Goal: Obtain resource: Obtain resource

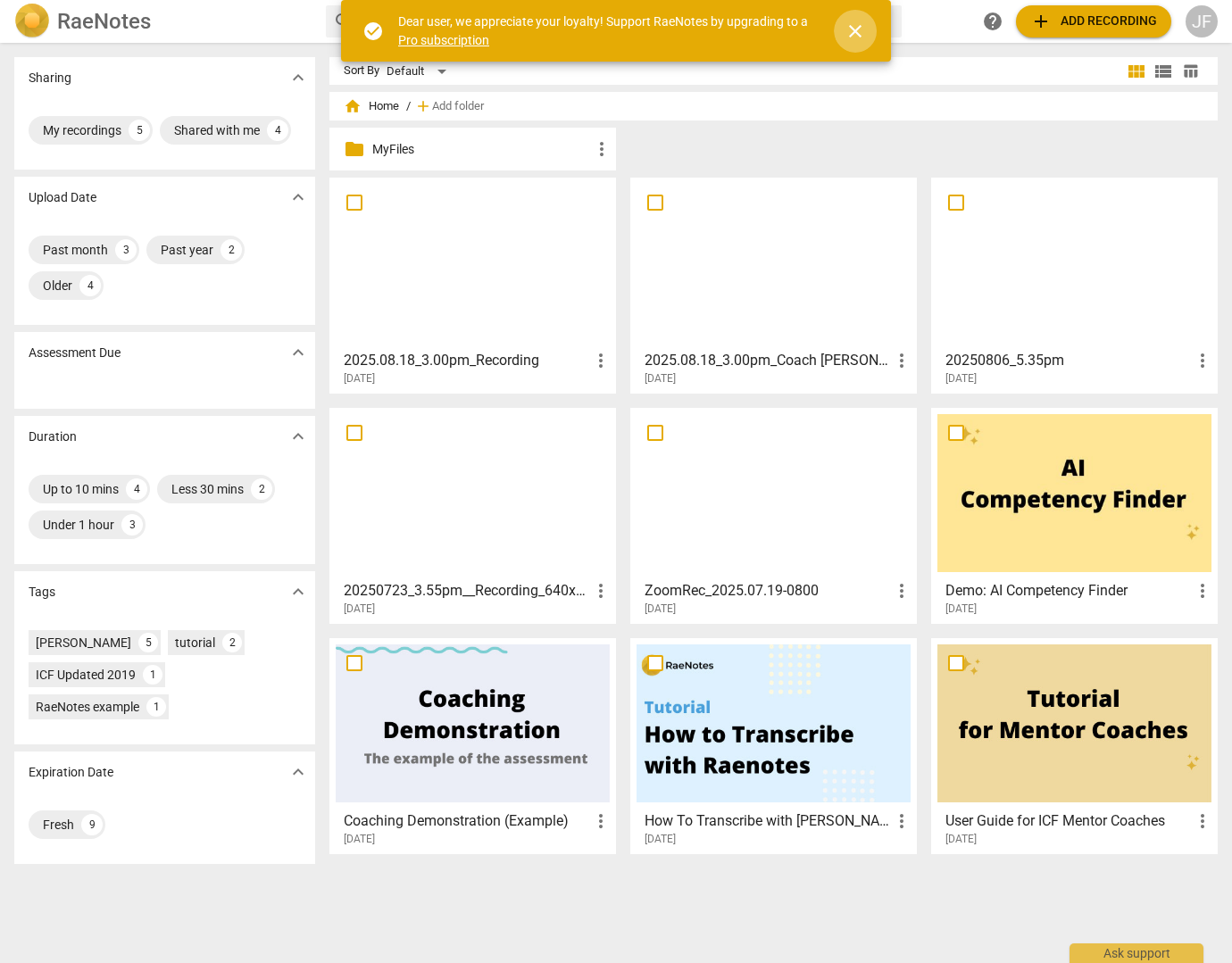
click at [858, 29] on span "close" at bounding box center [855, 32] width 22 height 22
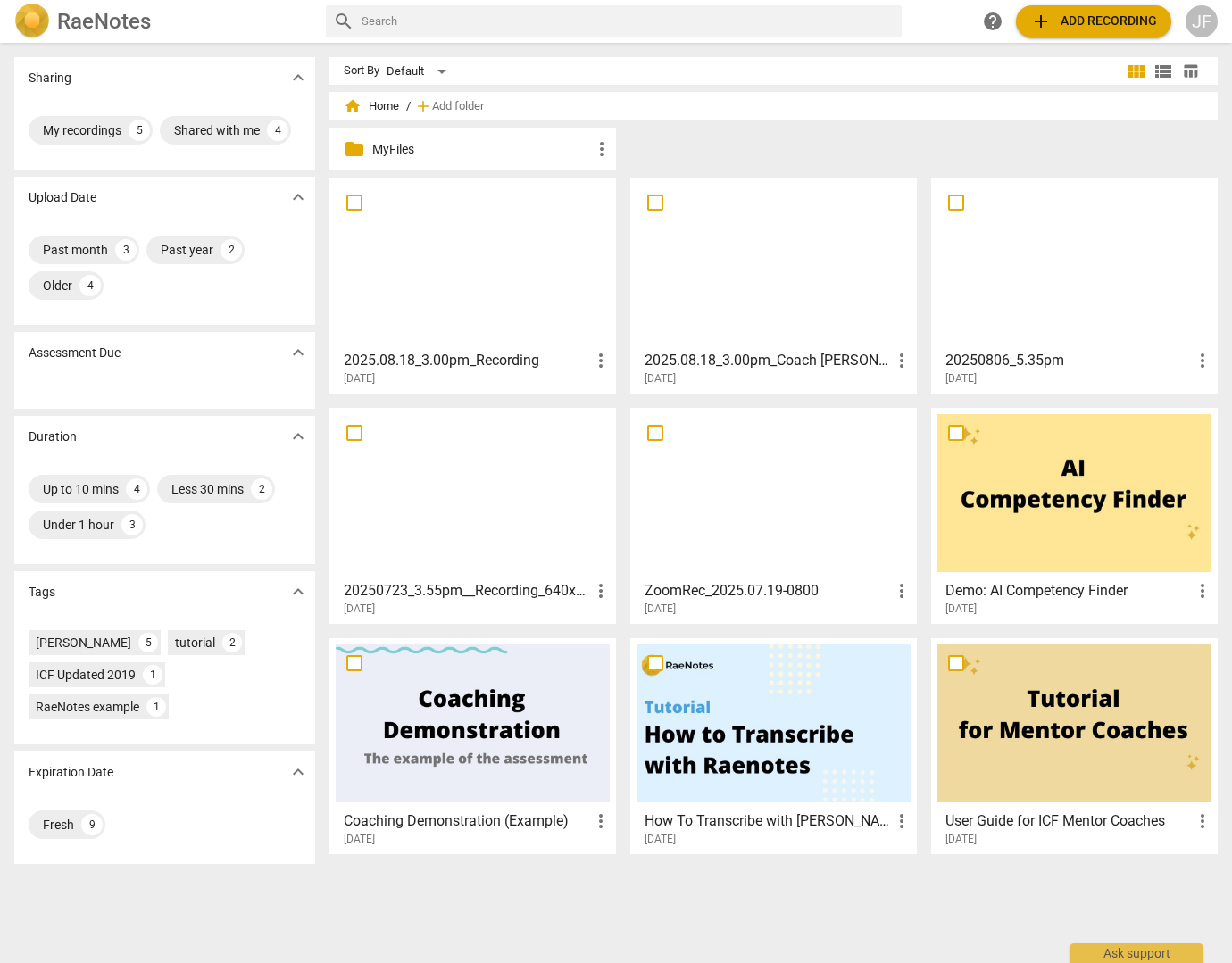
click at [1050, 15] on span "add" at bounding box center [1041, 22] width 22 height 22
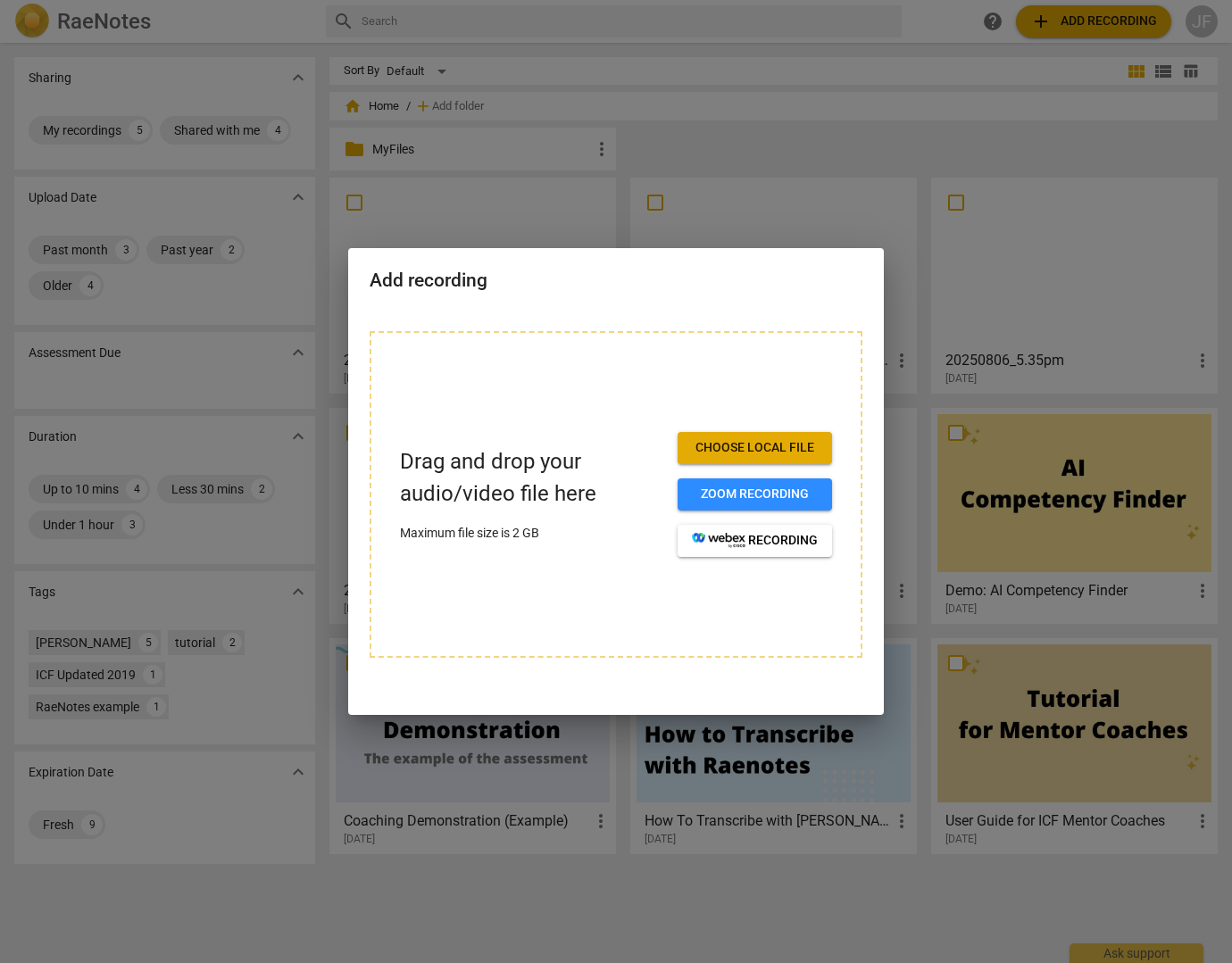
click at [714, 135] on div at bounding box center [616, 482] width 1232 height 963
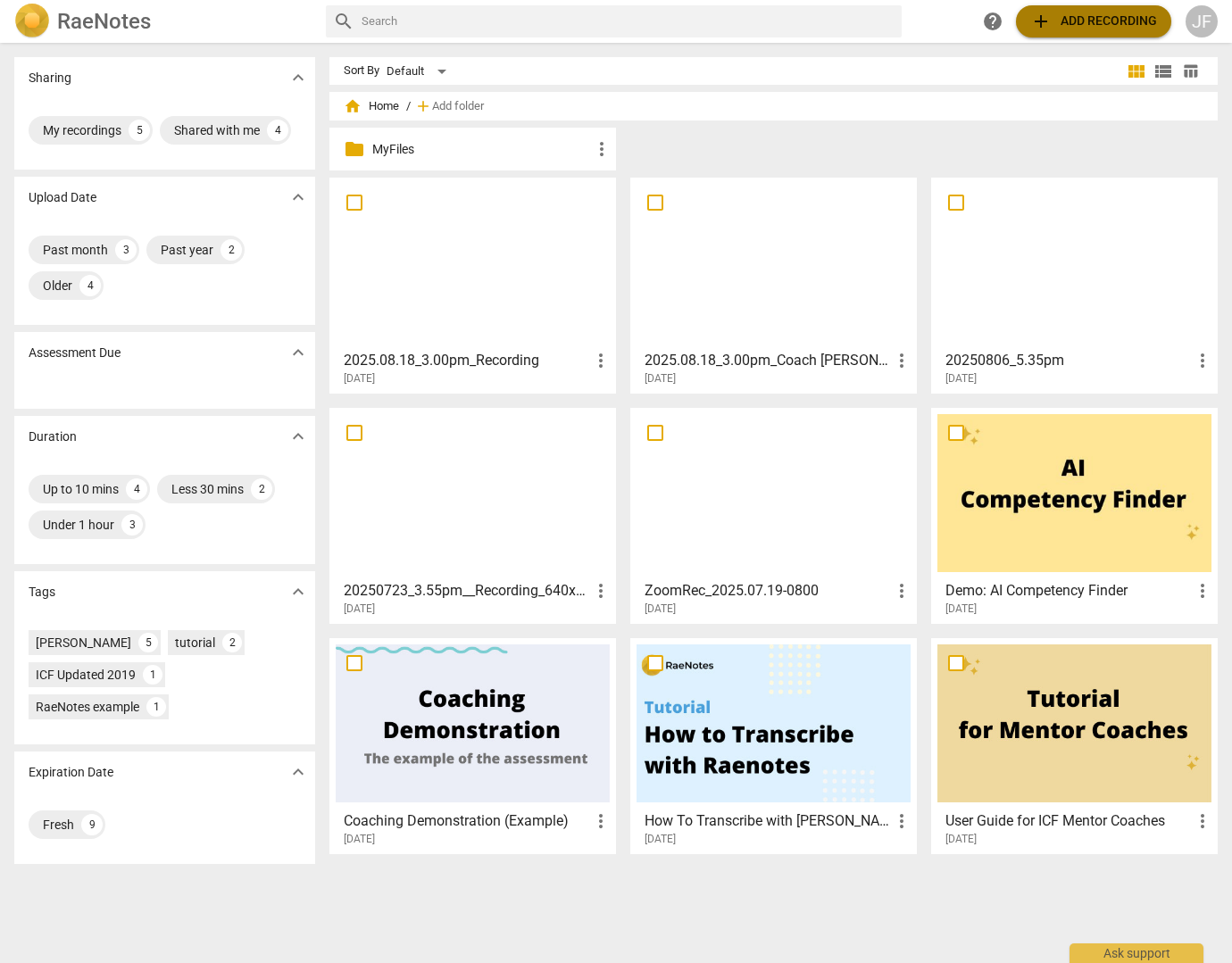
click at [1084, 20] on span "add Add recording" at bounding box center [1093, 22] width 127 height 22
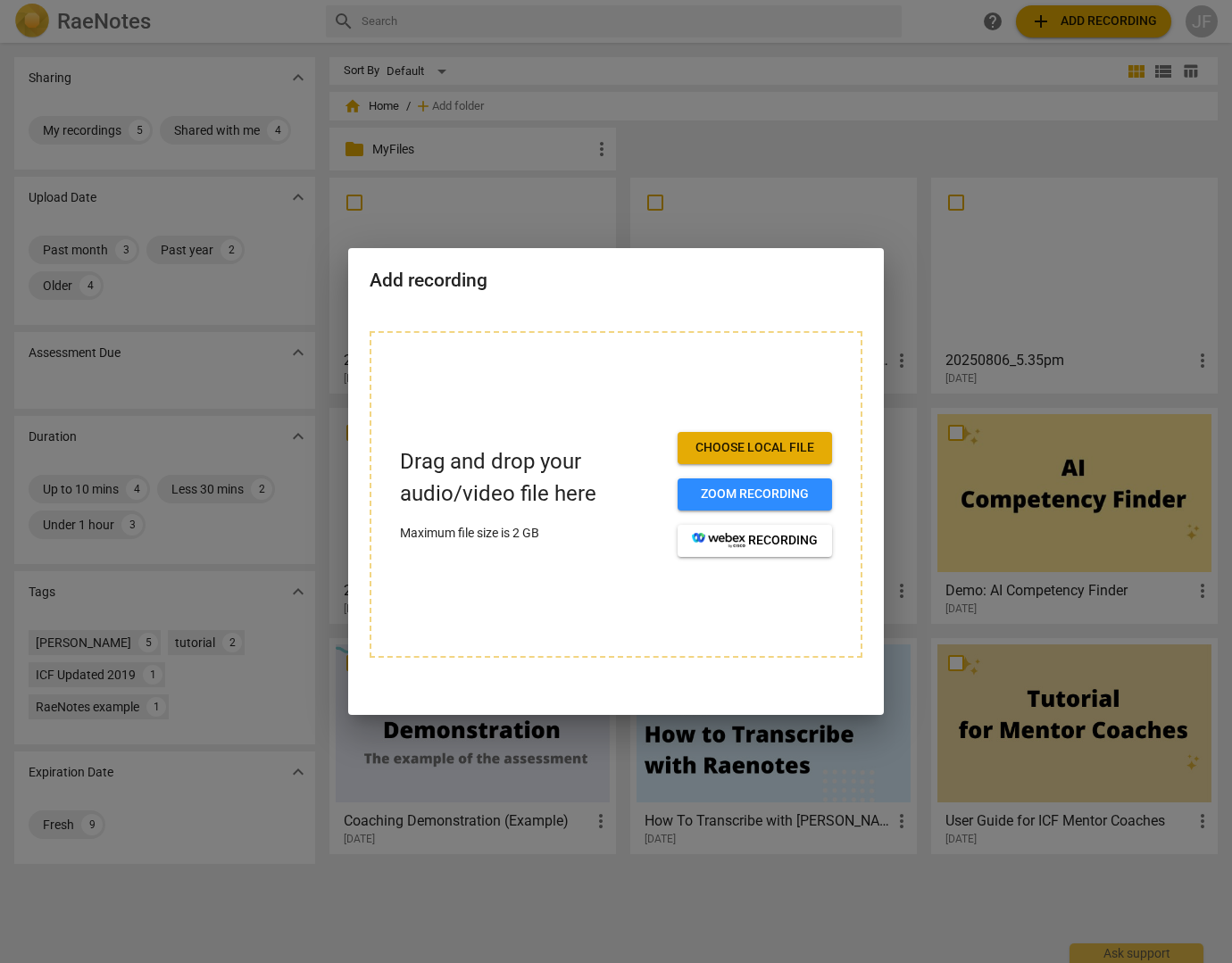
click at [709, 443] on span "Choose local file" at bounding box center [754, 448] width 126 height 18
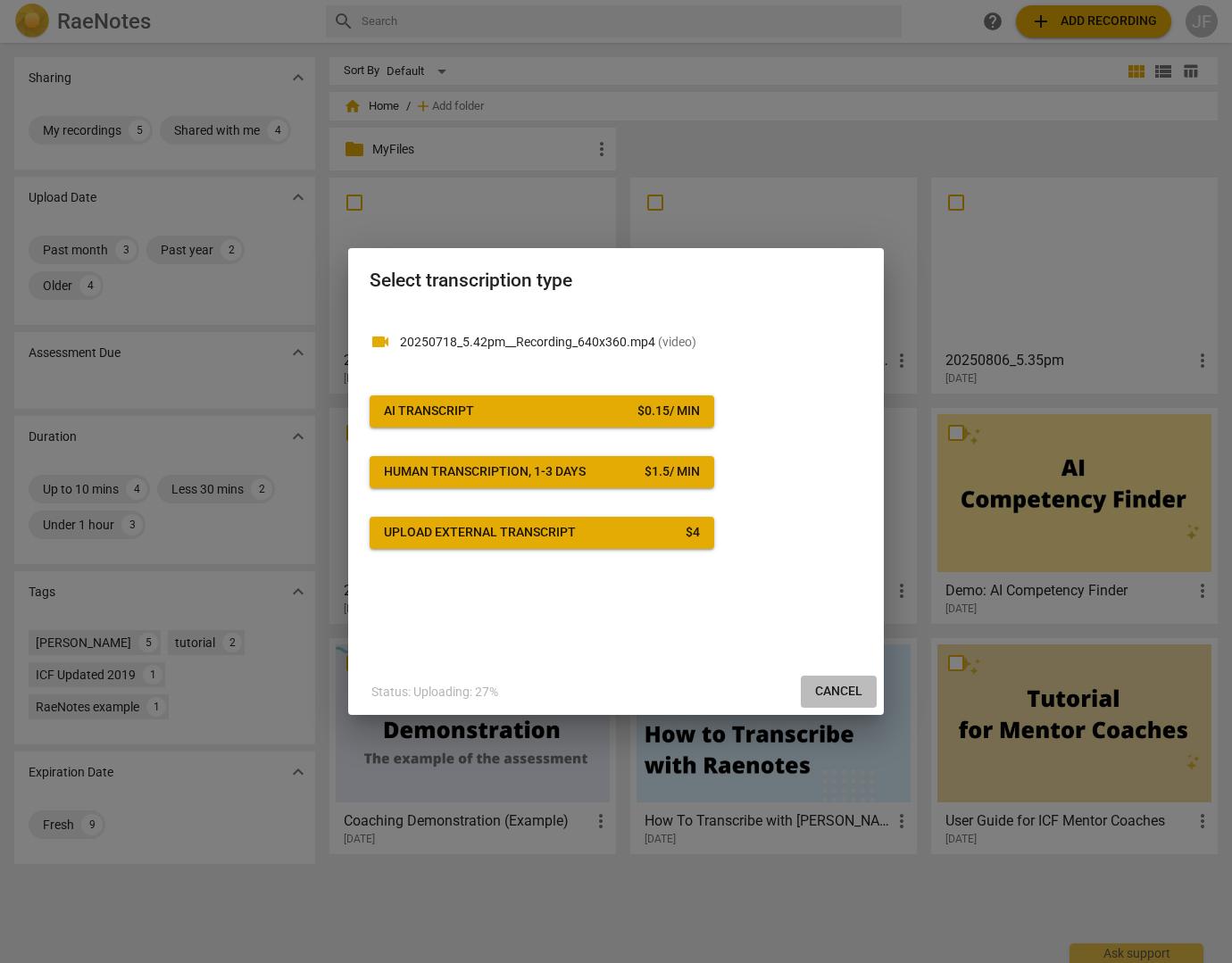
click at [837, 688] on span "Cancel" at bounding box center [839, 691] width 47 height 18
click at [848, 700] on span "Cancel" at bounding box center [839, 691] width 47 height 18
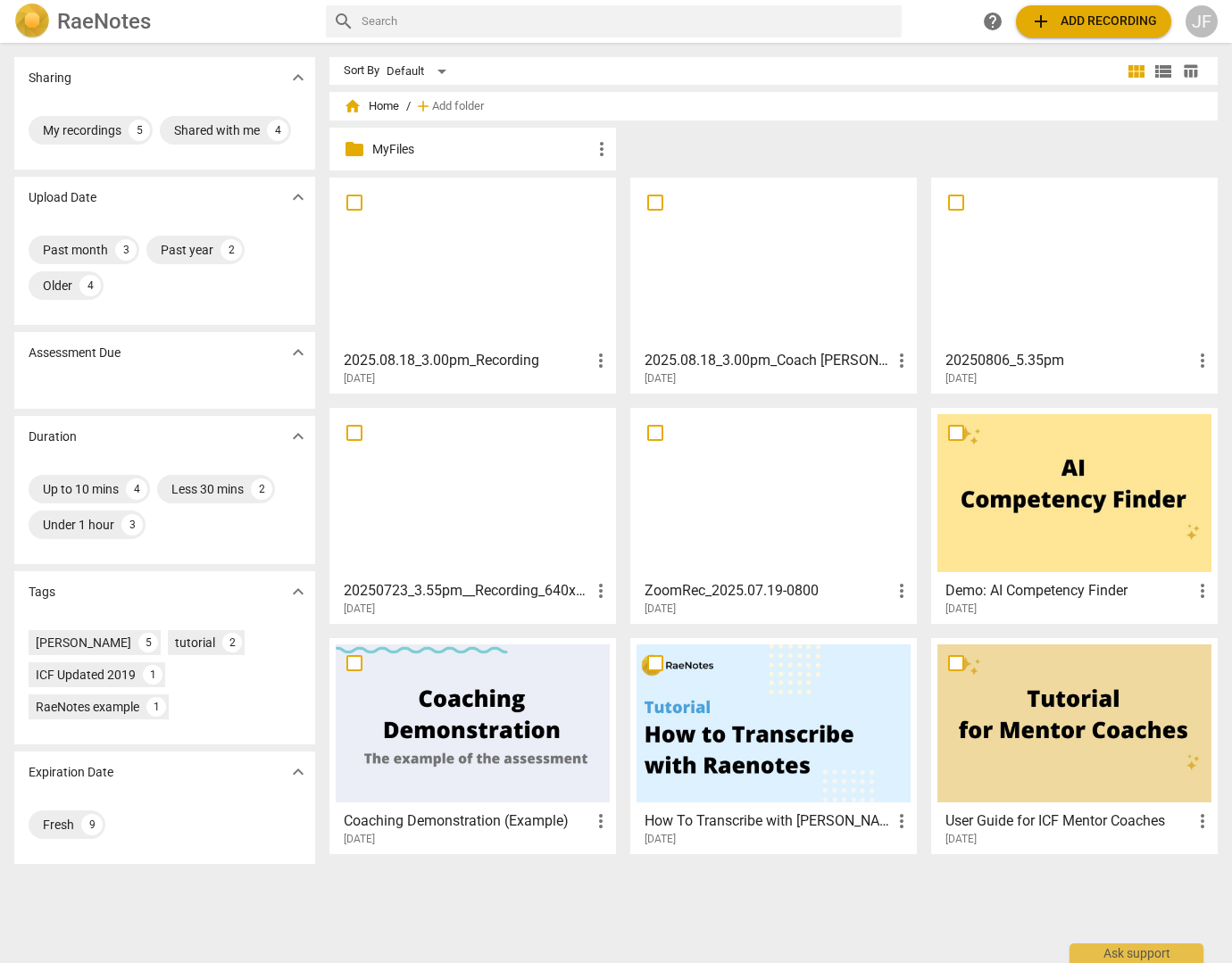
click at [1085, 26] on span "add Add recording" at bounding box center [1093, 22] width 127 height 22
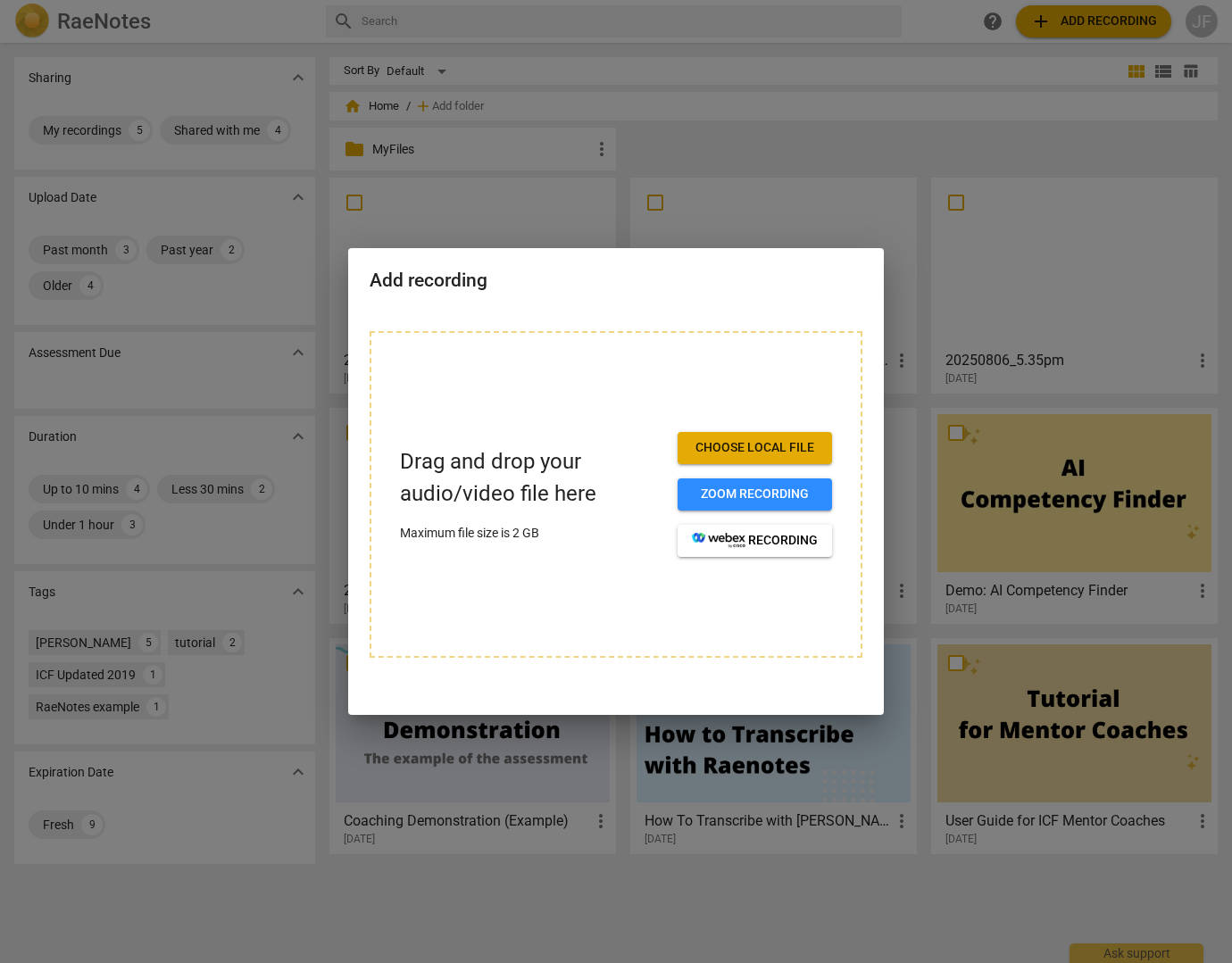
click at [734, 442] on span "Choose local file" at bounding box center [754, 448] width 126 height 18
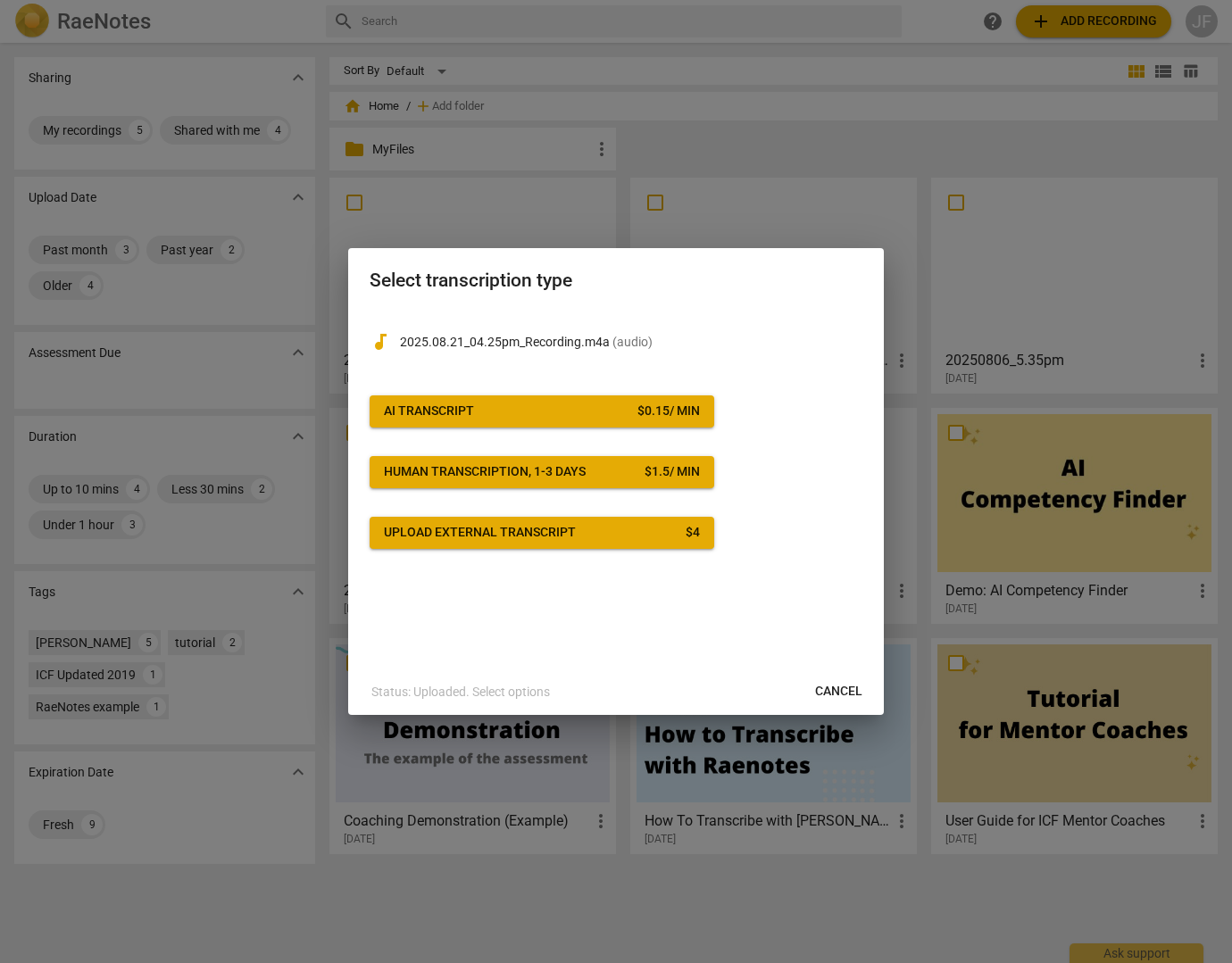
click at [563, 534] on div "Upload external transcript" at bounding box center [480, 533] width 192 height 18
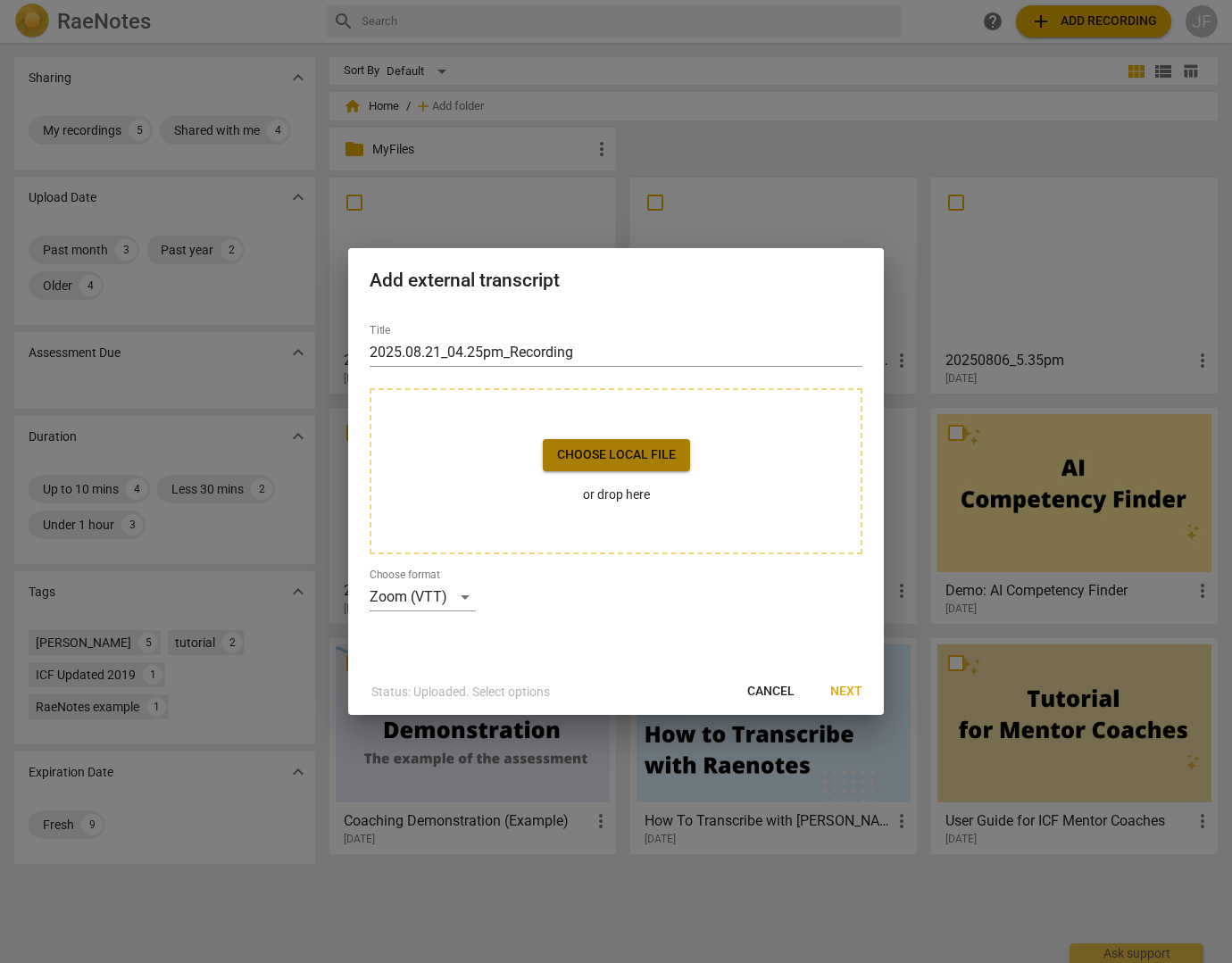
click at [606, 453] on span "Choose local file" at bounding box center [616, 455] width 119 height 18
click at [852, 691] on span "Next" at bounding box center [846, 691] width 32 height 18
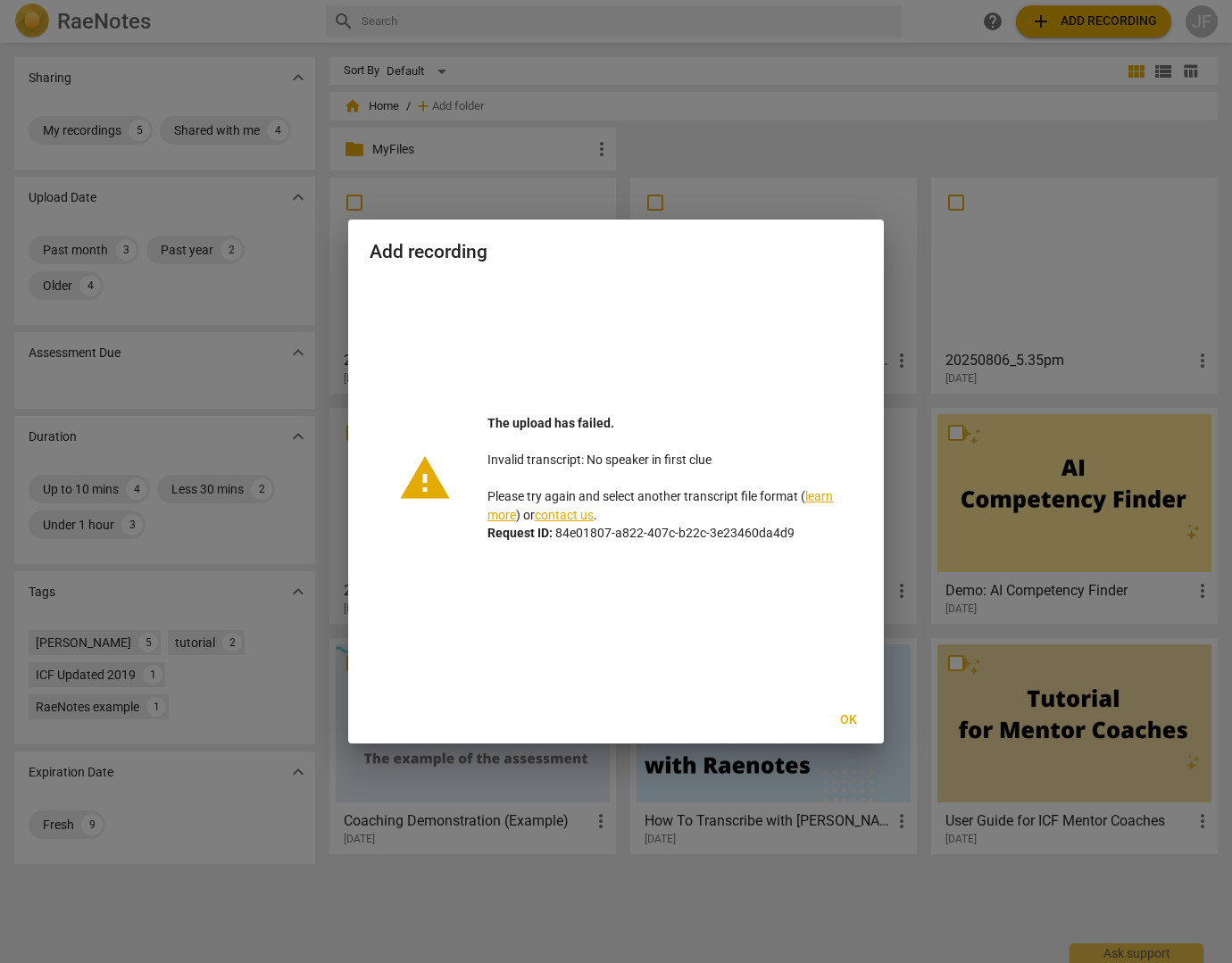
click at [847, 722] on span "Ok" at bounding box center [848, 720] width 29 height 18
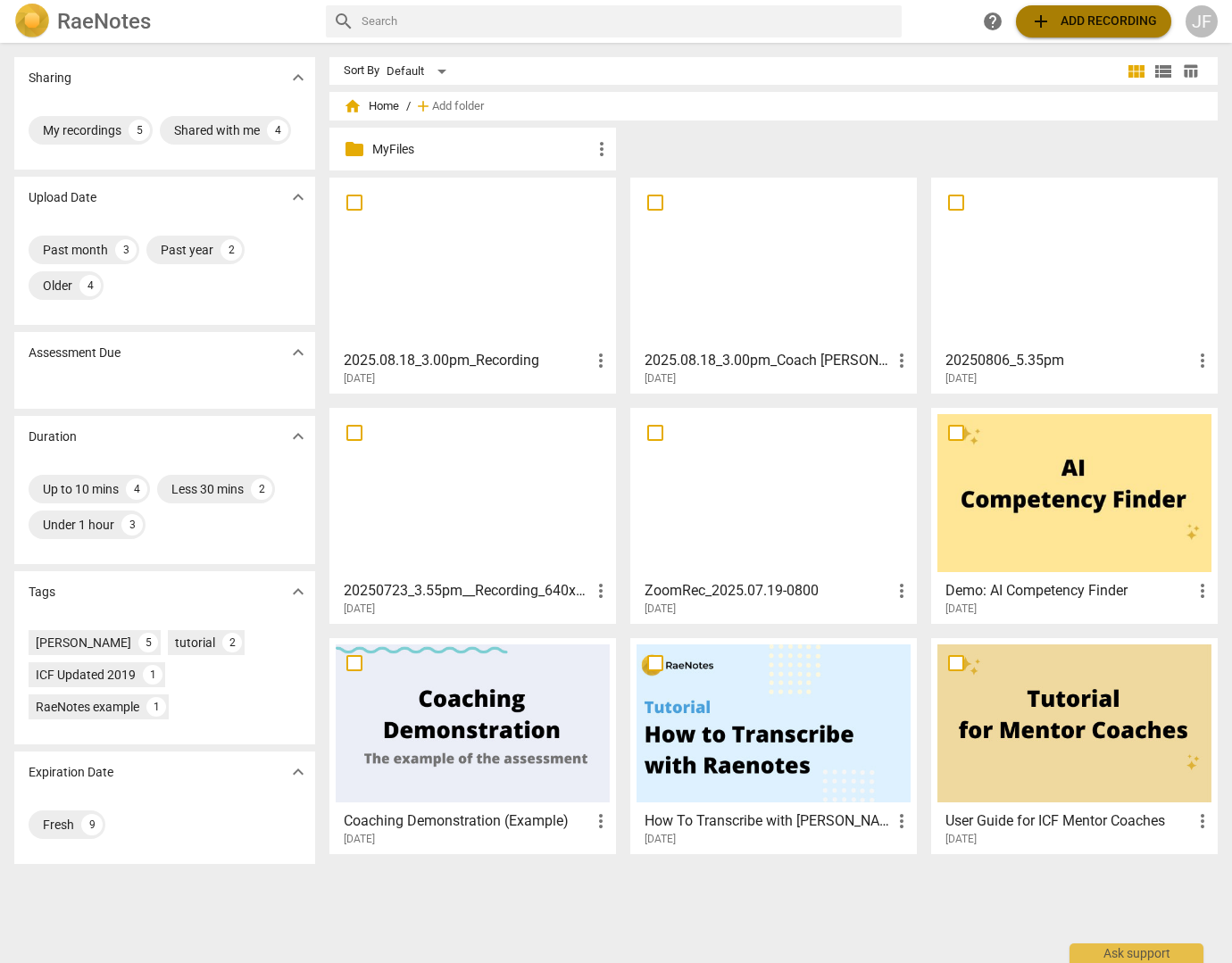
click at [1090, 24] on span "add Add recording" at bounding box center [1093, 22] width 127 height 22
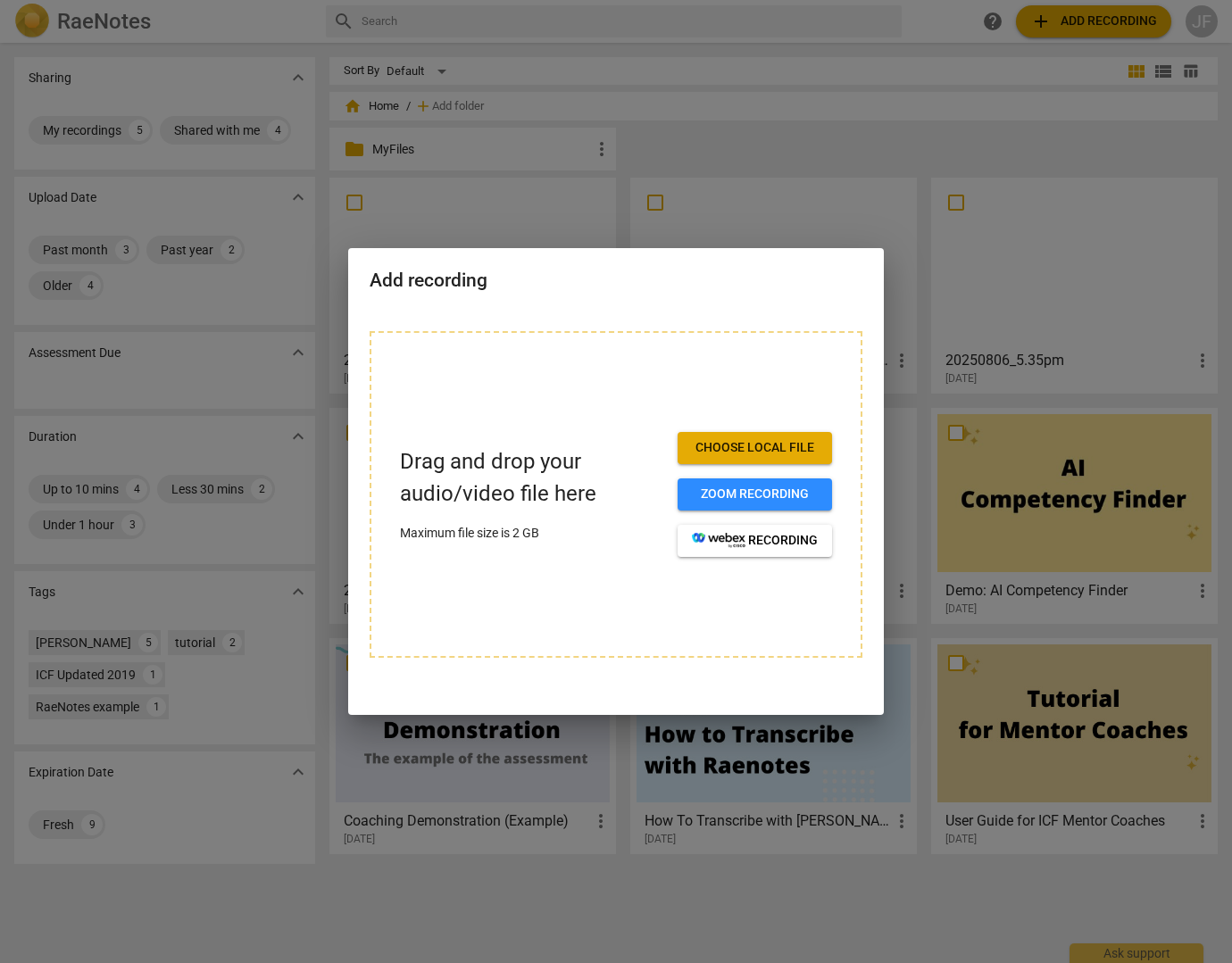
click at [739, 445] on span "Choose local file" at bounding box center [754, 448] width 126 height 18
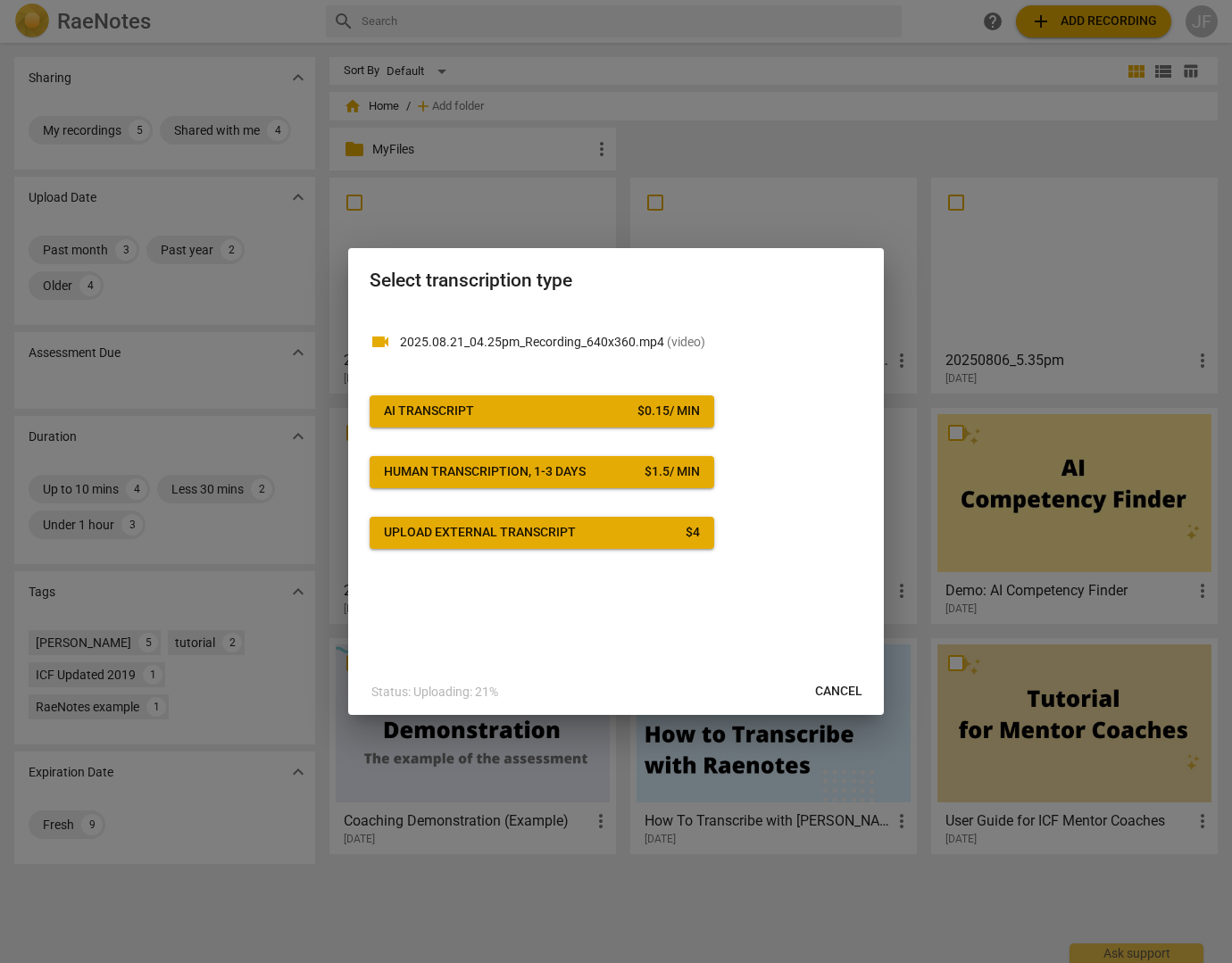
click at [624, 536] on span "Upload external transcript $ 4" at bounding box center [542, 533] width 316 height 18
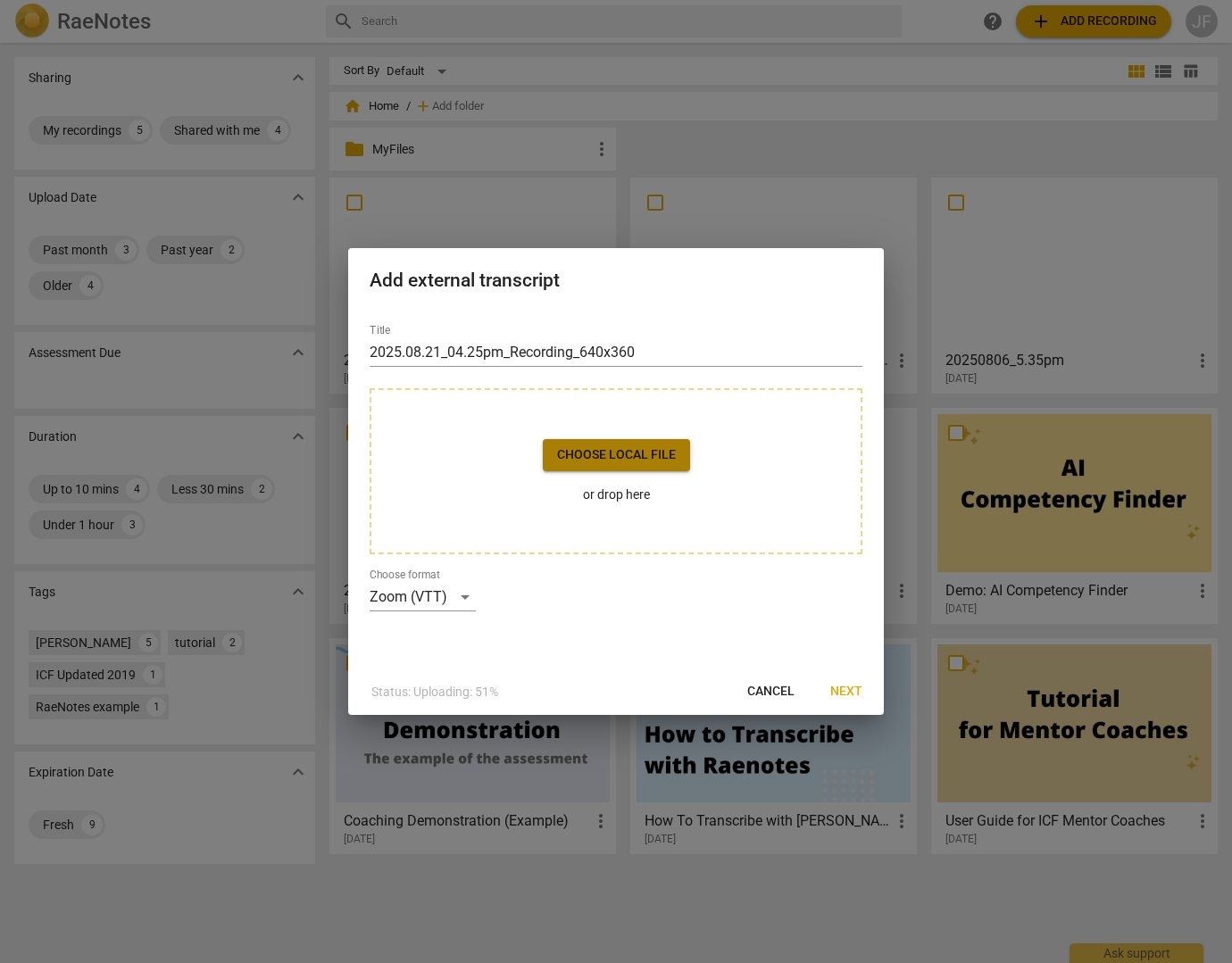
click at [616, 460] on span "Choose local file" at bounding box center [616, 455] width 119 height 18
click at [853, 695] on span "Next" at bounding box center [846, 691] width 32 height 18
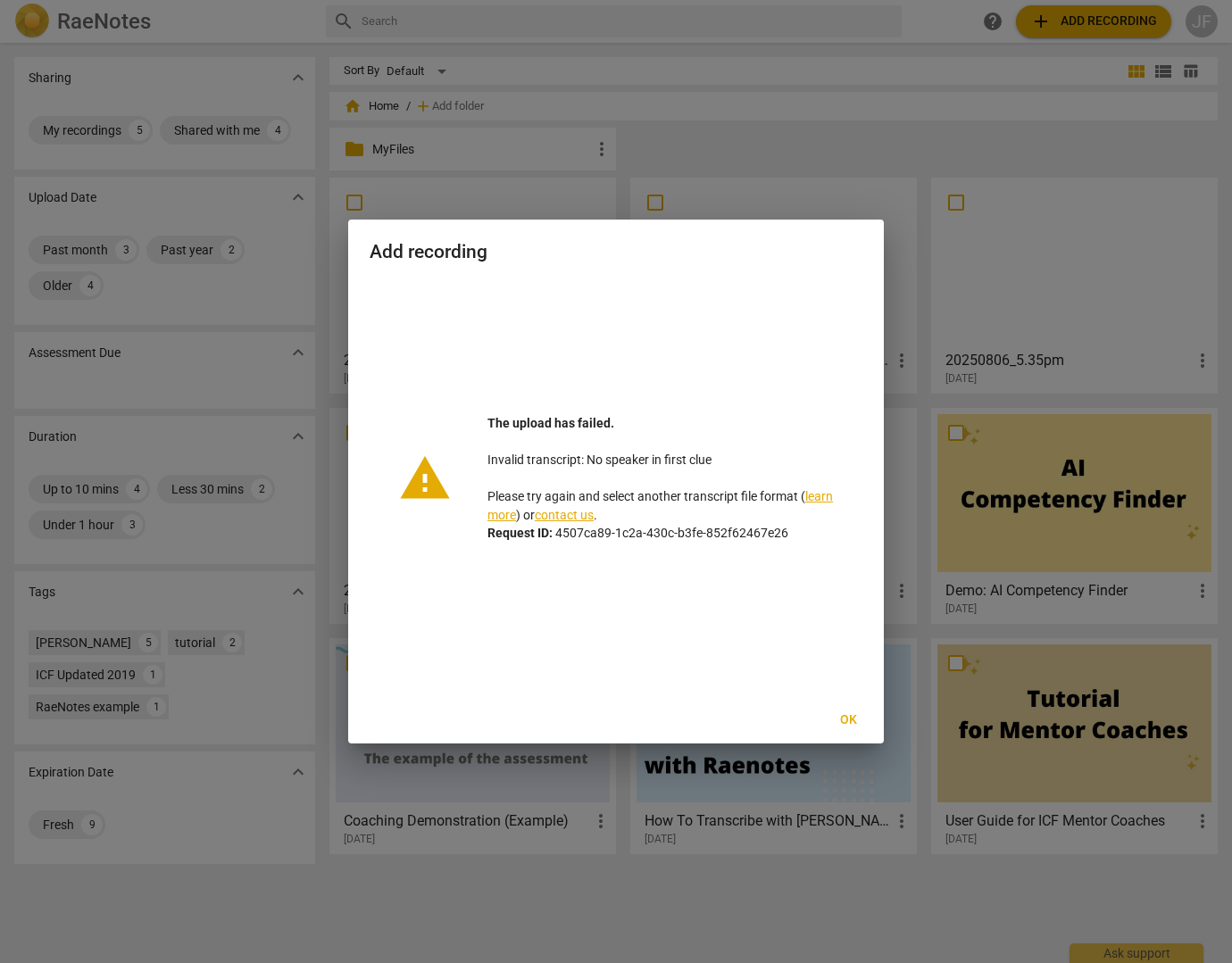
click at [857, 718] on span "Ok" at bounding box center [848, 720] width 29 height 18
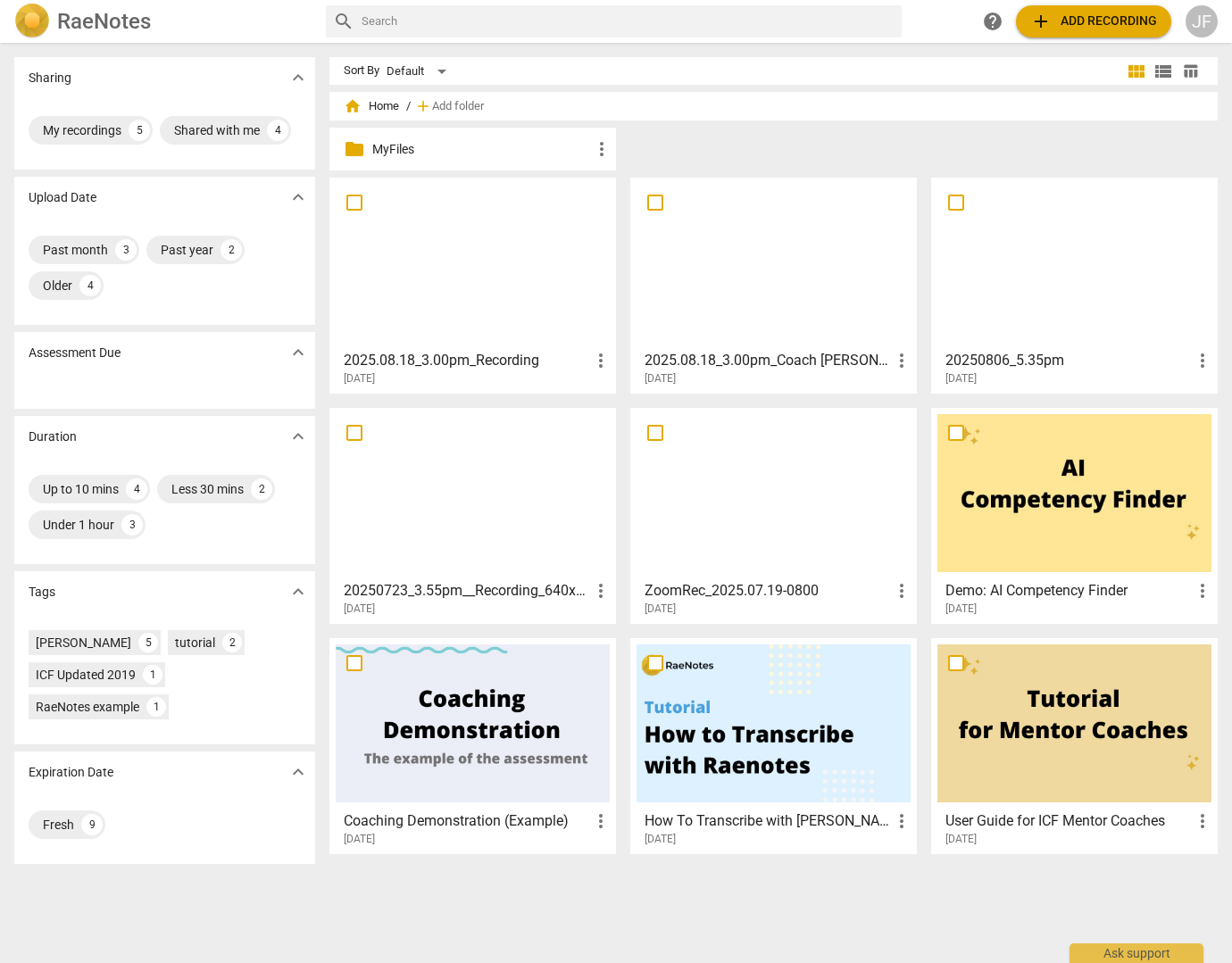
click at [1085, 22] on span "add Add recording" at bounding box center [1093, 22] width 127 height 22
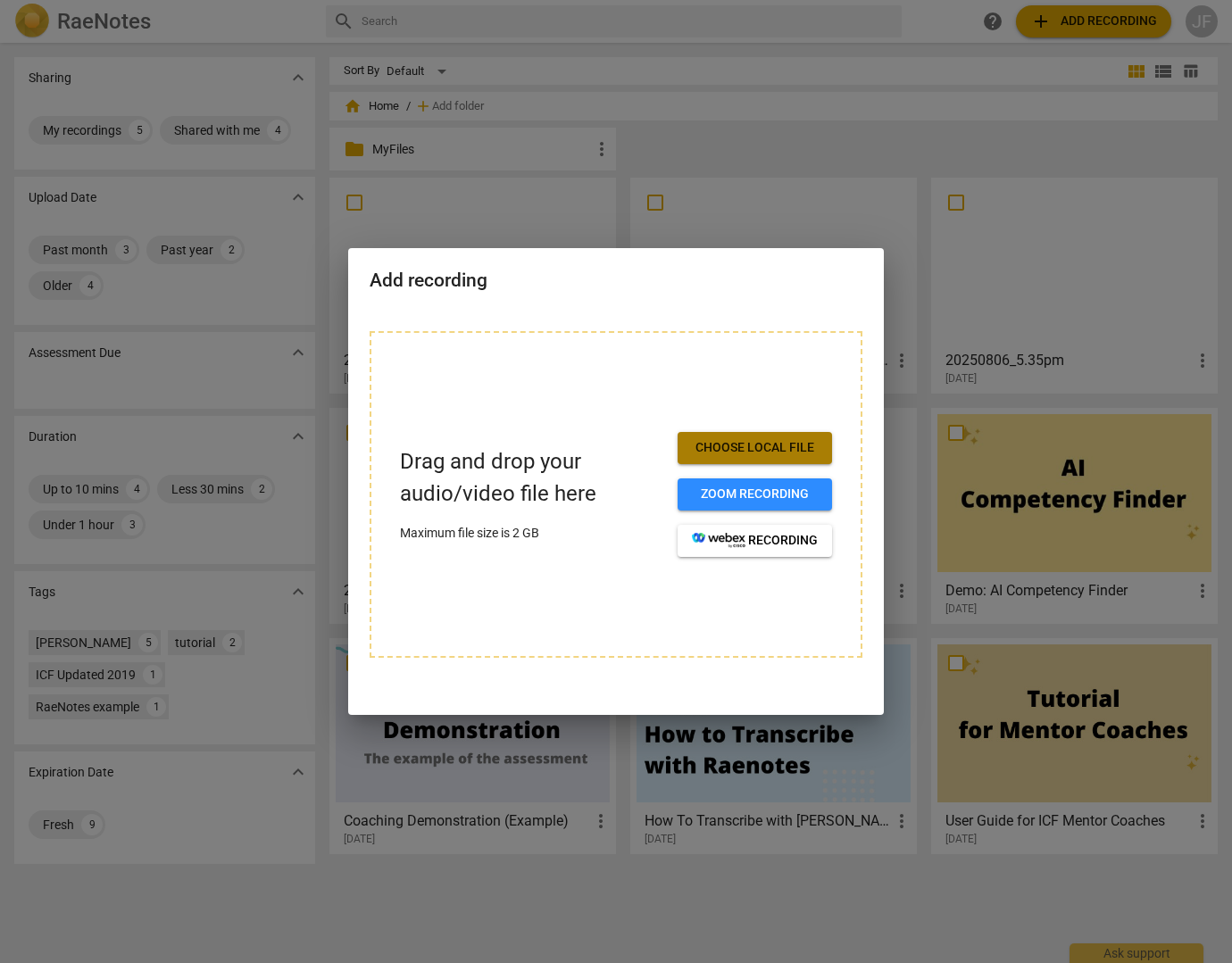
click at [746, 442] on span "Choose local file" at bounding box center [754, 448] width 126 height 18
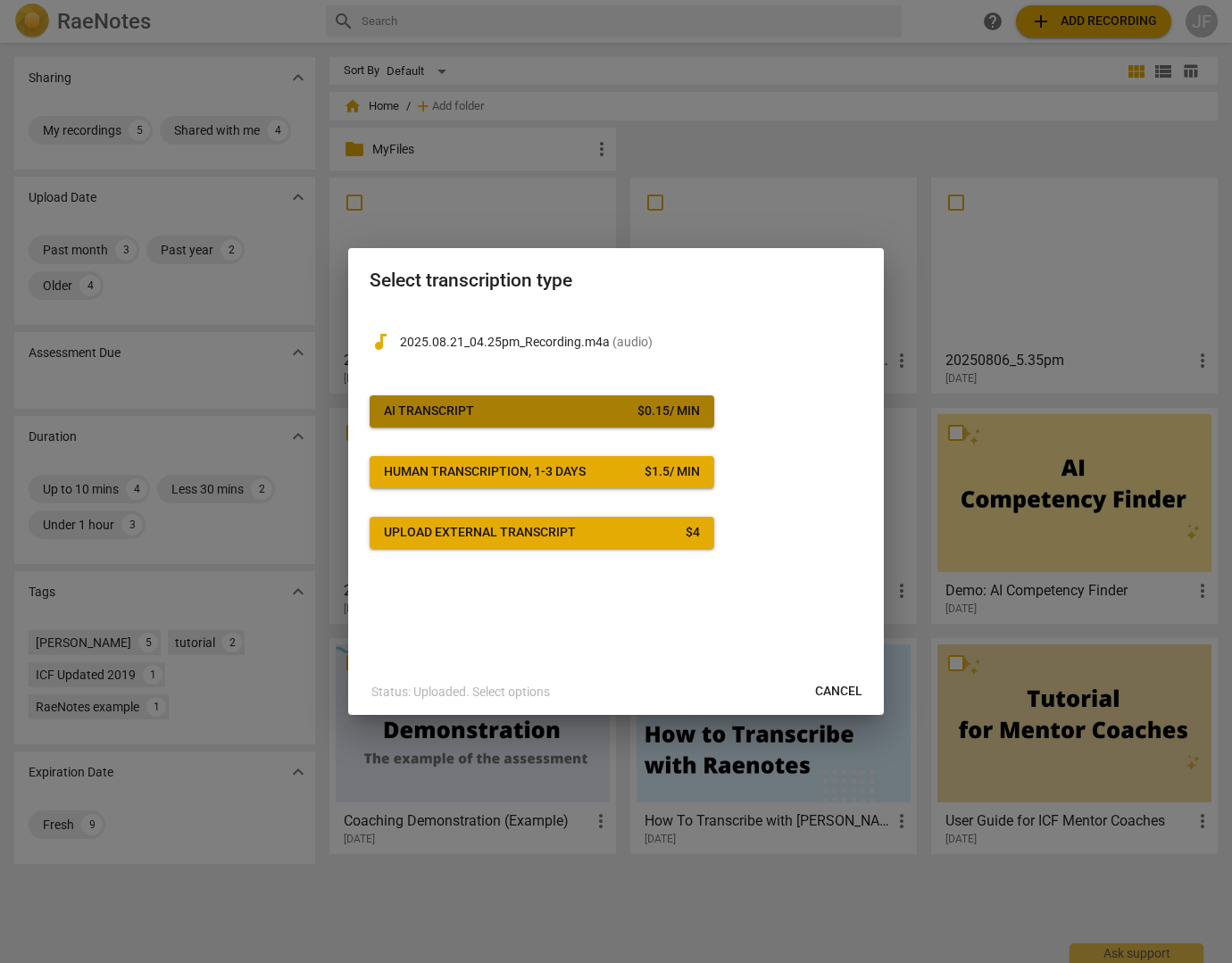
click at [432, 405] on div "AI Transcript" at bounding box center [429, 412] width 91 height 18
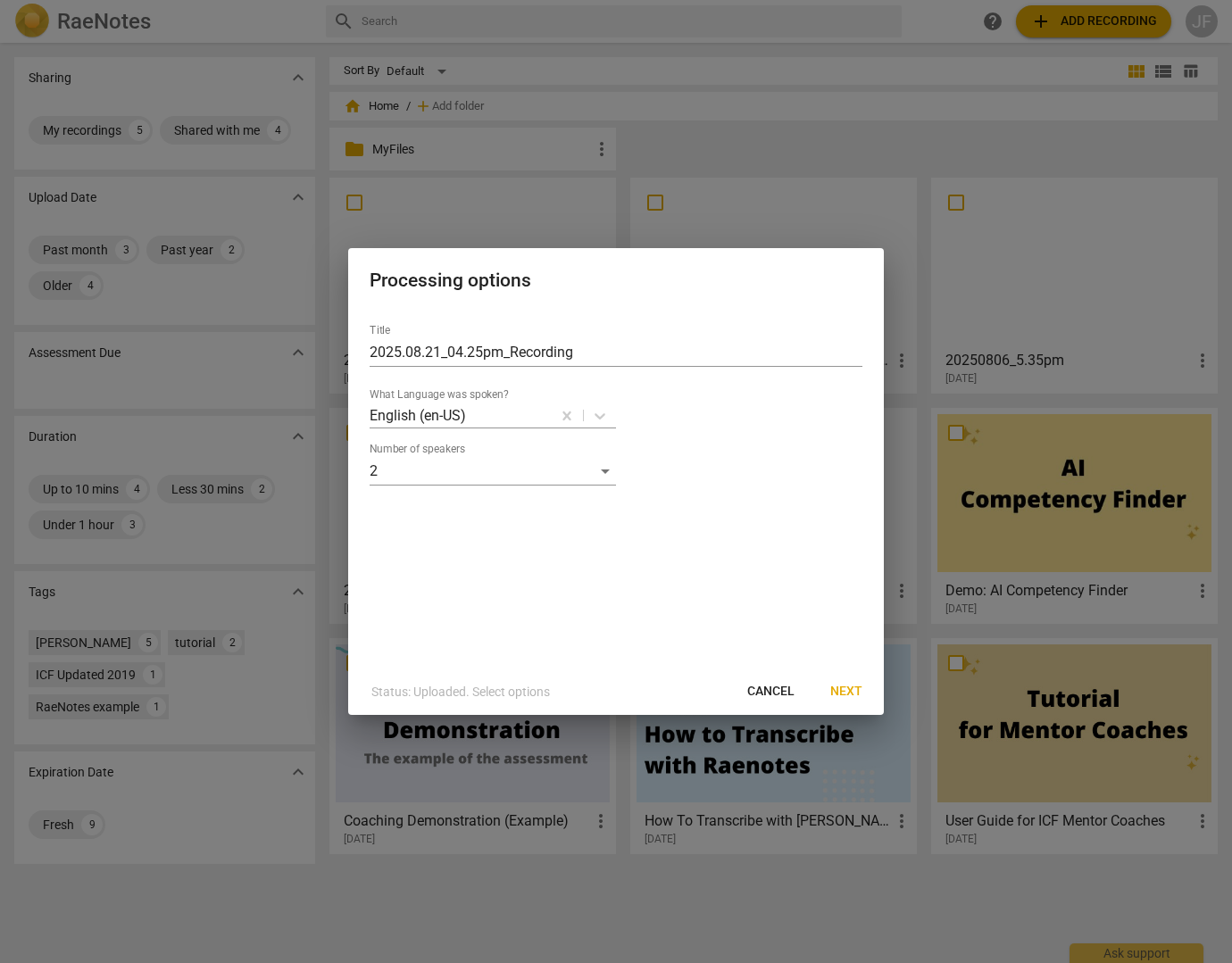
click at [844, 690] on span "Next" at bounding box center [846, 691] width 32 height 18
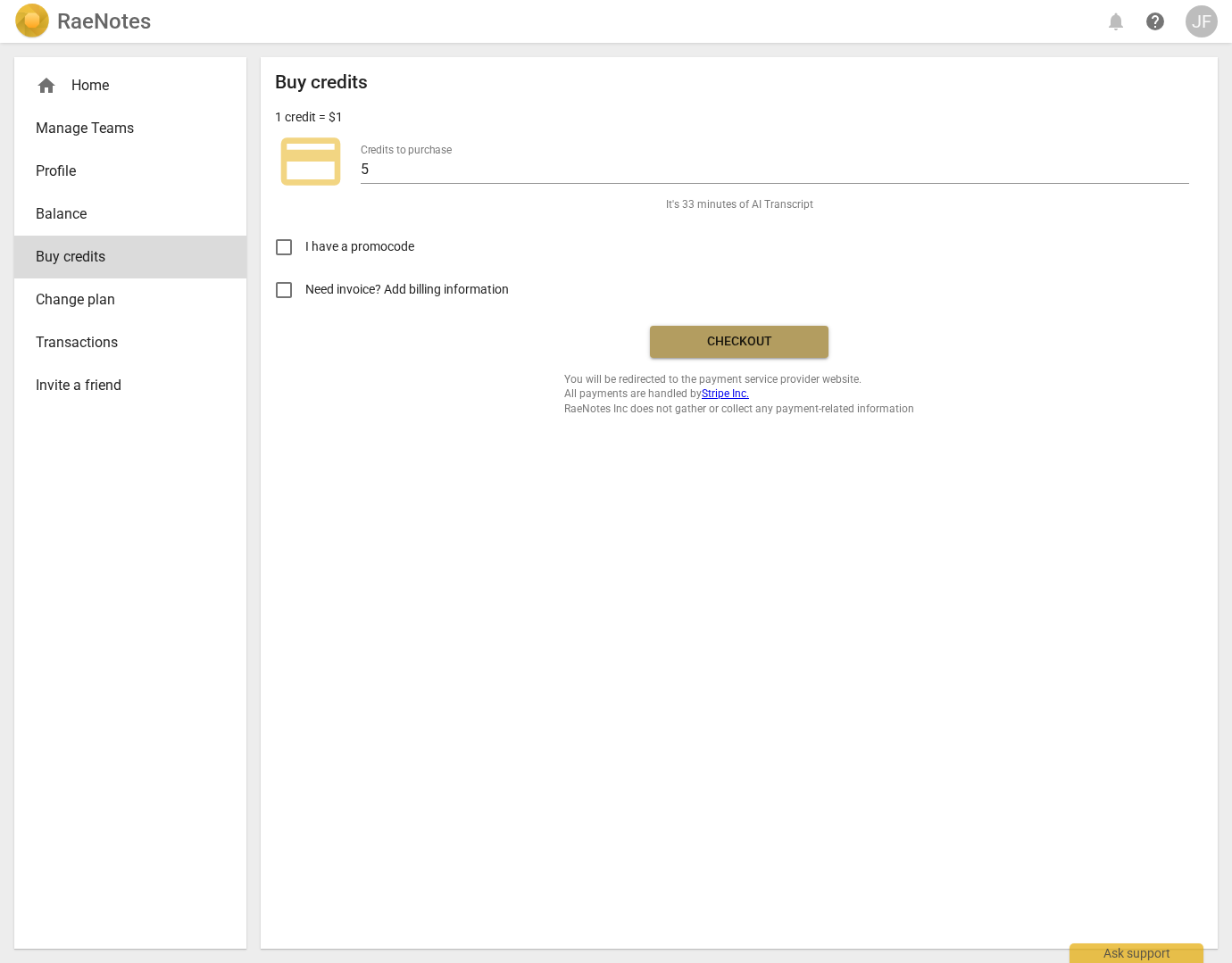
click at [756, 335] on span "Checkout" at bounding box center [739, 342] width 150 height 18
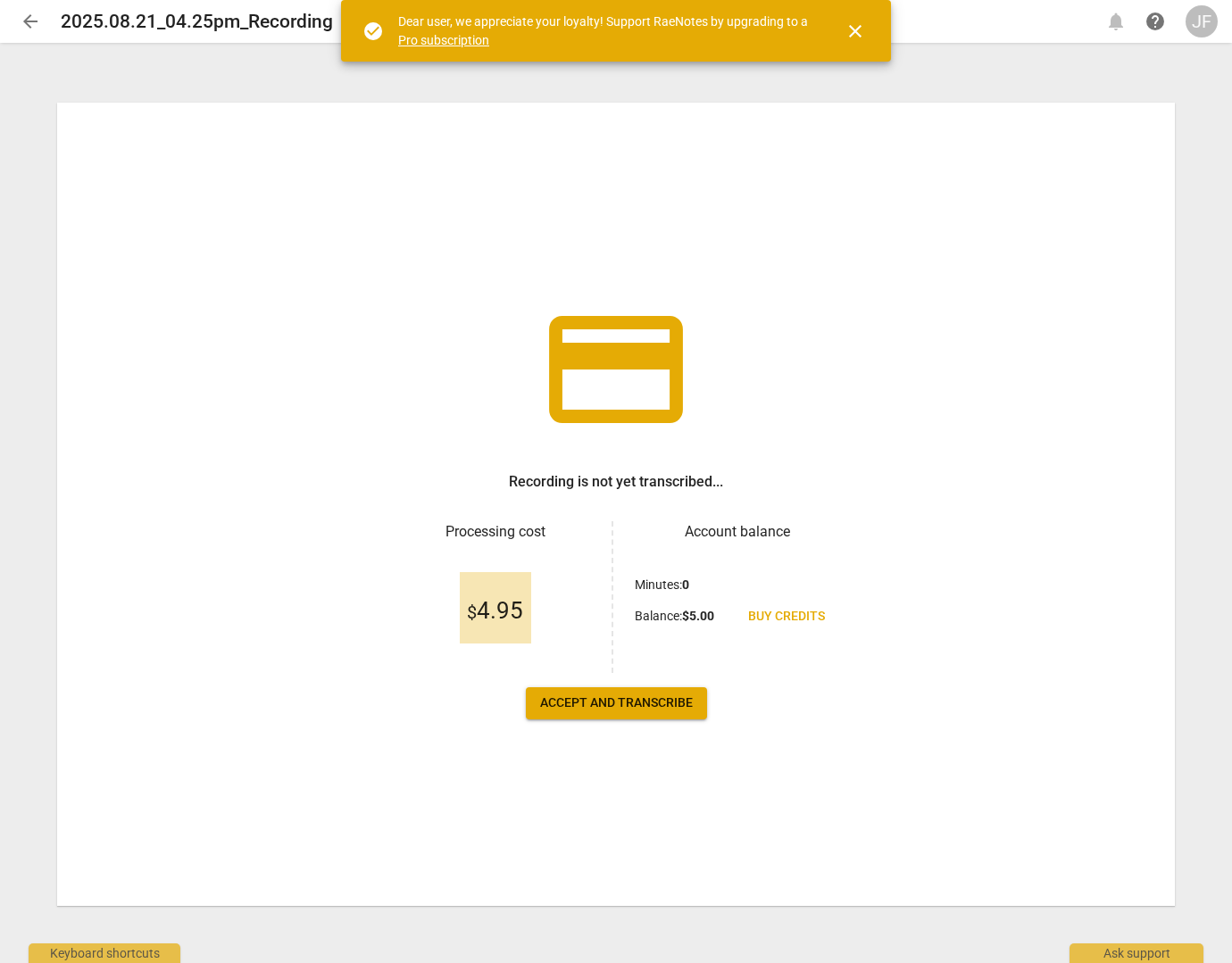
click at [596, 708] on span "Accept and transcribe" at bounding box center [616, 703] width 153 height 18
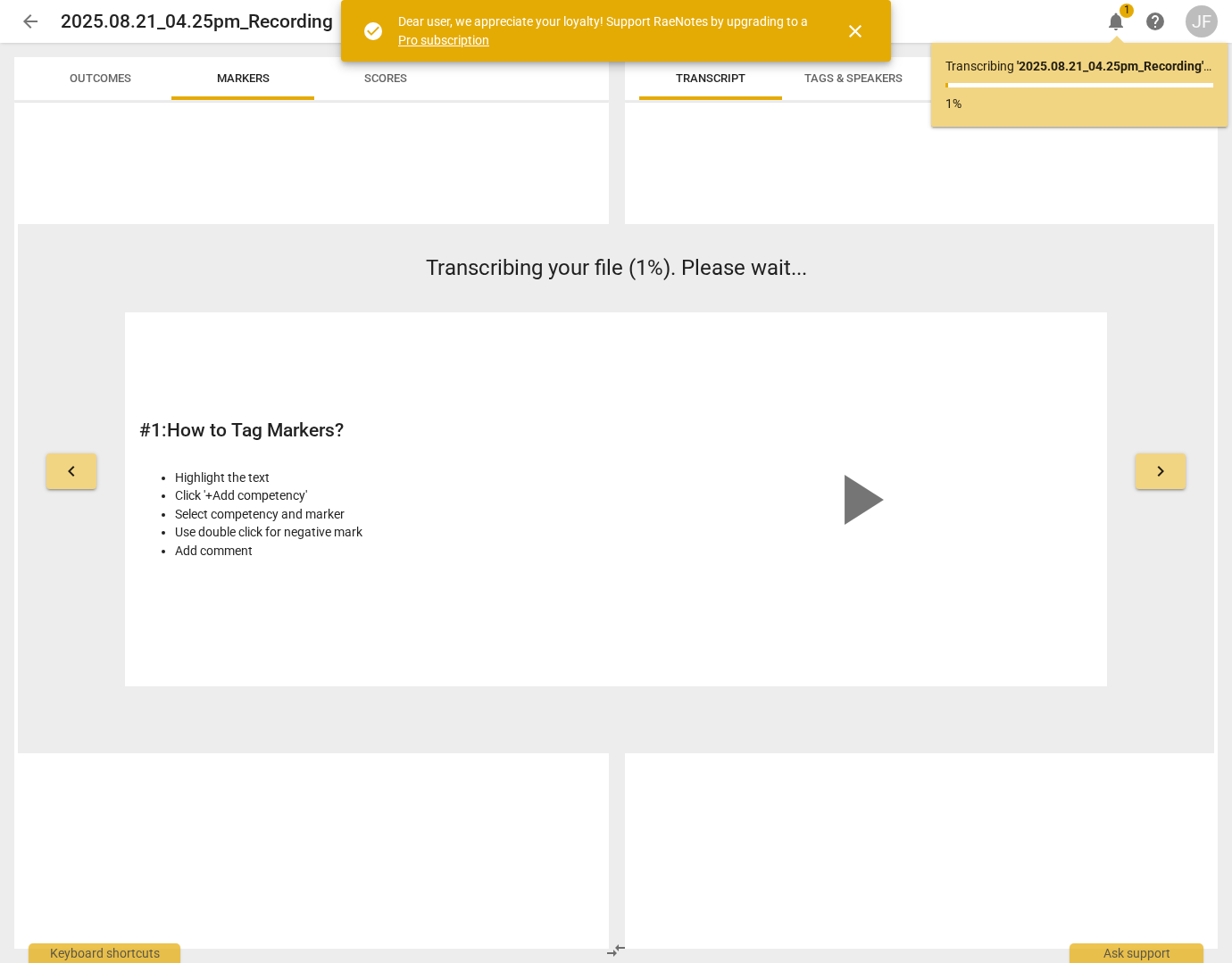
click at [854, 28] on span "close" at bounding box center [855, 32] width 22 height 22
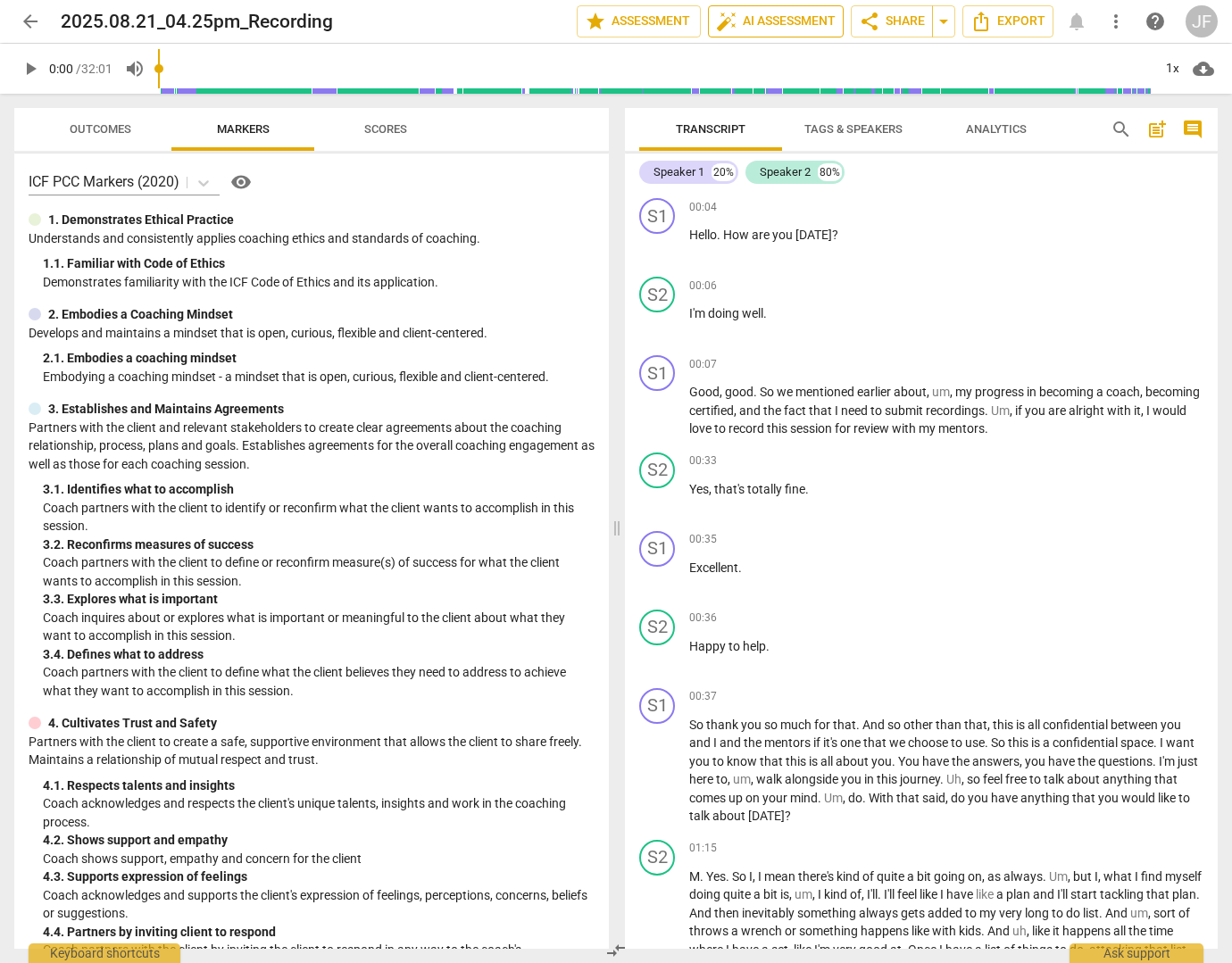
click at [765, 11] on span "auto_fix_high AI Assessment" at bounding box center [775, 22] width 119 height 22
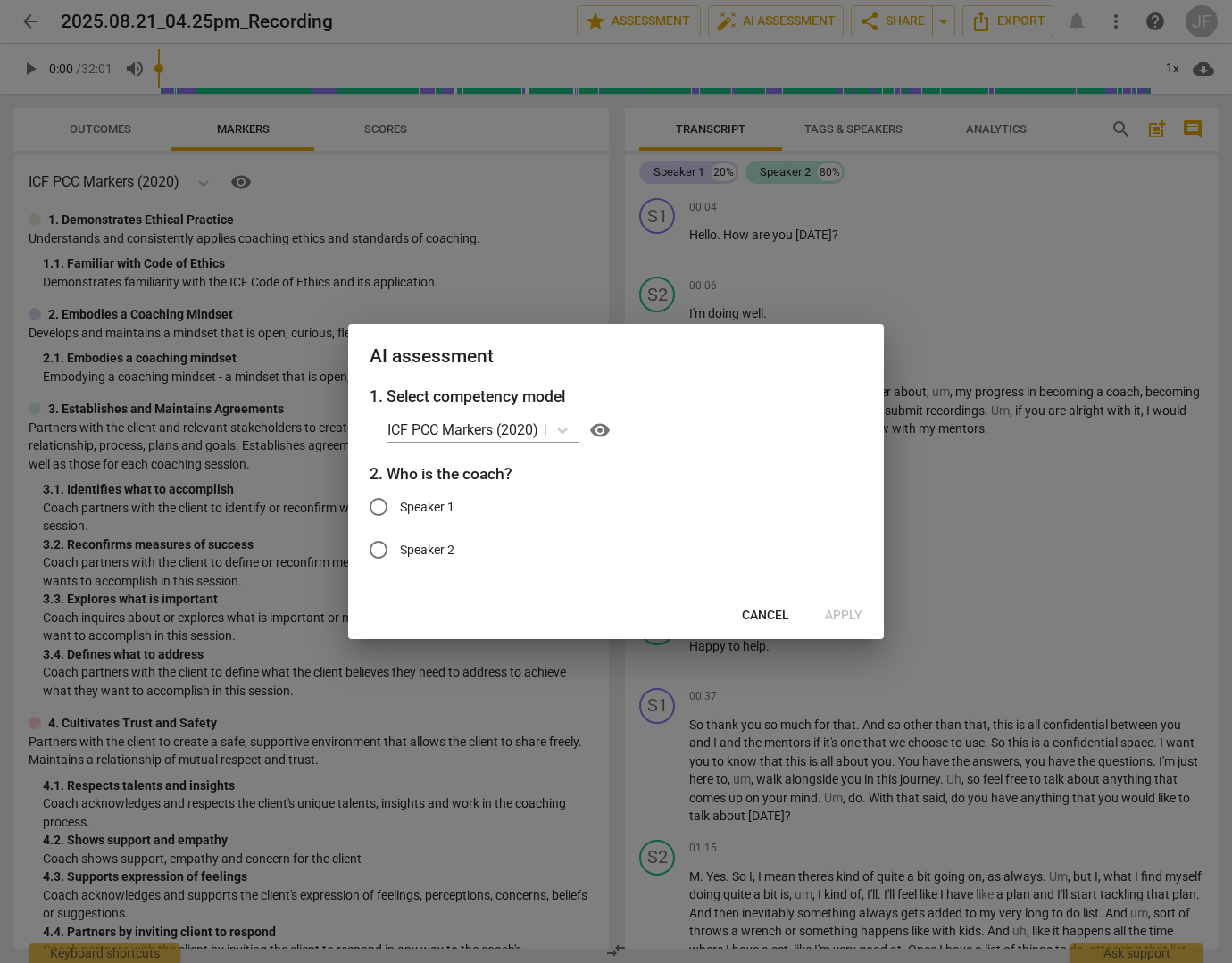
click at [421, 518] on label "Speaker 1" at bounding box center [603, 507] width 491 height 43
click at [400, 518] on input "Speaker 1" at bounding box center [379, 507] width 43 height 43
radio input "true"
click at [834, 610] on span "Apply" at bounding box center [844, 615] width 37 height 18
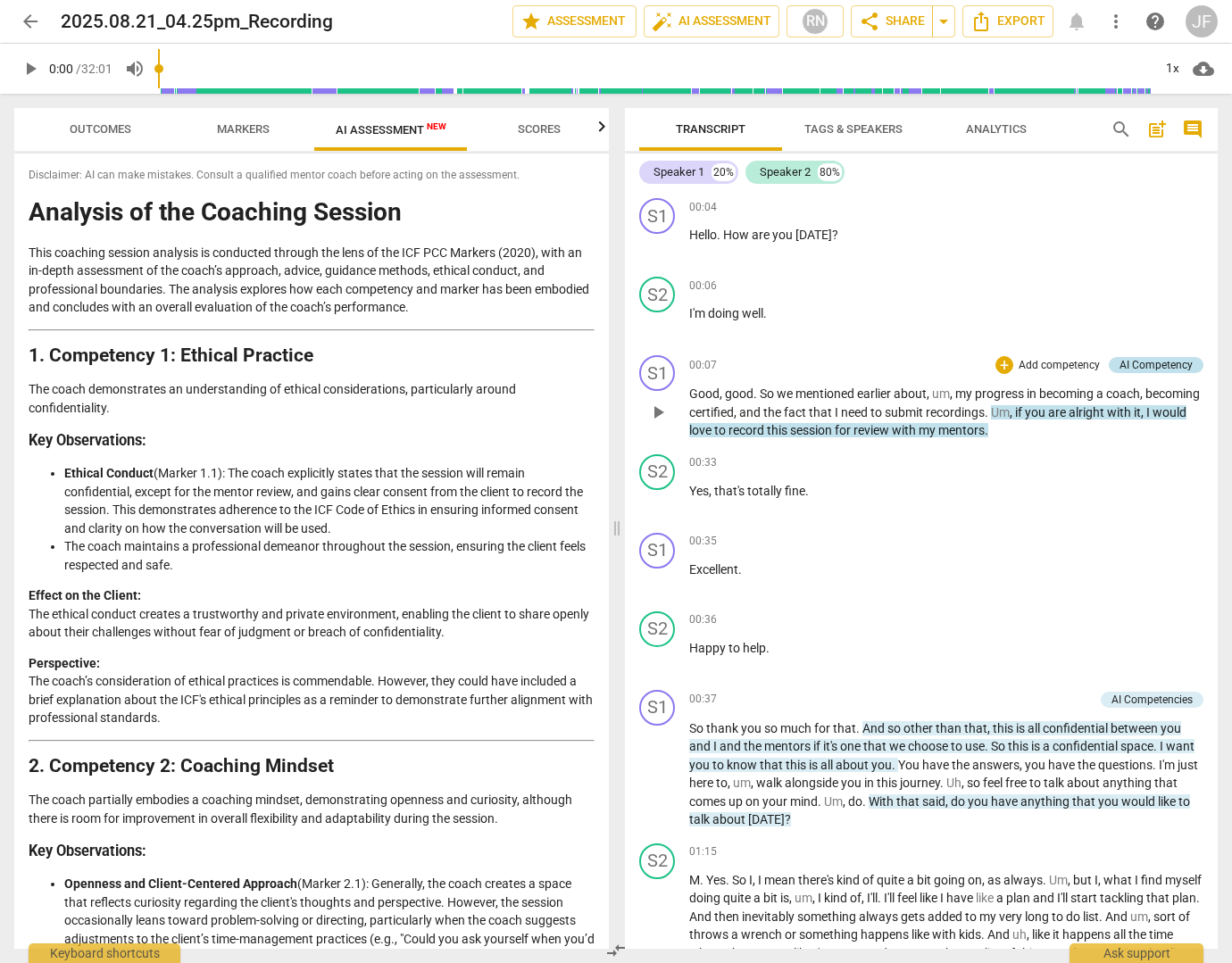
click at [1157, 367] on div "AI Competency" at bounding box center [1156, 365] width 73 height 16
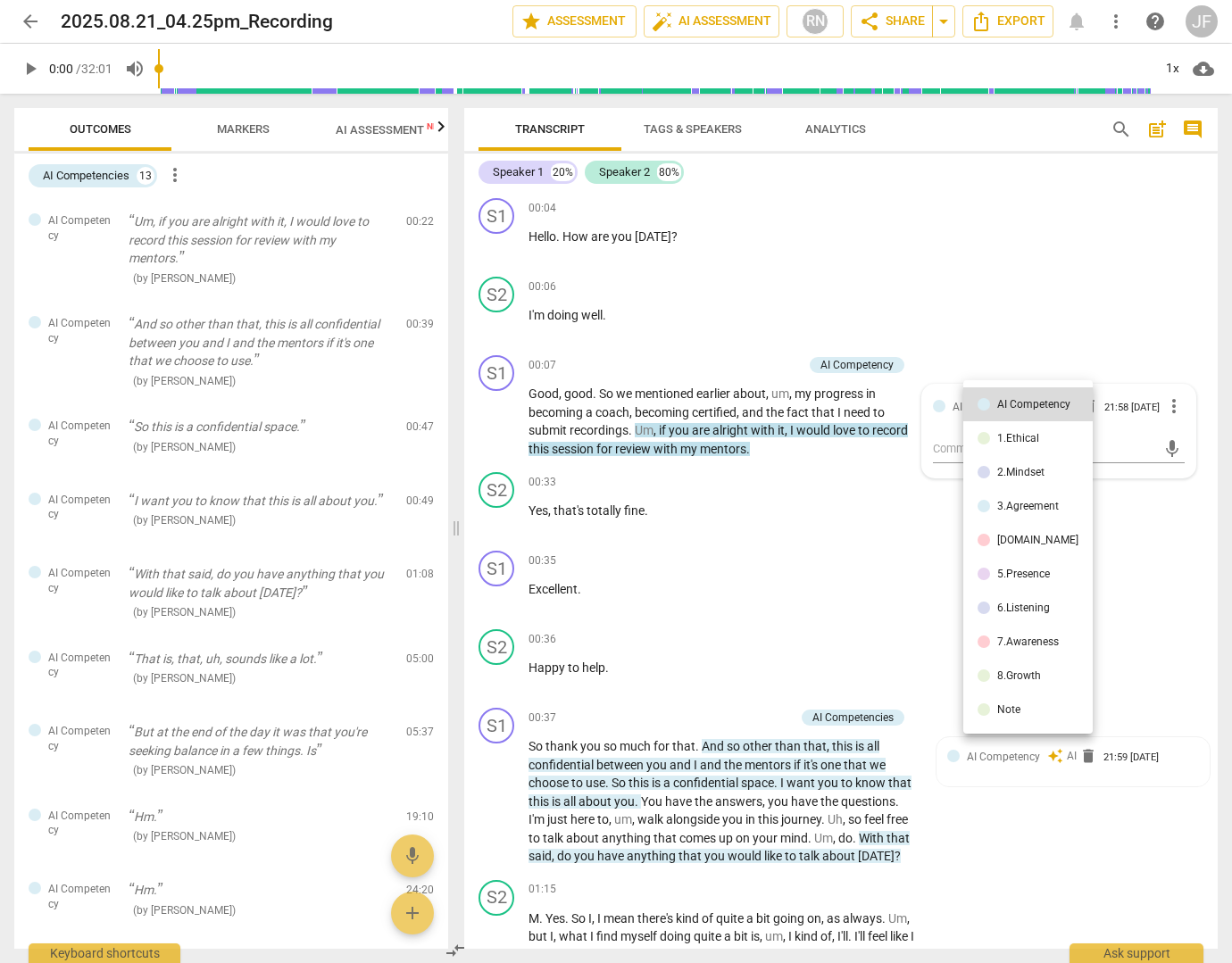
click at [995, 231] on div at bounding box center [616, 482] width 1232 height 963
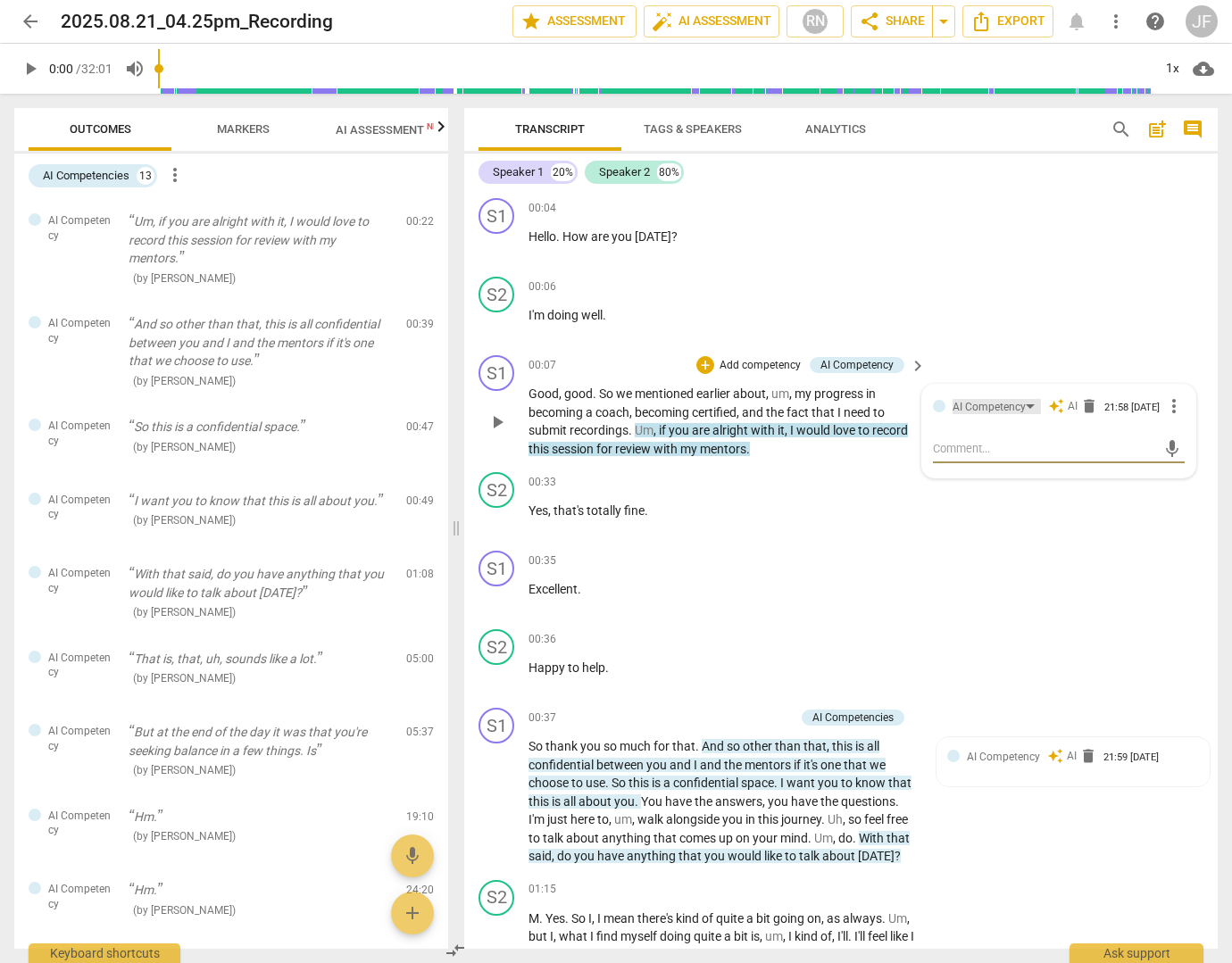
click at [1026, 403] on div "AI Competency" at bounding box center [997, 406] width 89 height 15
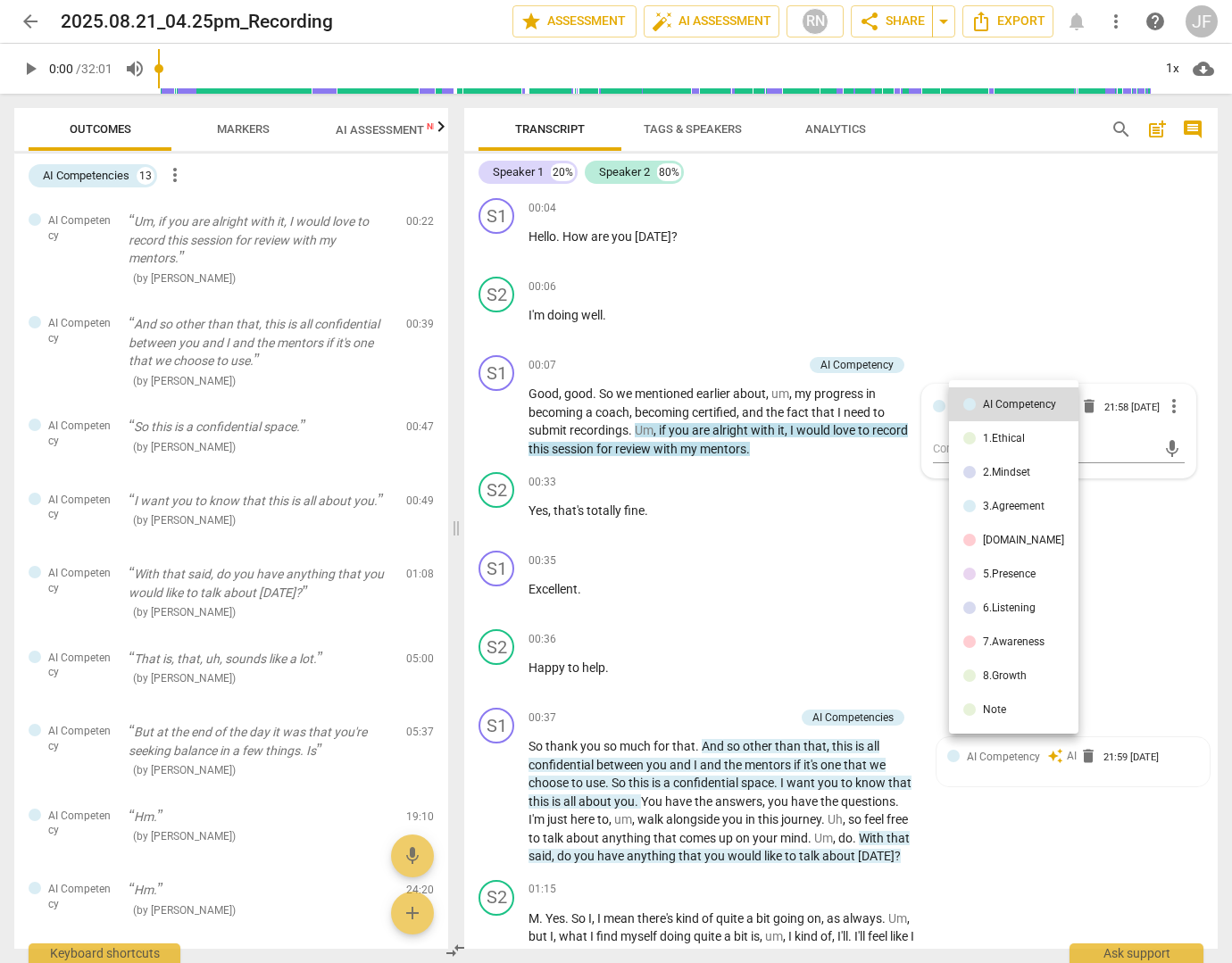
click at [1082, 315] on div at bounding box center [616, 482] width 1232 height 963
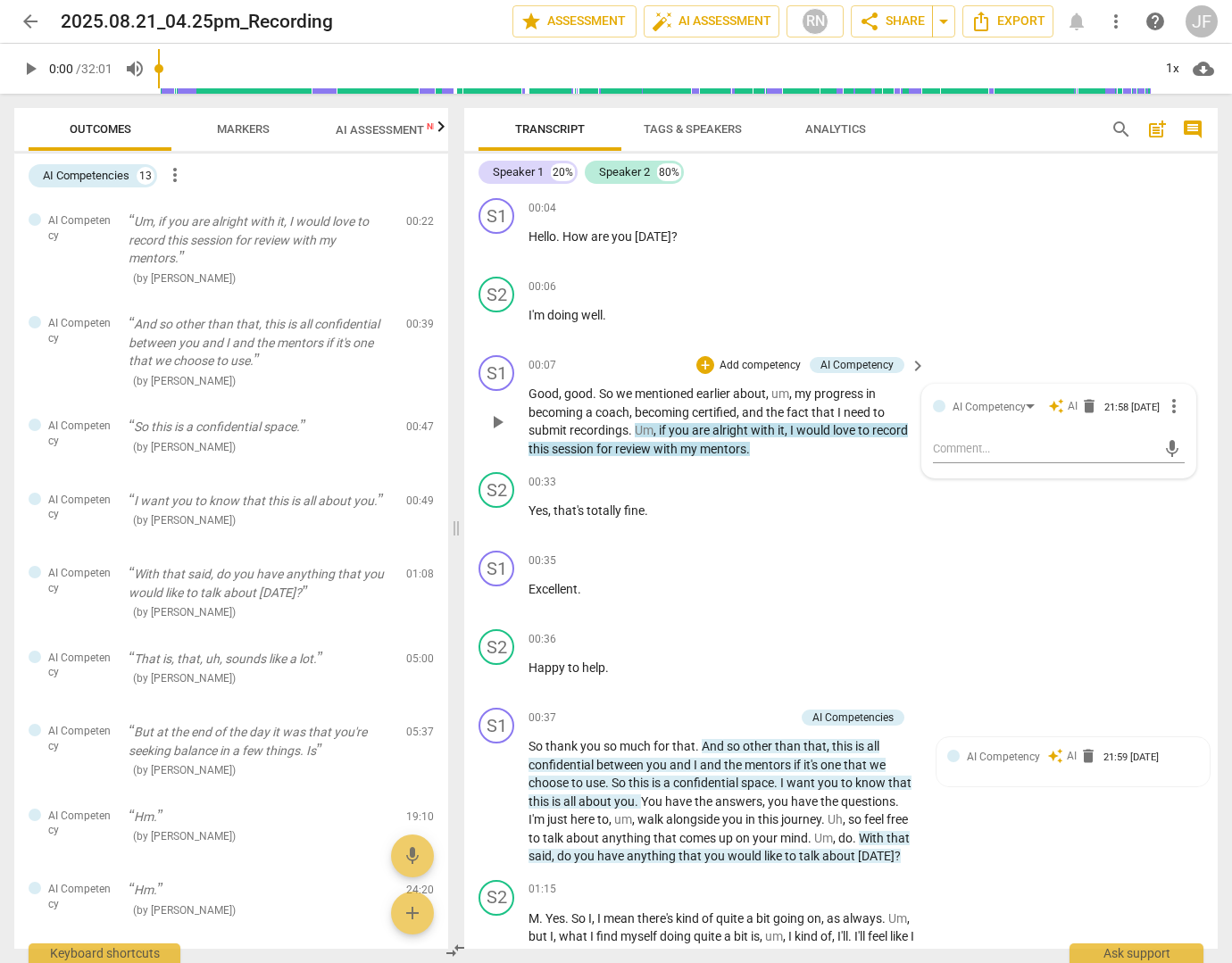
click at [1063, 406] on div "auto_awesome AI delete" at bounding box center [1072, 406] width 49 height 16
click at [1169, 406] on span "more_vert" at bounding box center [1174, 407] width 22 height 22
click at [1105, 340] on div at bounding box center [616, 482] width 1232 height 963
click at [1054, 406] on span "auto_awesome" at bounding box center [1056, 406] width 16 height 16
click at [968, 456] on textarea at bounding box center [1044, 448] width 224 height 17
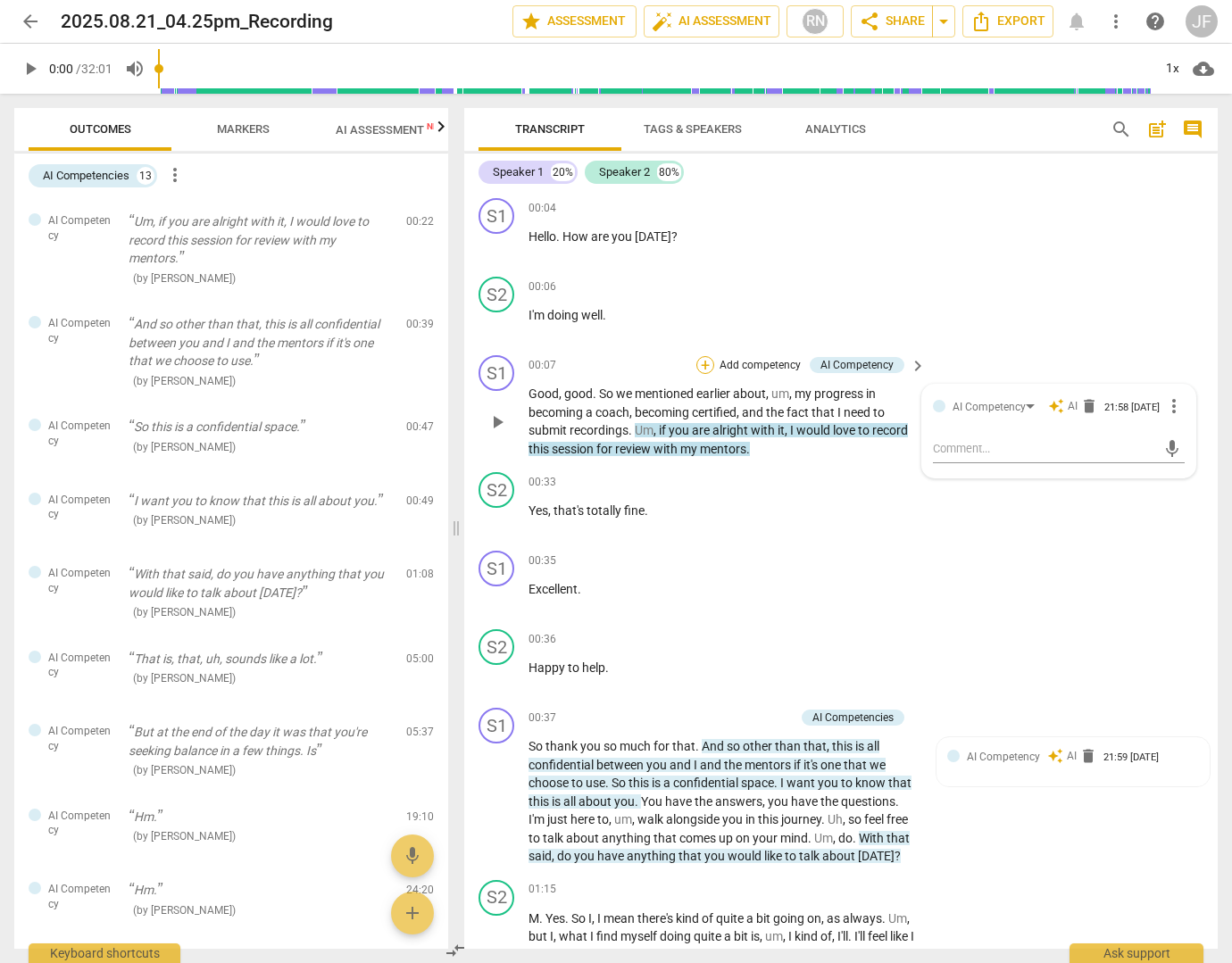
click at [709, 360] on div "+" at bounding box center [705, 365] width 18 height 18
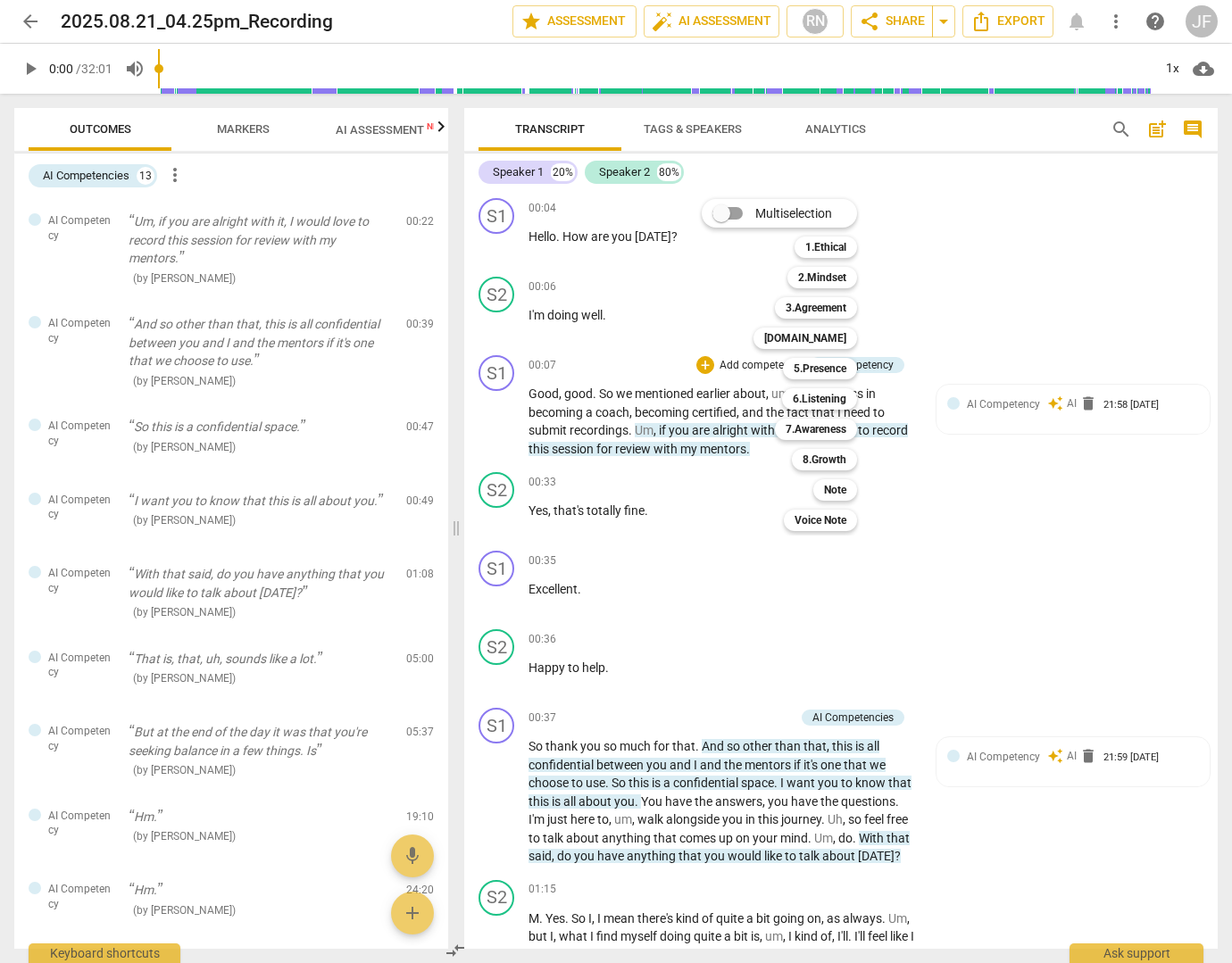
click at [1072, 260] on div at bounding box center [616, 482] width 1232 height 963
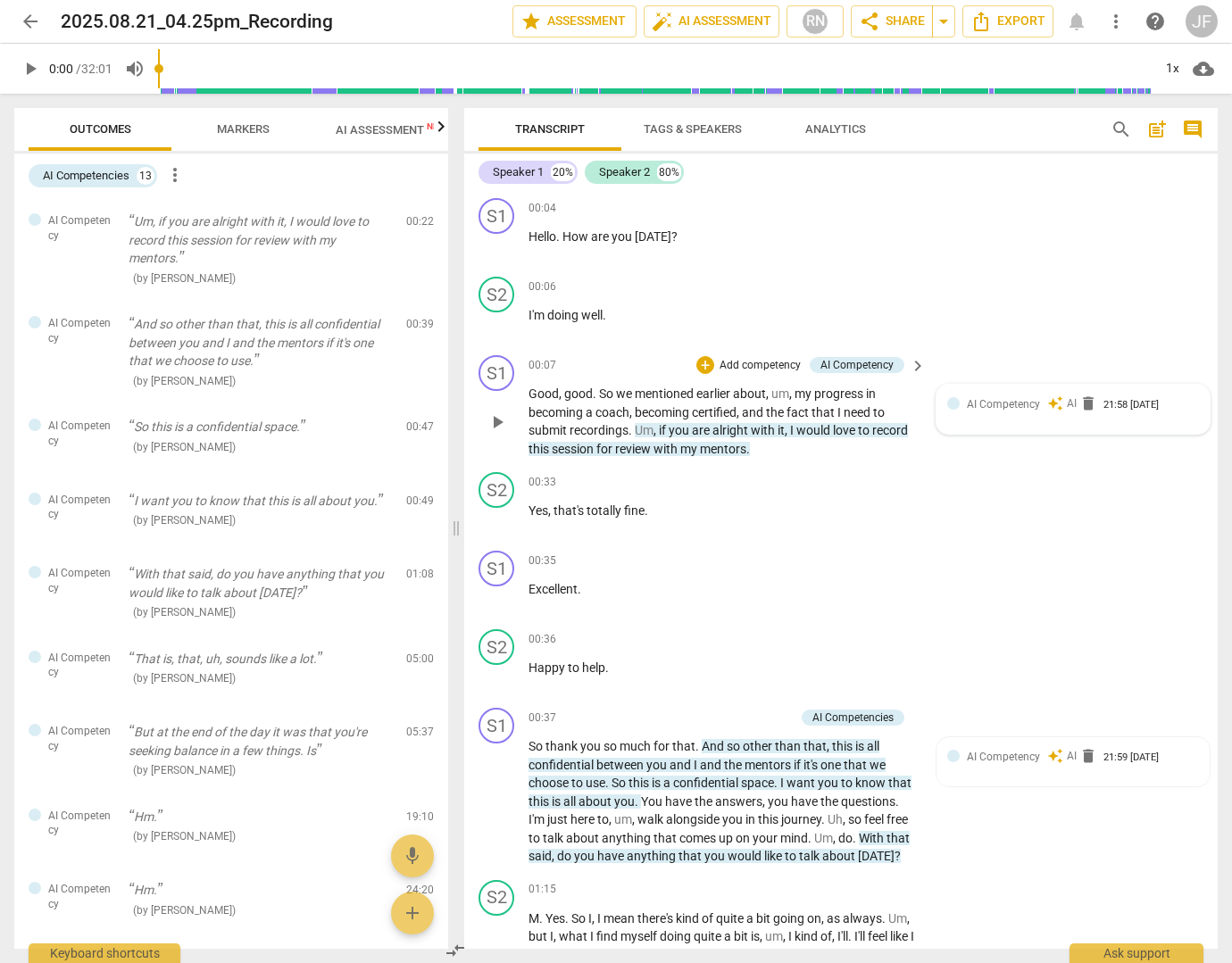
click at [1050, 400] on span "auto_awesome" at bounding box center [1055, 404] width 16 height 16
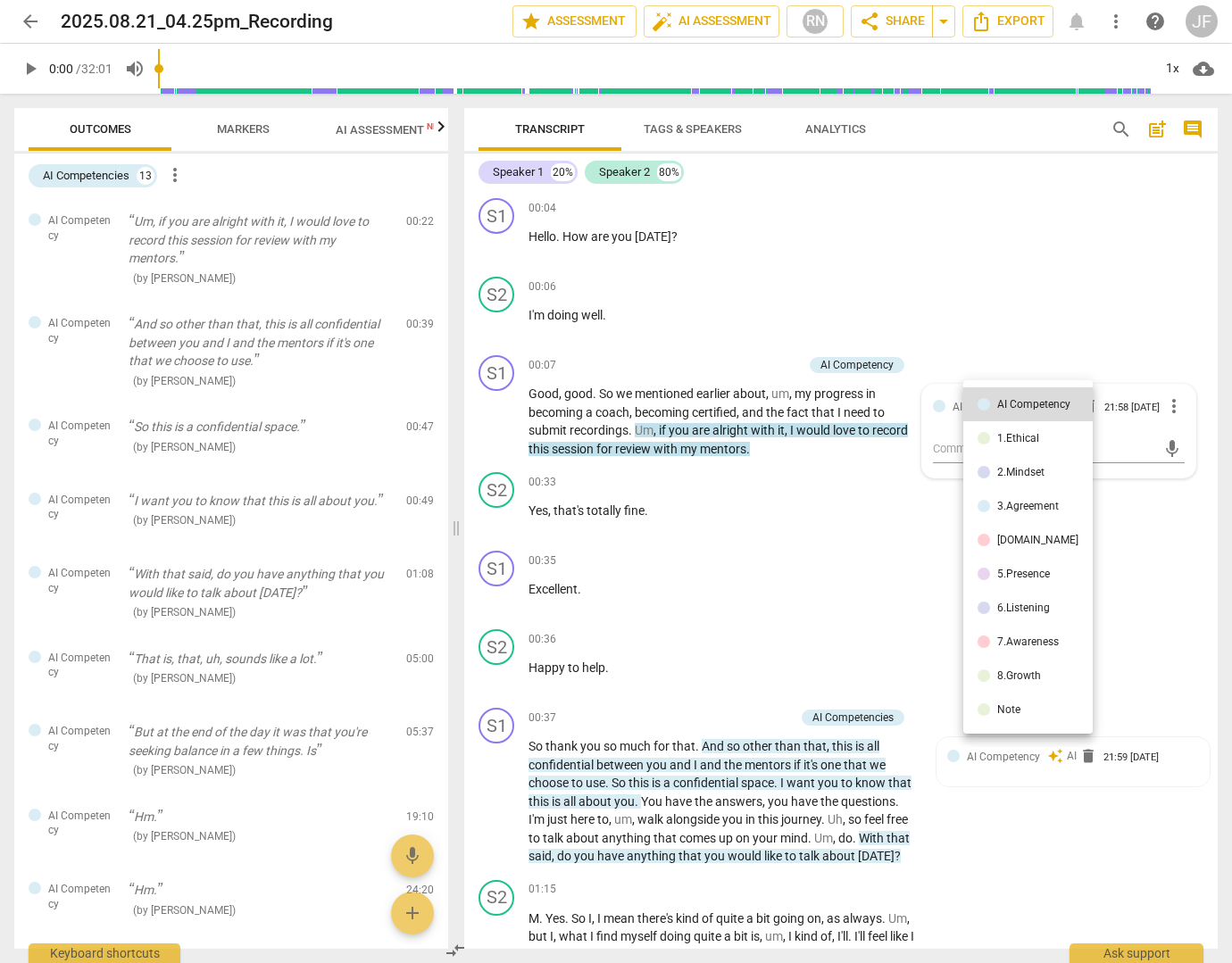
click at [1061, 268] on div at bounding box center [616, 482] width 1232 height 963
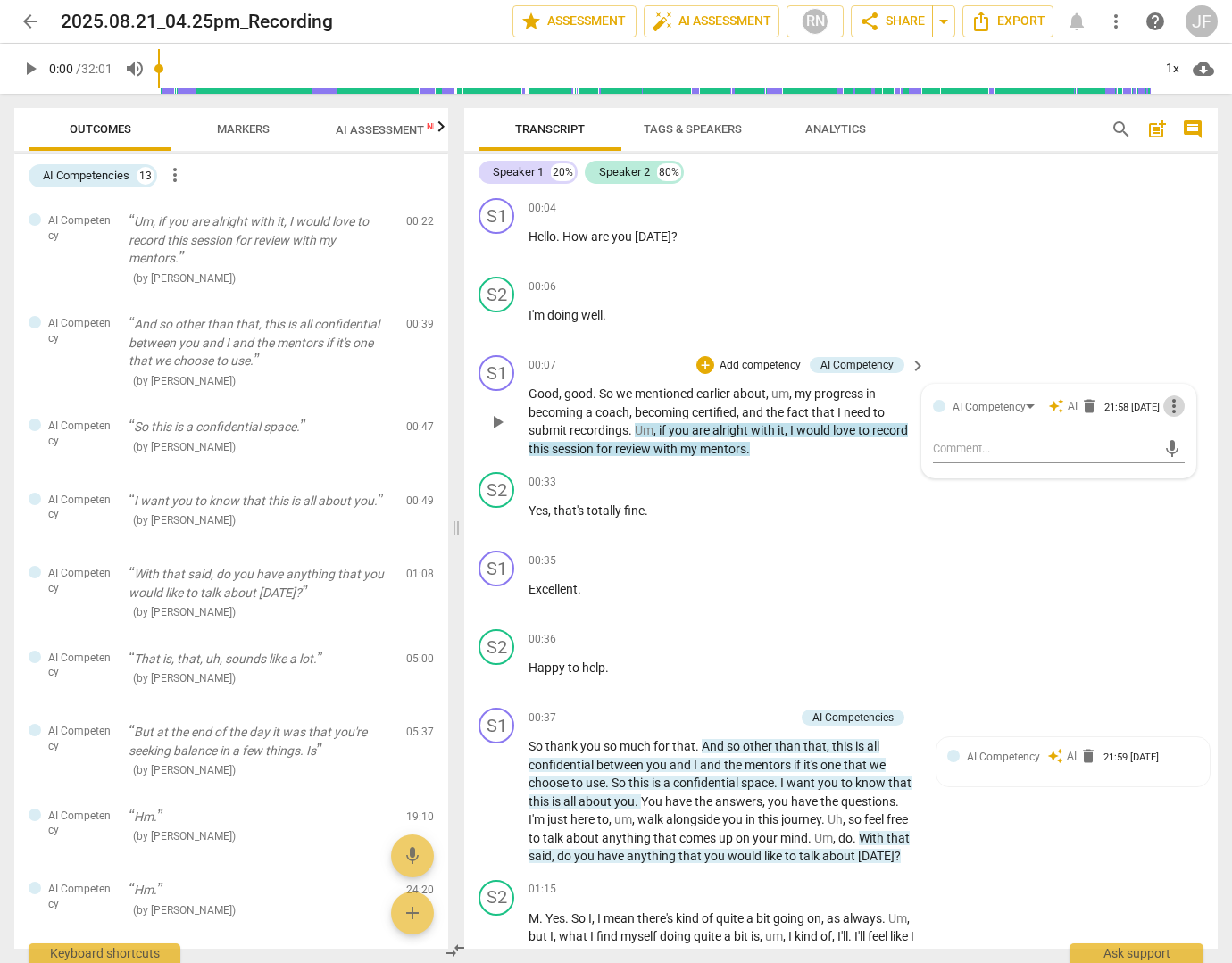
click at [1170, 408] on span "more_vert" at bounding box center [1174, 407] width 22 height 22
click at [1082, 300] on div at bounding box center [616, 482] width 1232 height 963
click at [1029, 404] on div "AI Competency" at bounding box center [997, 406] width 89 height 15
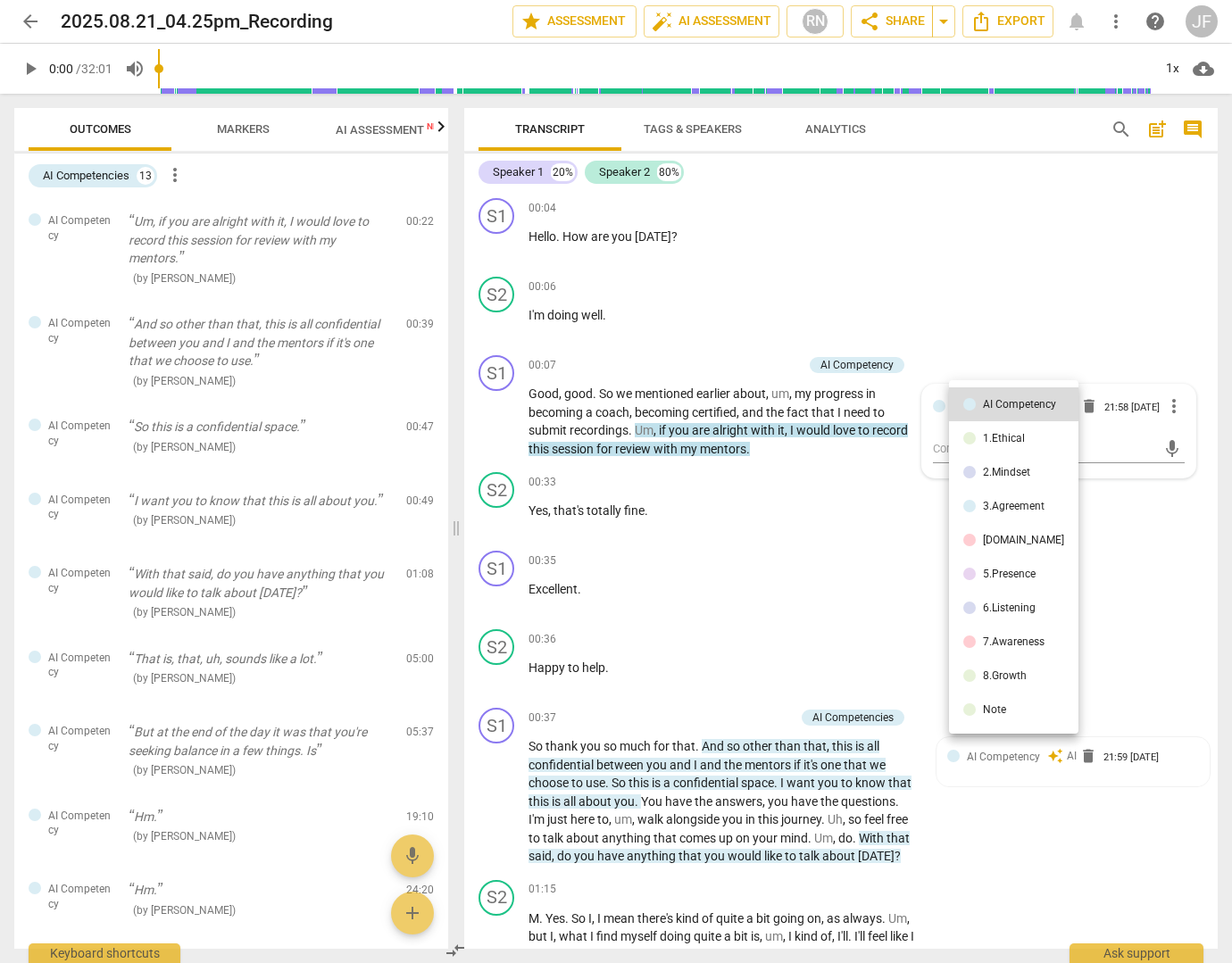
click at [1027, 253] on div at bounding box center [616, 482] width 1232 height 963
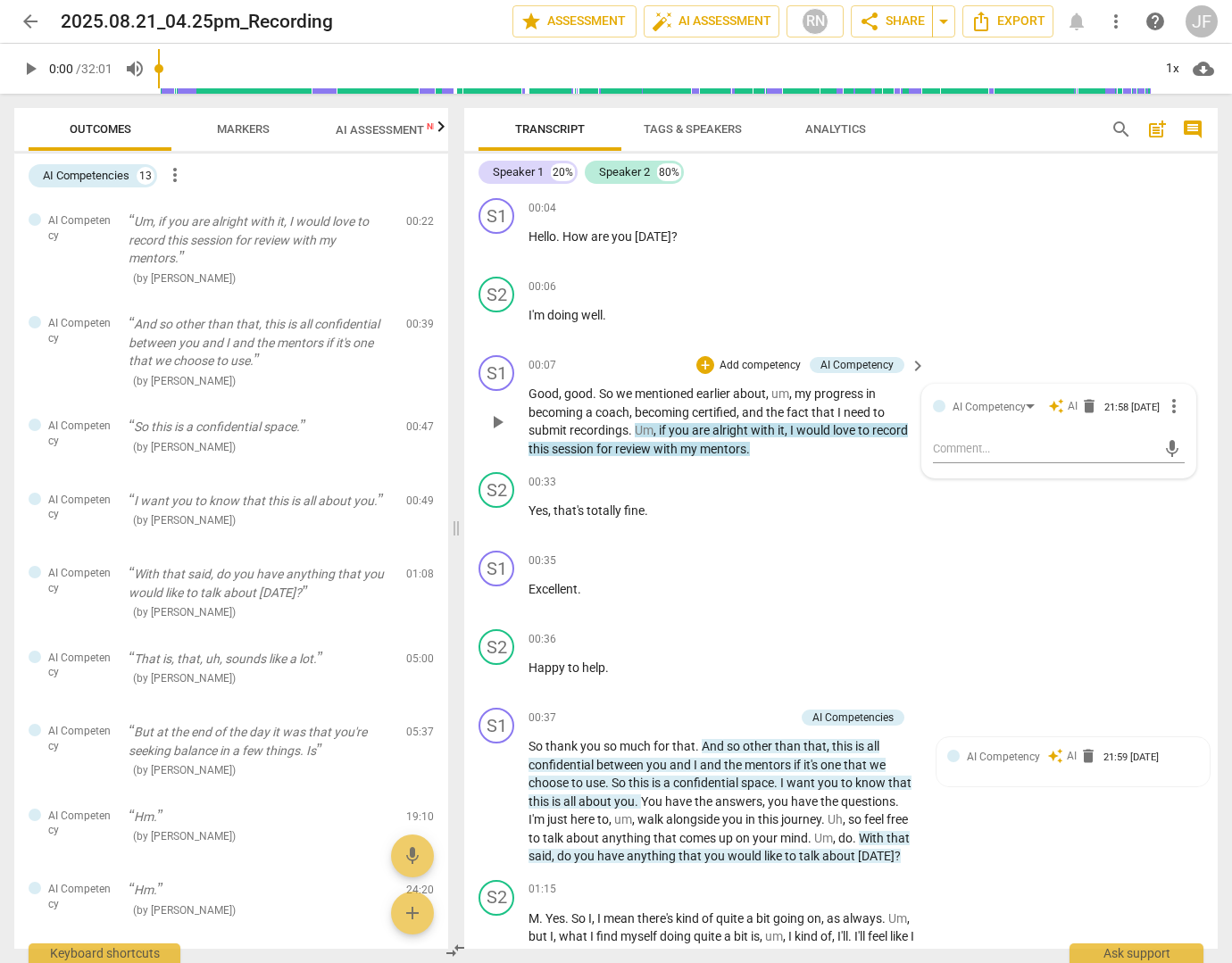
click at [1061, 405] on div "auto_awesome AI delete" at bounding box center [1072, 406] width 49 height 16
click at [1031, 304] on div "S2 play_arrow pause 00:06 + Add competency keyboard_arrow_right I'm doing well ." at bounding box center [840, 309] width 753 height 79
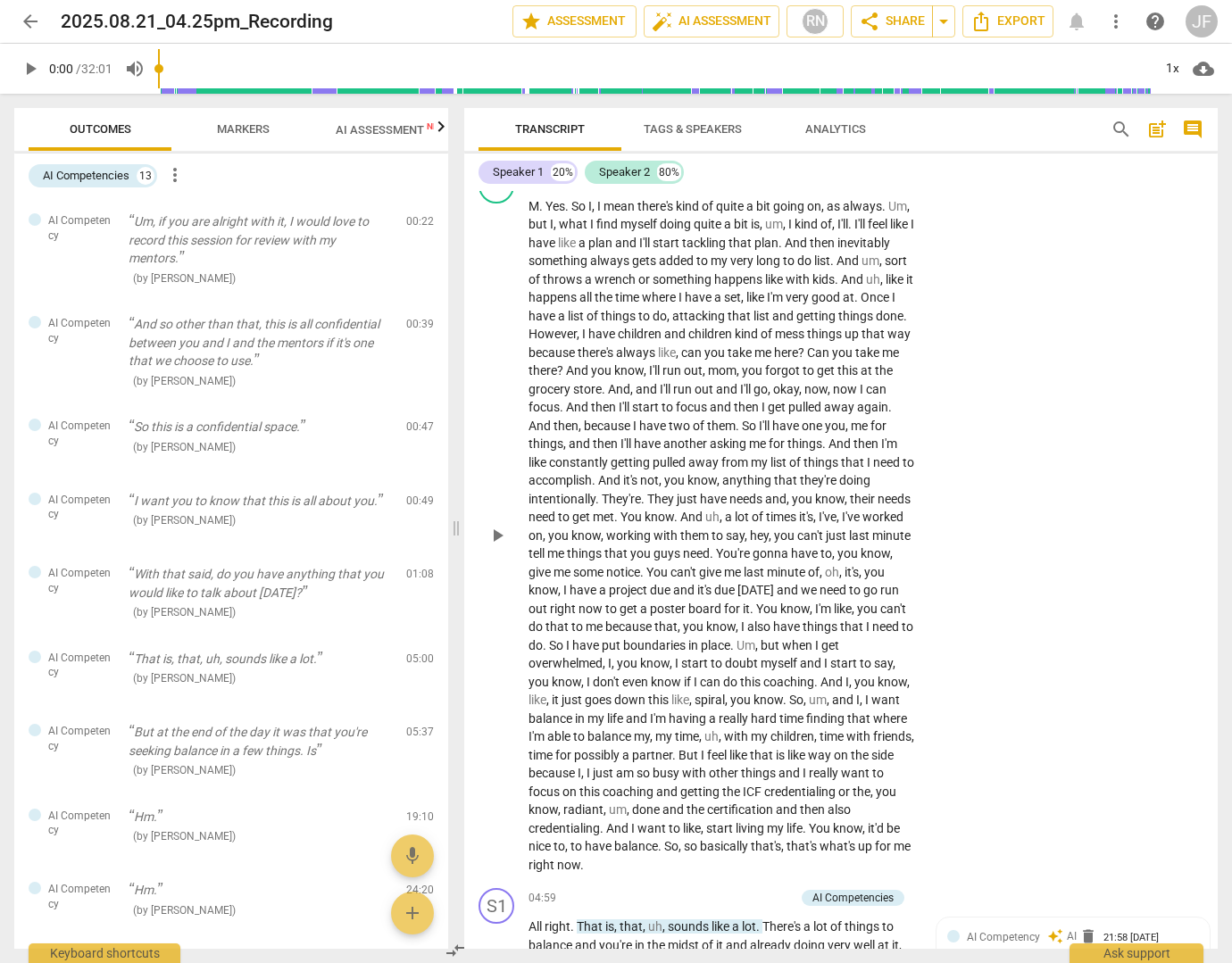
scroll to position [803, 0]
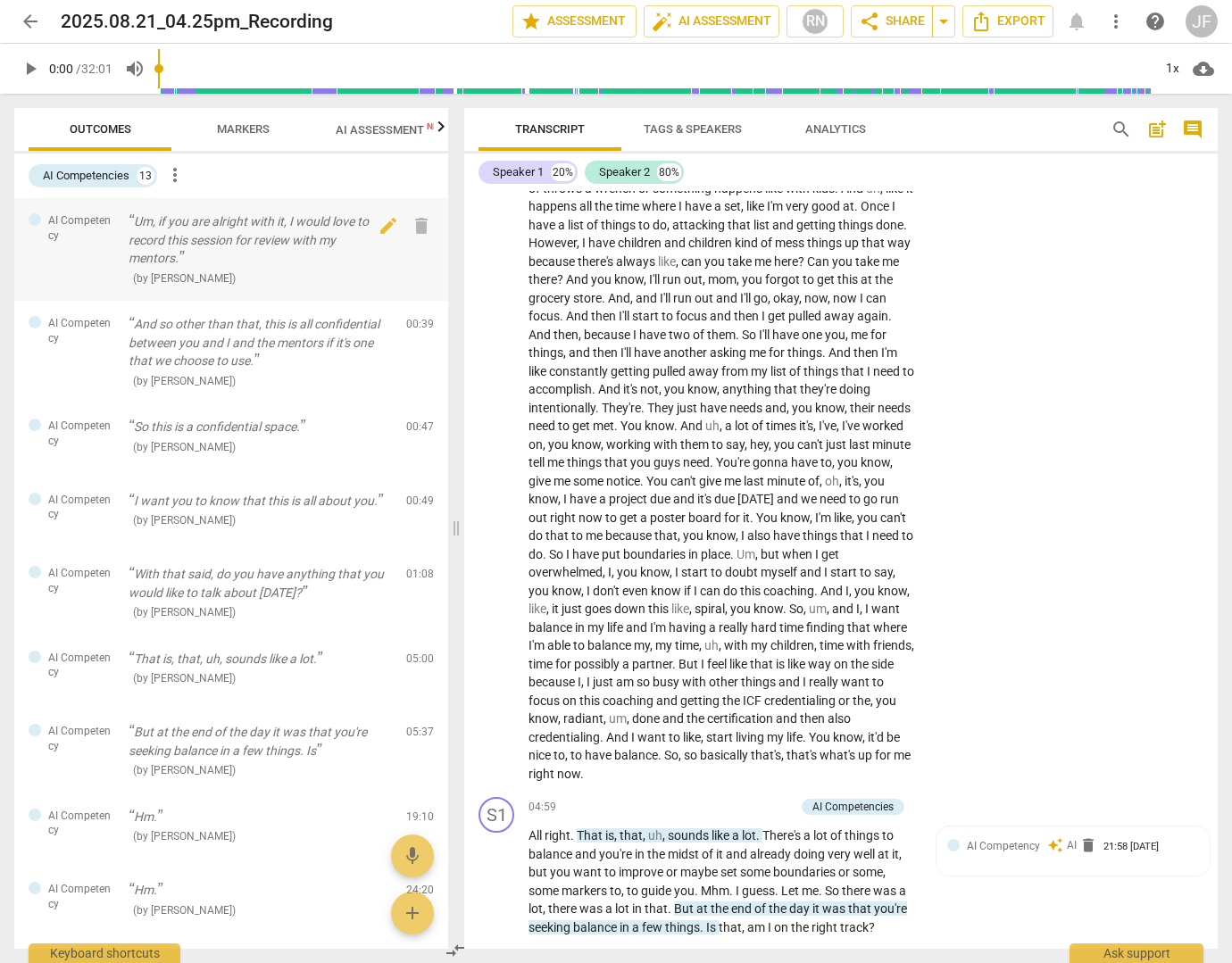
click at [259, 229] on p "Um, if you are alright with it, I would love to record this session for review …" at bounding box center [260, 240] width 263 height 55
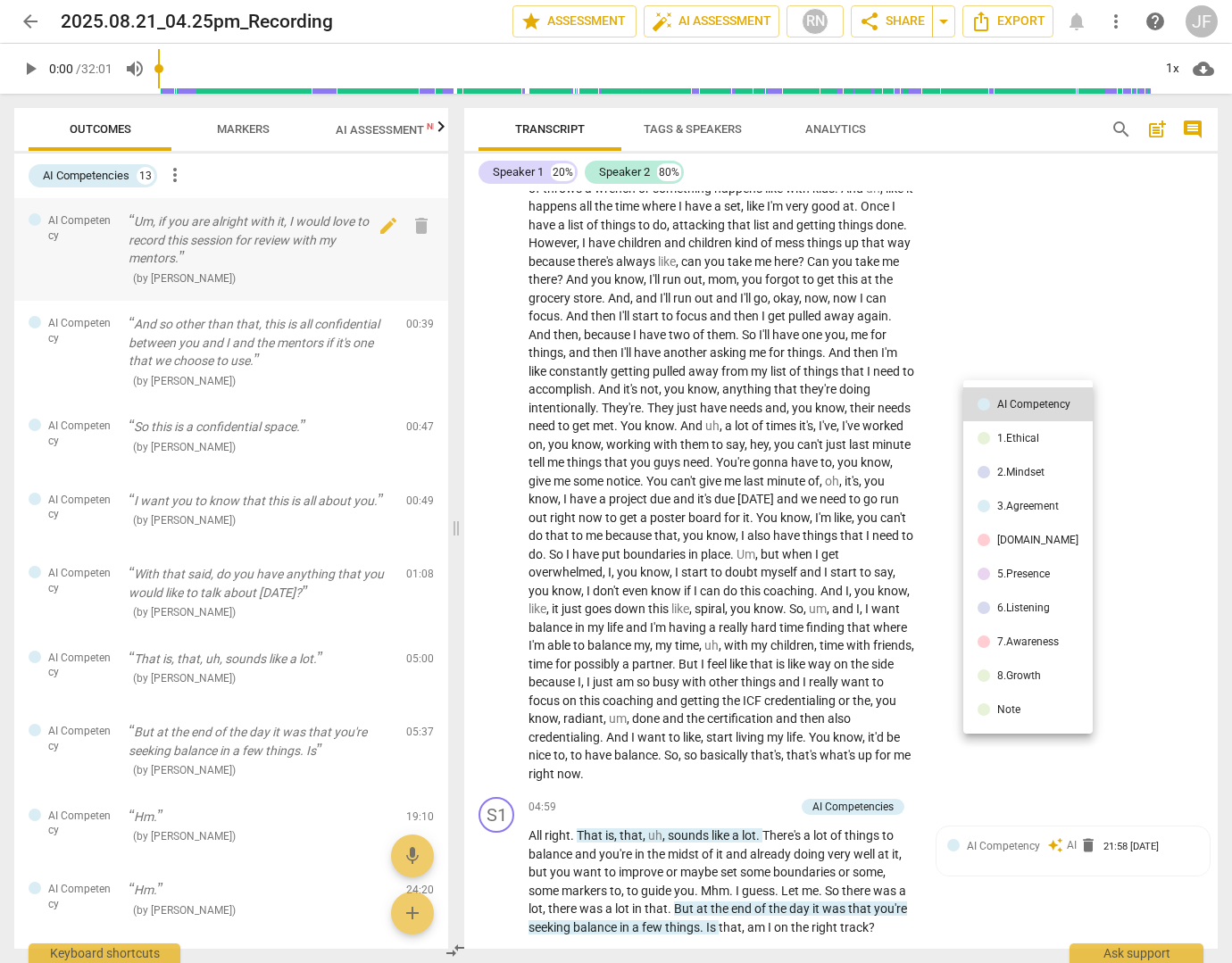
scroll to position [0, 0]
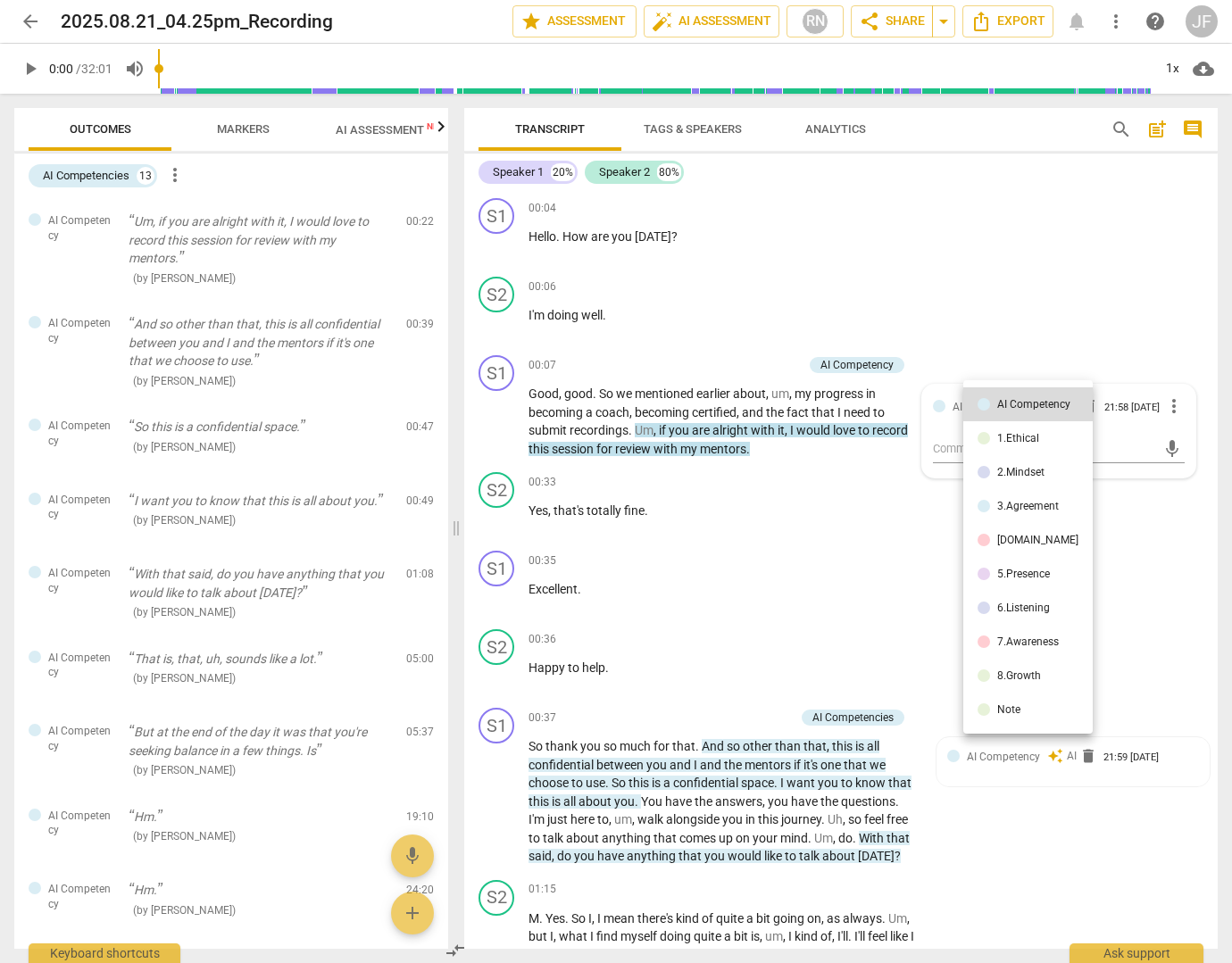
click at [370, 128] on div at bounding box center [616, 482] width 1232 height 963
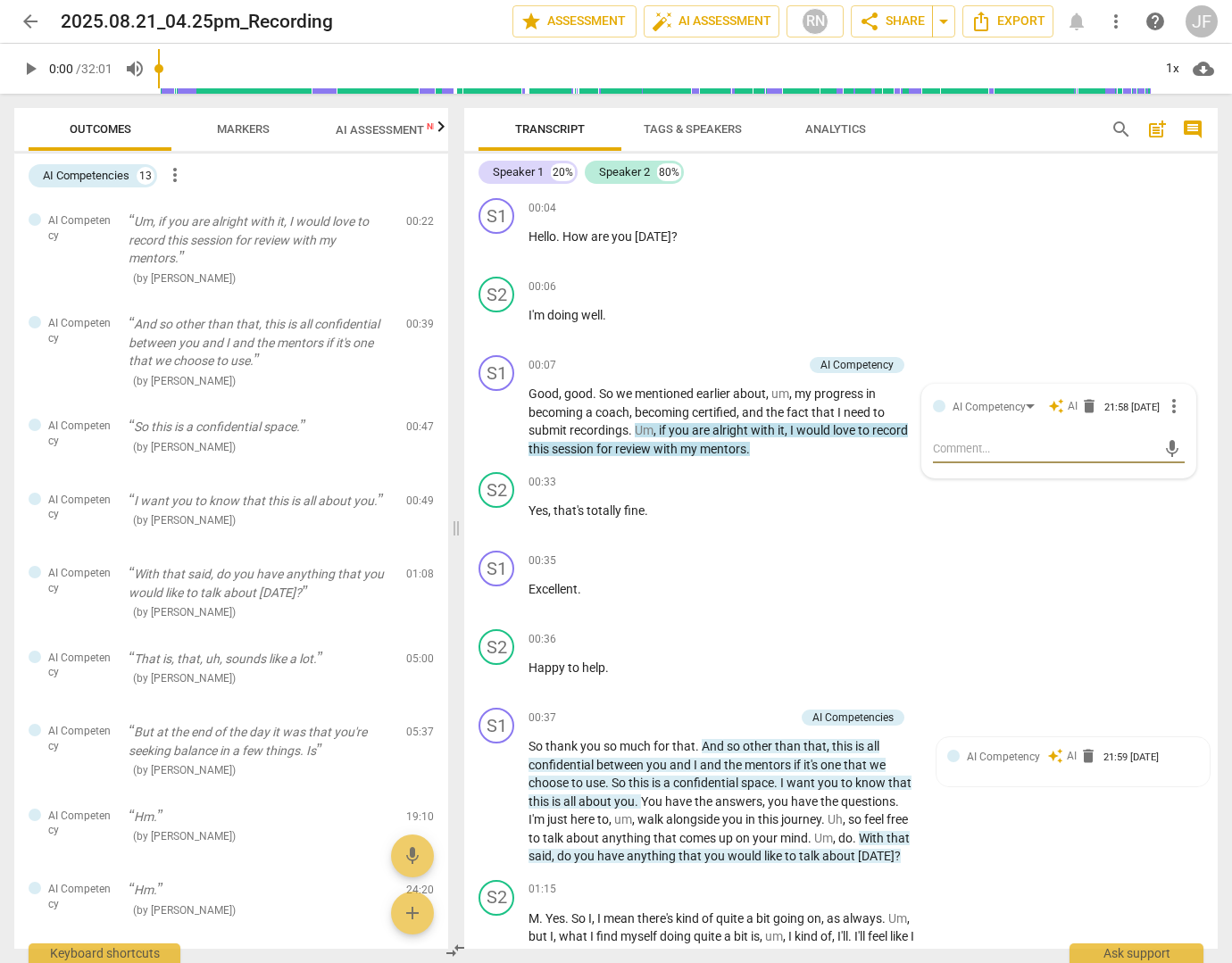
click at [233, 124] on span "Markers" at bounding box center [242, 129] width 52 height 14
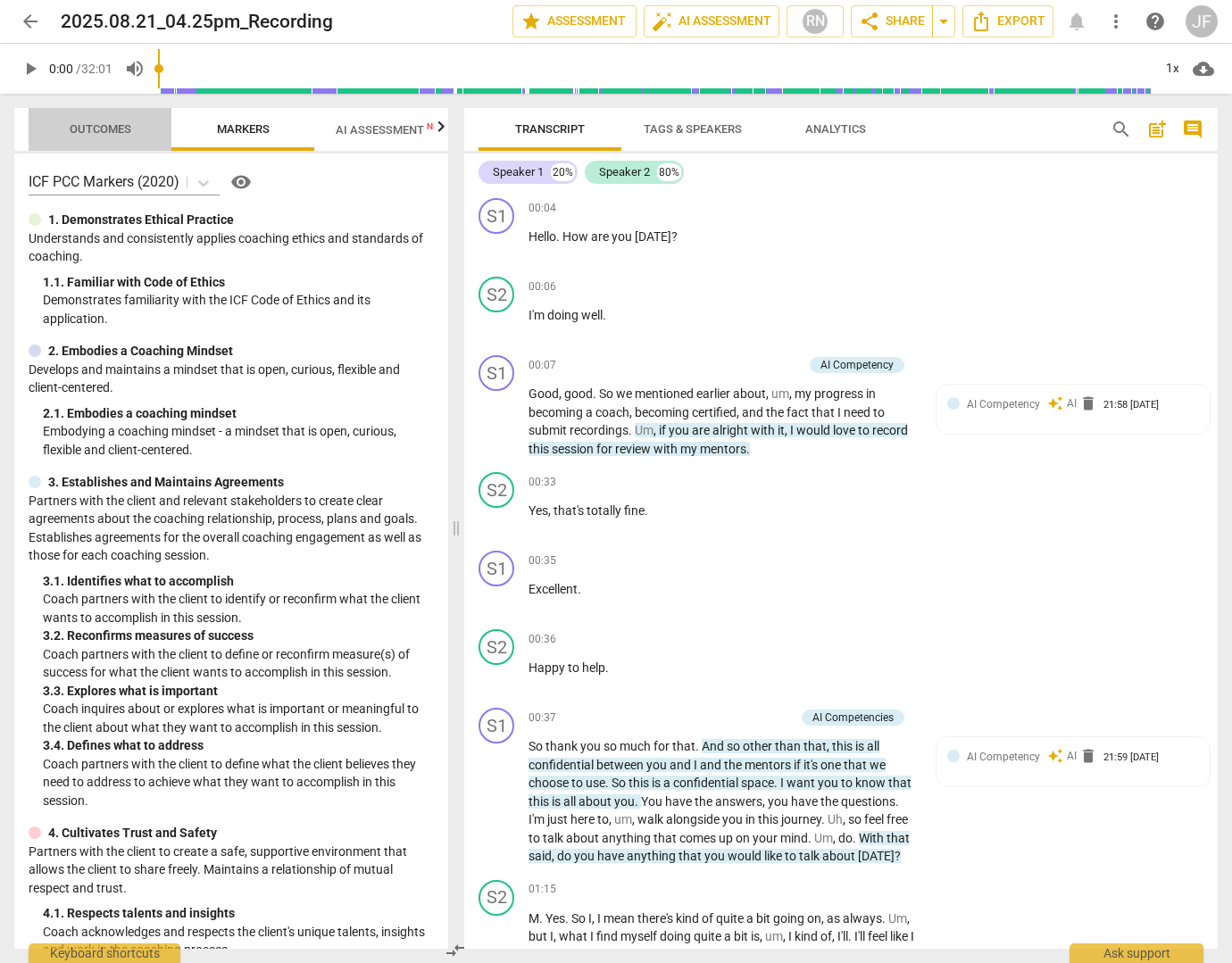
click at [102, 129] on span "Outcomes" at bounding box center [100, 129] width 62 height 14
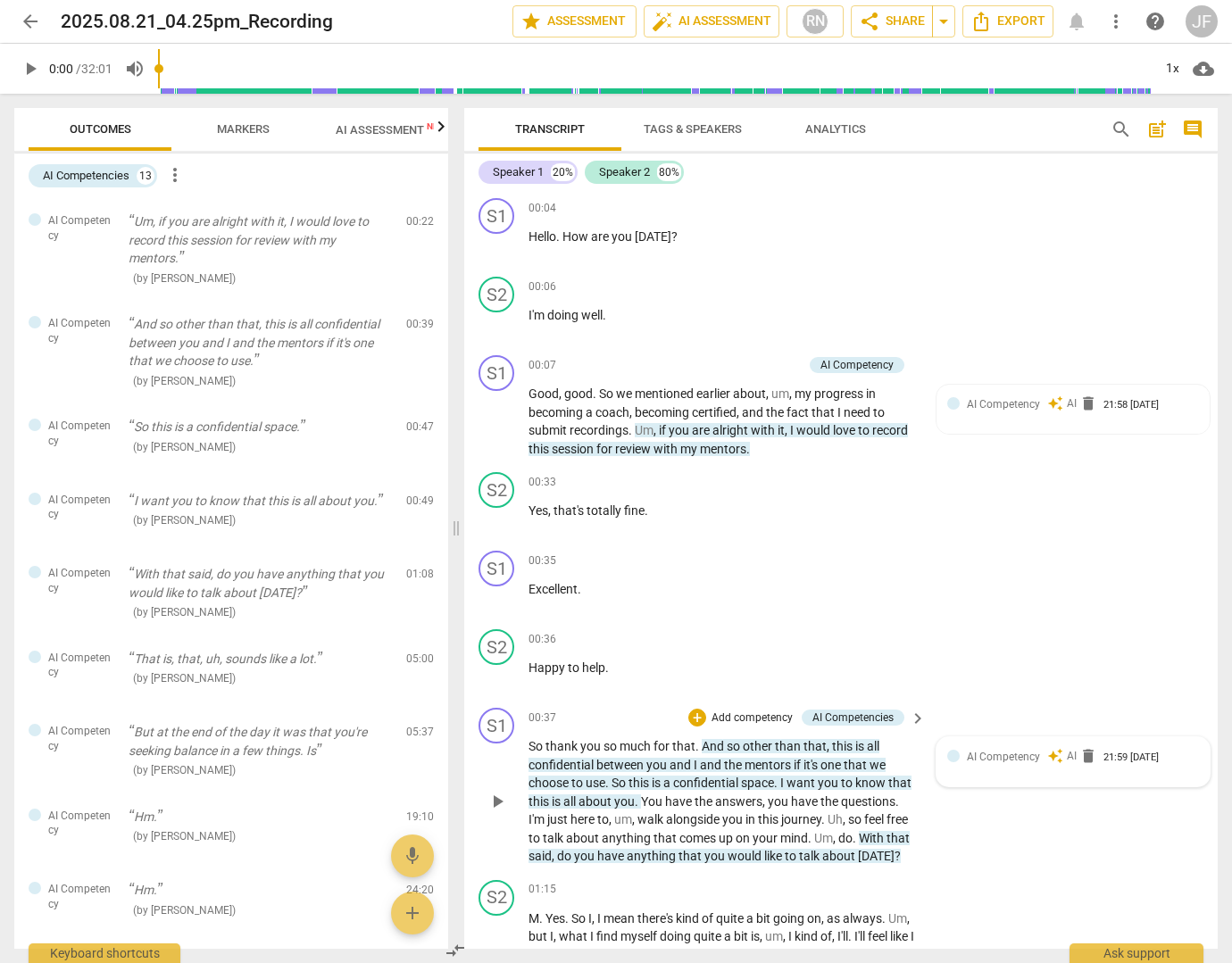
click at [1067, 761] on span "AI" at bounding box center [1071, 755] width 10 height 15
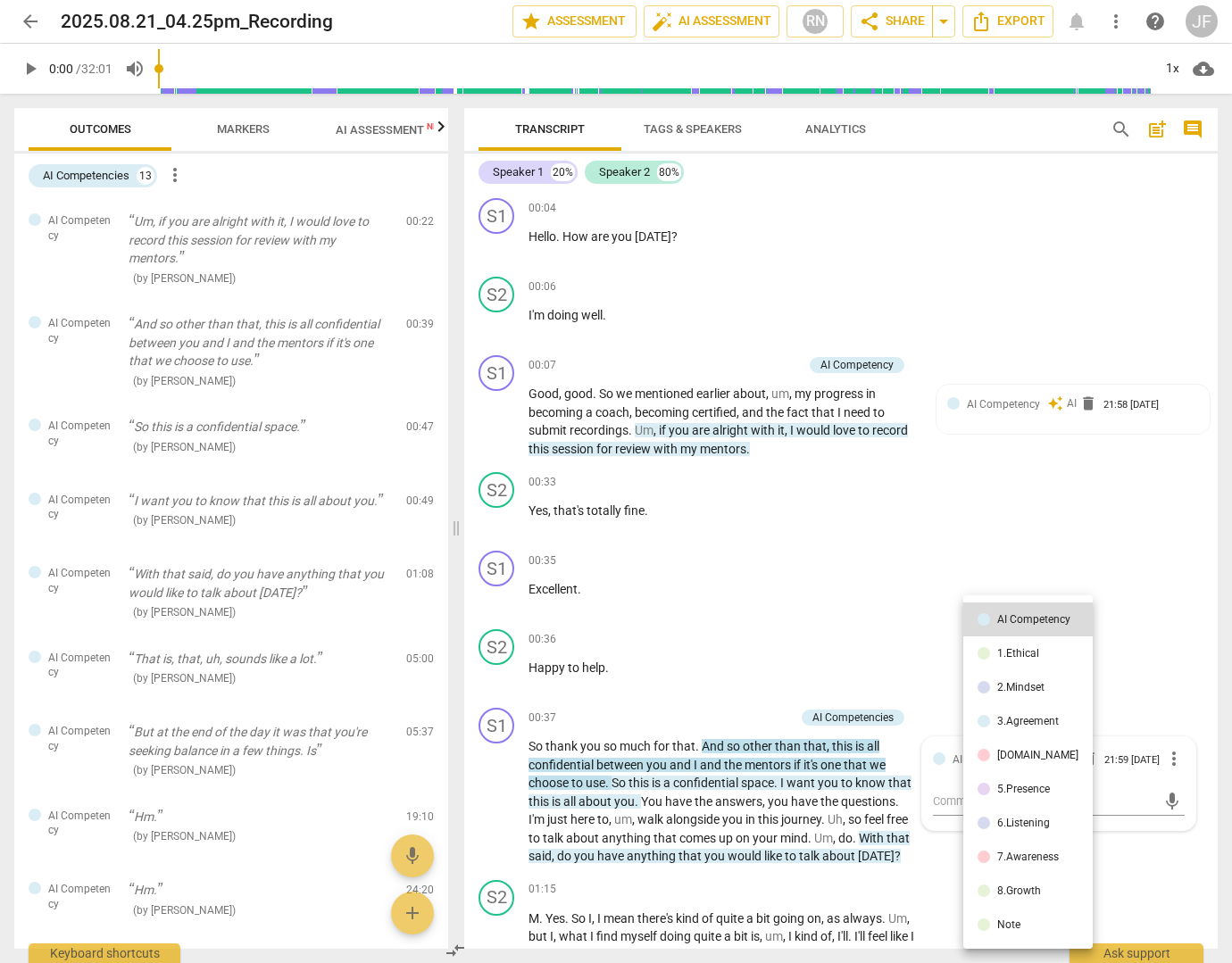
click at [1130, 626] on div at bounding box center [616, 482] width 1232 height 963
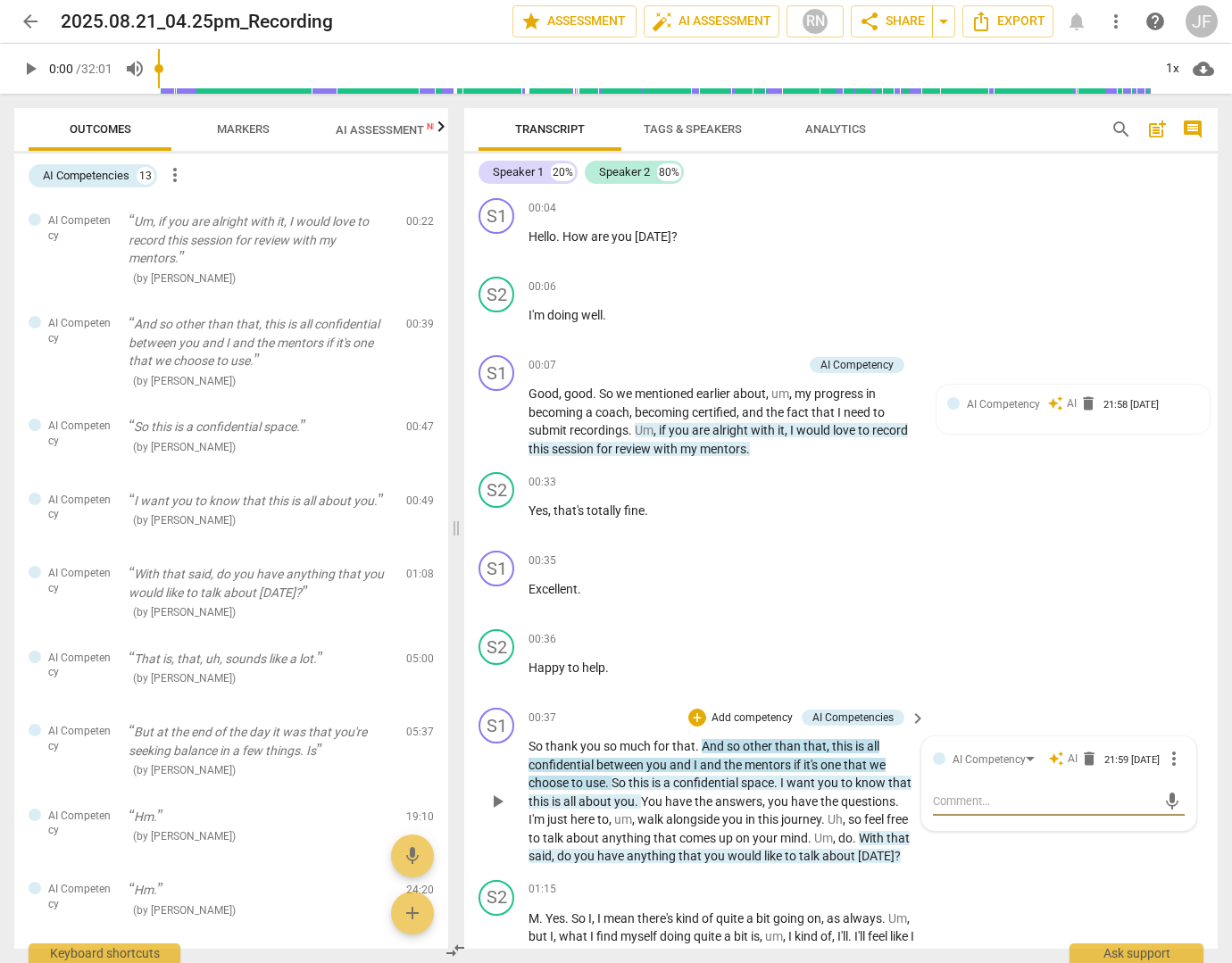
click at [1001, 807] on textarea at bounding box center [1044, 801] width 224 height 17
click at [1171, 762] on span "more_vert" at bounding box center [1174, 759] width 22 height 22
click at [1047, 600] on div at bounding box center [616, 482] width 1232 height 963
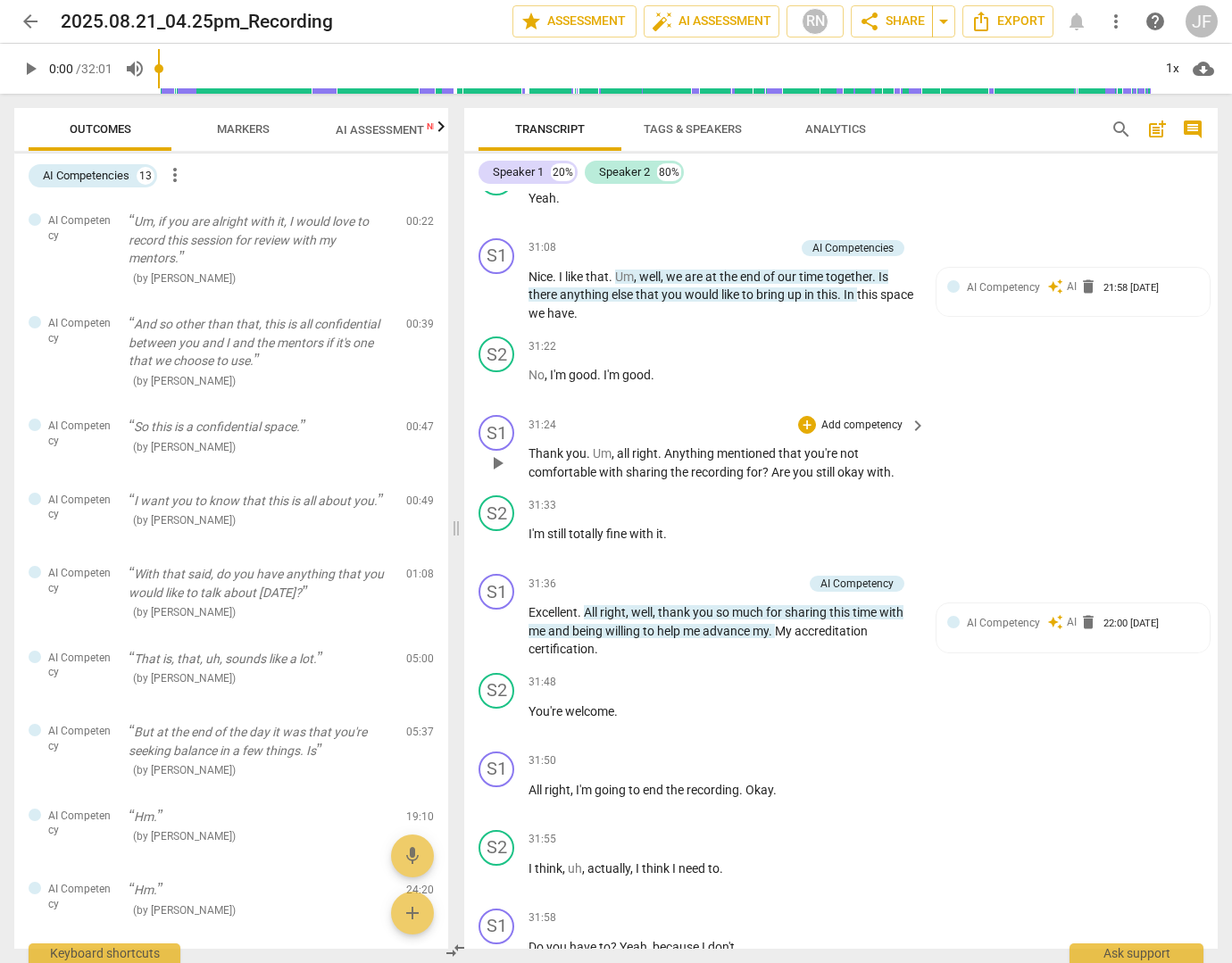
scroll to position [10566, 0]
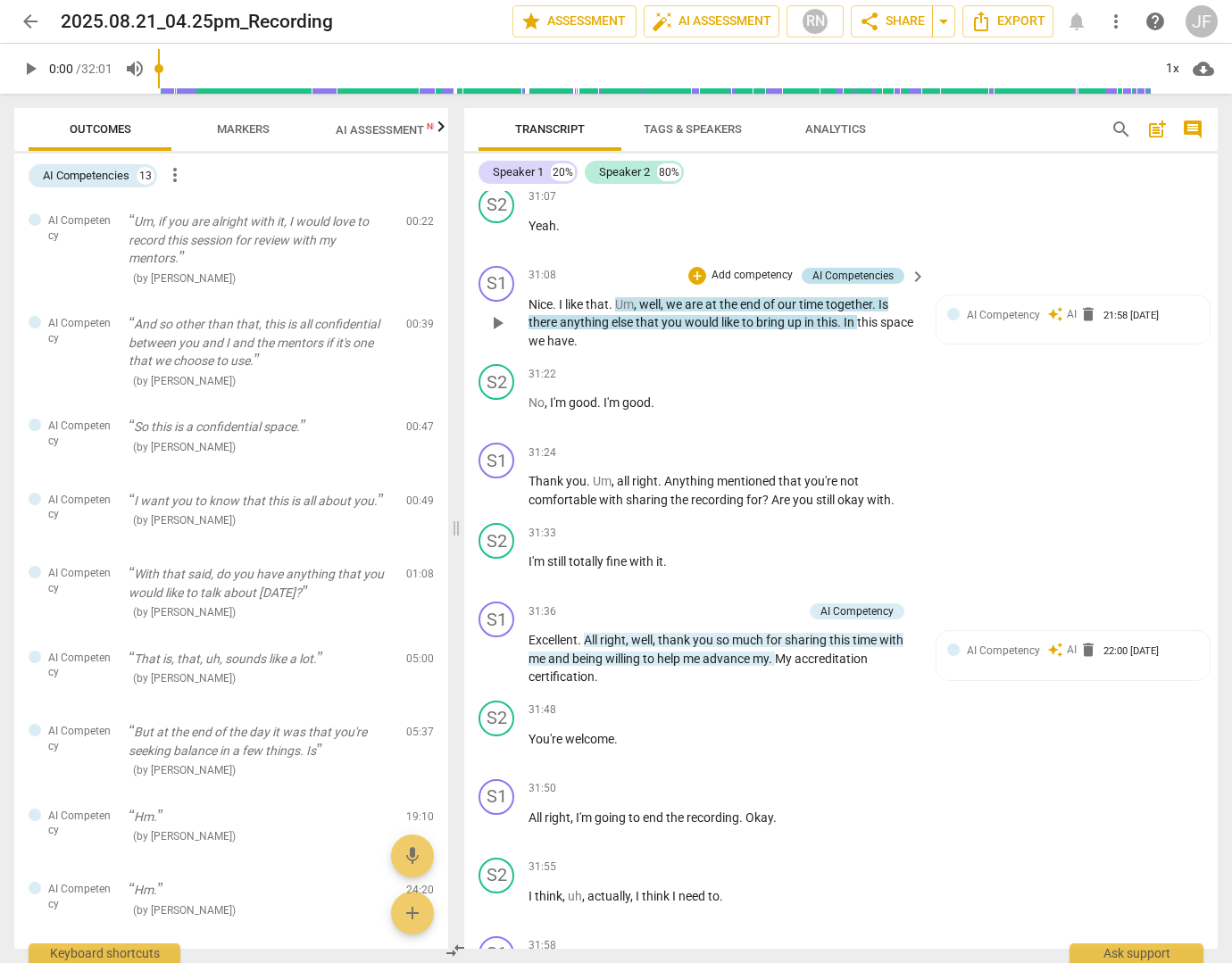
click at [876, 284] on div "AI Competencies" at bounding box center [853, 276] width 81 height 16
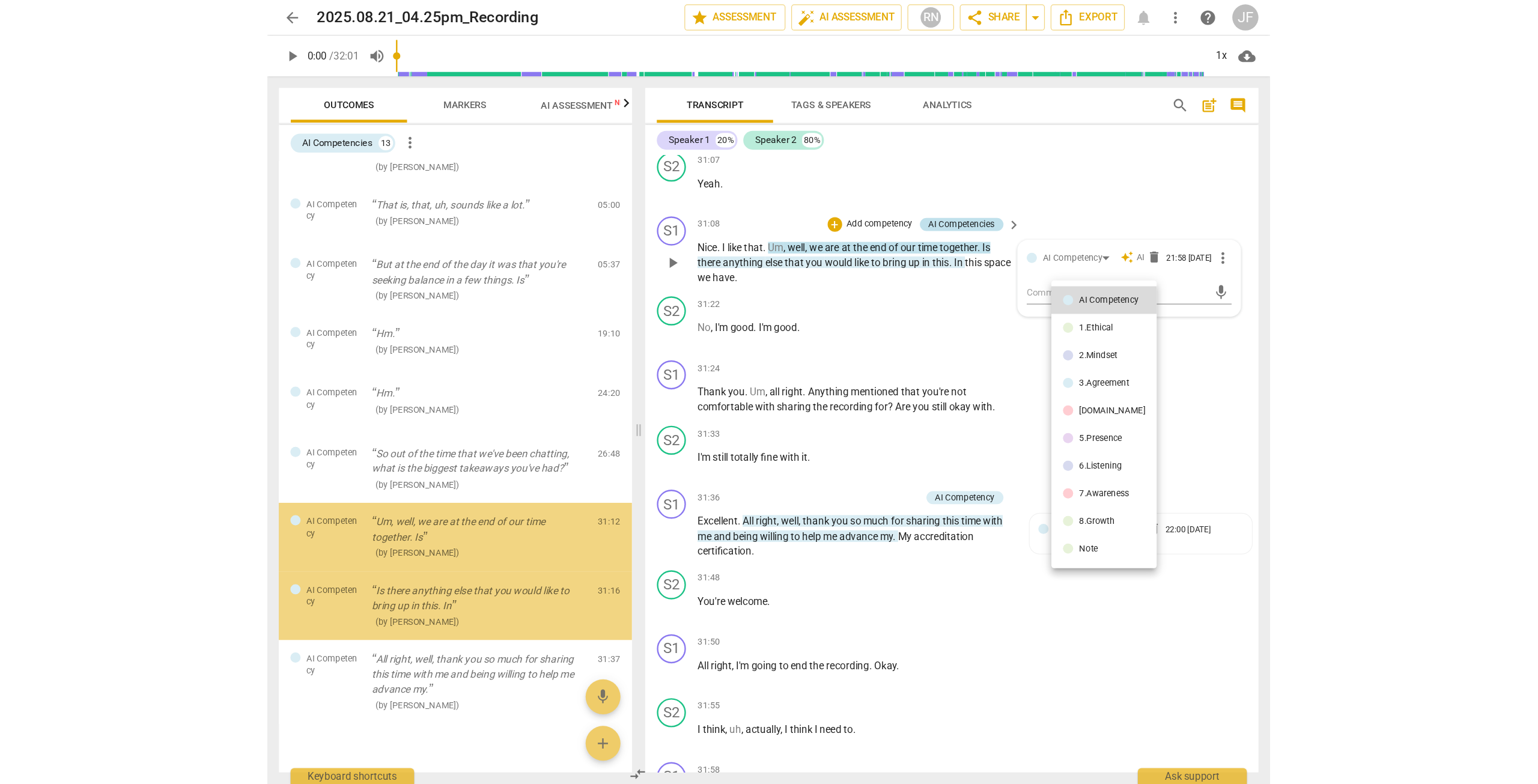
scroll to position [293, 0]
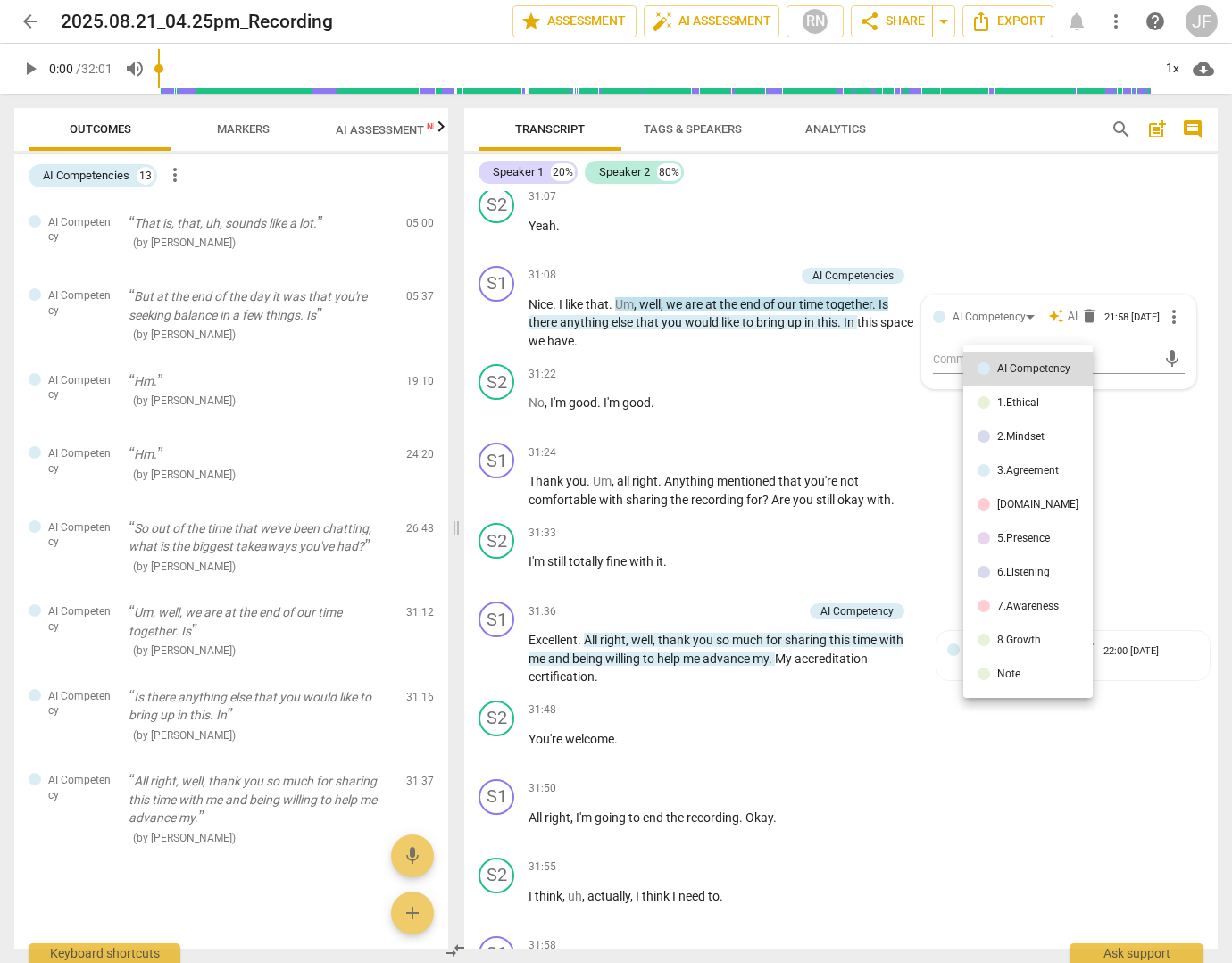
click at [950, 295] on div at bounding box center [616, 482] width 1232 height 963
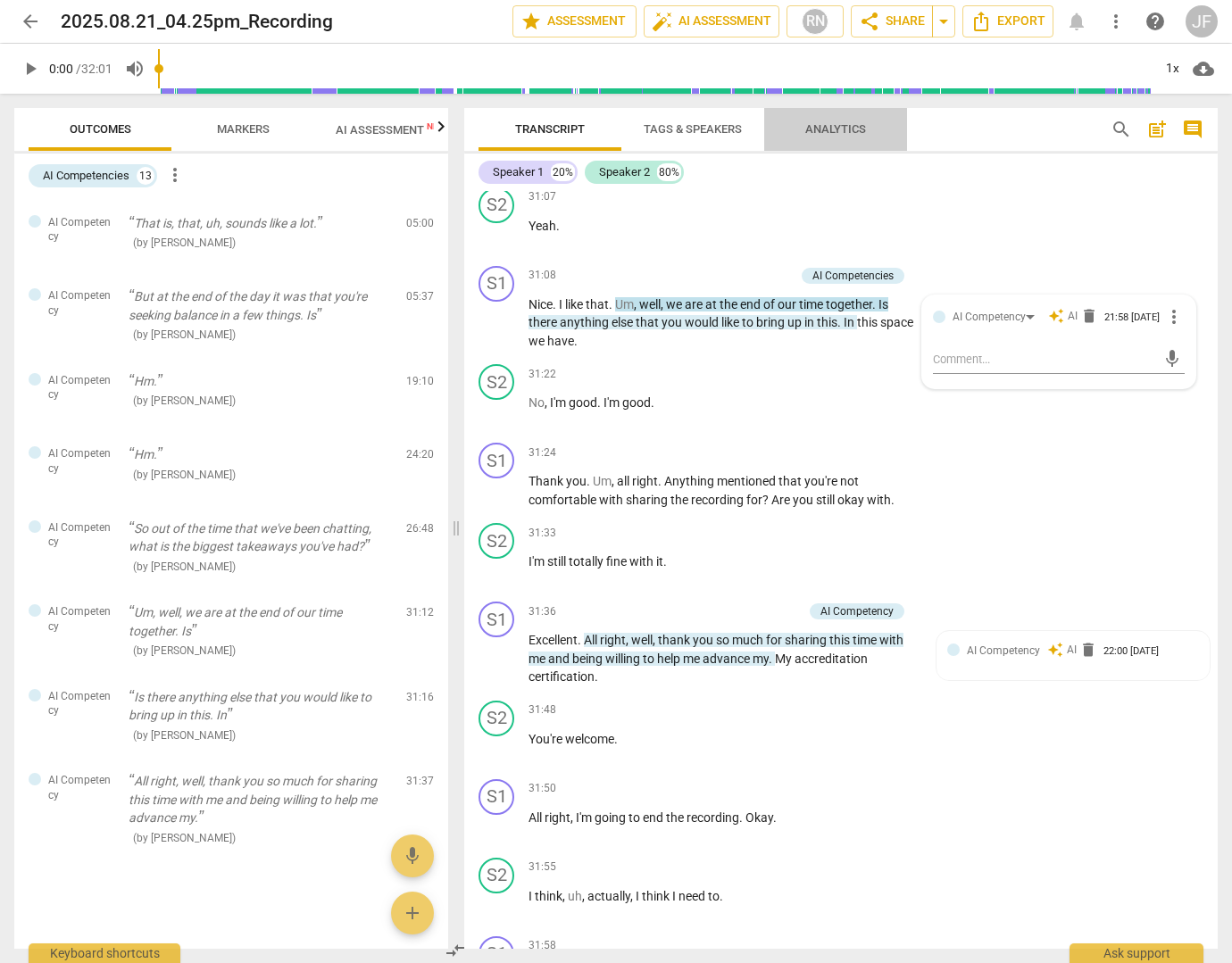
click at [815, 131] on span "Analytics" at bounding box center [836, 129] width 61 height 14
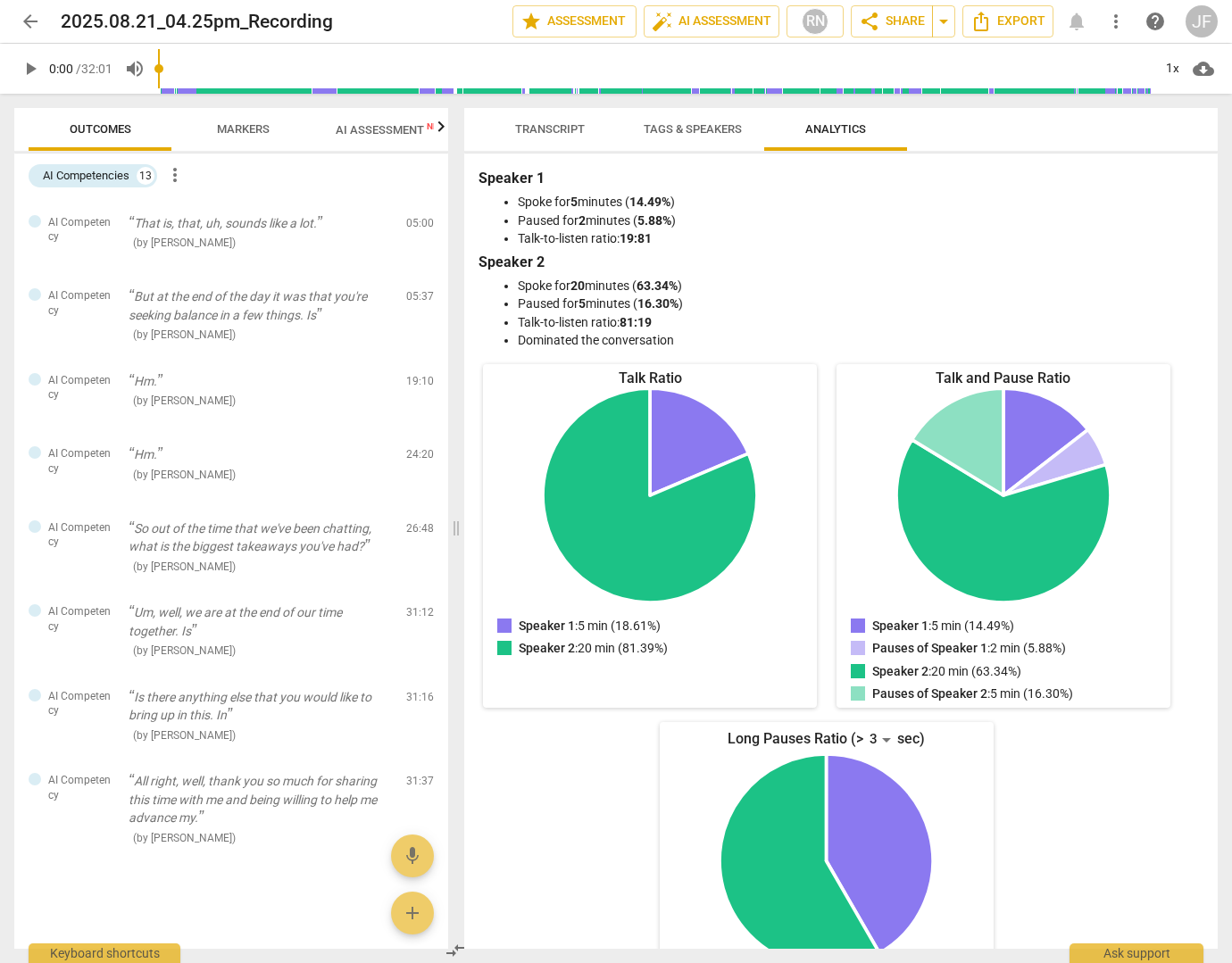
click at [696, 128] on span "Tags & Speakers" at bounding box center [693, 129] width 98 height 14
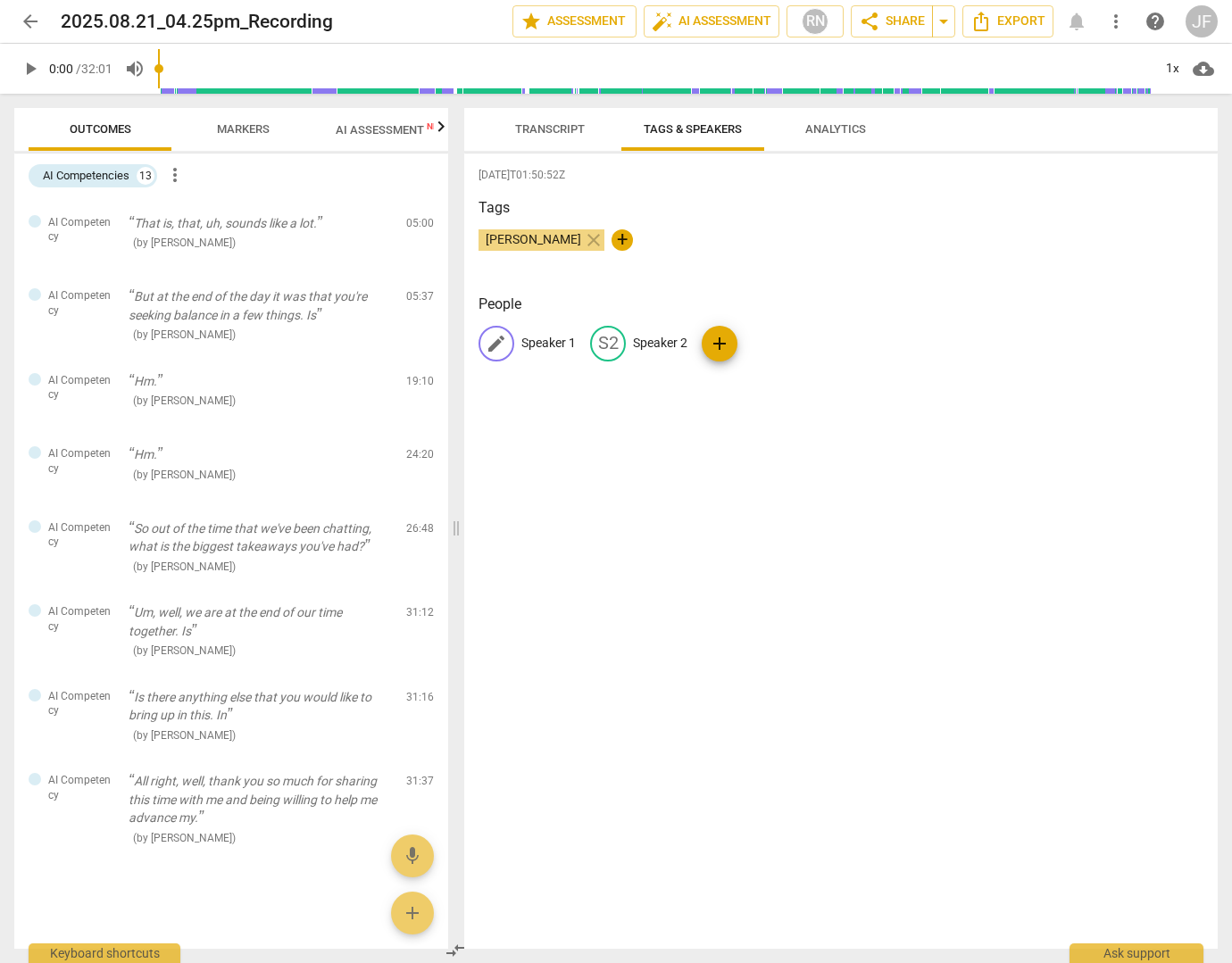
click at [551, 341] on p "Speaker 1" at bounding box center [548, 343] width 54 height 19
type input "Coach"
click at [654, 337] on p "Speaker 2" at bounding box center [641, 343] width 54 height 19
type input "Client"
click at [557, 129] on span "Transcript" at bounding box center [550, 129] width 70 height 14
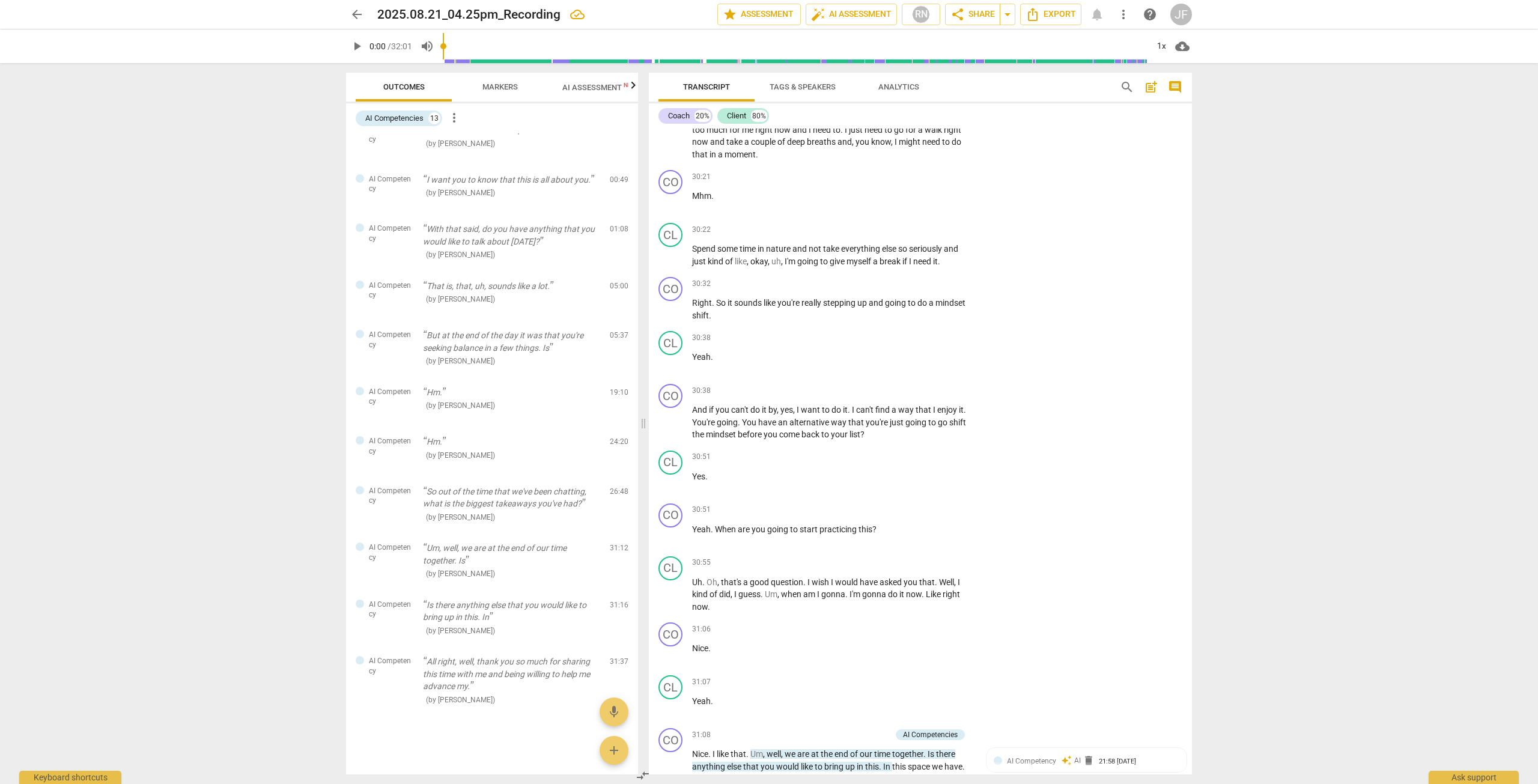
scroll to position [6812, 0]
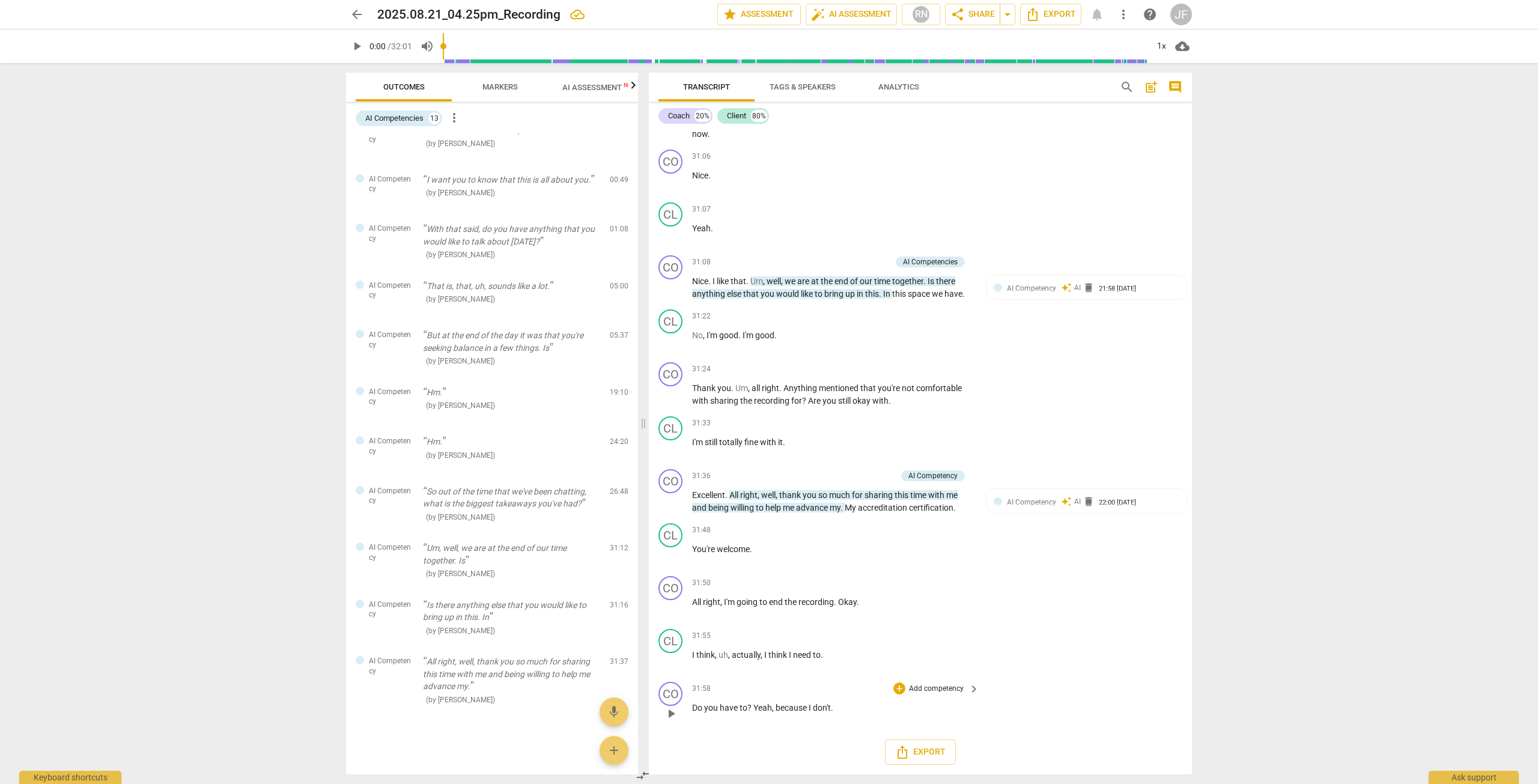
click at [699, 647] on span "31:58" at bounding box center [701, 688] width 19 height 10
click at [713, 647] on span "you" at bounding box center [712, 707] width 16 height 10
click at [672, 647] on span "pause" at bounding box center [672, 714] width 15 height 15
type input "1919"
click at [829, 500] on span "AI Competency" at bounding box center [1032, 502] width 49 height 9
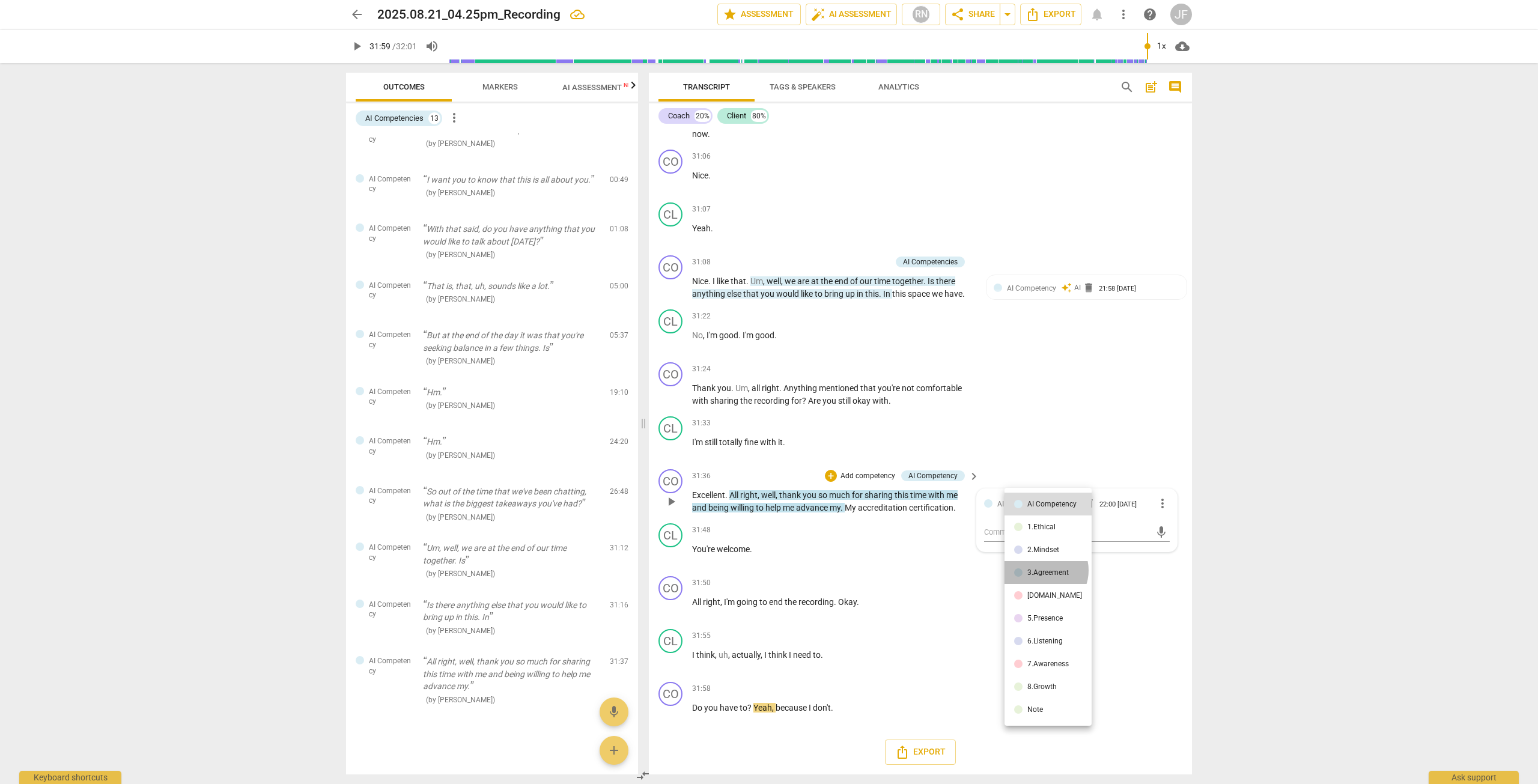
click at [829, 570] on div "3.Agreement" at bounding box center [1048, 572] width 42 height 7
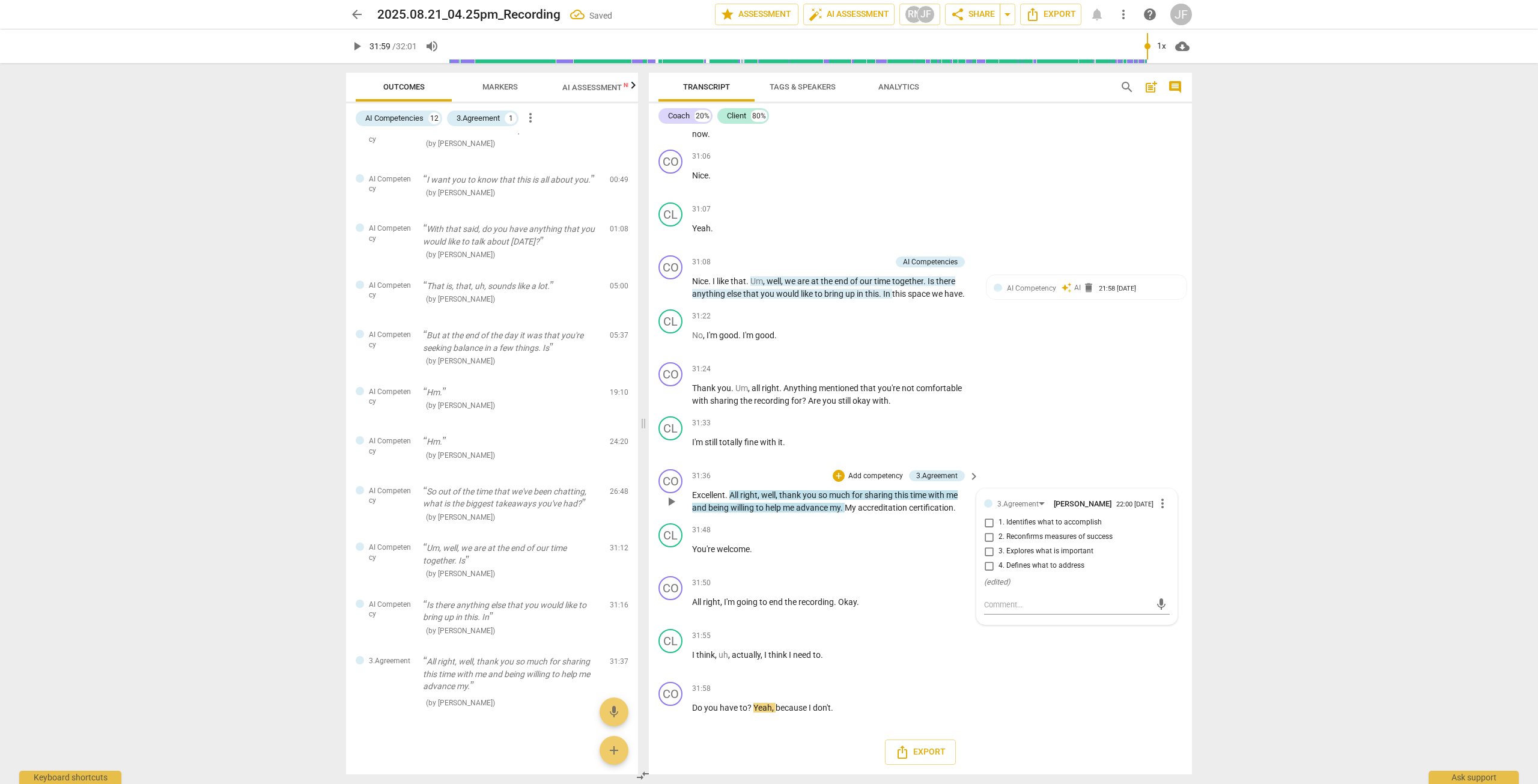
scroll to position [161, 0]
click at [829, 500] on div "3.Agreement" at bounding box center [1024, 503] width 52 height 10
click at [829, 453] on div "1.Ethical" at bounding box center [1032, 457] width 29 height 7
click at [829, 505] on div "1.Ethical" at bounding box center [1017, 503] width 38 height 10
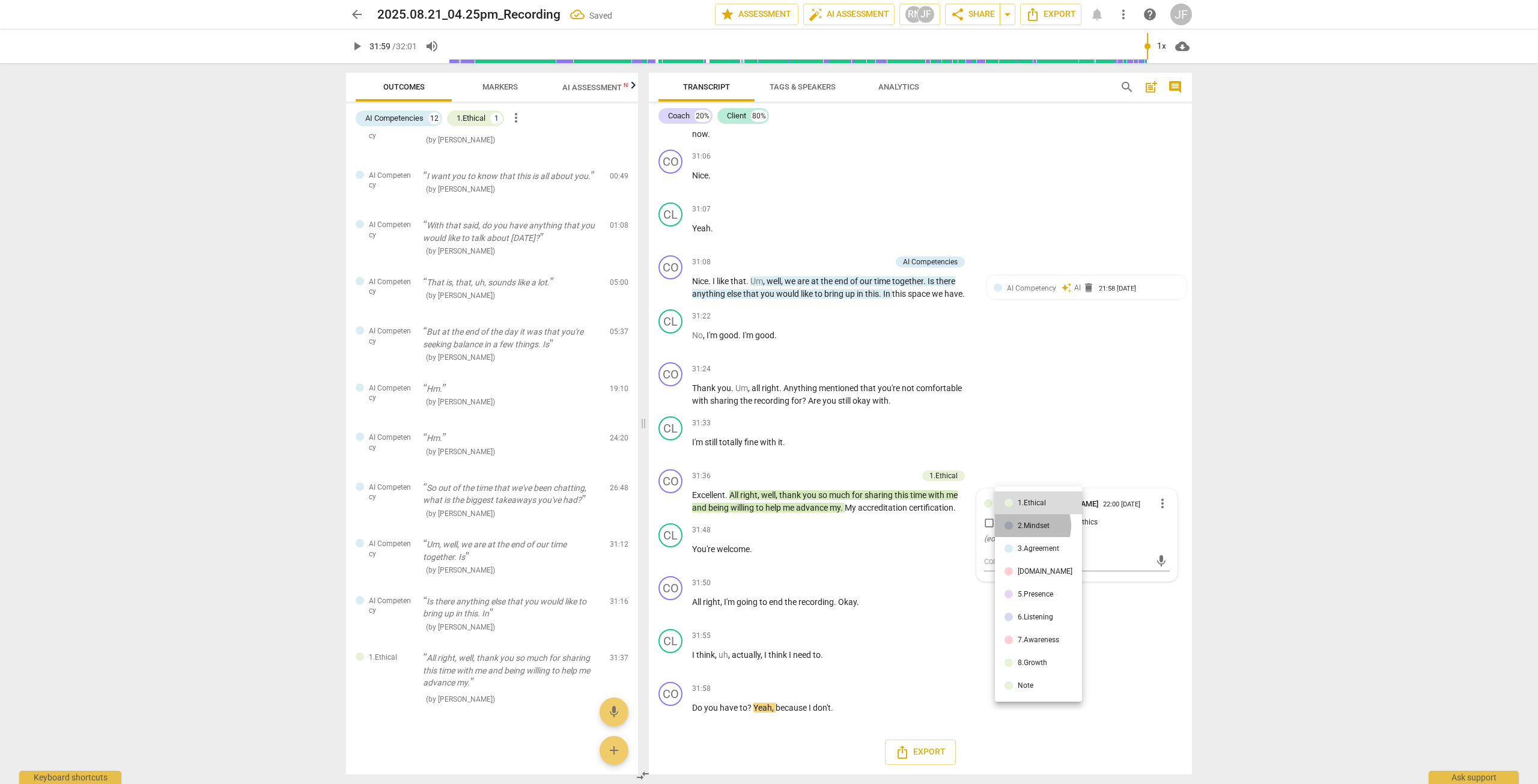
click at [829, 526] on div "2.Mindset" at bounding box center [1034, 526] width 32 height 7
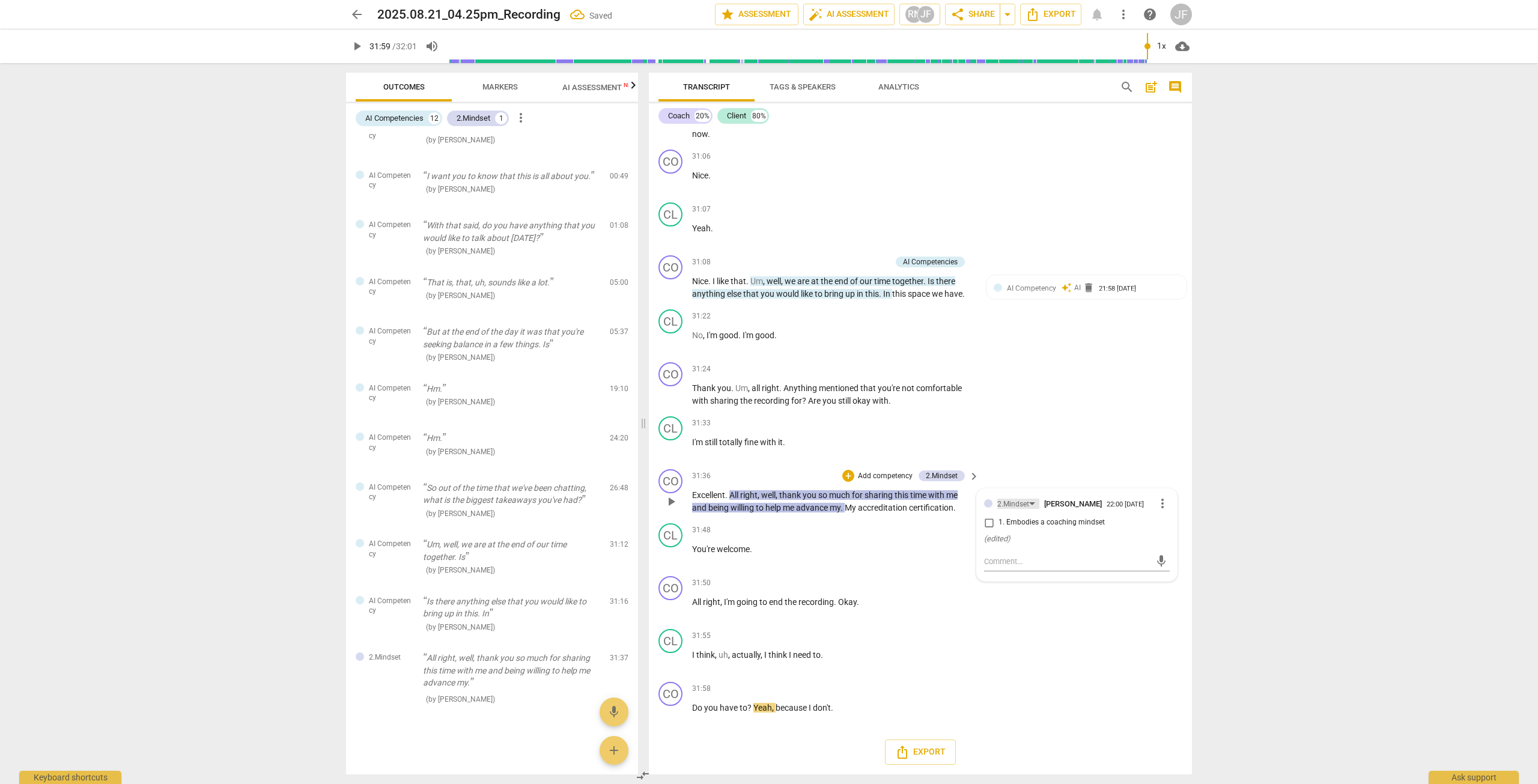
click at [829, 503] on div "2.Mindset" at bounding box center [1018, 503] width 42 height 10
click at [829, 524] on div "3.Agreement" at bounding box center [1038, 526] width 42 height 7
click at [829, 501] on div "3.Agreement" at bounding box center [1024, 503] width 52 height 10
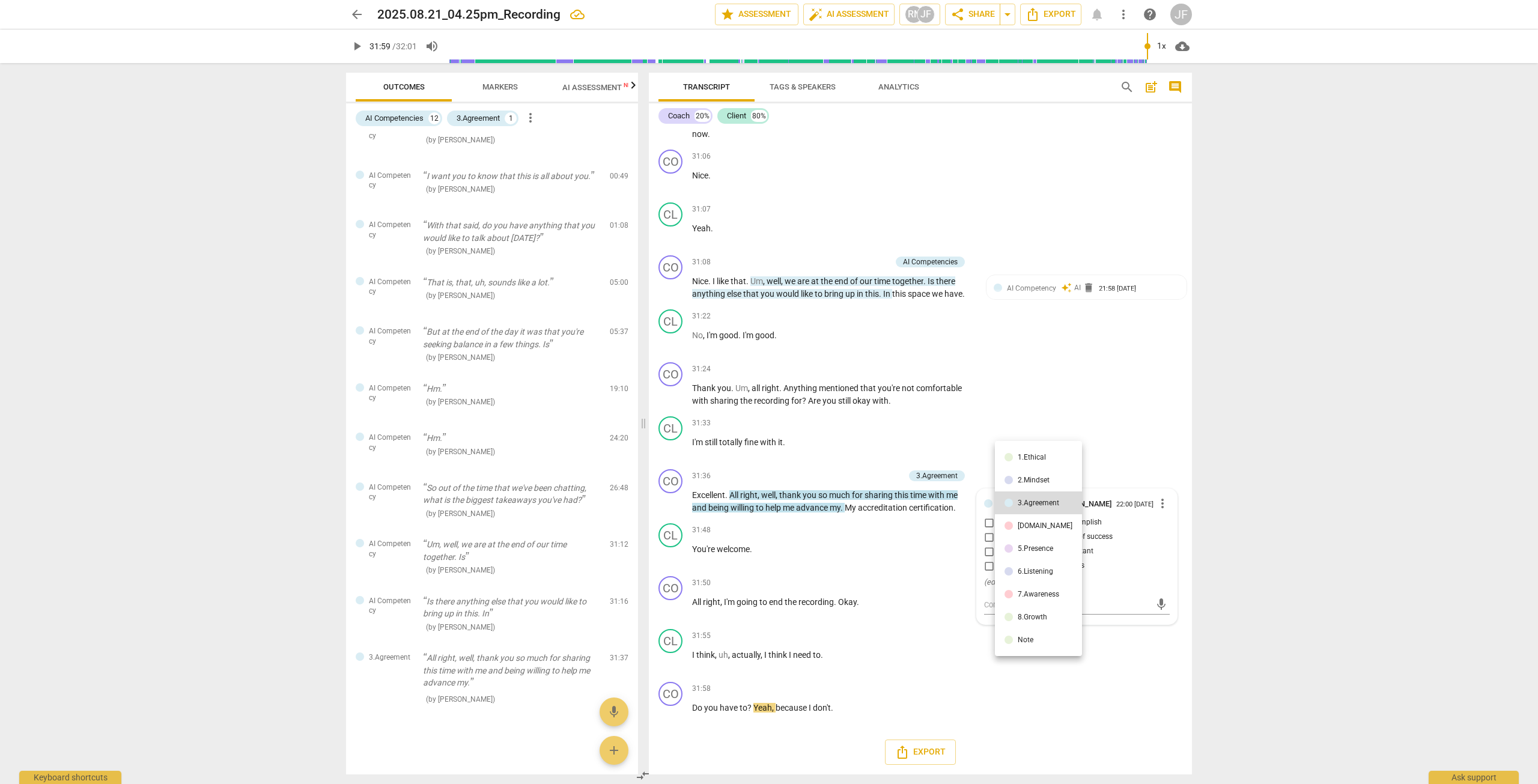
click at [829, 586] on li "7.Awareness" at bounding box center [1038, 594] width 87 height 23
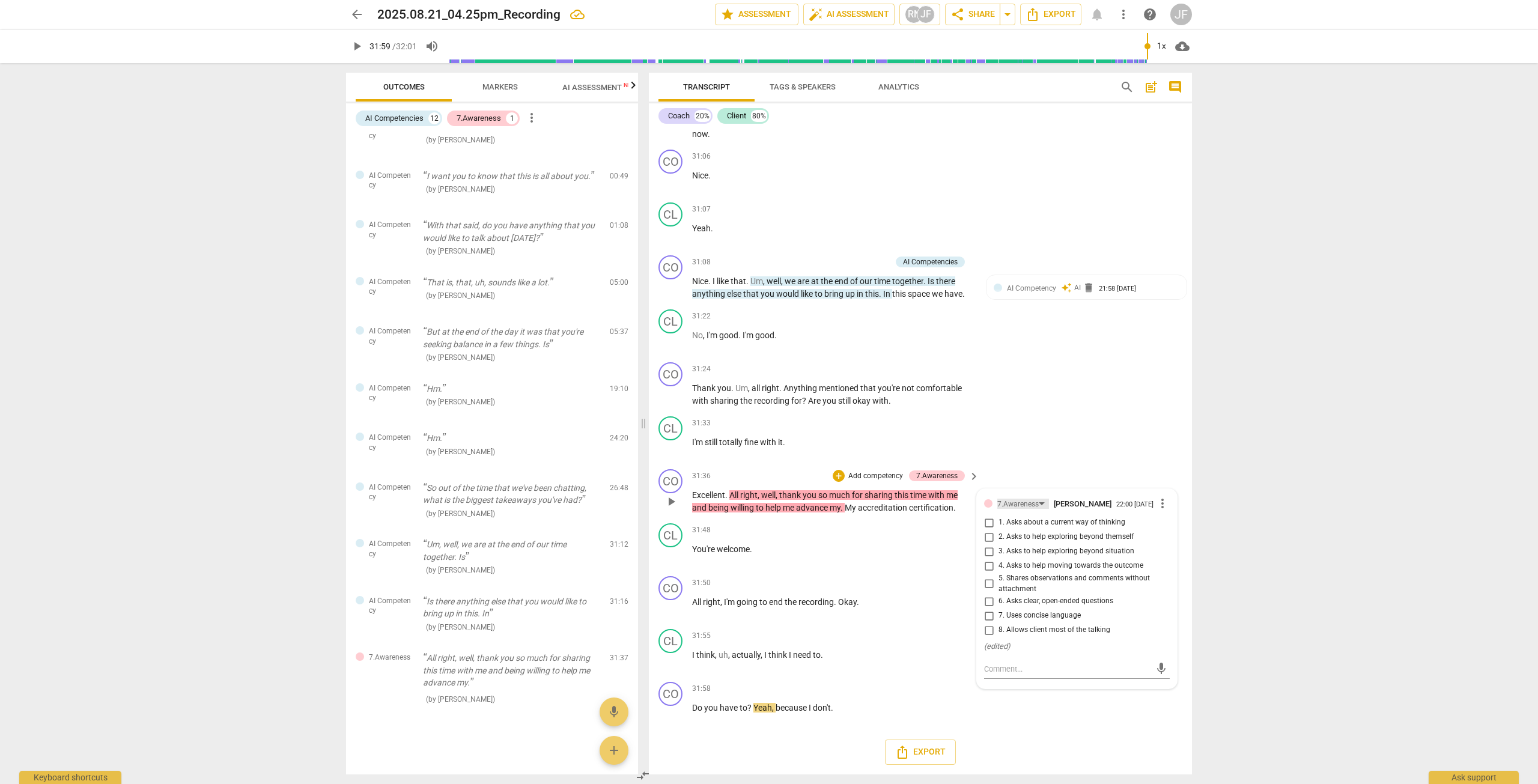
click at [829, 502] on div "7.Awareness" at bounding box center [1024, 503] width 52 height 10
click at [829, 523] on div "8.Growth" at bounding box center [1032, 526] width 29 height 7
click at [829, 644] on input "9. Partners on how to close session" at bounding box center [988, 638] width 19 height 15
checkbox input "true"
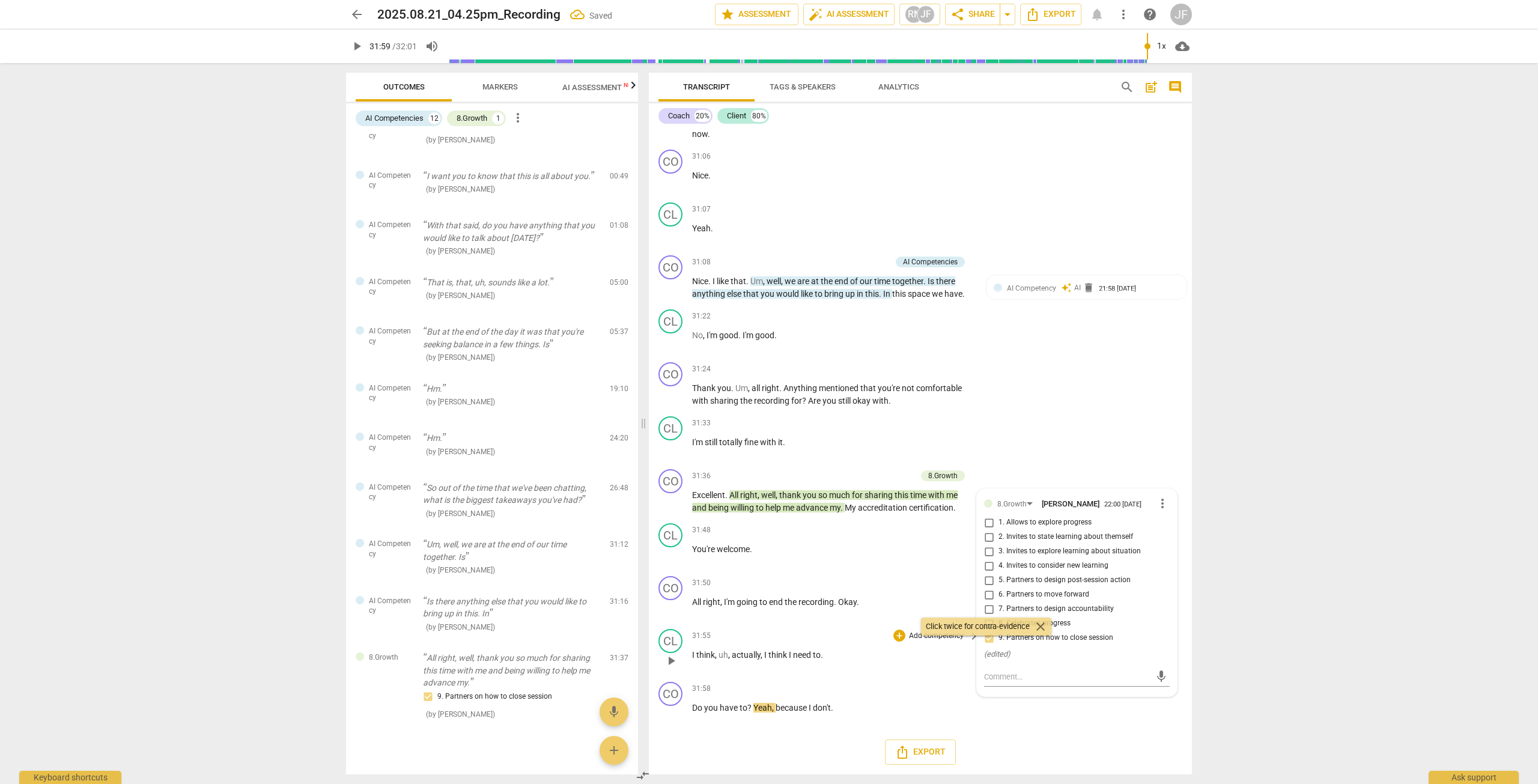
scroll to position [176, 0]
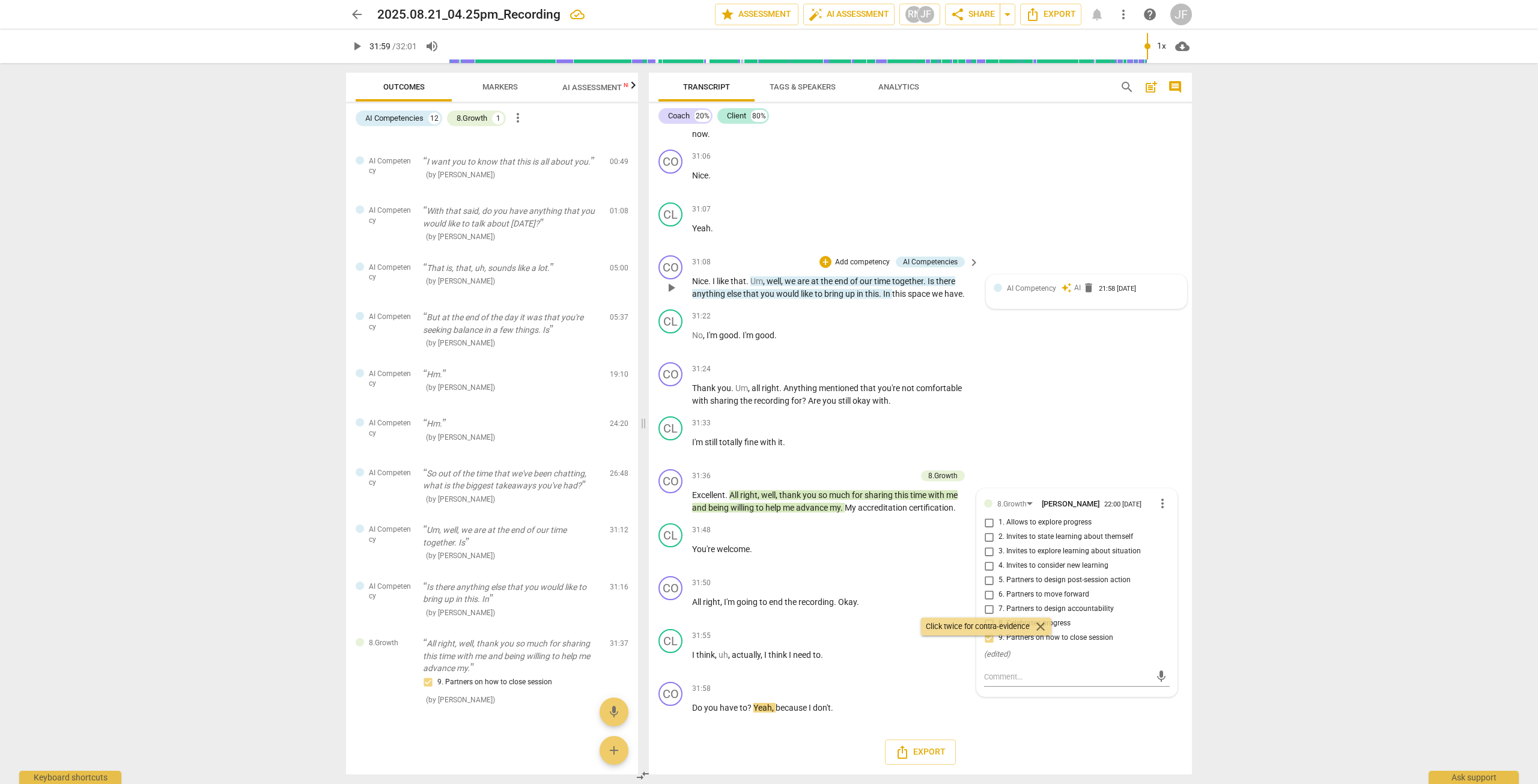
click at [829, 290] on span "AI Competency" at bounding box center [1032, 288] width 49 height 9
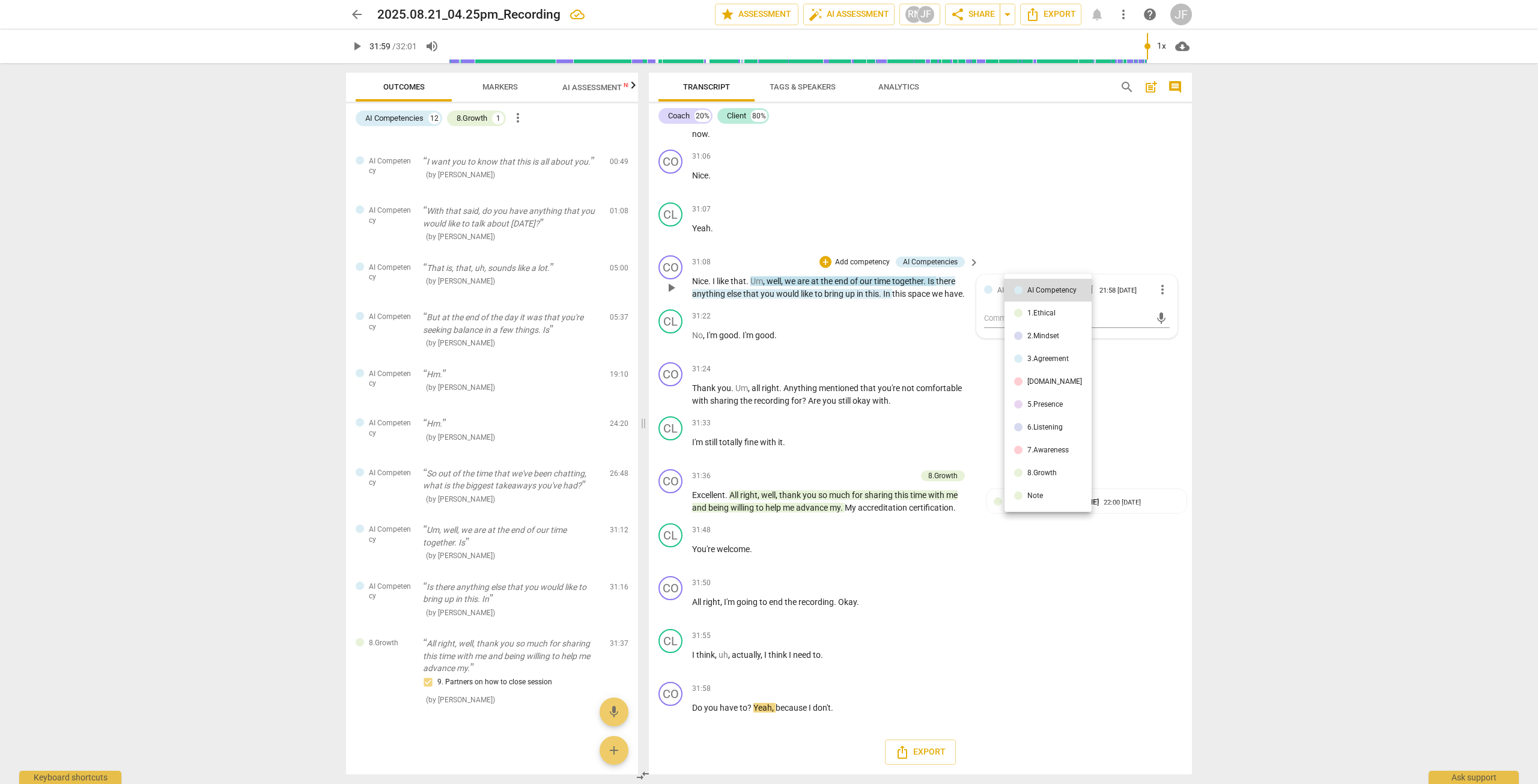
click at [829, 473] on div "8.Growth" at bounding box center [1042, 473] width 29 height 7
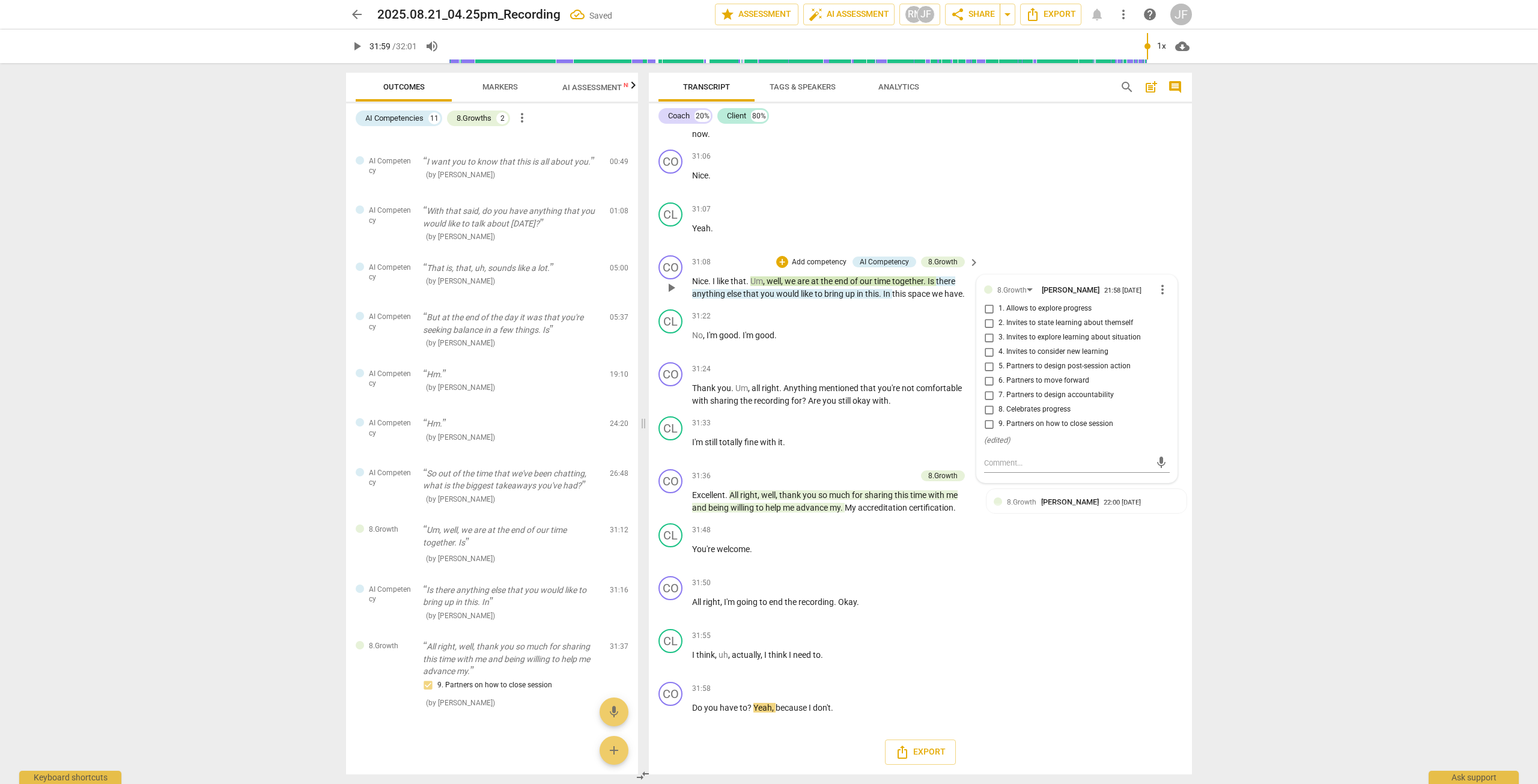
scroll to position [179, 0]
click at [769, 292] on span "you" at bounding box center [768, 294] width 16 height 10
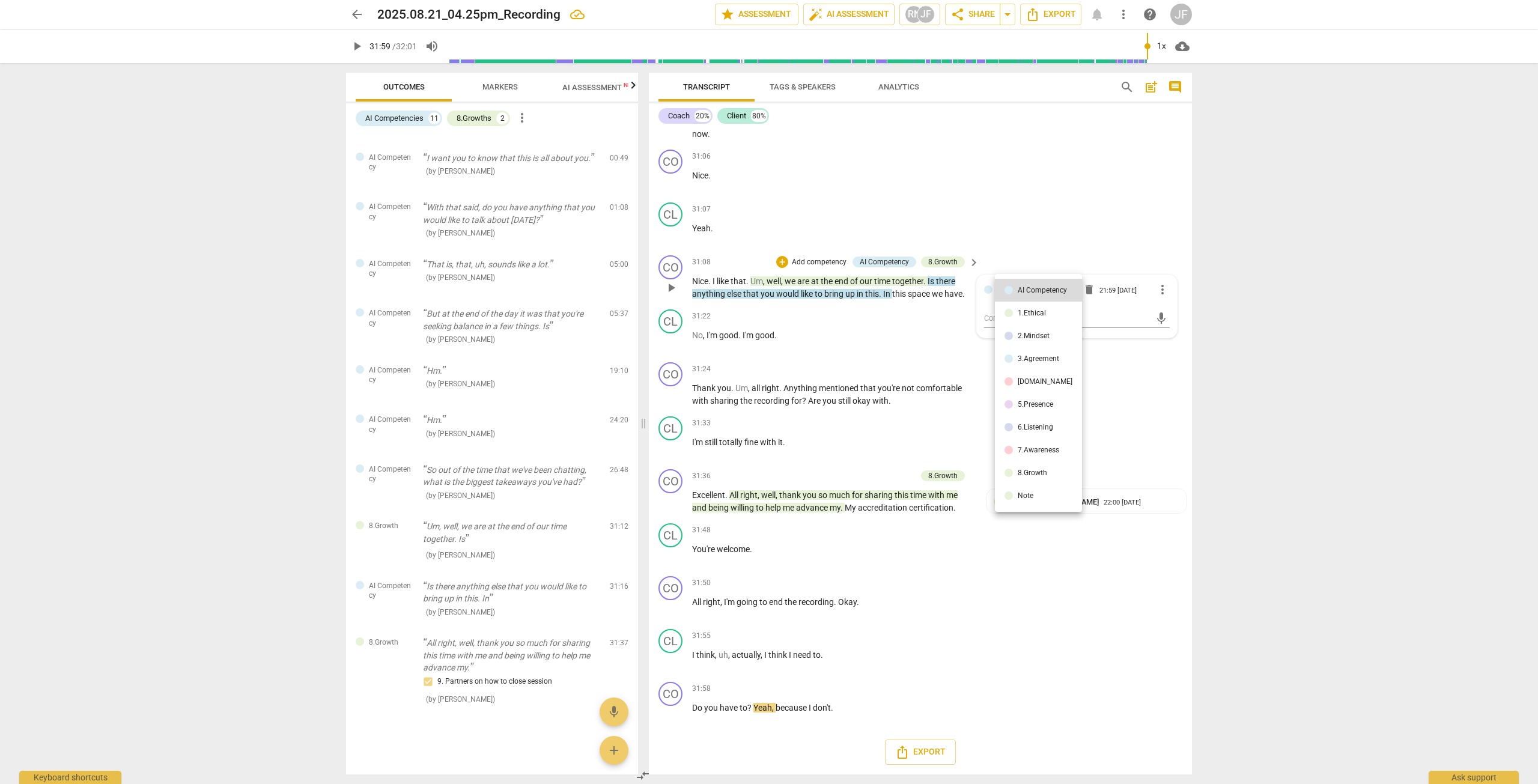
click at [829, 472] on div "8.Growth" at bounding box center [1032, 473] width 29 height 7
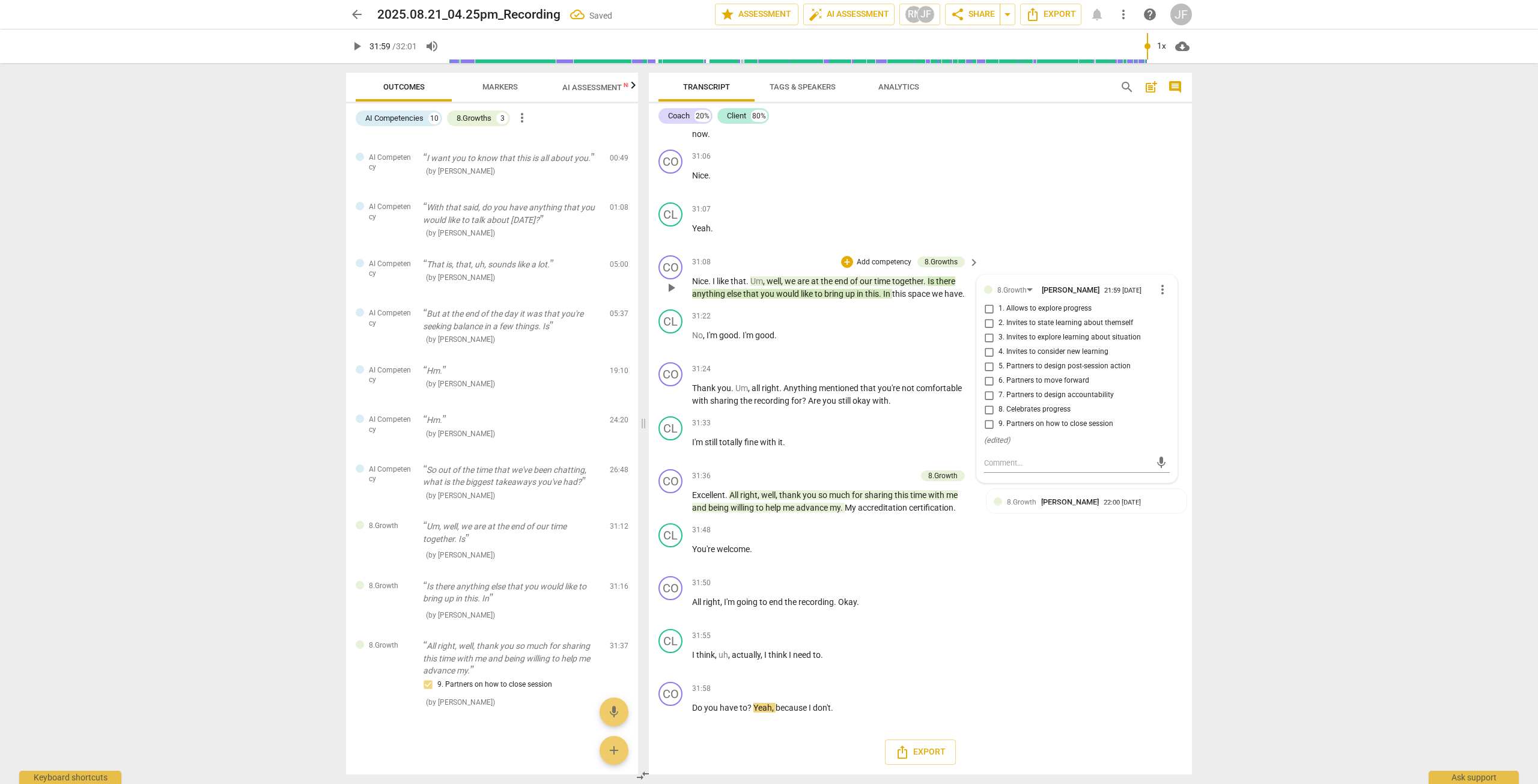
scroll to position [182, 0]
click at [829, 428] on span "9. Partners on how to close session" at bounding box center [1055, 424] width 115 height 11
click at [829, 428] on input "9. Partners on how to close session" at bounding box center [988, 424] width 19 height 15
checkbox input "true"
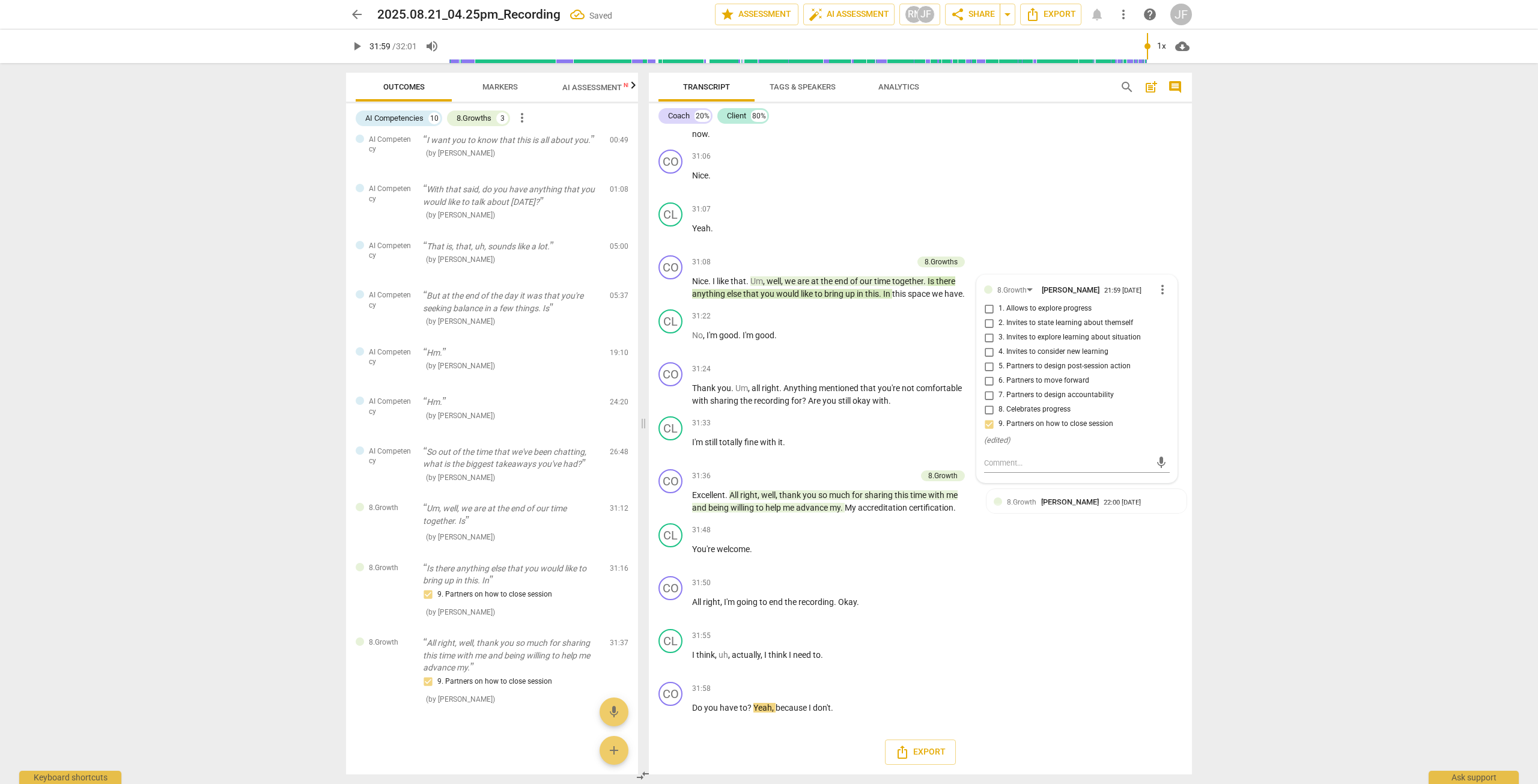
click at [829, 278] on span "of" at bounding box center [855, 281] width 10 height 10
click at [829, 289] on div "8.Growth" at bounding box center [1018, 290] width 40 height 10
click at [829, 217] on div "5.Presence" at bounding box center [1035, 220] width 35 height 7
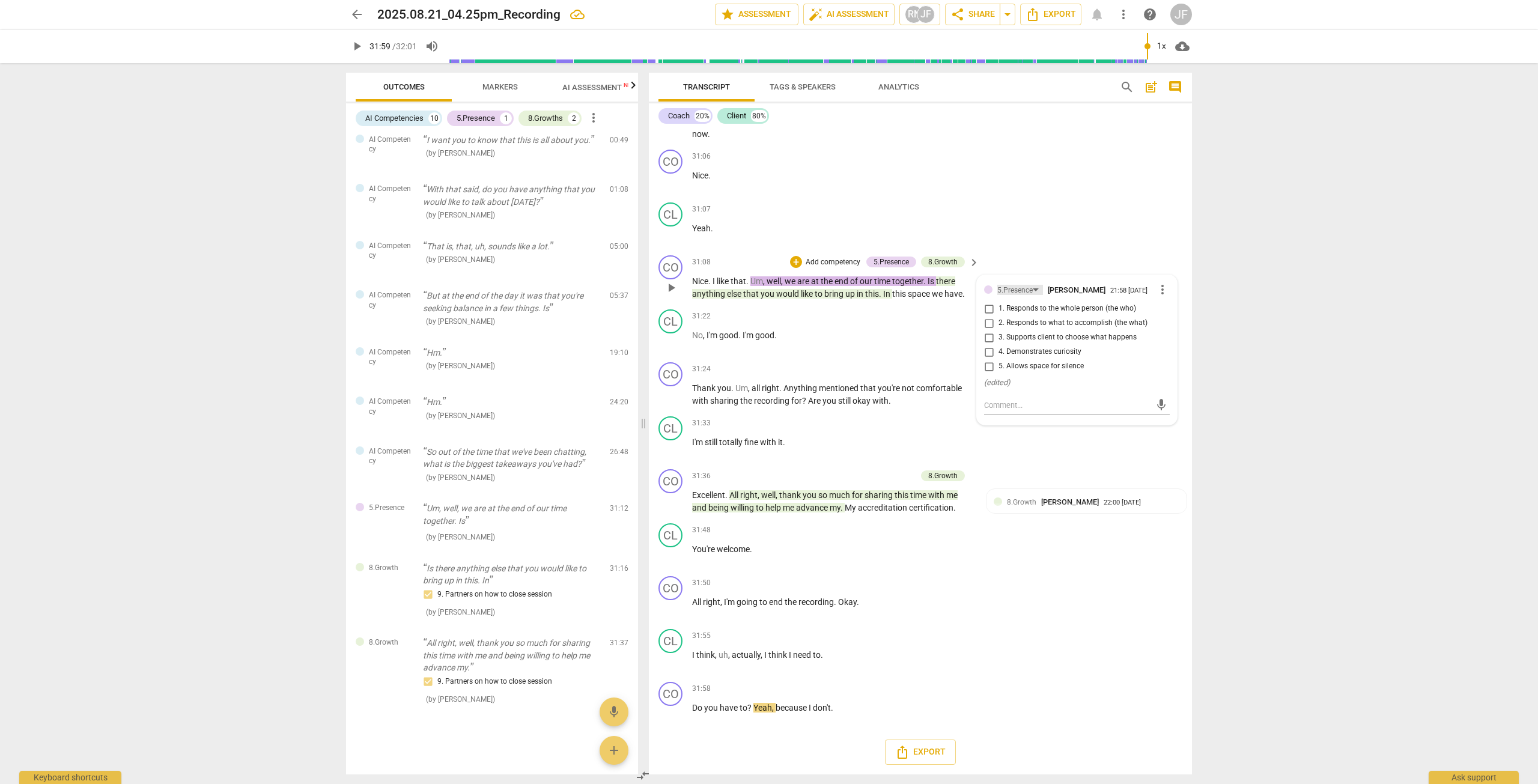
click at [829, 288] on div "5.Presence" at bounding box center [1020, 290] width 46 height 10
click at [829, 310] on div "6.Listening" at bounding box center [1035, 311] width 35 height 7
click at [825, 390] on span "mentioned" at bounding box center [839, 388] width 42 height 10
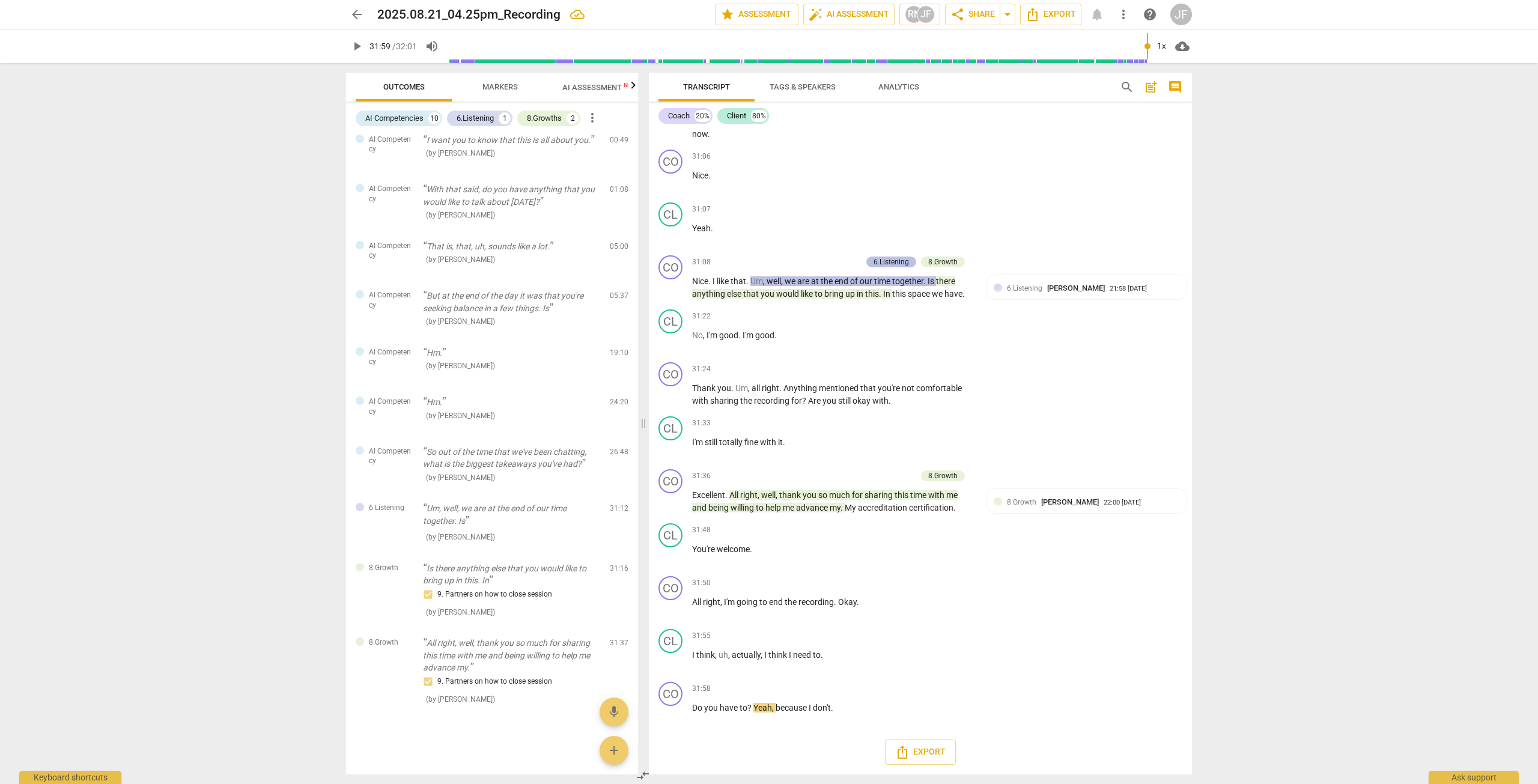
click at [829, 256] on div "6.Listening" at bounding box center [891, 262] width 35 height 11
click at [829, 287] on div "6.Listening" at bounding box center [1020, 290] width 46 height 10
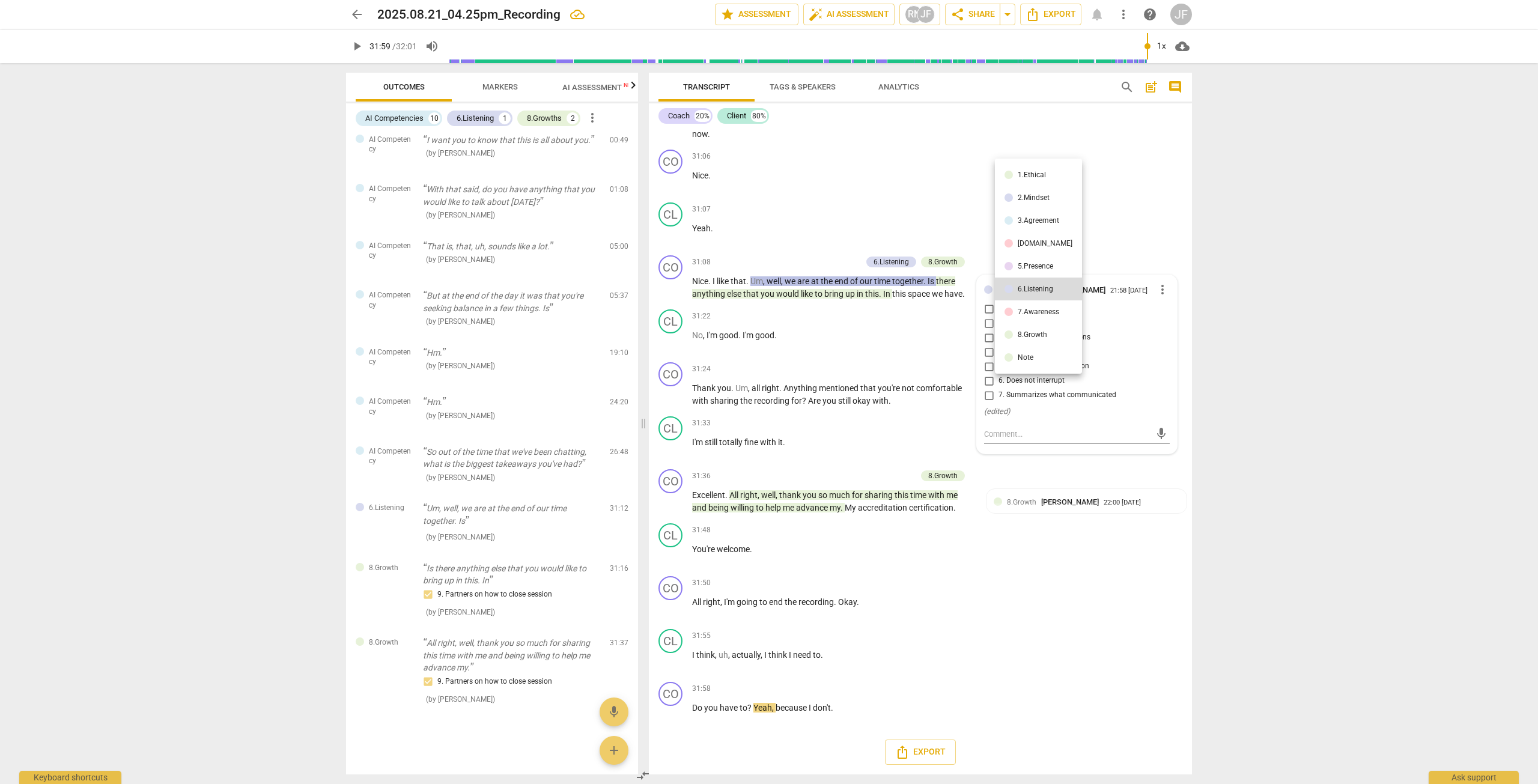
click at [829, 357] on div "Note" at bounding box center [1026, 357] width 16 height 7
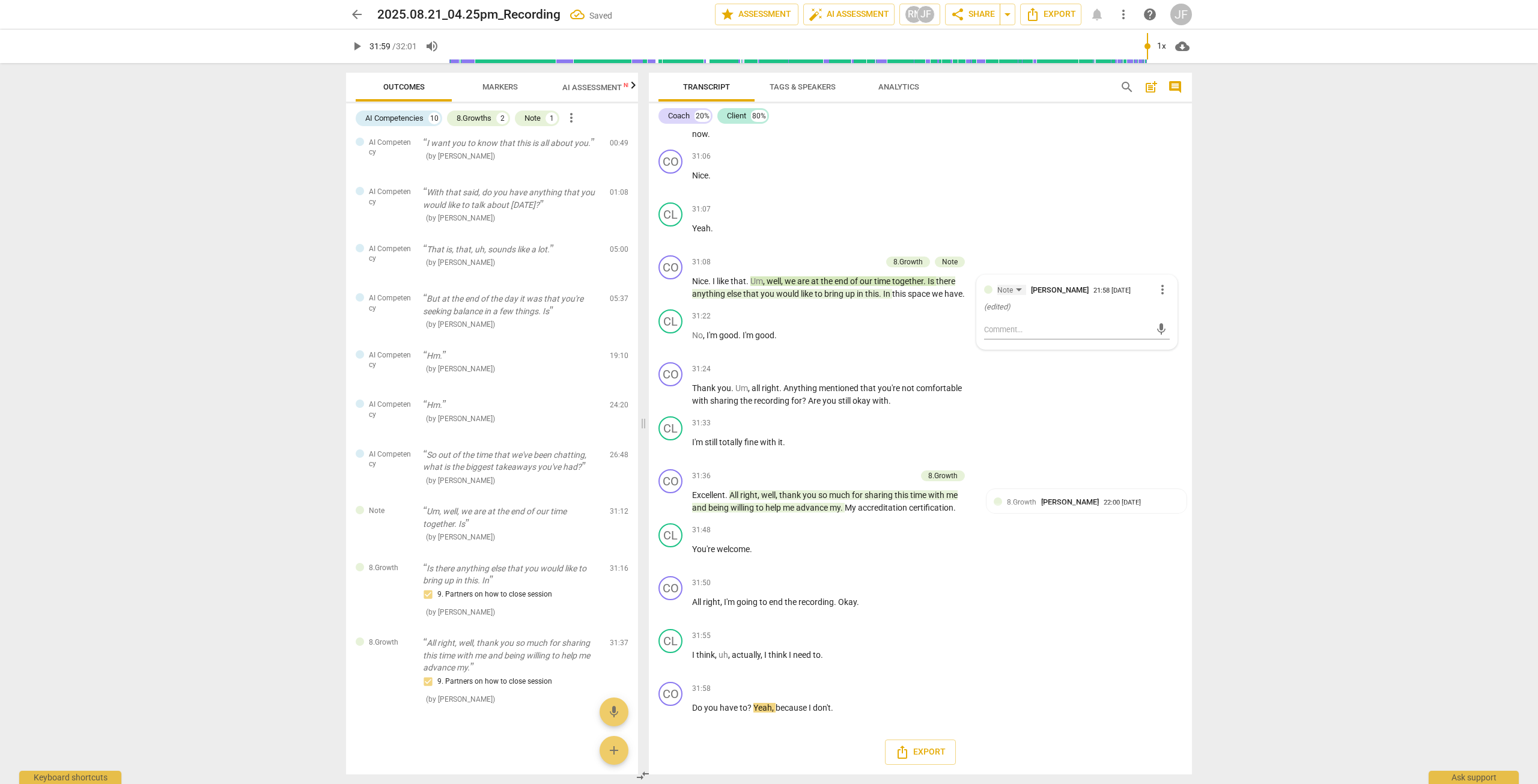
scroll to position [194, 0]
click at [829, 329] on div "31:22 + Add competency keyboard_arrow_right No , I'm good . I'm good ." at bounding box center [836, 331] width 288 height 43
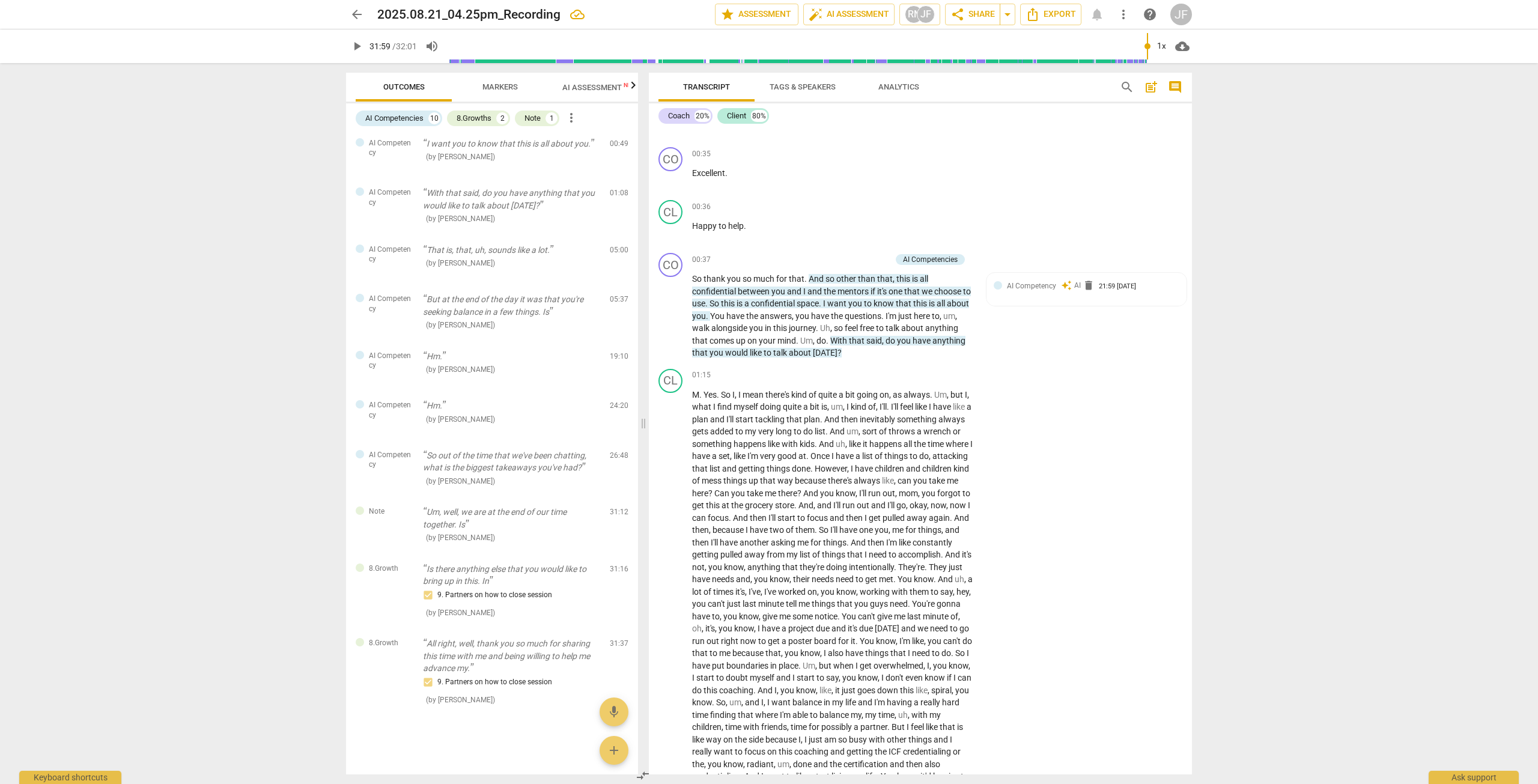
scroll to position [0, 0]
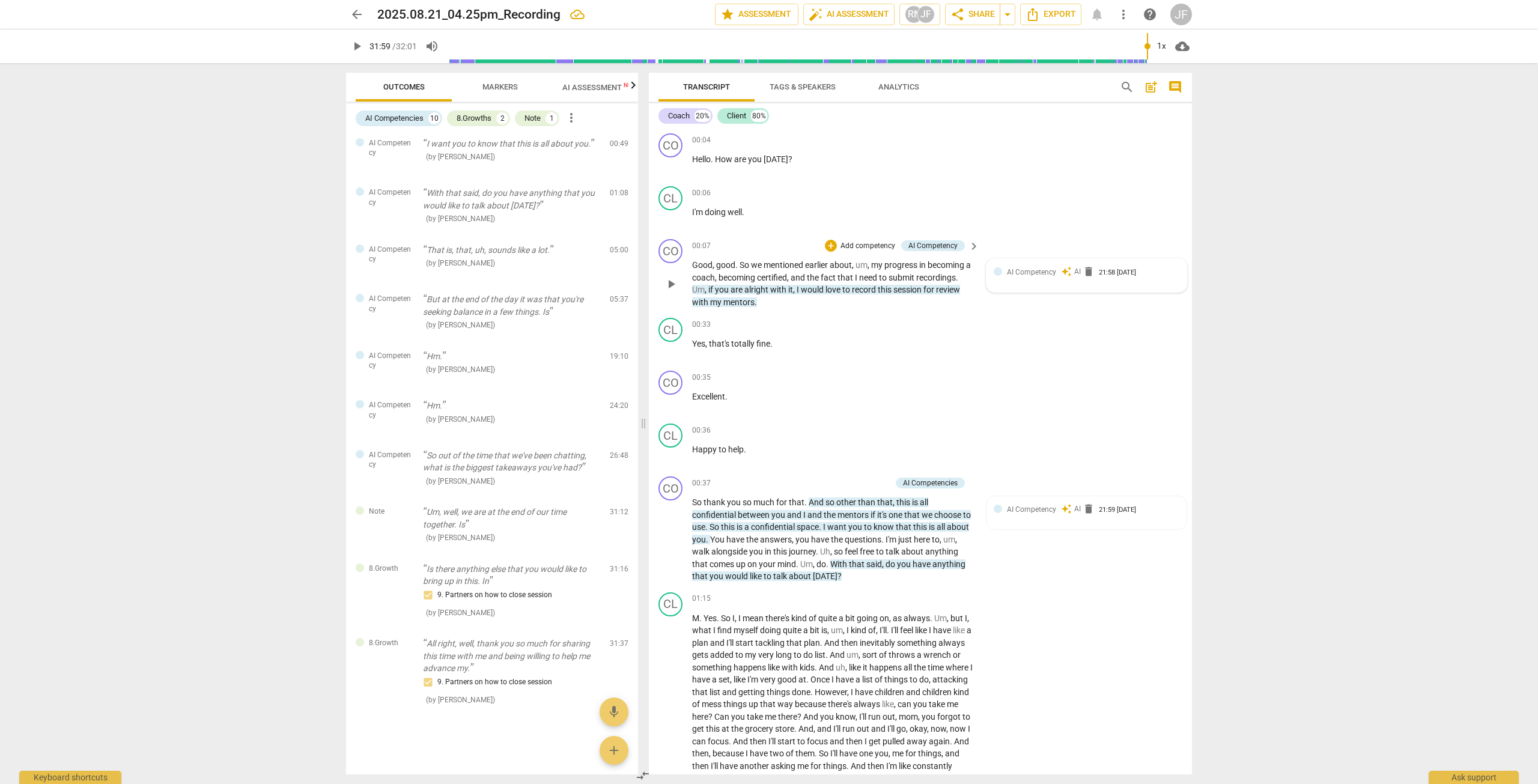
click at [829, 272] on span "auto_awesome" at bounding box center [1067, 272] width 11 height 11
click at [829, 225] on div at bounding box center [769, 392] width 1538 height 784
click at [829, 274] on div "AI Competency" at bounding box center [1028, 273] width 60 height 10
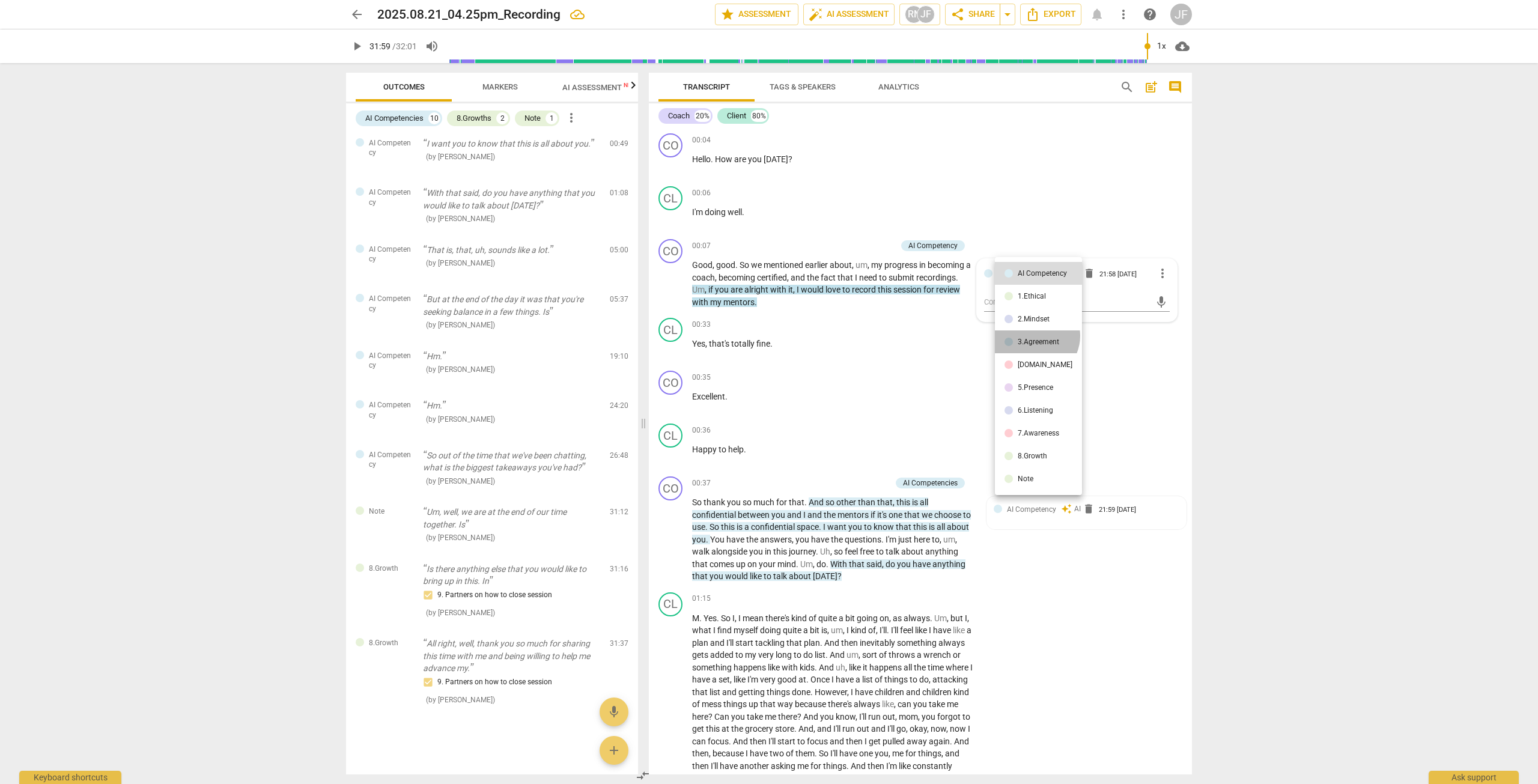
click at [829, 336] on li "3.Agreement" at bounding box center [1038, 342] width 87 height 23
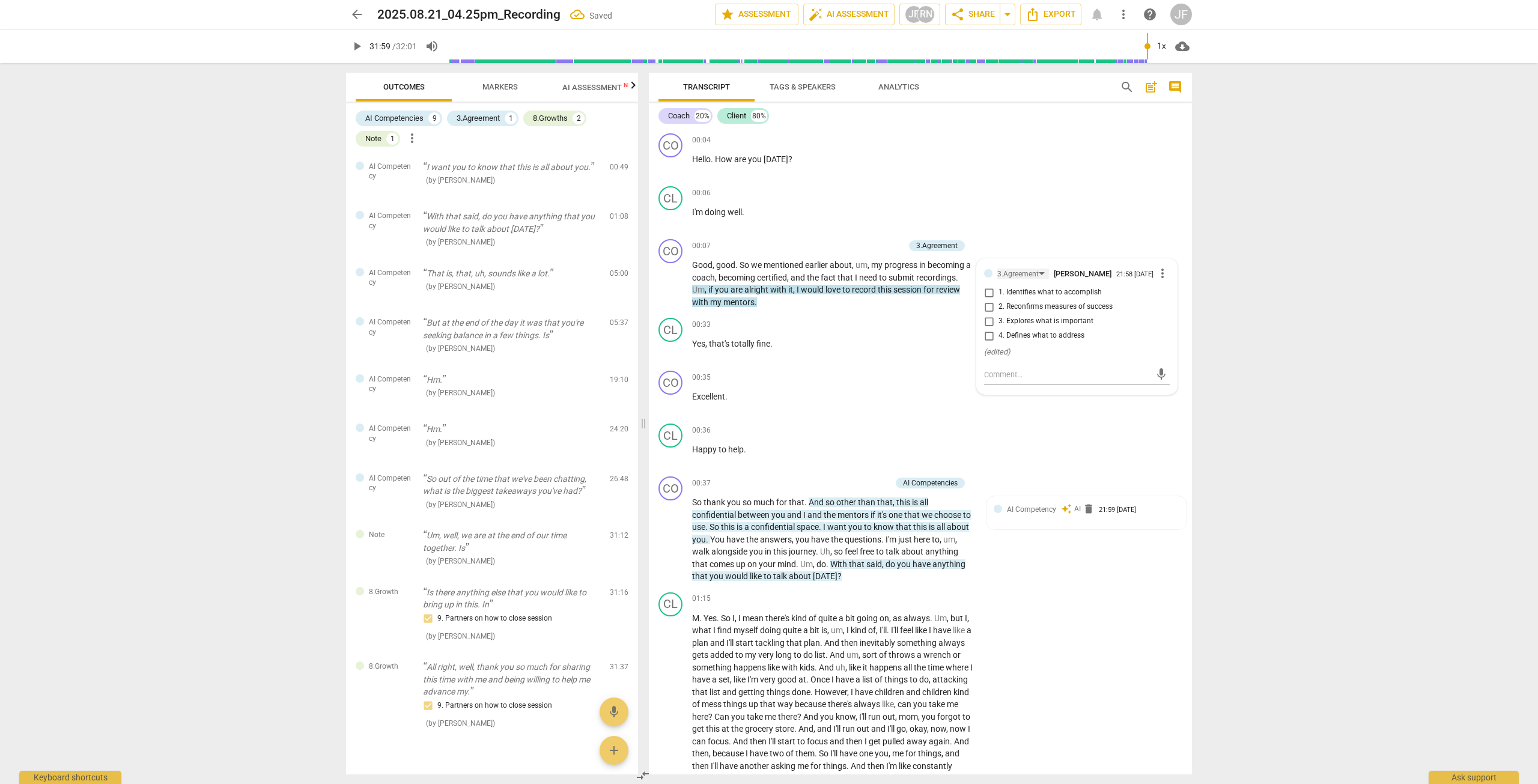
scroll to position [217, 0]
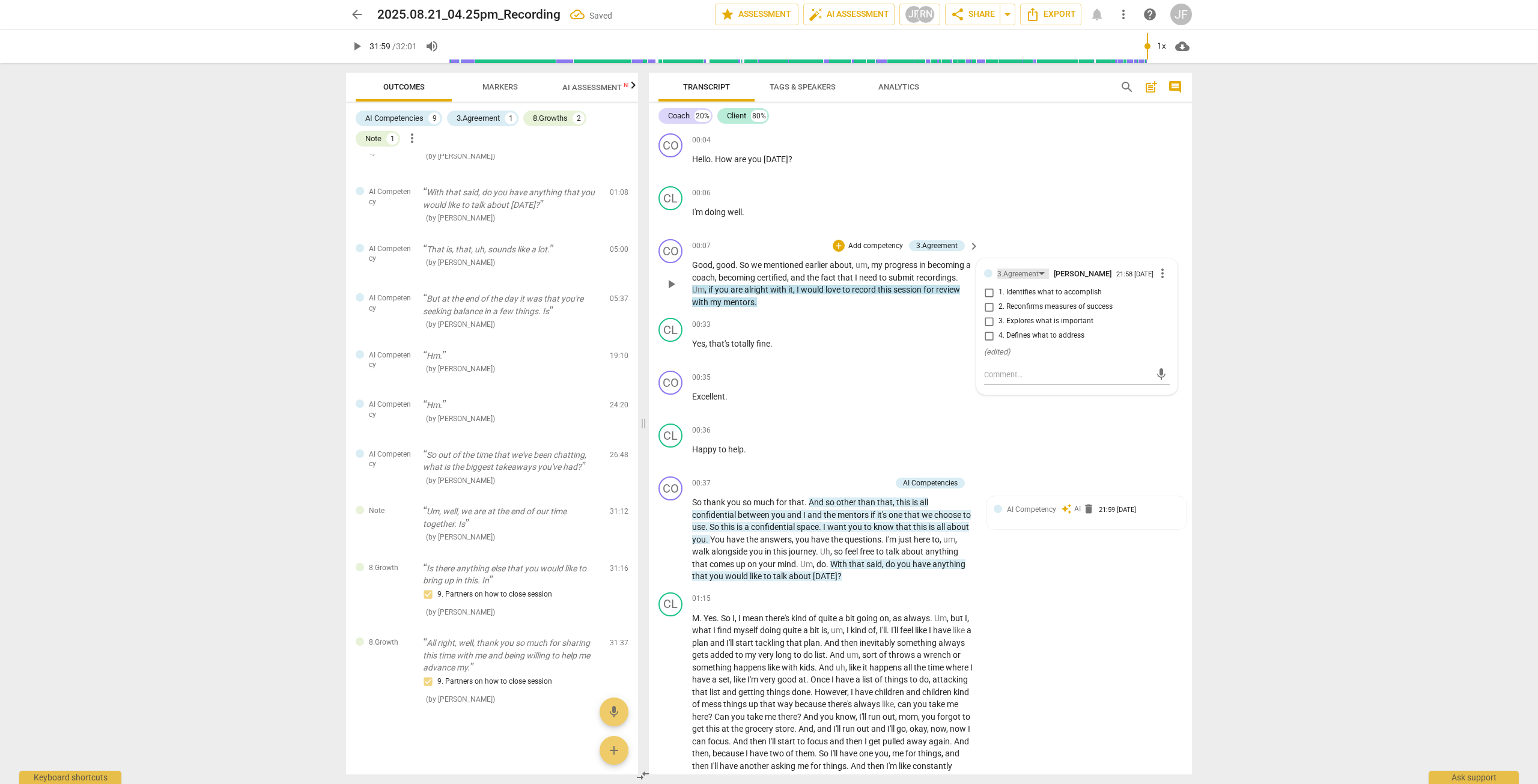
click at [829, 273] on div "3.Agreement" at bounding box center [1024, 273] width 52 height 10
click at [829, 223] on div "1.Ethical" at bounding box center [1032, 226] width 29 height 7
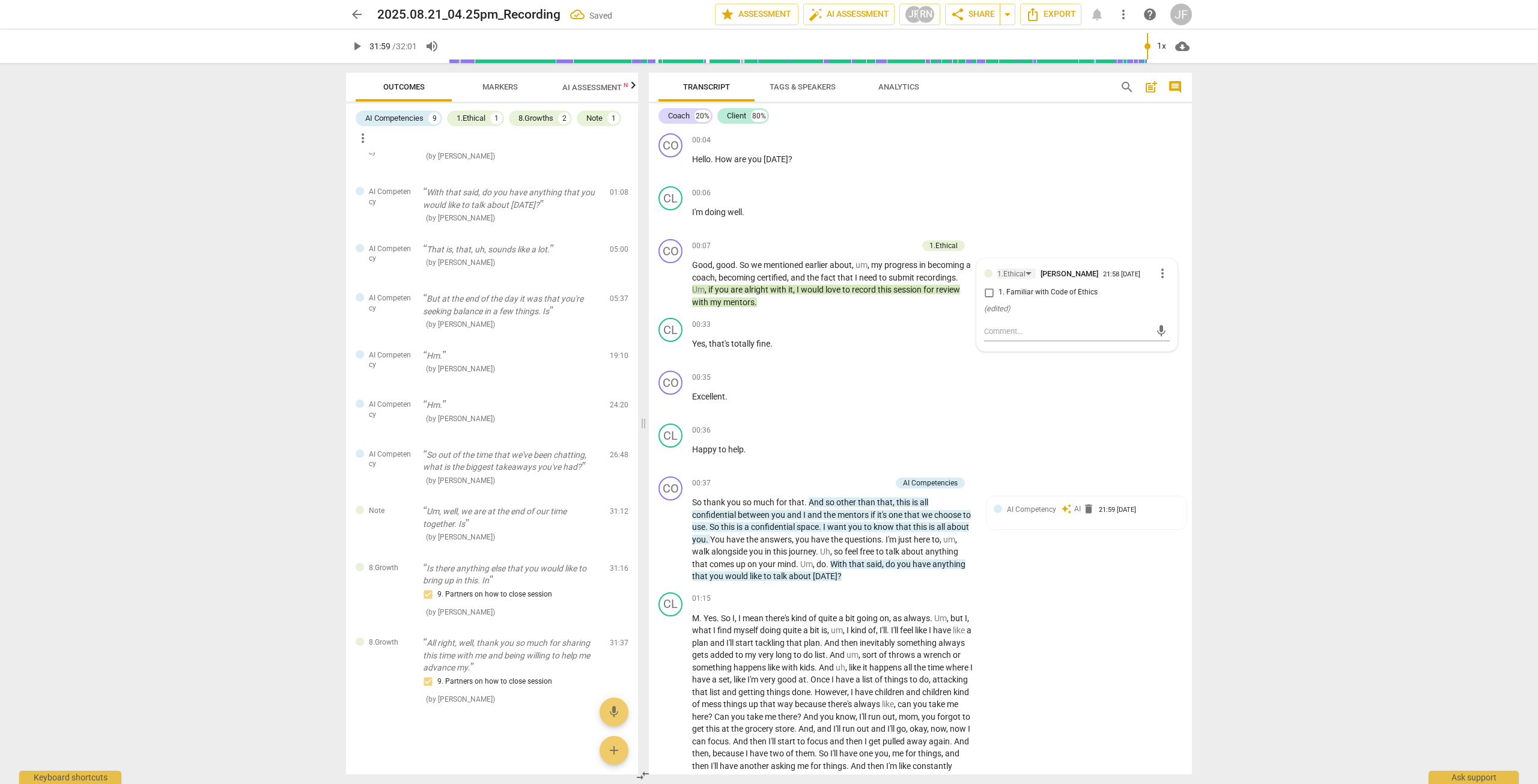
scroll to position [216, 0]
click at [829, 294] on input "1. Familiar with Code of Ethics" at bounding box center [988, 293] width 19 height 15
checkbox input "true"
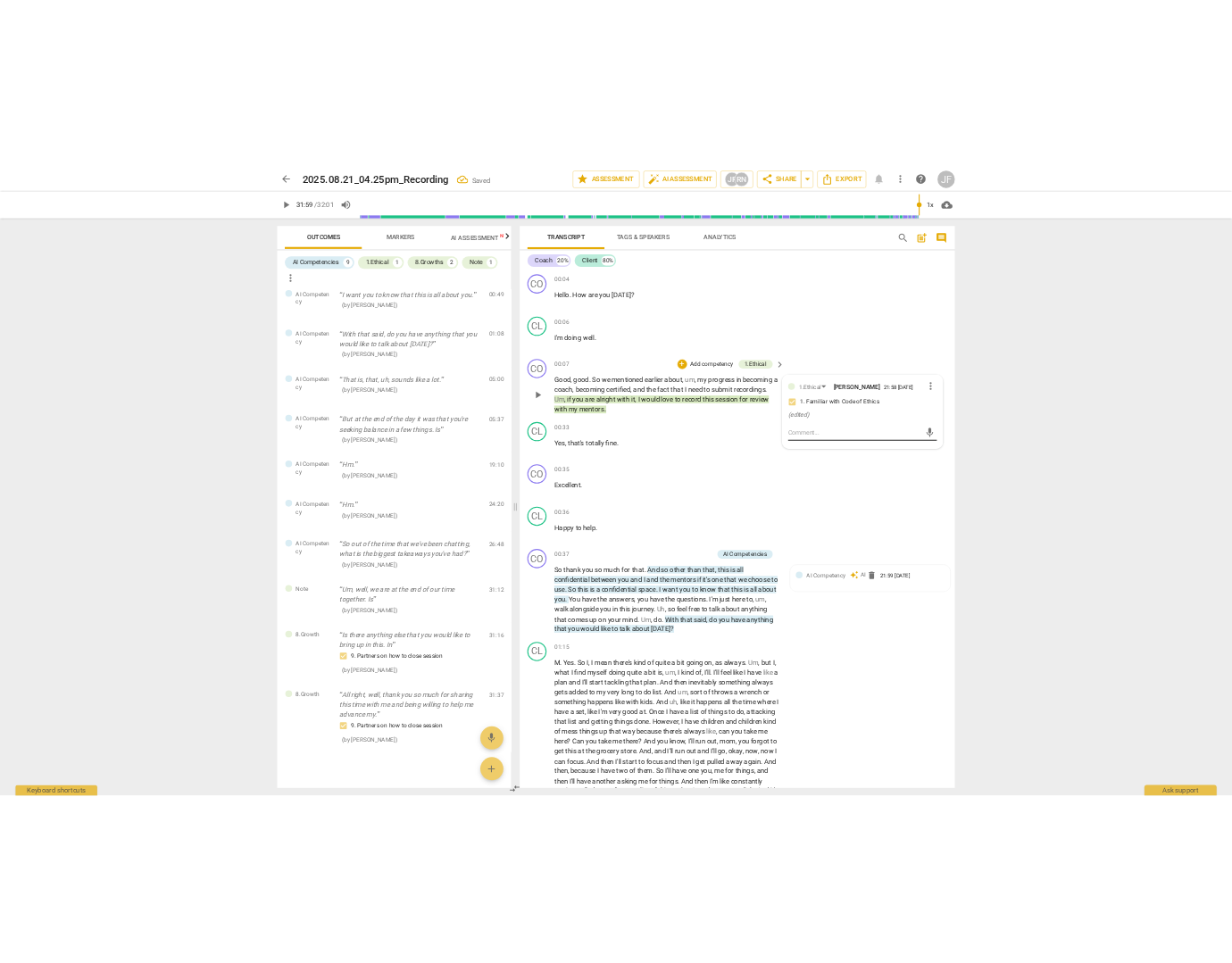
scroll to position [343, 0]
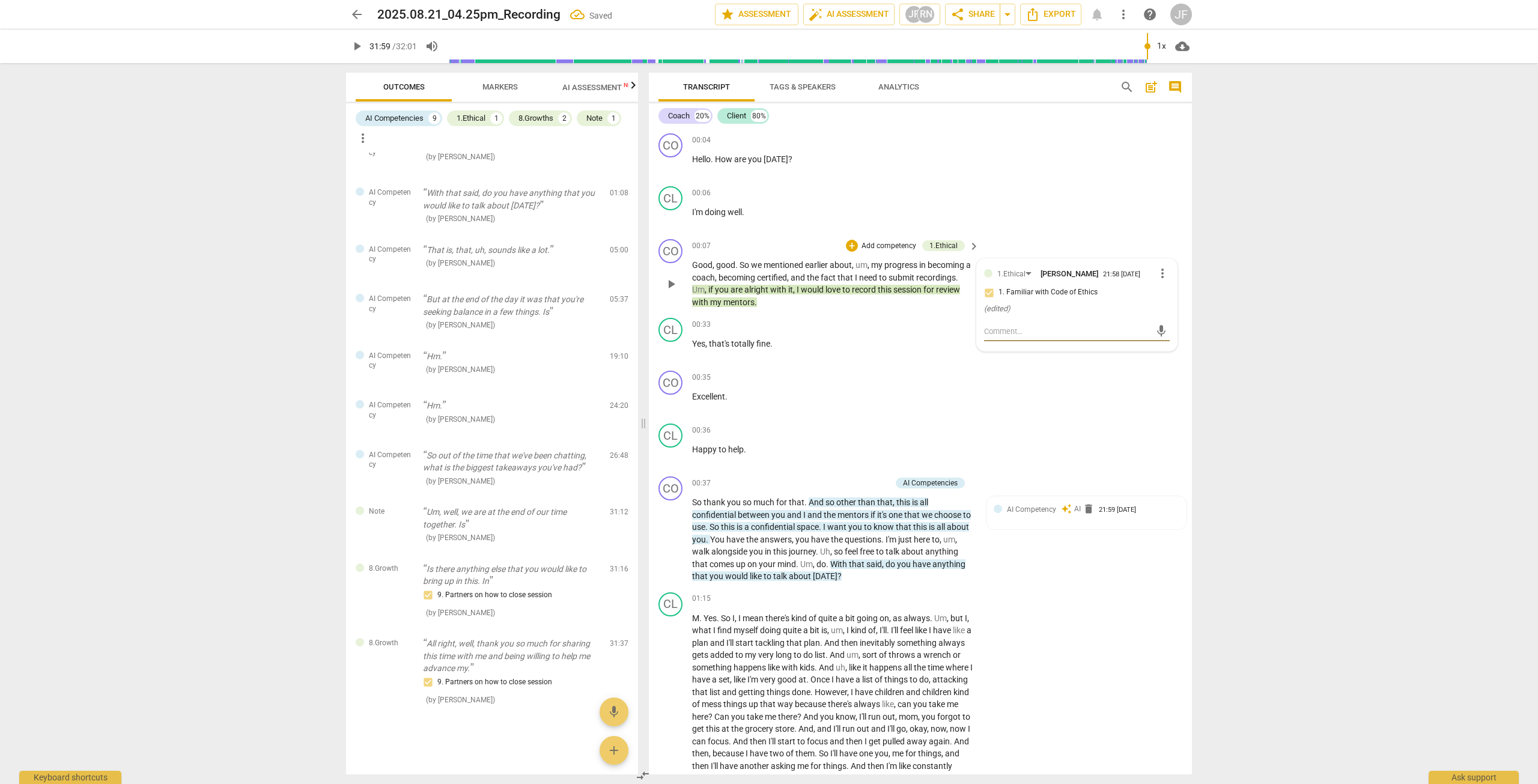
click at [829, 337] on textarea at bounding box center [1067, 331] width 166 height 11
type textarea "c"
type textarea "co"
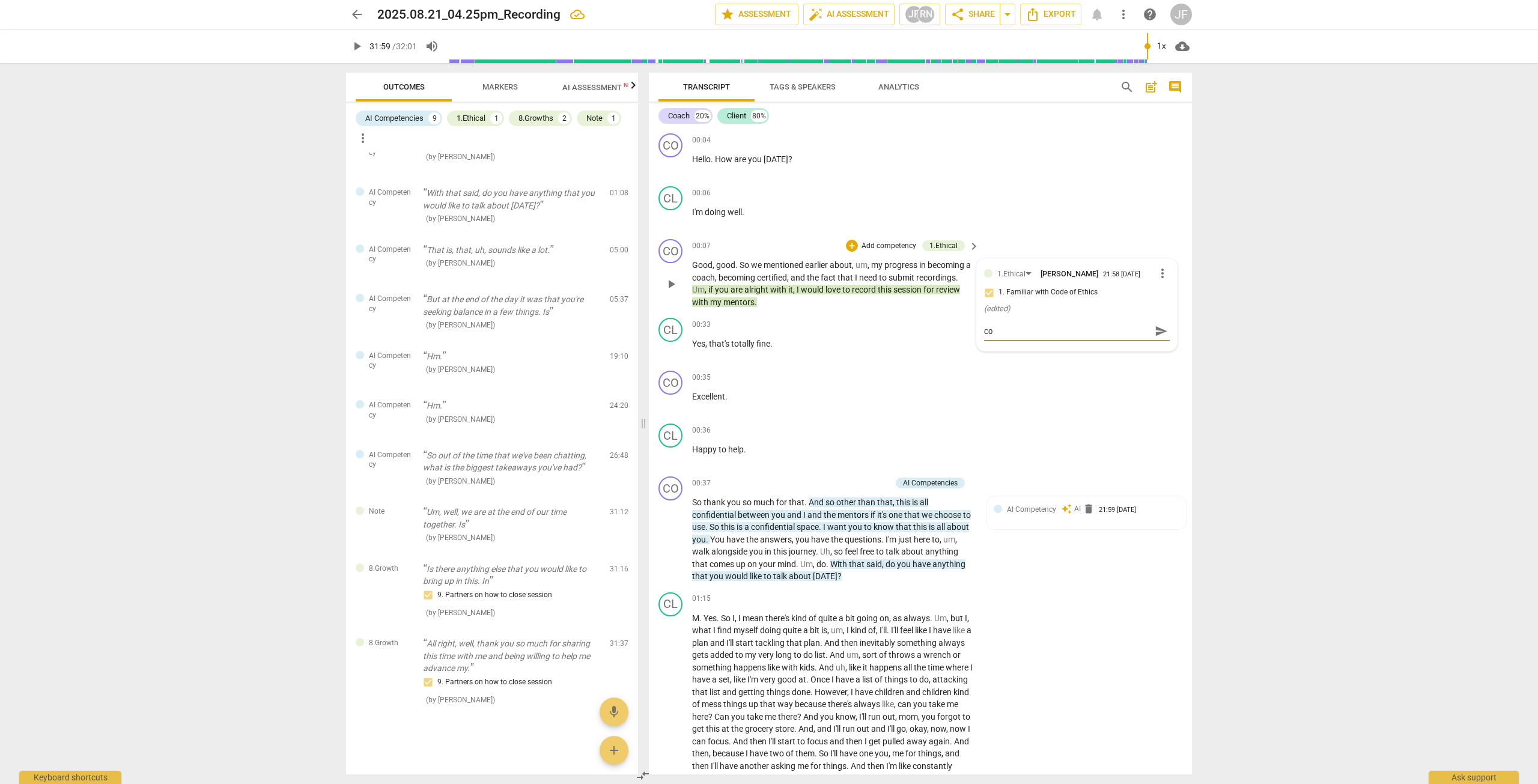
type textarea "con"
type textarea "conf"
type textarea "confi"
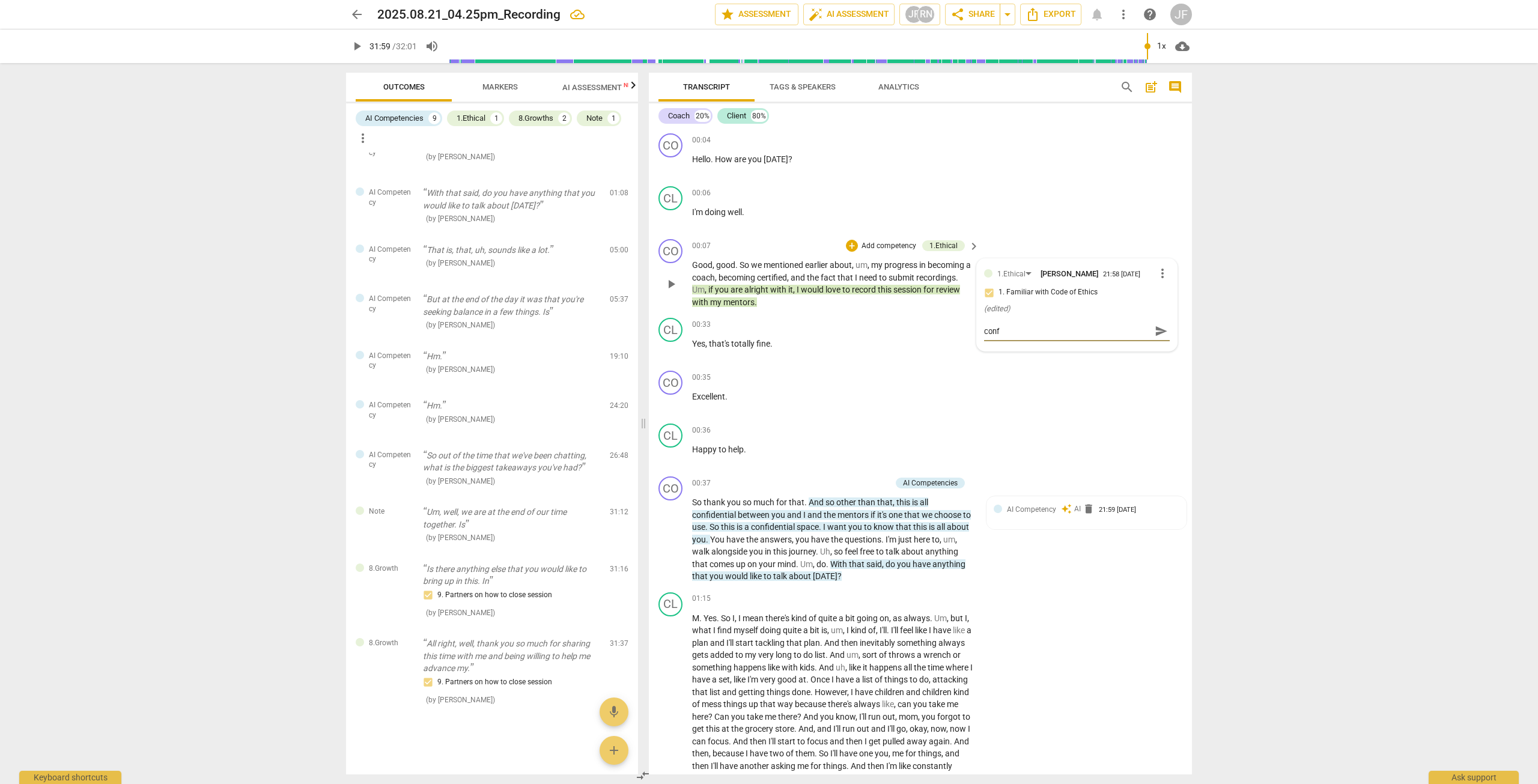
type textarea "confi"
type textarea "confid"
type textarea "confide"
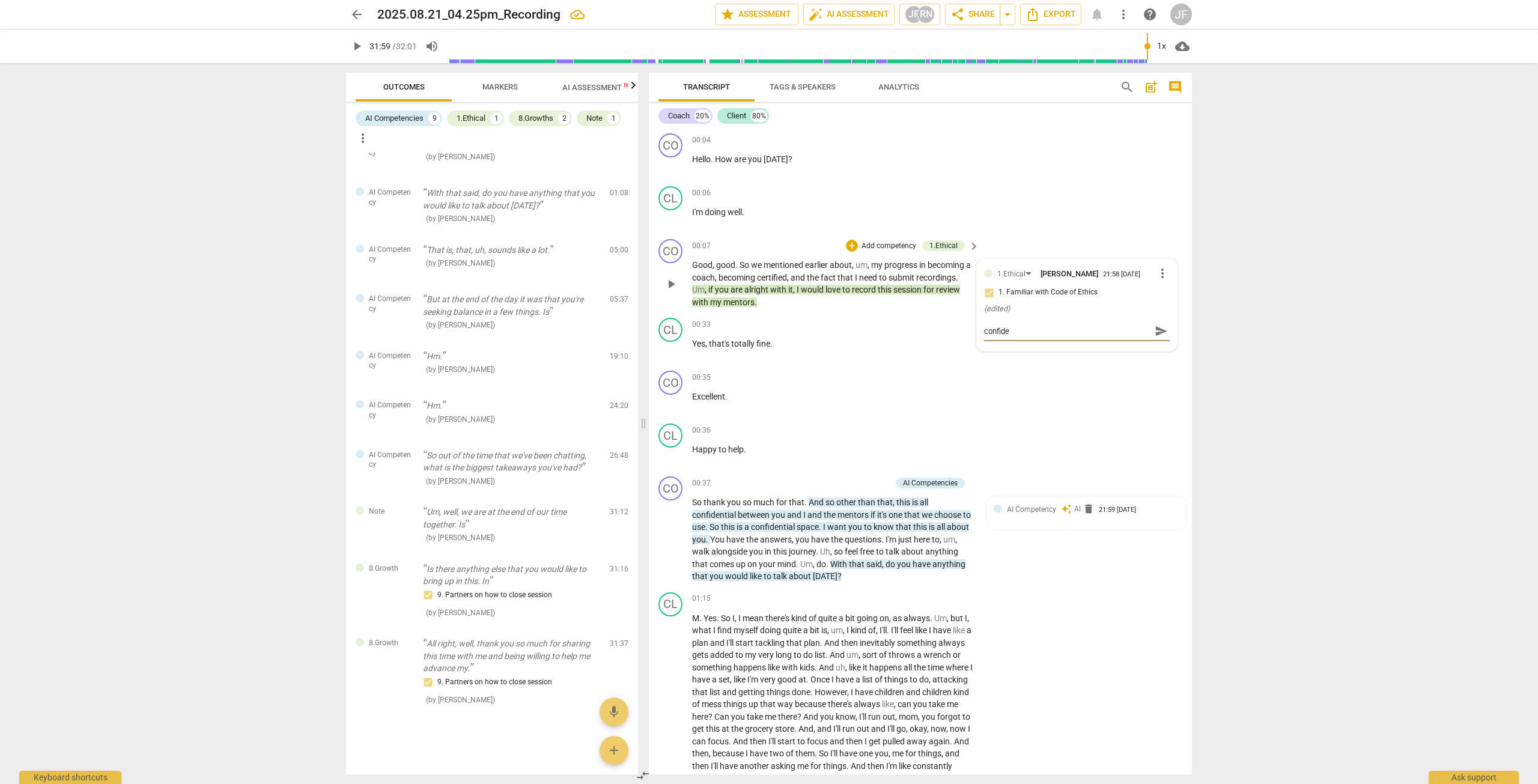
type textarea "confiden"
type textarea "confident"
type textarea "confidenti"
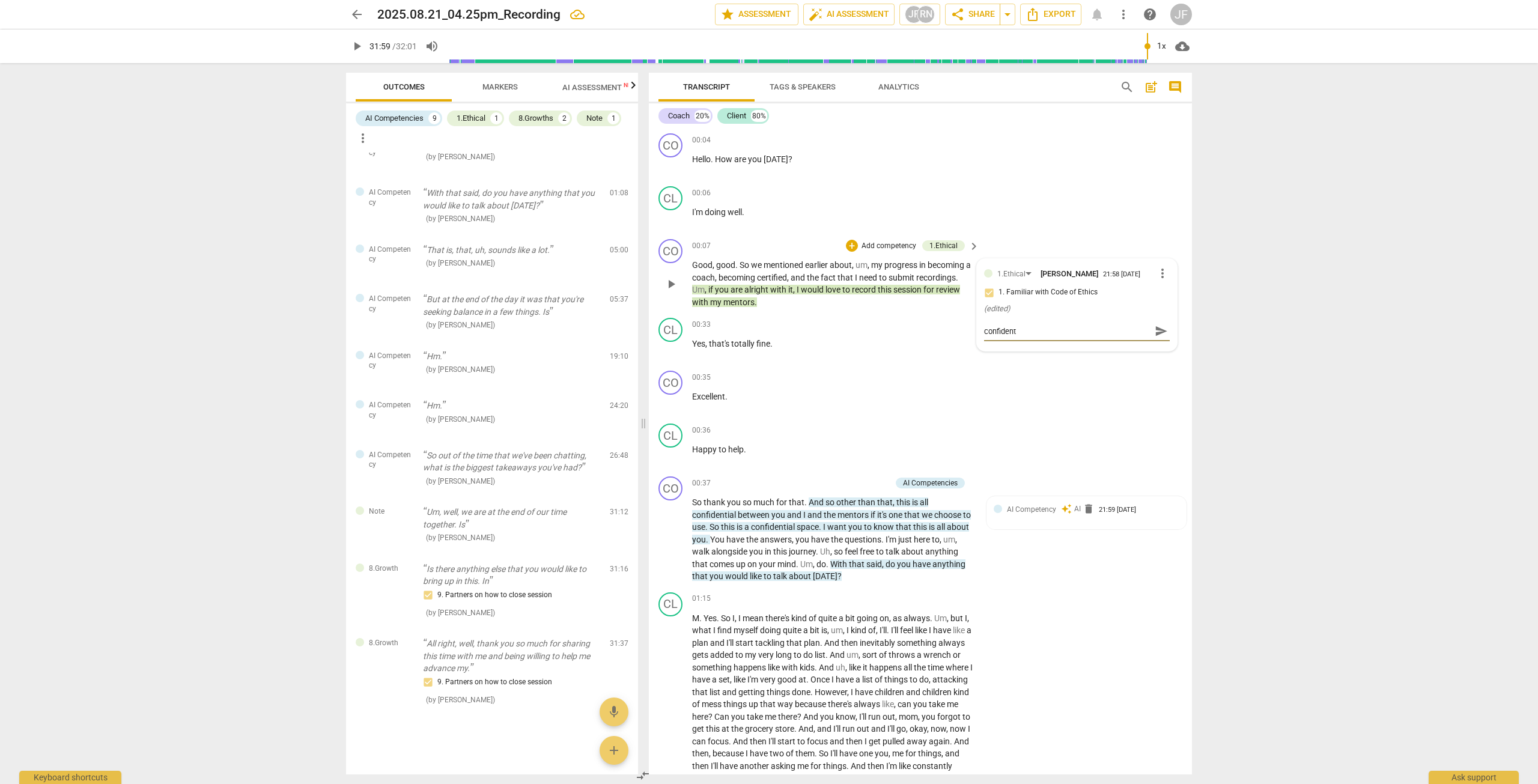
type textarea "confidenti"
type textarea "confidentia"
type textarea "confidential"
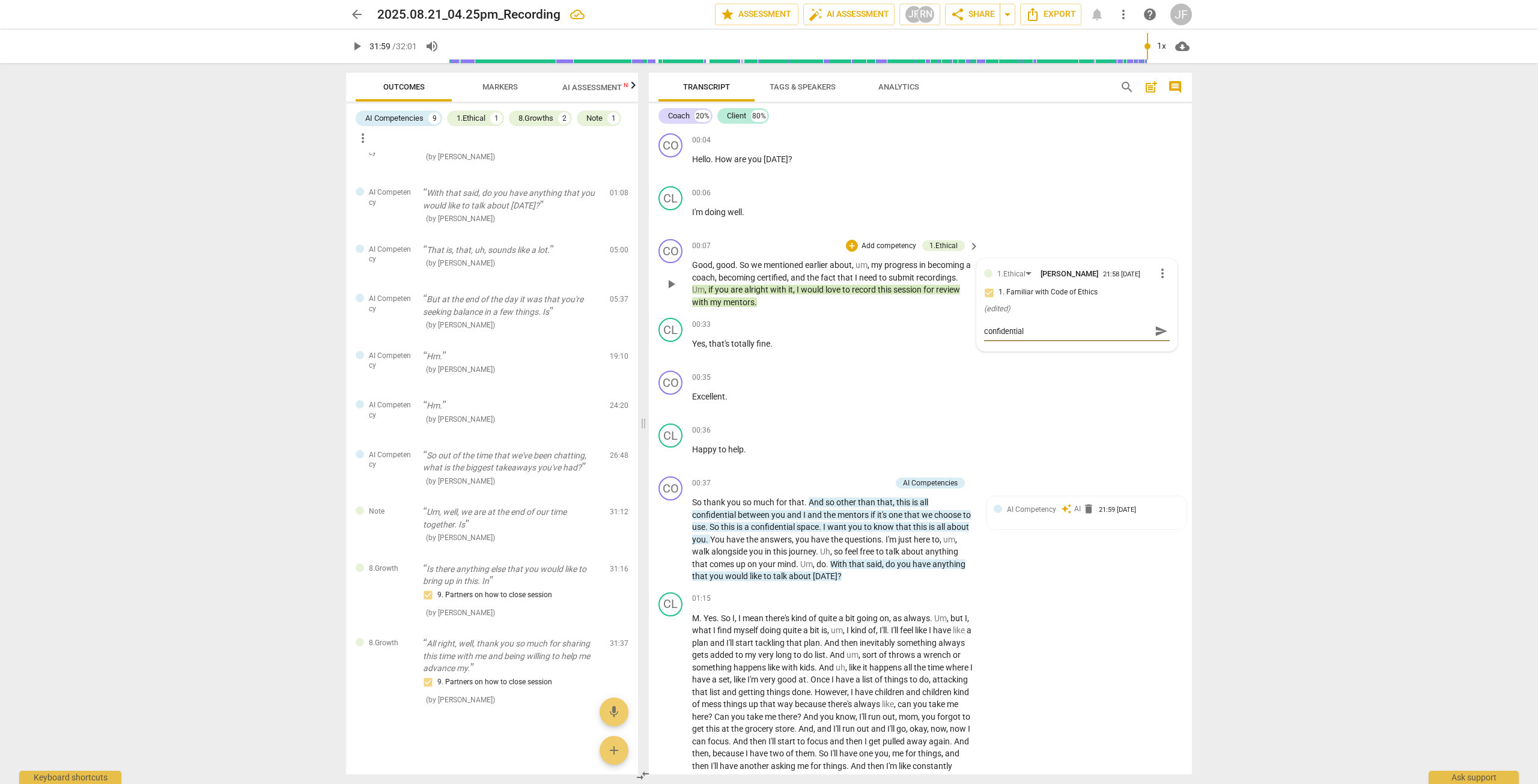
type textarea "confidentia"
type textarea "confidenti"
type textarea "confident"
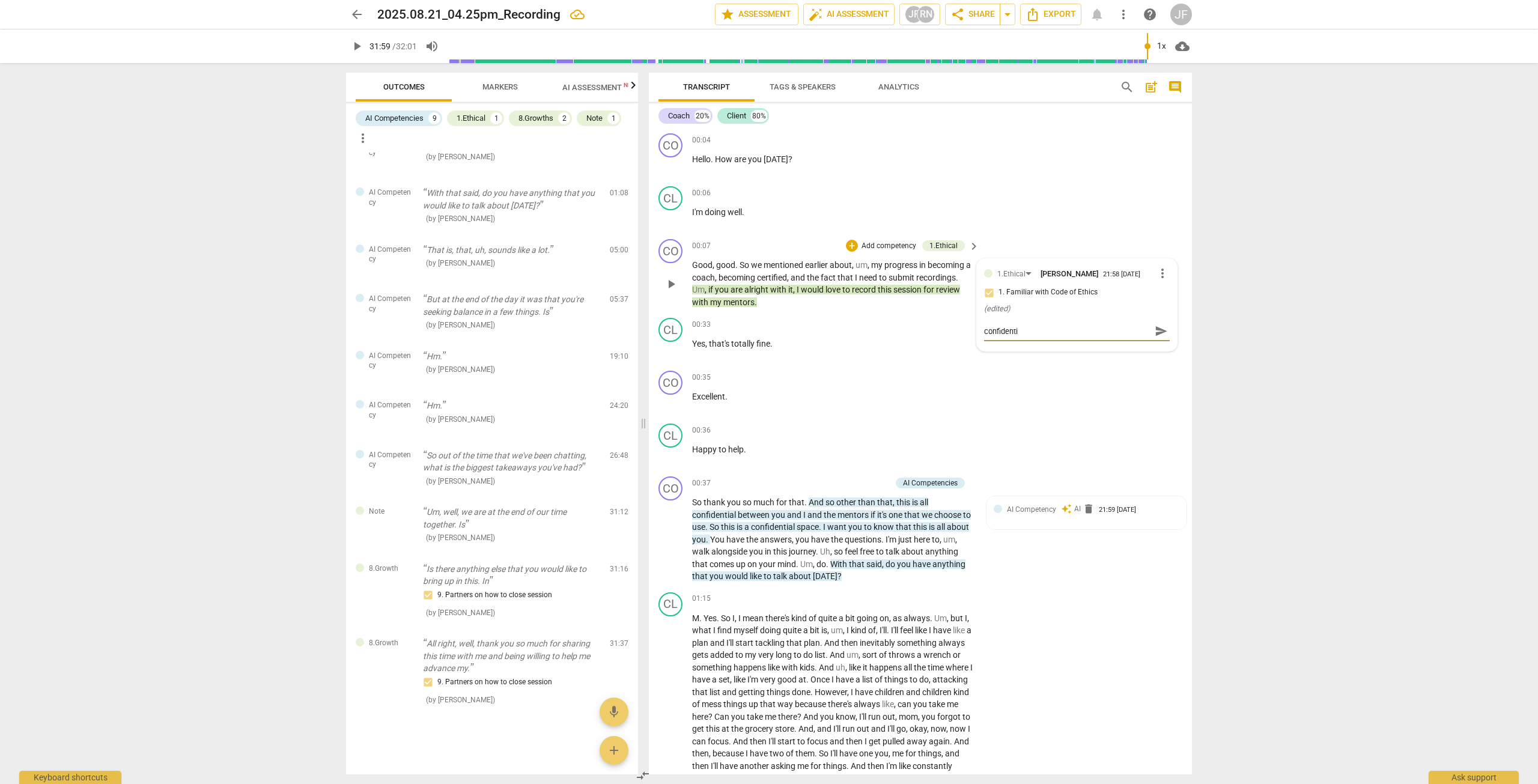
type textarea "confident"
type textarea "confiden"
type textarea "confide"
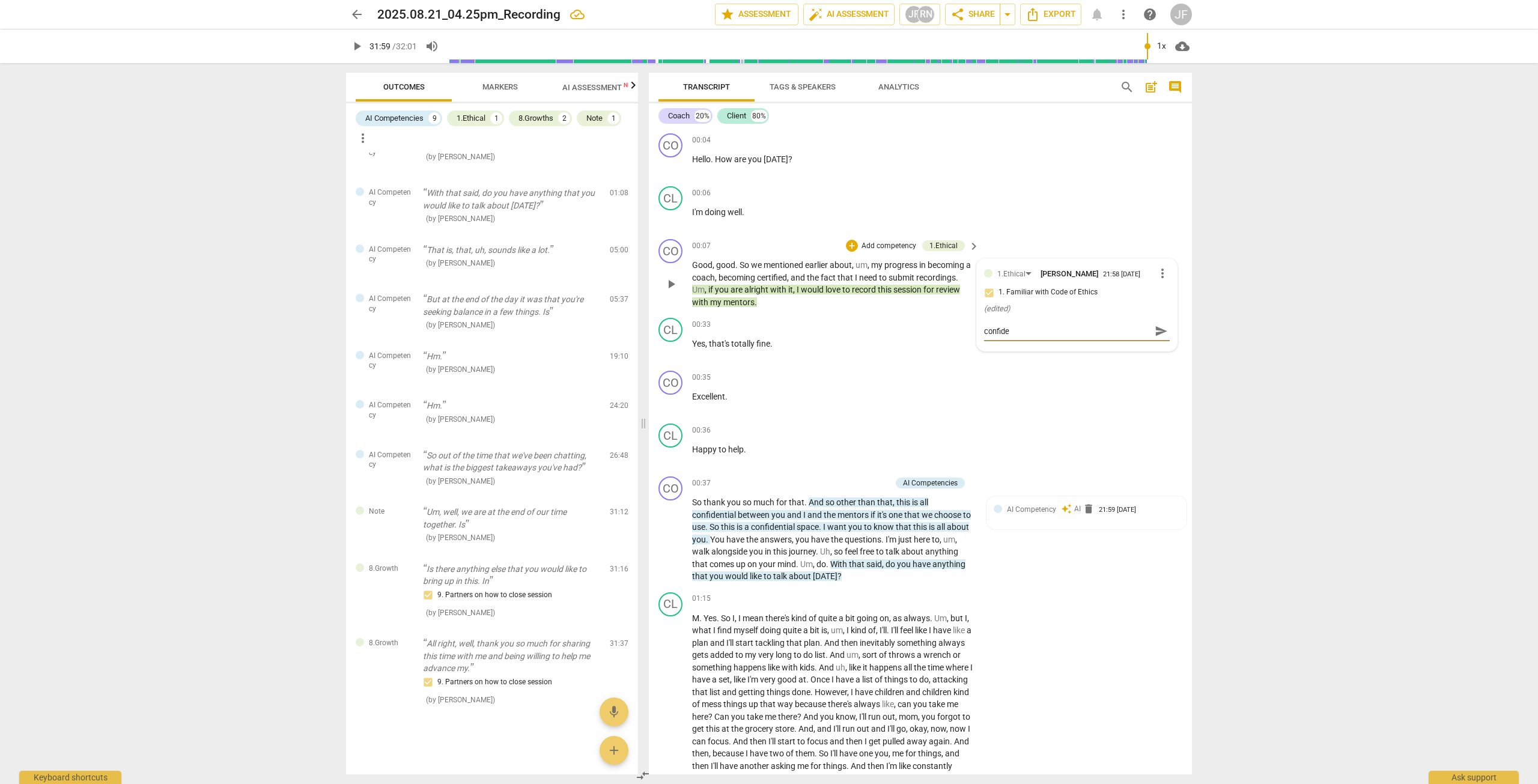
type textarea "confid"
type textarea "confi"
type textarea "conf"
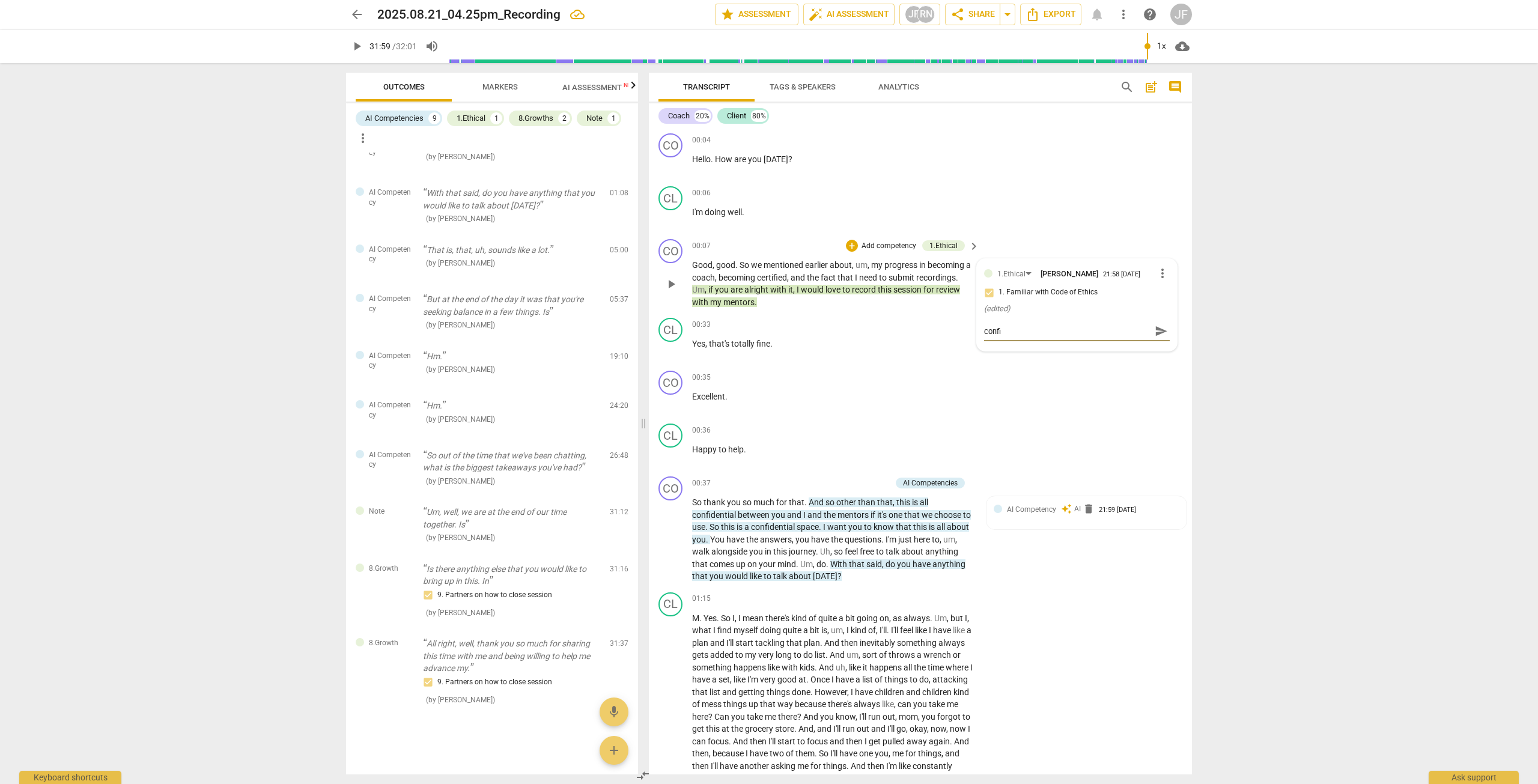
type textarea "conf"
type textarea "con"
type textarea "co"
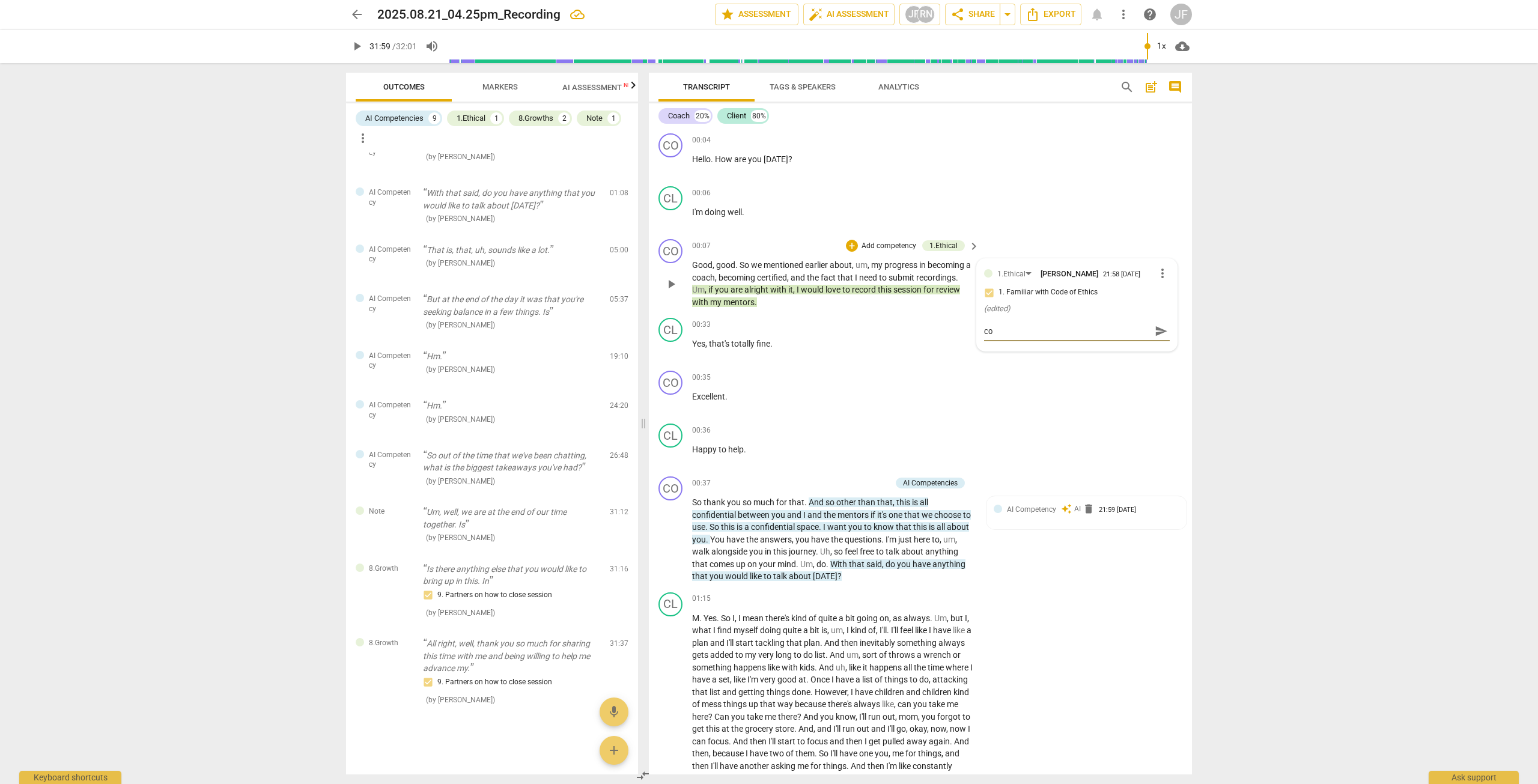
type textarea "c"
type textarea "R"
type textarea "Re"
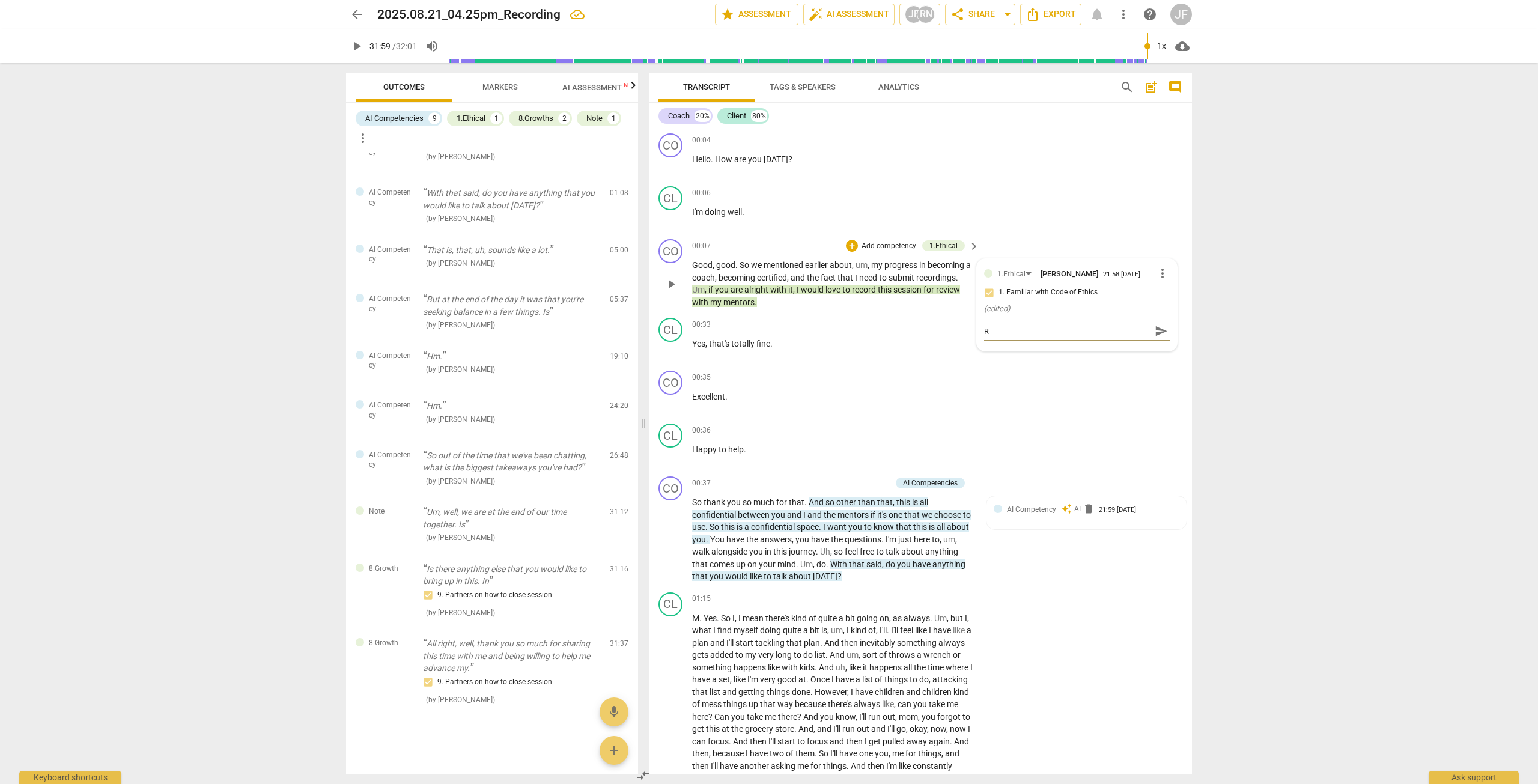
type textarea "Re"
type textarea "Rec"
type textarea "Reco"
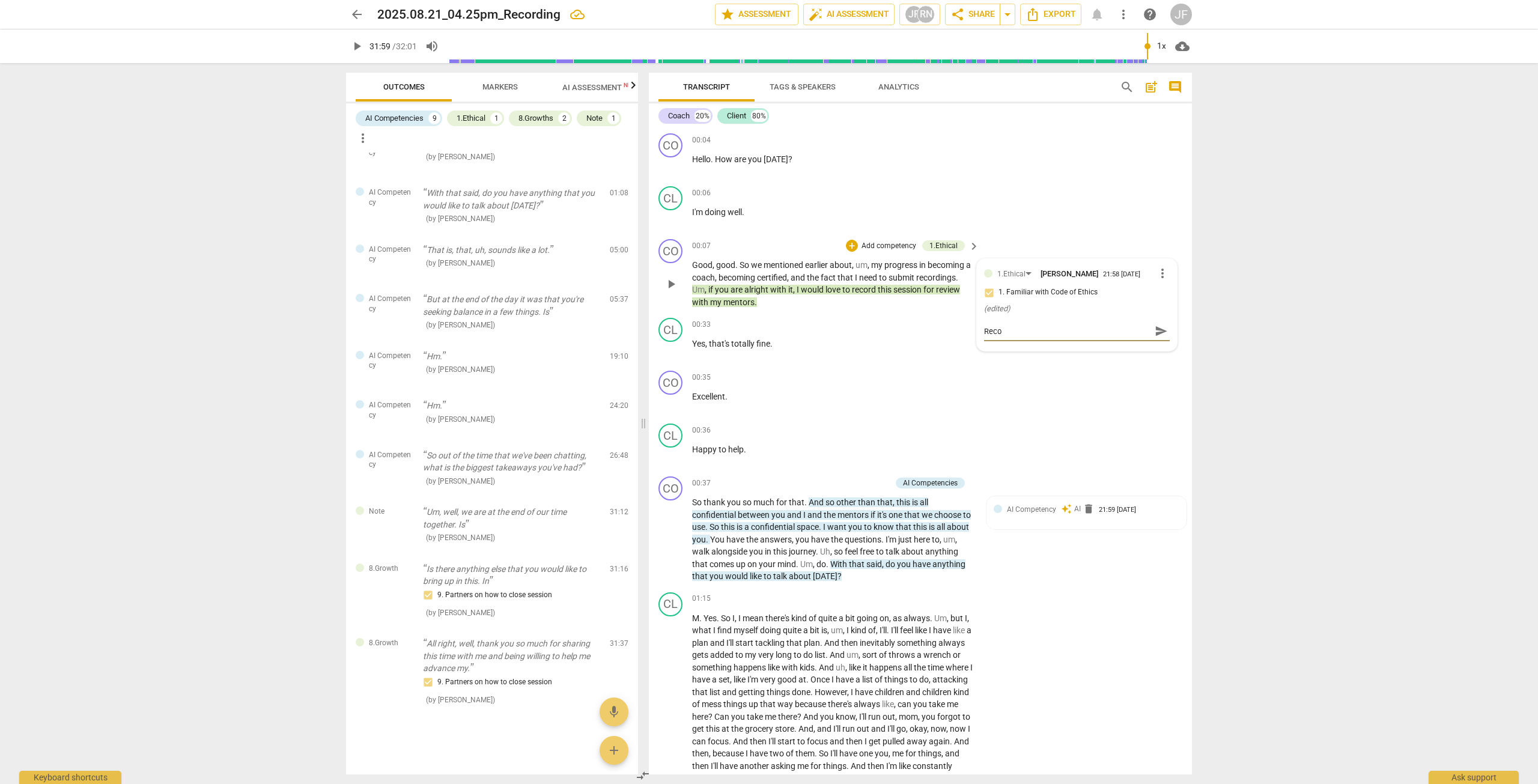
type textarea "Recor"
type textarea "Record"
type textarea "Recordi"
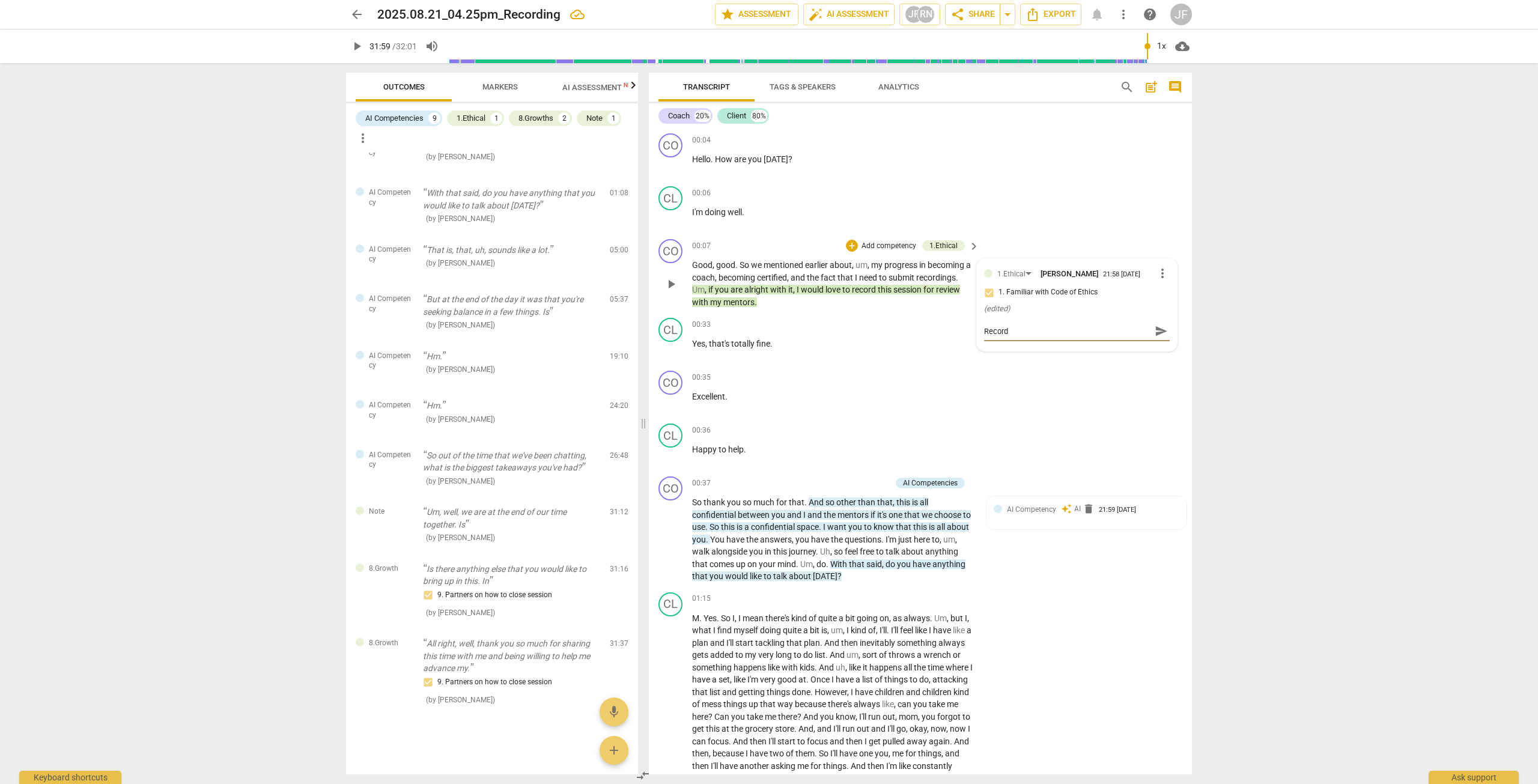
type textarea "Recordi"
type textarea "Recordin"
type textarea "Recording"
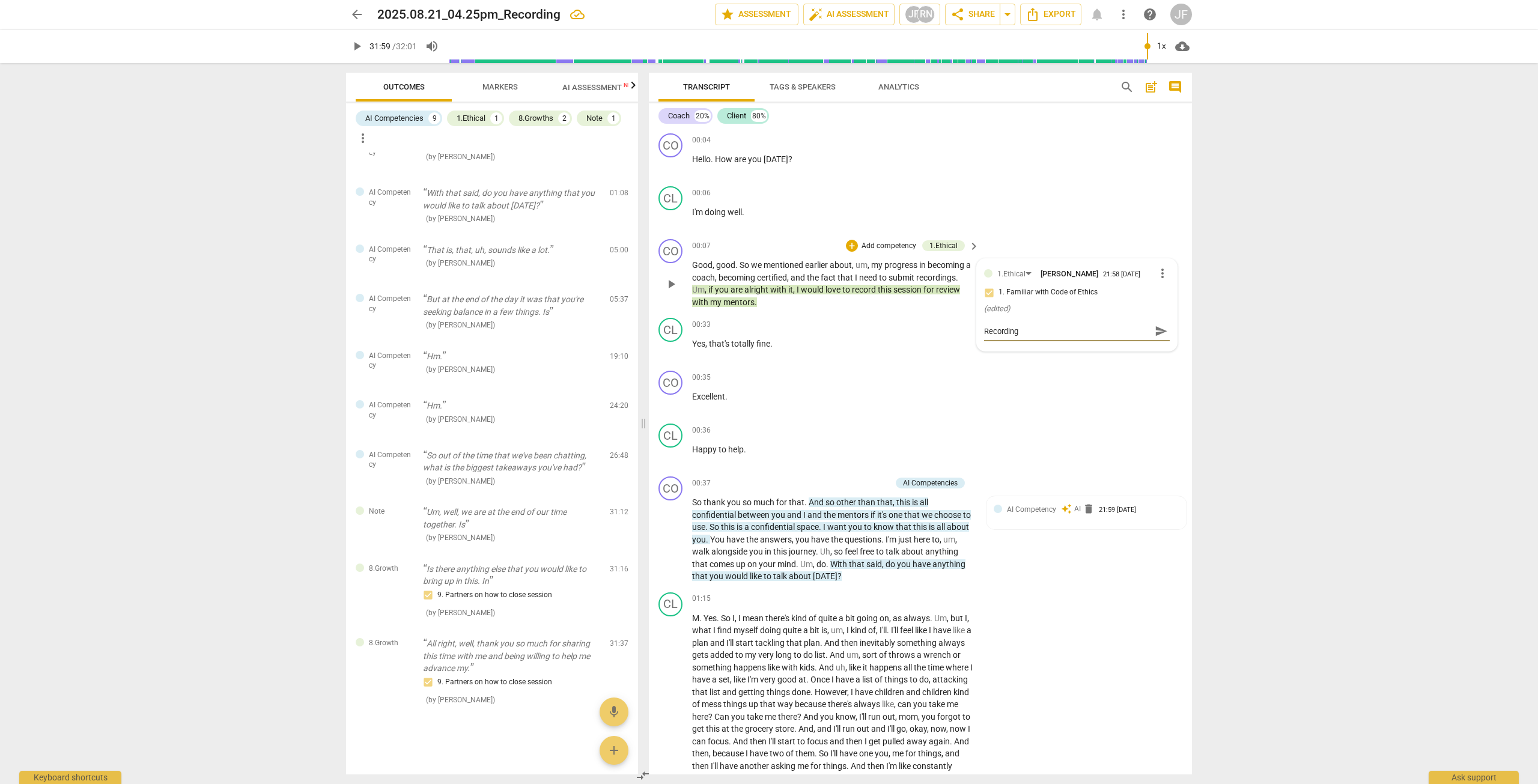
type textarea "Recording"
type textarea "Recording a"
type textarea "Recording as"
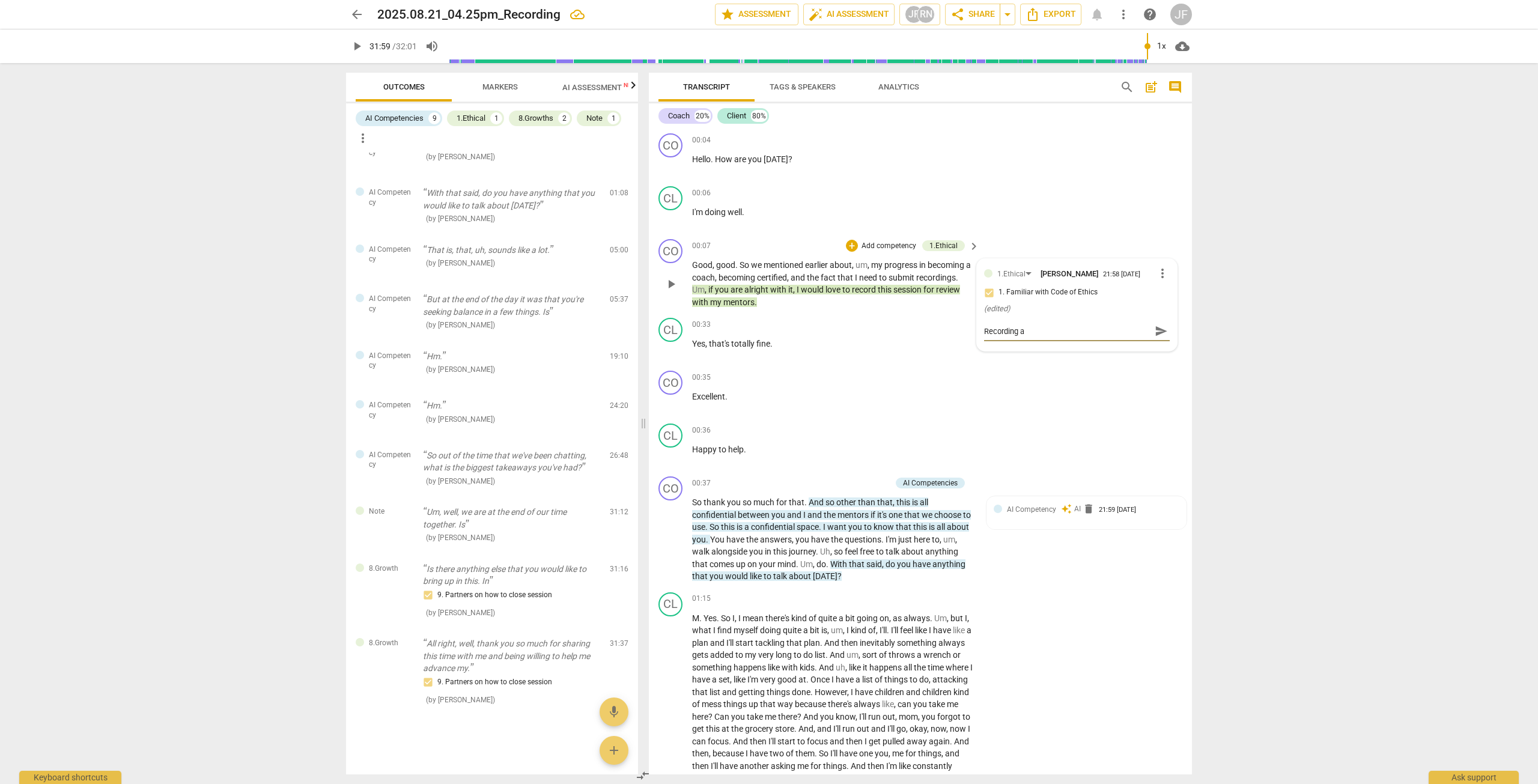
type textarea "Recording as"
type textarea "Recording ask"
click at [829, 337] on span "send" at bounding box center [1161, 331] width 13 height 13
click at [720, 510] on span "confidential" at bounding box center [715, 515] width 46 height 10
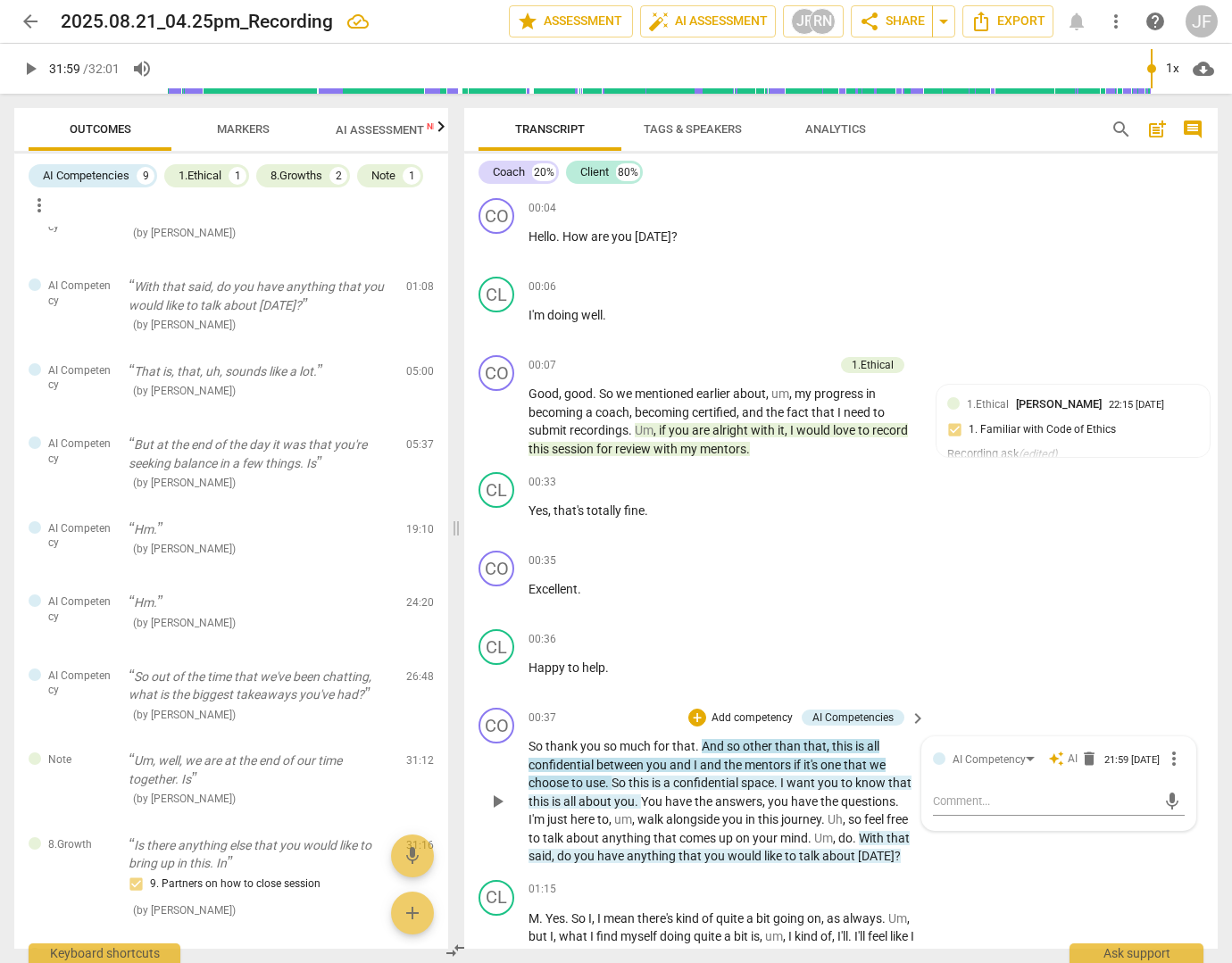
scroll to position [463, 0]
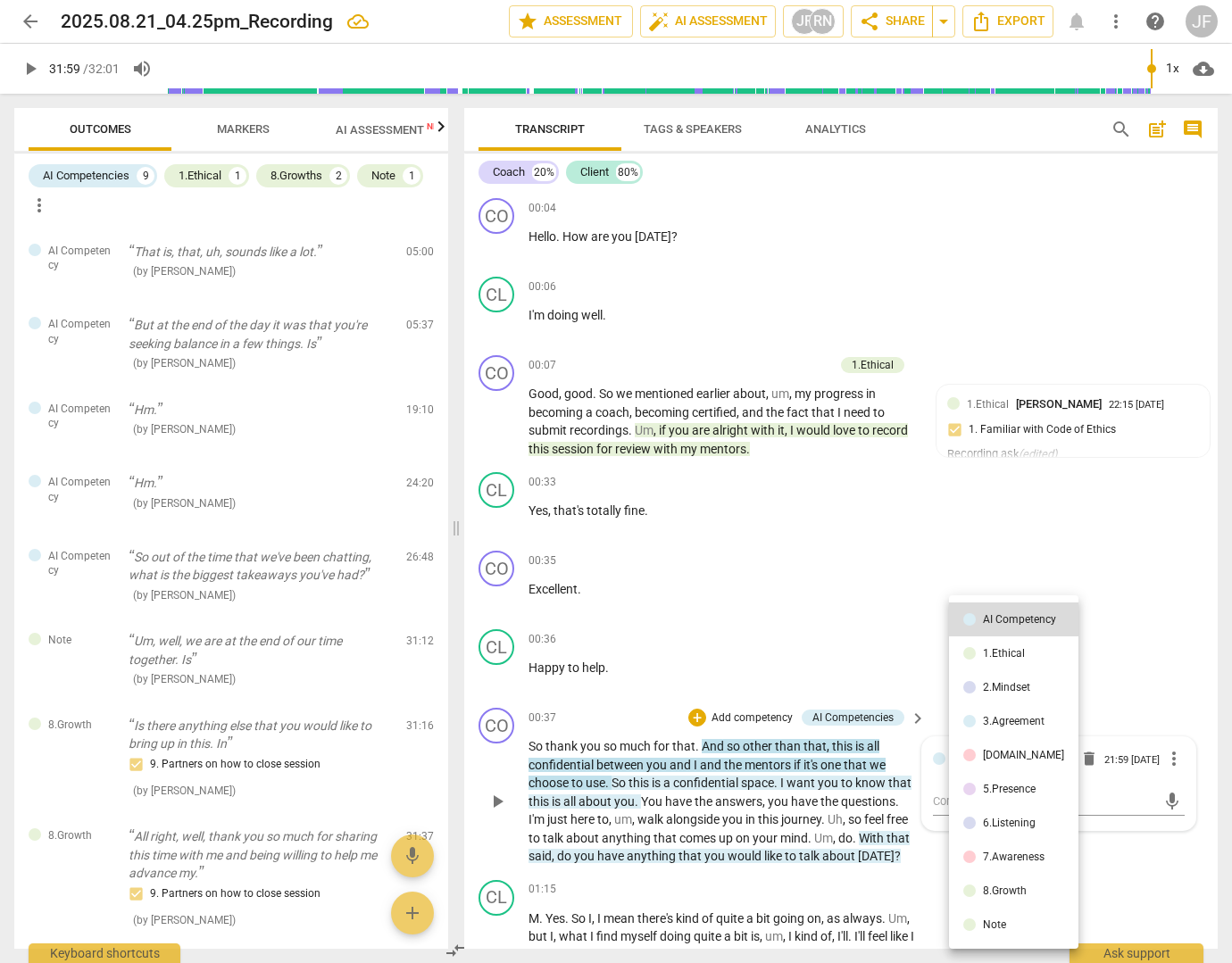
click at [1011, 648] on div "1.Ethical" at bounding box center [1004, 653] width 42 height 11
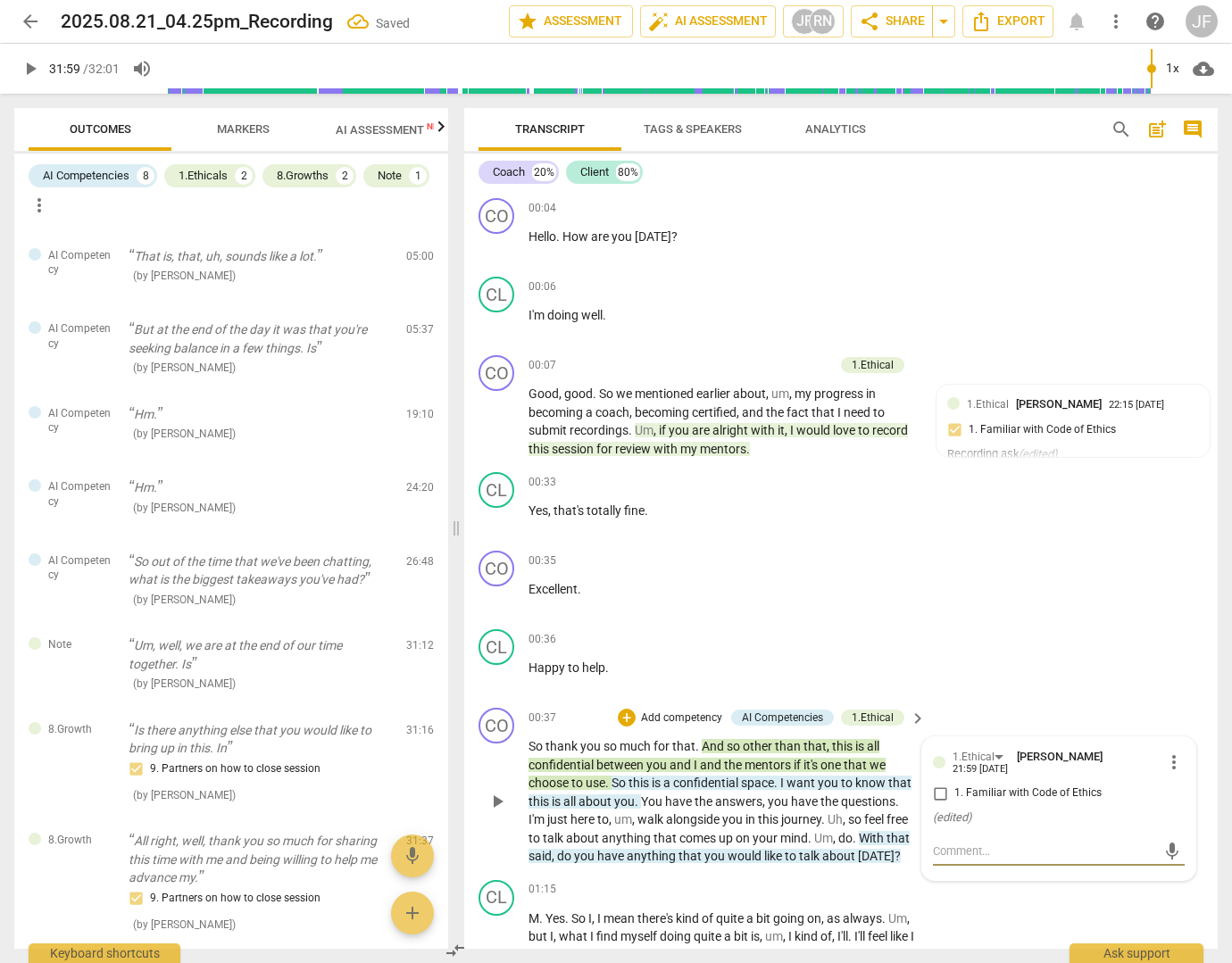
scroll to position [467, 0]
click at [940, 796] on input "1. Familiar with Code of Ethics" at bounding box center [940, 794] width 29 height 22
checkbox input "true"
click at [953, 844] on textarea at bounding box center [1044, 851] width 224 height 17
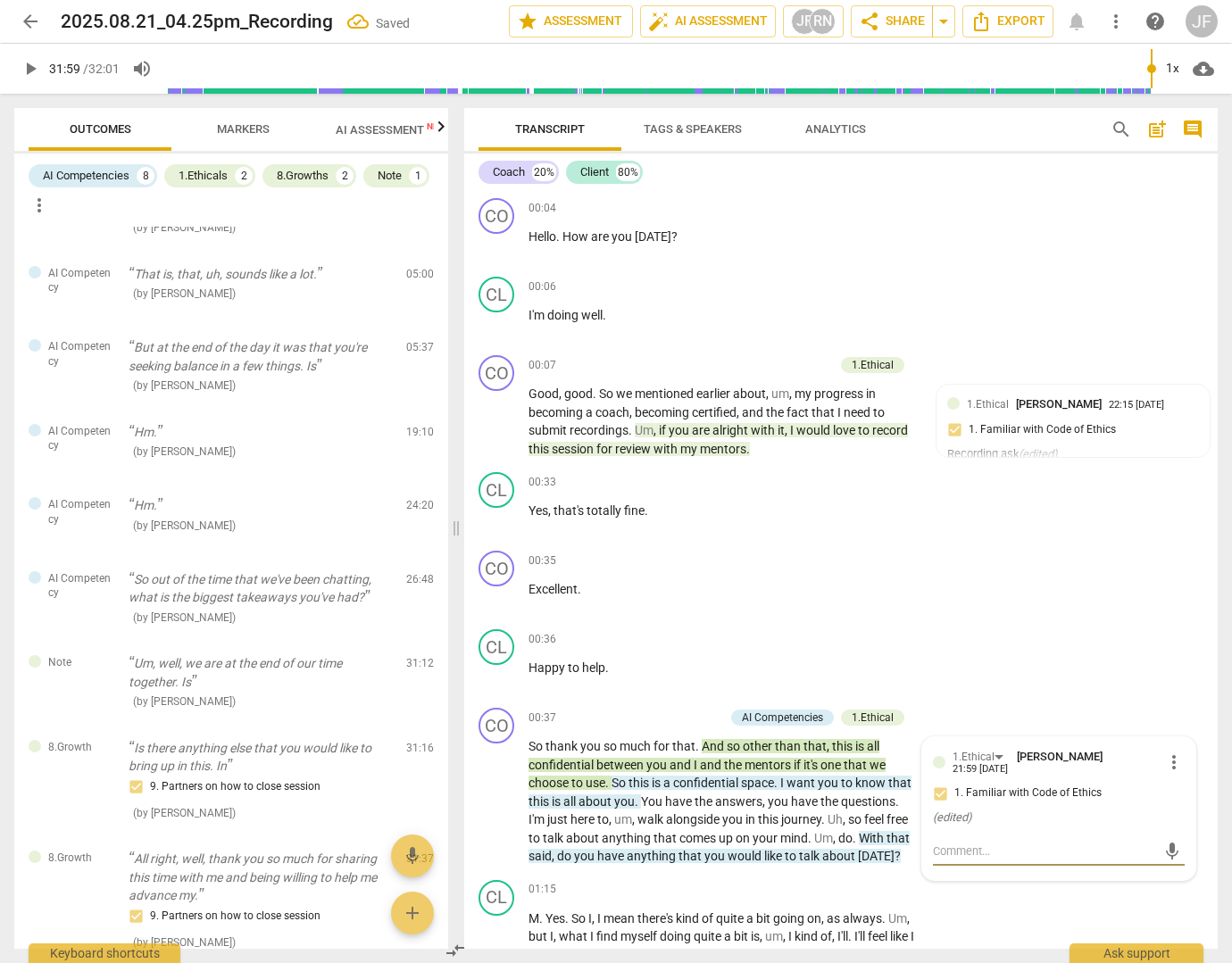
scroll to position [489, 0]
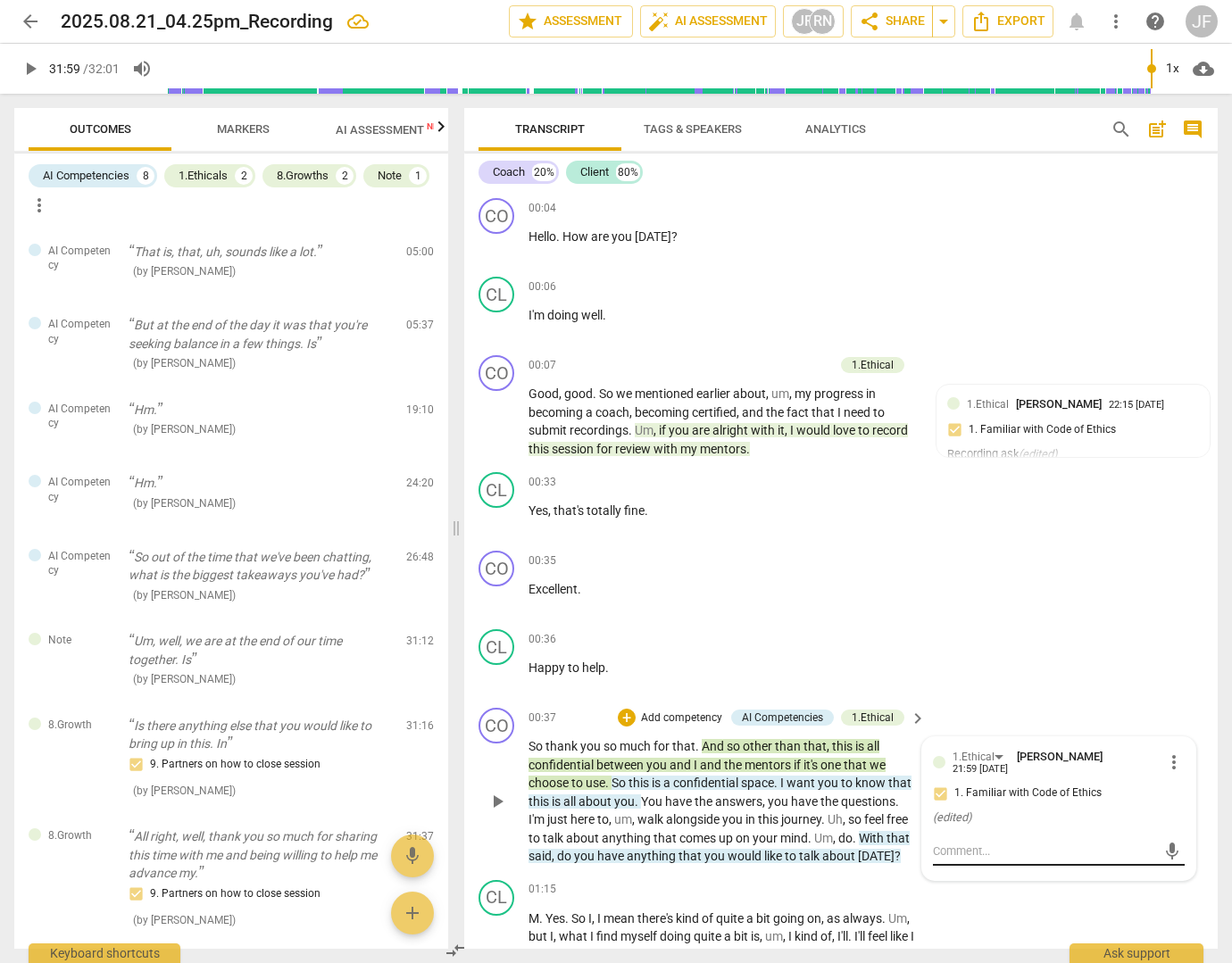
click at [949, 850] on textarea at bounding box center [1044, 851] width 224 height 17
type textarea "1"
type textarea "1."
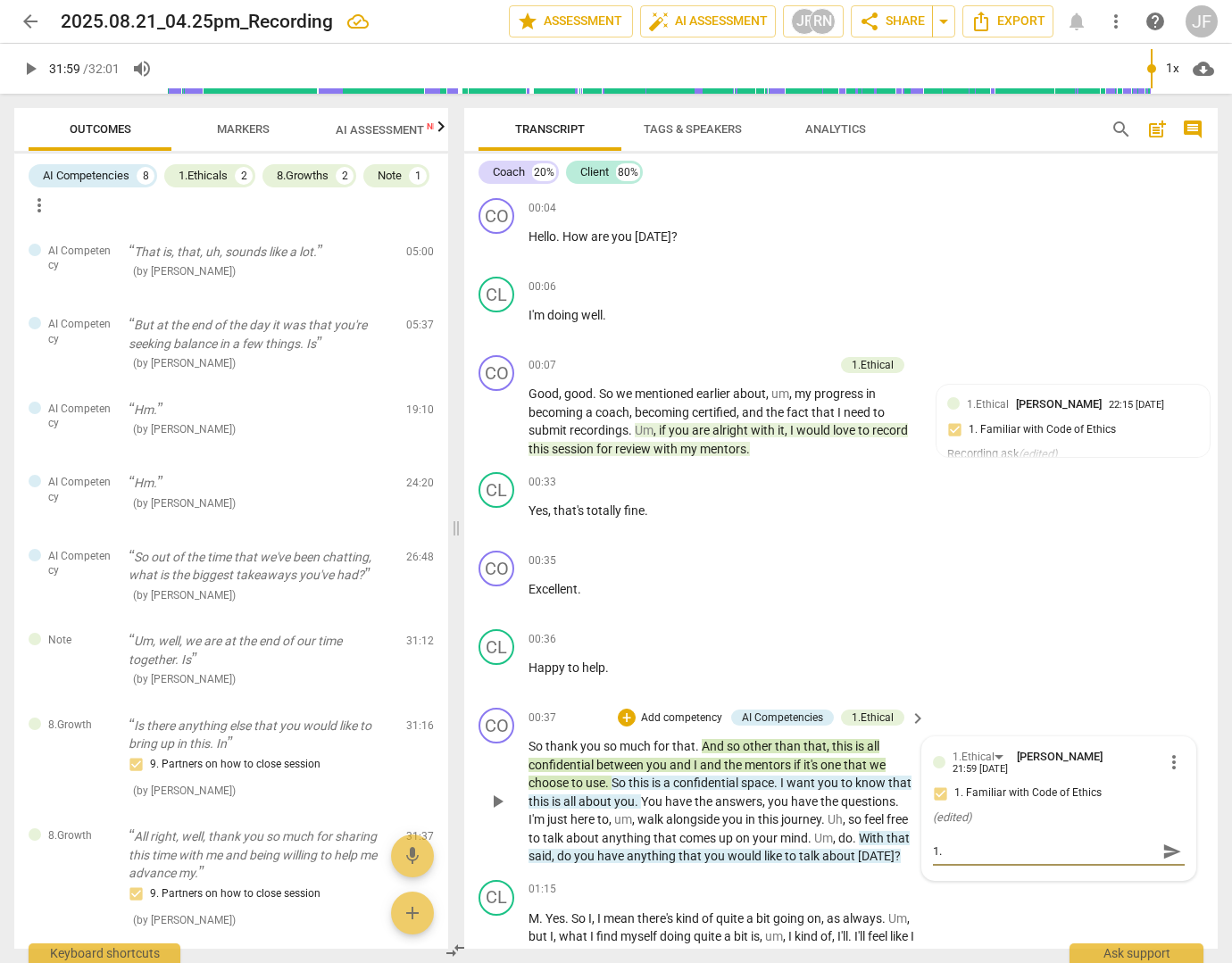
paste textarea "5. Maintains confidentiality with client information per stakeholder agreements…"
type textarea "1.5. Maintains confidentiality with client information per stakeholder agreemen…"
click at [1162, 873] on span "send" at bounding box center [1172, 868] width 20 height 20
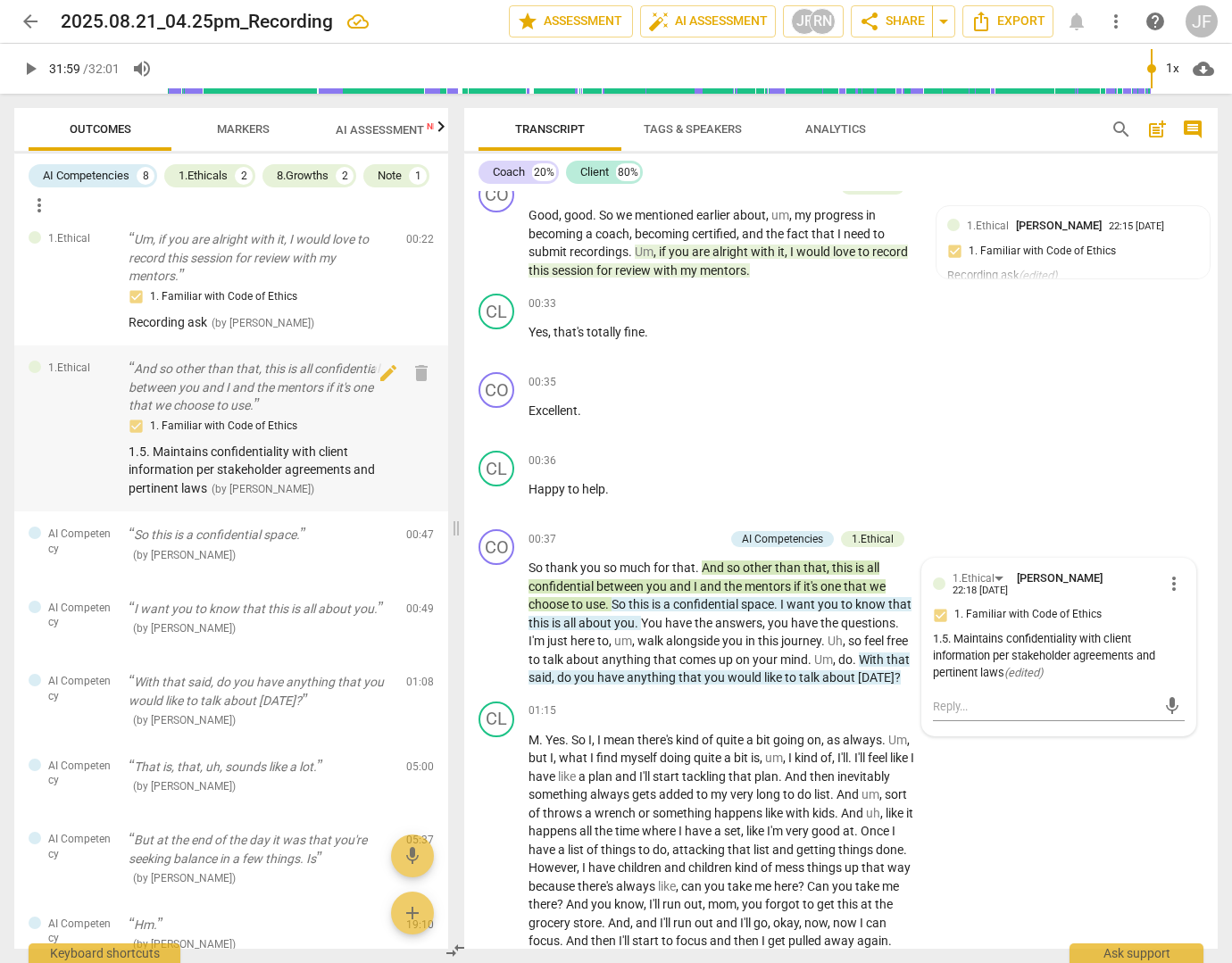
scroll to position [0, 0]
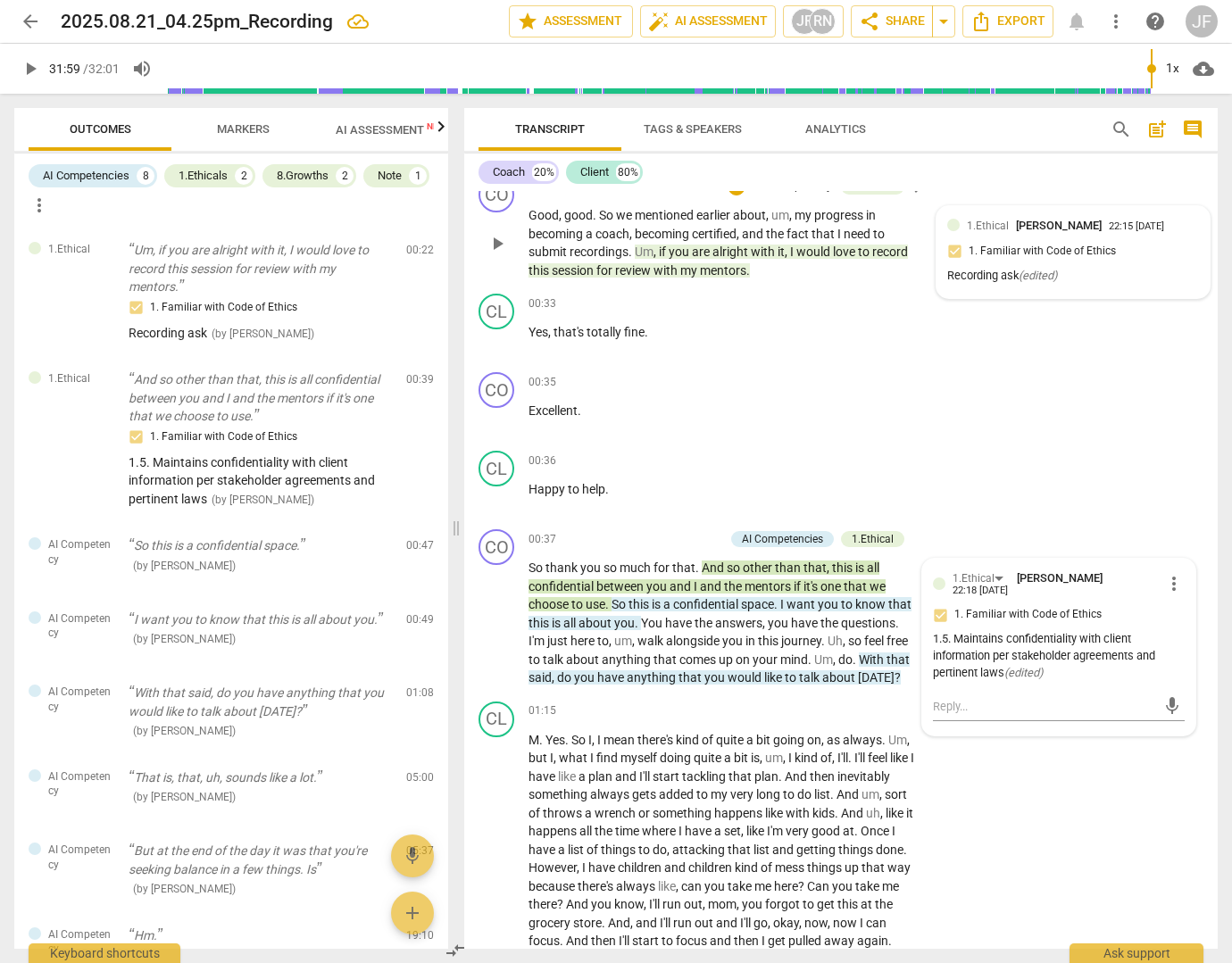
click at [989, 253] on div "1.Ethical [PERSON_NAME] 22:15 [DATE] 1. Familiar with Code of Ethics Recording …" at bounding box center [1073, 252] width 252 height 71
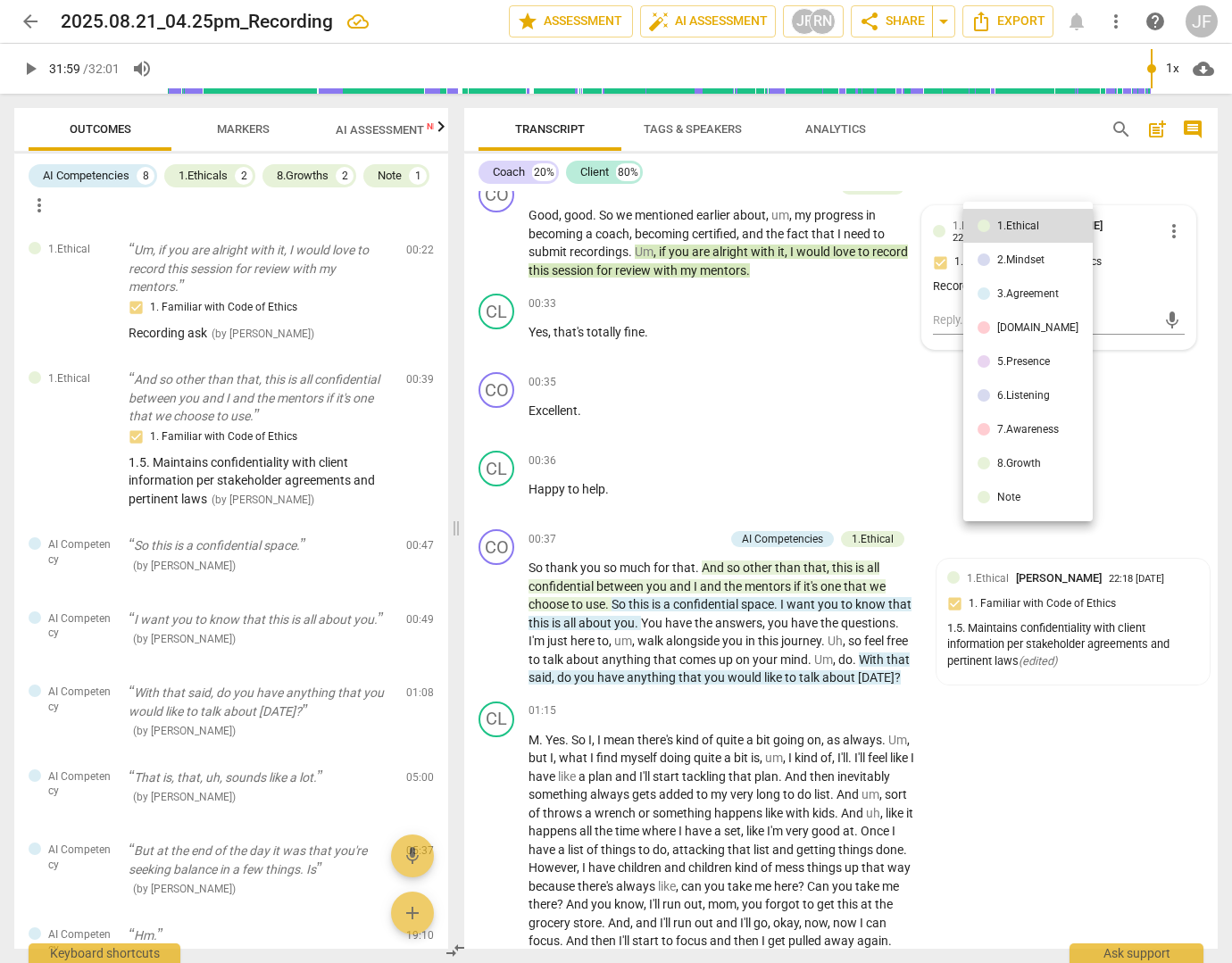
click at [940, 316] on div at bounding box center [616, 482] width 1232 height 963
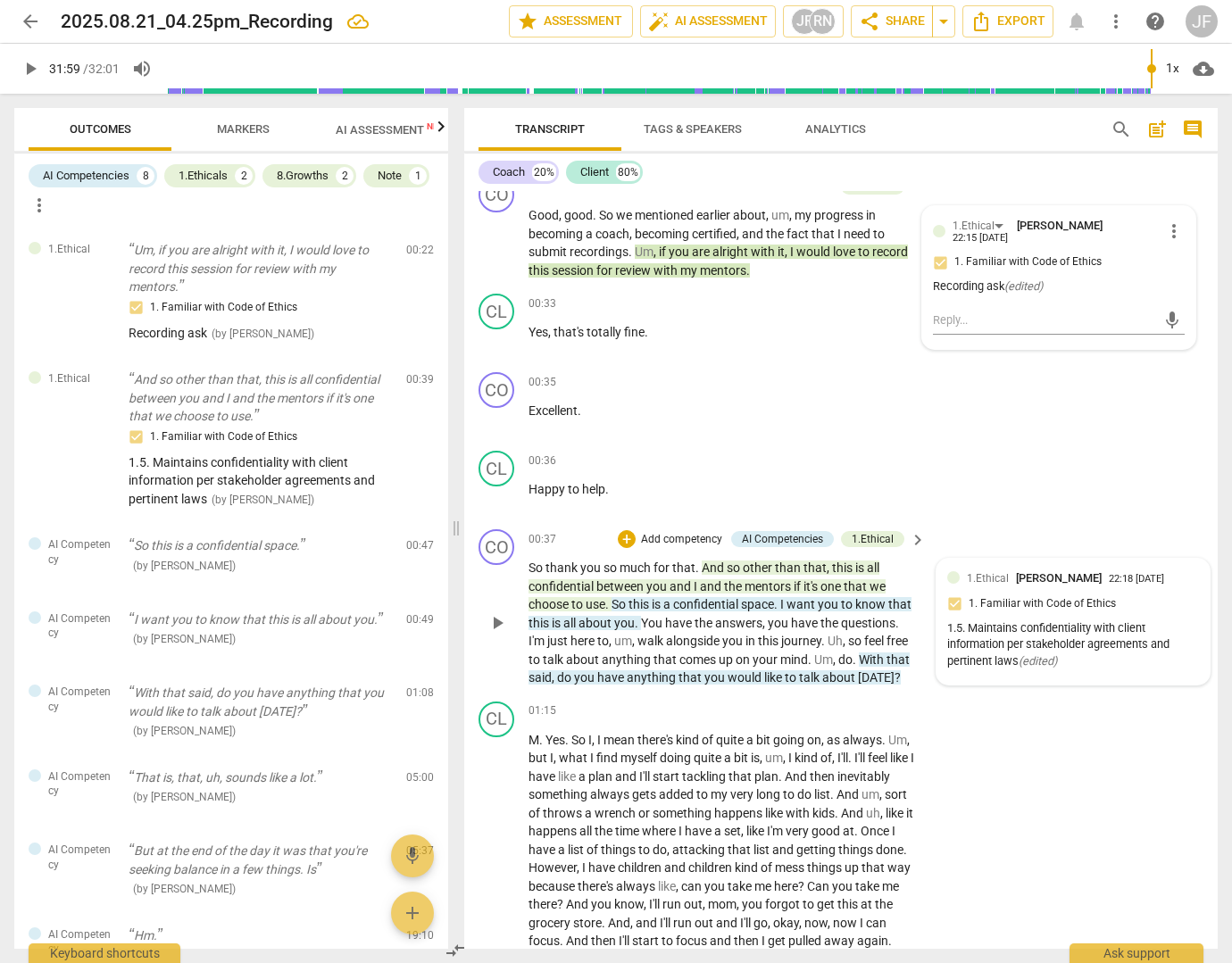
click at [1022, 631] on div "1.5. Maintains confidentiality with client information per stakeholder agreemen…" at bounding box center [1073, 645] width 252 height 50
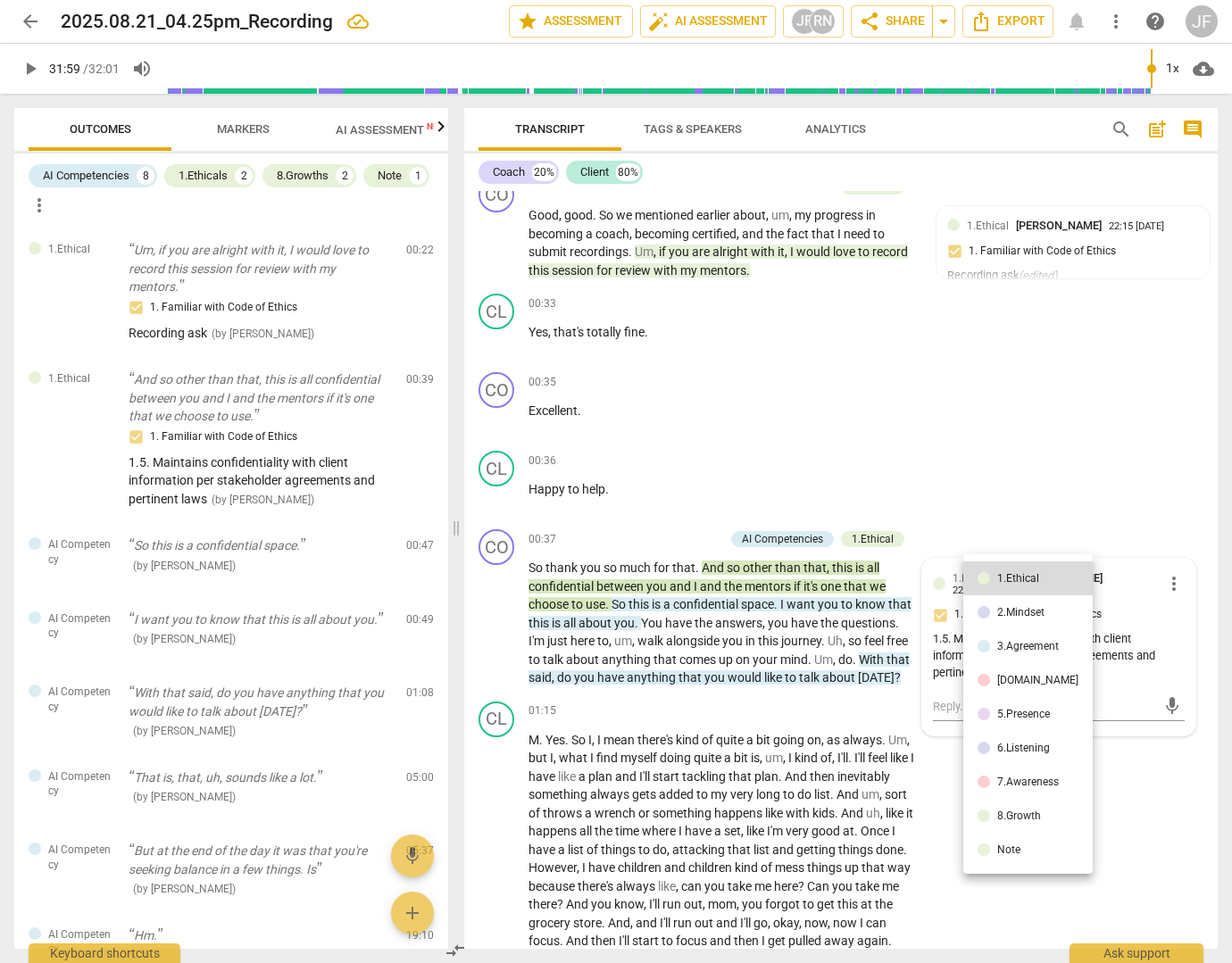
click at [1134, 654] on div at bounding box center [616, 482] width 1232 height 963
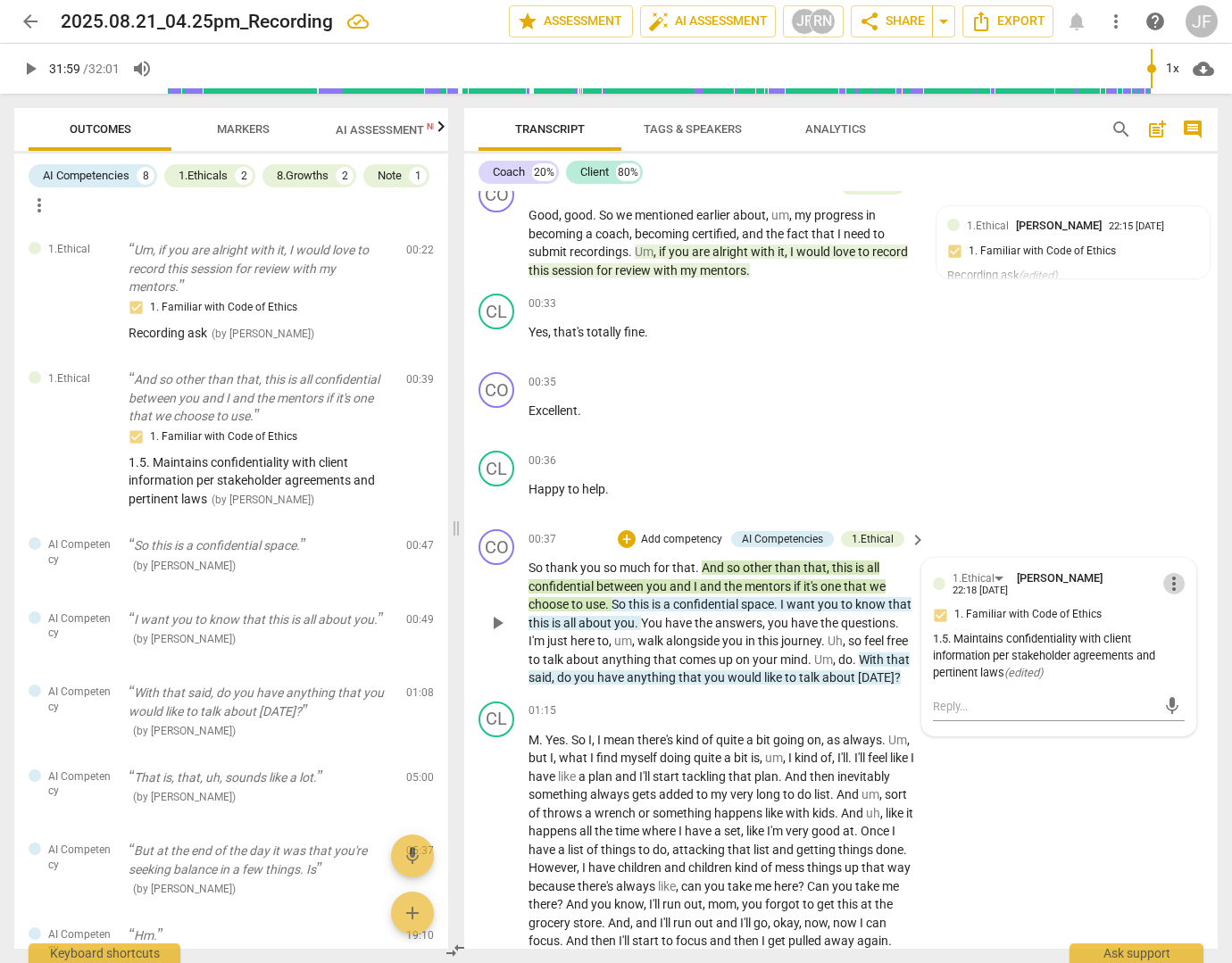
click at [1164, 580] on span "more_vert" at bounding box center [1174, 584] width 22 height 22
click at [1164, 580] on li "Edit" at bounding box center [1186, 583] width 62 height 33
drag, startPoint x: 1077, startPoint y: 648, endPoint x: 1083, endPoint y: 684, distance: 36.5
click at [1083, 684] on textarea "1.5. Maintains confidentiality with client information per stakeholder agreemen…" at bounding box center [1059, 667] width 252 height 51
click at [1070, 685] on textarea "1.5. Maintains confidentiality with client information per stakeholder agreemen…" at bounding box center [1059, 667] width 252 height 51
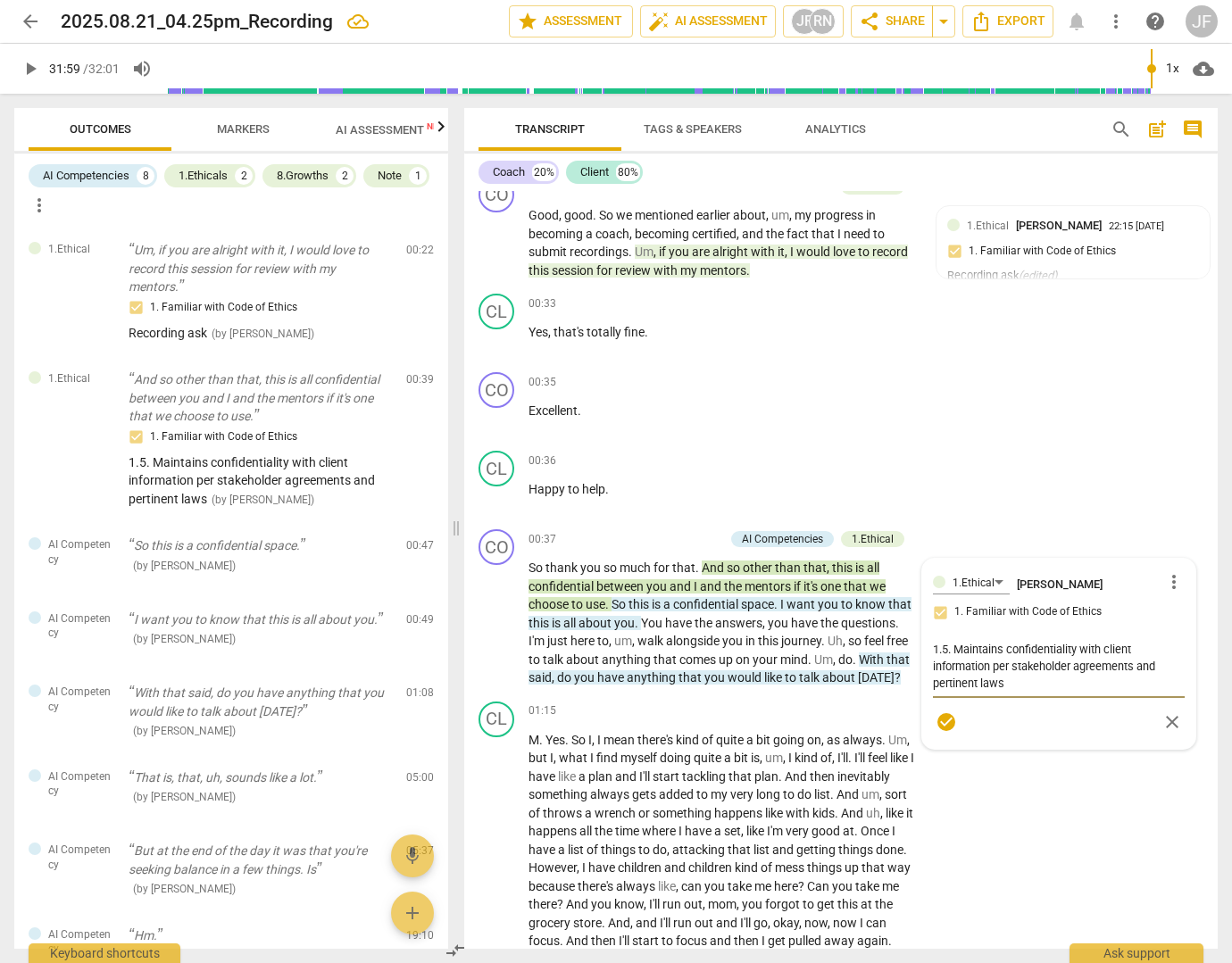
drag, startPoint x: 1015, startPoint y: 681, endPoint x: 913, endPoint y: 650, distance: 106.6
click at [913, 650] on div "CO play_arrow pause 00:37 + Add competency AI Competencies 1.Ethical keyboard_a…" at bounding box center [840, 608] width 753 height 172
click at [1094, 249] on div "1.Ethical [PERSON_NAME] 22:15 [DATE] 1. Familiar with Code of Ethics Recording …" at bounding box center [1073, 252] width 252 height 71
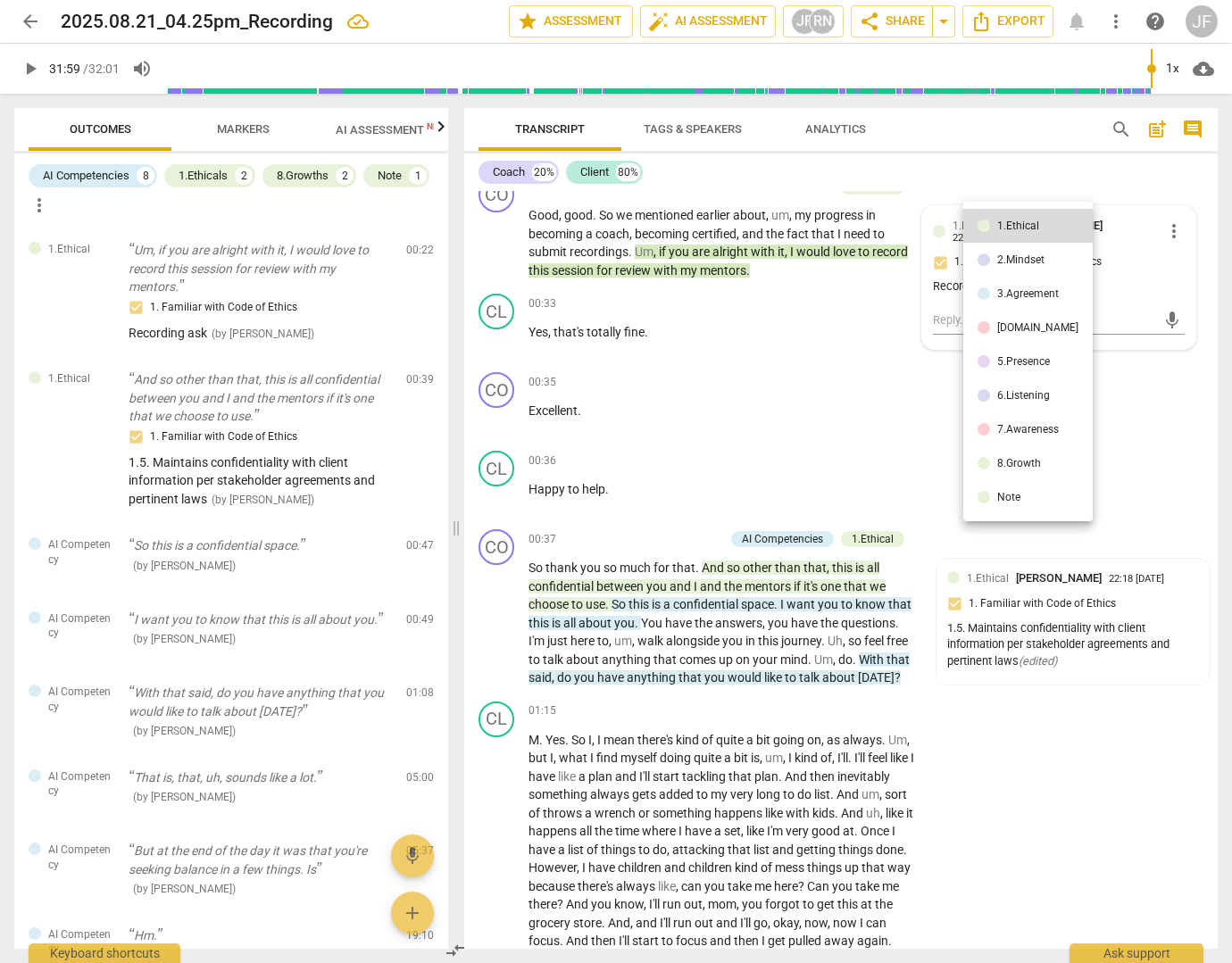
click at [1172, 226] on div at bounding box center [616, 482] width 1232 height 963
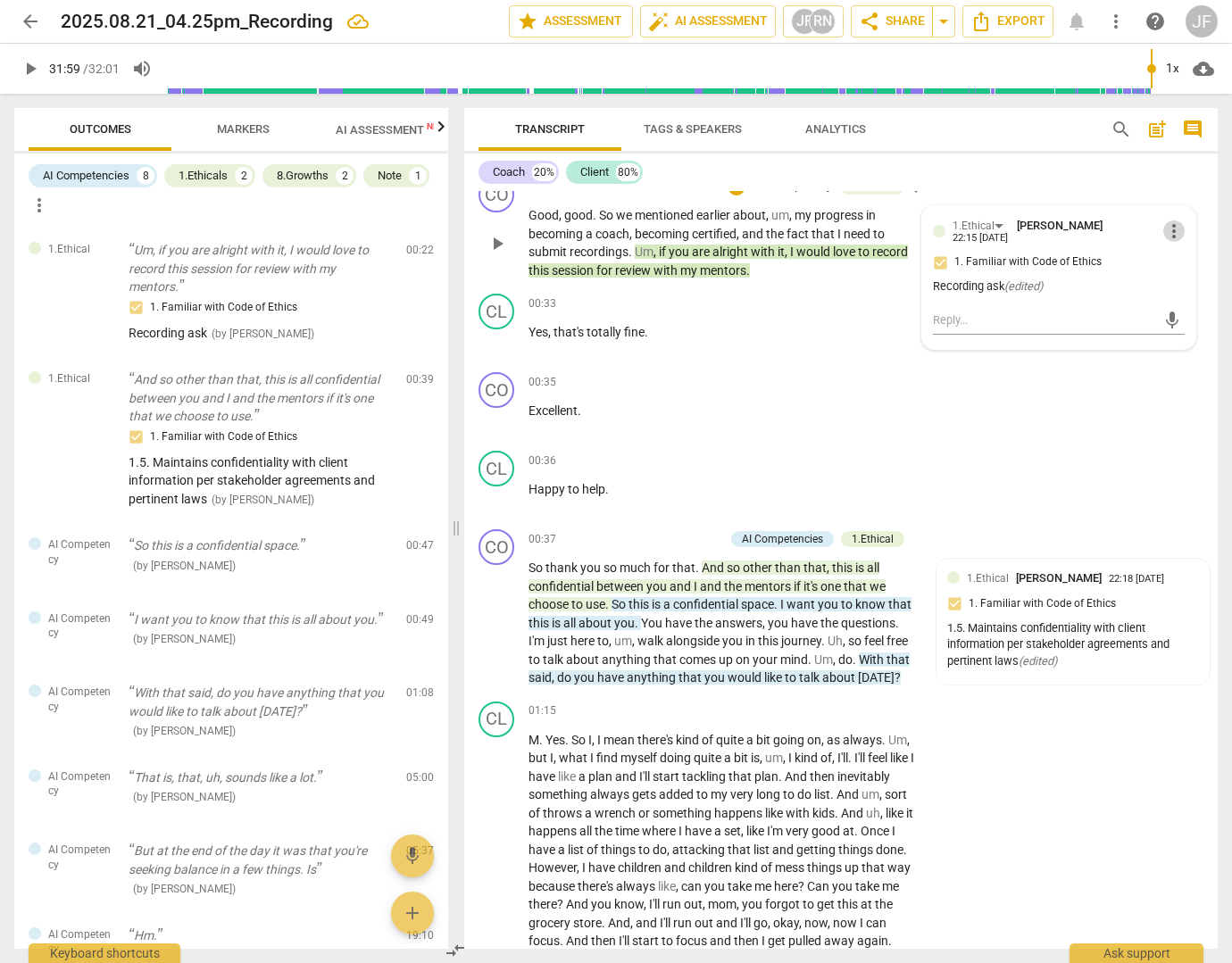
click at [1172, 227] on span "more_vert" at bounding box center [1174, 231] width 22 height 22
click at [1182, 233] on li "Edit" at bounding box center [1186, 230] width 62 height 33
drag, startPoint x: 1015, startPoint y: 295, endPoint x: 899, endPoint y: 302, distance: 116.2
click at [899, 302] on div "CO play_arrow pause 00:04 + Add competency keyboard_arrow_right Hello . How are…" at bounding box center [840, 570] width 753 height 758
type textarea "1.5. Maintains confidentiality with client information per stakeholder agreemen…"
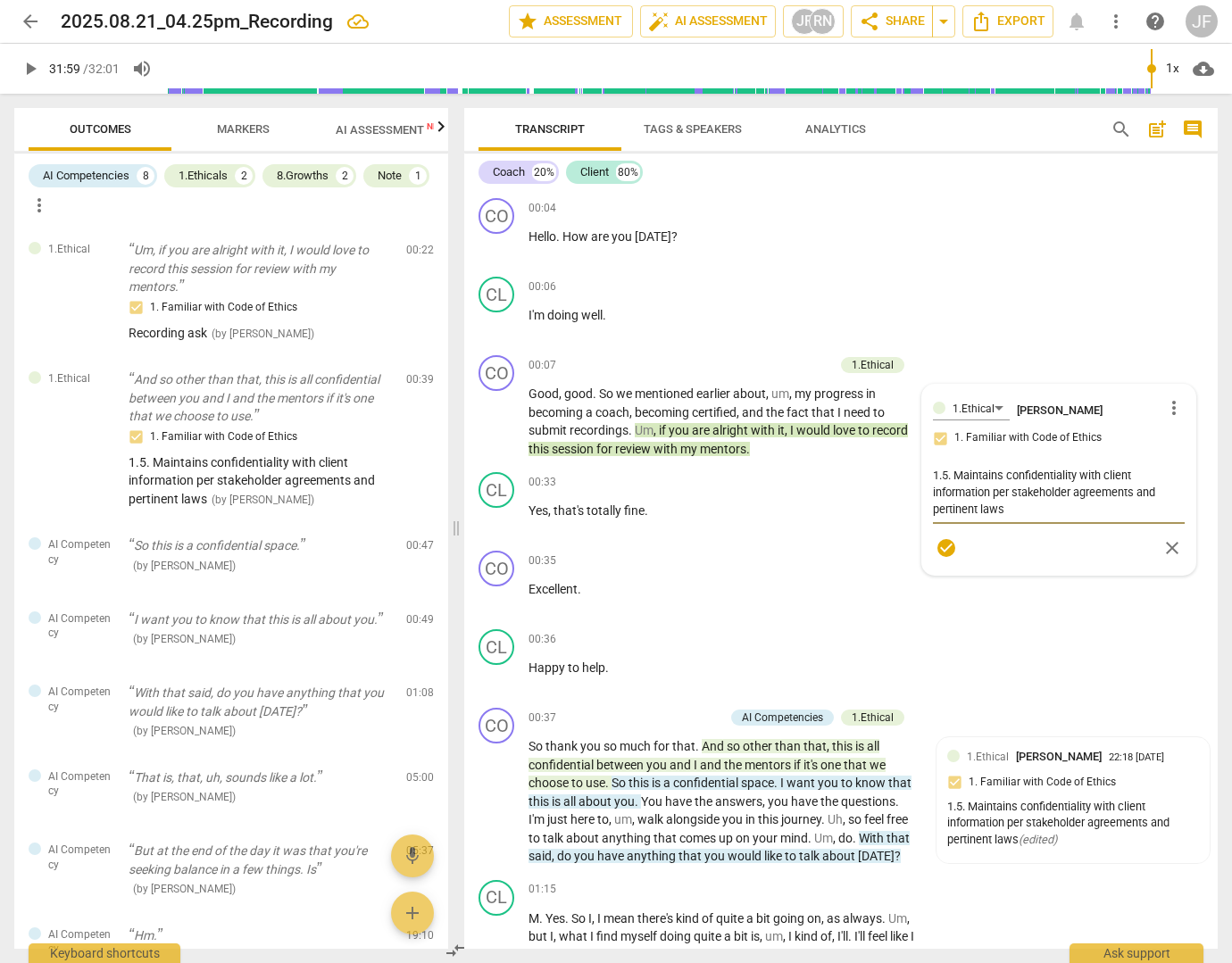
type textarea "1.5. Maintains confidentiality with client information per stakeholder agreemen…"
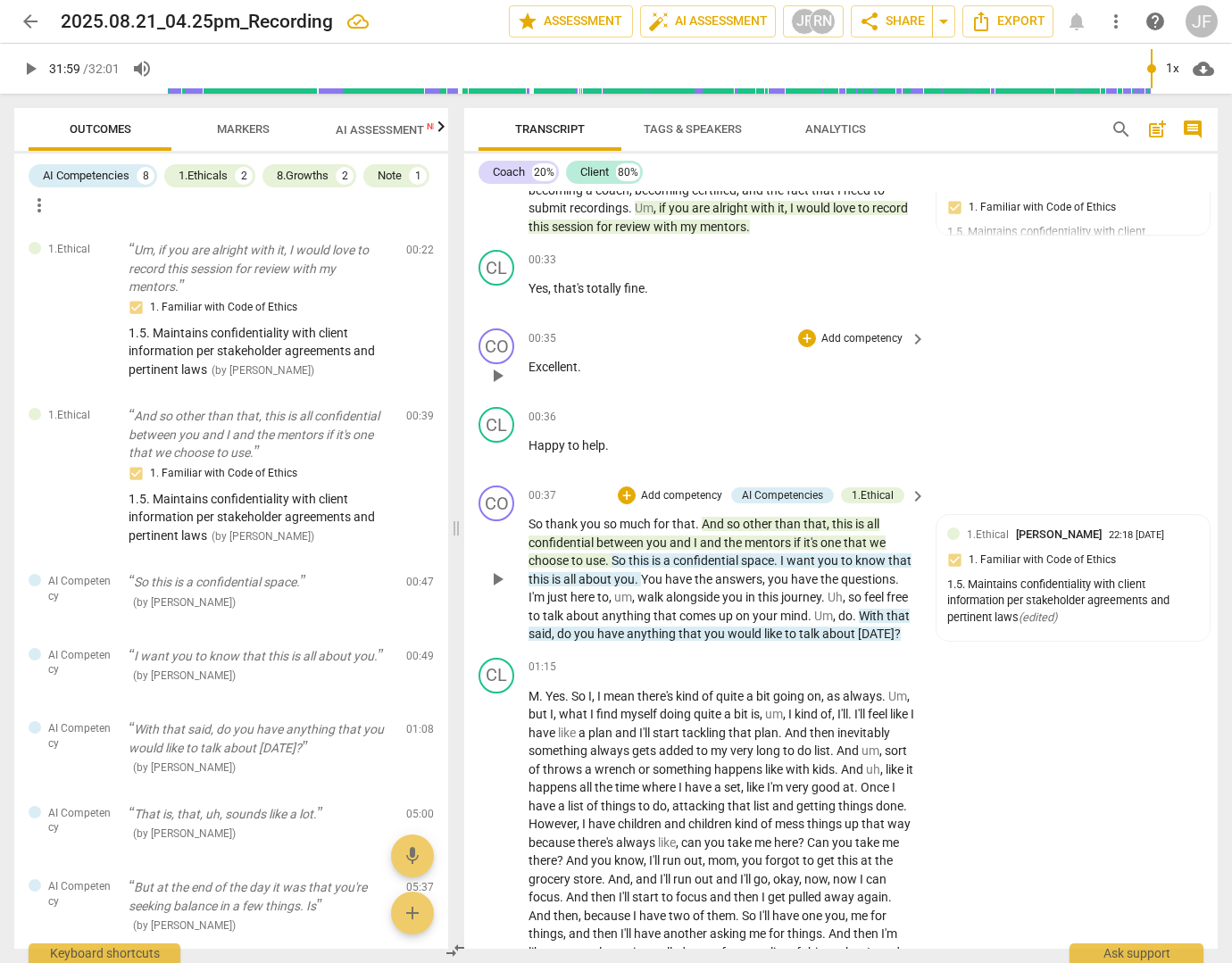
scroll to position [268, 0]
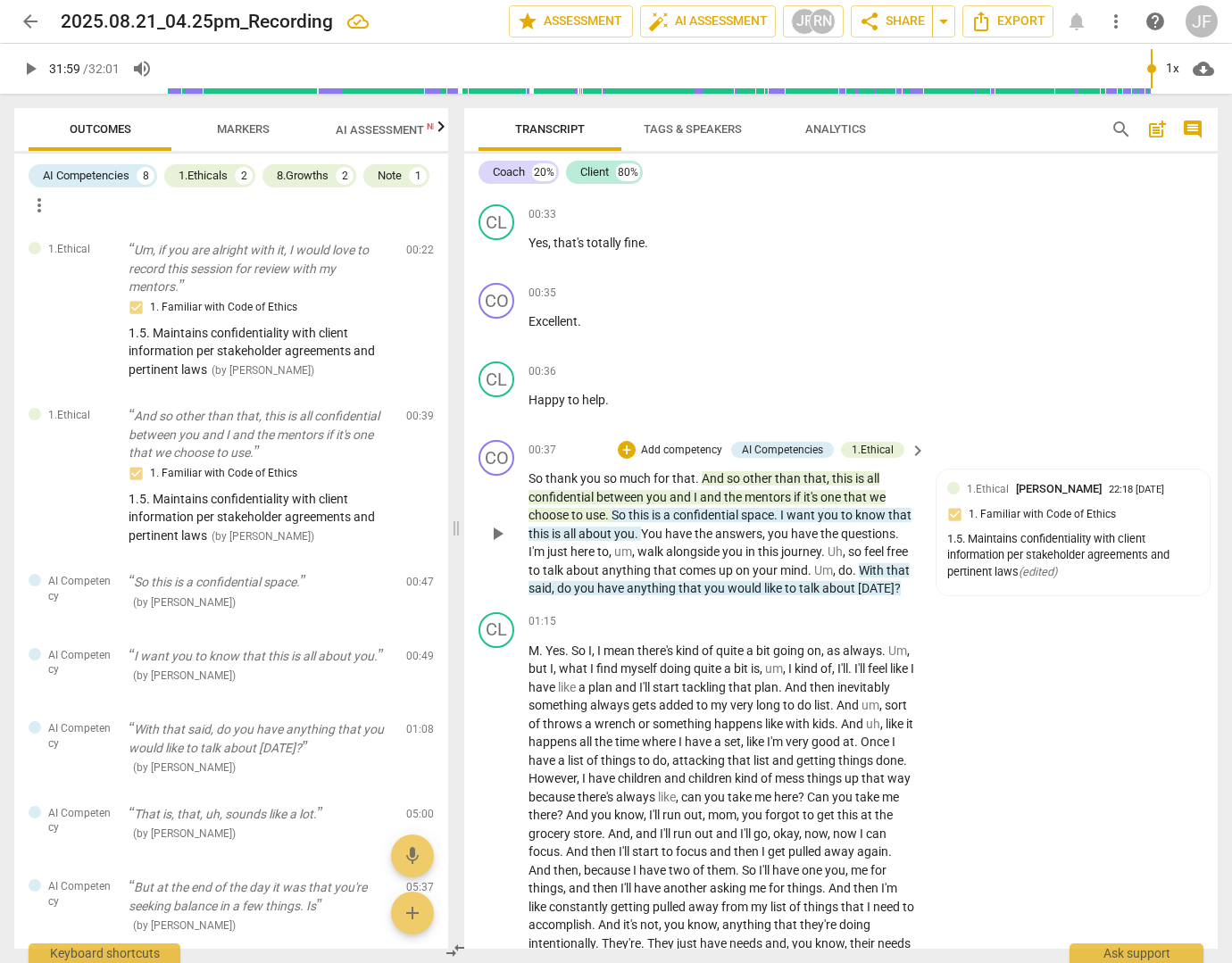
click at [597, 592] on span "you" at bounding box center [586, 588] width 24 height 15
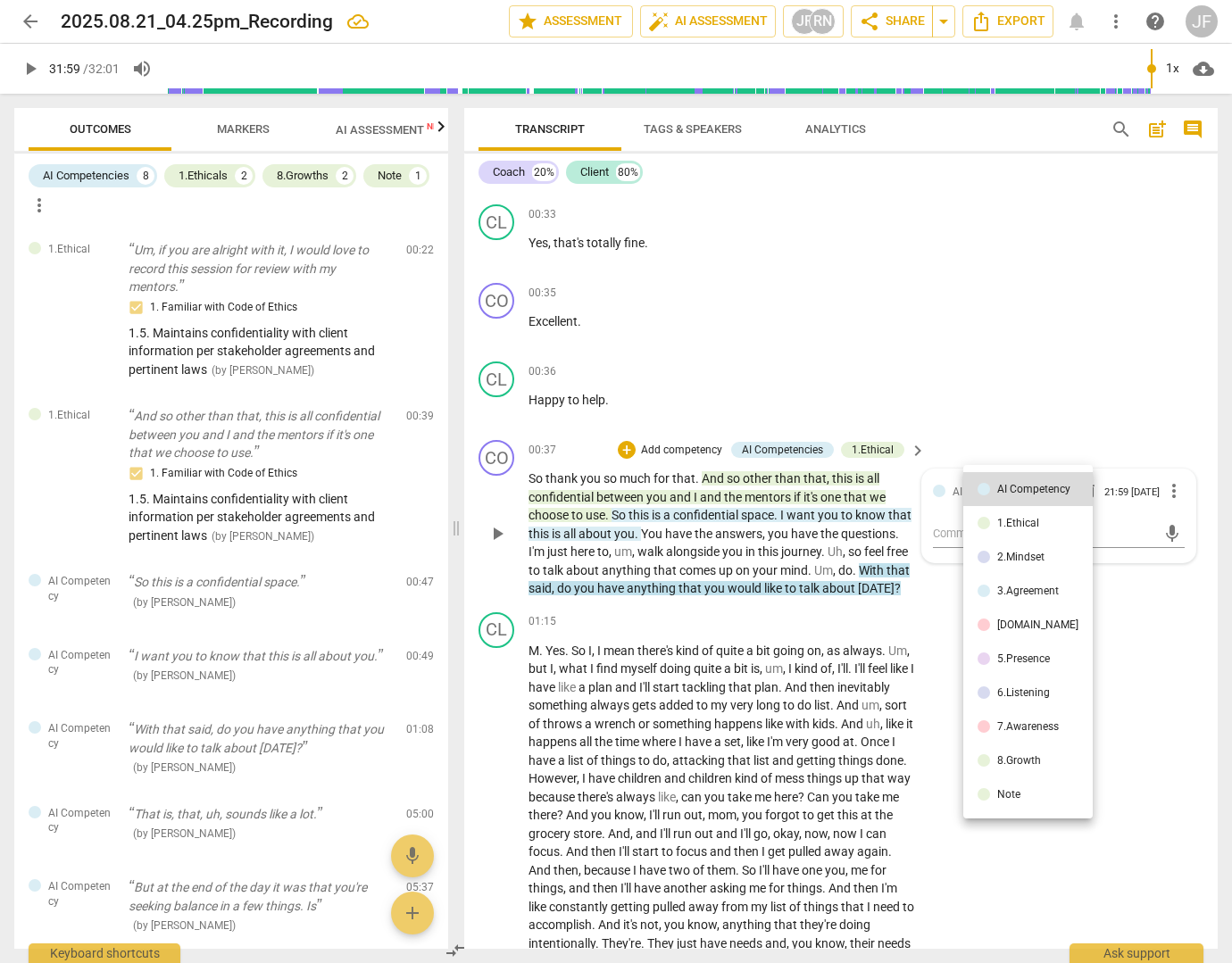
click at [782, 513] on div at bounding box center [616, 482] width 1232 height 963
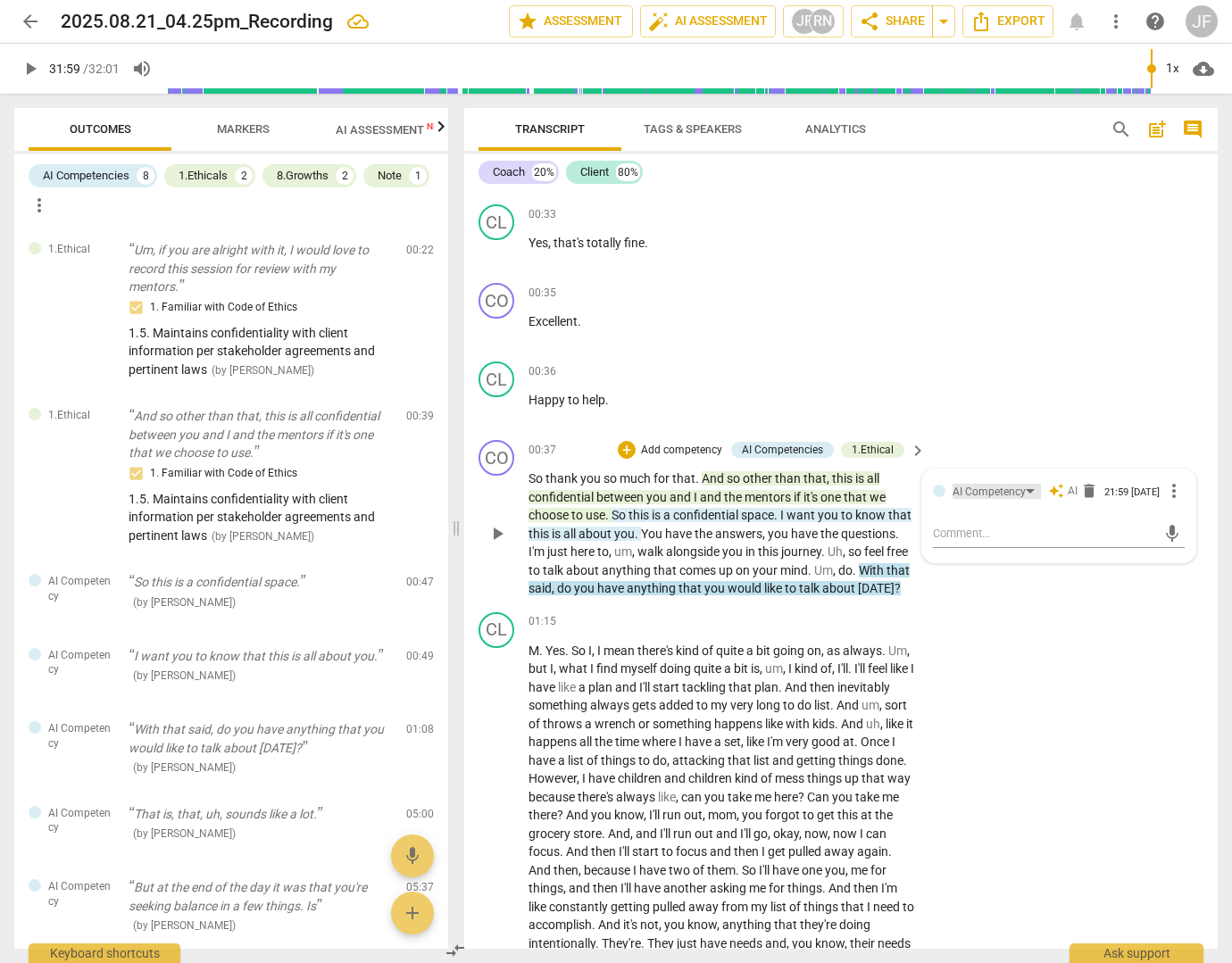
click at [1028, 492] on div "AI Competency" at bounding box center [997, 490] width 89 height 15
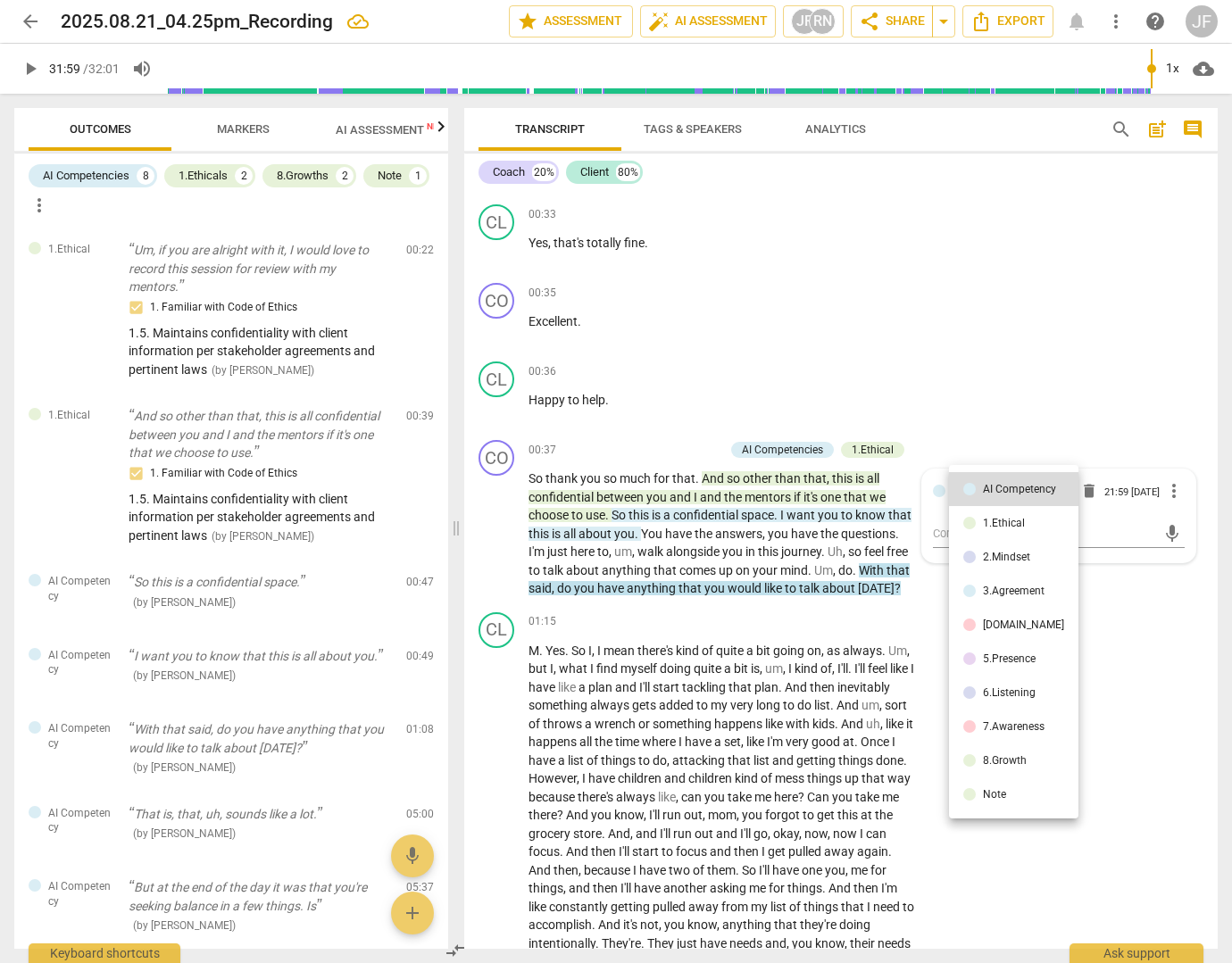
click at [994, 557] on div "2.Mindset" at bounding box center [1006, 556] width 47 height 11
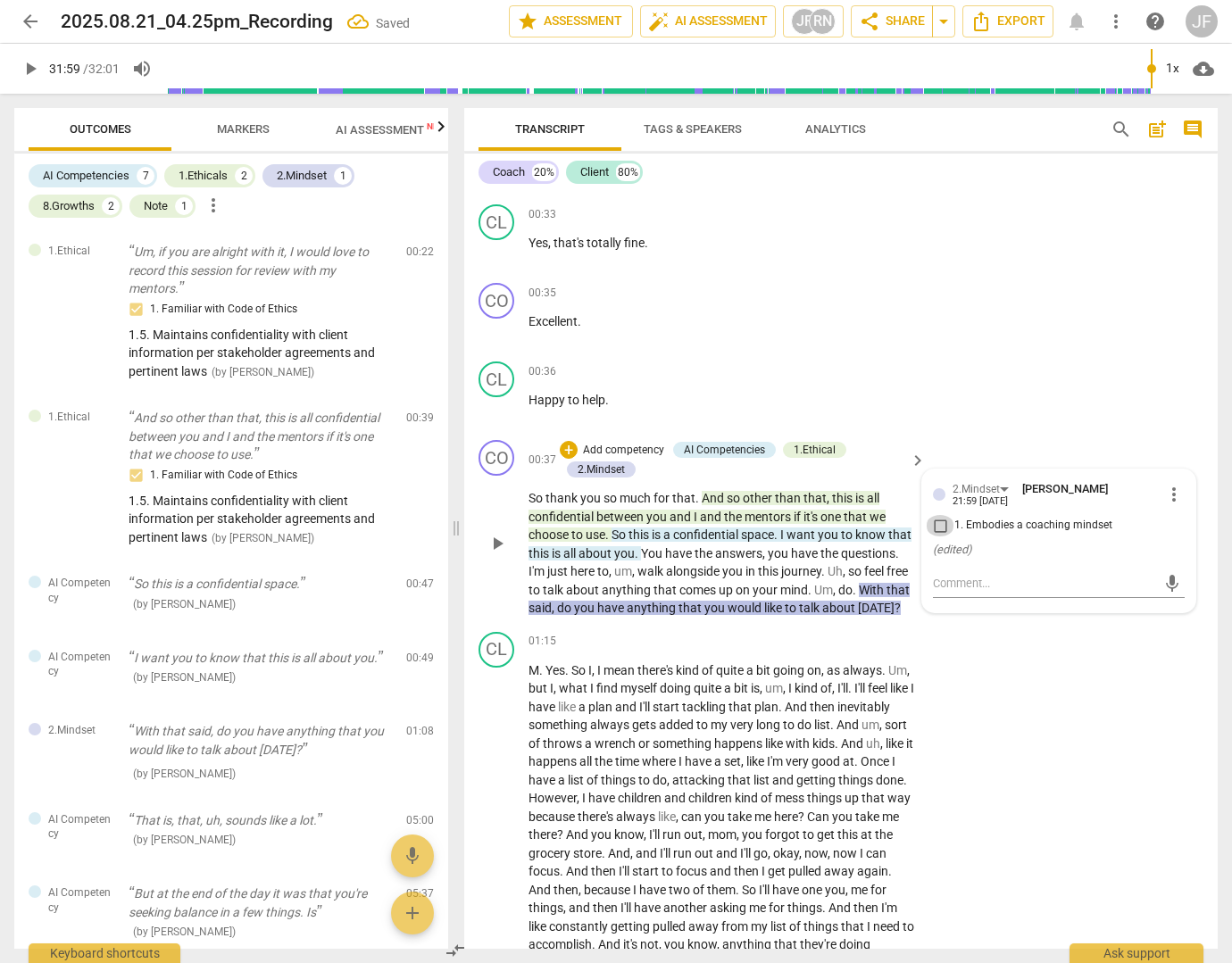
click at [940, 526] on input "1. Embodies a coaching mindset" at bounding box center [940, 526] width 29 height 22
click at [942, 581] on textarea at bounding box center [1044, 583] width 224 height 17
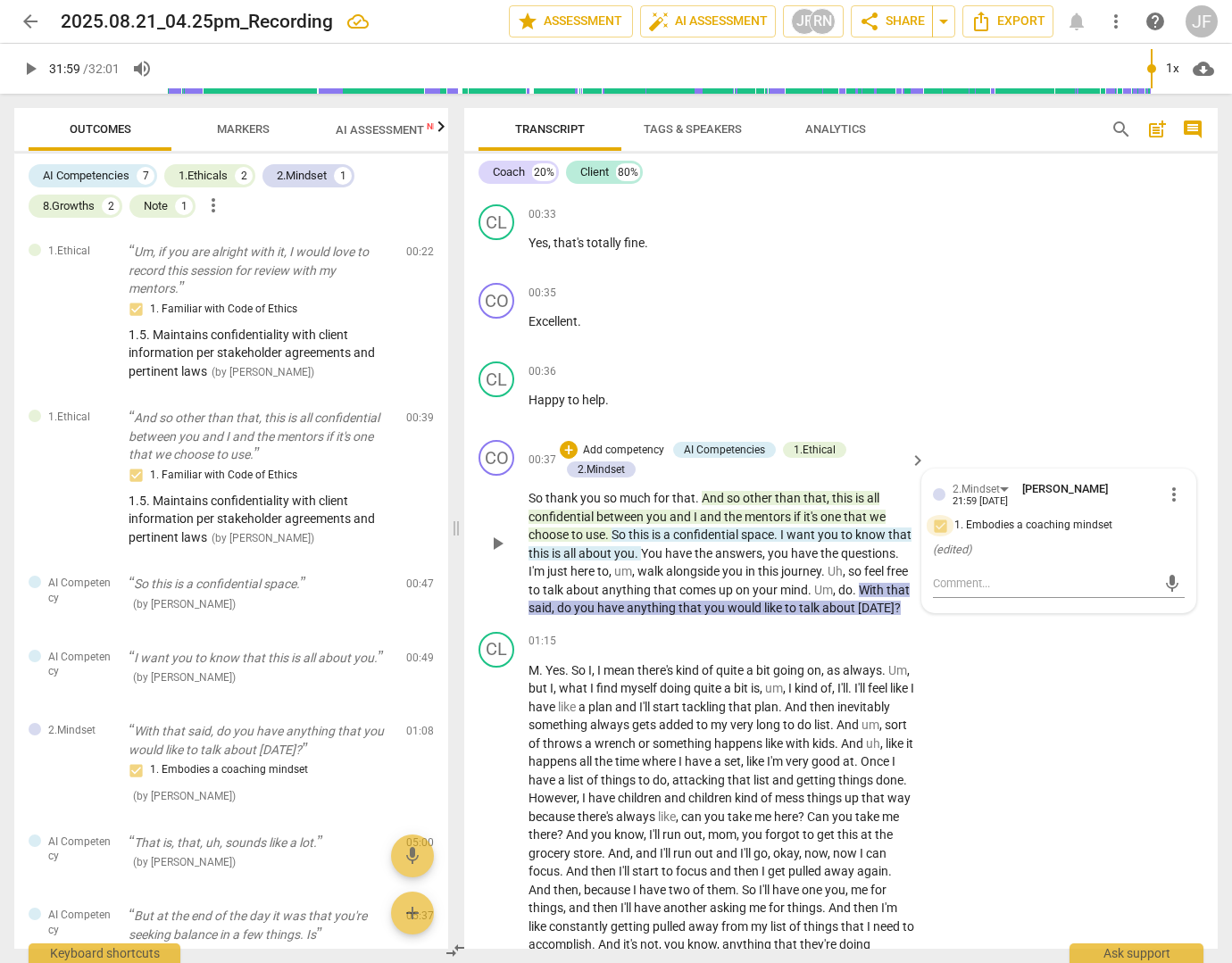
click at [938, 522] on input "1. Embodies a coaching mindset" at bounding box center [940, 526] width 29 height 22
checkbox input "true"
click at [998, 489] on div "2.Mindset" at bounding box center [983, 488] width 62 height 15
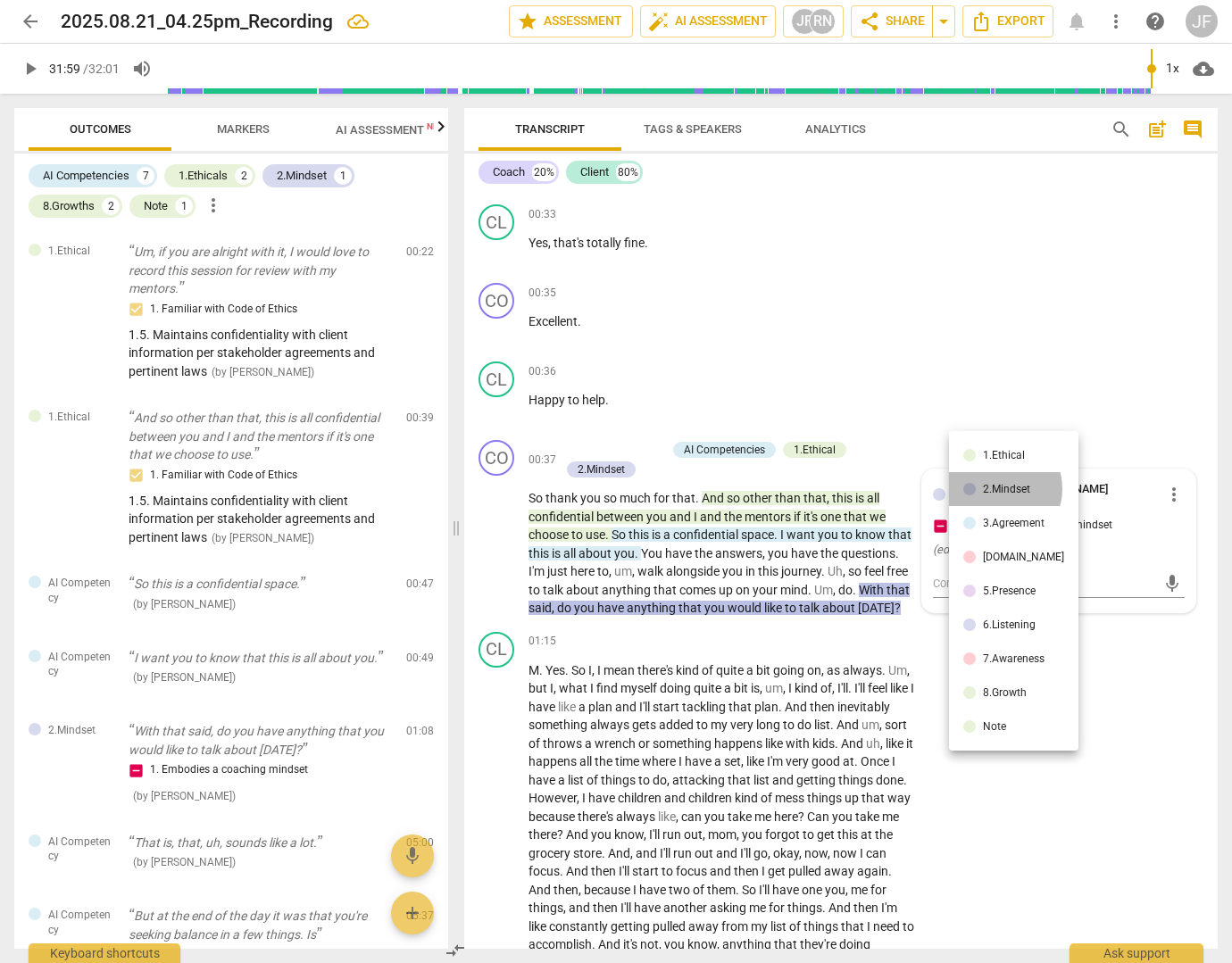
click at [998, 488] on div "2.Mindset" at bounding box center [1006, 488] width 47 height 11
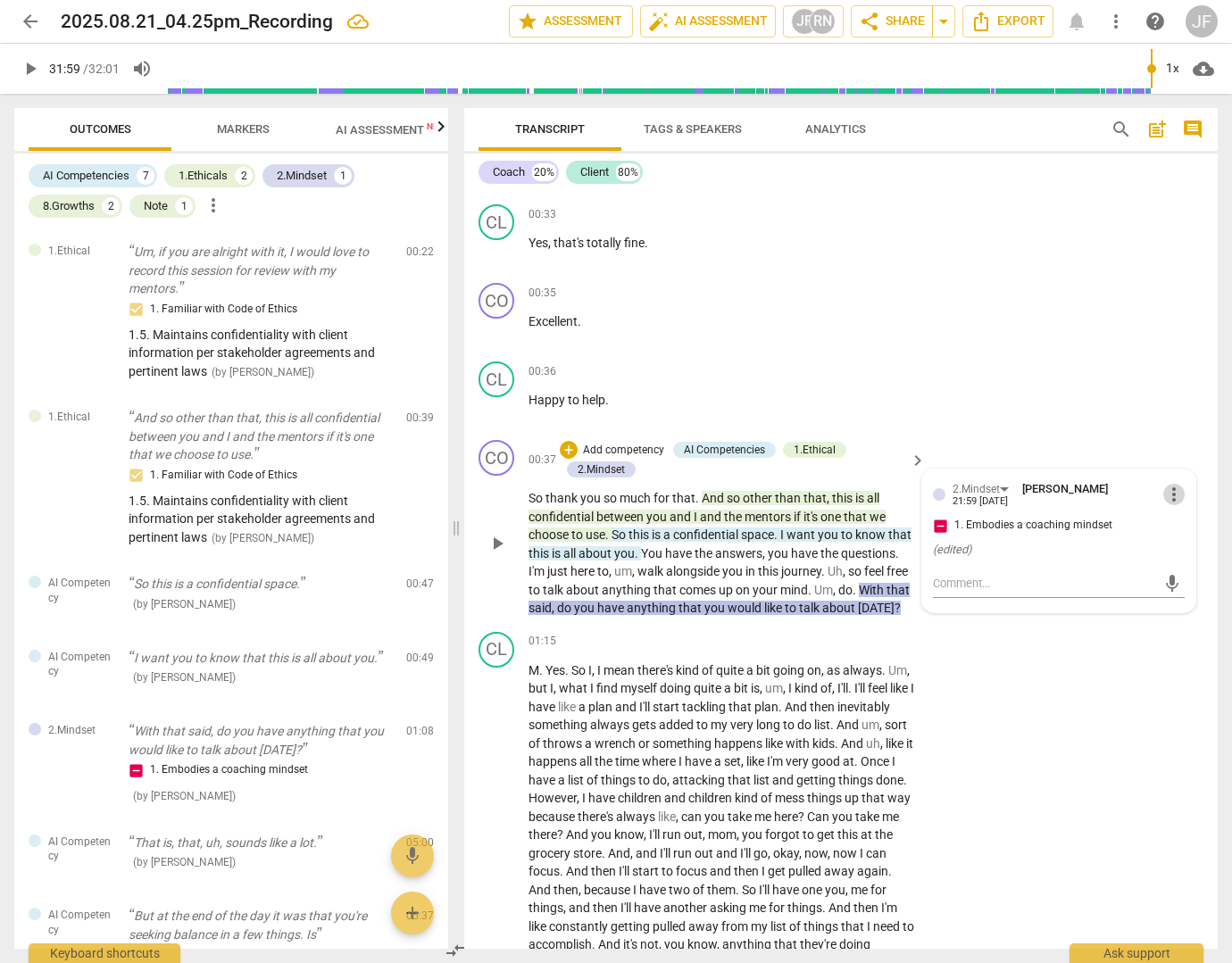
click at [1164, 491] on span "more_vert" at bounding box center [1174, 494] width 22 height 22
click at [1181, 490] on li "Edit" at bounding box center [1186, 493] width 62 height 33
click at [1004, 496] on div "2.Mindset" at bounding box center [973, 492] width 82 height 25
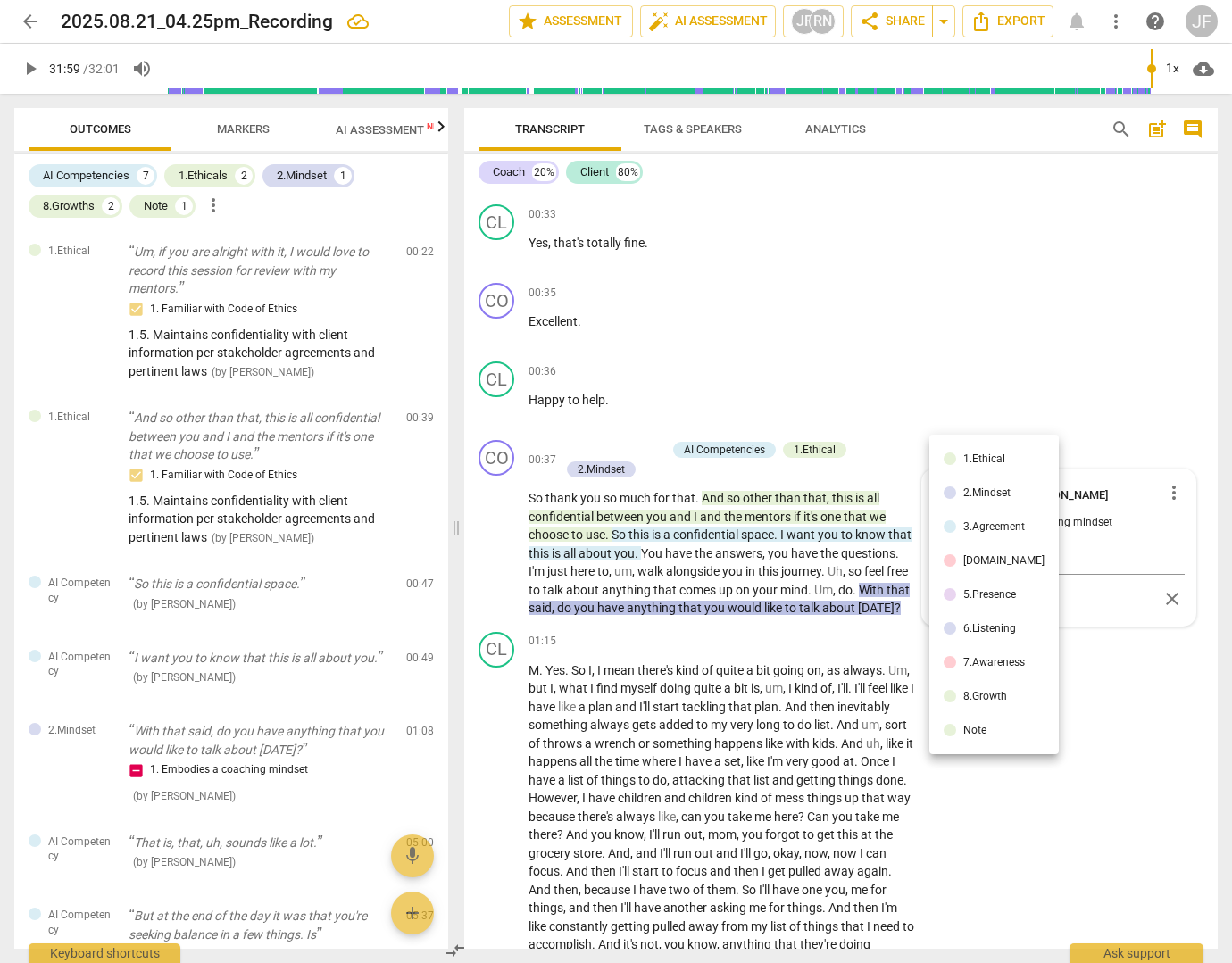
click at [993, 488] on div "2.Mindset" at bounding box center [987, 492] width 47 height 11
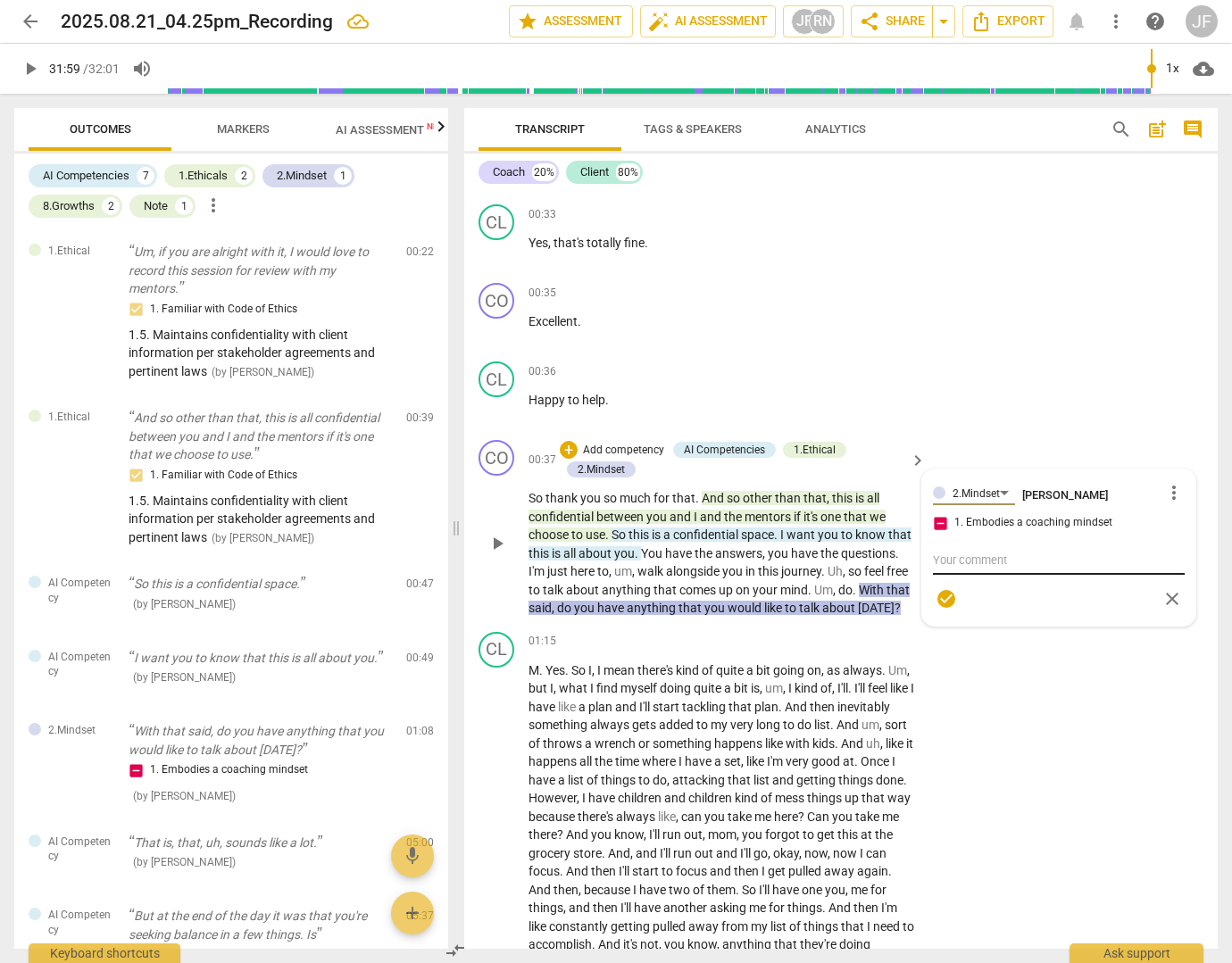
click at [966, 556] on textarea at bounding box center [1059, 559] width 252 height 17
type textarea "2"
type textarea "2."
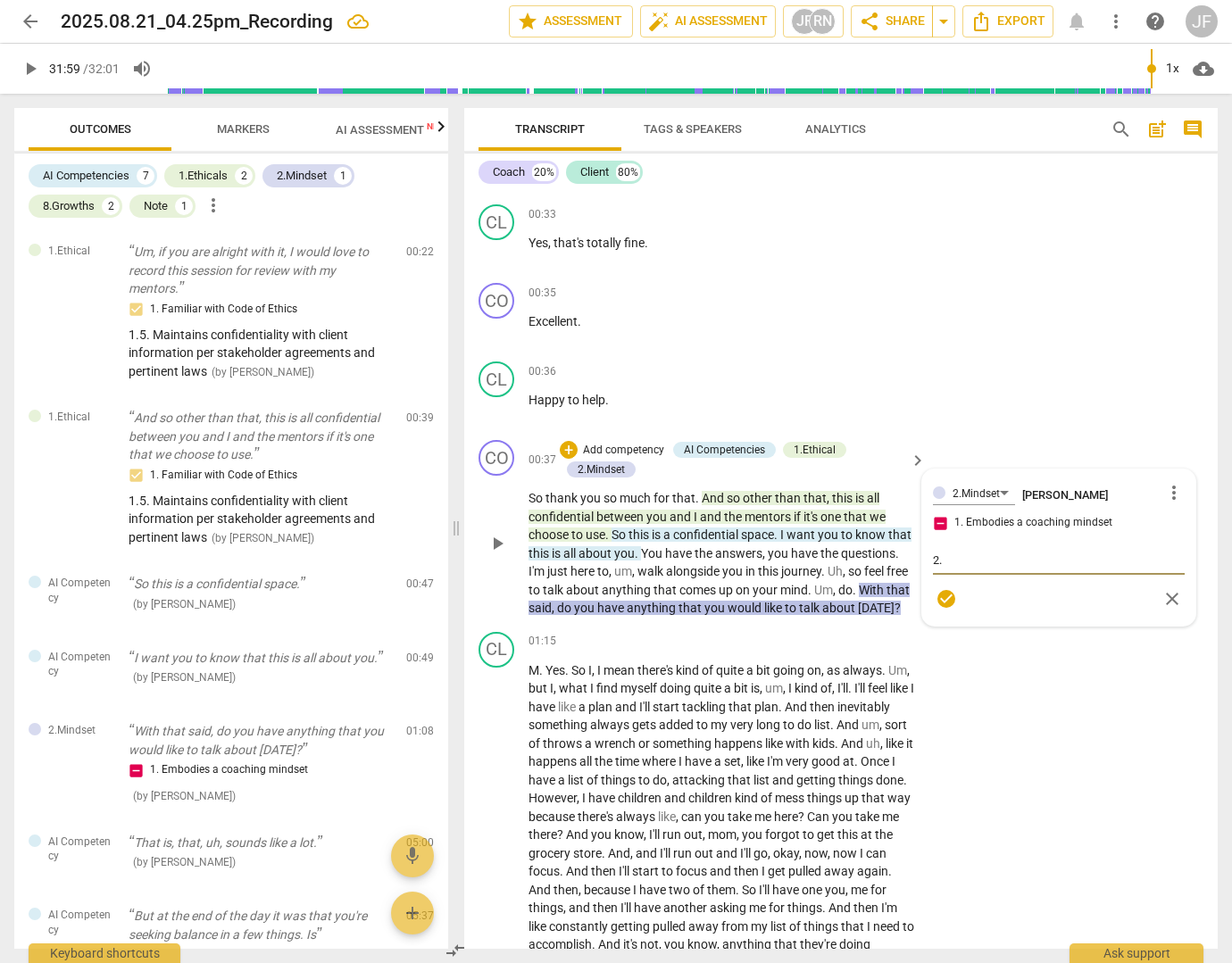
type textarea "2.1"
click at [957, 559] on textarea "2.1" at bounding box center [1059, 559] width 252 height 17
type textarea "2."
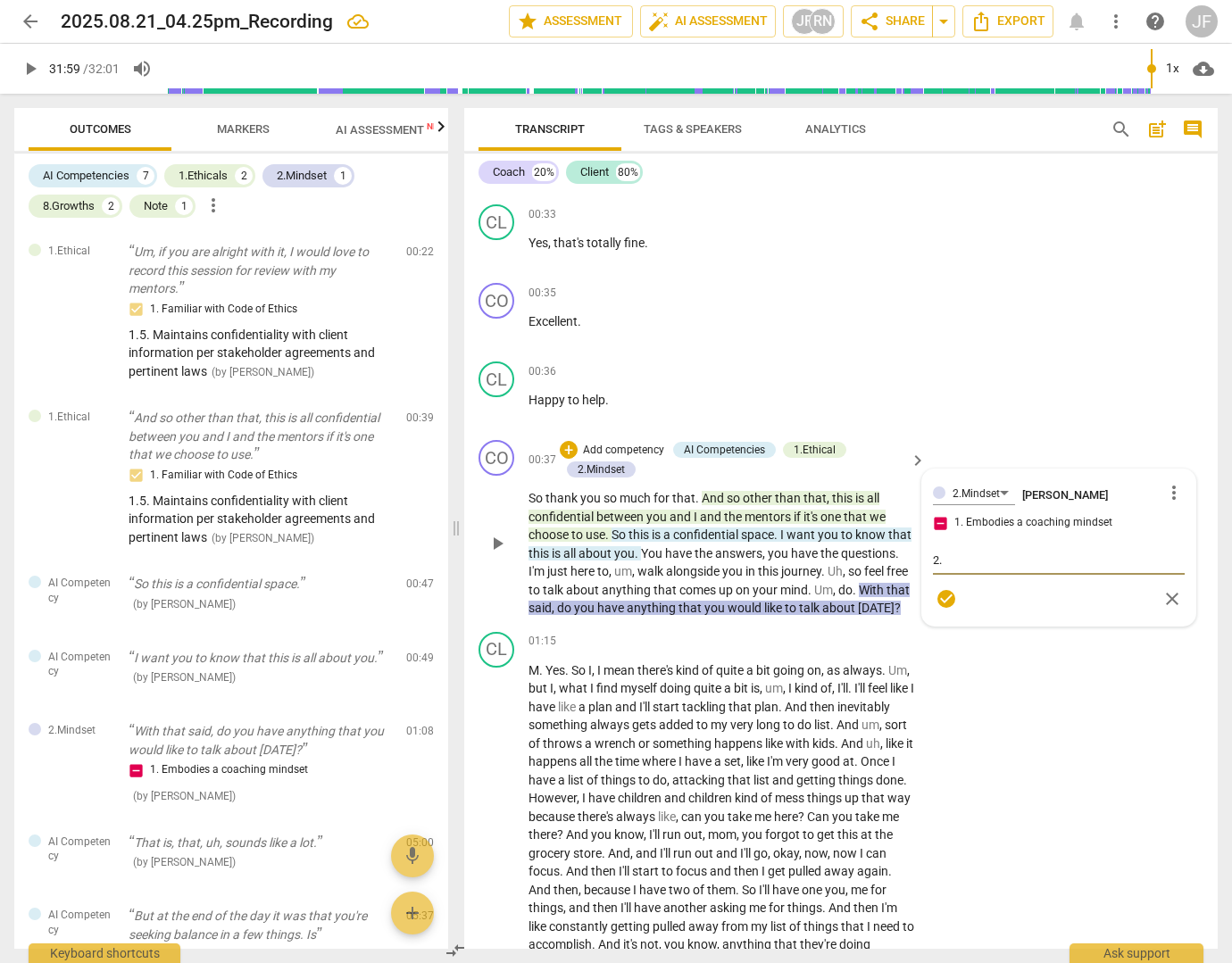
paste textarea "1. Acknowledges that clients are responsible for their own choices"
type textarea "2.1. Acknowledges that clients are responsible for their own choices"
click at [944, 618] on span "check_circle" at bounding box center [946, 616] width 22 height 22
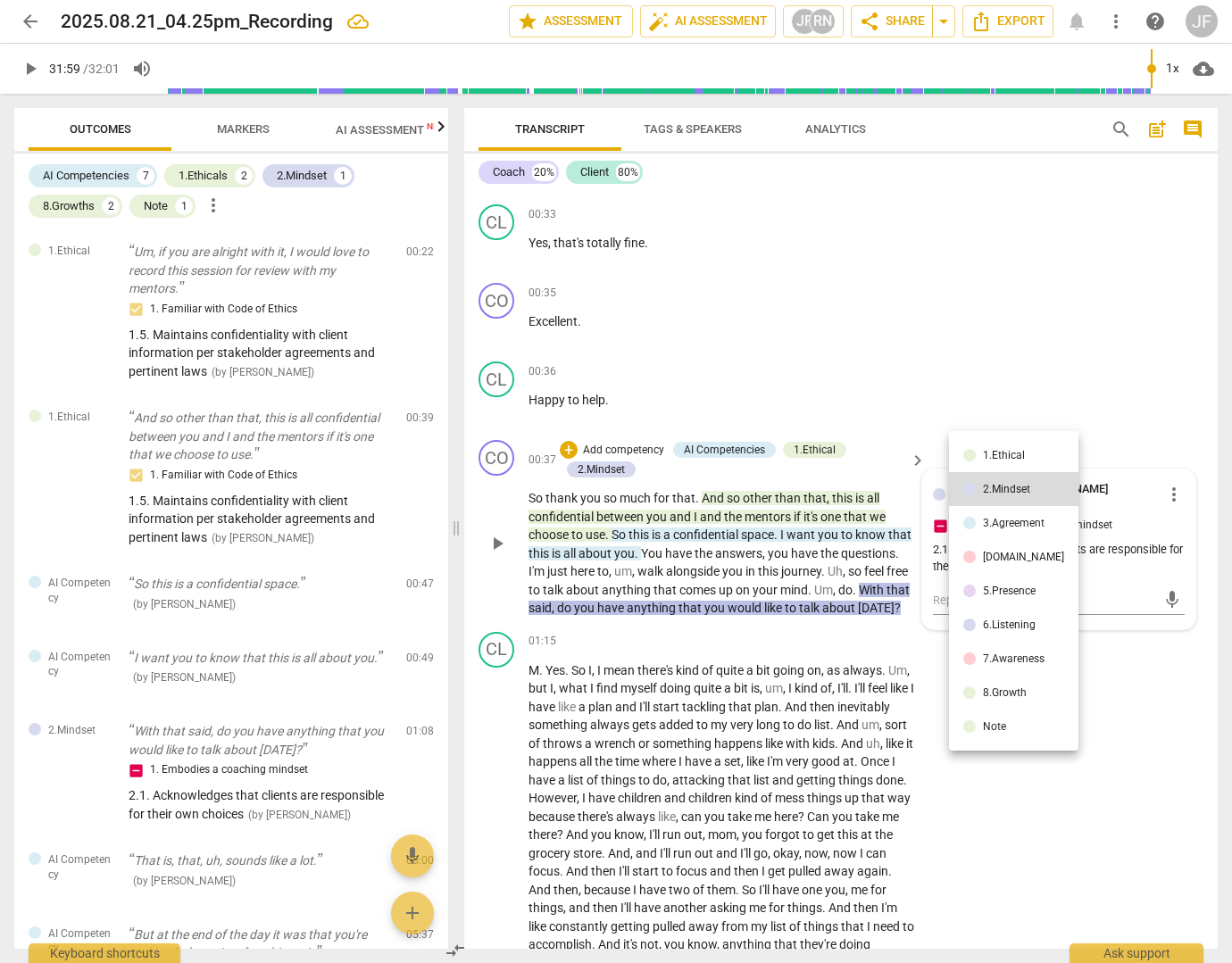
click at [909, 263] on div at bounding box center [616, 482] width 1232 height 963
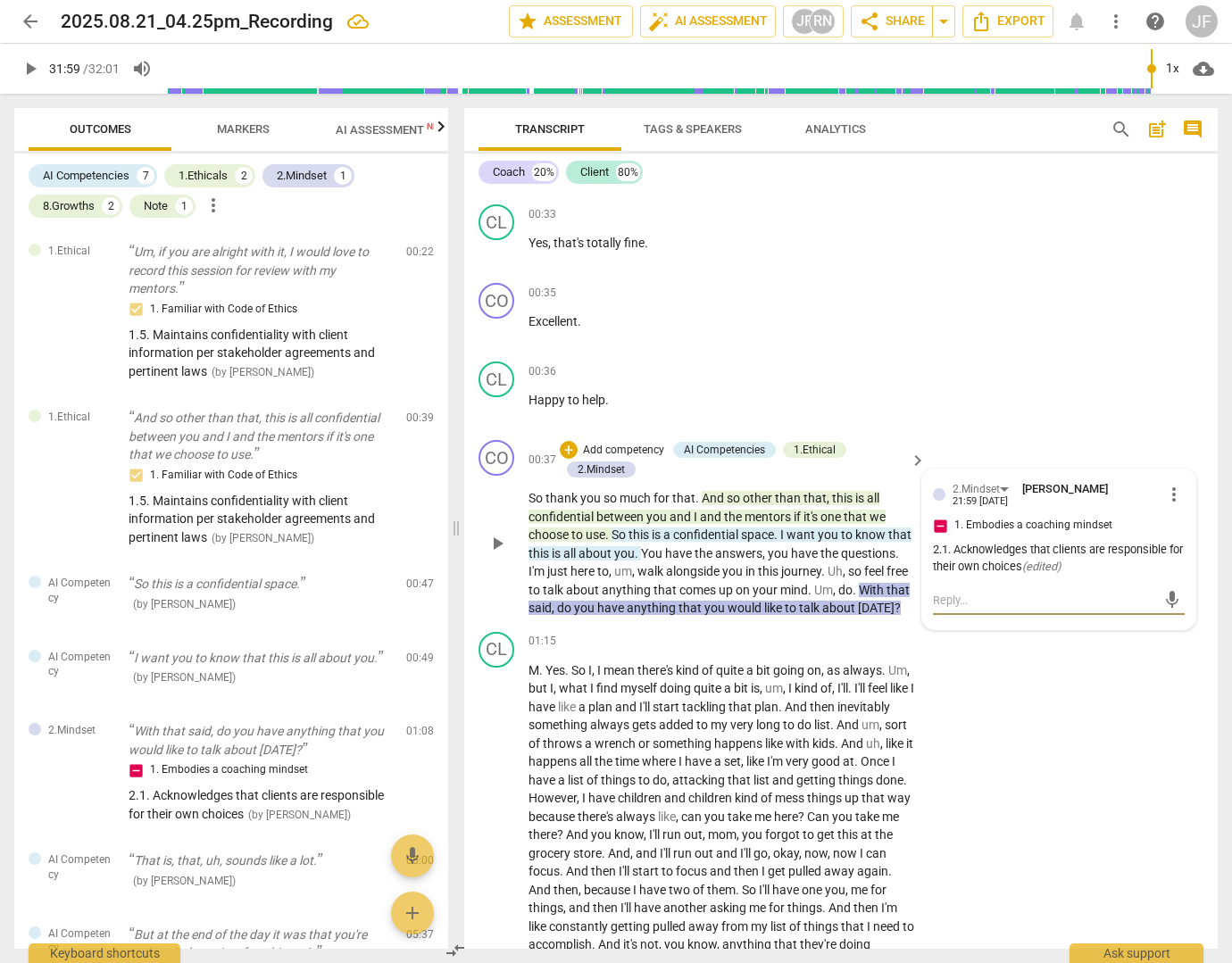
click at [795, 532] on span "want" at bounding box center [803, 535] width 32 height 15
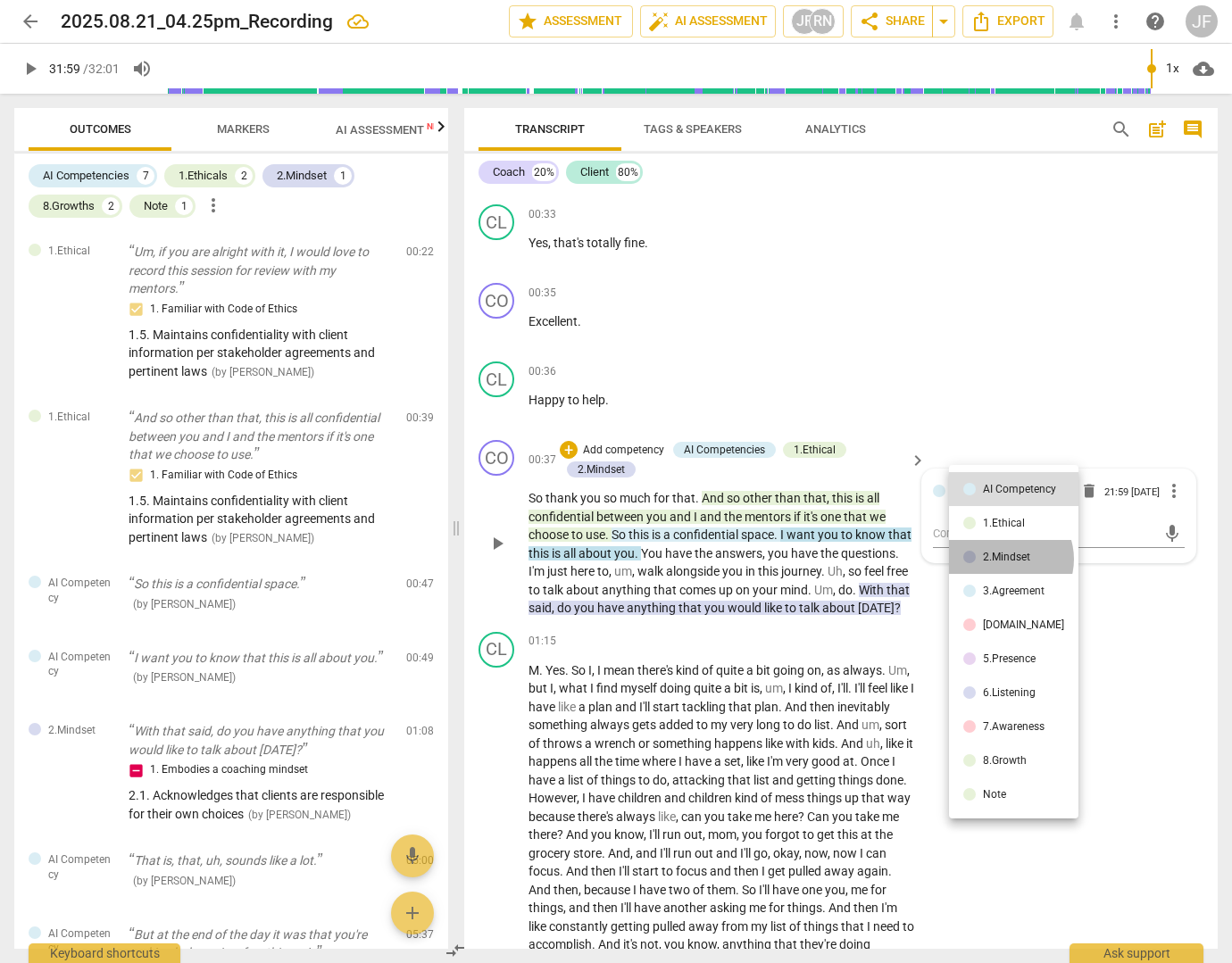
click at [1005, 558] on div "2.Mindset" at bounding box center [1006, 556] width 47 height 11
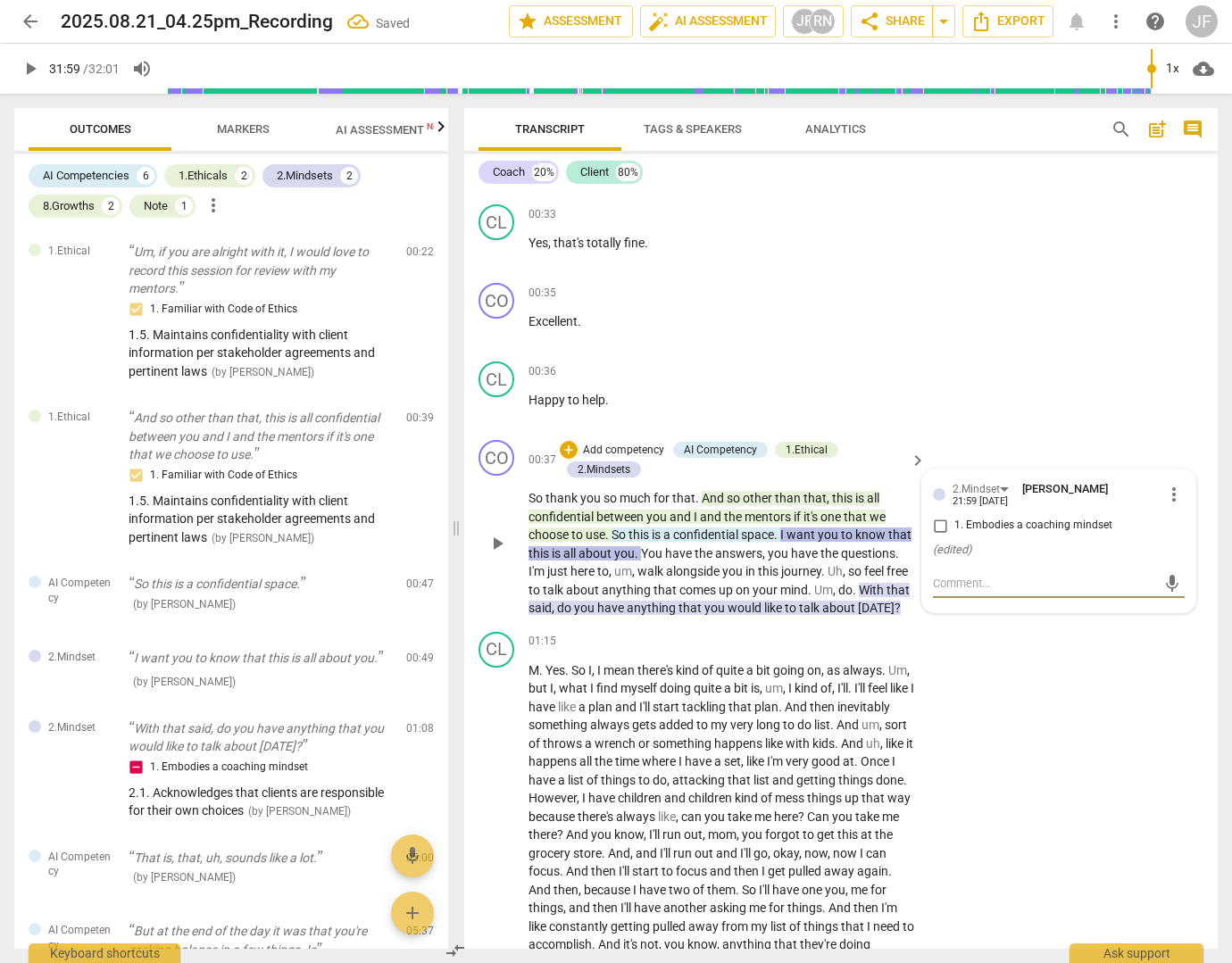
click at [940, 528] on input "1. Embodies a coaching mindset" at bounding box center [940, 526] width 29 height 22
checkbox input "true"
click at [944, 579] on textarea at bounding box center [1044, 583] width 224 height 17
type textarea "2"
type textarea "2."
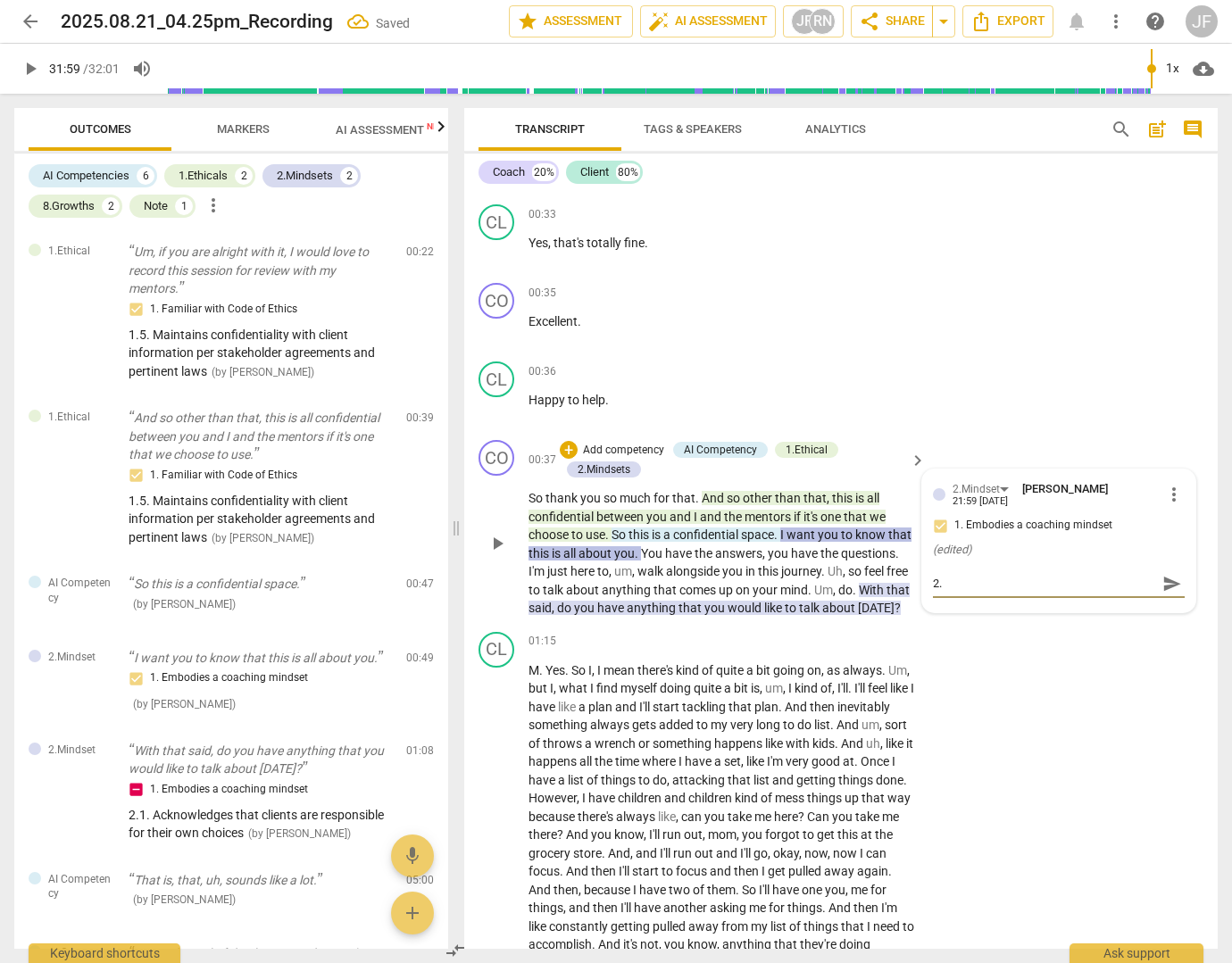
paste textarea "1. Acknowledges that clients are responsible for their own choices"
type textarea "2.1. Acknowledges that clients are responsible for their own choices"
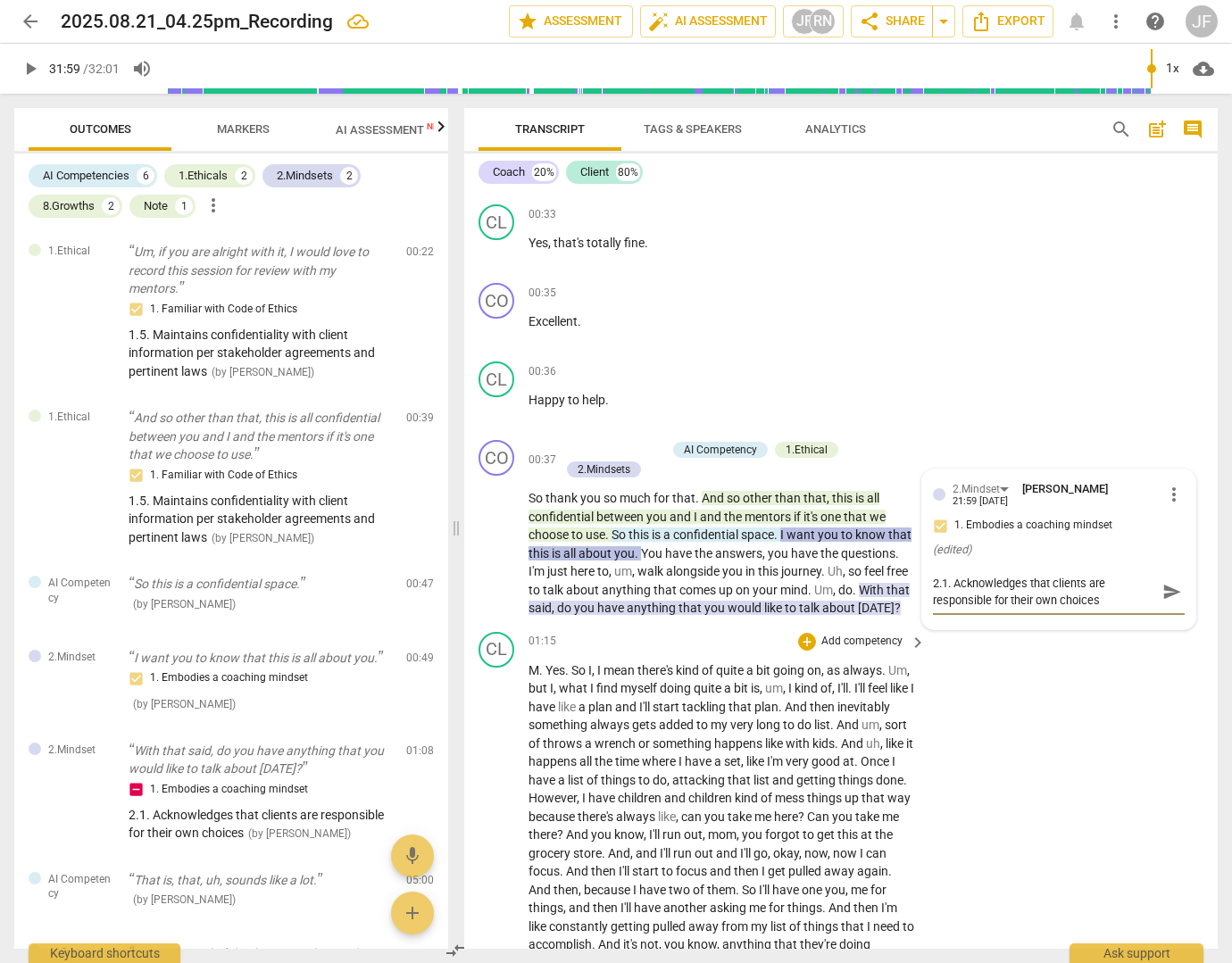
type textarea "2.1. Acknowledges that clients are responsible for their own choices"
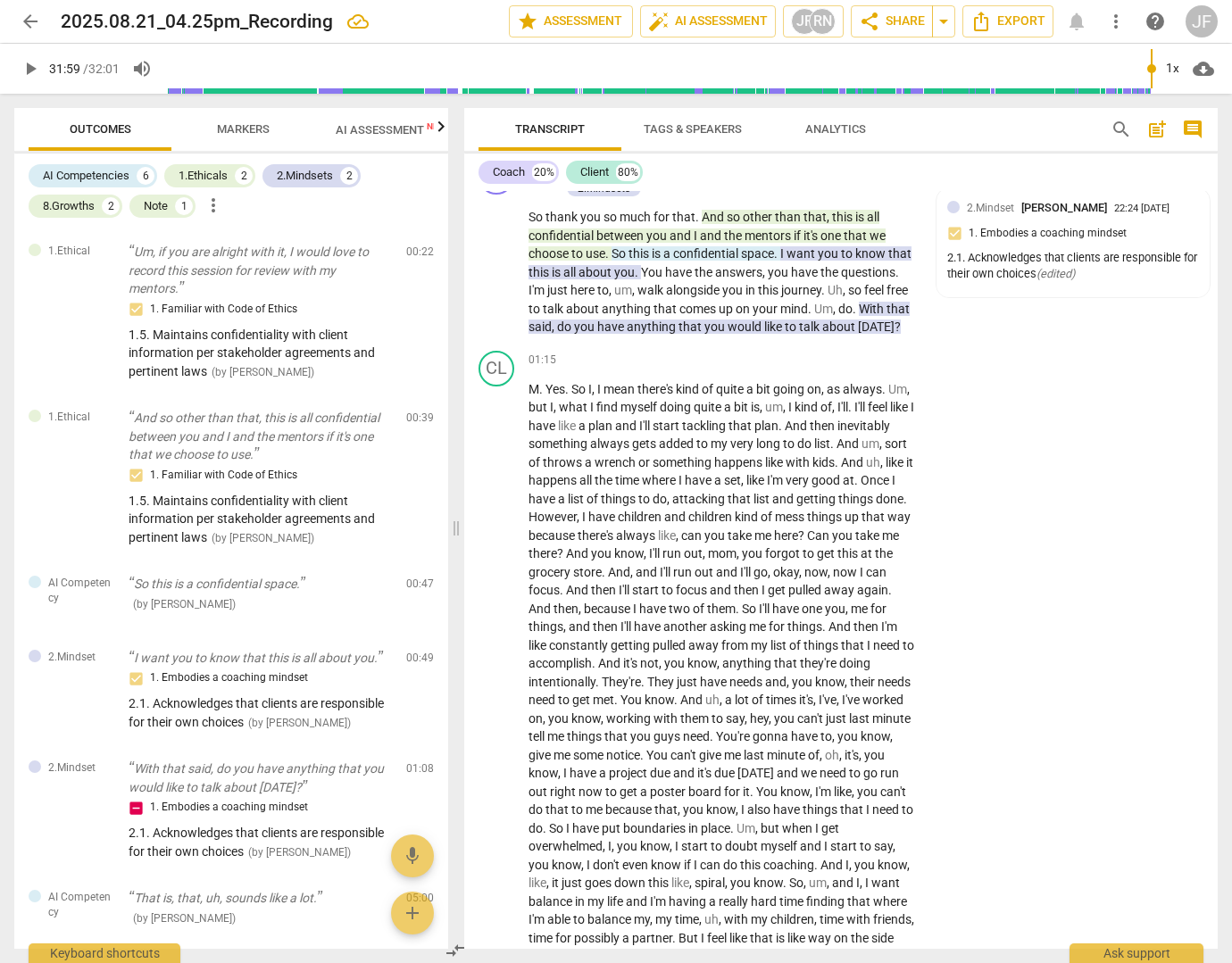
scroll to position [536, 0]
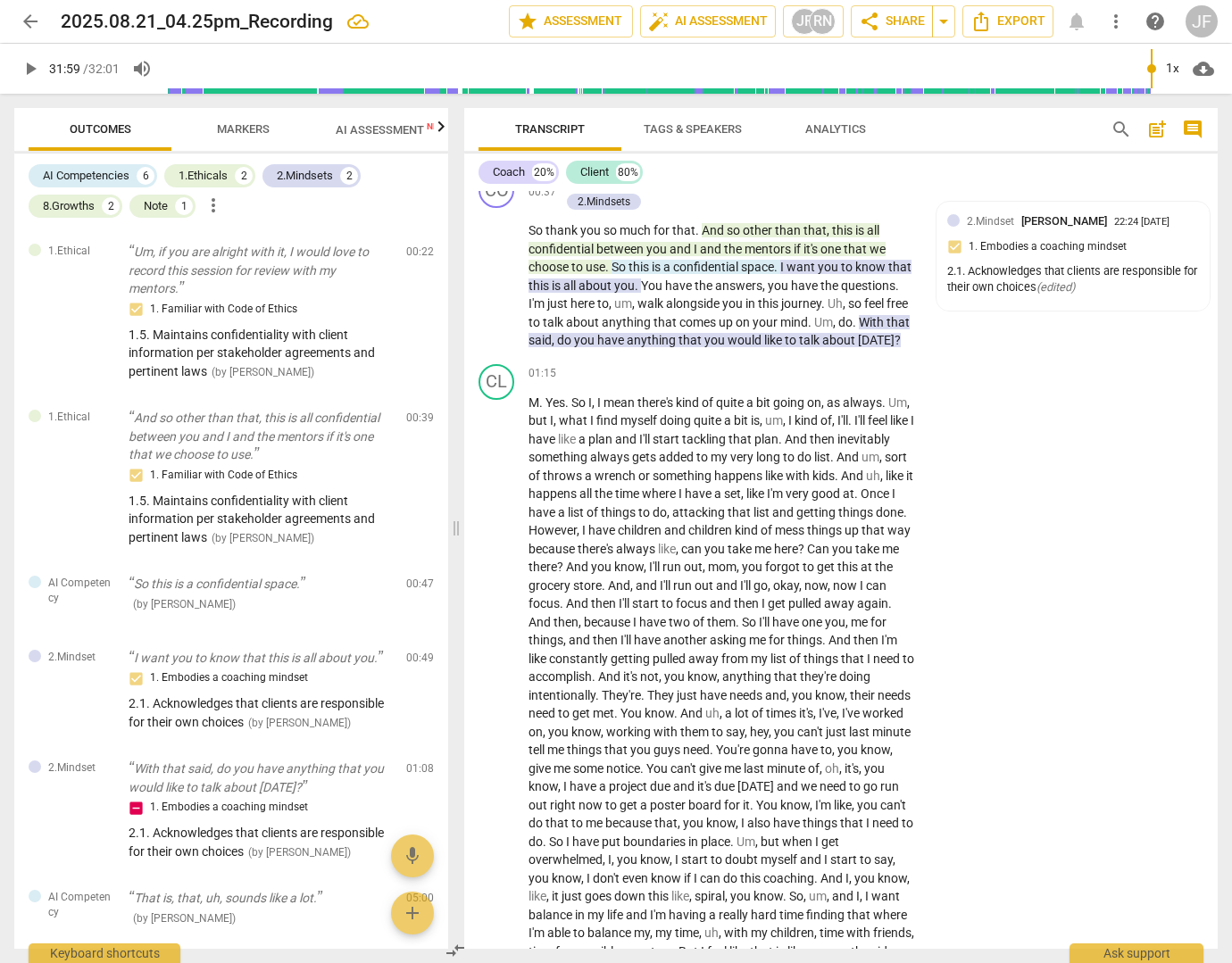
click at [799, 337] on span "to" at bounding box center [792, 340] width 15 height 15
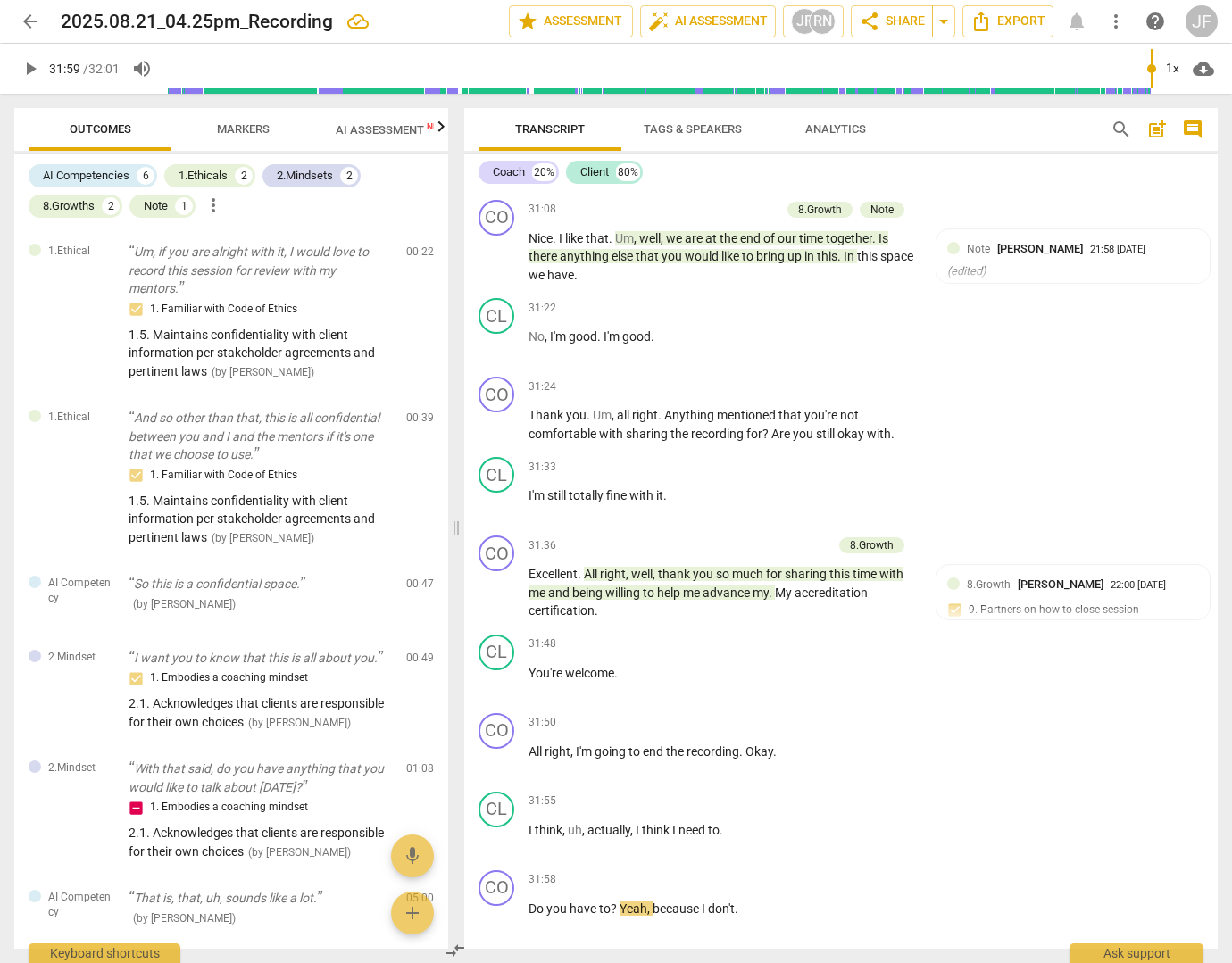
scroll to position [10764, 0]
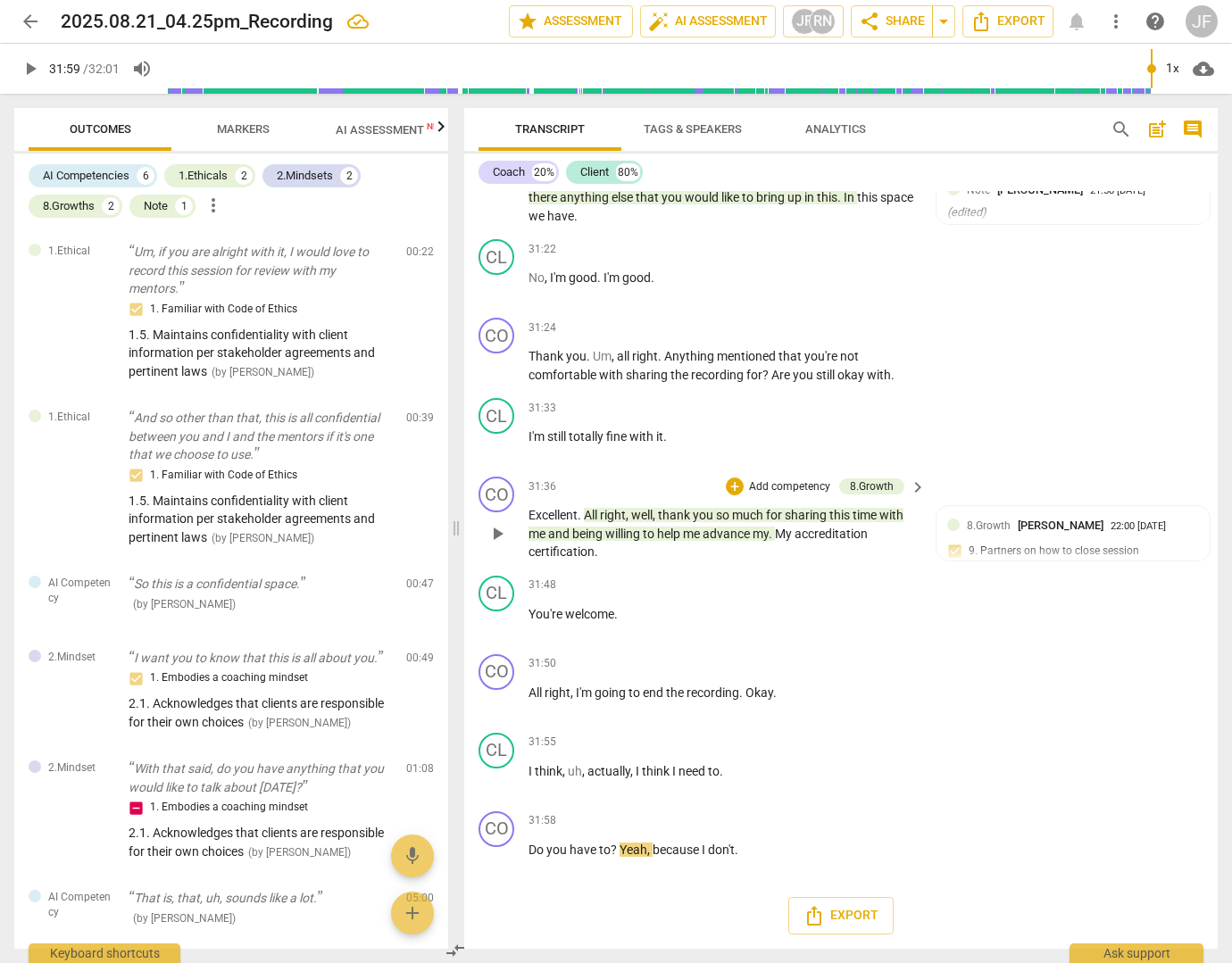
click at [873, 513] on span "time" at bounding box center [866, 515] width 27 height 15
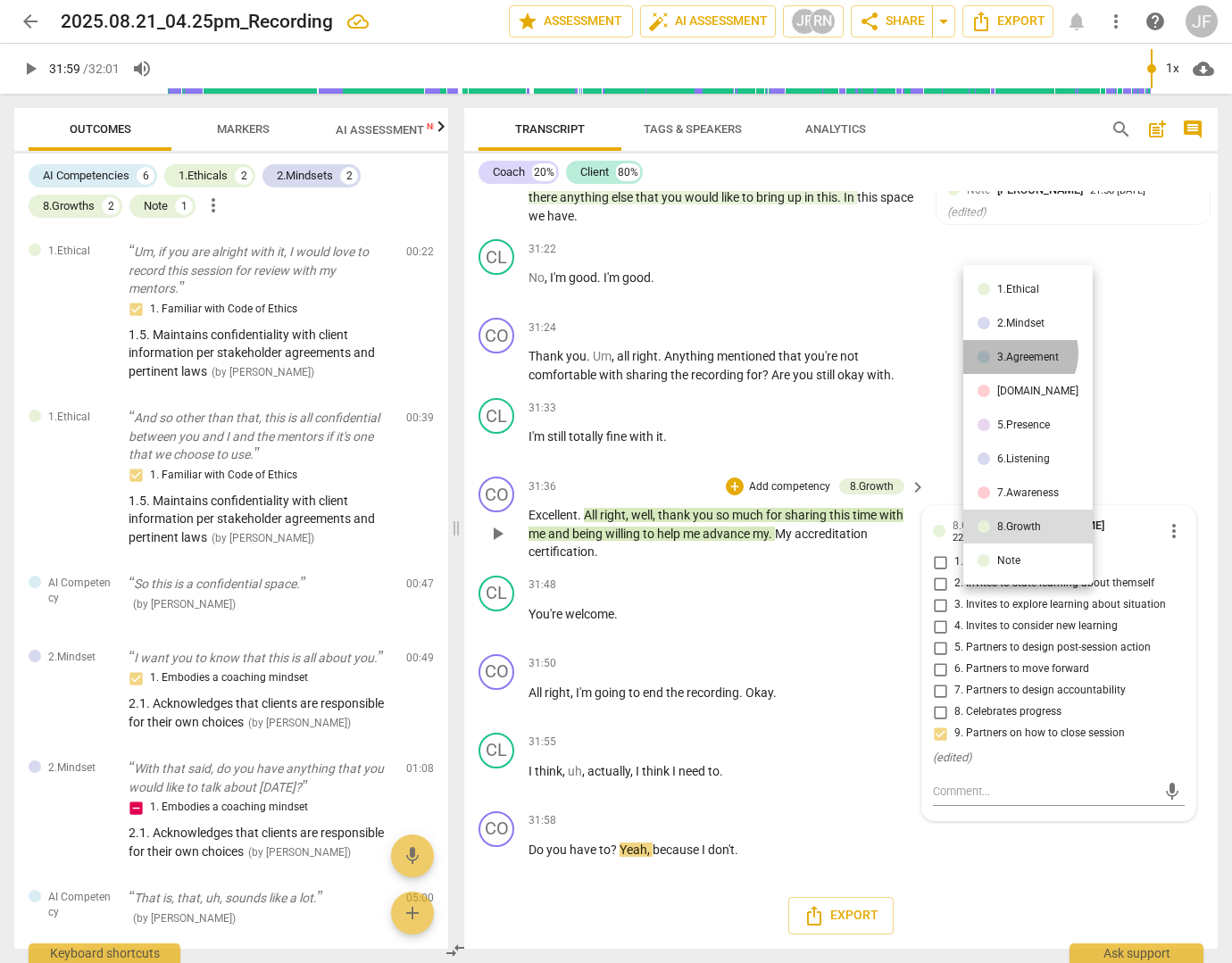
click at [1017, 353] on div "3.Agreement" at bounding box center [1027, 356] width 62 height 11
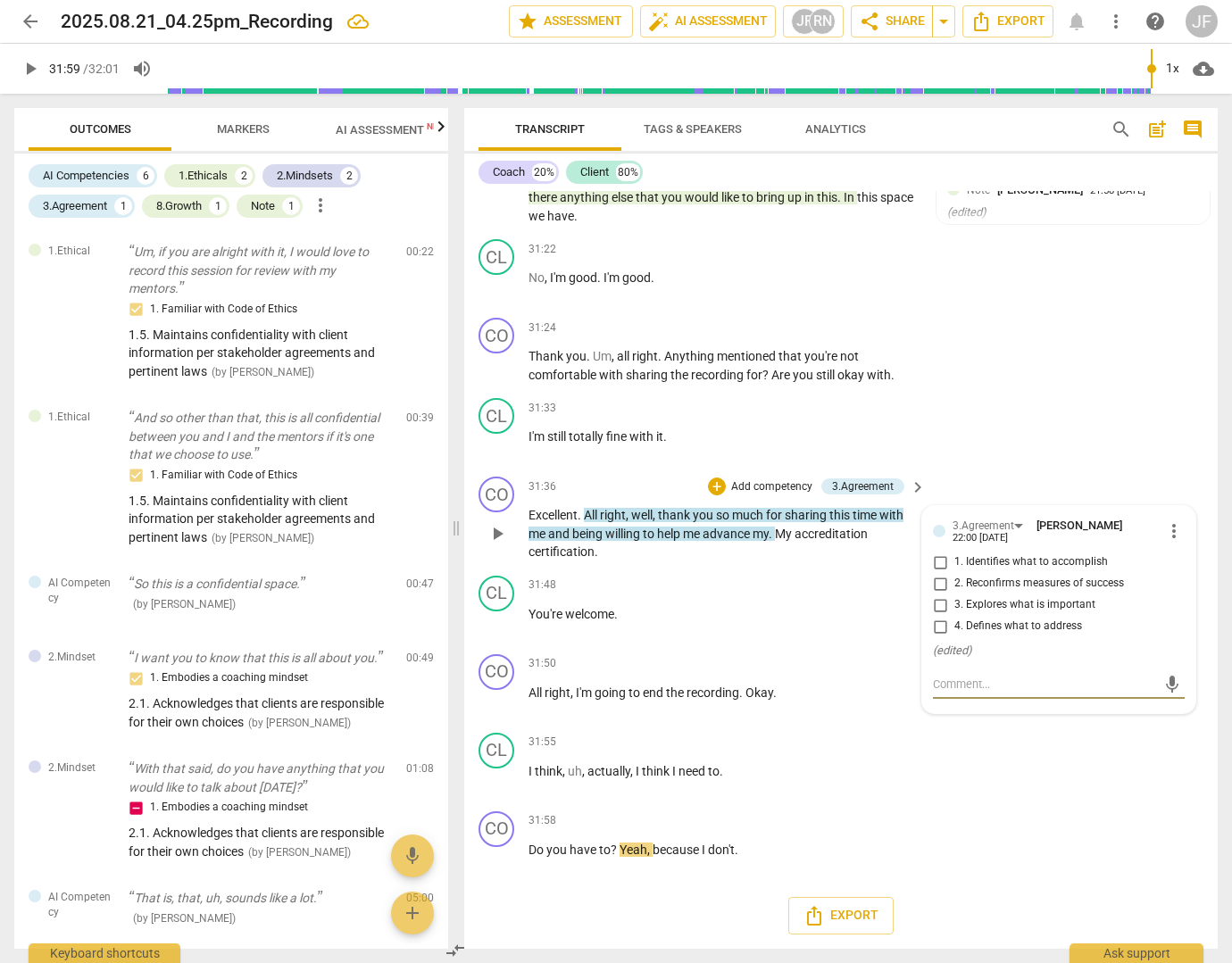
click at [945, 681] on textarea at bounding box center [1044, 683] width 224 height 17
type textarea "3"
type textarea "3."
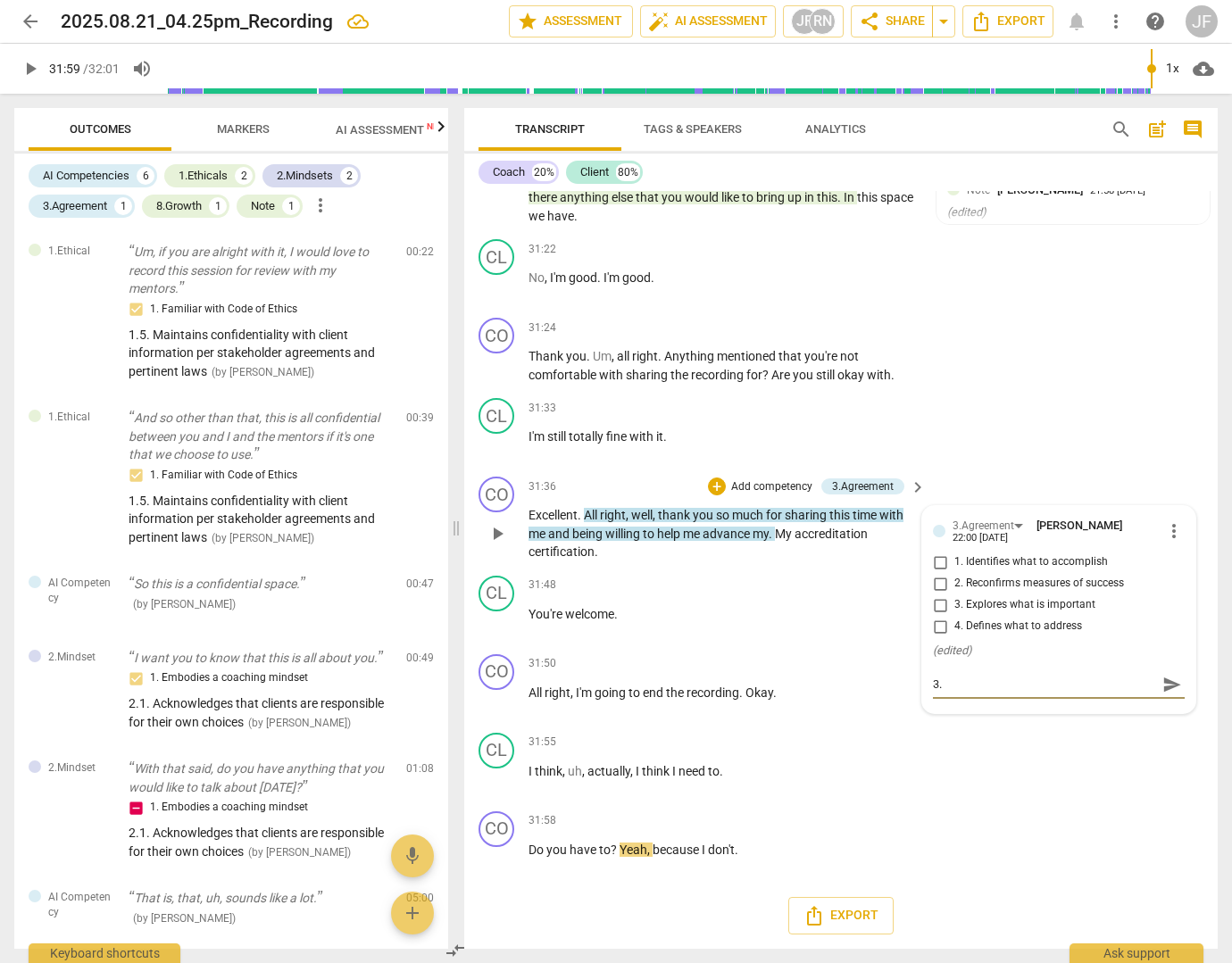
paste textarea "9. Partners with the client to manage the time and focus of the session"
type textarea "3.9. Partners with the client to manage the time and focus of the session"
click at [1168, 524] on span "more_vert" at bounding box center [1174, 531] width 22 height 22
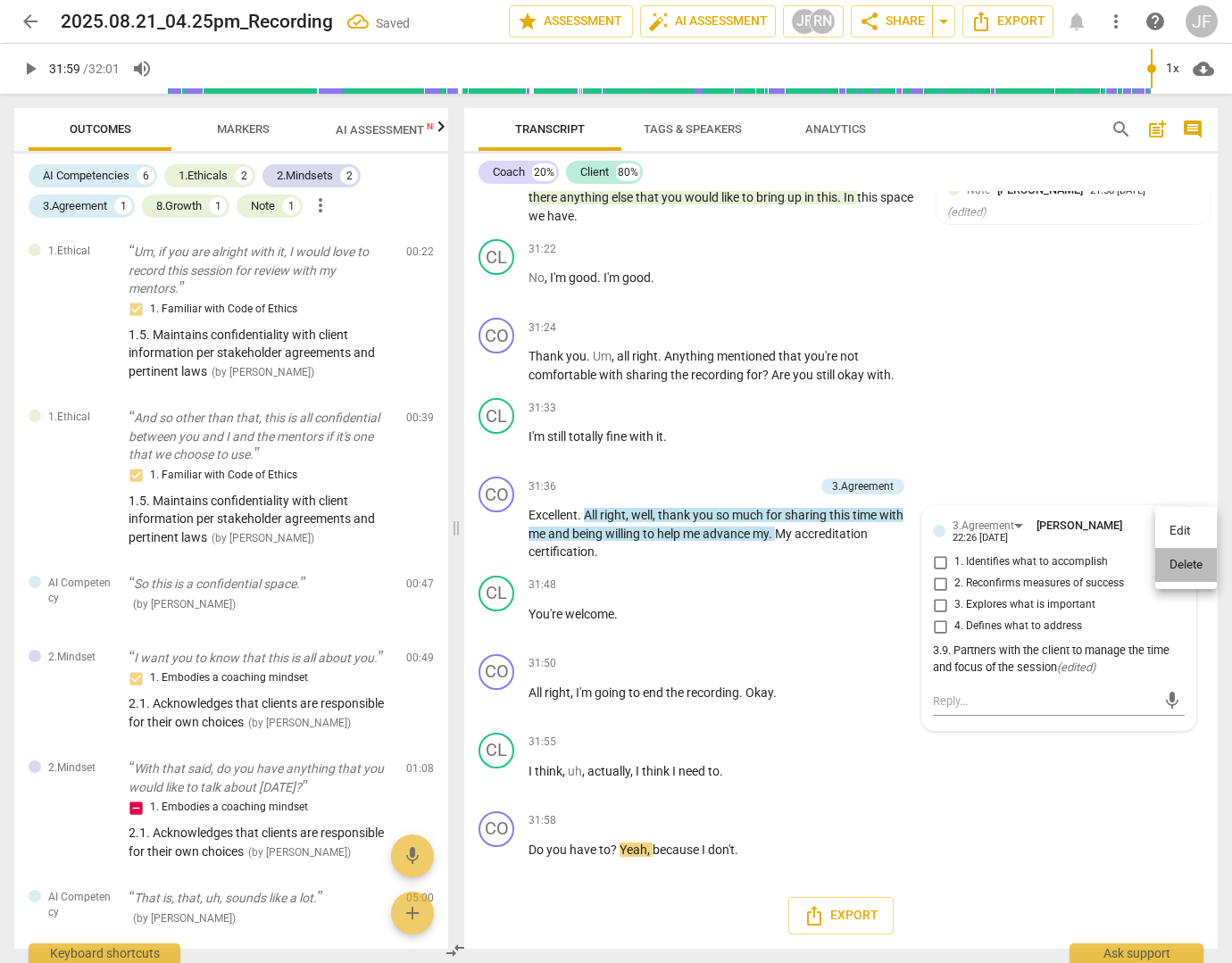
click at [1186, 562] on li "Delete" at bounding box center [1186, 565] width 62 height 33
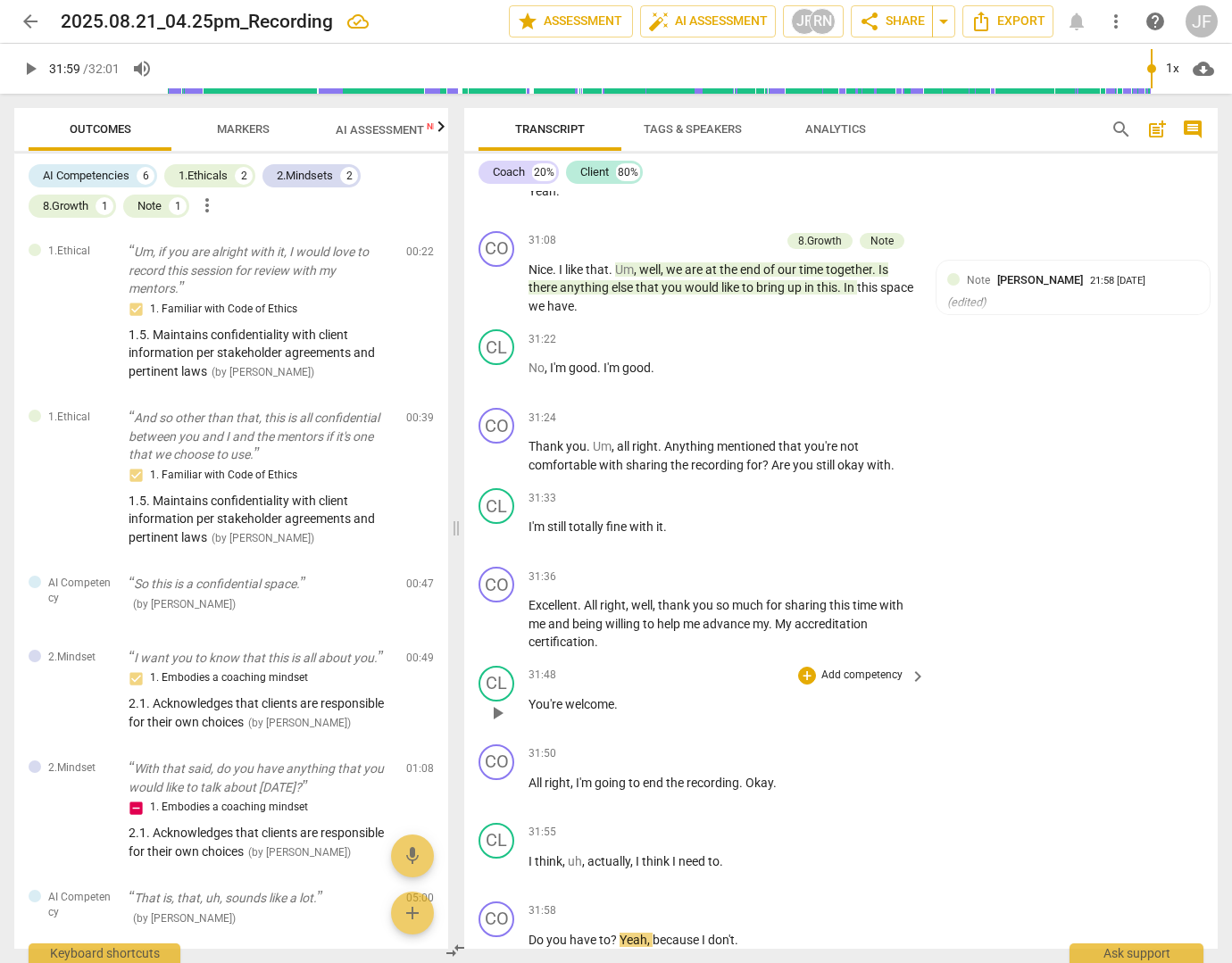
scroll to position [10497, 0]
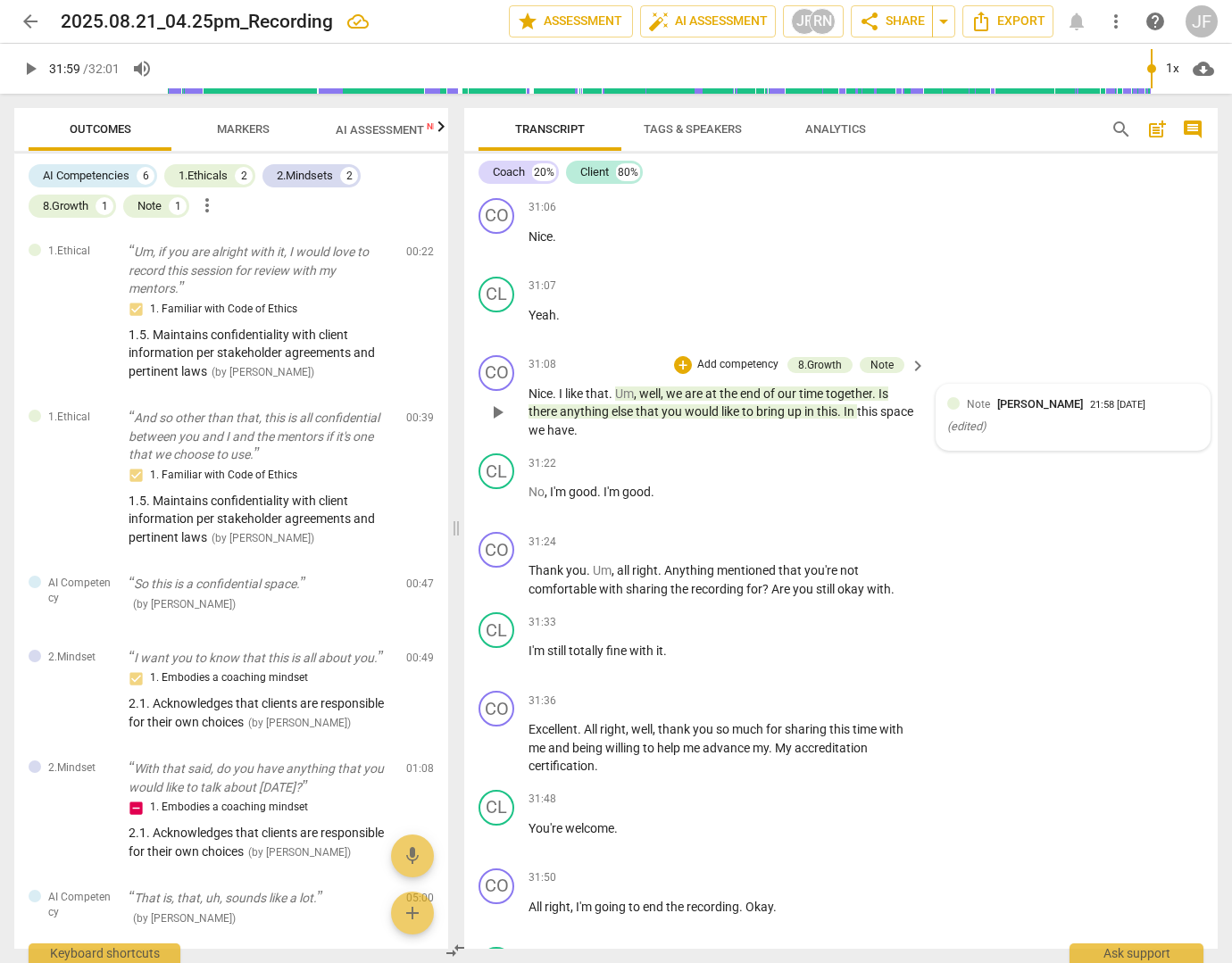
click at [1010, 411] on span "[PERSON_NAME]" at bounding box center [1039, 404] width 86 height 14
click at [983, 414] on div "Note" at bounding box center [974, 405] width 43 height 15
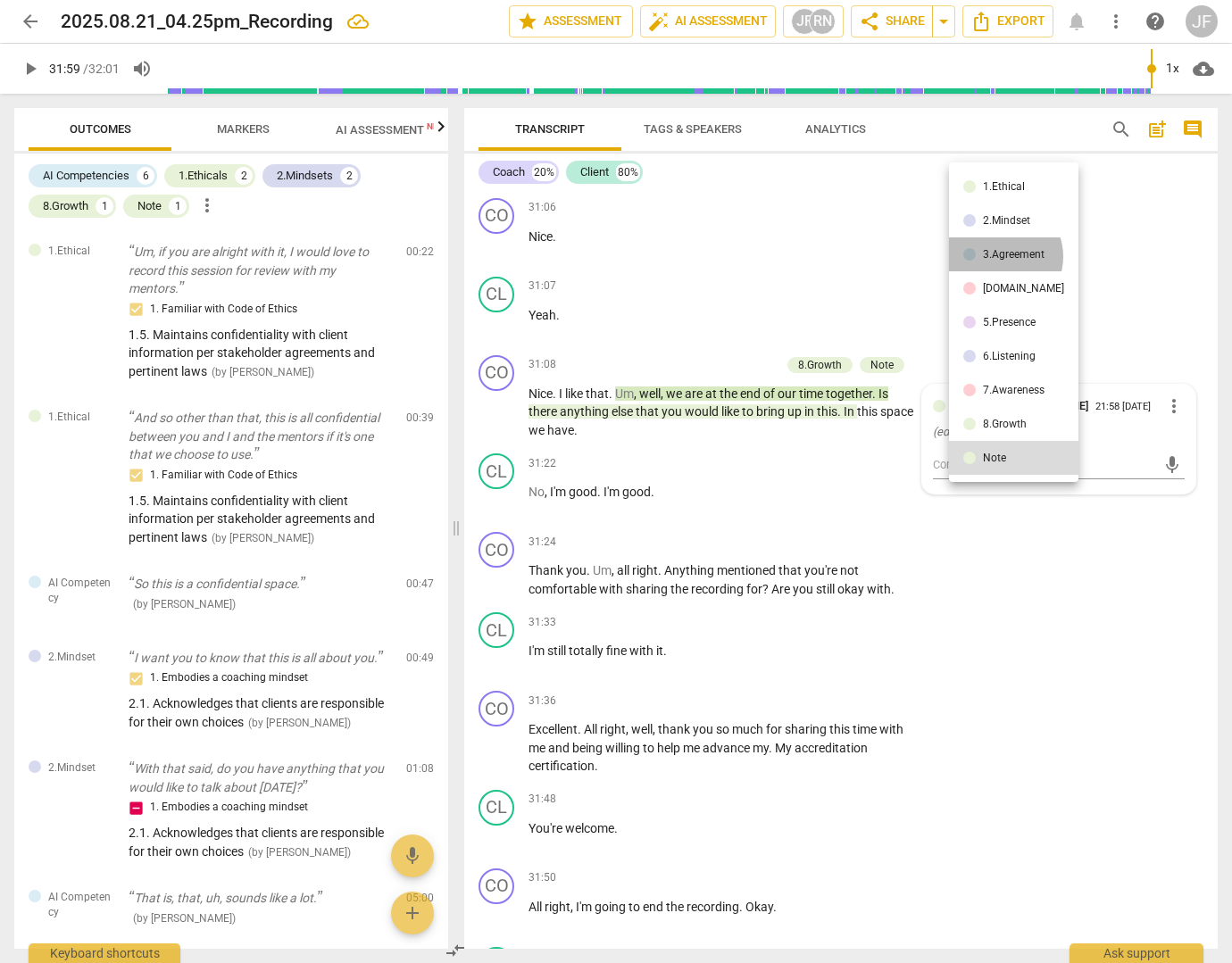
click at [1000, 256] on div "3.Agreement" at bounding box center [1013, 254] width 62 height 11
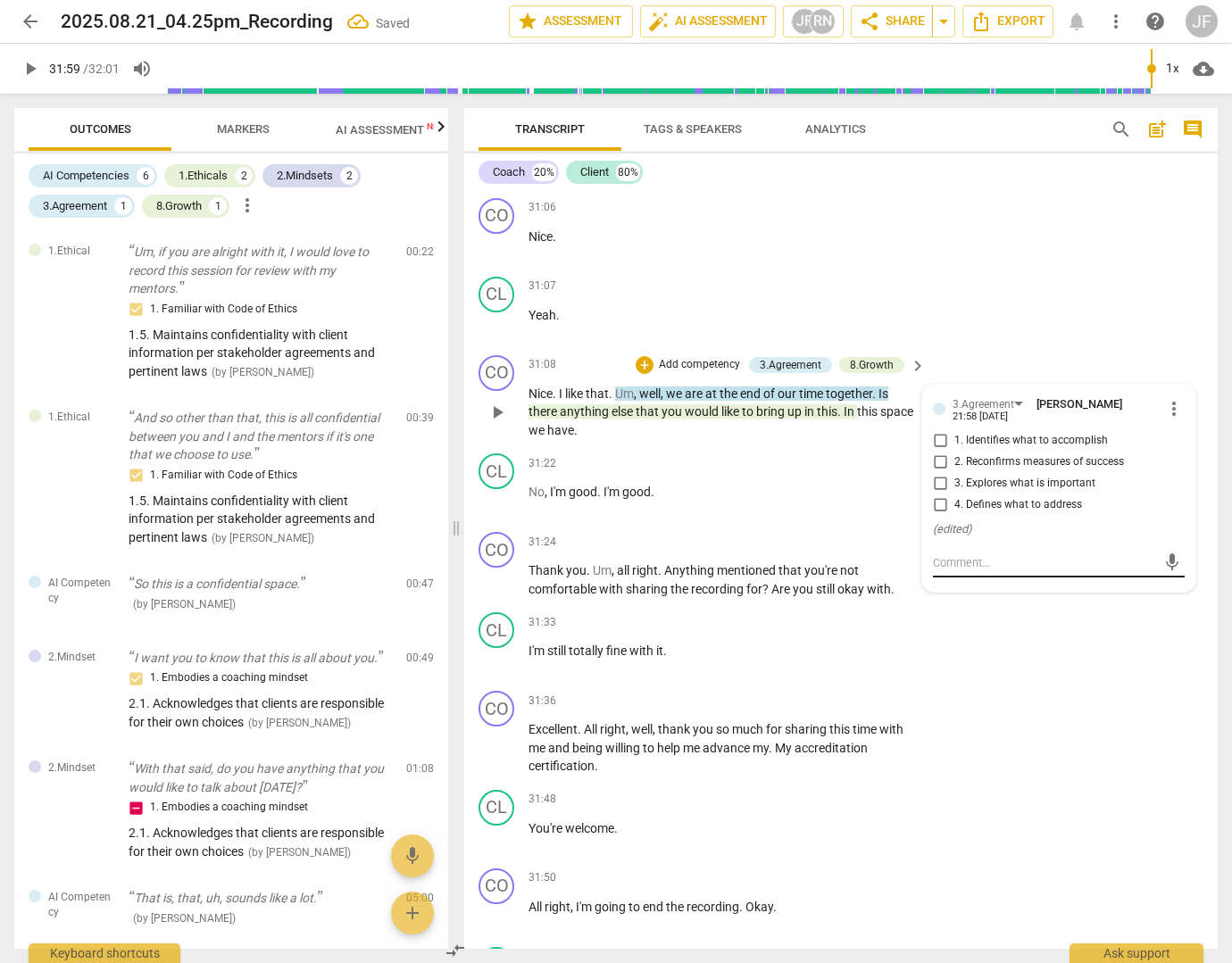
click at [946, 571] on textarea at bounding box center [1044, 562] width 224 height 17
type textarea "3"
type textarea "3."
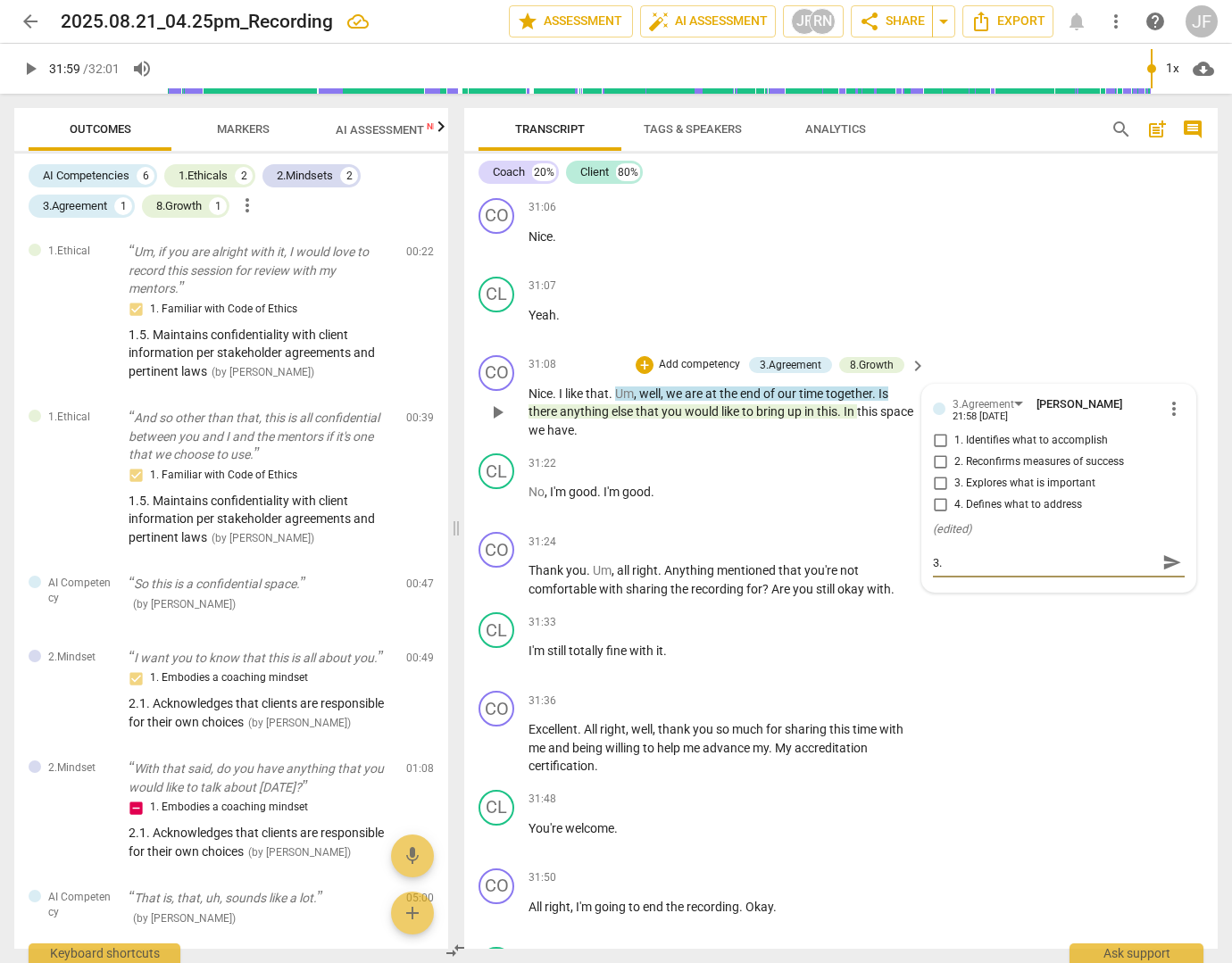
paste textarea "9. Partners with the client to manage the time and focus of the session"
type textarea "3.9. Partners with the client to manage the time and focus of the session"
click at [1166, 581] on span "send" at bounding box center [1172, 571] width 20 height 20
click at [684, 401] on span "we" at bounding box center [675, 393] width 19 height 15
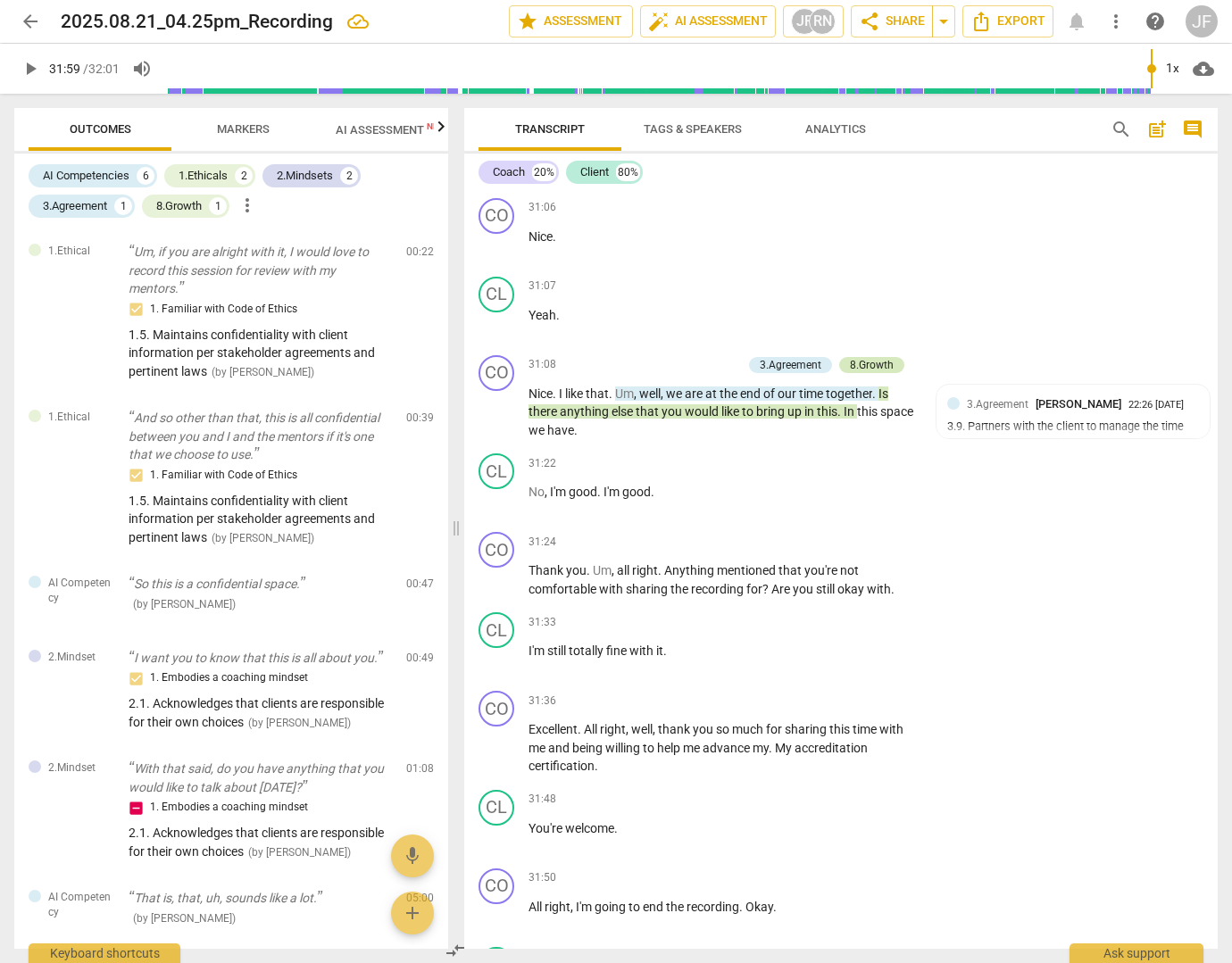
click at [874, 373] on div "8.Growth" at bounding box center [872, 365] width 43 height 16
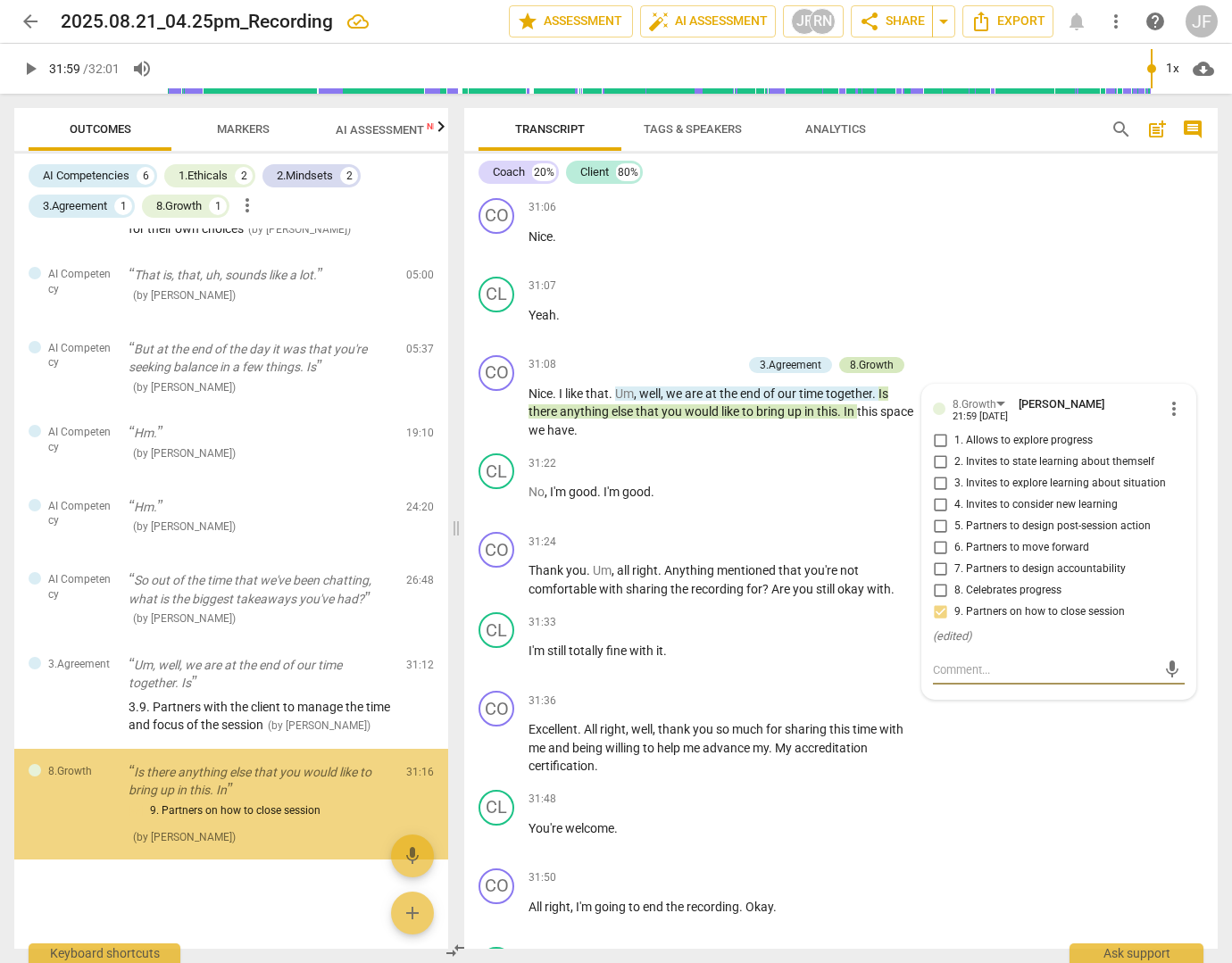
scroll to position [641, 0]
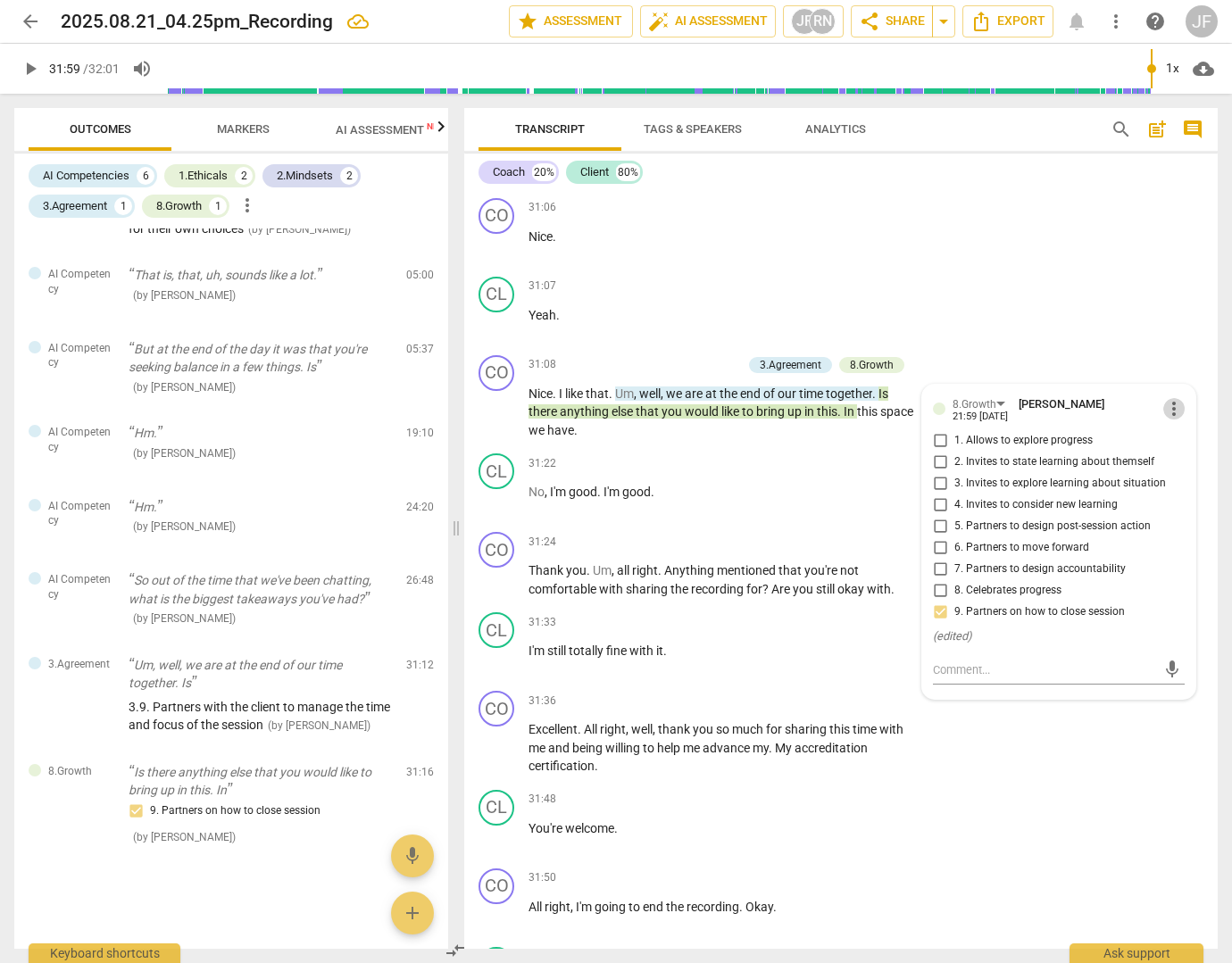
click at [1169, 419] on span "more_vert" at bounding box center [1174, 409] width 22 height 22
click at [1176, 499] on li "Delete" at bounding box center [1186, 497] width 62 height 33
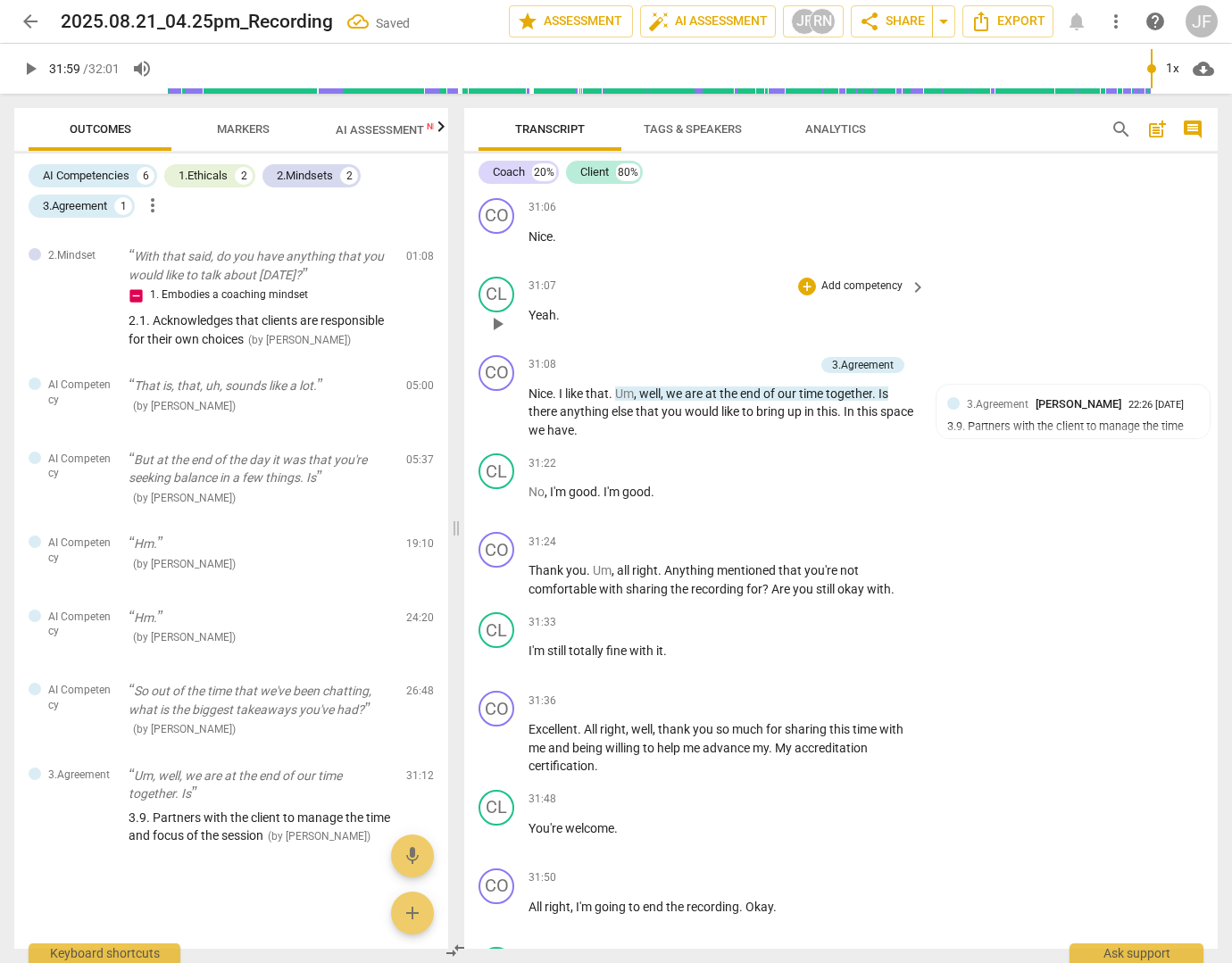
scroll to position [530, 0]
click at [762, 401] on span "end" at bounding box center [751, 393] width 24 height 15
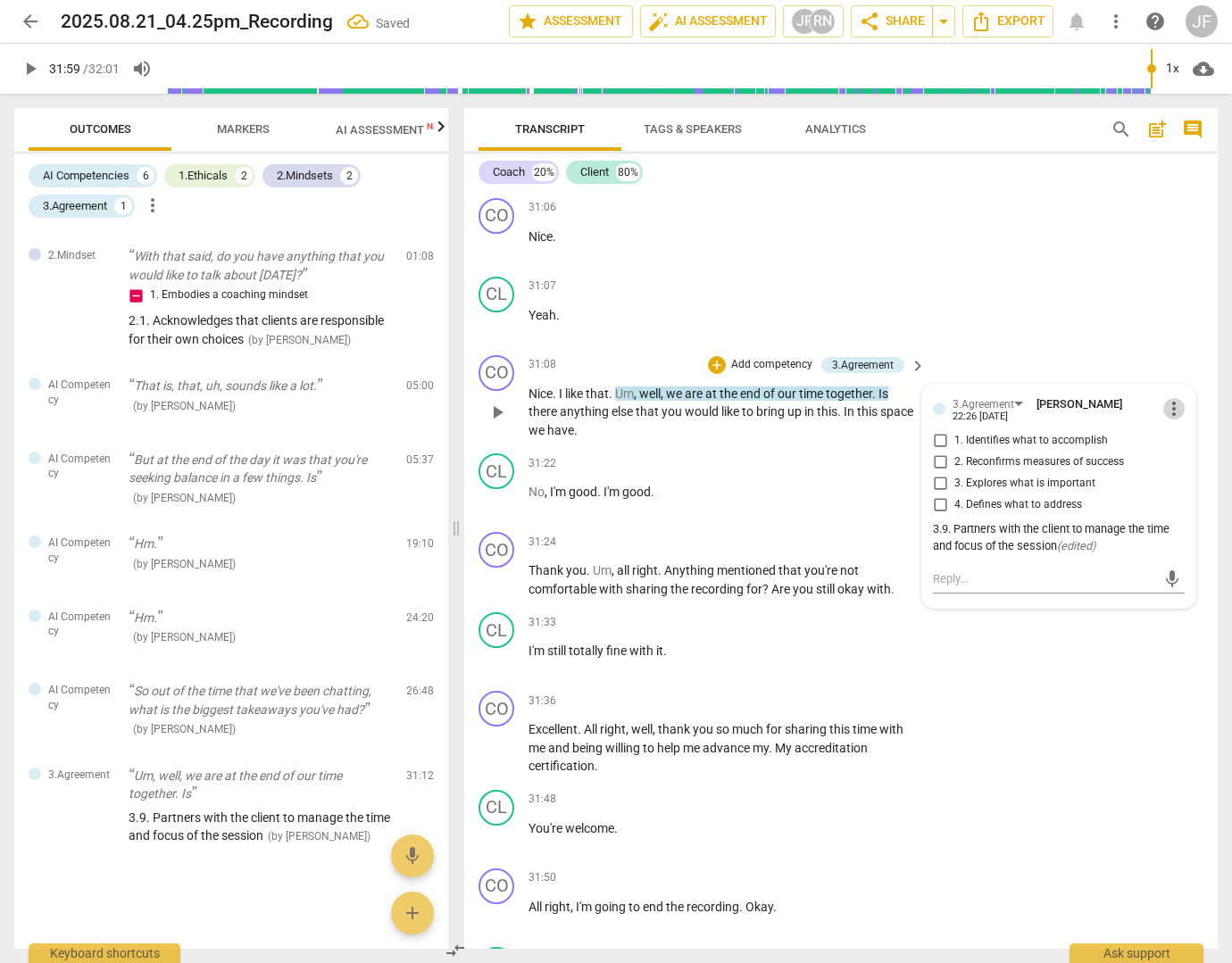
click at [1166, 419] on span "more_vert" at bounding box center [1174, 409] width 22 height 22
click at [1197, 497] on li "Delete" at bounding box center [1186, 497] width 62 height 33
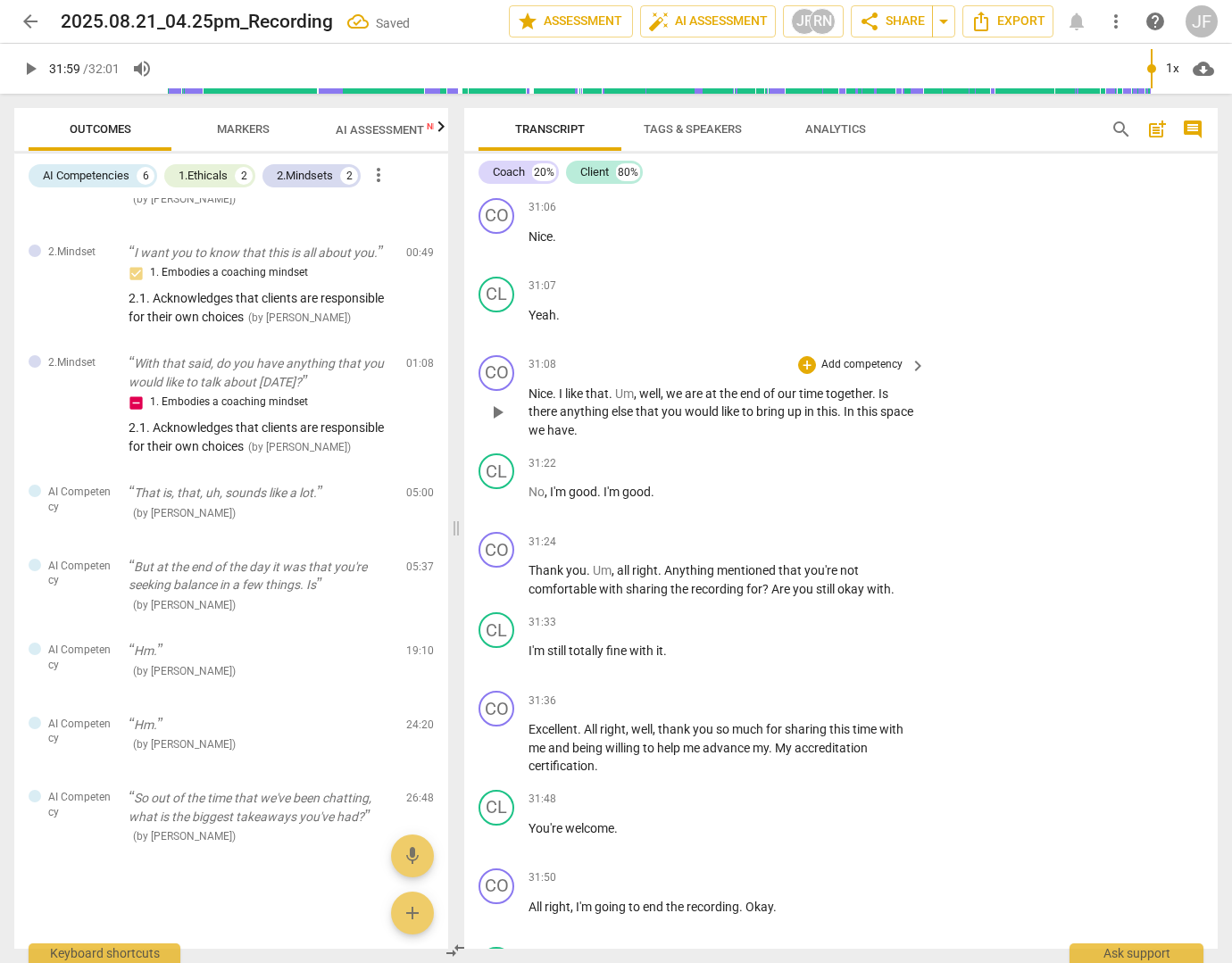
scroll to position [374, 0]
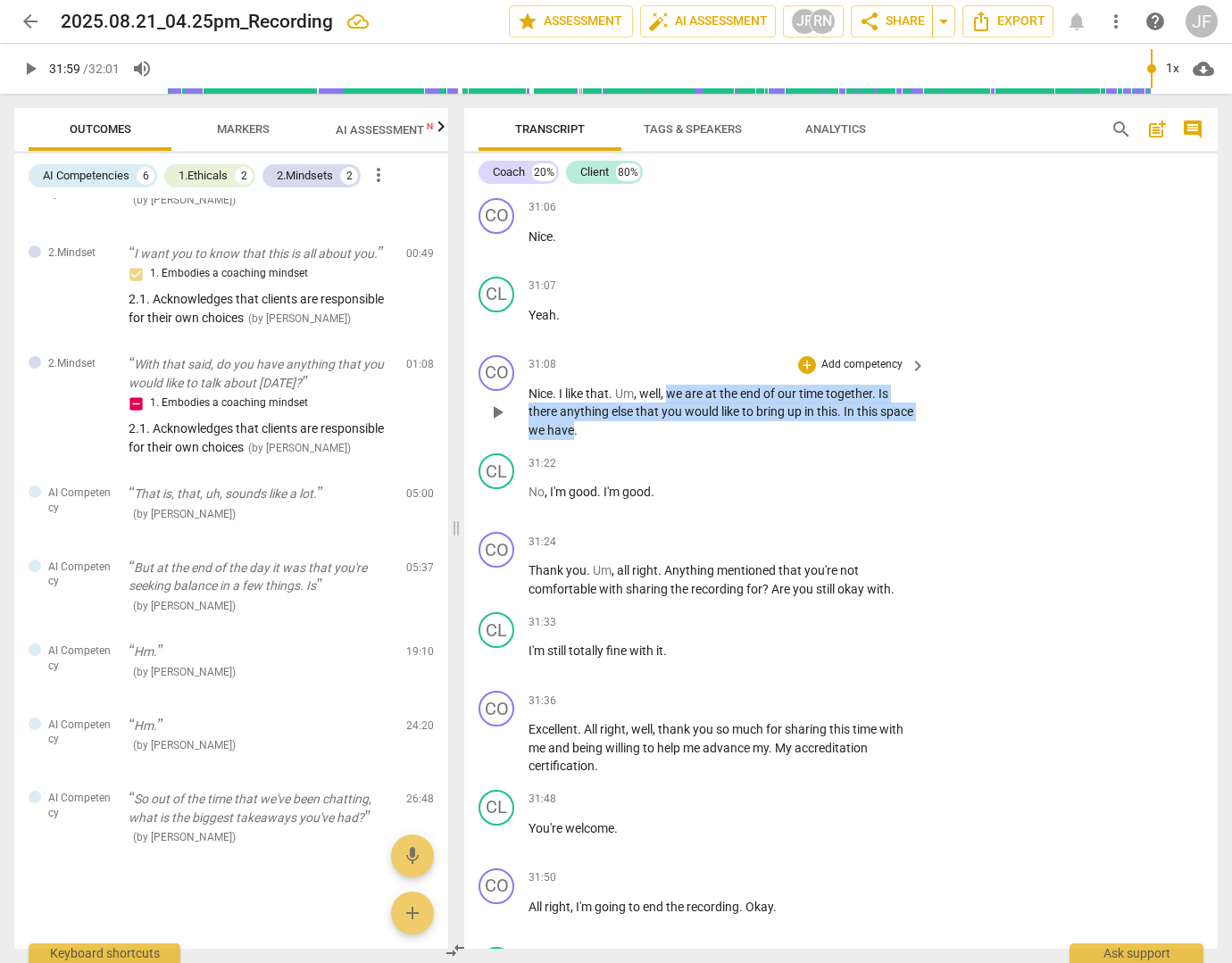
drag, startPoint x: 670, startPoint y: 451, endPoint x: 611, endPoint y: 482, distance: 66.6
click at [611, 440] on p "Nice . I like that . Um , well , we are at the end of our time together . Is th…" at bounding box center [723, 413] width 388 height 55
click at [811, 374] on div "+" at bounding box center [807, 365] width 18 height 18
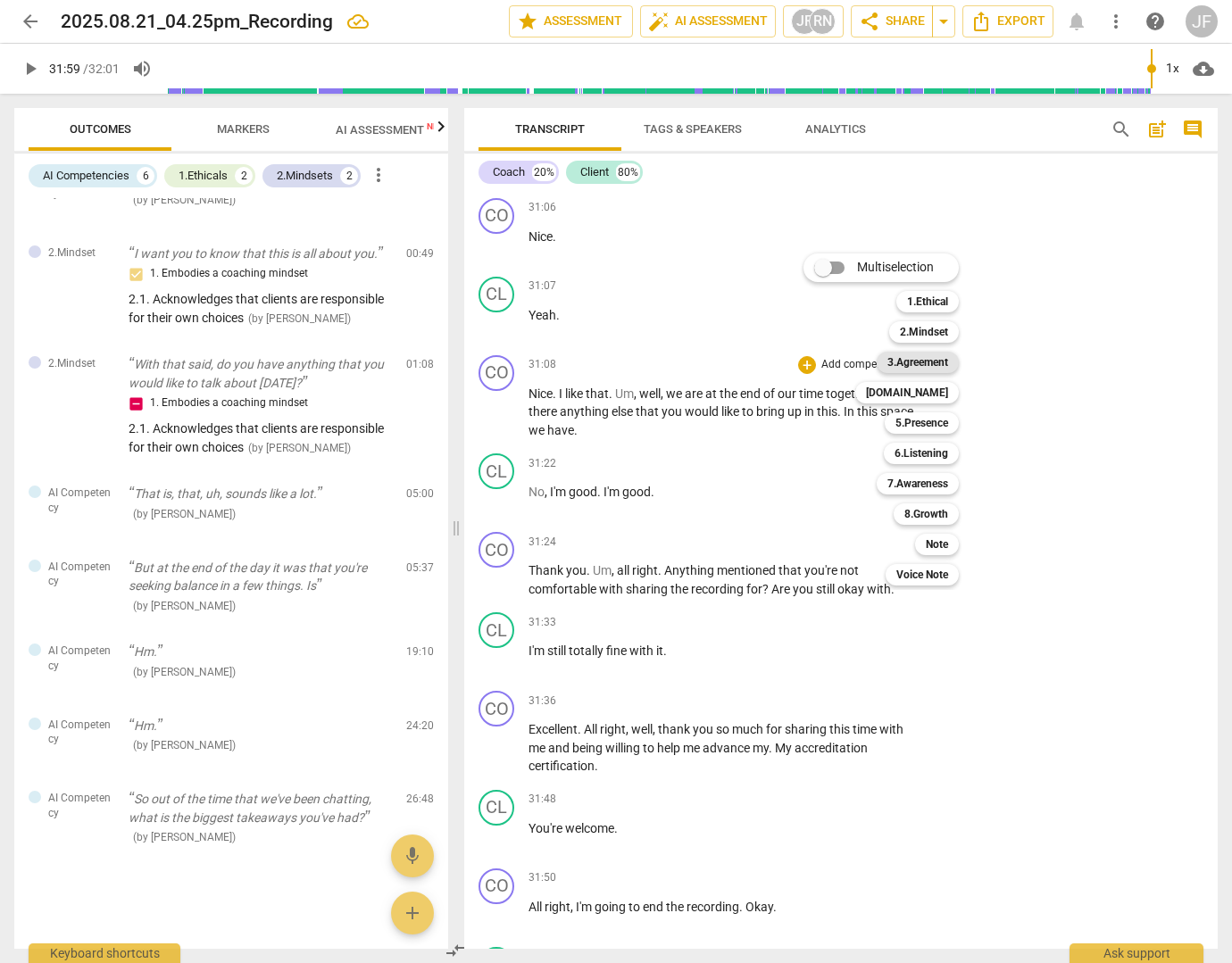
click at [918, 363] on b "3.Agreement" at bounding box center [918, 362] width 61 height 22
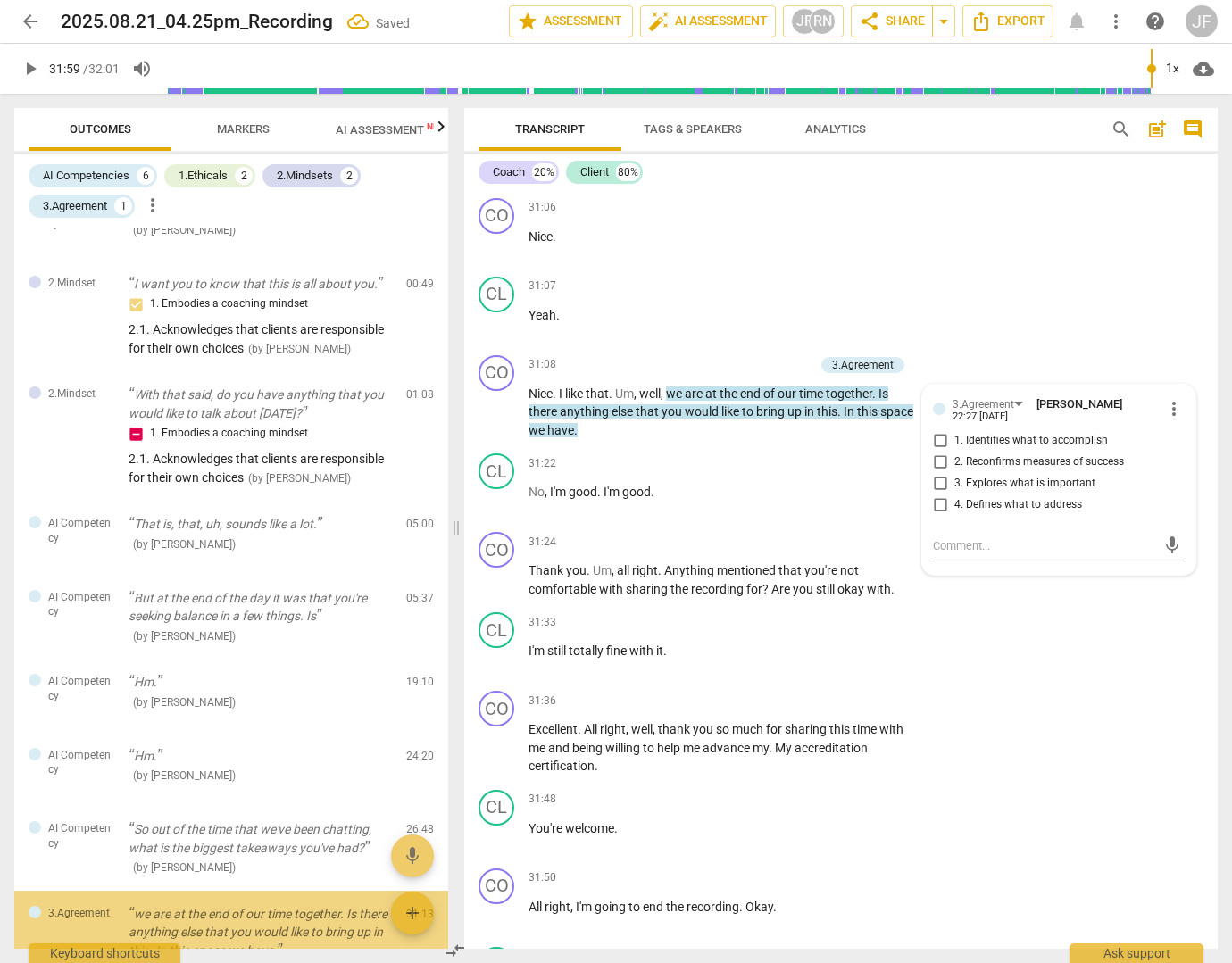
scroll to position [511, 0]
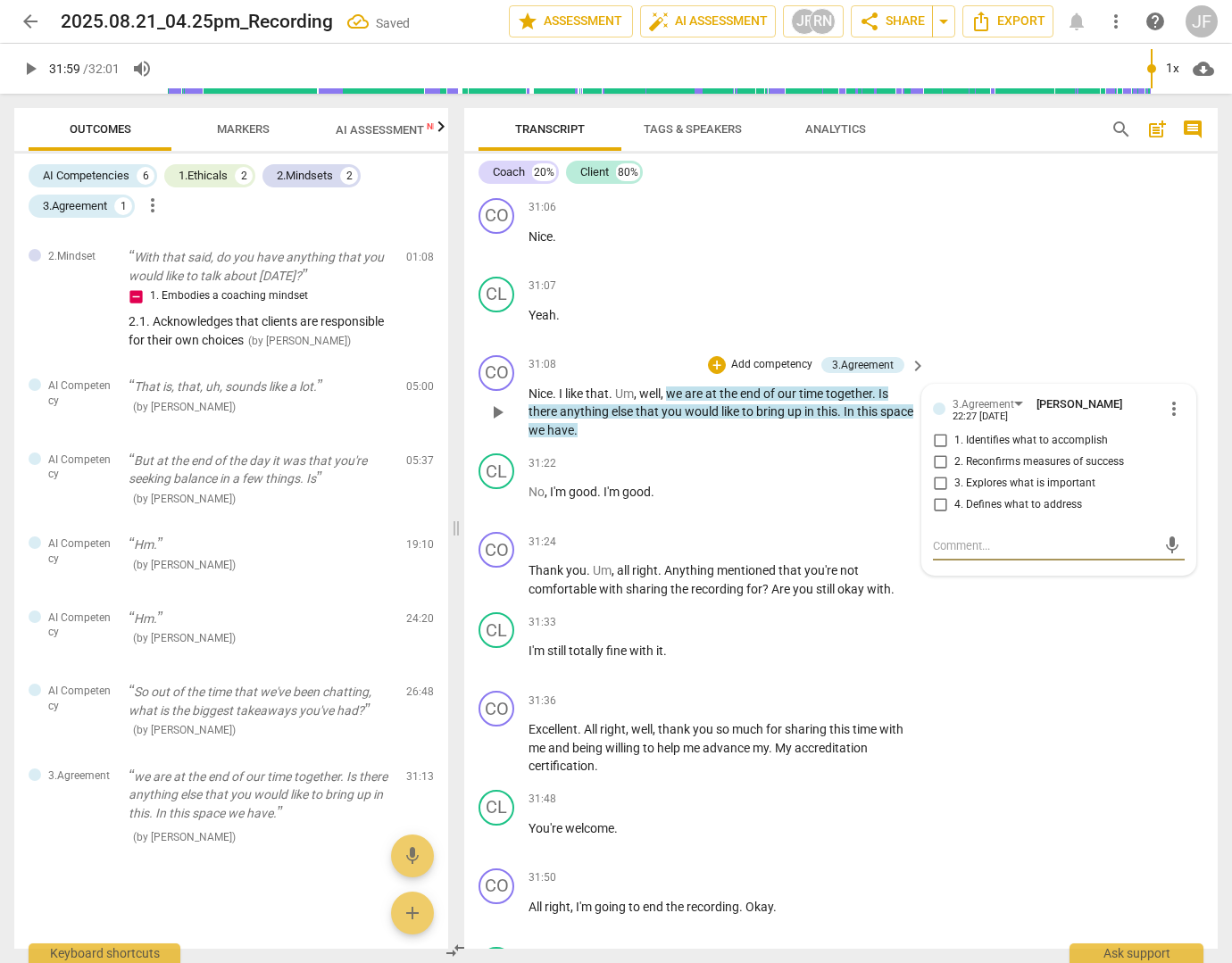
click at [948, 554] on textarea at bounding box center [1044, 546] width 224 height 17
type textarea "3"
type textarea "3."
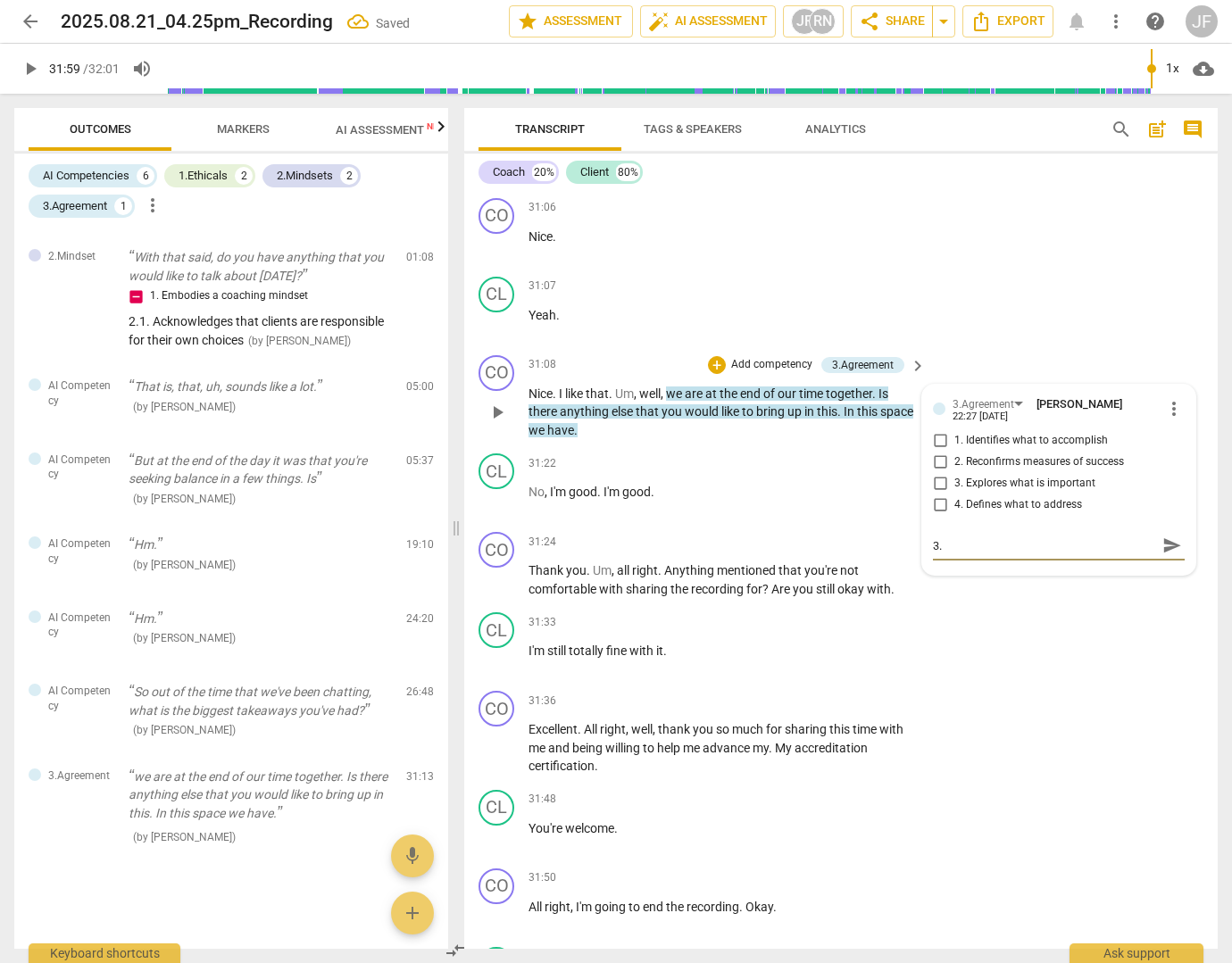
paste textarea "9. Partners with the client to manage the time and focus of the session"
type textarea "3.9. Partners with the client to manage the time and focus of the session"
click at [1162, 564] on span "send" at bounding box center [1172, 554] width 20 height 20
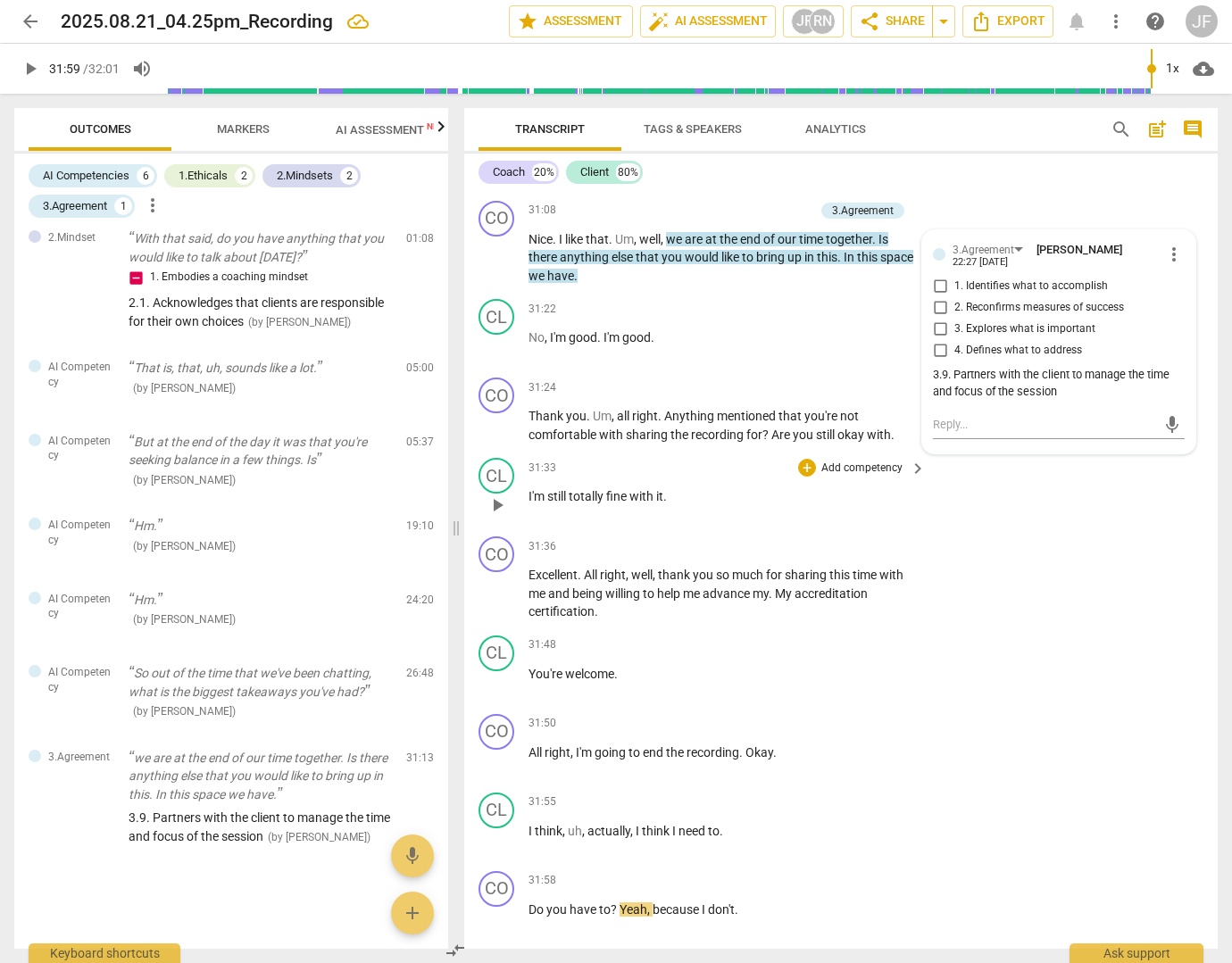
scroll to position [10675, 0]
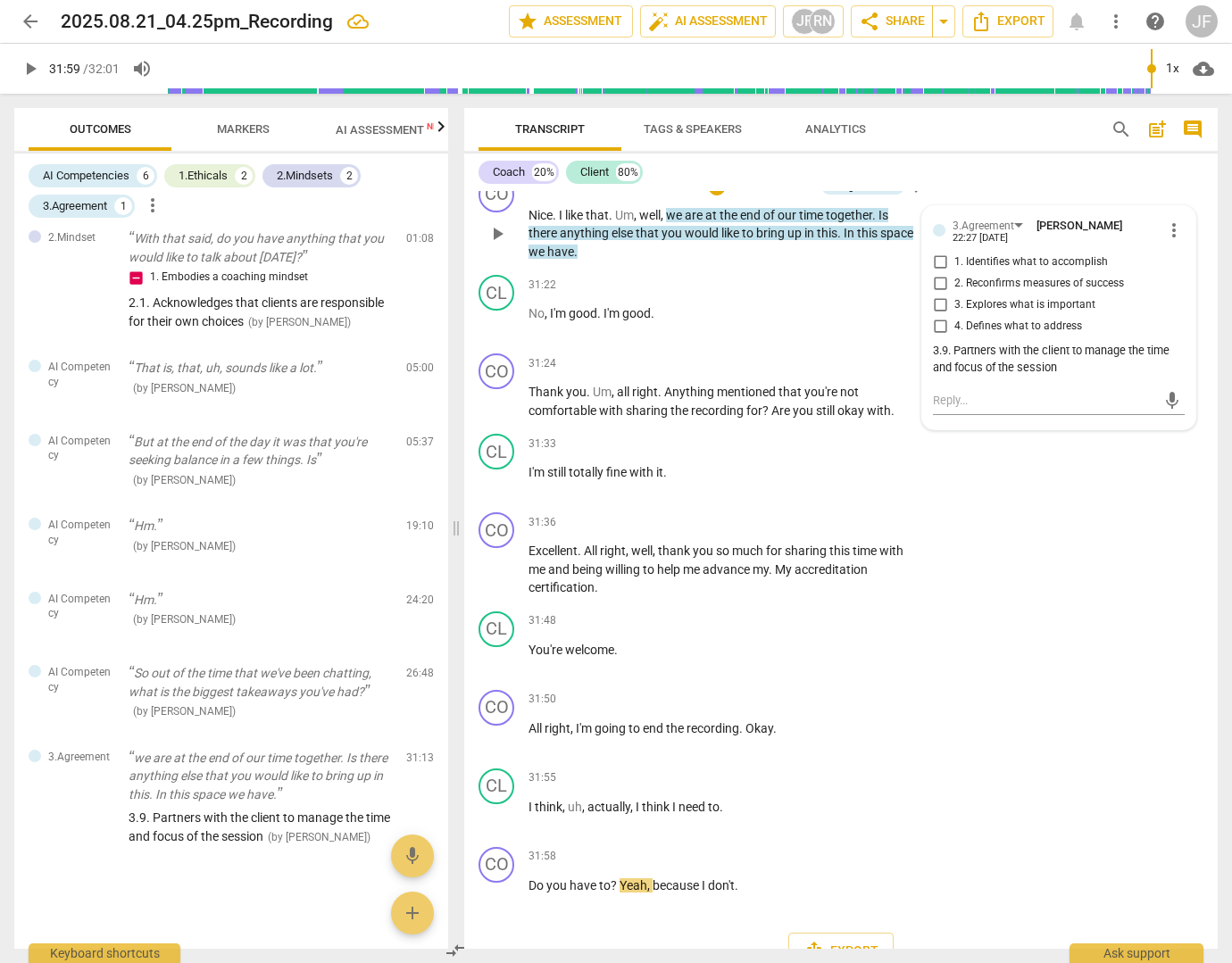
click at [857, 223] on span "together" at bounding box center [848, 215] width 46 height 15
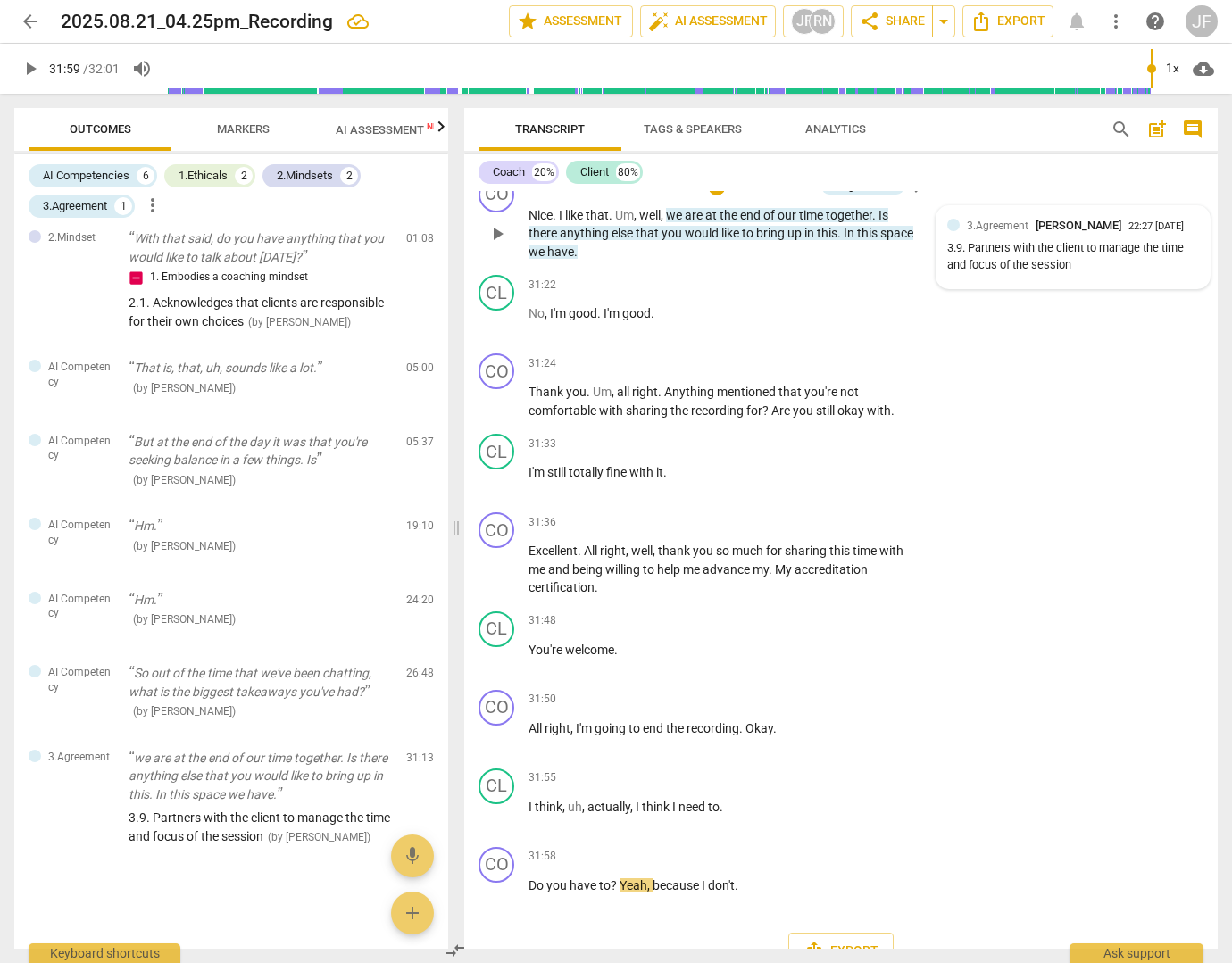
click at [1107, 232] on span "[PERSON_NAME]" at bounding box center [1077, 225] width 86 height 14
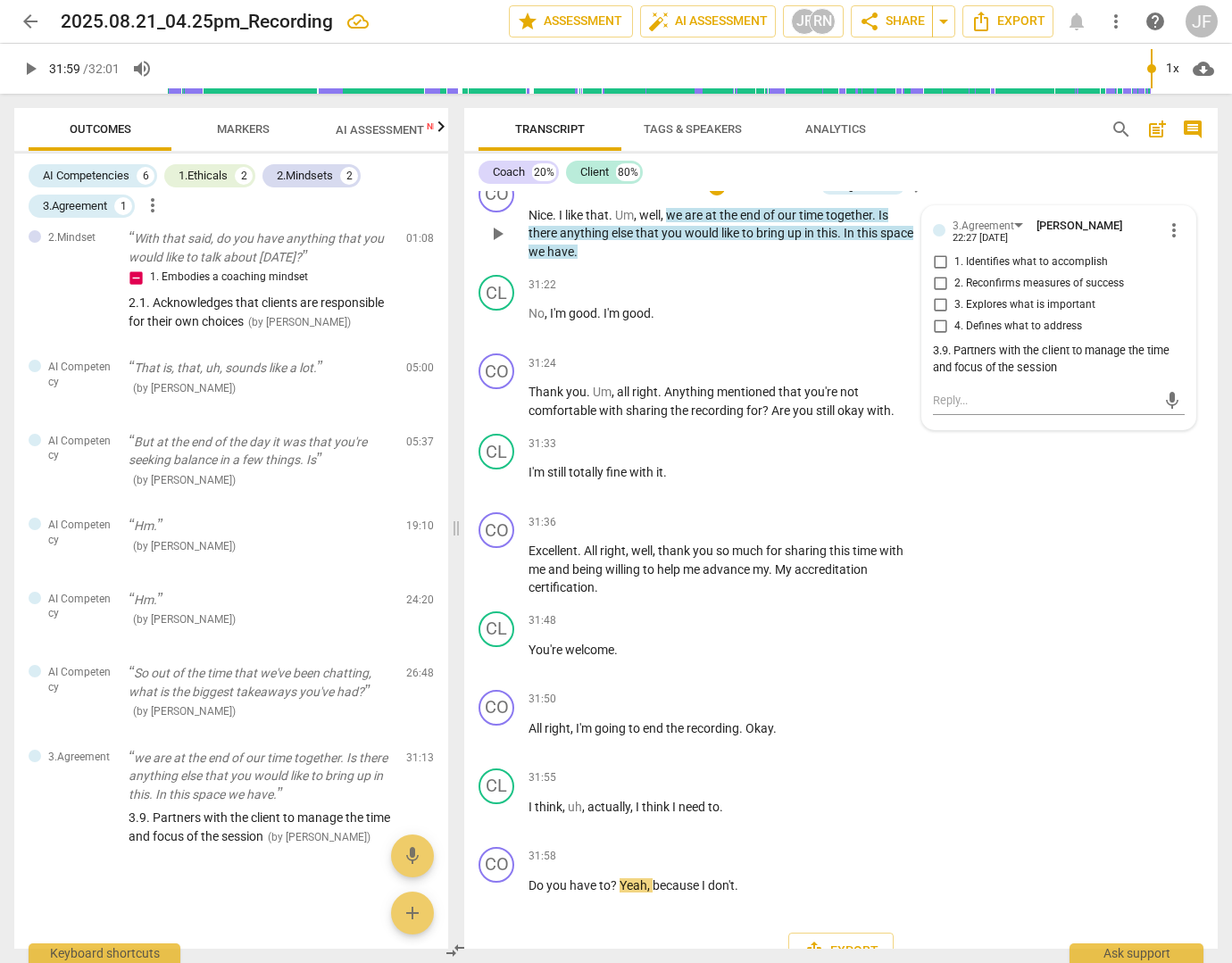
click at [1166, 241] on span "more_vert" at bounding box center [1174, 230] width 22 height 22
click at [1175, 282] on li "Edit" at bounding box center [1186, 285] width 62 height 33
click at [1008, 239] on div "3.Agreement" at bounding box center [983, 230] width 62 height 17
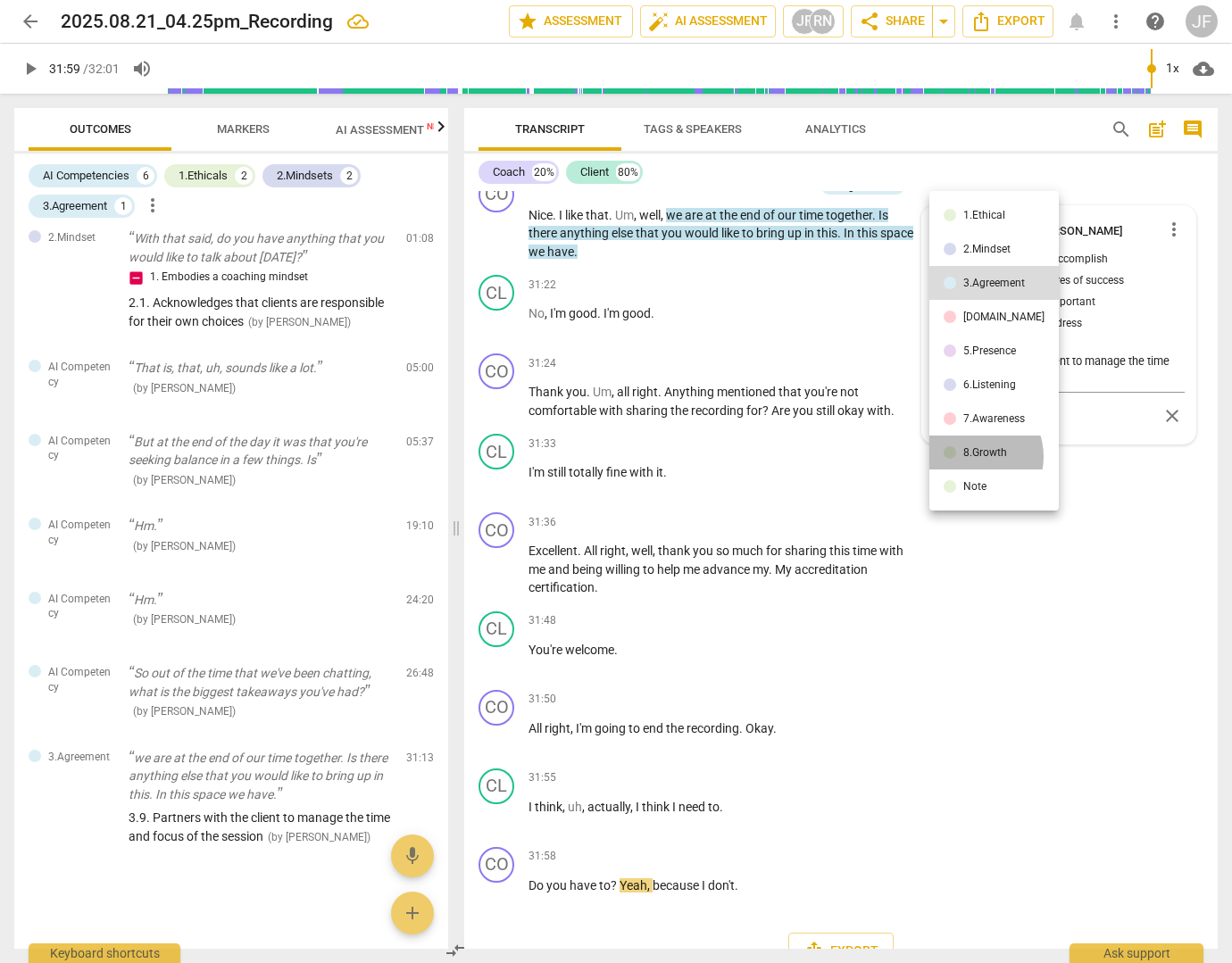
click at [971, 456] on div "8.Growth" at bounding box center [985, 452] width 43 height 11
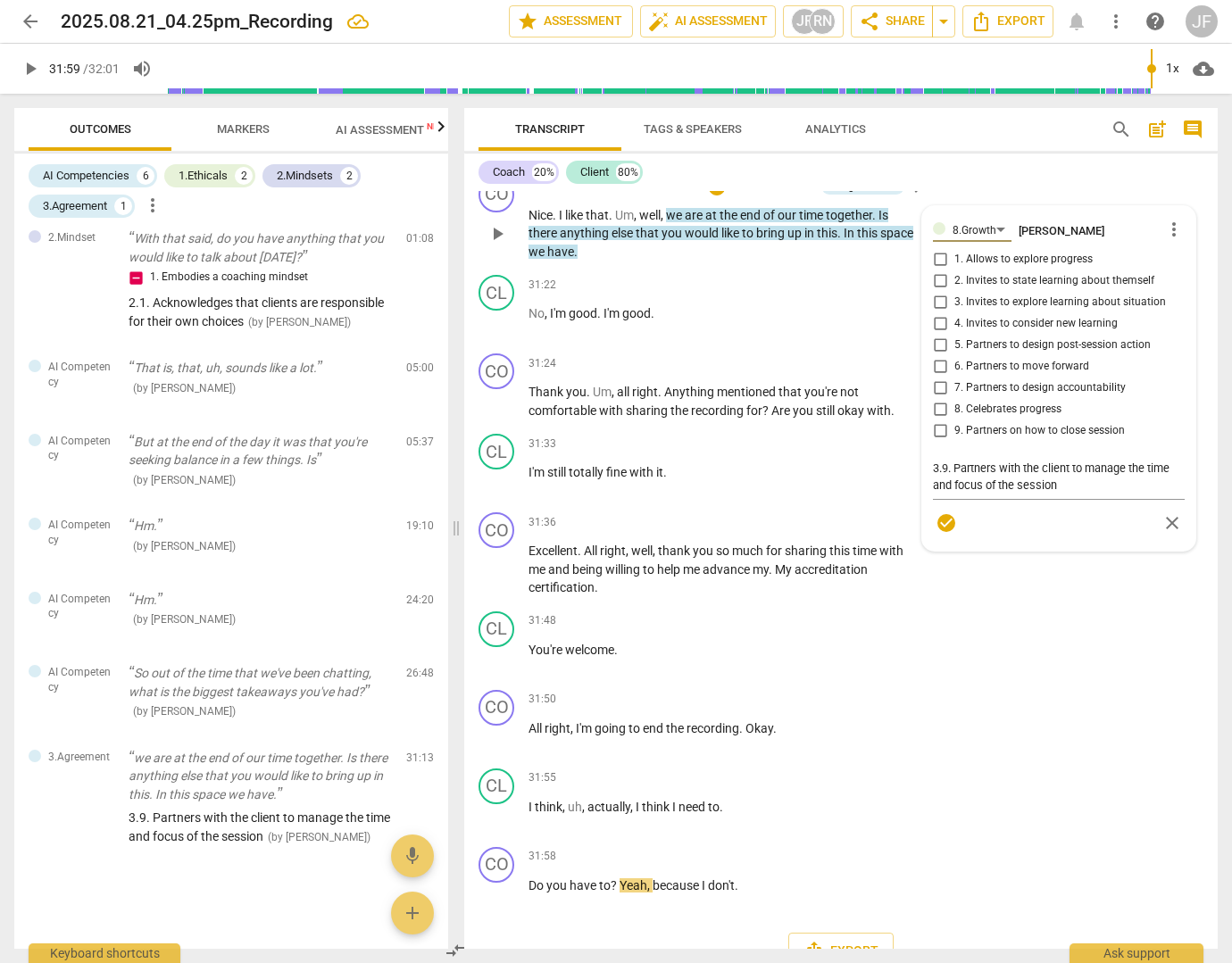
click at [939, 484] on div "8.Growth [PERSON_NAME] more_vert 1. Allows to explore progress 2. Invites to st…" at bounding box center [1059, 378] width 252 height 323
click at [939, 488] on div "8.Growth [PERSON_NAME] more_vert 1. Allows to explore progress 2. Invites to st…" at bounding box center [1059, 378] width 252 height 323
click at [936, 482] on div "8.Growth [PERSON_NAME] more_vert 1. Allows to explore progress 2. Invites to st…" at bounding box center [1059, 378] width 252 height 323
click at [934, 484] on div "8.Growth [PERSON_NAME] more_vert 1. Allows to explore progress 2. Invites to st…" at bounding box center [1059, 378] width 252 height 323
click at [940, 488] on div "8.Growth [PERSON_NAME] more_vert 1. Allows to explore progress 2. Invites to st…" at bounding box center [1059, 378] width 252 height 323
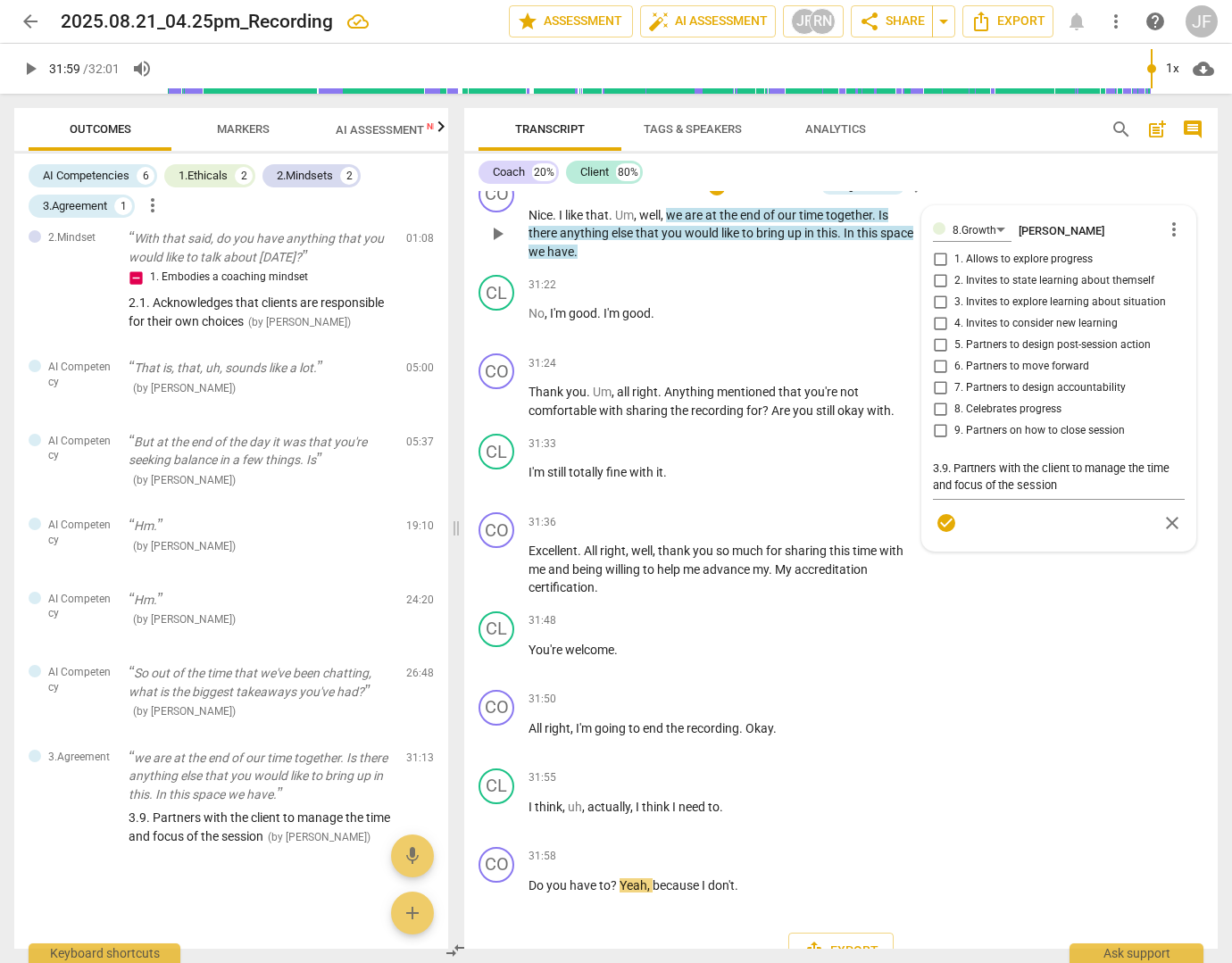
click at [933, 481] on div "8.Growth [PERSON_NAME] more_vert 1. Allows to explore progress 2. Invites to st…" at bounding box center [1059, 378] width 252 height 323
click at [887, 195] on div "3.Agreement" at bounding box center [863, 186] width 62 height 16
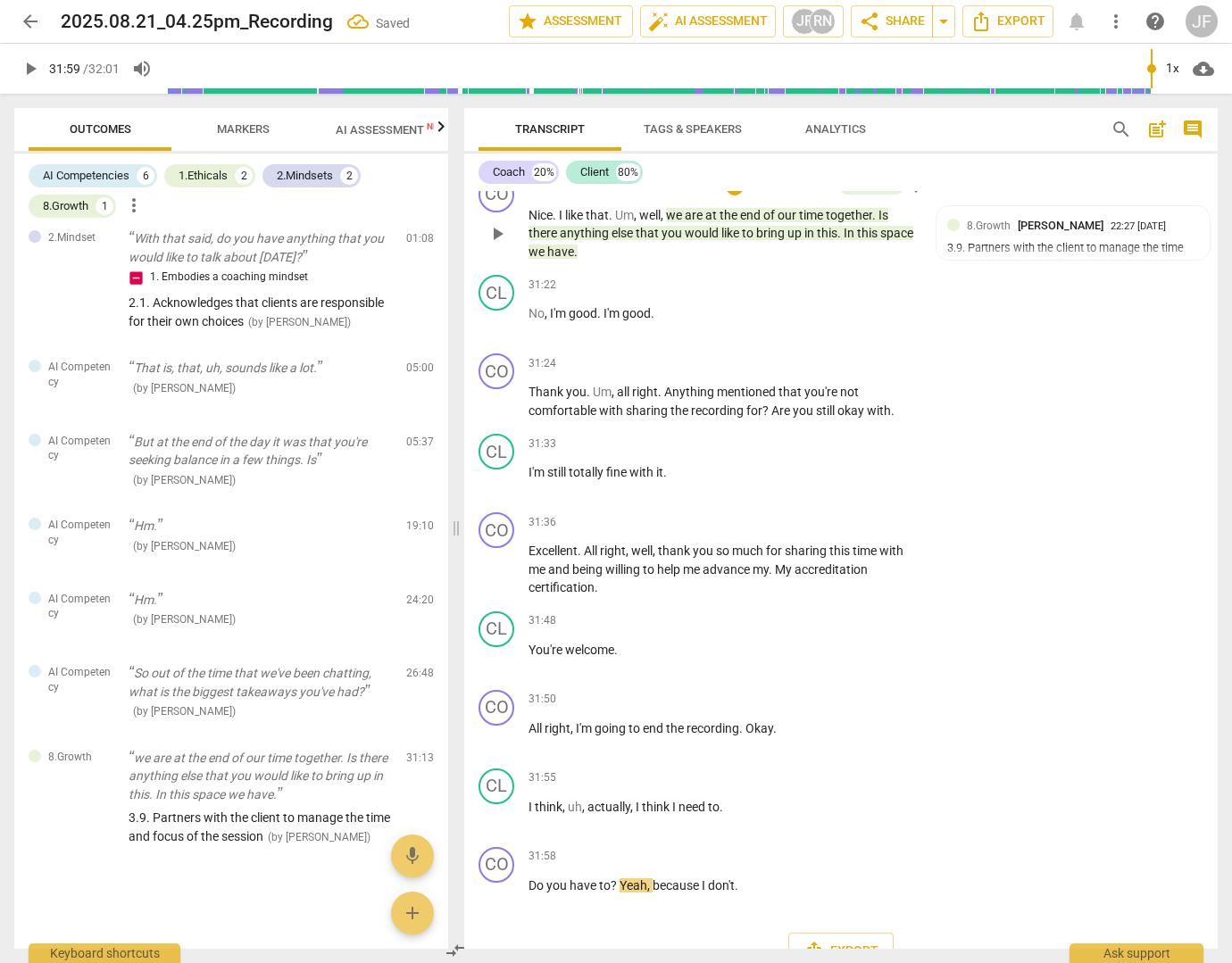
click at [910, 198] on span "keyboard_arrow_right" at bounding box center [918, 187] width 22 height 22
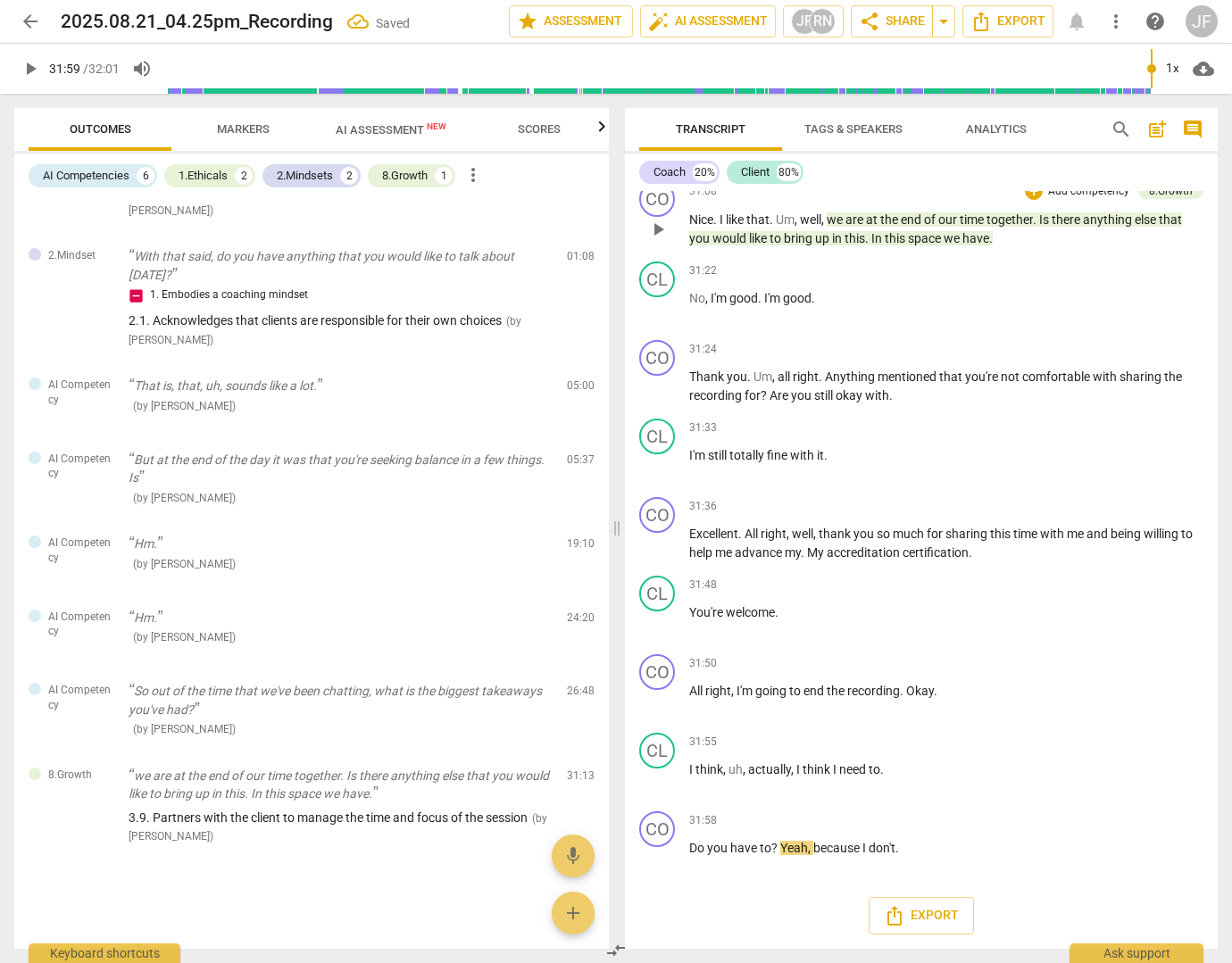
scroll to position [408, 0]
click at [1183, 199] on div "8.Growth" at bounding box center [1171, 191] width 43 height 16
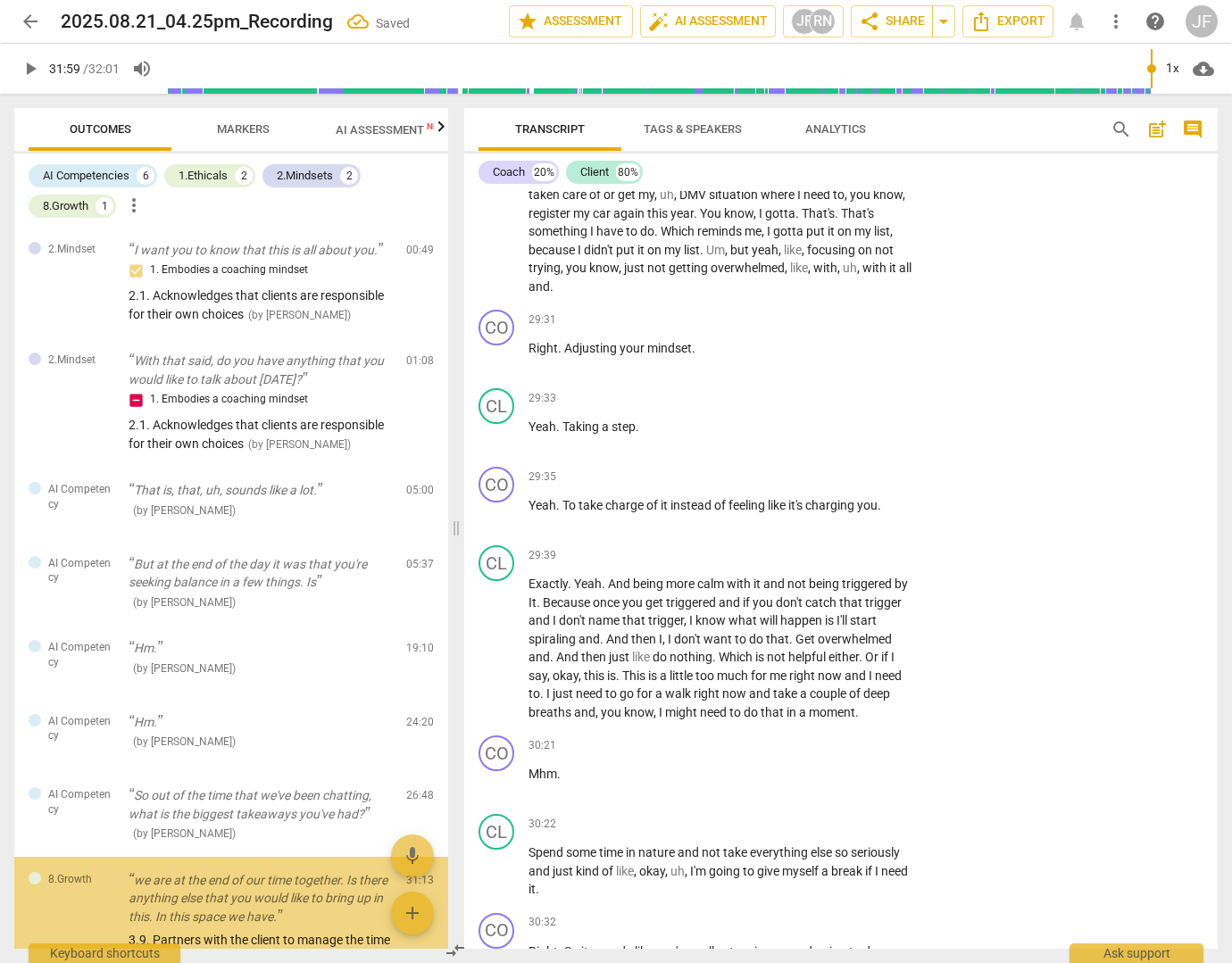
scroll to position [548, 0]
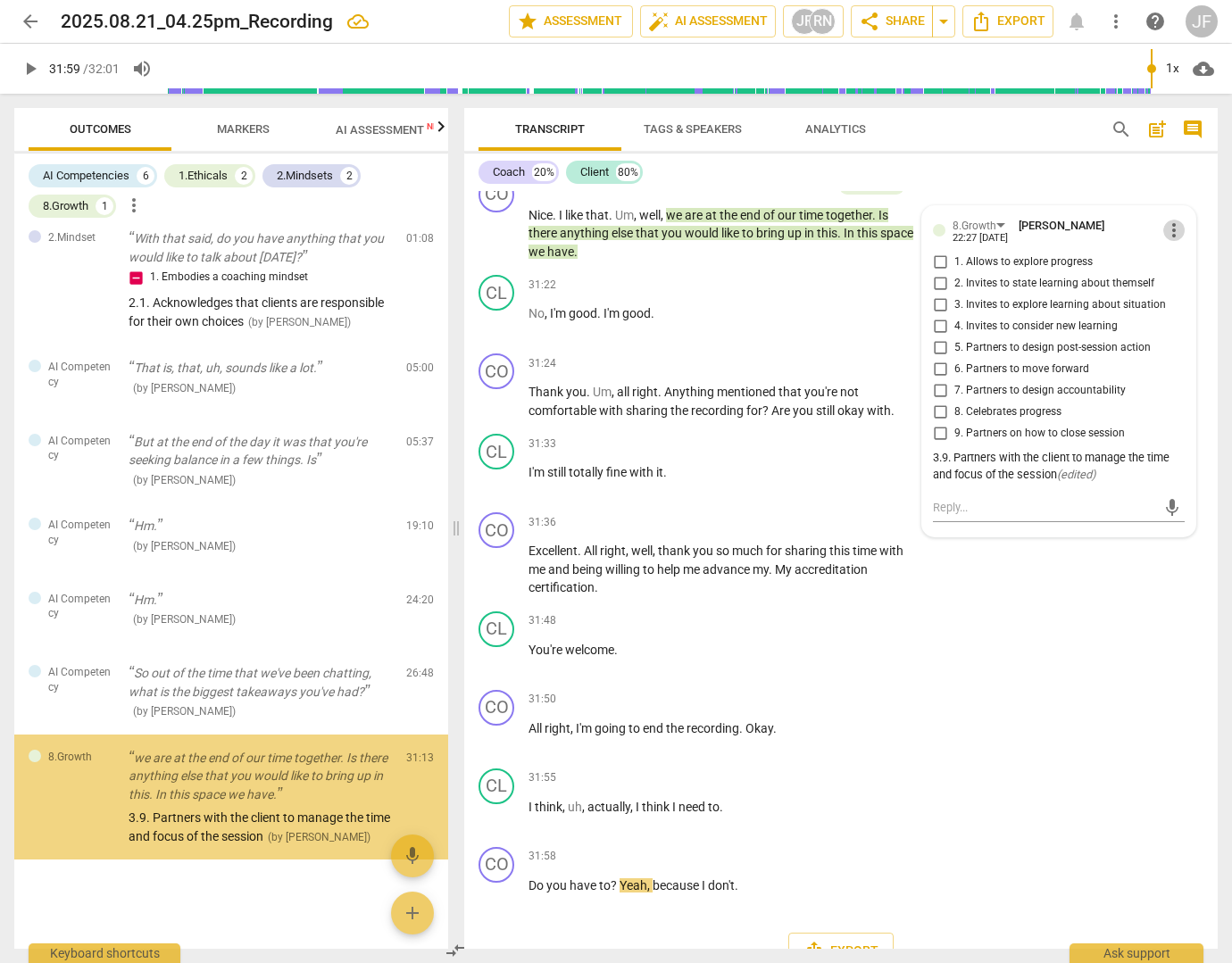
click at [1168, 241] on span "more_vert" at bounding box center [1174, 230] width 22 height 22
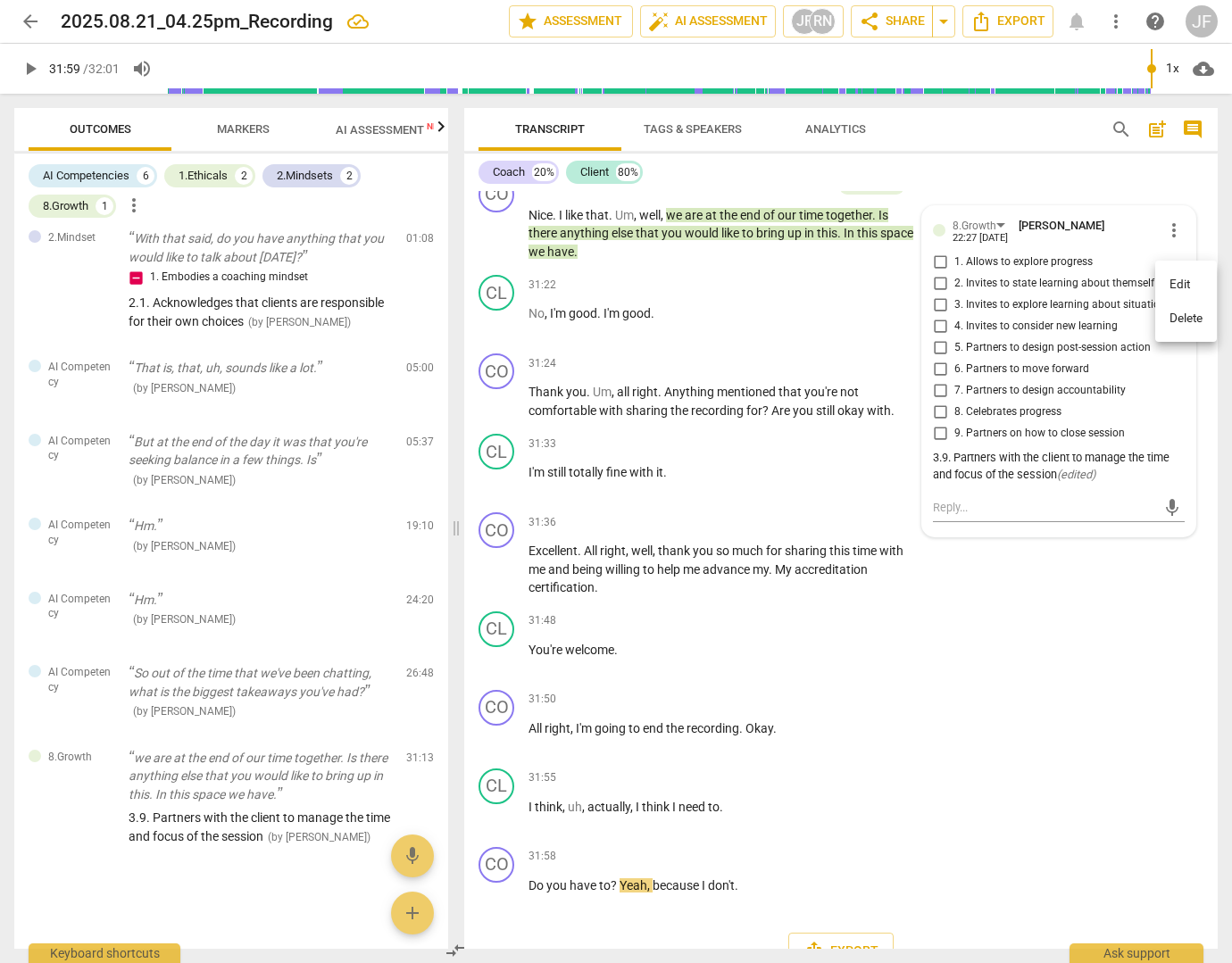
click at [1180, 319] on li "Delete" at bounding box center [1186, 318] width 62 height 33
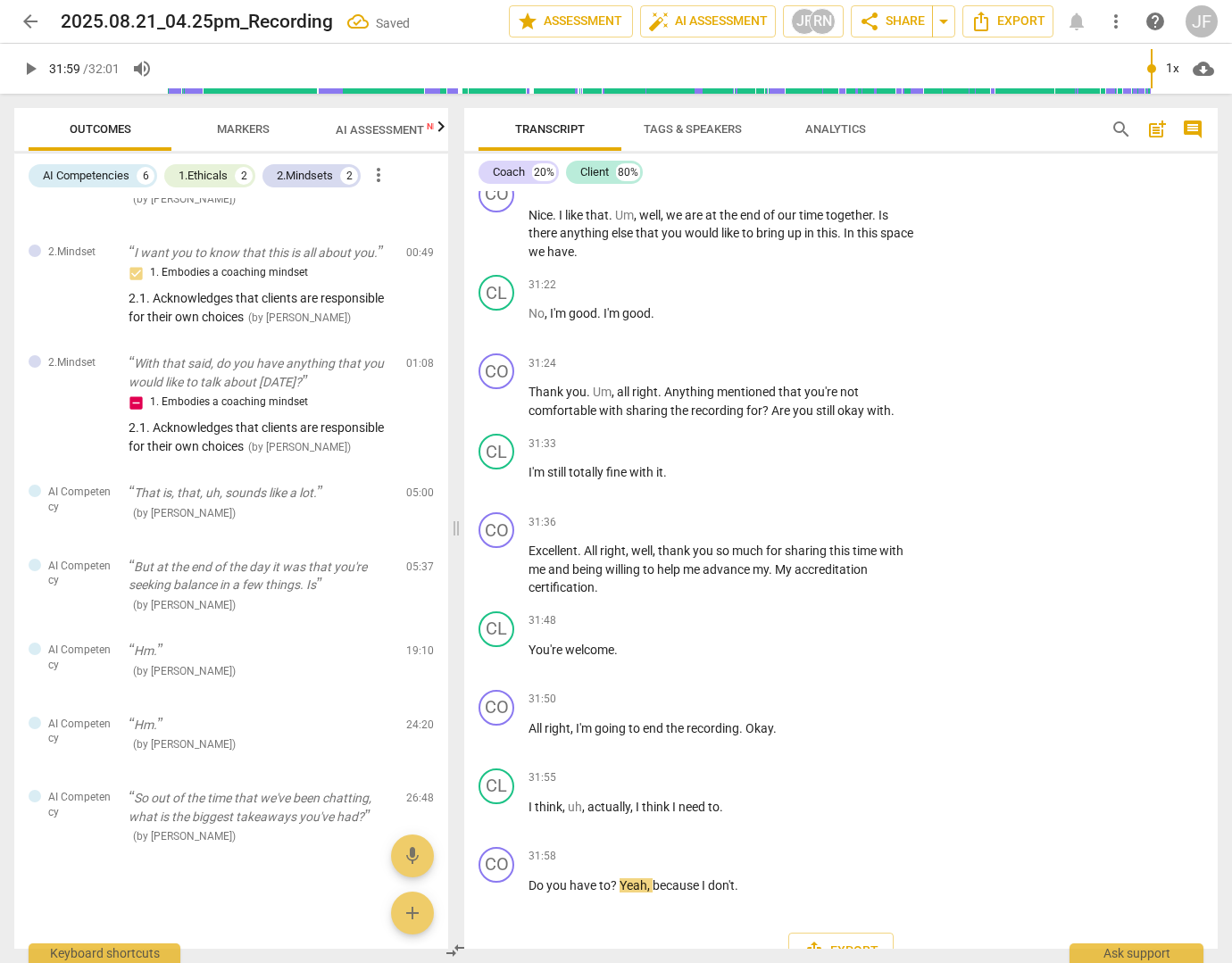
scroll to position [374, 0]
drag, startPoint x: 670, startPoint y: 271, endPoint x: 639, endPoint y: 302, distance: 43.8
click at [639, 262] on p "Nice . I like that . Um , well , we are at the end of our time together . Is th…" at bounding box center [723, 233] width 388 height 55
click at [802, 195] on div "+" at bounding box center [807, 186] width 18 height 18
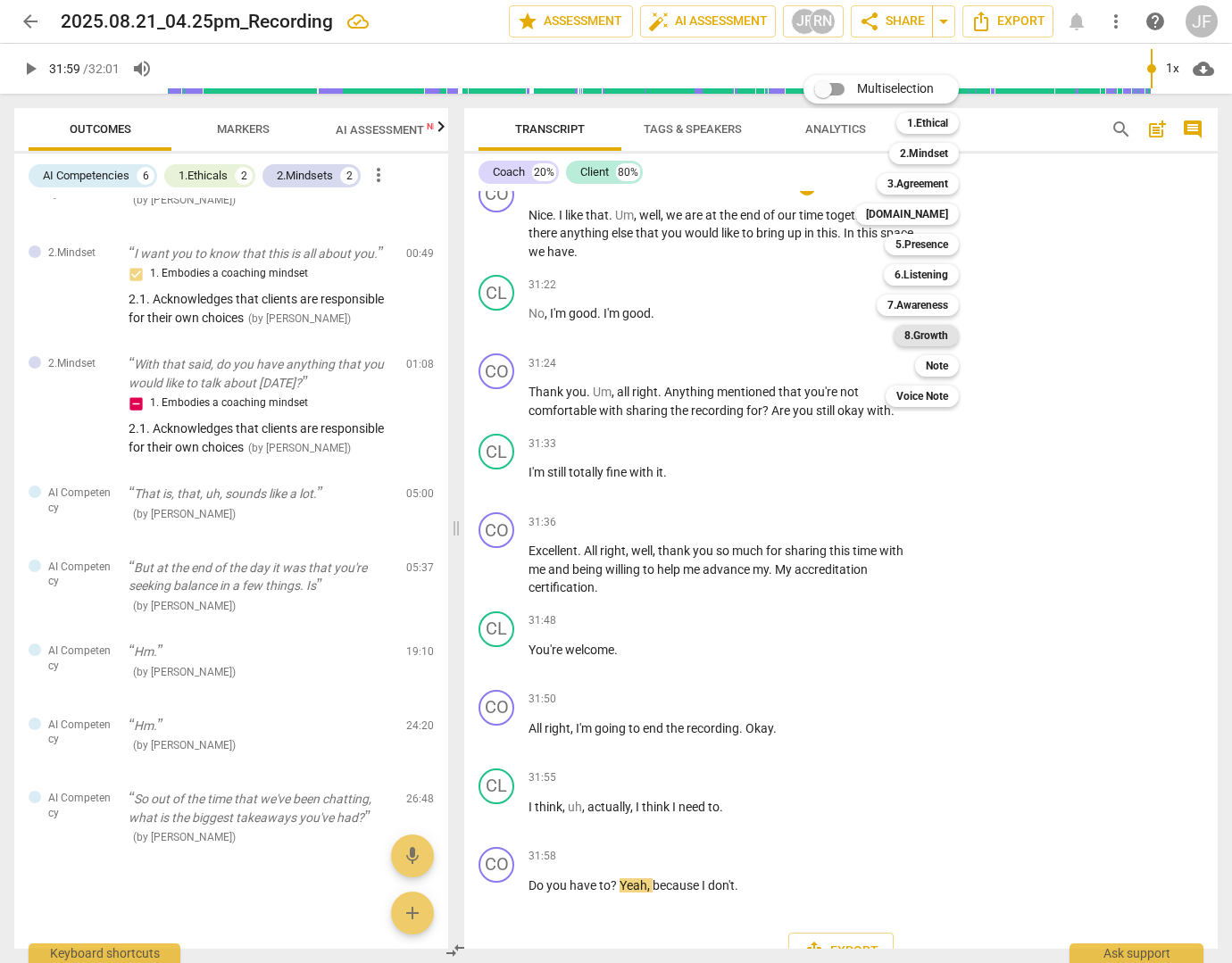
click at [932, 337] on b "8.Growth" at bounding box center [926, 336] width 43 height 22
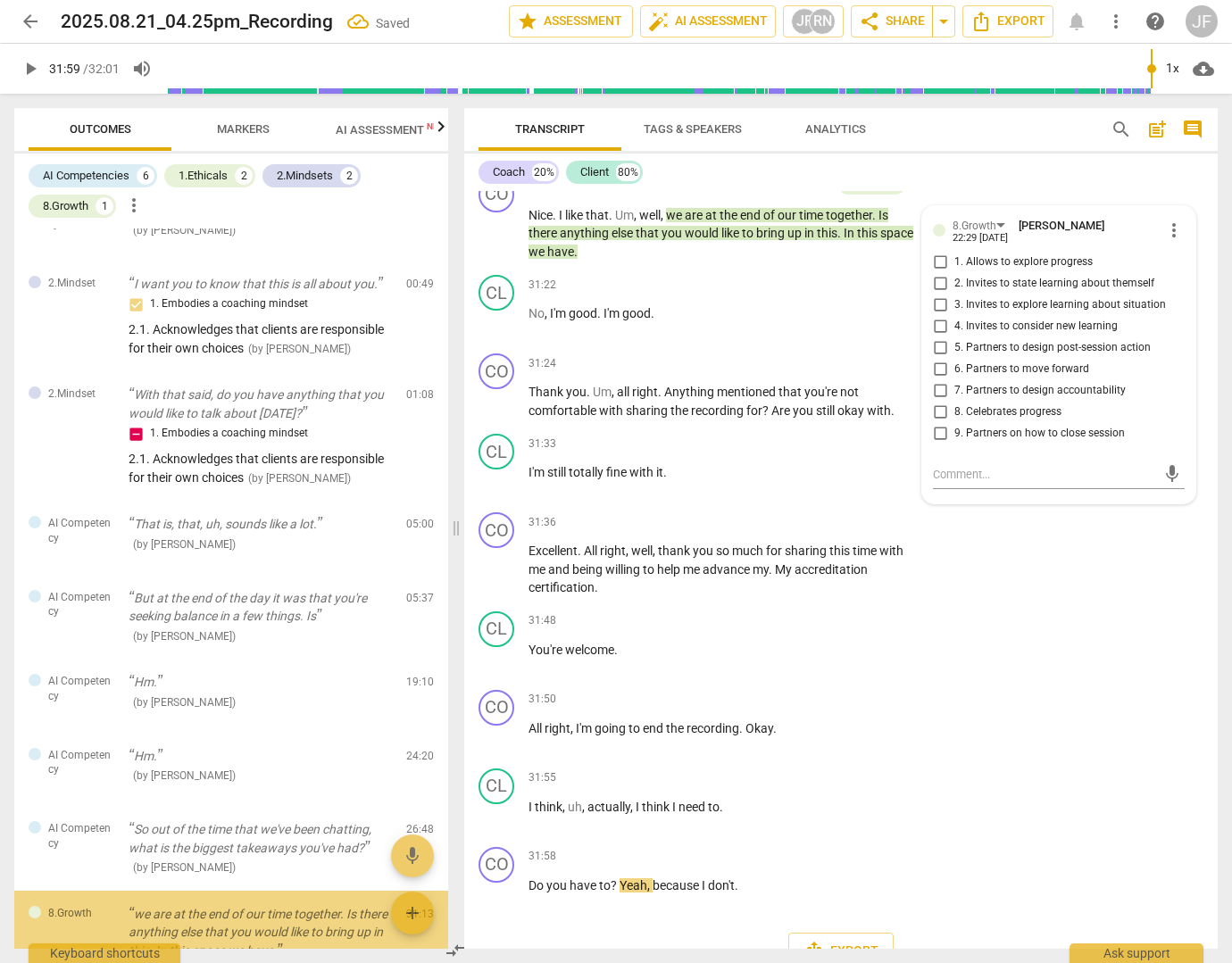
scroll to position [511, 0]
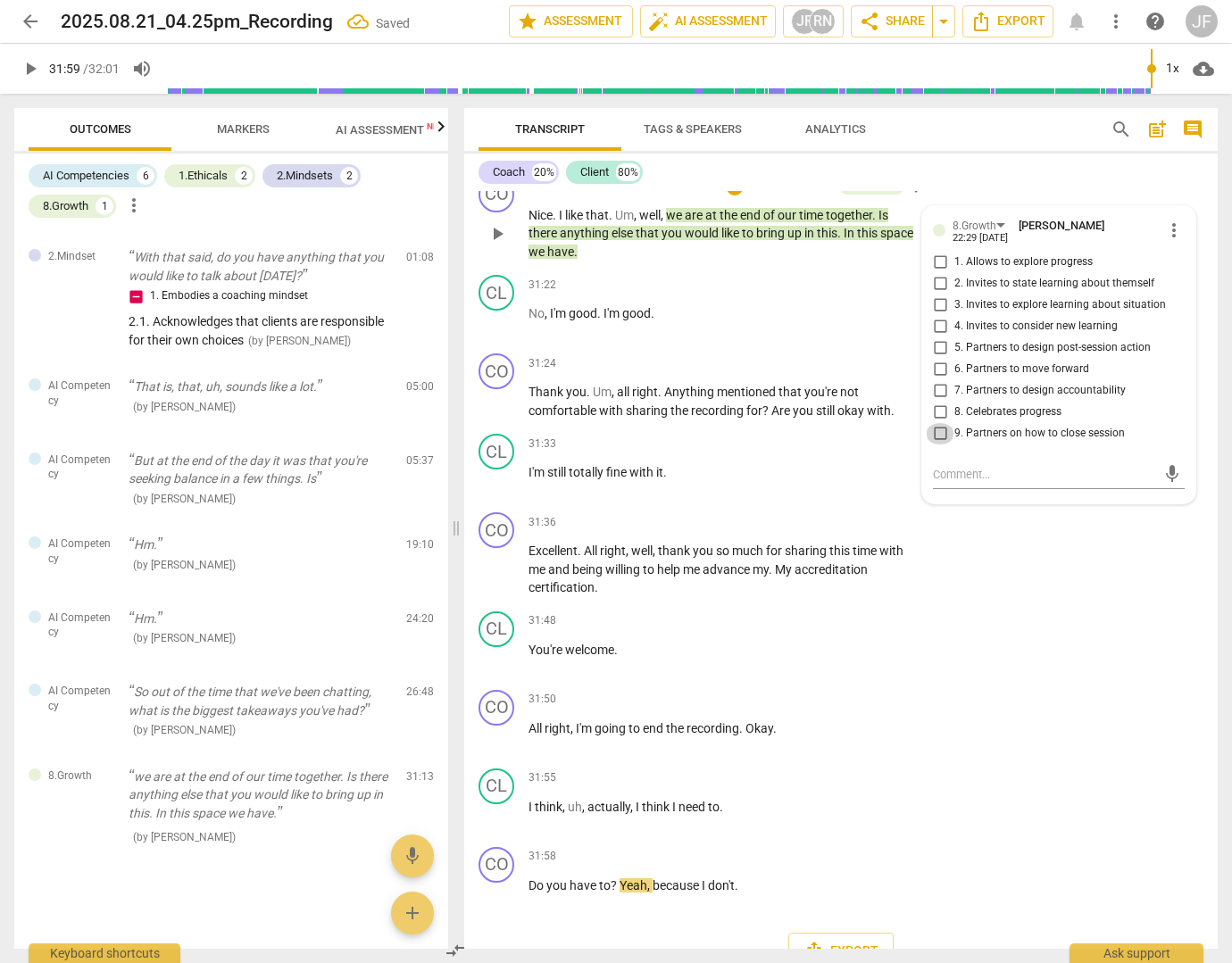
click at [936, 444] on input "9. Partners on how to close session" at bounding box center [940, 434] width 29 height 22
checkbox input "true"
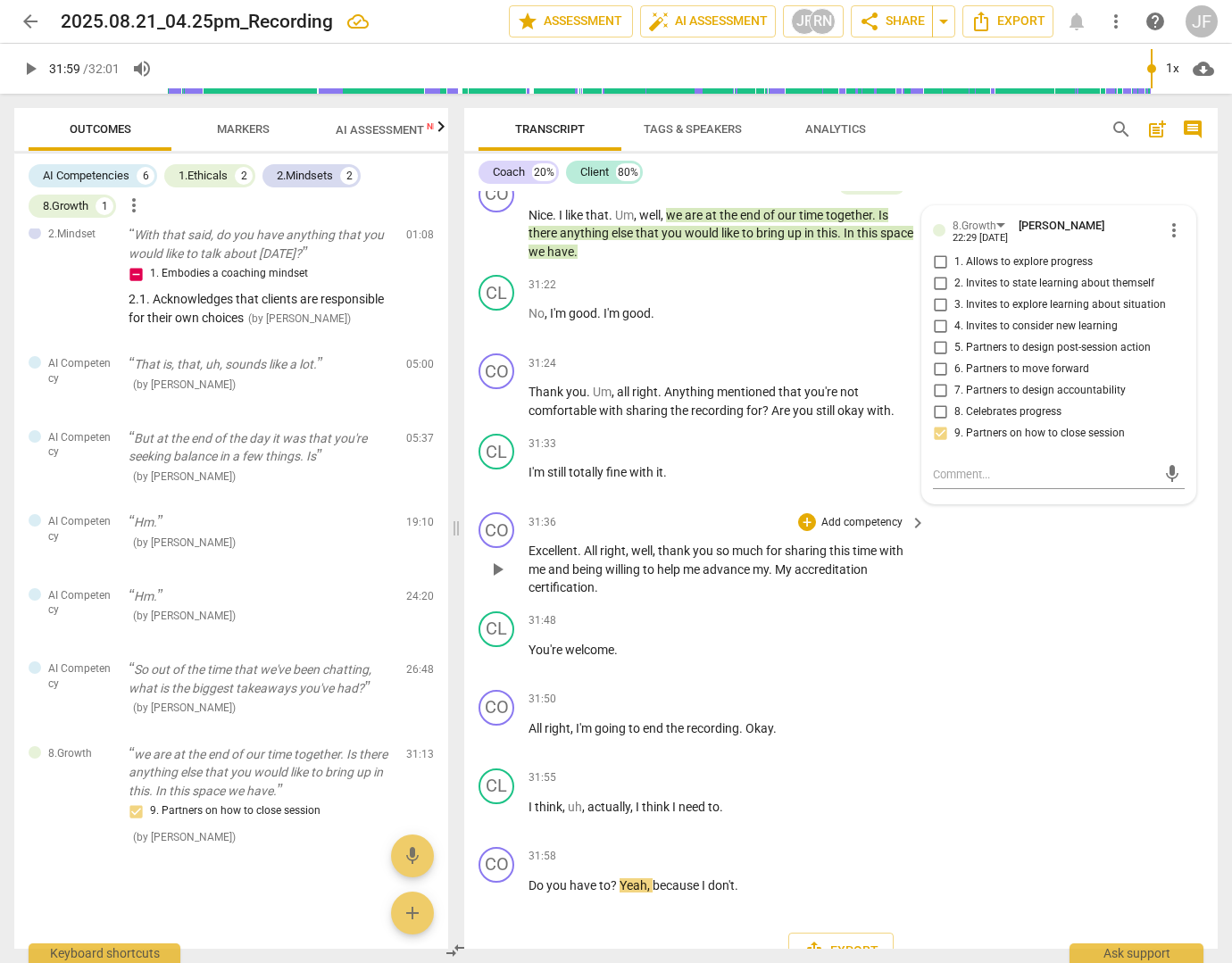
click at [1096, 605] on div "CO play_arrow pause 31:36 + Add competency keyboard_arrow_right Excellent . All…" at bounding box center [840, 554] width 753 height 99
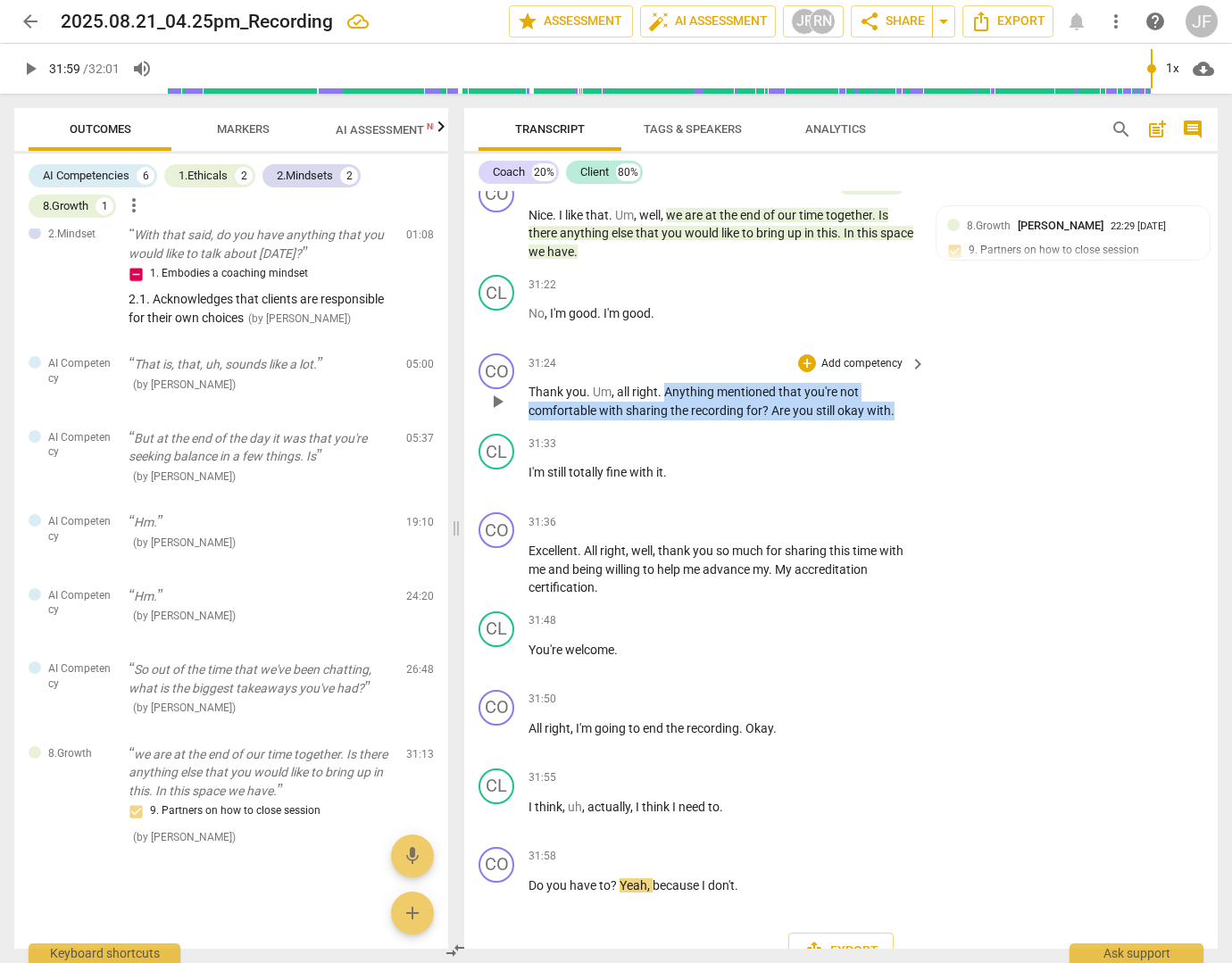
drag, startPoint x: 664, startPoint y: 449, endPoint x: 901, endPoint y: 474, distance: 238.3
click at [901, 419] on p "Thank you . Um , all right . Anything mentioned that you're not comfortable wit…" at bounding box center [723, 401] width 388 height 36
click at [806, 372] on div "+" at bounding box center [807, 363] width 18 height 18
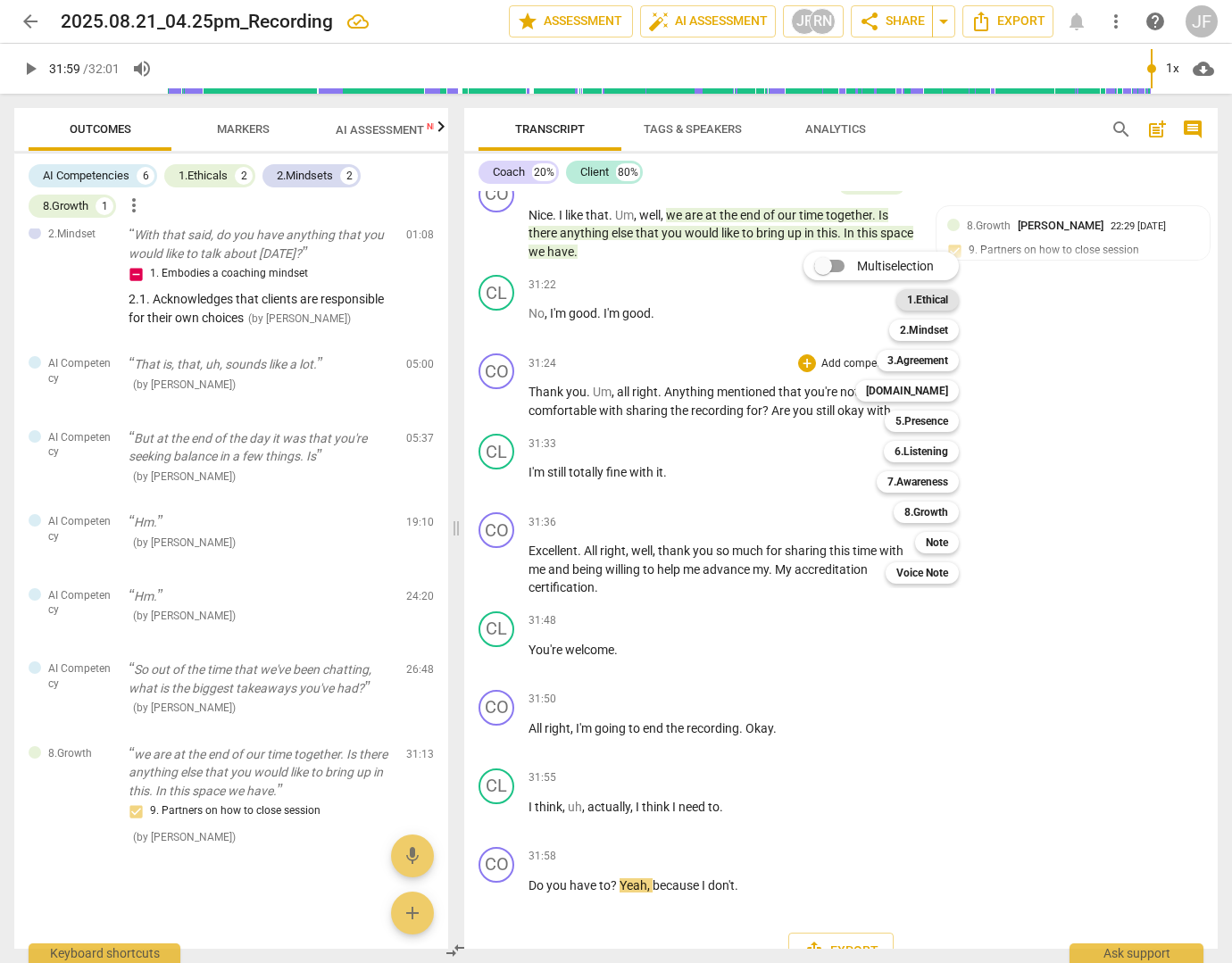
click at [916, 300] on b "1.Ethical" at bounding box center [928, 300] width 41 height 22
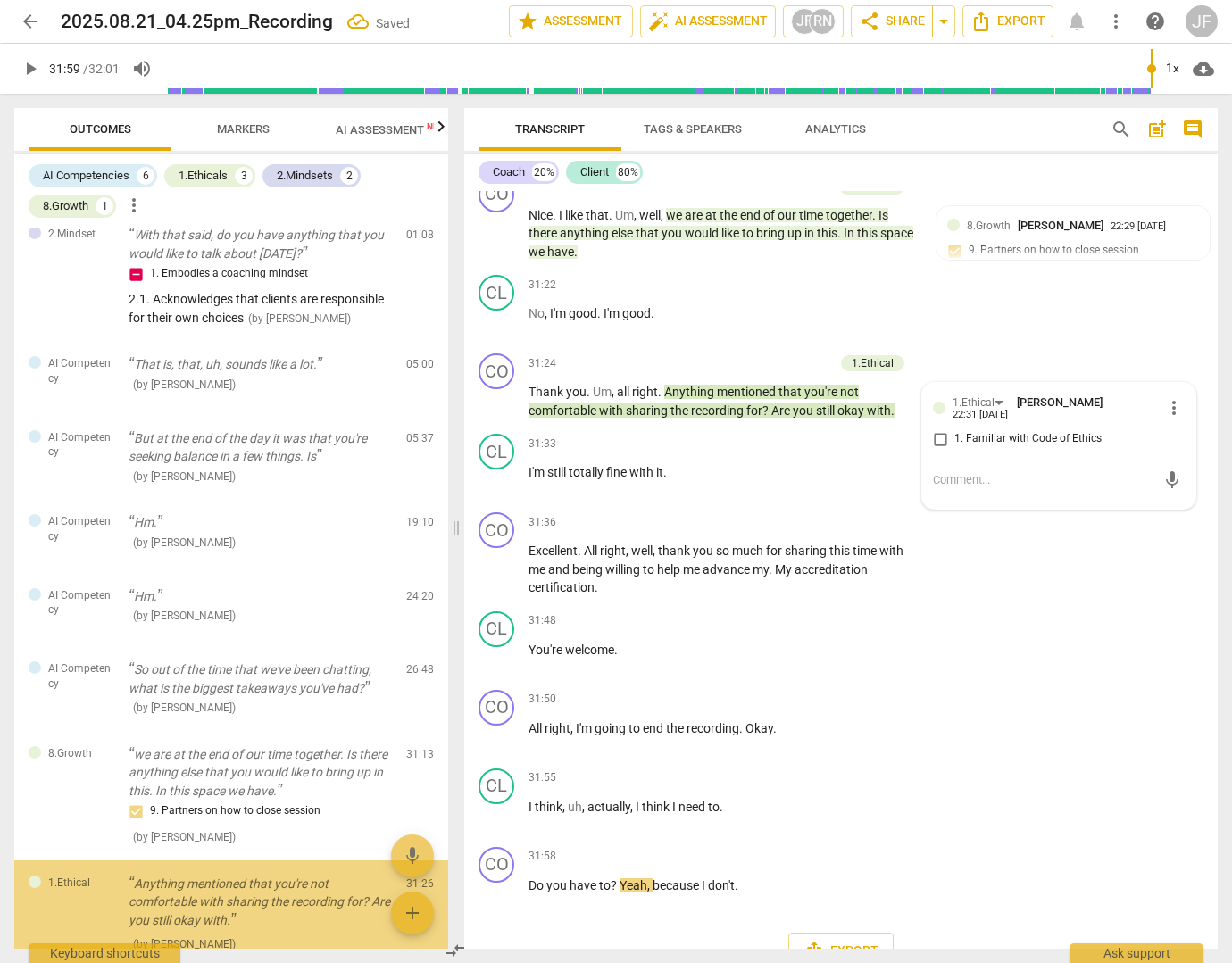
scroll to position [641, 0]
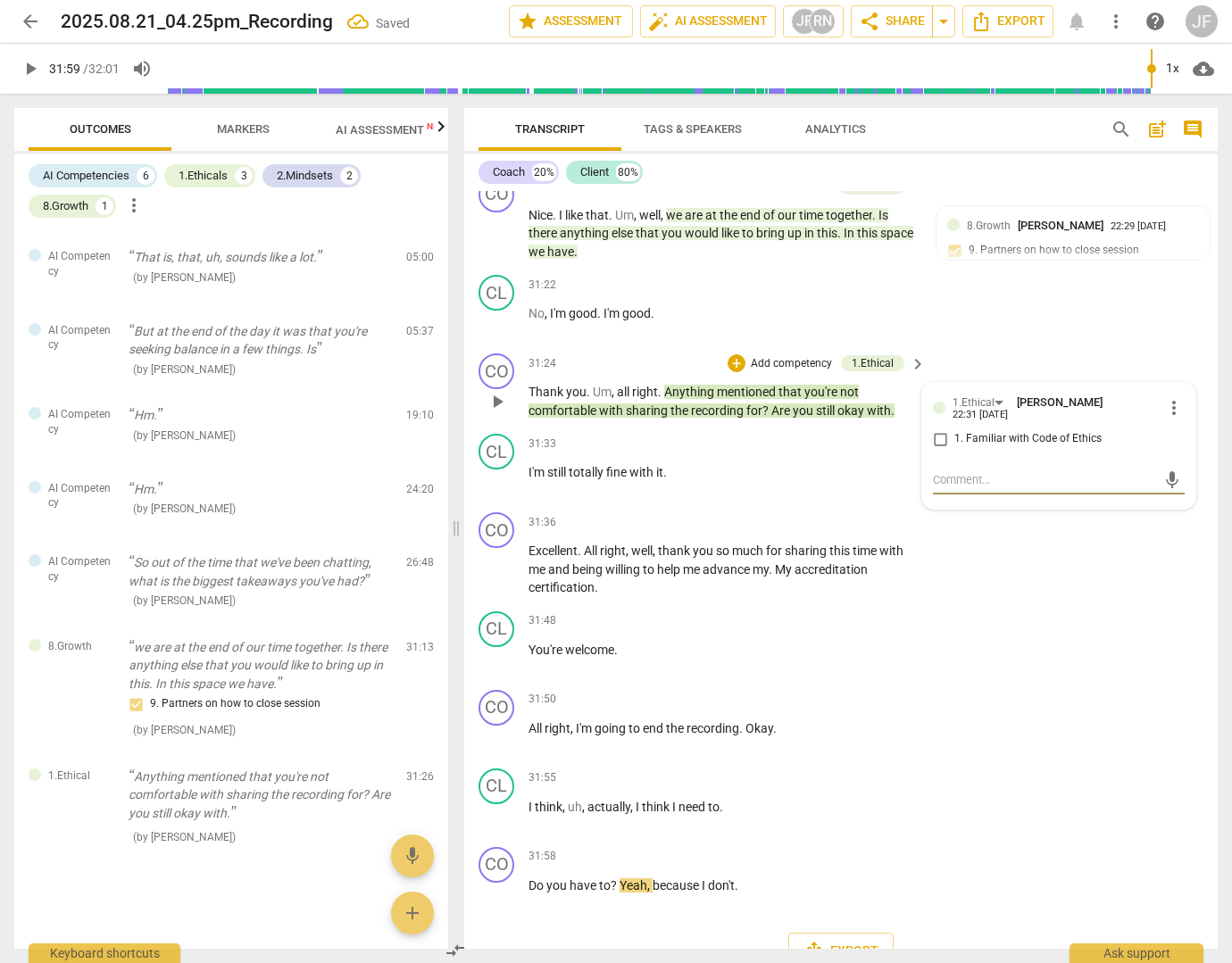
click at [935, 488] on textarea at bounding box center [1044, 480] width 224 height 17
type textarea "1"
type textarea "1."
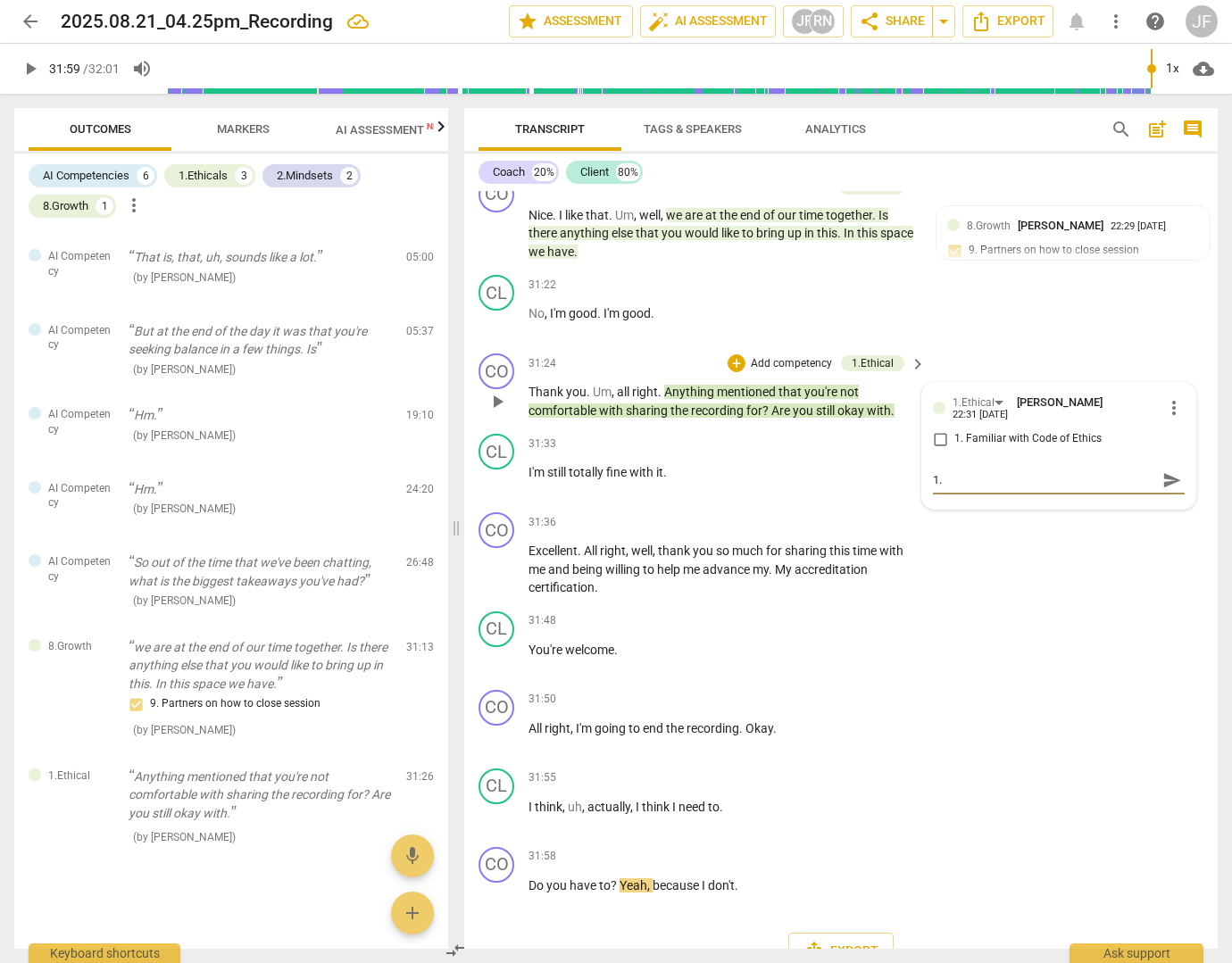
type textarea "1.5"
click at [958, 488] on textarea "1.5" at bounding box center [1044, 480] width 224 height 17
paste textarea "5. Maintains confidentiality"
type textarea "1.55. Maintains confidentiality"
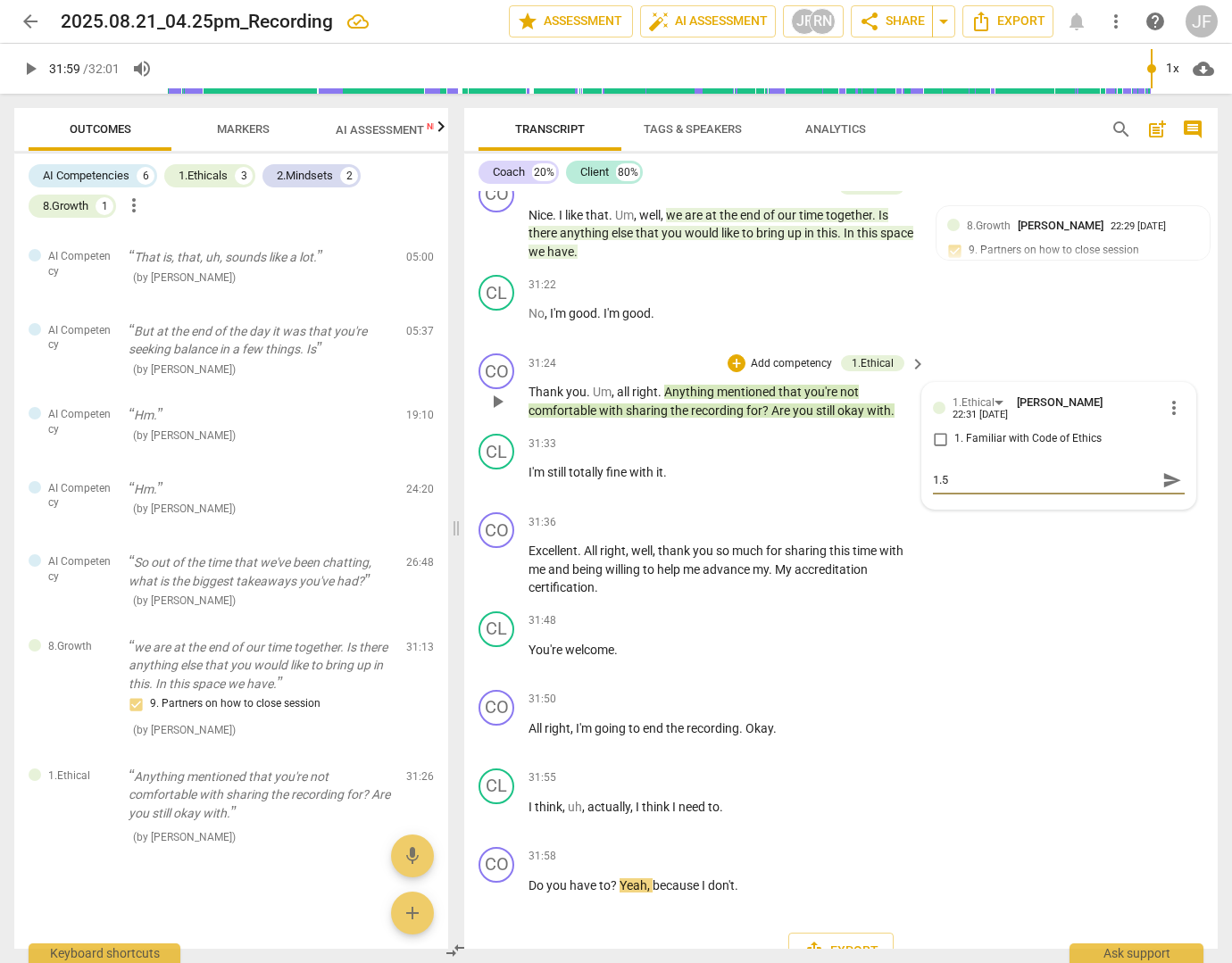
type textarea "1.55. Maintains confidentiality"
click at [951, 488] on textarea "1.55. Maintains confidentiality" at bounding box center [1044, 480] width 224 height 17
type textarea "1.5. Maintains confidentiality"
click at [1168, 490] on span "send" at bounding box center [1172, 481] width 20 height 20
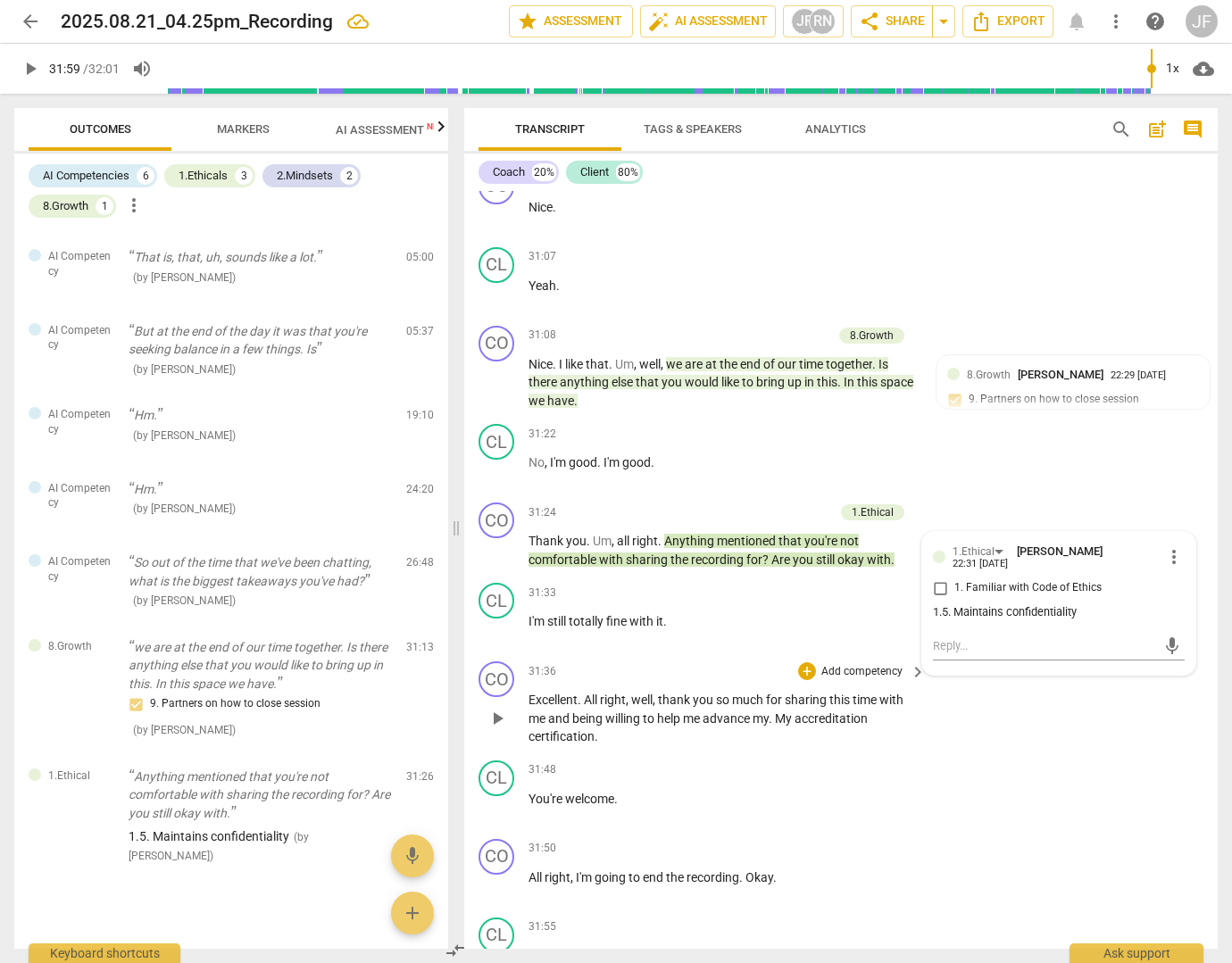
scroll to position [10497, 0]
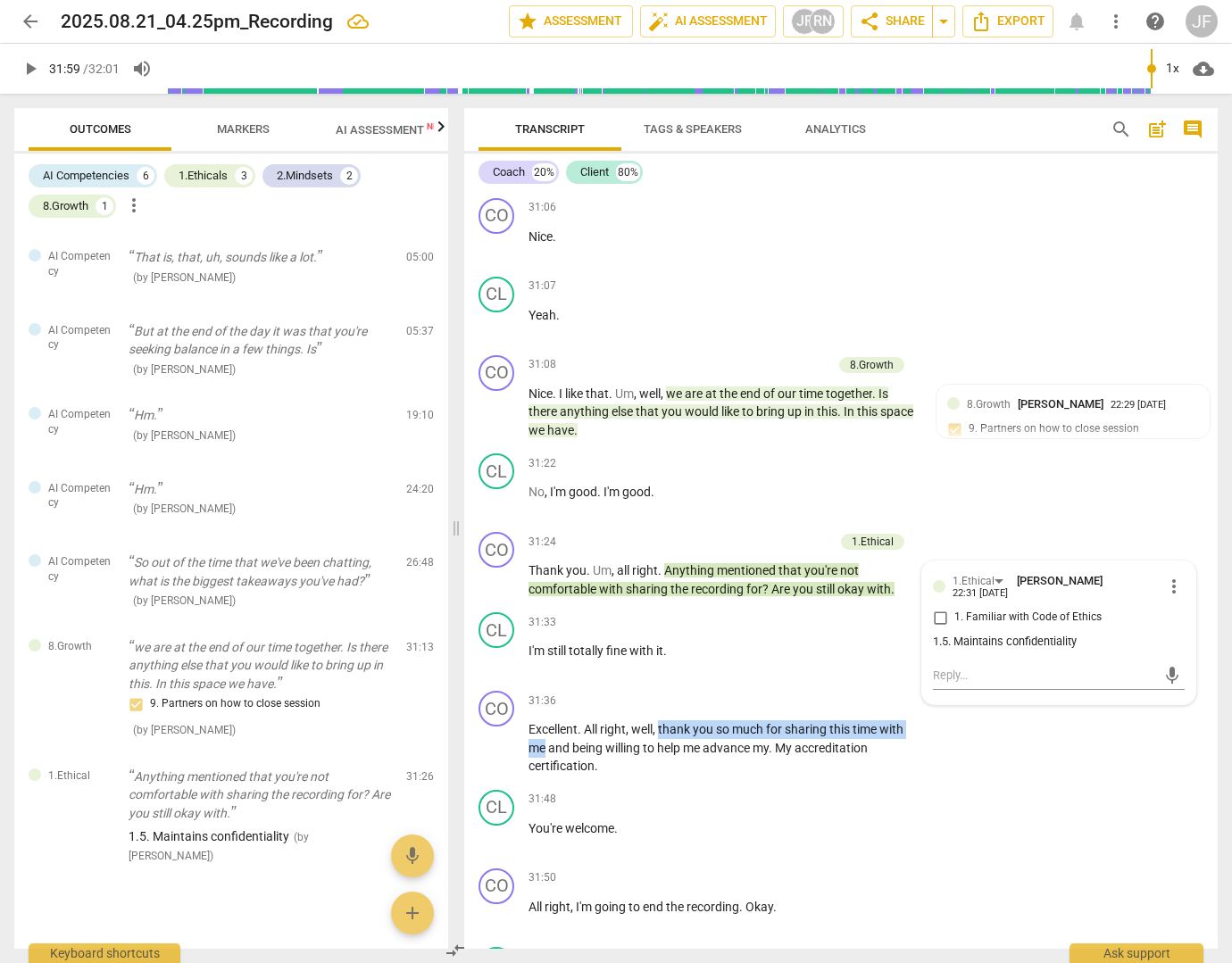
drag, startPoint x: 662, startPoint y: 786, endPoint x: 543, endPoint y: 803, distance: 120.2
click at [543, 776] on p "Excellent . All right , well , thank you so much for sharing this time with me …" at bounding box center [723, 747] width 388 height 55
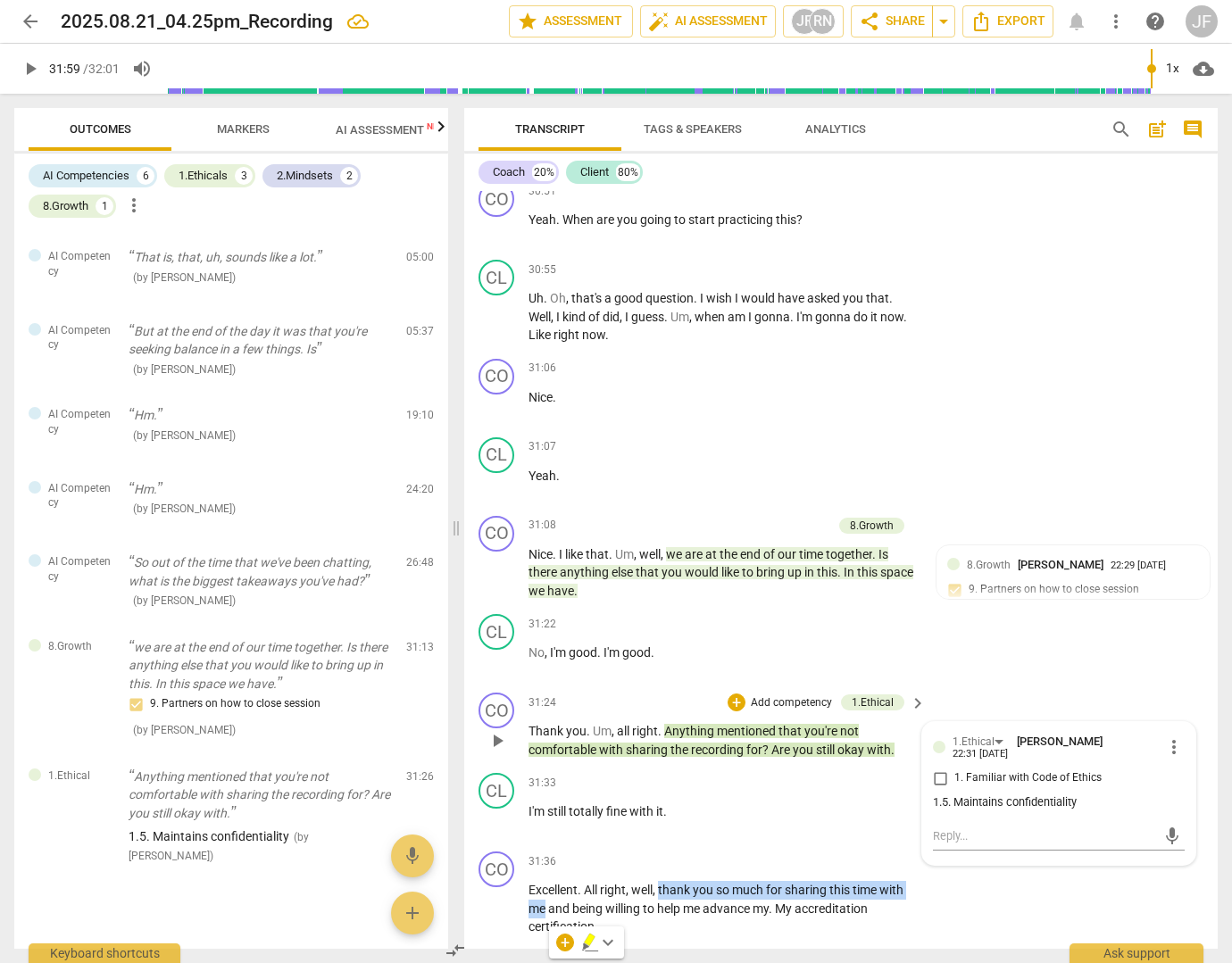
scroll to position [10318, 0]
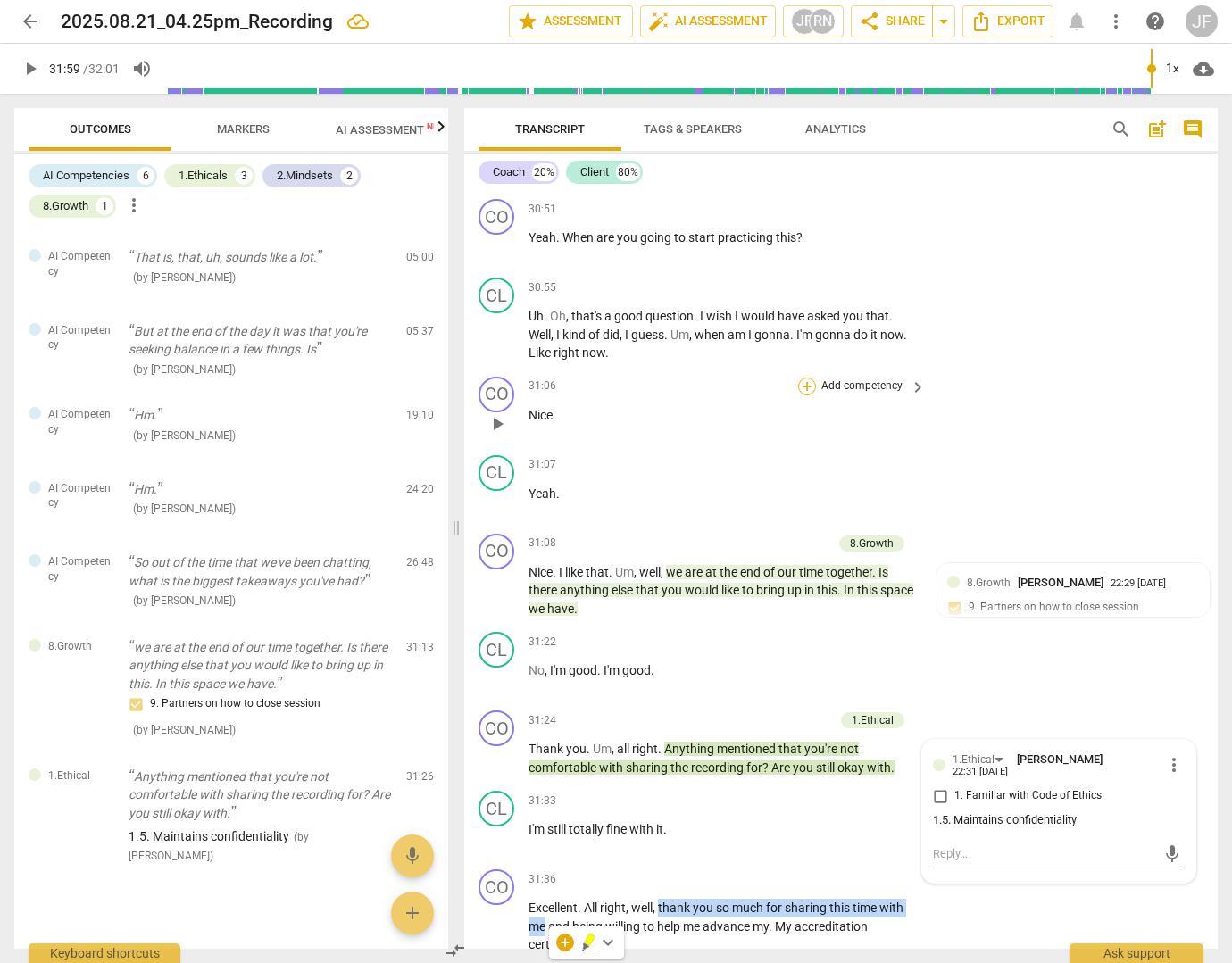
click at [806, 396] on div "+" at bounding box center [807, 386] width 18 height 18
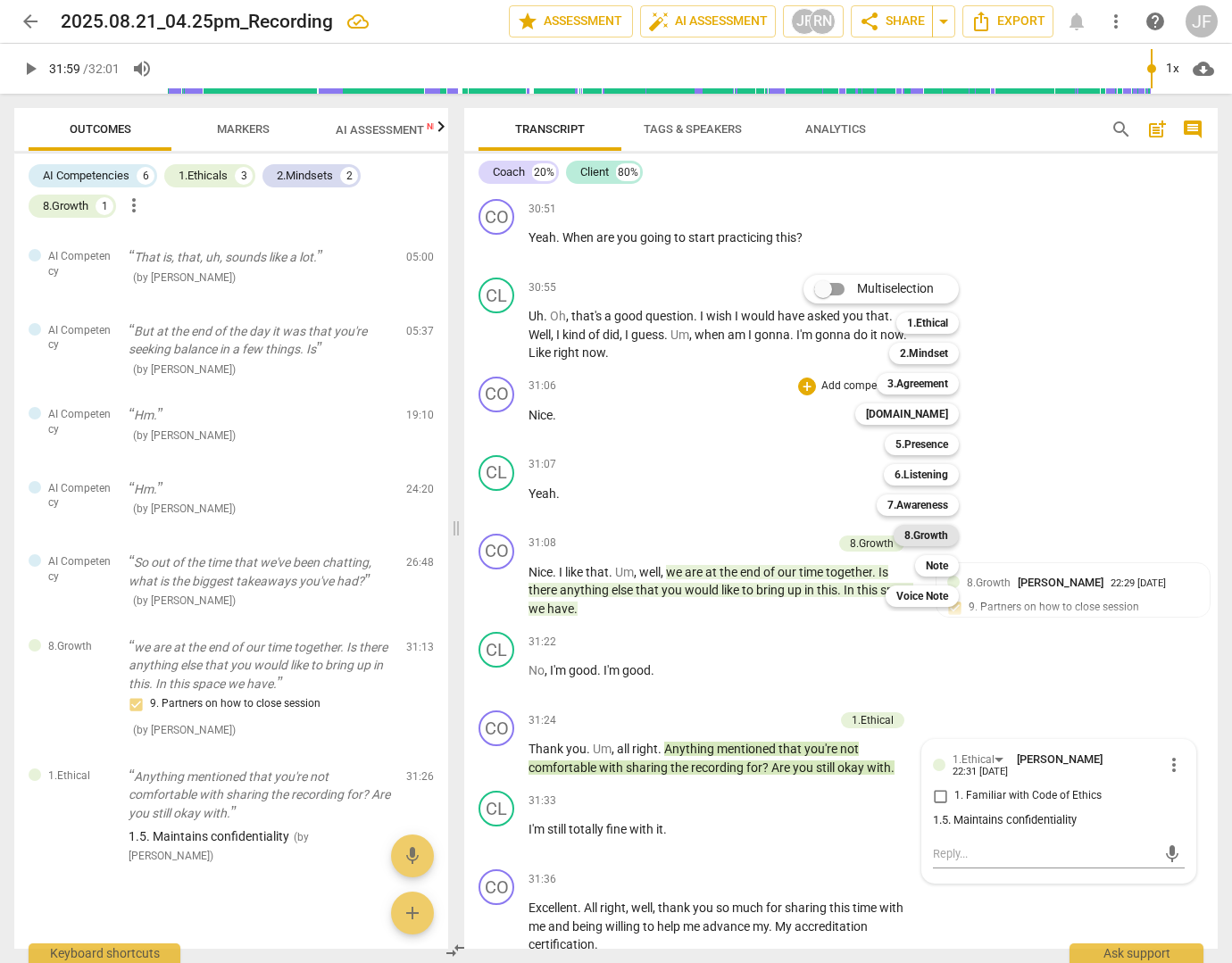
click at [914, 538] on b "8.Growth" at bounding box center [926, 536] width 43 height 22
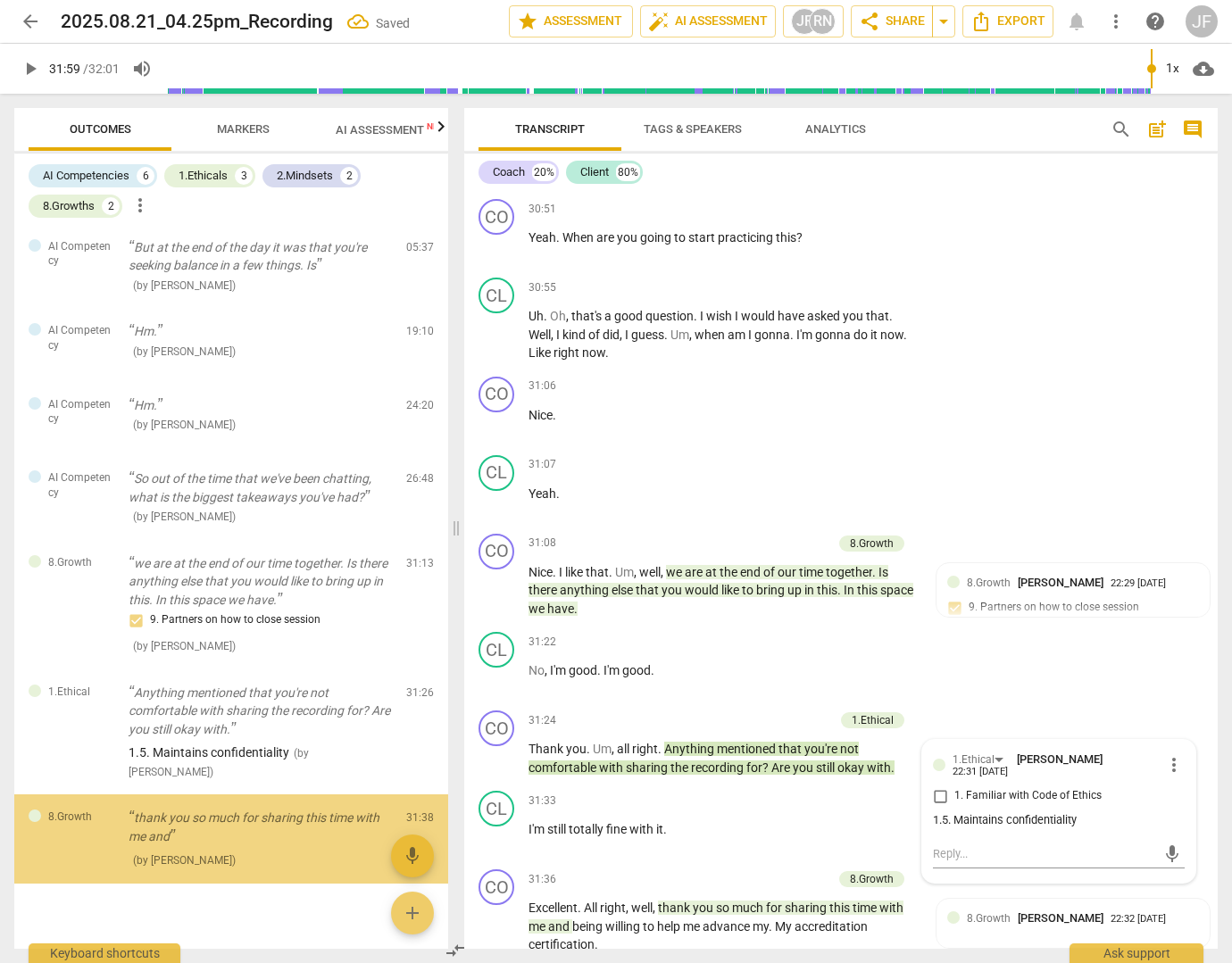
scroll to position [748, 0]
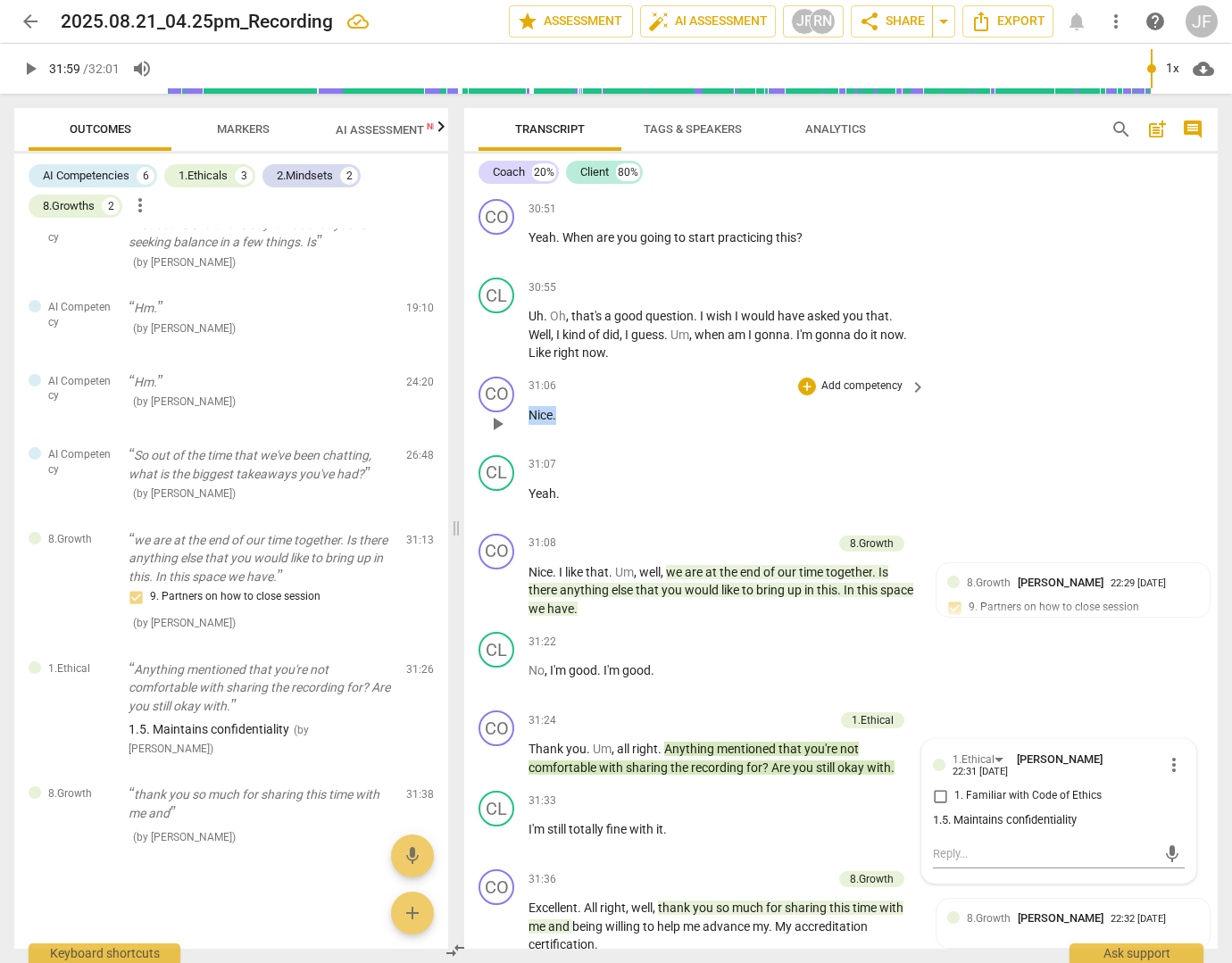
drag, startPoint x: 557, startPoint y: 472, endPoint x: 531, endPoint y: 472, distance: 26.0
click at [531, 424] on p "Nice ." at bounding box center [723, 415] width 388 height 19
click at [576, 443] on div "+" at bounding box center [573, 446] width 18 height 18
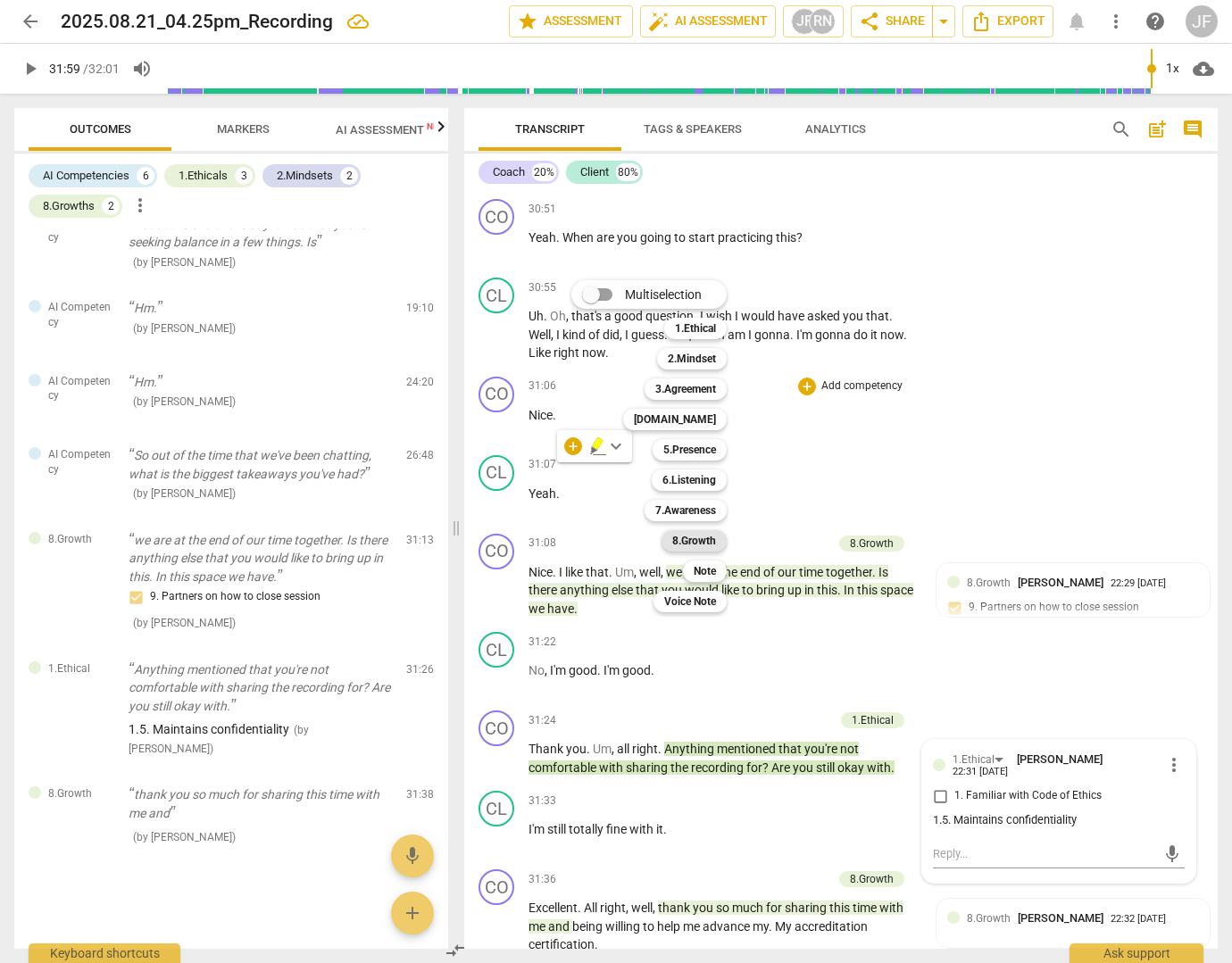
click at [708, 538] on b "8.Growth" at bounding box center [694, 541] width 43 height 22
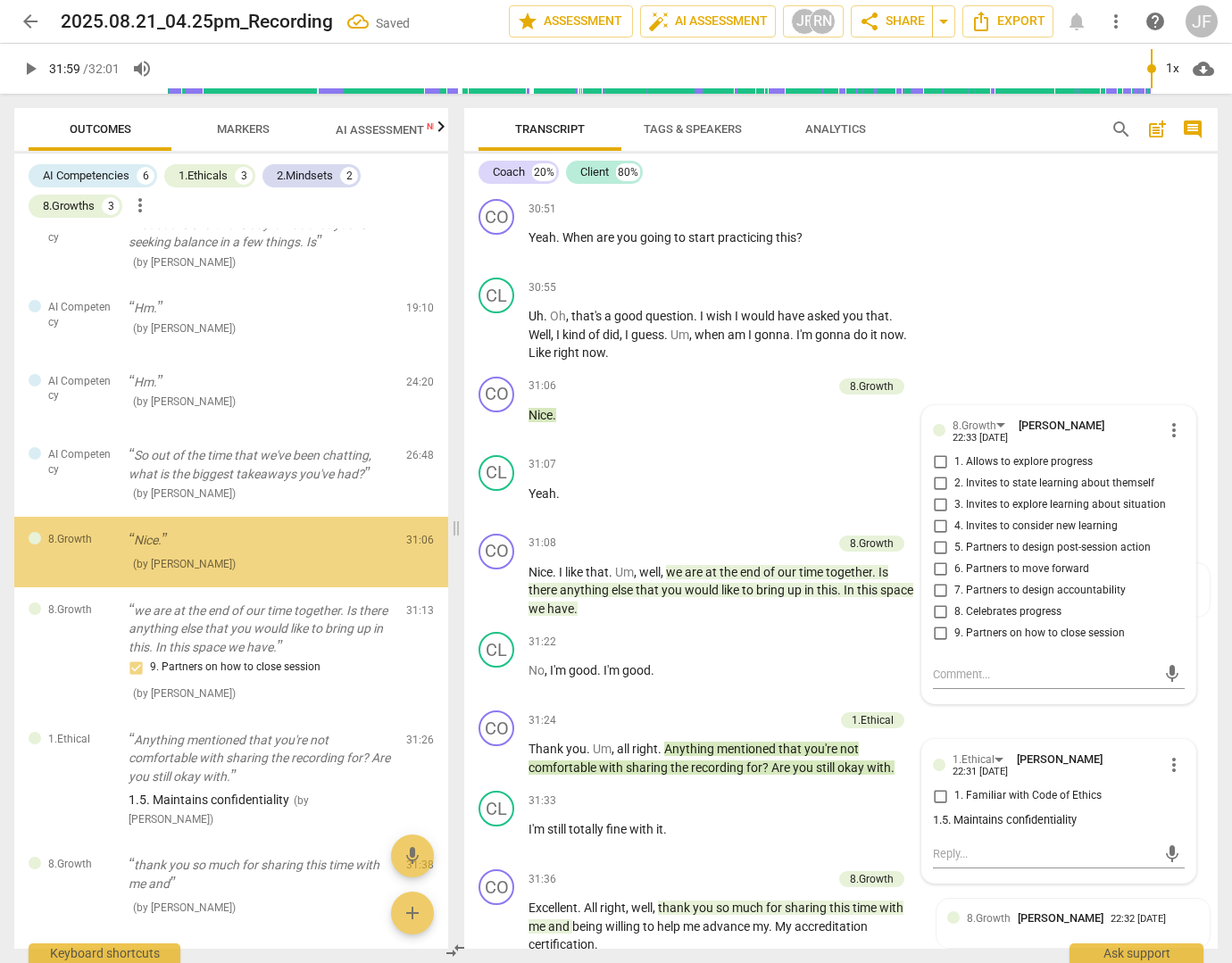
scroll to position [710, 0]
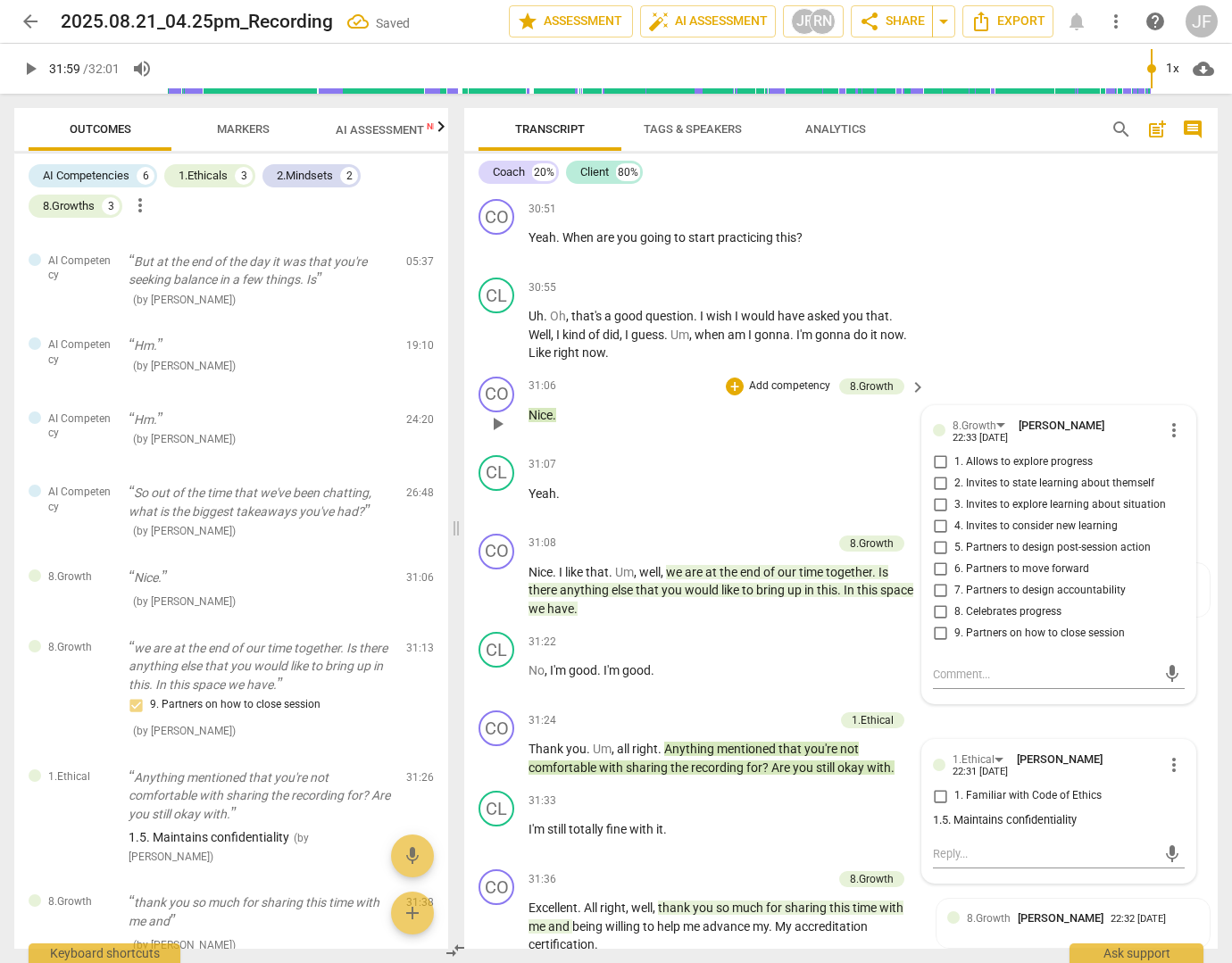
click at [973, 620] on span "8. Celebrates progress" at bounding box center [1007, 612] width 107 height 16
click at [954, 623] on input "8. Celebrates progress" at bounding box center [940, 612] width 29 height 22
checkbox input "true"
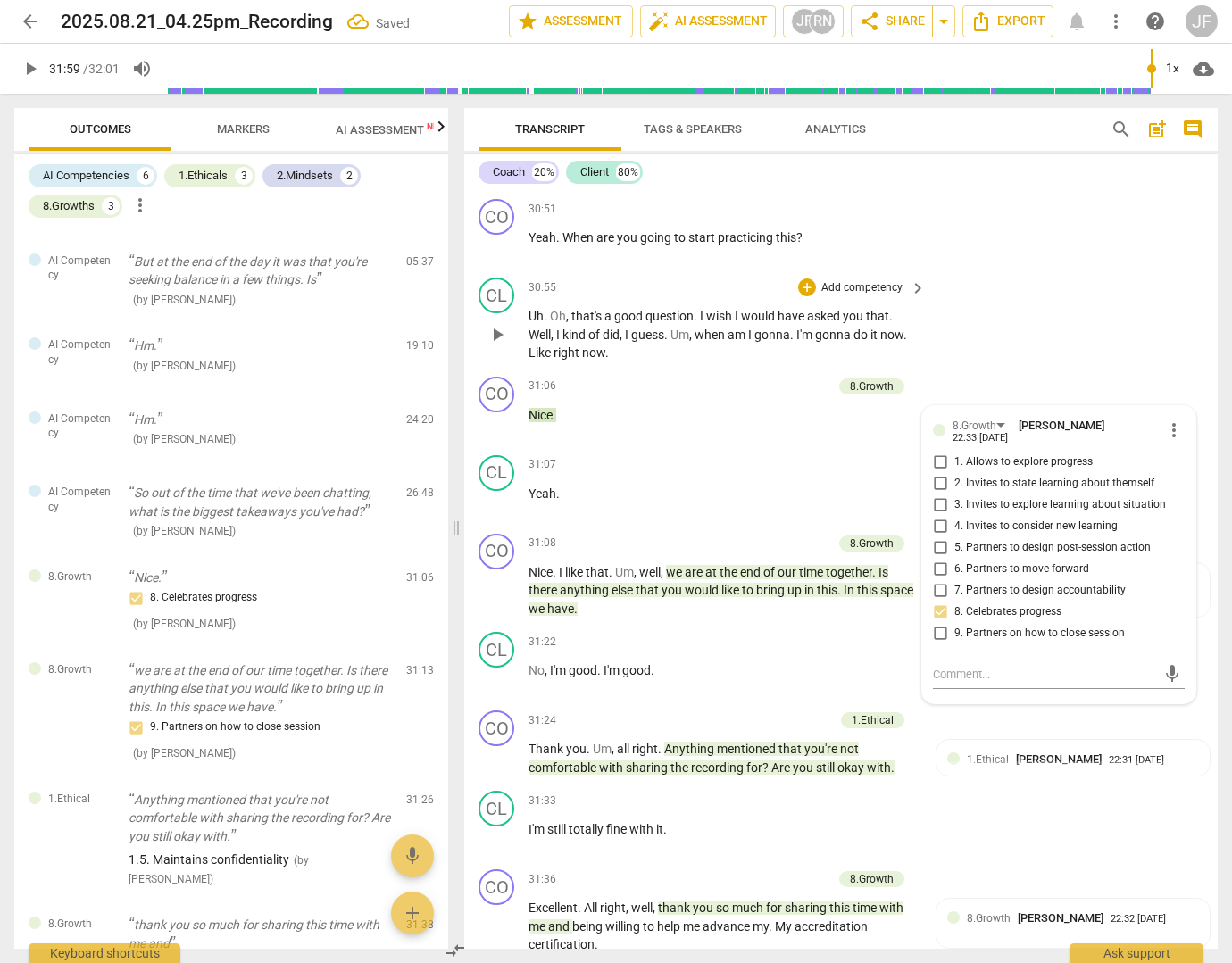
click at [1052, 369] on div "CL play_arrow pause 30:55 + Add competency keyboard_arrow_right Uh . Oh , that'…" at bounding box center [840, 320] width 753 height 99
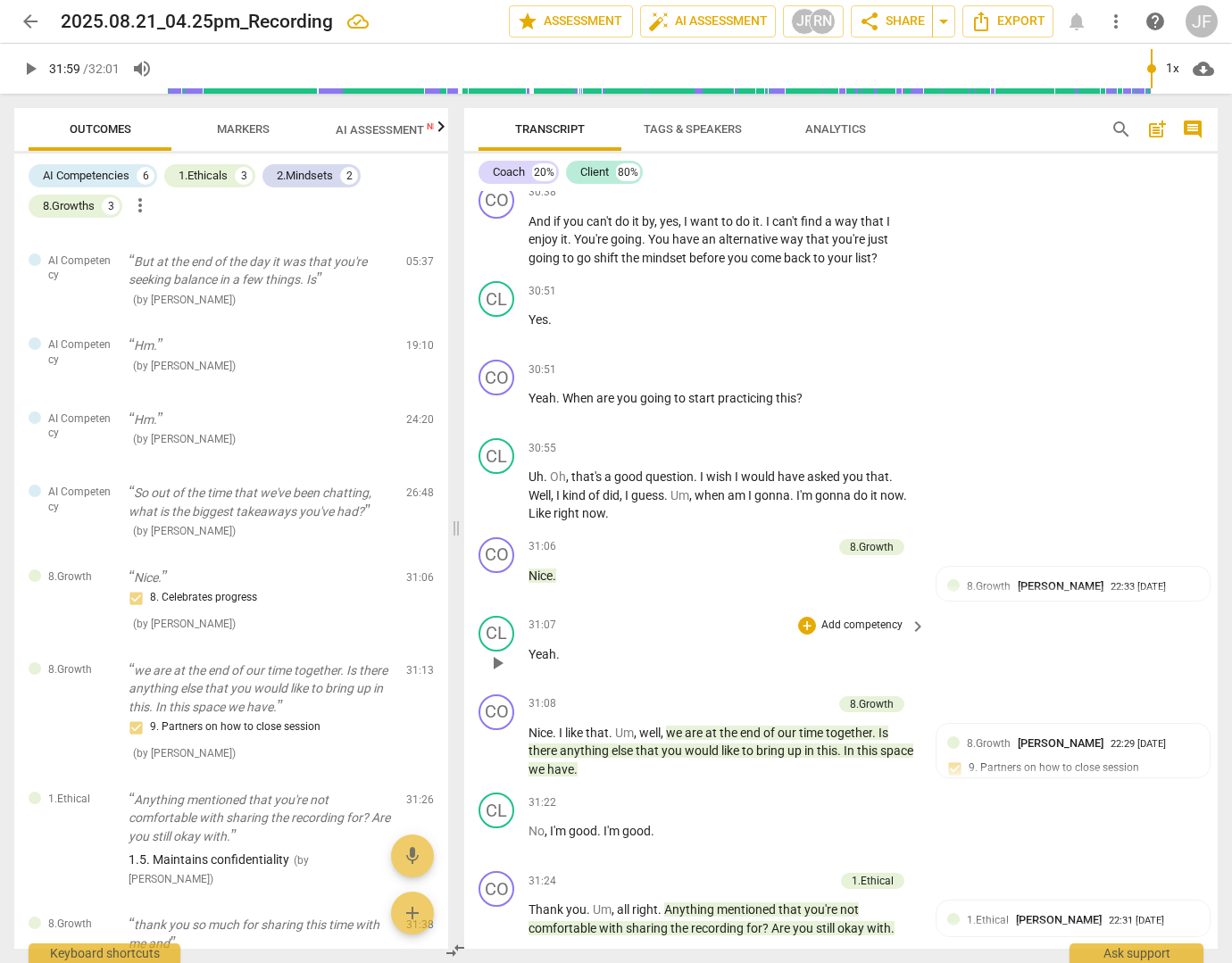
scroll to position [10139, 0]
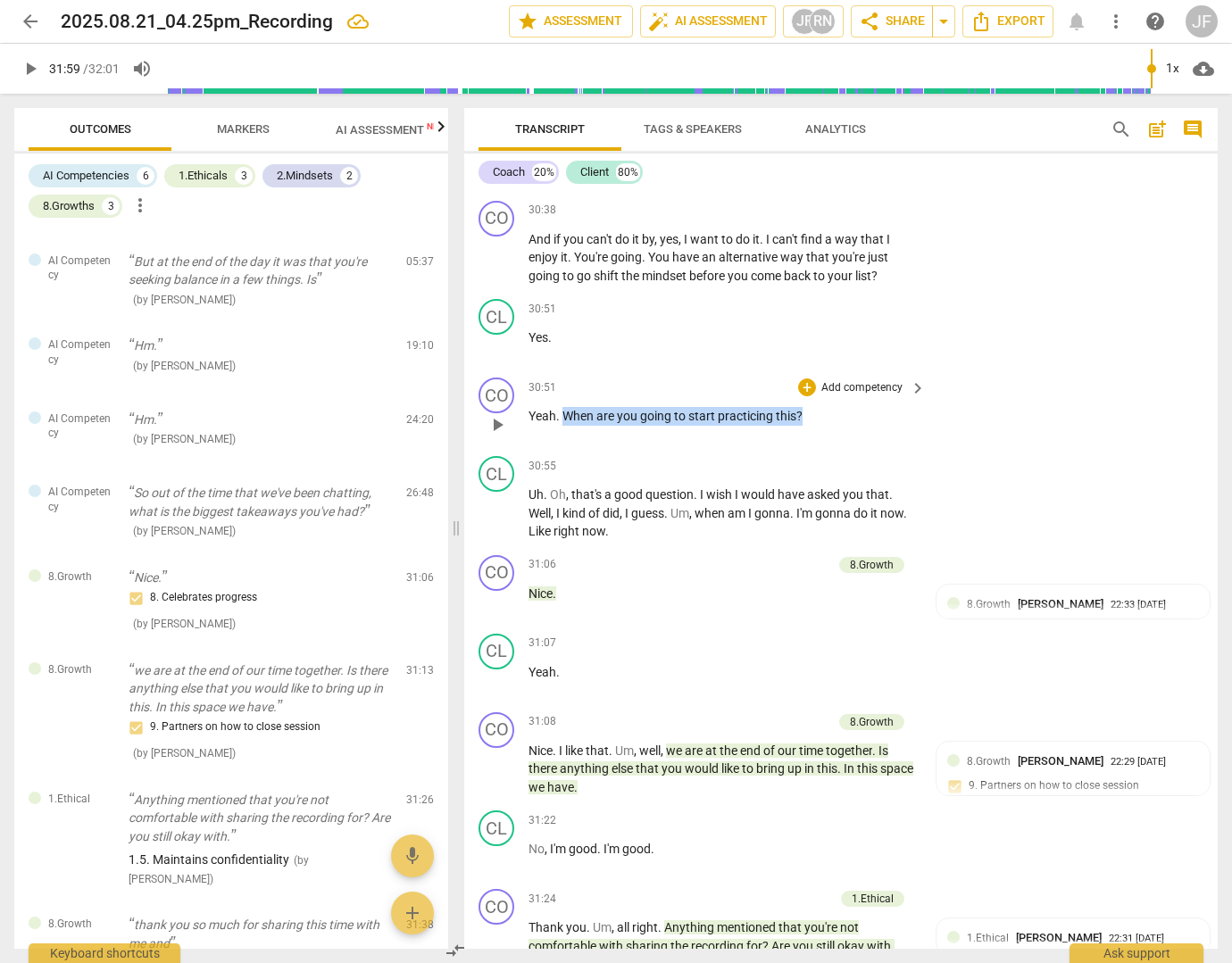
drag, startPoint x: 803, startPoint y: 471, endPoint x: 567, endPoint y: 473, distance: 236.0
click at [567, 425] on p "Yeah . When are you going to start practicing this ?" at bounding box center [723, 416] width 388 height 19
click at [817, 448] on div "+" at bounding box center [818, 447] width 18 height 18
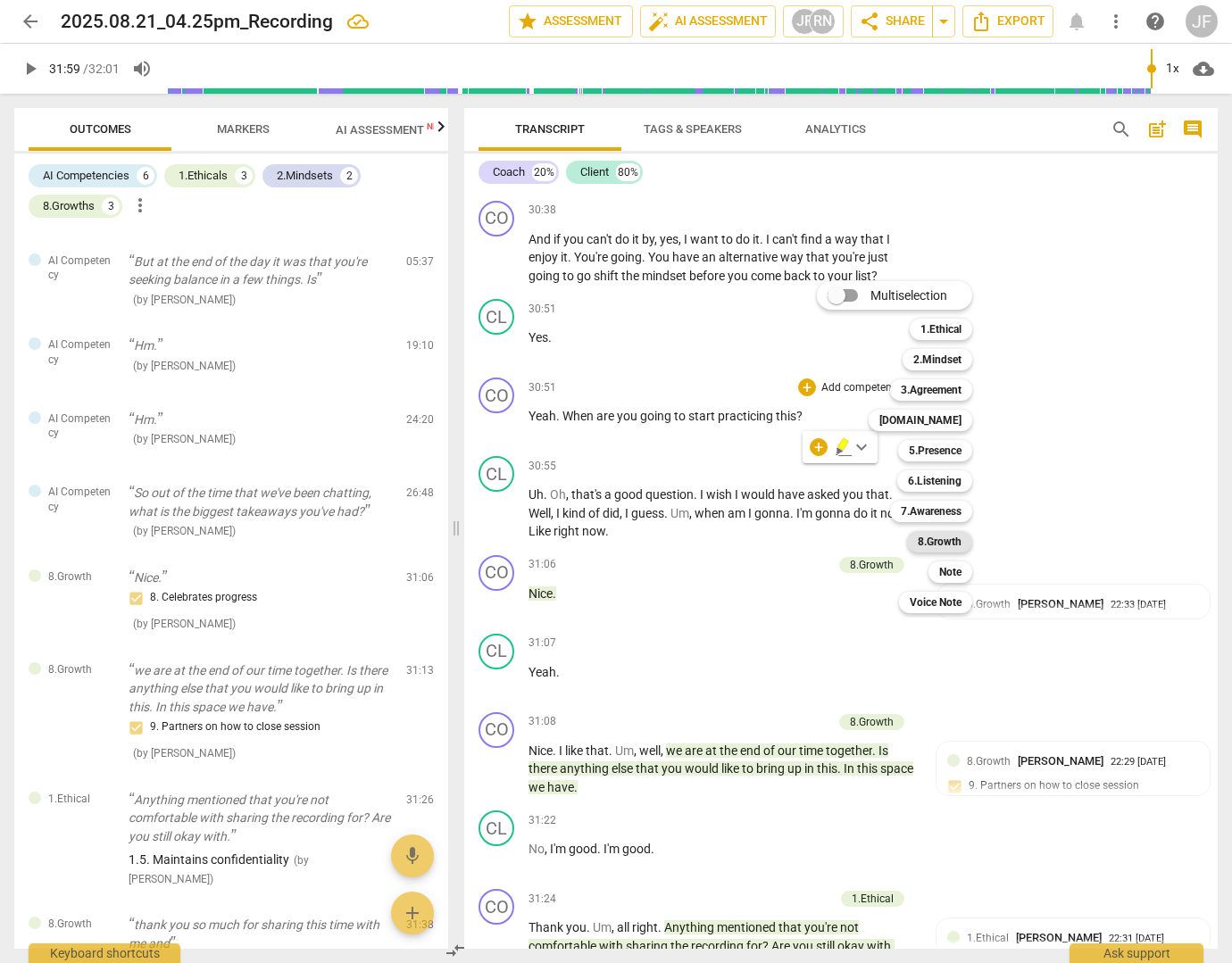
click at [933, 542] on b "8.Growth" at bounding box center [940, 542] width 43 height 22
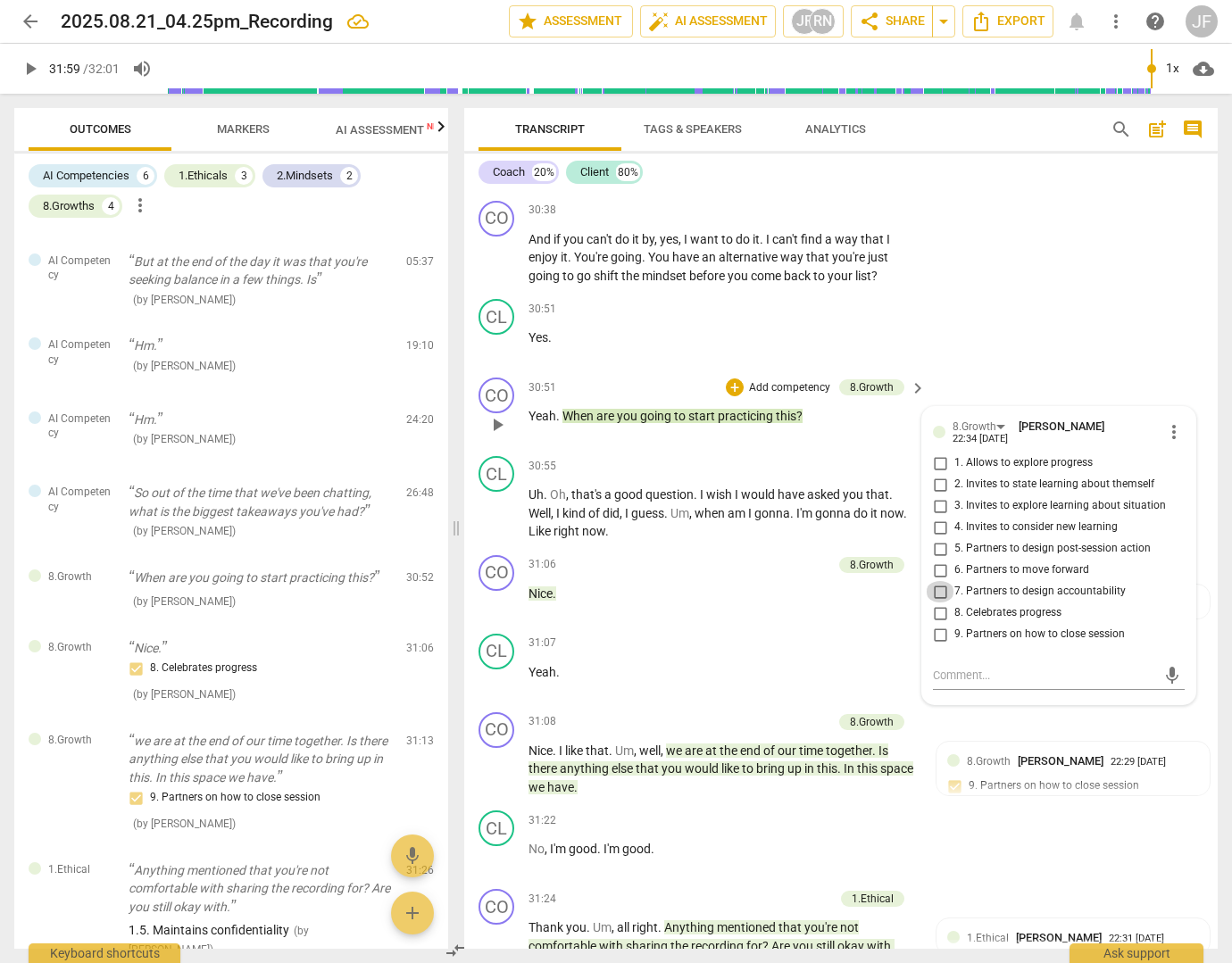
click at [942, 603] on input "7. Partners to design accountability" at bounding box center [940, 592] width 29 height 22
checkbox input "true"
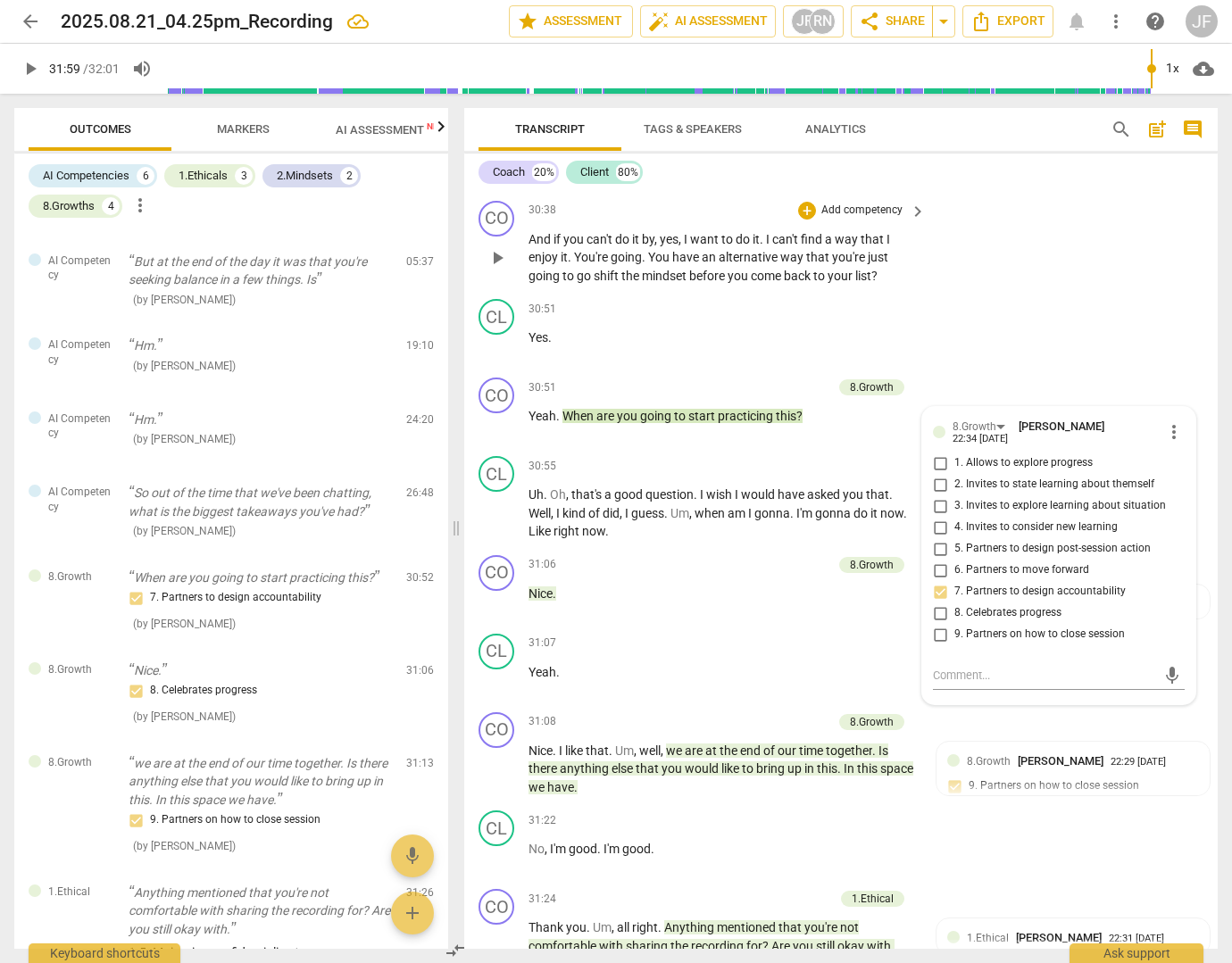
click at [1129, 292] on div "CO play_arrow pause 30:38 + Add competency keyboard_arrow_right And if you can'…" at bounding box center [840, 243] width 753 height 99
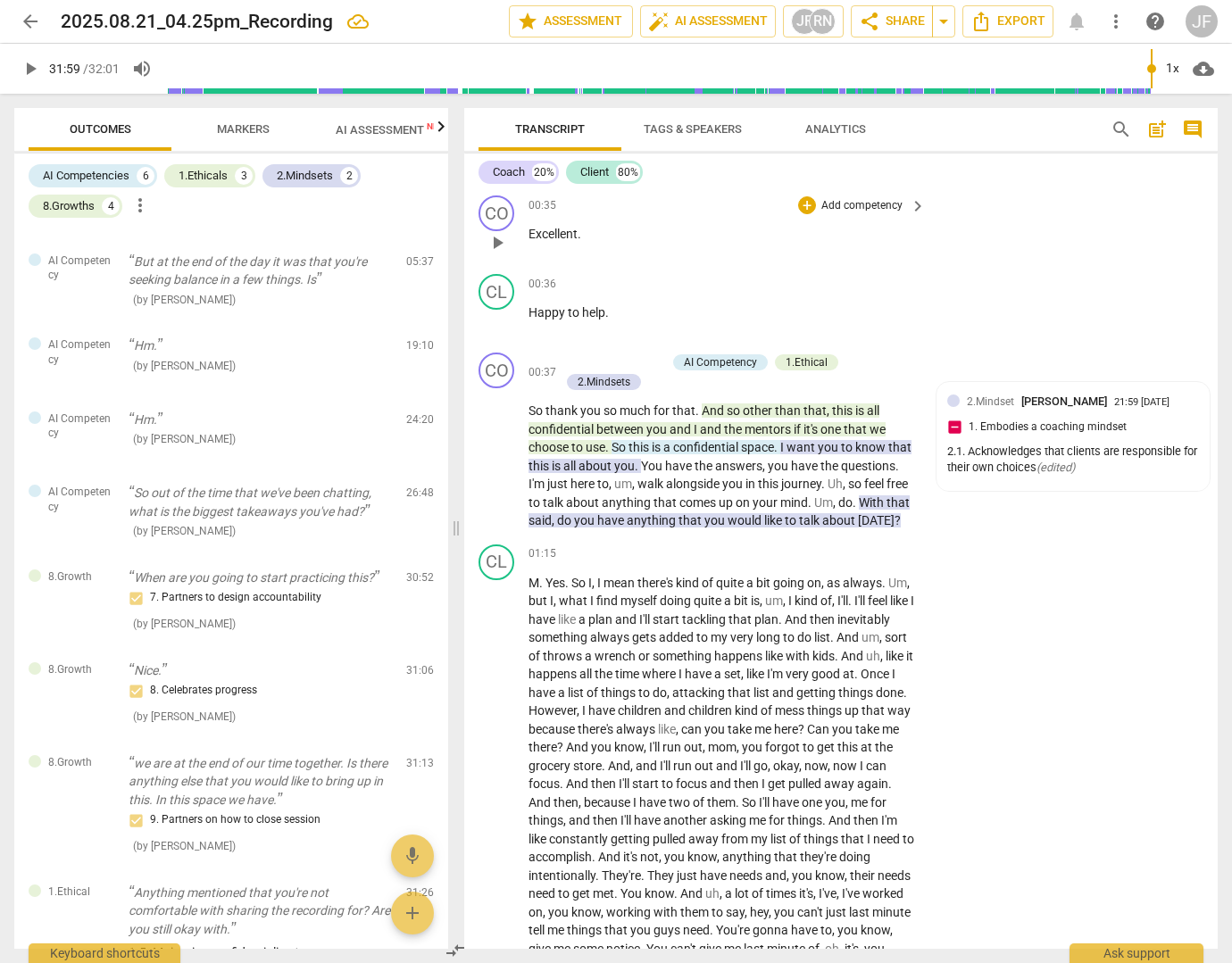
scroll to position [357, 0]
click at [707, 354] on div "AI Competency" at bounding box center [720, 360] width 73 height 16
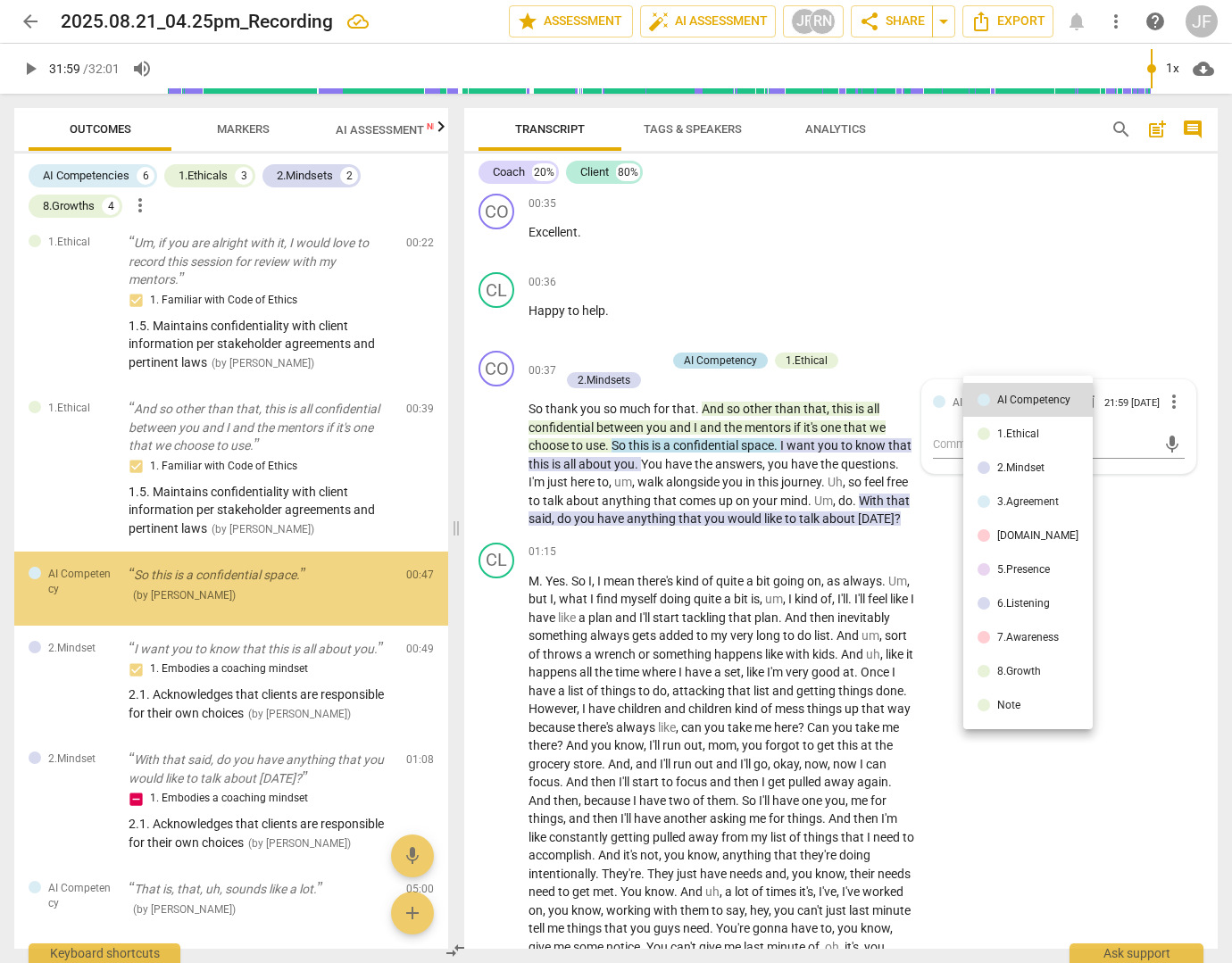
scroll to position [8, 0]
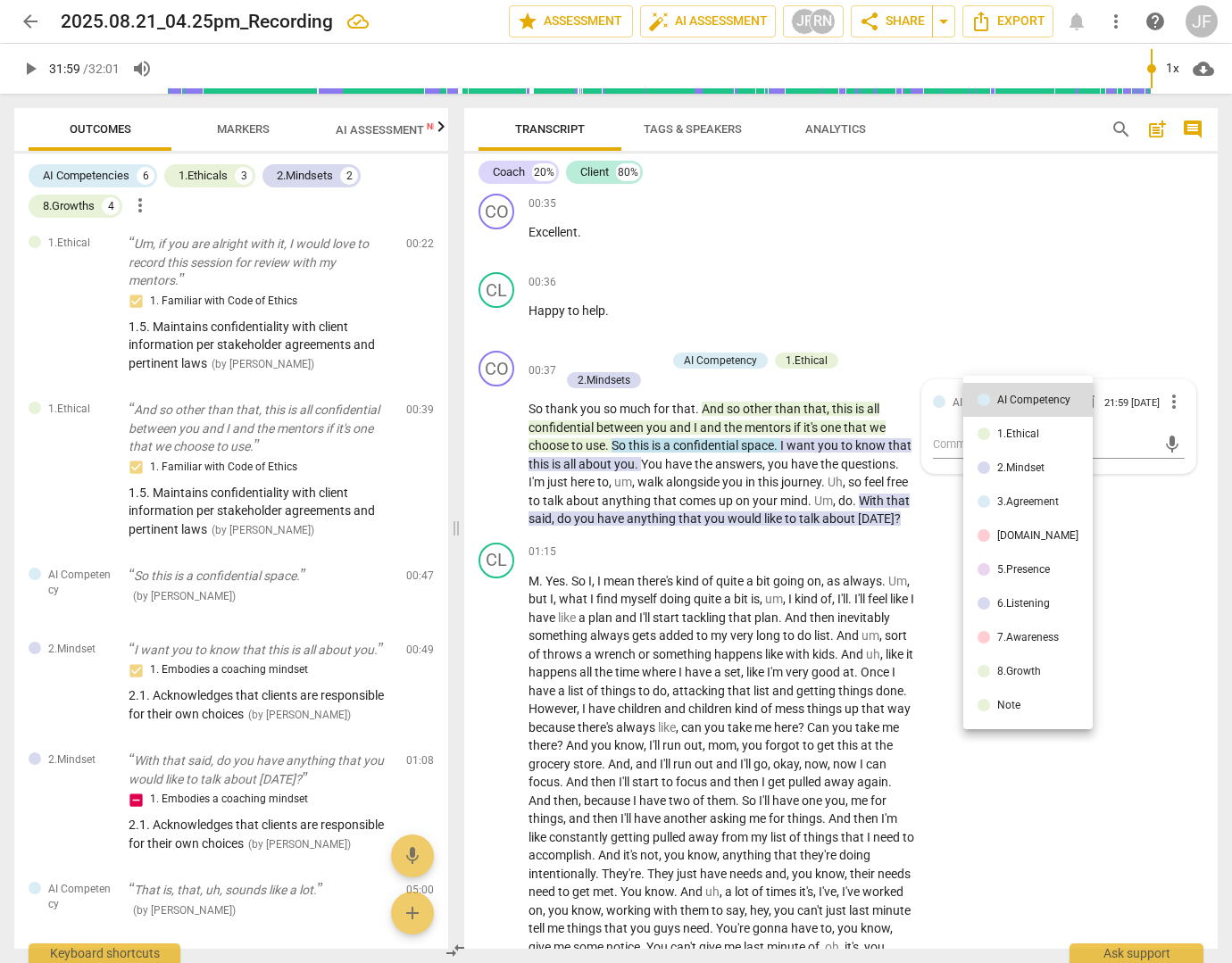
click at [1088, 397] on div at bounding box center [616, 482] width 1232 height 963
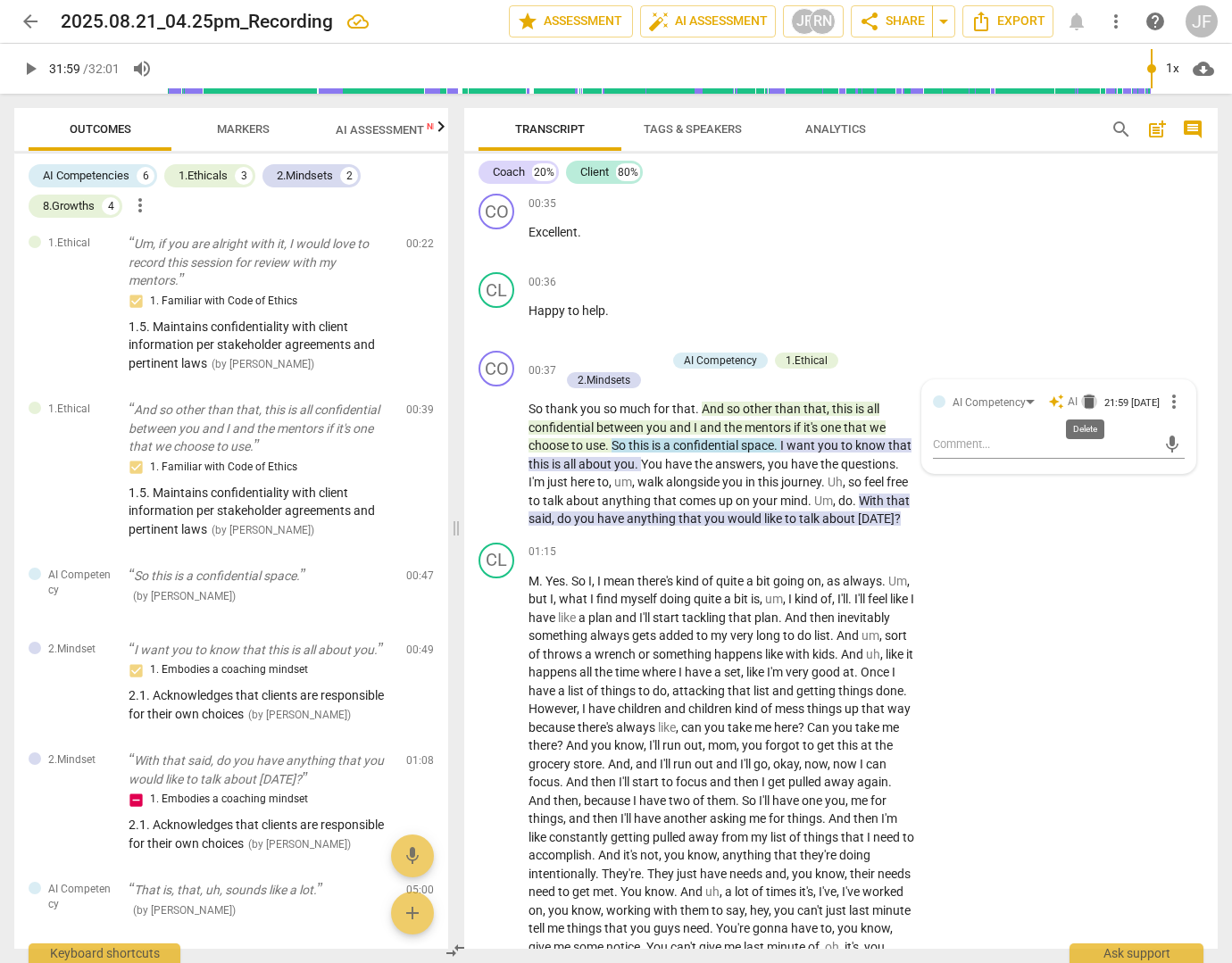
click at [1088, 397] on span "delete" at bounding box center [1089, 402] width 18 height 18
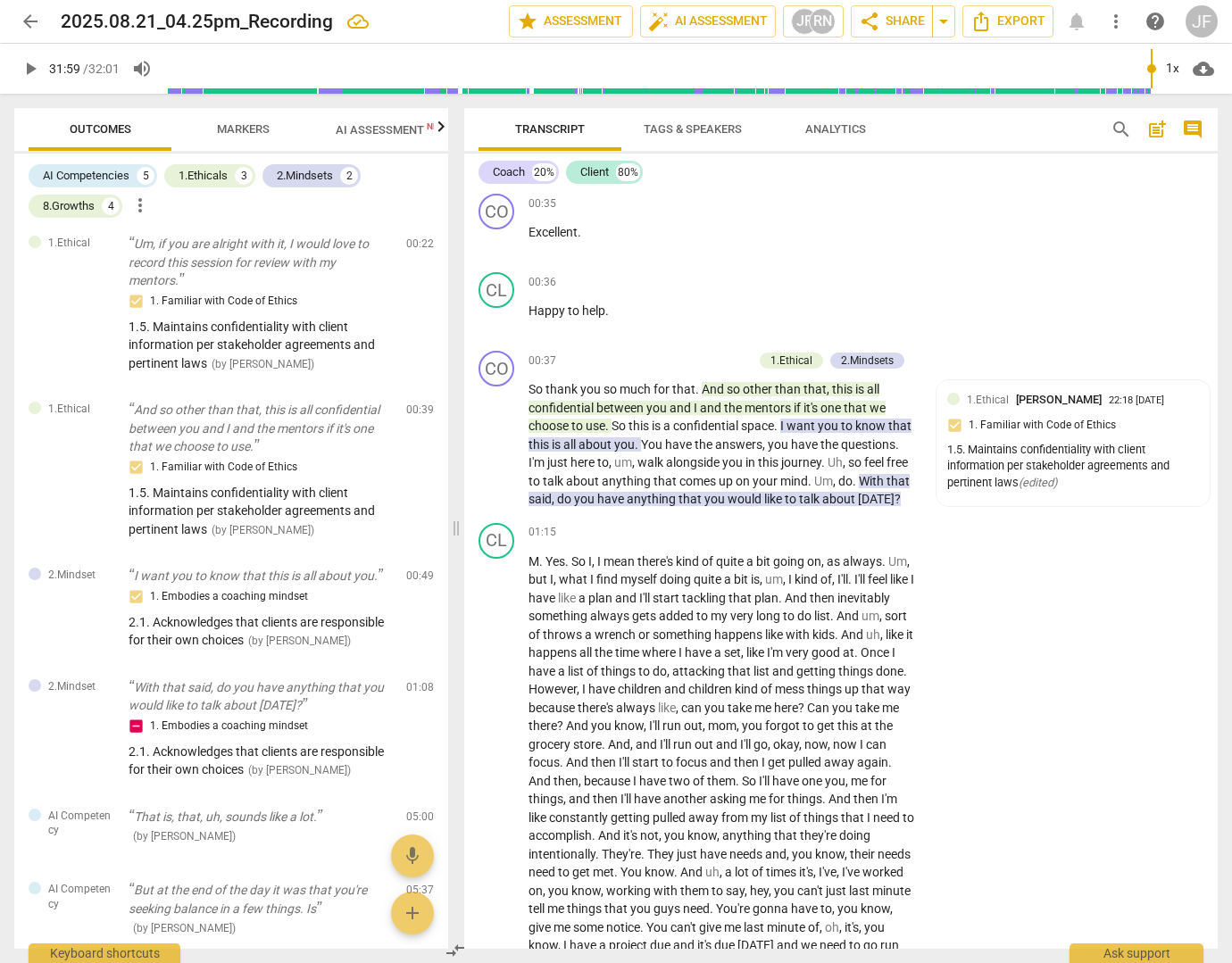
click at [843, 410] on span "one" at bounding box center [832, 408] width 24 height 15
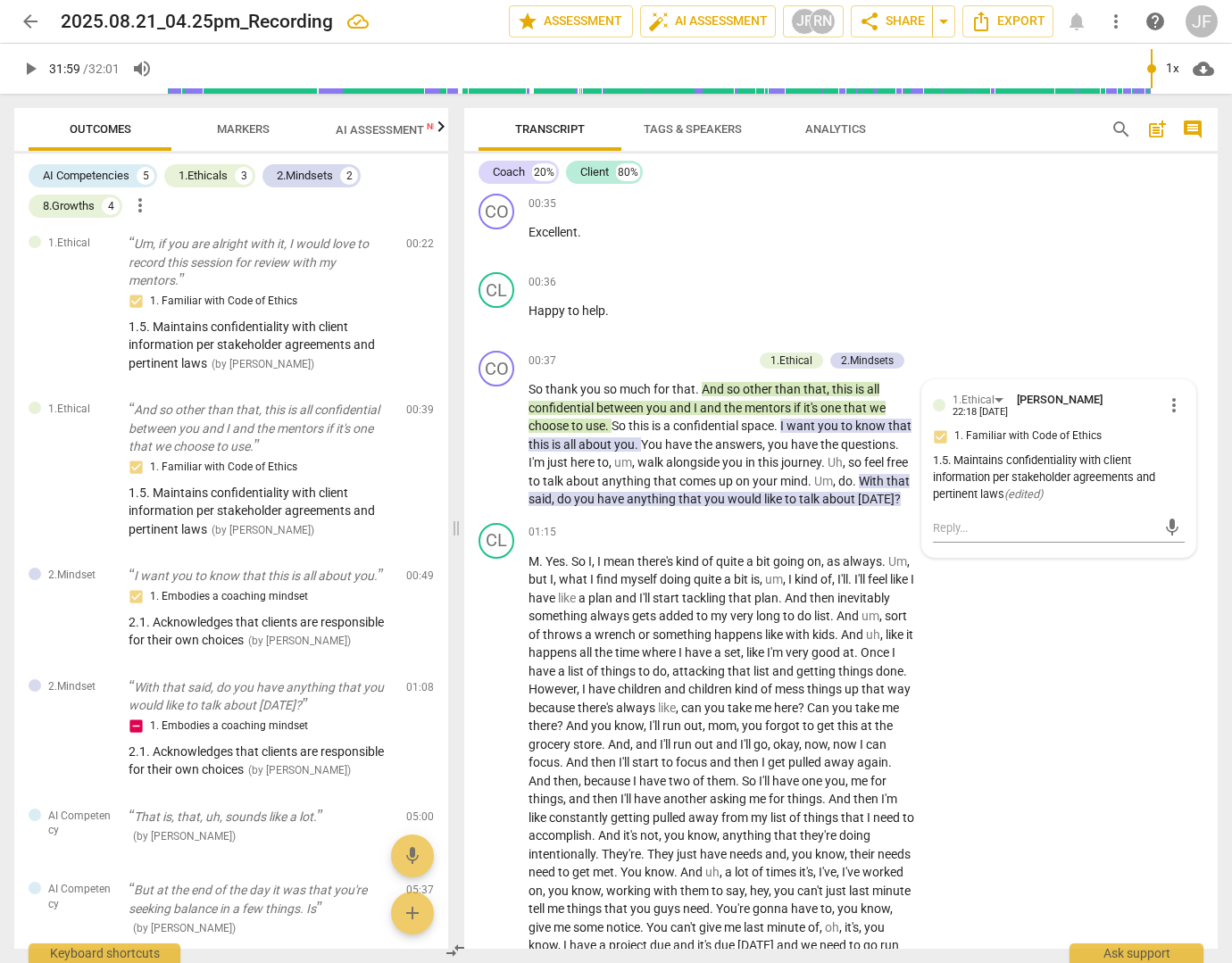
click at [839, 424] on span "you" at bounding box center [829, 425] width 24 height 15
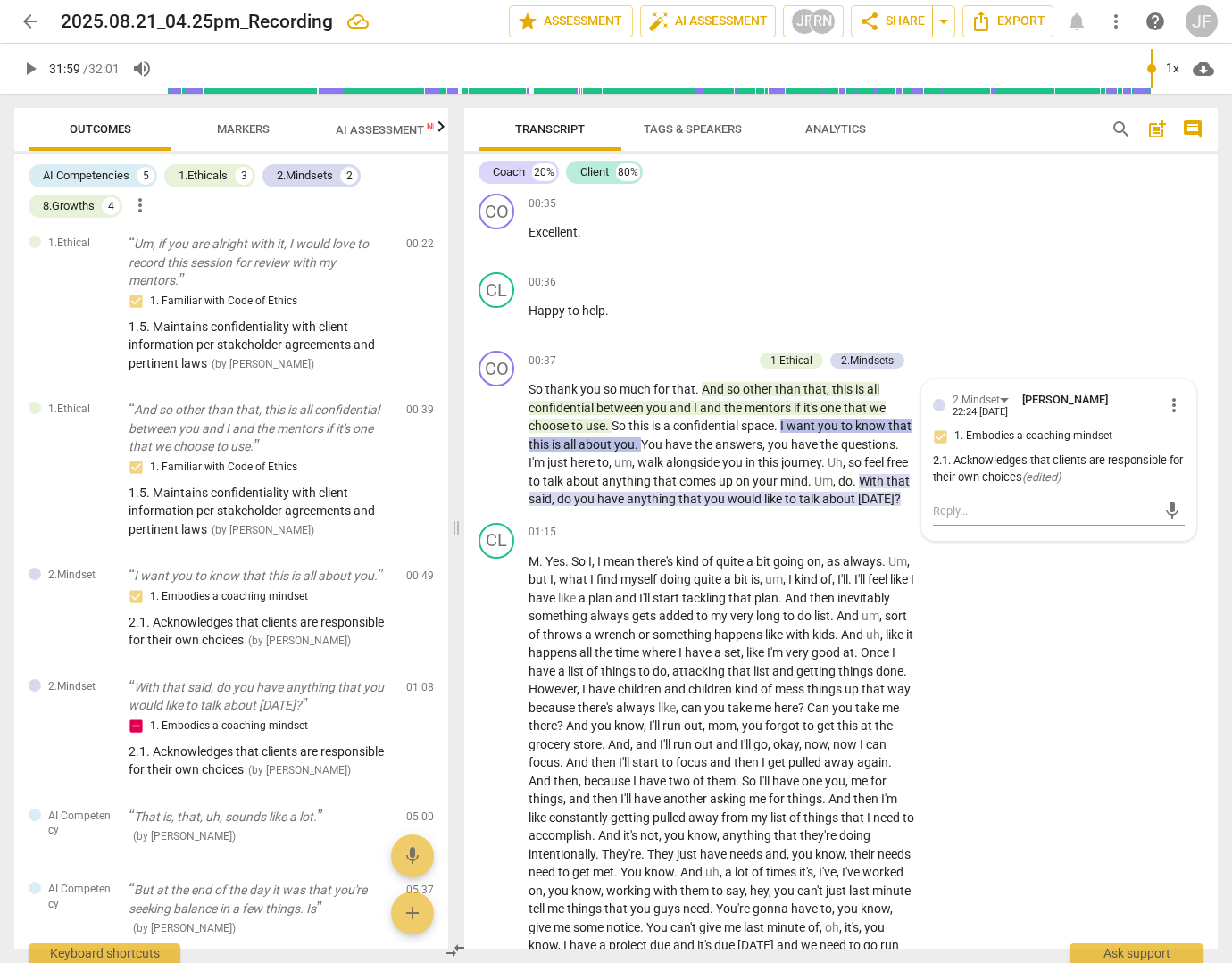
click at [874, 427] on span "know" at bounding box center [872, 425] width 33 height 15
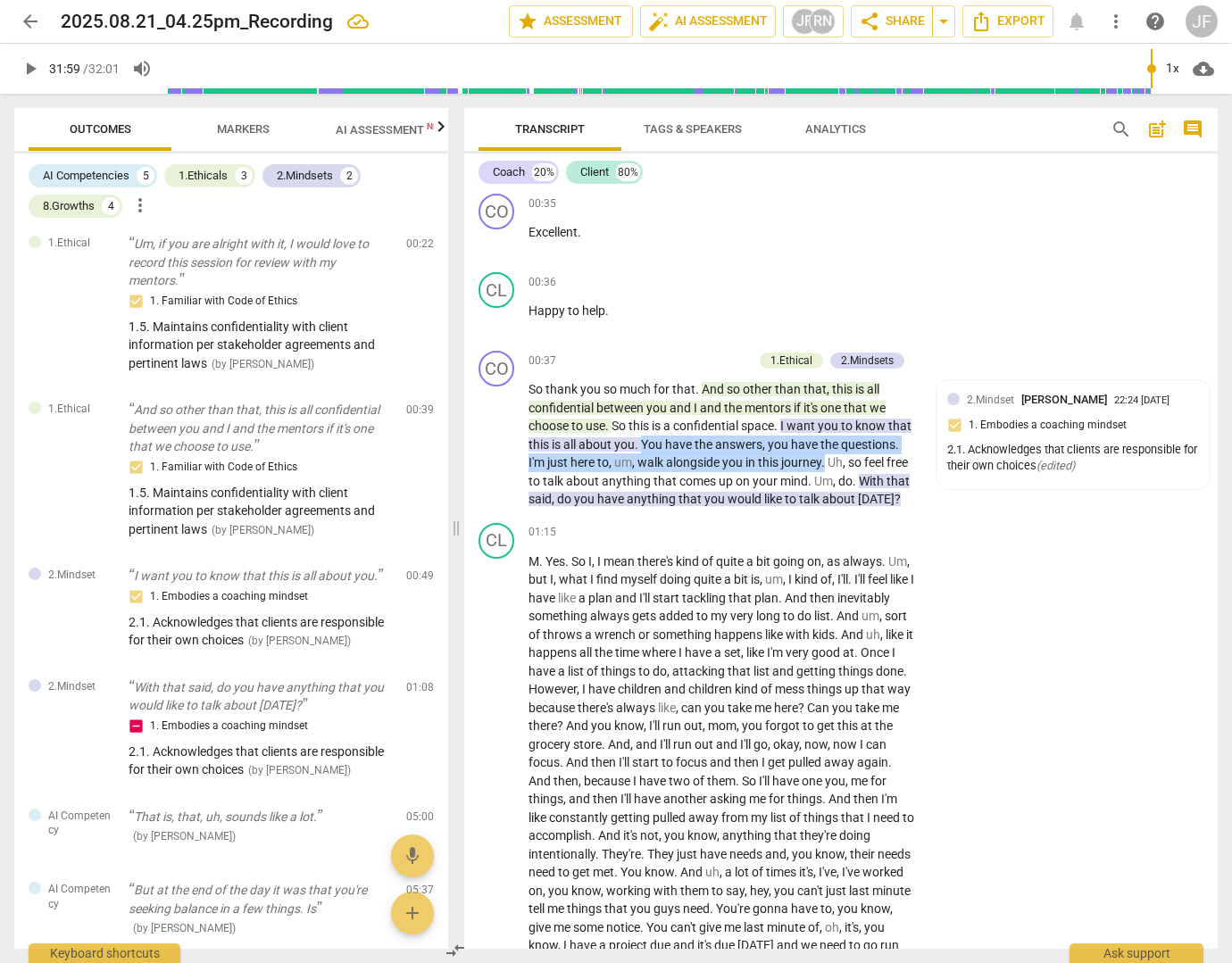
drag, startPoint x: 666, startPoint y: 443, endPoint x: 889, endPoint y: 458, distance: 223.5
click at [889, 458] on p "So thank you so much for that . And so other than that , this is all confidenti…" at bounding box center [723, 444] width 388 height 129
click at [855, 428] on span "to" at bounding box center [848, 425] width 15 height 15
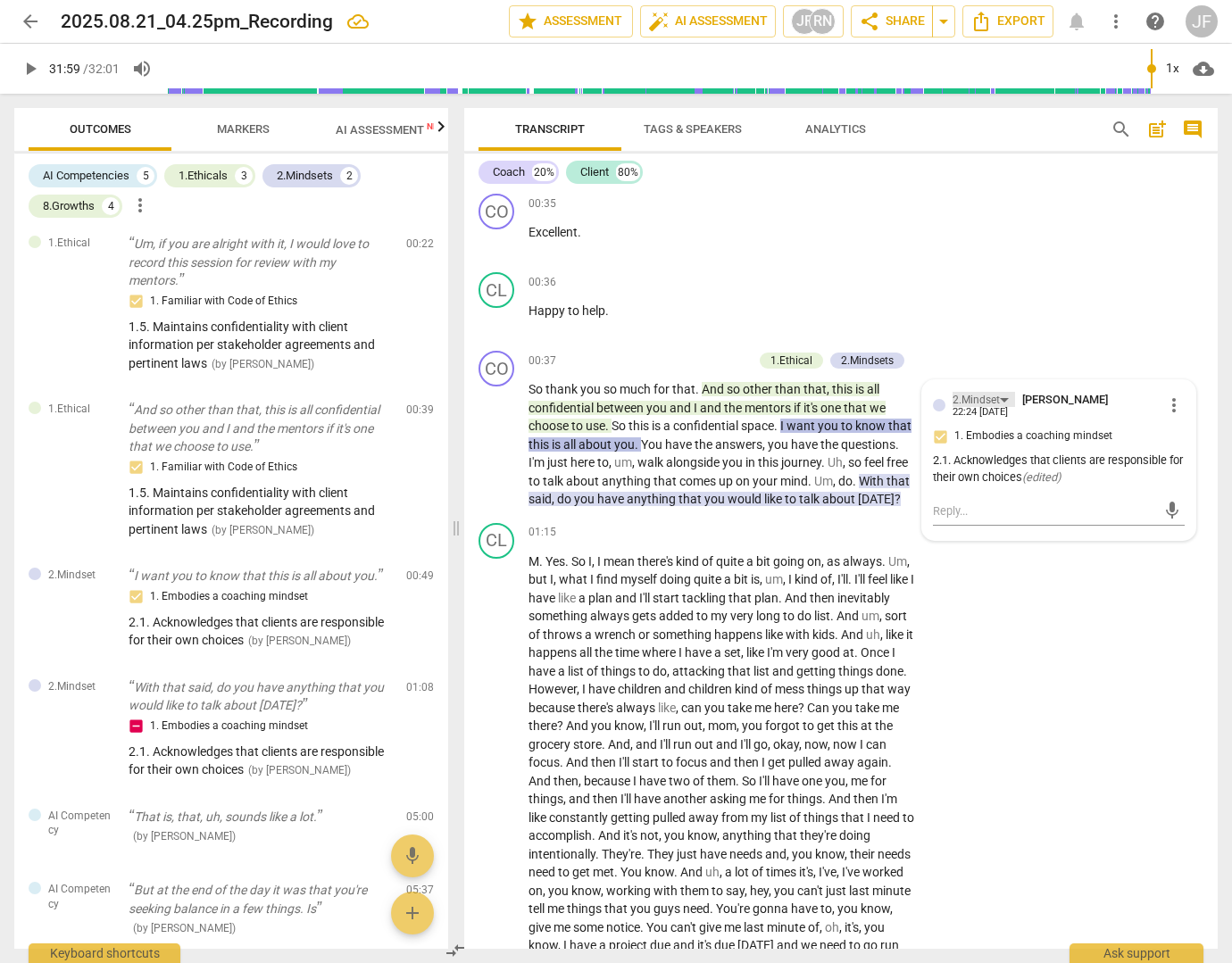
click at [1002, 398] on div "2.Mindset" at bounding box center [983, 399] width 62 height 15
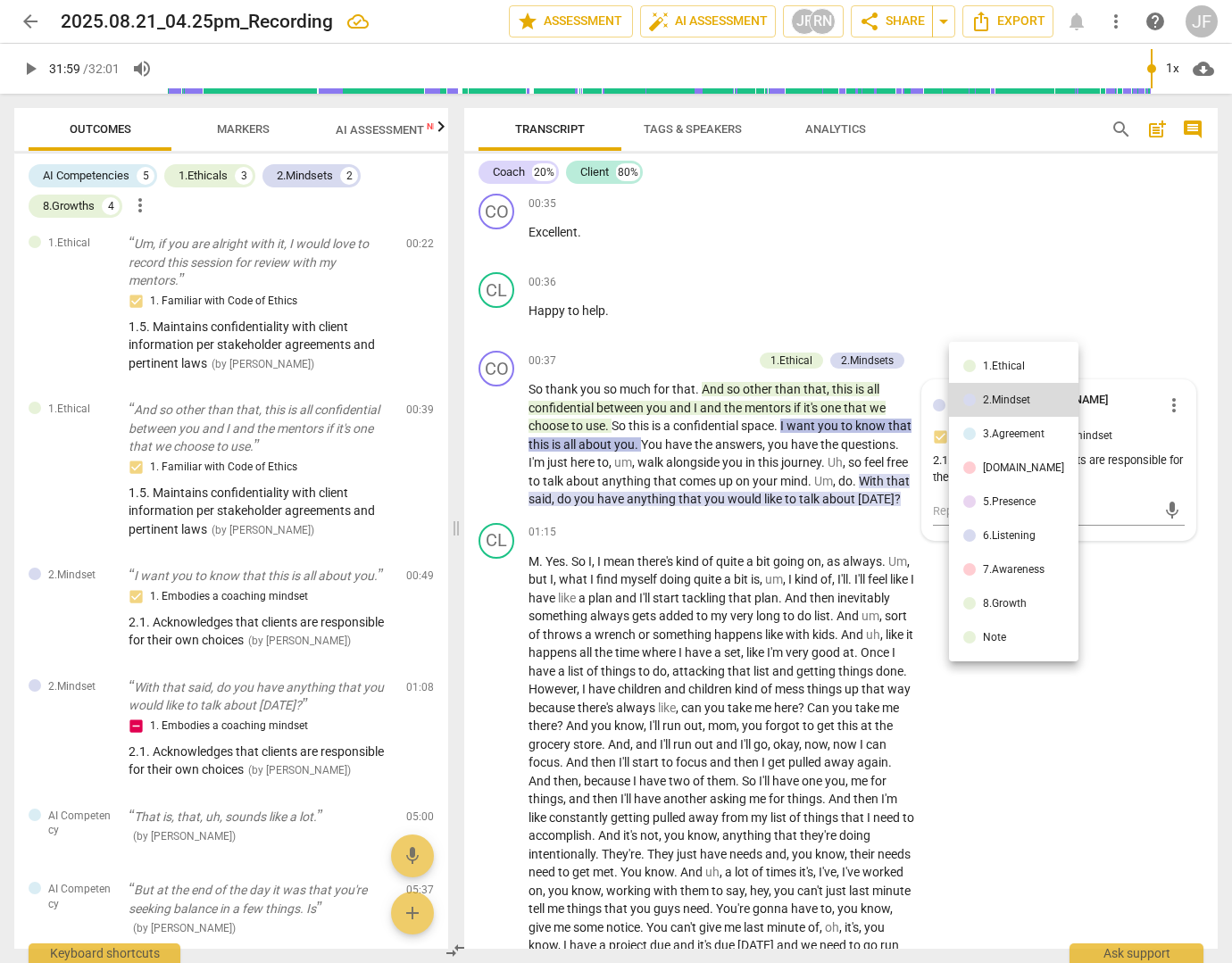
click at [1101, 332] on div at bounding box center [616, 482] width 1232 height 963
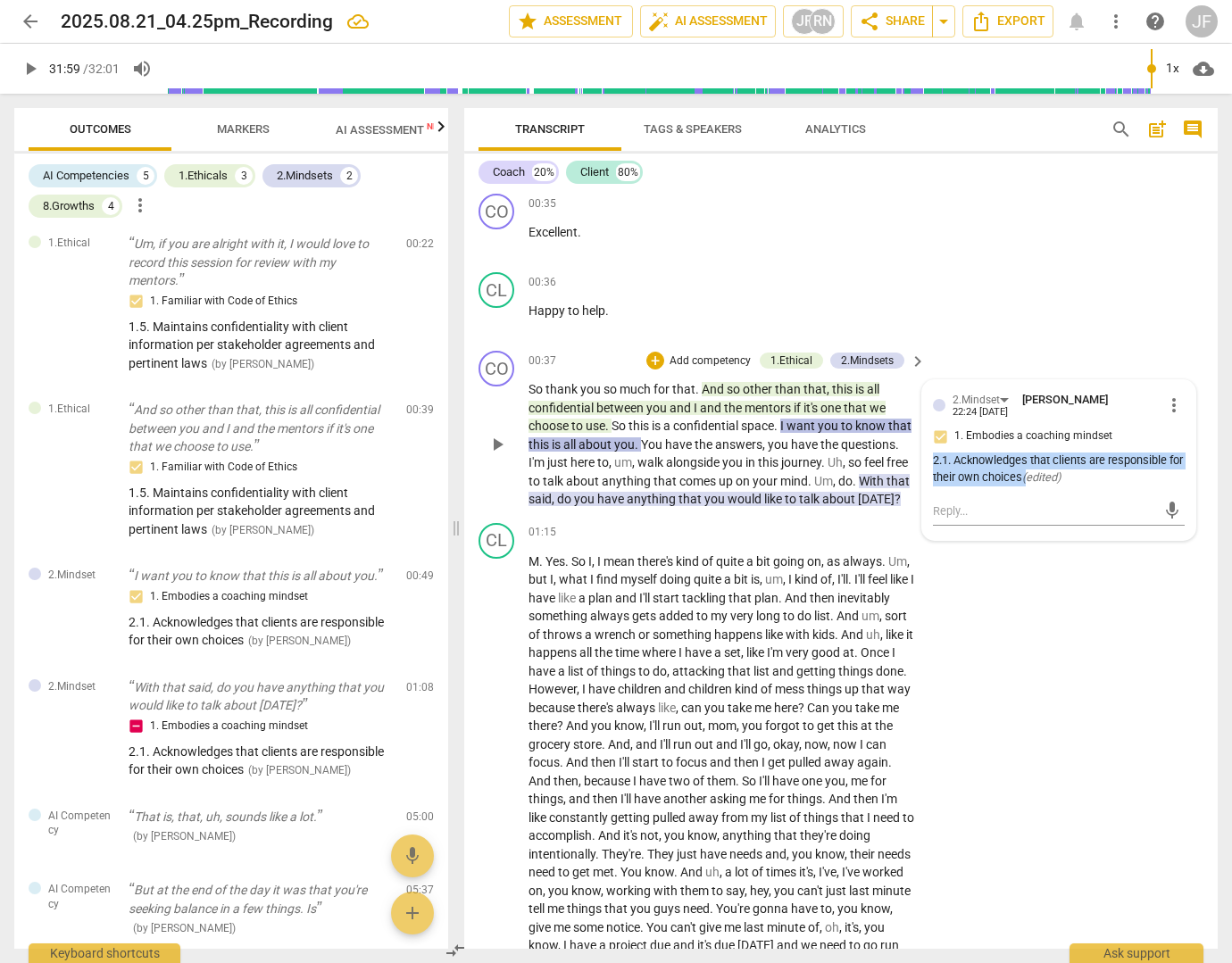
drag, startPoint x: 1039, startPoint y: 474, endPoint x: 929, endPoint y: 463, distance: 110.5
click at [929, 463] on div "2.Mindset [PERSON_NAME] 22:24 [DATE] more_vert 1. Embodies a coaching mindset 2…" at bounding box center [1058, 460] width 273 height 160
copy div "2.1. Acknowledges that clients are responsible for their own choices"
click at [1167, 405] on span "more_vert" at bounding box center [1174, 406] width 22 height 22
click at [1176, 436] on li "Delete" at bounding box center [1186, 438] width 62 height 33
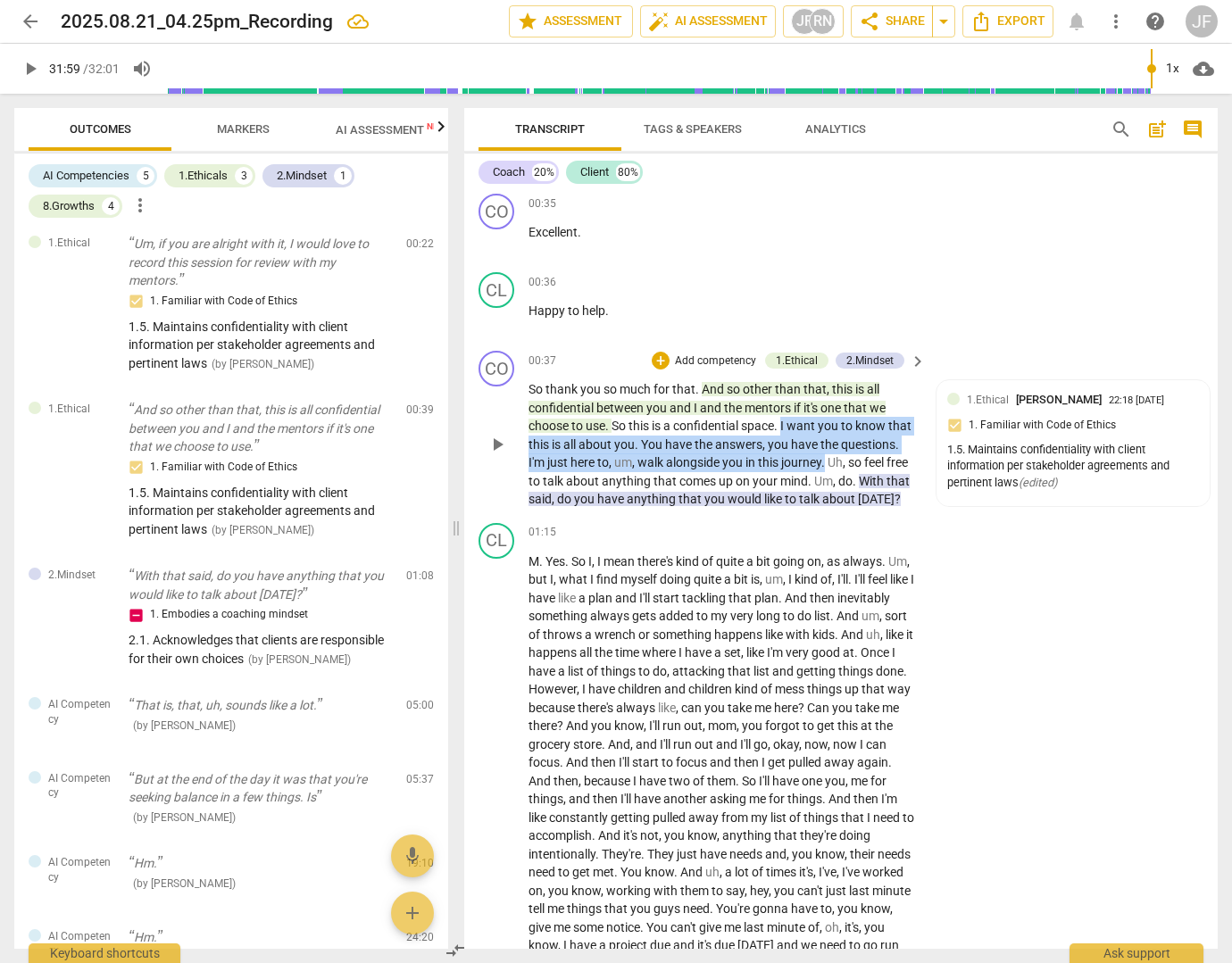
drag, startPoint x: 783, startPoint y: 424, endPoint x: 888, endPoint y: 458, distance: 110.4
click at [888, 458] on p "So thank you so much for that . And so other than that , this is all confidenti…" at bounding box center [723, 444] width 388 height 129
click at [907, 435] on div "+" at bounding box center [908, 439] width 18 height 18
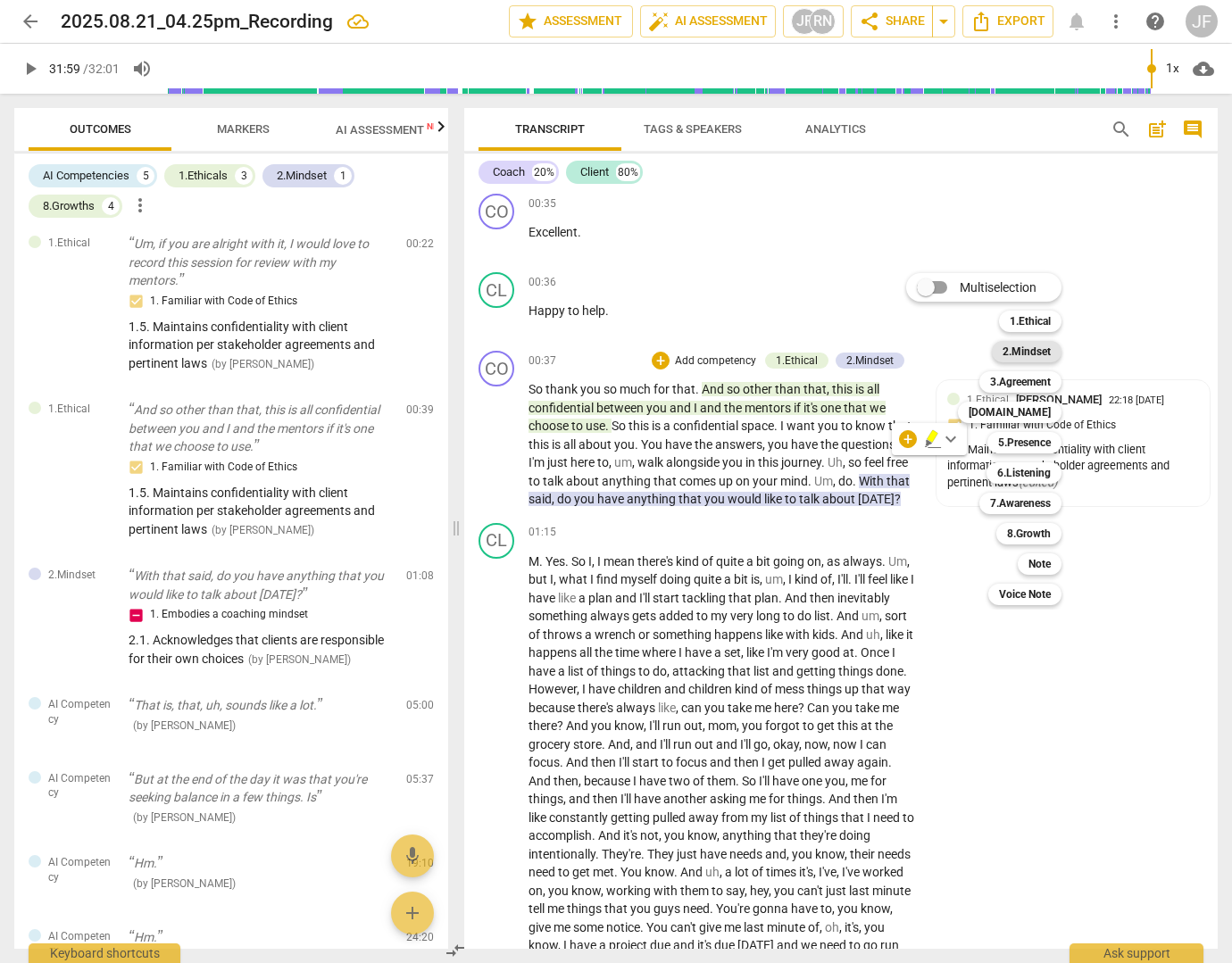
click at [1022, 349] on b "2.Mindset" at bounding box center [1026, 352] width 48 height 22
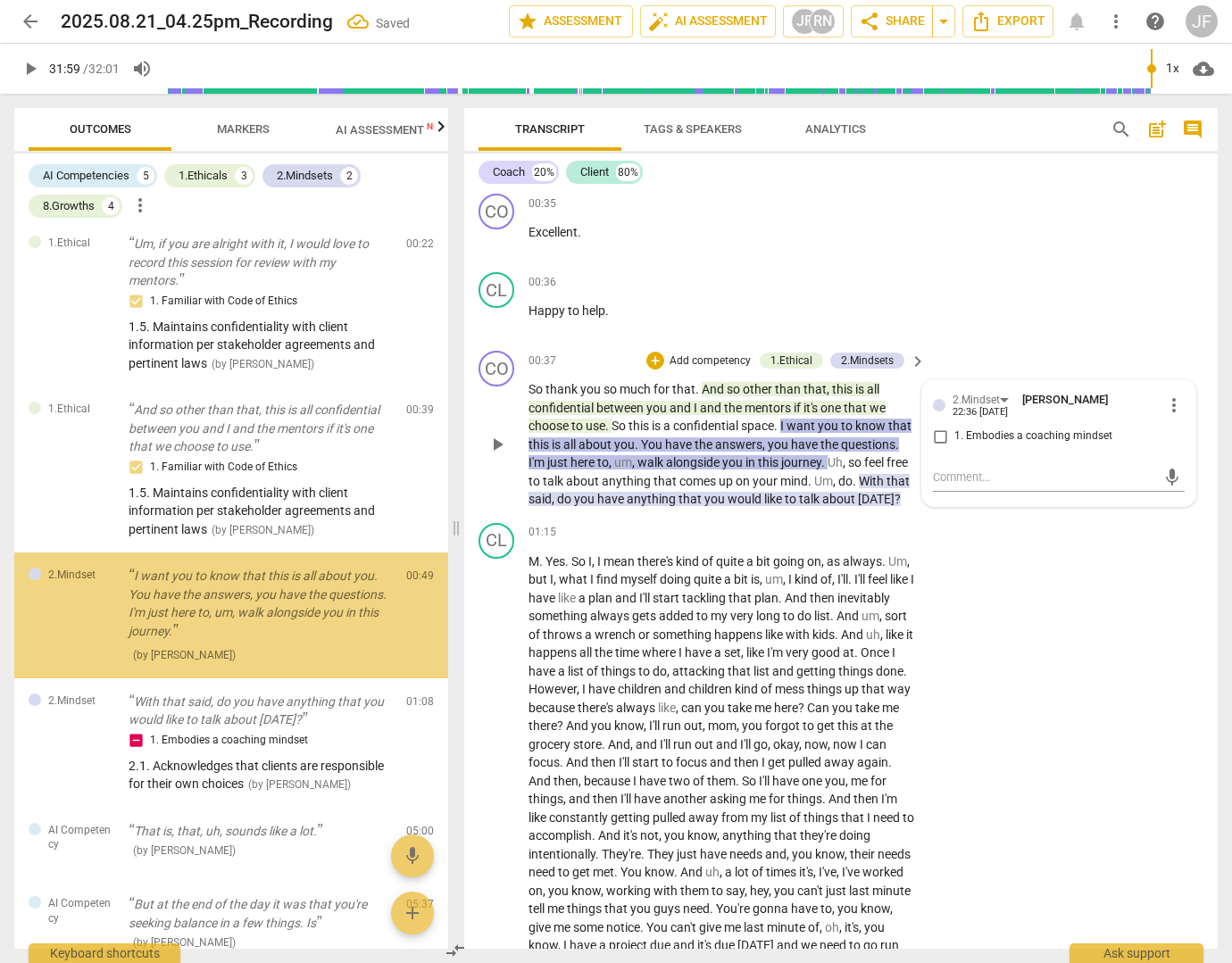
scroll to position [33, 0]
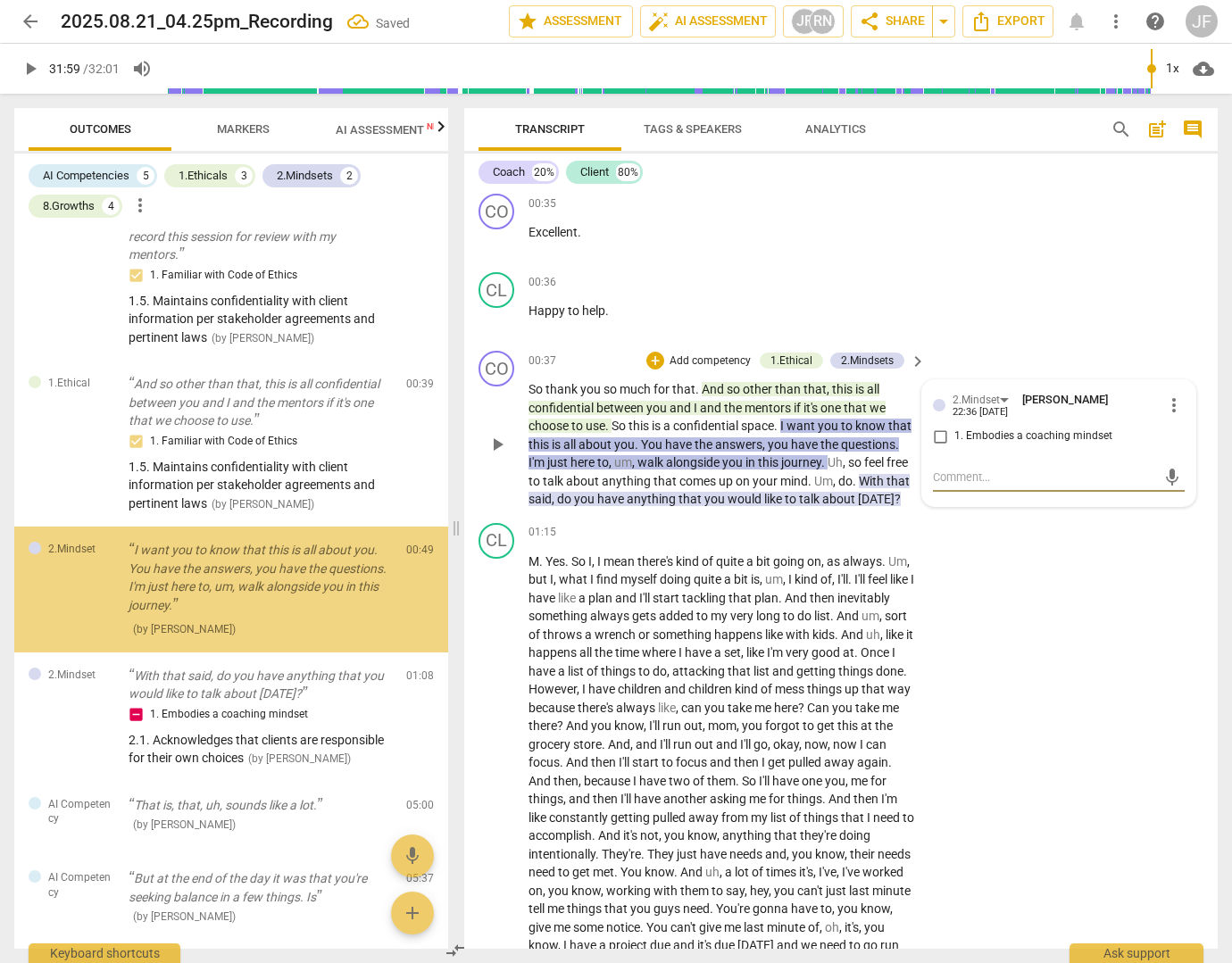
click at [936, 434] on input "1. Embodies a coaching mindset" at bounding box center [940, 436] width 29 height 22
checkbox input "true"
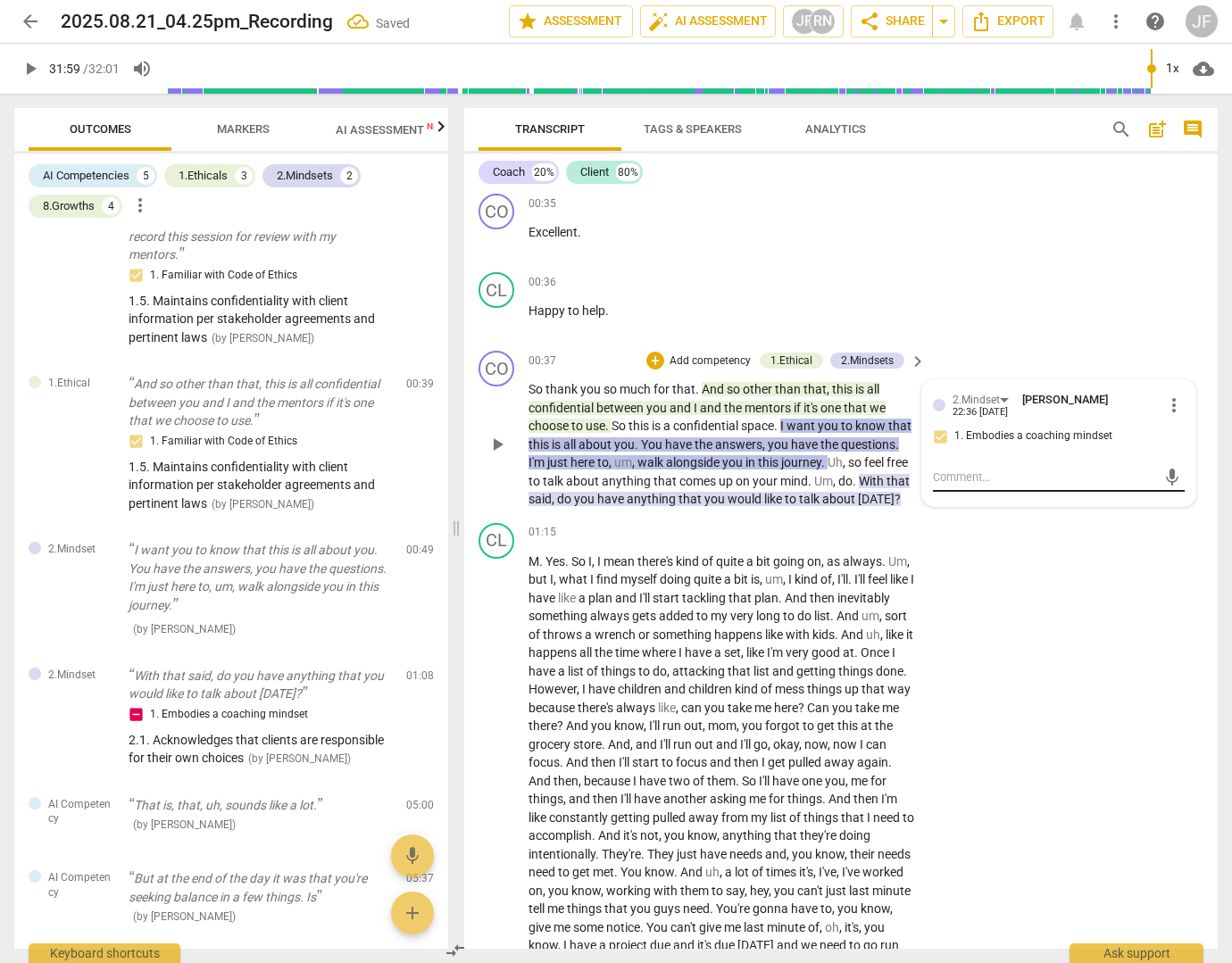
click at [942, 475] on textarea at bounding box center [1044, 477] width 224 height 17
paste textarea "2.1. Acknowledges that clients are responsible for their own choices"
type textarea "2.1. Acknowledges that clients are responsible for their own choices"
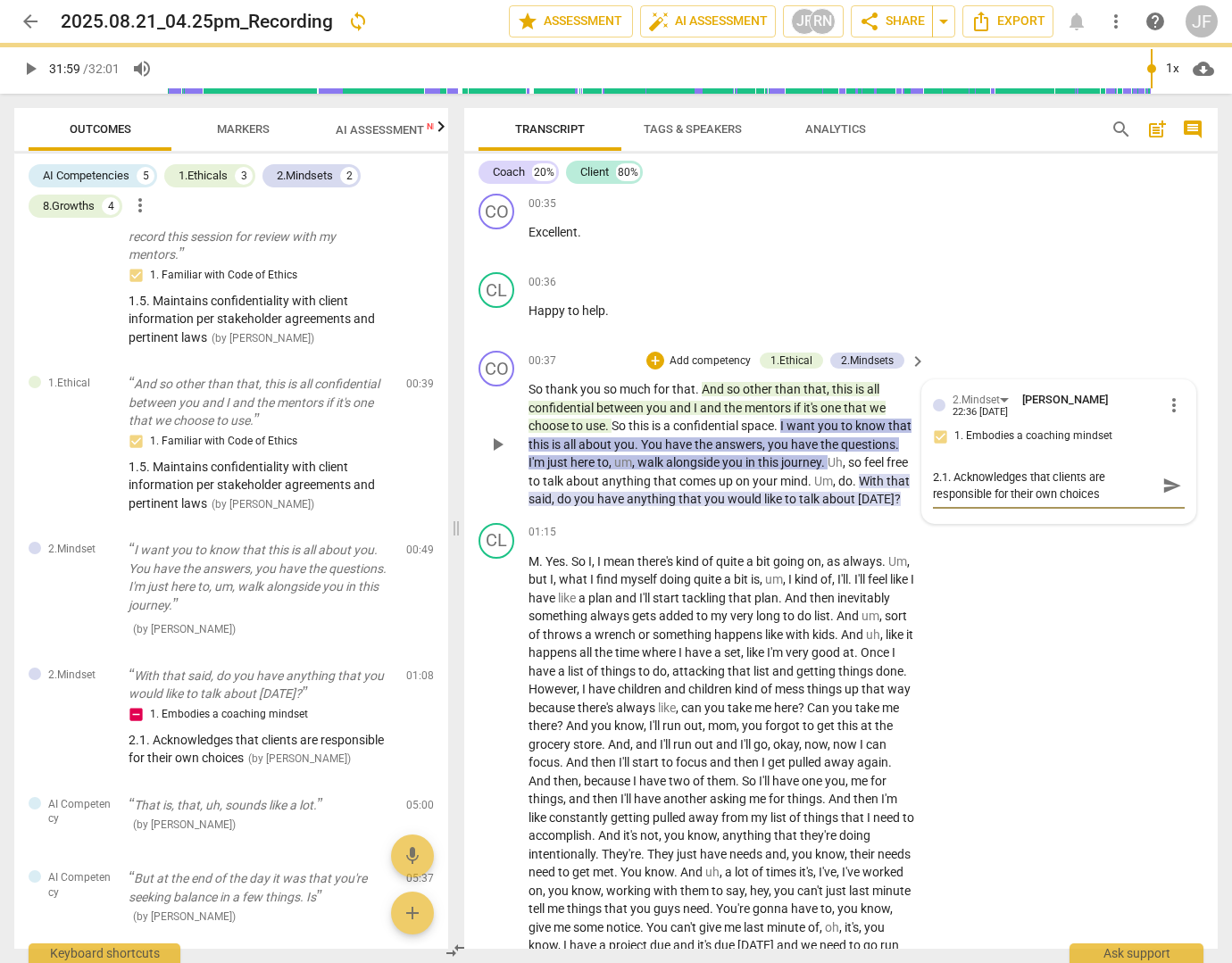
type textarea "2.1. Acknowledges that clients are responsible for their own choices"
click at [1162, 486] on span "send" at bounding box center [1172, 485] width 20 height 20
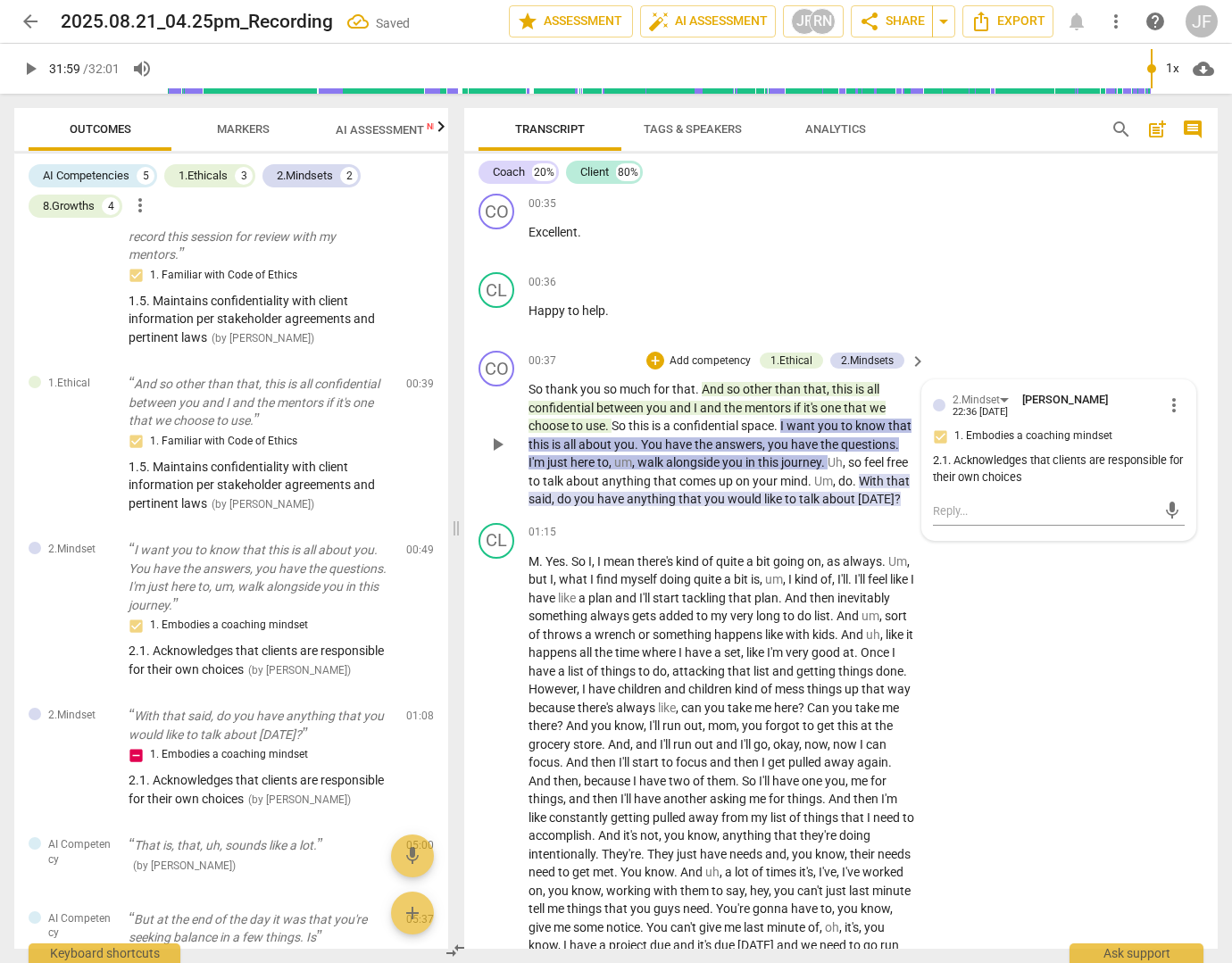
click at [679, 500] on span "anything" at bounding box center [652, 498] width 52 height 15
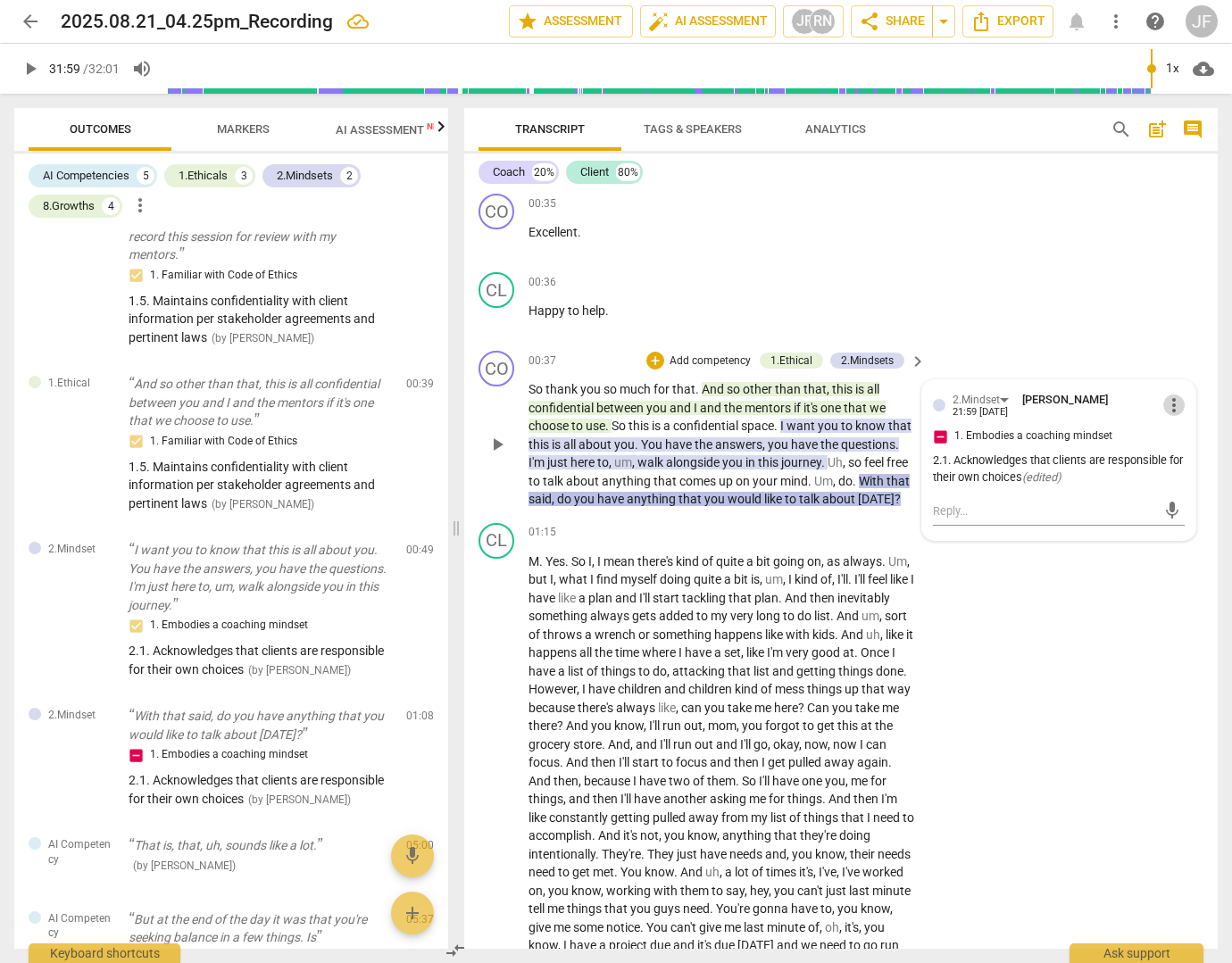
click at [1175, 399] on span "more_vert" at bounding box center [1174, 406] width 22 height 22
click at [1184, 433] on li "Delete" at bounding box center [1186, 438] width 62 height 33
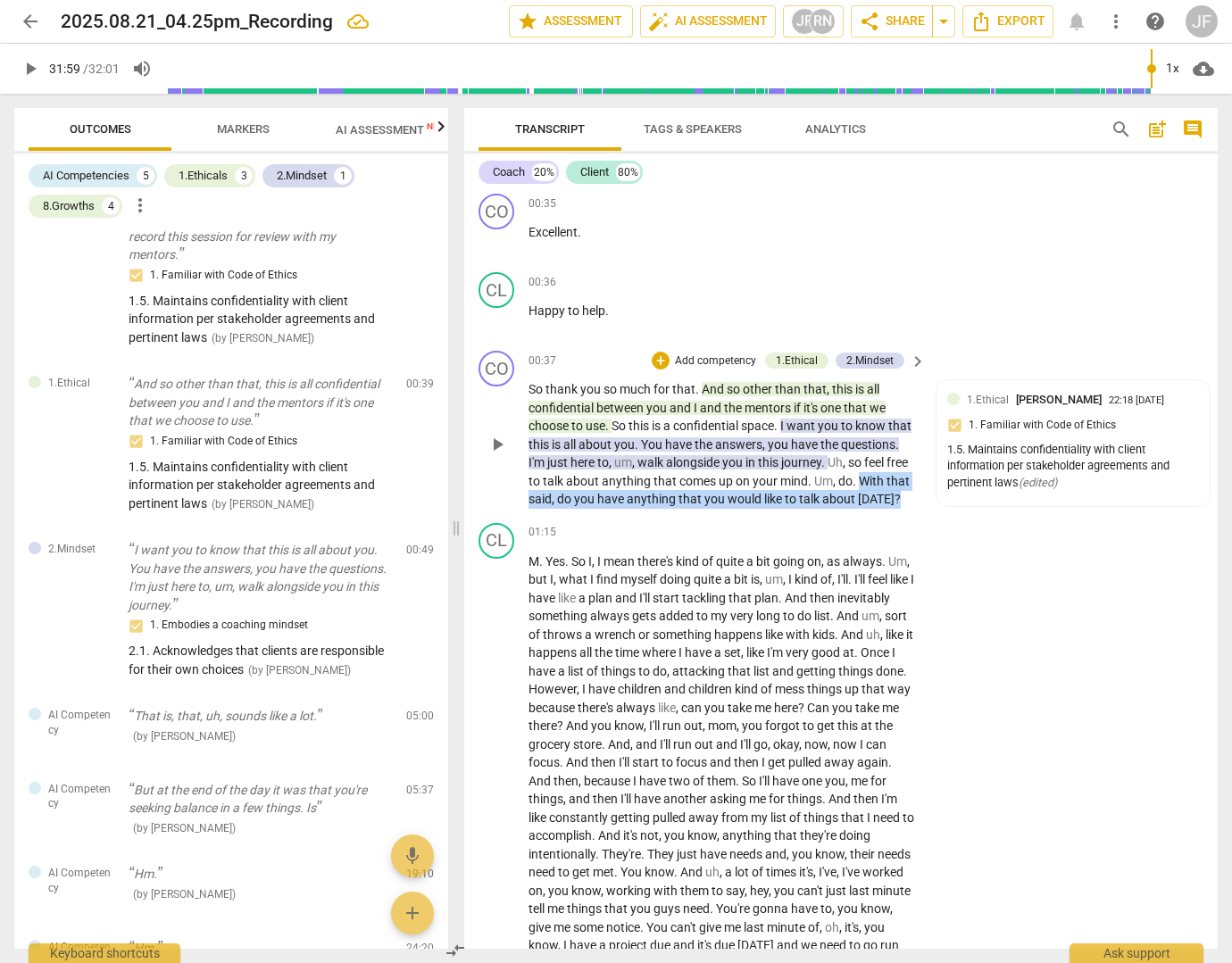
drag, startPoint x: 550, startPoint y: 497, endPoint x: 626, endPoint y: 514, distance: 77.9
click at [626, 509] on p "So thank you so much for that . And so other than that , this is all confidenti…" at bounding box center [723, 444] width 388 height 129
click at [661, 362] on div "+" at bounding box center [661, 360] width 18 height 18
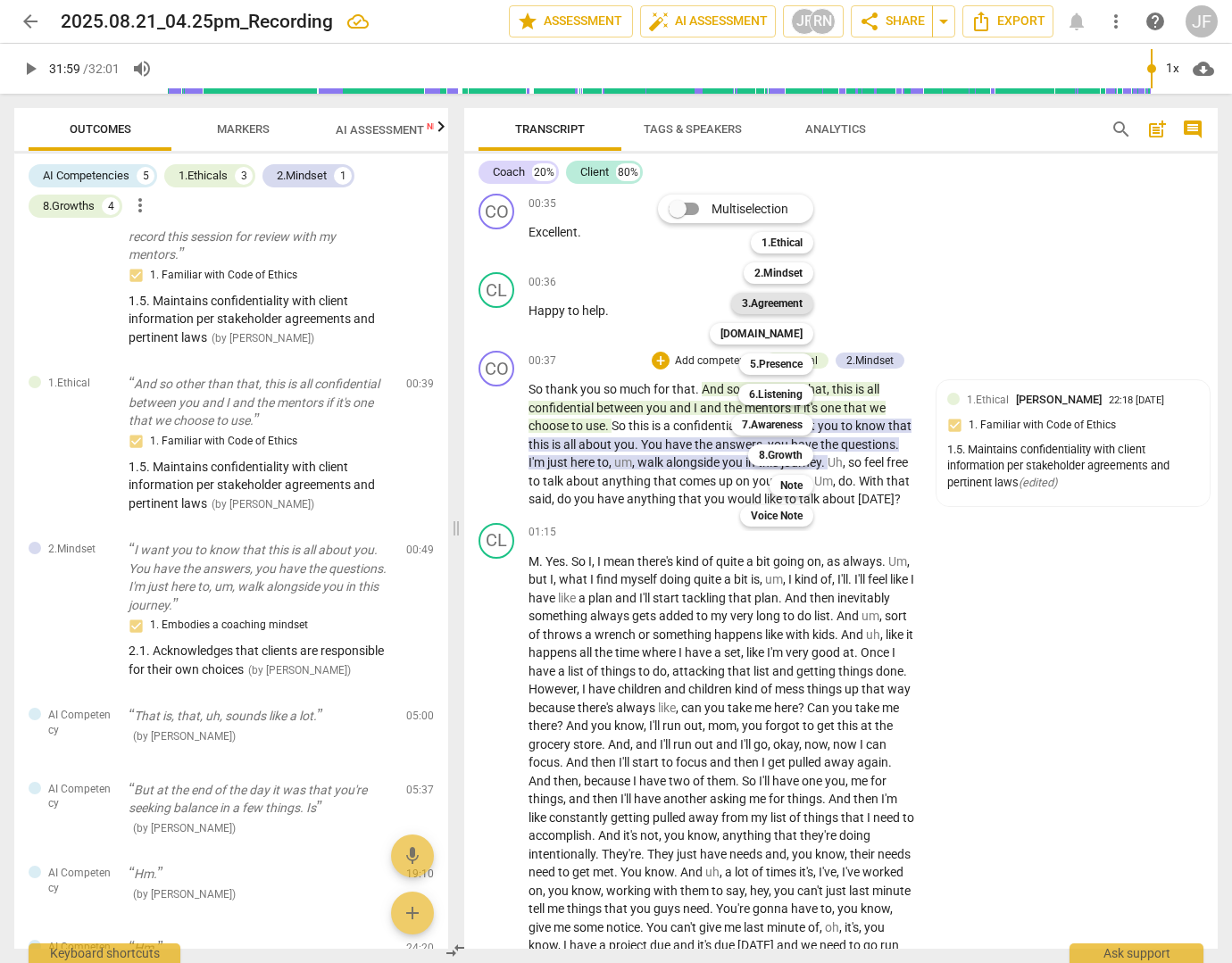
click at [782, 300] on b "3.Agreement" at bounding box center [772, 303] width 61 height 22
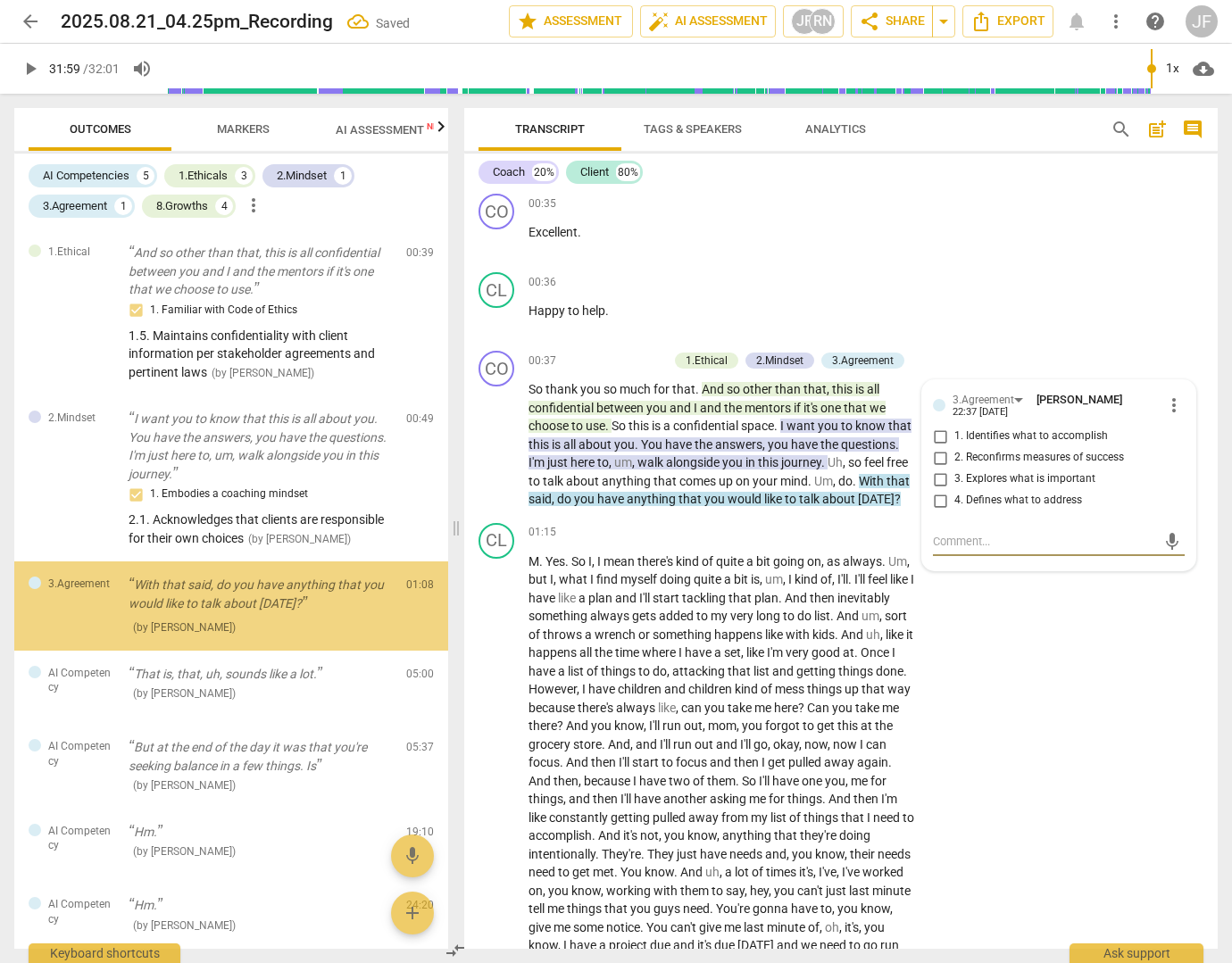
scroll to position [182, 0]
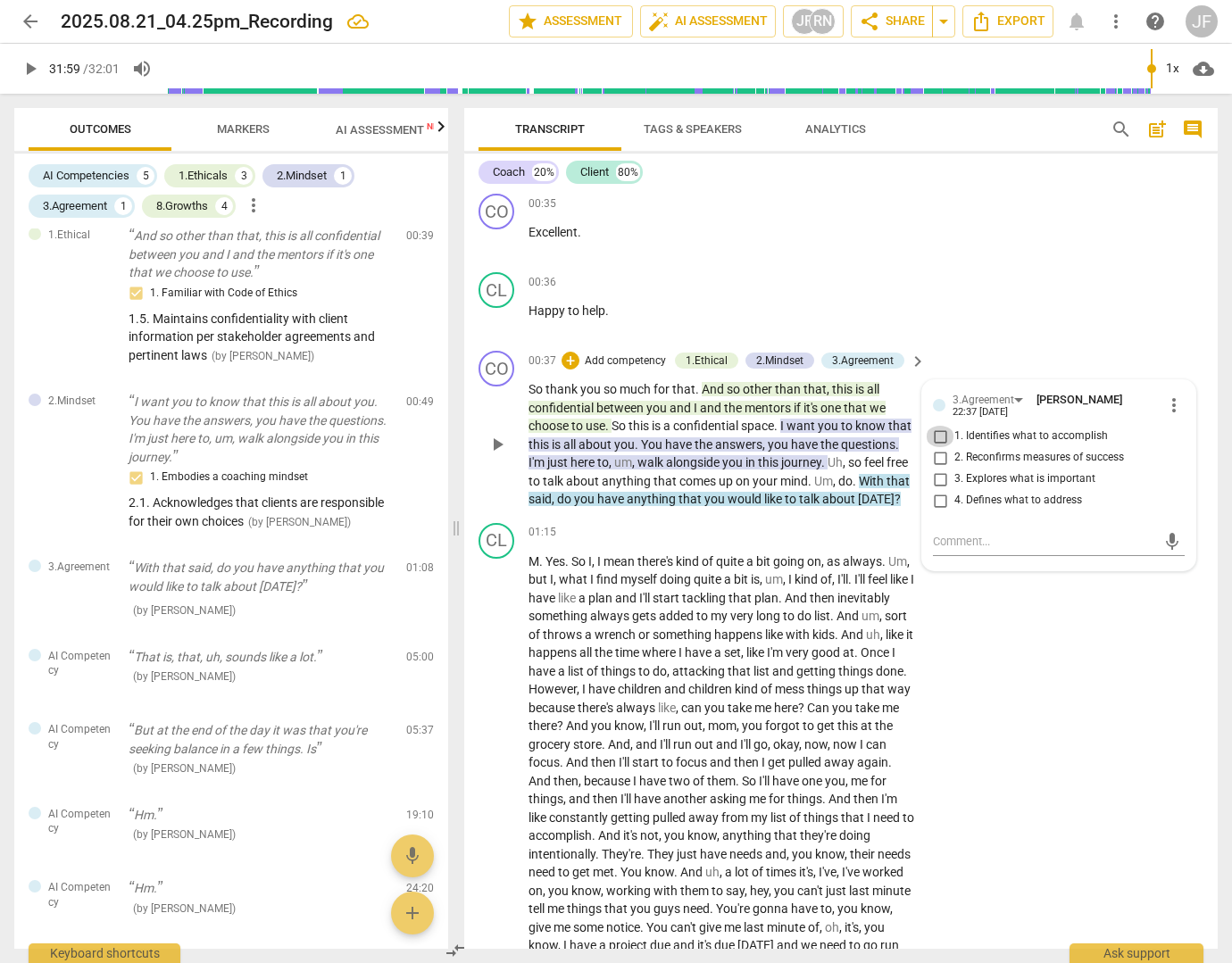
click at [938, 434] on input "1. Identifies what to accomplish" at bounding box center [940, 436] width 29 height 22
checkbox input "true"
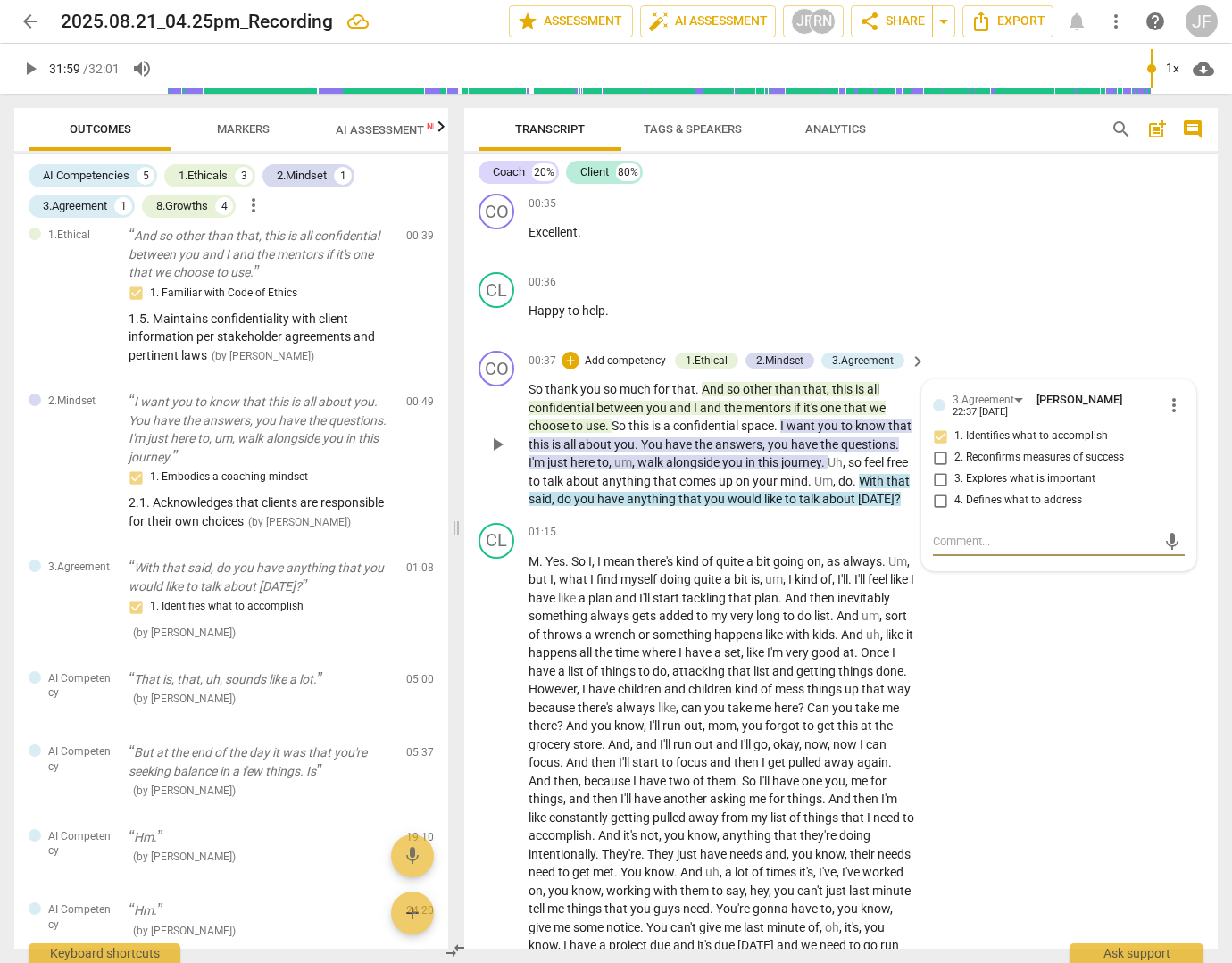
click at [958, 537] on textarea at bounding box center [1044, 541] width 224 height 17
type textarea "3"
type textarea "3."
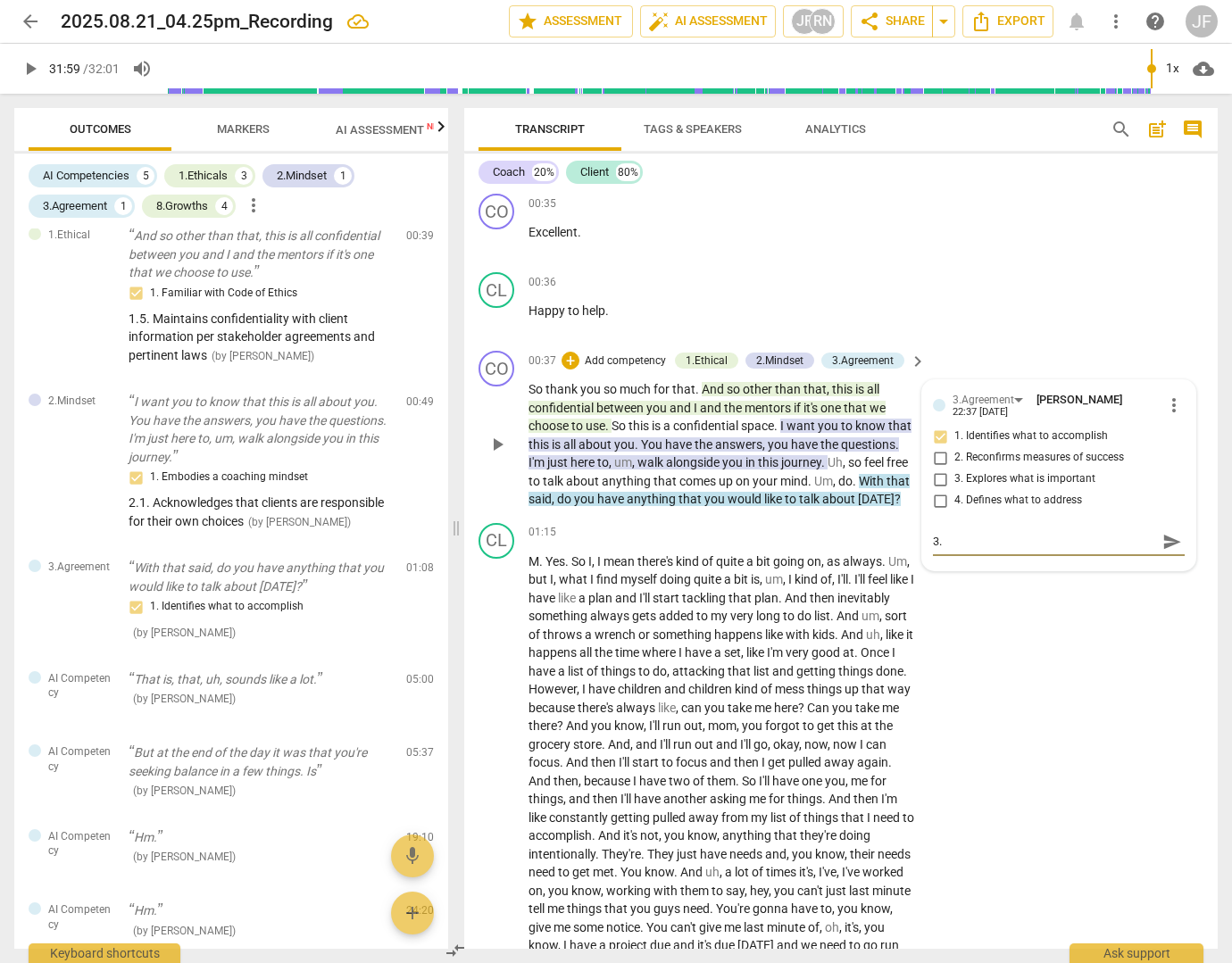
type textarea "3.7"
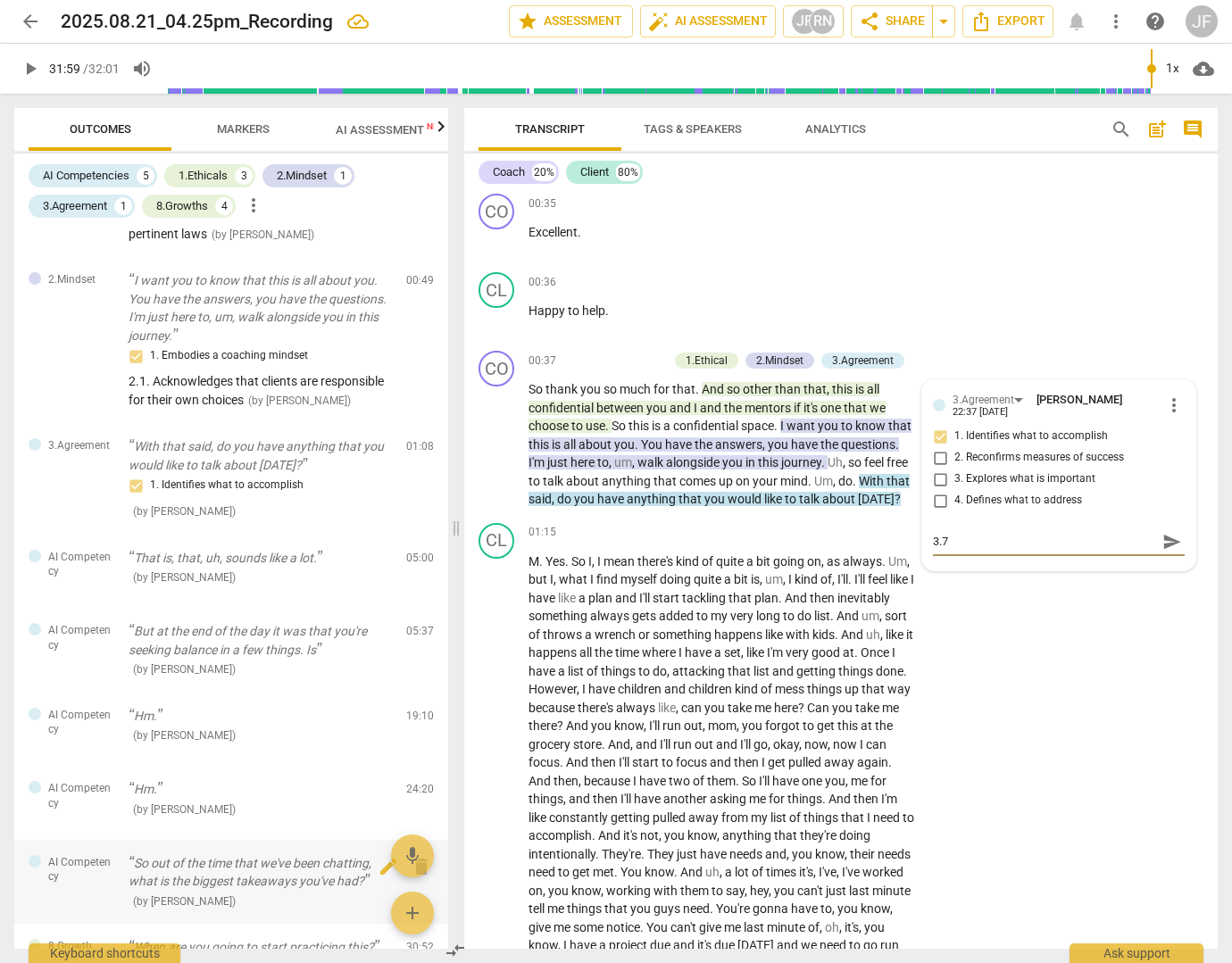
scroll to position [450, 0]
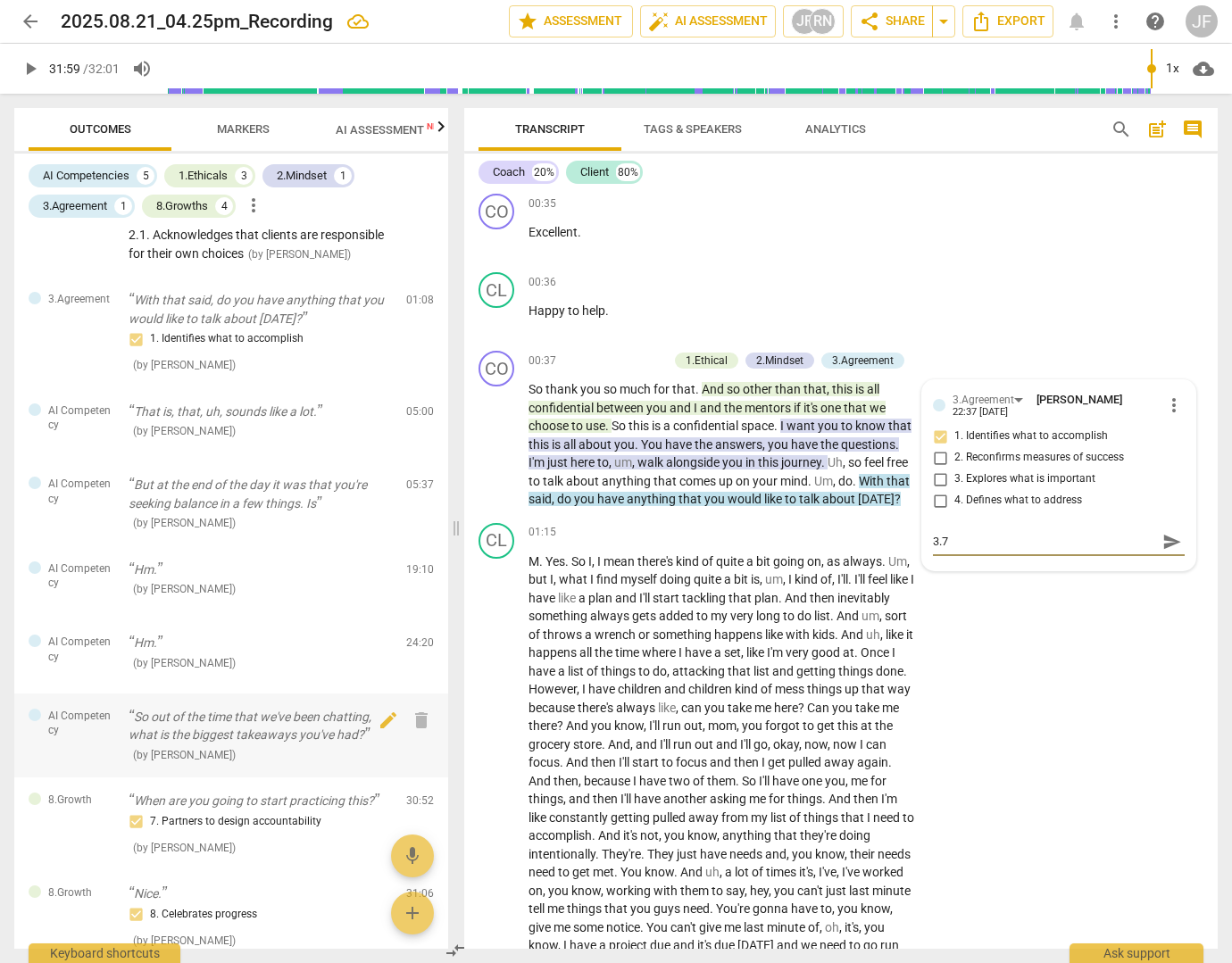
type textarea "3.7"
click at [959, 535] on textarea "3.7" at bounding box center [1044, 541] width 224 height 17
type textarea "3.7."
paste textarea "Partners with the client to define what the client believes they need to addres…"
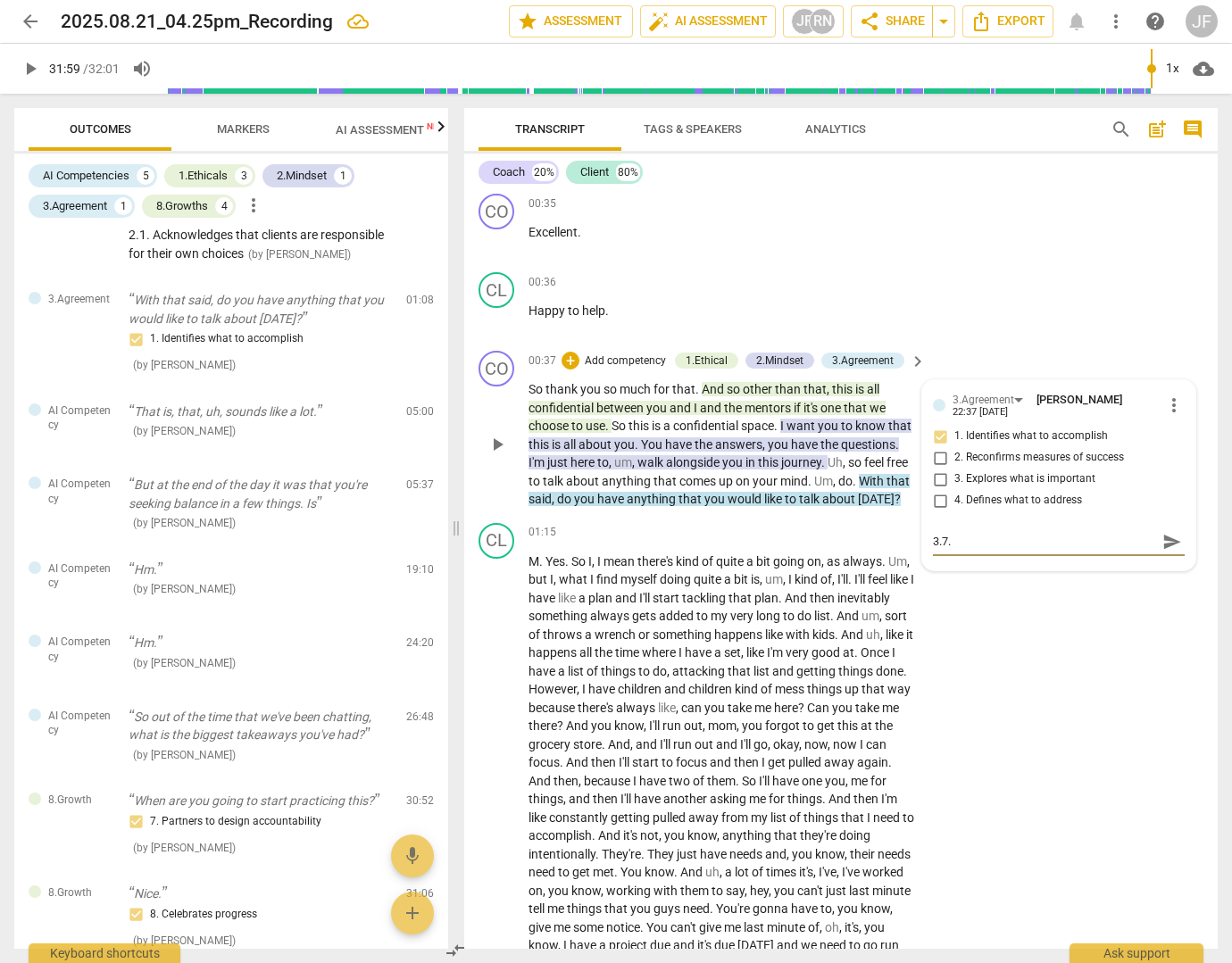
type textarea "[DOMAIN_NAME] with the client to define what the client believes they need to a…"
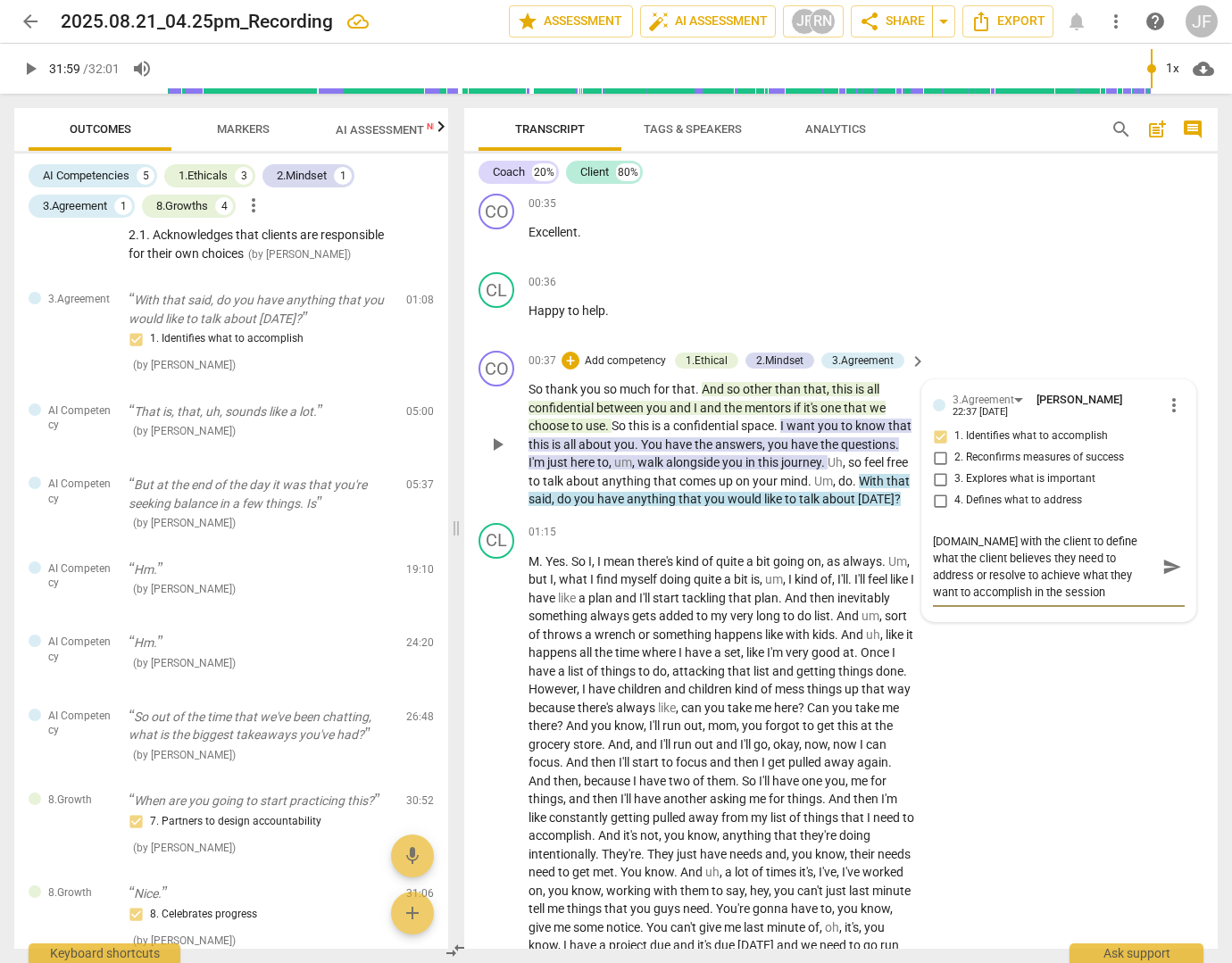
click at [949, 542] on textarea "[DOMAIN_NAME] with the client to define what the client believes they need to a…" at bounding box center [1044, 566] width 224 height 68
type textarea "3.7. Partners with the client to define what the client believes they need to a…"
click at [1169, 570] on span "send" at bounding box center [1172, 567] width 20 height 20
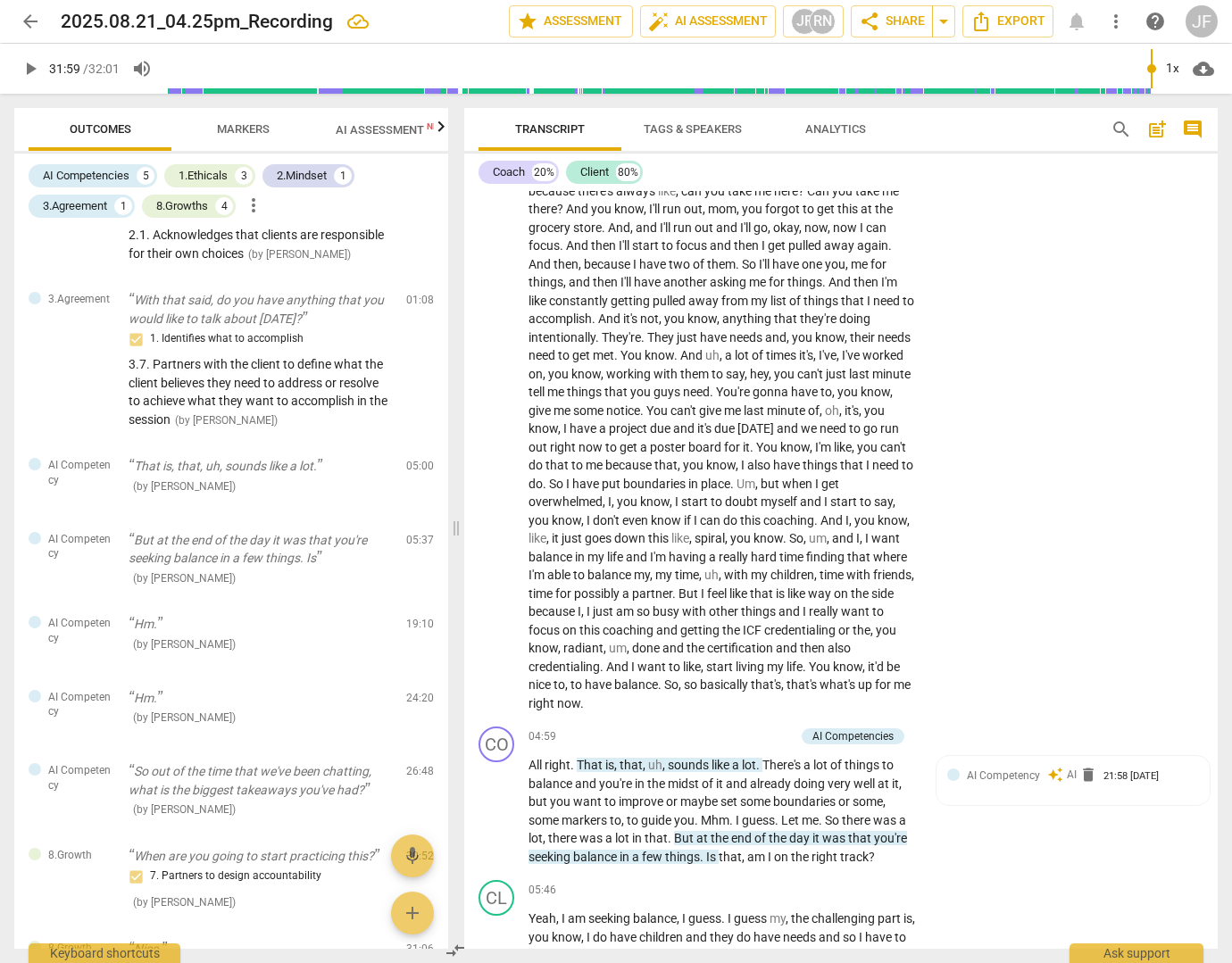
scroll to position [982, 0]
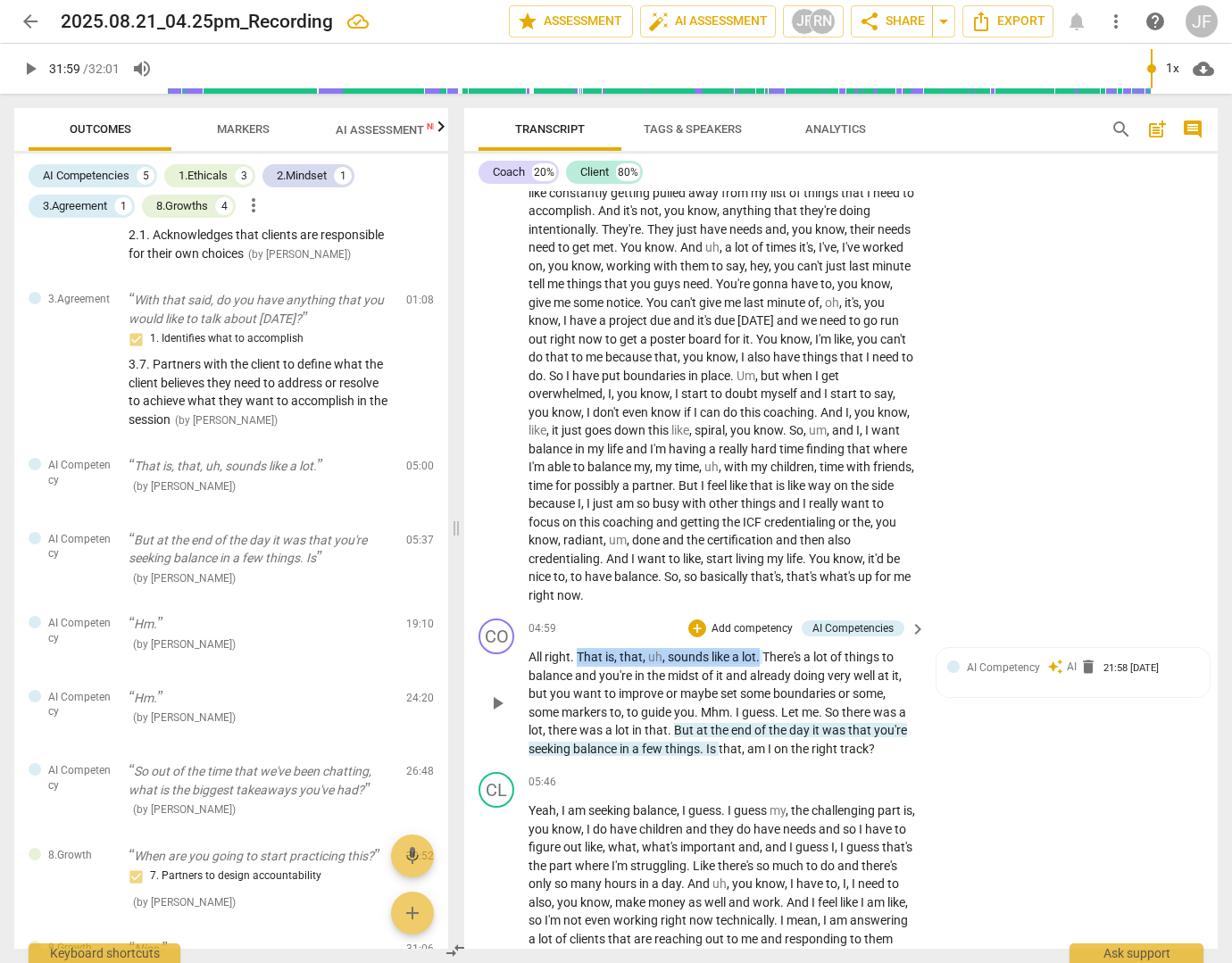
drag, startPoint x: 758, startPoint y: 674, endPoint x: 577, endPoint y: 669, distance: 181.1
click at [577, 669] on p "All right . That is , that , uh , sounds like a lot . There's a lot of things t…" at bounding box center [723, 702] width 388 height 109
click at [775, 645] on div "+" at bounding box center [780, 653] width 18 height 18
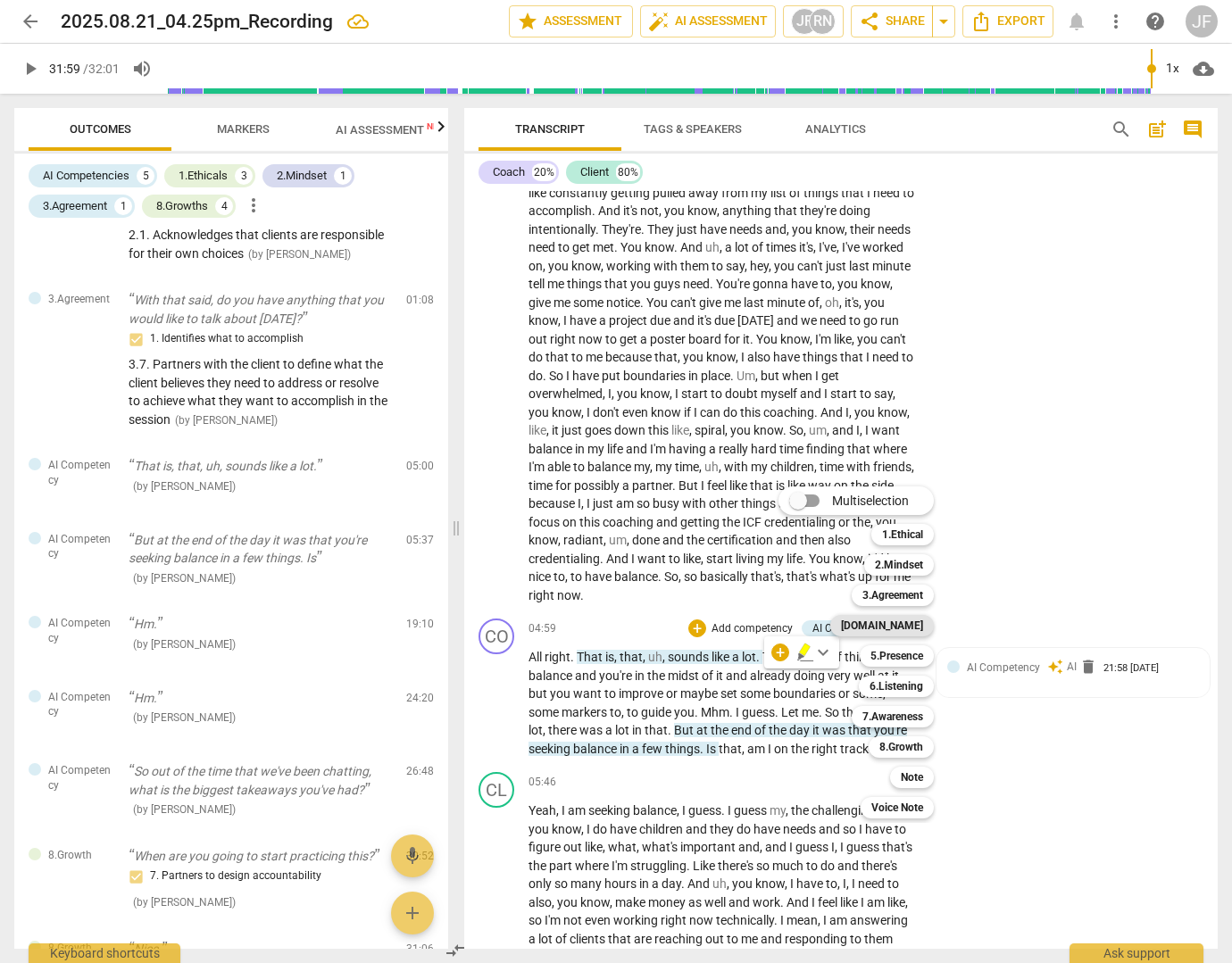
click at [912, 626] on b "[DOMAIN_NAME]" at bounding box center [881, 626] width 82 height 22
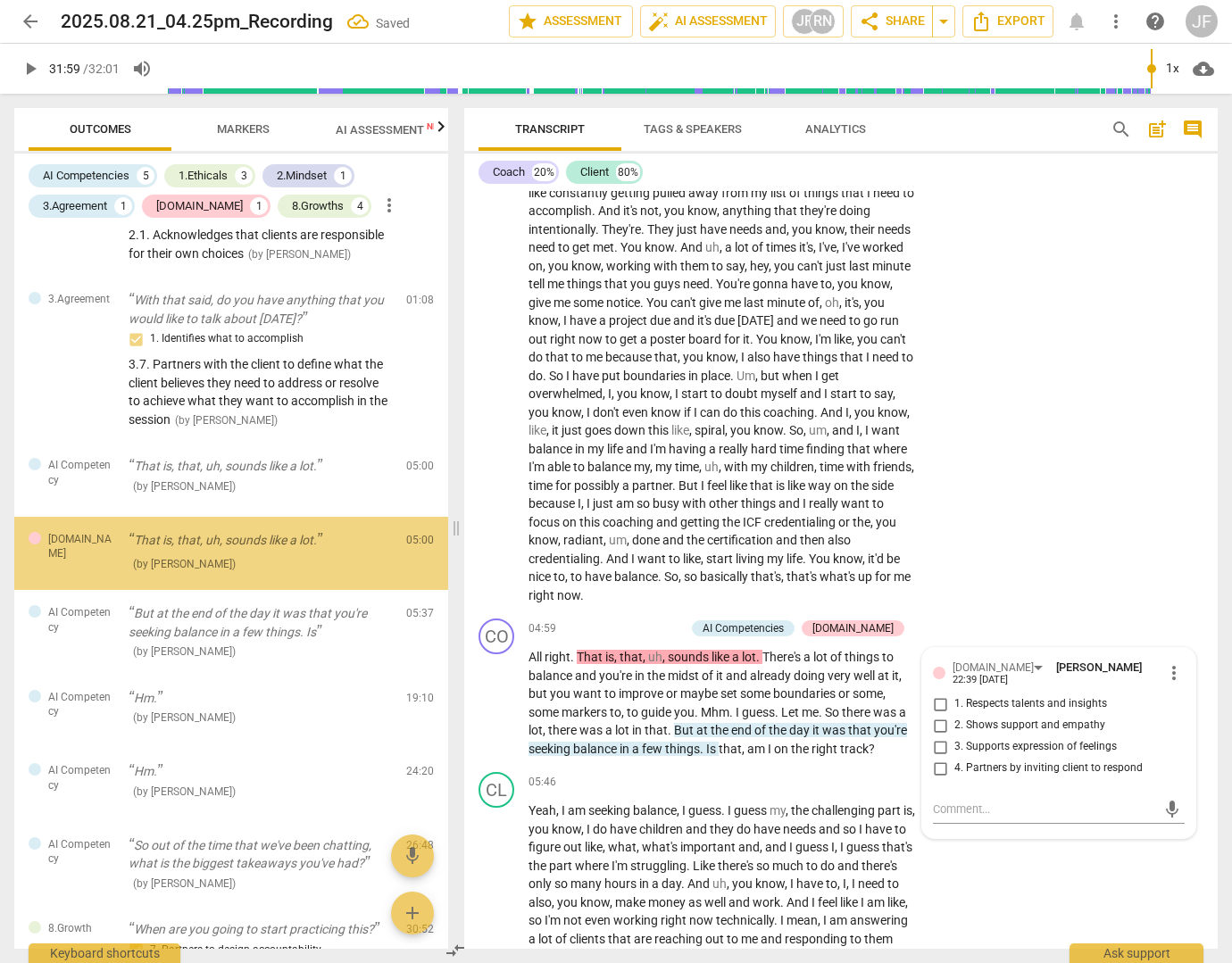
scroll to position [413, 0]
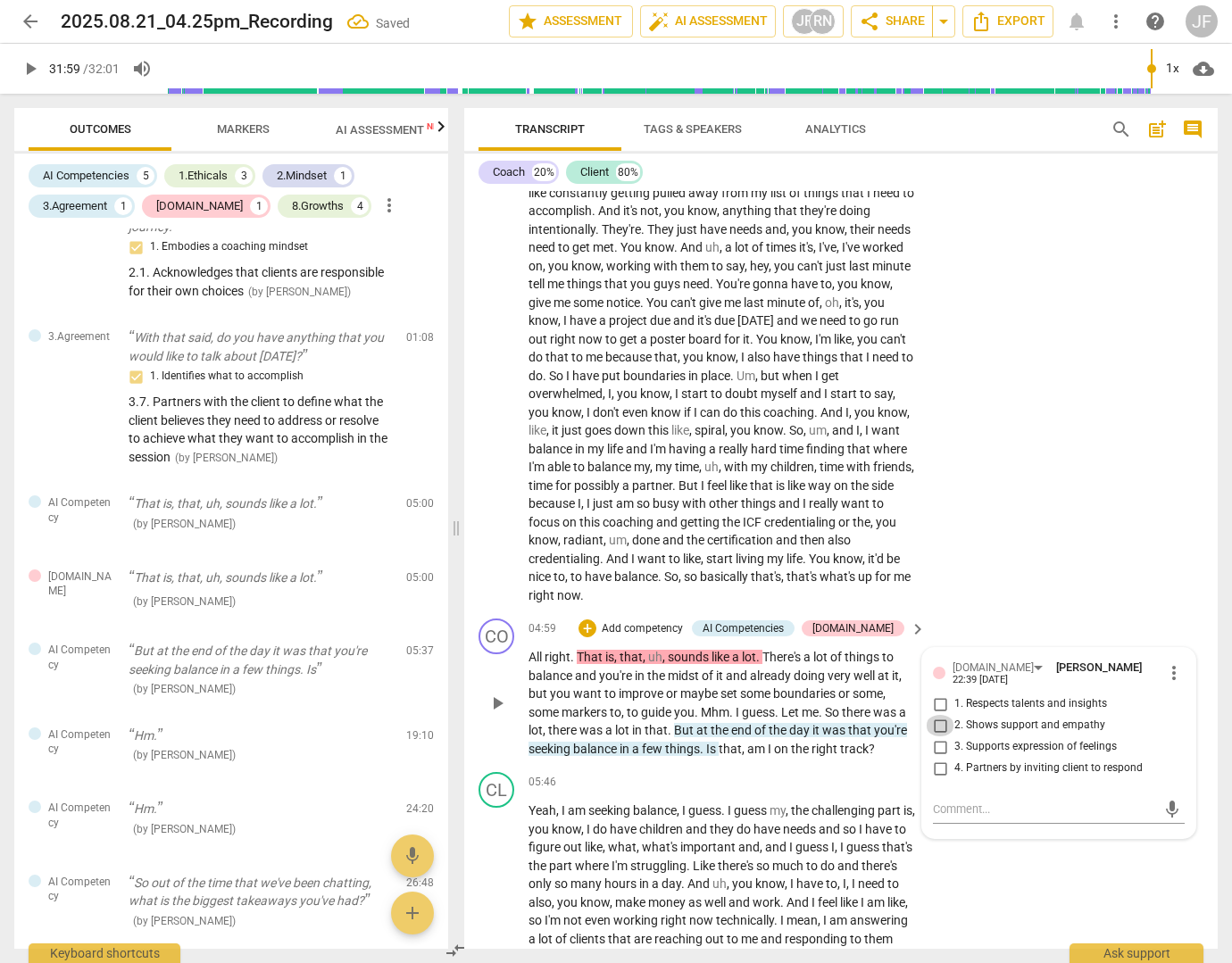
click at [936, 737] on input "2. Shows support and empathy" at bounding box center [940, 726] width 29 height 22
checkbox input "true"
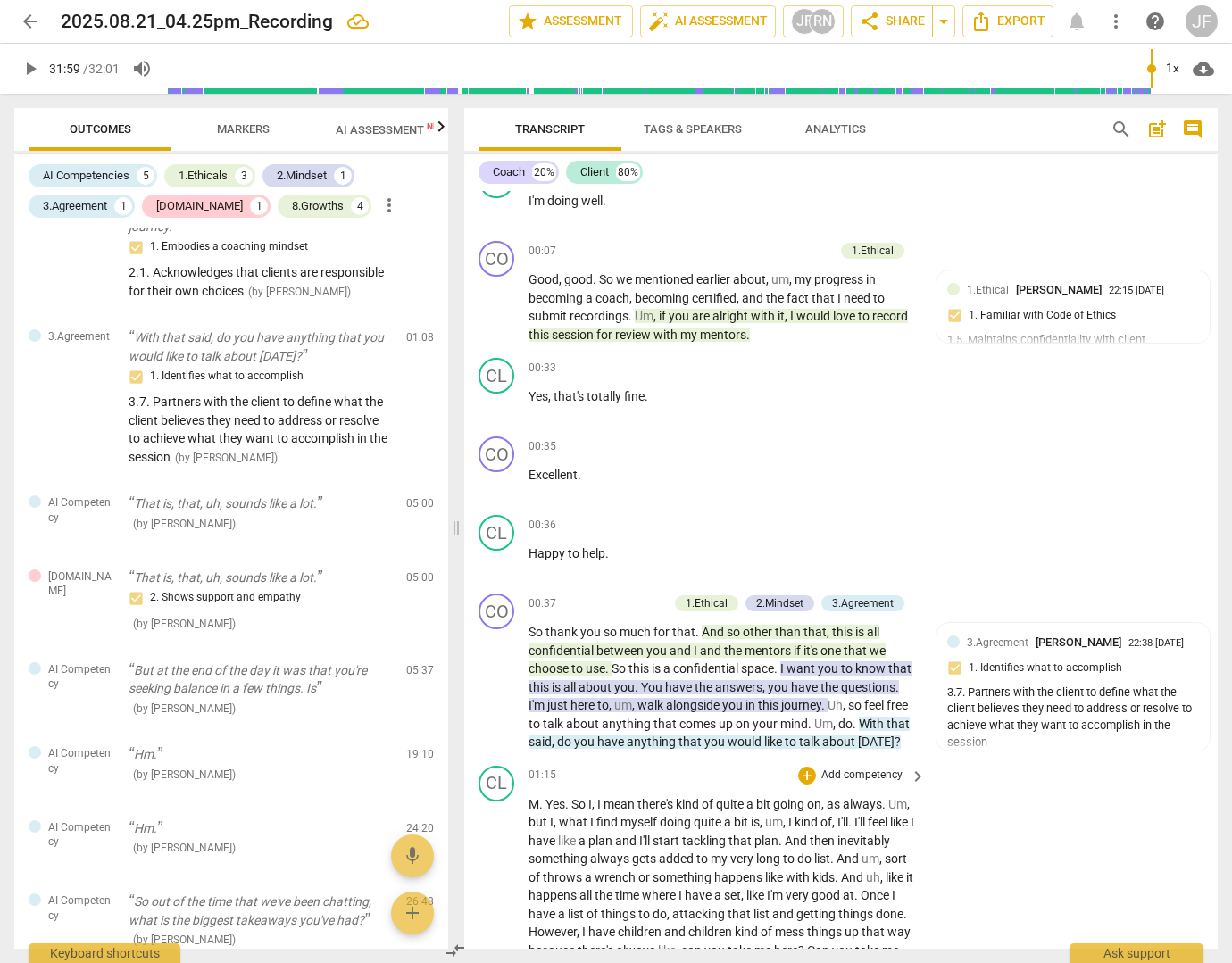
scroll to position [0, 0]
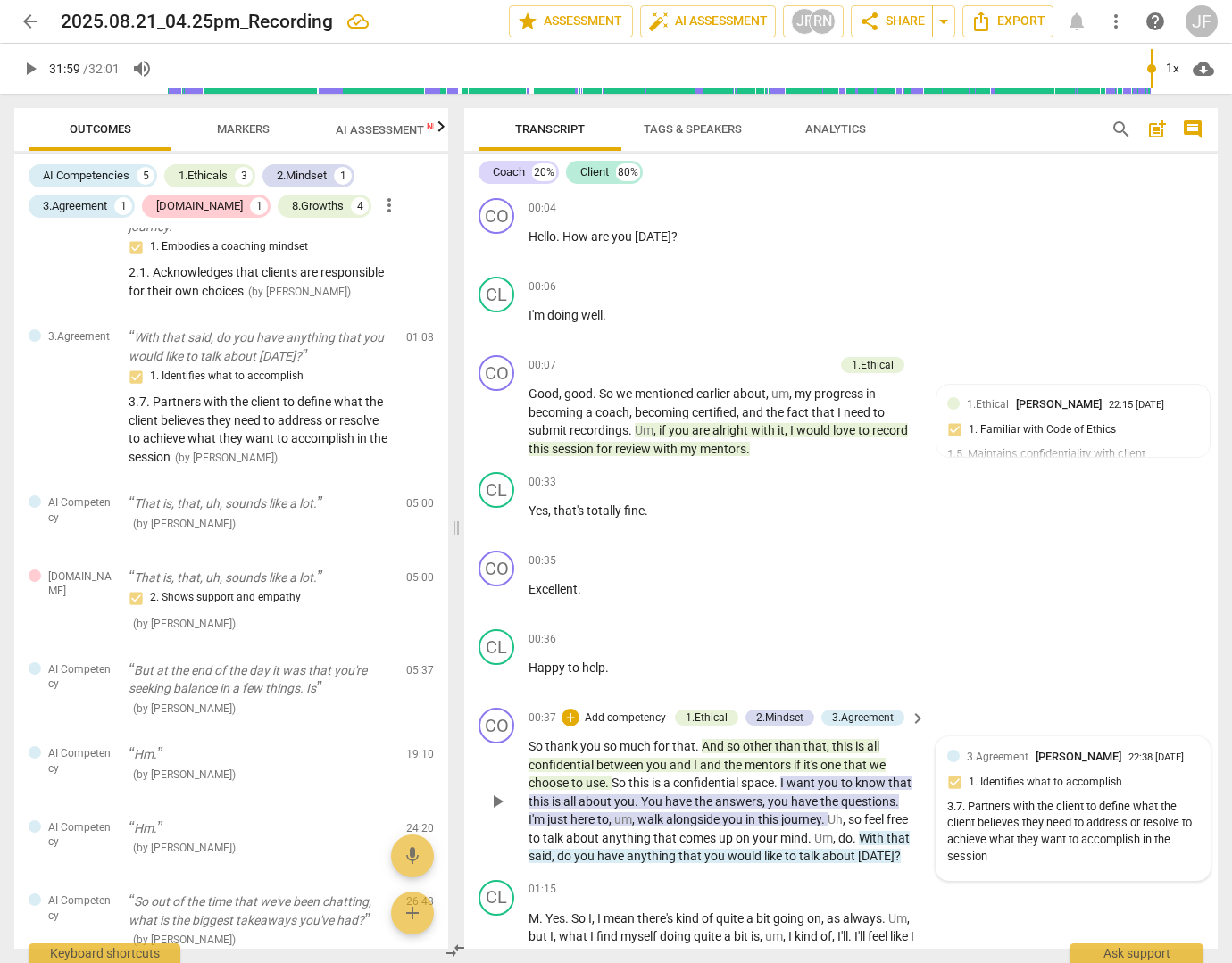
click at [976, 815] on div "3.7. Partners with the client to define what the client believes they need to a…" at bounding box center [1073, 832] width 252 height 67
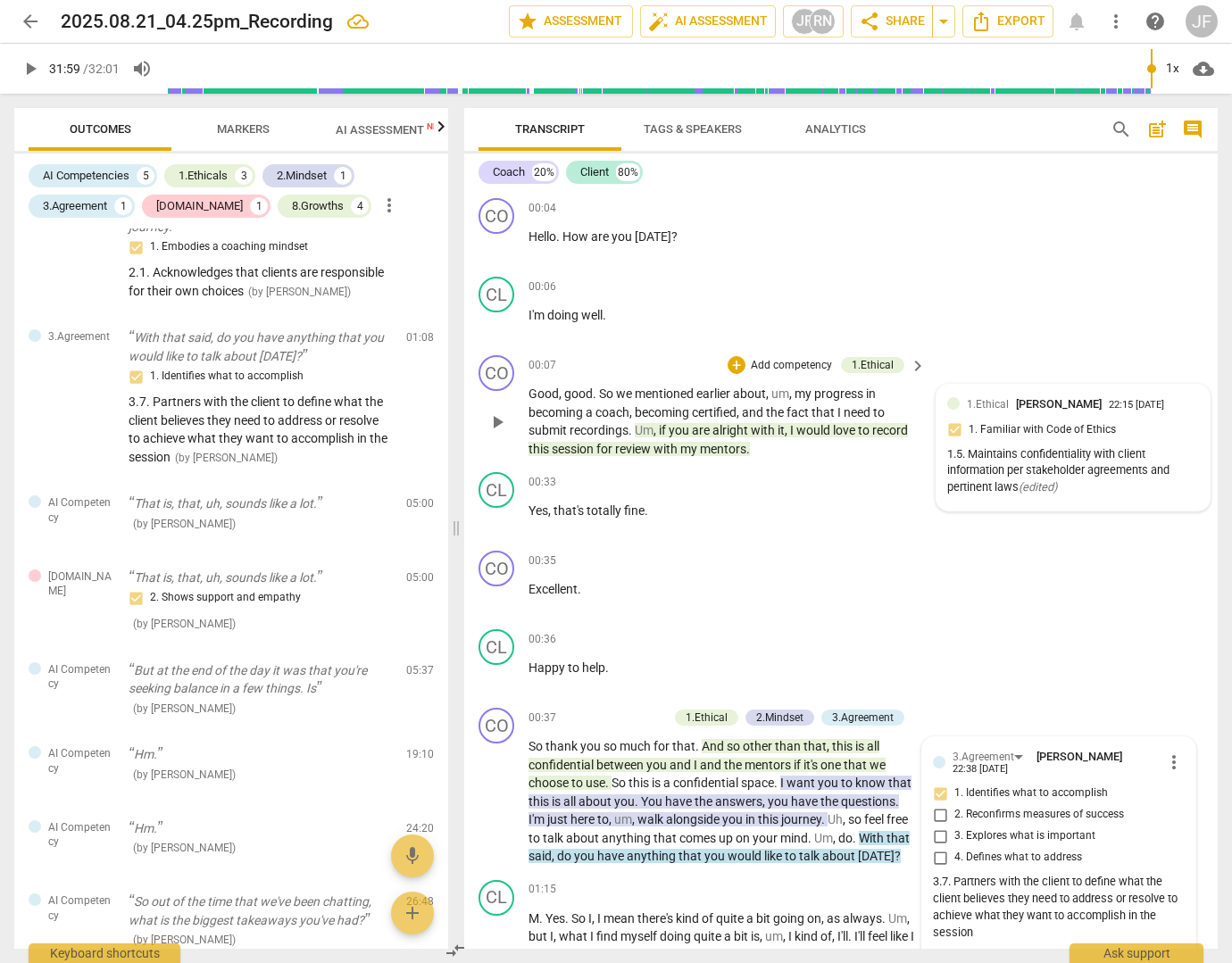
click at [1059, 469] on div "1.5. Maintains confidentiality with client information per stakeholder agreemen…" at bounding box center [1073, 471] width 252 height 50
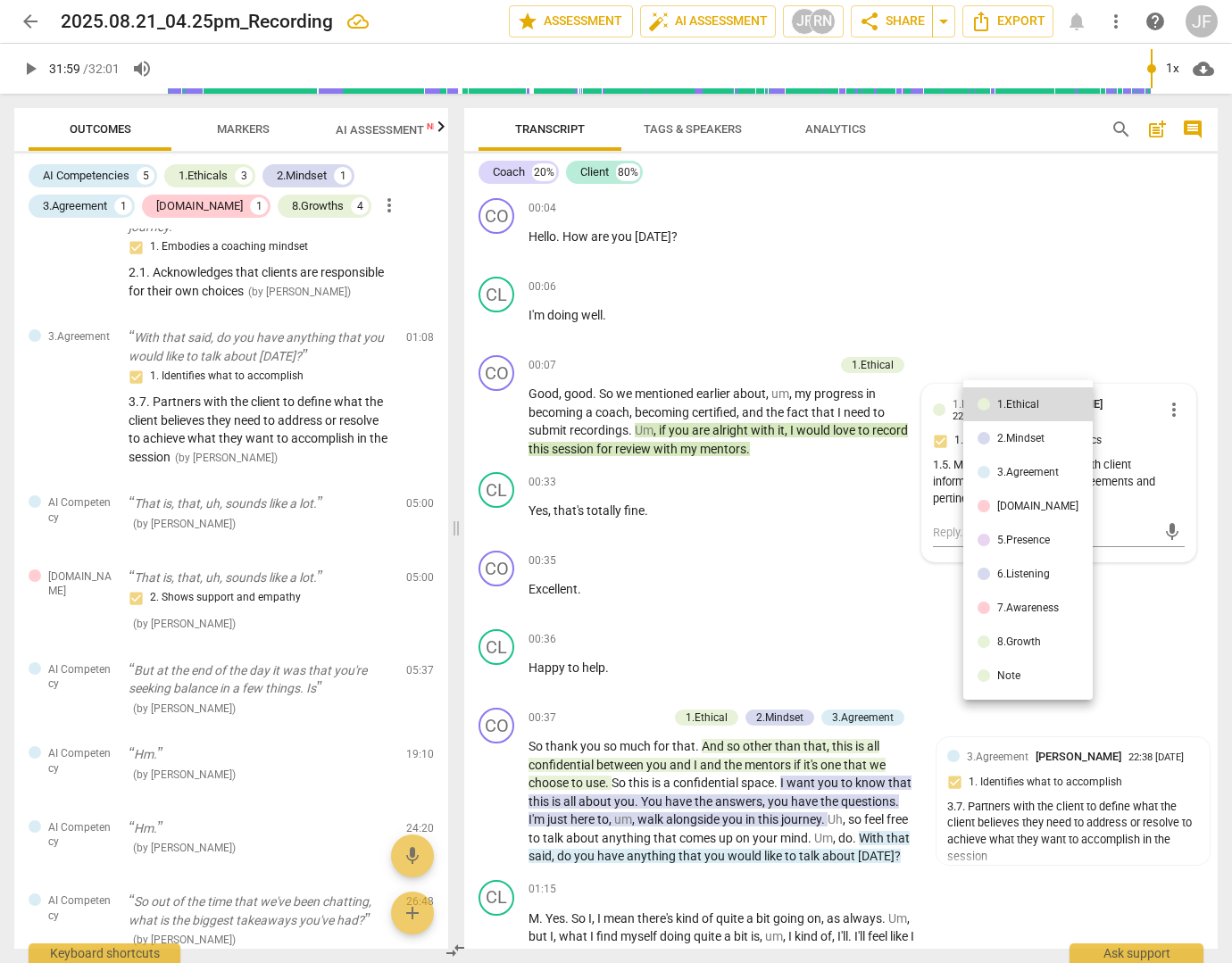
click at [1168, 409] on div at bounding box center [616, 482] width 1232 height 963
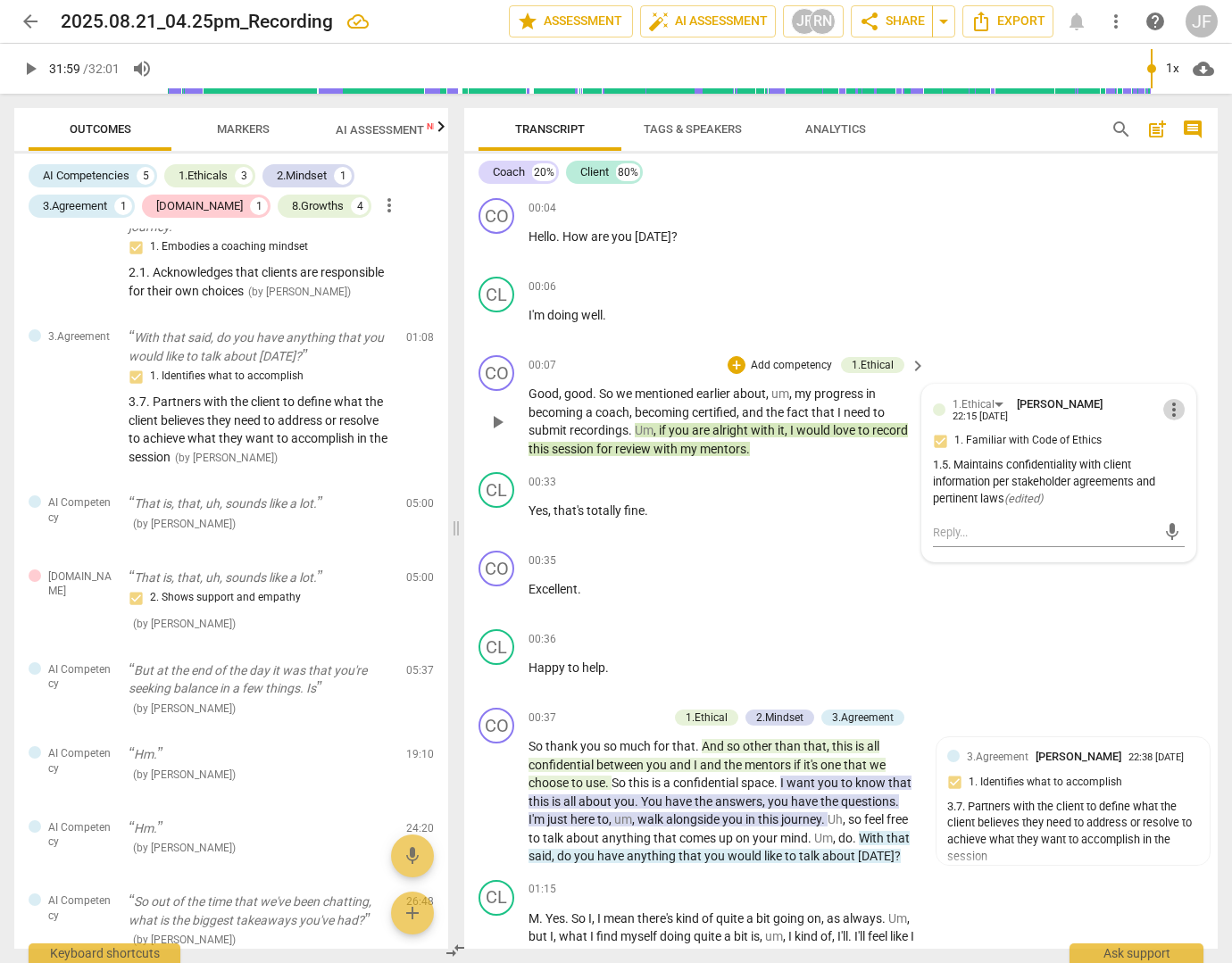
click at [1168, 408] on span "more_vert" at bounding box center [1174, 410] width 22 height 22
click at [1172, 408] on li "Edit" at bounding box center [1186, 409] width 62 height 33
drag, startPoint x: 1014, startPoint y: 508, endPoint x: 1078, endPoint y: 478, distance: 70.7
click at [1078, 478] on textarea "1.5. Maintains confidentiality with client information per stakeholder agreemen…" at bounding box center [1059, 492] width 252 height 51
type textarea "1.5. Maintains confidentiality"
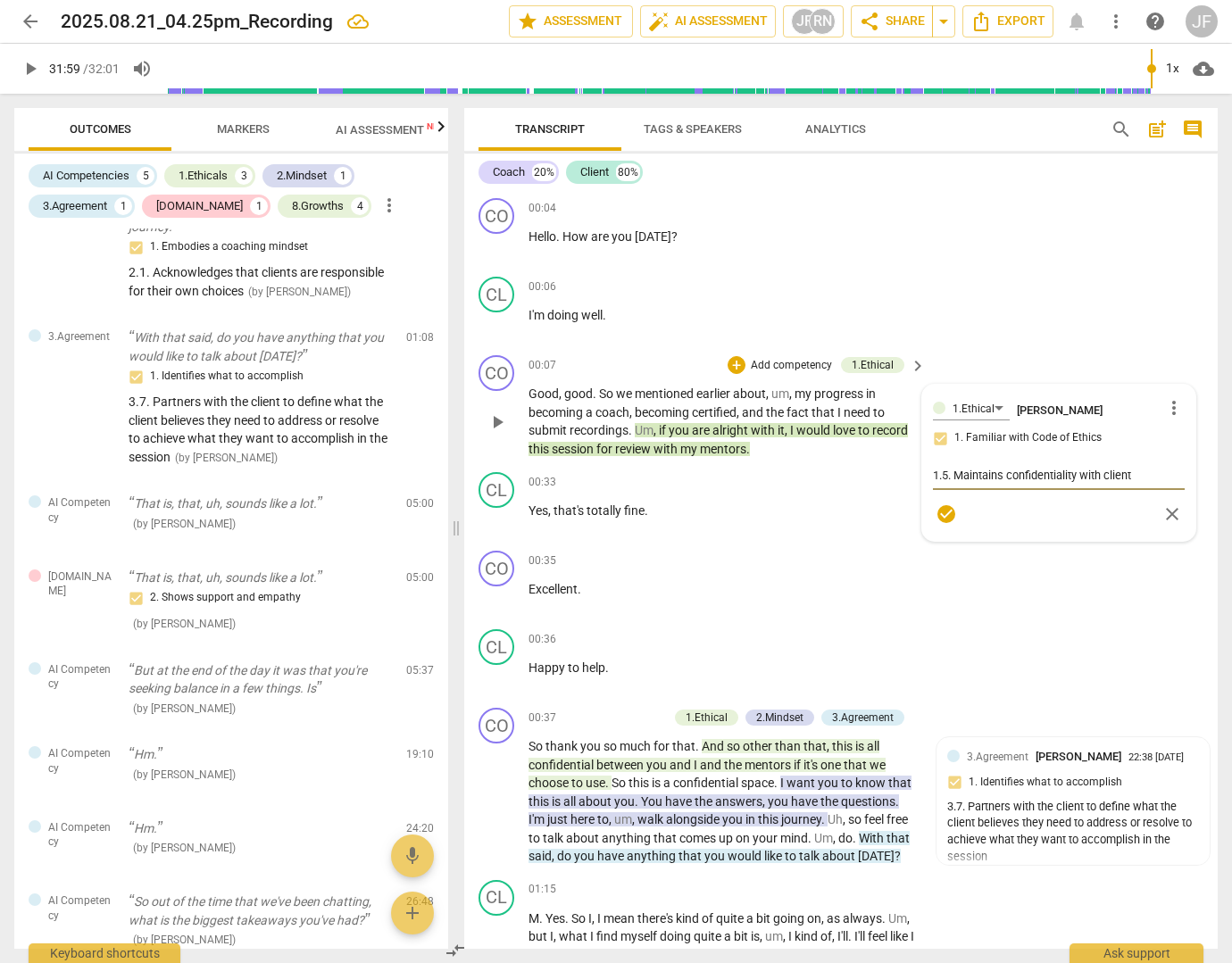
type textarea "1.5. Maintains confidentiality"
click at [933, 472] on textarea "1.5. Maintains confidentiality" at bounding box center [1059, 475] width 252 height 17
type textarea "c1.5. Maintains confidentiality"
type textarea "cc1.5. Maintains confidentiality"
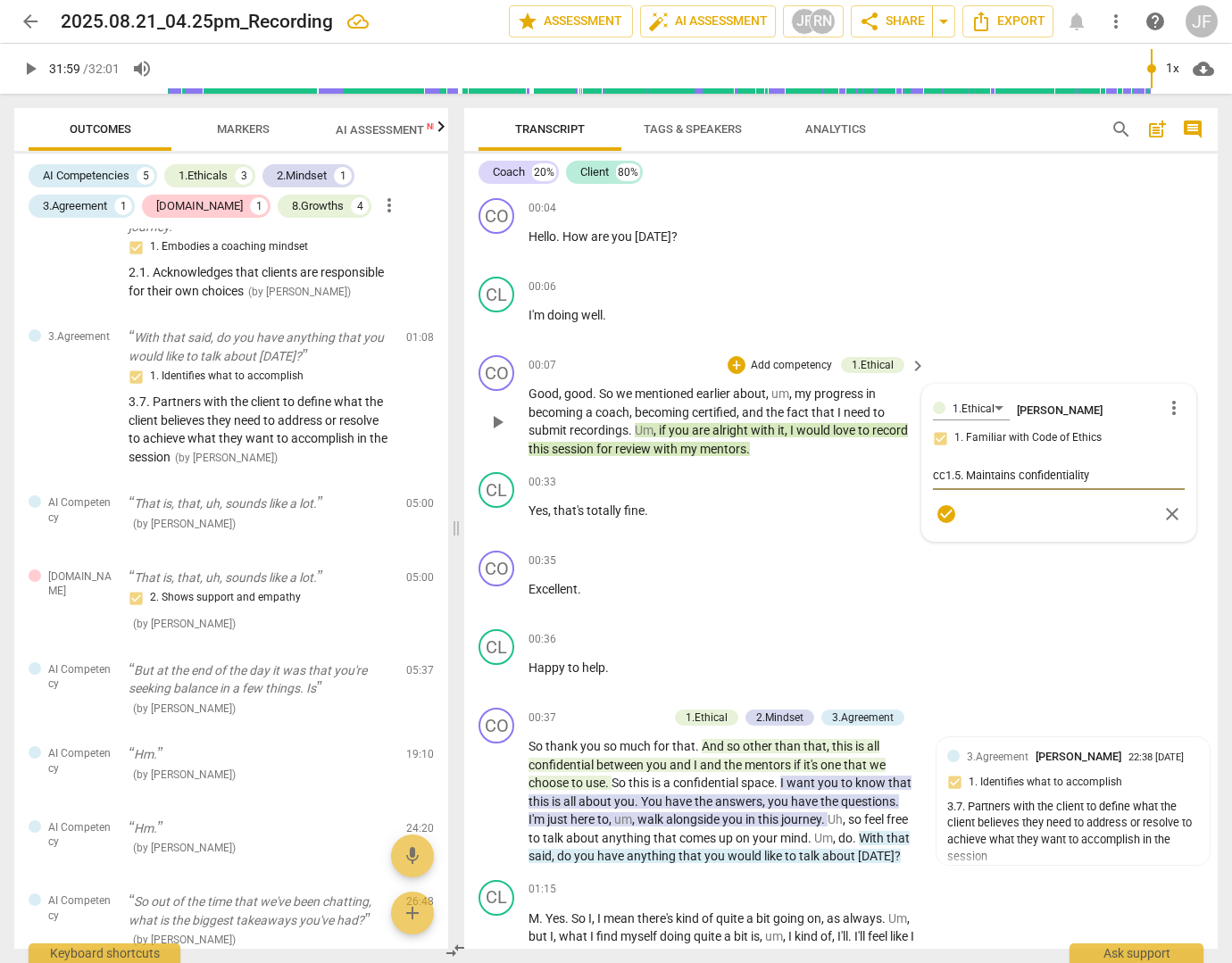
type textarea "cc1.5. Maintains confidentiality"
click at [942, 512] on span "check_circle" at bounding box center [946, 514] width 22 height 22
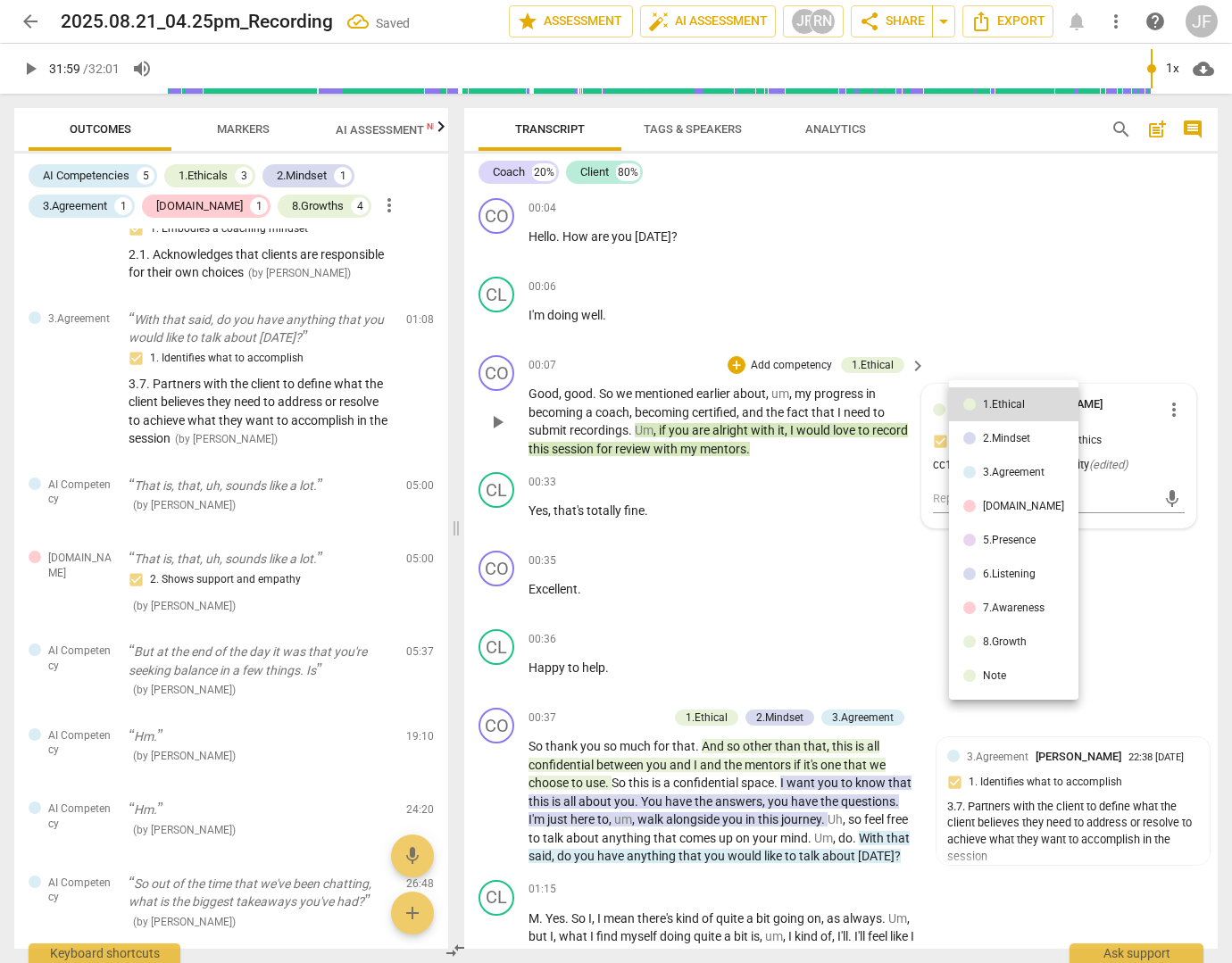
scroll to position [395, 0]
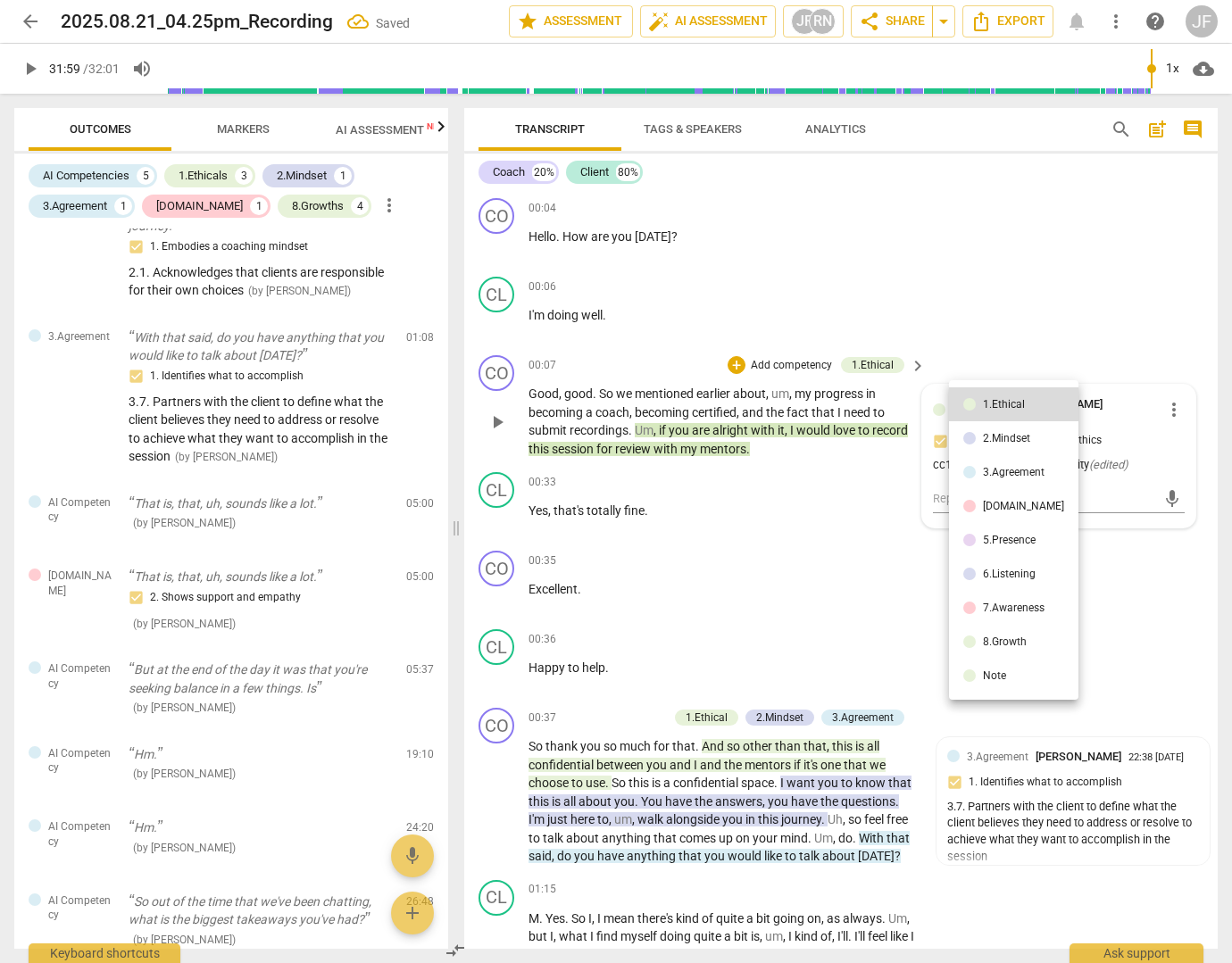
click at [851, 529] on div at bounding box center [616, 482] width 1232 height 963
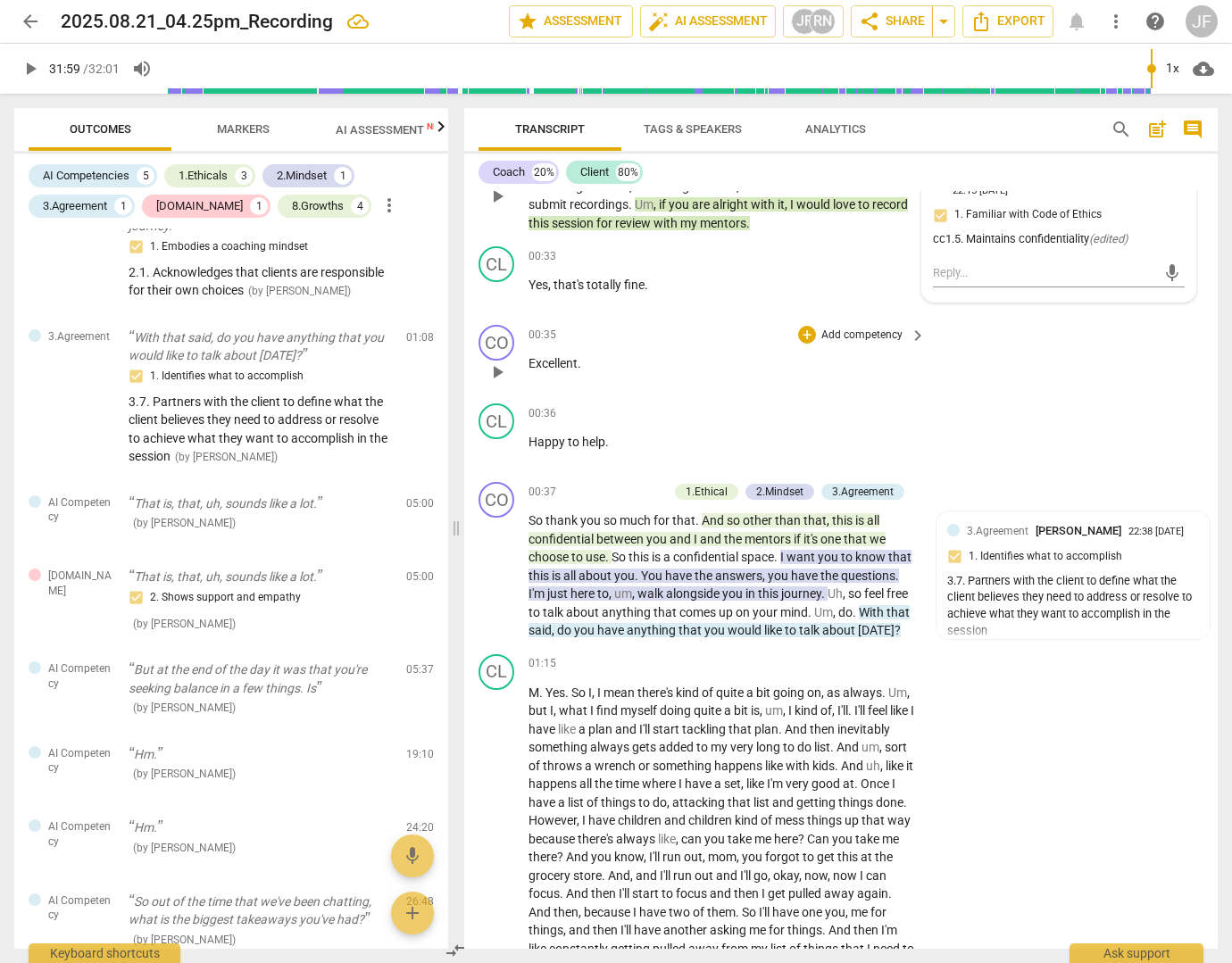
scroll to position [268, 0]
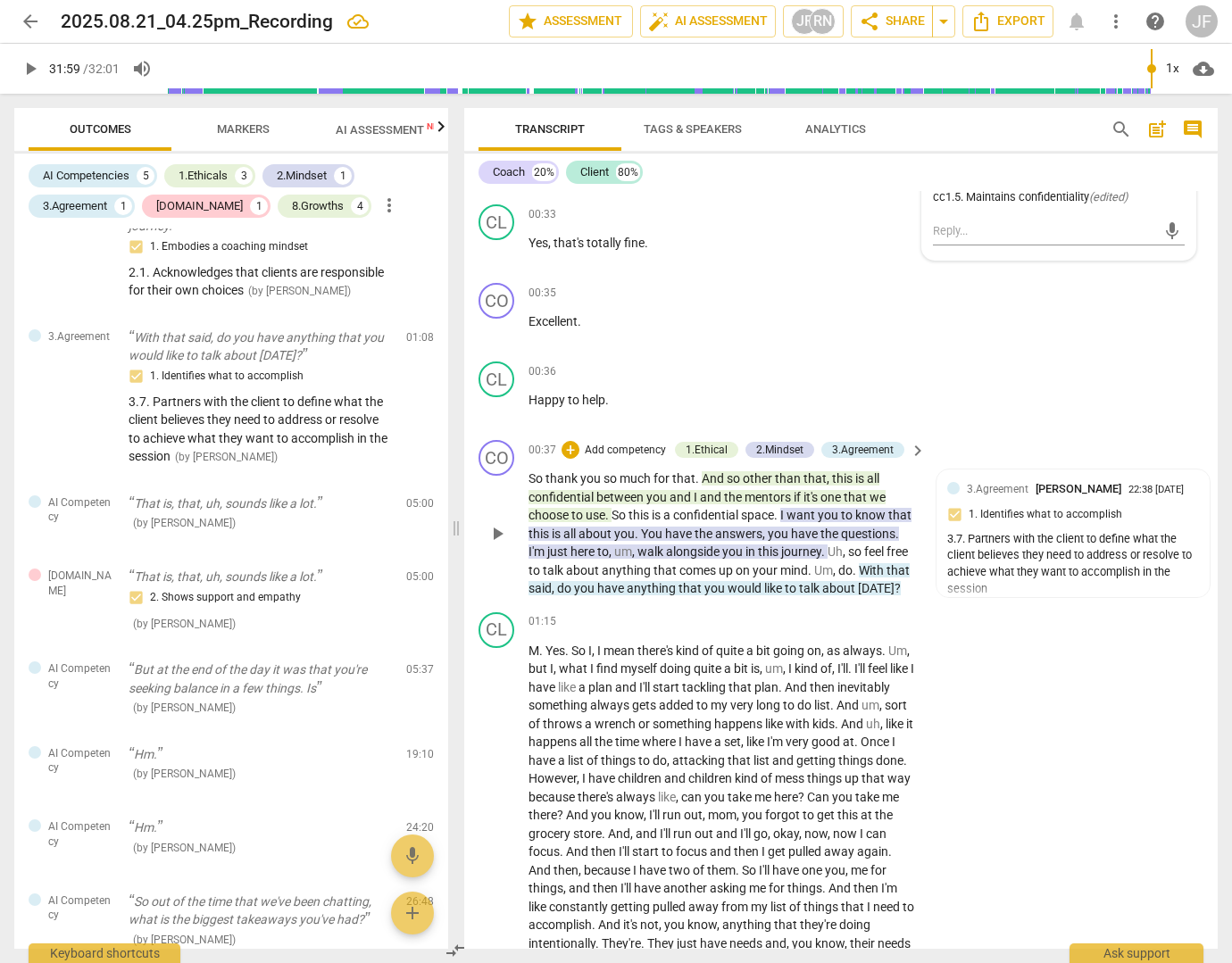
click at [815, 491] on span "it's" at bounding box center [811, 497] width 17 height 15
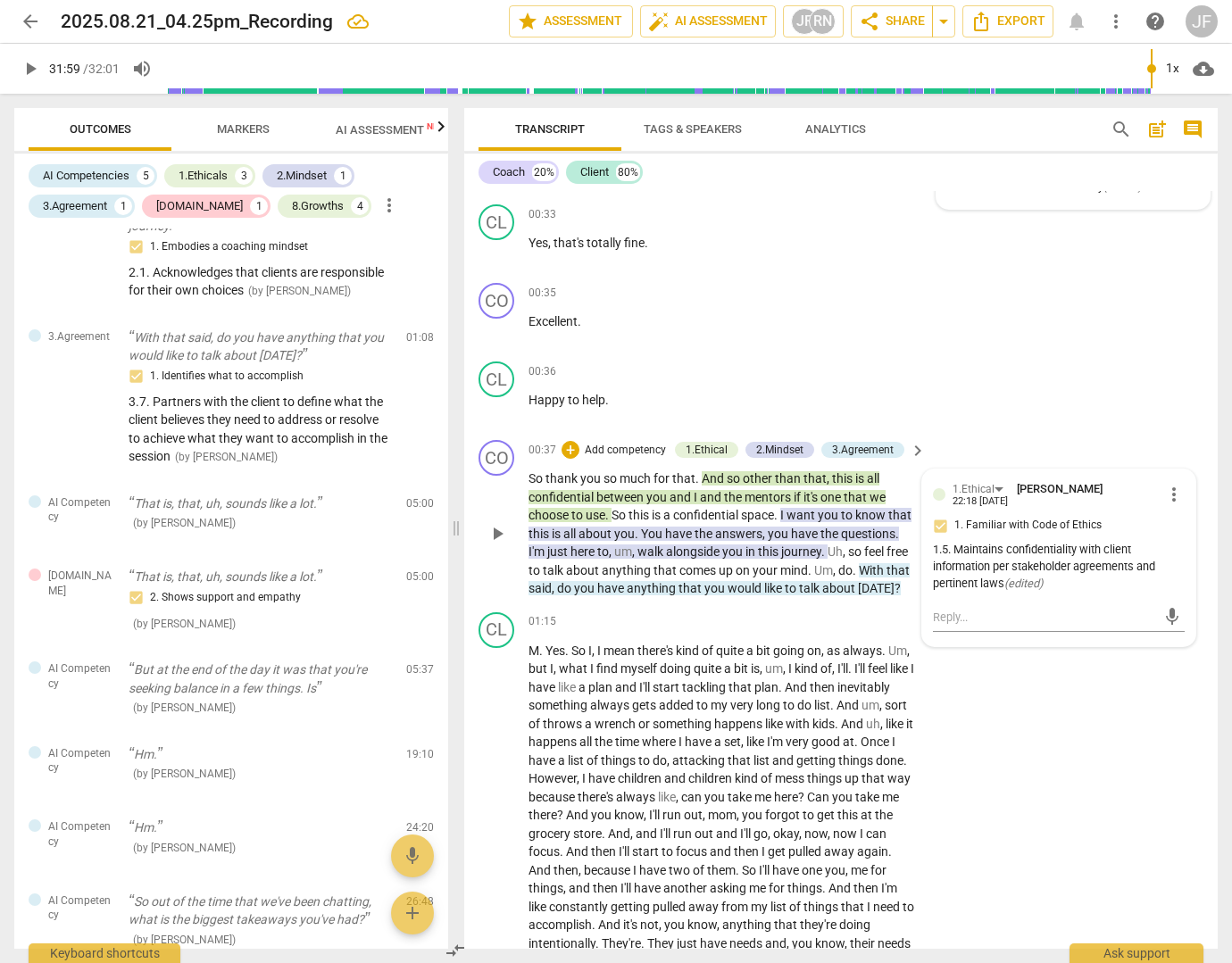
click at [958, 548] on div "1.5. Maintains confidentiality with client information per stakeholder agreemen…" at bounding box center [1059, 566] width 252 height 50
click at [1171, 488] on span "more_vert" at bounding box center [1174, 494] width 22 height 22
click at [1182, 496] on li "Edit" at bounding box center [1186, 493] width 62 height 33
drag, startPoint x: 1076, startPoint y: 556, endPoint x: 1080, endPoint y: 605, distance: 49.2
click at [1080, 605] on div "1.5. Maintains confidentiality with client information per stakeholder agreemen…" at bounding box center [1059, 577] width 252 height 62
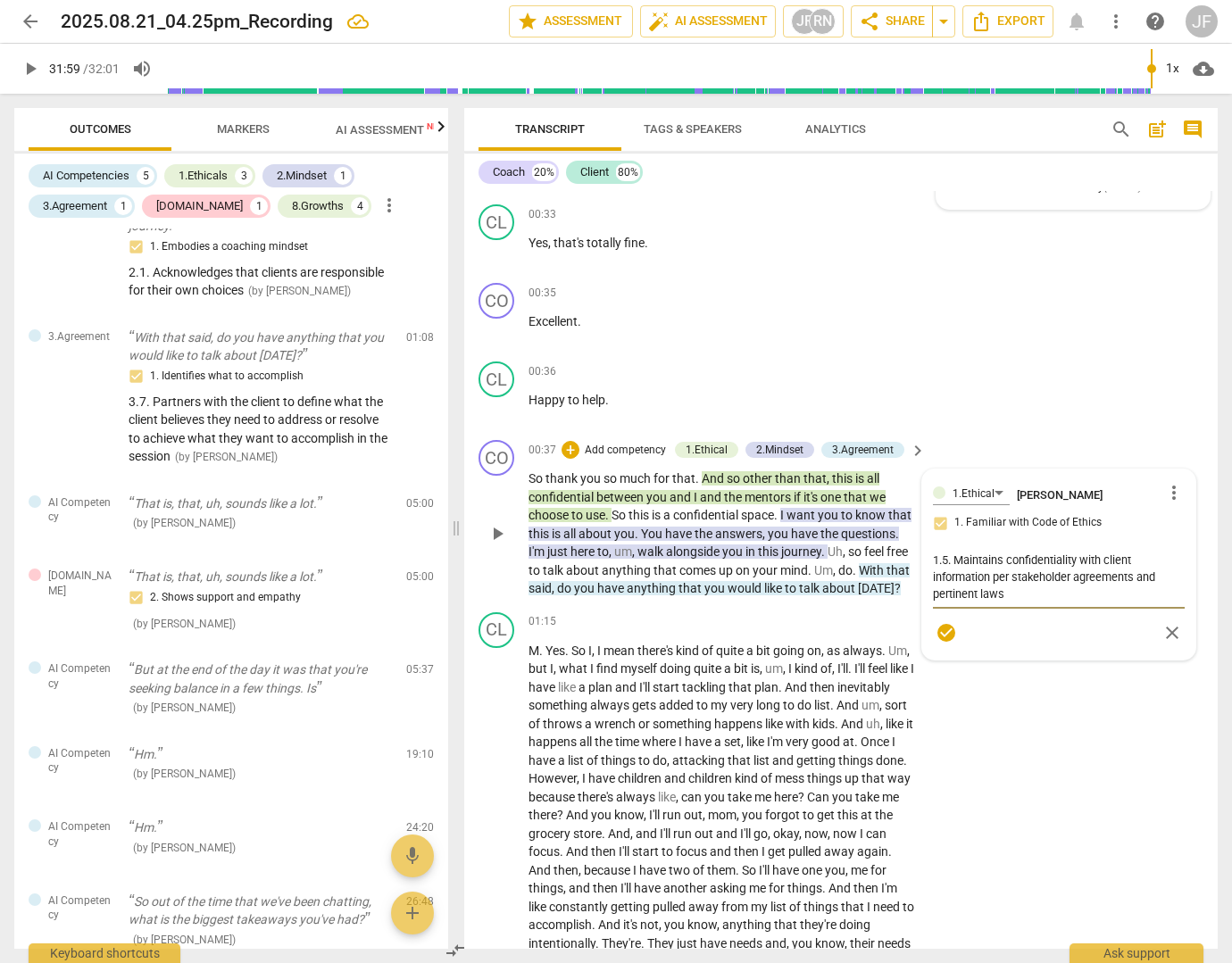
type textarea "1.5. Maintains confidentiality"
type textarea "c1.5. Maintains confidentiality"
type textarea "cc1.5. Maintains confidentiality"
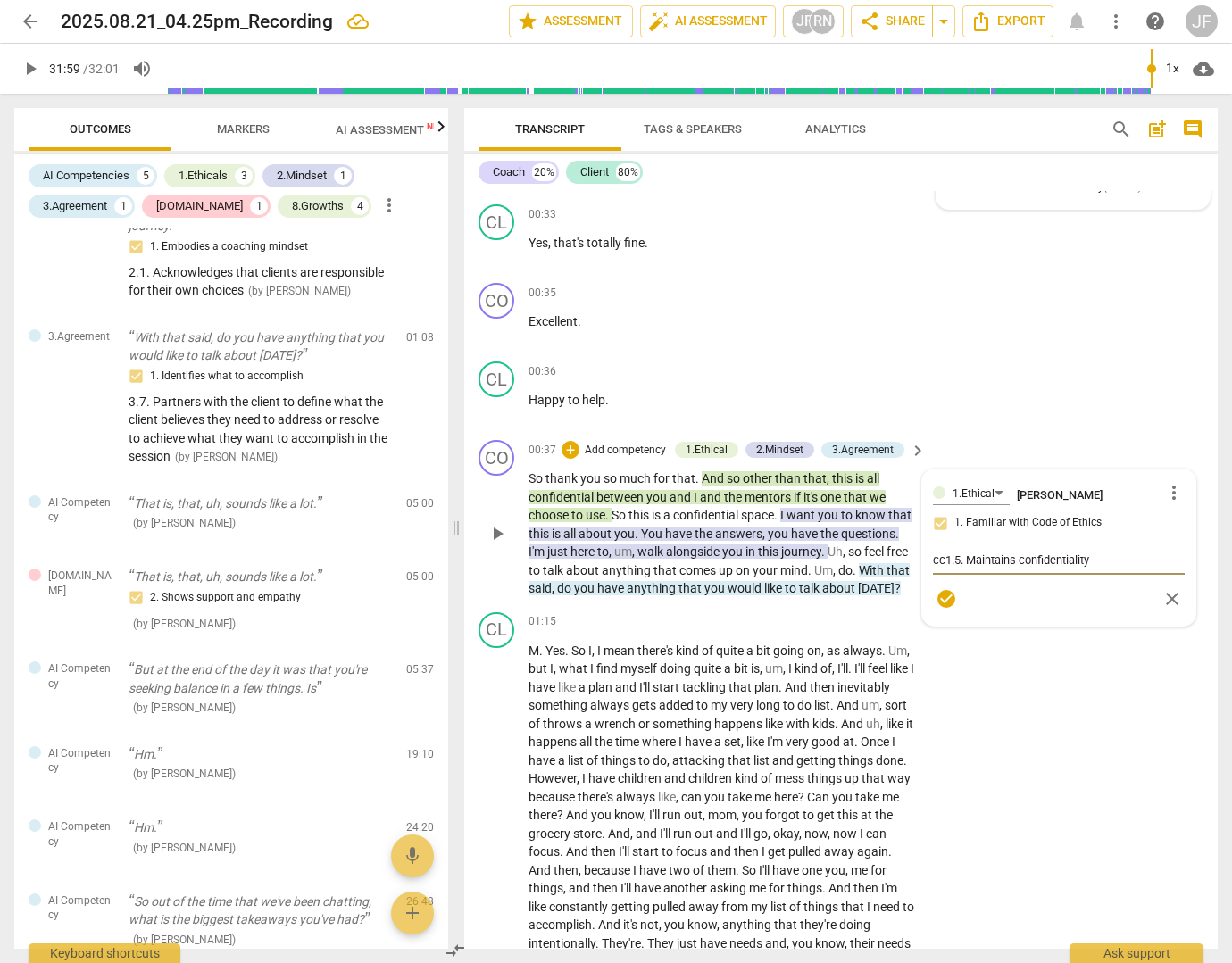
type textarea "cc1.5. Maintains confidentiality"
click at [943, 596] on span "check_circle" at bounding box center [946, 599] width 22 height 22
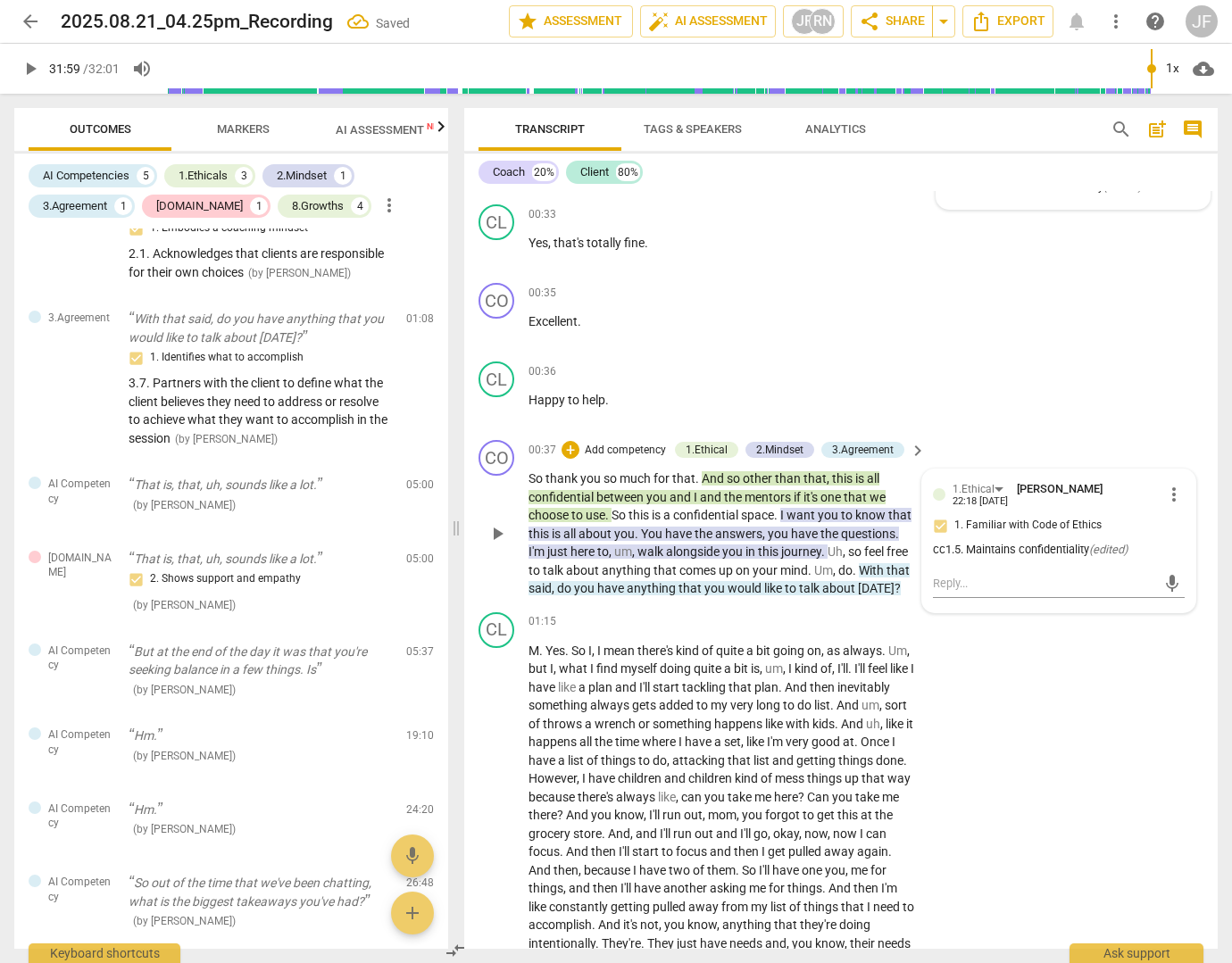
scroll to position [376, 0]
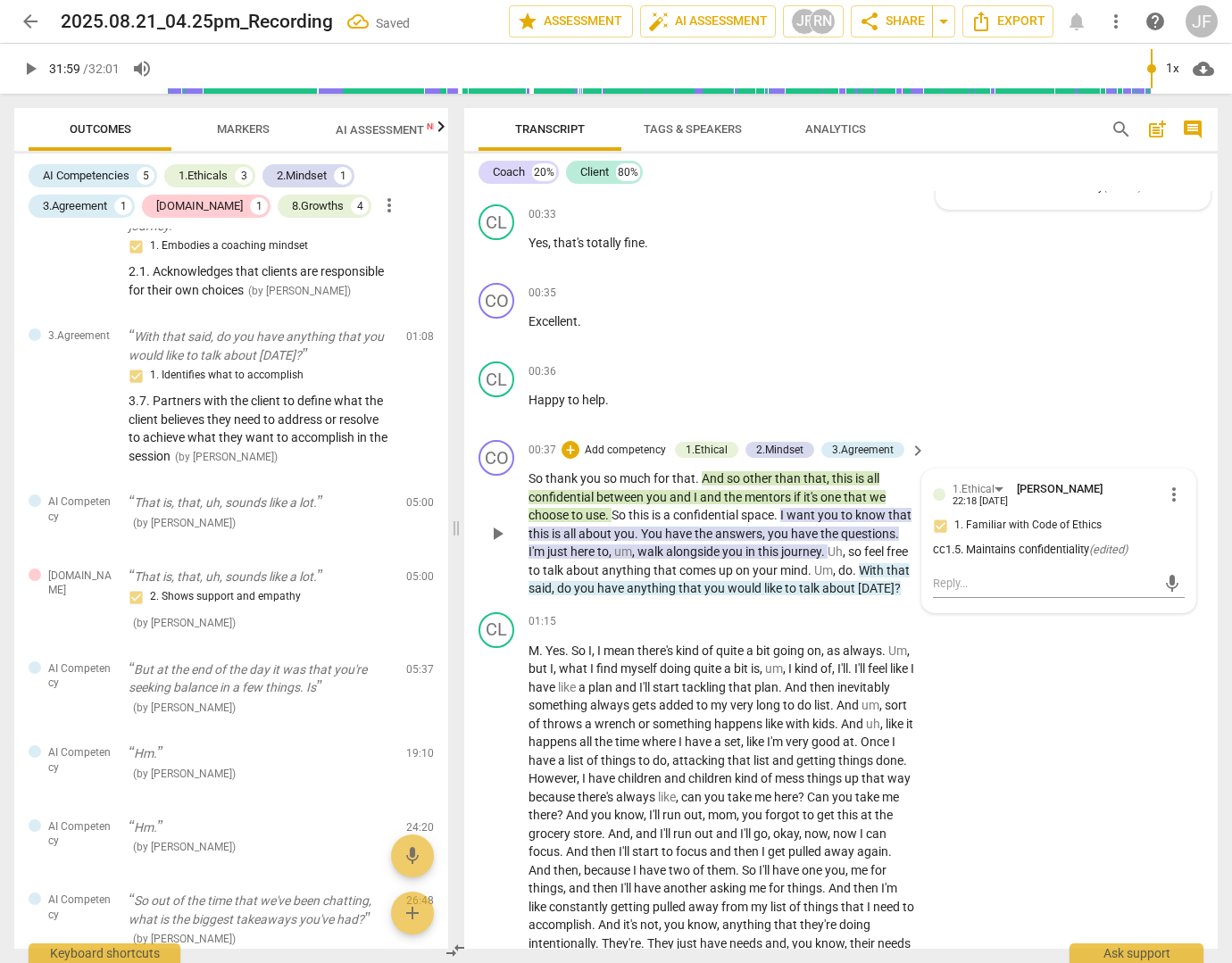
click at [806, 514] on span "want" at bounding box center [803, 515] width 32 height 15
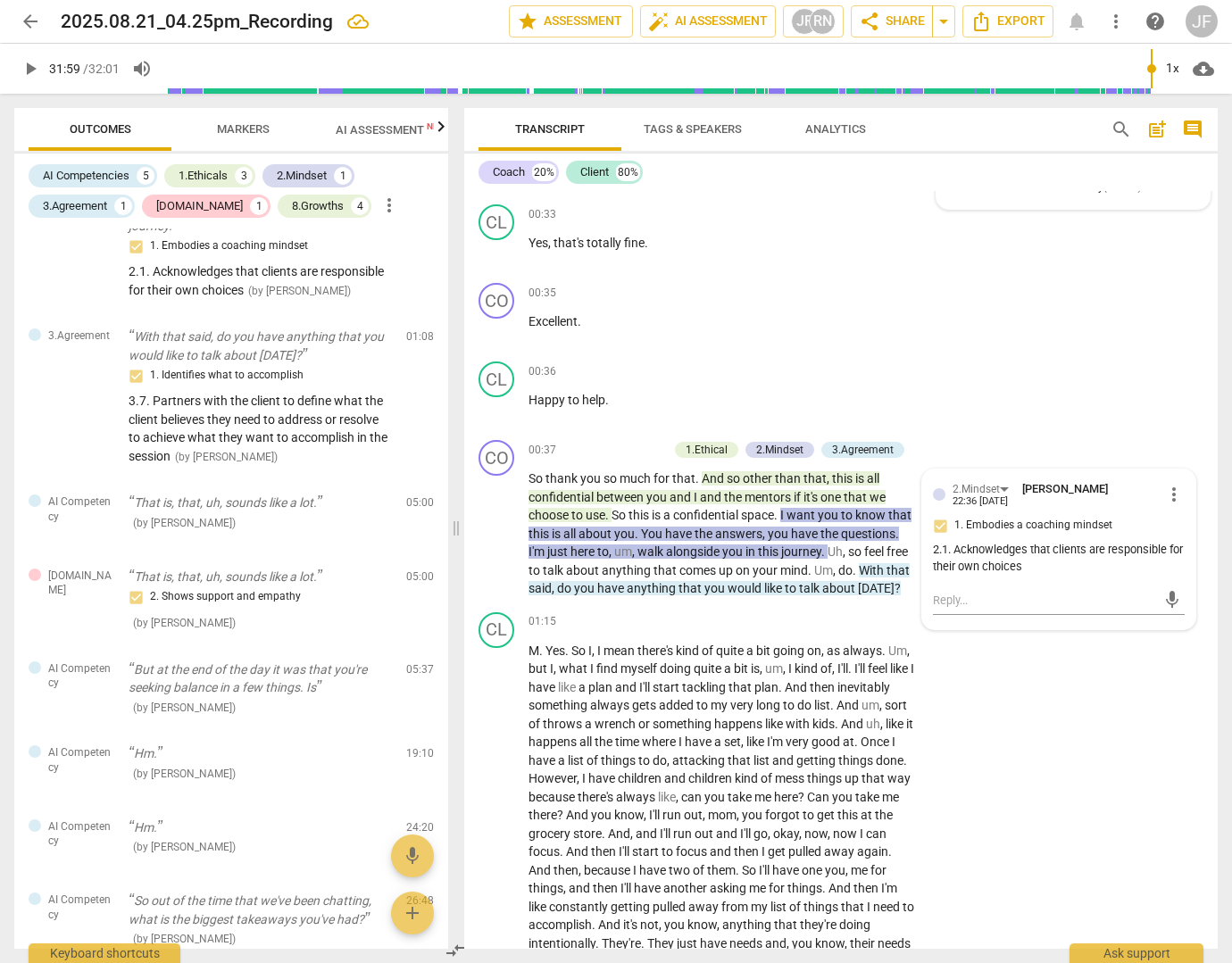
click at [933, 552] on div "2.1. Acknowledges that clients are responsible for their own choices" at bounding box center [1059, 558] width 252 height 33
click at [1167, 495] on span "more_vert" at bounding box center [1174, 494] width 22 height 22
click at [1178, 498] on li "Edit" at bounding box center [1186, 493] width 62 height 33
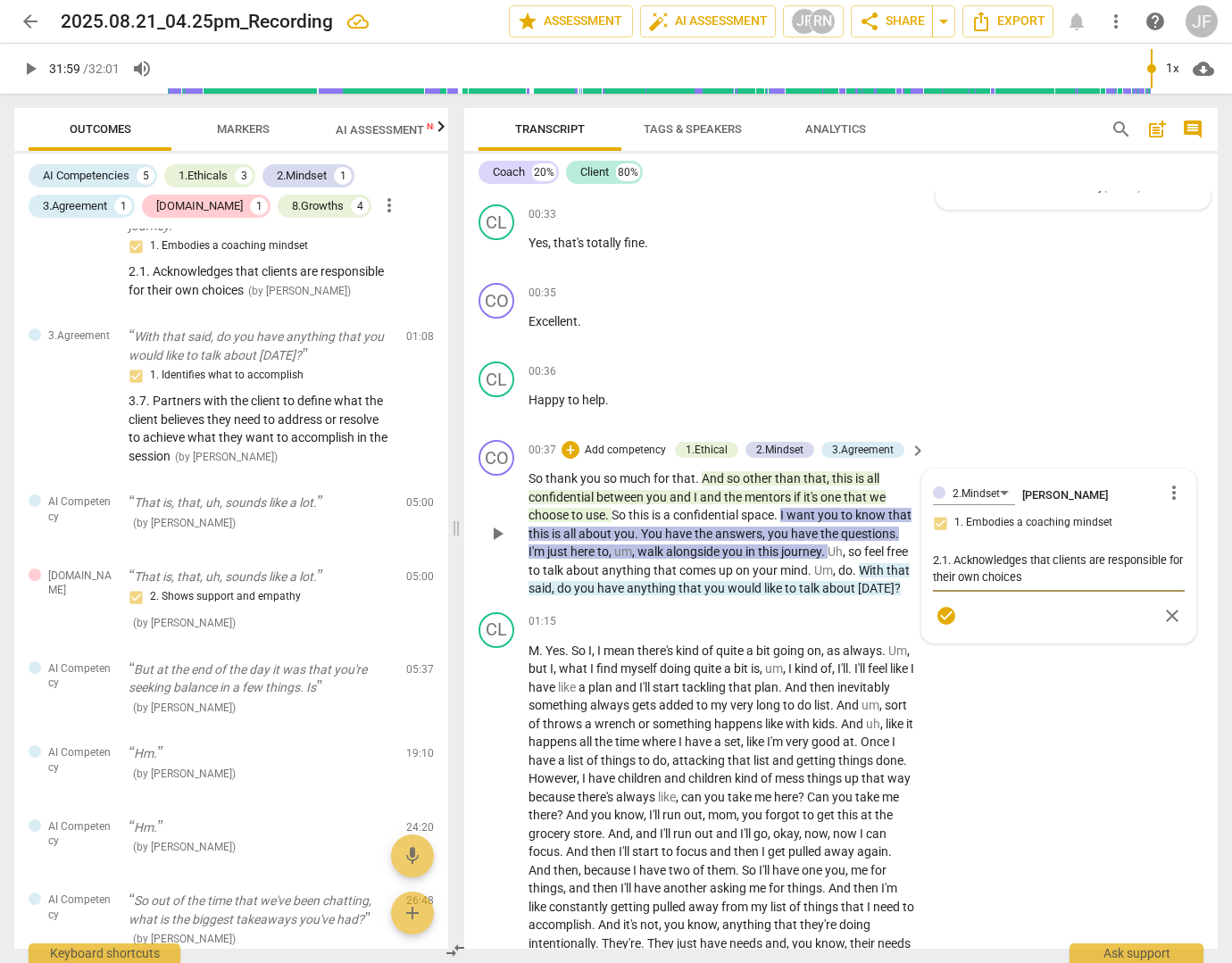
type textarea "c2.1. Acknowledges that clients are responsible for their own choices"
type textarea "cc2.1. Acknowledges that clients are responsible for their own choices"
click at [945, 618] on span "check_circle" at bounding box center [946, 616] width 22 height 22
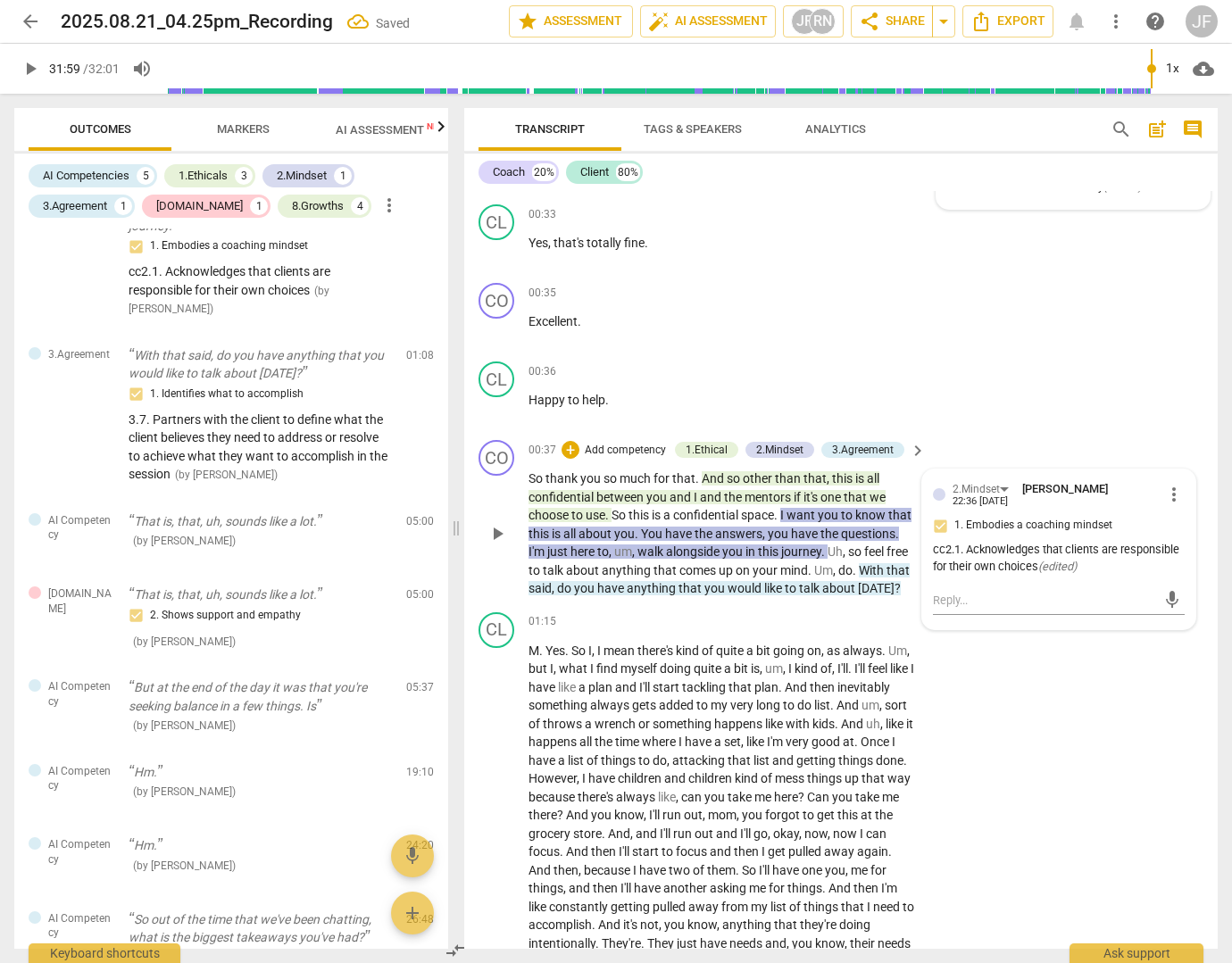
click at [626, 587] on span "have" at bounding box center [612, 588] width 30 height 15
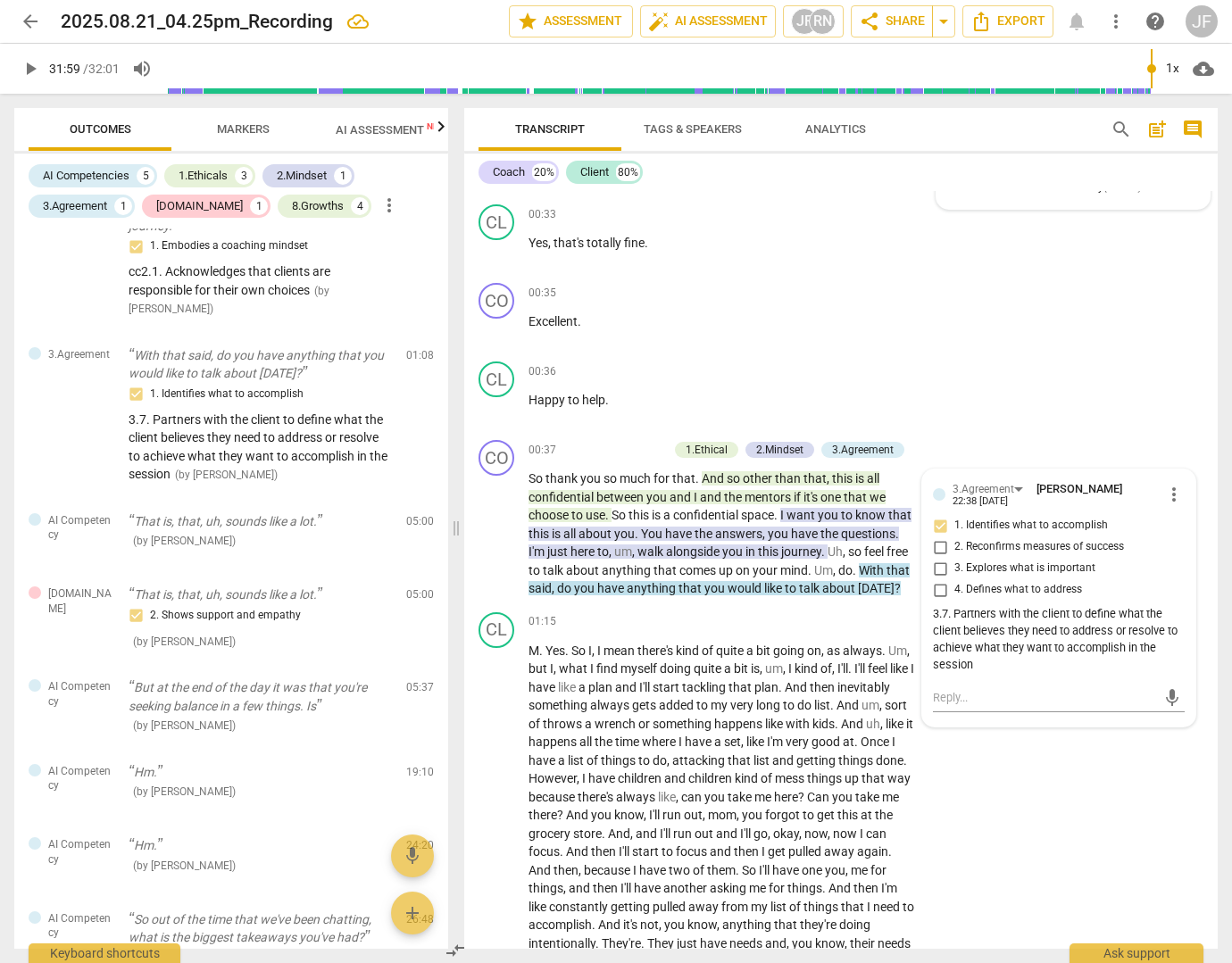
click at [933, 615] on div "3.7. Partners with the client to define what the client believes they need to a…" at bounding box center [1059, 639] width 252 height 67
click at [1166, 495] on span "more_vert" at bounding box center [1174, 494] width 22 height 22
click at [1174, 493] on li "Edit" at bounding box center [1186, 493] width 62 height 33
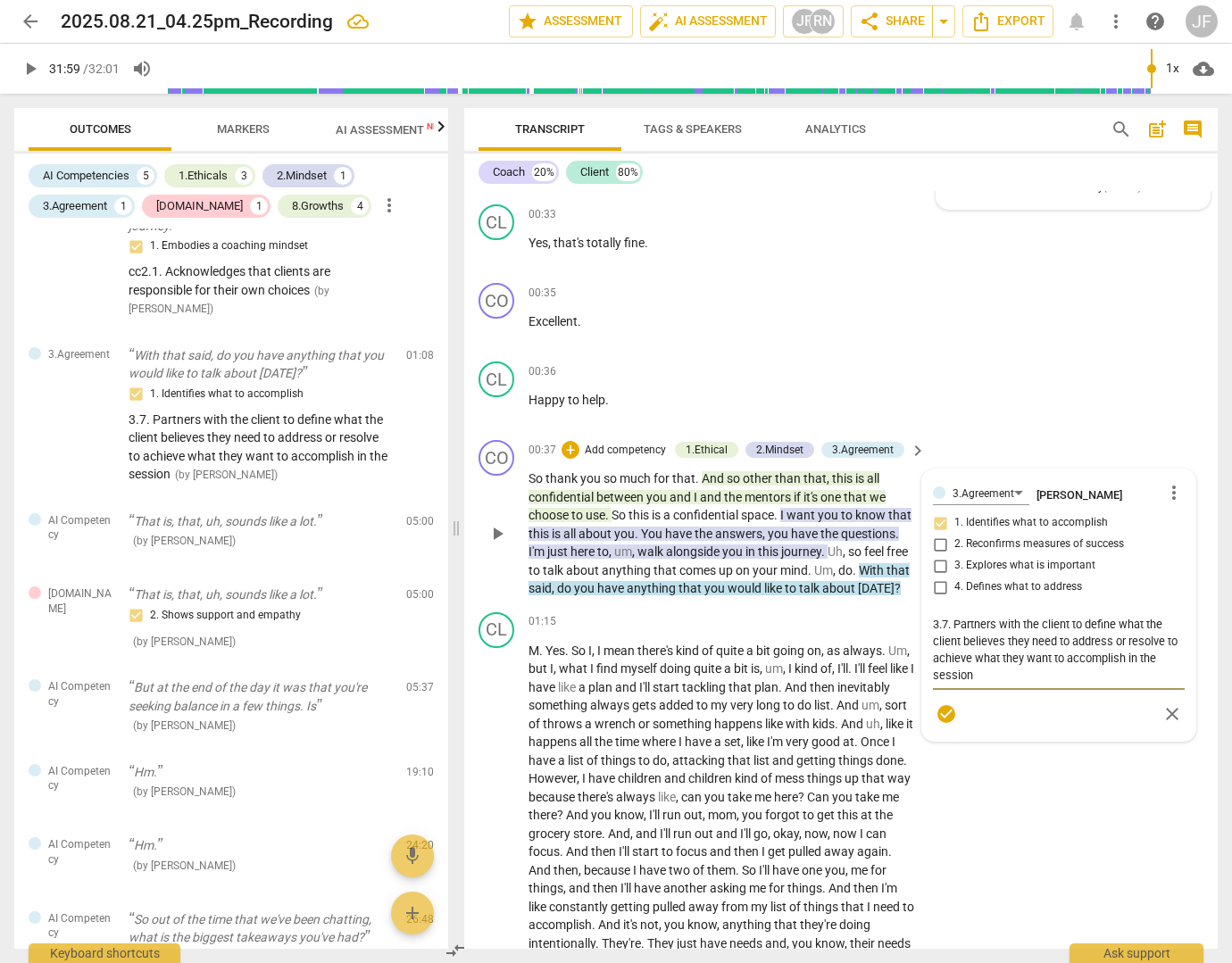
type textarea "c3.7. Partners with the client to define what the client believes they need to …"
type textarea "cc3.7. Partners with the client to define what the client believes they need to…"
click at [941, 710] on span "check_circle" at bounding box center [946, 714] width 22 height 22
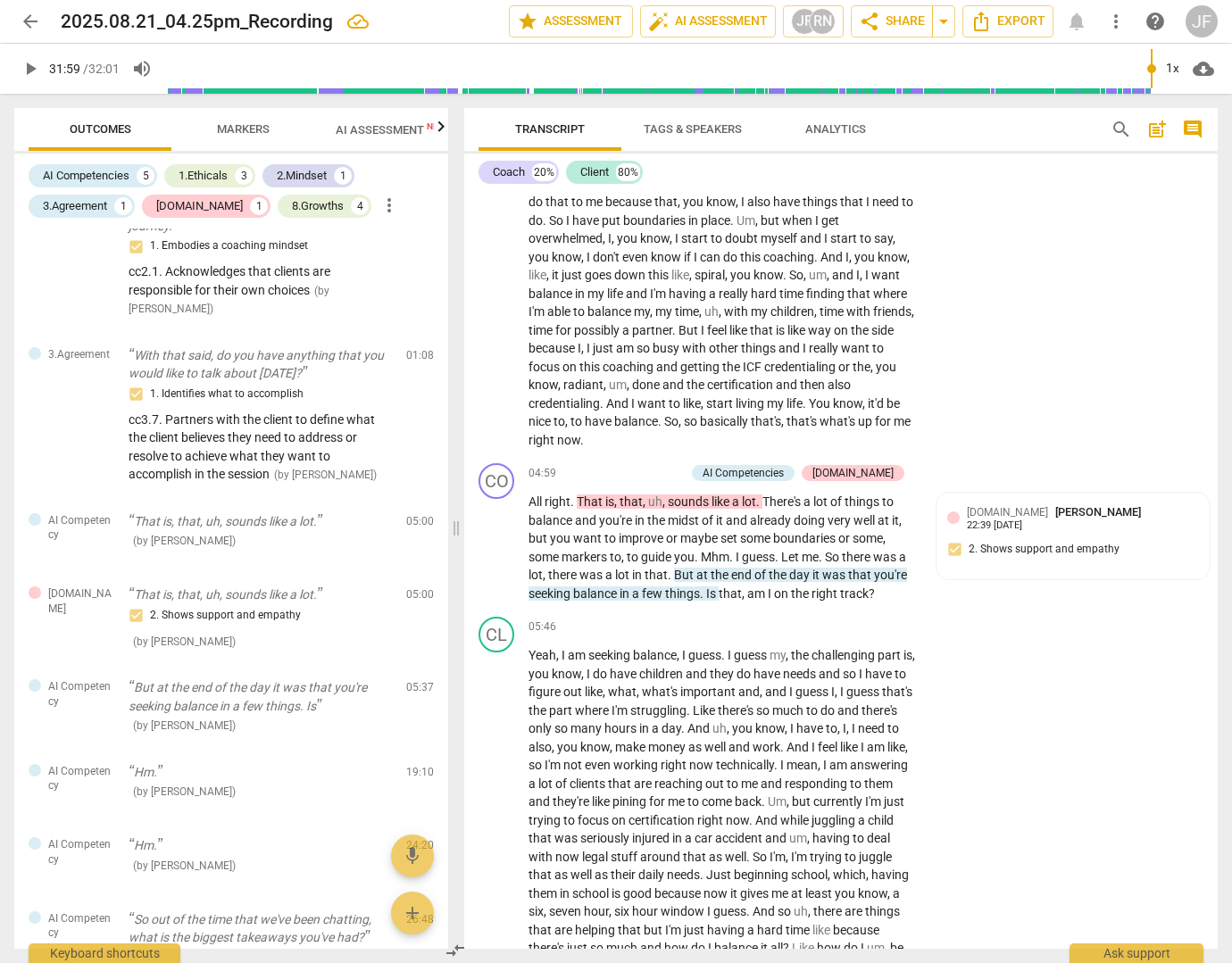
scroll to position [1160, 0]
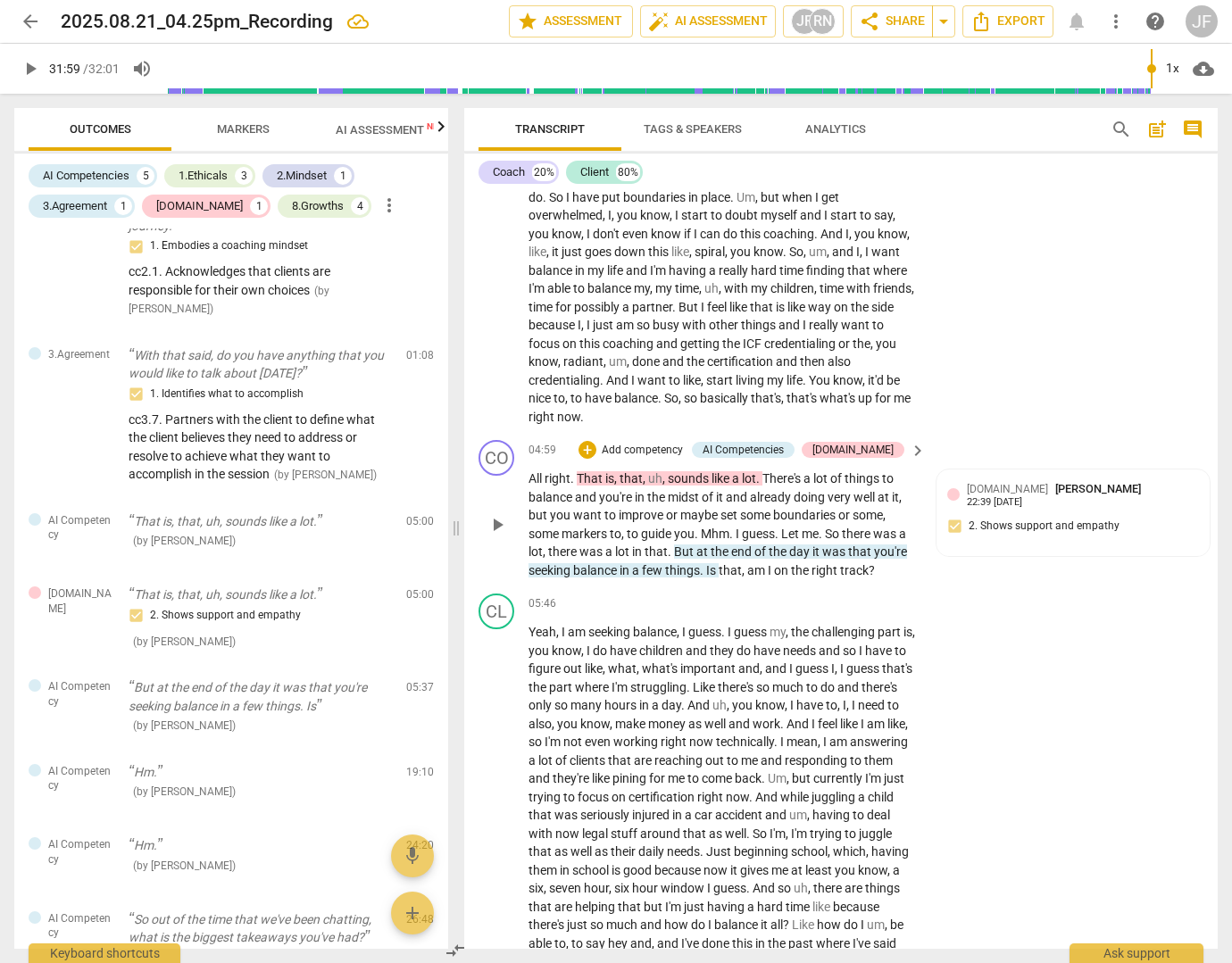
click at [710, 485] on span "sounds" at bounding box center [689, 479] width 43 height 15
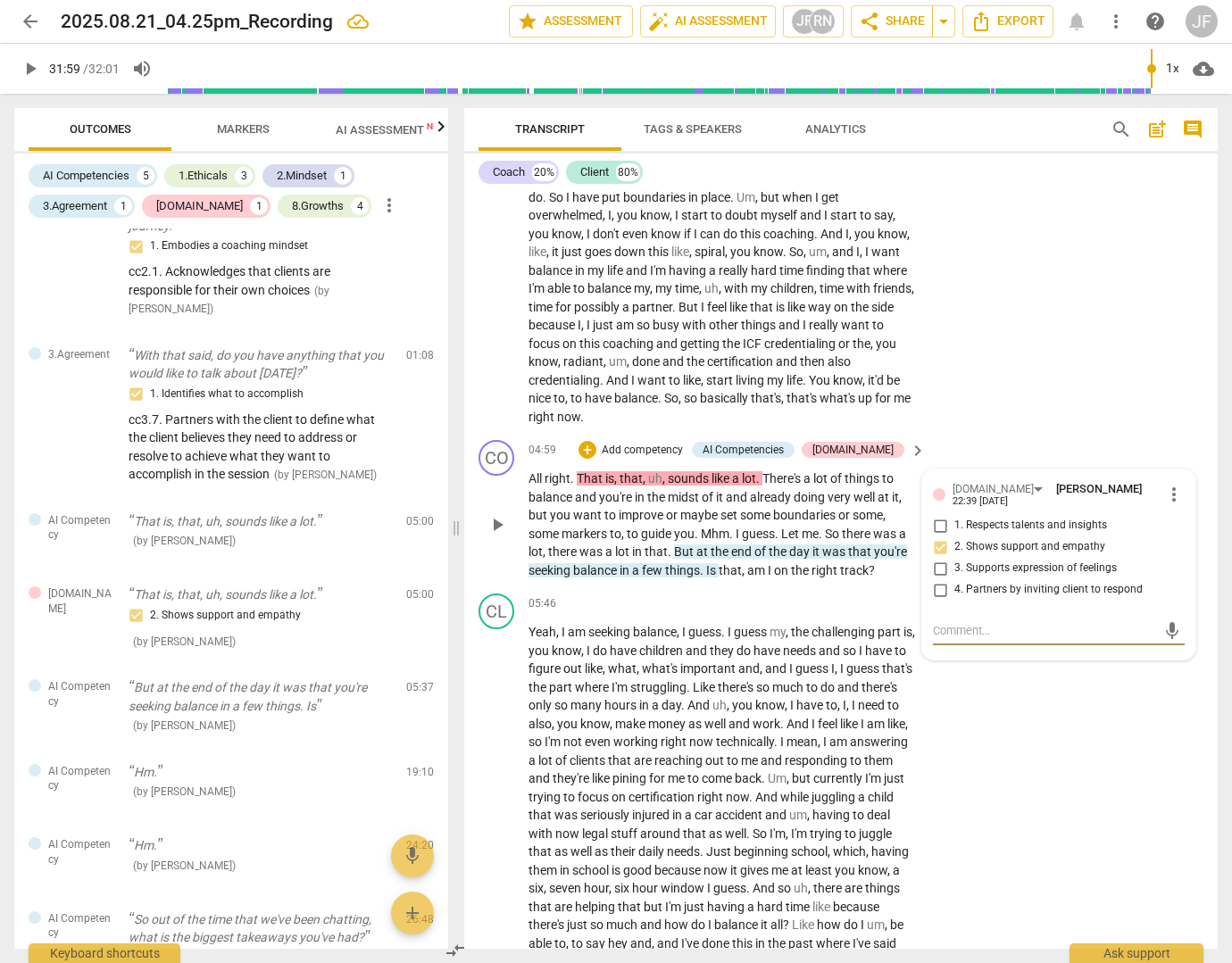
click at [824, 558] on span "was" at bounding box center [835, 551] width 26 height 15
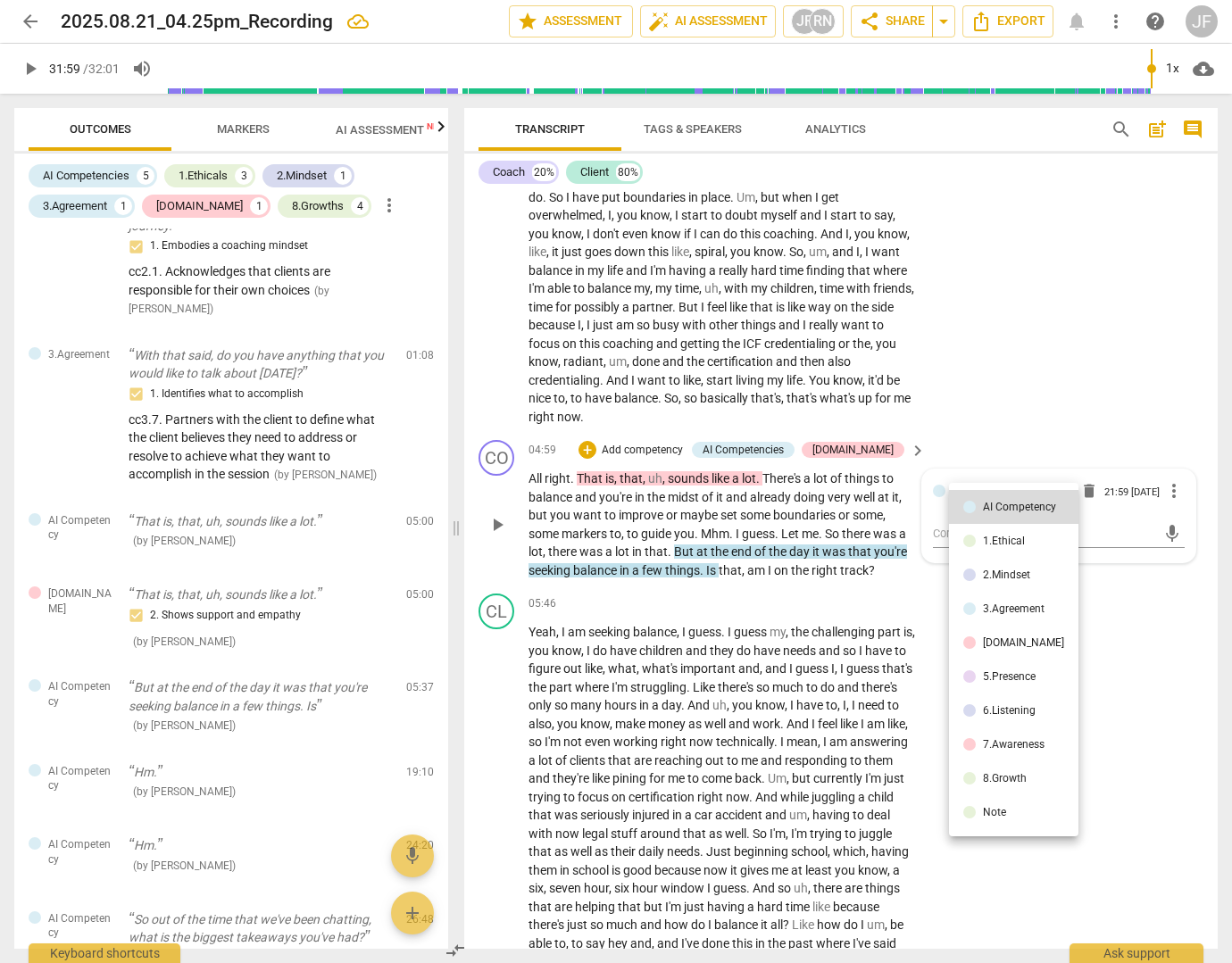
click at [1170, 508] on div at bounding box center [616, 482] width 1232 height 963
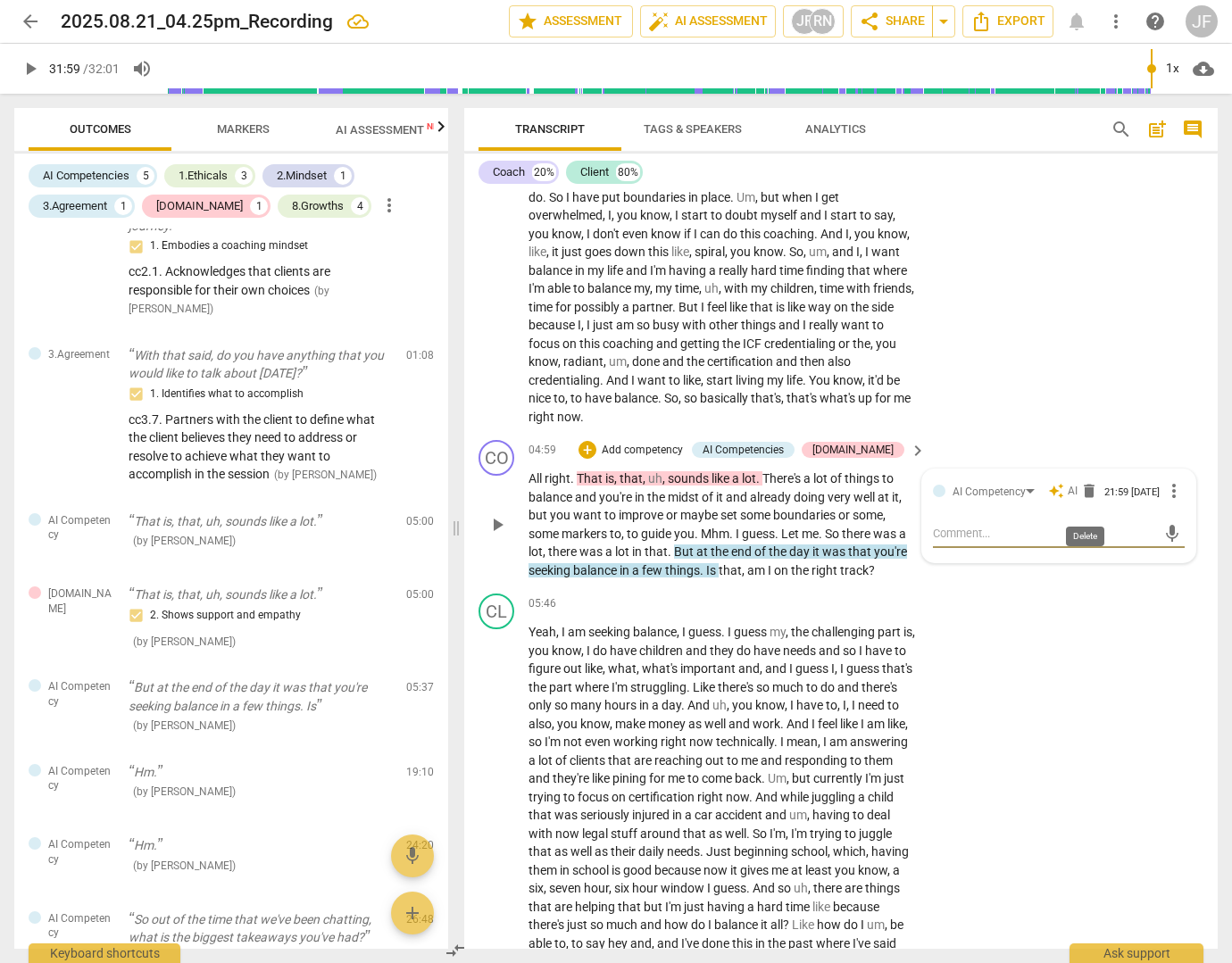
click at [1084, 500] on span "delete" at bounding box center [1089, 490] width 18 height 18
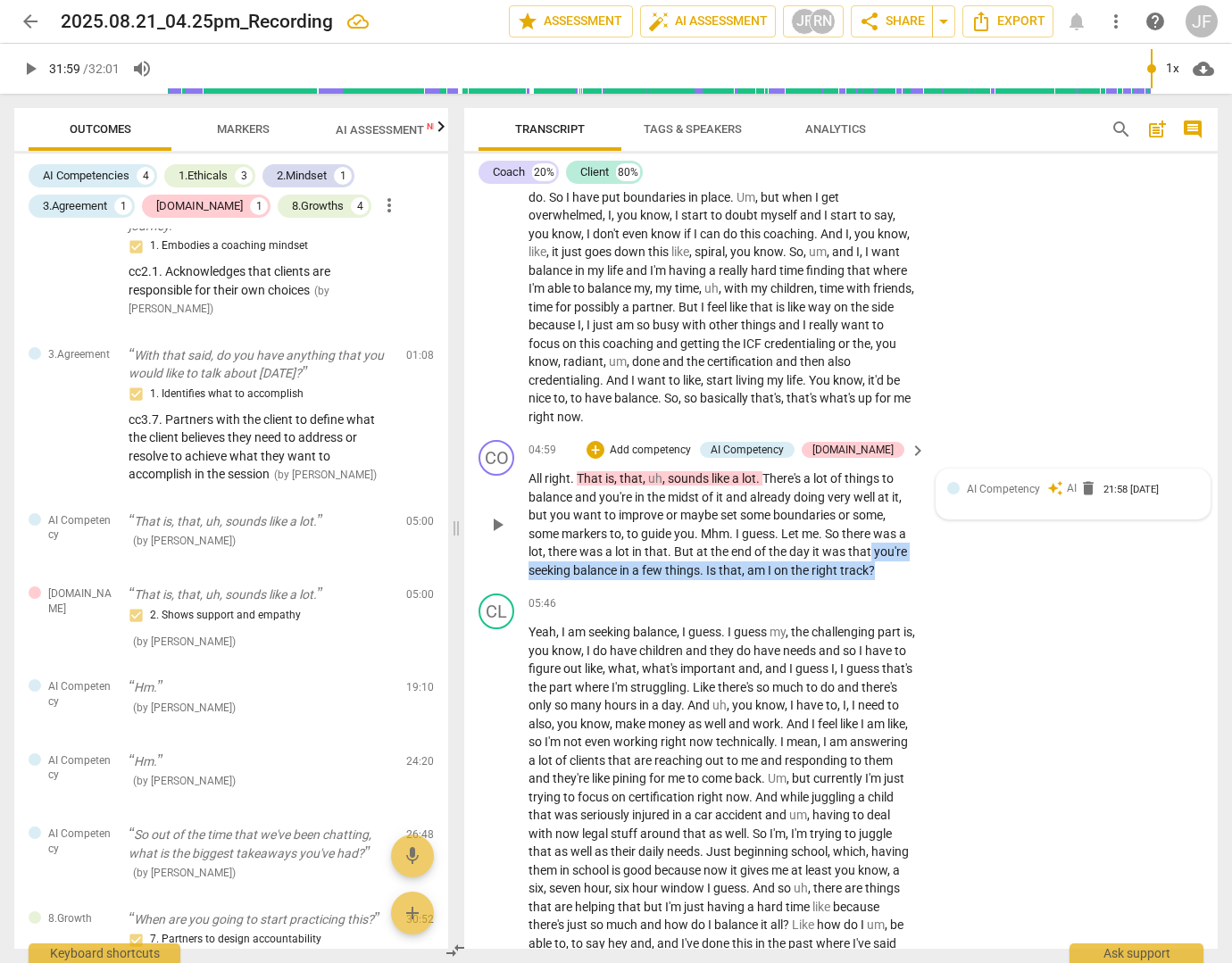
drag, startPoint x: 878, startPoint y: 586, endPoint x: 871, endPoint y: 573, distance: 14.8
click at [871, 573] on p "All right . That is , that , uh , sounds like a lot . There's a lot of things t…" at bounding box center [723, 524] width 388 height 109
click at [885, 565] on div "+" at bounding box center [891, 565] width 18 height 18
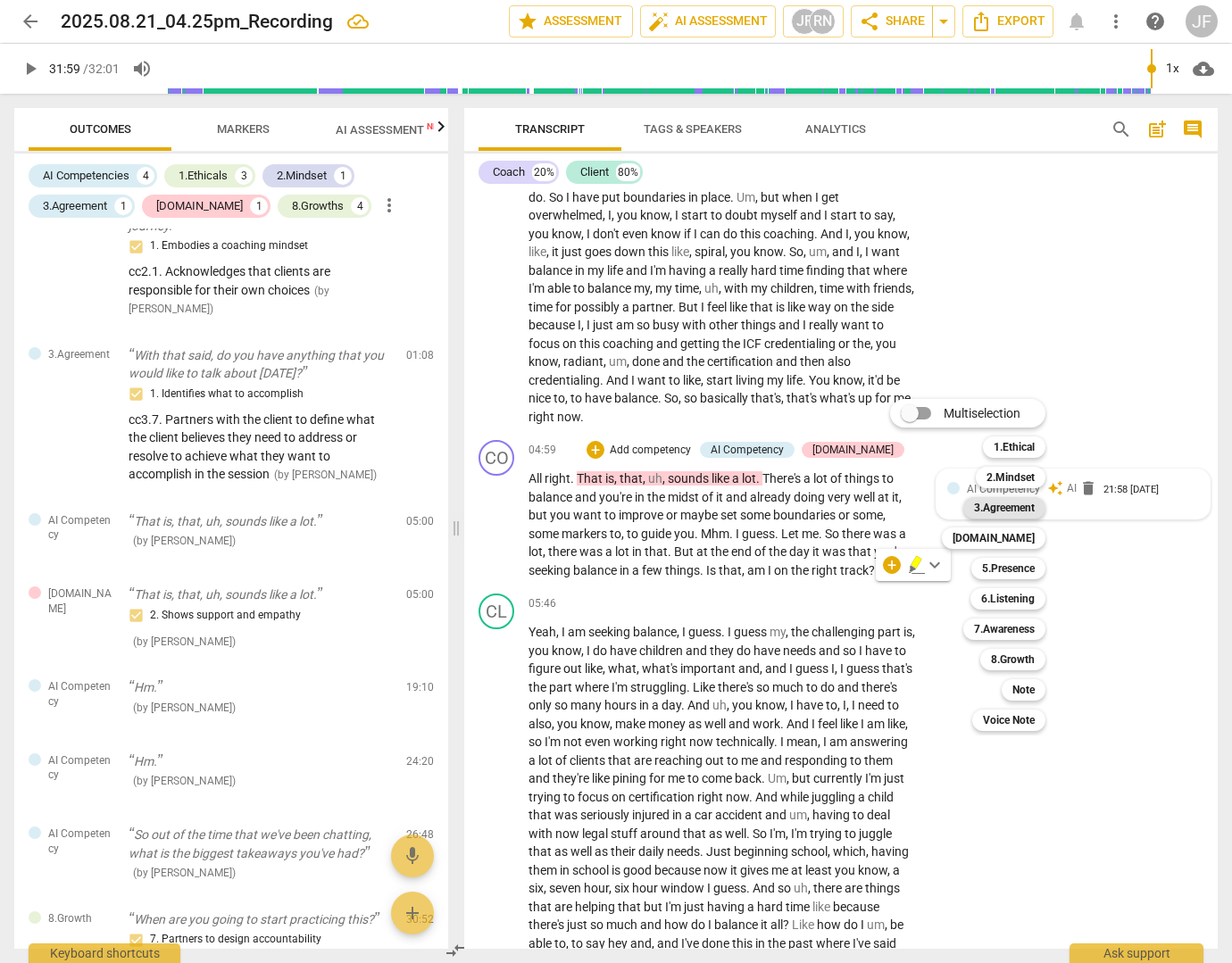
click at [997, 510] on b "3.Agreement" at bounding box center [1005, 508] width 61 height 22
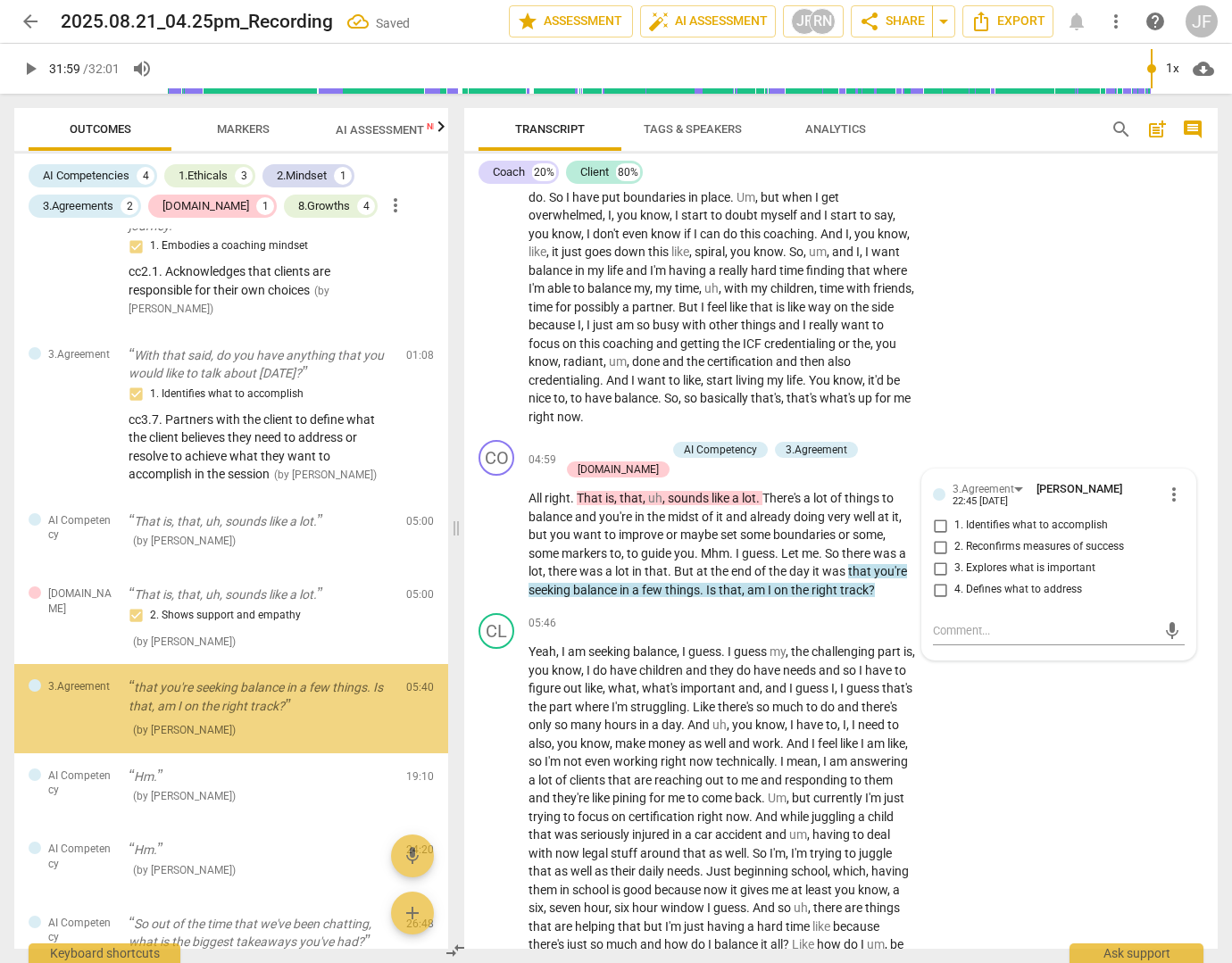
scroll to position [496, 0]
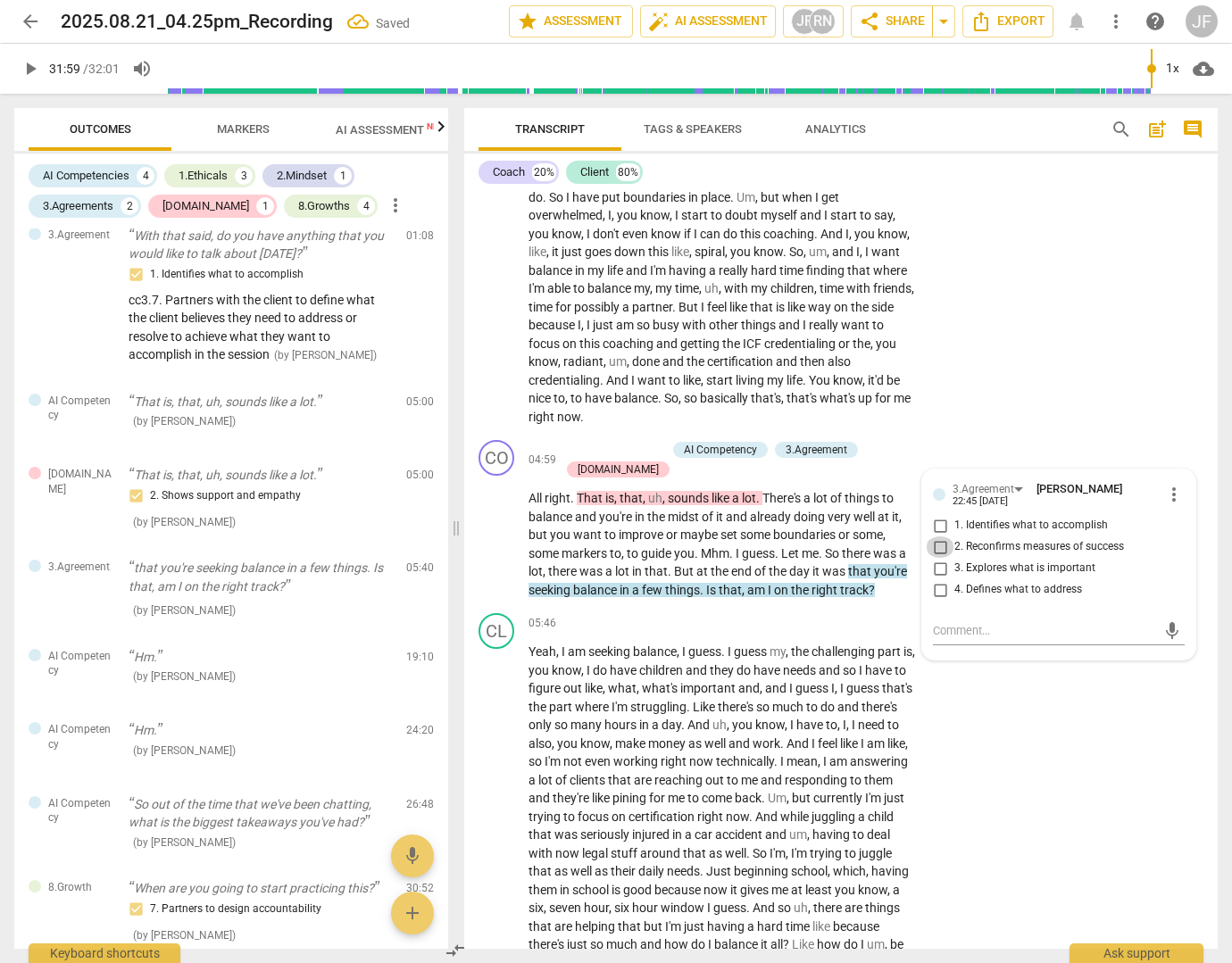
click at [940, 557] on input "2. Reconfirms measures of success" at bounding box center [940, 547] width 29 height 22
checkbox input "true"
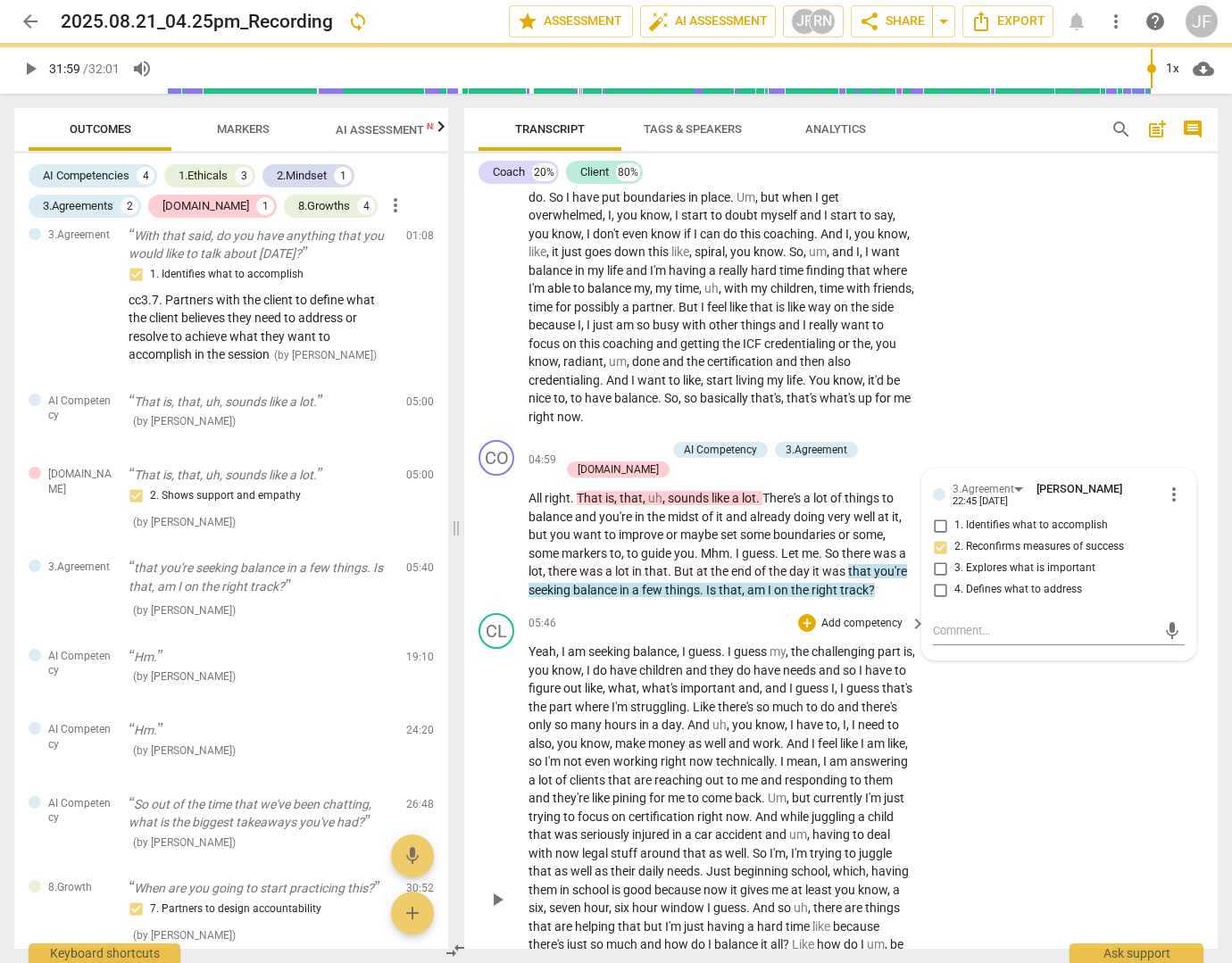
click at [1010, 738] on div "CL play_arrow pause 05:46 + Add competency keyboard_arrow_right Yeah , I am see…" at bounding box center [840, 883] width 753 height 556
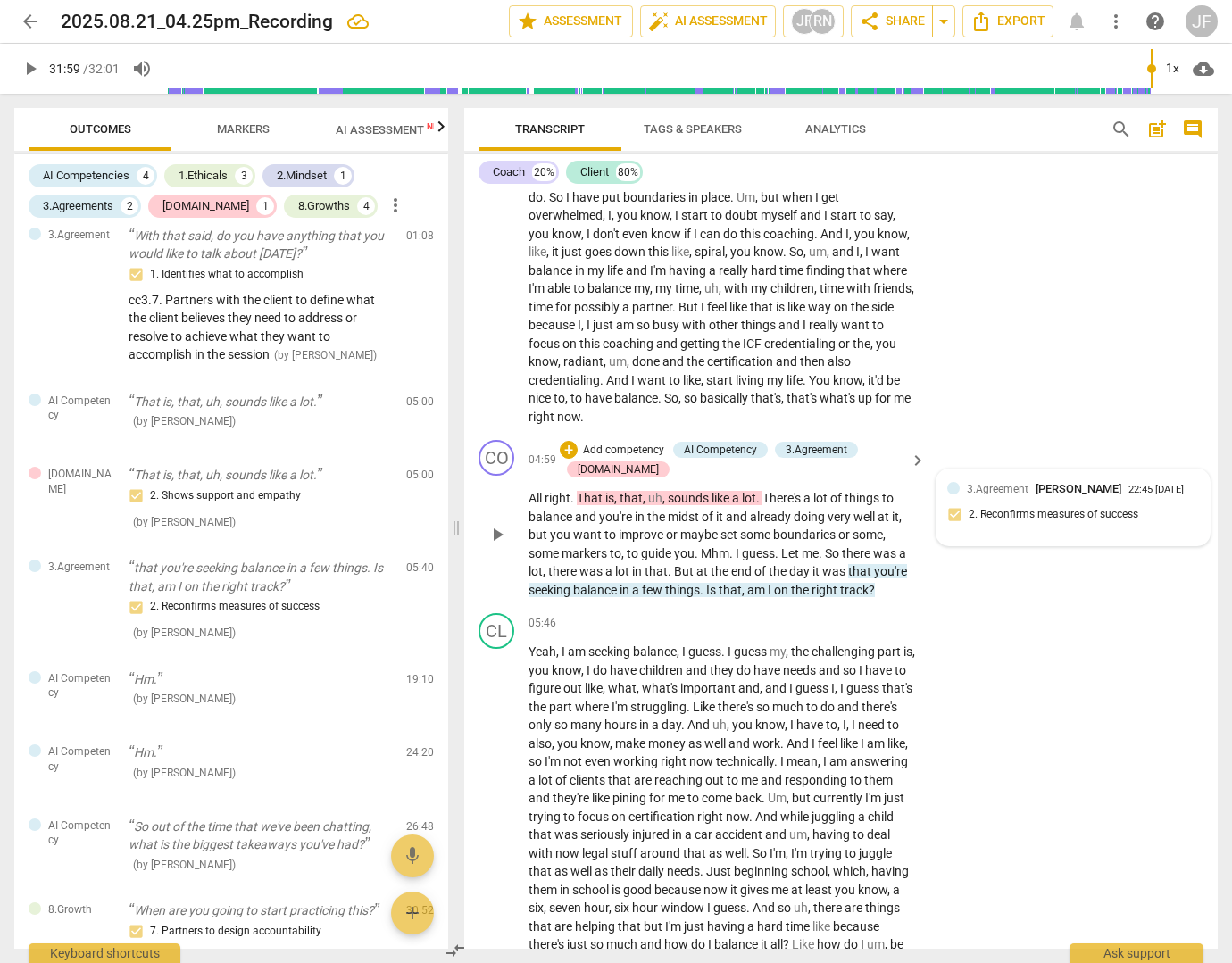
click at [1014, 535] on div "3.Agreement [PERSON_NAME] 22:45 [DATE] 2. Reconfirms measures of success" at bounding box center [1073, 507] width 252 height 54
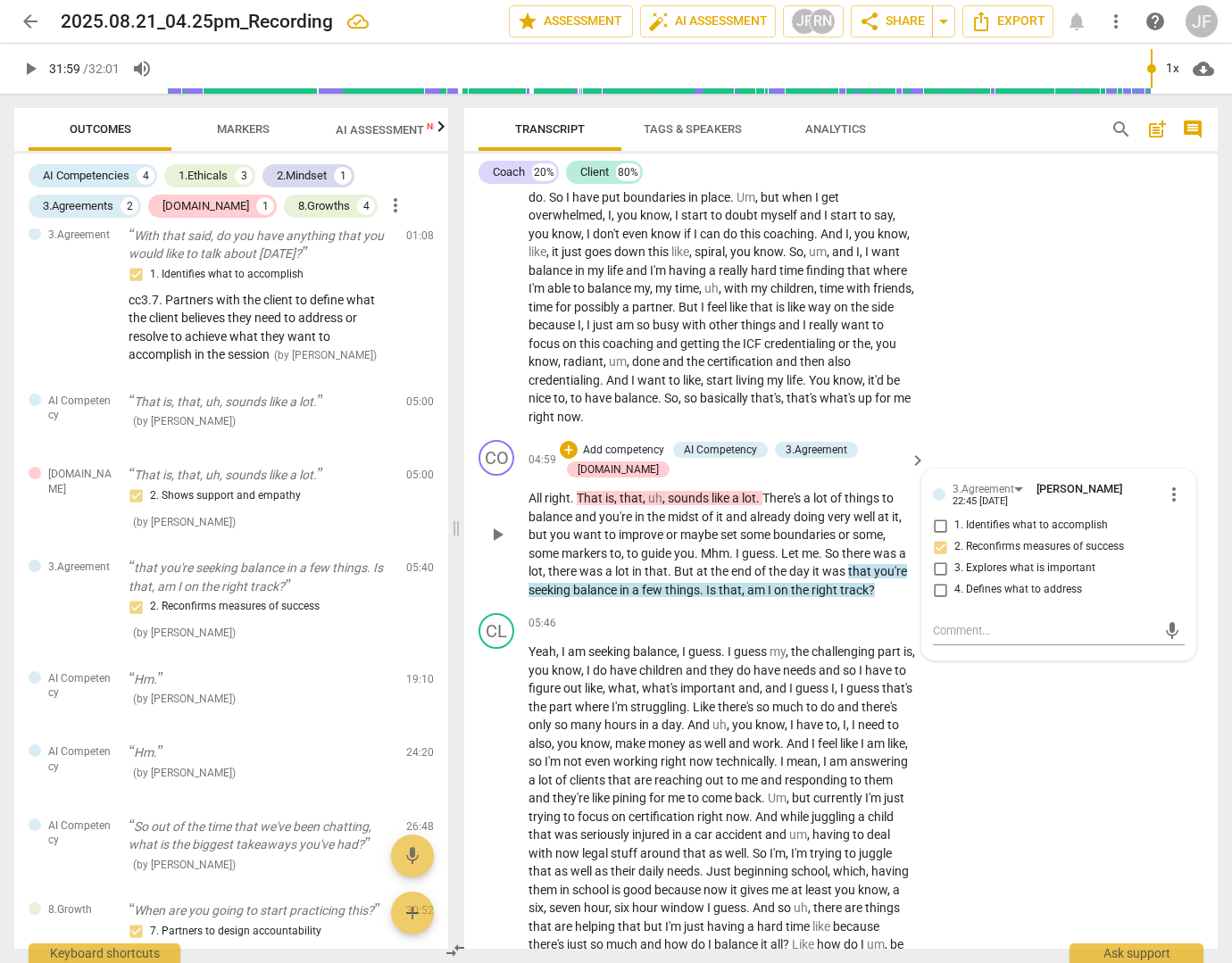
click at [982, 533] on label "1. Identifies what to accomplish" at bounding box center [1052, 526] width 252 height 22
click at [954, 533] on input "1. Identifies what to accomplish" at bounding box center [940, 526] width 29 height 22
checkbox input "true"
click at [958, 555] on span "2. Reconfirms measures of success" at bounding box center [1039, 546] width 169 height 16
click at [954, 557] on input "2. Reconfirms measures of success" at bounding box center [940, 547] width 29 height 22
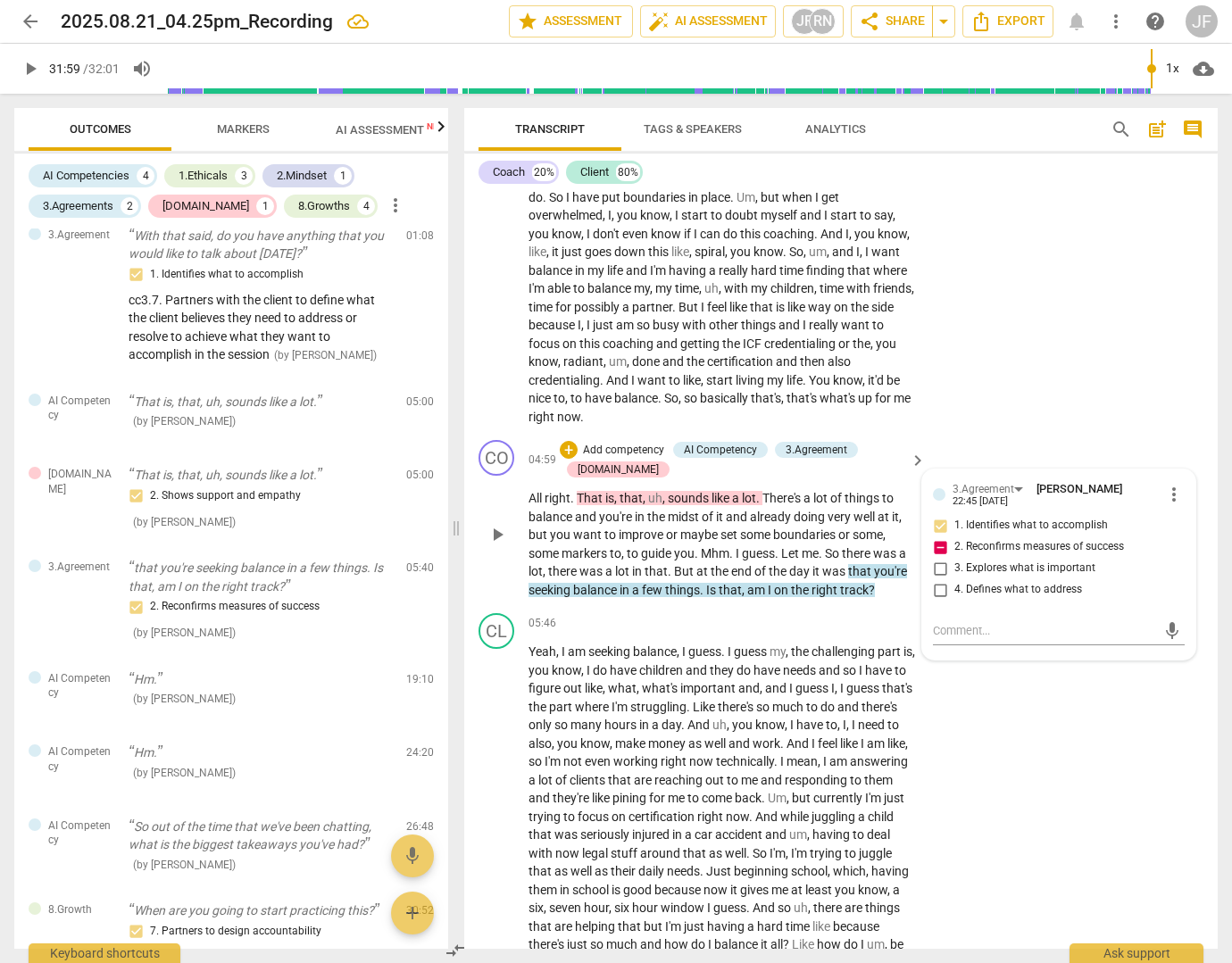
click at [939, 557] on input "2. Reconfirms measures of success" at bounding box center [940, 547] width 29 height 22
checkbox input "false"
click at [994, 772] on div "CL play_arrow pause 05:46 + Add competency keyboard_arrow_right Yeah , I am see…" at bounding box center [840, 883] width 753 height 556
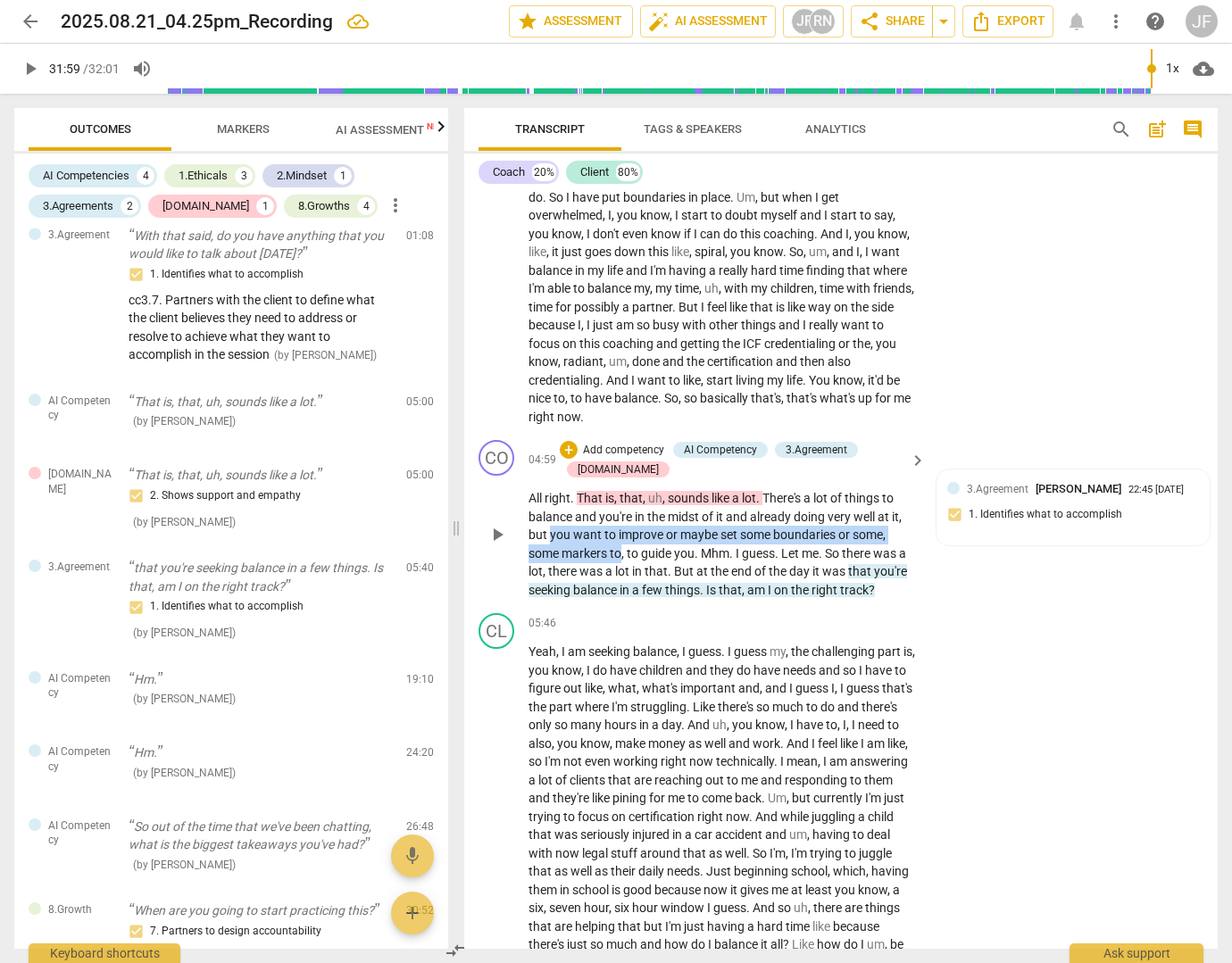
drag, startPoint x: 621, startPoint y: 572, endPoint x: 551, endPoint y: 556, distance: 71.8
click at [551, 556] on p "All right . That is , that , uh , sounds like a lot . There's a lot of things t…" at bounding box center [723, 544] width 388 height 109
click at [634, 547] on div "+" at bounding box center [638, 547] width 18 height 18
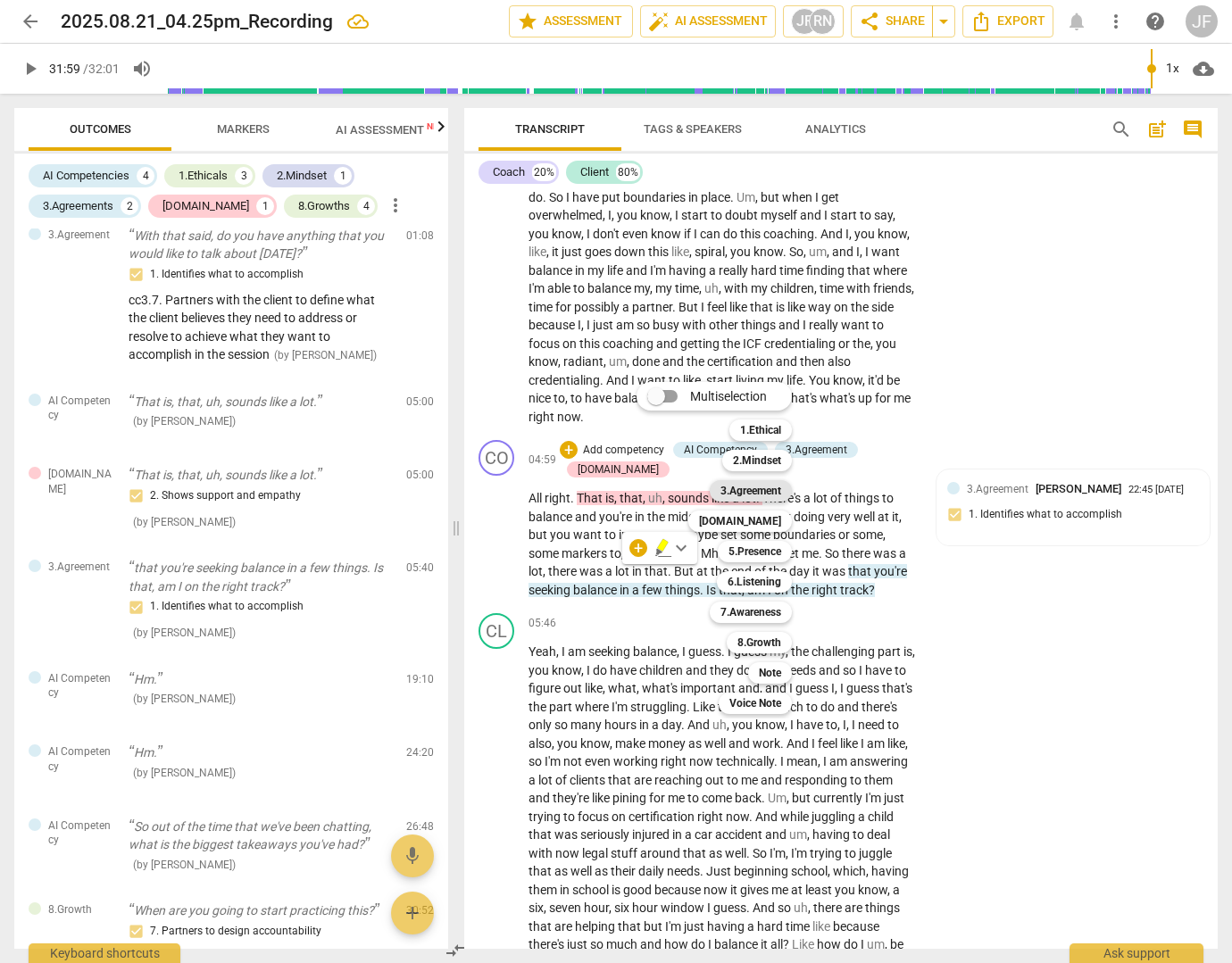
click at [775, 489] on b "3.Agreement" at bounding box center [750, 491] width 61 height 22
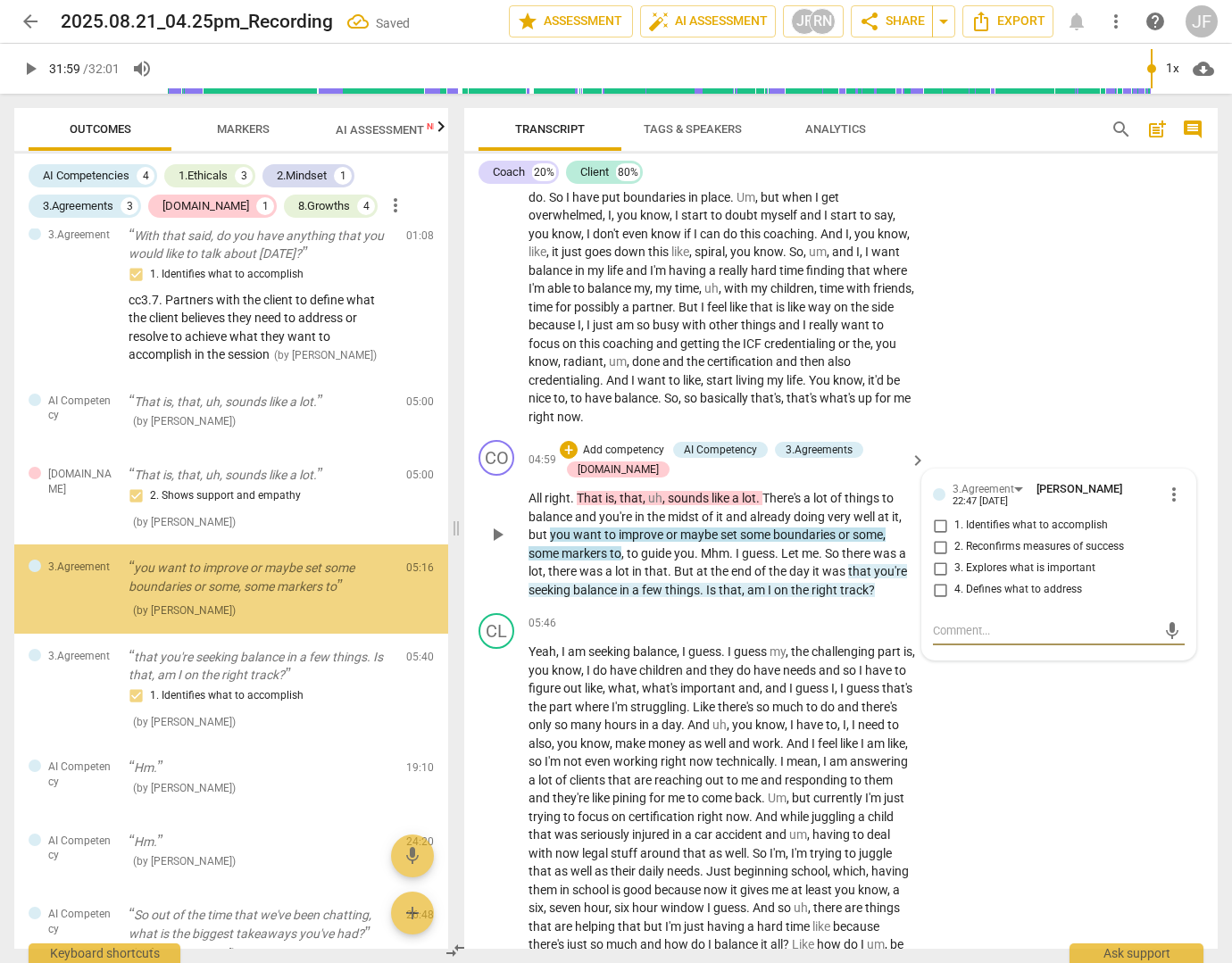
click at [938, 537] on input "1. Identifies what to accomplish" at bounding box center [940, 526] width 29 height 22
checkbox input "true"
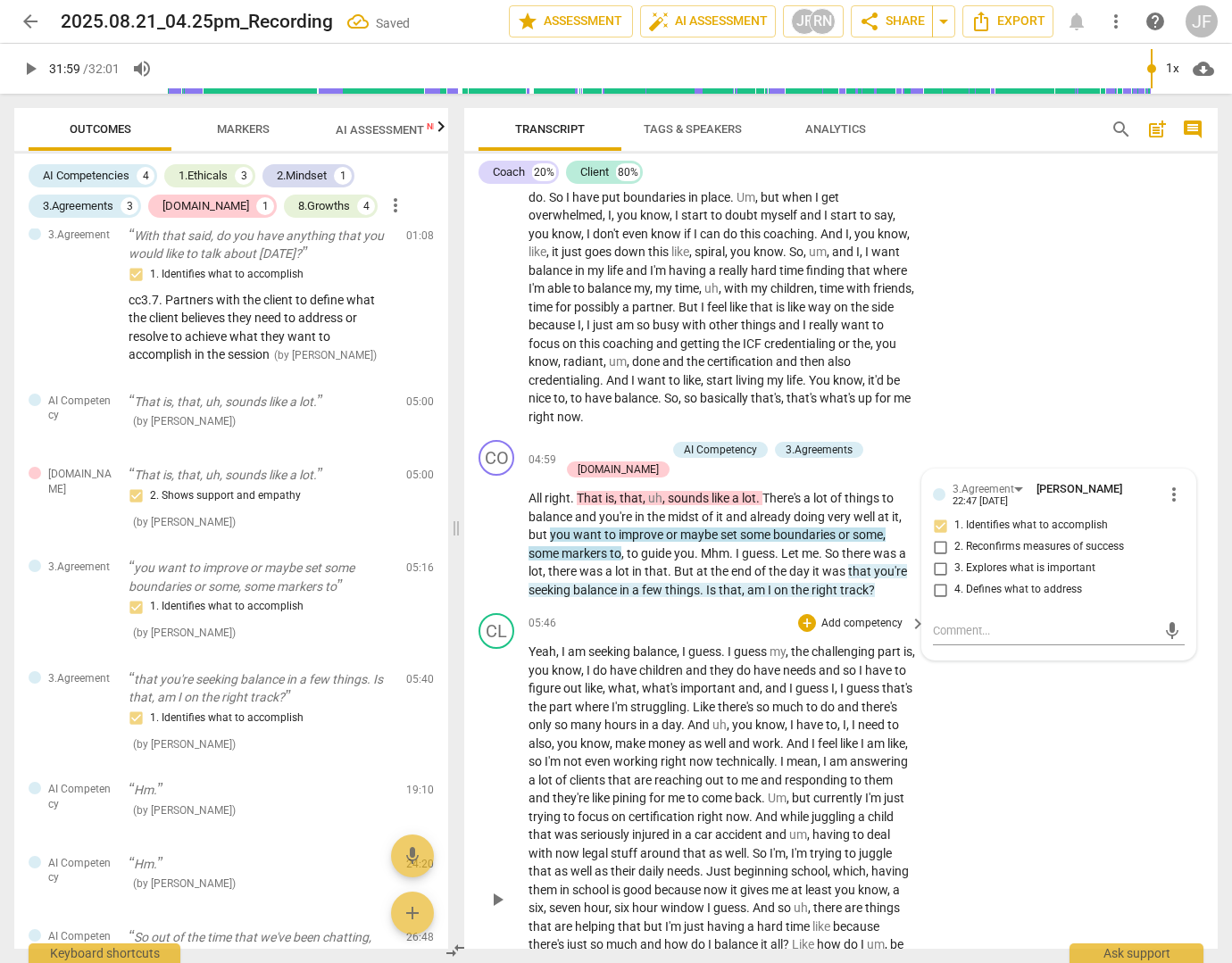
click at [1005, 738] on div "CL play_arrow pause 05:46 + Add competency keyboard_arrow_right Yeah , I am see…" at bounding box center [840, 883] width 753 height 556
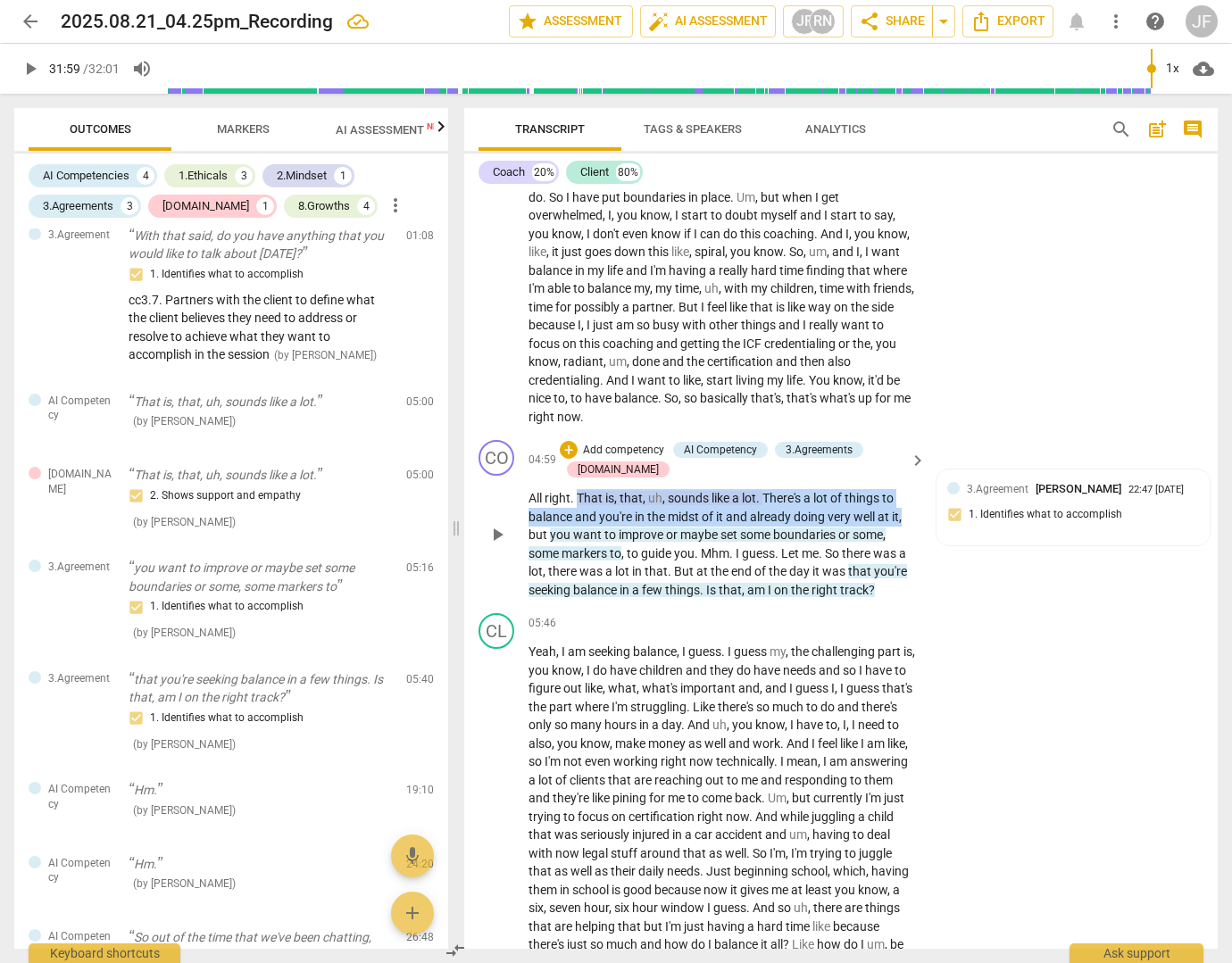
drag, startPoint x: 904, startPoint y: 537, endPoint x: 578, endPoint y: 516, distance: 326.7
click at [578, 516] on p "All right . That is , that , uh , sounds like a lot . There's a lot of things t…" at bounding box center [723, 544] width 388 height 109
click at [920, 511] on div "+" at bounding box center [920, 511] width 18 height 18
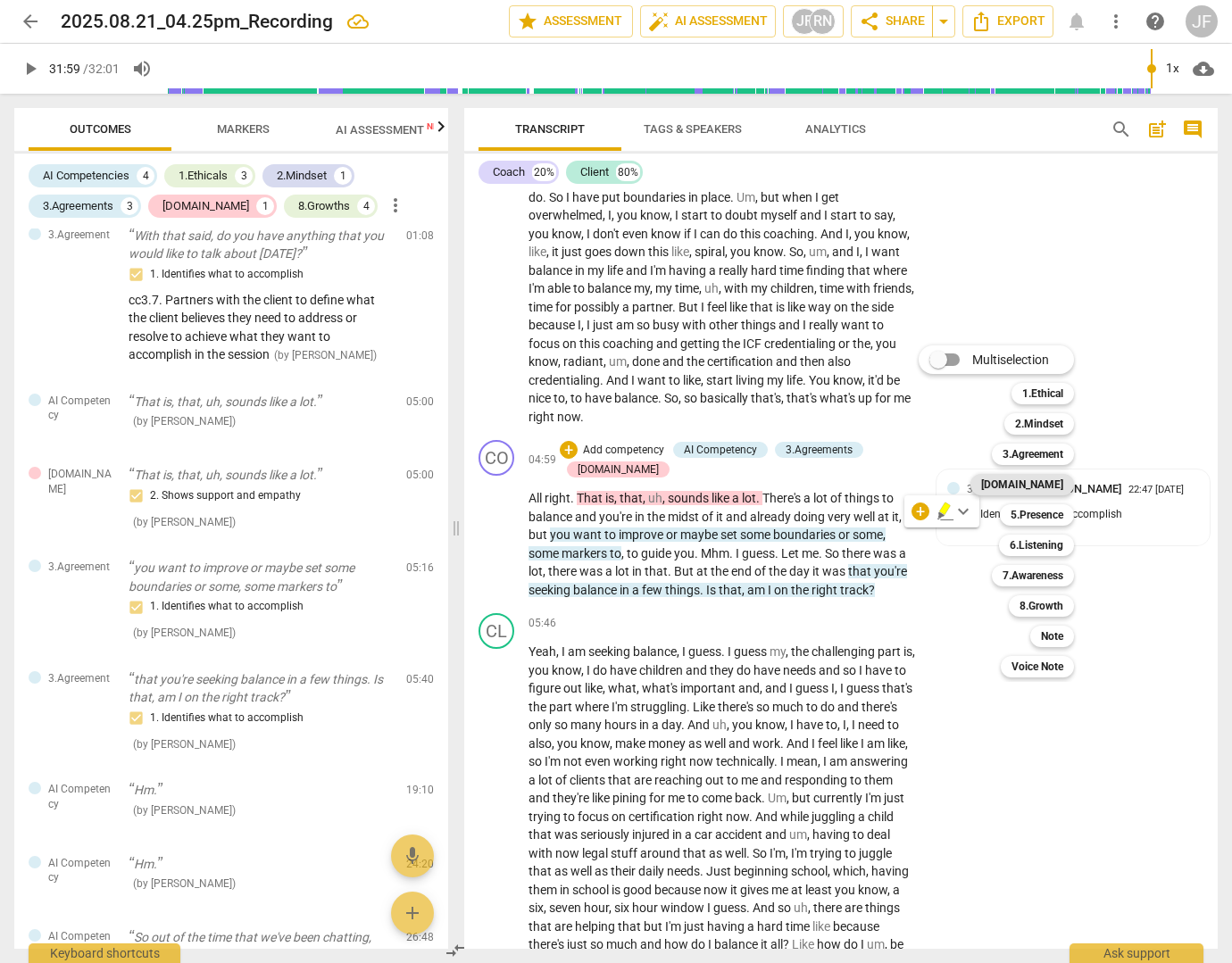
click at [1035, 481] on b "[DOMAIN_NAME]" at bounding box center [1021, 484] width 82 height 22
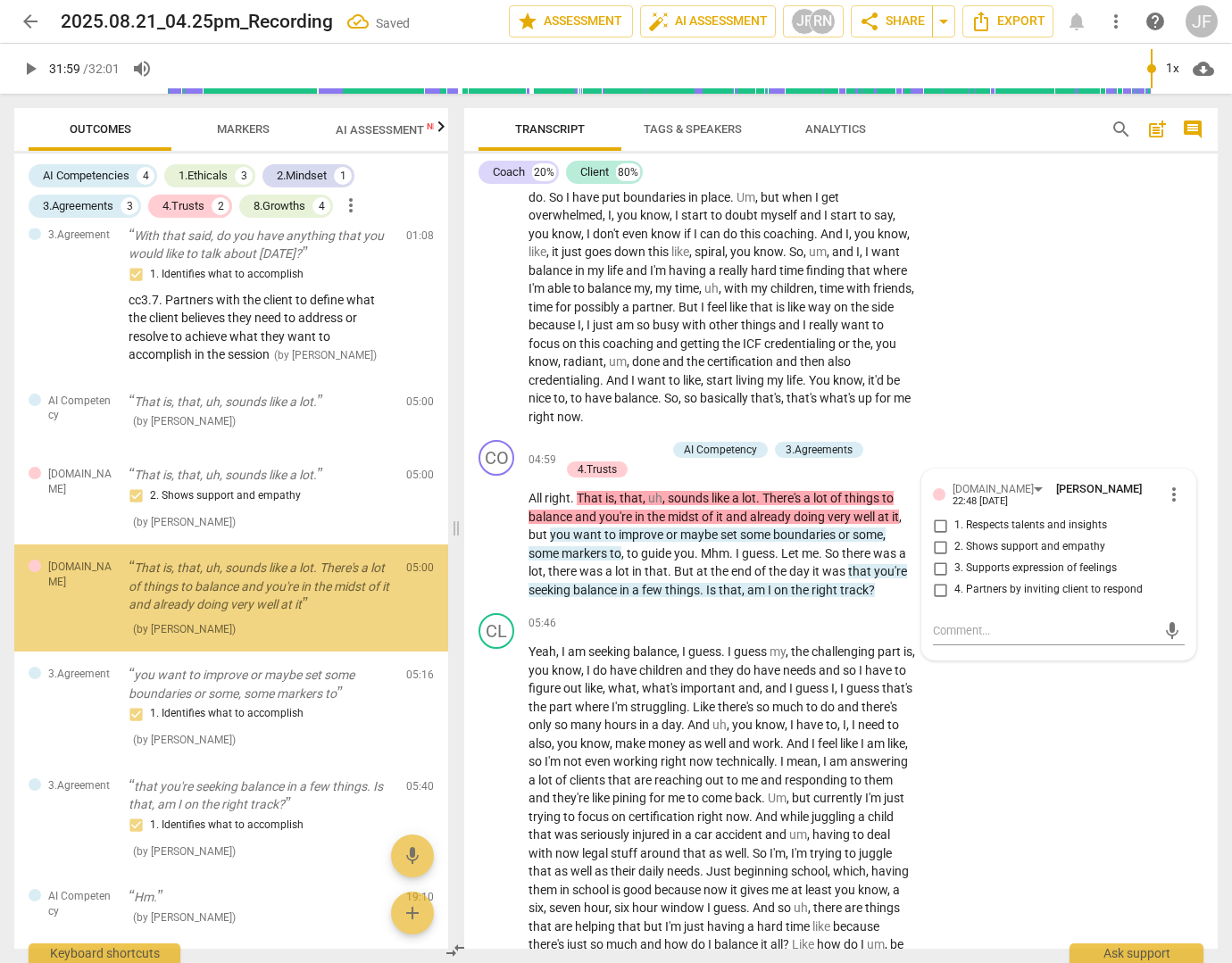
scroll to position [505, 0]
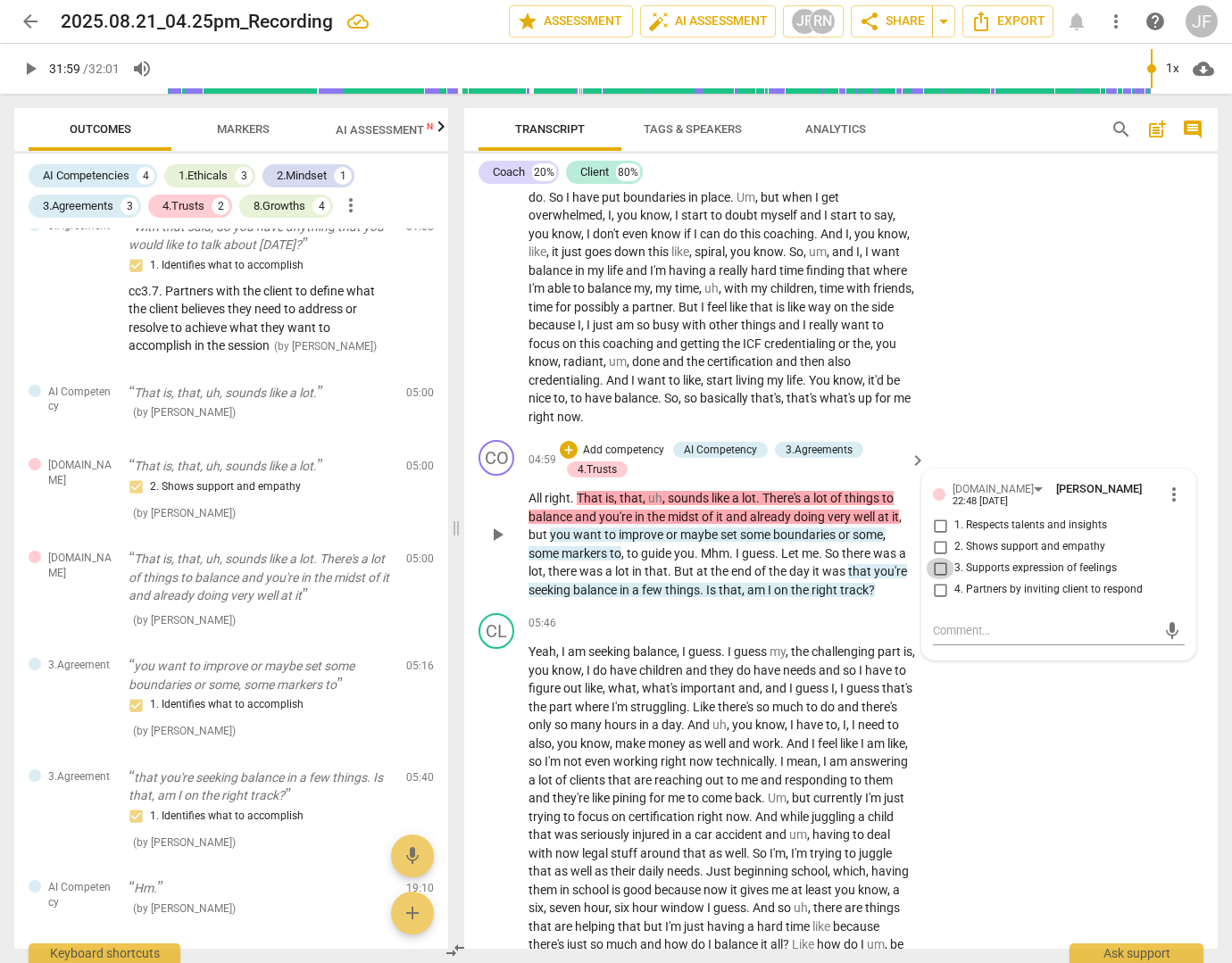
click at [940, 579] on input "3. Supports expression of feelings" at bounding box center [940, 568] width 29 height 22
checkbox input "true"
click at [1057, 814] on div "CL play_arrow pause 05:46 + Add competency keyboard_arrow_right Yeah , I am see…" at bounding box center [840, 883] width 753 height 556
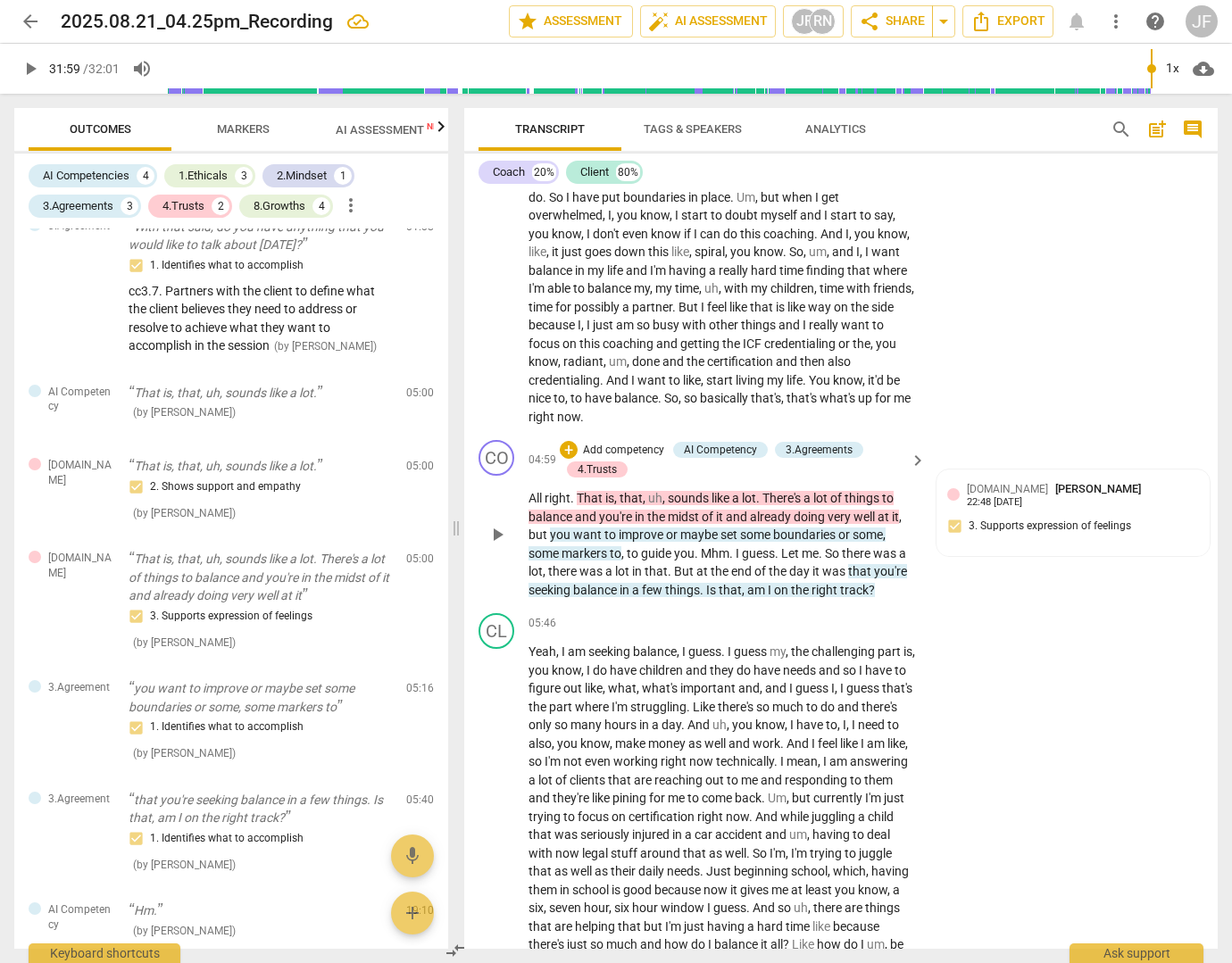
click at [563, 560] on span "markers" at bounding box center [585, 553] width 48 height 15
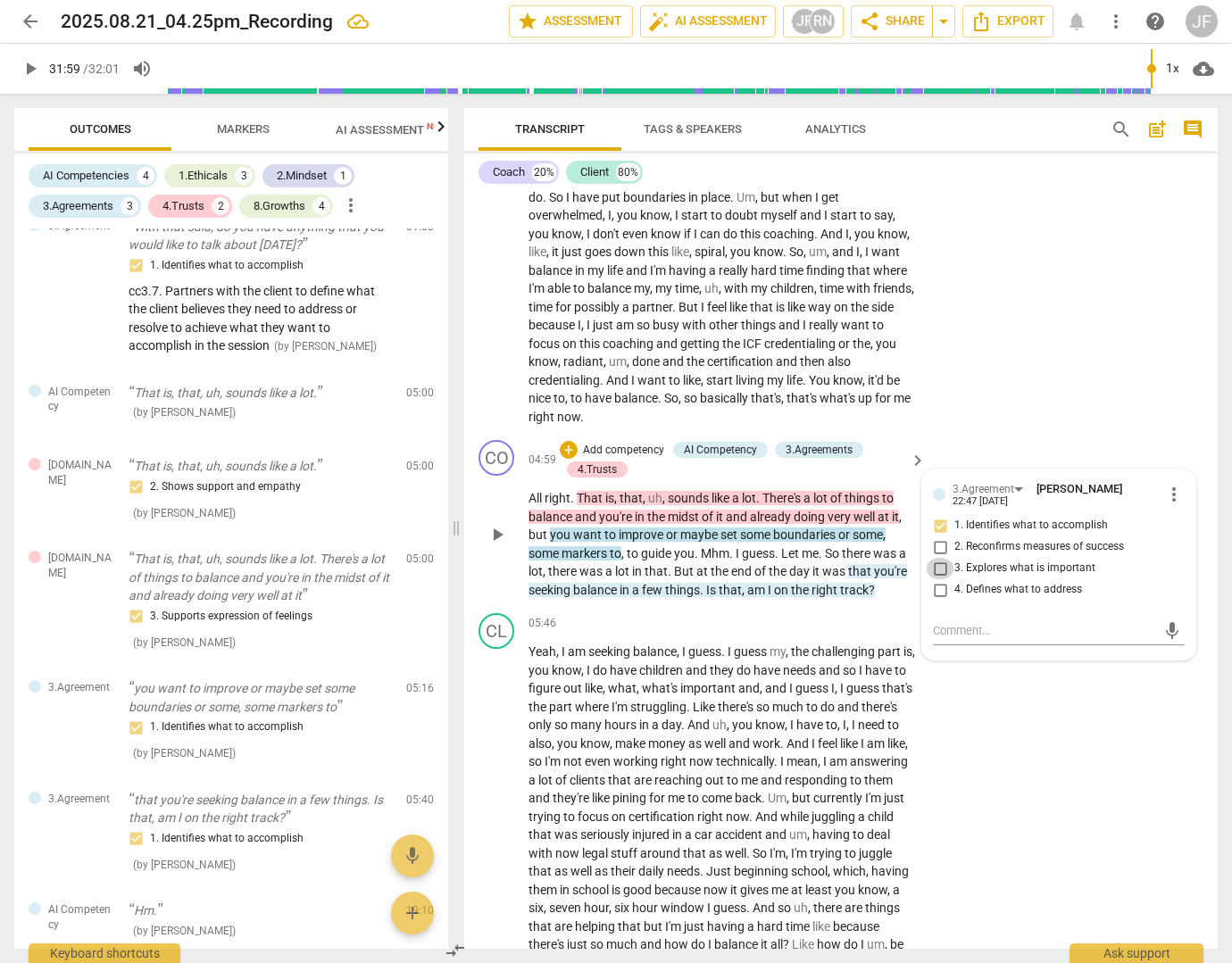
click at [940, 579] on input "3. Explores what is important" at bounding box center [940, 568] width 29 height 22
checkbox input "true"
click at [938, 537] on input "1. Identifies what to accomplish" at bounding box center [940, 526] width 29 height 22
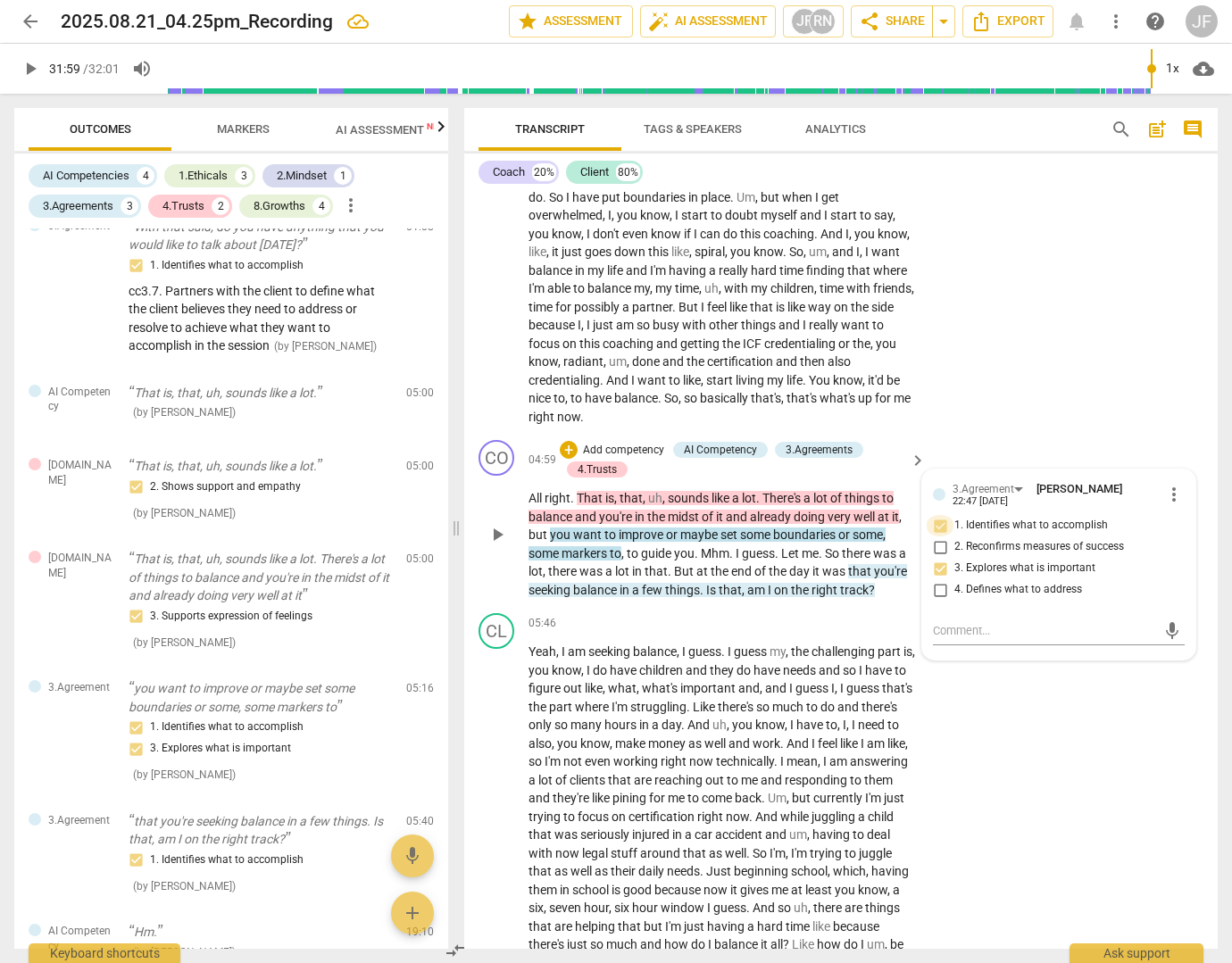
click at [938, 537] on input "1. Identifies what to accomplish" at bounding box center [940, 526] width 29 height 22
click at [940, 537] on input "1. Identifies what to accomplish" at bounding box center [940, 526] width 29 height 22
checkbox input "false"
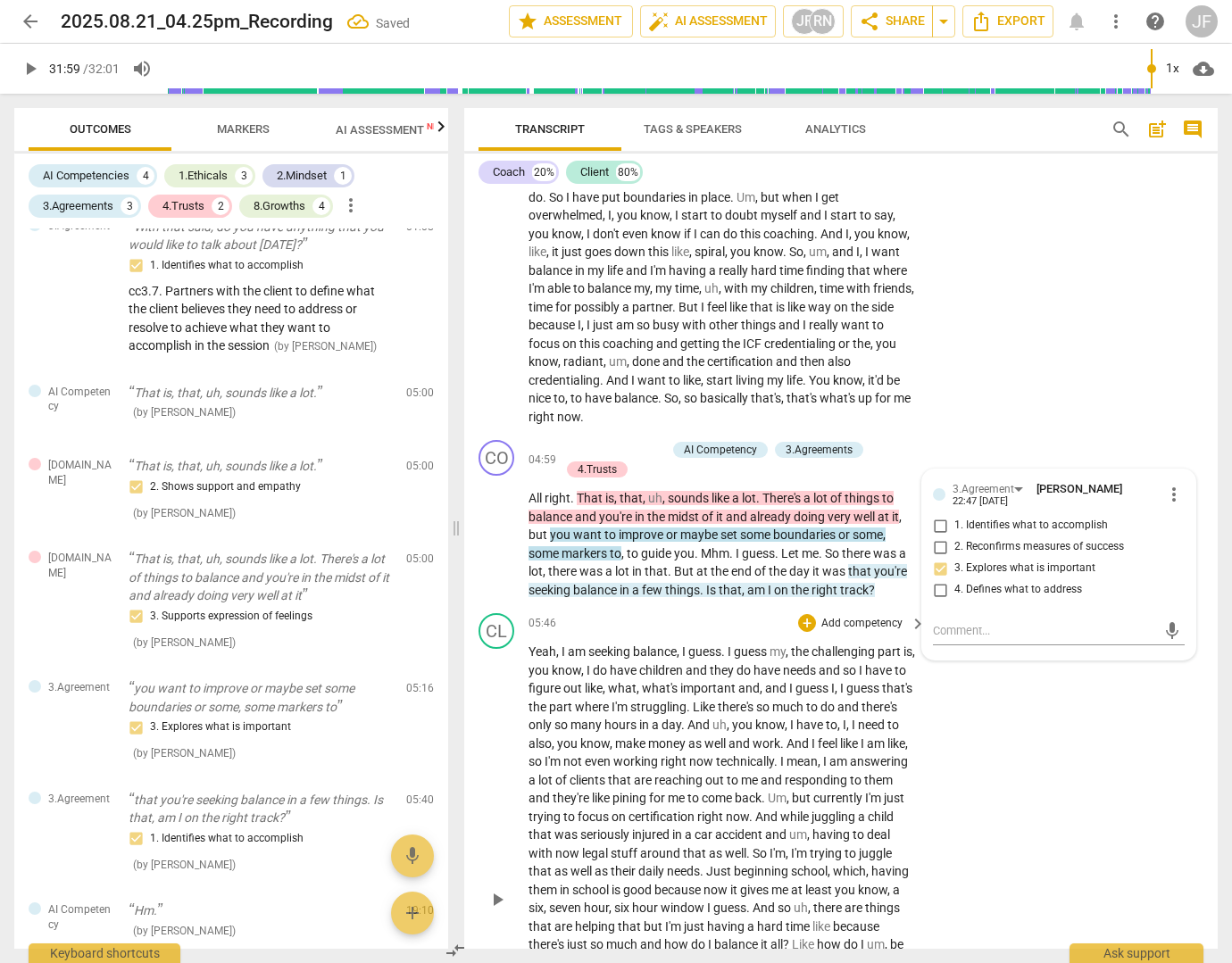
click at [1004, 741] on div "CL play_arrow pause 05:46 + Add competency keyboard_arrow_right Yeah , I am see…" at bounding box center [840, 883] width 753 height 556
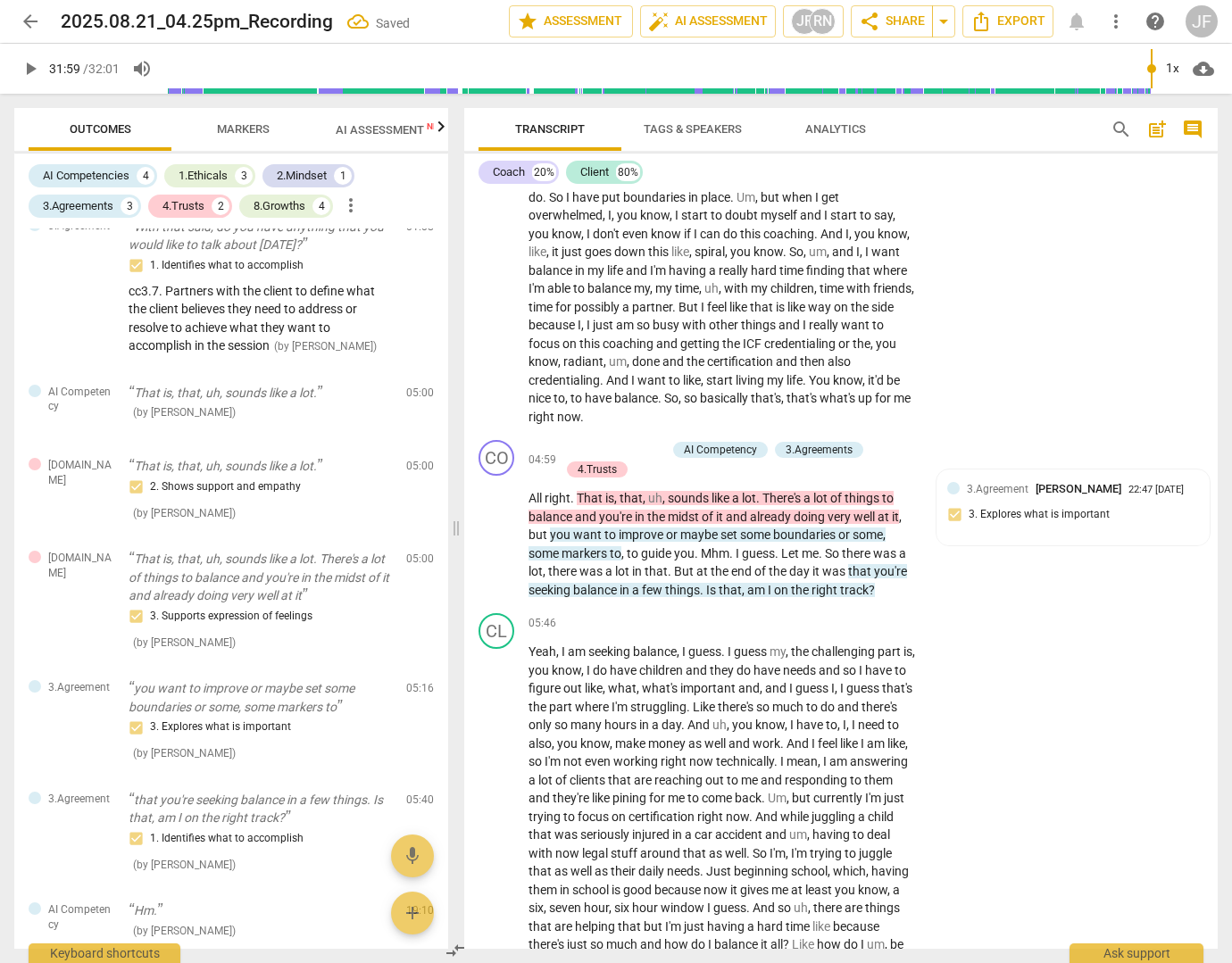
click at [848, 597] on span "track" at bounding box center [854, 590] width 29 height 15
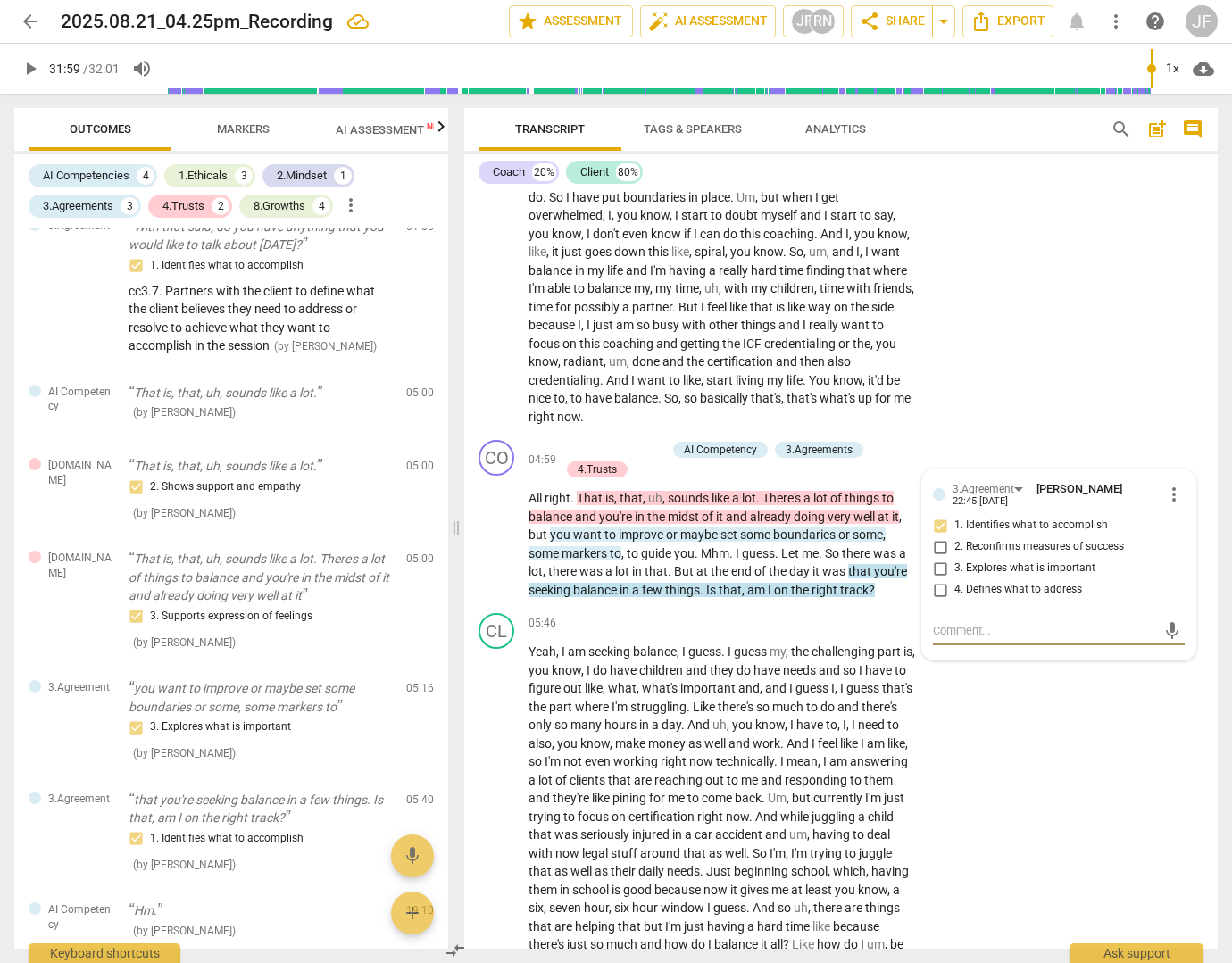
click at [803, 542] on span "boundaries" at bounding box center [806, 535] width 65 height 15
click at [776, 597] on span "on" at bounding box center [782, 590] width 17 height 15
click at [1056, 733] on div "CL play_arrow pause 05:46 + Add competency keyboard_arrow_right Yeah , I am see…" at bounding box center [840, 883] width 753 height 556
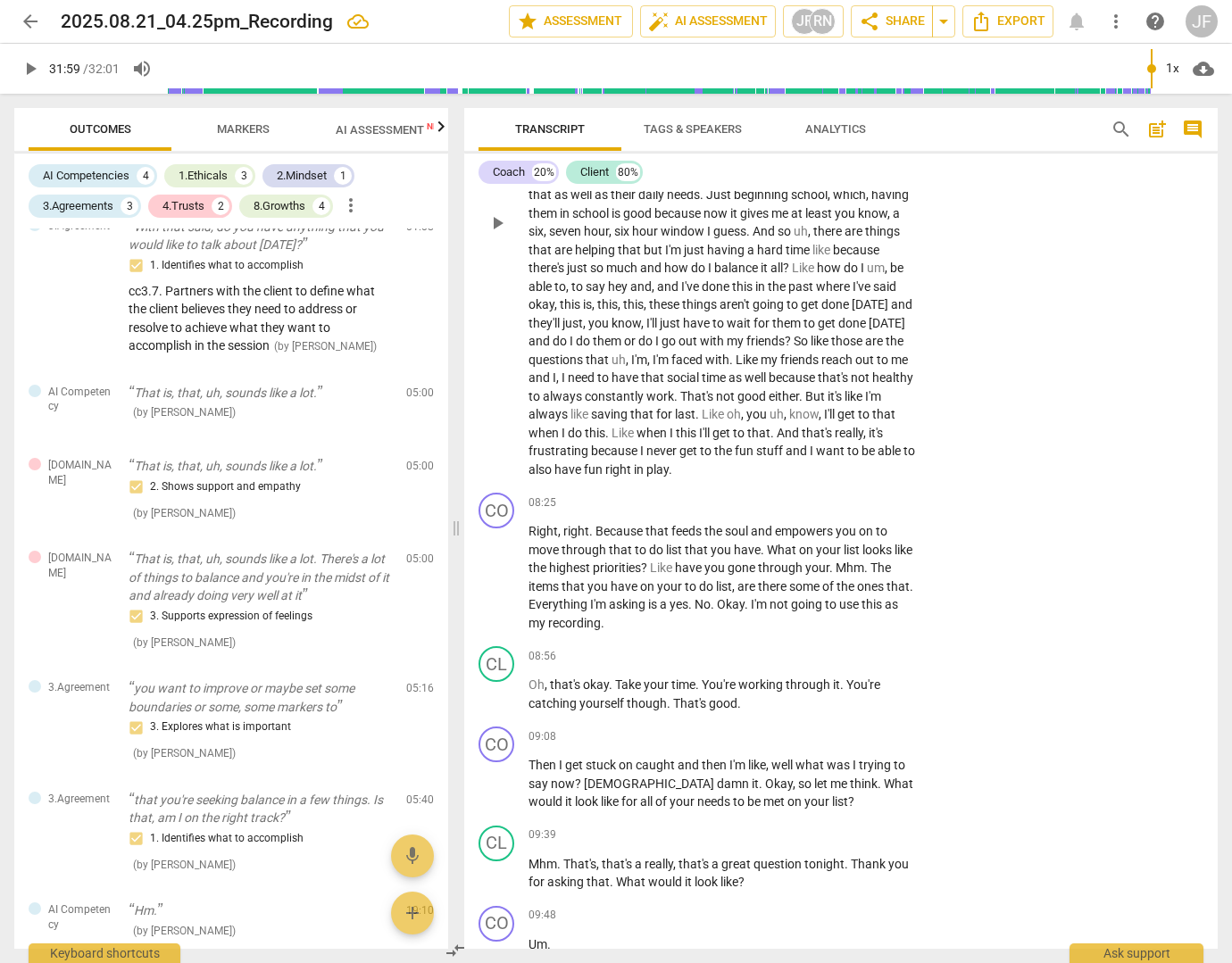
scroll to position [1874, 0]
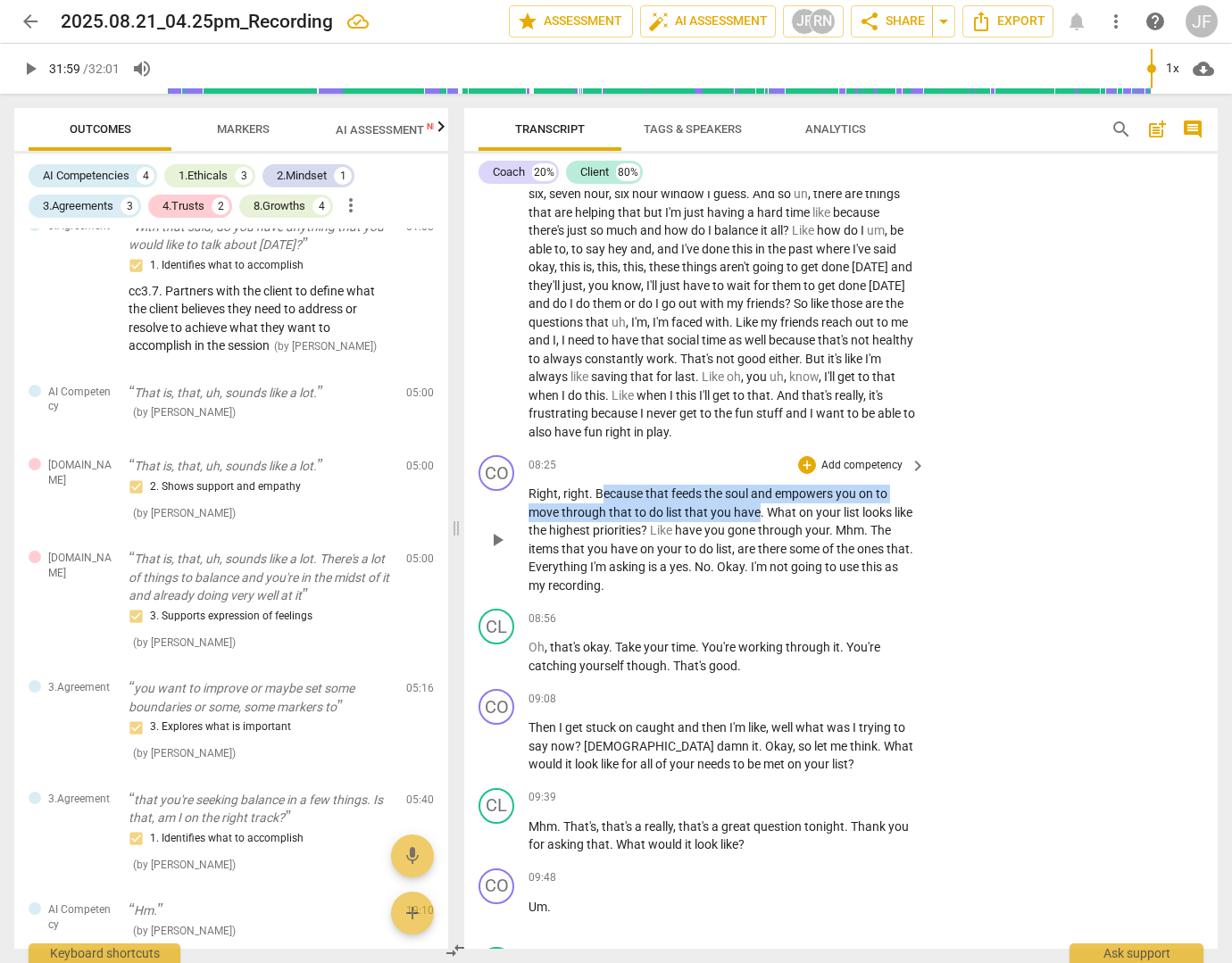
drag, startPoint x: 602, startPoint y: 513, endPoint x: 758, endPoint y: 529, distance: 156.8
click at [758, 529] on p "Right , right . Because that feeds the soul and empowers you on to move through…" at bounding box center [723, 539] width 388 height 109
click at [772, 507] on div "+" at bounding box center [775, 507] width 18 height 18
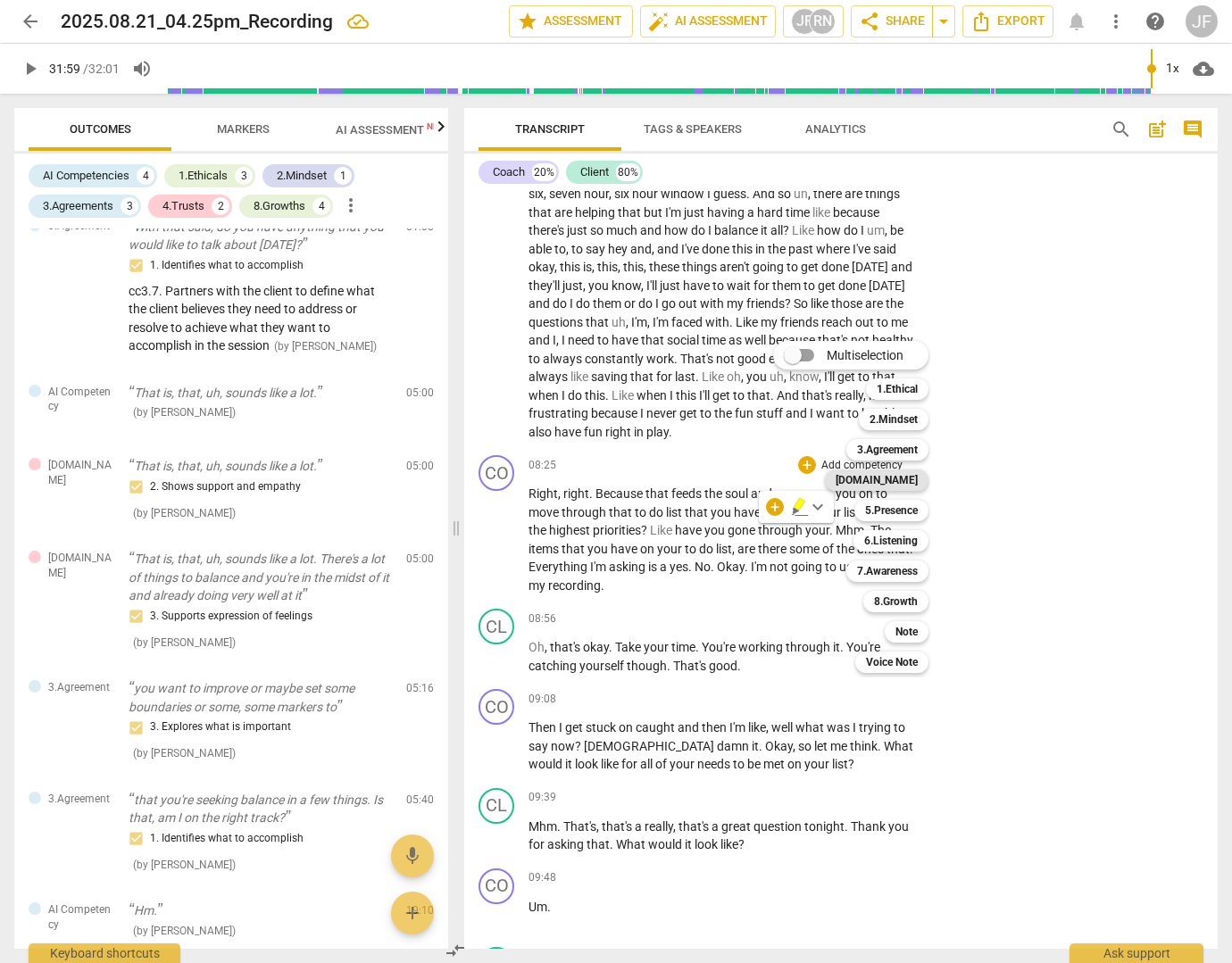
click at [901, 481] on b "[DOMAIN_NAME]" at bounding box center [875, 481] width 82 height 22
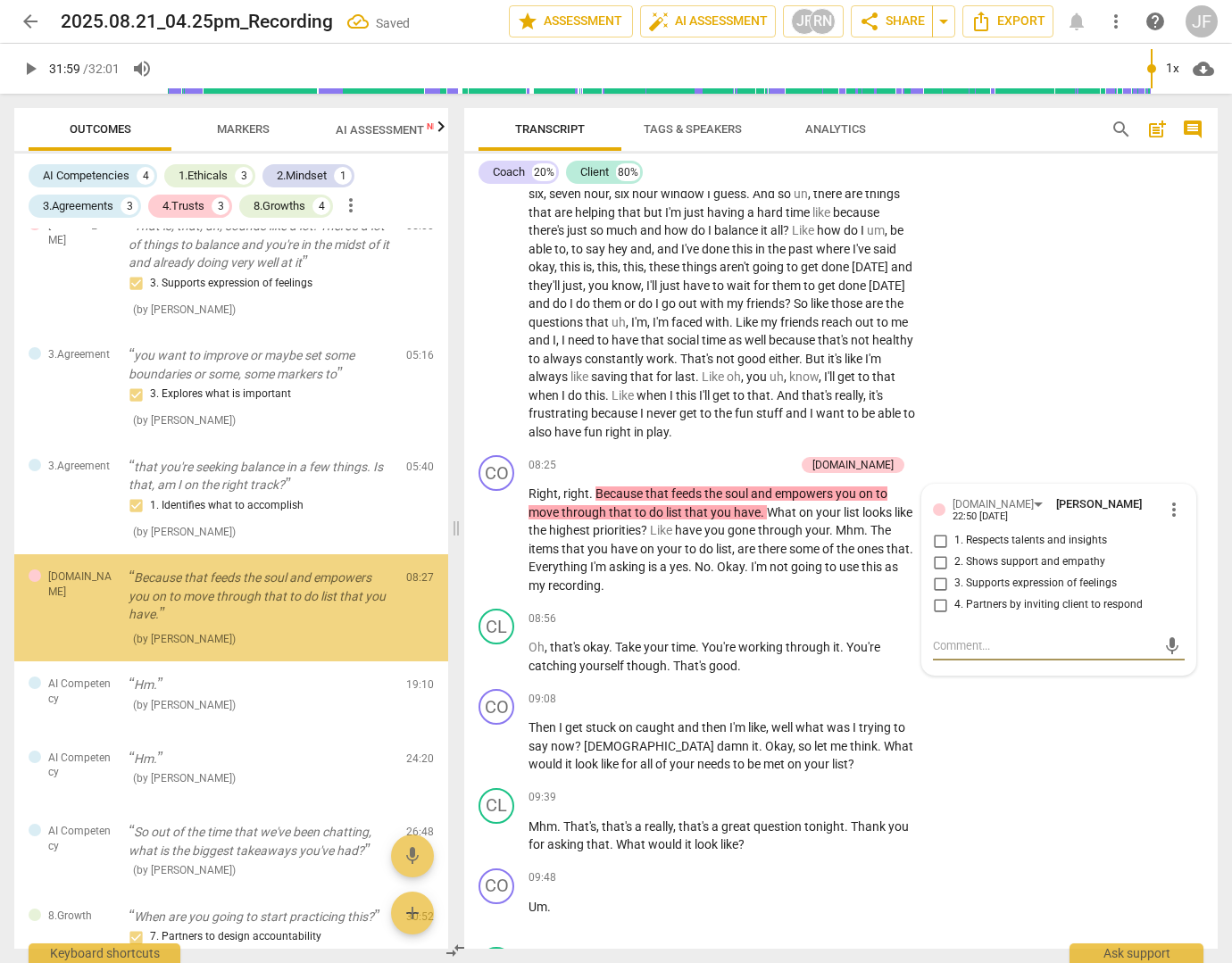
scroll to position [857, 0]
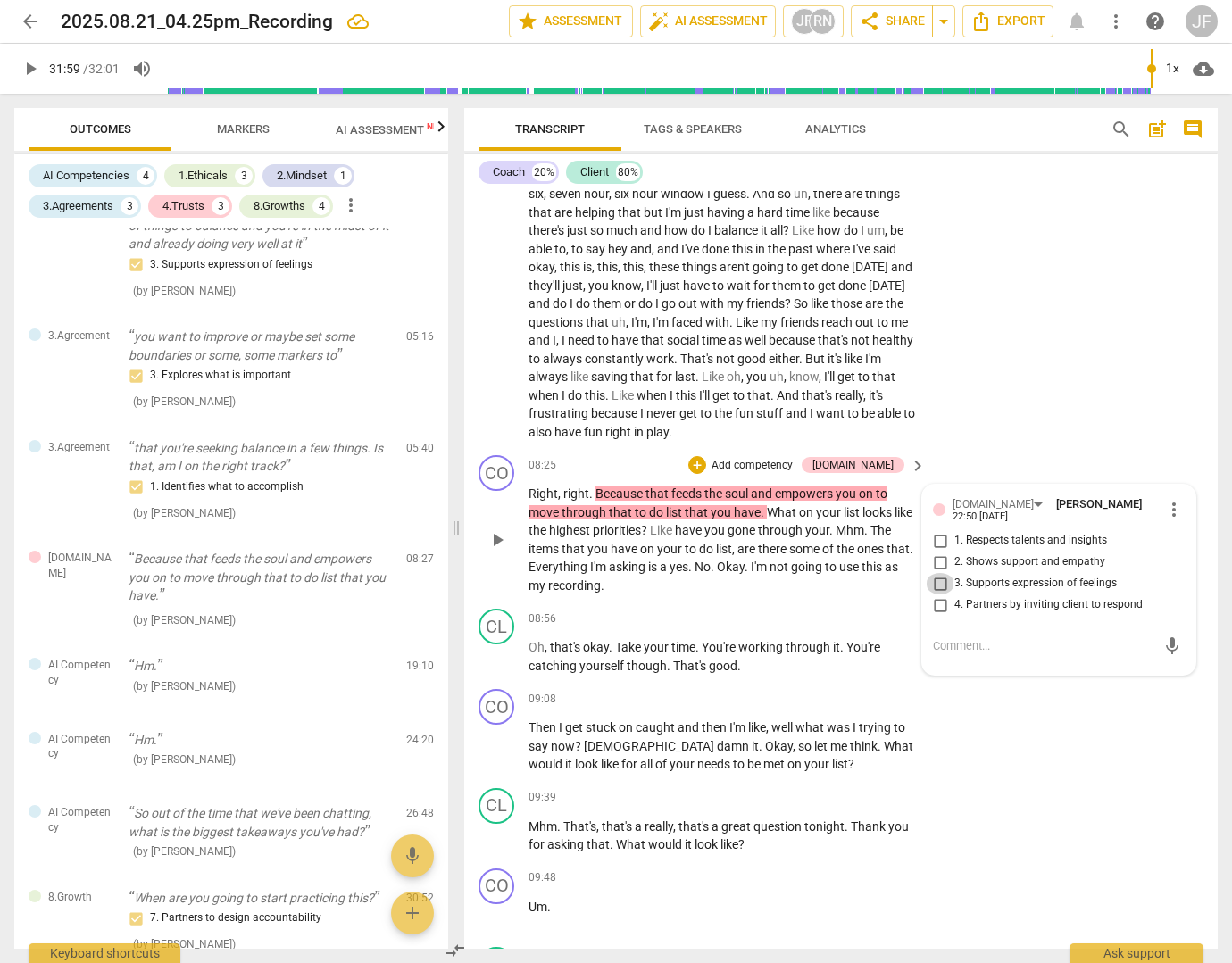
click at [942, 595] on input "3. Supports expression of feelings" at bounding box center [940, 584] width 29 height 22
checkbox input "true"
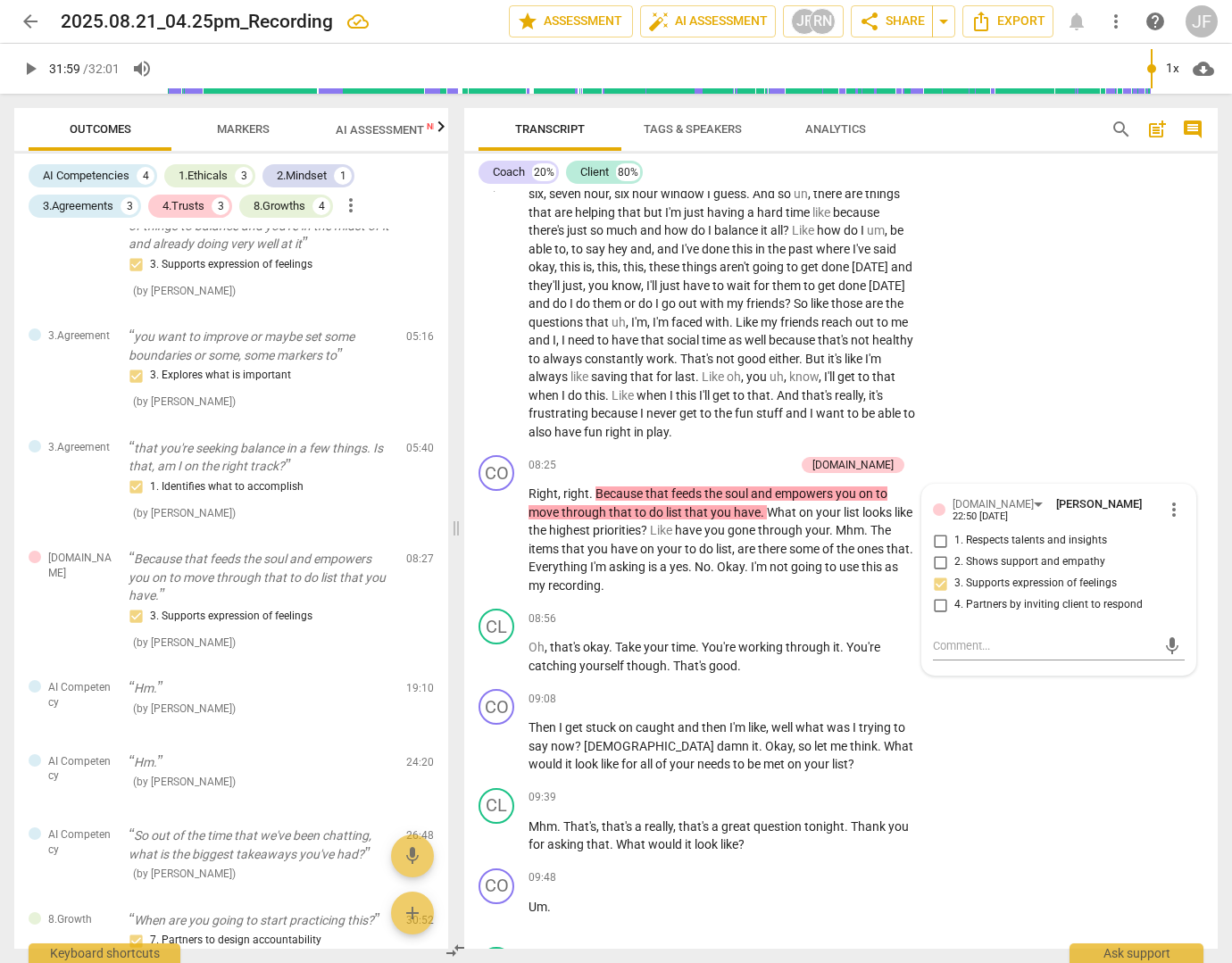
click at [1048, 427] on div "CL play_arrow pause 05:46 + Add competency keyboard_arrow_right Yeah , I am see…" at bounding box center [840, 169] width 753 height 556
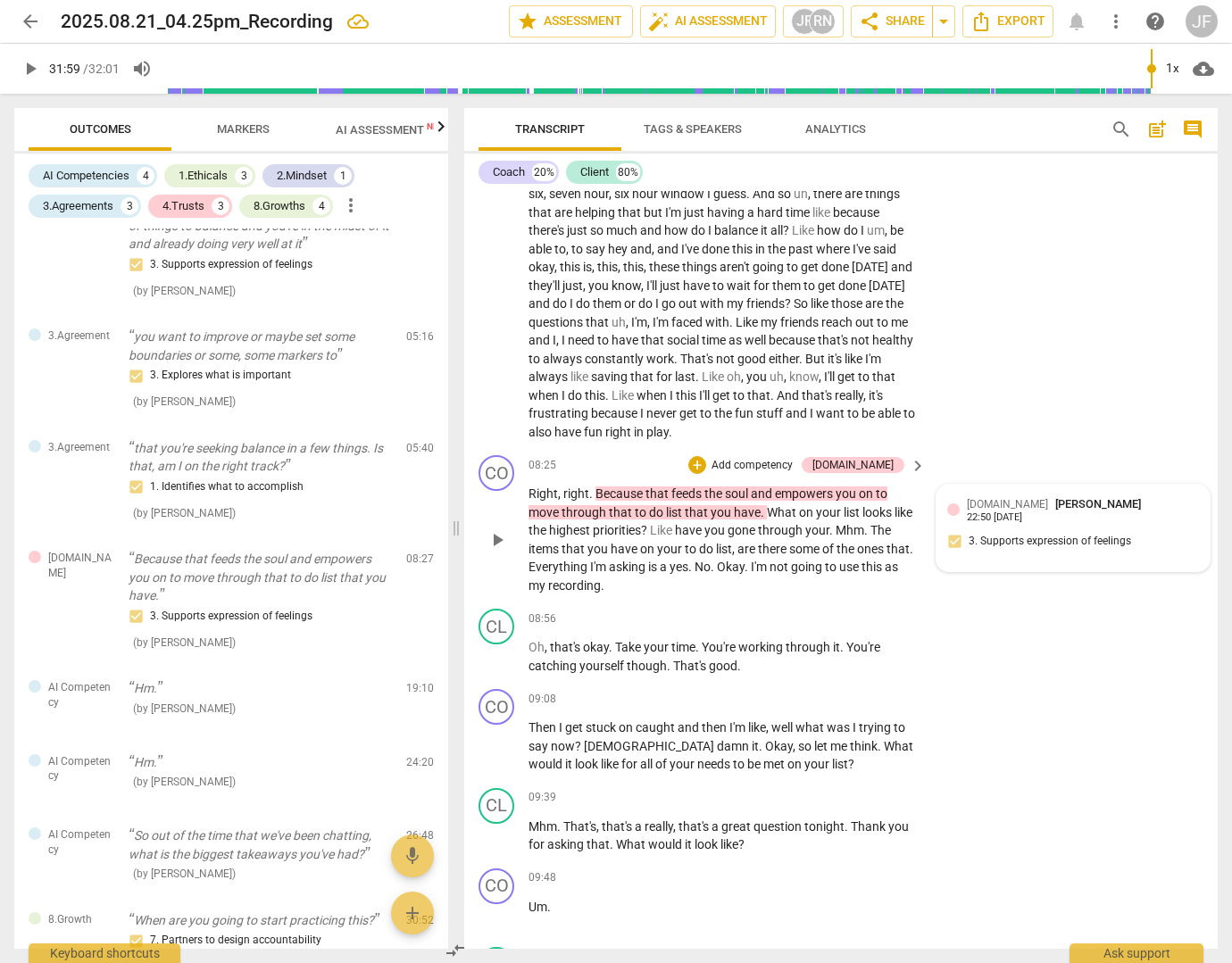
click at [1055, 510] on span "[PERSON_NAME]" at bounding box center [1097, 504] width 86 height 14
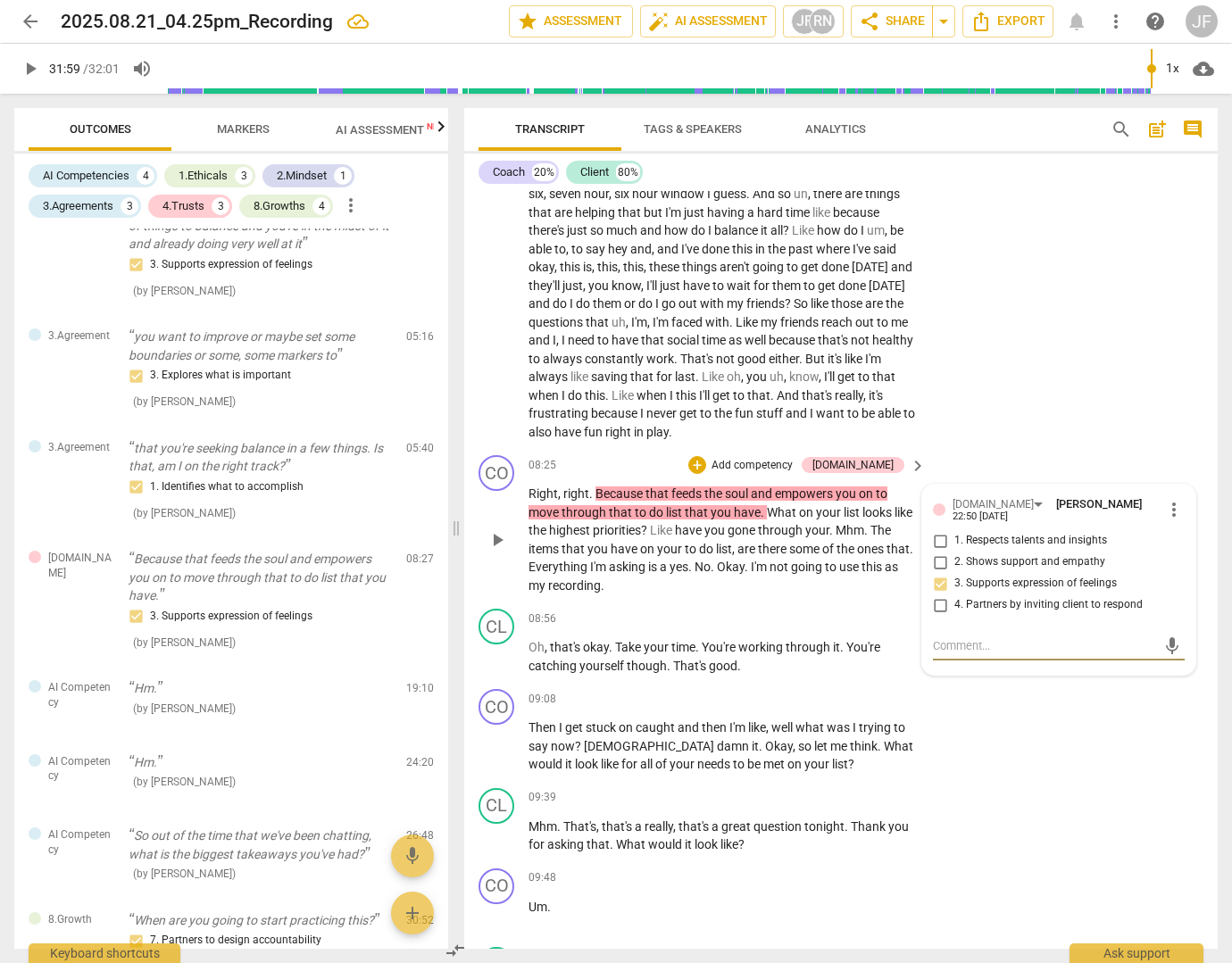
click at [1168, 520] on span "more_vert" at bounding box center [1174, 510] width 22 height 22
click at [1171, 552] on li "Delete" at bounding box center [1186, 560] width 62 height 33
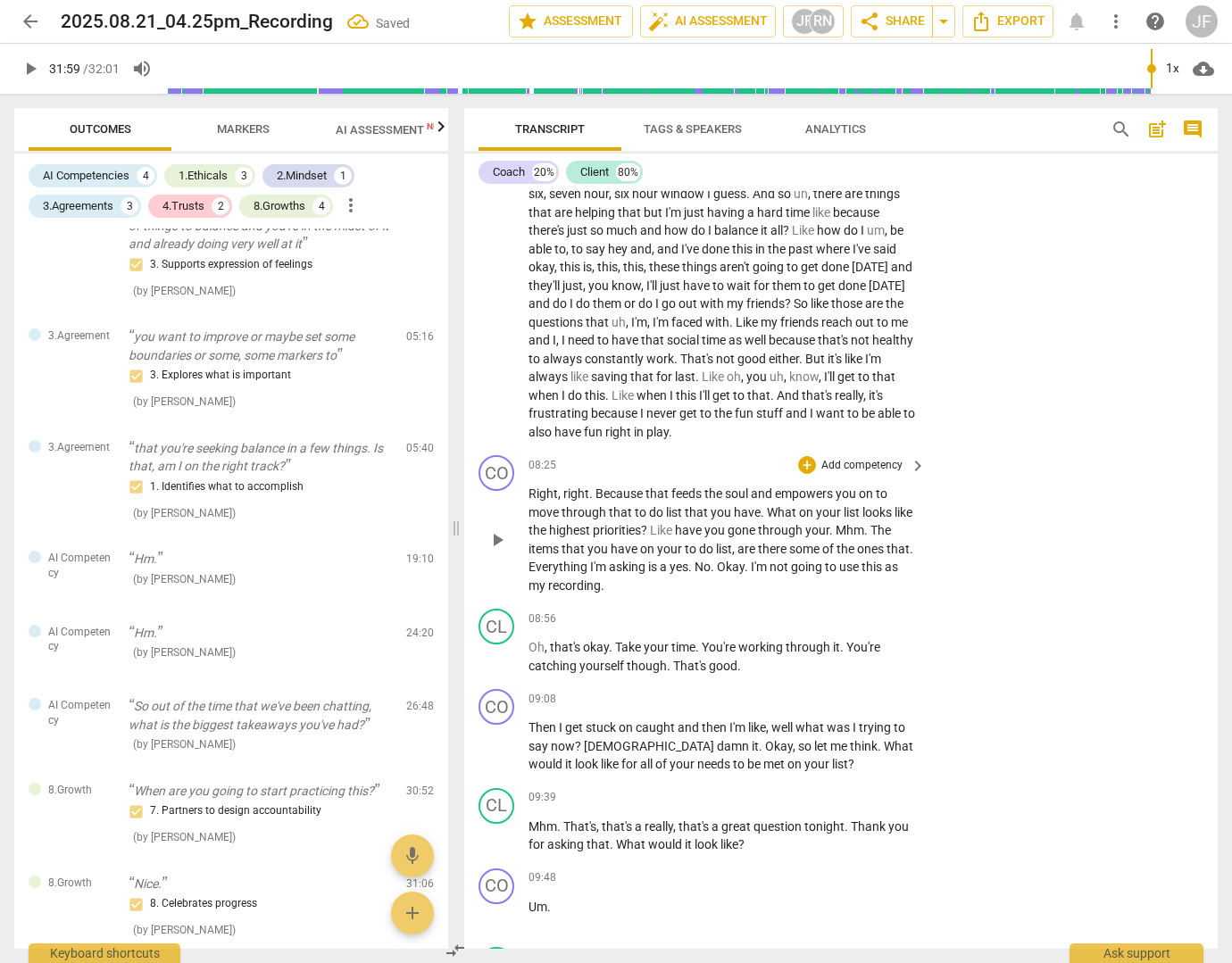
drag, startPoint x: 551, startPoint y: 511, endPoint x: 707, endPoint y: 522, distance: 156.4
click at [707, 522] on div "CO play_arrow pause 08:25 + Add competency keyboard_arrow_right Right , right .…" at bounding box center [840, 525] width 753 height 154
drag, startPoint x: 761, startPoint y: 529, endPoint x: 522, endPoint y: 513, distance: 239.5
click at [522, 513] on div "CO play_arrow pause 08:25 + Add competency keyboard_arrow_right Right , right .…" at bounding box center [840, 525] width 753 height 154
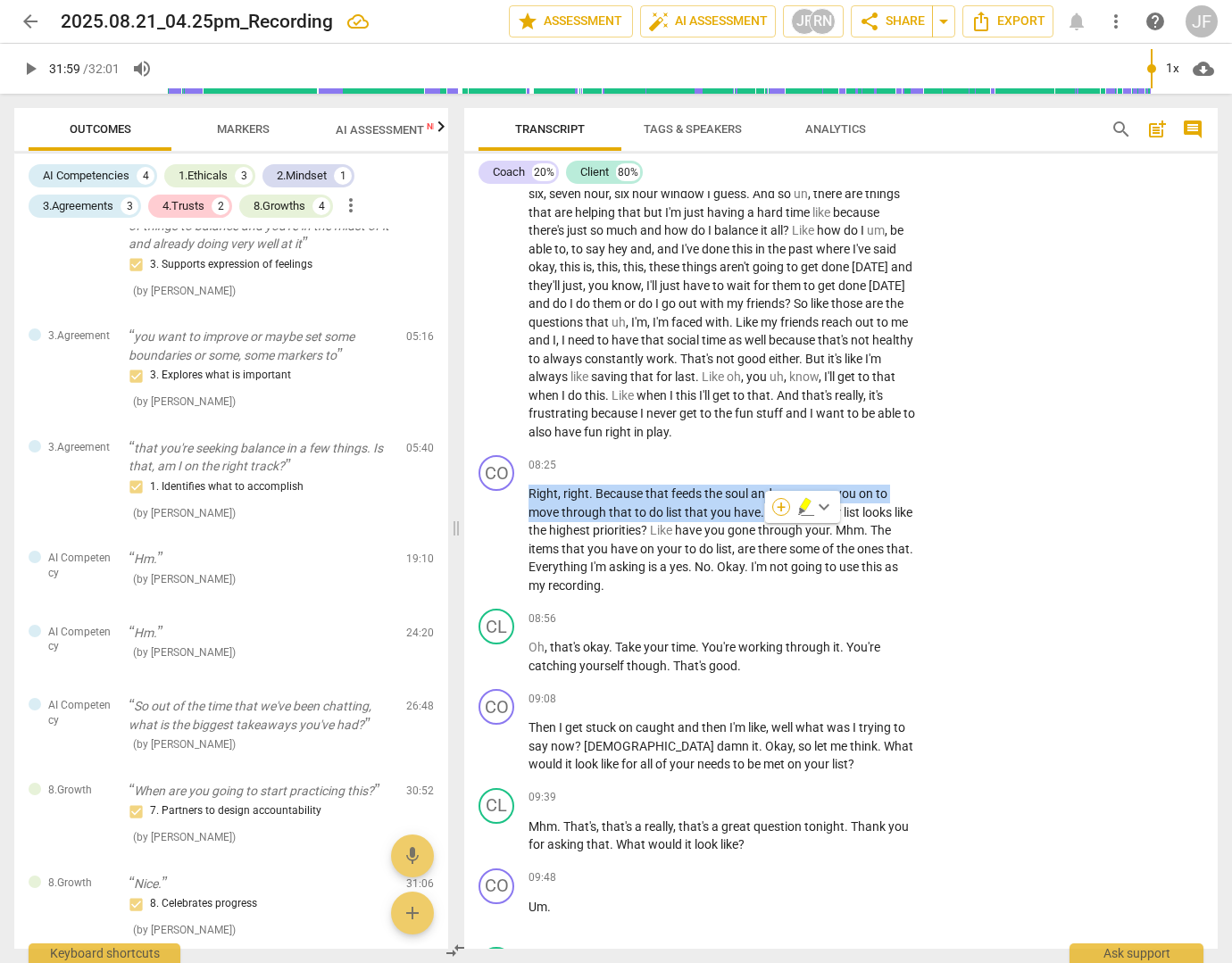
click at [778, 505] on div "+" at bounding box center [781, 507] width 18 height 18
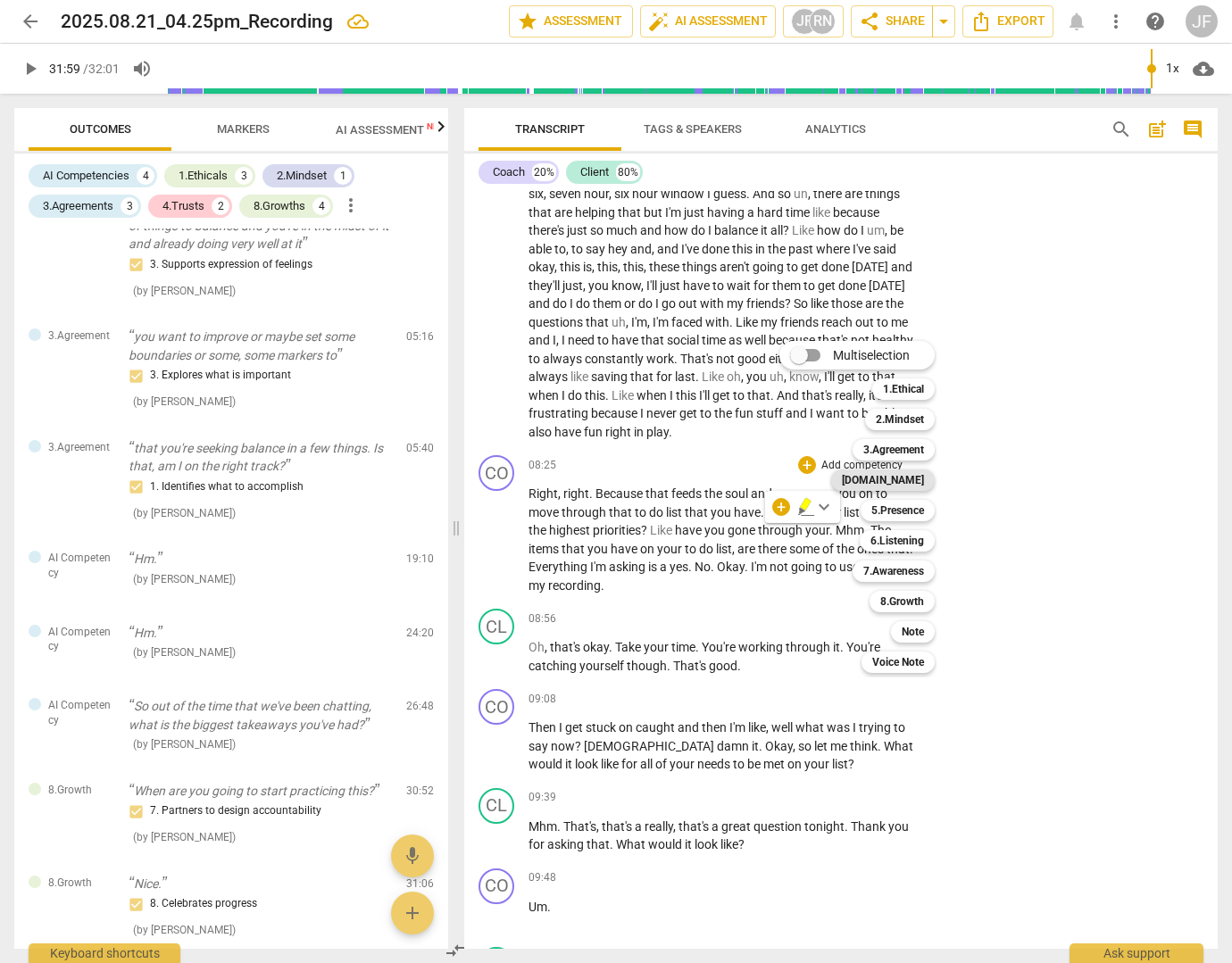
click at [906, 482] on b "[DOMAIN_NAME]" at bounding box center [882, 481] width 82 height 22
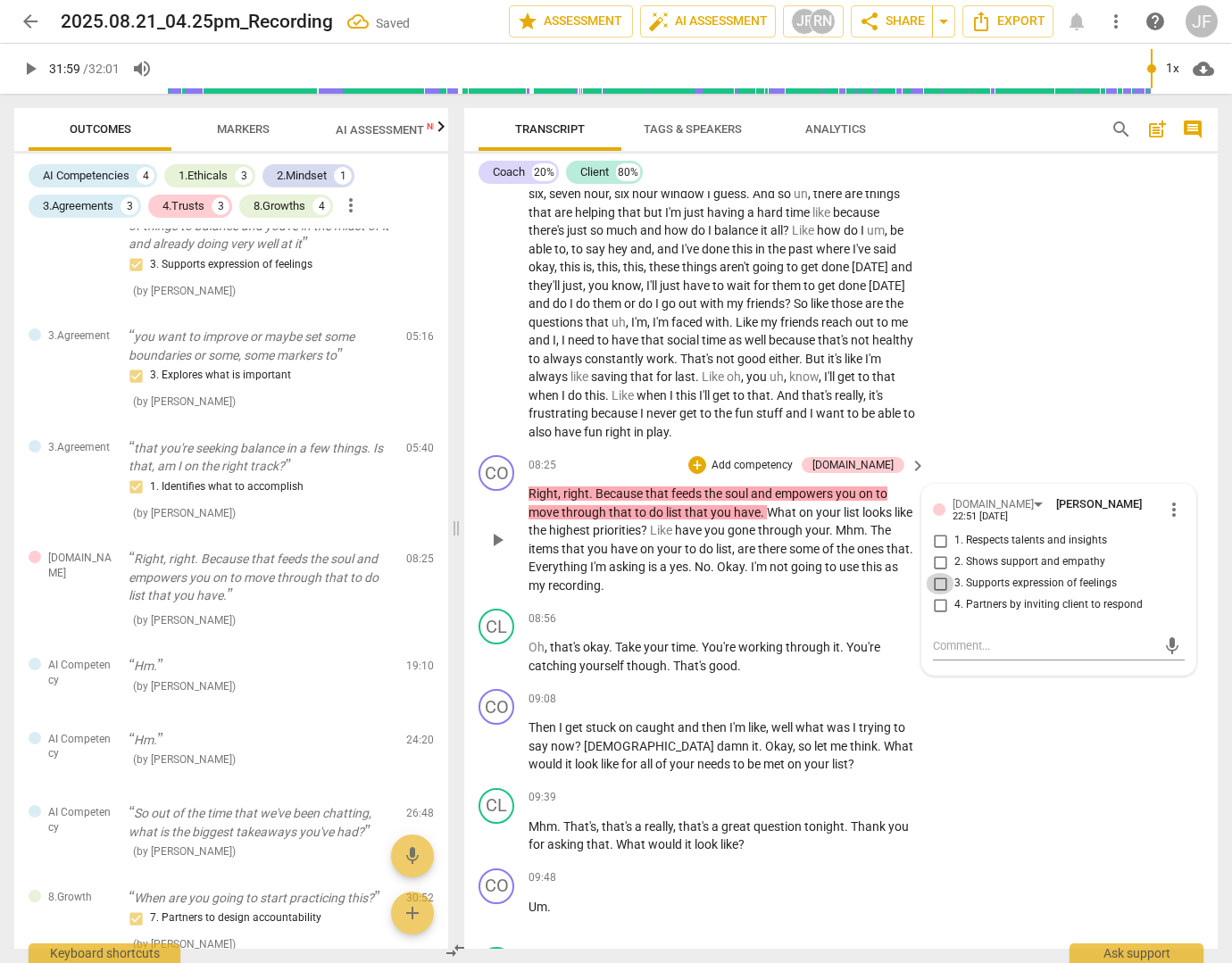
click at [937, 595] on input "3. Supports expression of feelings" at bounding box center [940, 584] width 29 height 22
checkbox input "true"
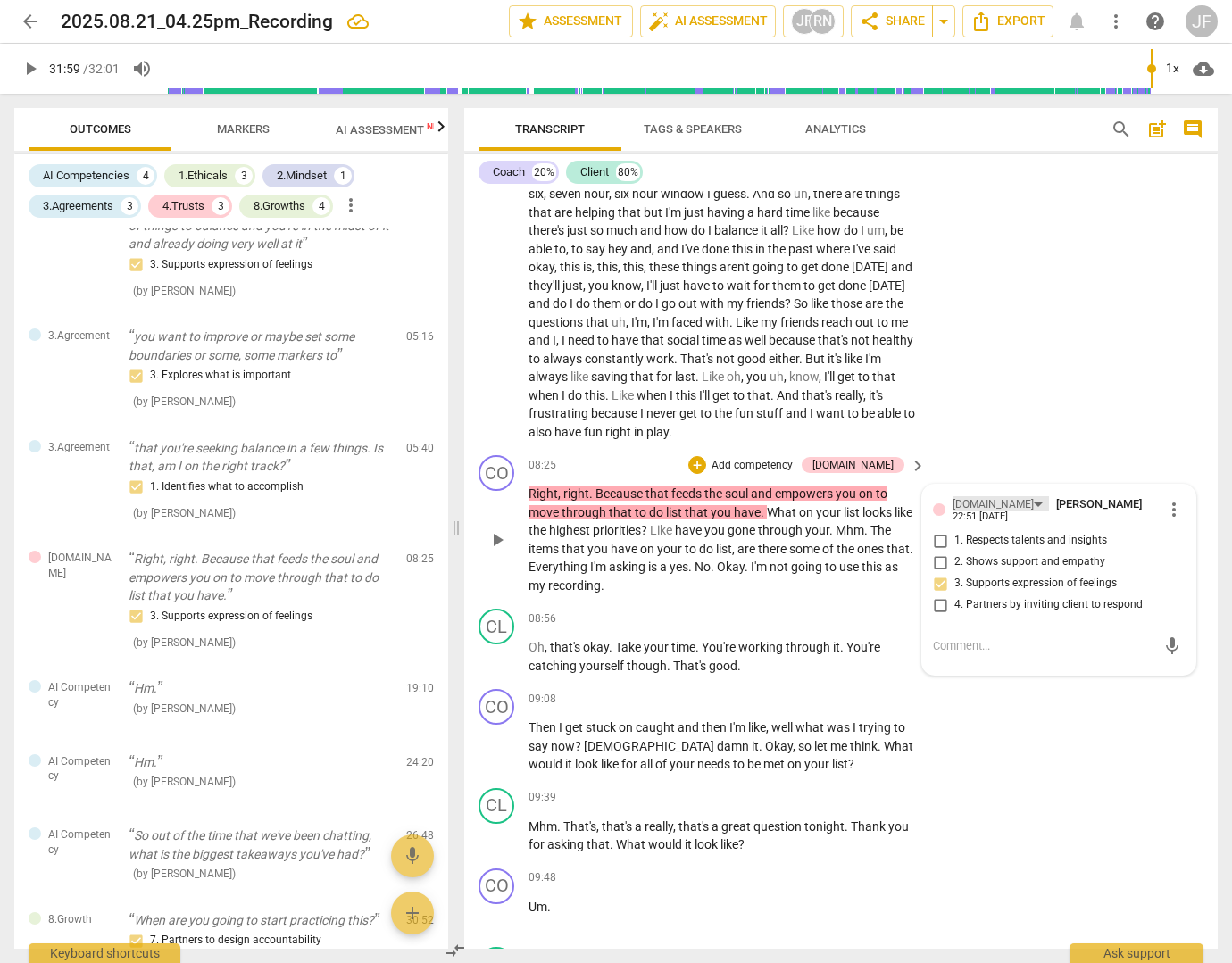
click at [985, 511] on div "[DOMAIN_NAME]" at bounding box center [1001, 503] width 97 height 15
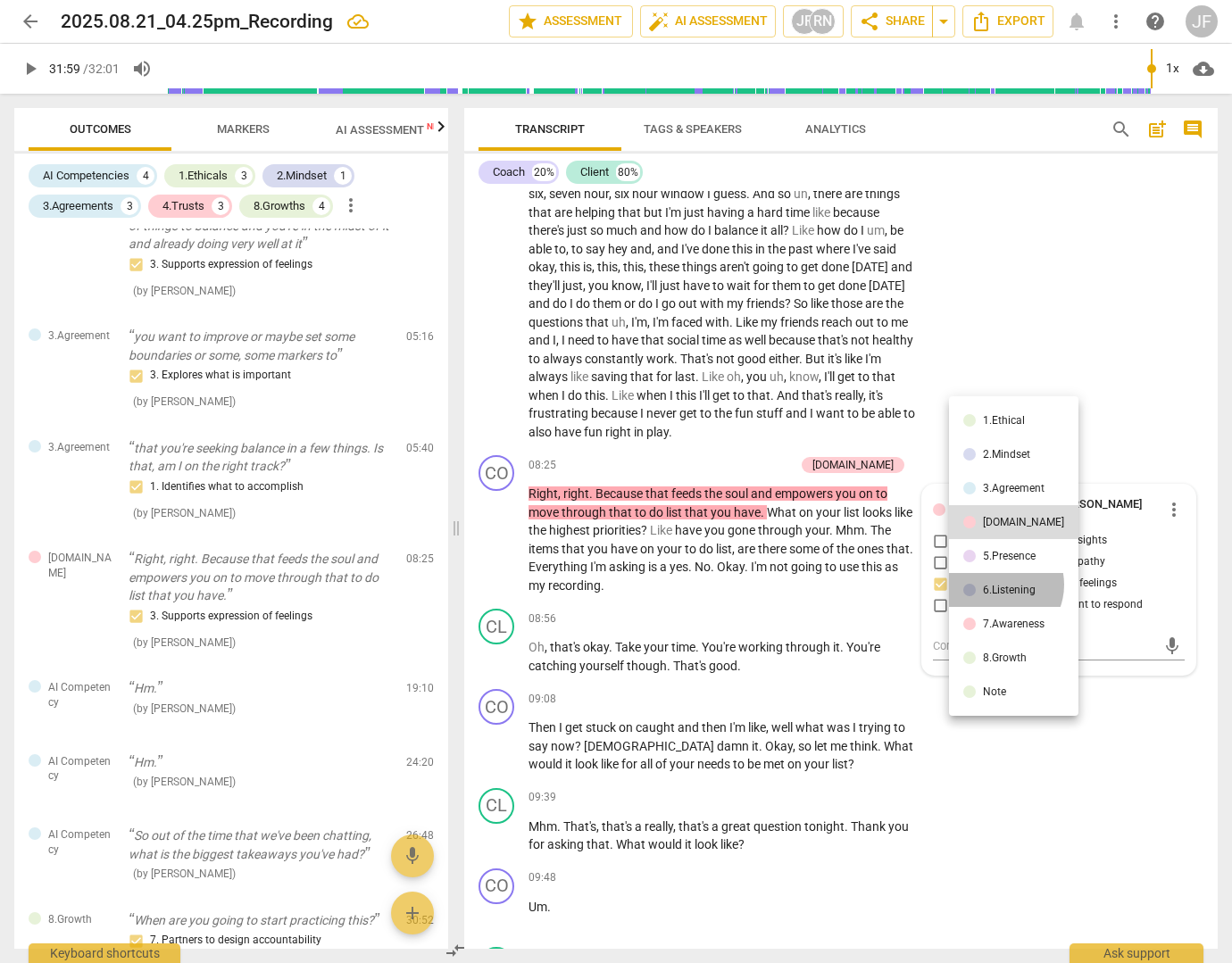
click at [995, 585] on div "6.Listening" at bounding box center [1008, 590] width 52 height 11
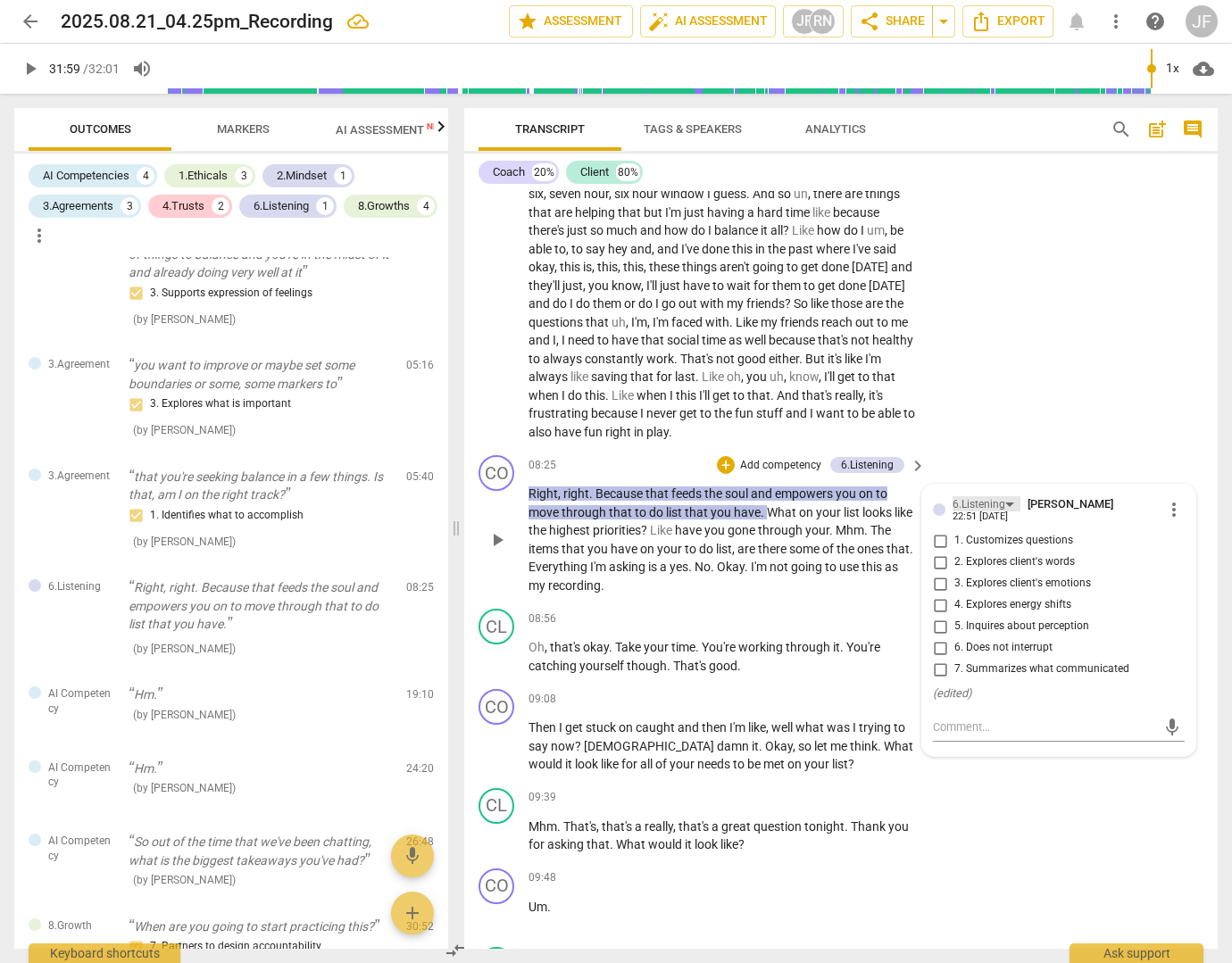
click at [1010, 511] on div "6.Listening" at bounding box center [986, 503] width 68 height 15
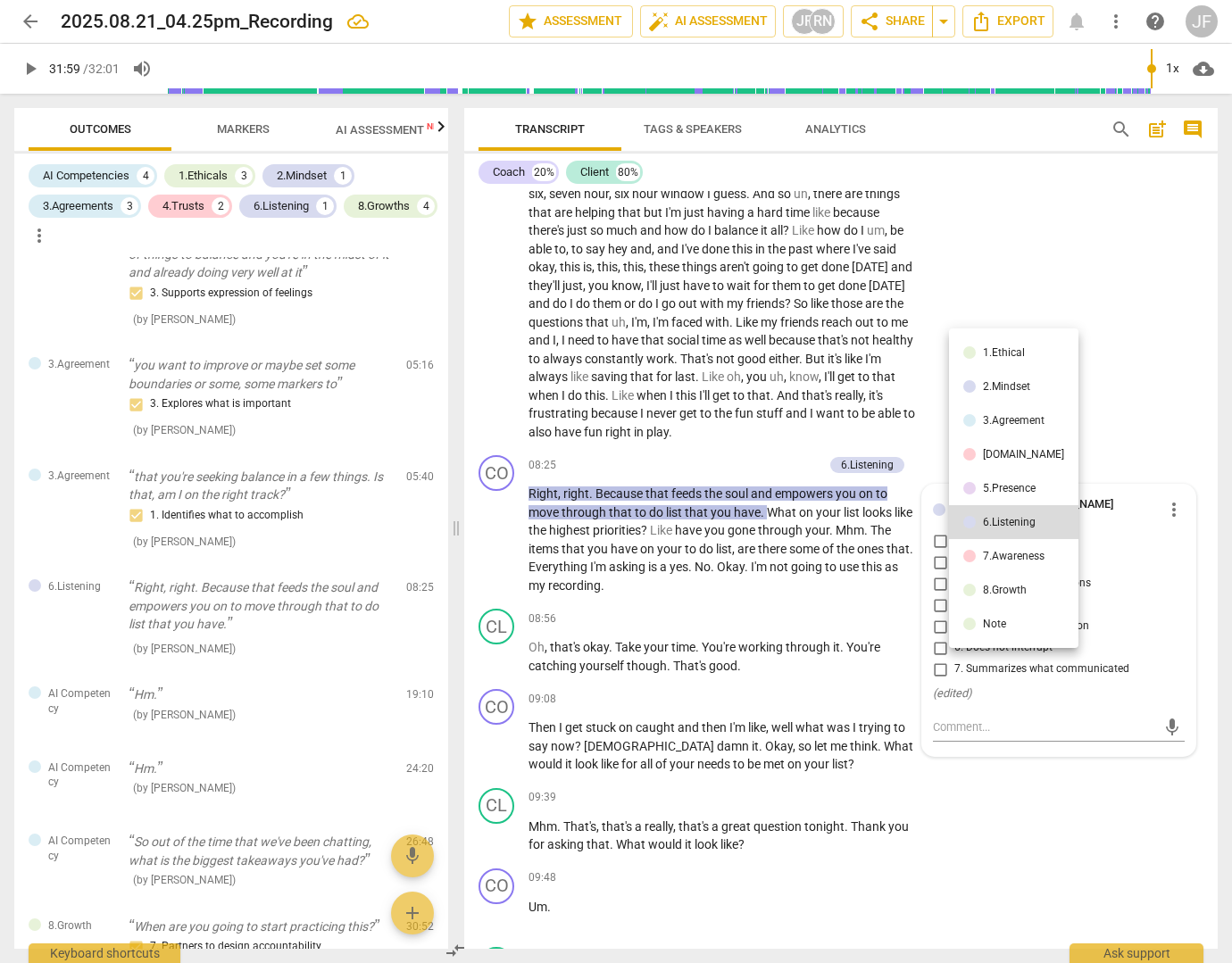
click at [1014, 551] on div "7.Awareness" at bounding box center [1013, 555] width 62 height 11
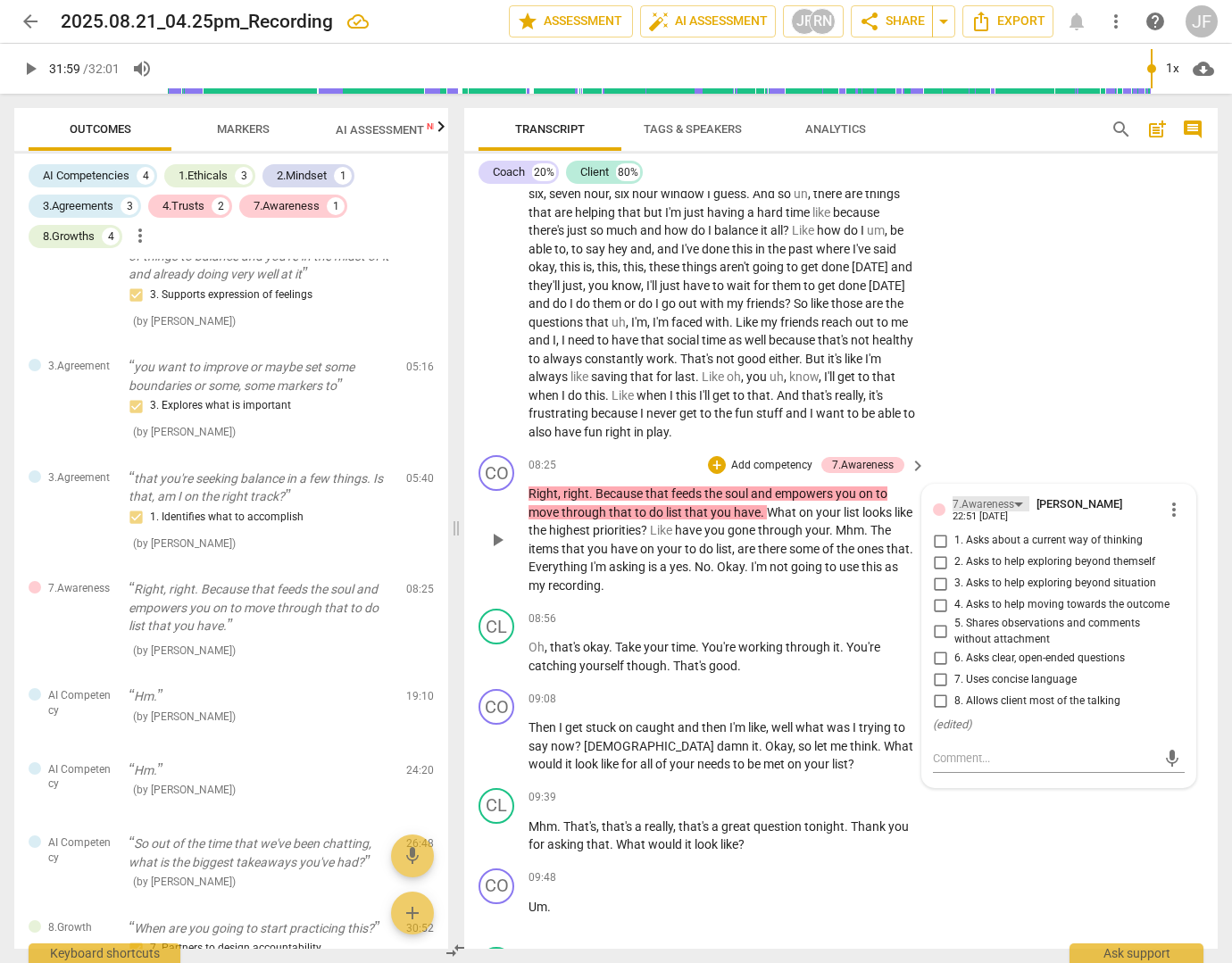
click at [1017, 511] on div "7.Awareness" at bounding box center [991, 503] width 77 height 15
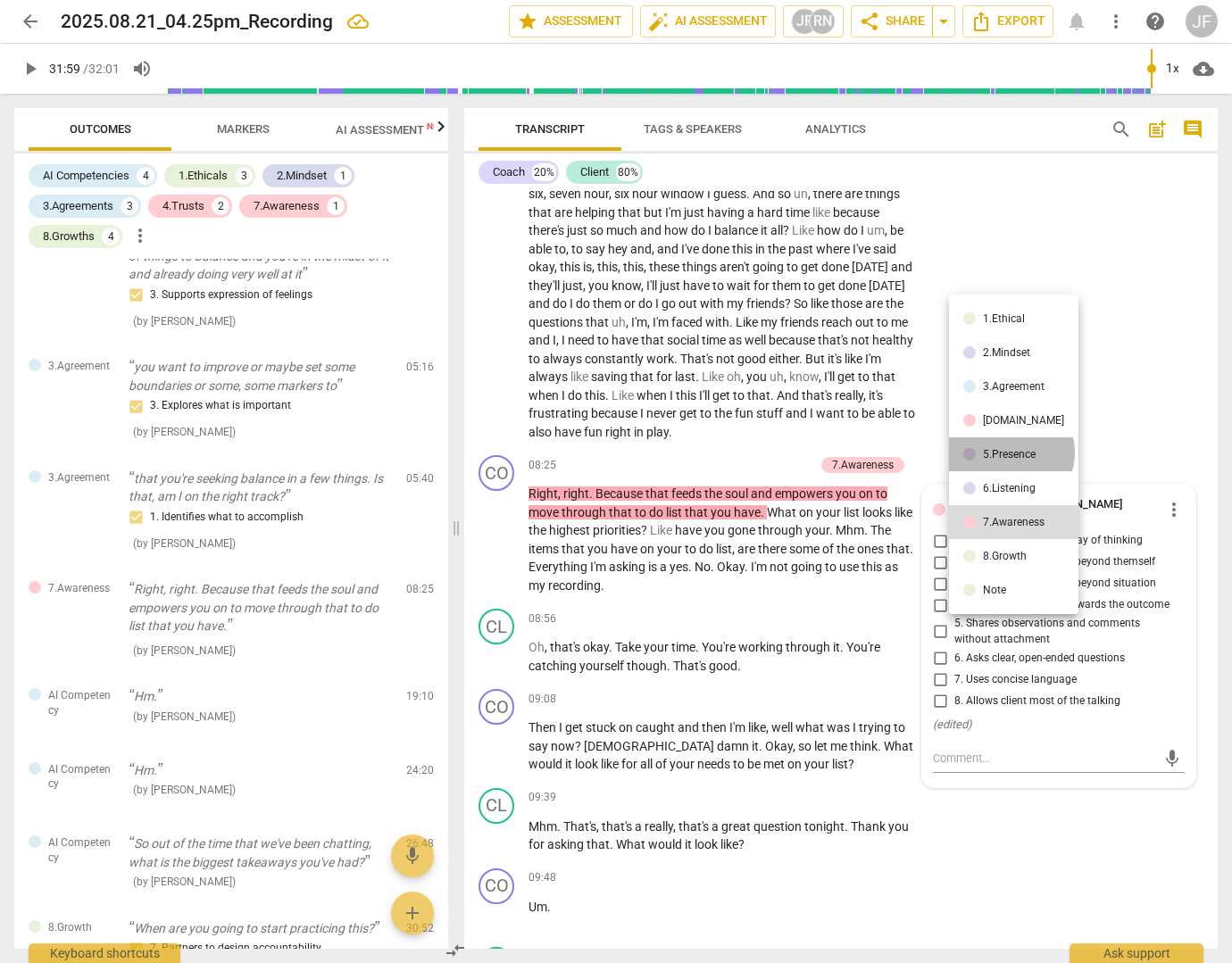
click at [1009, 453] on div "5.Presence" at bounding box center [1008, 454] width 52 height 11
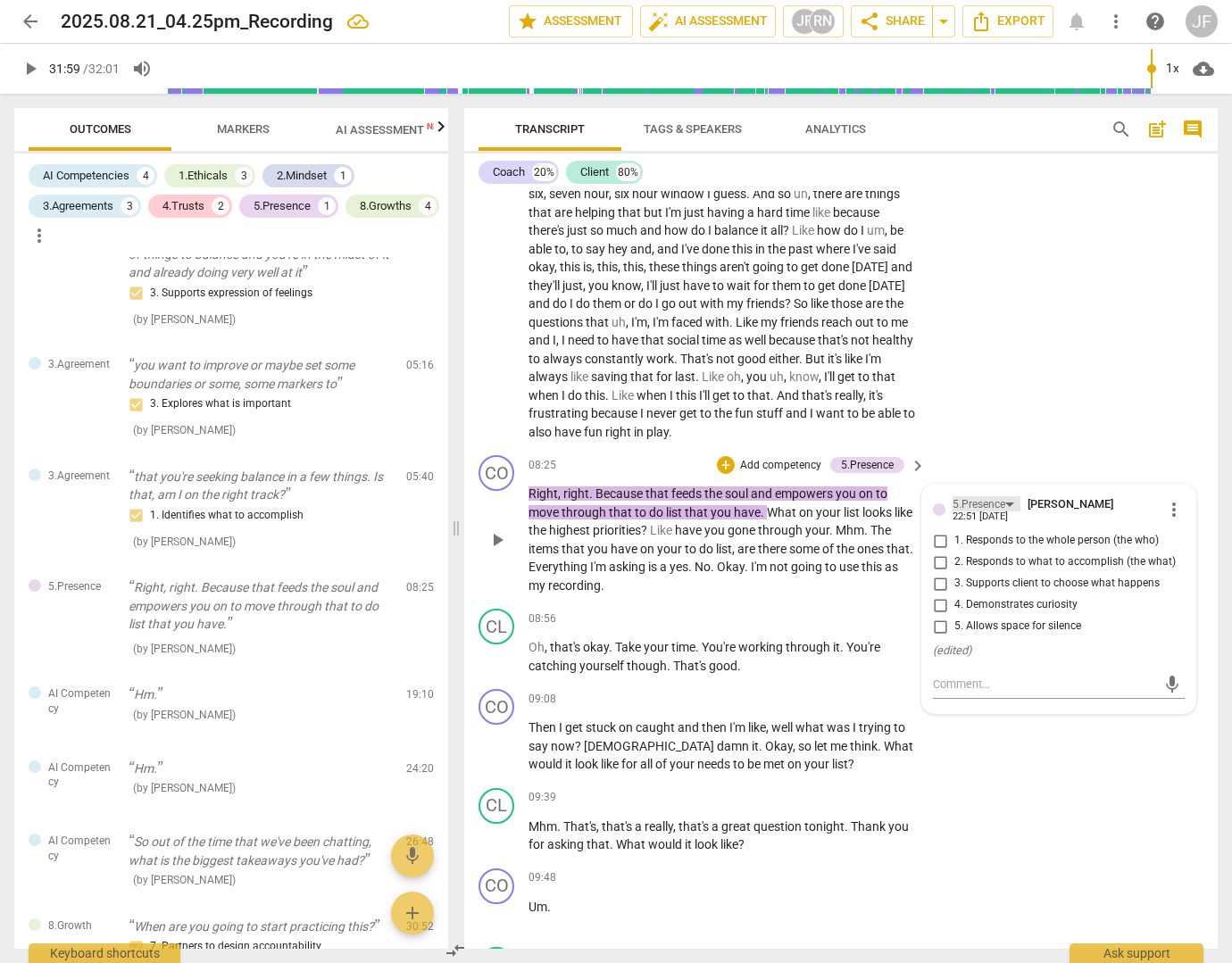
click at [1012, 511] on div "5.Presence" at bounding box center [986, 503] width 68 height 15
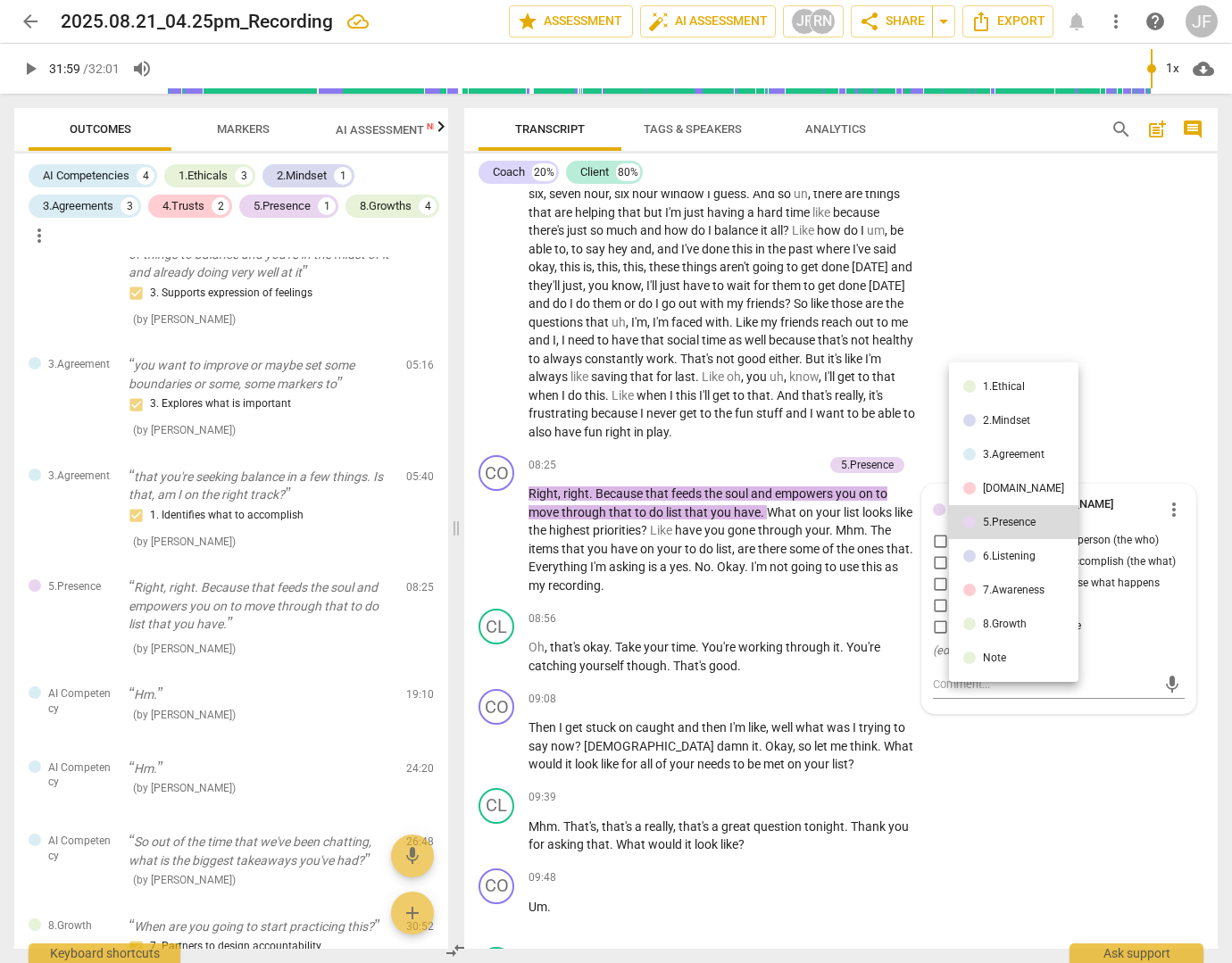
click at [1012, 490] on div "[DOMAIN_NAME]" at bounding box center [1023, 487] width 81 height 11
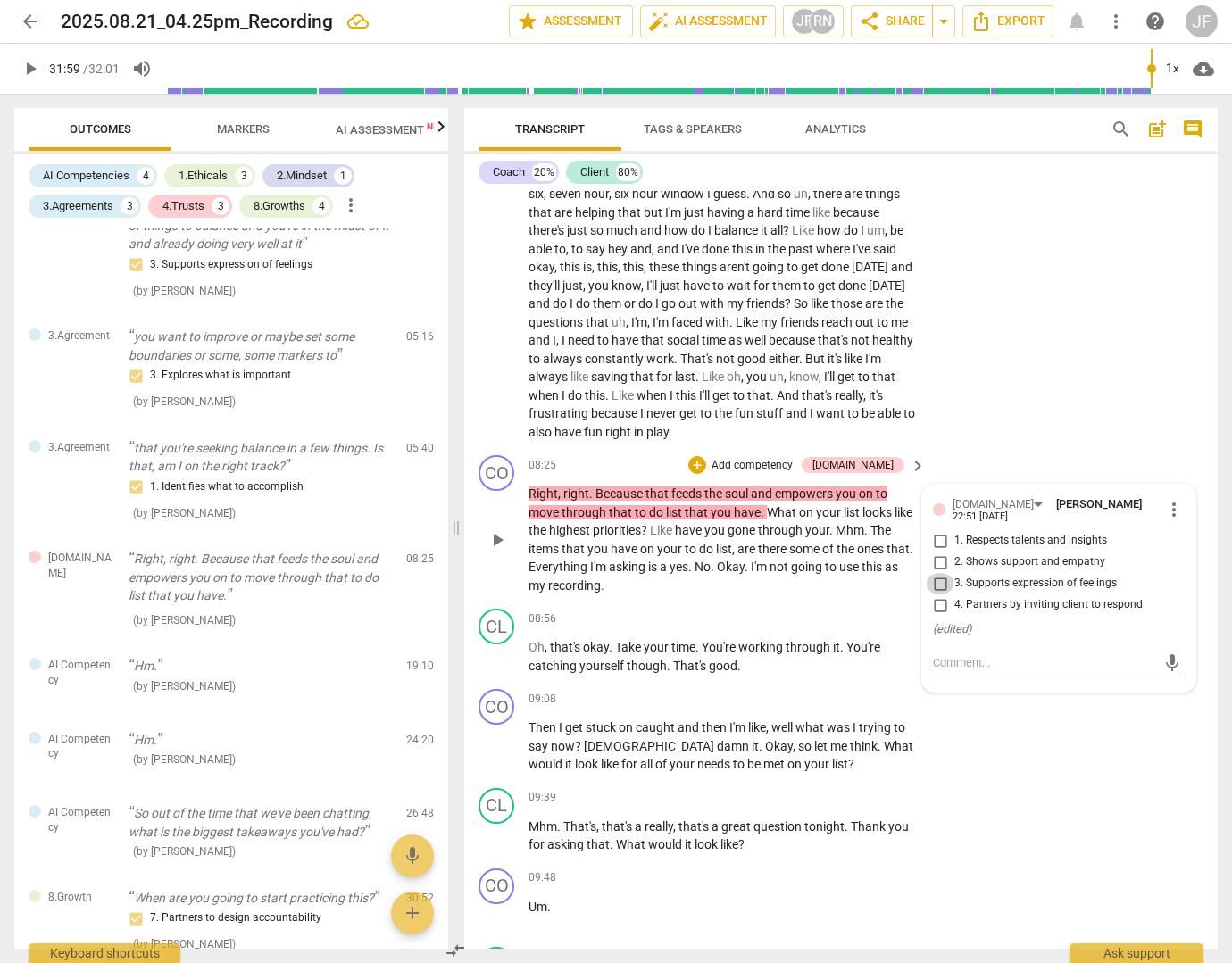
click at [942, 595] on input "3. Supports expression of feelings" at bounding box center [940, 584] width 29 height 22
checkbox input "true"
click at [1017, 407] on div "CL play_arrow pause 05:46 + Add competency keyboard_arrow_right Yeah , I am see…" at bounding box center [840, 169] width 753 height 556
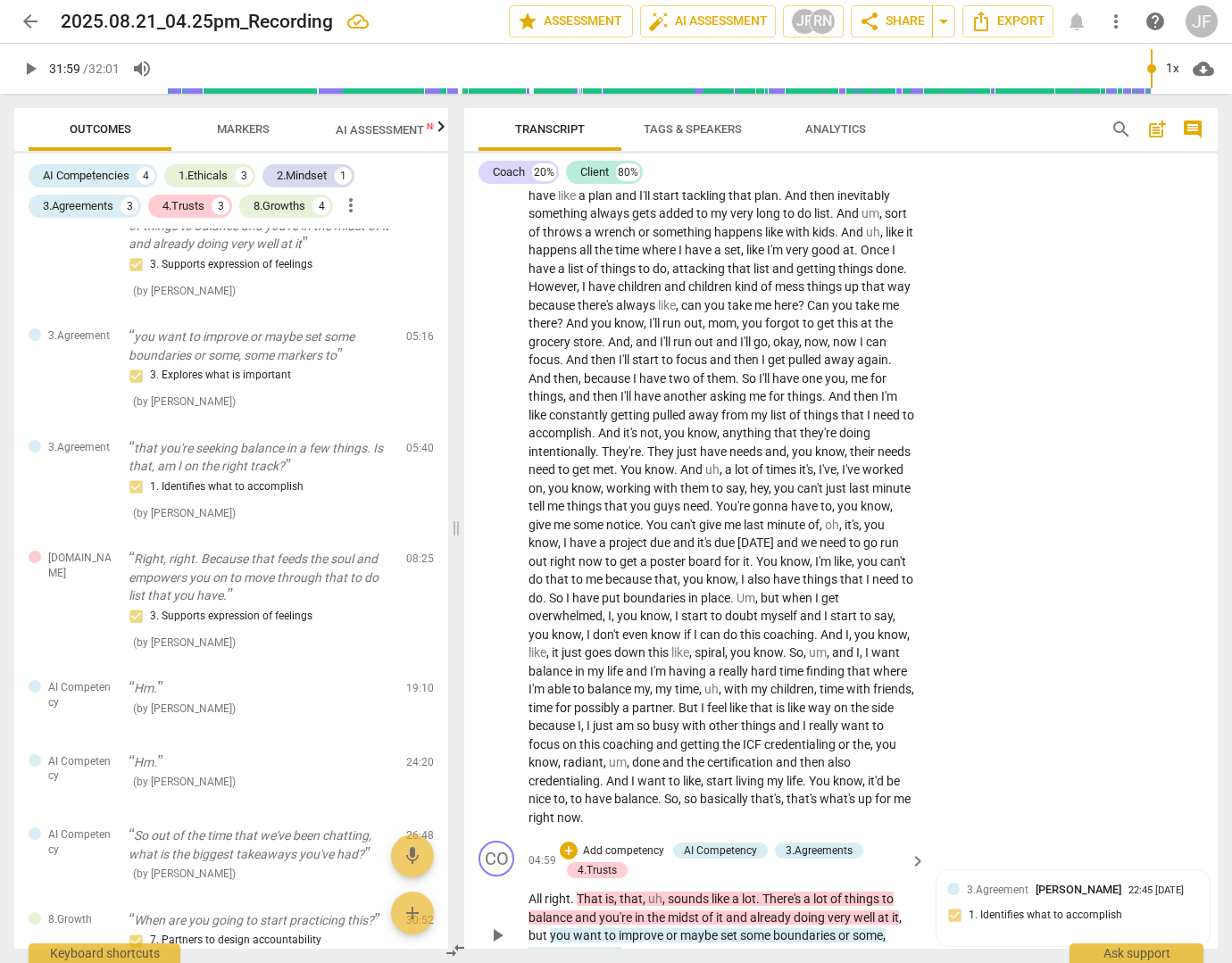
scroll to position [714, 0]
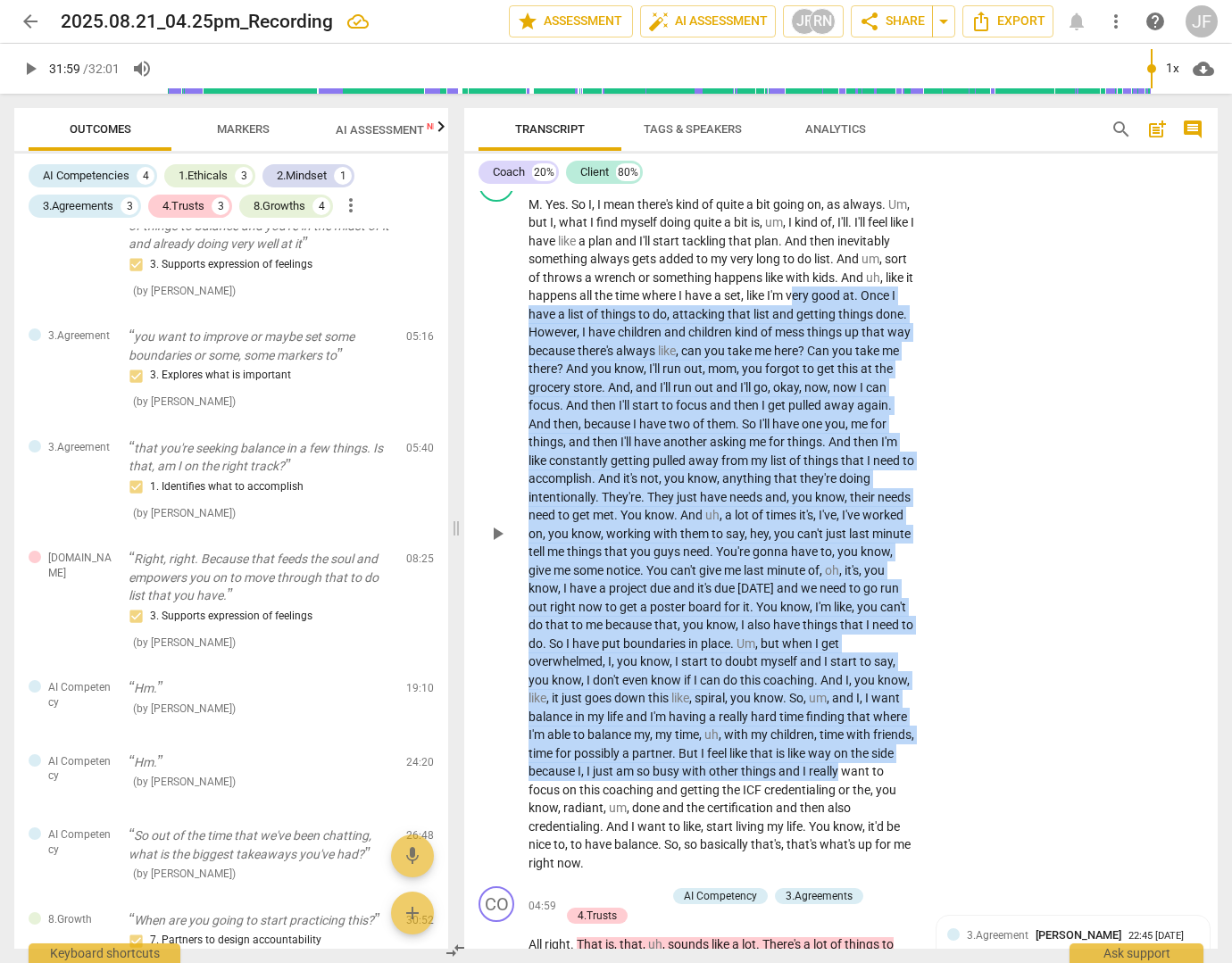
drag, startPoint x: 534, startPoint y: 338, endPoint x: 626, endPoint y: 801, distance: 472.1
click at [626, 801] on p "M . Yes . So I , I mean there's kind of quite a bit going on , as always . Um ,…" at bounding box center [723, 534] width 388 height 677
click at [605, 558] on span "things" at bounding box center [586, 551] width 37 height 15
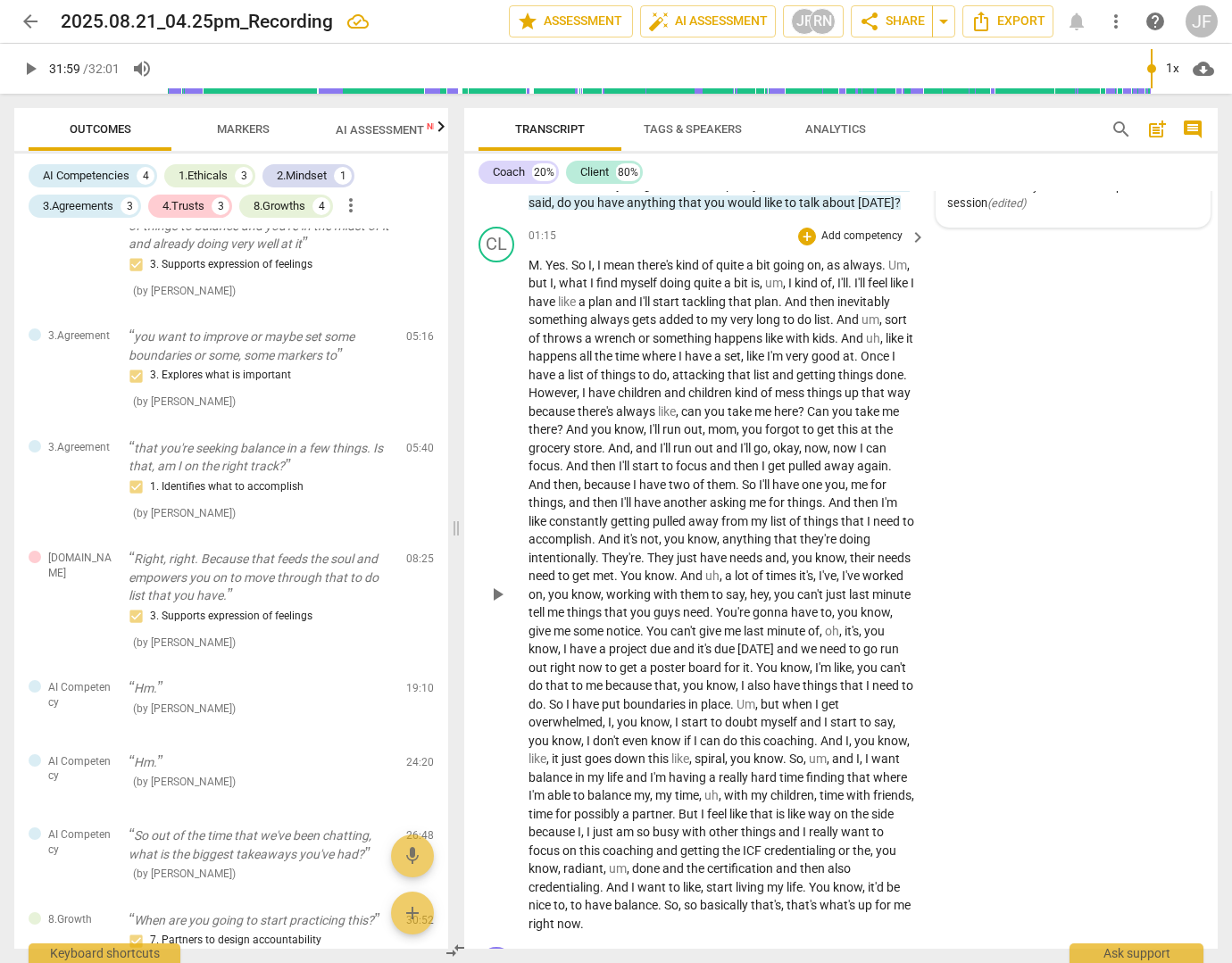
scroll to position [624, 0]
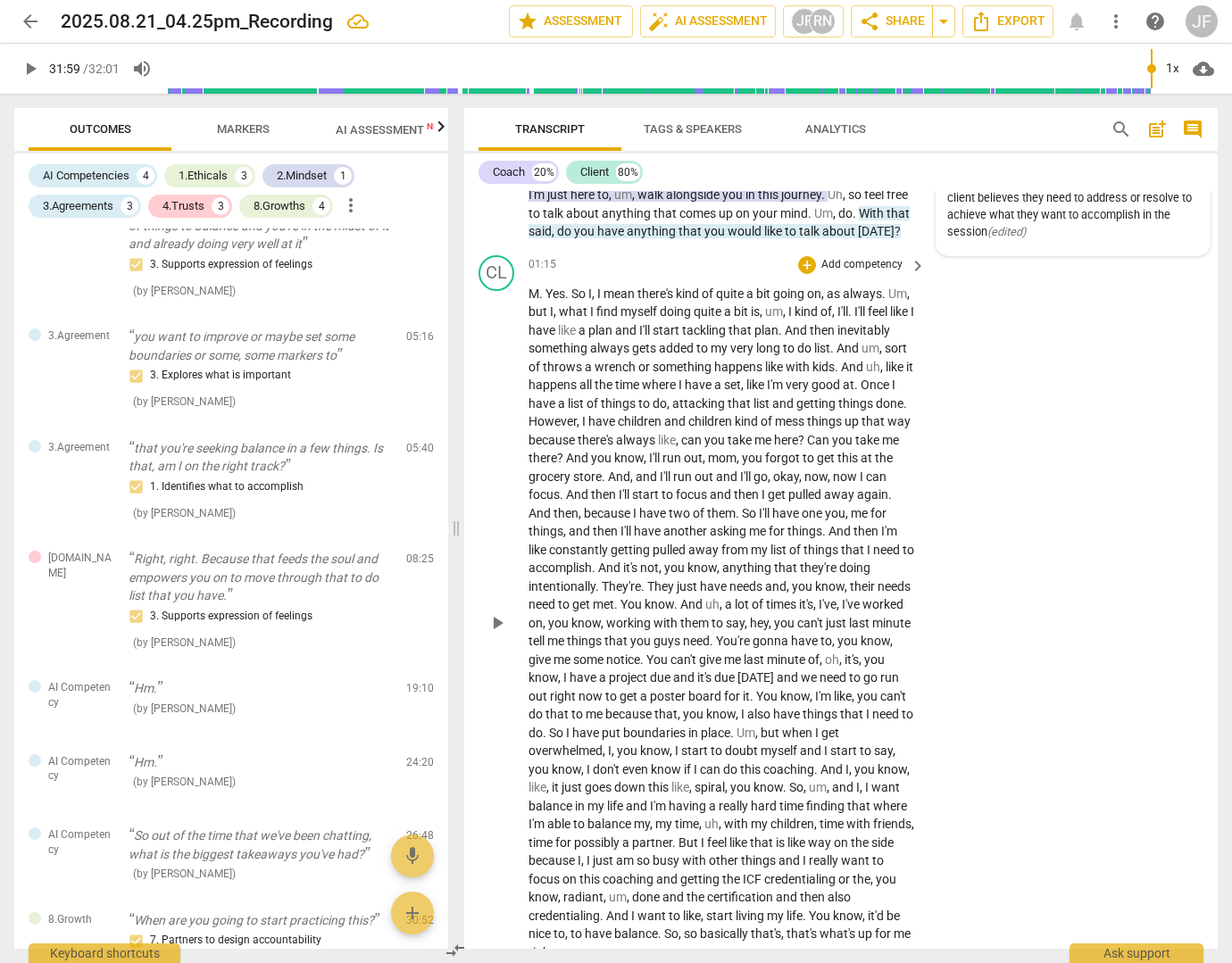
drag, startPoint x: 526, startPoint y: 618, endPoint x: 548, endPoint y: 700, distance: 84.9
click at [548, 700] on div "CL play_arrow pause 01:15 + Add competency keyboard_arrow_right M . Yes . So I …" at bounding box center [840, 609] width 753 height 721
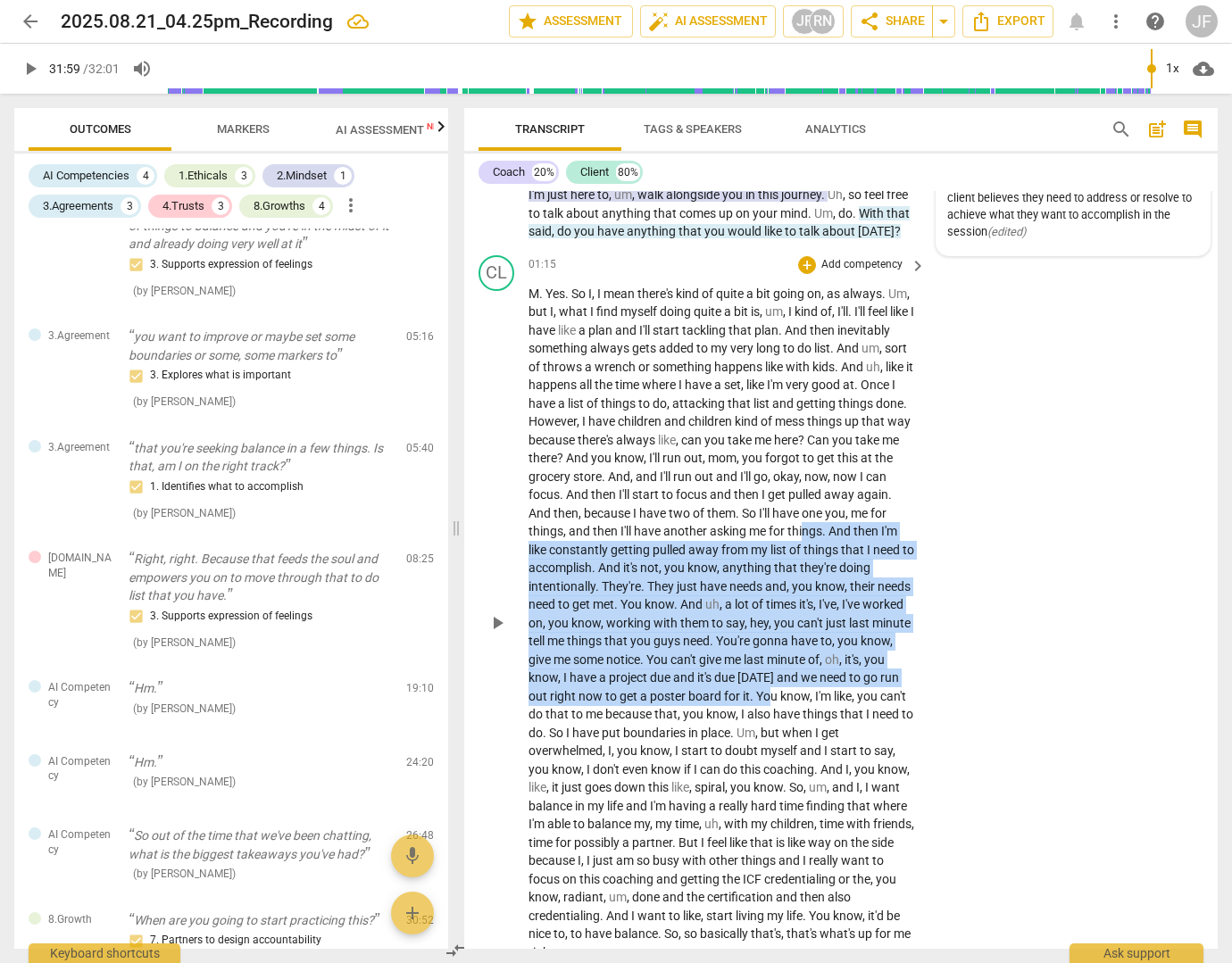
drag, startPoint x: 541, startPoint y: 572, endPoint x: 572, endPoint y: 738, distance: 168.9
click at [572, 738] on p "M . Yes . So I , I mean there's kind of quite a bit going on , as always . Um ,…" at bounding box center [723, 623] width 388 height 677
click at [597, 708] on div "+" at bounding box center [601, 710] width 18 height 18
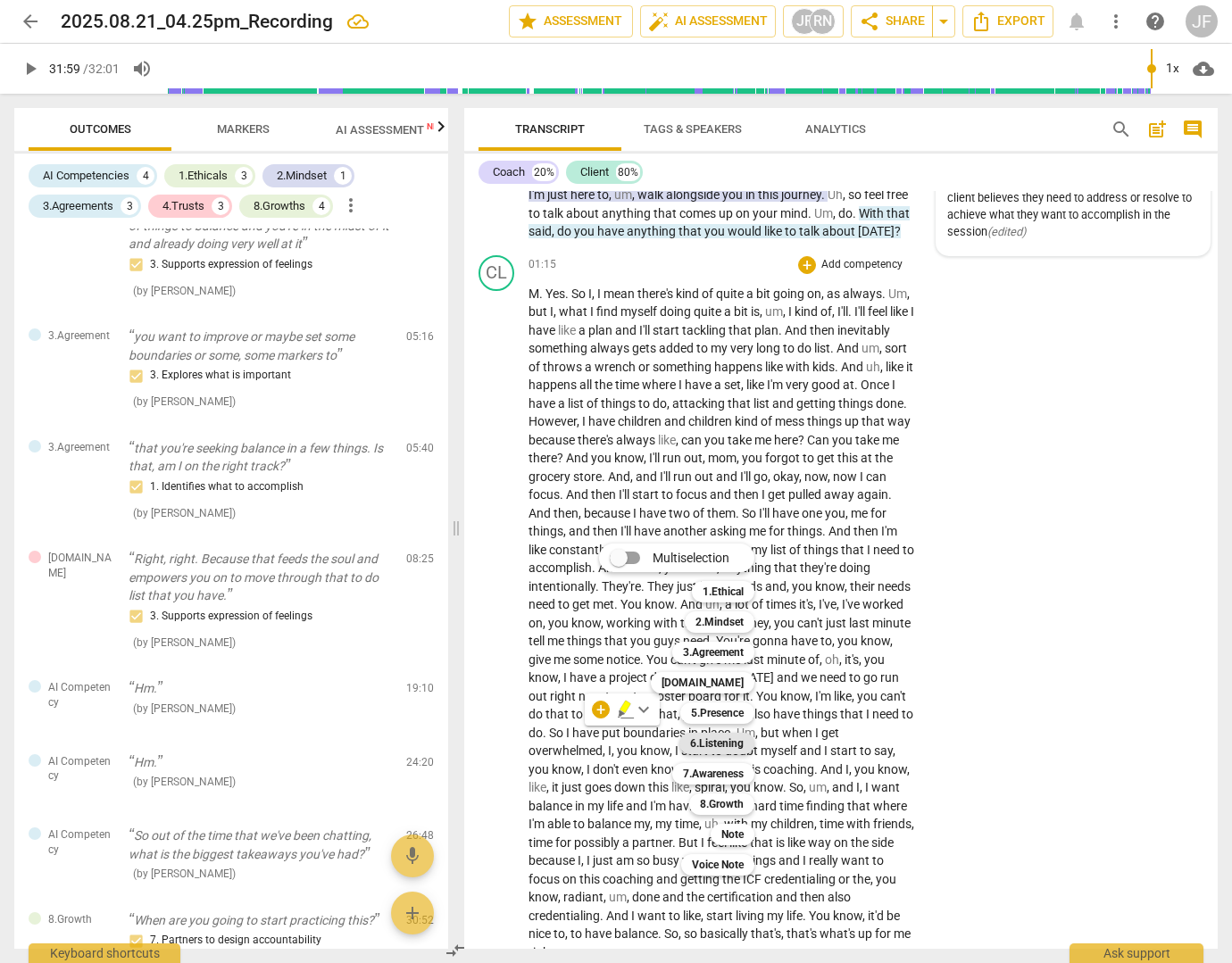
click at [721, 741] on b "6.Listening" at bounding box center [717, 743] width 53 height 22
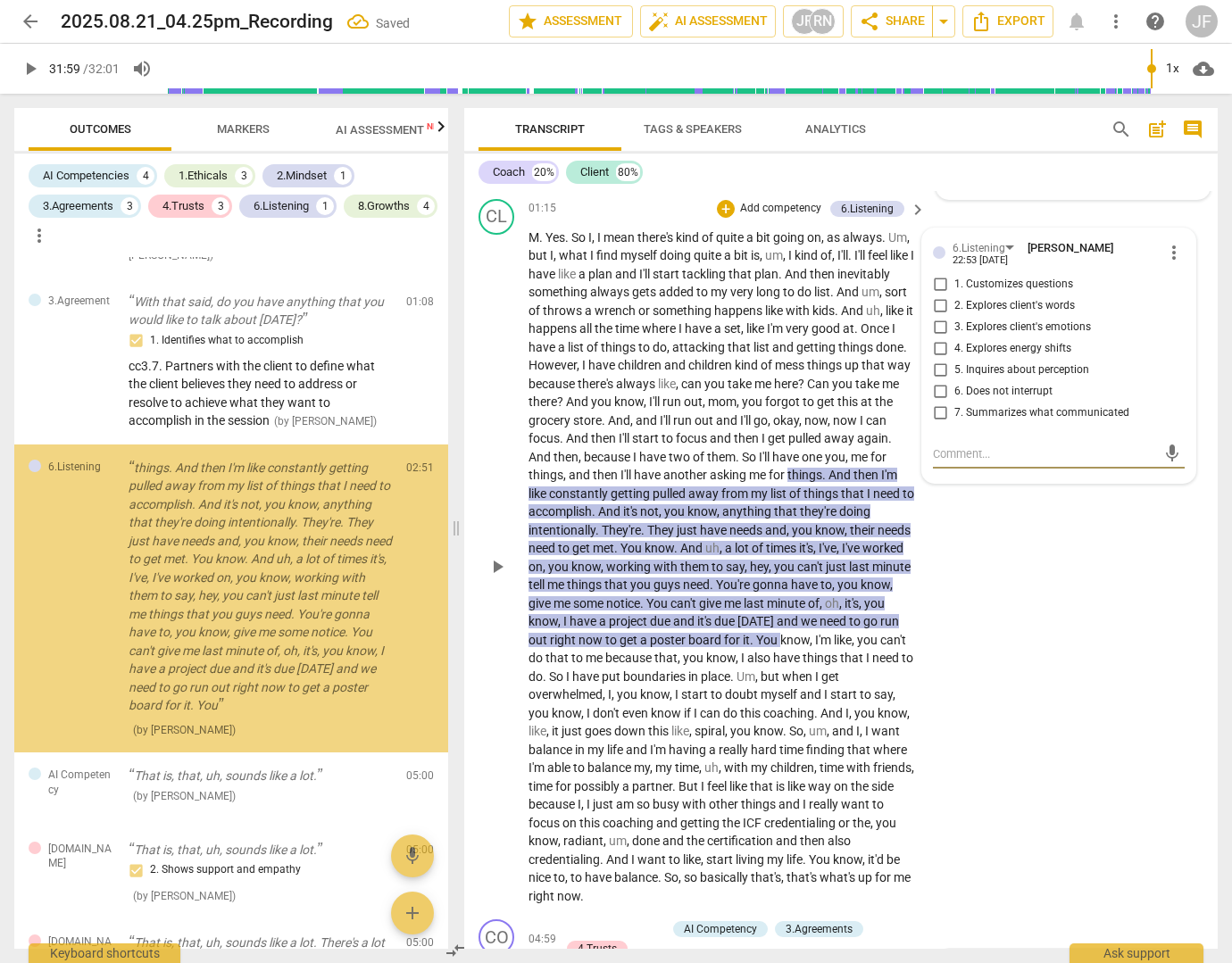
scroll to position [454, 0]
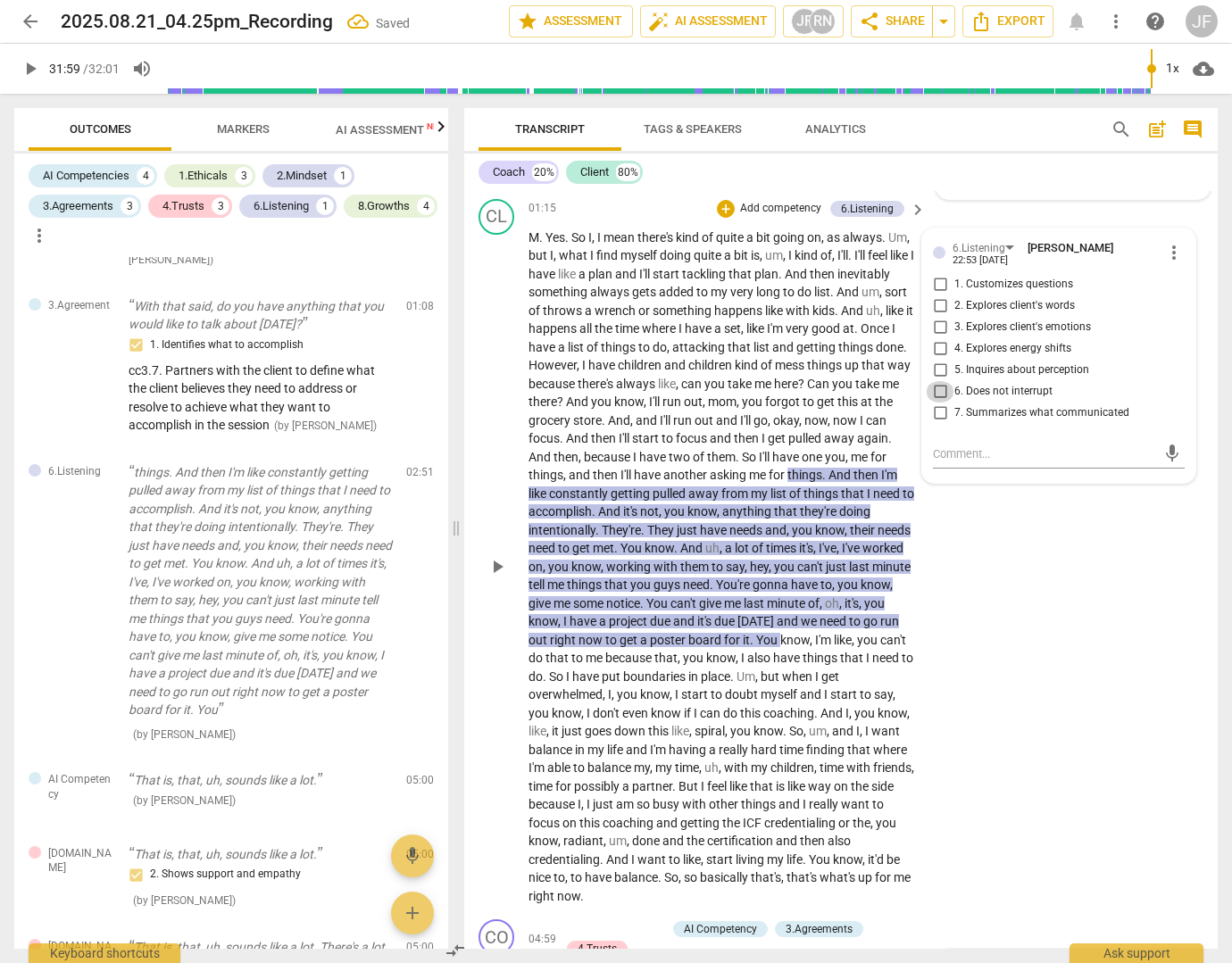
click at [934, 403] on input "6. Does not interrupt" at bounding box center [940, 392] width 29 height 22
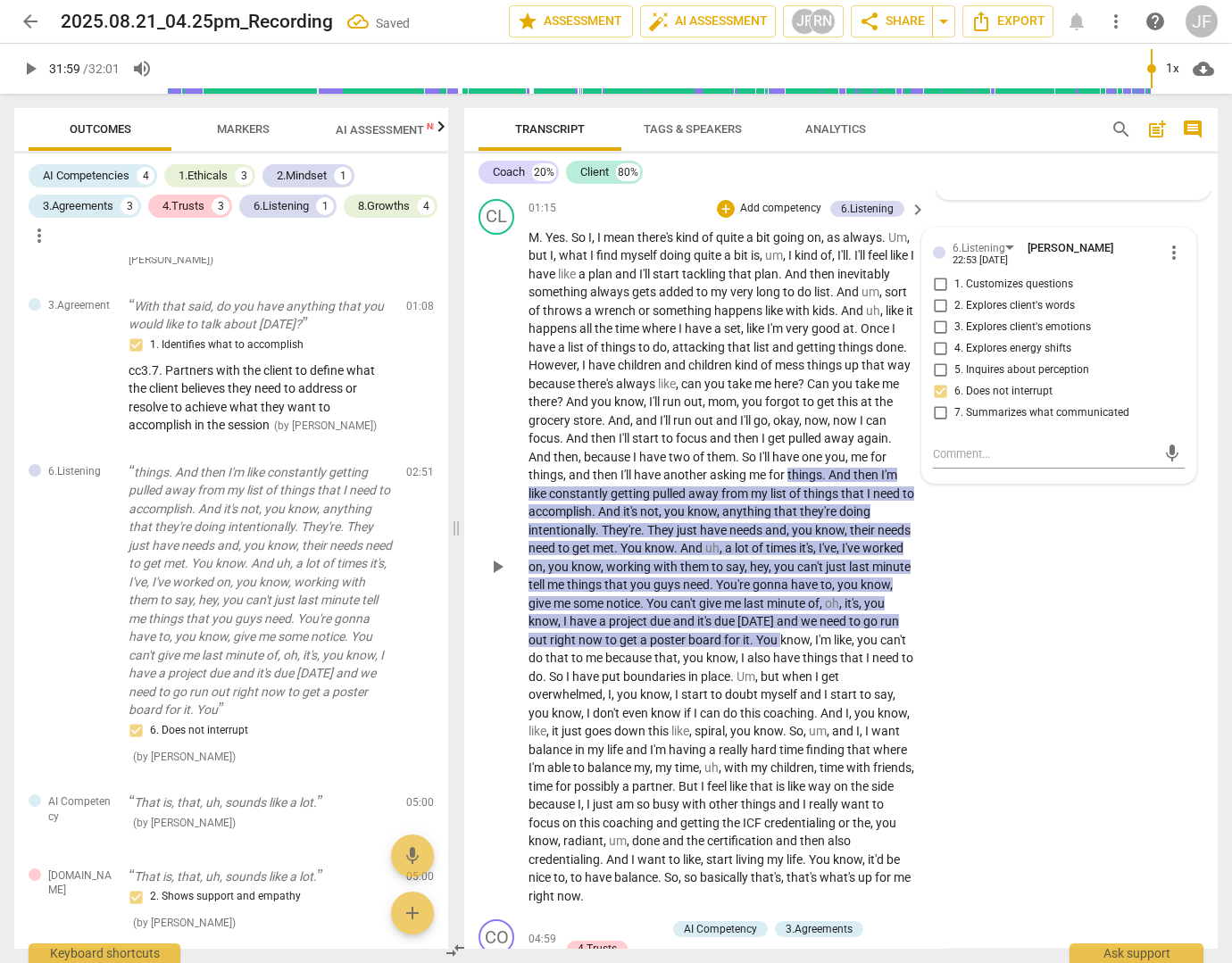
click at [1023, 653] on div "CL play_arrow pause 01:15 + Add competency 6.Listening keyboard_arrow_right M .…" at bounding box center [840, 552] width 753 height 721
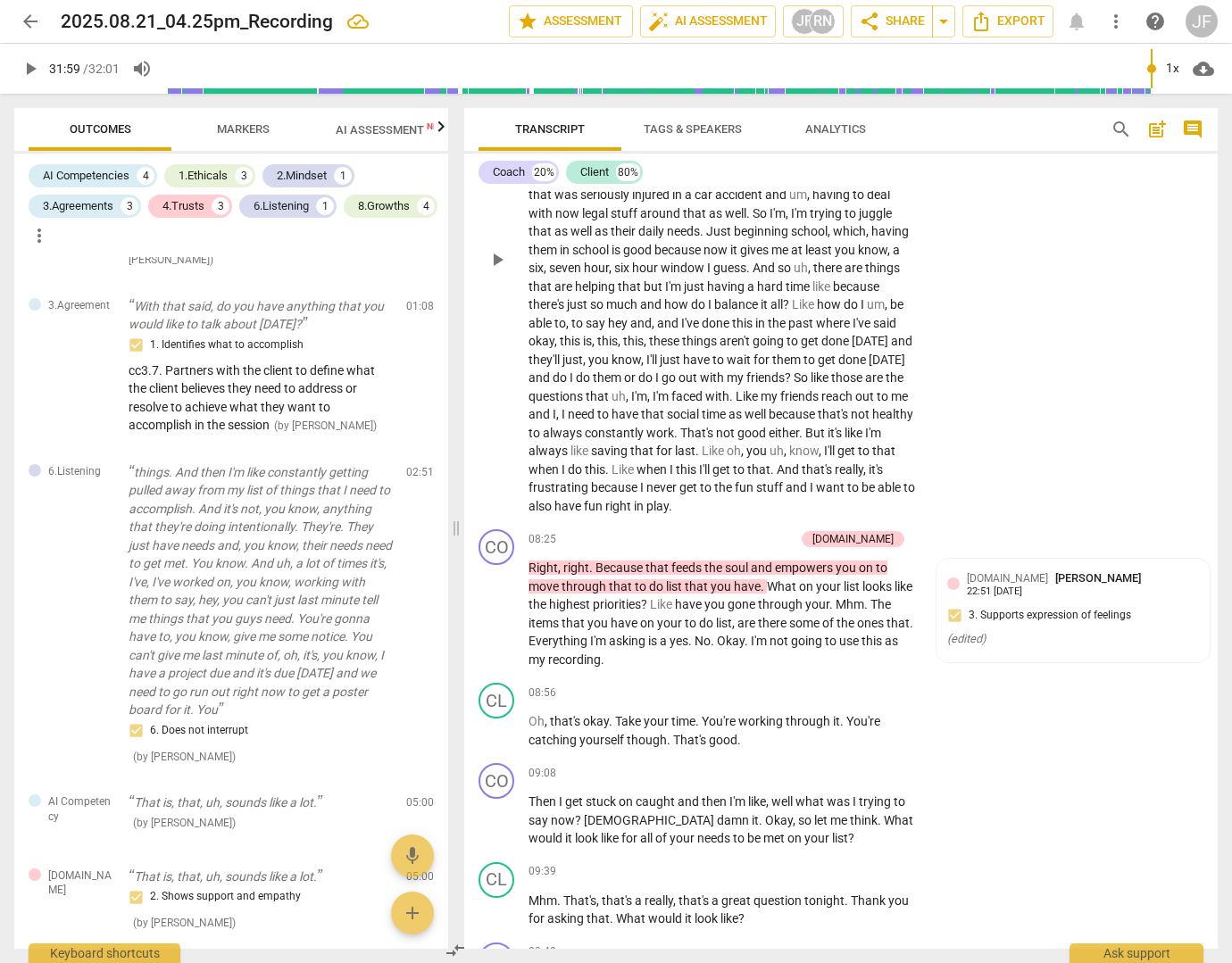
scroll to position [1841, 0]
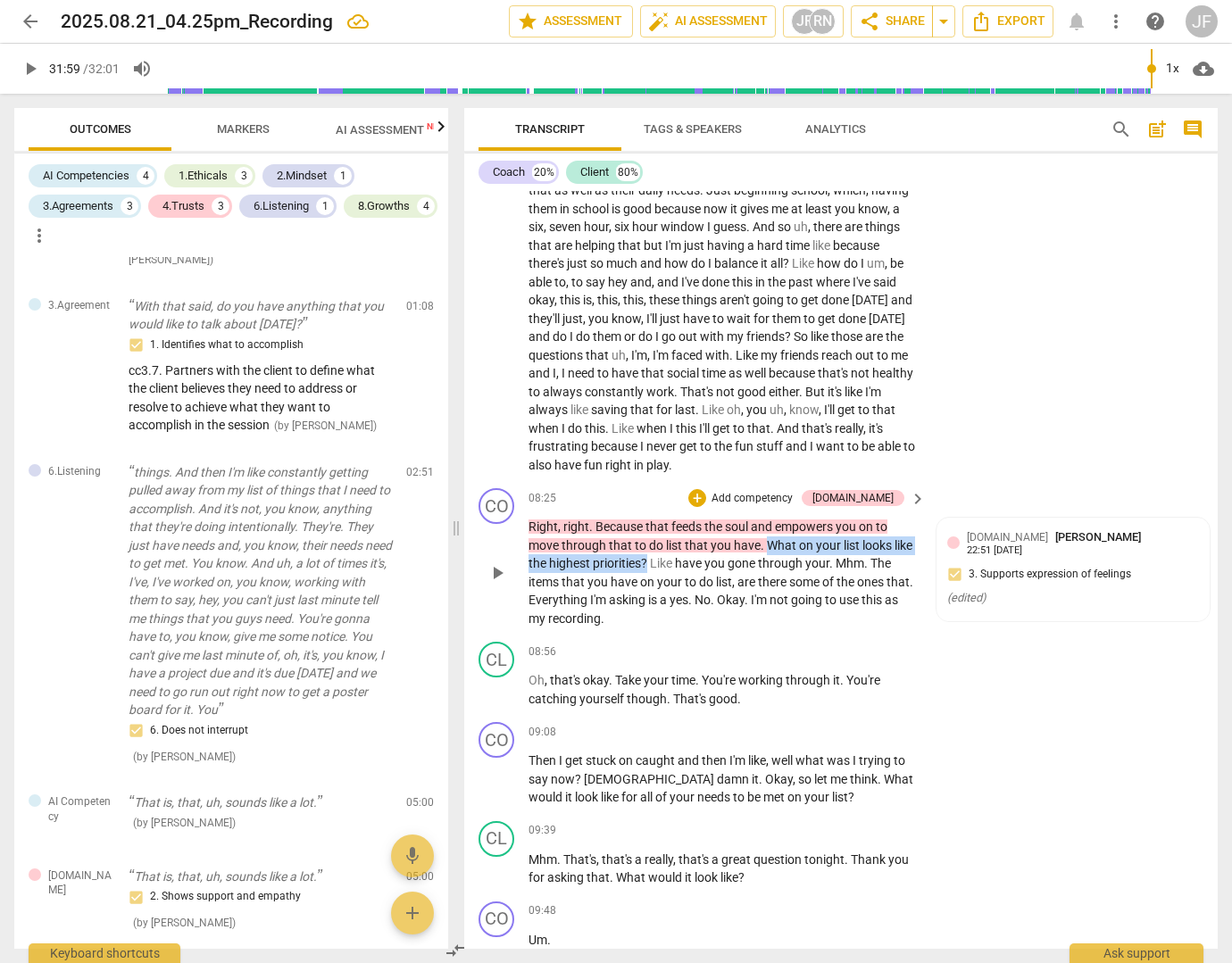
drag, startPoint x: 769, startPoint y: 563, endPoint x: 648, endPoint y: 585, distance: 123.0
click at [648, 585] on p "Right , right . Because that feeds the soul and empowers you on to move through…" at bounding box center [723, 572] width 388 height 109
click at [666, 554] on div "+" at bounding box center [667, 557] width 18 height 18
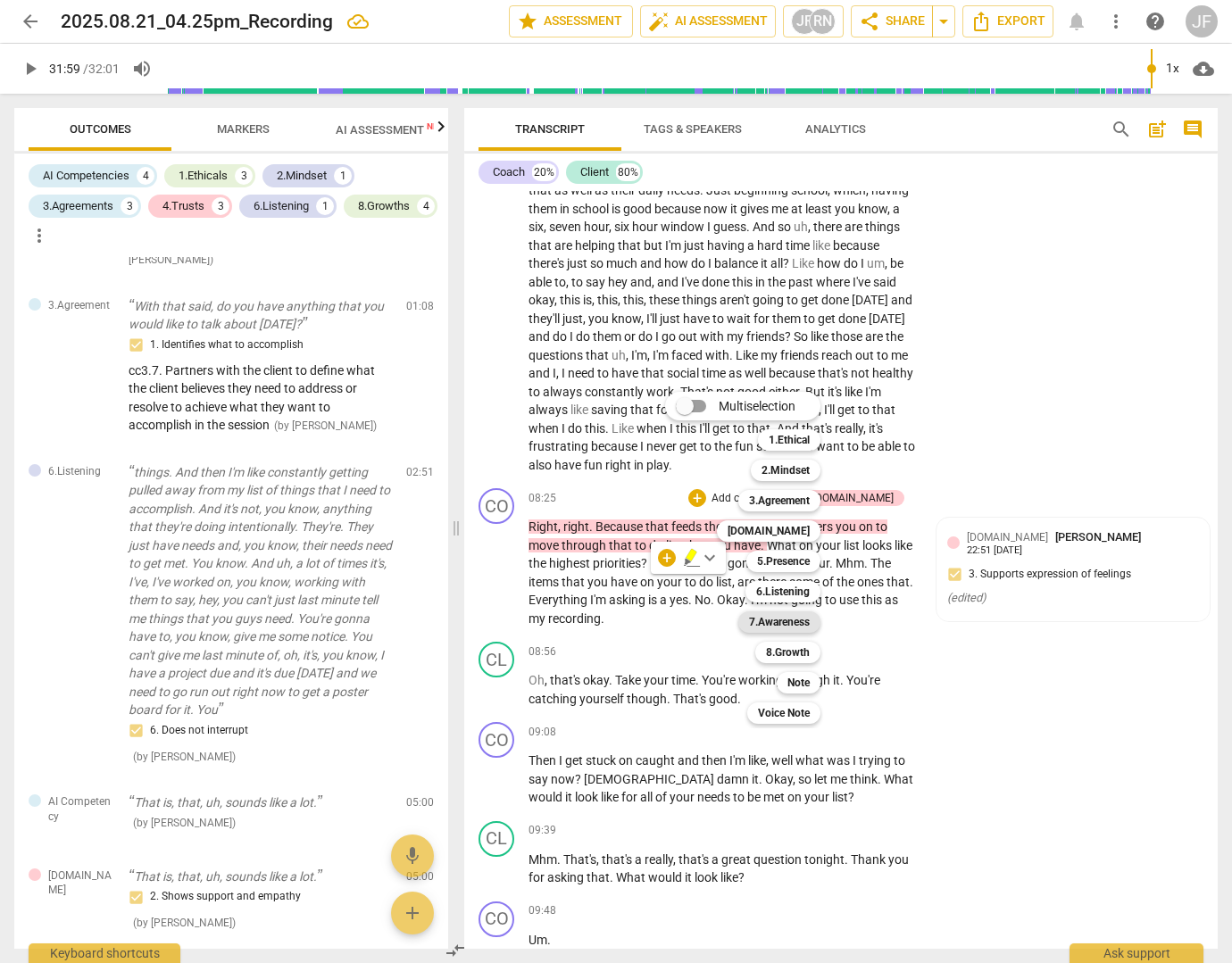
click at [769, 618] on b "7.Awareness" at bounding box center [779, 622] width 61 height 22
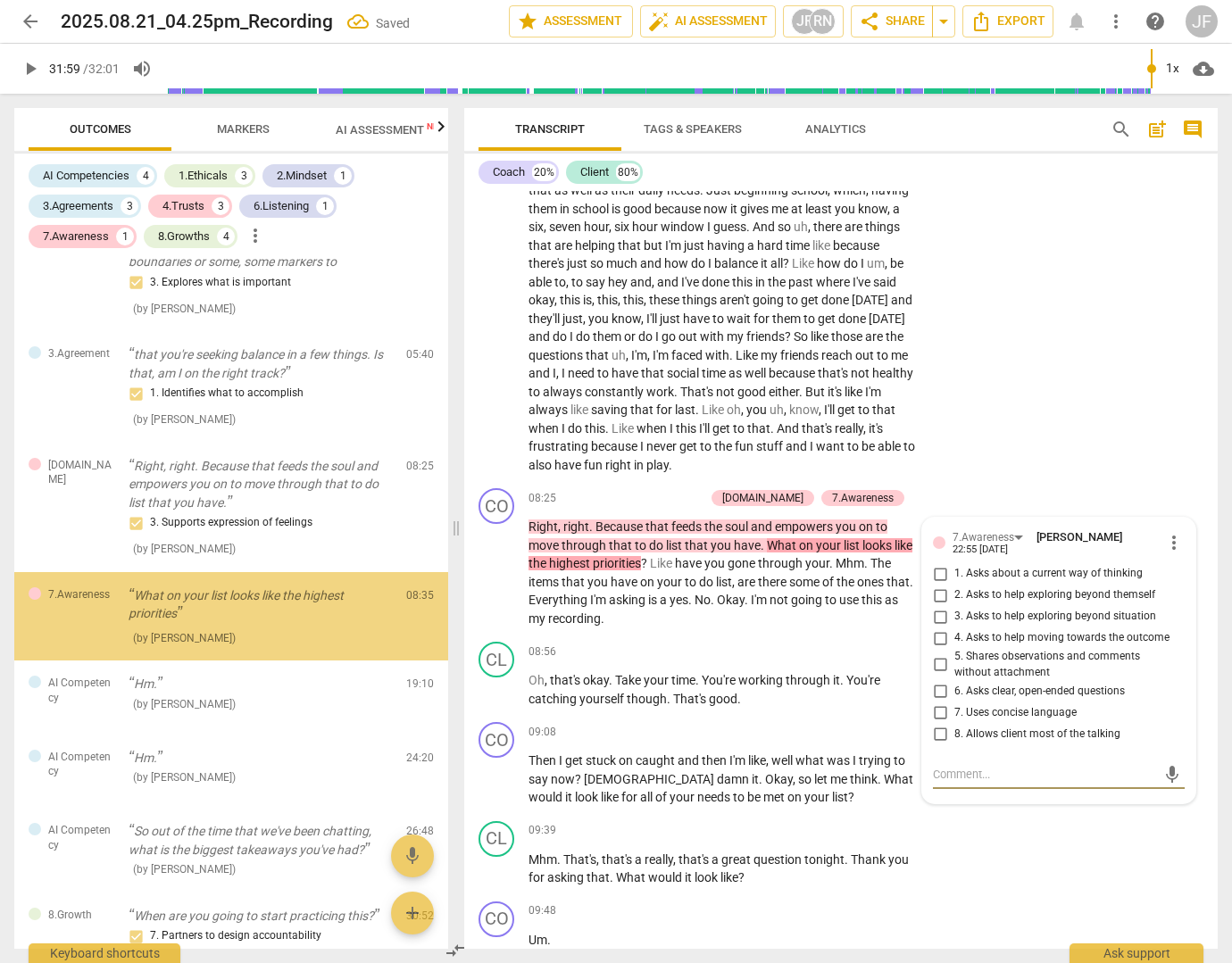
scroll to position [1322, 0]
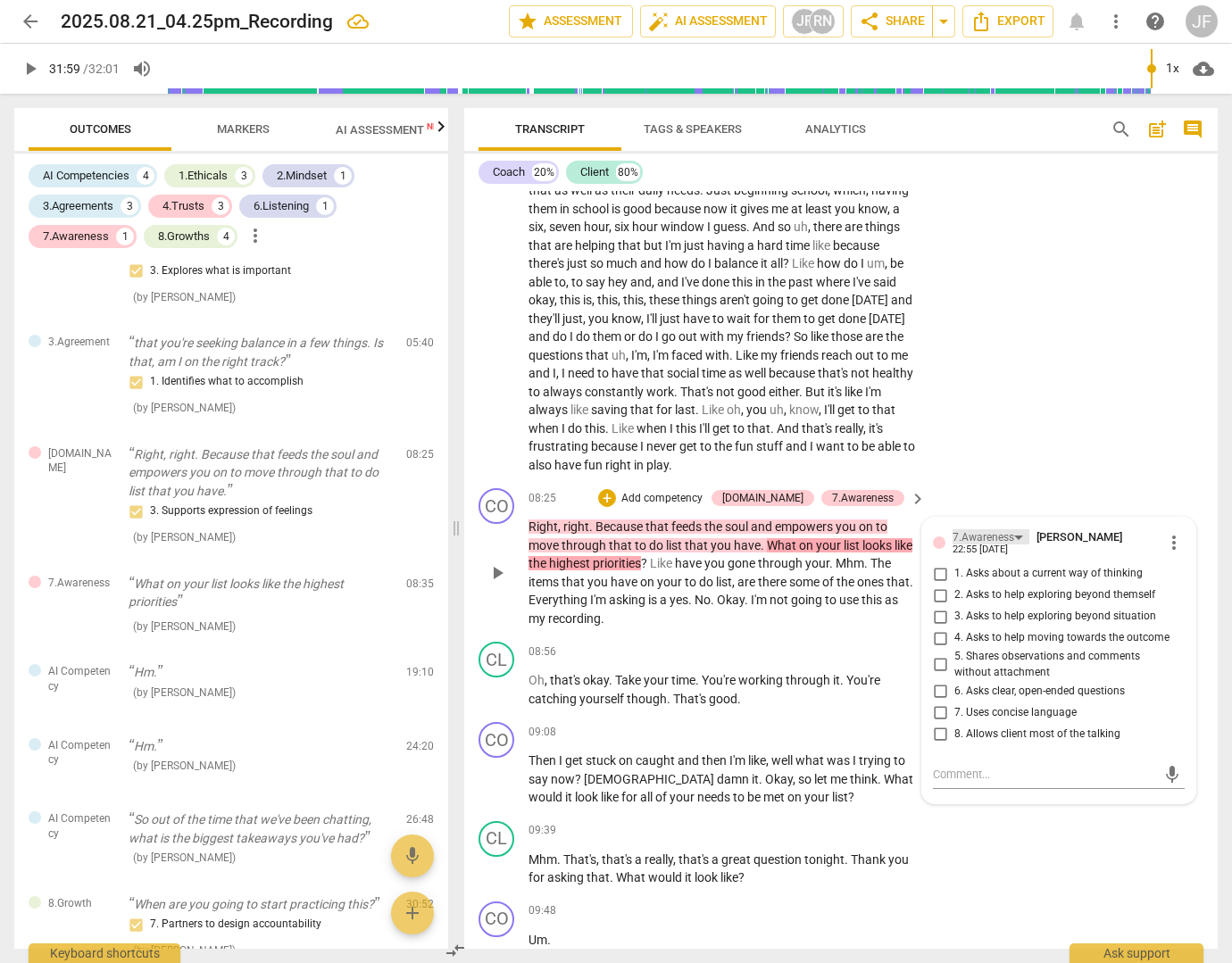
click at [967, 546] on div "7.Awareness" at bounding box center [983, 537] width 62 height 17
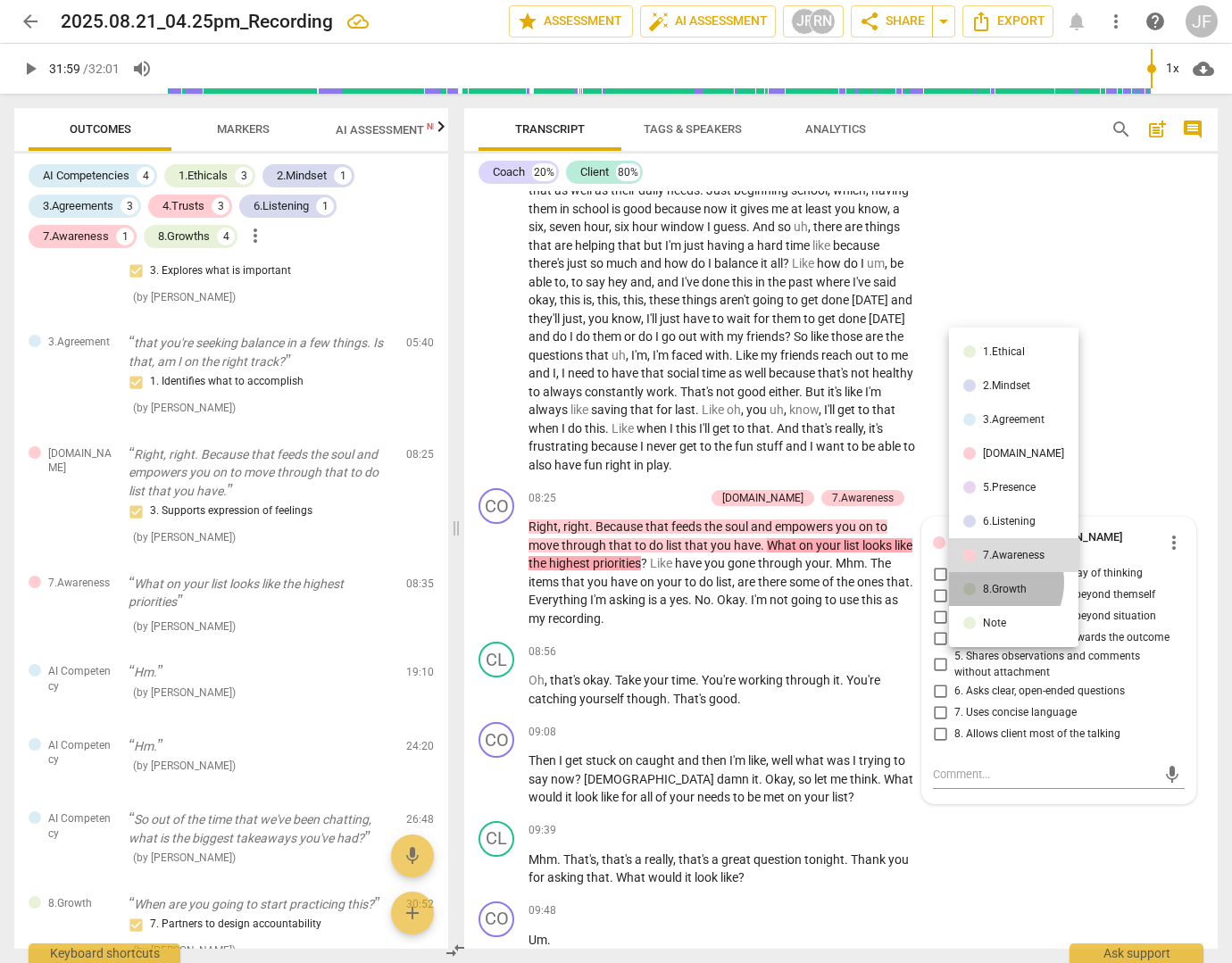
click at [989, 584] on div "8.Growth" at bounding box center [1005, 589] width 43 height 11
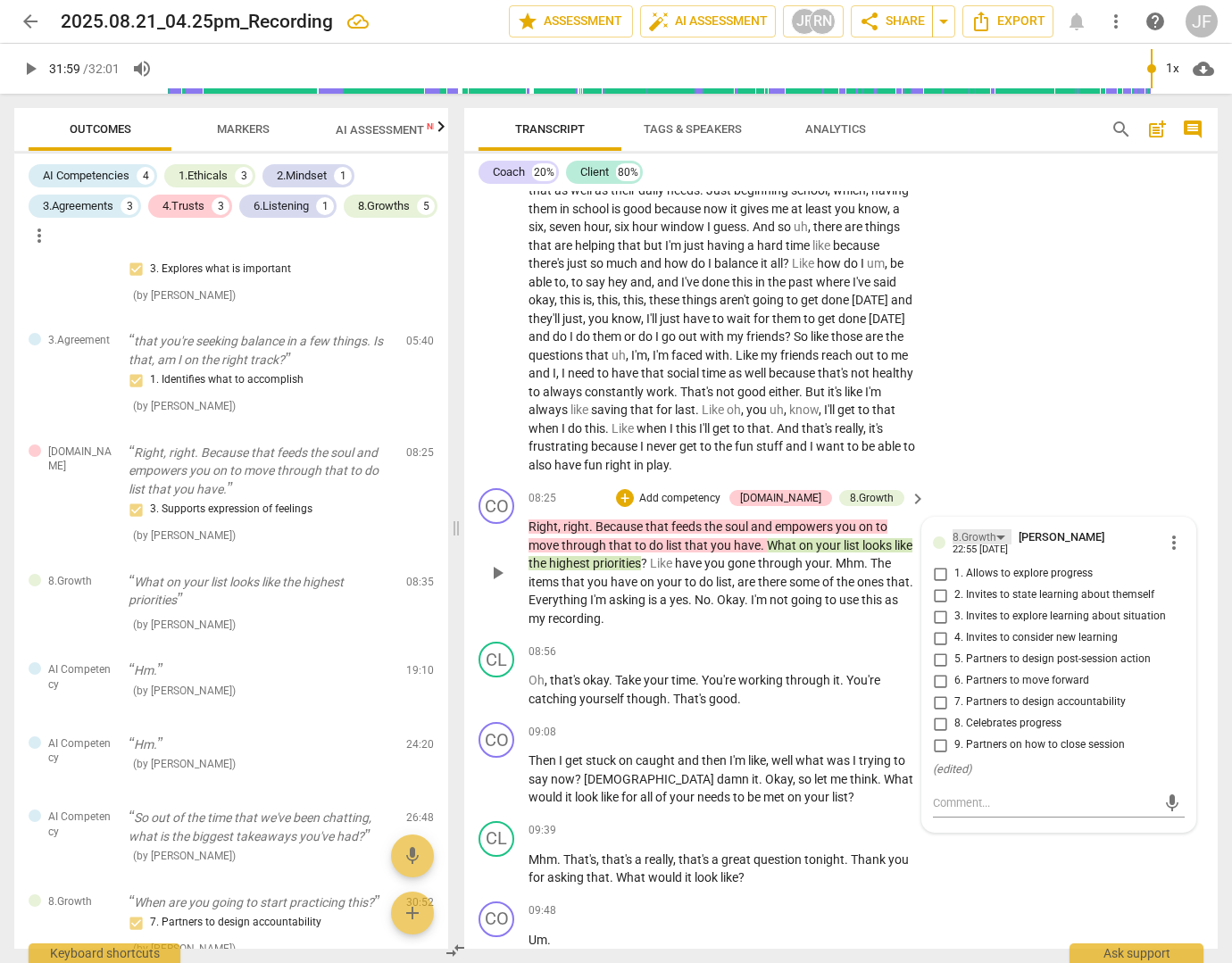
click at [997, 545] on div "8.Growth" at bounding box center [982, 536] width 59 height 15
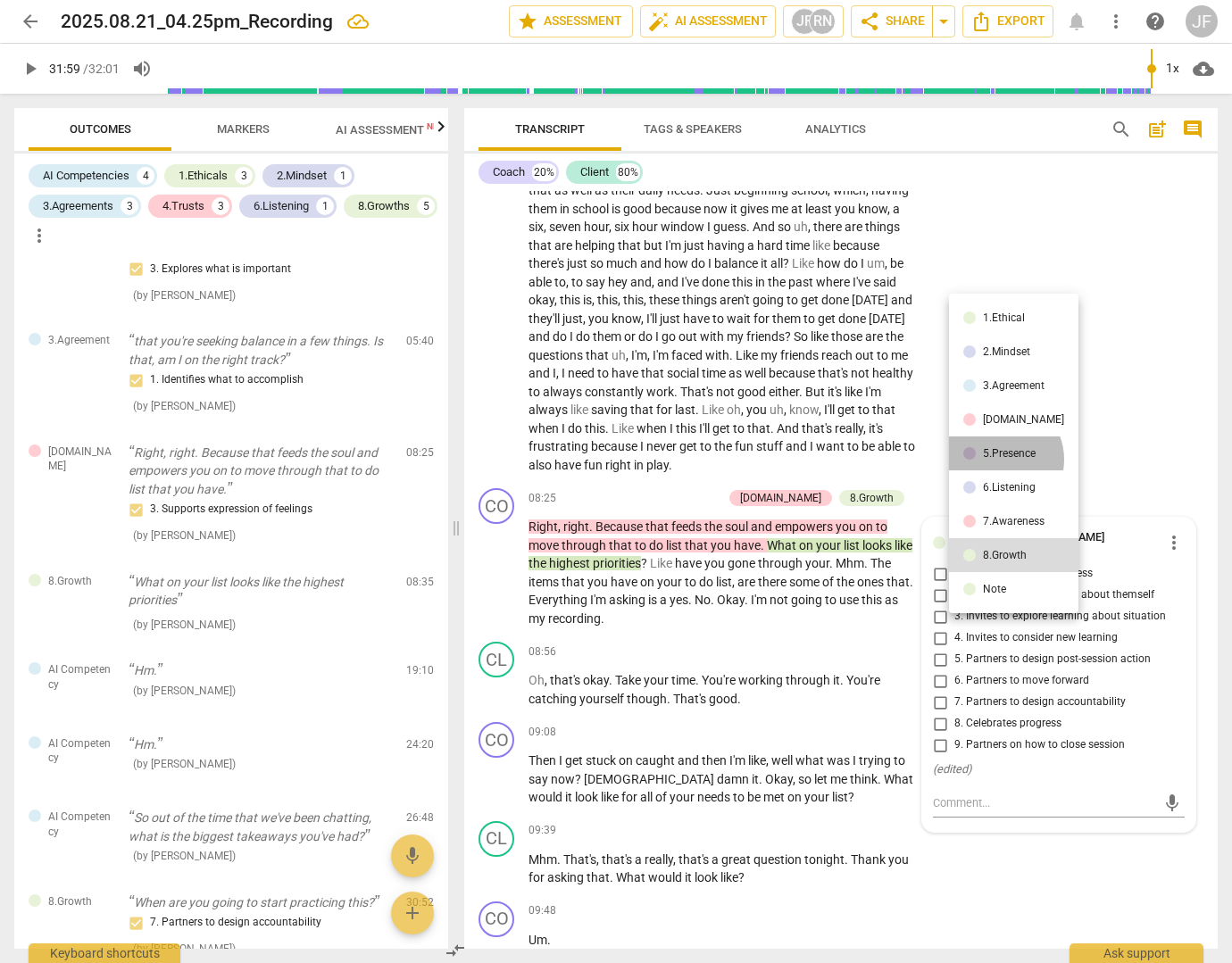
click at [997, 460] on li "5.Presence" at bounding box center [1012, 453] width 129 height 33
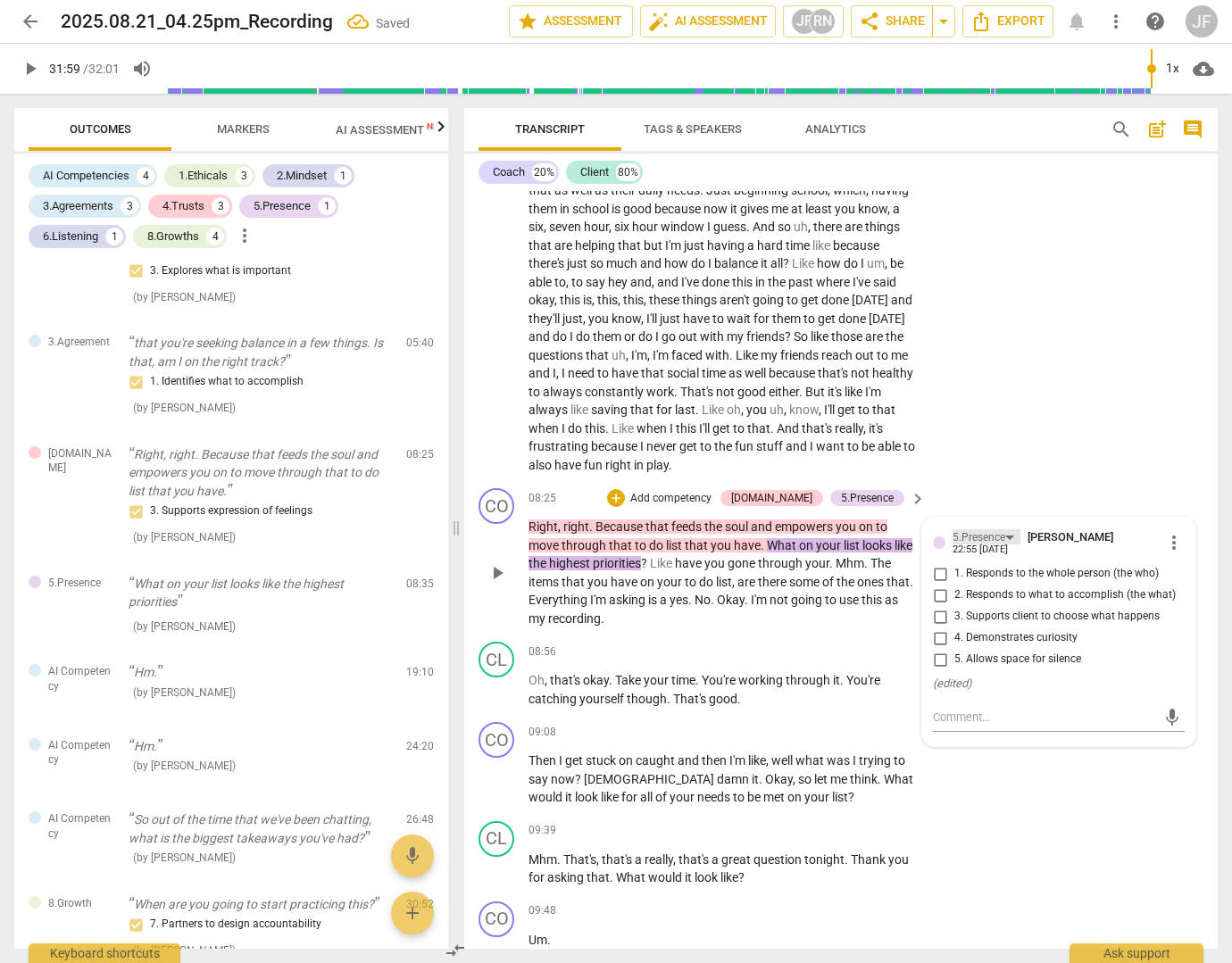
click at [997, 546] on div "5.Presence" at bounding box center [978, 537] width 52 height 17
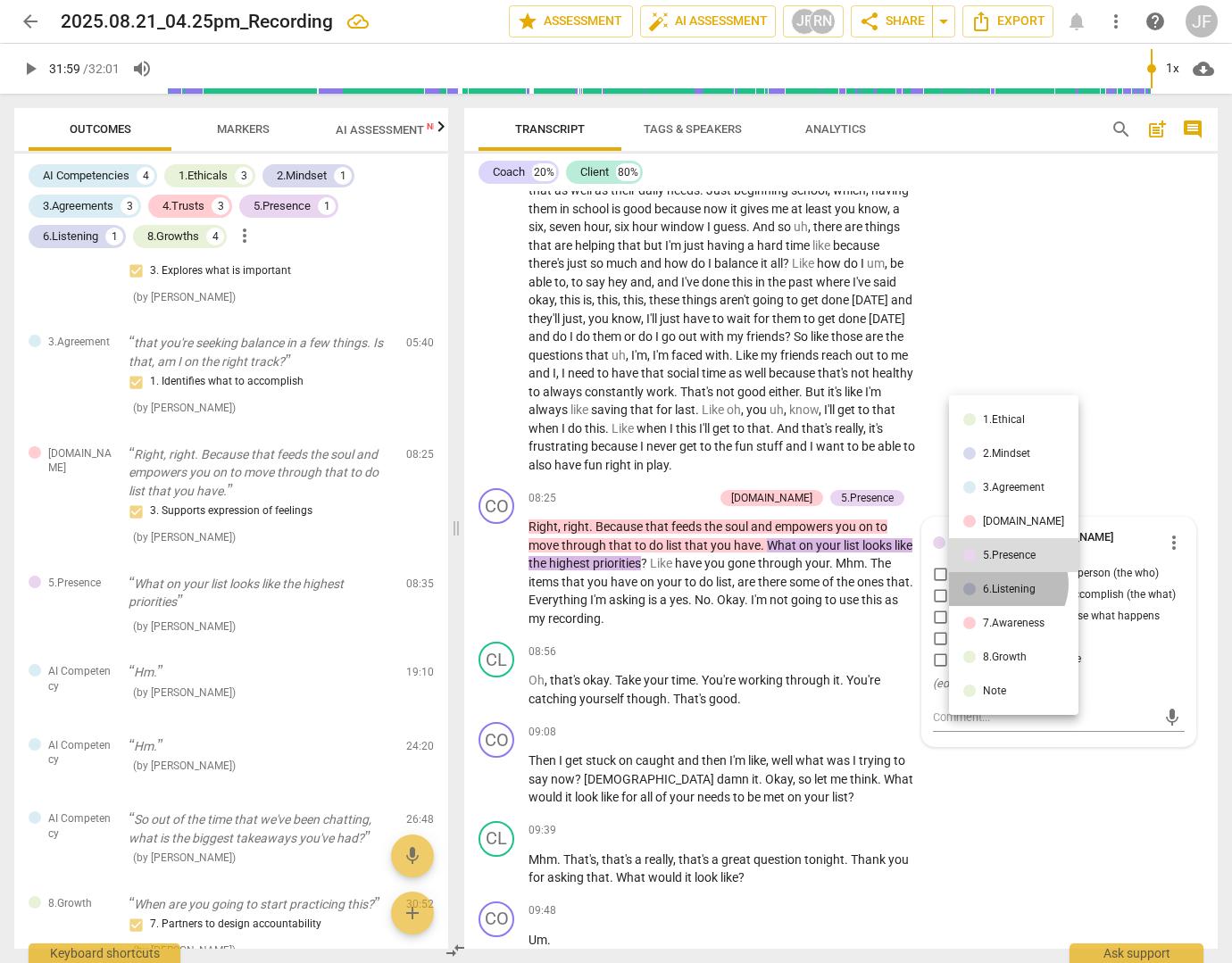
click at [1005, 585] on div "6.Listening" at bounding box center [1008, 589] width 52 height 11
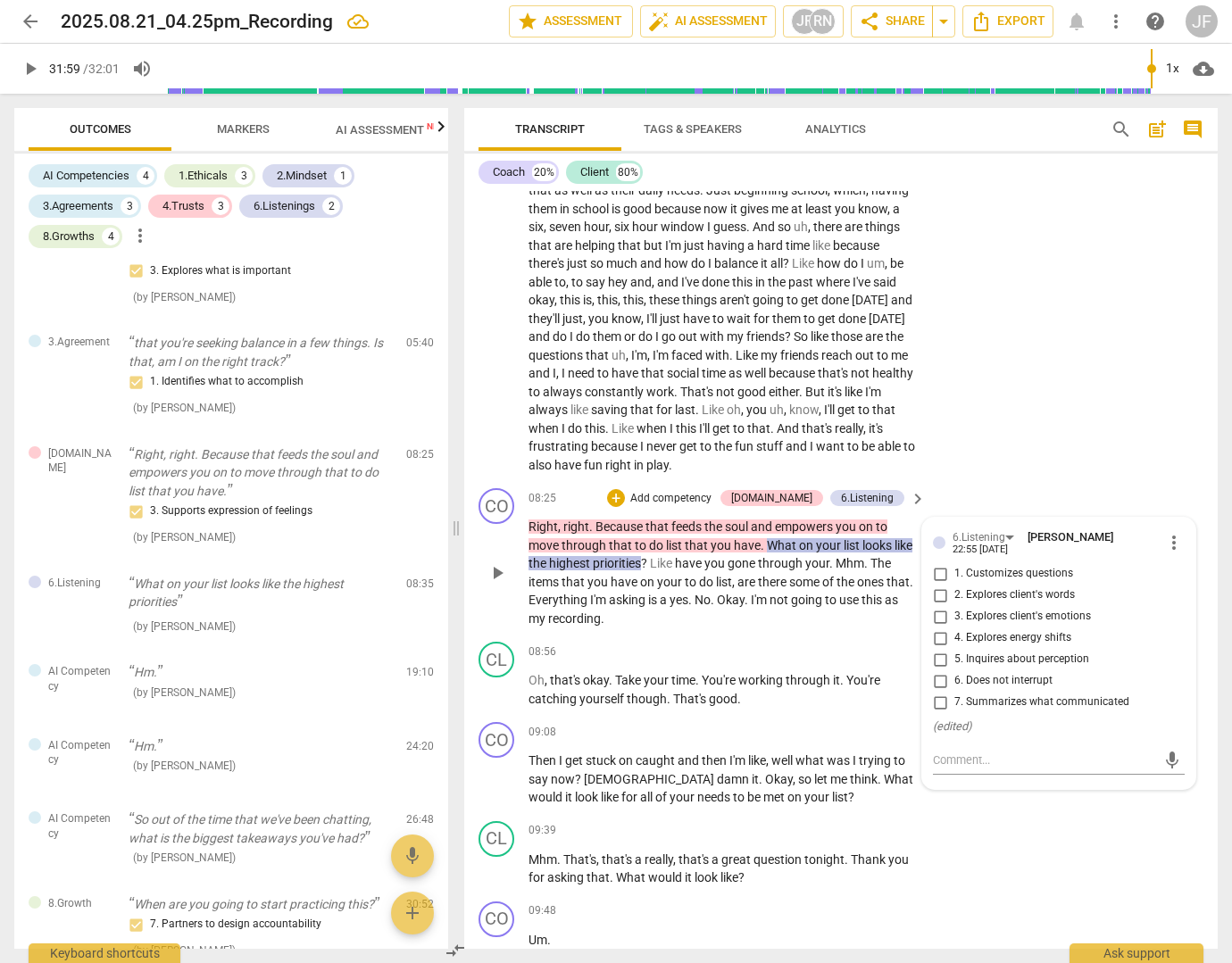
click at [968, 668] on span "5. Inquires about perception" at bounding box center [1021, 660] width 135 height 16
click at [954, 671] on input "5. Inquires about perception" at bounding box center [940, 660] width 29 height 22
click at [1079, 846] on div "CL play_arrow pause 09:39 + Add competency keyboard_arrow_right Mhm . That's , …" at bounding box center [840, 855] width 753 height 81
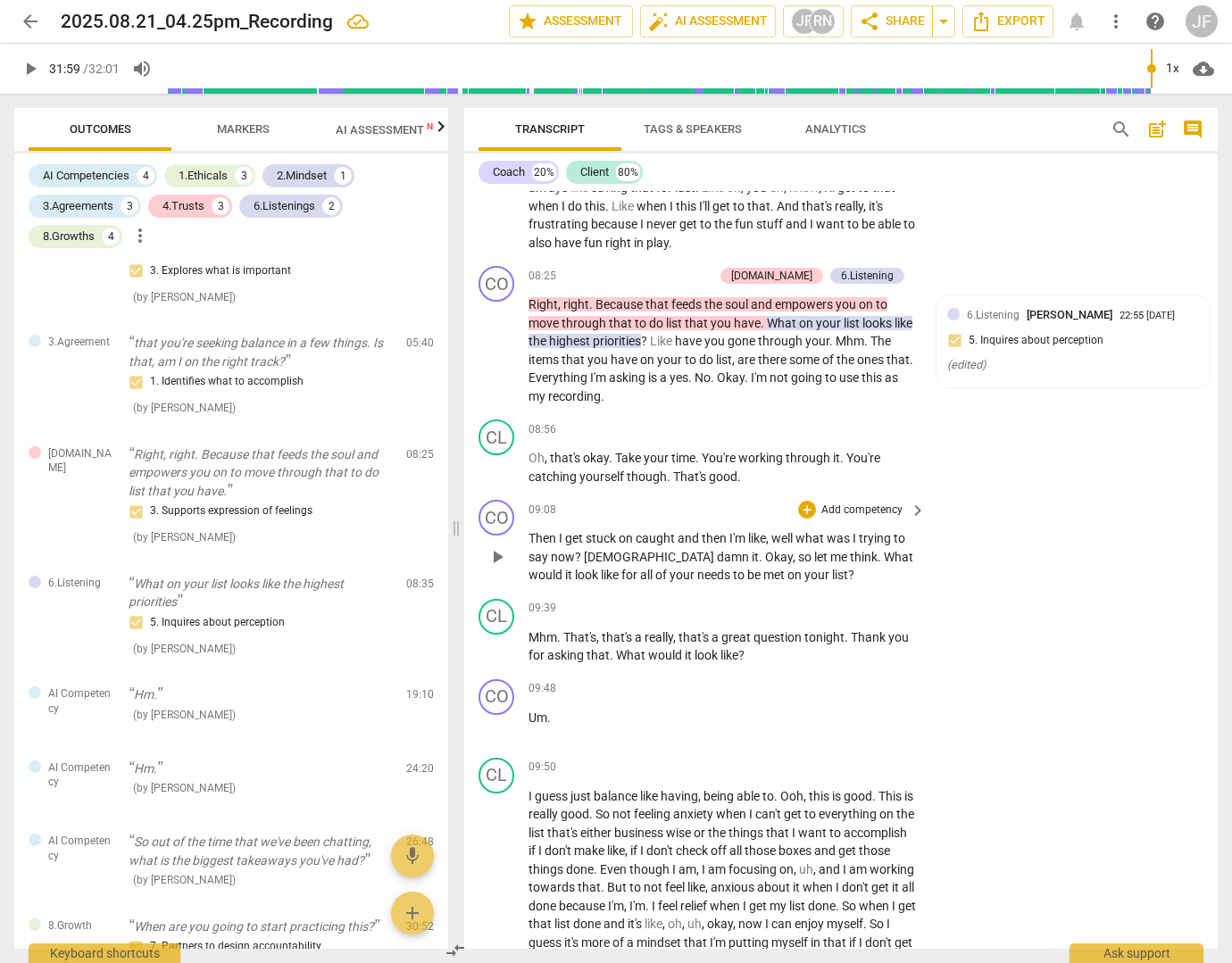
scroll to position [2109, 0]
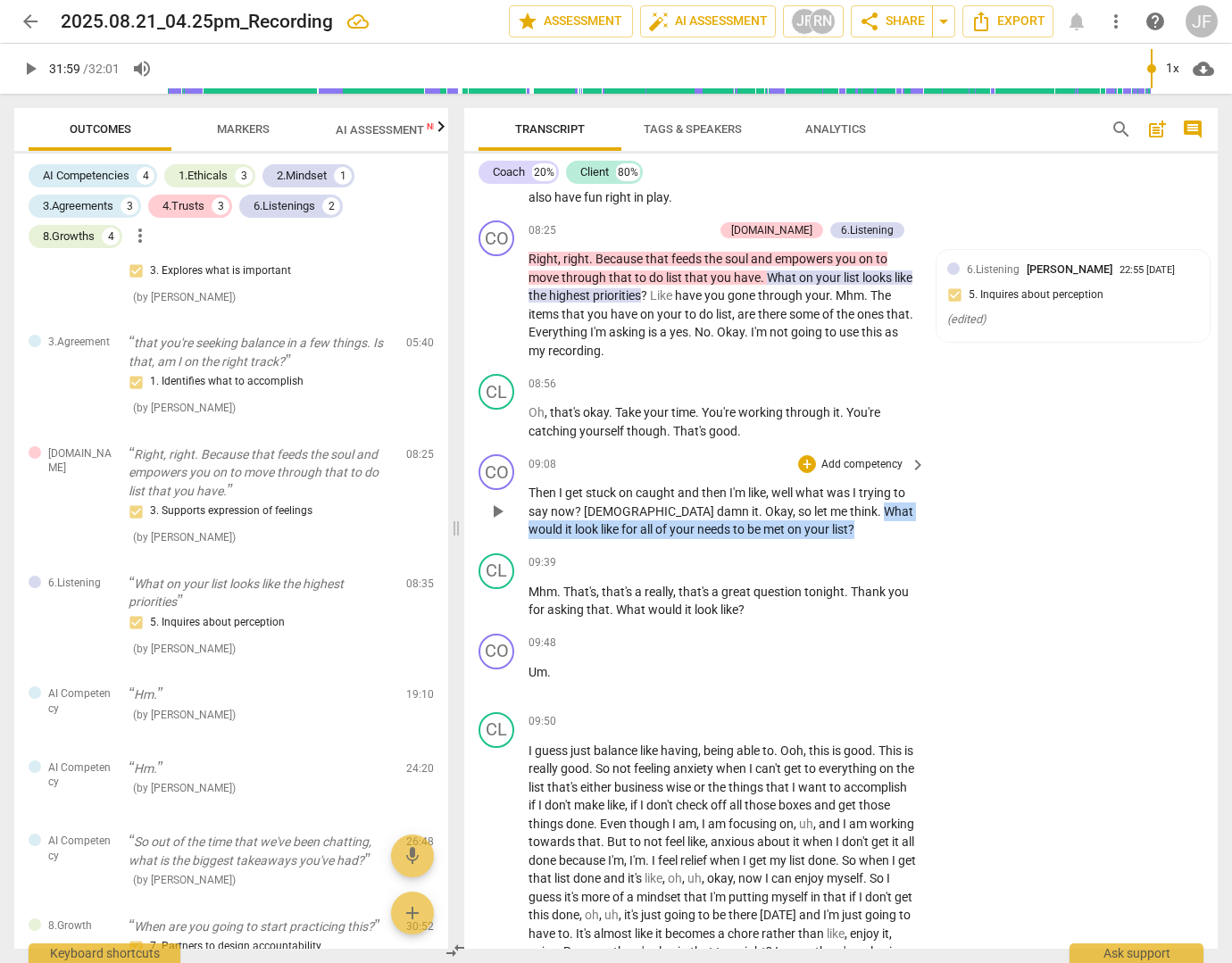
drag, startPoint x: 777, startPoint y: 531, endPoint x: 775, endPoint y: 545, distance: 14.1
click at [775, 539] on p "Then I get stuck on caught and then I'm like , well what was I trying to say no…" at bounding box center [723, 511] width 388 height 55
click at [782, 523] on div "+" at bounding box center [780, 524] width 18 height 18
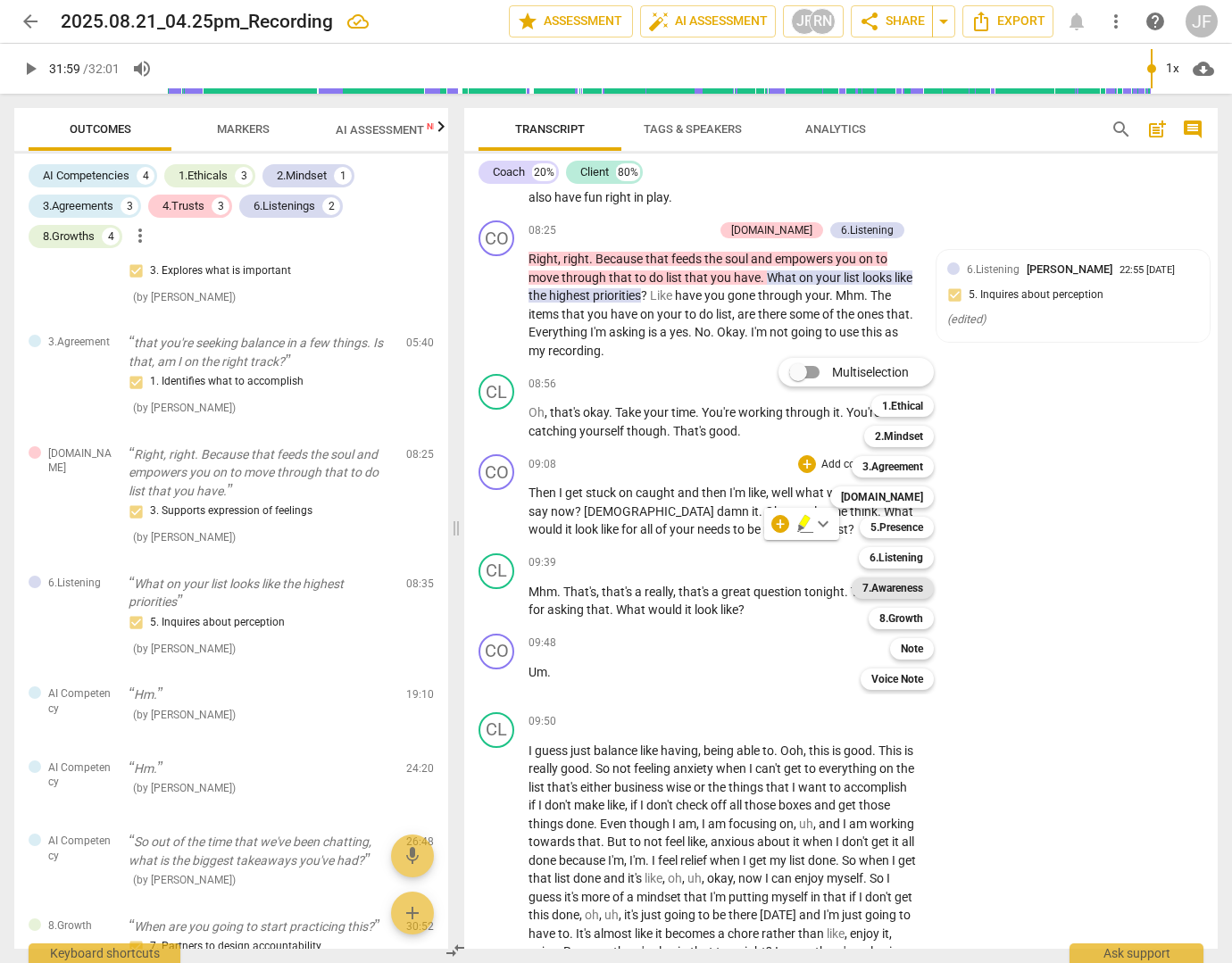
click at [901, 580] on b "7.Awareness" at bounding box center [893, 588] width 61 height 22
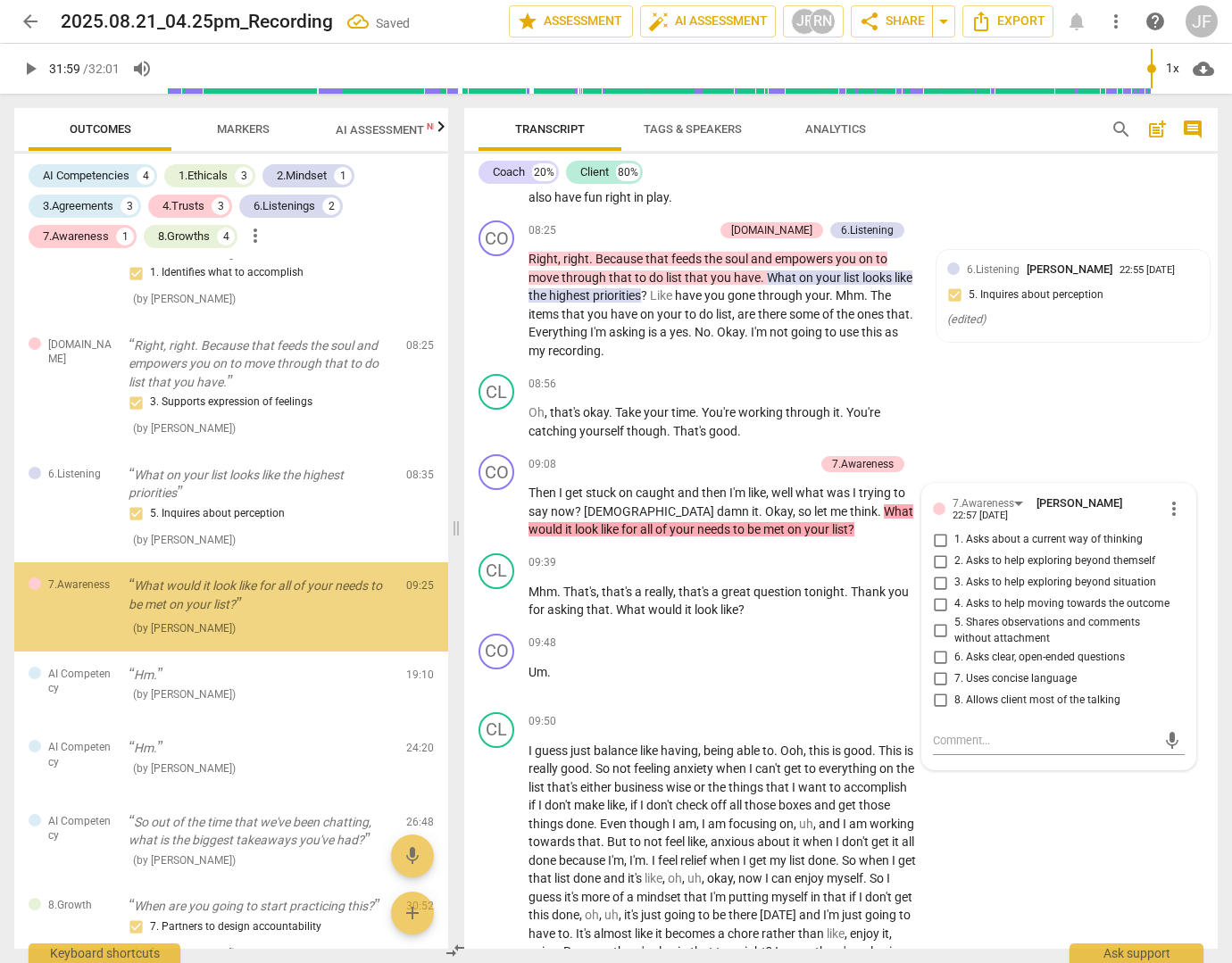
scroll to position [1435, 0]
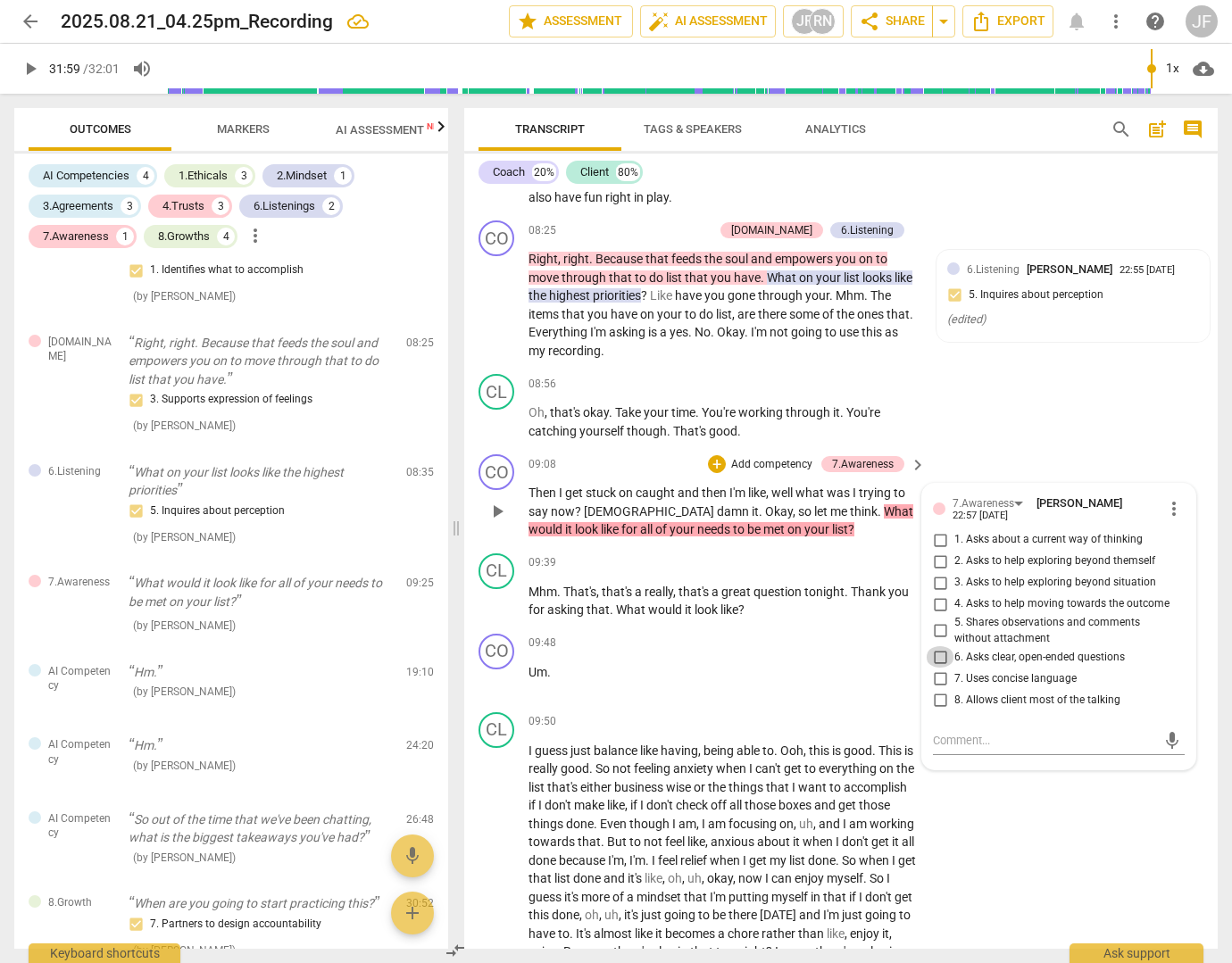
click at [940, 668] on input "6. Asks clear, open-ended questions" at bounding box center [940, 657] width 29 height 22
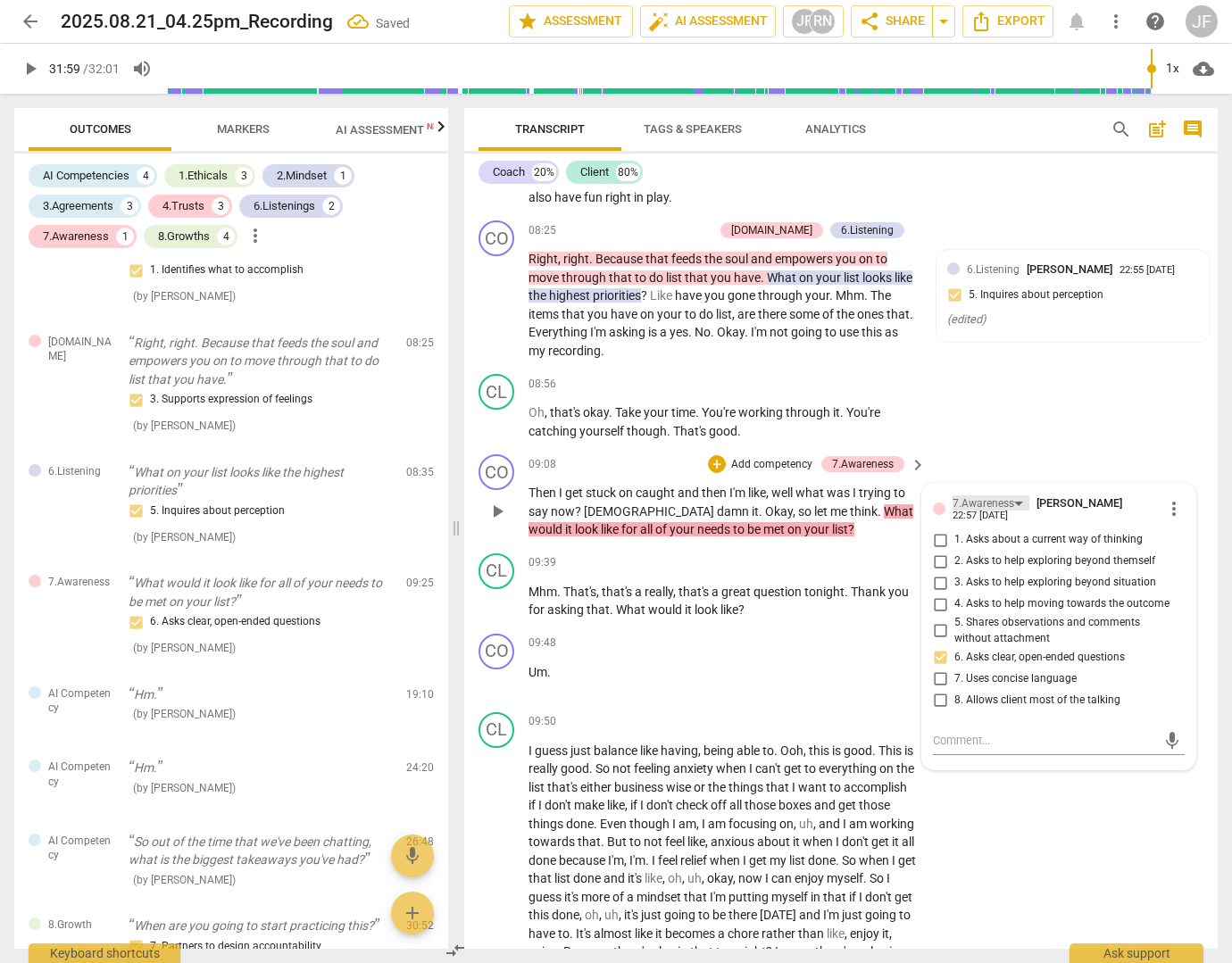
click at [1014, 510] on div "7.Awareness" at bounding box center [991, 502] width 77 height 15
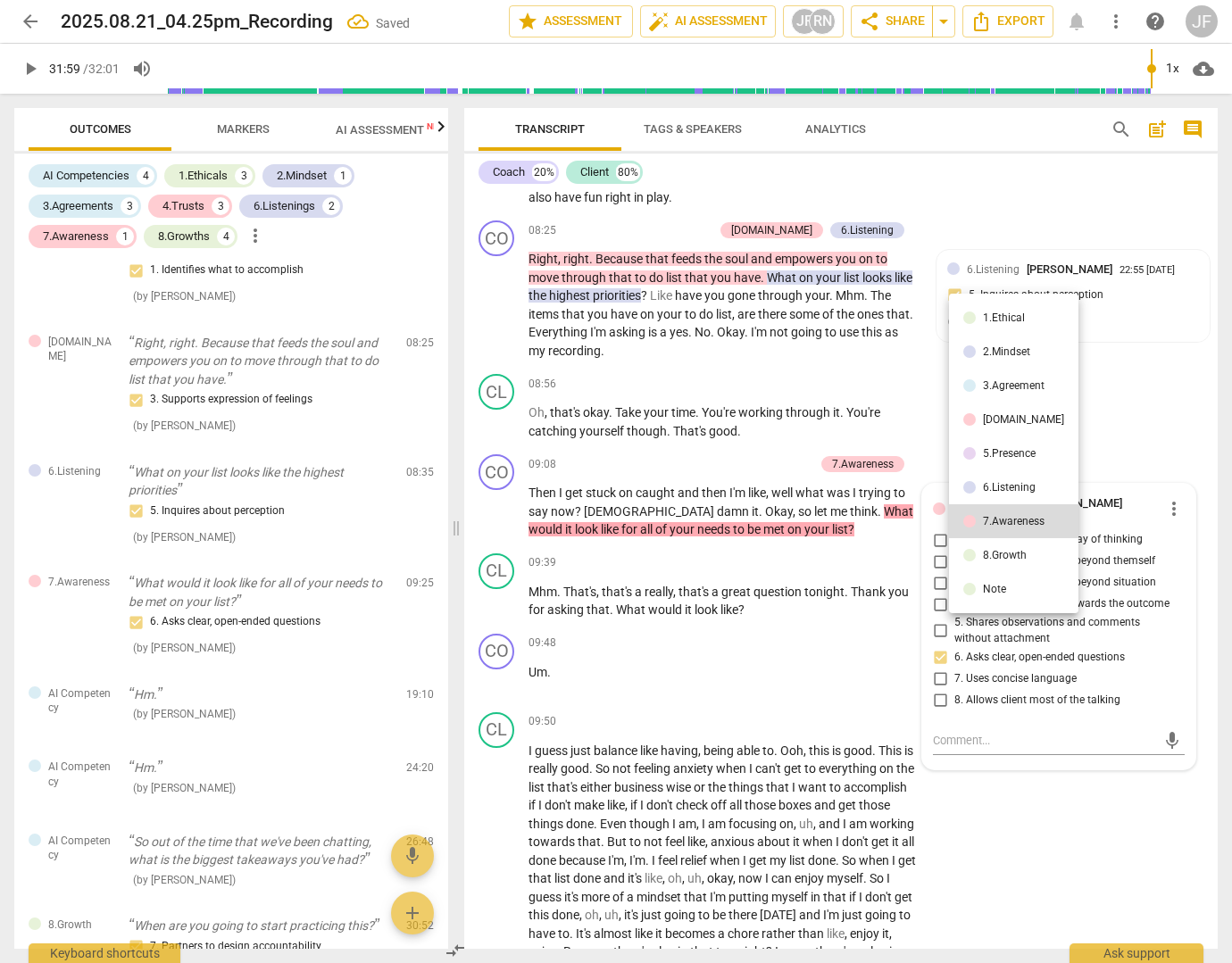
click at [1008, 550] on div "8.Growth" at bounding box center [1005, 554] width 43 height 11
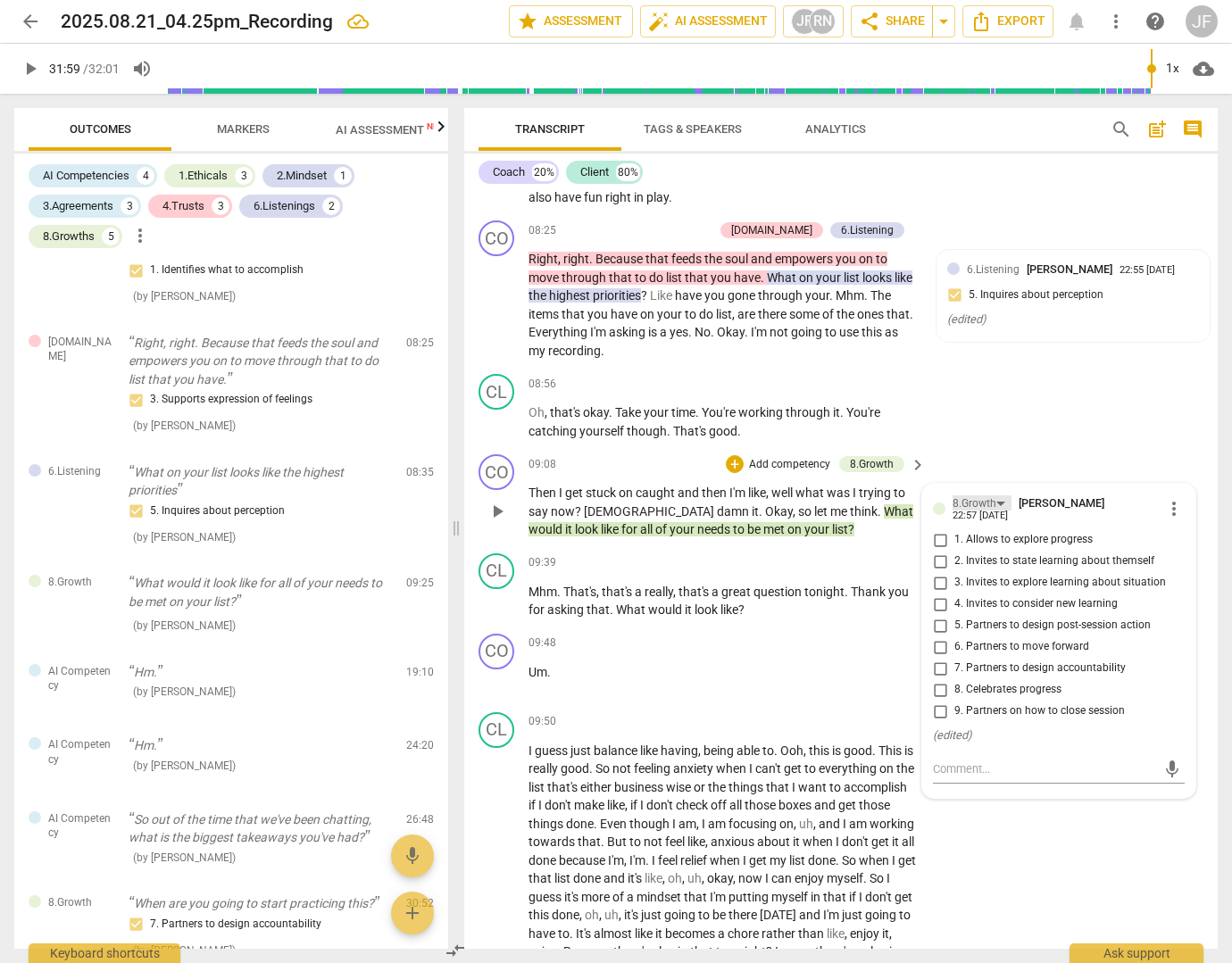
click at [1004, 510] on div "8.Growth" at bounding box center [982, 502] width 59 height 15
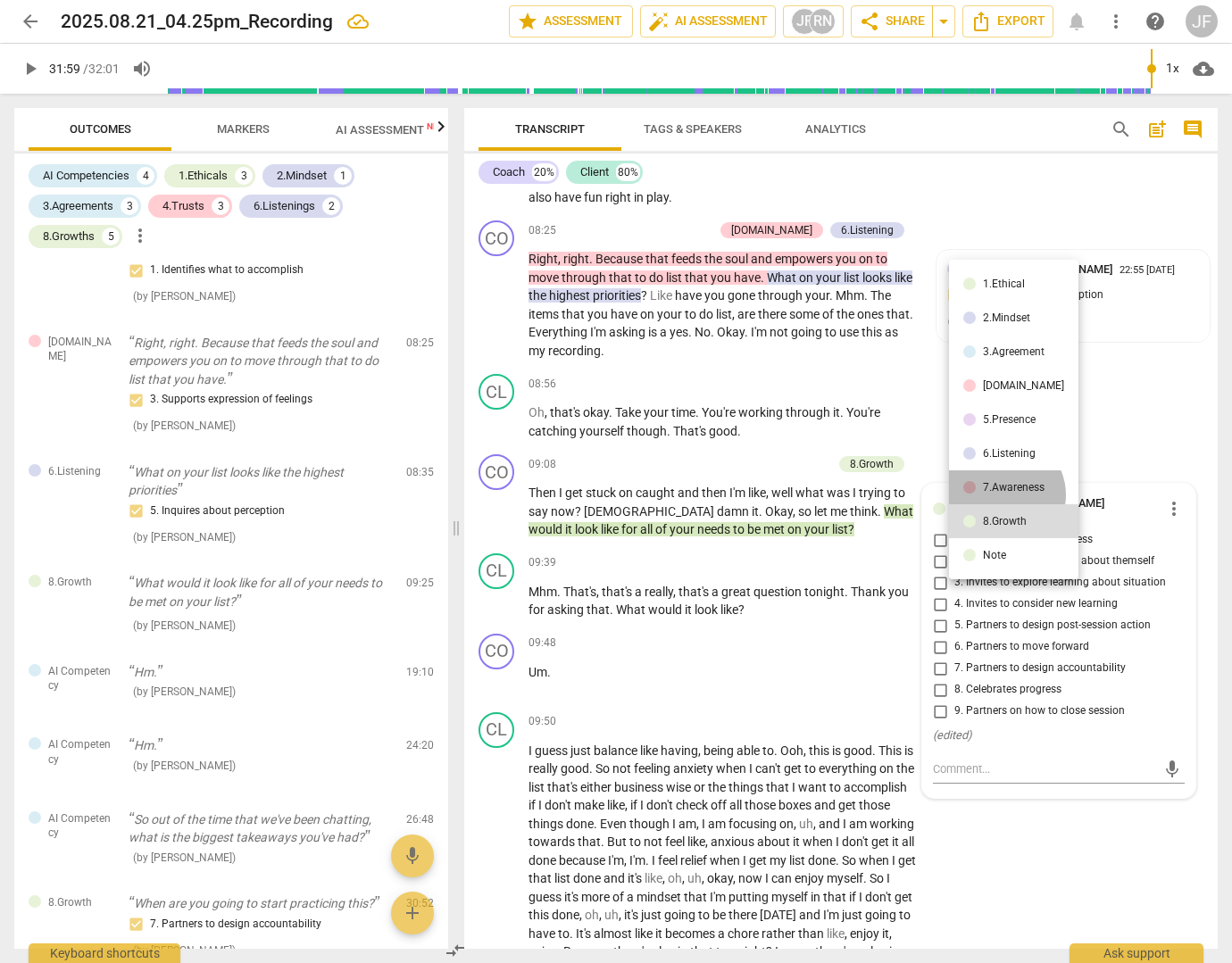
click at [1004, 495] on li "7.Awareness" at bounding box center [1012, 487] width 129 height 33
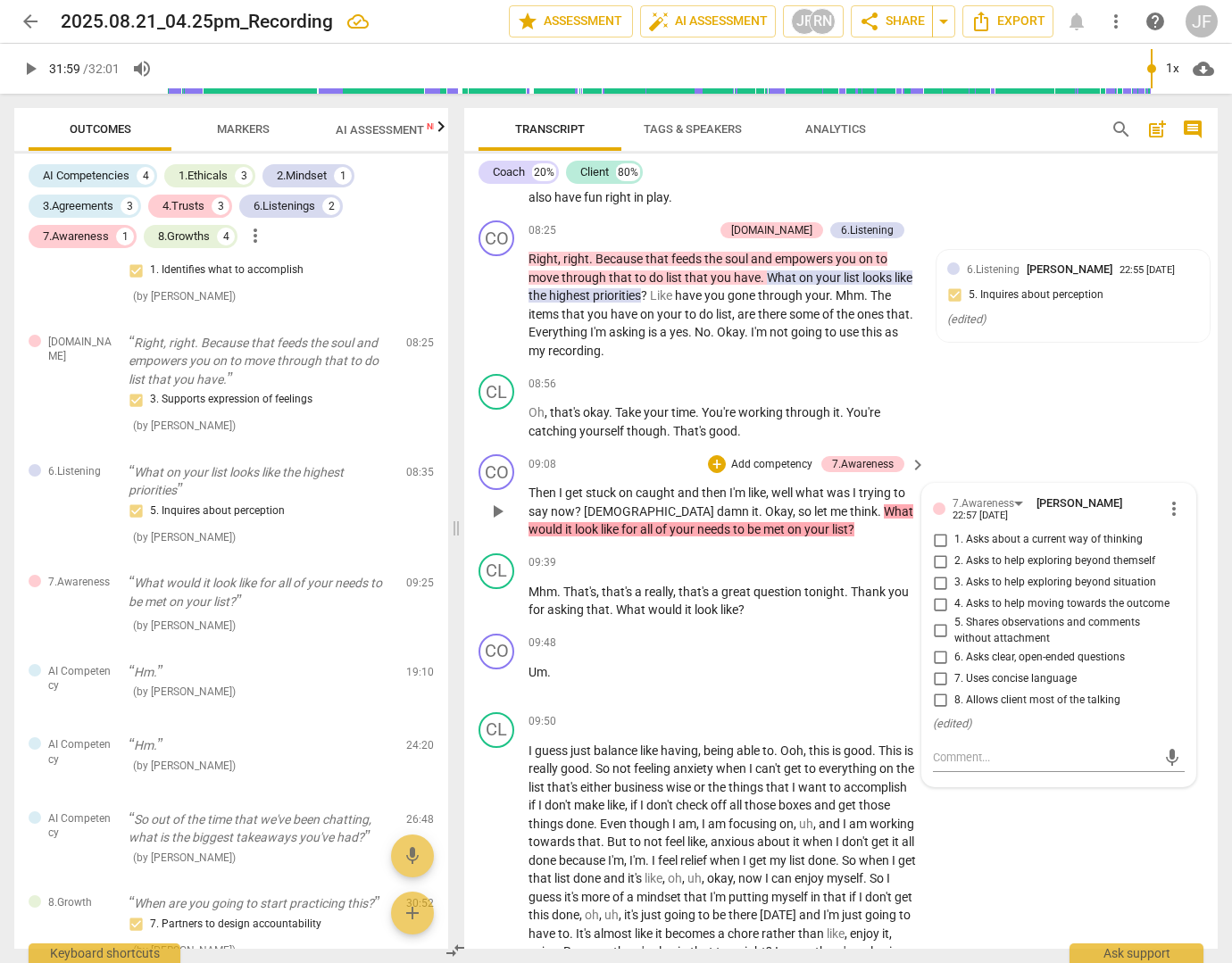
click at [975, 591] on span "3. Asks to help exploring beyond situation" at bounding box center [1055, 583] width 202 height 16
click at [954, 594] on input "3. Asks to help exploring beyond situation" at bounding box center [940, 583] width 29 height 22
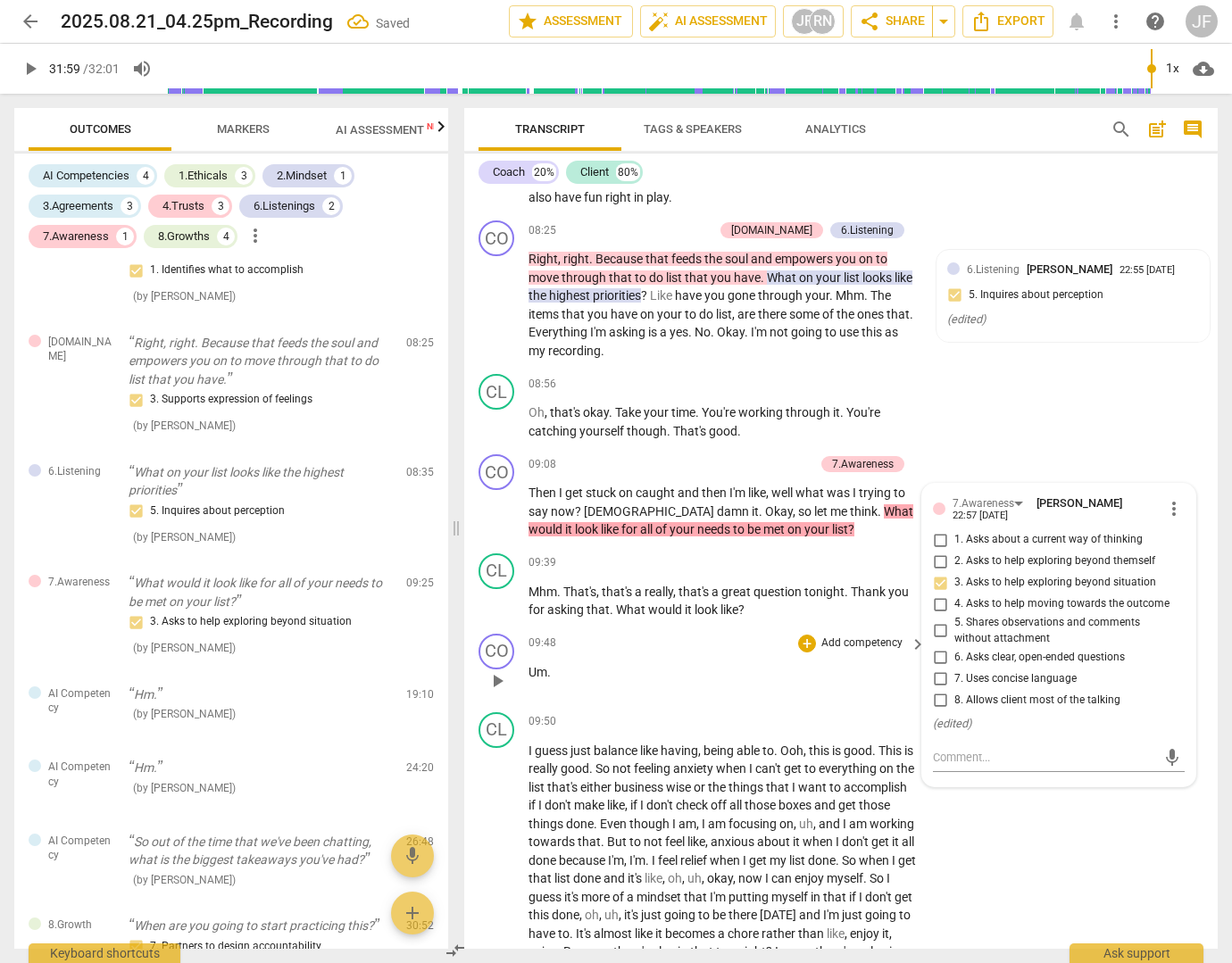
click at [841, 647] on div "CO play_arrow pause 09:48 + Add competency keyboard_arrow_right Um ." at bounding box center [840, 666] width 753 height 79
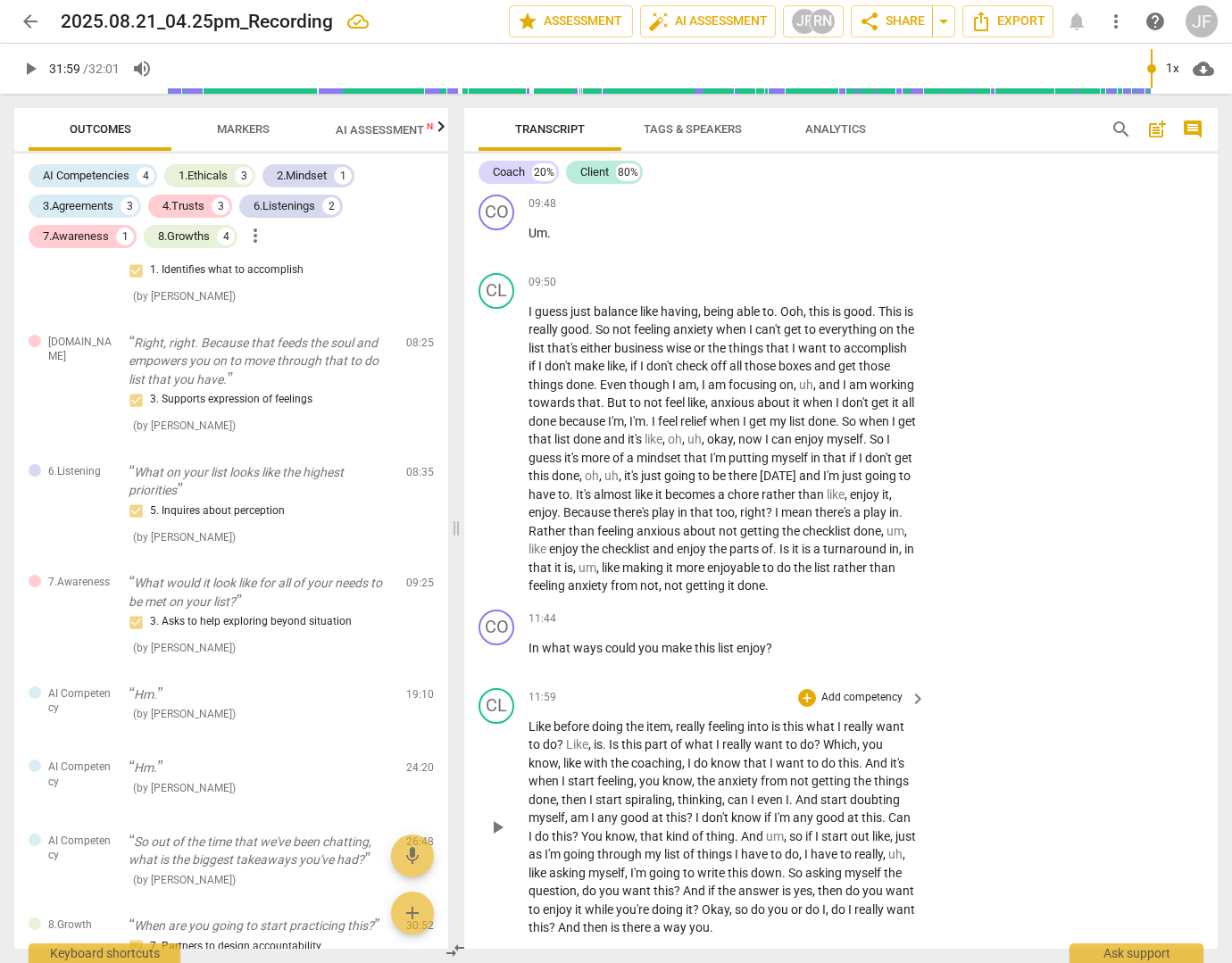
scroll to position [2645, 0]
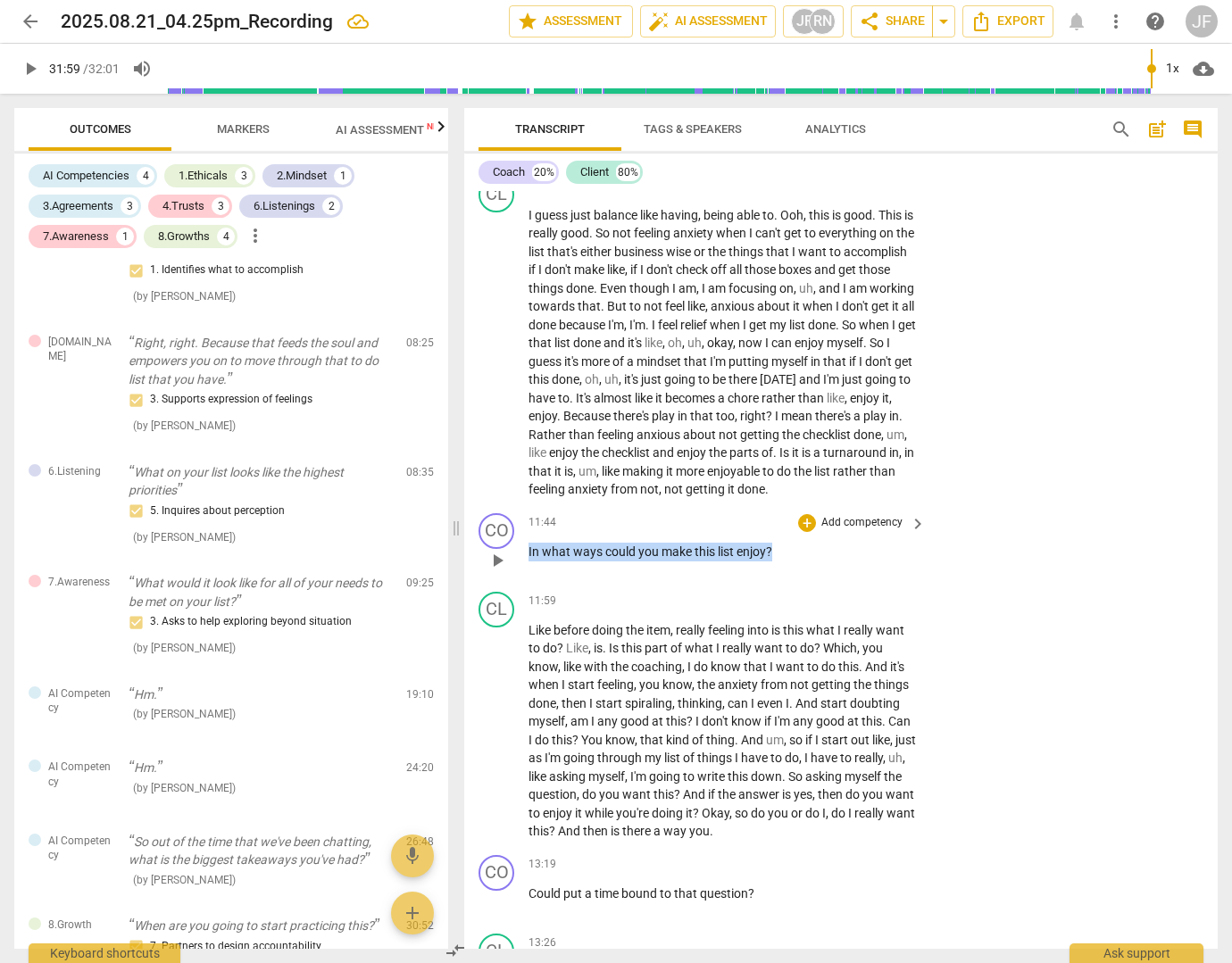
drag, startPoint x: 780, startPoint y: 586, endPoint x: 527, endPoint y: 587, distance: 253.0
click at [527, 585] on div "CO play_arrow pause 11:44 + Add competency keyboard_arrow_right In what ways co…" at bounding box center [840, 546] width 753 height 79
click at [791, 561] on div "+" at bounding box center [789, 564] width 18 height 18
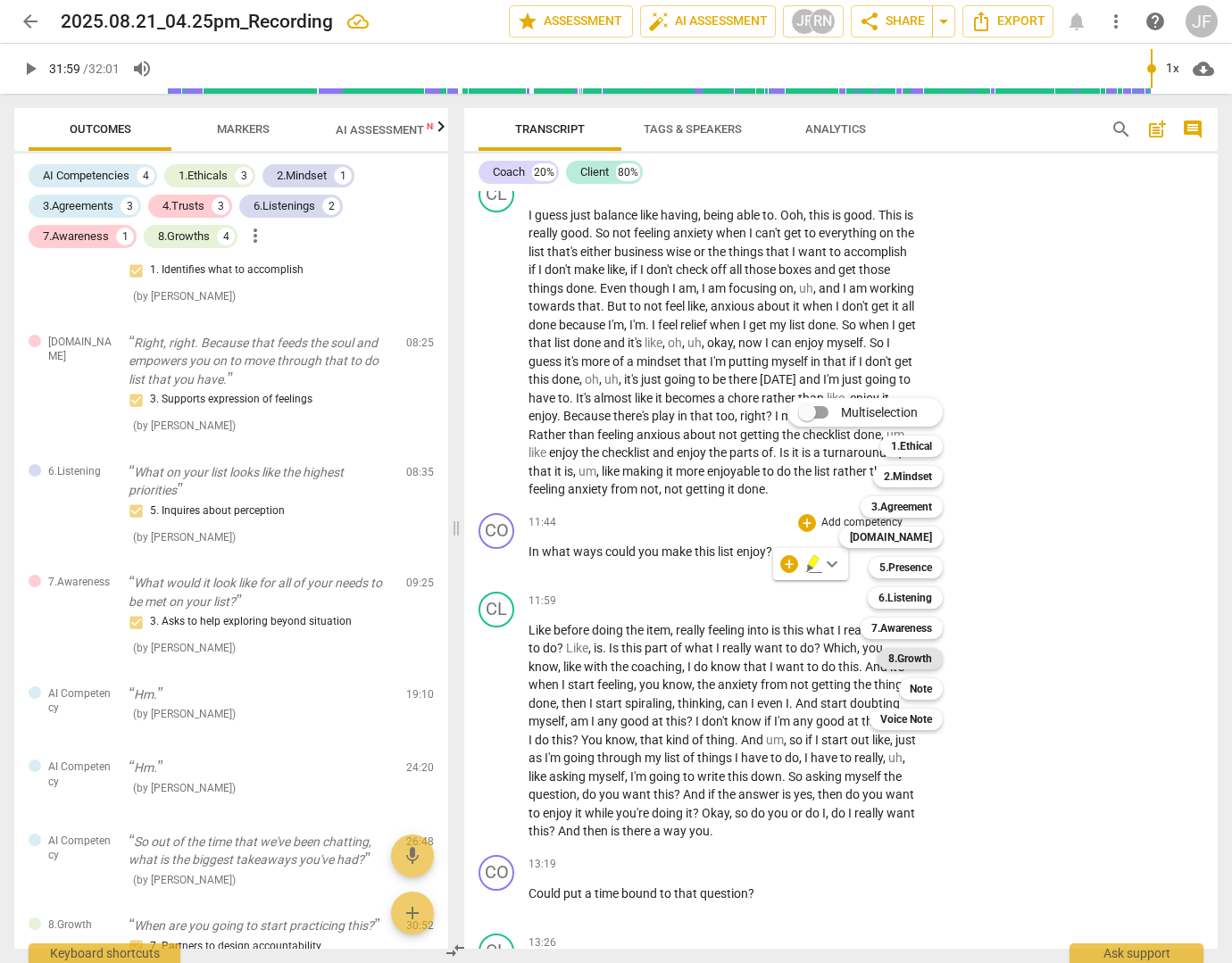
click at [909, 654] on b "8.Growth" at bounding box center [910, 659] width 43 height 22
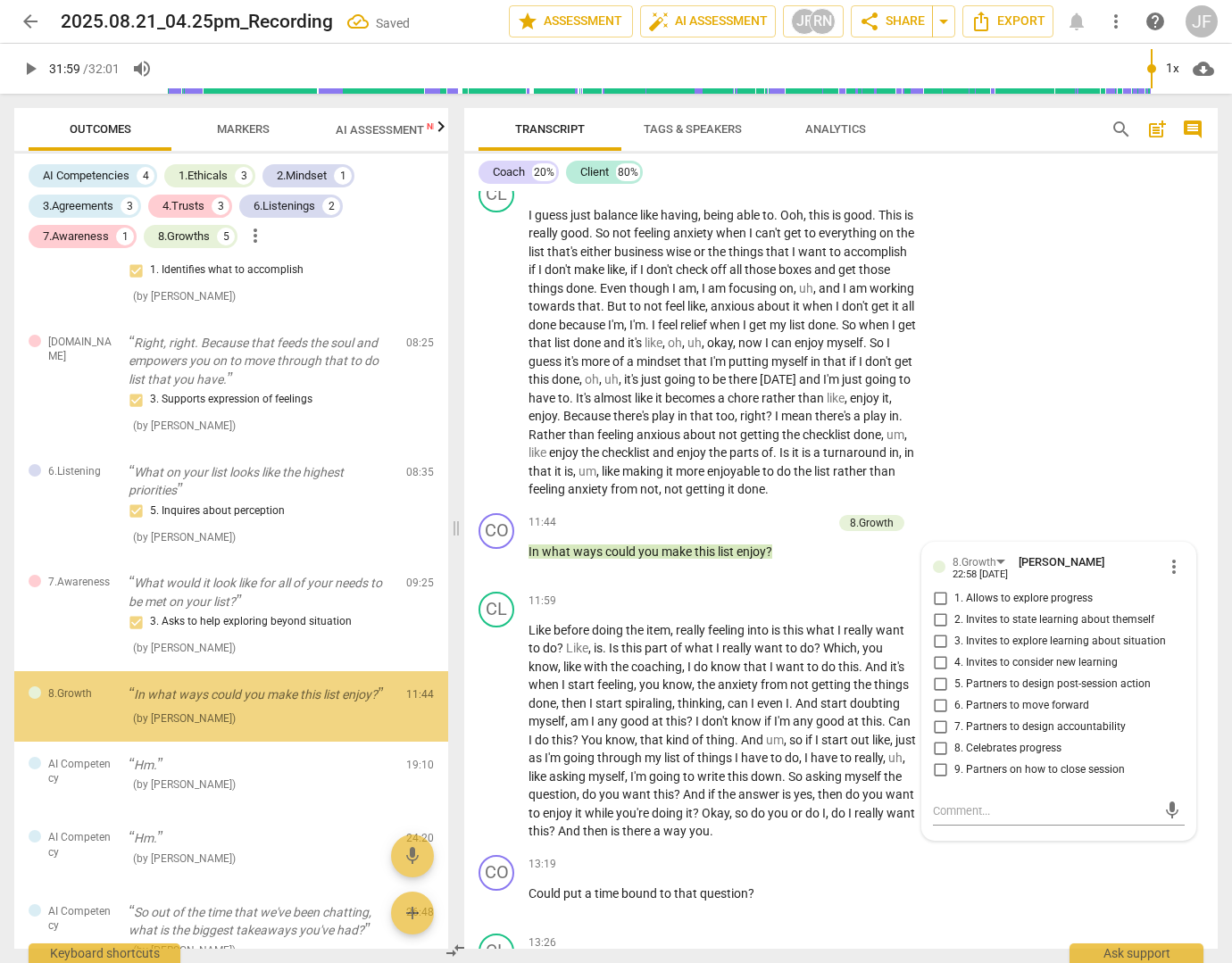
scroll to position [1536, 0]
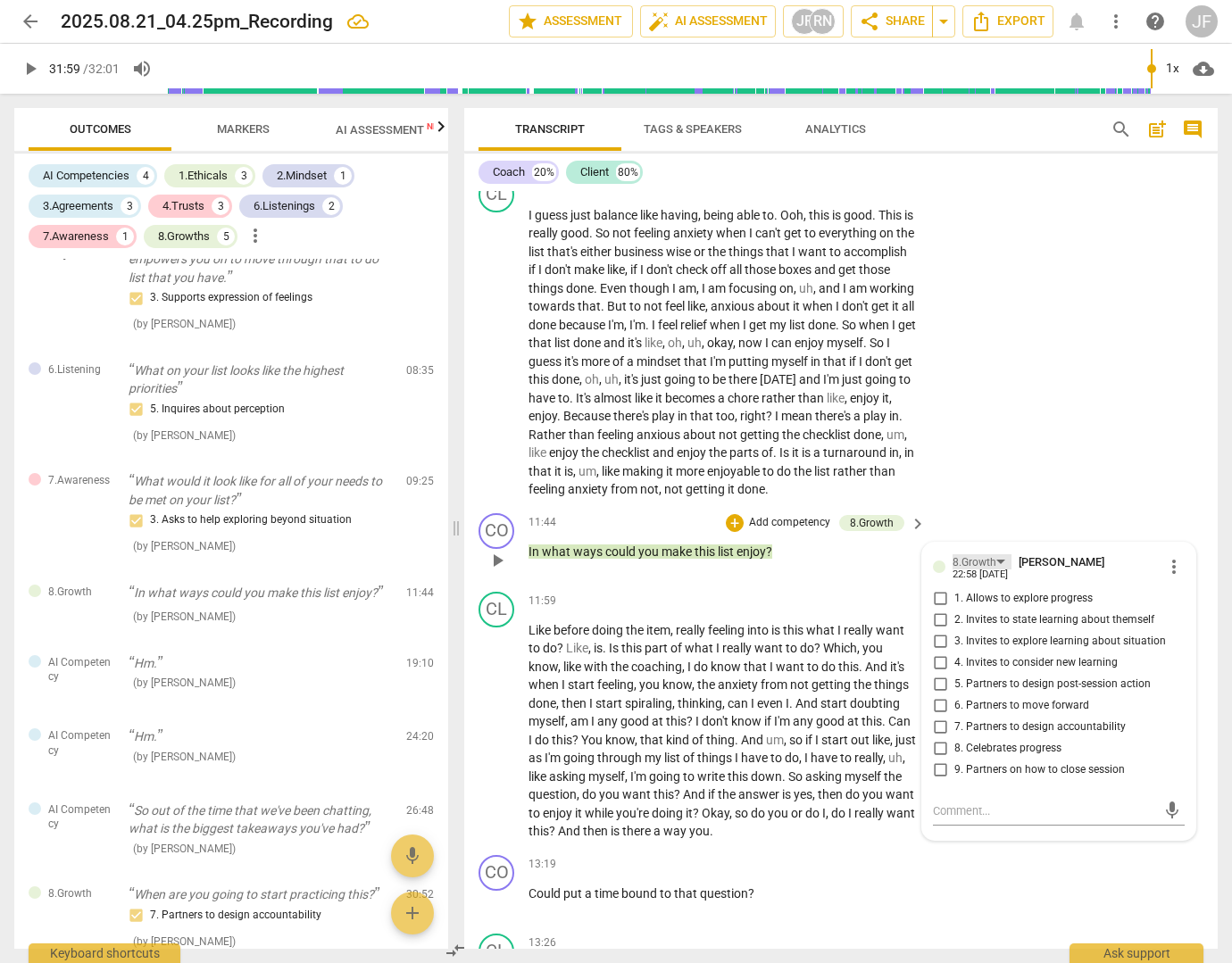
click at [997, 569] on div "8.Growth" at bounding box center [982, 561] width 59 height 15
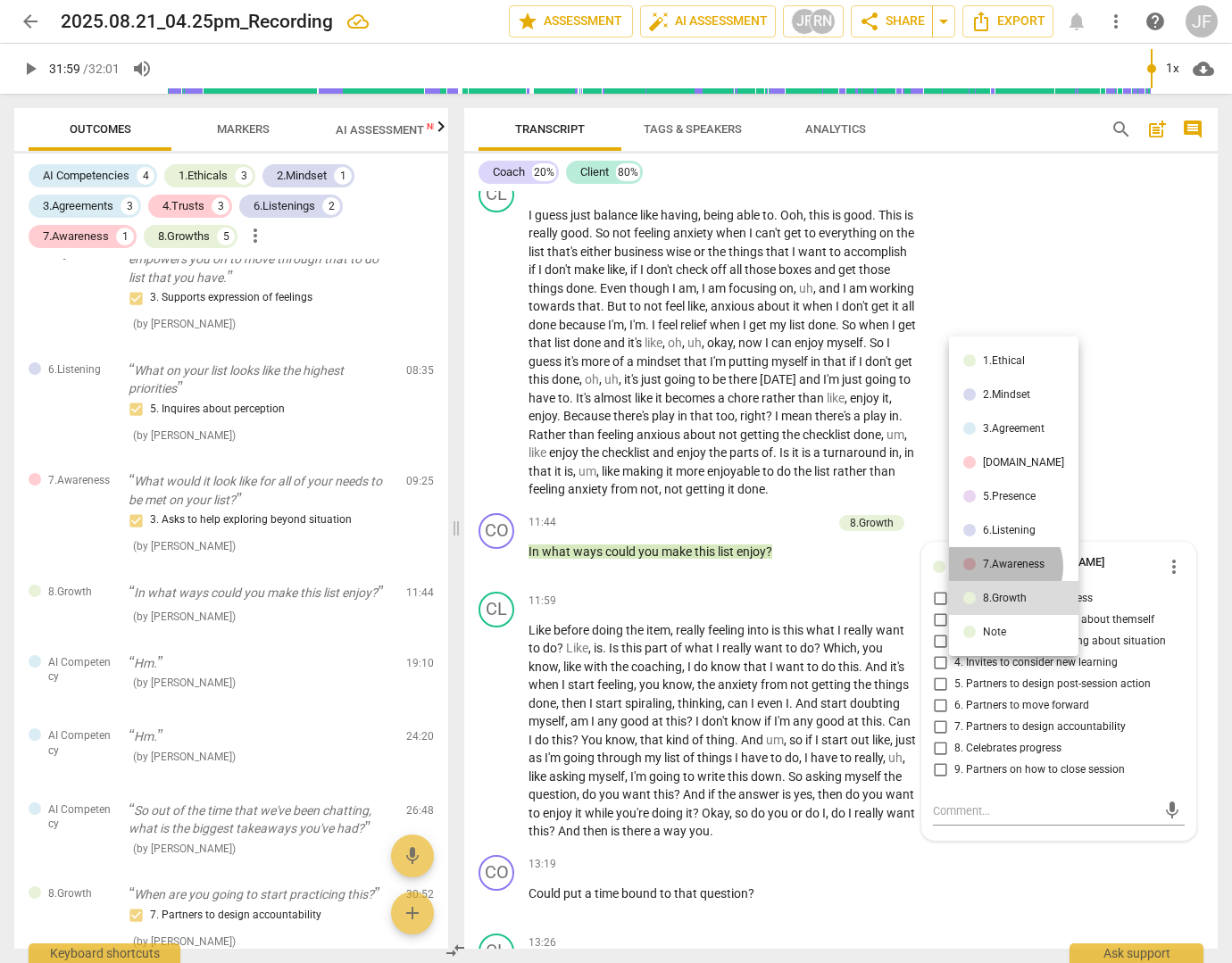
click at [1003, 567] on div "7.Awareness" at bounding box center [1013, 563] width 62 height 11
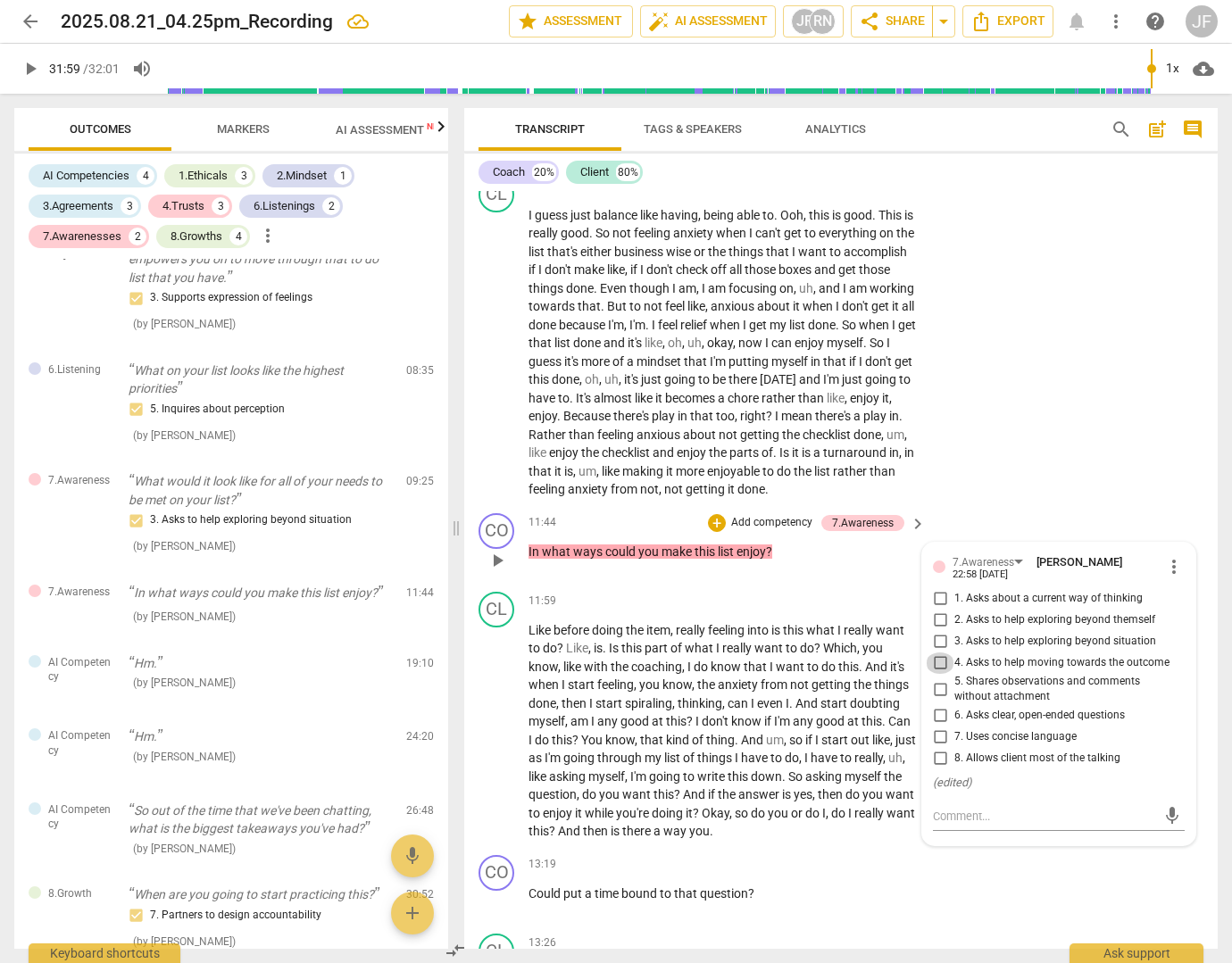
click at [940, 674] on input "4. Asks to help moving towards the outcome" at bounding box center [940, 664] width 29 height 22
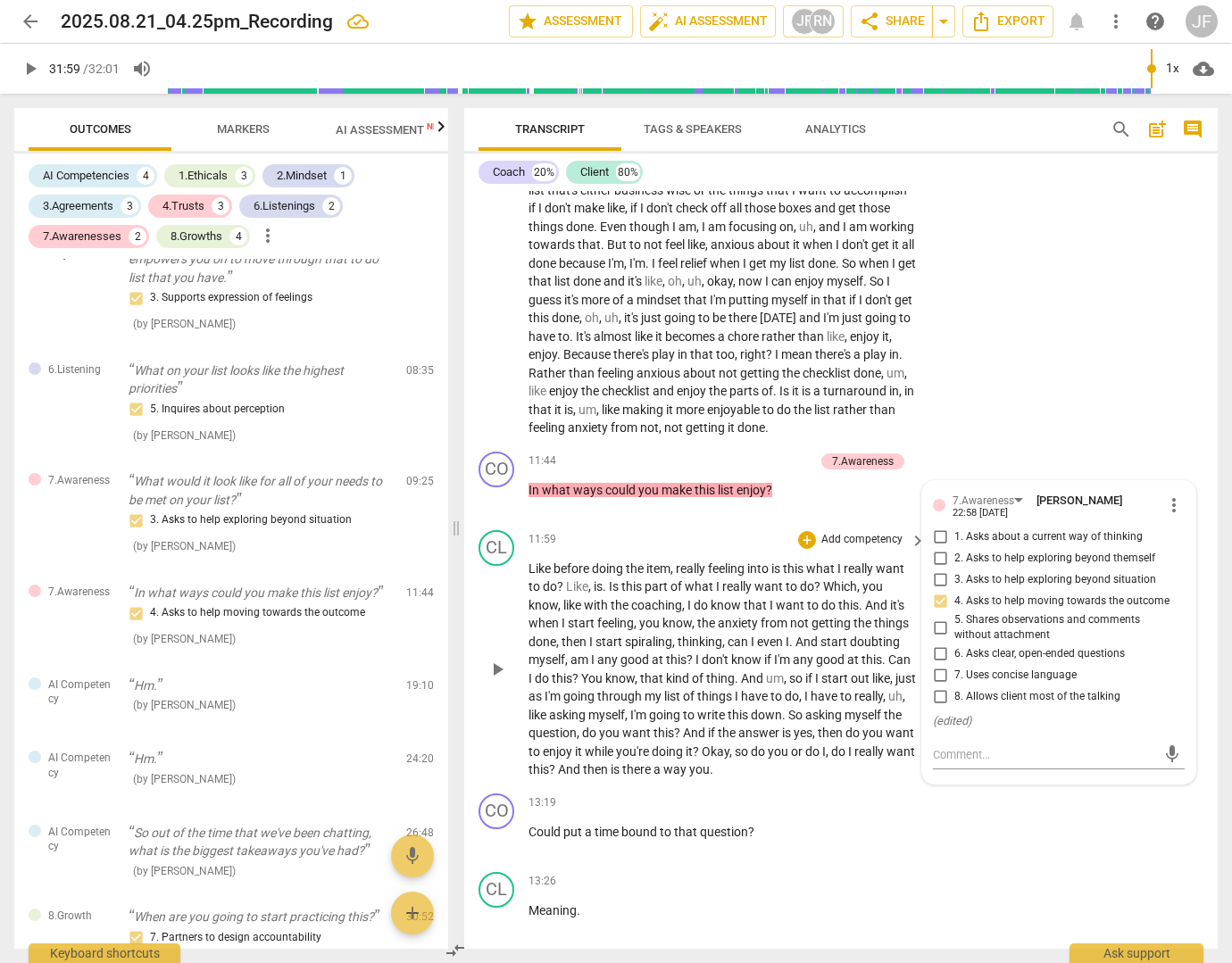
scroll to position [2733, 0]
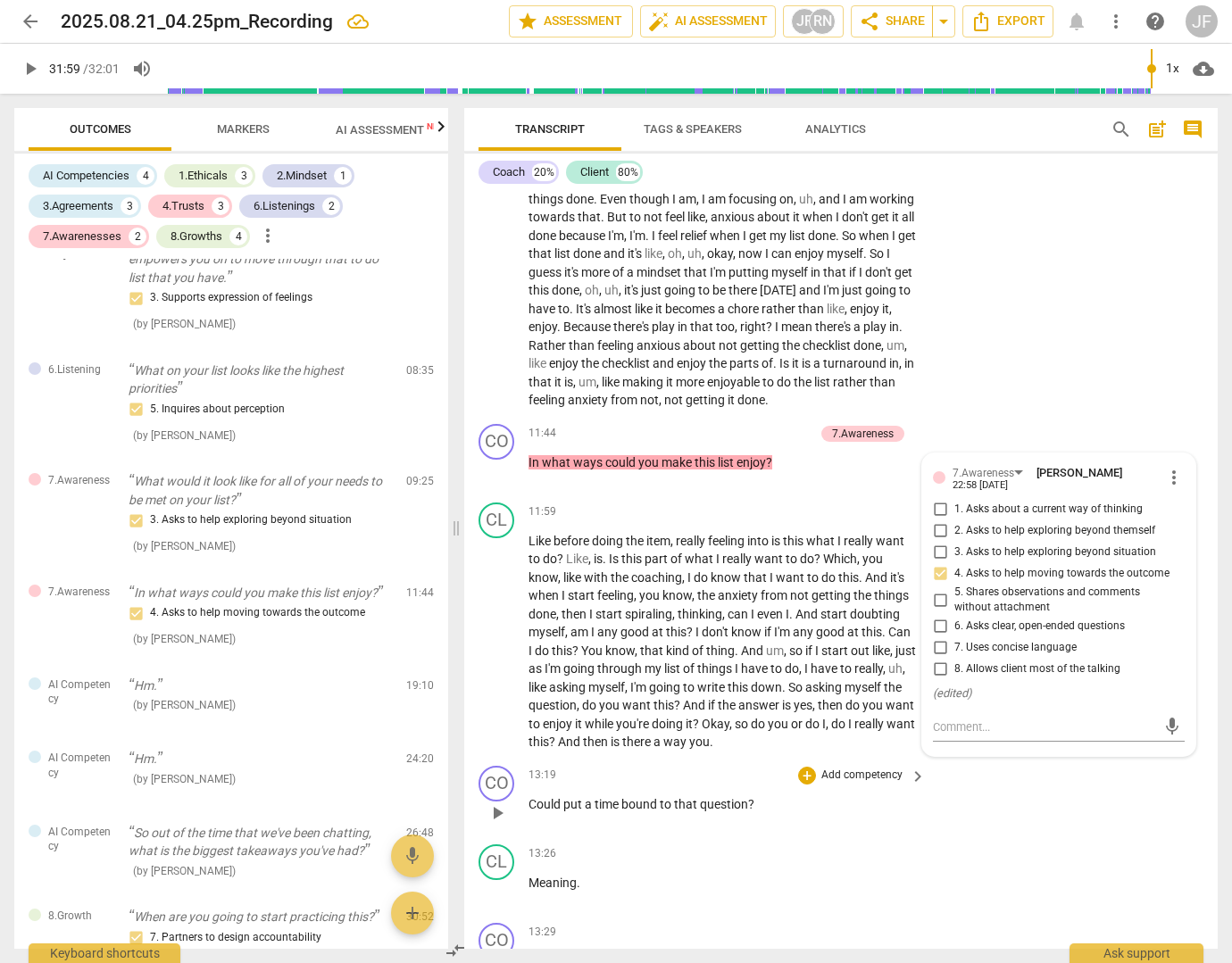
click at [968, 837] on div "CO play_arrow pause 13:19 + Add competency keyboard_arrow_right Could put a tim…" at bounding box center [840, 798] width 753 height 79
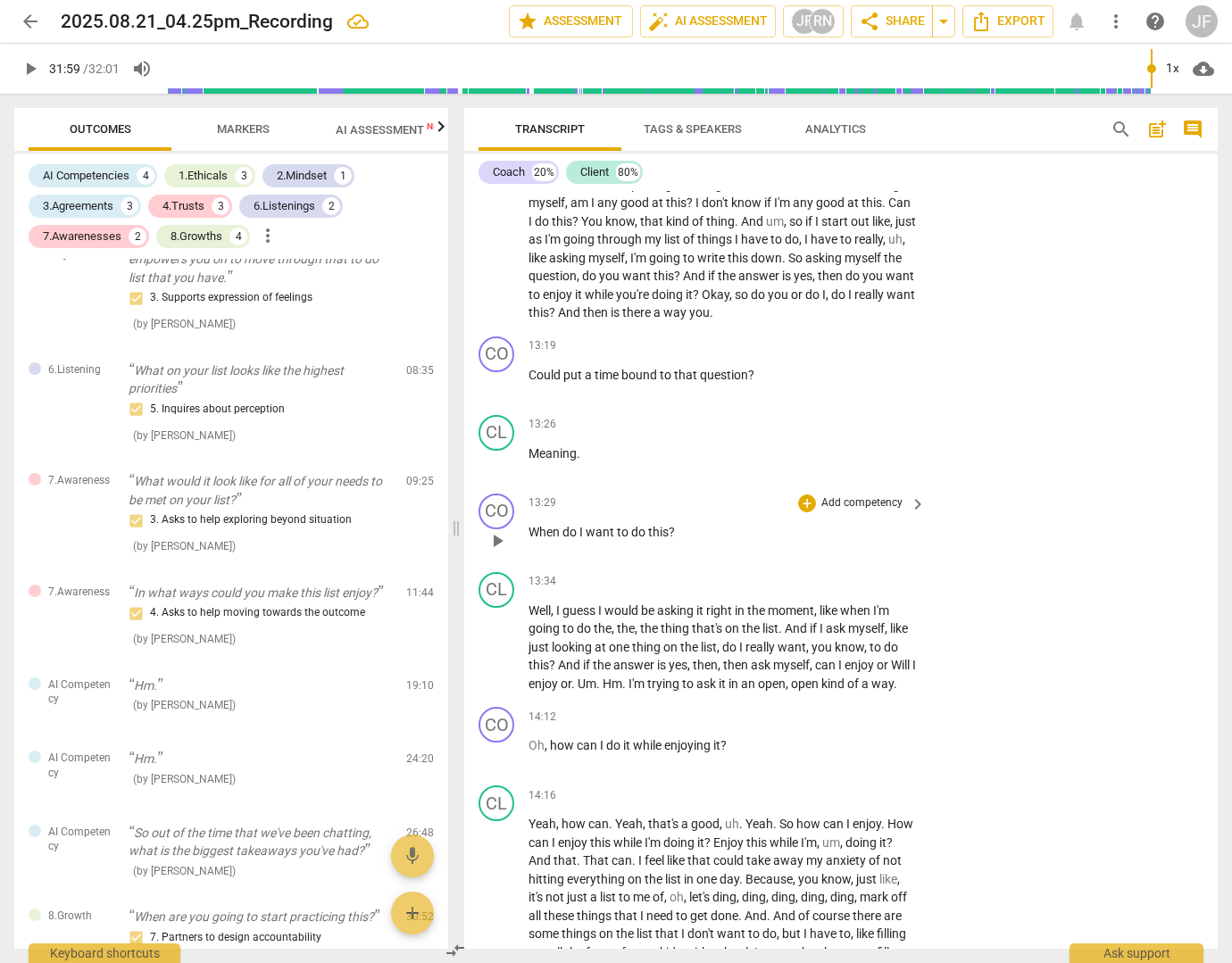
scroll to position [3179, 0]
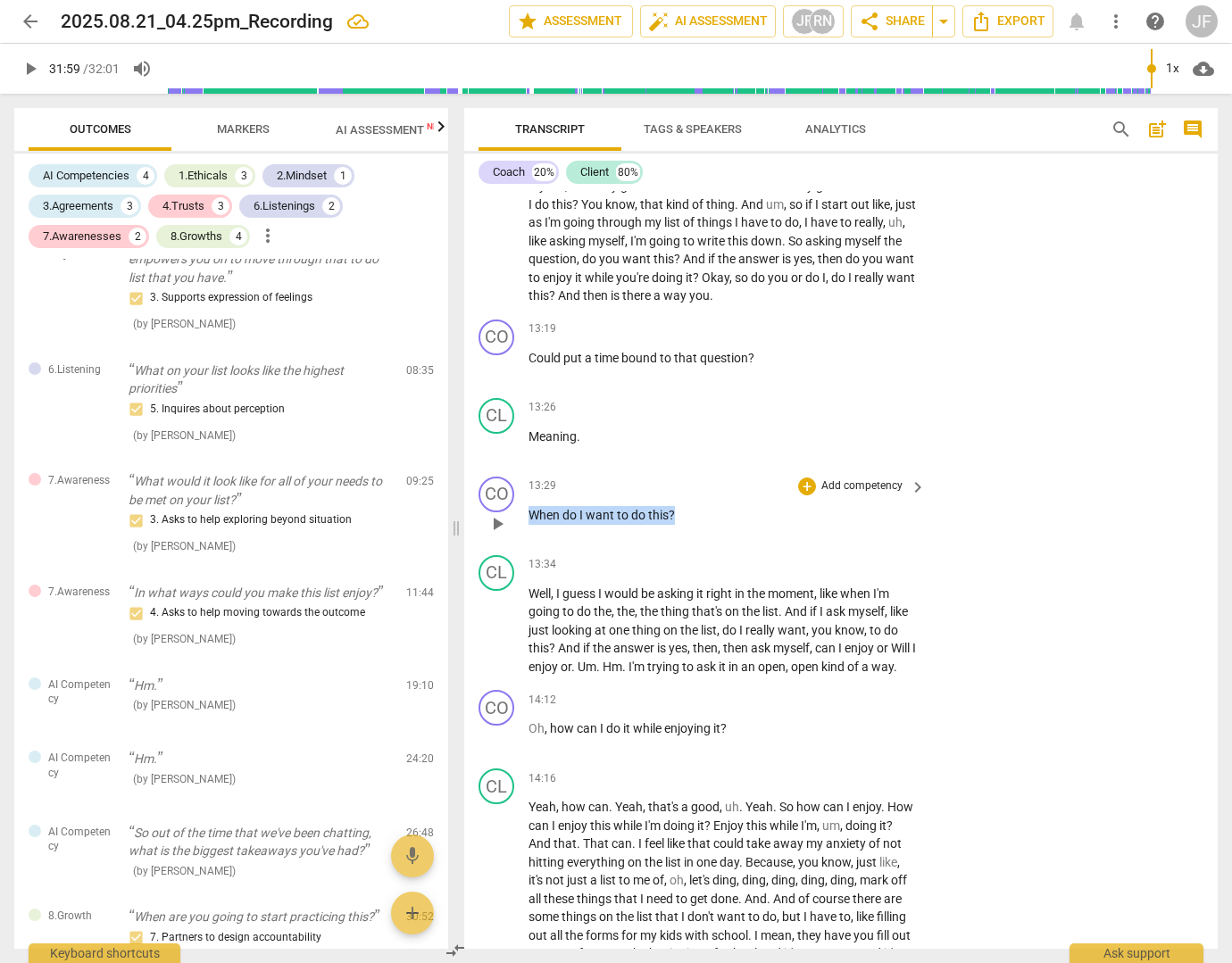
drag, startPoint x: 677, startPoint y: 547, endPoint x: 529, endPoint y: 552, distance: 148.1
click at [529, 525] on p "When do I want to do this ?" at bounding box center [723, 515] width 388 height 19
click at [807, 495] on div "+" at bounding box center [807, 486] width 18 height 18
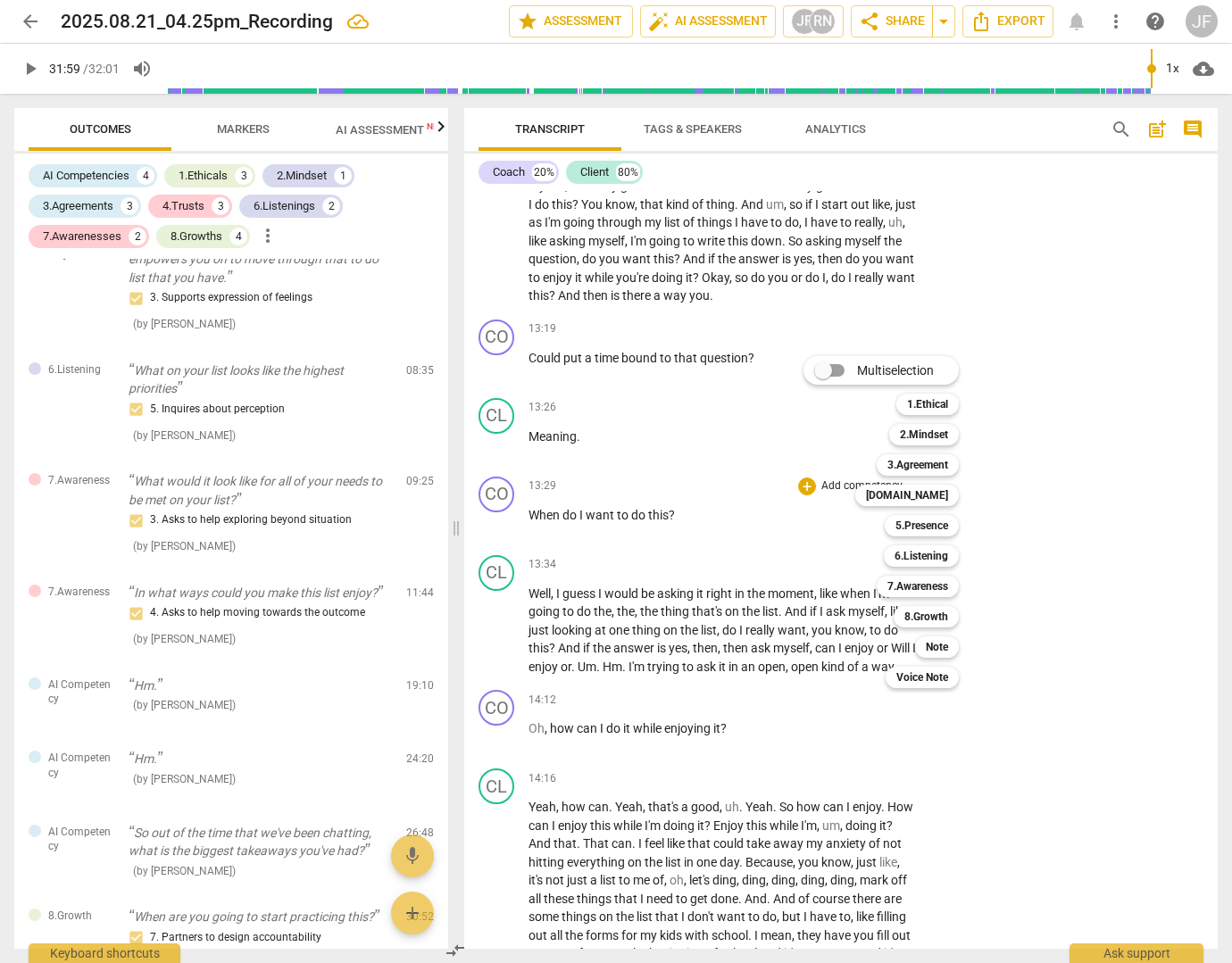
drag, startPoint x: 732, startPoint y: 780, endPoint x: 578, endPoint y: 791, distance: 154.4
click at [578, 791] on div at bounding box center [616, 482] width 1232 height 963
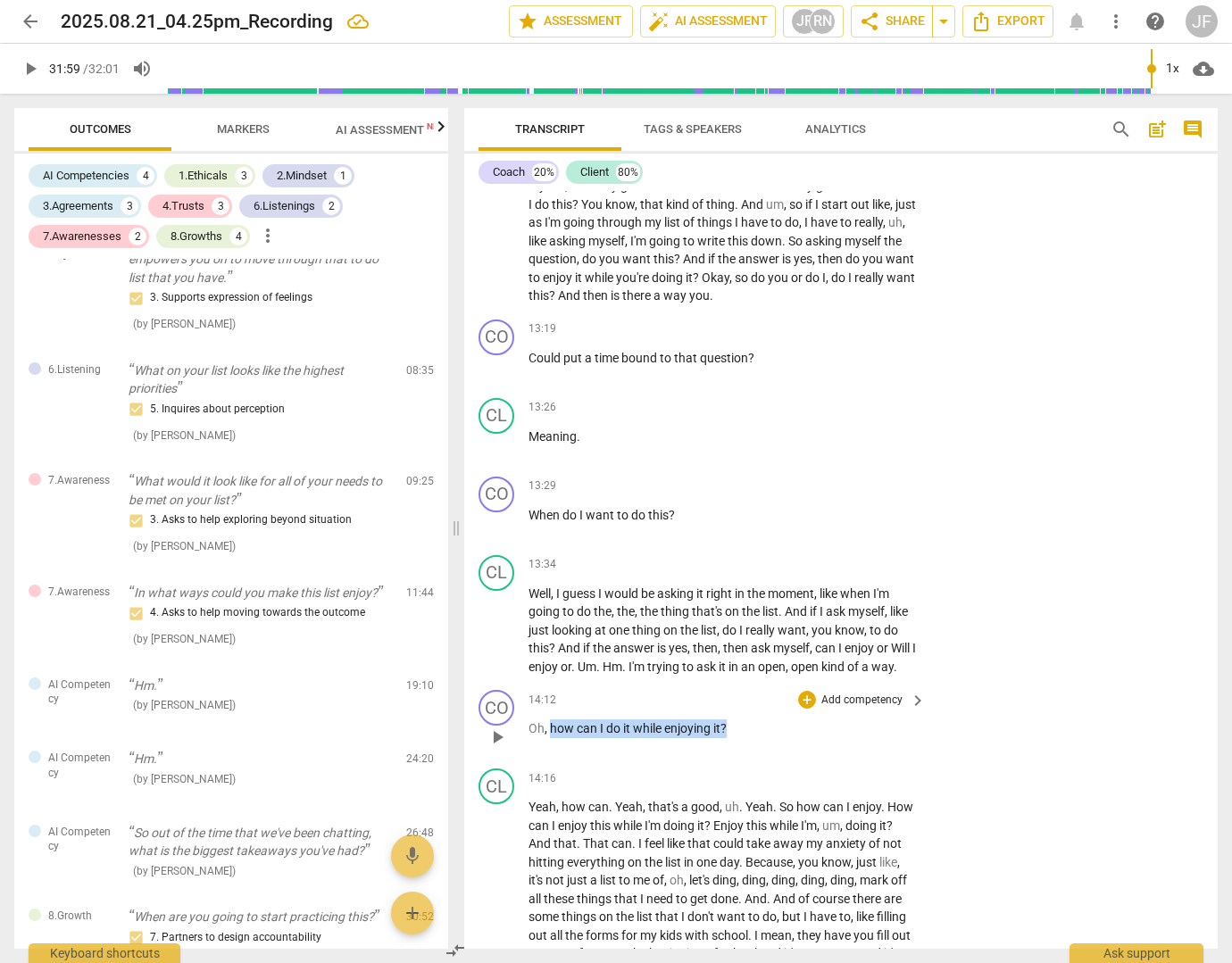
drag, startPoint x: 728, startPoint y: 784, endPoint x: 549, endPoint y: 788, distance: 179.0
click at [549, 738] on p "Oh , how can I do it while enjoying it ?" at bounding box center [723, 729] width 388 height 19
click at [738, 756] on div "+" at bounding box center [745, 759] width 18 height 18
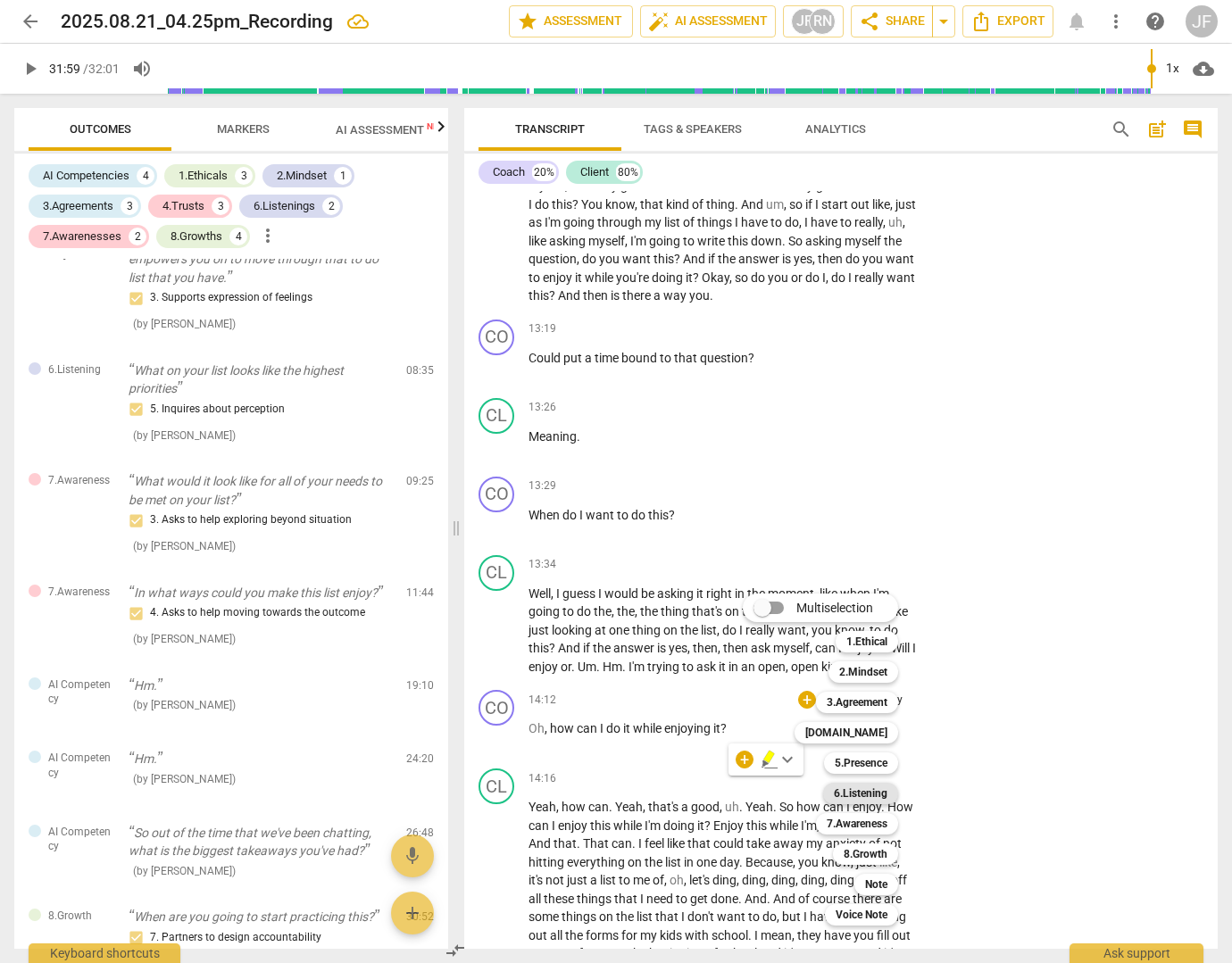
click at [849, 793] on b "6.Listening" at bounding box center [861, 794] width 53 height 22
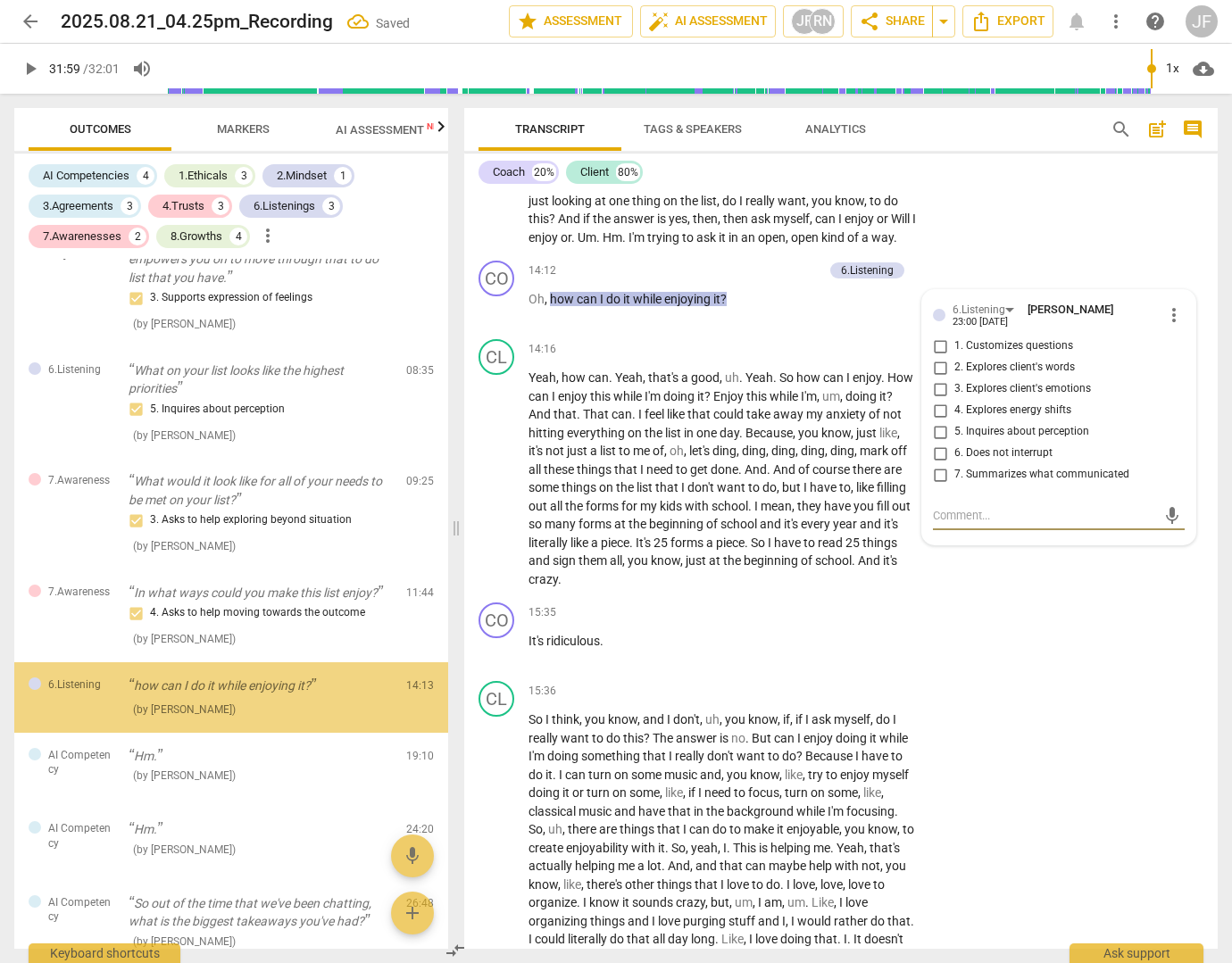
scroll to position [1629, 0]
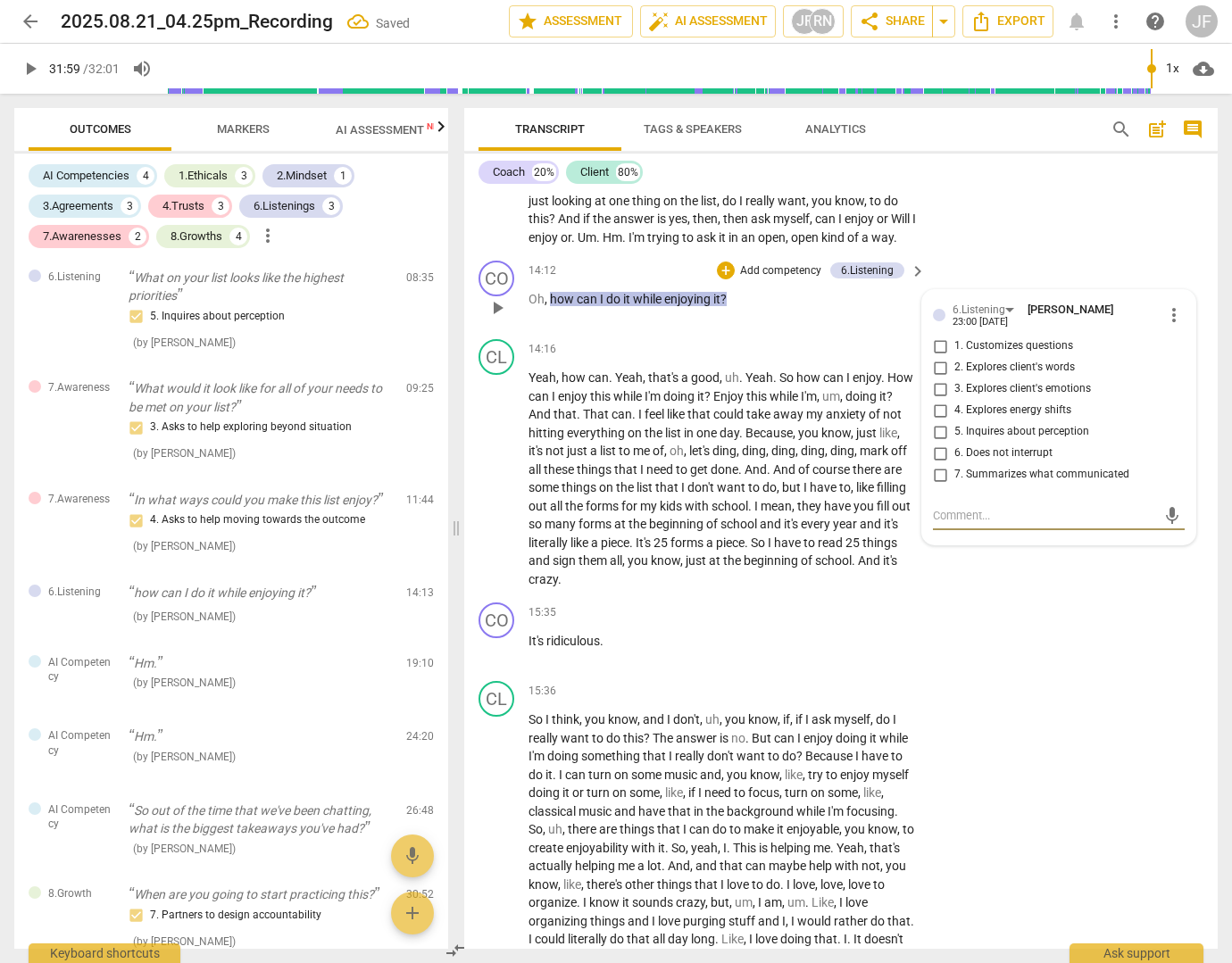
click at [962, 482] on span "7. Summarizes what communicated" at bounding box center [1042, 475] width 175 height 16
click at [954, 485] on input "7. Summarizes what communicated" at bounding box center [940, 475] width 29 height 22
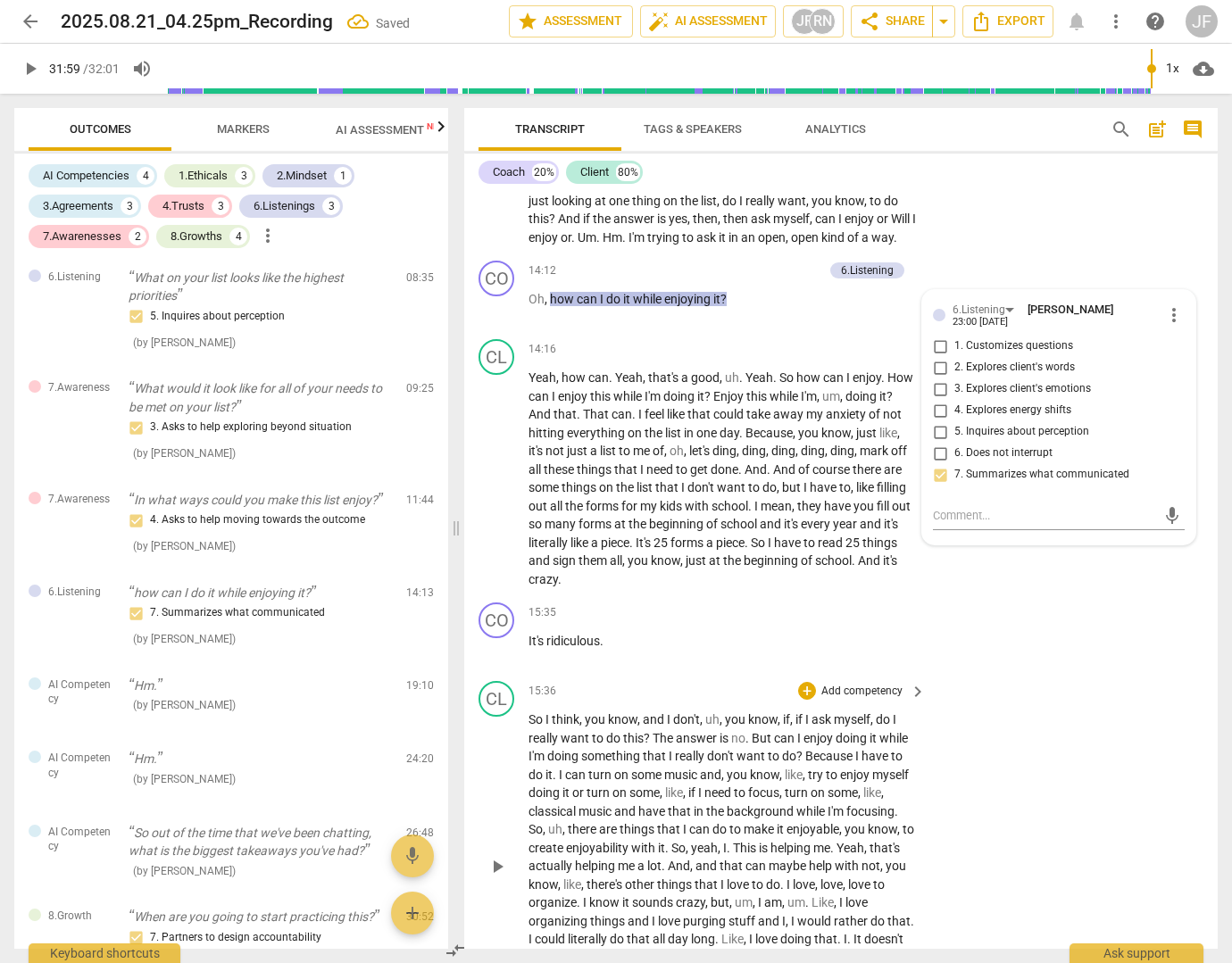
click at [1015, 763] on div "CL play_arrow pause 15:36 + Add competency keyboard_arrow_right So I think , yo…" at bounding box center [840, 851] width 753 height 355
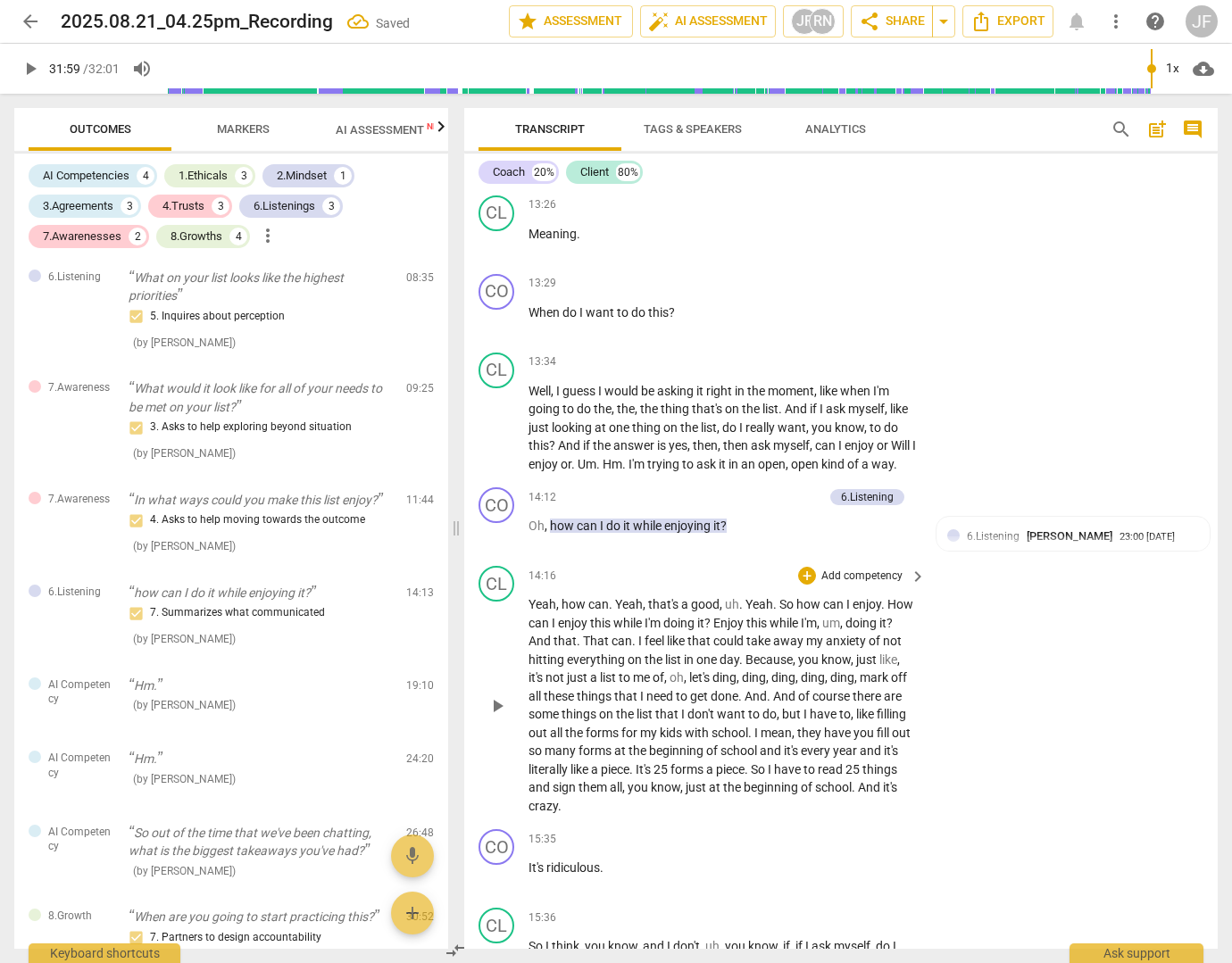
scroll to position [3342, 0]
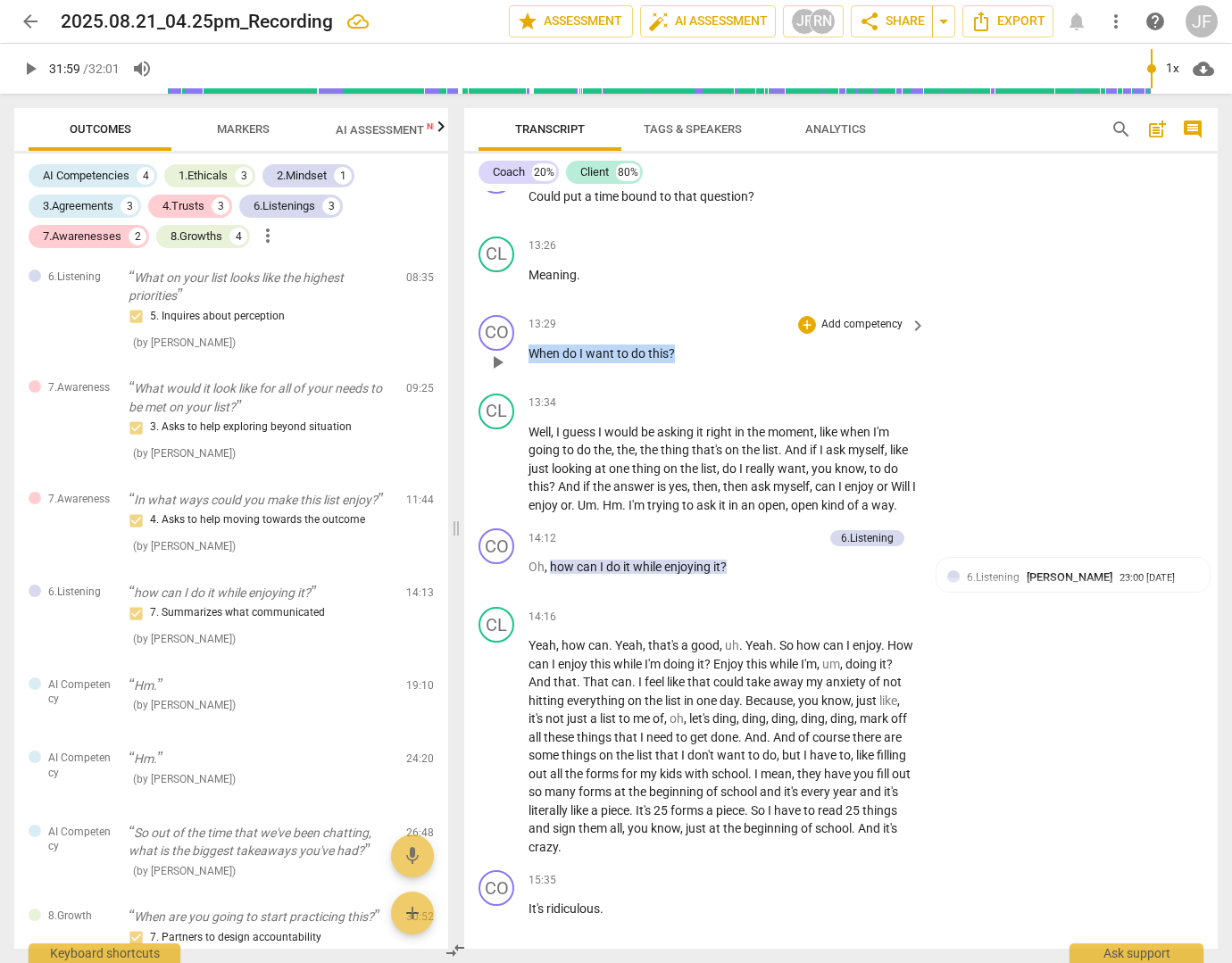
drag, startPoint x: 676, startPoint y: 388, endPoint x: 531, endPoint y: 386, distance: 145.0
click at [531, 363] on p "When do I want to do this ?" at bounding box center [723, 353] width 388 height 19
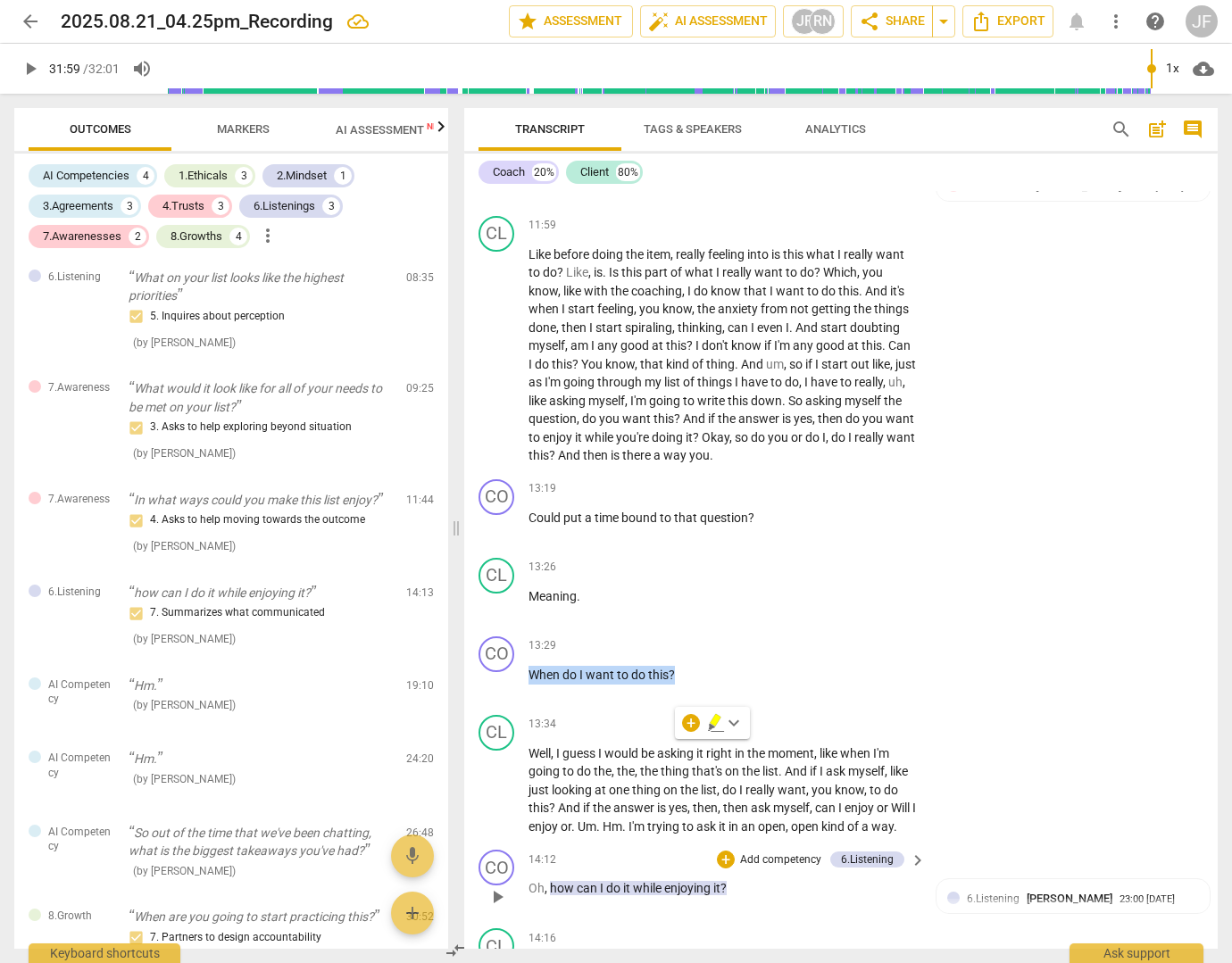
scroll to position [2985, 0]
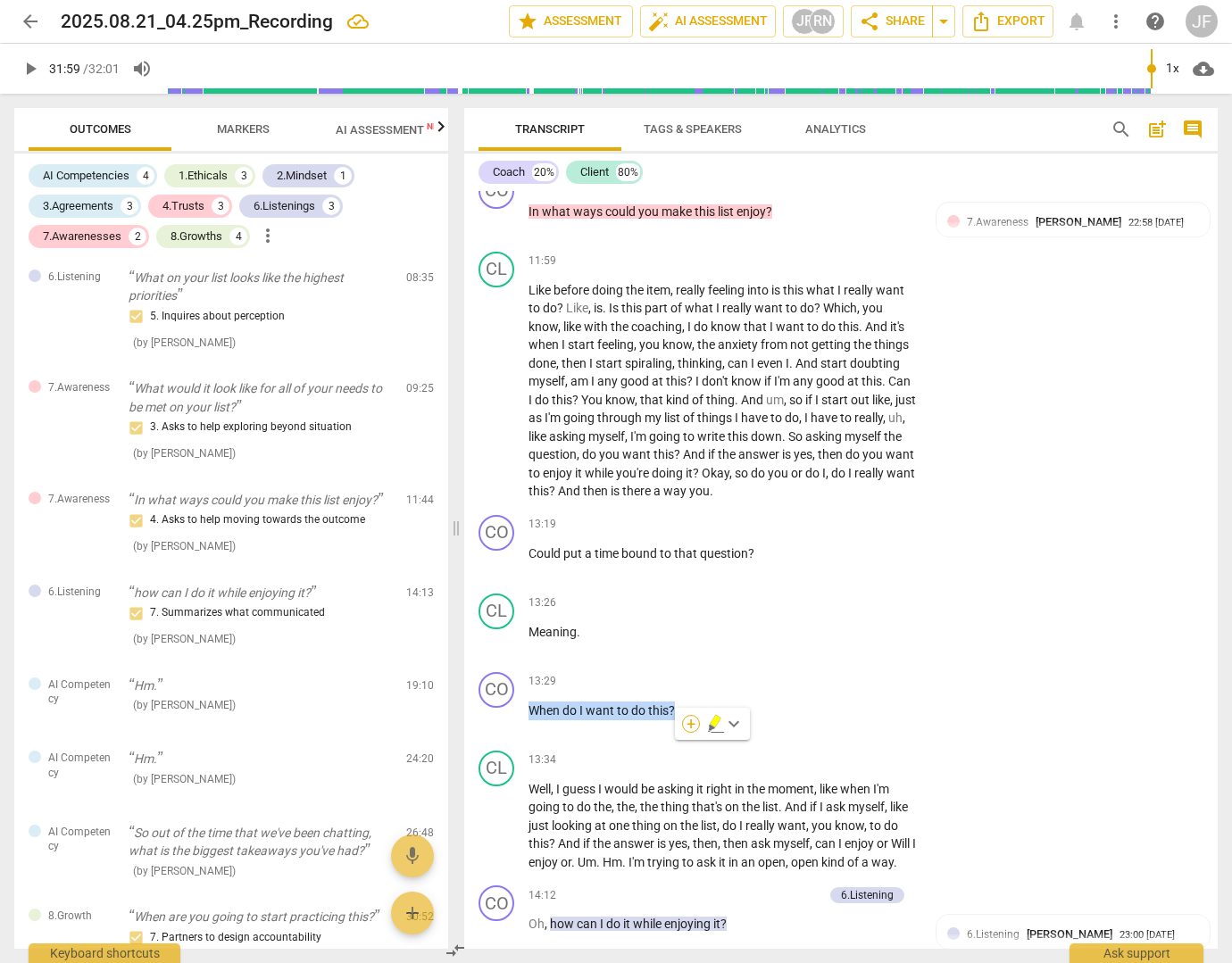
click at [685, 724] on div "+" at bounding box center [690, 724] width 18 height 18
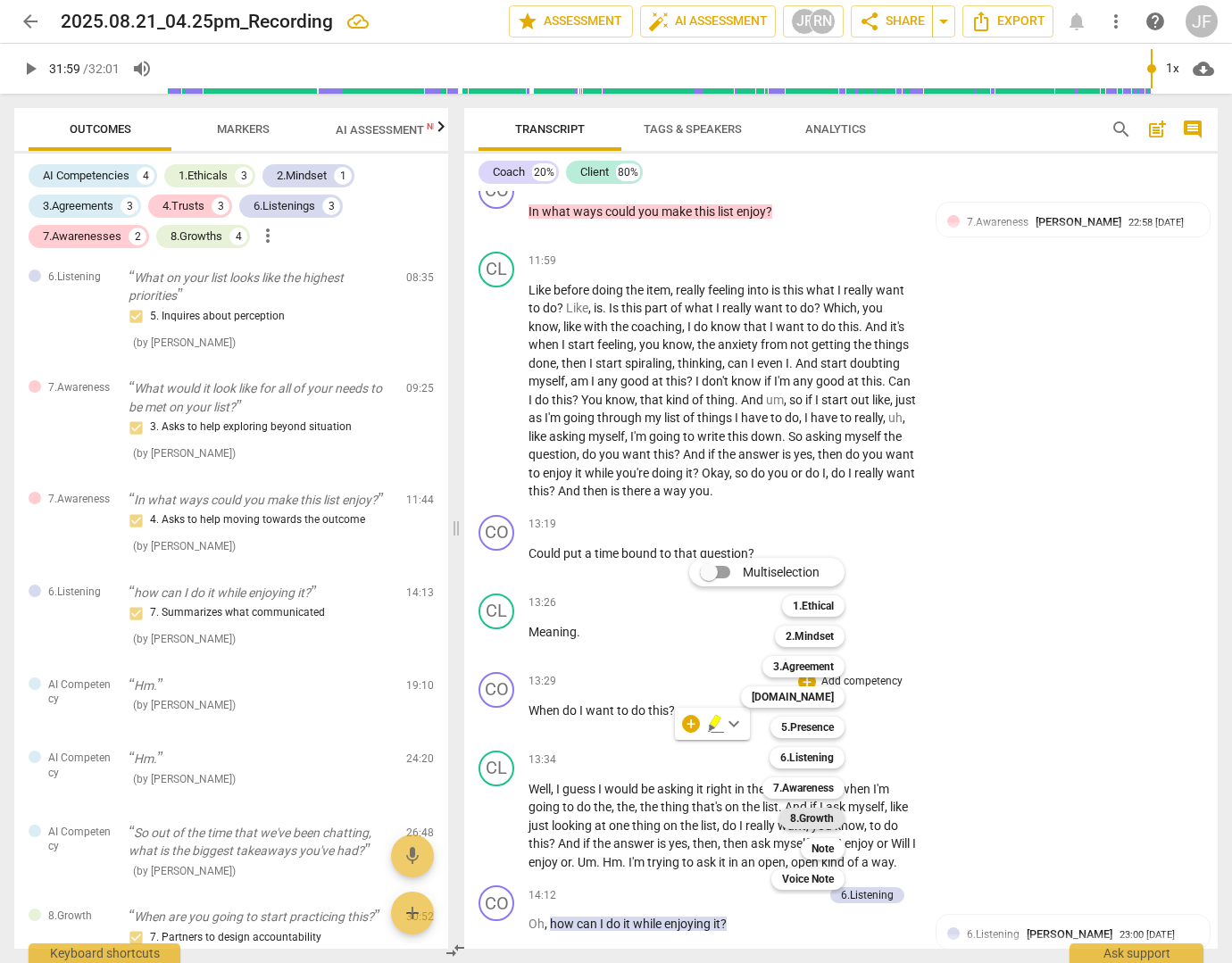
click at [818, 813] on b "8.Growth" at bounding box center [811, 818] width 43 height 22
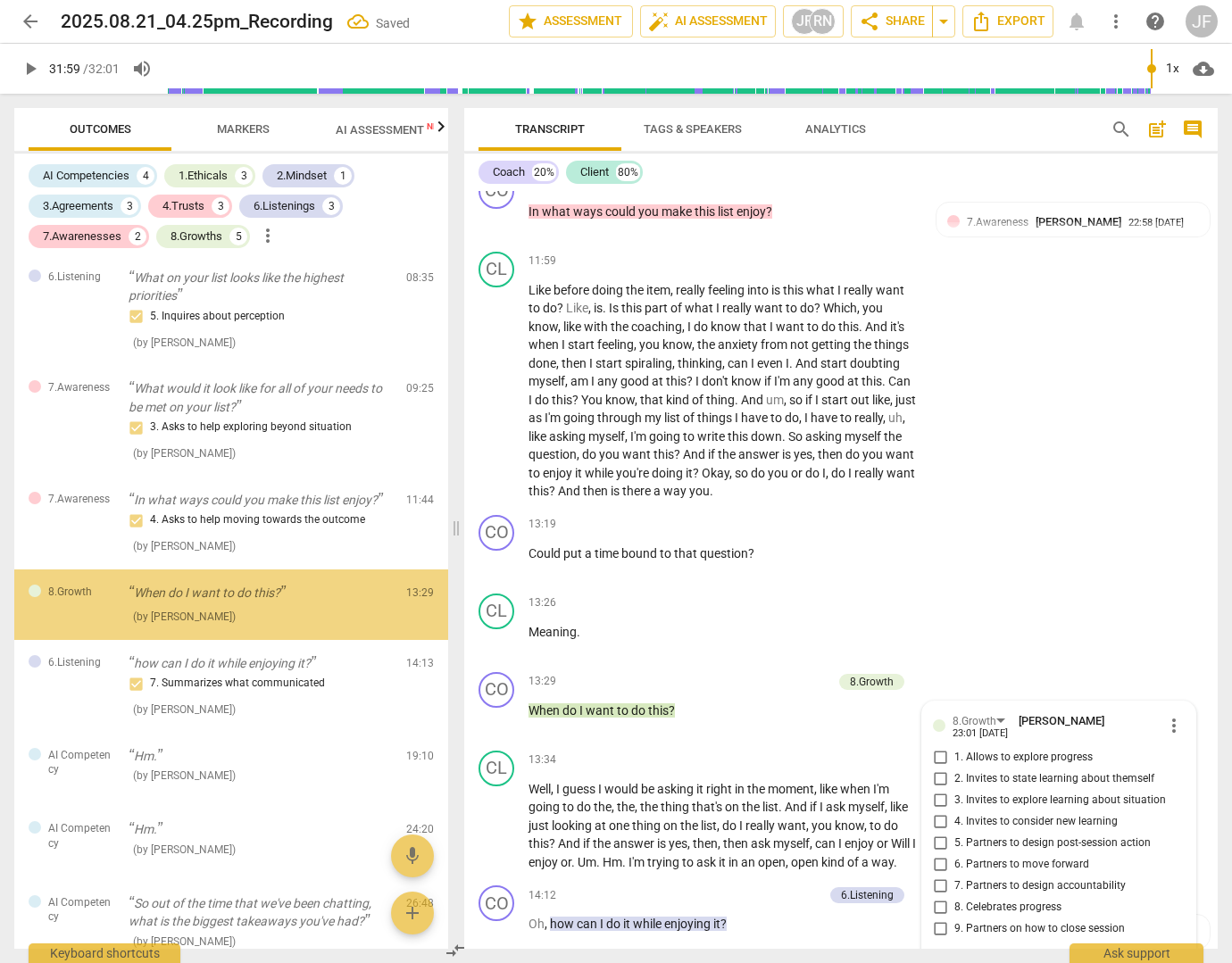
scroll to position [3420, 0]
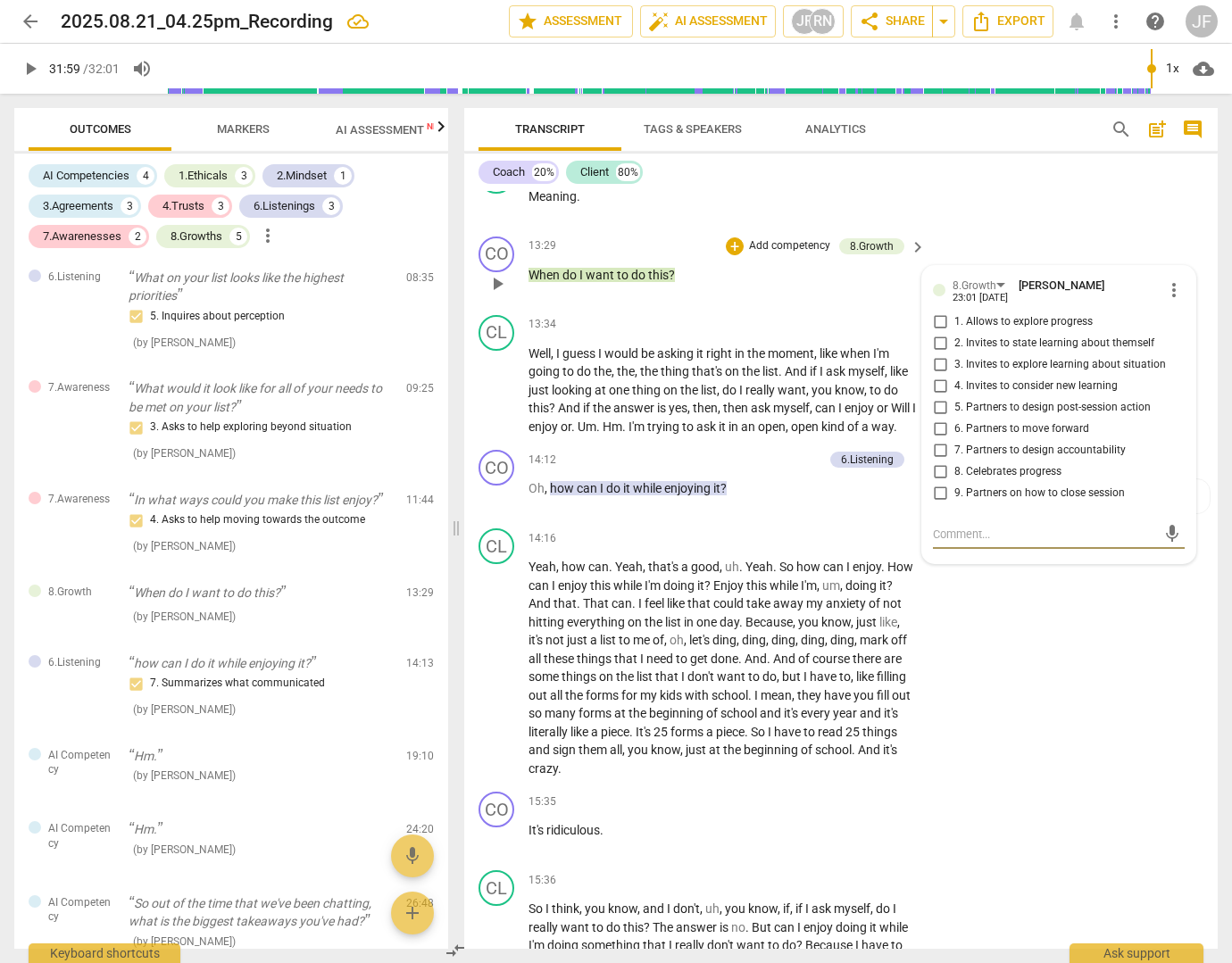
click at [938, 418] on input "5. Partners to design post-session action" at bounding box center [940, 408] width 29 height 22
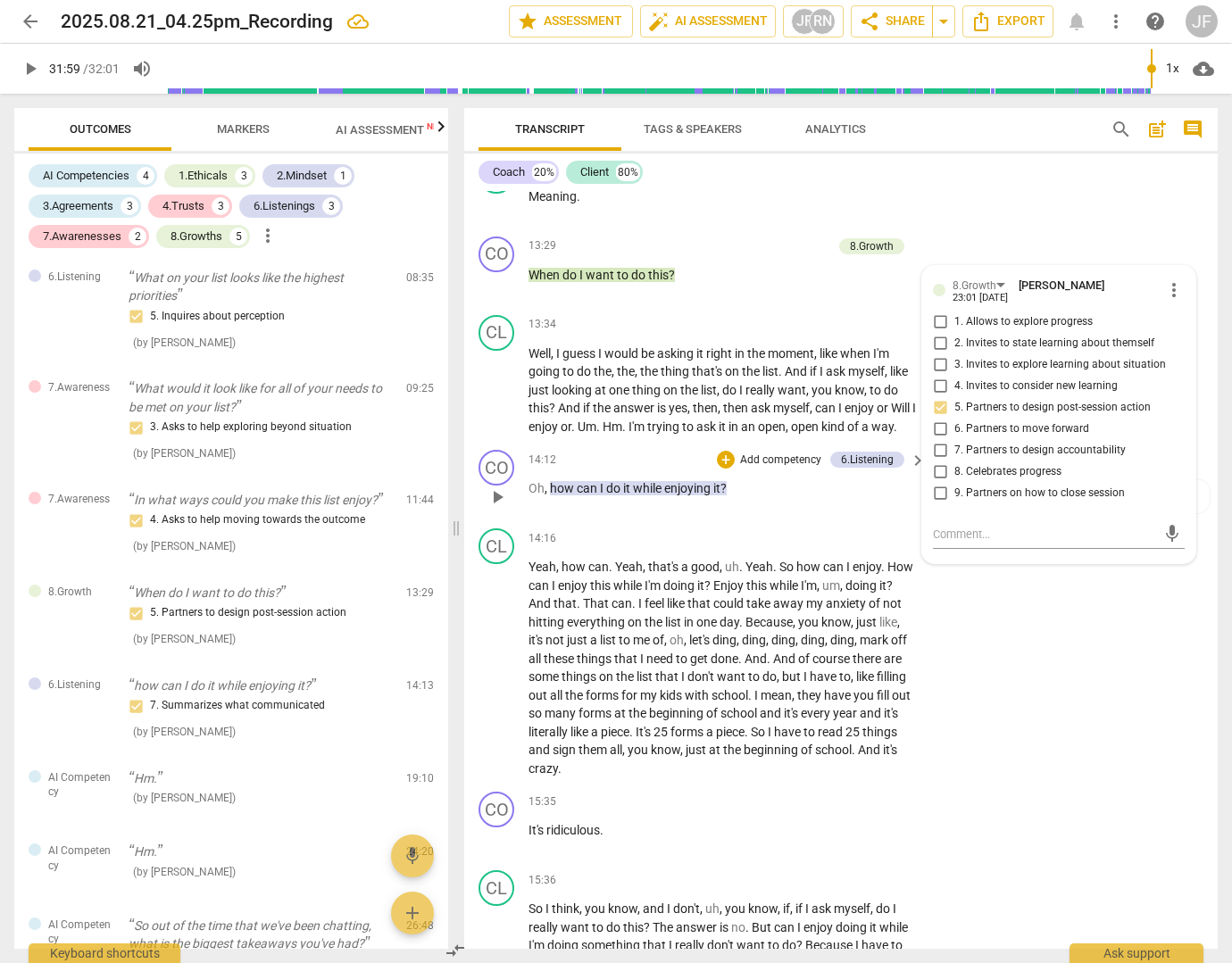
click at [600, 495] on span "I" at bounding box center [603, 488] width 6 height 15
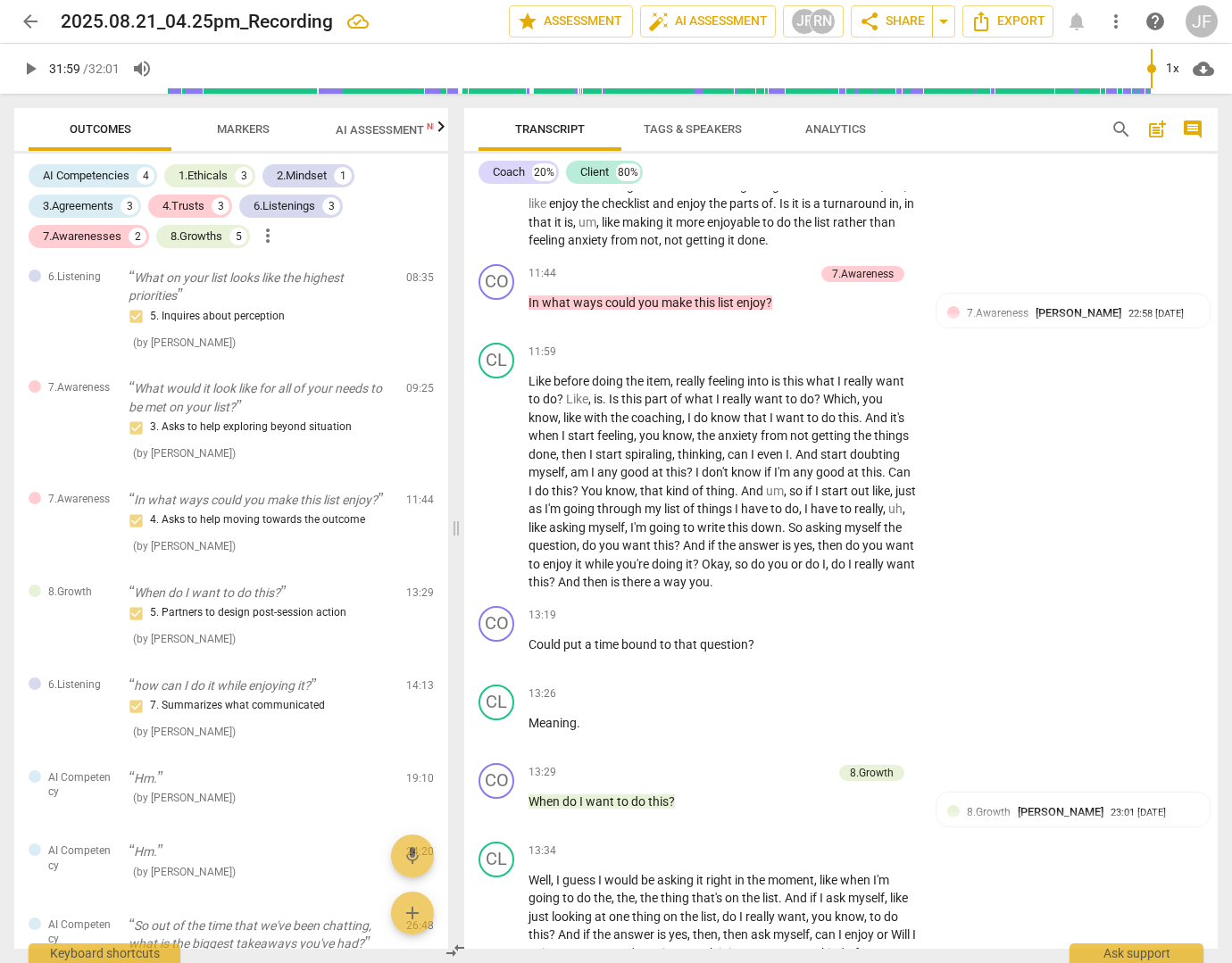
scroll to position [2795, 0]
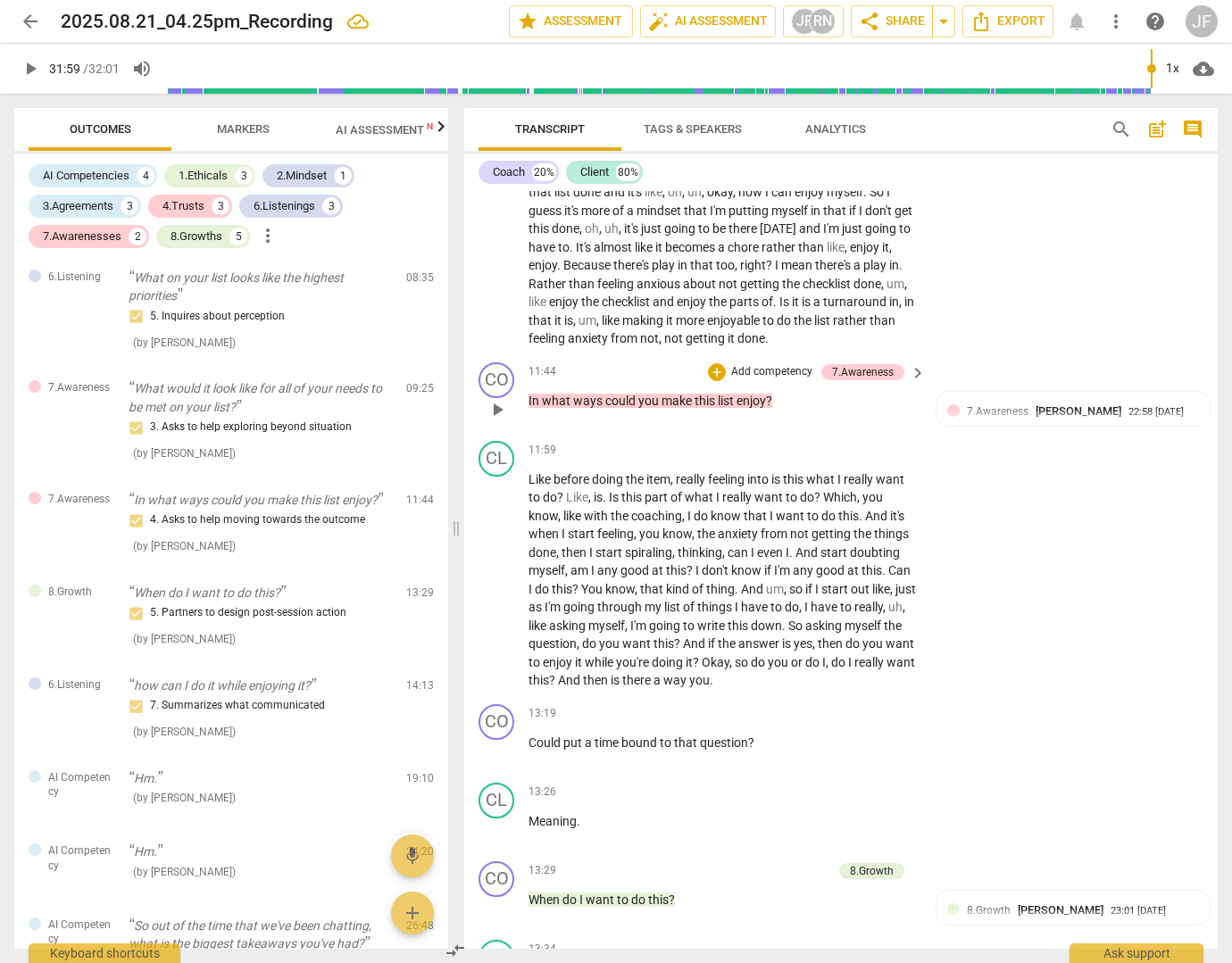
click at [630, 408] on span "could" at bounding box center [622, 401] width 33 height 15
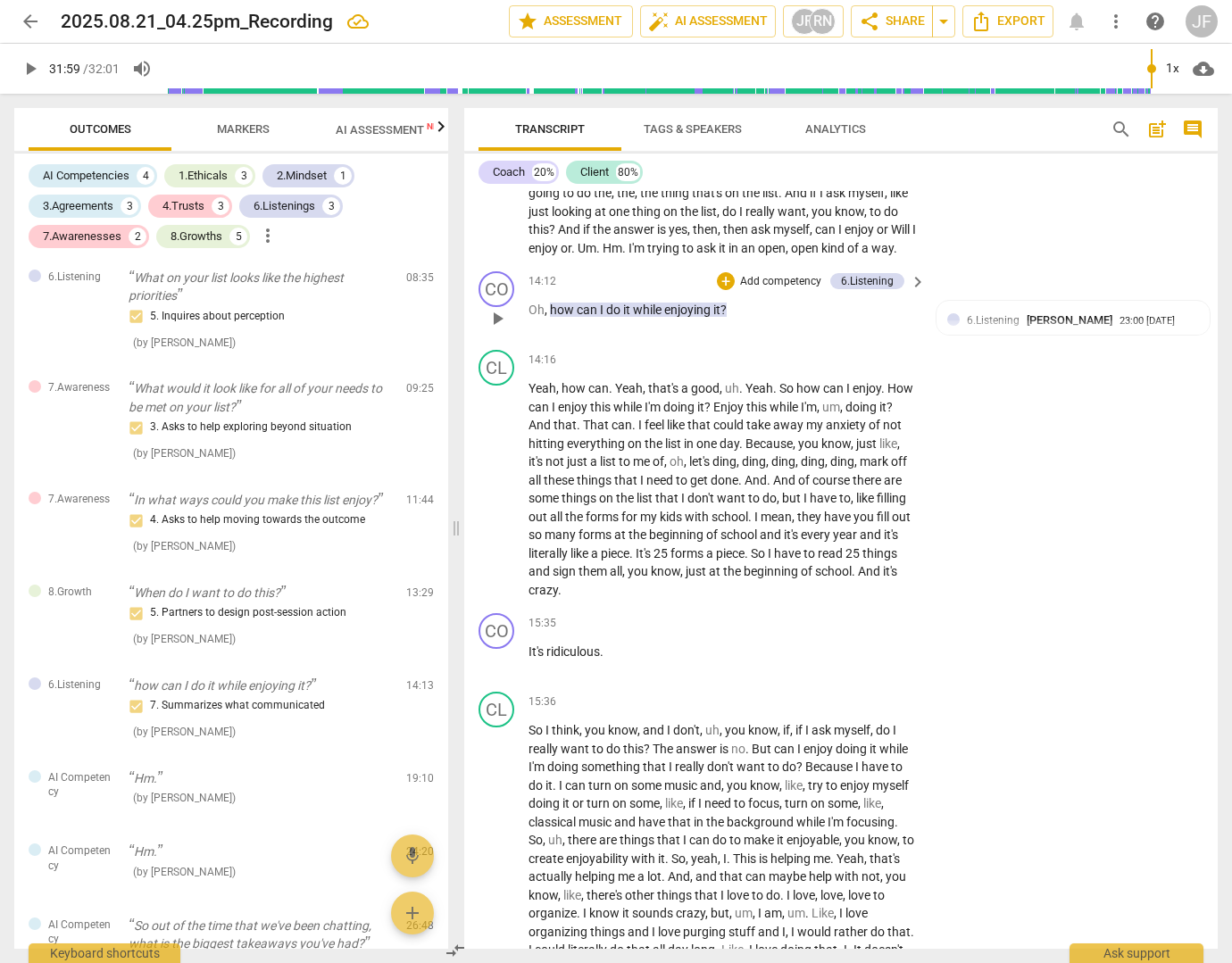
scroll to position [3688, 0]
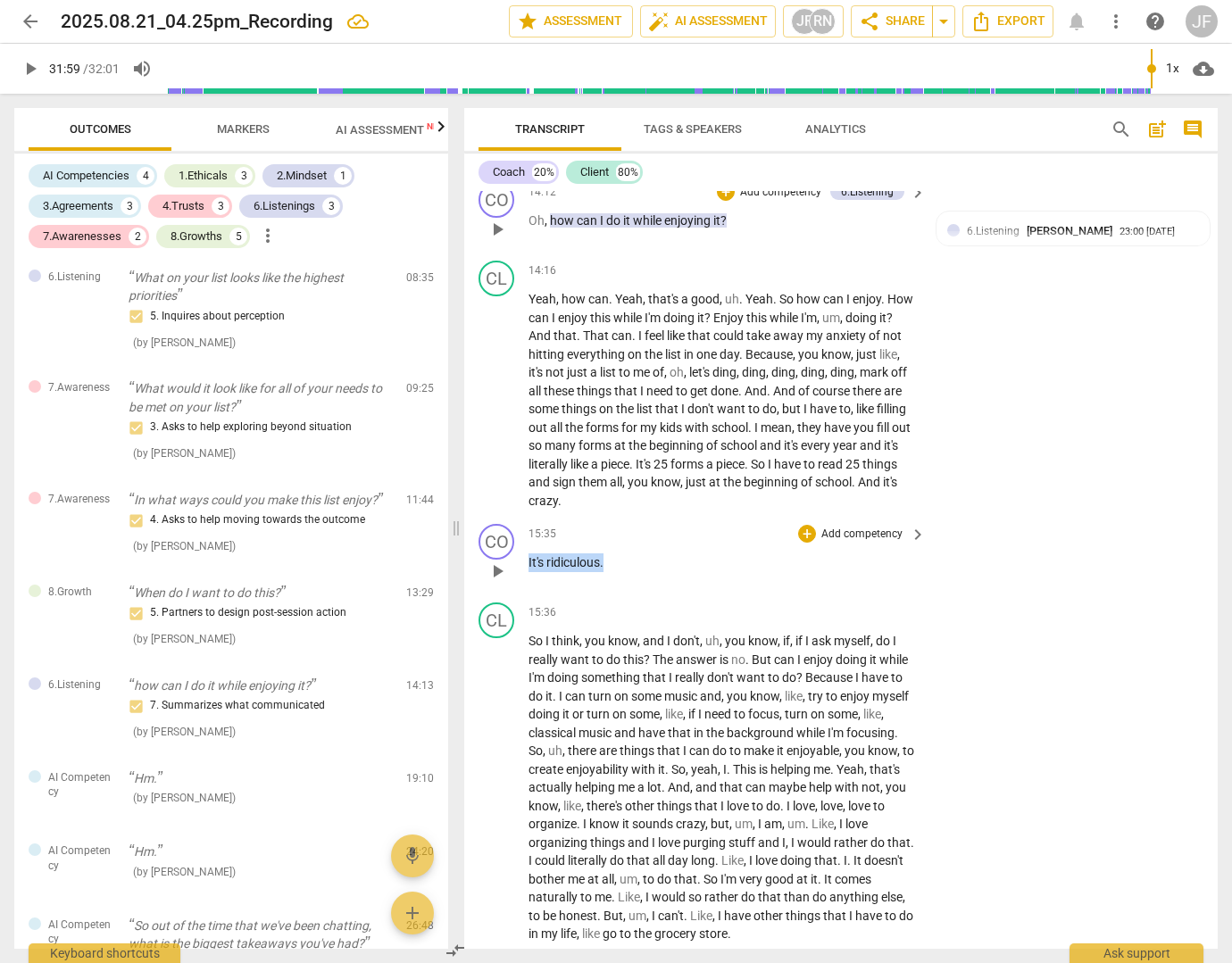
drag, startPoint x: 606, startPoint y: 618, endPoint x: 527, endPoint y: 620, distance: 79.0
click at [527, 596] on div "CO play_arrow pause 15:35 + Add competency keyboard_arrow_right It's ridiculous…" at bounding box center [840, 556] width 753 height 79
click at [615, 600] on div "+" at bounding box center [621, 595] width 18 height 18
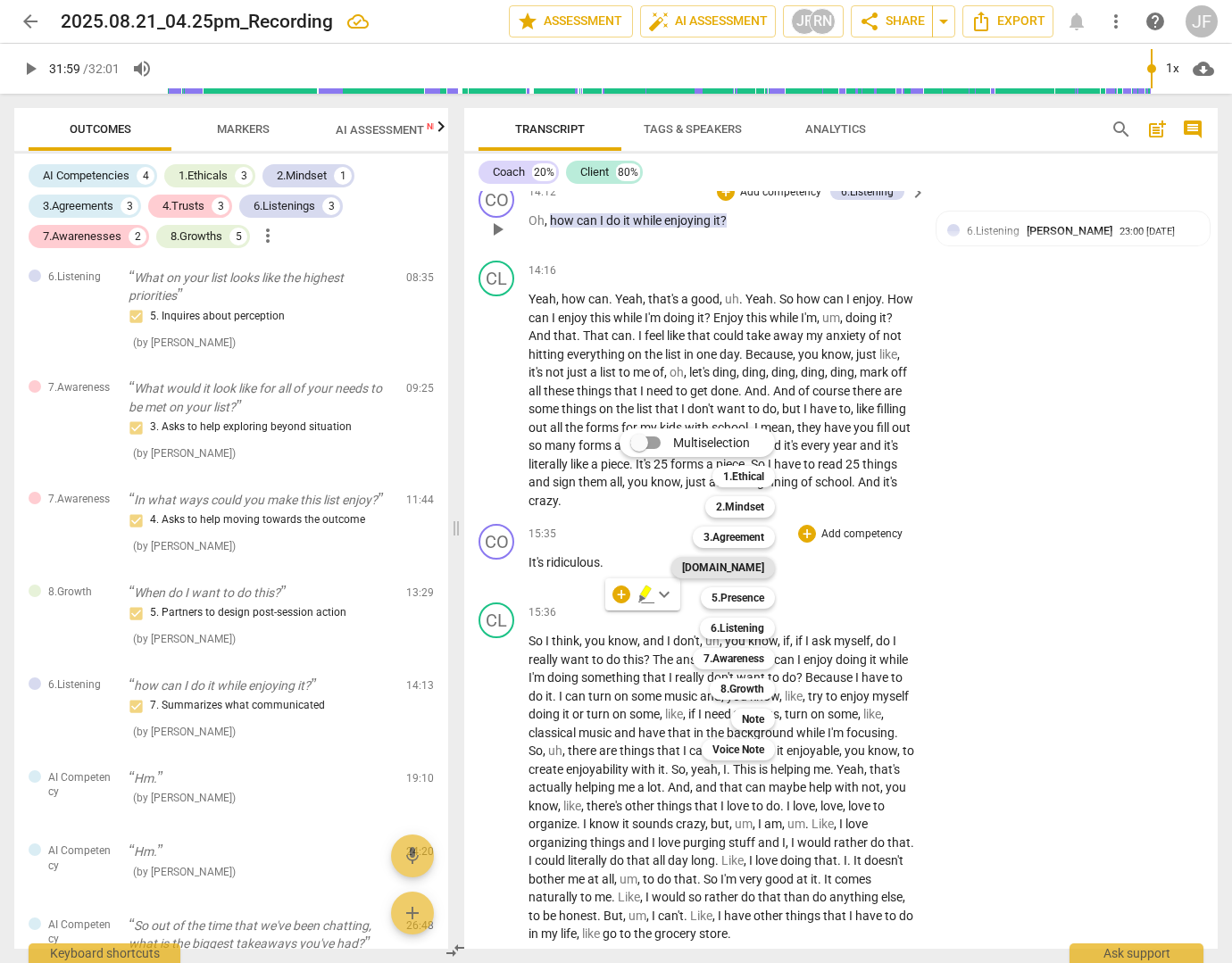
click at [748, 566] on b "[DOMAIN_NAME]" at bounding box center [722, 568] width 82 height 22
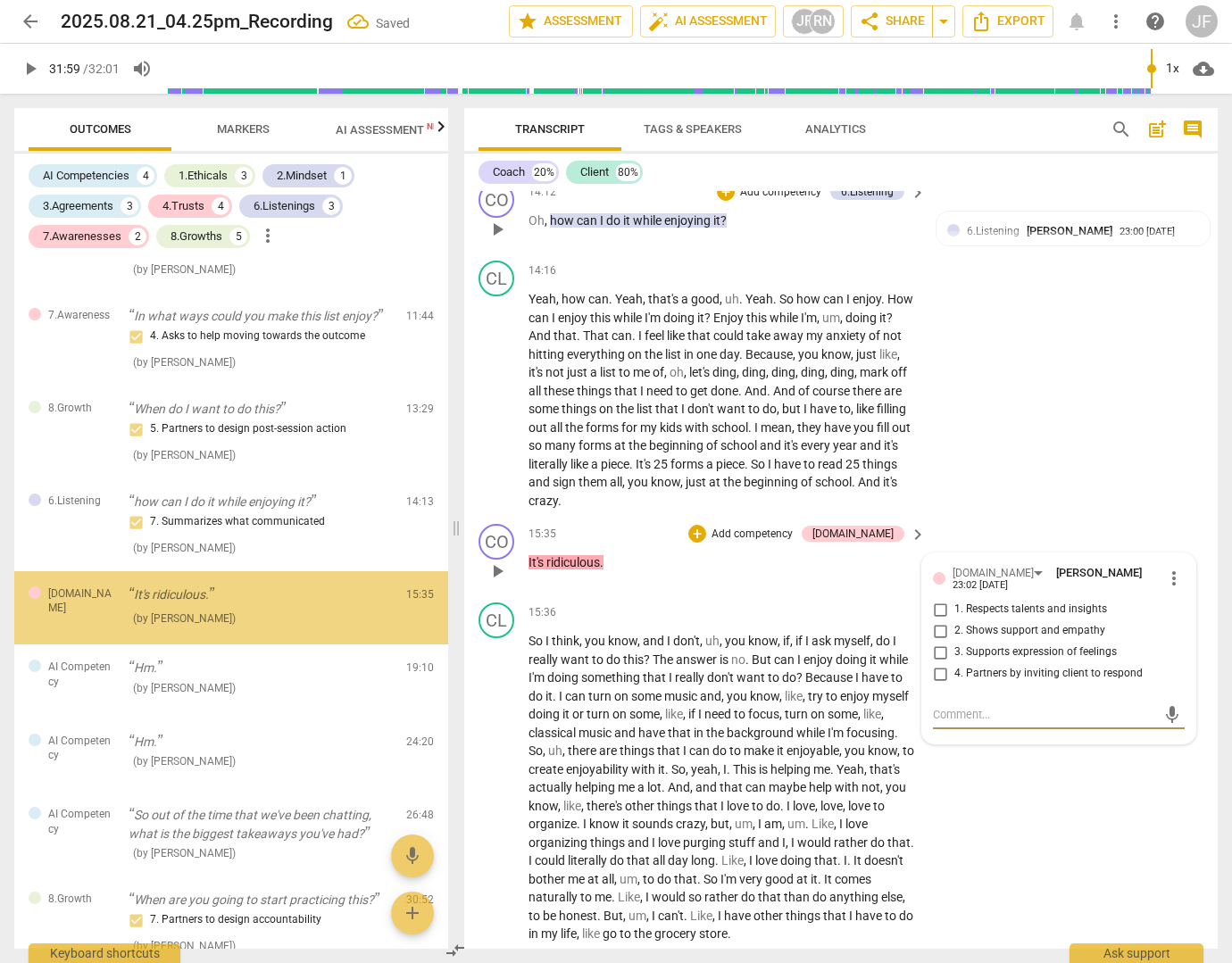
scroll to position [1815, 0]
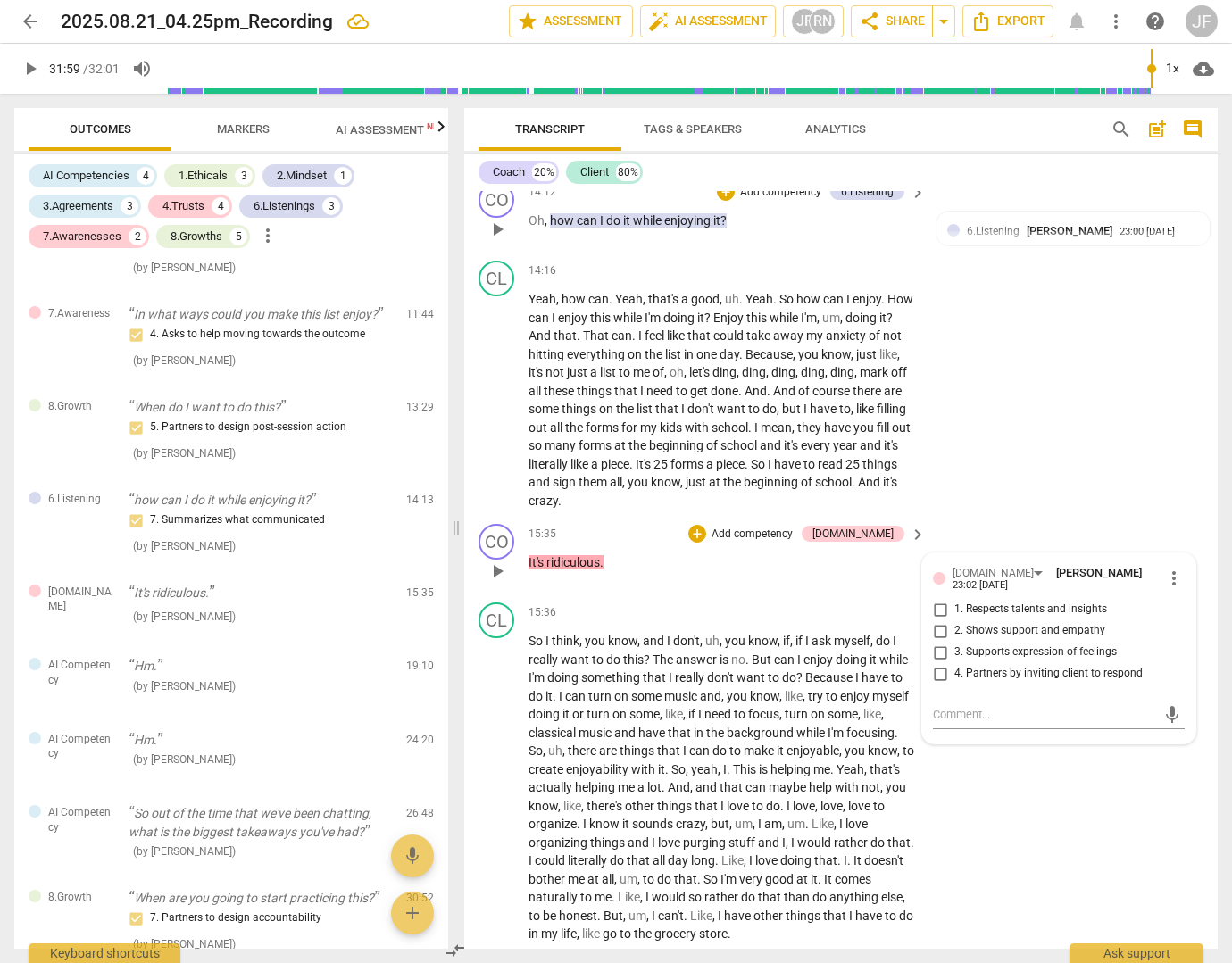
click at [969, 661] on span "3. Supports expression of feelings" at bounding box center [1035, 652] width 162 height 16
click at [954, 663] on input "3. Supports expression of feelings" at bounding box center [940, 653] width 29 height 22
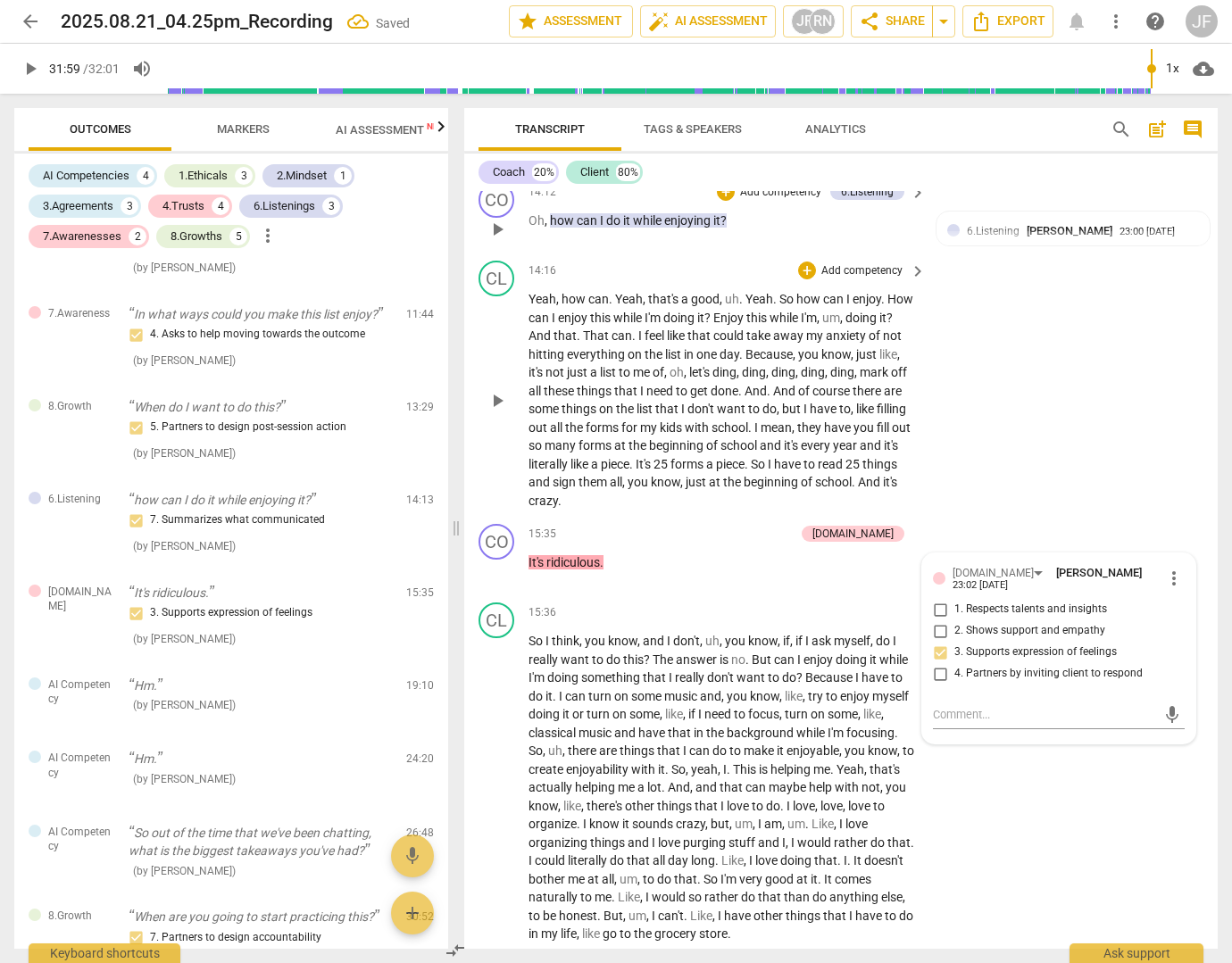
click at [649, 453] on span "the" at bounding box center [638, 445] width 21 height 15
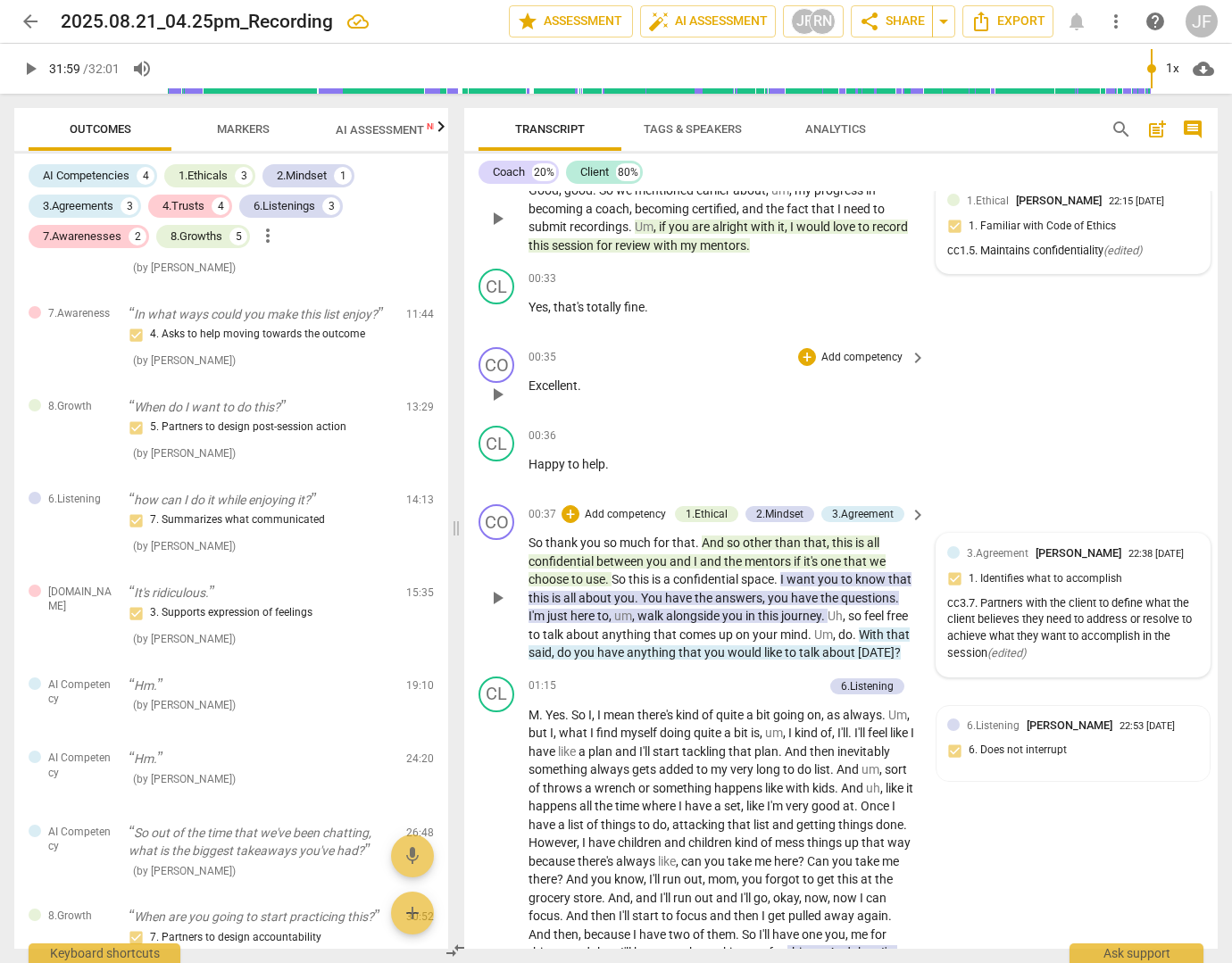
scroll to position [357, 0]
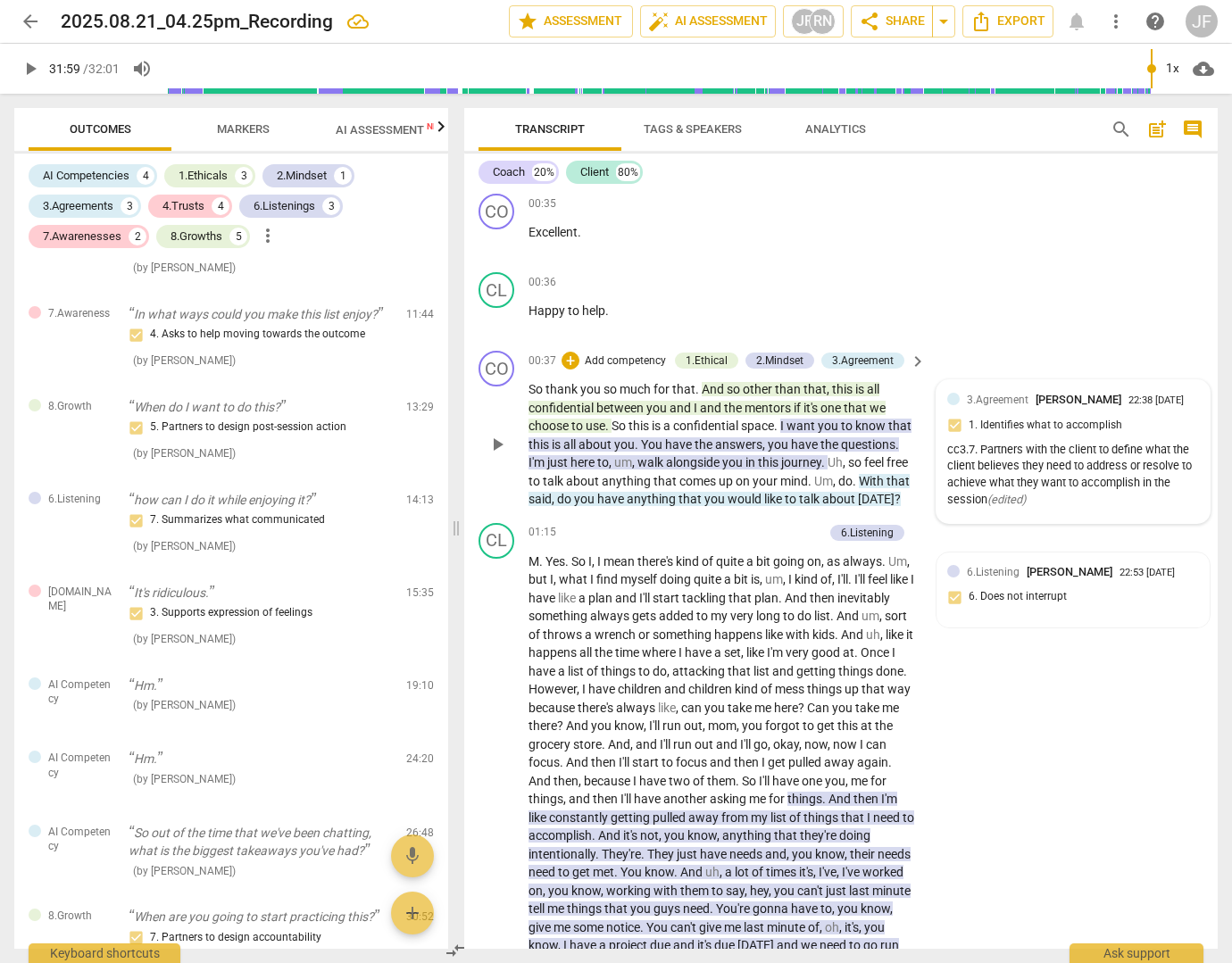
click at [574, 505] on span "do" at bounding box center [565, 498] width 17 height 15
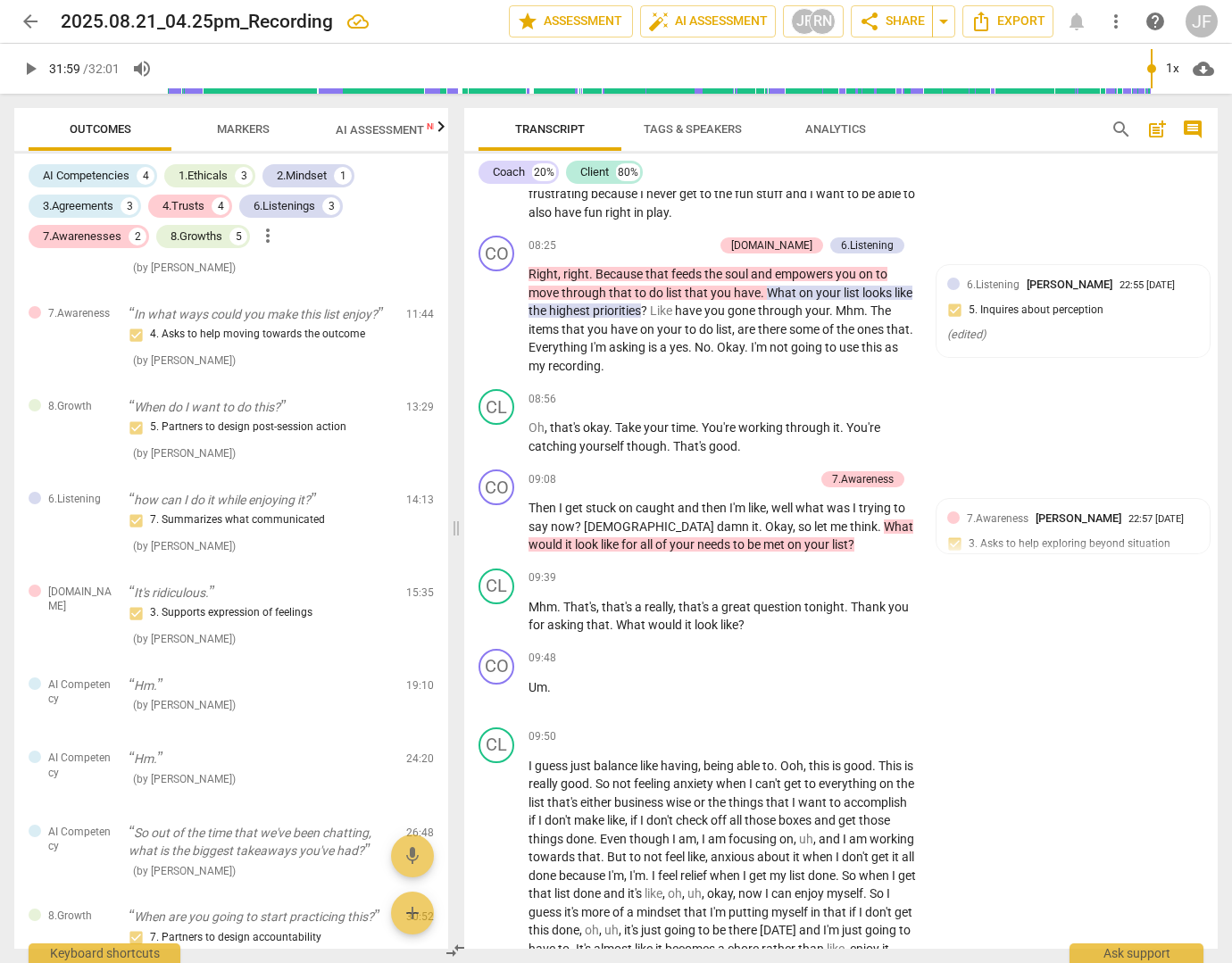
scroll to position [2231, 0]
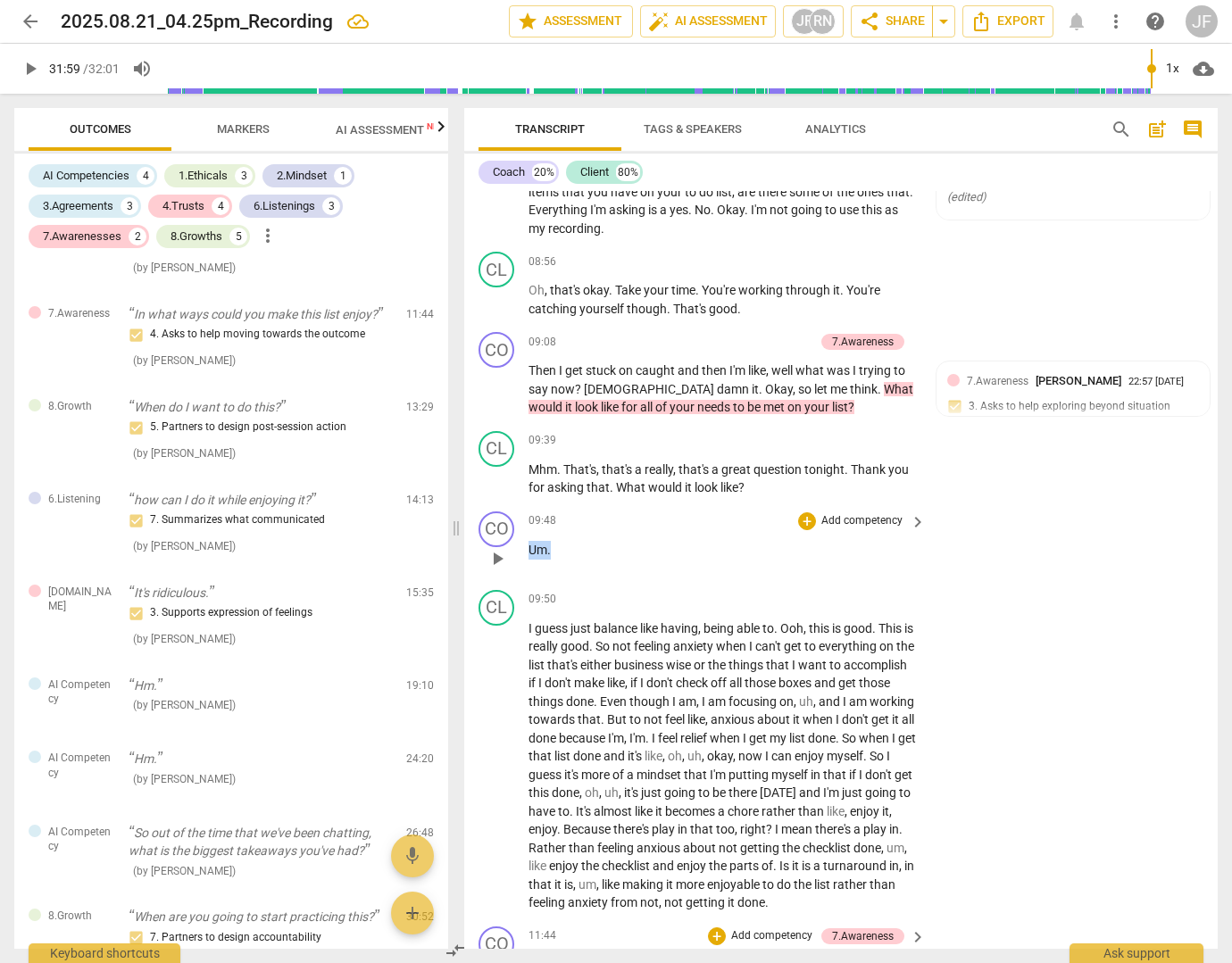
drag, startPoint x: 557, startPoint y: 567, endPoint x: 525, endPoint y: 566, distance: 32.0
click at [525, 566] on div "CO play_arrow pause 09:48 + Add competency keyboard_arrow_right Um ." at bounding box center [840, 544] width 753 height 79
click at [802, 530] on div "+" at bounding box center [807, 521] width 18 height 18
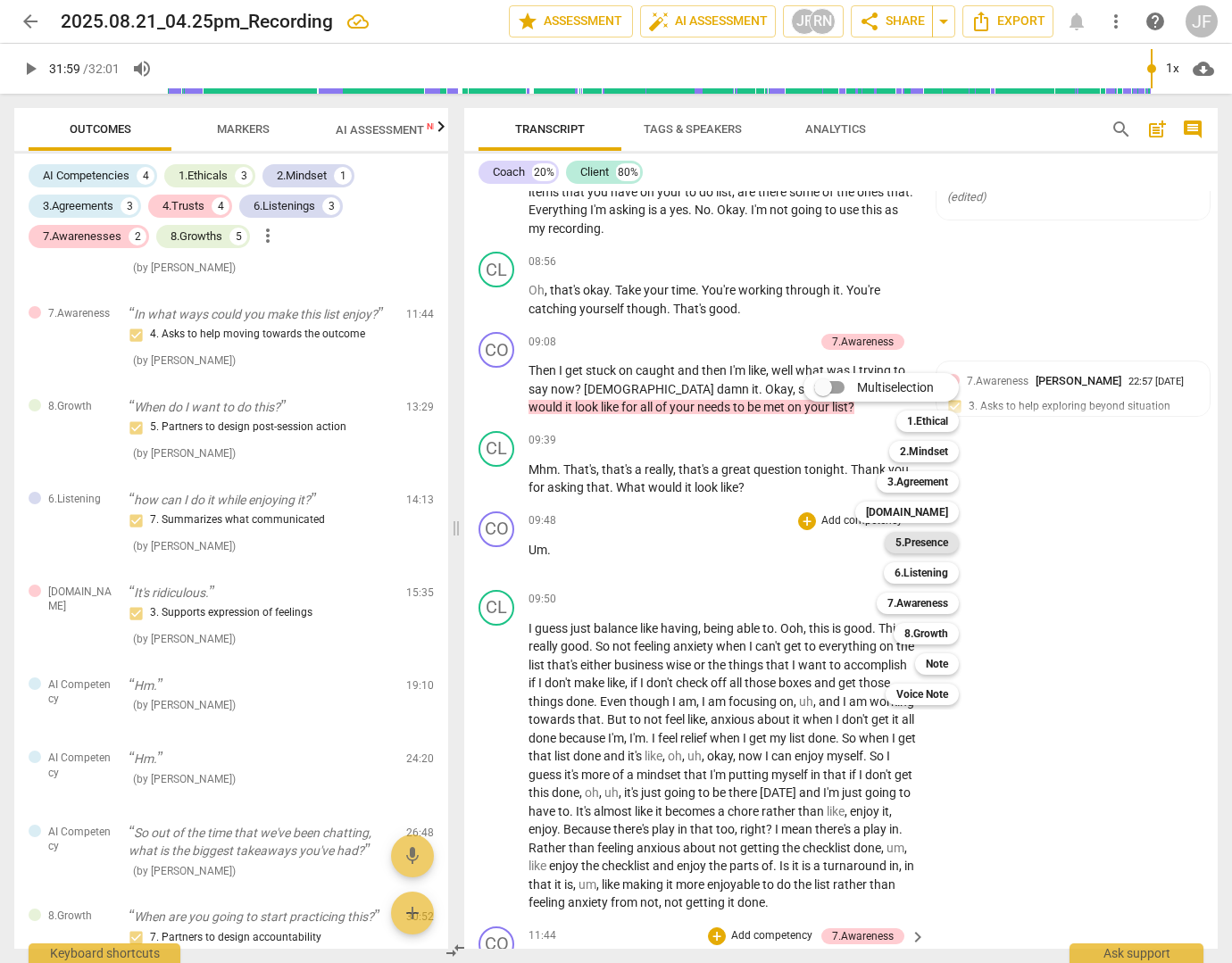
click at [934, 538] on b "5.Presence" at bounding box center [921, 543] width 52 height 22
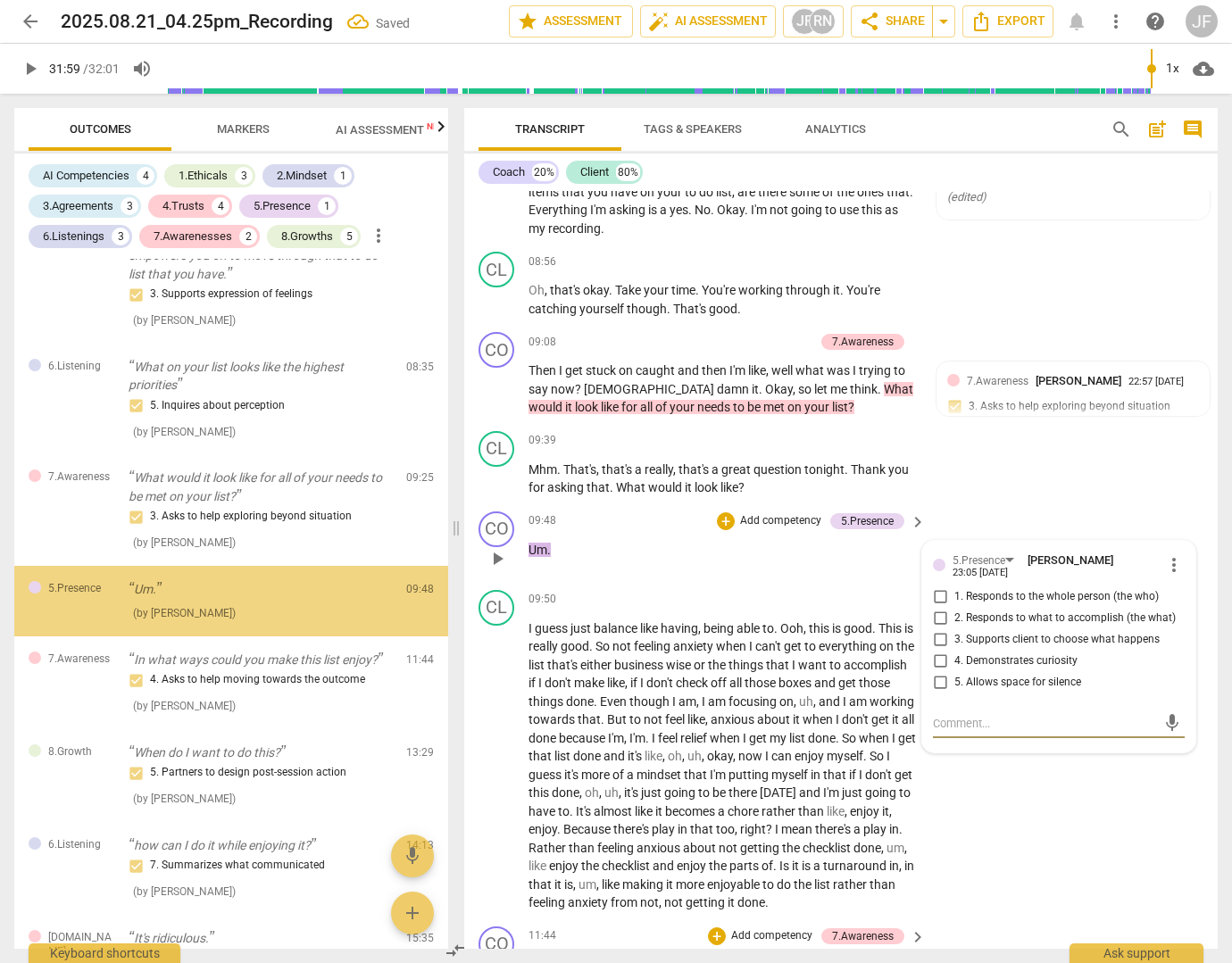
scroll to position [1536, 0]
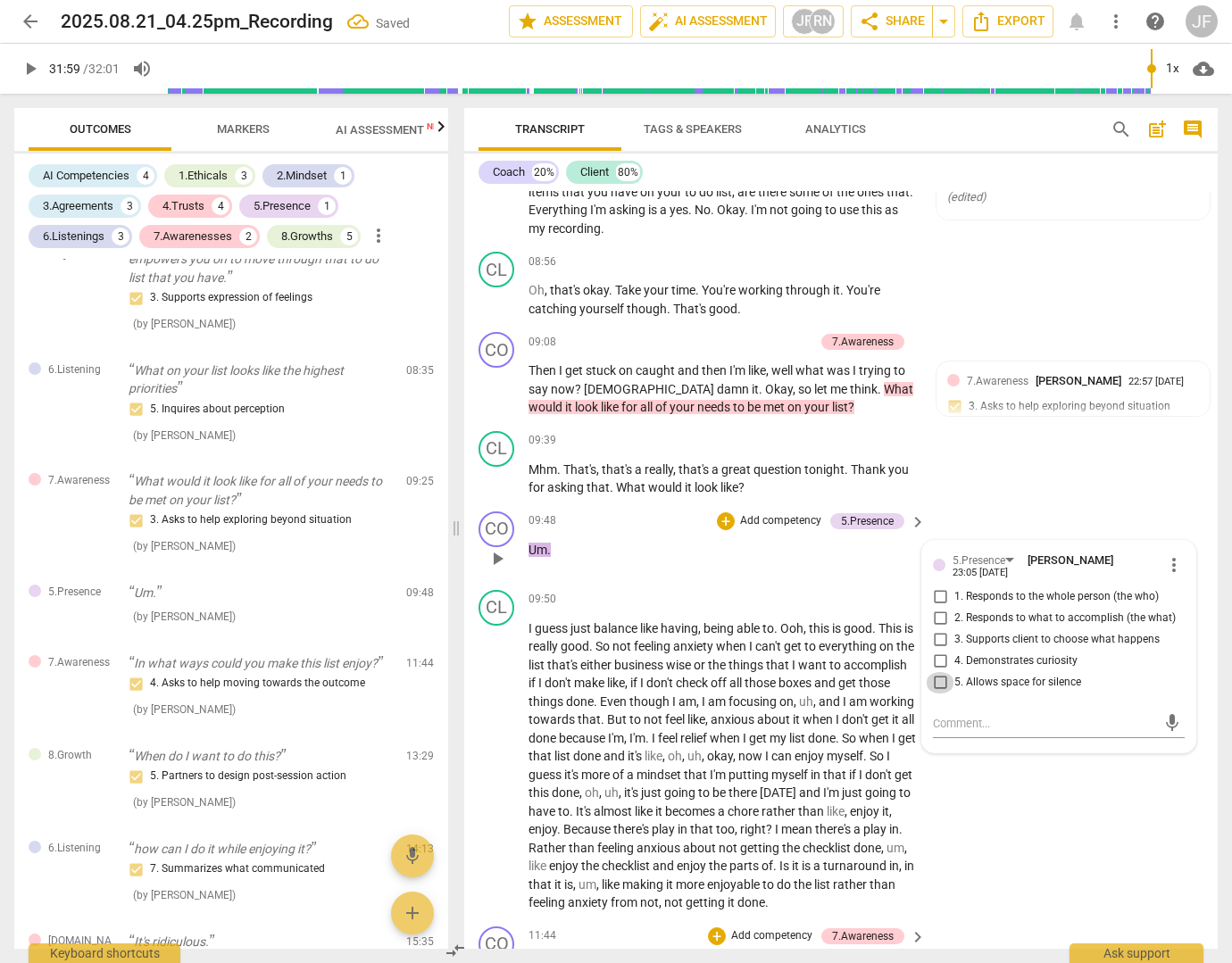
click at [940, 693] on input "5. Allows space for silence" at bounding box center [940, 683] width 29 height 22
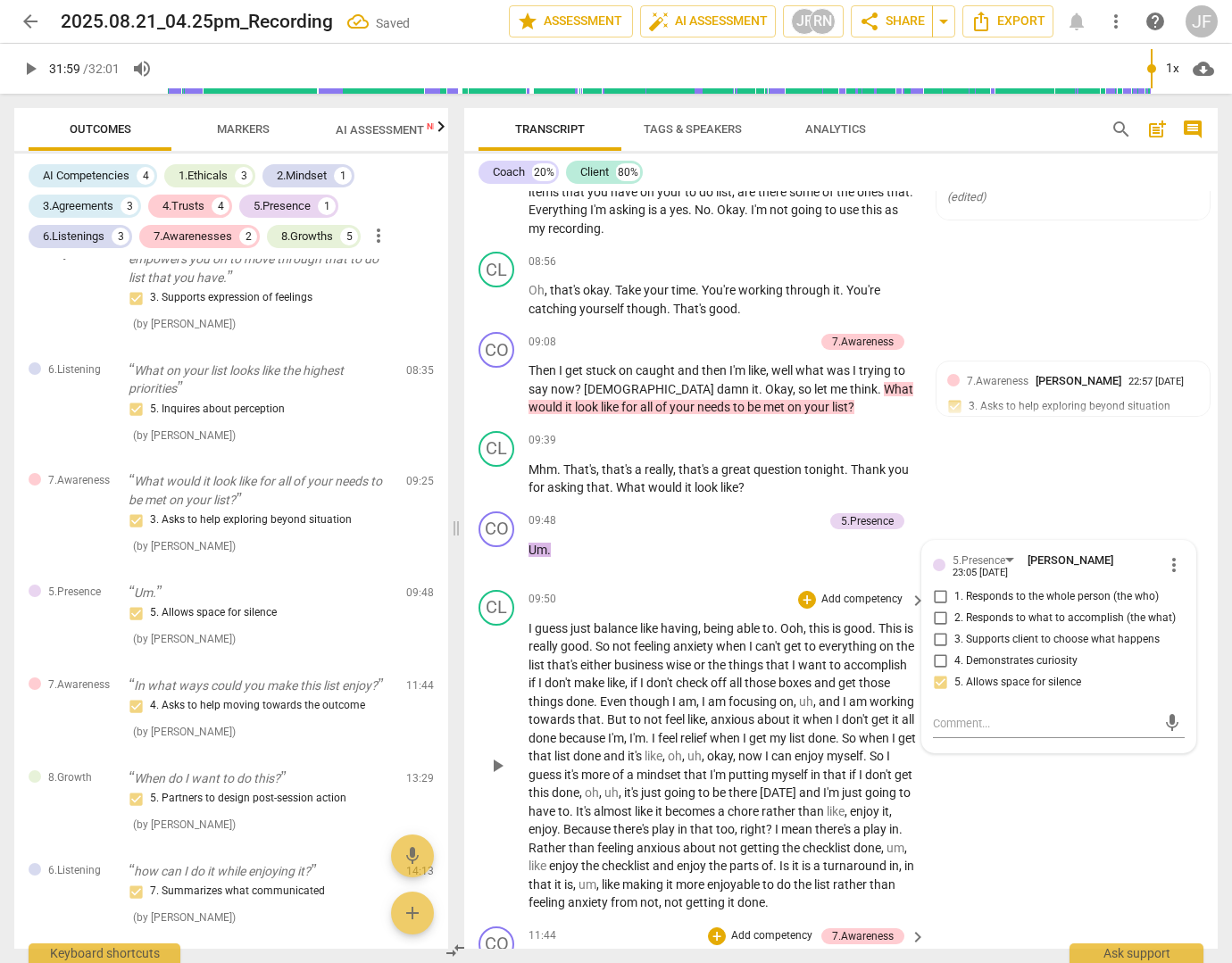
click at [1032, 828] on div "CL play_arrow pause 09:50 + Add competency keyboard_arrow_right I guess just ba…" at bounding box center [840, 751] width 753 height 337
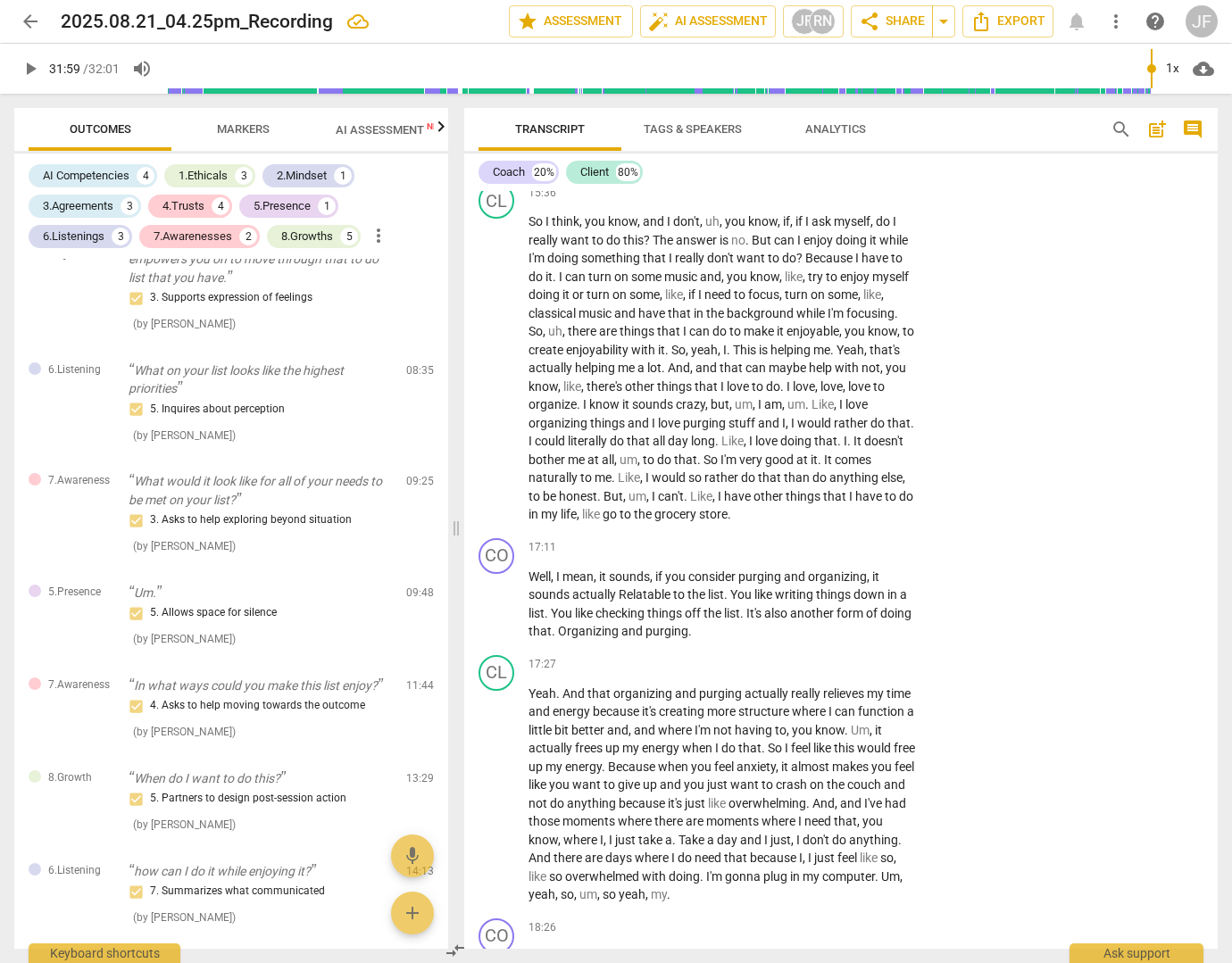
scroll to position [4195, 0]
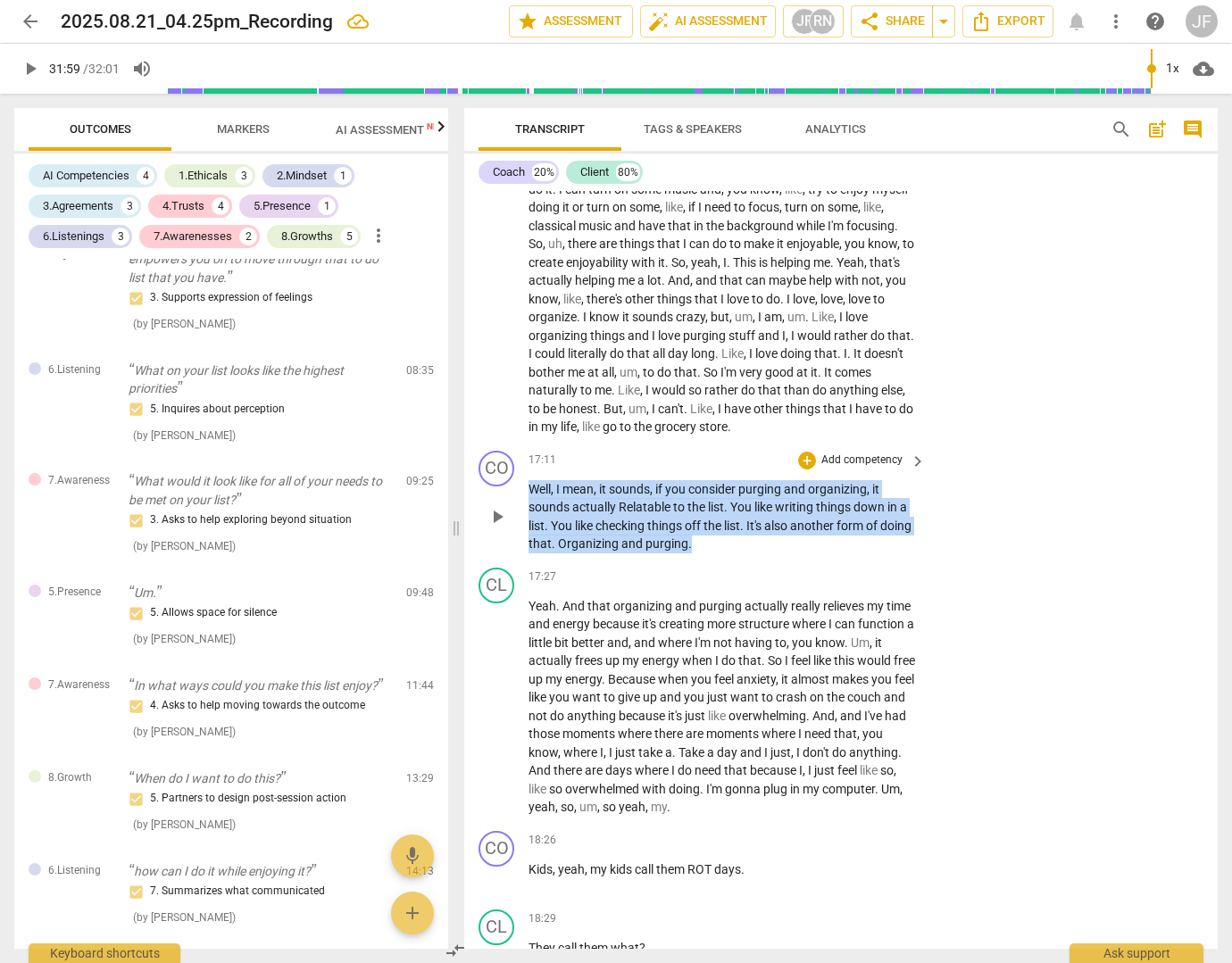
drag, startPoint x: 725, startPoint y: 596, endPoint x: 529, endPoint y: 544, distance: 202.8
click at [529, 544] on p "Well , I mean , it sounds , if you consider purging and organizing , it sounds …" at bounding box center [723, 517] width 388 height 73
click at [802, 470] on div "+" at bounding box center [807, 461] width 18 height 18
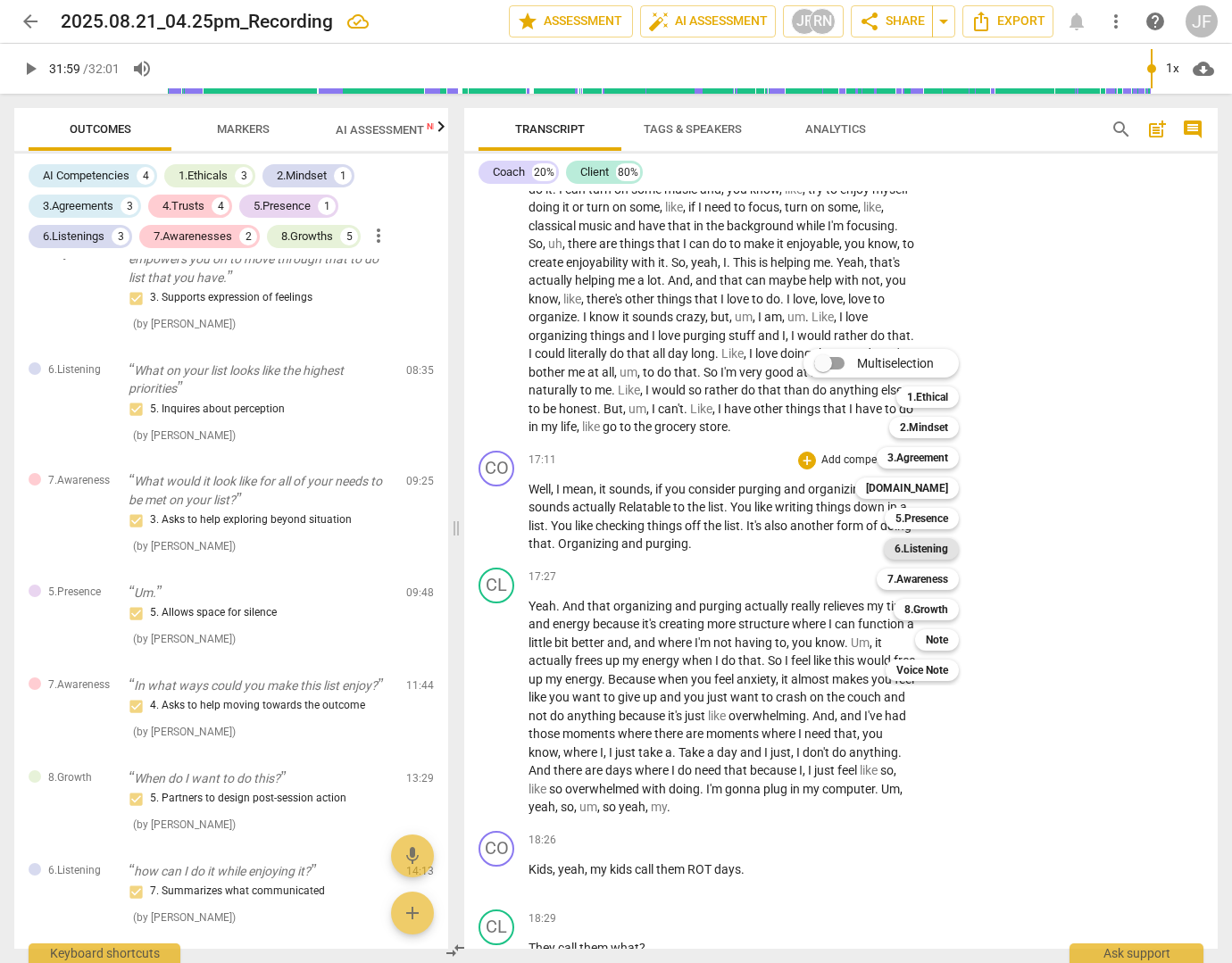
click at [899, 544] on b "6.Listening" at bounding box center [921, 549] width 53 height 22
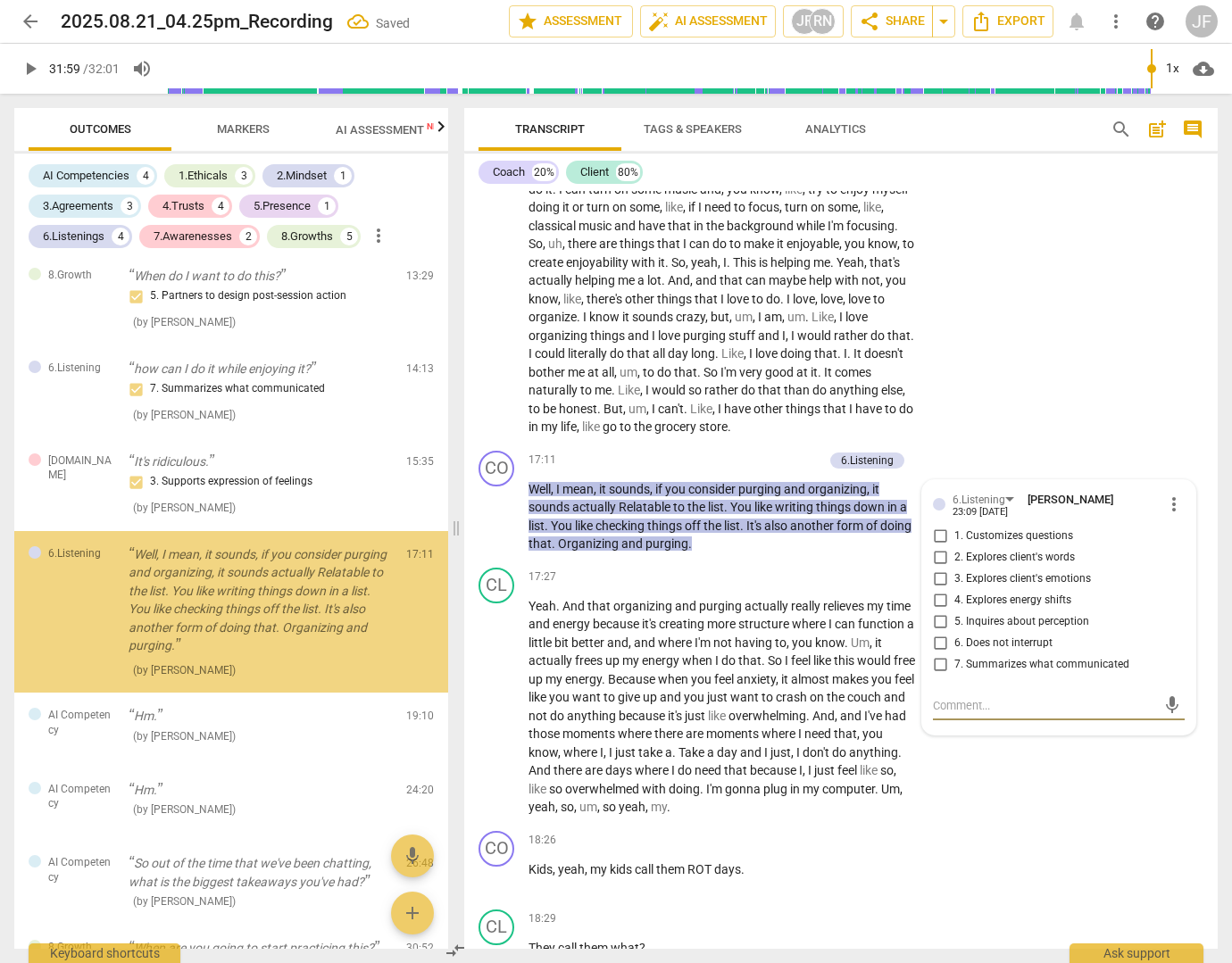
scroll to position [2045, 0]
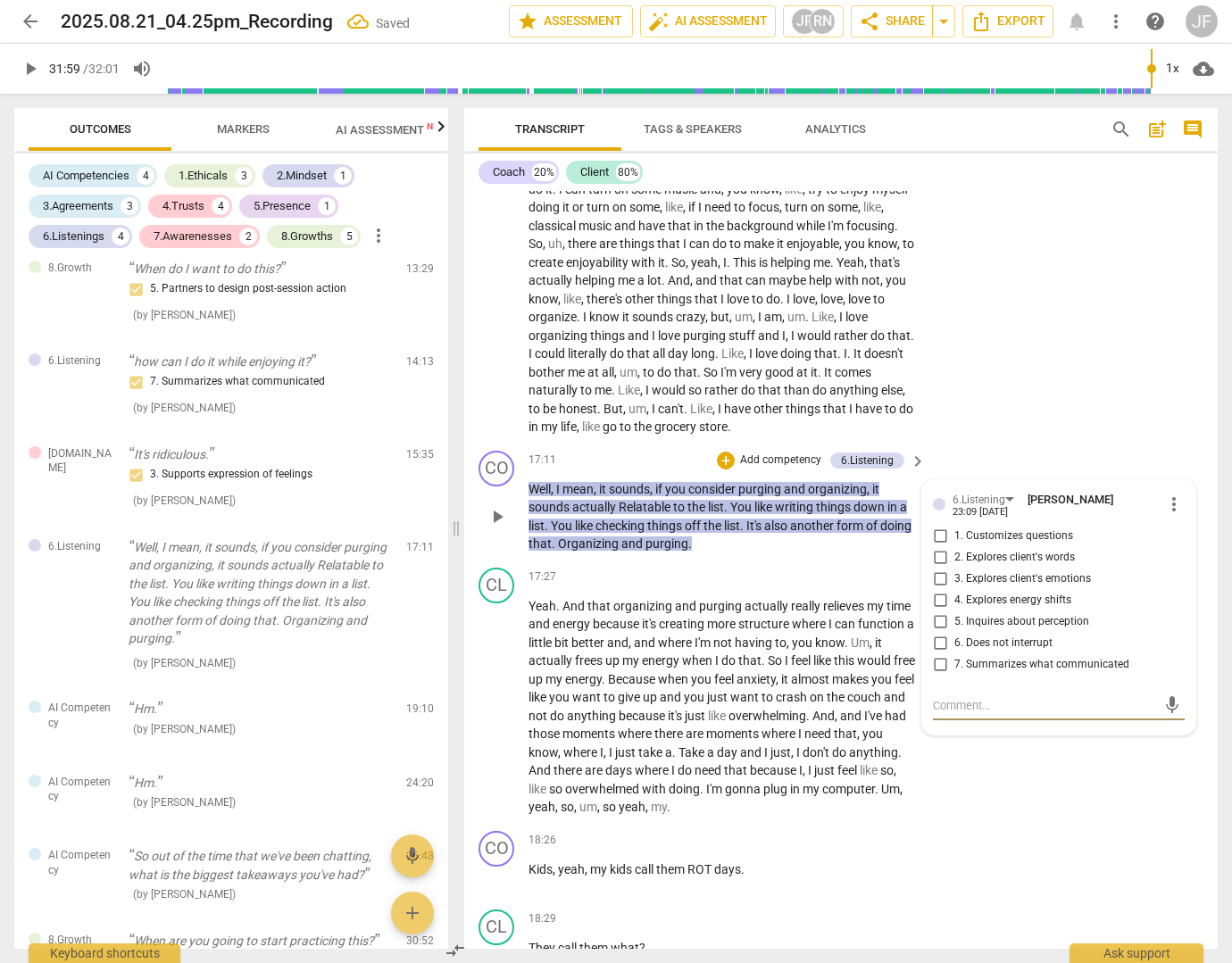
click at [940, 547] on input "1. Customizes questions" at bounding box center [940, 537] width 29 height 22
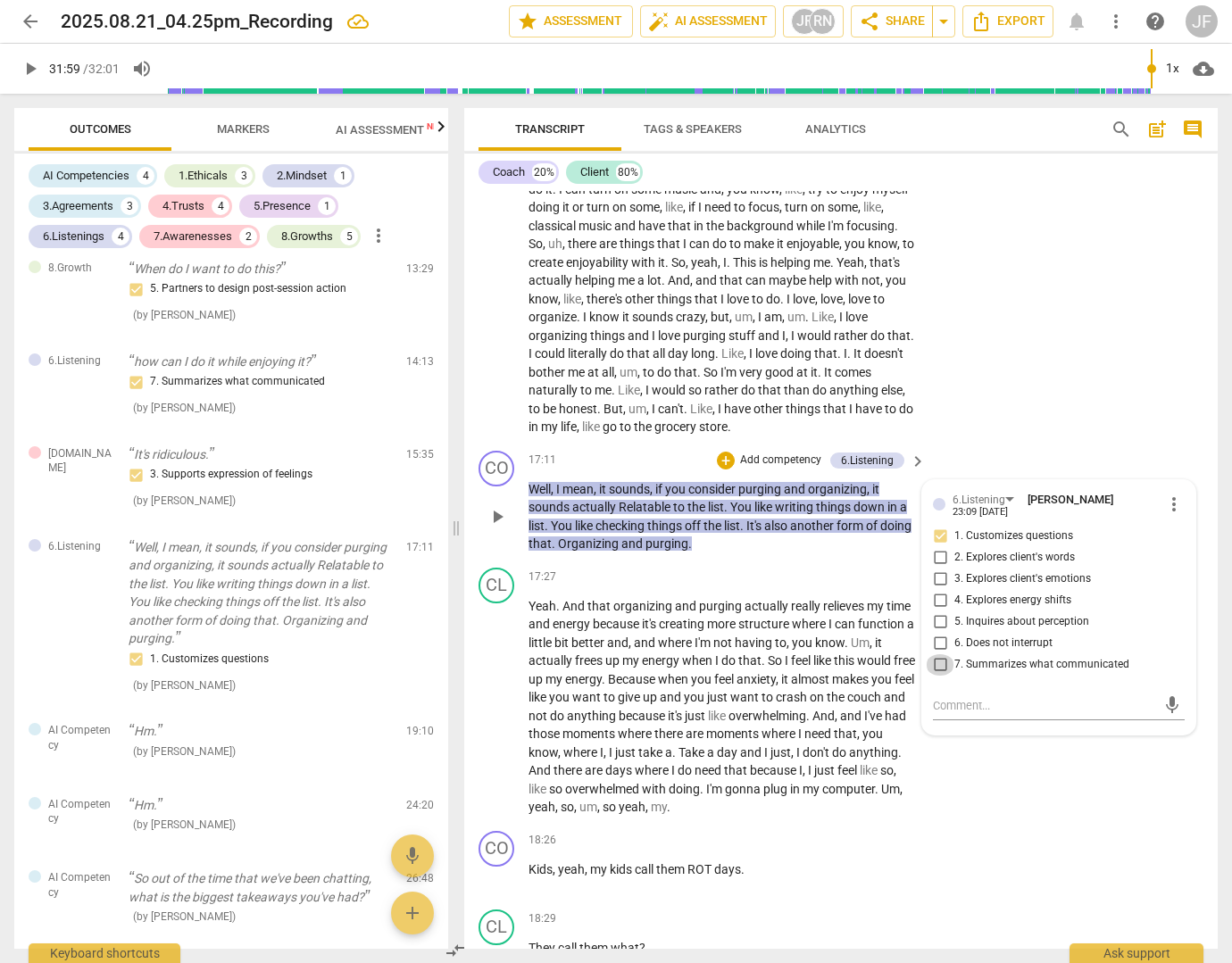
click at [939, 675] on input "7. Summarizes what communicated" at bounding box center [940, 665] width 29 height 22
click at [941, 547] on input "1. Customizes questions" at bounding box center [940, 537] width 29 height 22
click at [940, 547] on input "1. Customizes questions" at bounding box center [940, 537] width 29 height 22
click at [694, 688] on p "Yeah . And that organizing and purging actually really relieves my time and ene…" at bounding box center [723, 706] width 388 height 220
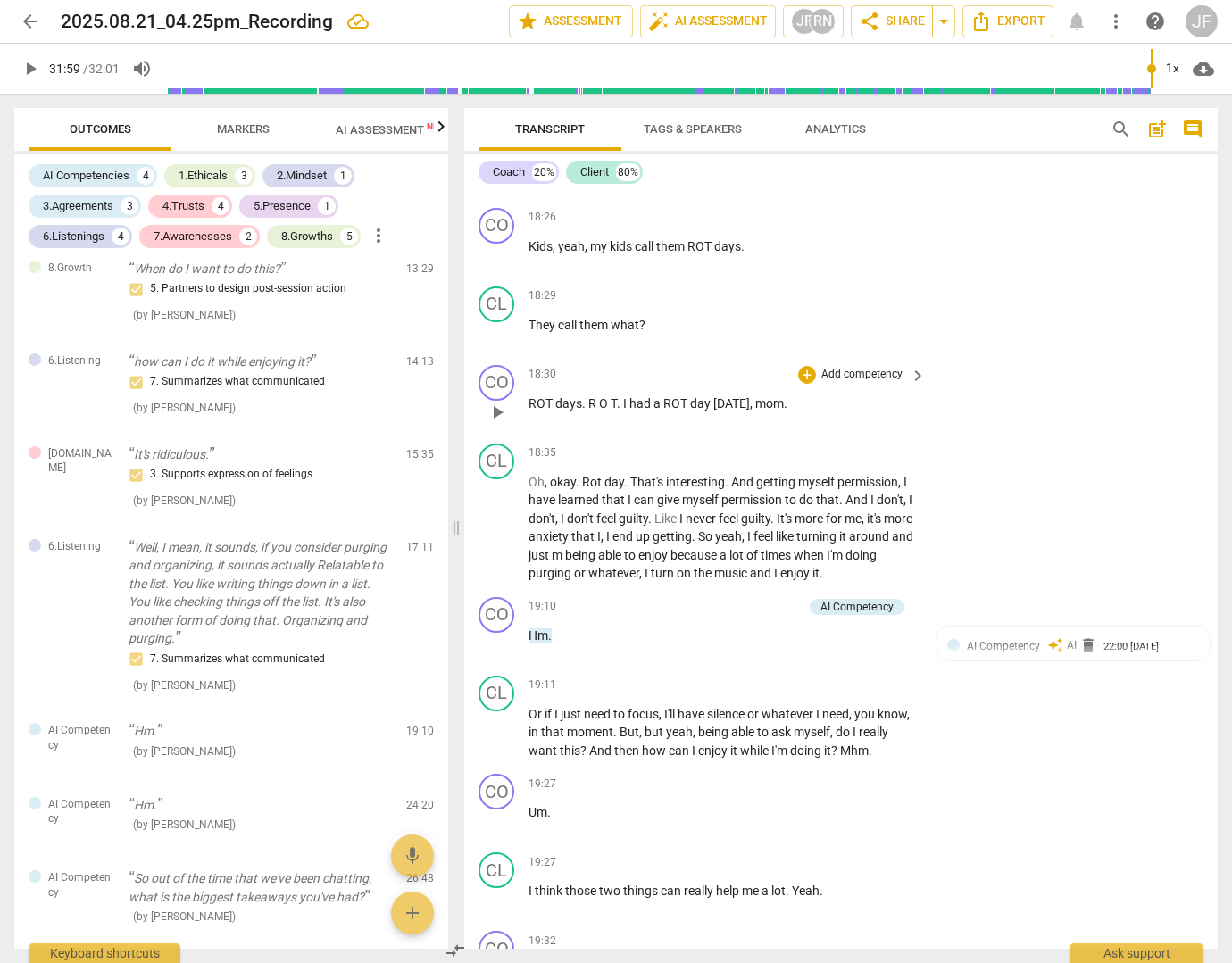
scroll to position [4819, 0]
click at [1082, 653] on span "delete" at bounding box center [1088, 643] width 18 height 18
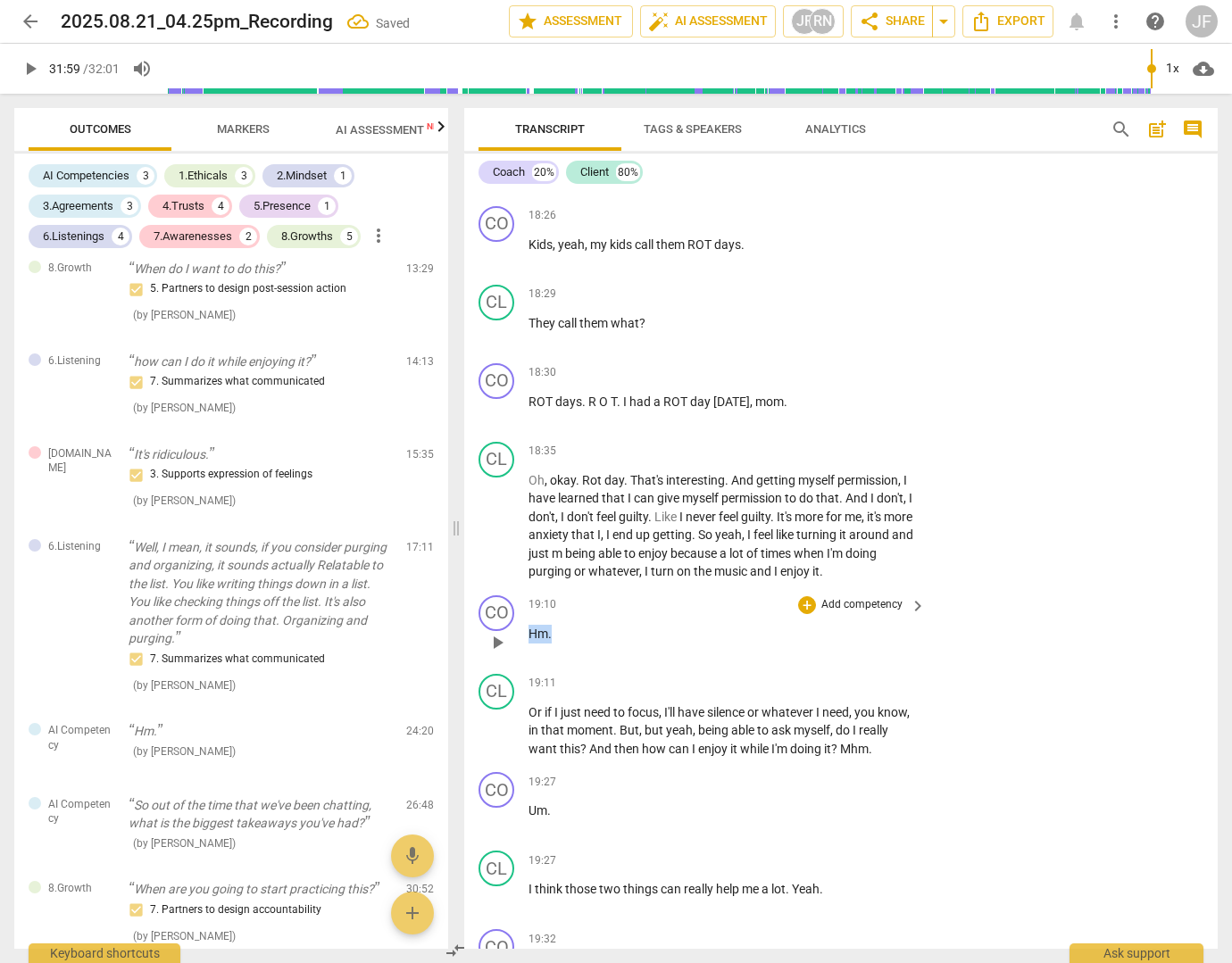
drag, startPoint x: 559, startPoint y: 689, endPoint x: 526, endPoint y: 686, distance: 33.1
click at [526, 667] on div "CO play_arrow pause 19:10 + Add competency keyboard_arrow_right Hm ." at bounding box center [840, 627] width 753 height 79
click at [569, 663] on div "+" at bounding box center [567, 665] width 18 height 18
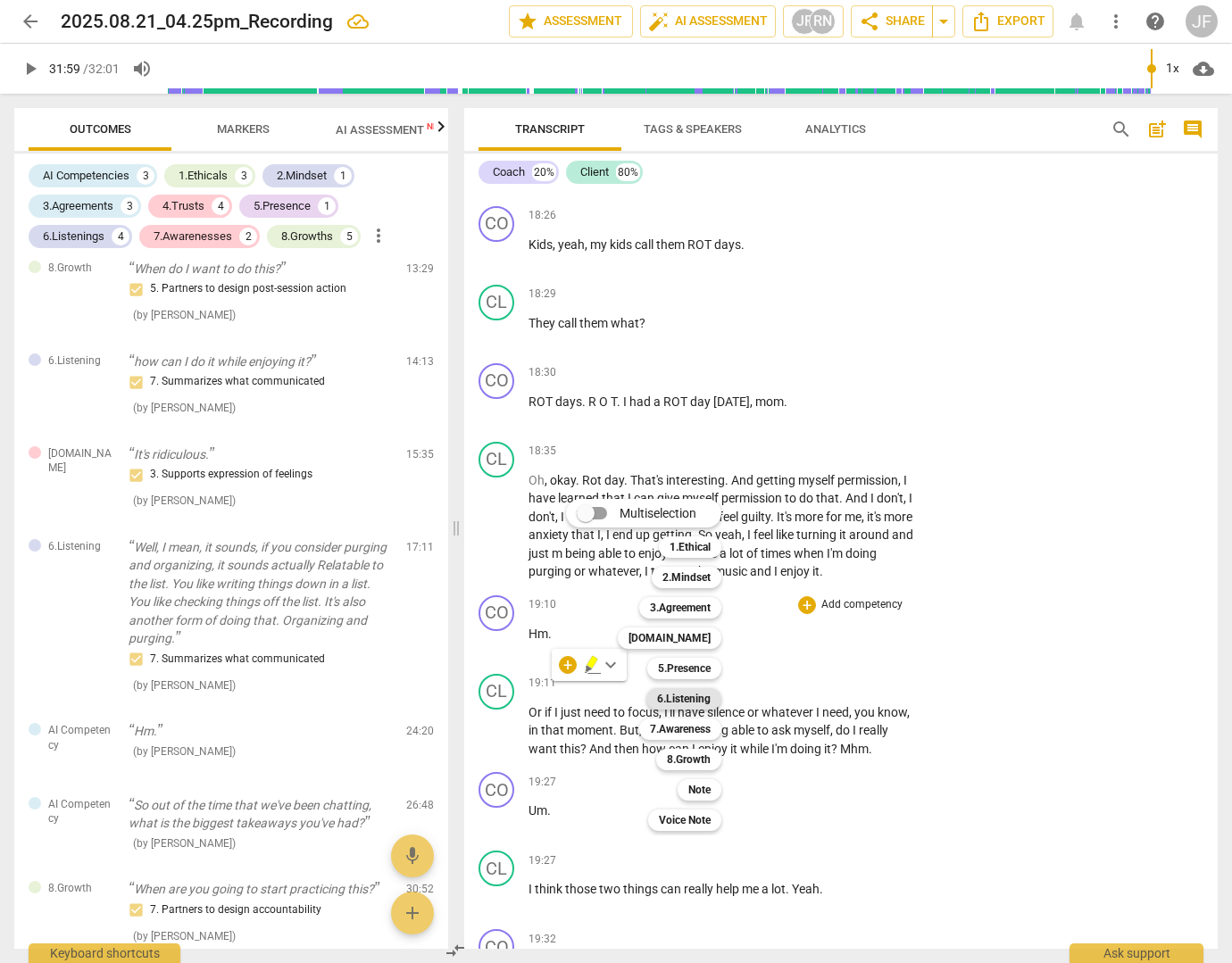
click at [694, 701] on b "6.Listening" at bounding box center [683, 699] width 53 height 22
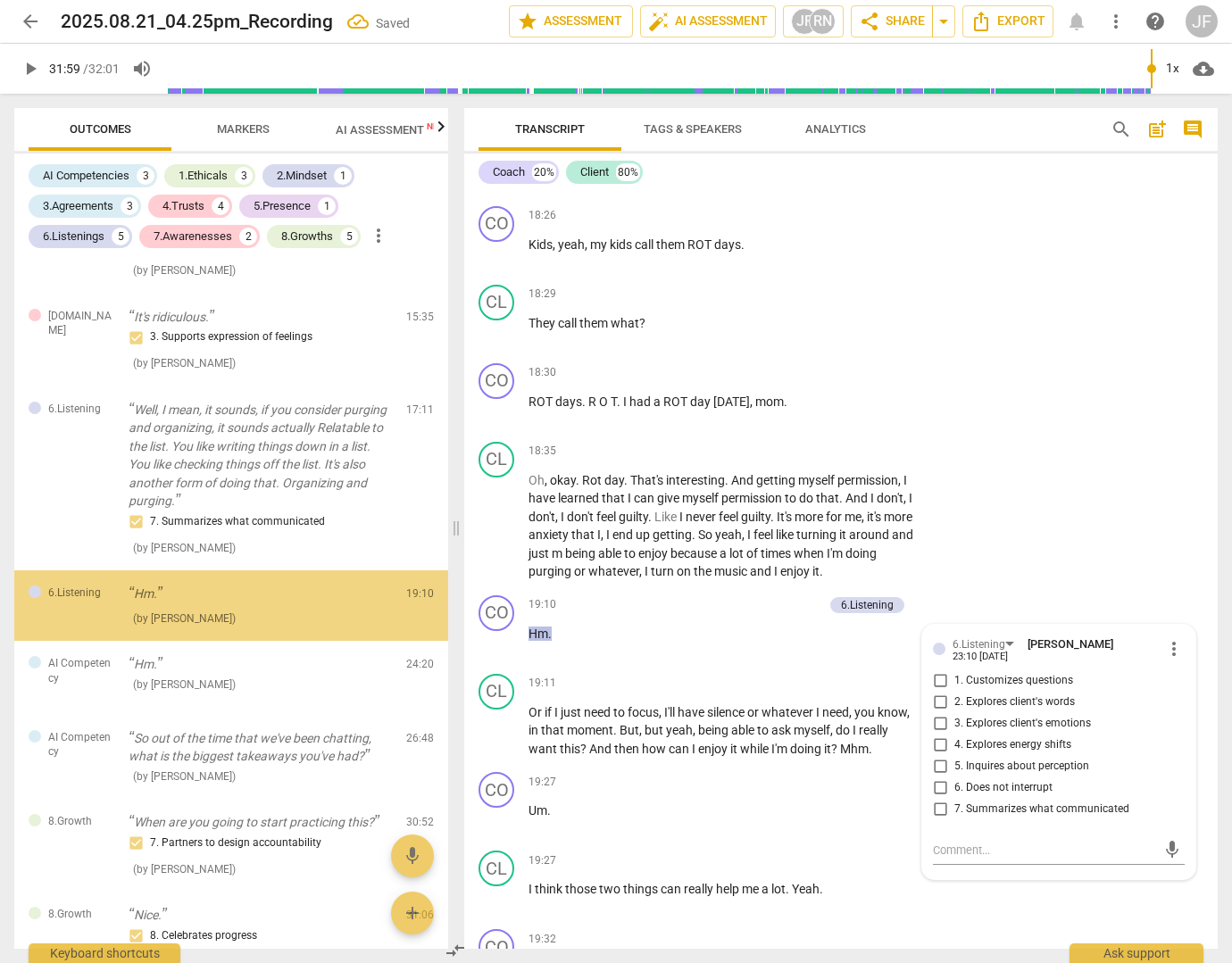
scroll to position [2185, 0]
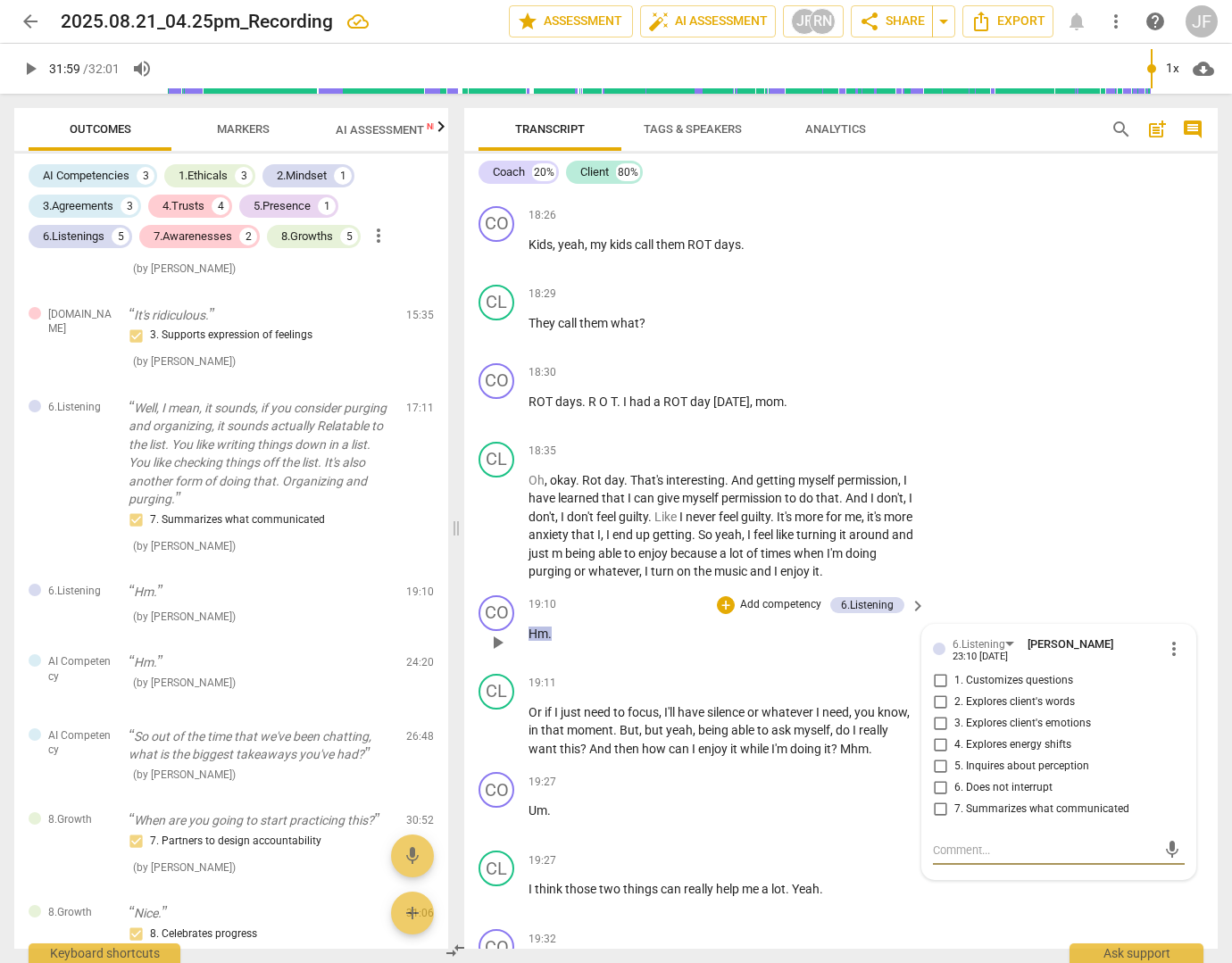
click at [940, 799] on input "6. Does not interrupt" at bounding box center [940, 788] width 29 height 22
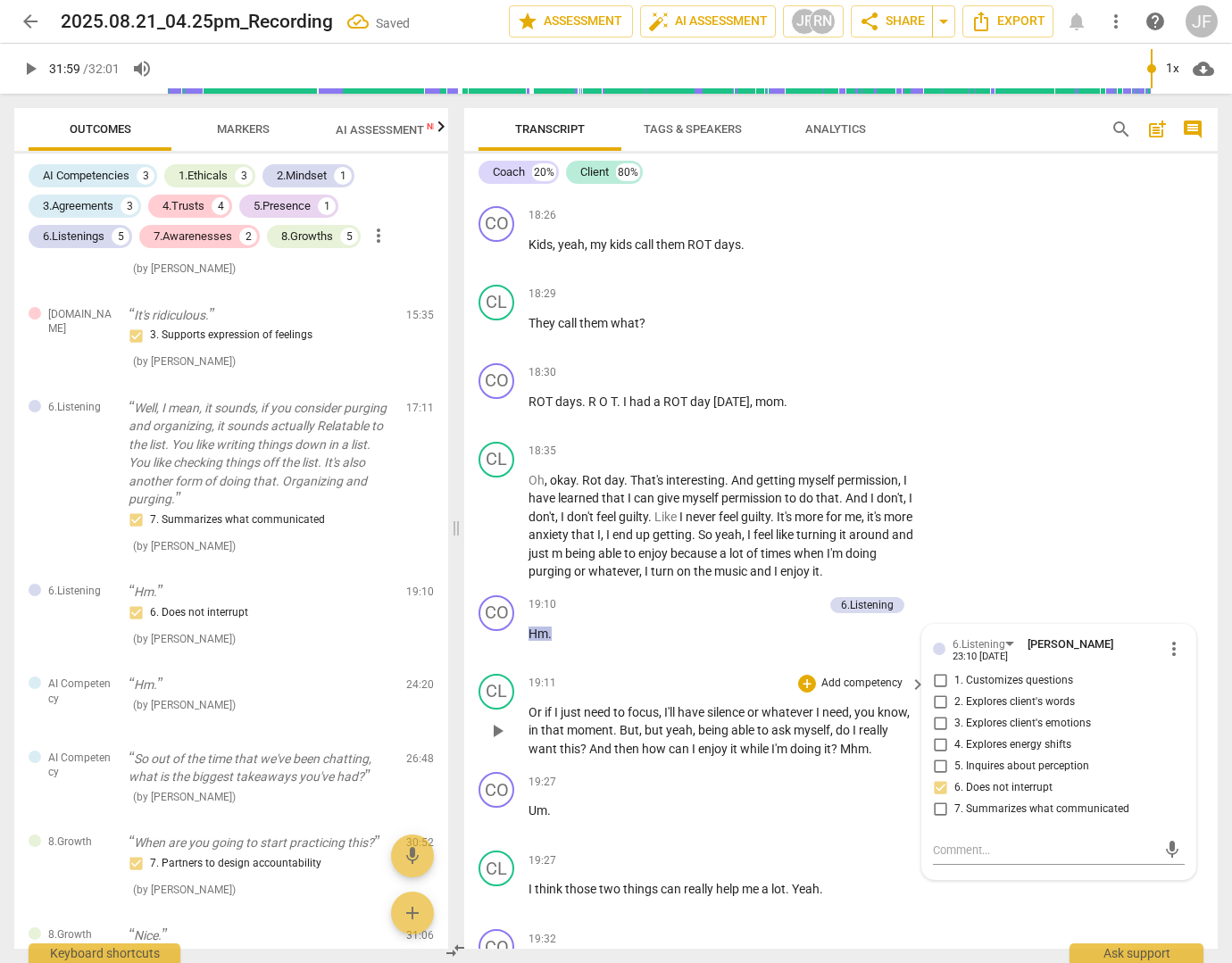
click at [692, 738] on span "yeah" at bounding box center [679, 730] width 27 height 15
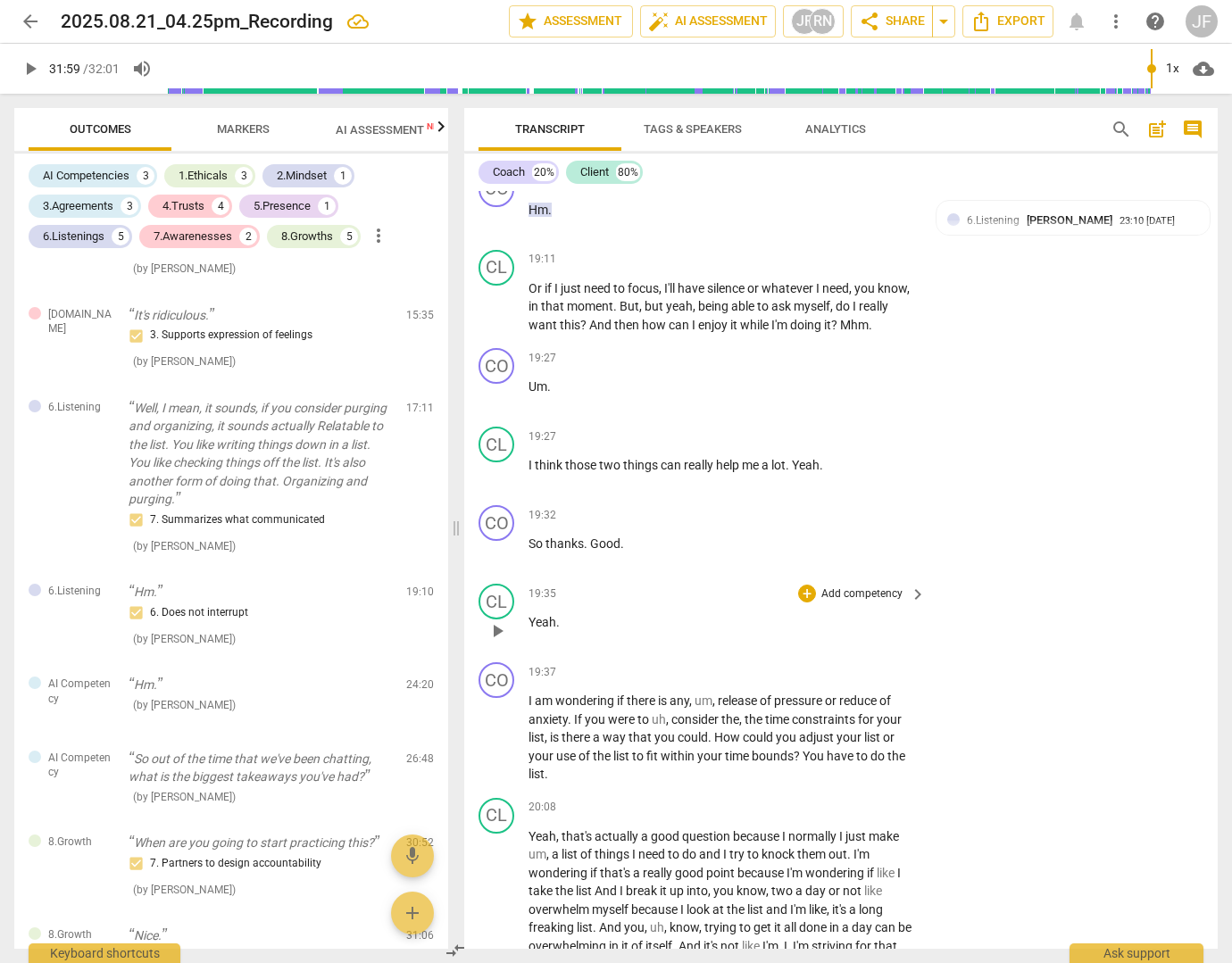
scroll to position [5355, 0]
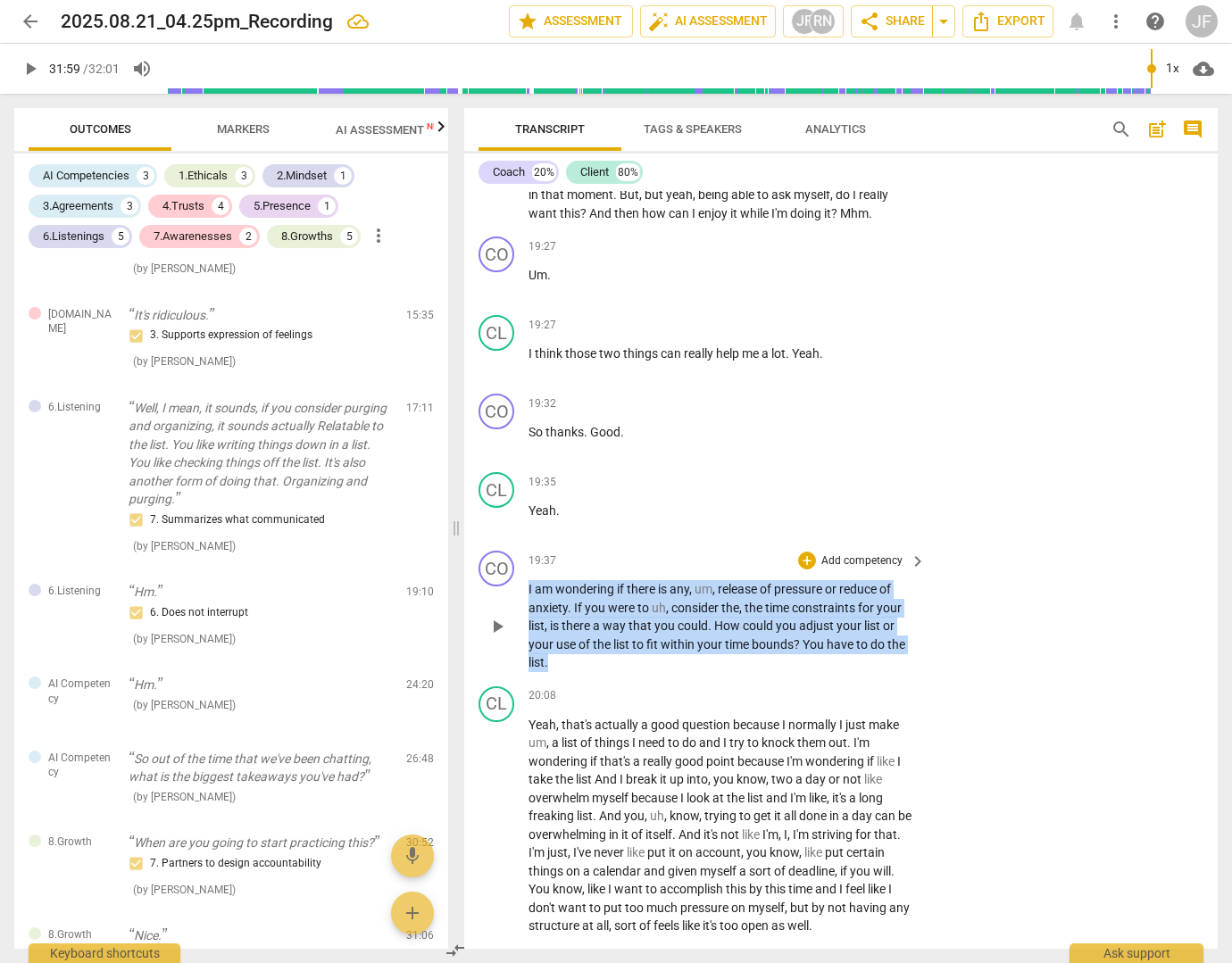
drag, startPoint x: 549, startPoint y: 717, endPoint x: 521, endPoint y: 648, distance: 74.5
click at [521, 648] on div "CO play_arrow pause 19:37 + Add competency keyboard_arrow_right I am wondering …" at bounding box center [840, 611] width 753 height 136
click at [808, 569] on div "+" at bounding box center [807, 560] width 18 height 18
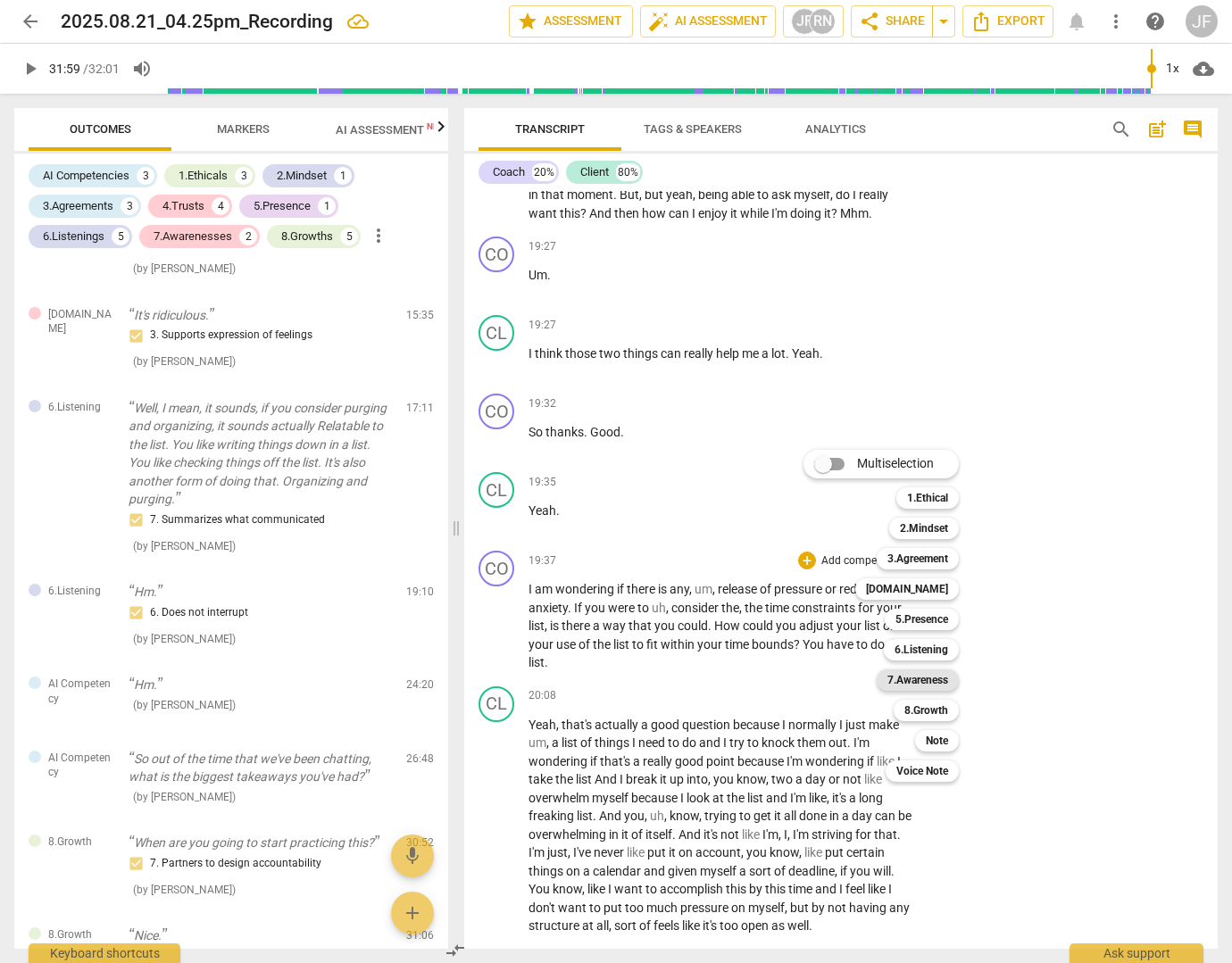
click at [922, 675] on b "7.Awareness" at bounding box center [918, 680] width 61 height 22
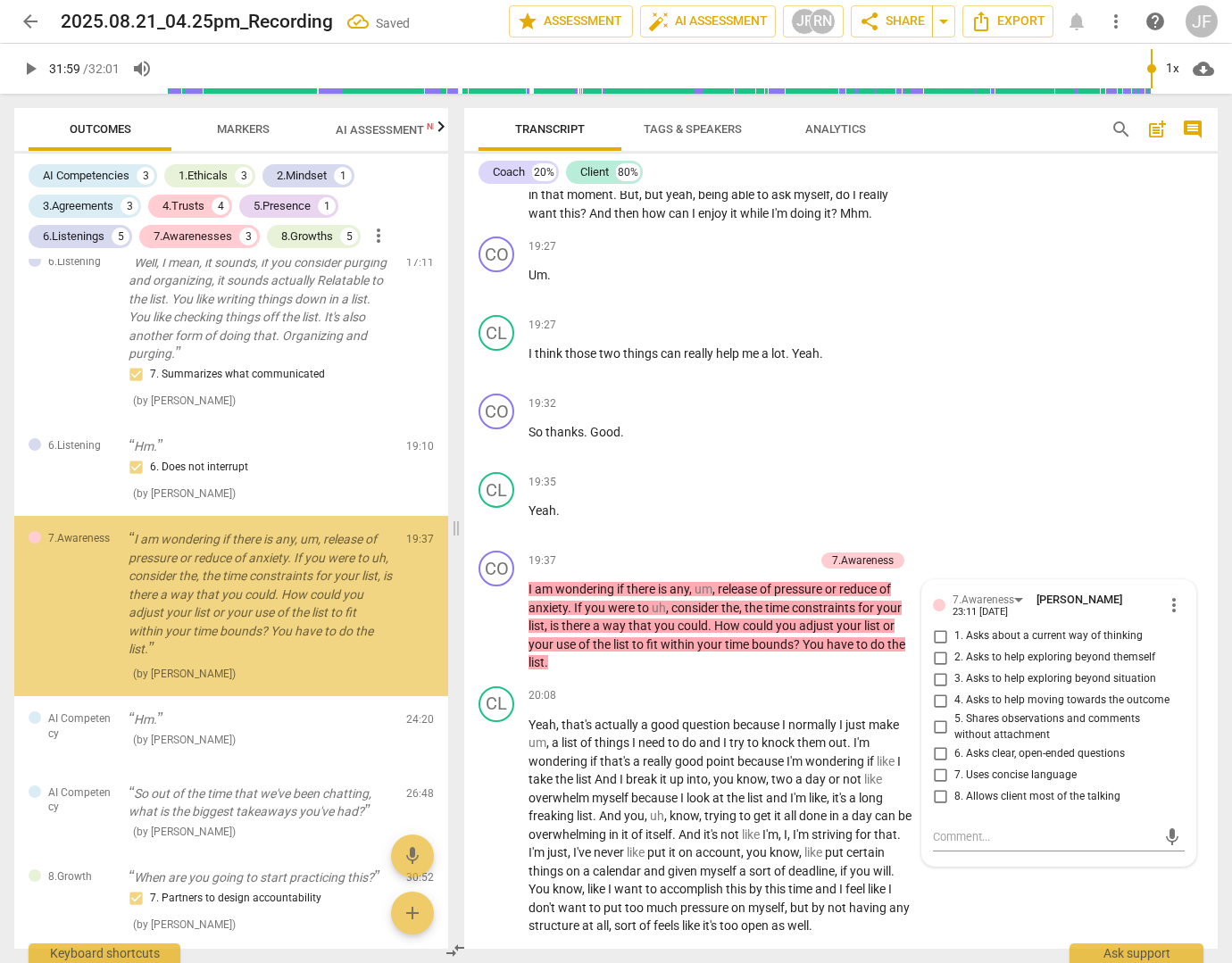
scroll to position [2332, 0]
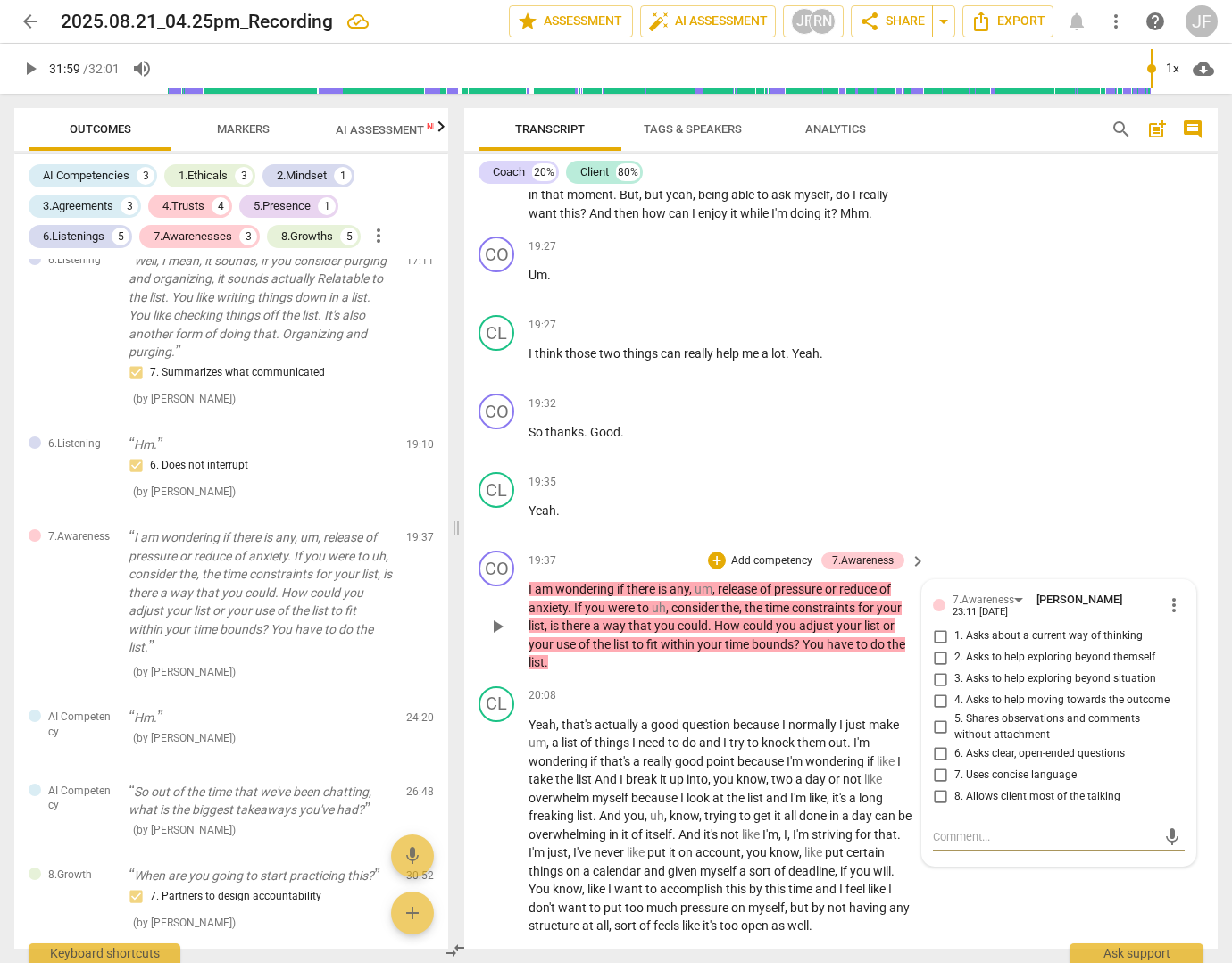
click at [938, 690] on input "3. Asks to help exploring beyond situation" at bounding box center [940, 679] width 29 height 22
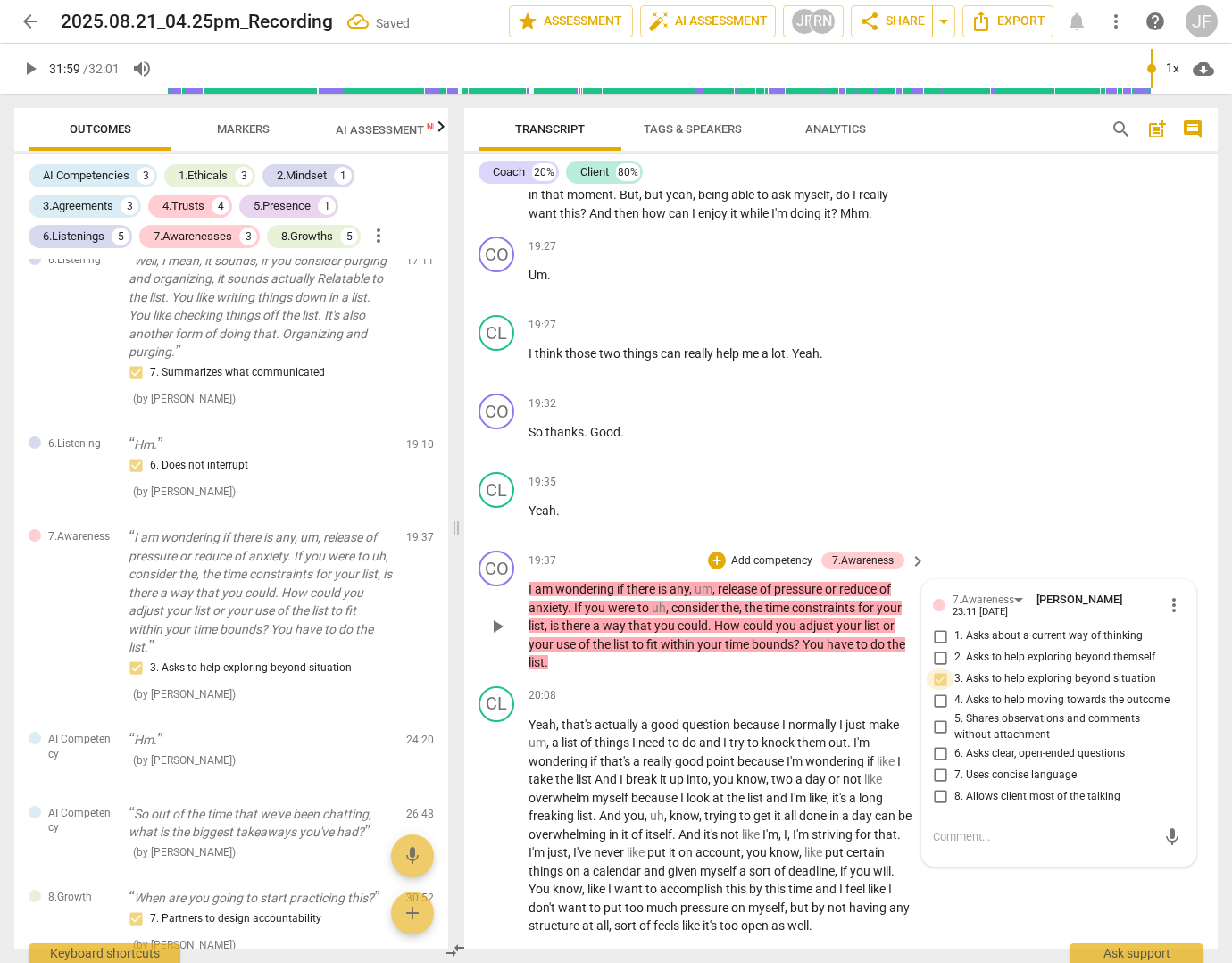
click at [938, 690] on input "3. Asks to help exploring beyond situation" at bounding box center [940, 679] width 29 height 22
click at [939, 711] on input "4. Asks to help moving towards the outcome" at bounding box center [940, 701] width 29 height 22
click at [939, 690] on input "3. Asks to help exploring beyond situation" at bounding box center [940, 679] width 29 height 22
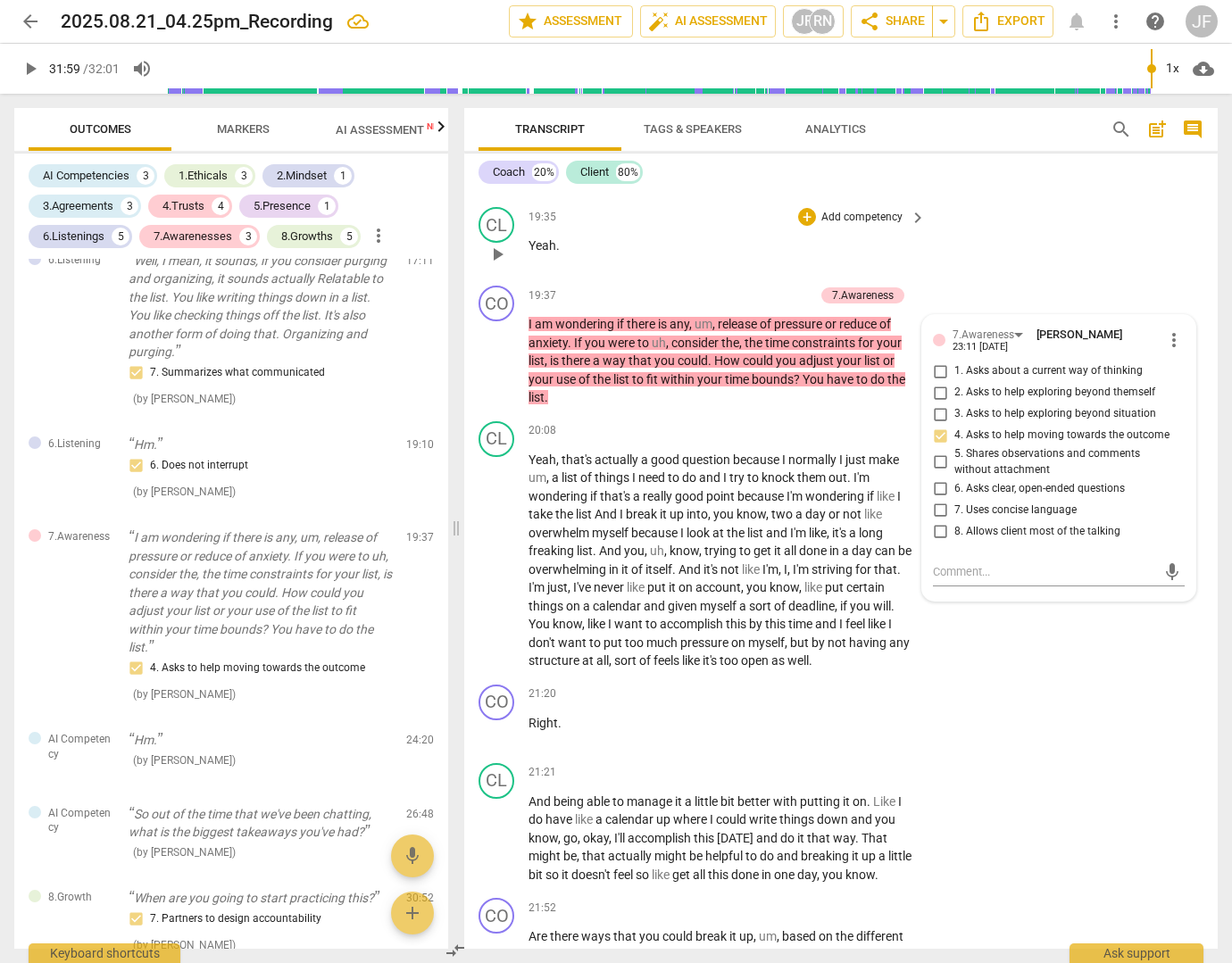
scroll to position [5622, 0]
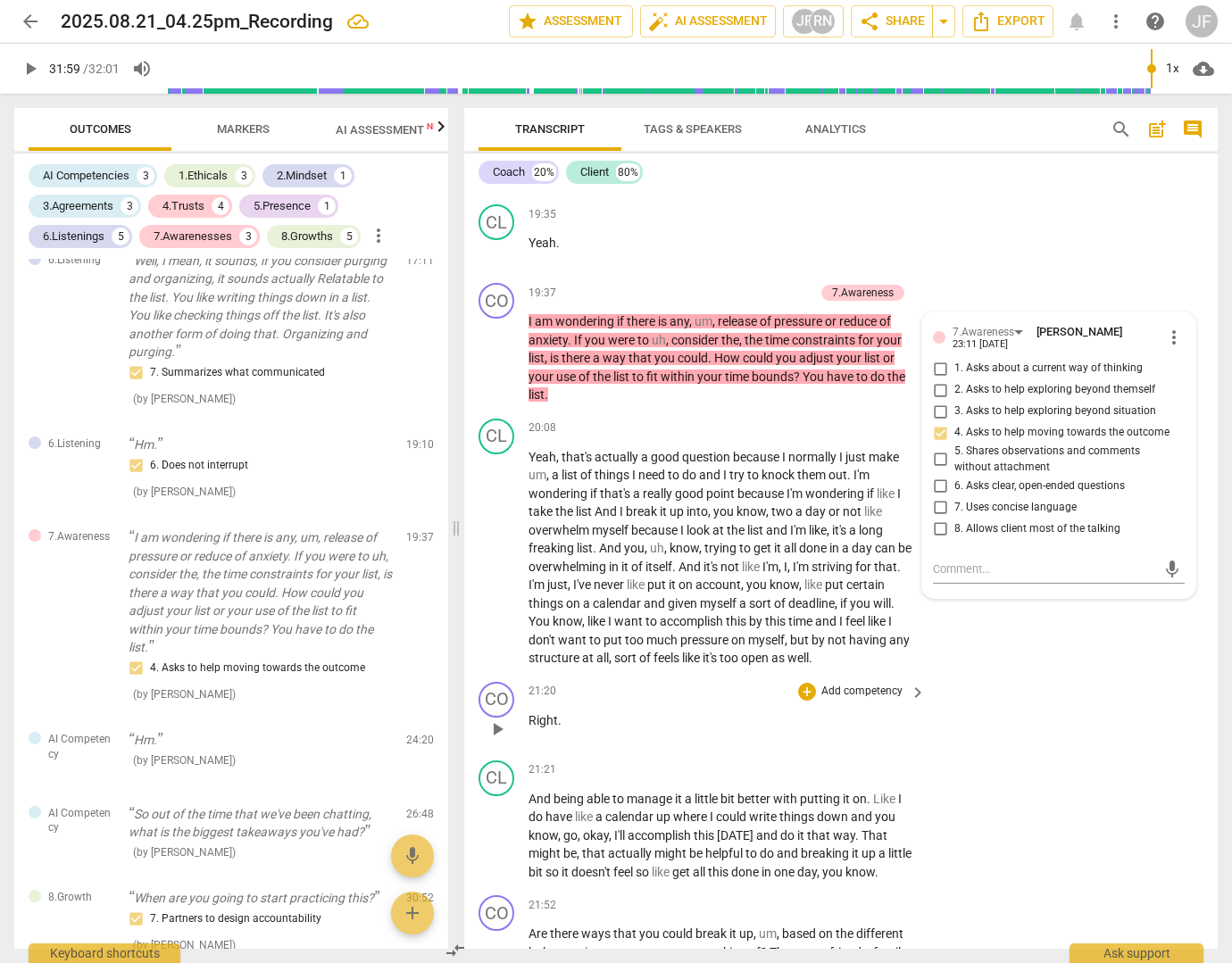
click at [1034, 753] on div "CO play_arrow pause 21:20 + Add competency keyboard_arrow_right Right ." at bounding box center [840, 714] width 753 height 79
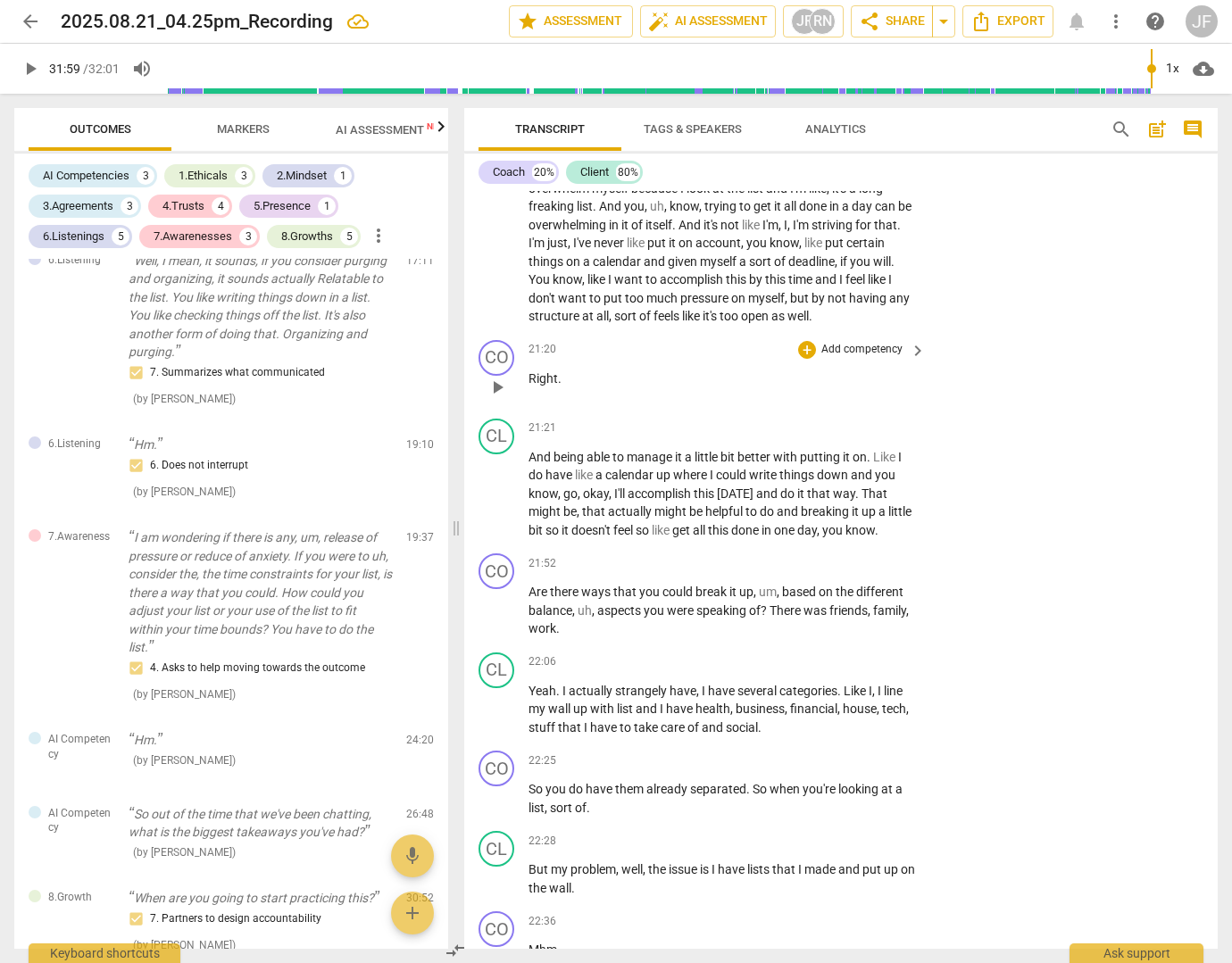
scroll to position [5980, 0]
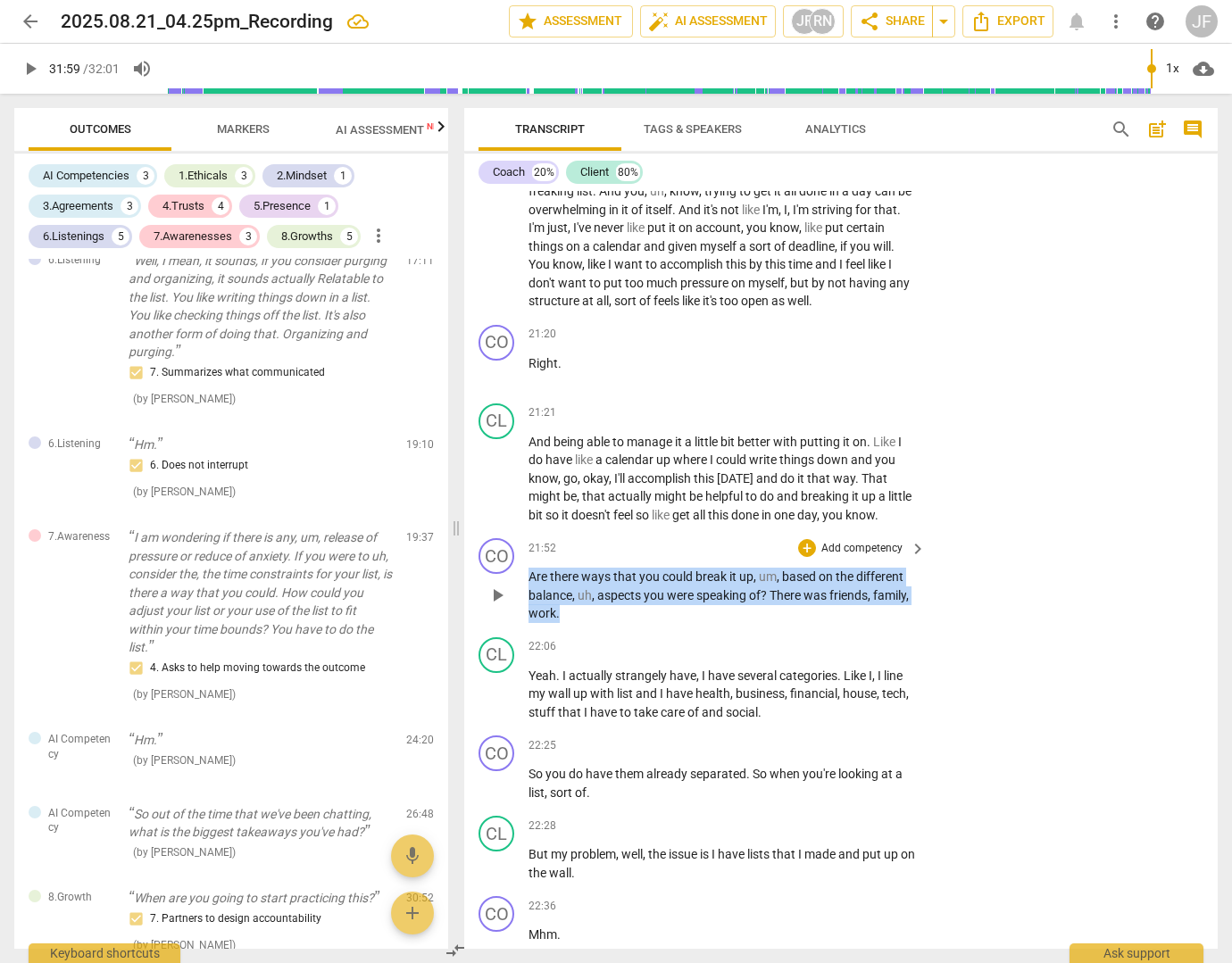
drag, startPoint x: 559, startPoint y: 669, endPoint x: 528, endPoint y: 638, distance: 43.8
click at [528, 630] on div "CO play_arrow pause 21:52 + Add competency keyboard_arrow_right Are there ways …" at bounding box center [840, 580] width 753 height 99
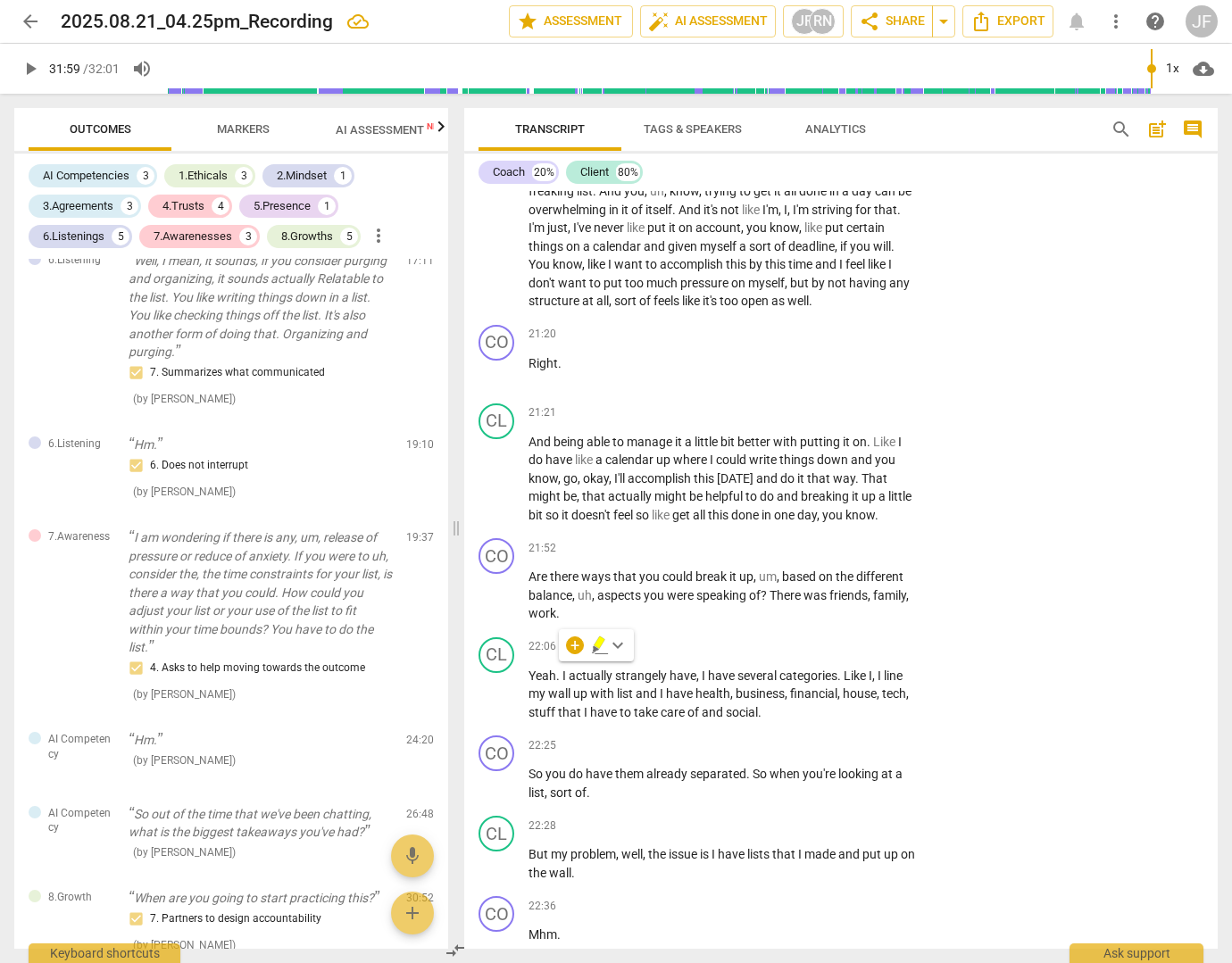
click at [566, 637] on div "+" at bounding box center [575, 645] width 18 height 18
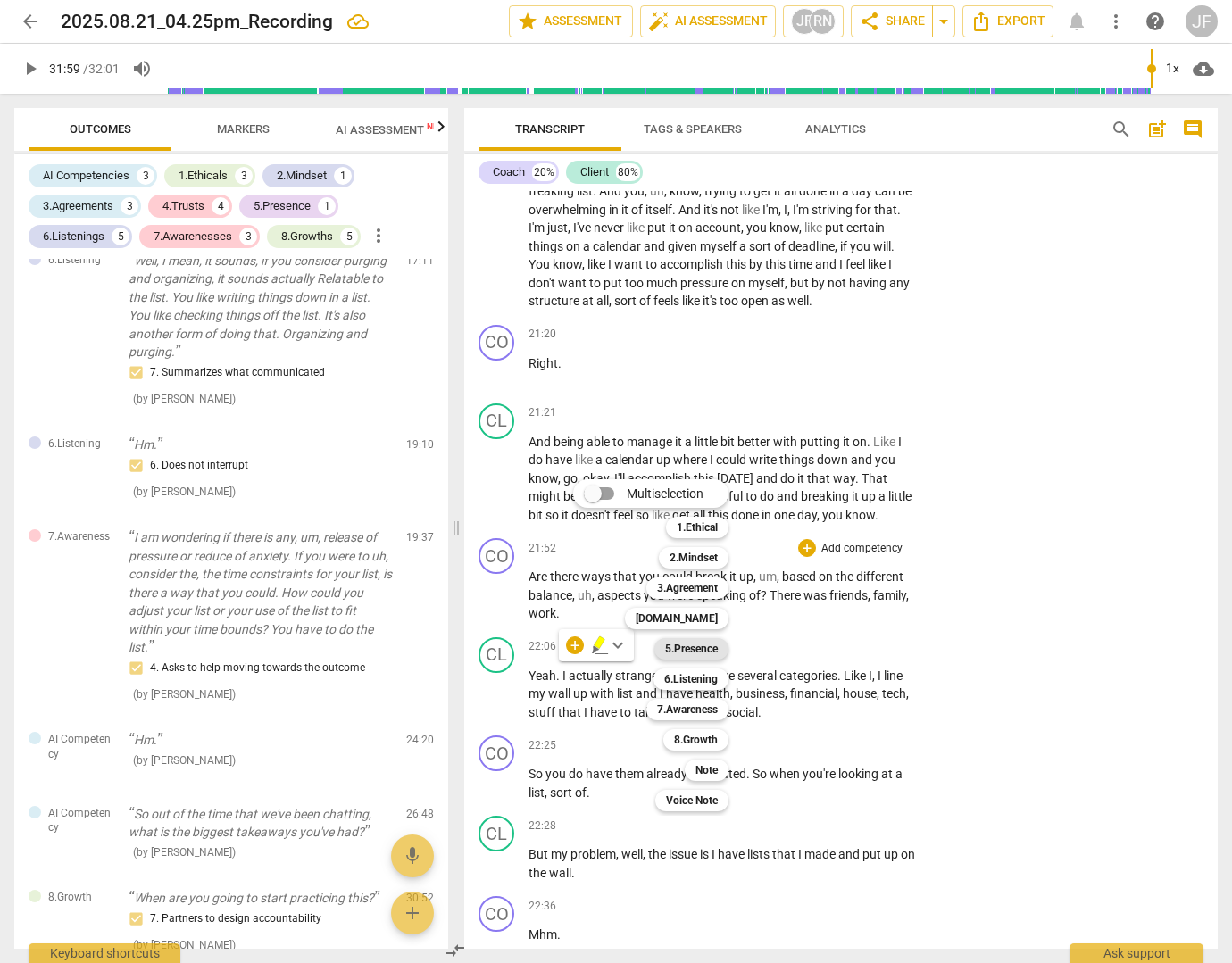
click at [683, 649] on b "5.Presence" at bounding box center [690, 649] width 52 height 22
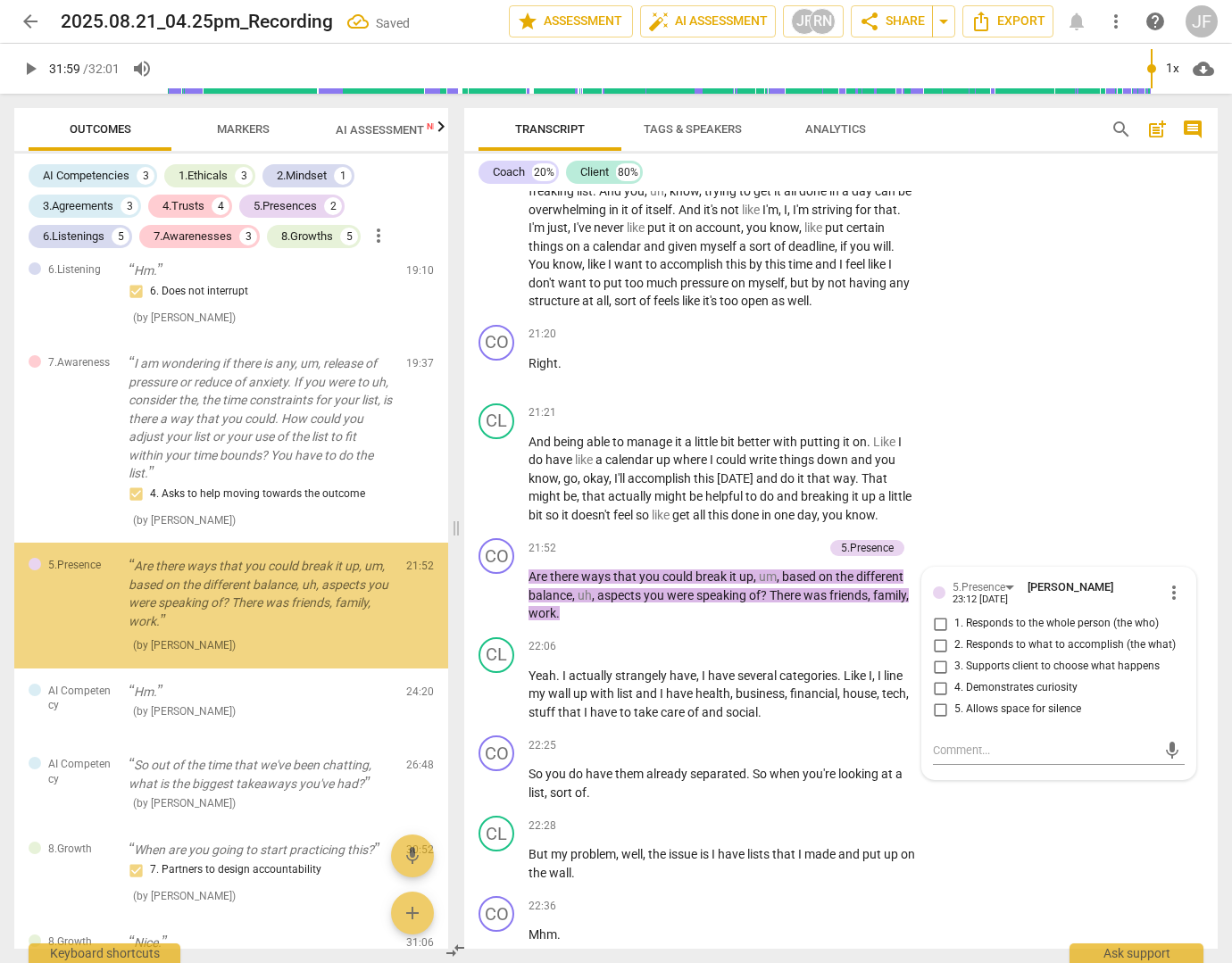
scroll to position [2507, 0]
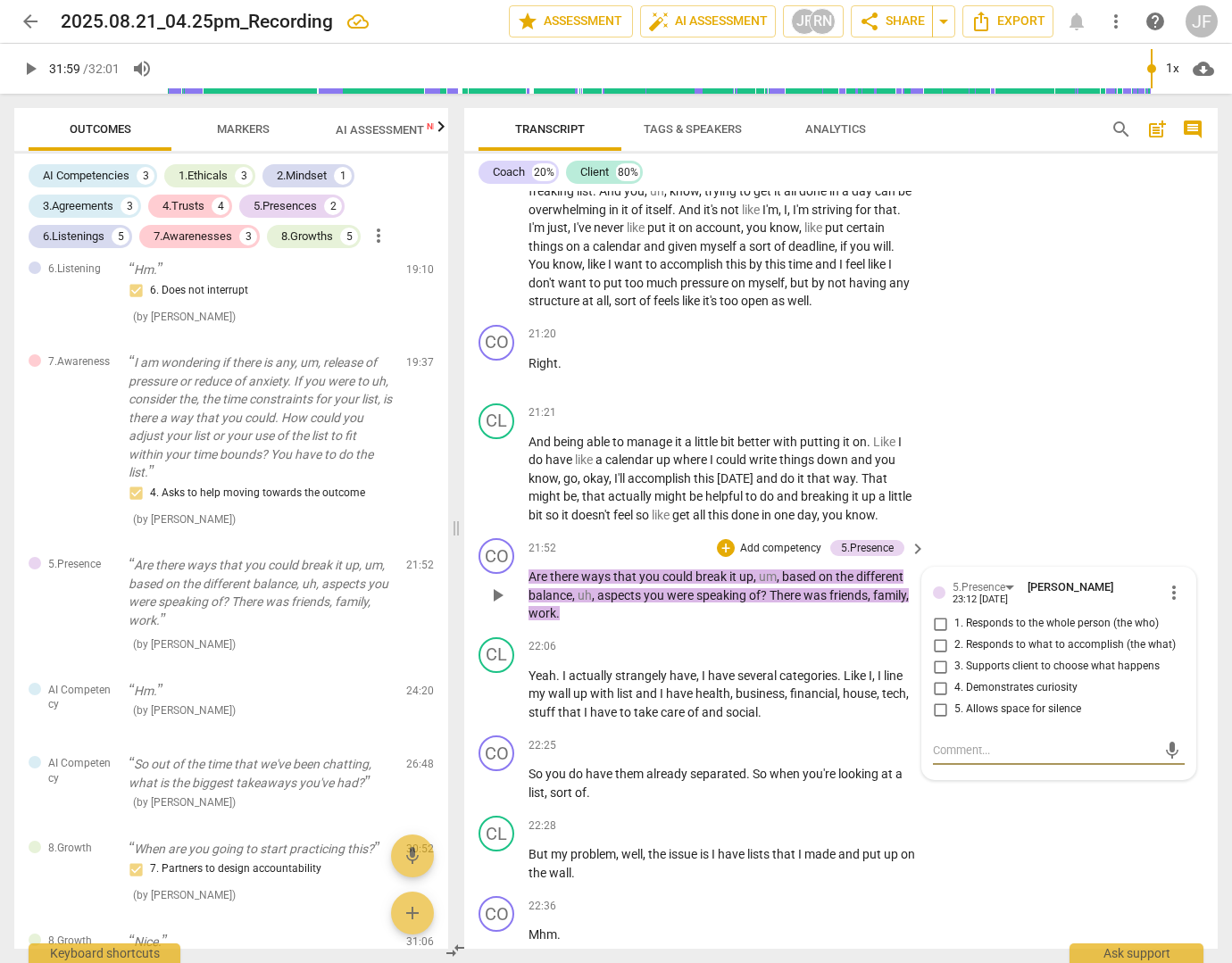
click at [1089, 653] on span "2. Responds to what to accomplish (the what)" at bounding box center [1065, 645] width 222 height 16
click at [954, 656] on input "2. Responds to what to accomplish (the what)" at bounding box center [940, 645] width 29 height 22
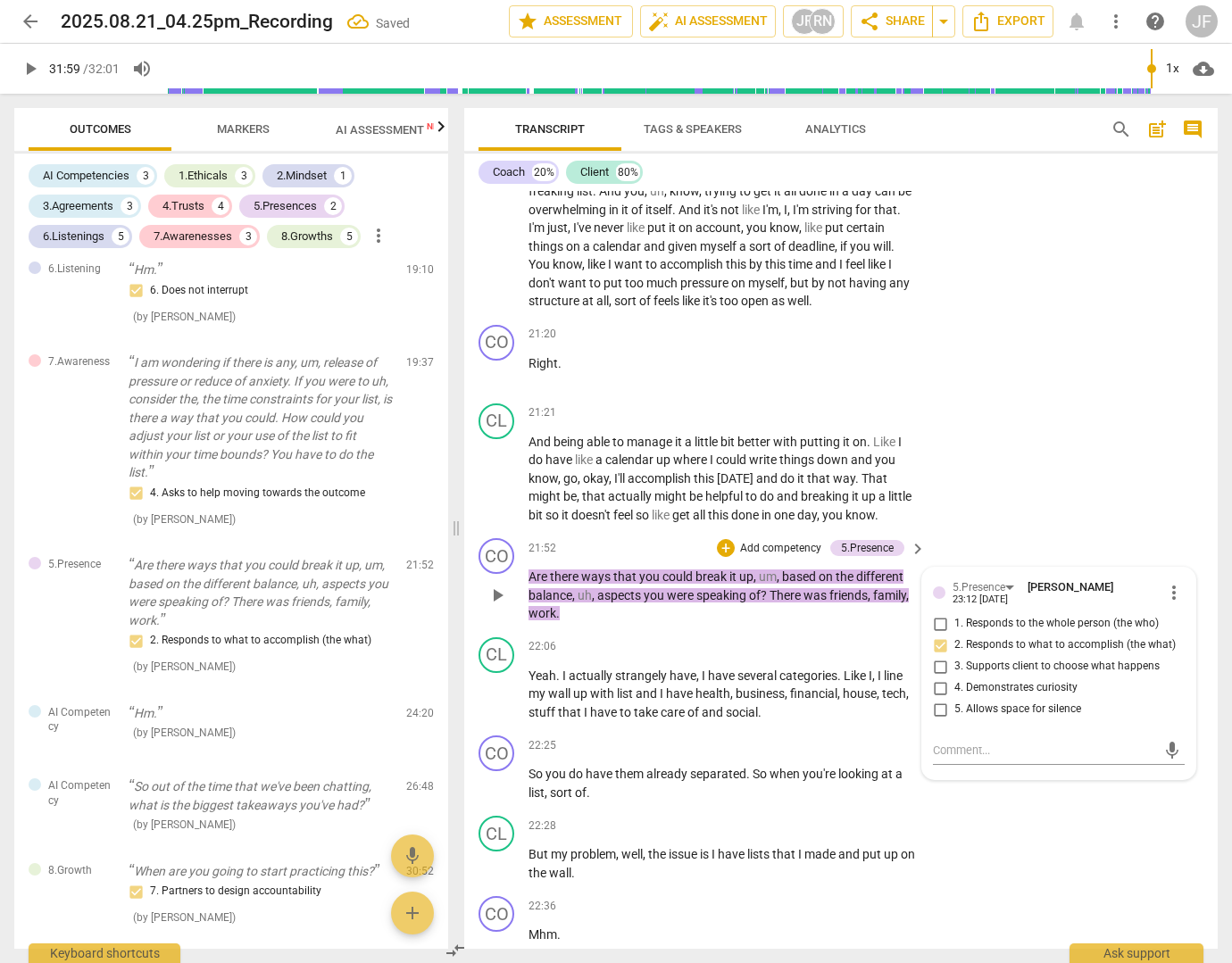
click at [937, 677] on input "3. Supports client to choose what happens" at bounding box center [940, 667] width 29 height 22
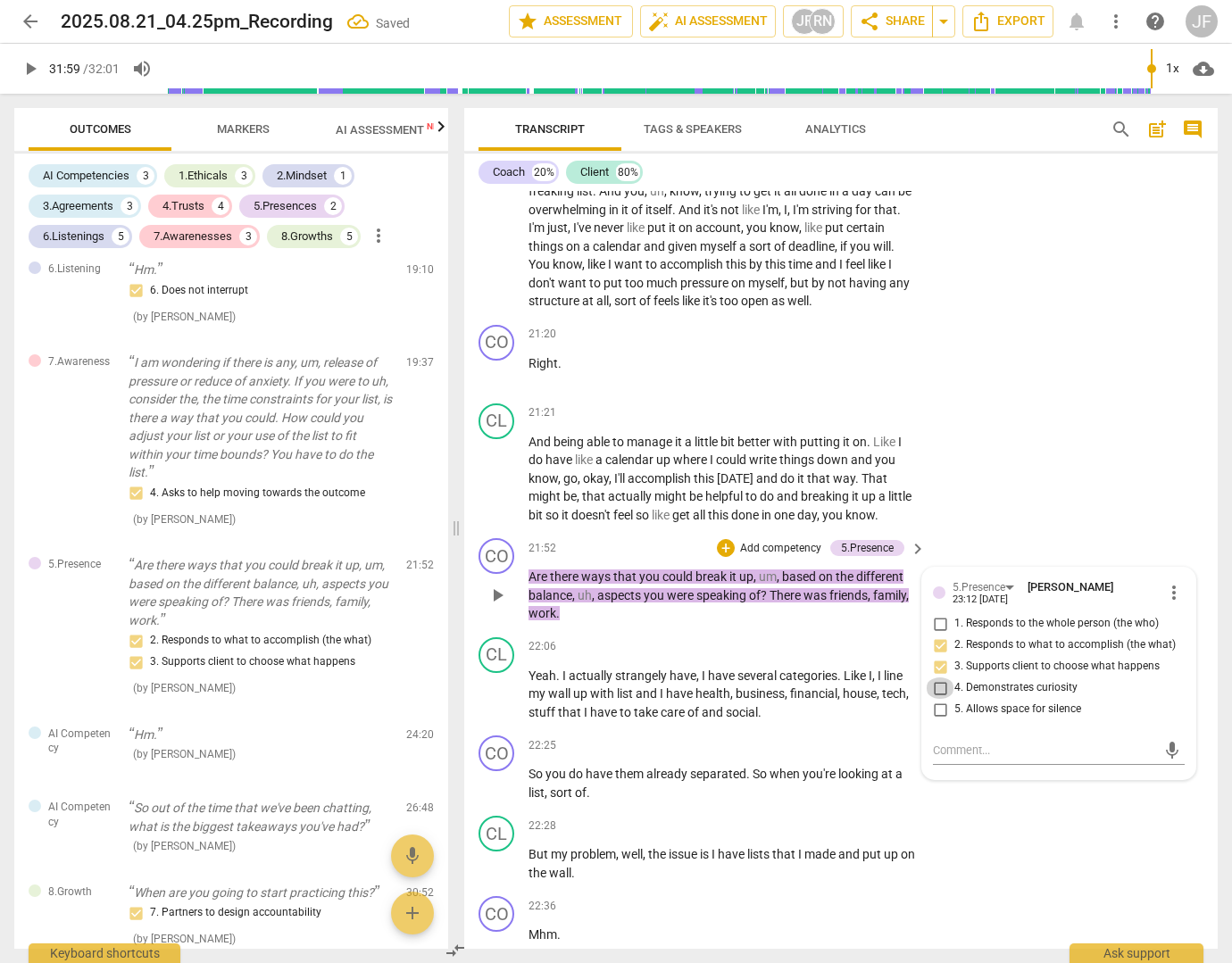
click at [940, 699] on input "4. Demonstrates curiosity" at bounding box center [940, 688] width 29 height 22
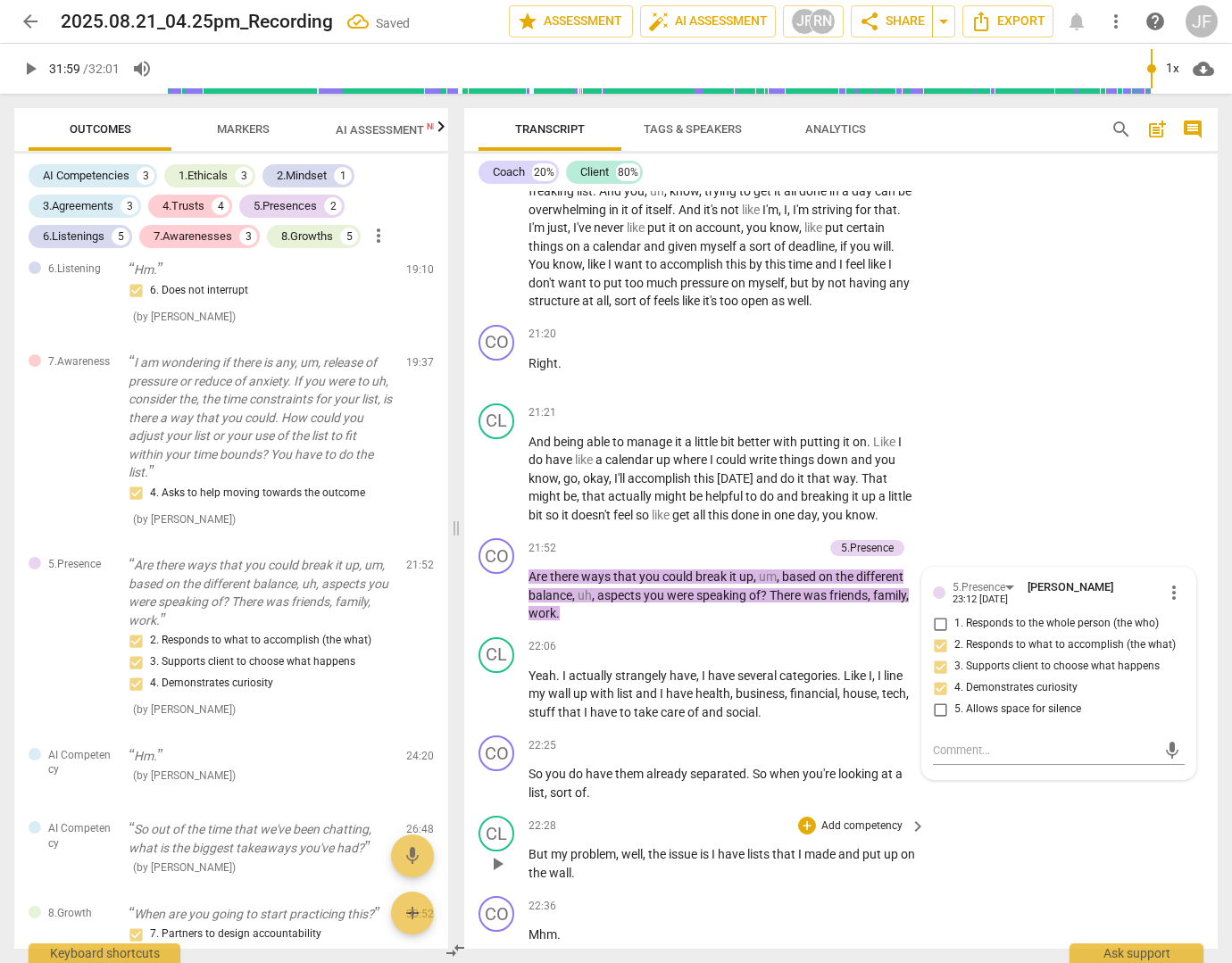
click at [1125, 863] on div "CL play_arrow pause 22:28 + Add competency keyboard_arrow_right But my problem …" at bounding box center [840, 849] width 753 height 81
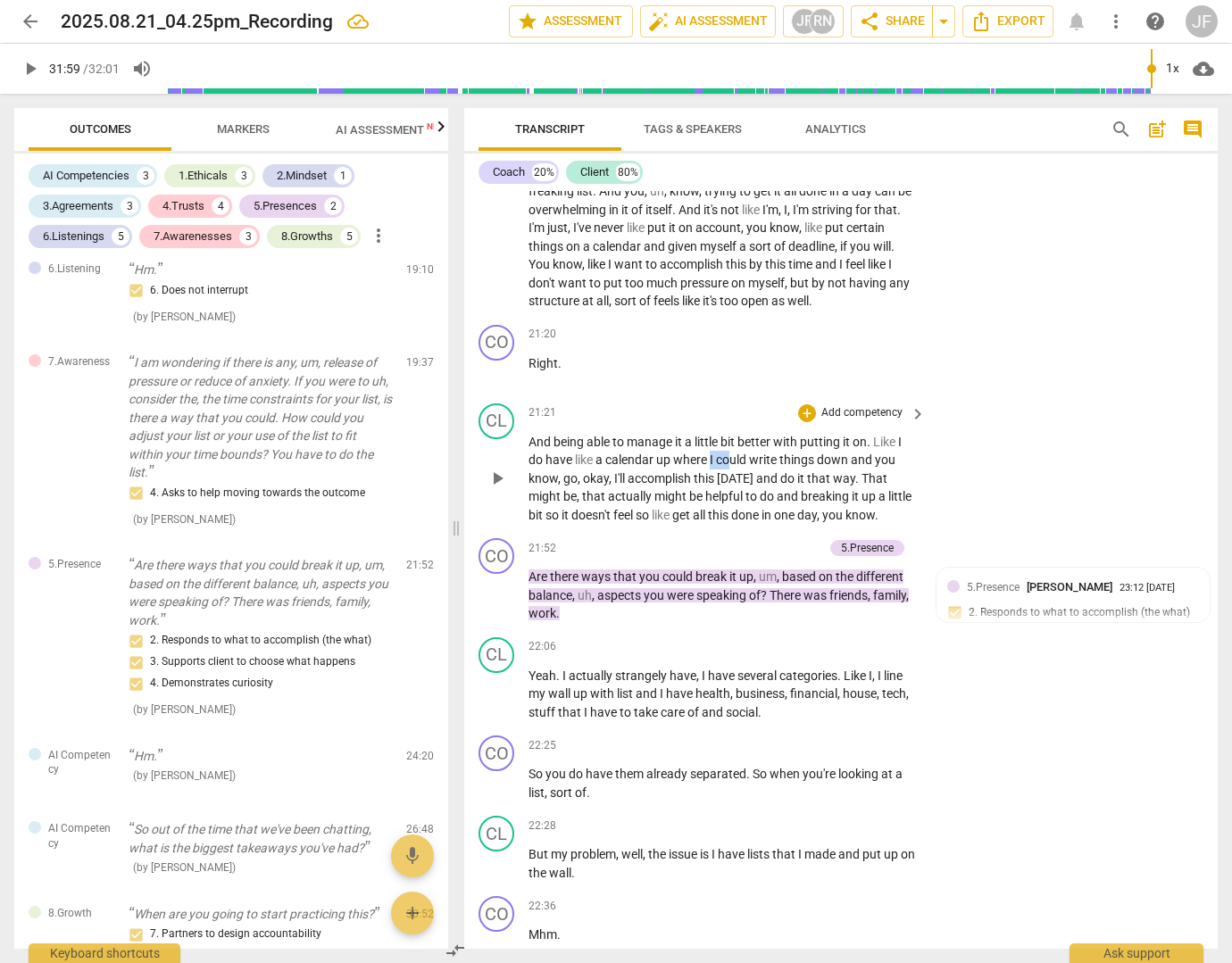
drag, startPoint x: 710, startPoint y: 514, endPoint x: 730, endPoint y: 513, distance: 20.0
click at [730, 513] on p "And being able to manage it a little bit better with putting it on . Like I do …" at bounding box center [723, 479] width 388 height 92
click at [767, 491] on div "+" at bounding box center [768, 491] width 18 height 18
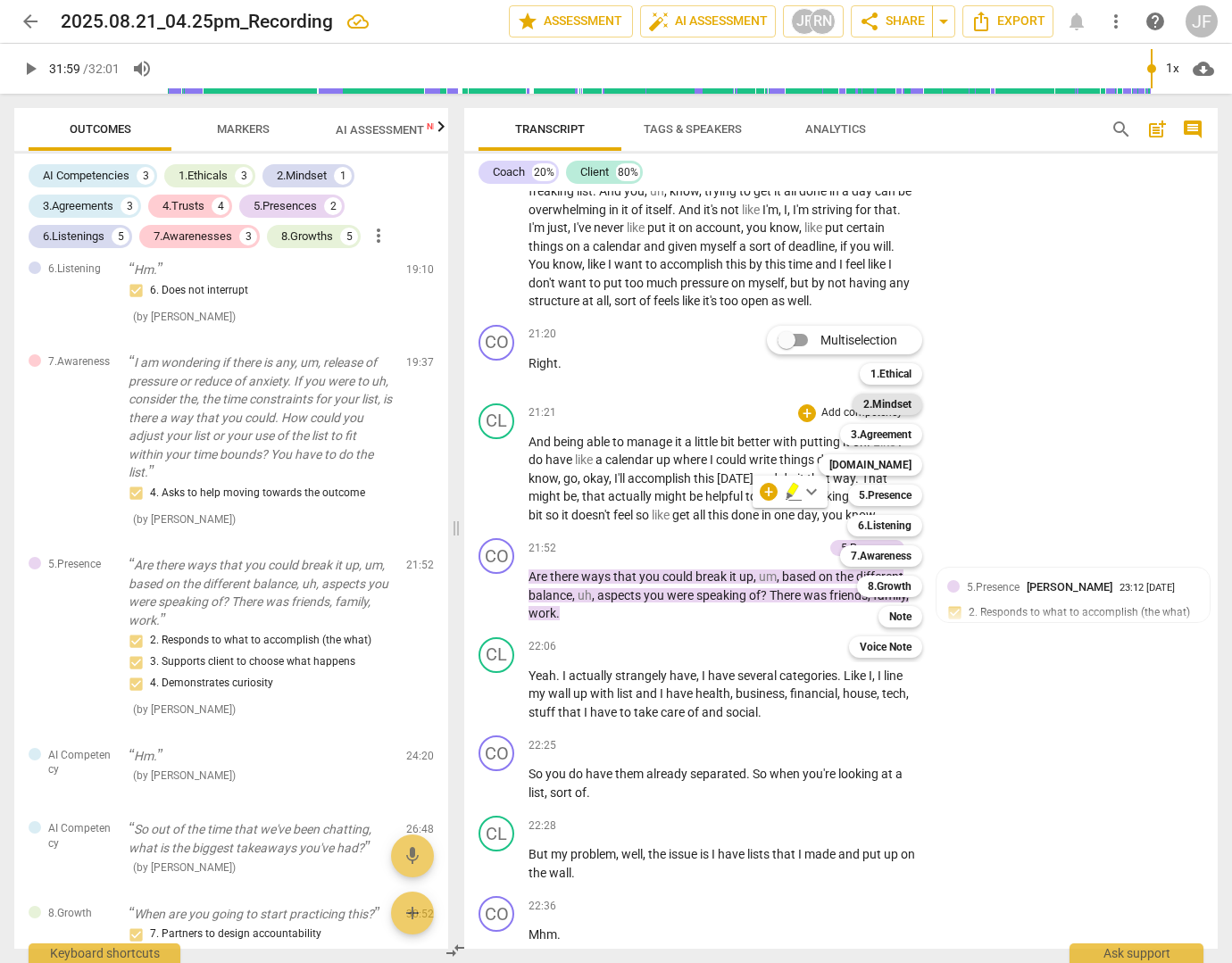
click at [884, 407] on b "2.Mindset" at bounding box center [886, 405] width 48 height 22
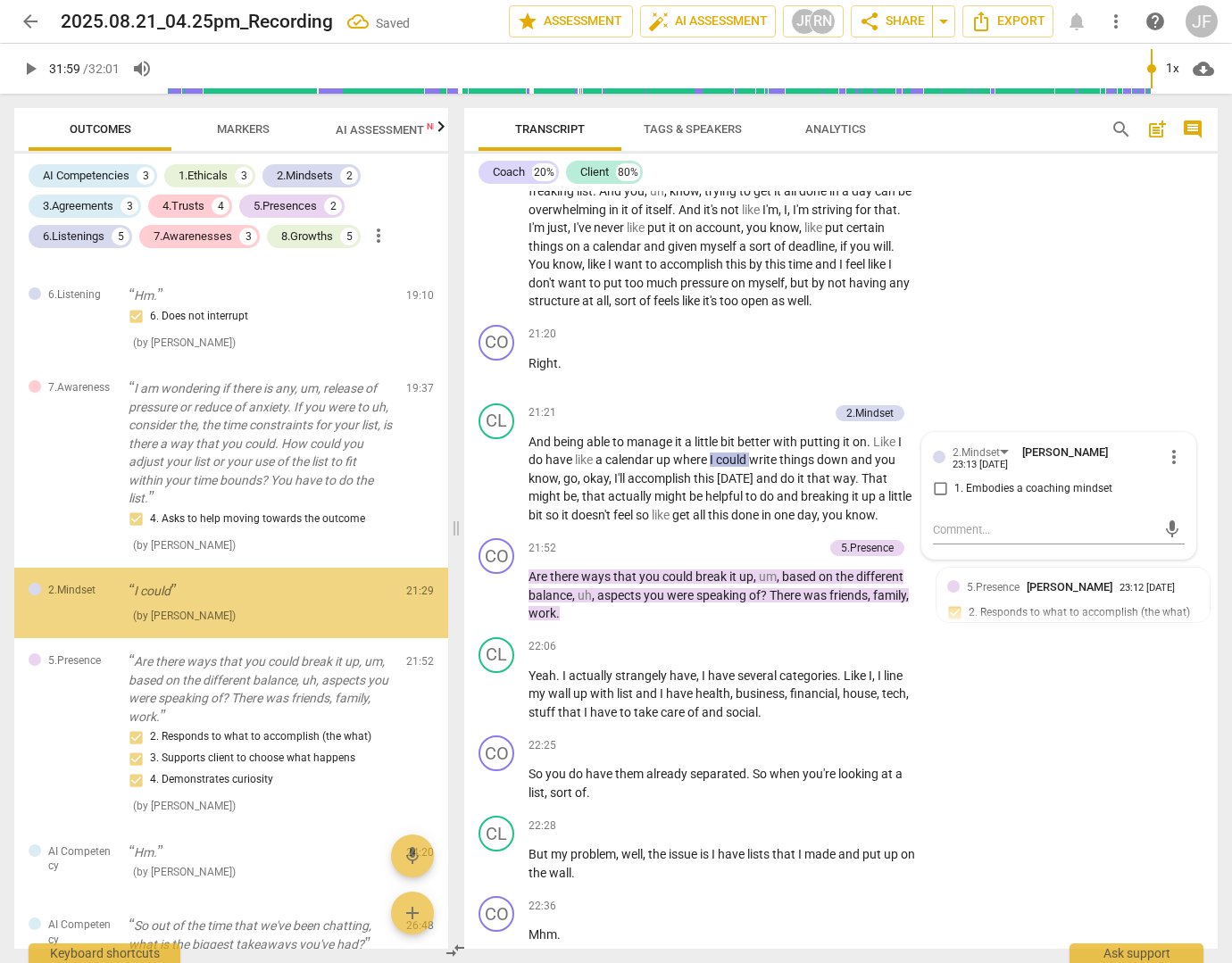
scroll to position [2479, 0]
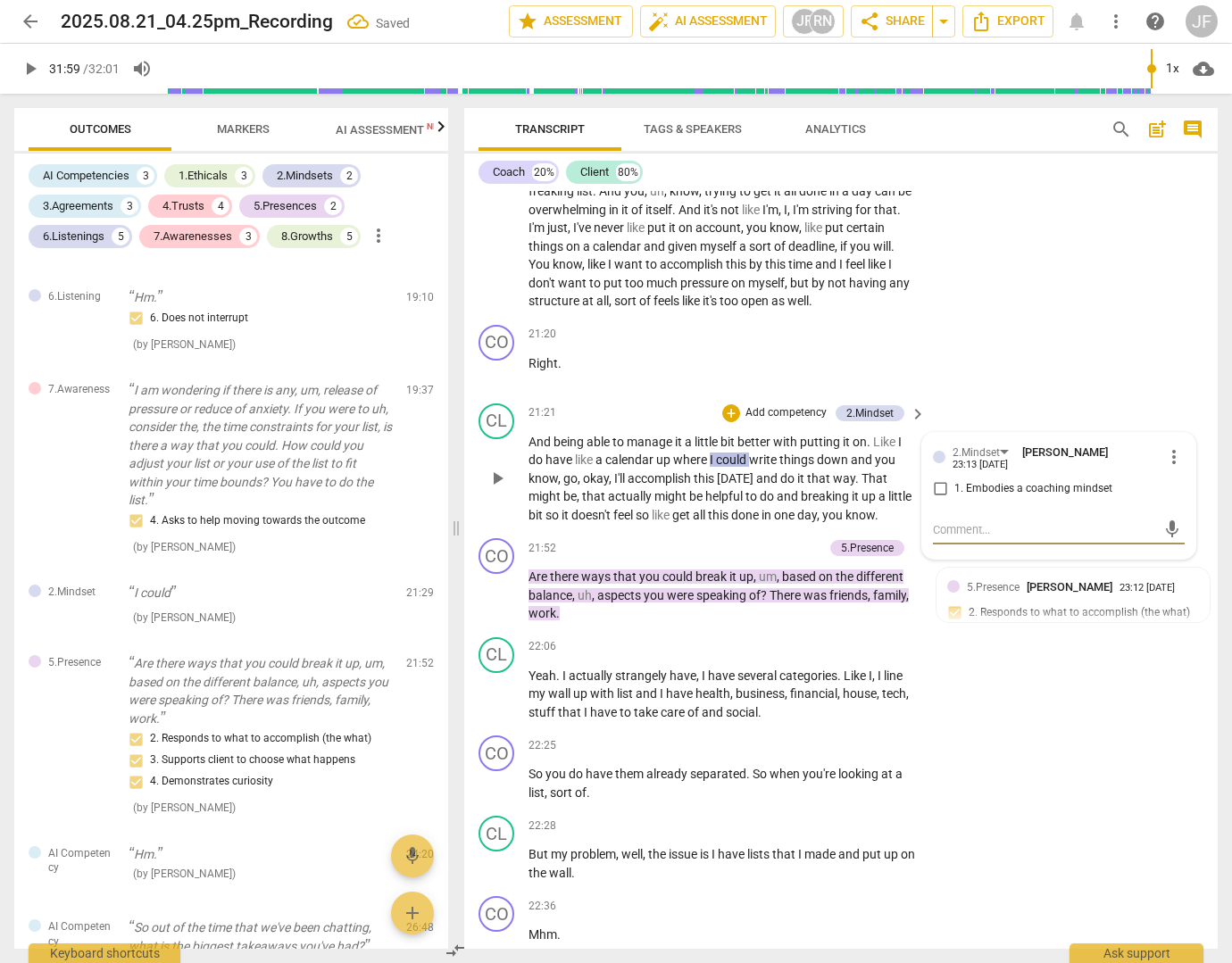
click at [1168, 468] on span "more_vert" at bounding box center [1174, 457] width 22 height 22
click at [1180, 537] on li "Delete" at bounding box center [1186, 546] width 62 height 33
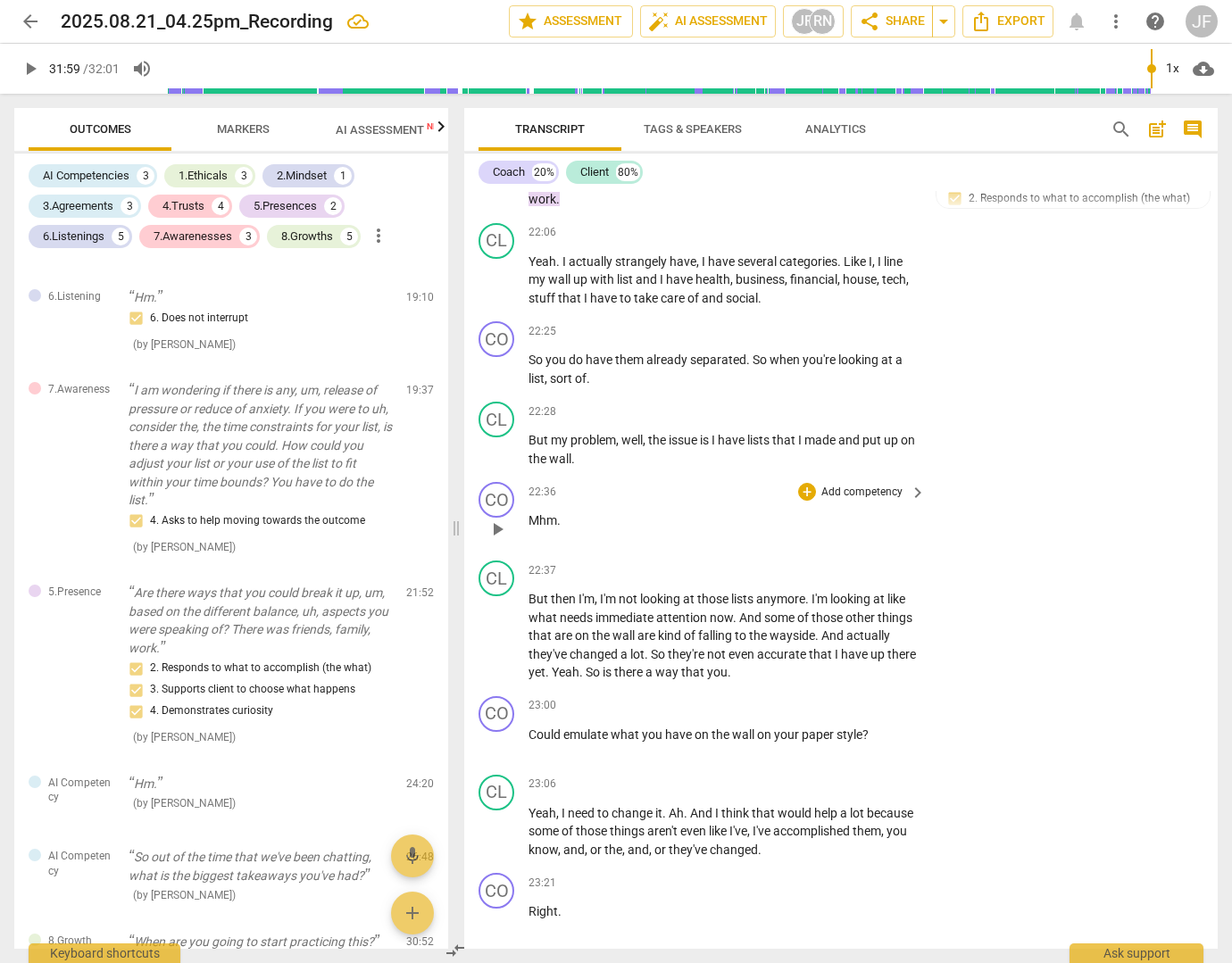
scroll to position [6516, 0]
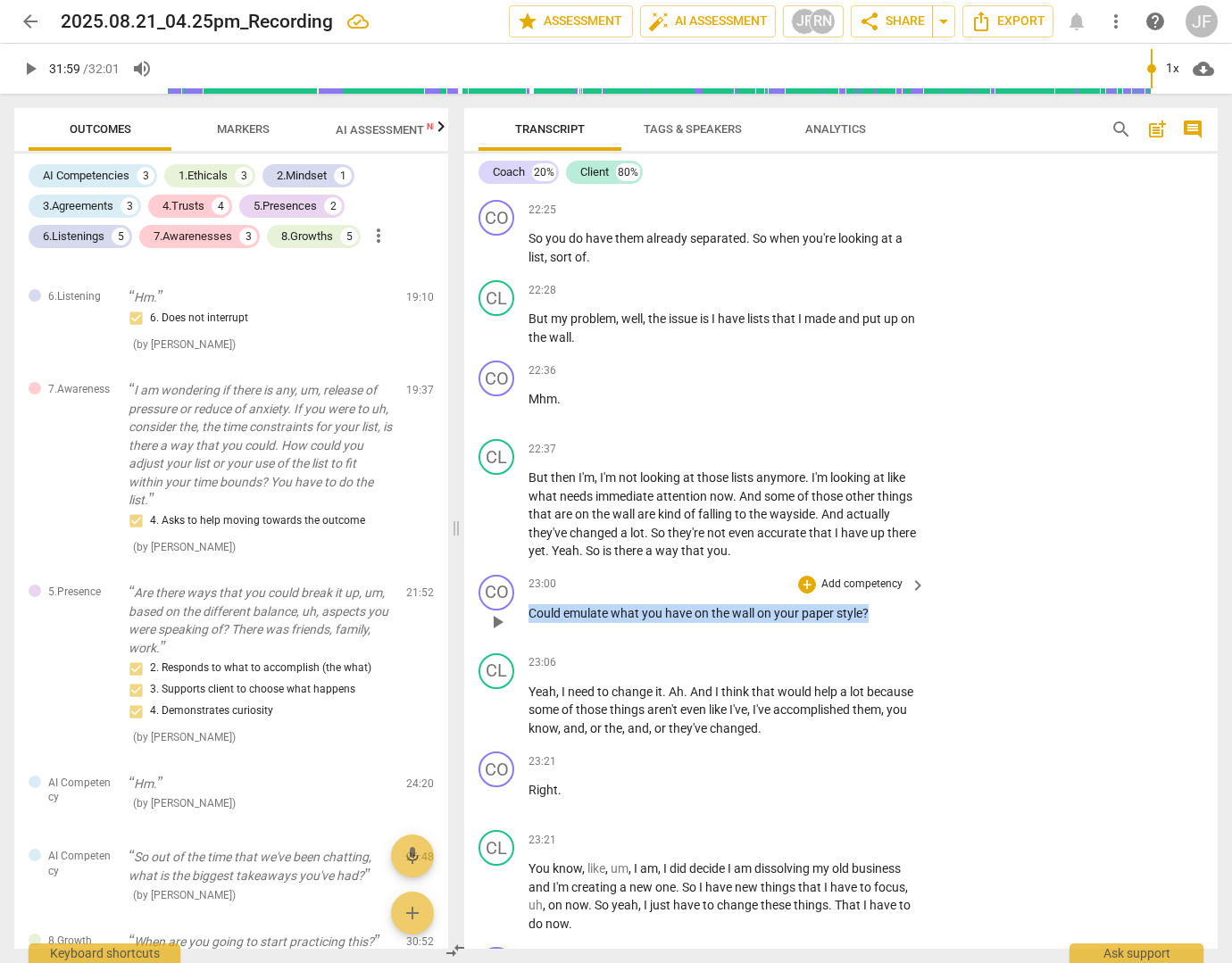
drag, startPoint x: 868, startPoint y: 664, endPoint x: 528, endPoint y: 665, distance: 340.0
click at [528, 646] on div "CO play_arrow pause 23:00 + Add competency keyboard_arrow_right Could emulate w…" at bounding box center [840, 607] width 753 height 79
click at [883, 646] on div "+" at bounding box center [884, 644] width 18 height 18
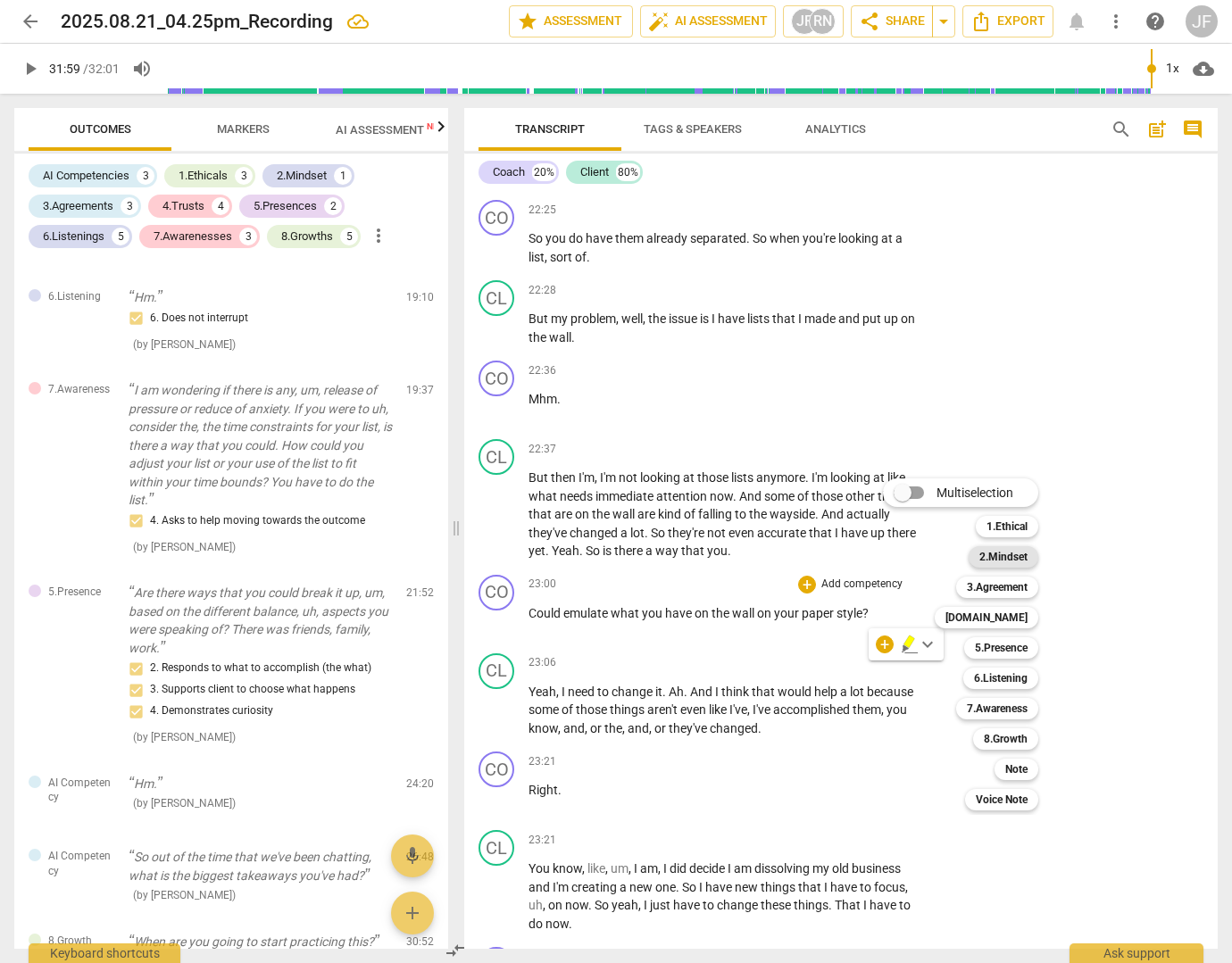
click at [1008, 560] on b "2.Mindset" at bounding box center [1003, 557] width 48 height 22
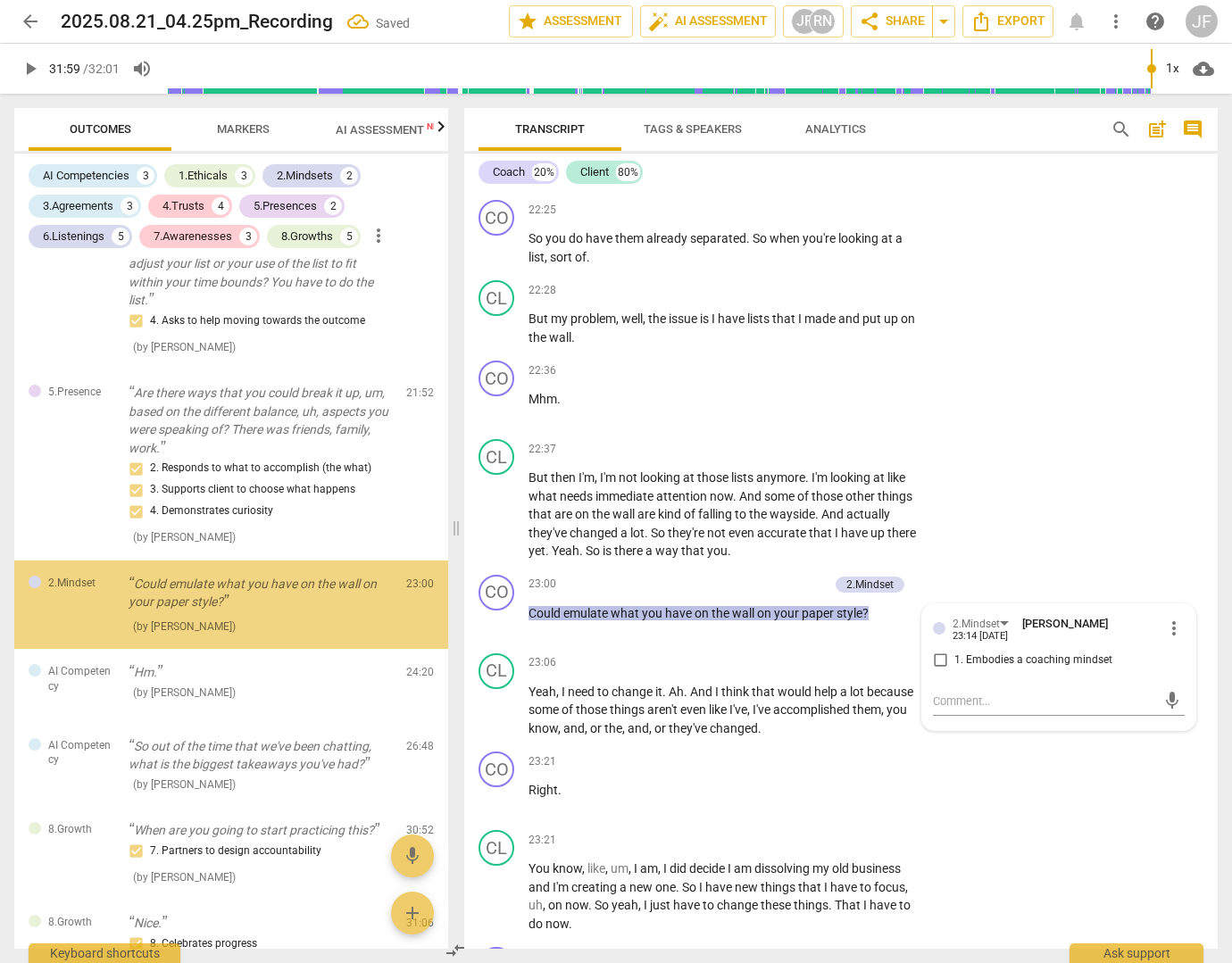
scroll to position [2679, 0]
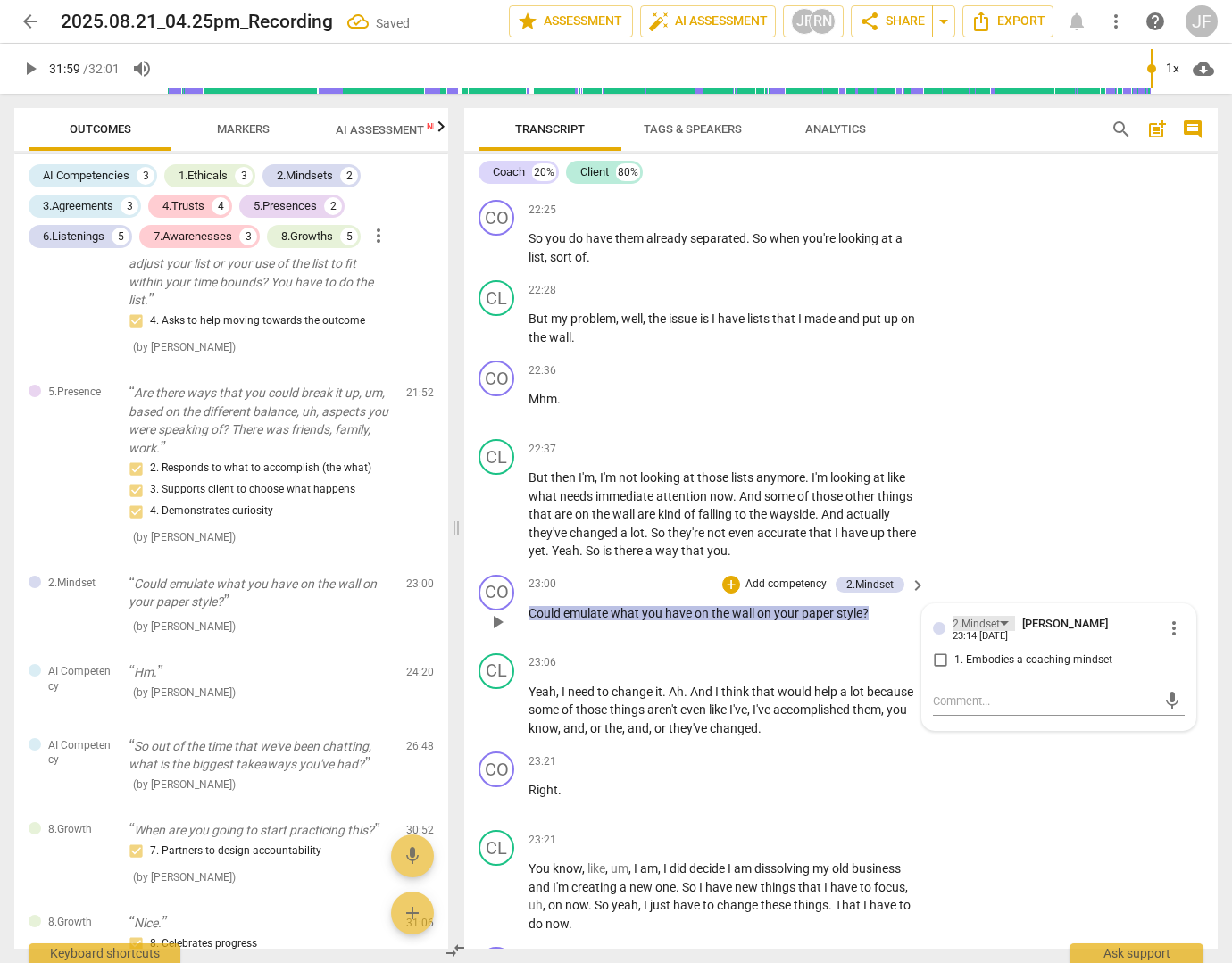
click at [992, 633] on div "2.Mindset" at bounding box center [976, 623] width 47 height 17
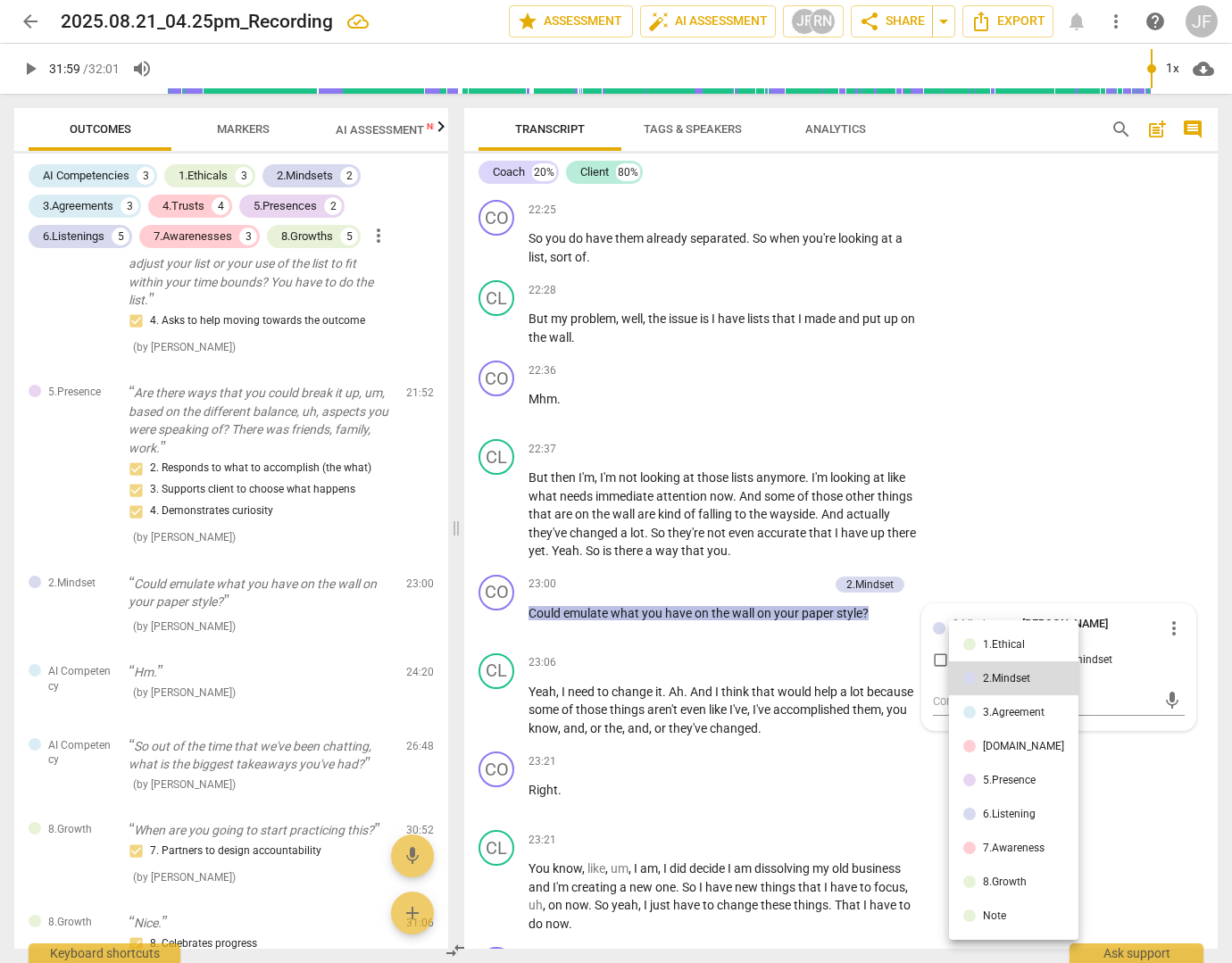
click at [997, 873] on li "8.Growth" at bounding box center [1012, 881] width 129 height 33
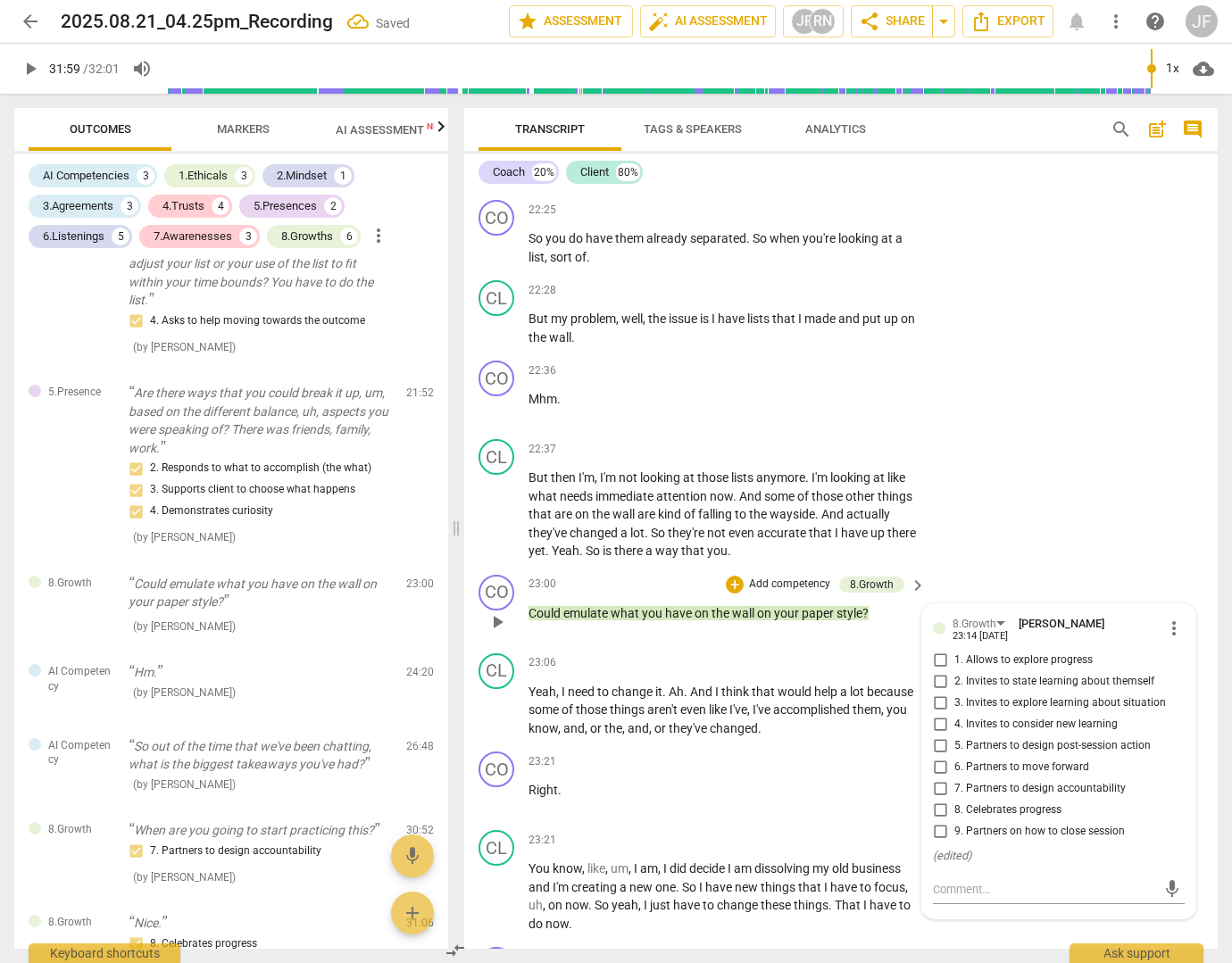
click at [1002, 754] on span "5. Partners to design post-session action" at bounding box center [1052, 746] width 196 height 16
click at [954, 757] on input "5. Partners to design post-session action" at bounding box center [940, 746] width 29 height 22
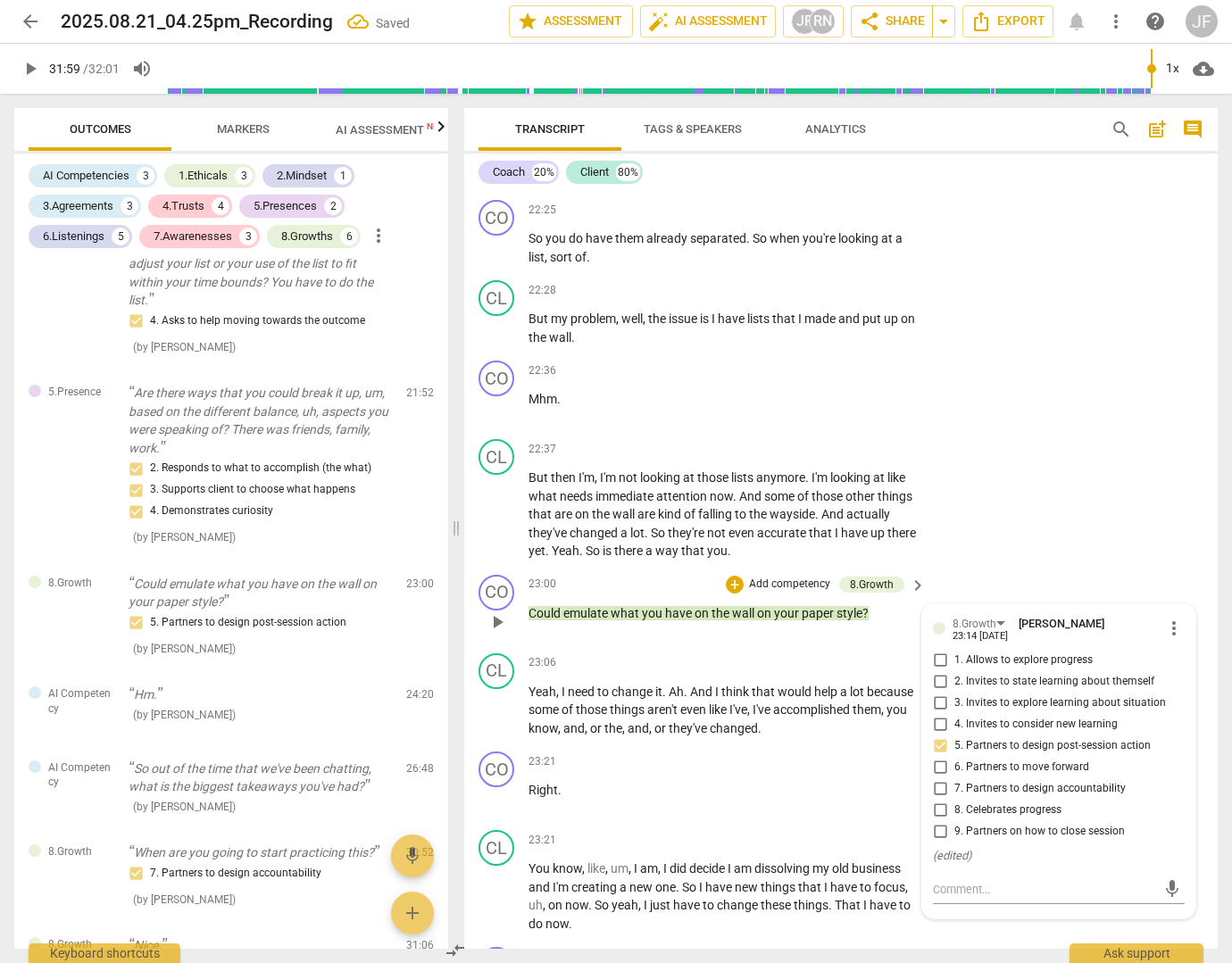
click at [985, 797] on span "7. Partners to design accountability" at bounding box center [1040, 789] width 171 height 16
click at [954, 800] on input "7. Partners to design accountability" at bounding box center [940, 789] width 29 height 22
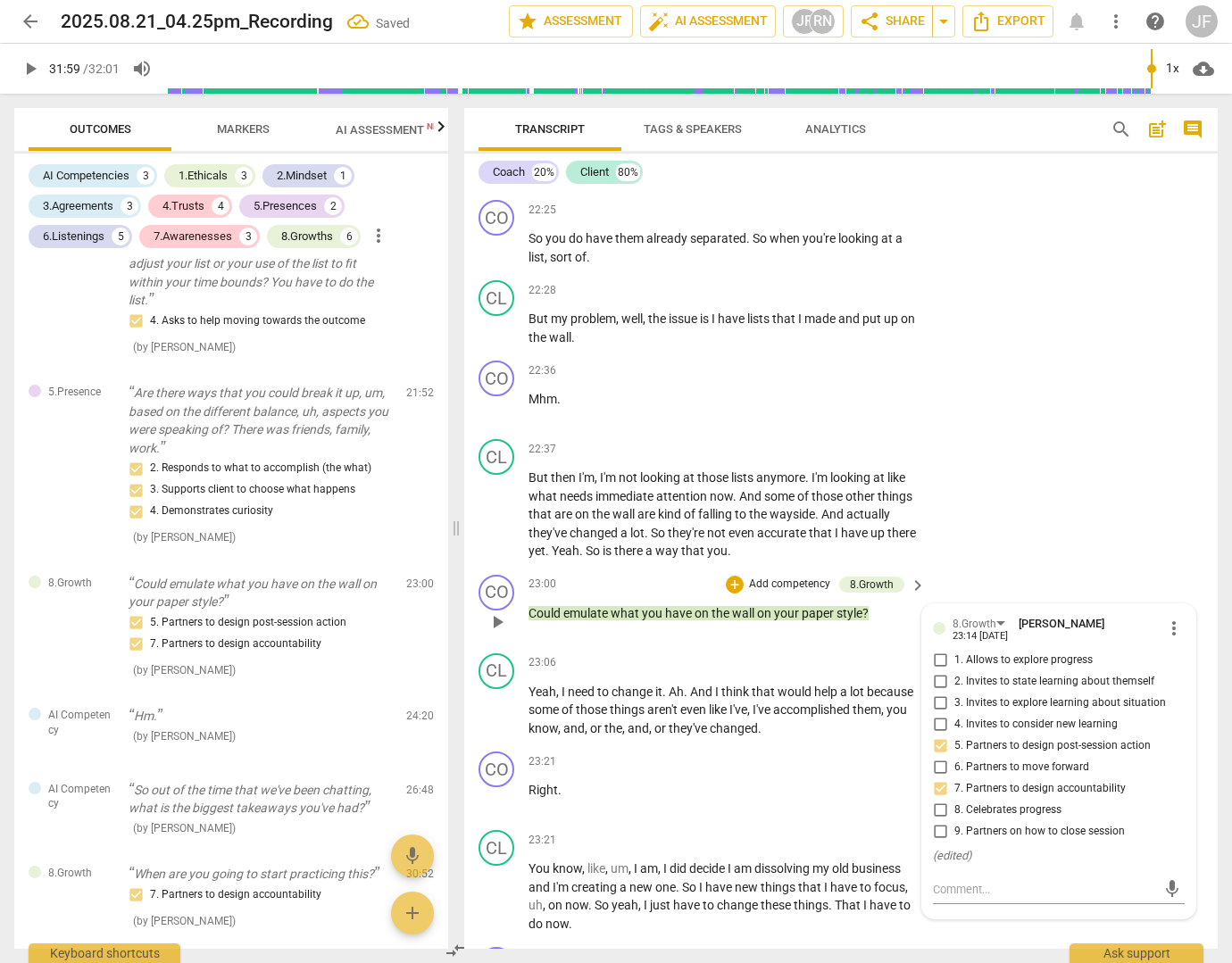
click at [985, 797] on span "7. Partners to design accountability" at bounding box center [1040, 789] width 171 height 16
click at [954, 800] on input "7. Partners to design accountability" at bounding box center [940, 789] width 29 height 22
click at [968, 797] on span "7. Partners to design accountability" at bounding box center [1040, 789] width 171 height 16
click at [954, 800] on input "7. Partners to design accountability" at bounding box center [940, 789] width 29 height 22
click at [1085, 567] on div "CL play_arrow pause 22:37 + Add competency keyboard_arrow_right But then I'm , …" at bounding box center [840, 500] width 753 height 136
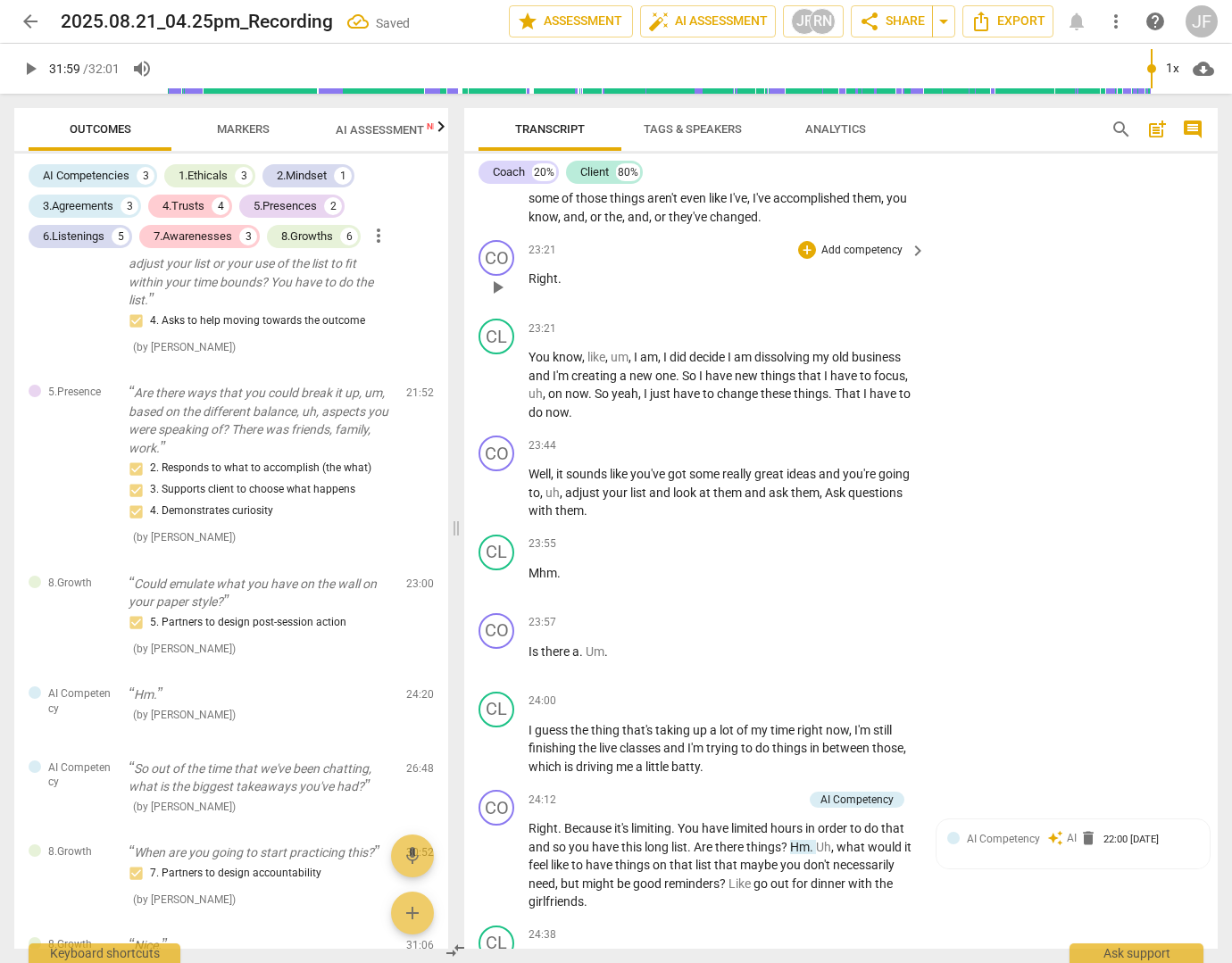
scroll to position [7050, 0]
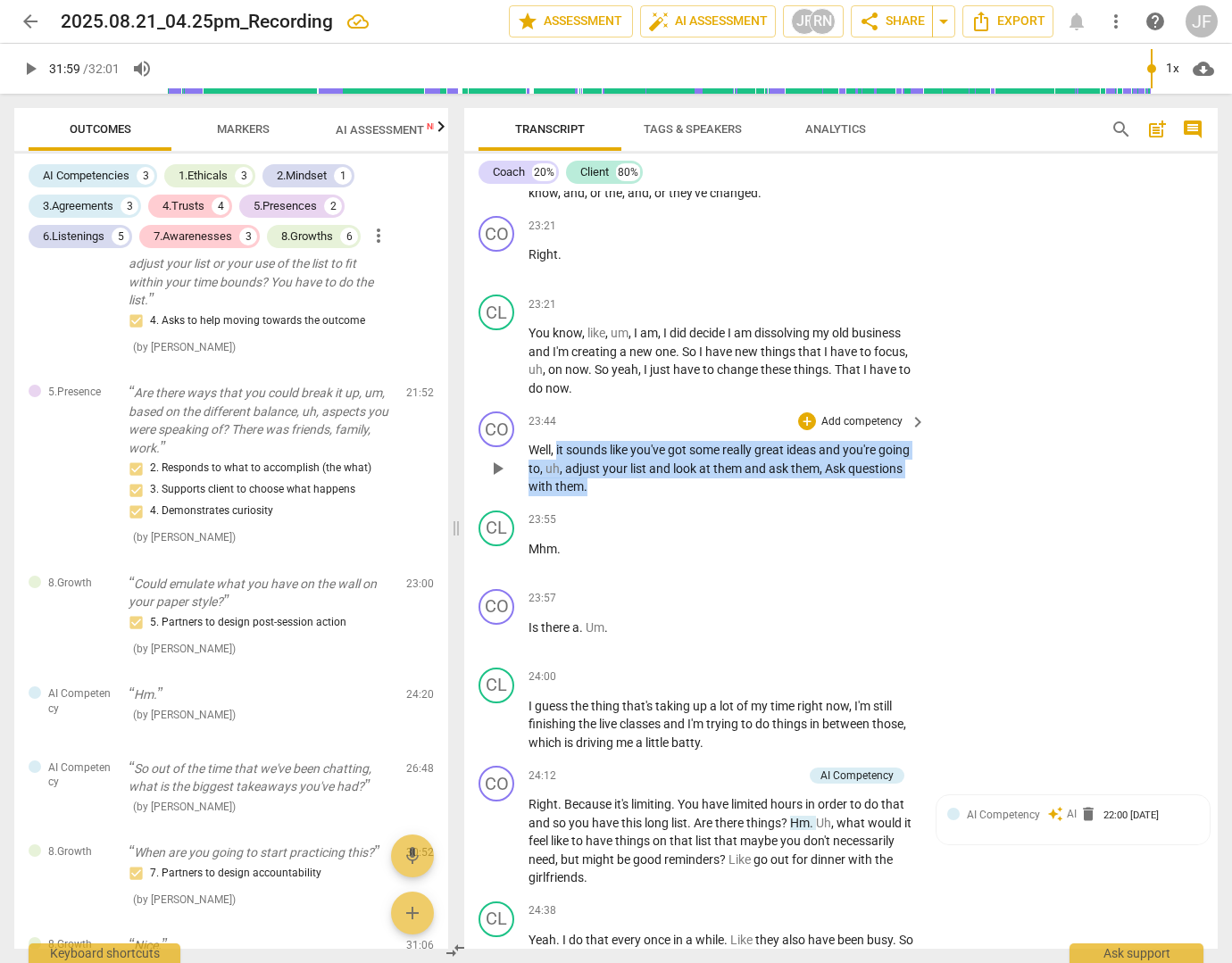
drag, startPoint x: 646, startPoint y: 542, endPoint x: 557, endPoint y: 504, distance: 96.8
click at [557, 496] on p "Well , it sounds like you've got some really great ideas and you're going to , …" at bounding box center [723, 469] width 388 height 55
click at [806, 430] on div "+" at bounding box center [807, 421] width 18 height 18
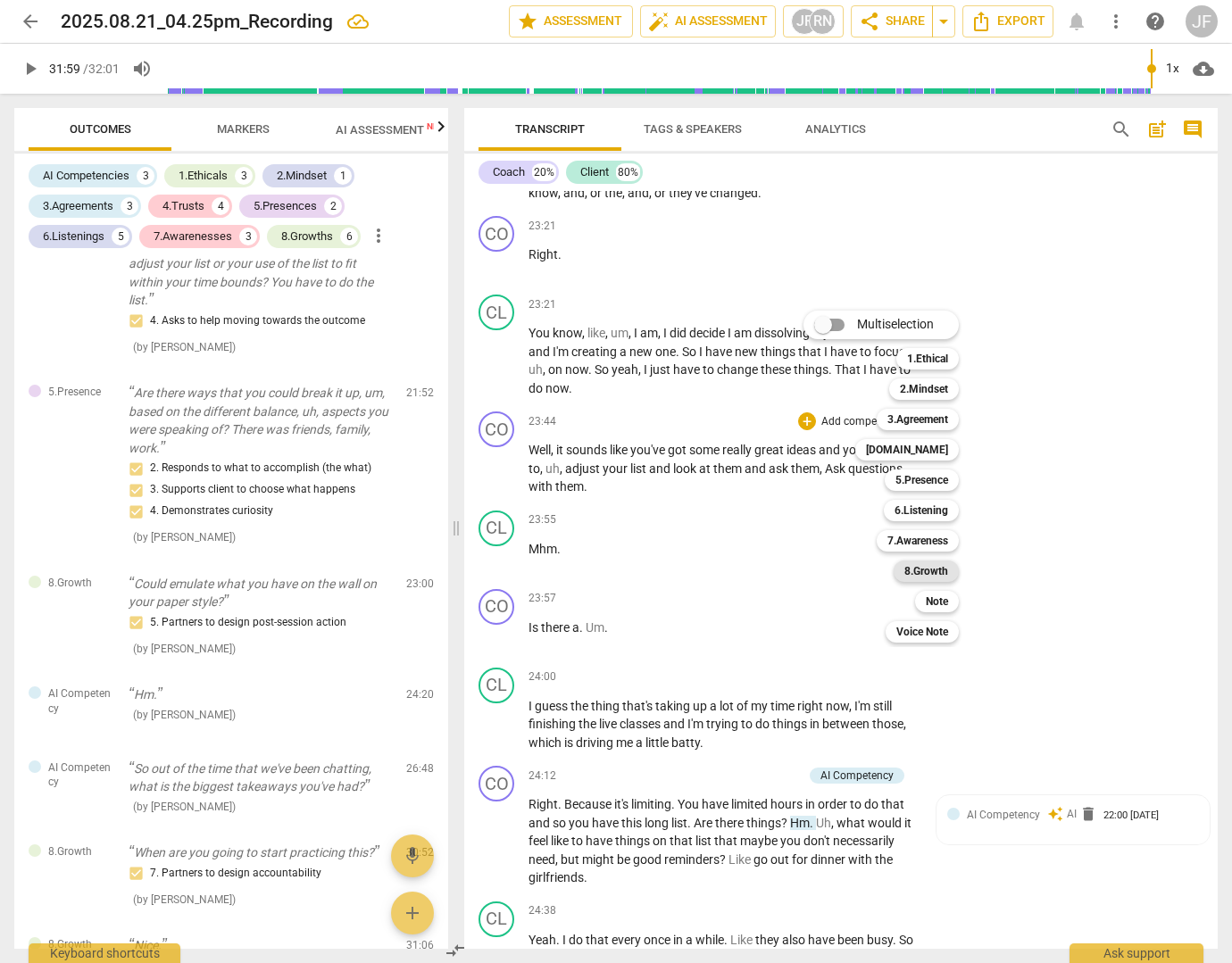
click at [906, 565] on b "8.Growth" at bounding box center [926, 571] width 43 height 22
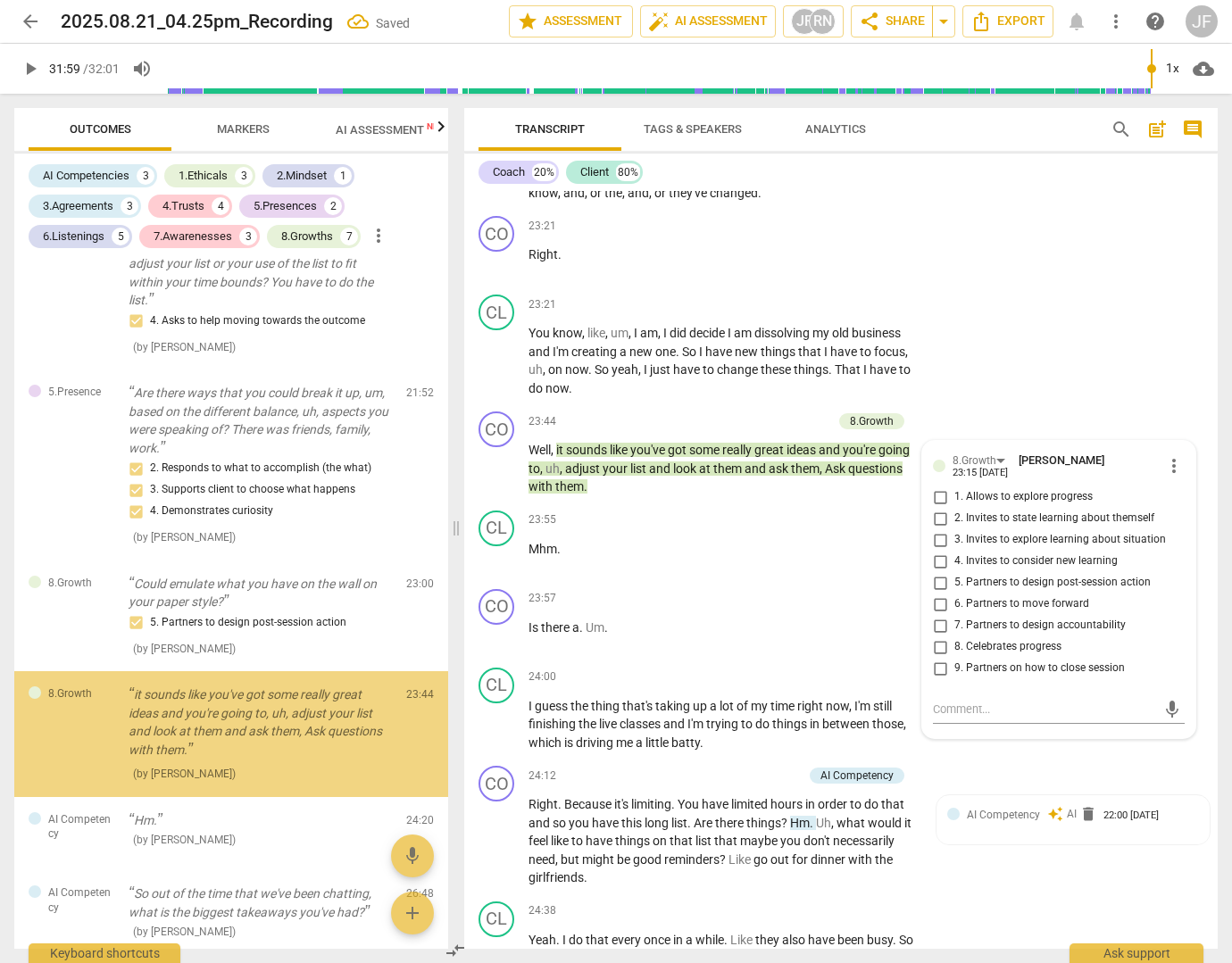
scroll to position [2808, 0]
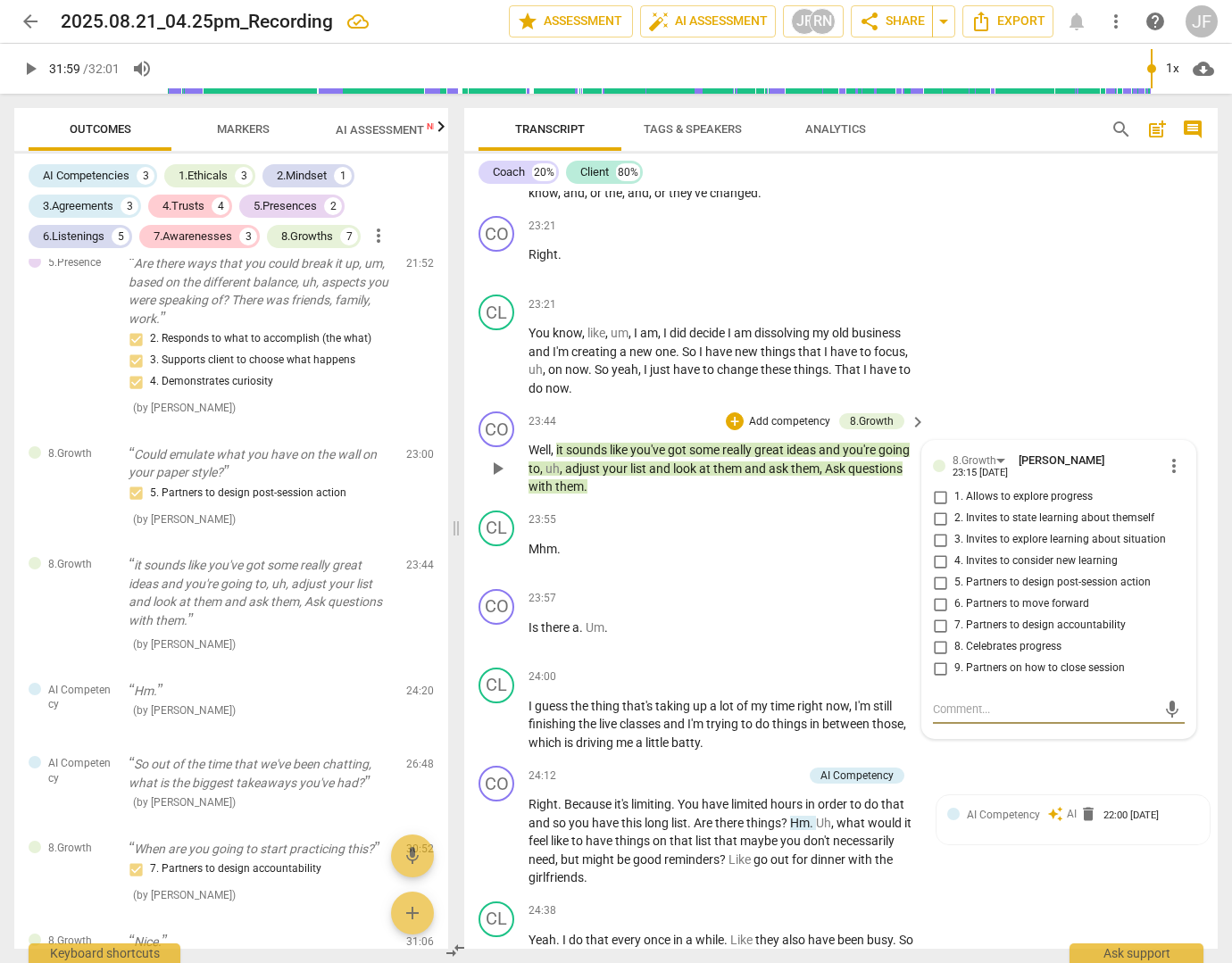
click at [940, 658] on input "8. Celebrates progress" at bounding box center [940, 647] width 29 height 22
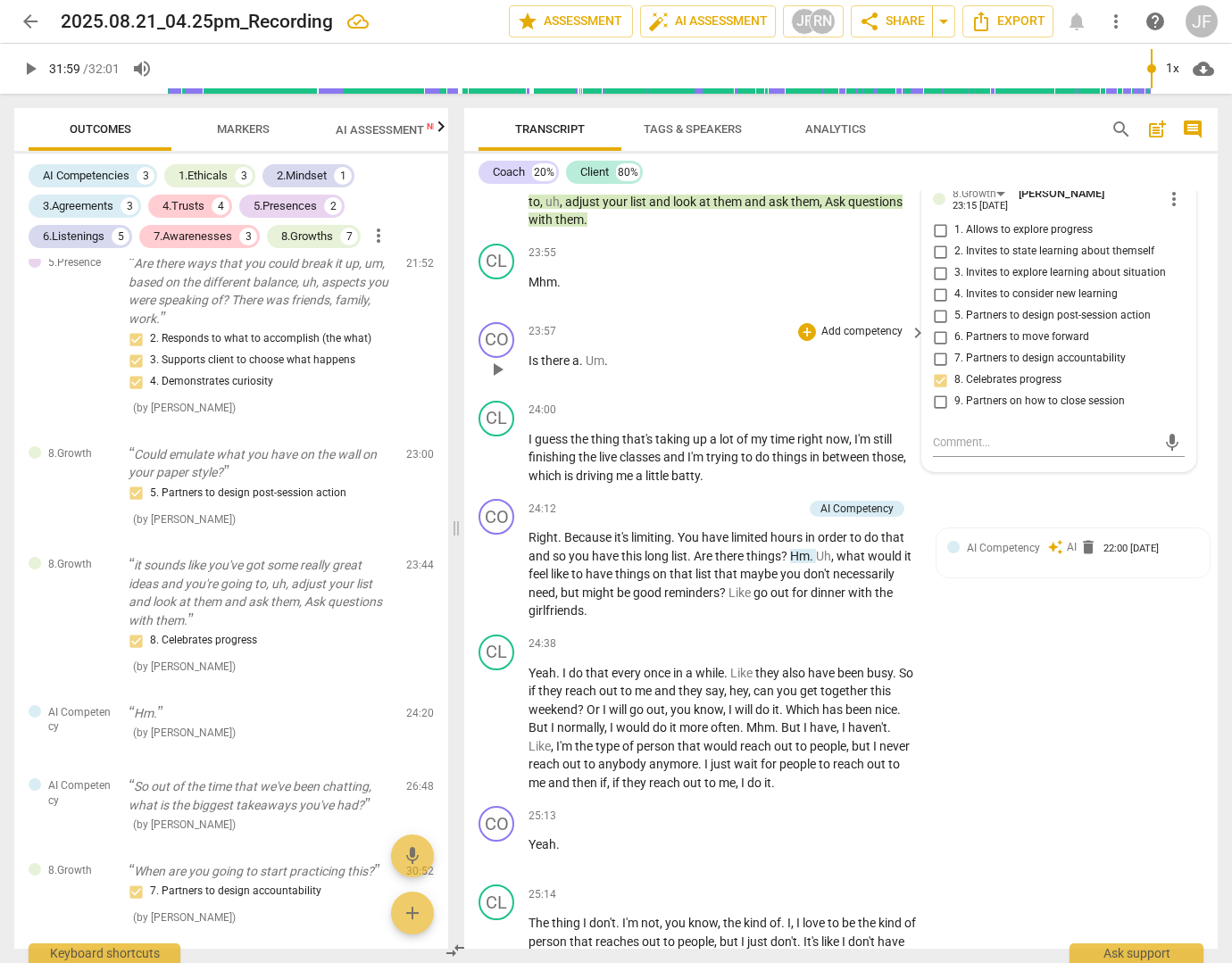
scroll to position [7318, 0]
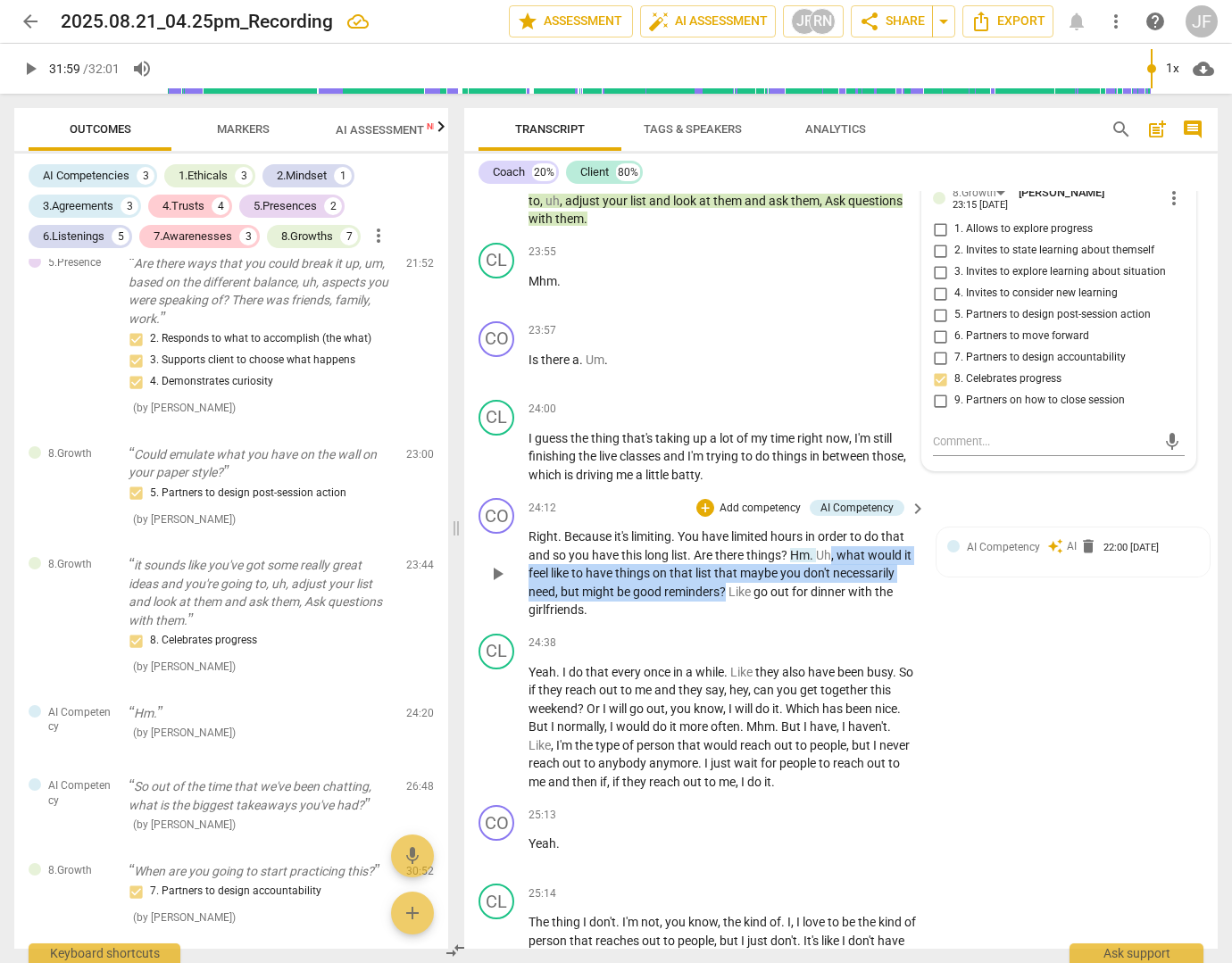
drag, startPoint x: 727, startPoint y: 647, endPoint x: 834, endPoint y: 613, distance: 112.3
click at [834, 613] on p "Right . Because it's limiting . You have limited hours in order to do that and …" at bounding box center [723, 573] width 388 height 92
click at [748, 624] on div "+" at bounding box center [747, 623] width 18 height 18
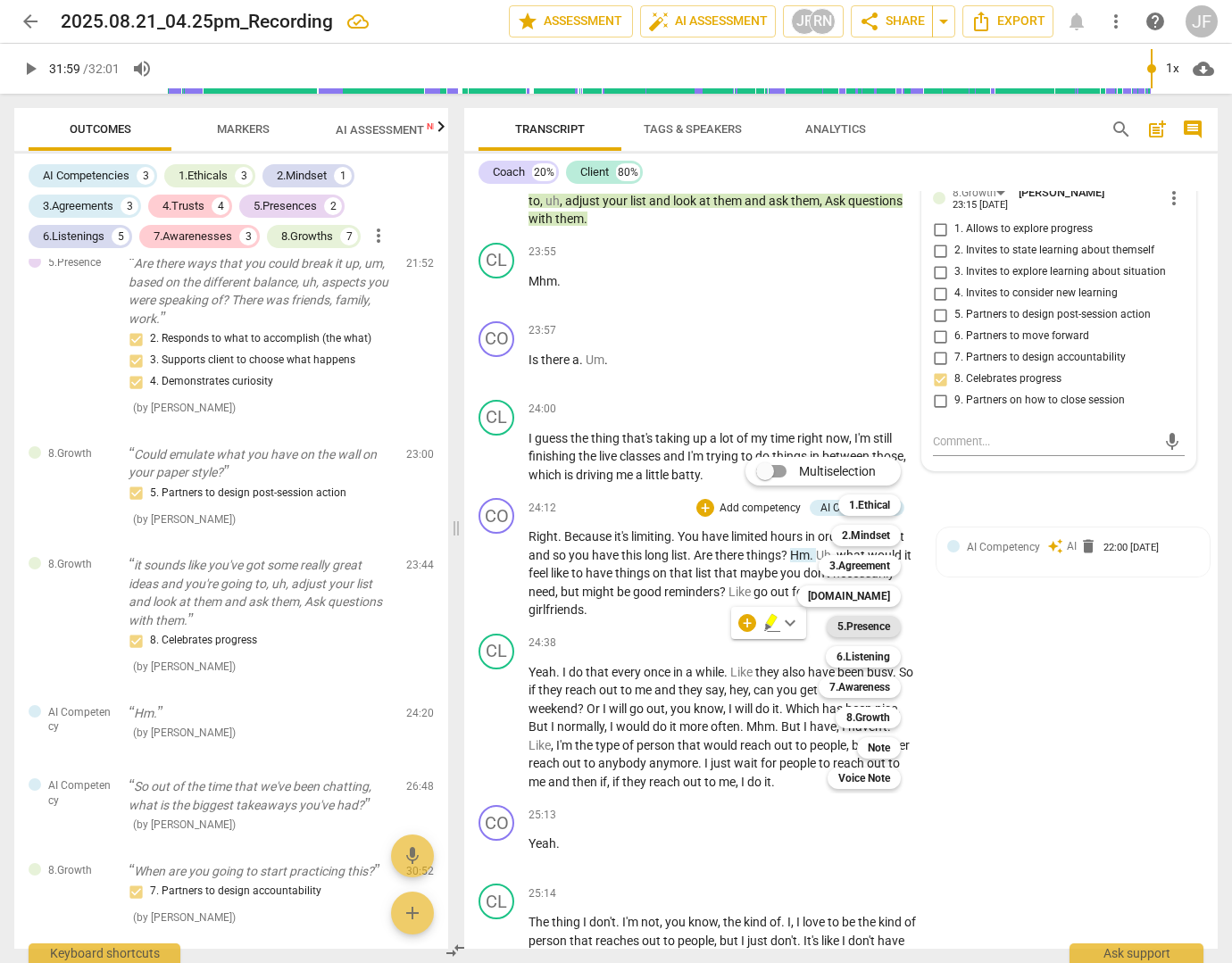
click at [847, 626] on b "5.Presence" at bounding box center [863, 626] width 52 height 22
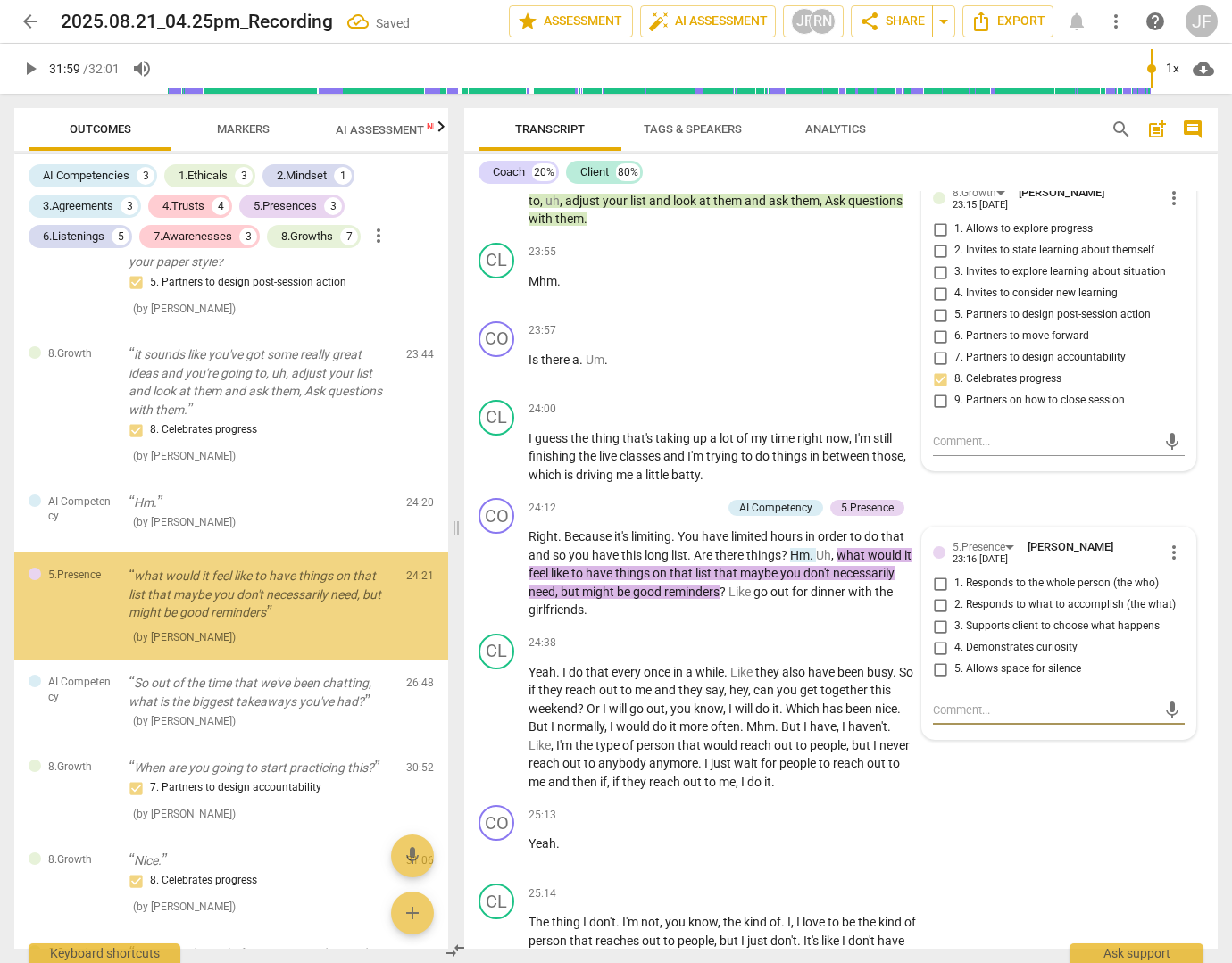
scroll to position [3021, 0]
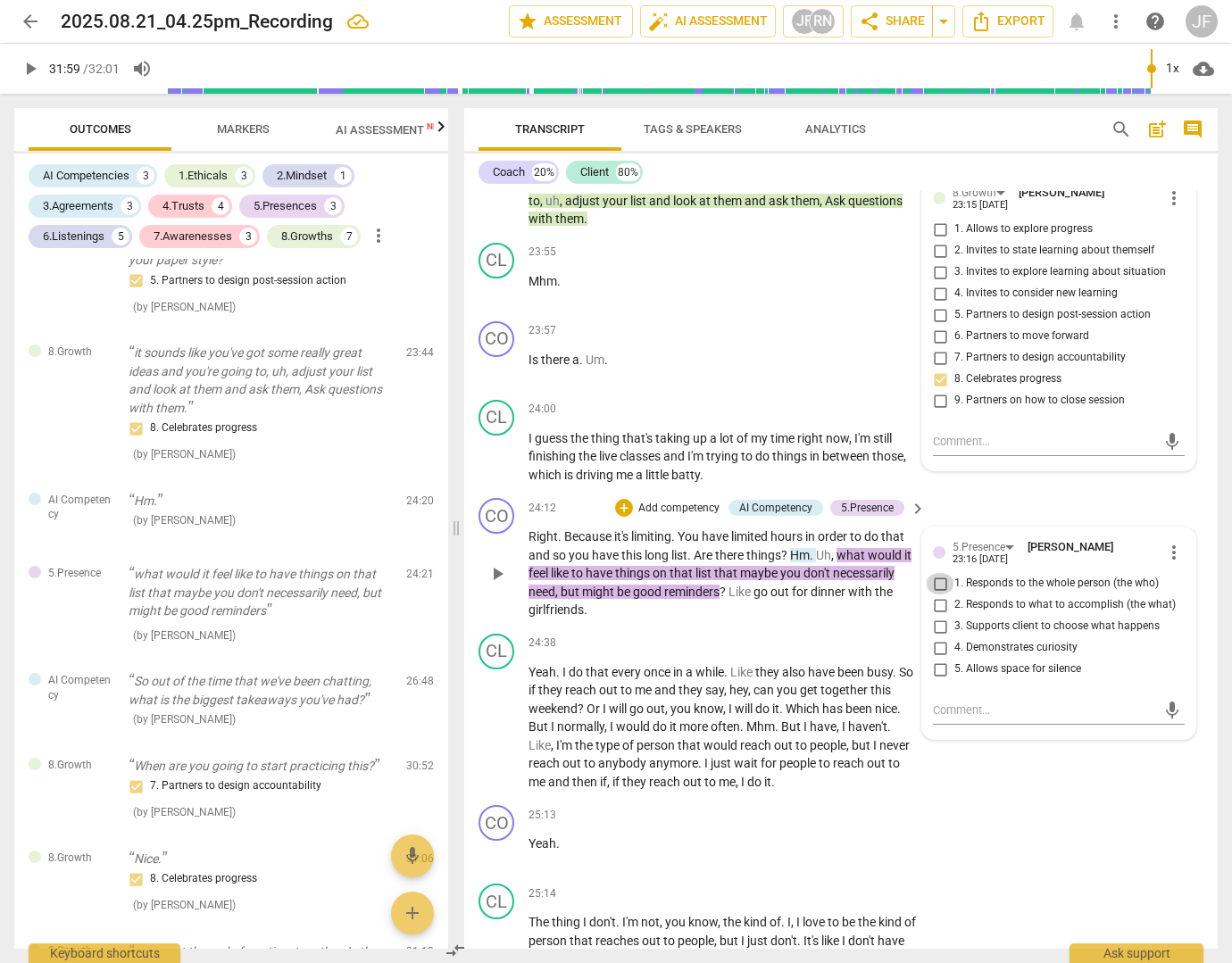
click at [941, 595] on input "1. Responds to the whole person (the who)" at bounding box center [940, 584] width 29 height 22
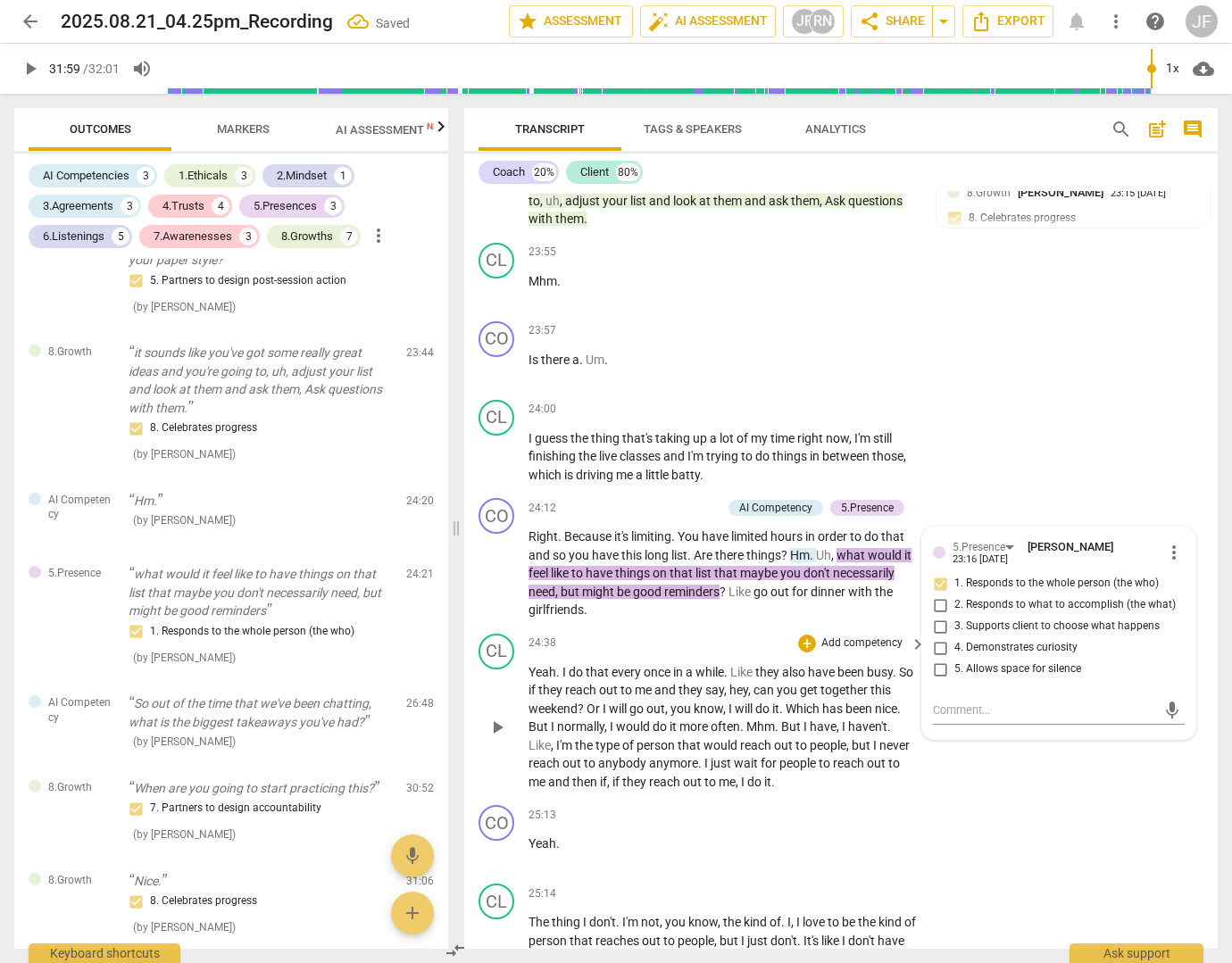
click at [1057, 799] on div "CL play_arrow pause 24:38 + Add competency keyboard_arrow_right Yeah . I do tha…" at bounding box center [840, 712] width 753 height 172
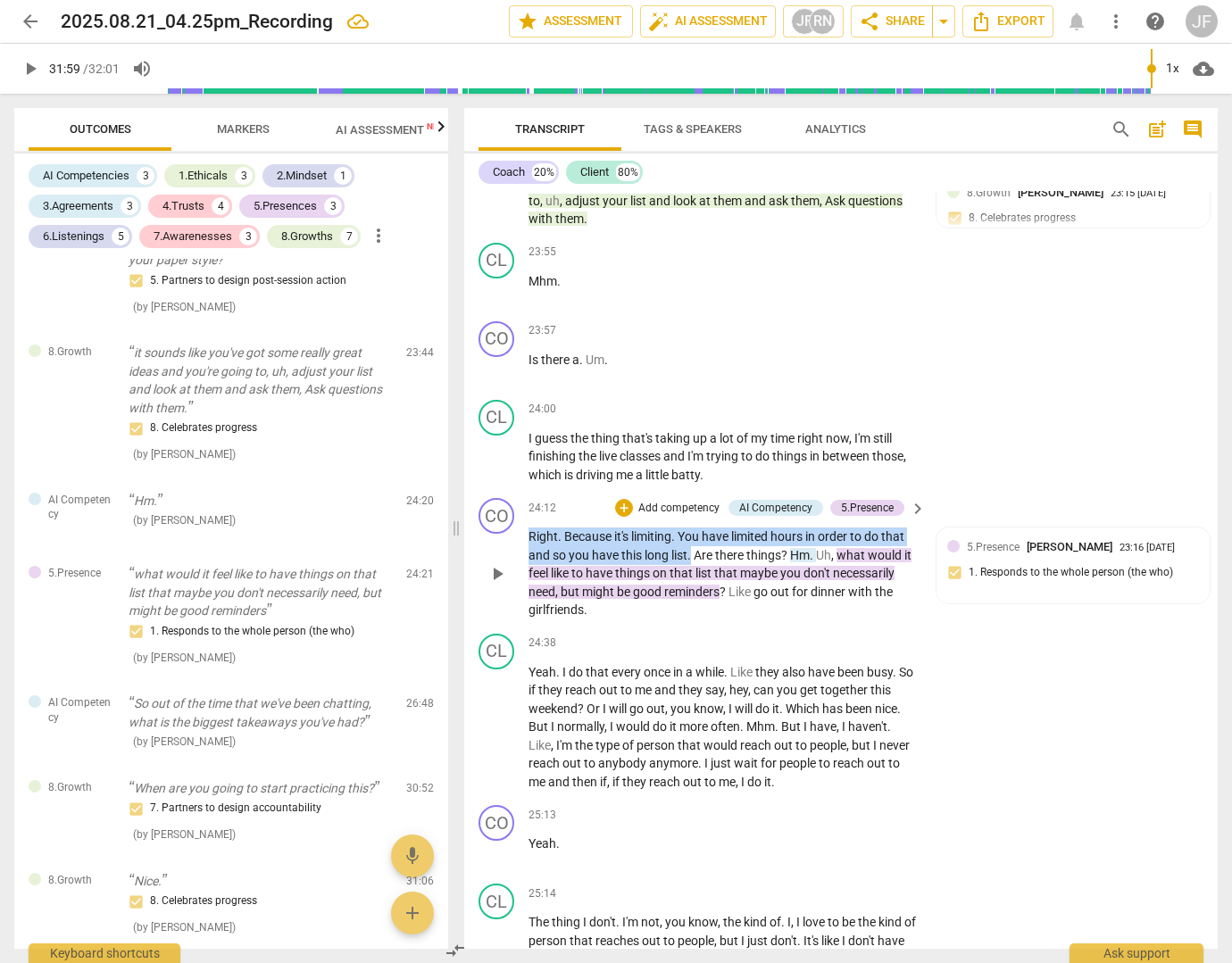
drag, startPoint x: 529, startPoint y: 593, endPoint x: 691, endPoint y: 605, distance: 162.4
click at [691, 605] on p "Right . Because it's limiting . You have limited hours in order to do that and …" at bounding box center [723, 573] width 388 height 92
click at [715, 581] on div "+" at bounding box center [711, 586] width 18 height 18
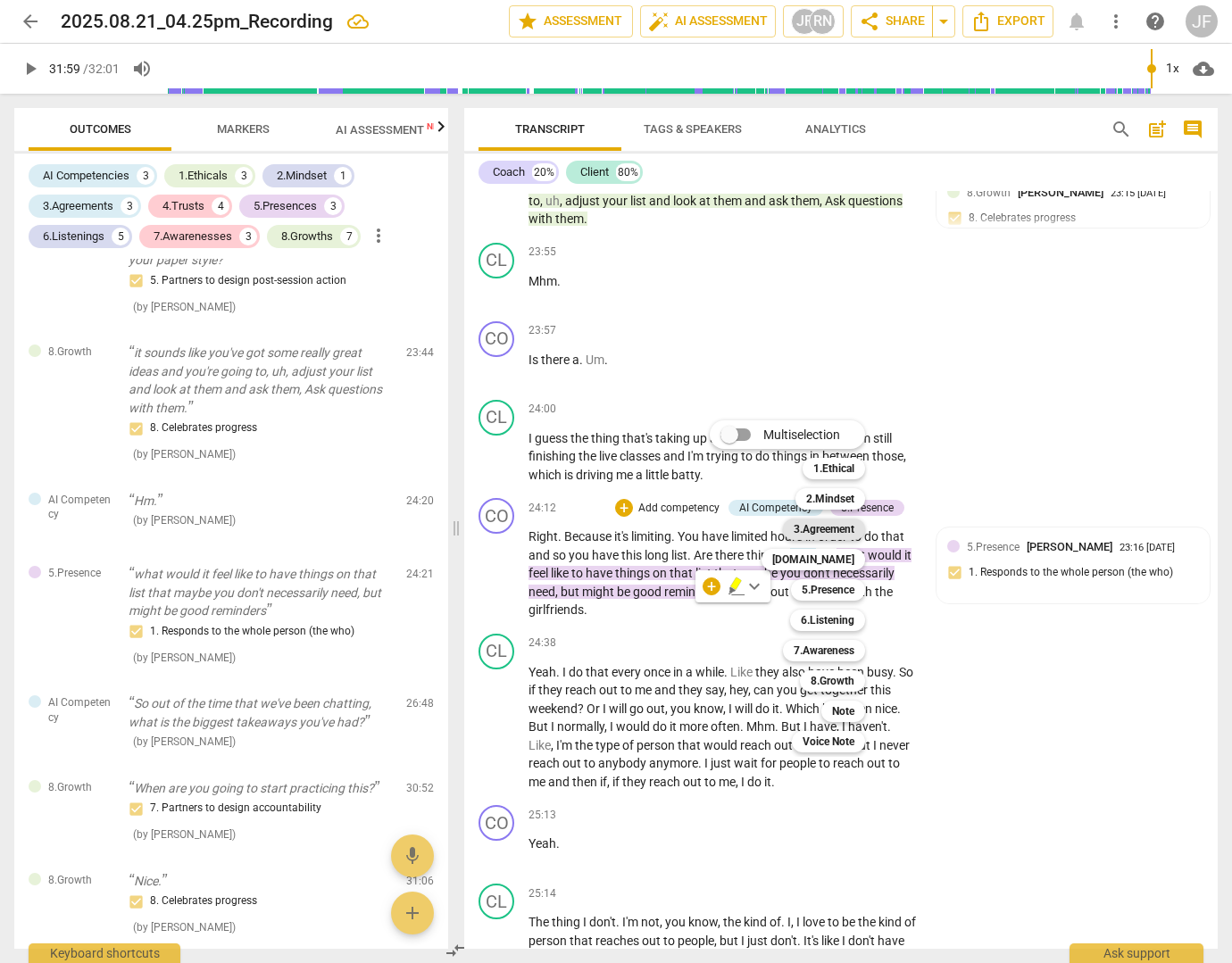
click at [835, 527] on b "3.Agreement" at bounding box center [824, 530] width 61 height 22
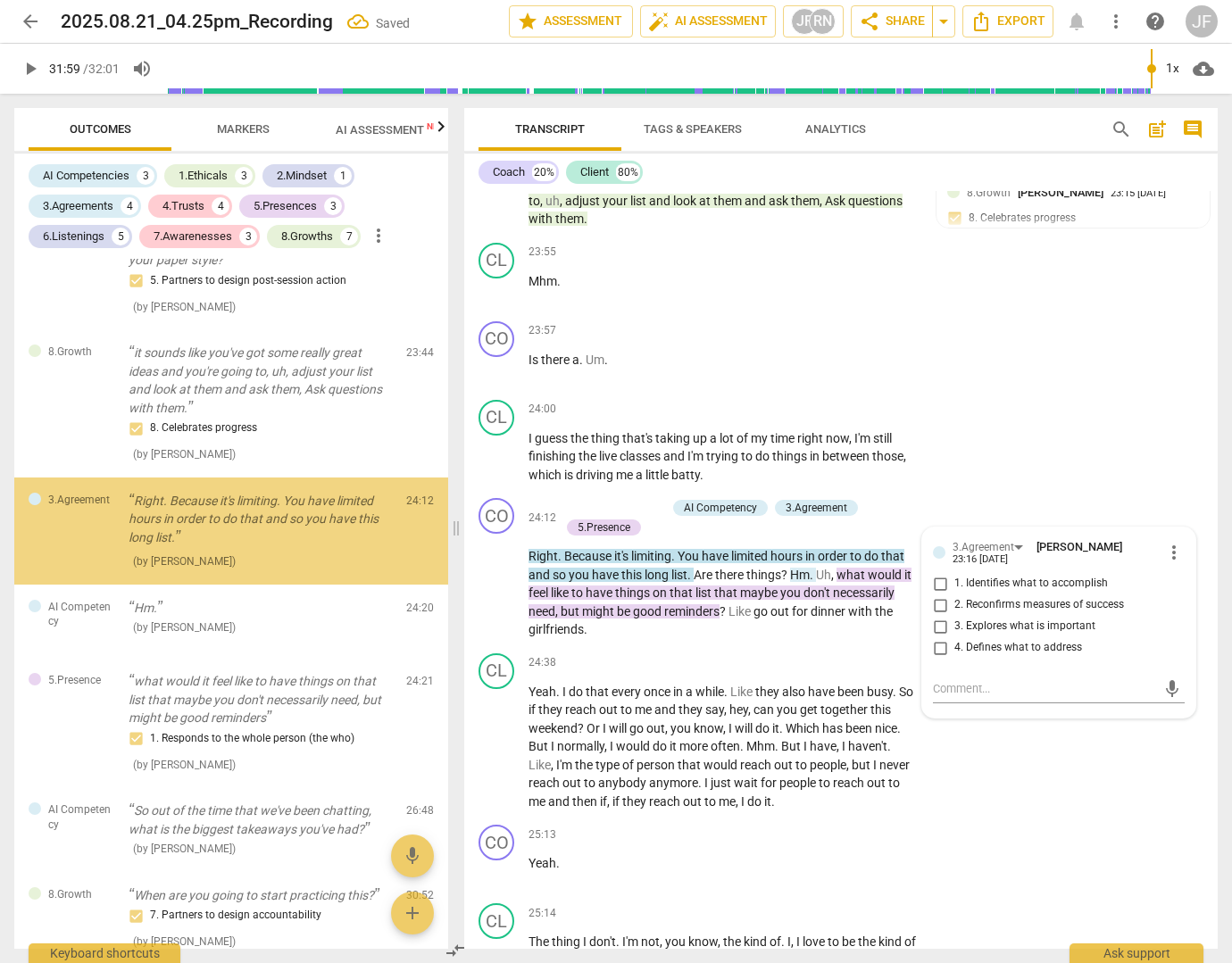
scroll to position [2947, 0]
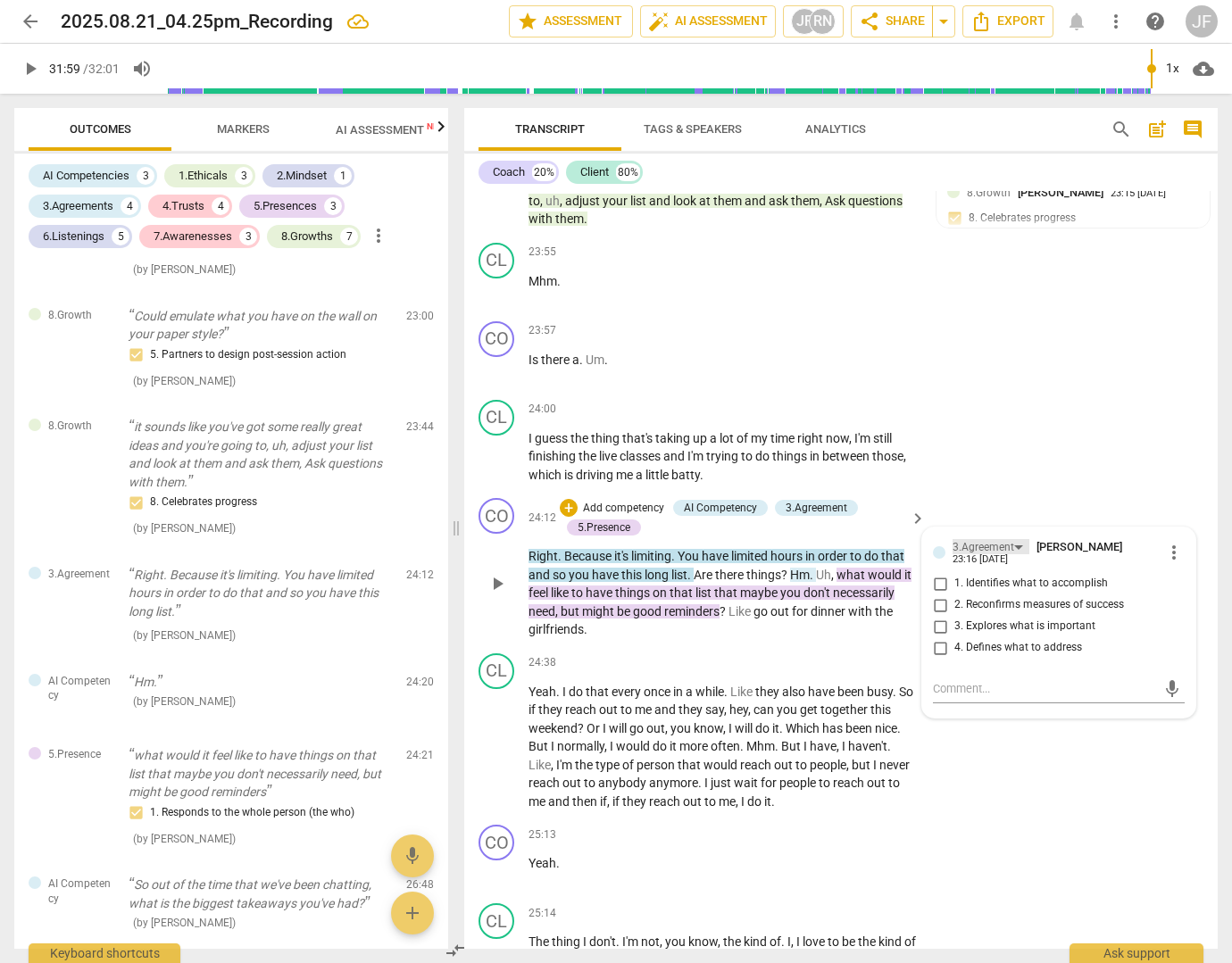
click at [972, 556] on div "3.Agreement" at bounding box center [983, 546] width 62 height 17
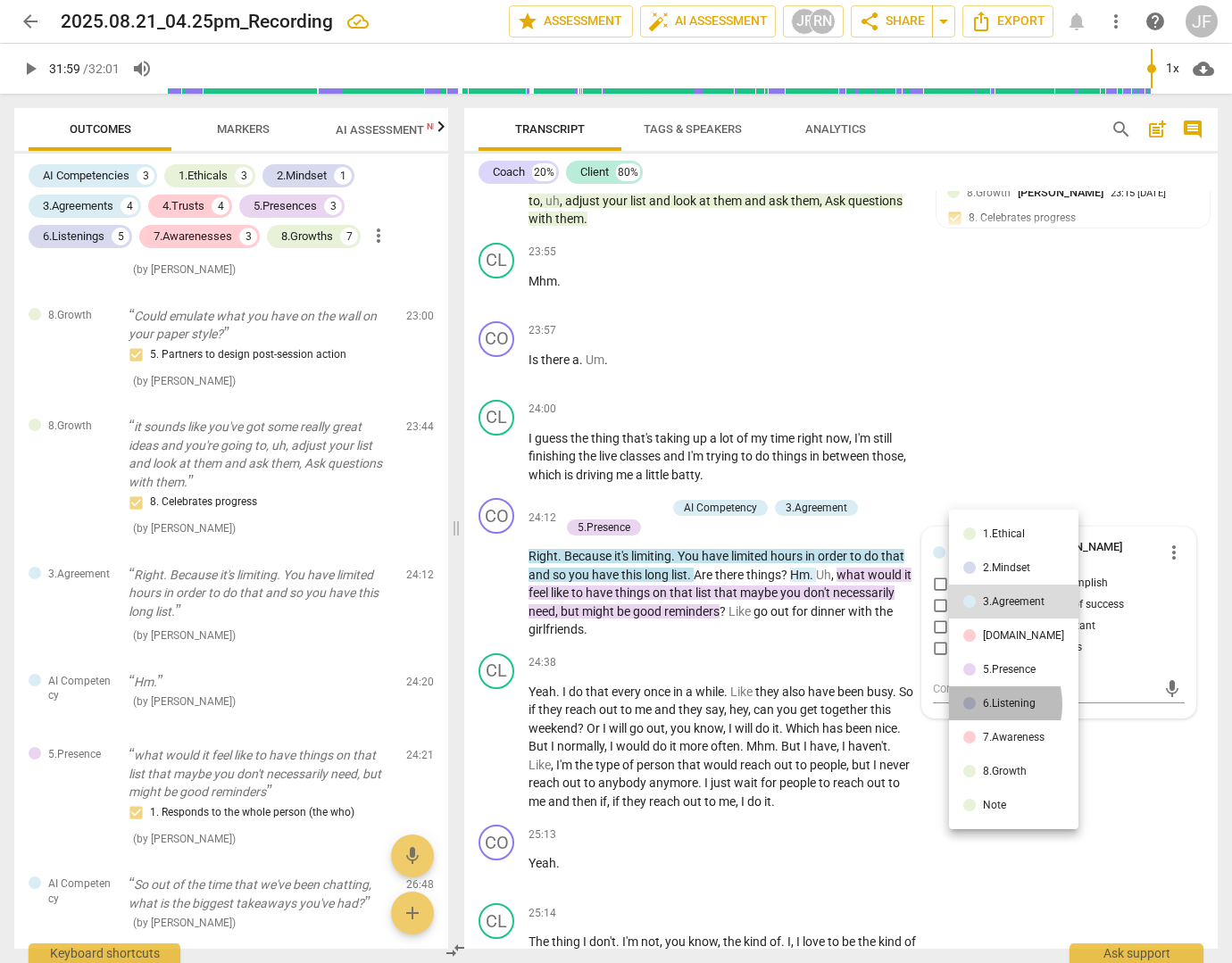
click at [984, 704] on div "6.Listening" at bounding box center [1008, 703] width 52 height 11
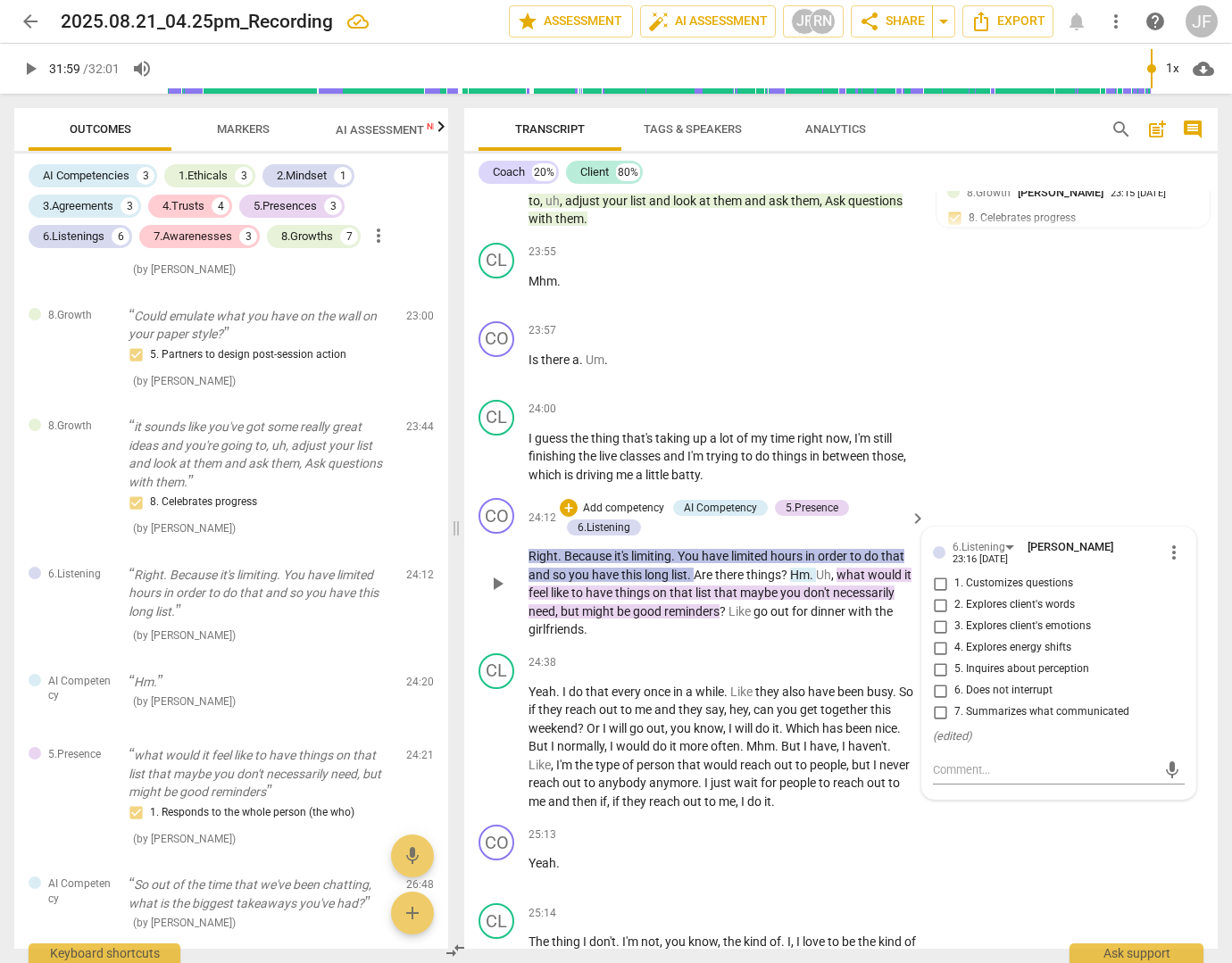
click at [987, 656] on span "4. Explores energy shifts" at bounding box center [1012, 648] width 117 height 16
click at [954, 659] on input "4. Explores energy shifts" at bounding box center [940, 648] width 29 height 22
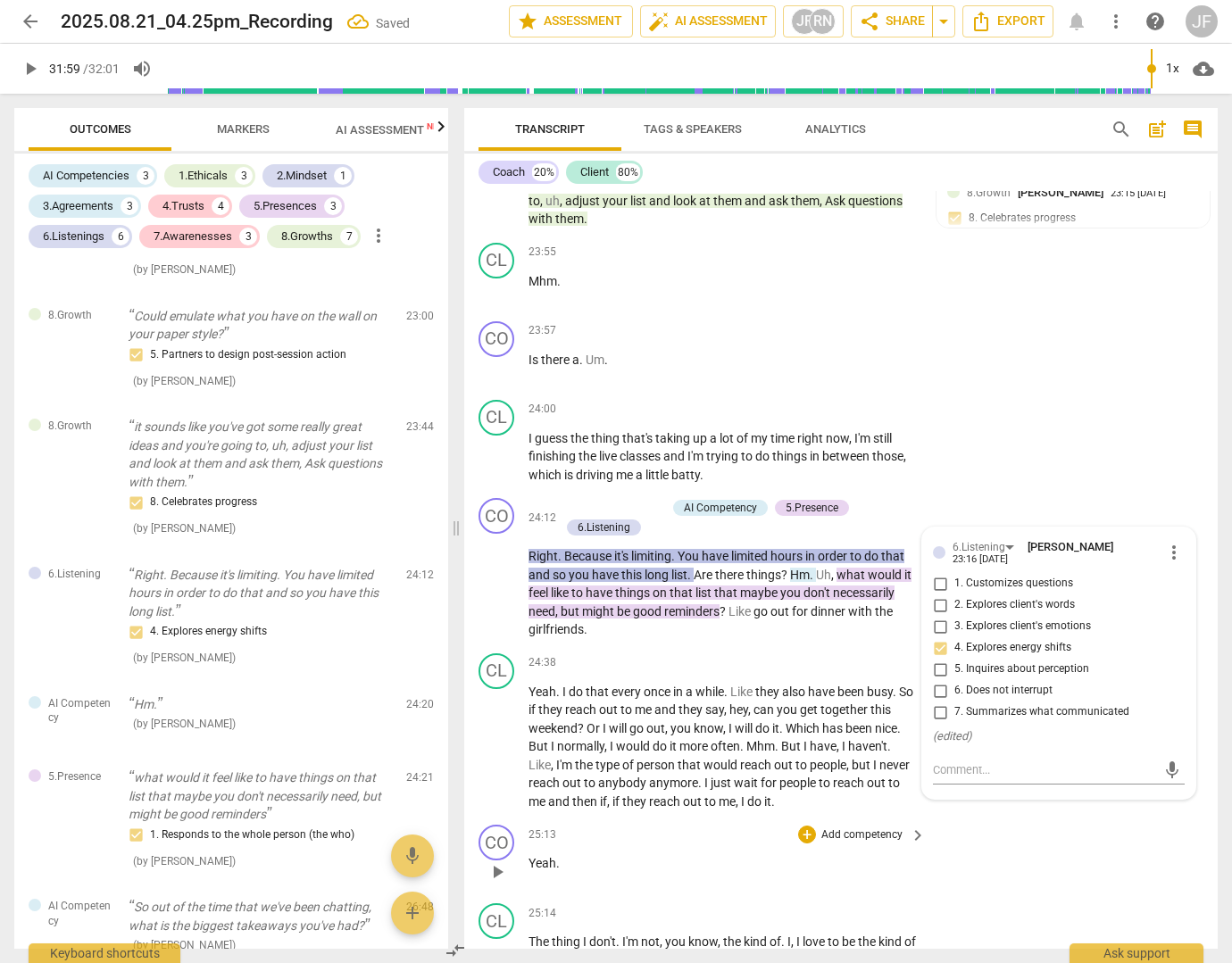
click at [1015, 882] on div "CO play_arrow pause 25:13 + Add competency keyboard_arrow_right Yeah ." at bounding box center [840, 857] width 753 height 79
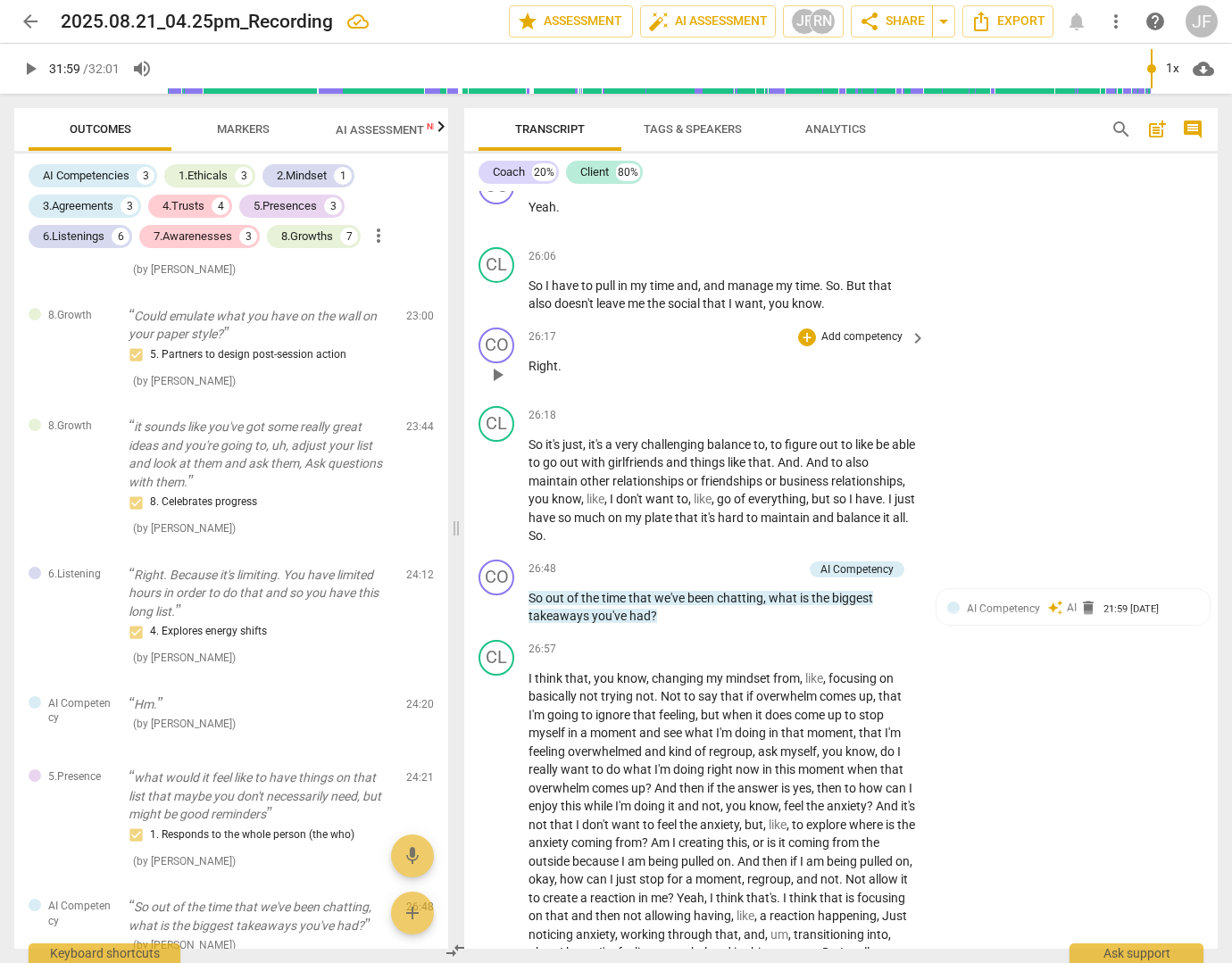
scroll to position [8300, 0]
click at [839, 576] on div "AI Competency" at bounding box center [857, 567] width 73 height 16
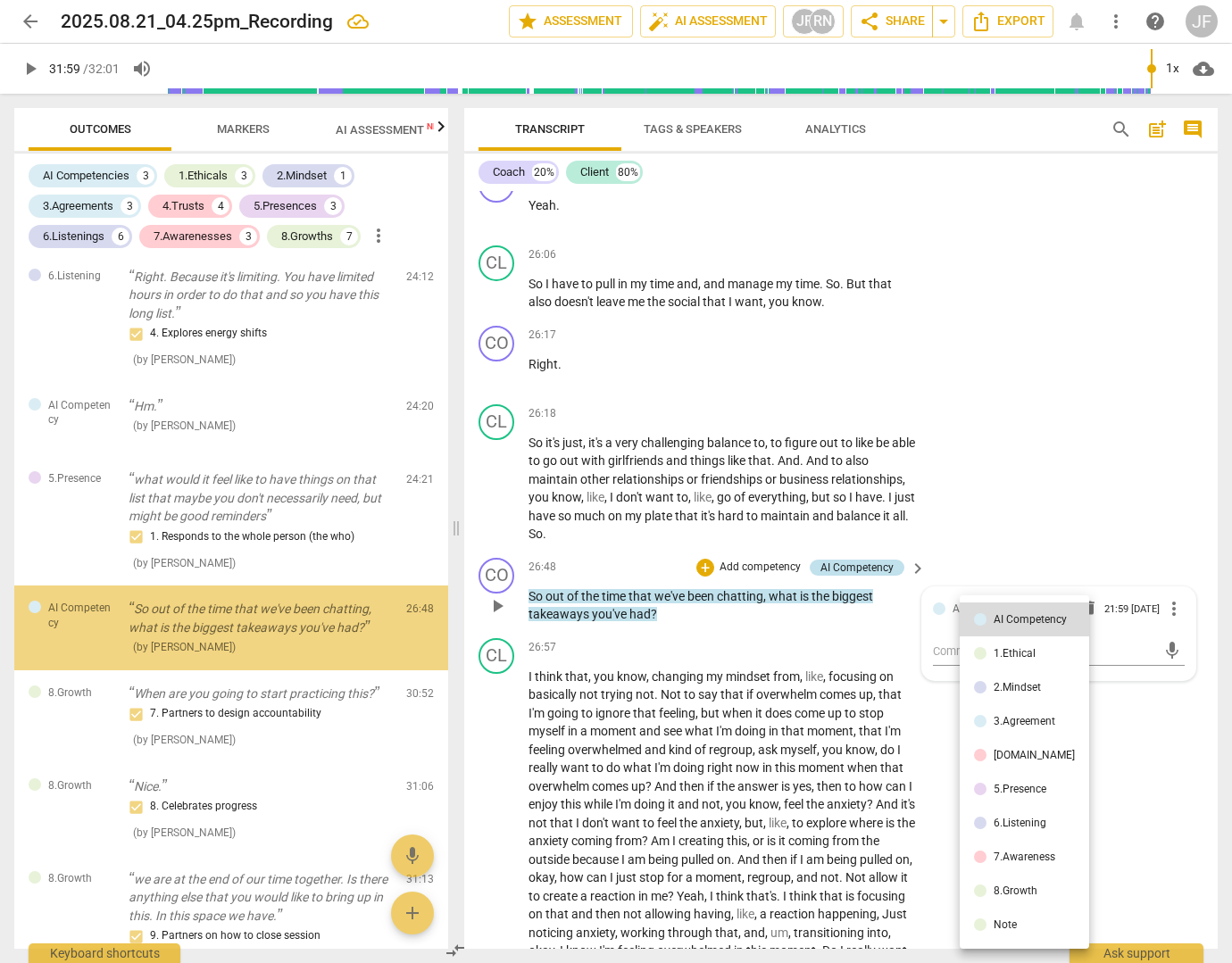
scroll to position [3268, 0]
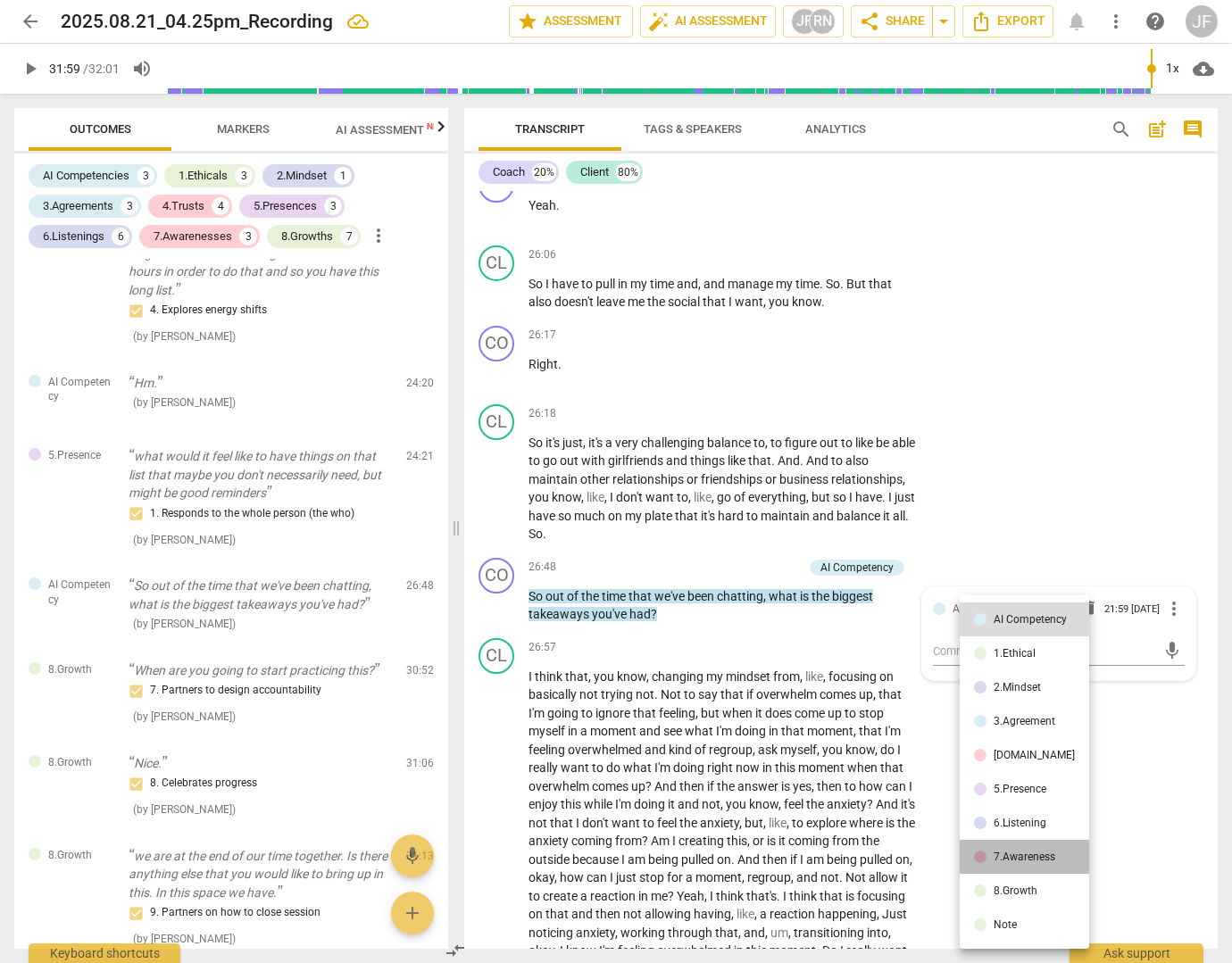
click at [1025, 856] on div "7.Awareness" at bounding box center [1024, 857] width 62 height 11
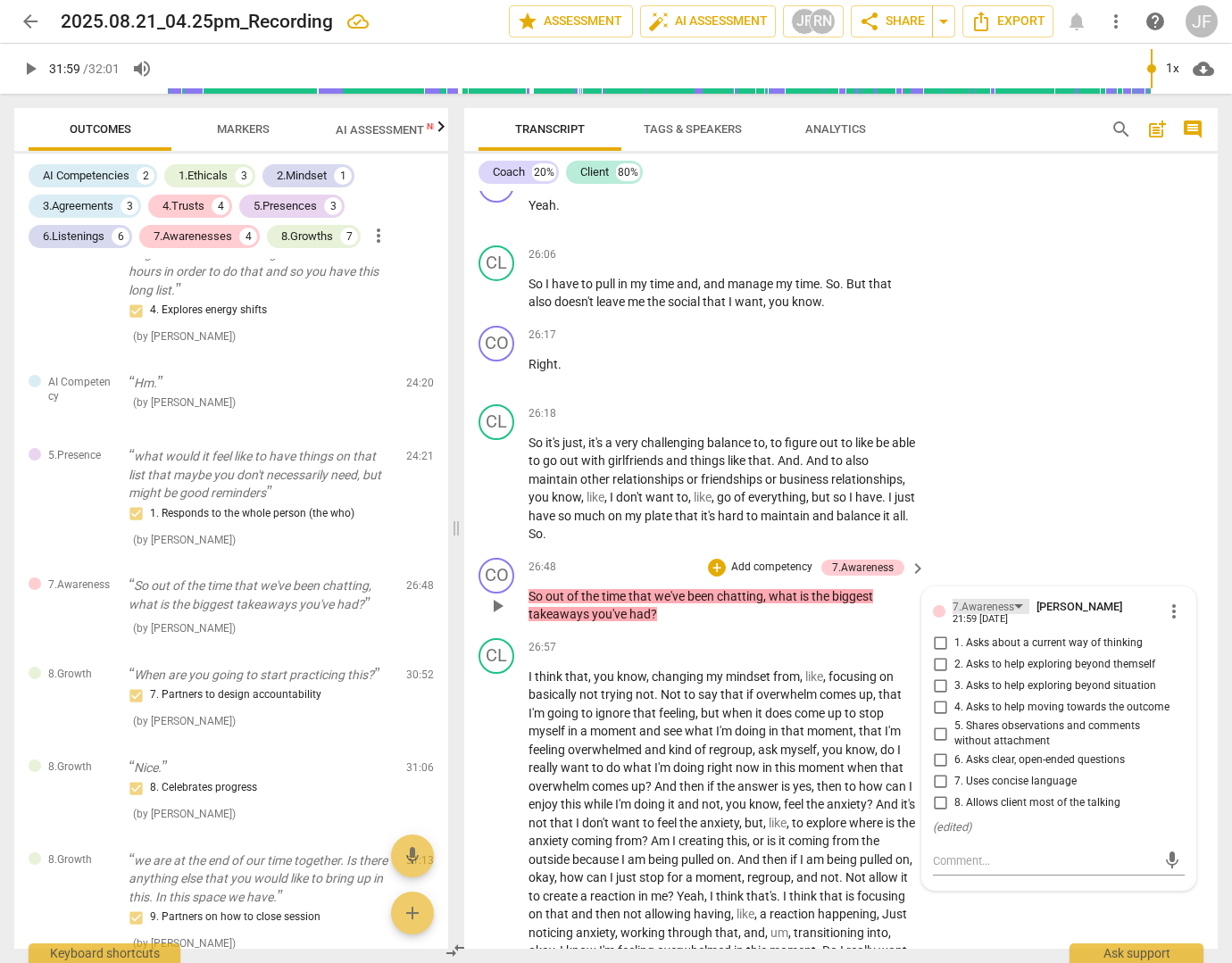
click at [975, 615] on div "7.Awareness" at bounding box center [983, 607] width 62 height 17
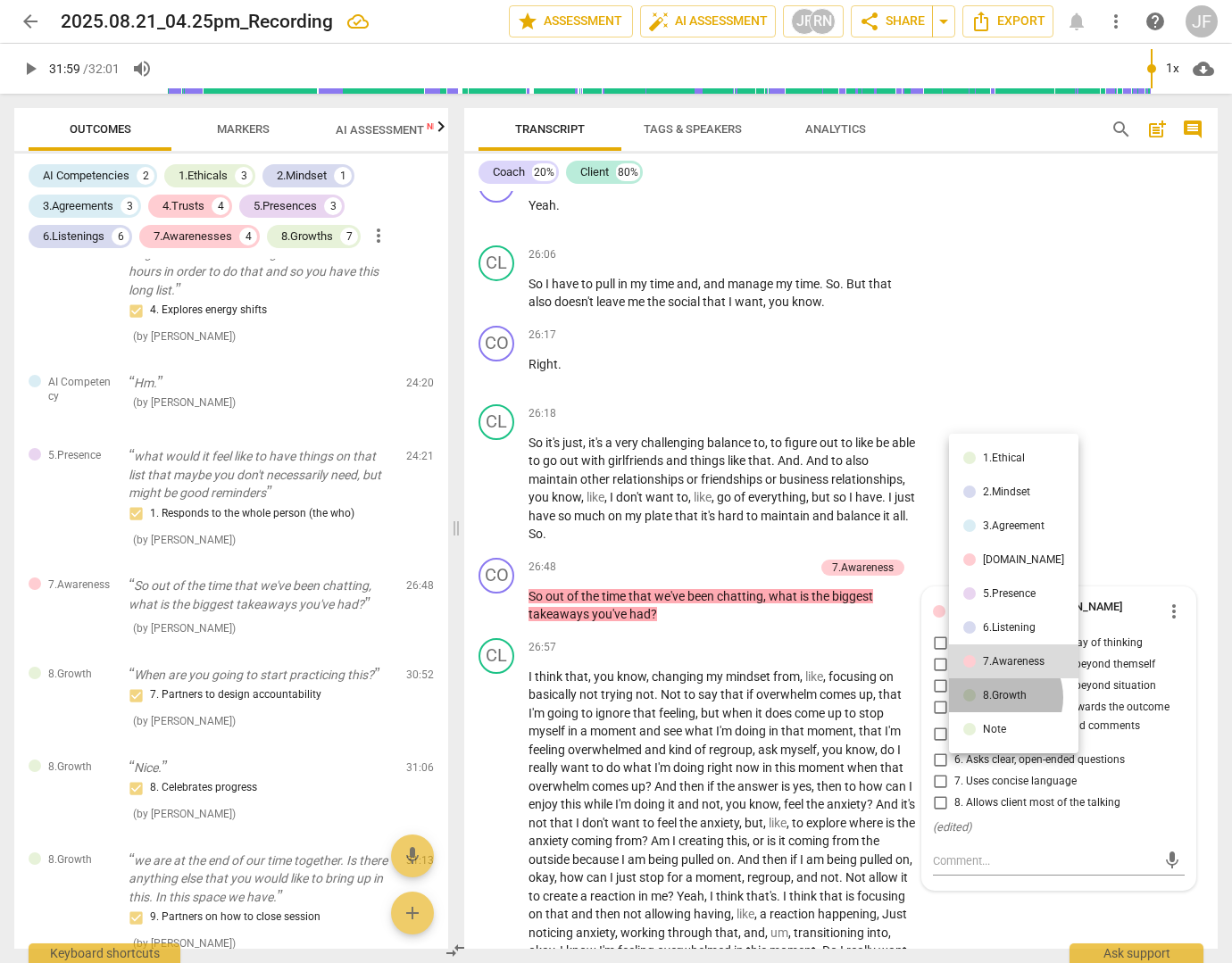
click at [997, 697] on div "8.Growth" at bounding box center [1005, 695] width 43 height 11
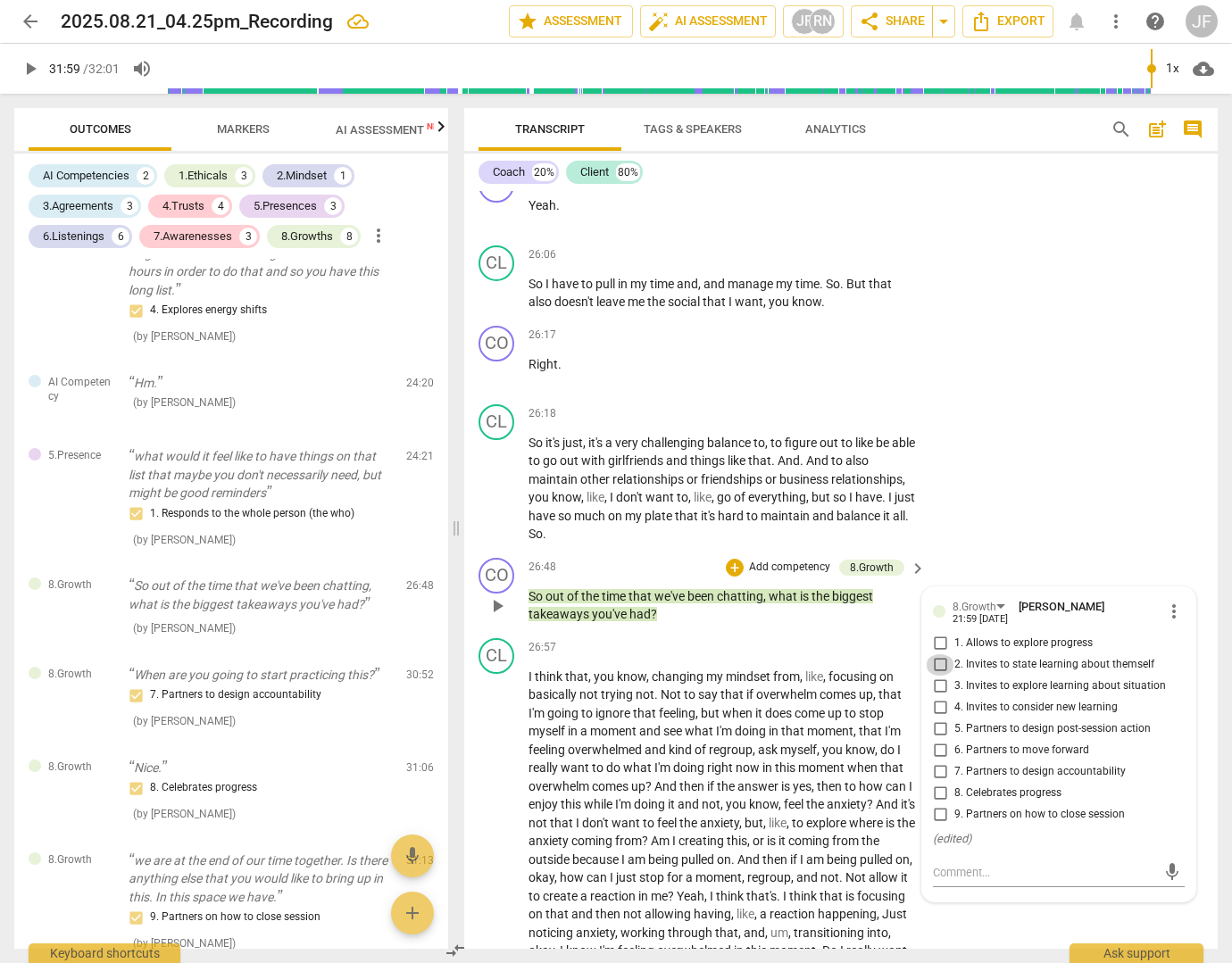
click at [938, 675] on input "2. Invites to state learning about themself" at bounding box center [940, 665] width 29 height 22
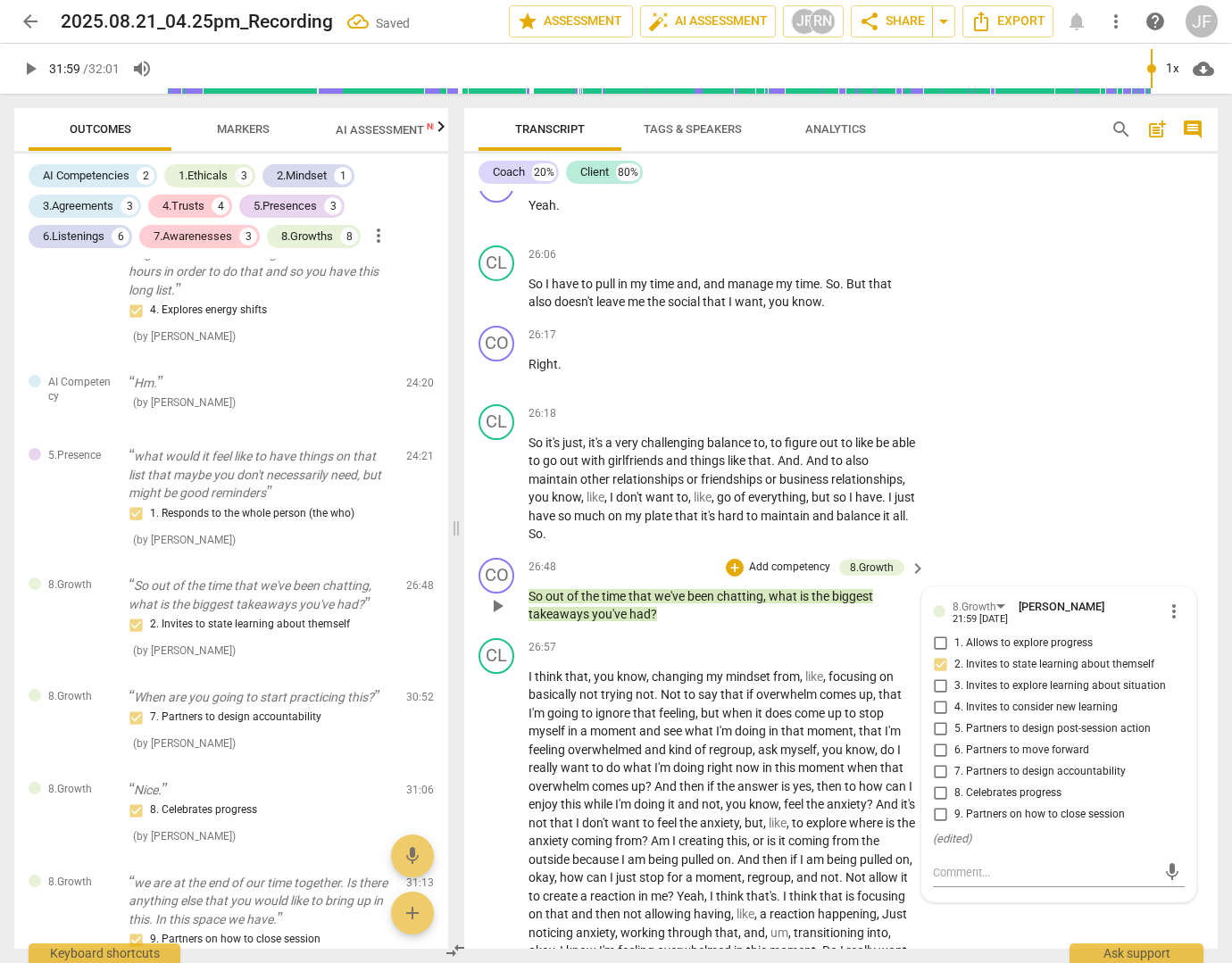
click at [938, 697] on input "3. Invites to explore learning about situation" at bounding box center [940, 686] width 29 height 22
click at [940, 675] on input "2. Invites to state learning about themself" at bounding box center [940, 665] width 29 height 22
click at [1027, 550] on div "CL play_arrow pause 26:18 + Add competency keyboard_arrow_right So it's just , …" at bounding box center [840, 474] width 753 height 154
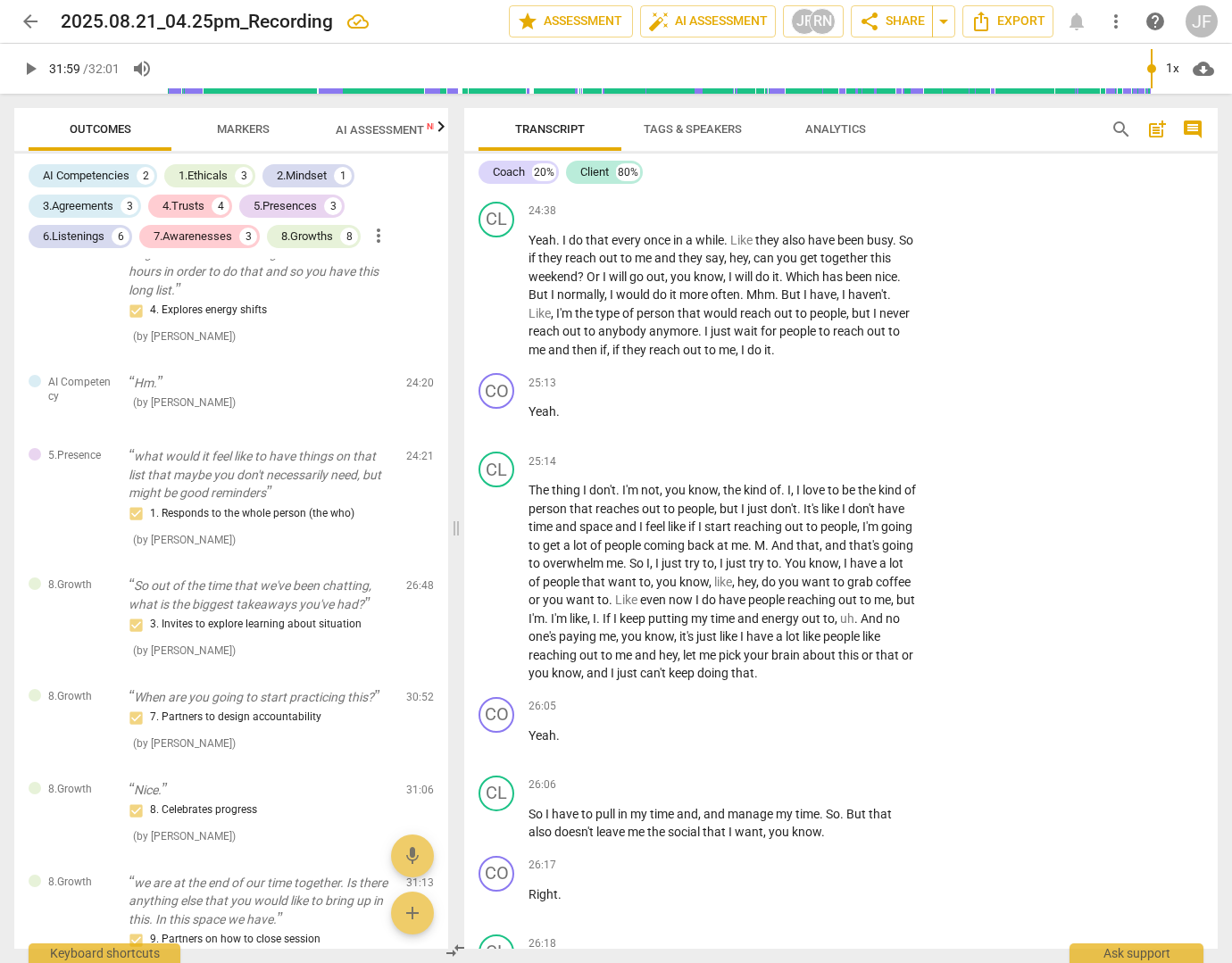
scroll to position [7765, 0]
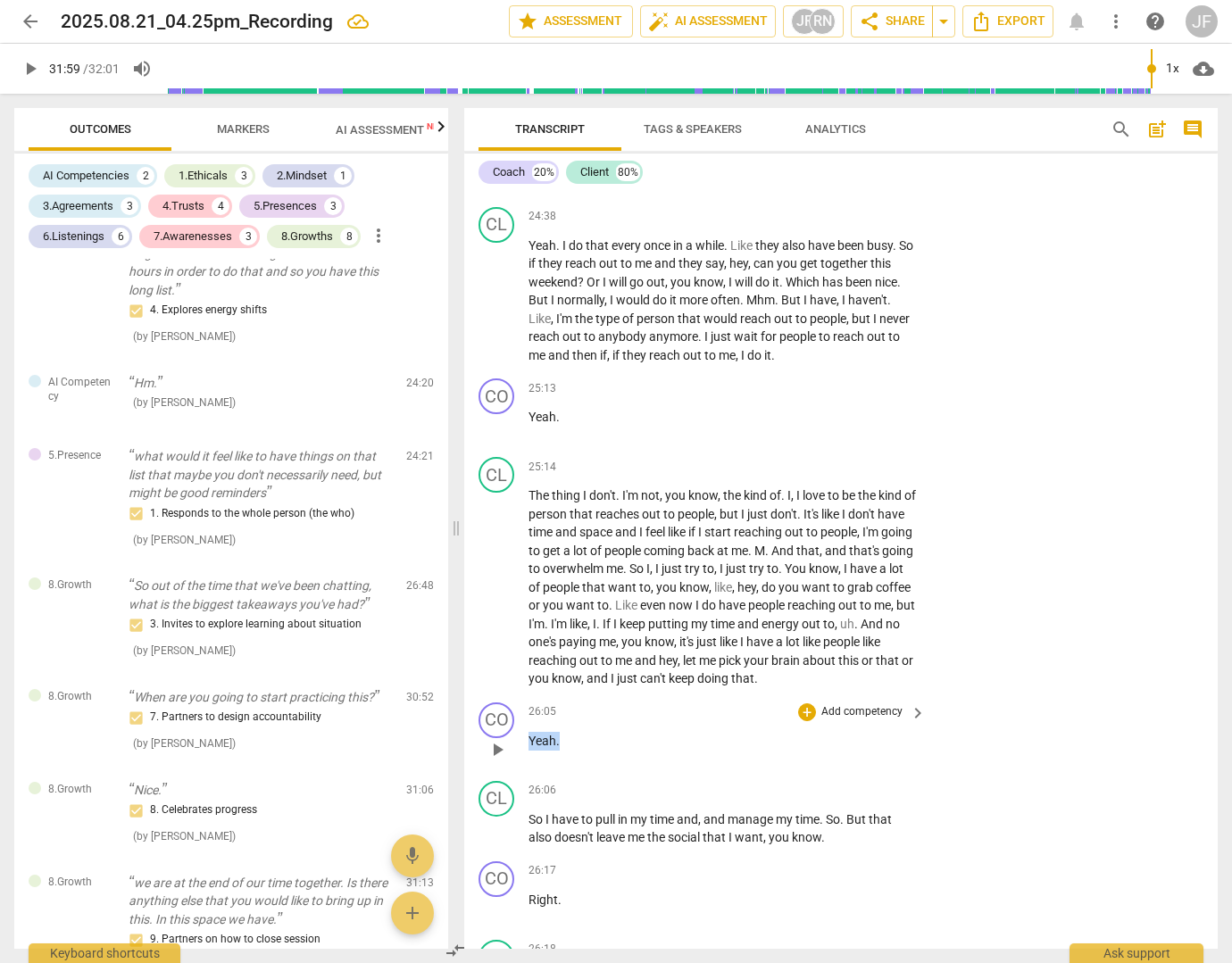
drag, startPoint x: 568, startPoint y: 798, endPoint x: 527, endPoint y: 799, distance: 41.0
click at [527, 774] on div "CO play_arrow pause 26:05 + Add competency keyboard_arrow_right Yeah ." at bounding box center [840, 735] width 753 height 79
click at [805, 721] on div "+" at bounding box center [807, 712] width 18 height 18
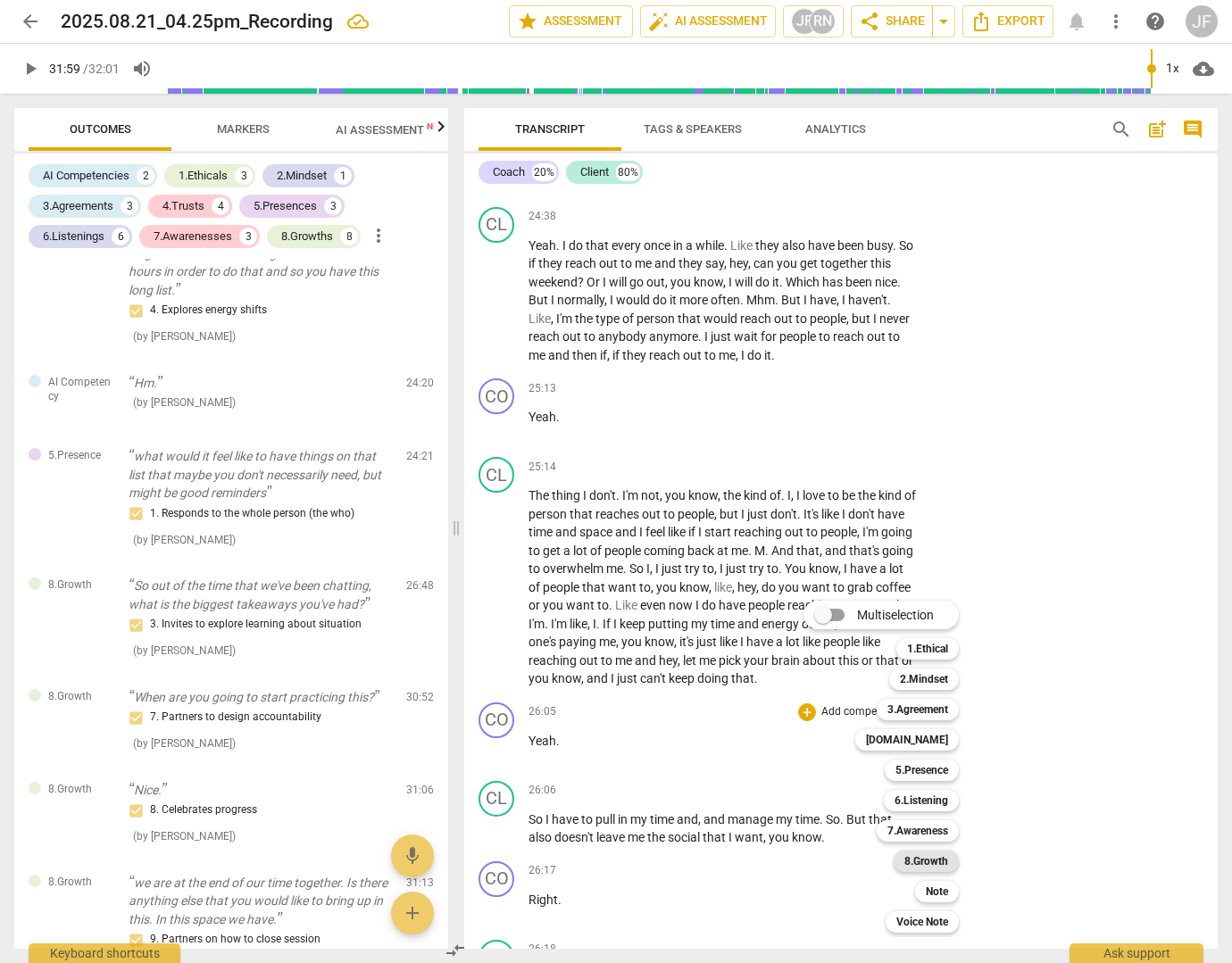
click at [939, 868] on b "8.Growth" at bounding box center [926, 862] width 43 height 22
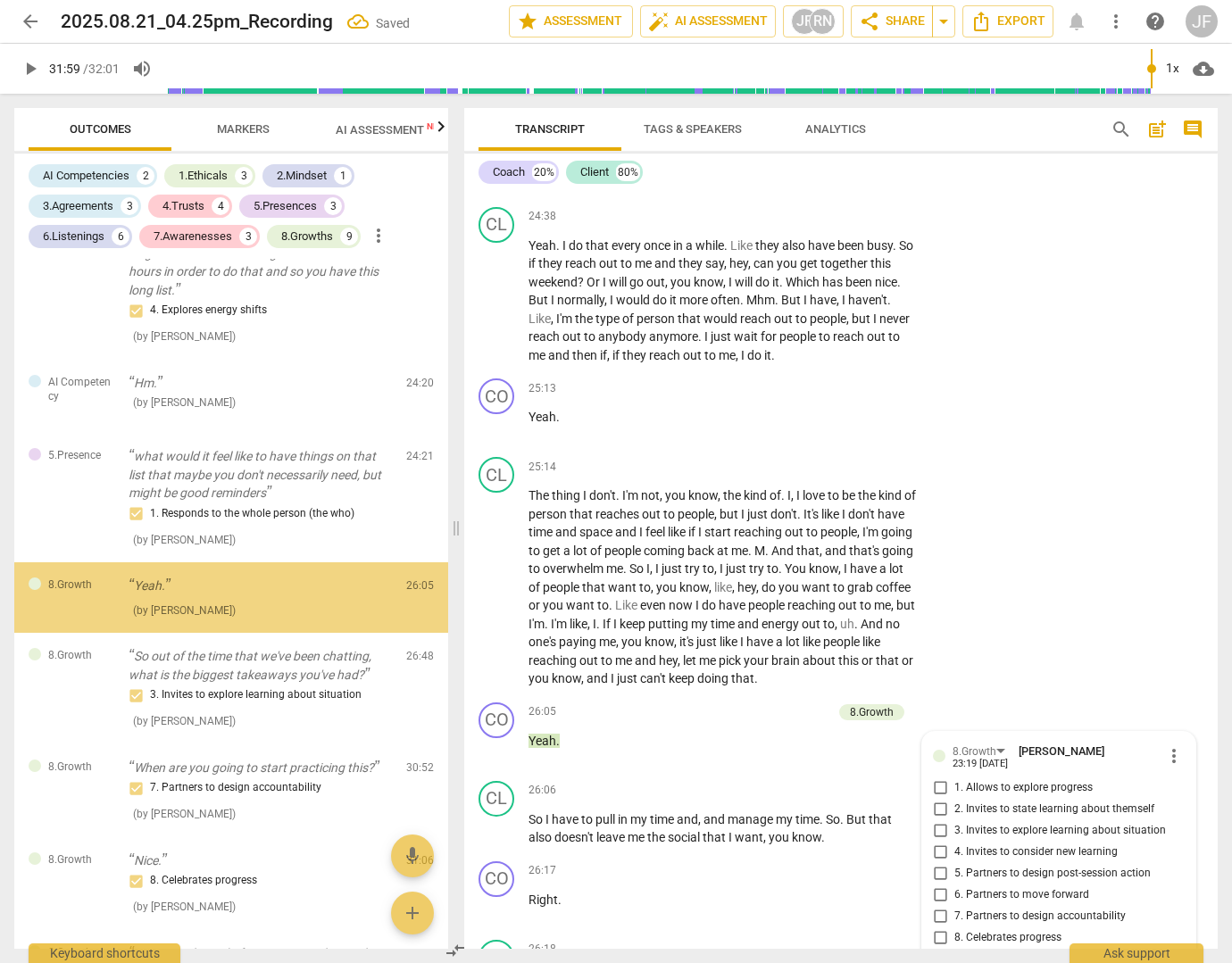
scroll to position [3261, 0]
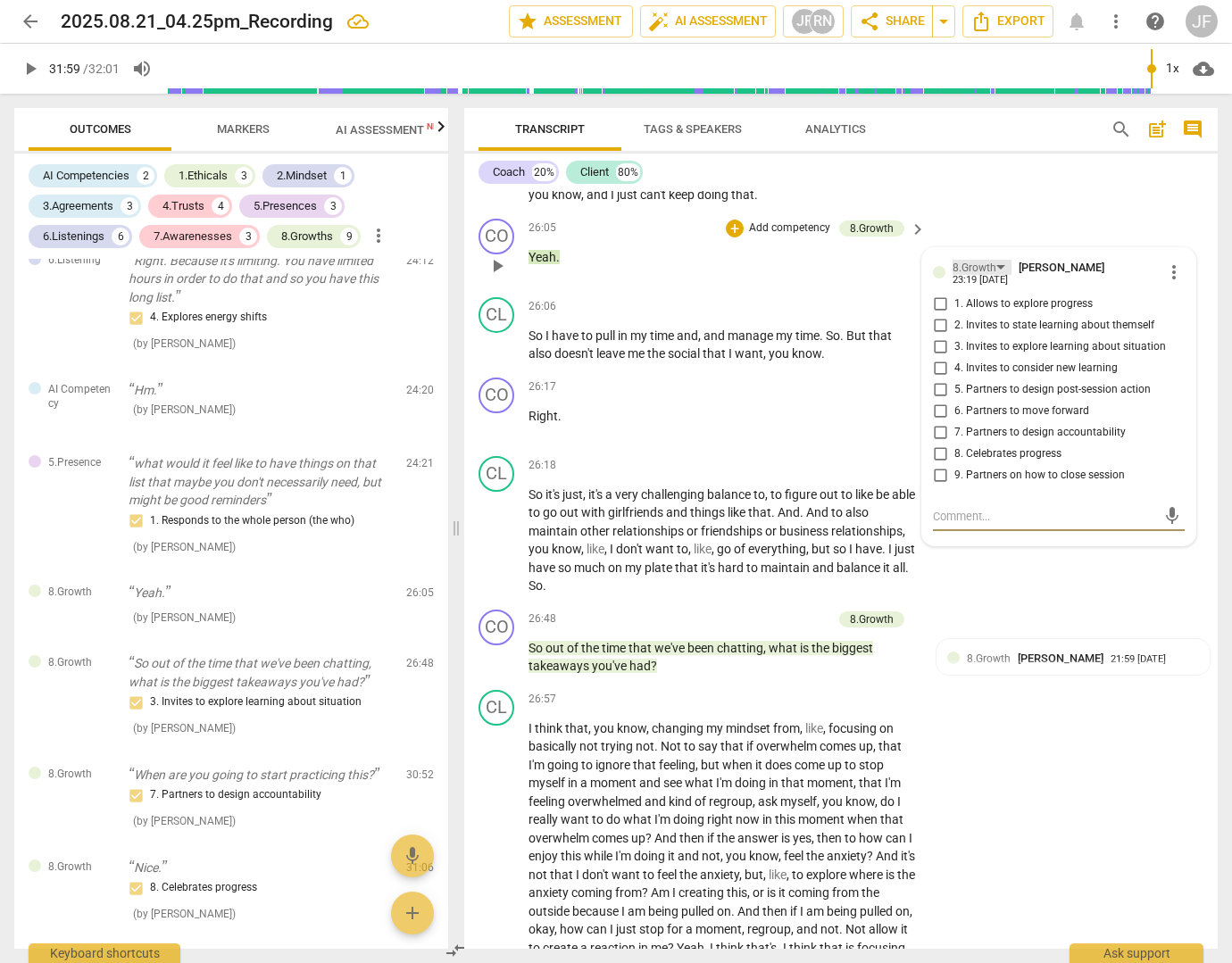
click at [958, 277] on div "8.Growth" at bounding box center [974, 268] width 43 height 17
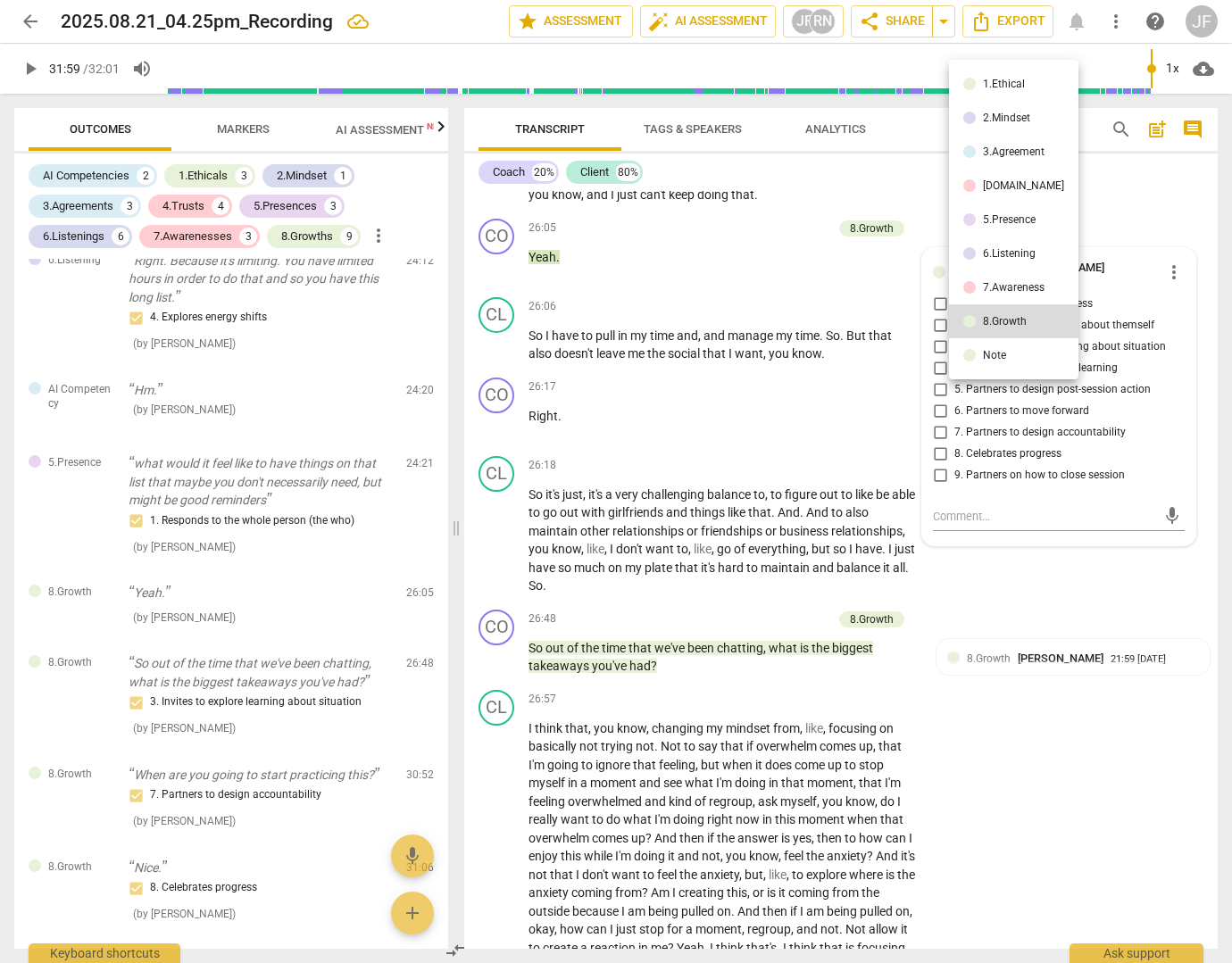
click at [998, 285] on div "7.Awareness" at bounding box center [1013, 287] width 62 height 11
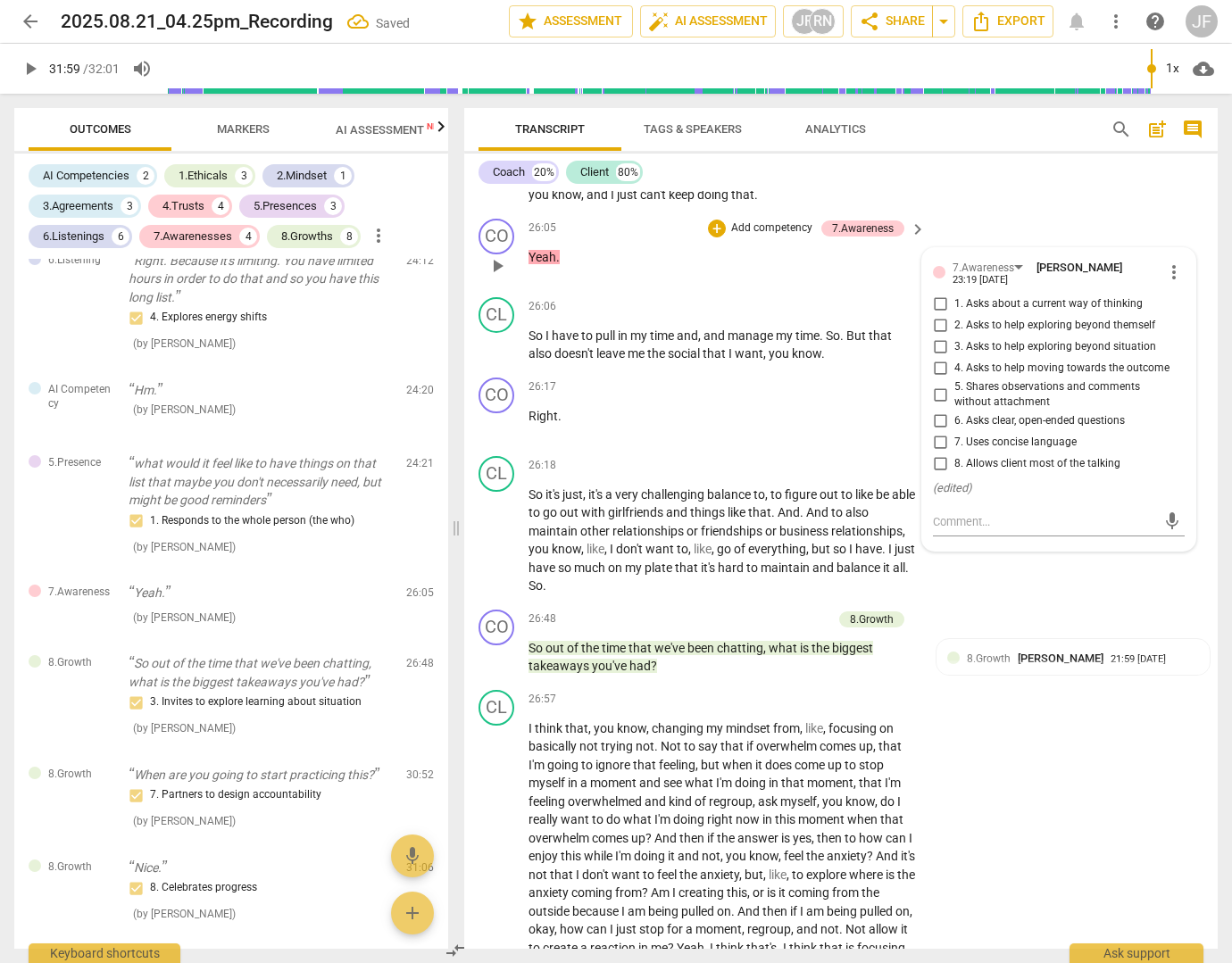
click at [963, 472] on span "8. Allows client most of the talking" at bounding box center [1037, 464] width 166 height 16
click at [954, 475] on input "8. Allows client most of the talking" at bounding box center [940, 464] width 29 height 22
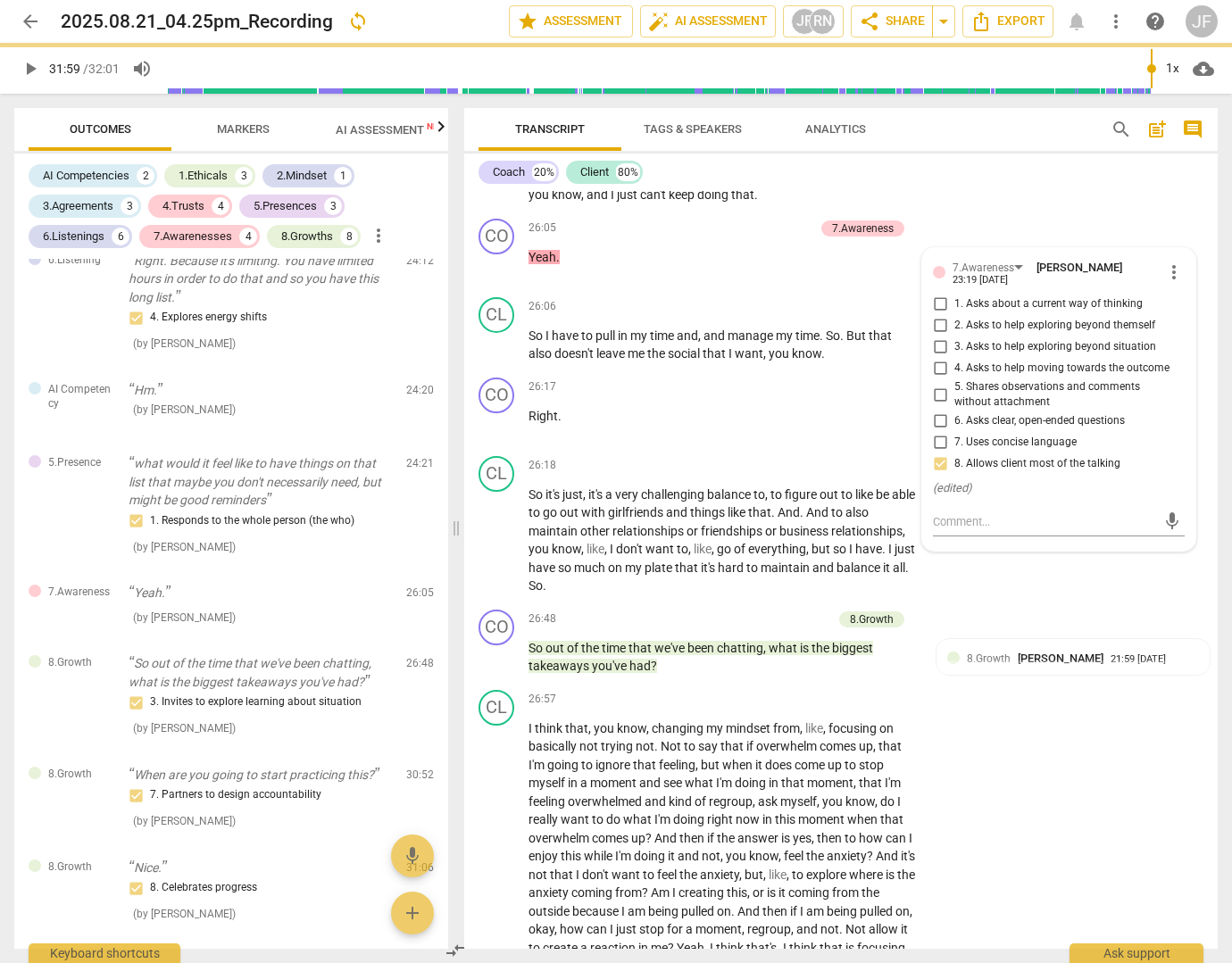
click at [1002, 212] on div "CL play_arrow pause 25:14 + Add competency keyboard_arrow_right The thing I don…" at bounding box center [840, 89] width 753 height 245
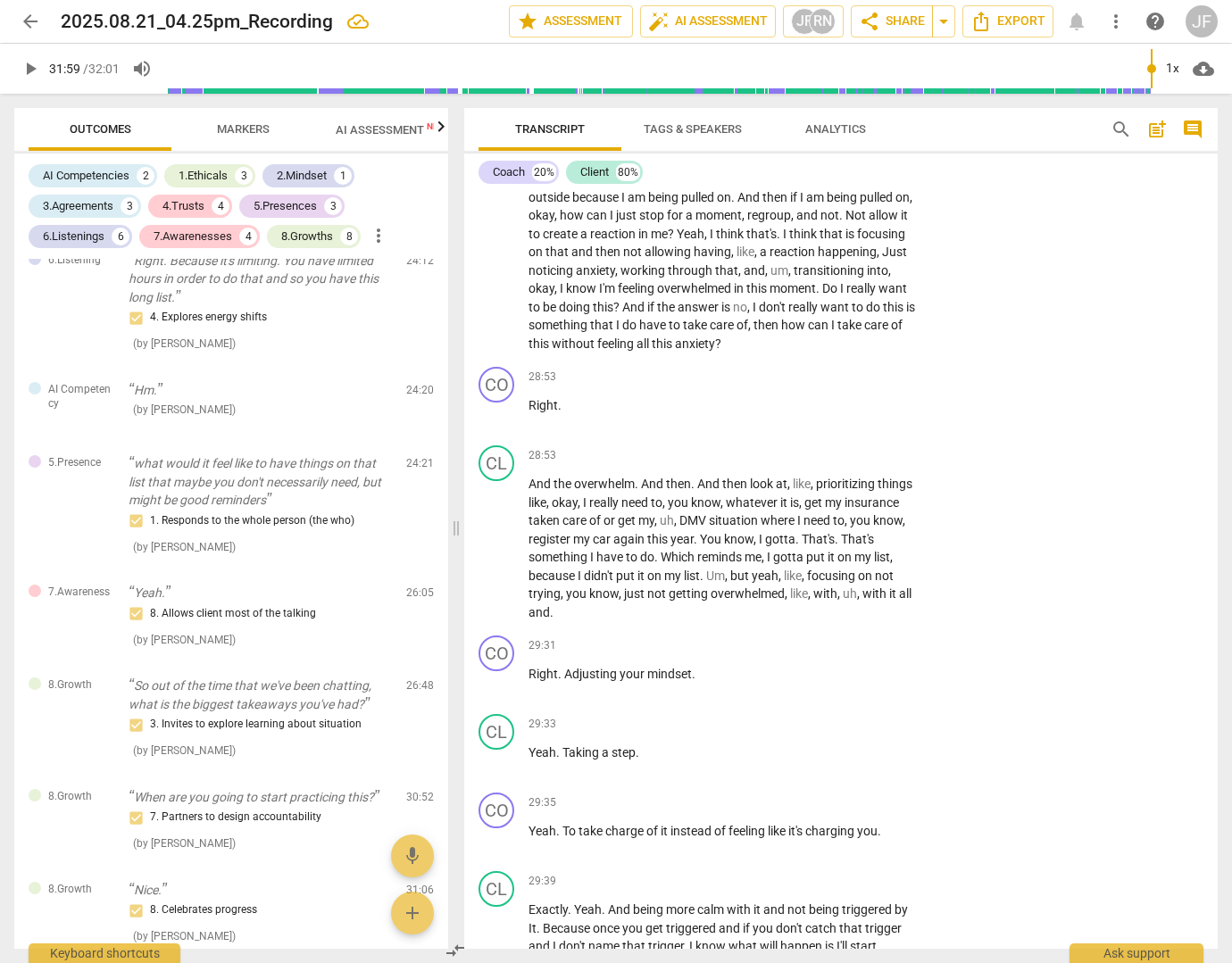
scroll to position [8962, 0]
drag, startPoint x: 883, startPoint y: 888, endPoint x: 560, endPoint y: 895, distance: 323.1
click at [560, 857] on div "29:35 + Add competency keyboard_arrow_right Yeah . To take charge of it instead…" at bounding box center [728, 824] width 399 height 64
click at [809, 811] on div "+ Add competency" at bounding box center [851, 802] width 106 height 18
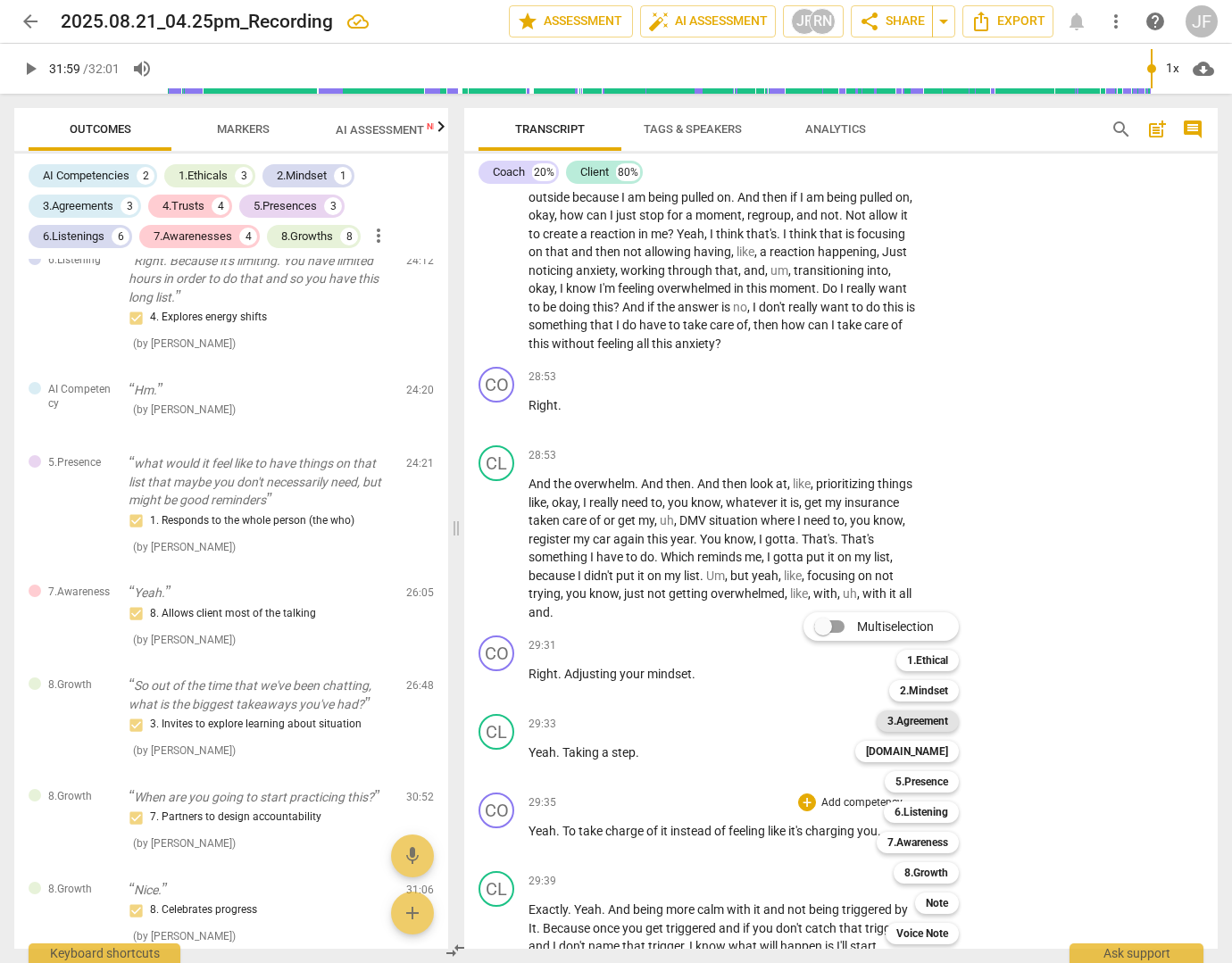
click at [923, 728] on b "3.Agreement" at bounding box center [918, 721] width 61 height 22
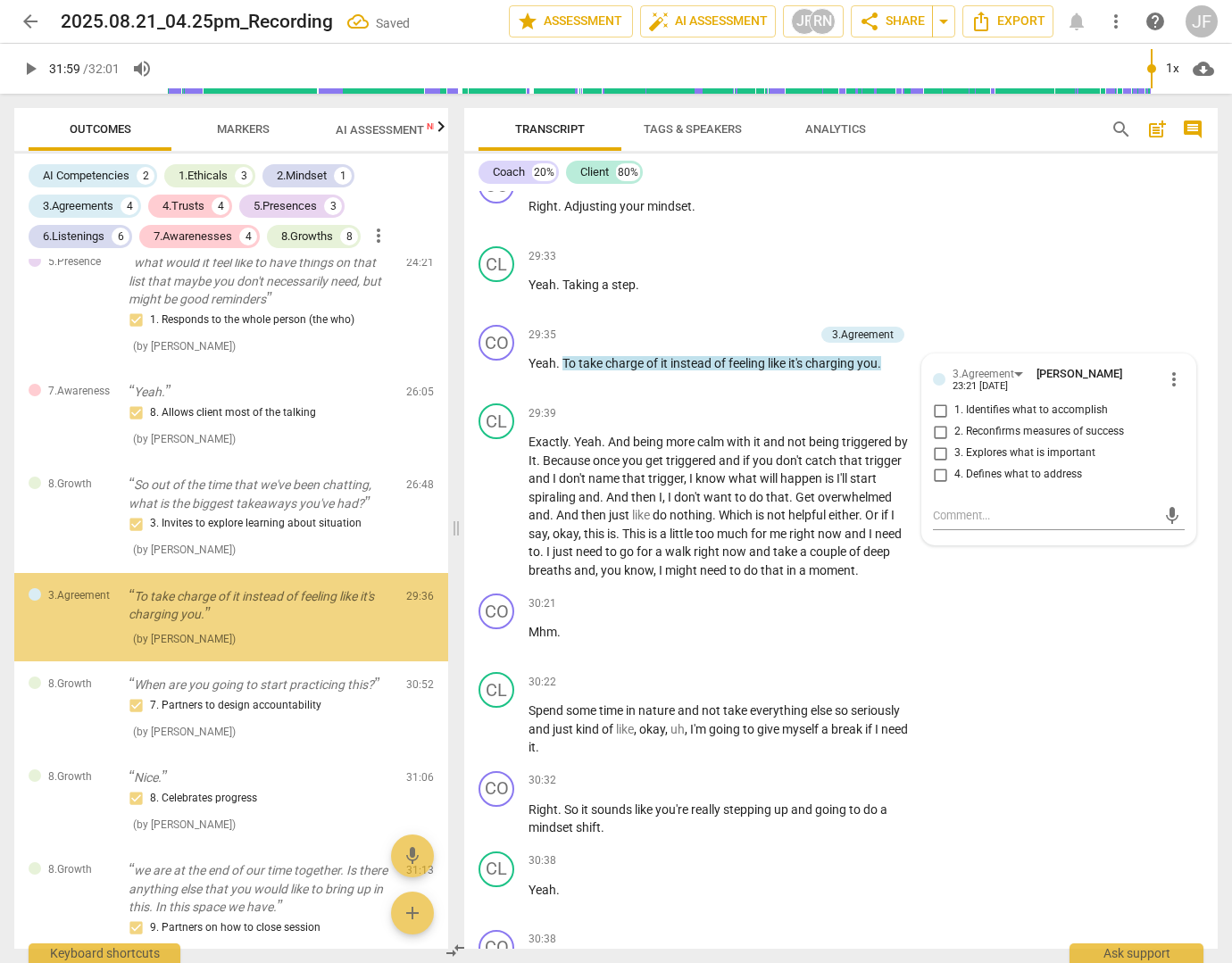
scroll to position [3475, 0]
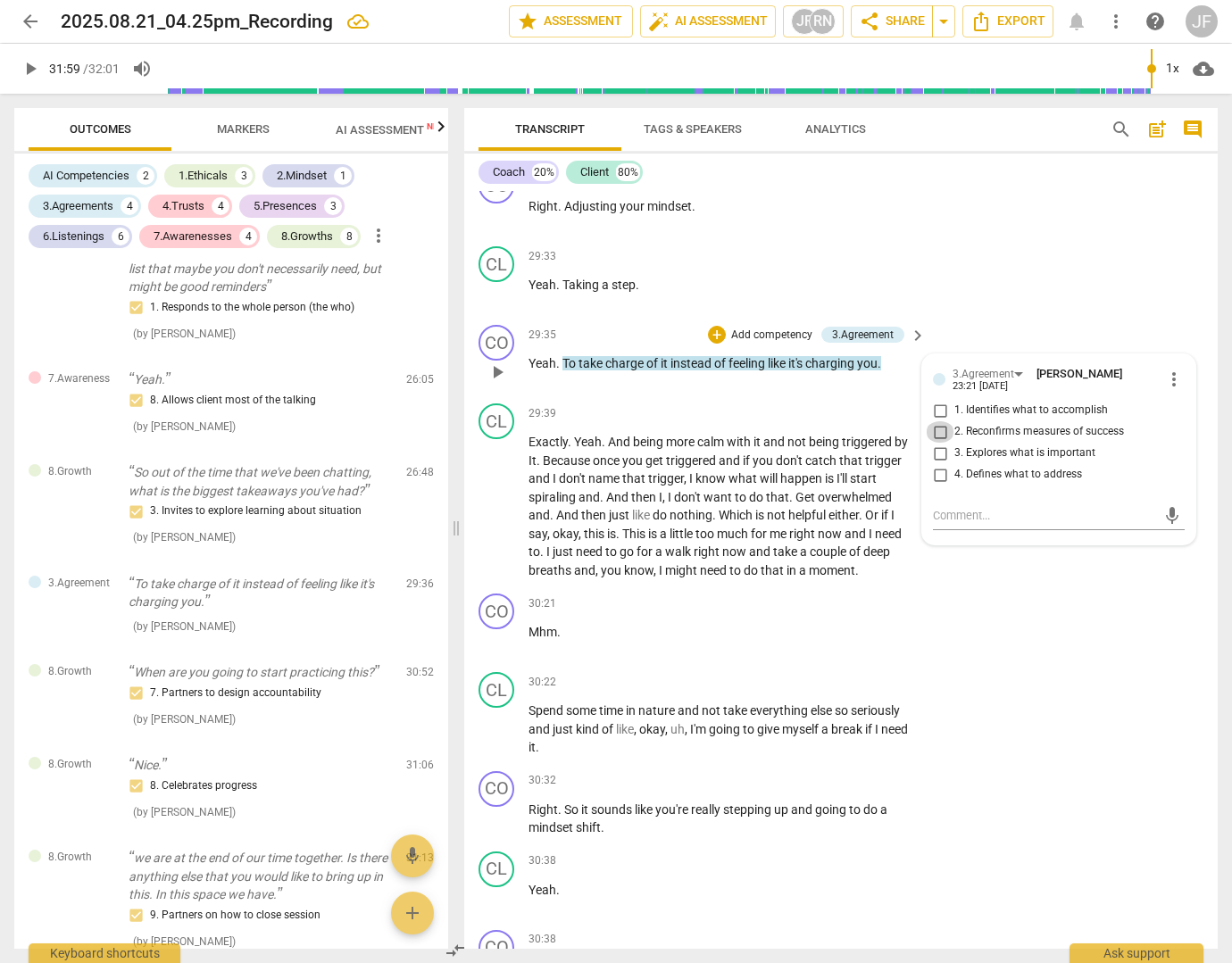
click at [939, 443] on input "2. Reconfirms measures of success" at bounding box center [940, 432] width 29 height 22
click at [1046, 665] on div "CO play_arrow pause 30:21 + Add competency keyboard_arrow_right Mhm ." at bounding box center [840, 625] width 753 height 79
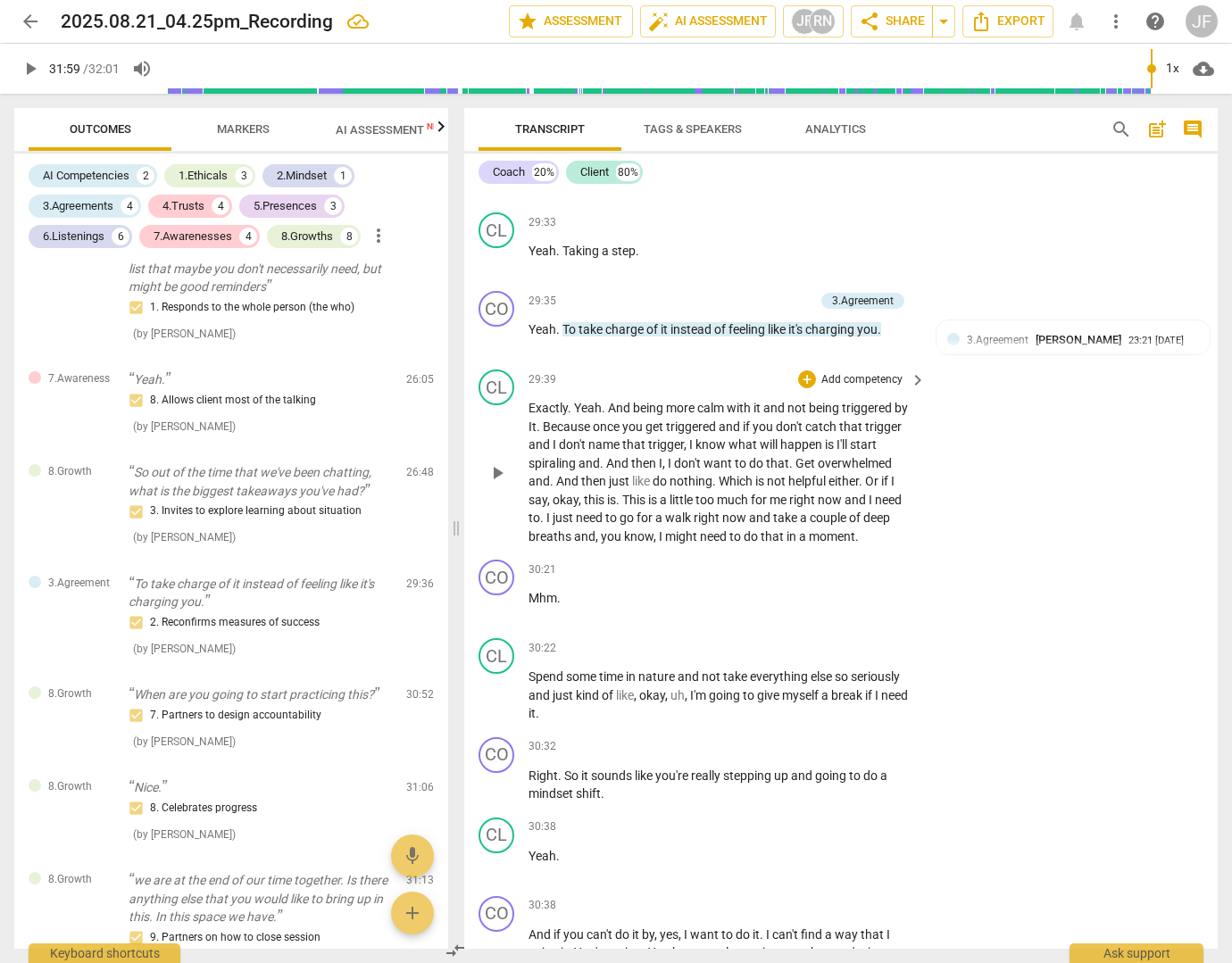
scroll to position [9430, 0]
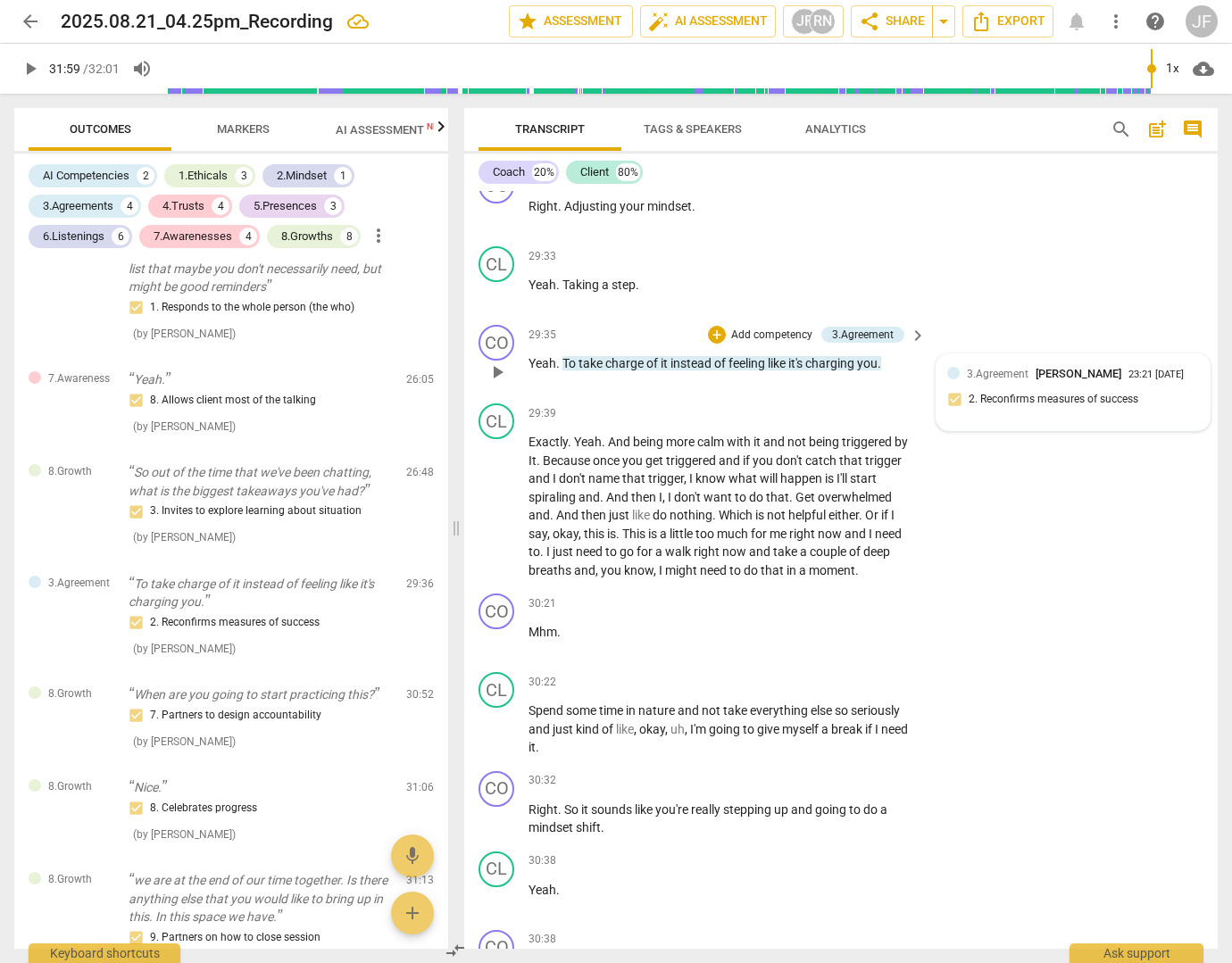
click at [975, 380] on span "3.Agreement" at bounding box center [998, 373] width 62 height 13
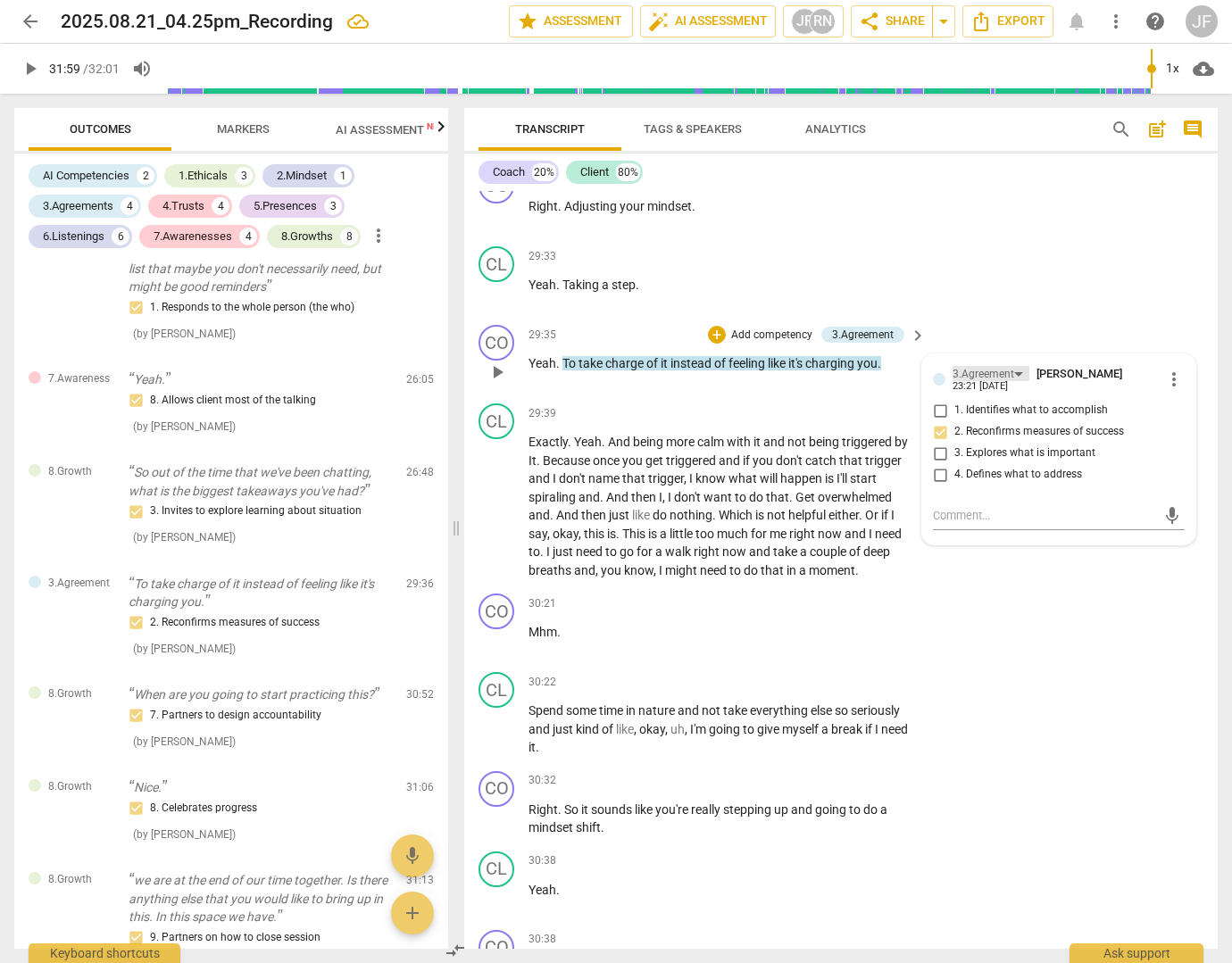
click at [1003, 383] on div "3.Agreement" at bounding box center [983, 374] width 62 height 17
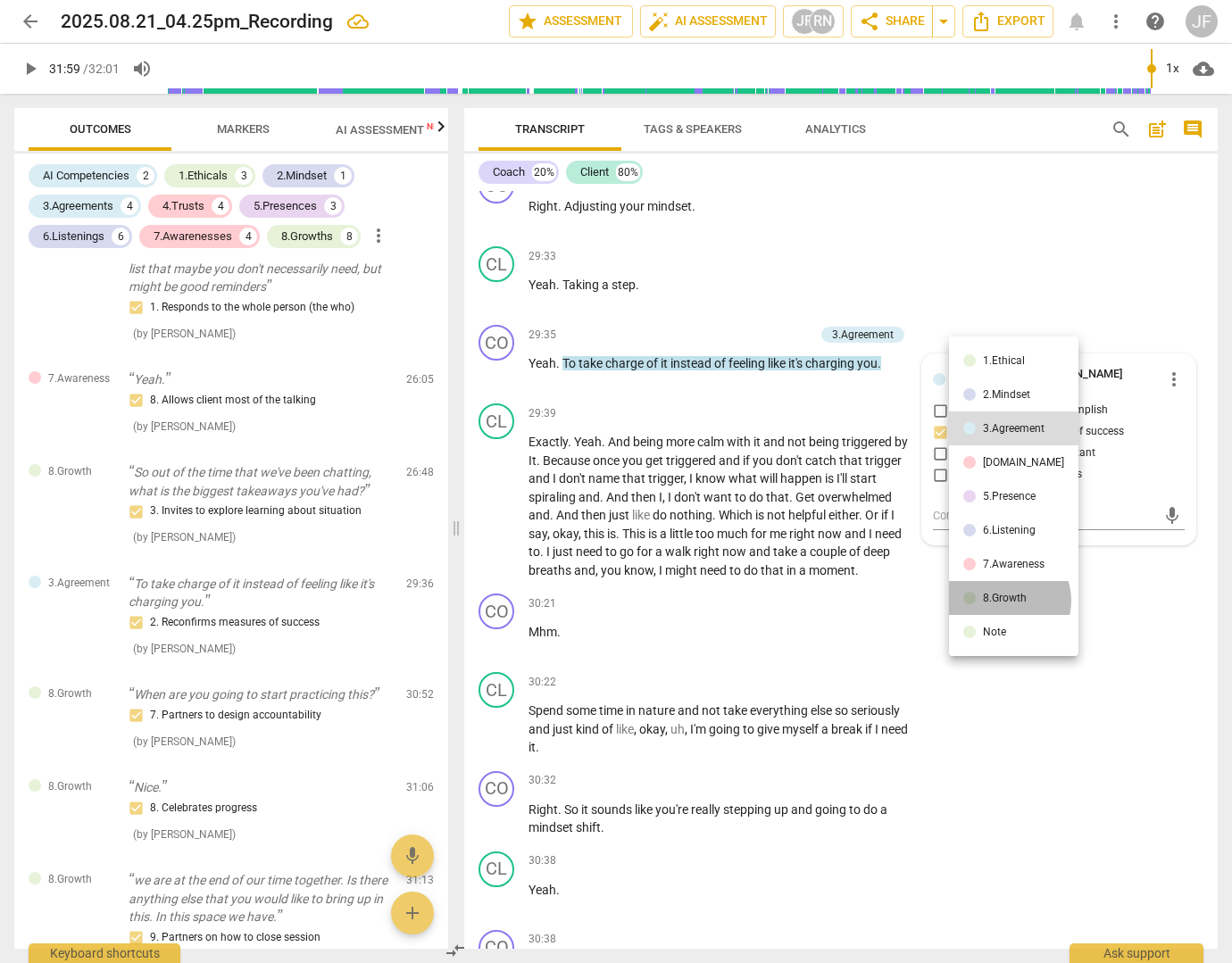
click at [1007, 601] on div "8.Growth" at bounding box center [1005, 598] width 43 height 11
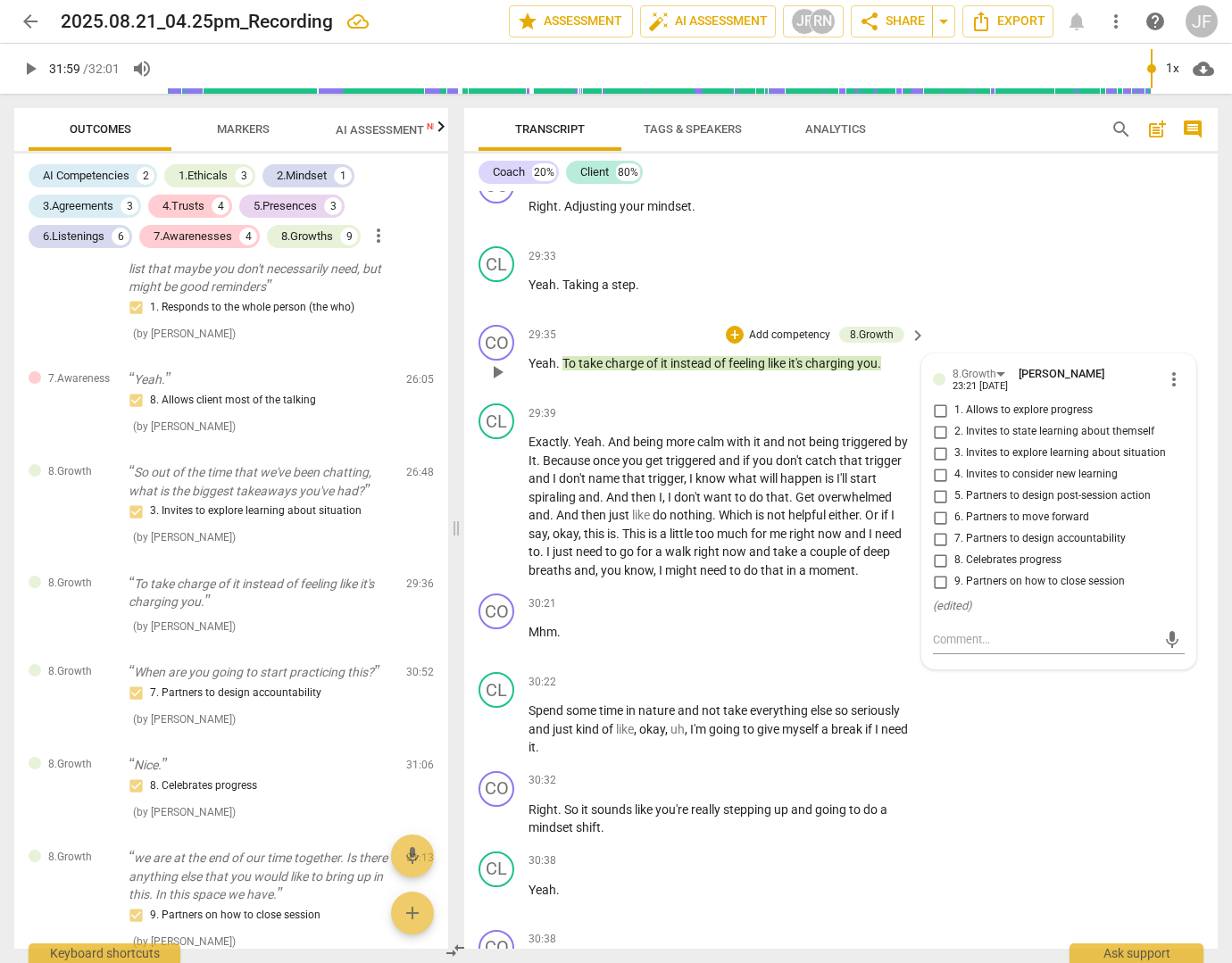
click at [973, 462] on span "3. Invites to explore learning about situation" at bounding box center [1060, 453] width 212 height 16
click at [954, 464] on input "3. Invites to explore learning about situation" at bounding box center [940, 454] width 29 height 22
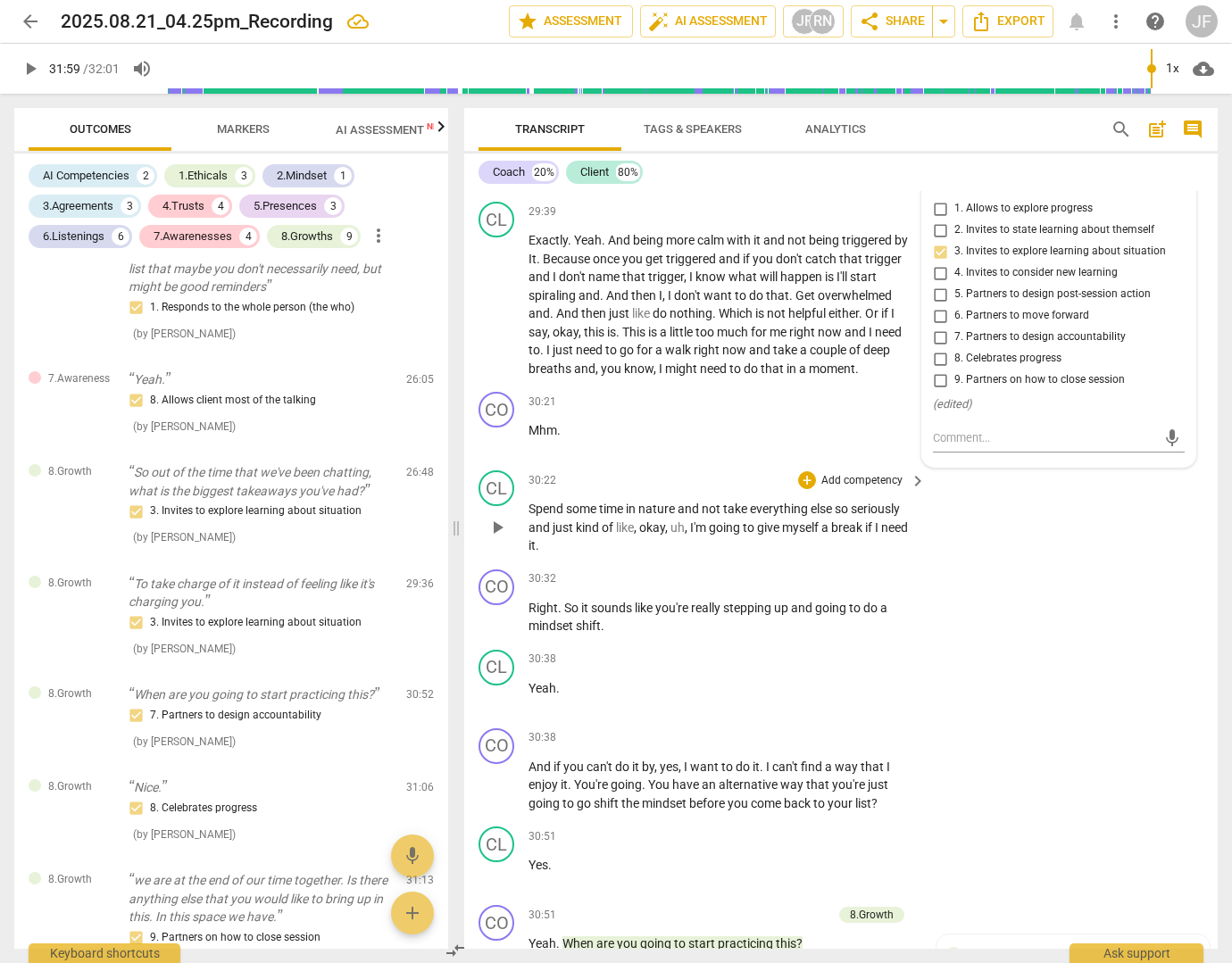
scroll to position [9698, 0]
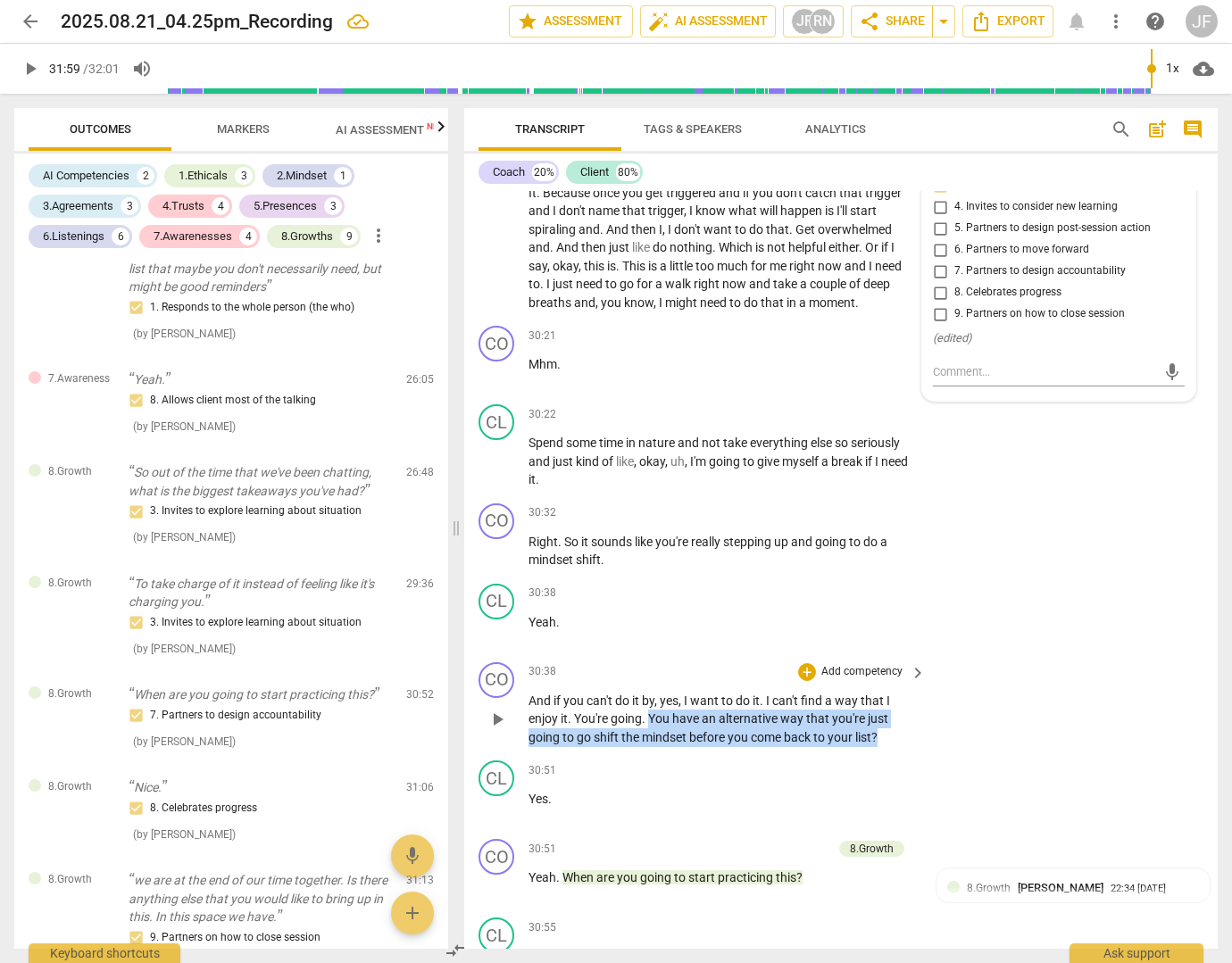
drag, startPoint x: 883, startPoint y: 793, endPoint x: 650, endPoint y: 775, distance: 233.7
click at [650, 747] on p "And if you can't do it by , yes , I want to do it . I can't find a way that I e…" at bounding box center [723, 719] width 388 height 55
click at [898, 763] on div "+" at bounding box center [897, 768] width 18 height 18
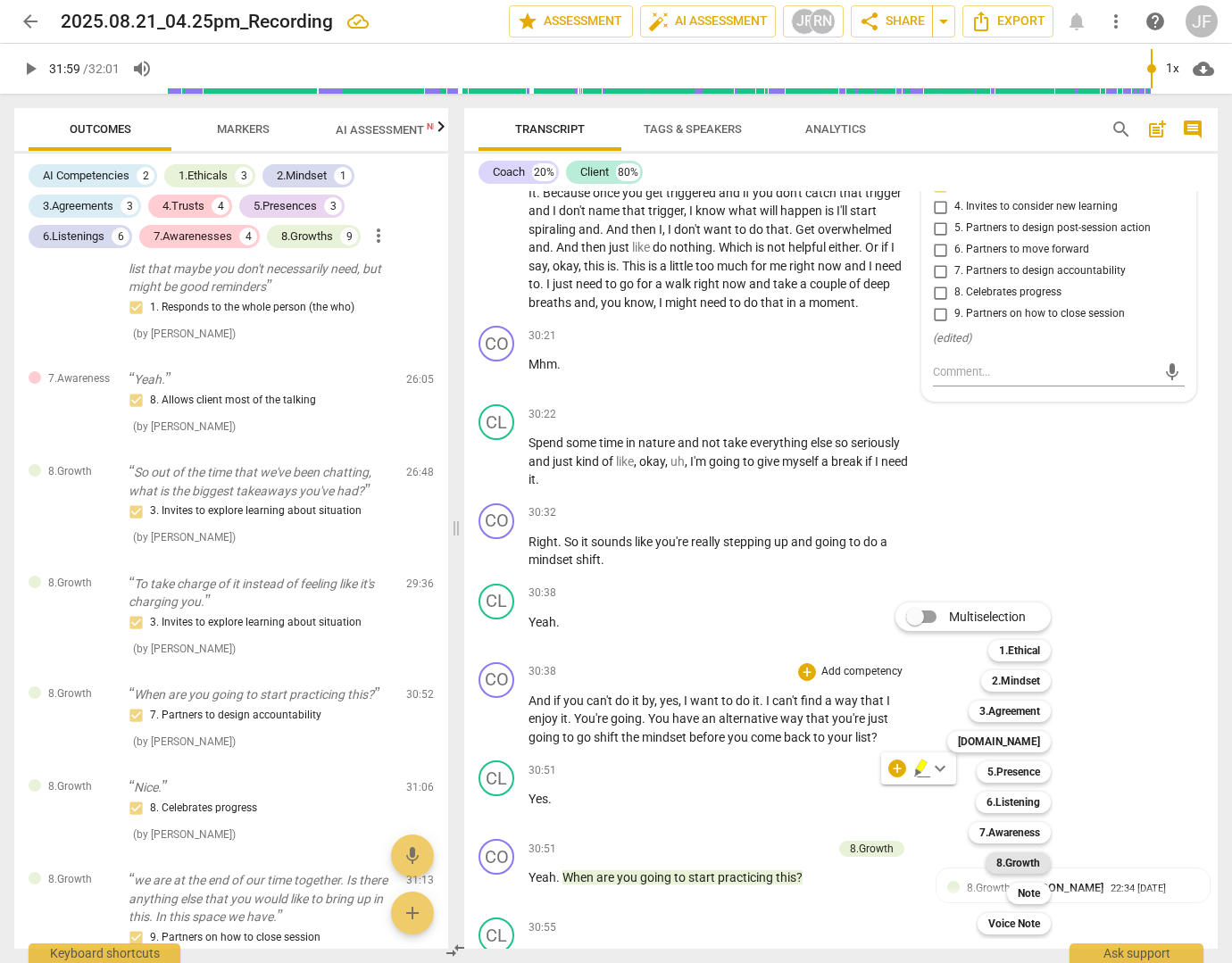
click at [1020, 865] on b "8.Growth" at bounding box center [1018, 864] width 43 height 22
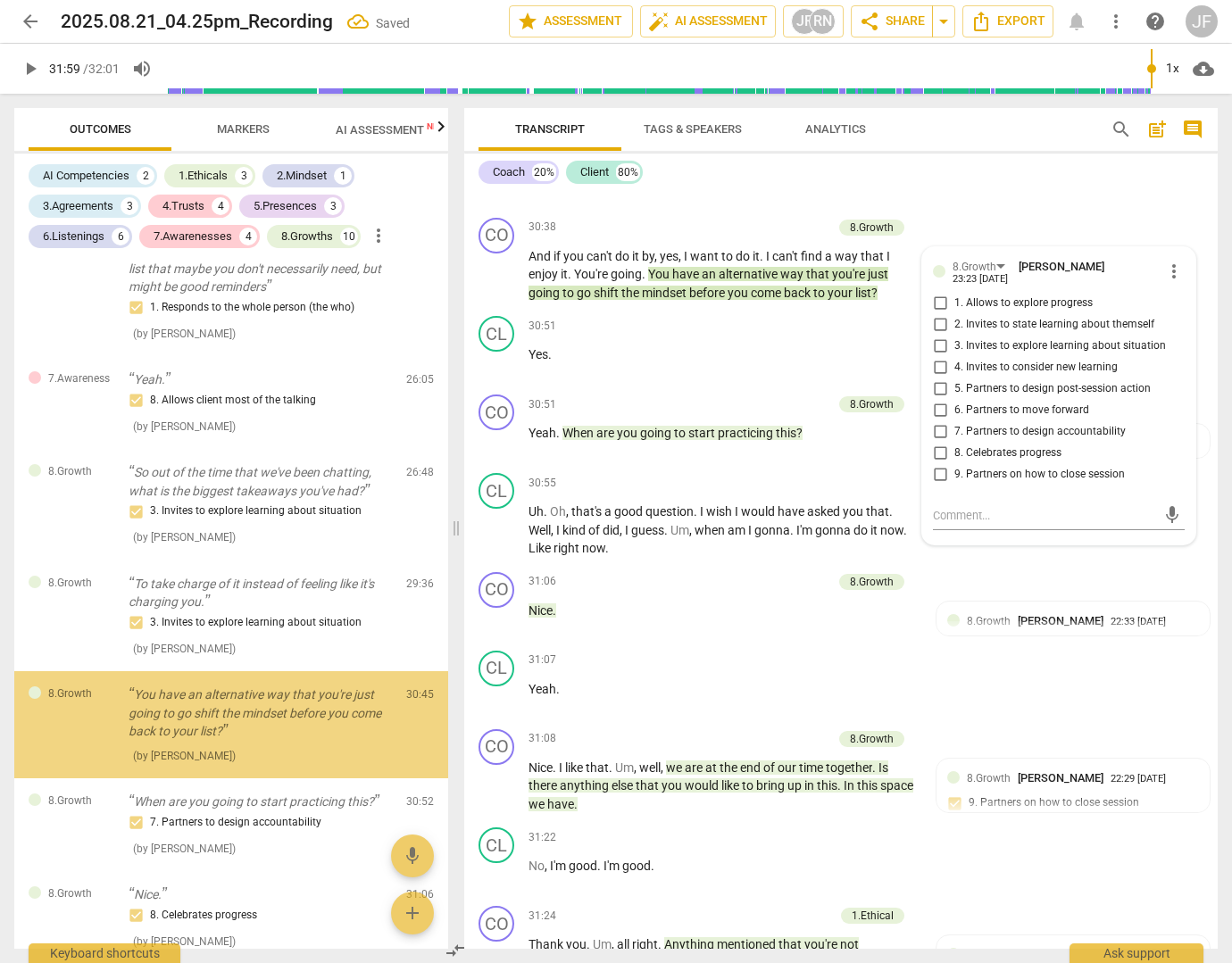
scroll to position [3595, 0]
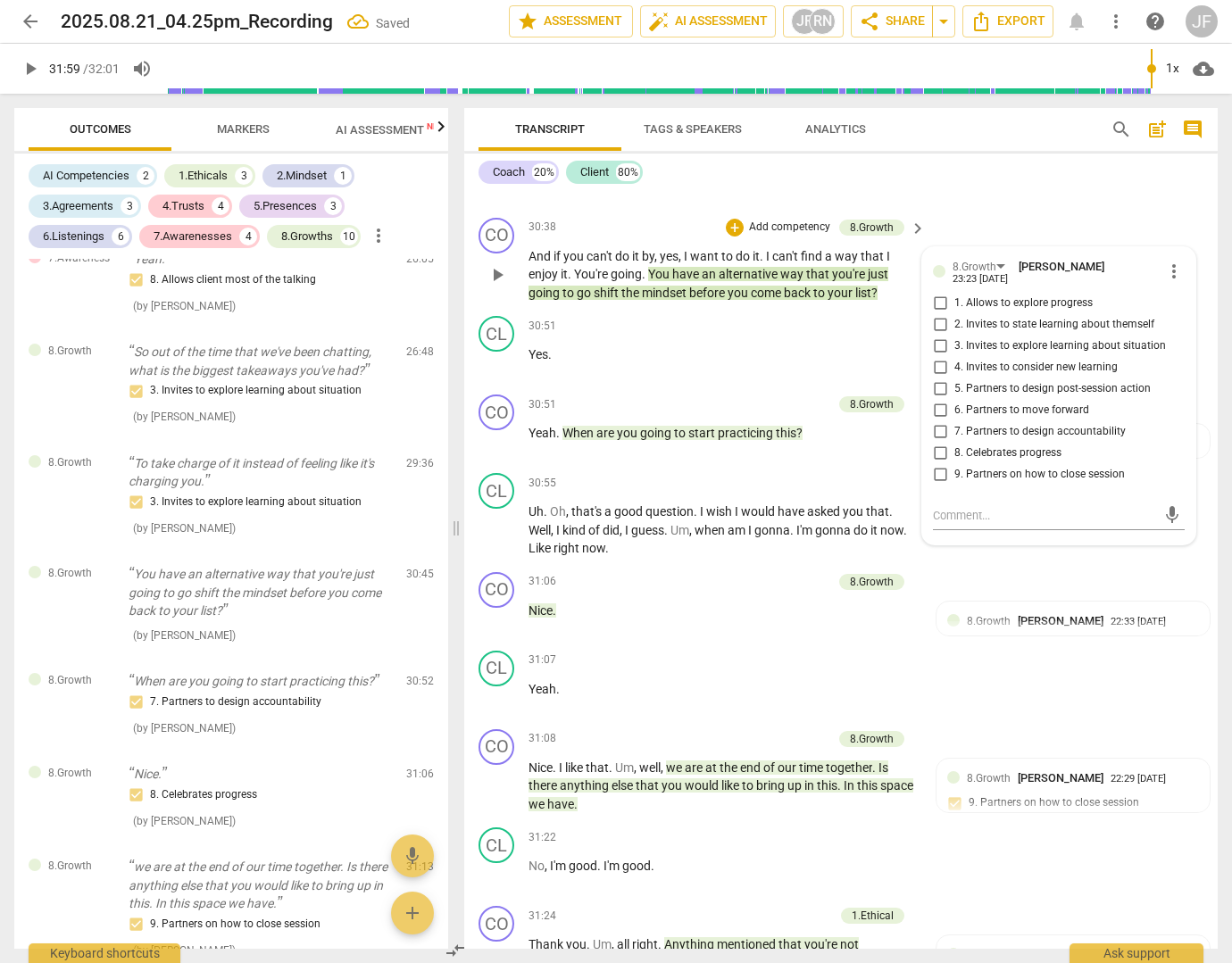
click at [958, 440] on span "7. Partners to design accountability" at bounding box center [1040, 432] width 171 height 16
click at [954, 443] on input "7. Partners to design accountability" at bounding box center [940, 432] width 29 height 22
click at [987, 722] on div "CL play_arrow pause 31:07 + Add competency keyboard_arrow_right Yeah ." at bounding box center [840, 683] width 753 height 79
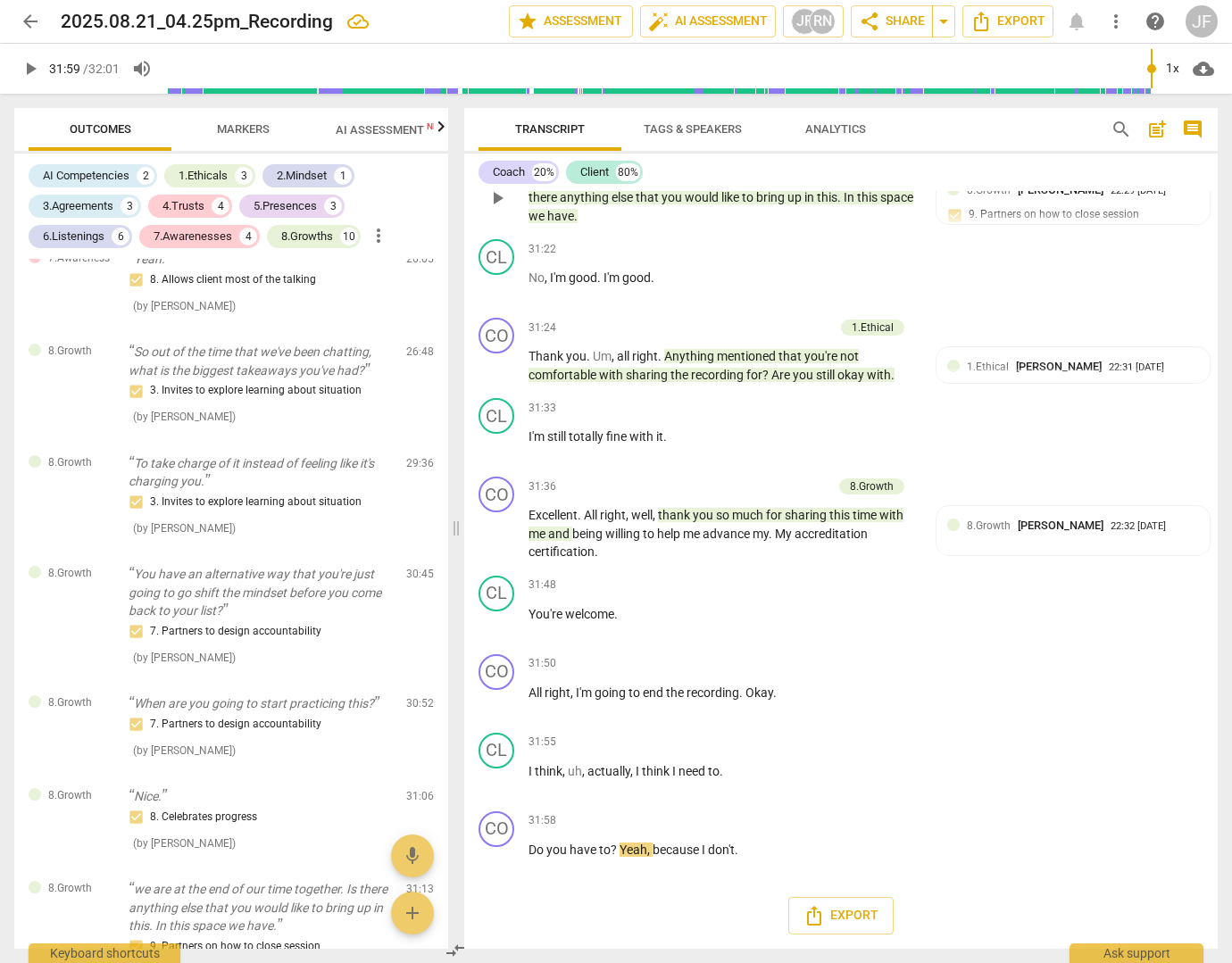
scroll to position [10784, 0]
click at [891, 19] on span "share Share" at bounding box center [891, 22] width 66 height 22
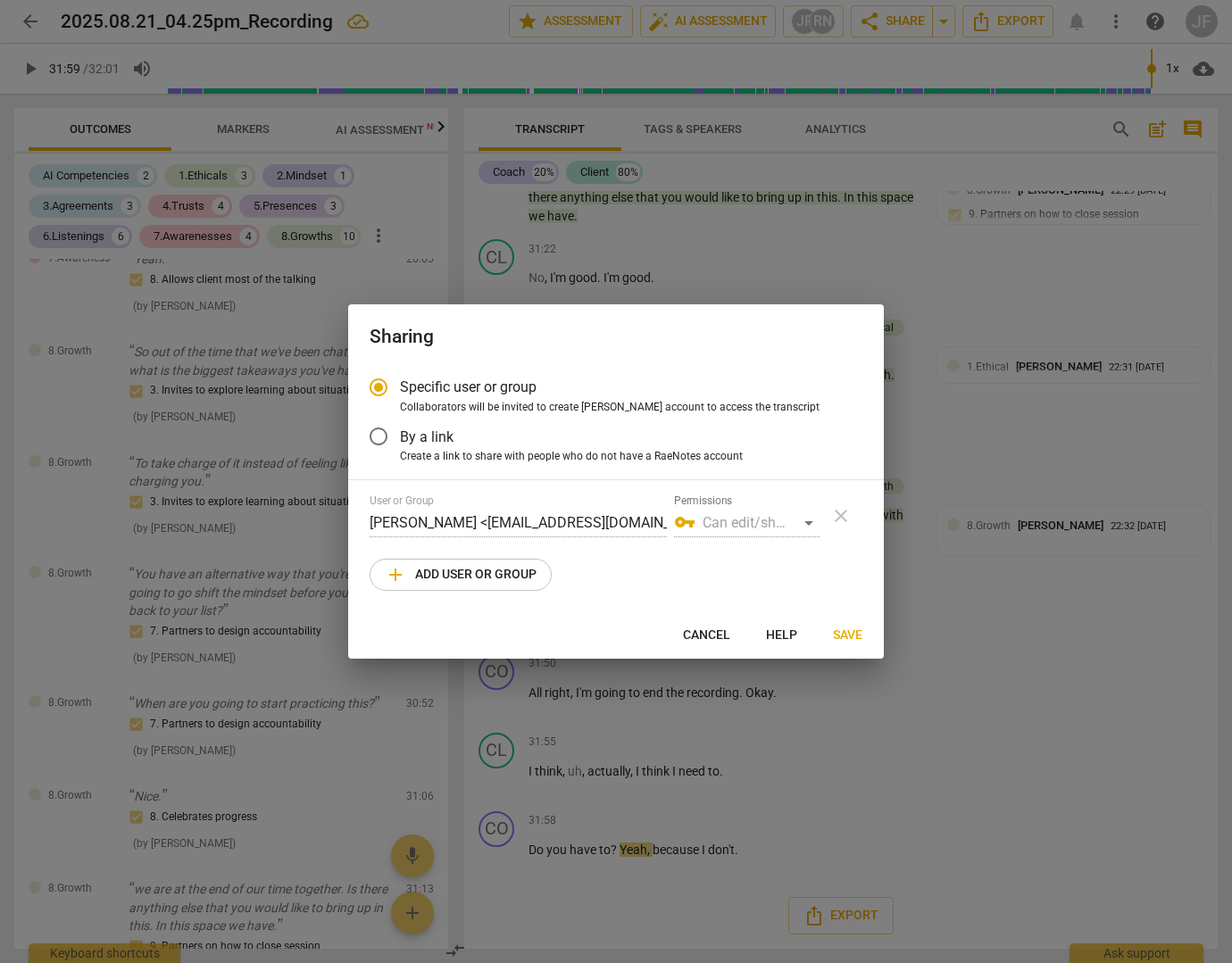
click at [724, 522] on div "vpn_key Can edit/share" at bounding box center [746, 523] width 146 height 29
click at [441, 572] on span "add Add user or group" at bounding box center [461, 575] width 152 height 22
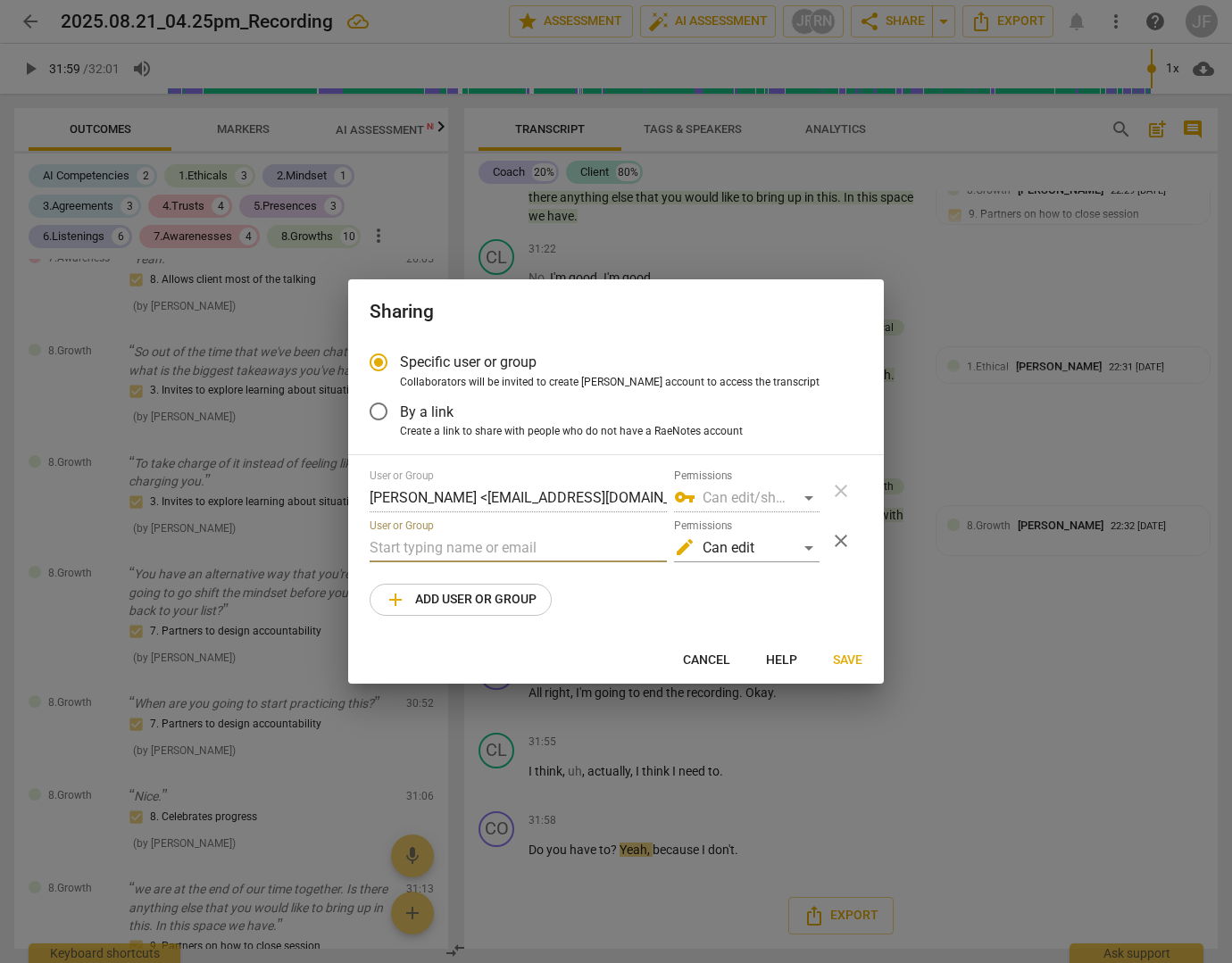
click at [420, 546] on input "text" at bounding box center [518, 547] width 297 height 29
click at [398, 549] on input "text" at bounding box center [518, 547] width 297 height 29
paste input "[EMAIL_ADDRESS][DOMAIN_NAME]"
click at [808, 544] on div "edit Can edit" at bounding box center [746, 547] width 146 height 29
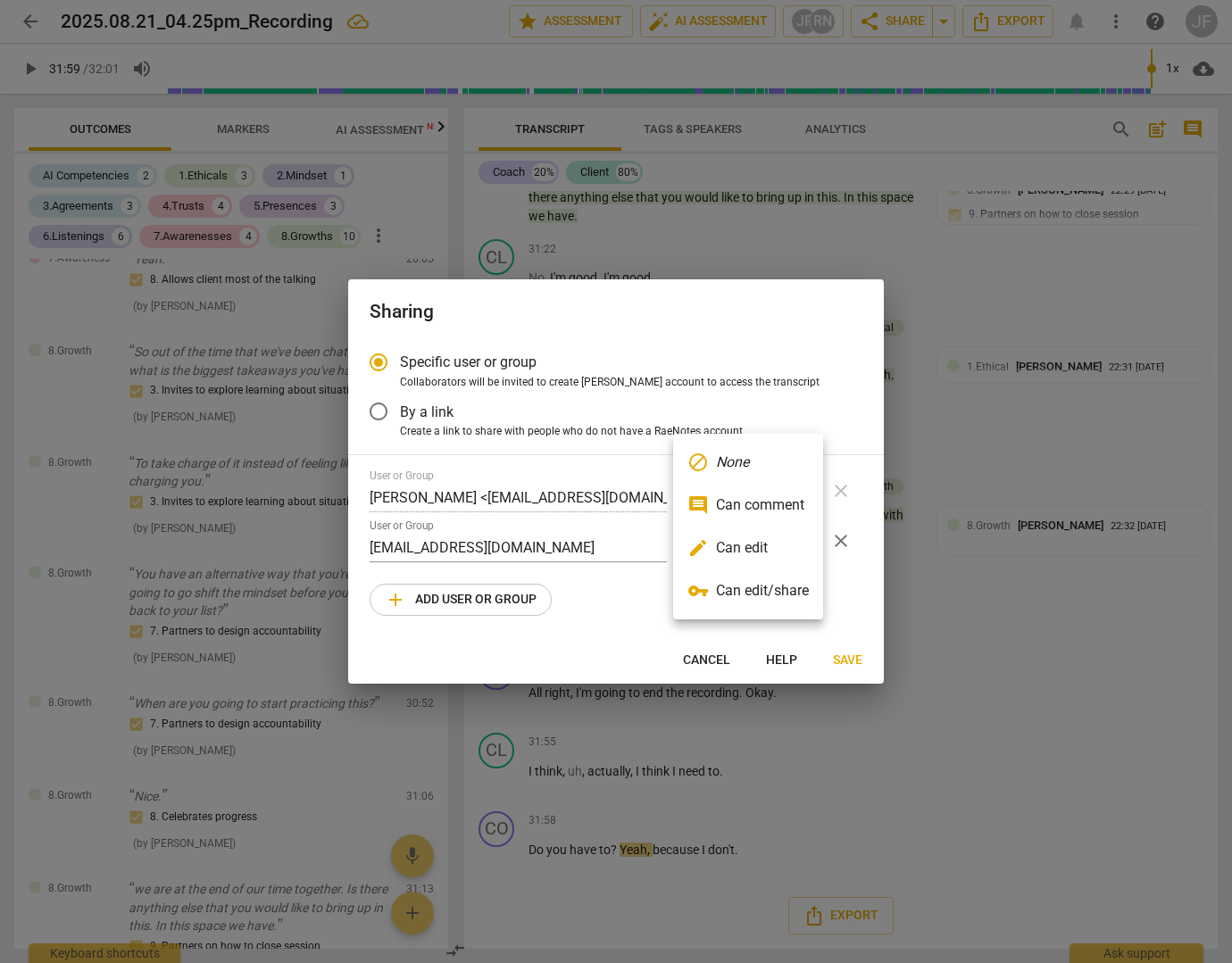
click at [726, 542] on li "edit Can edit" at bounding box center [747, 548] width 150 height 43
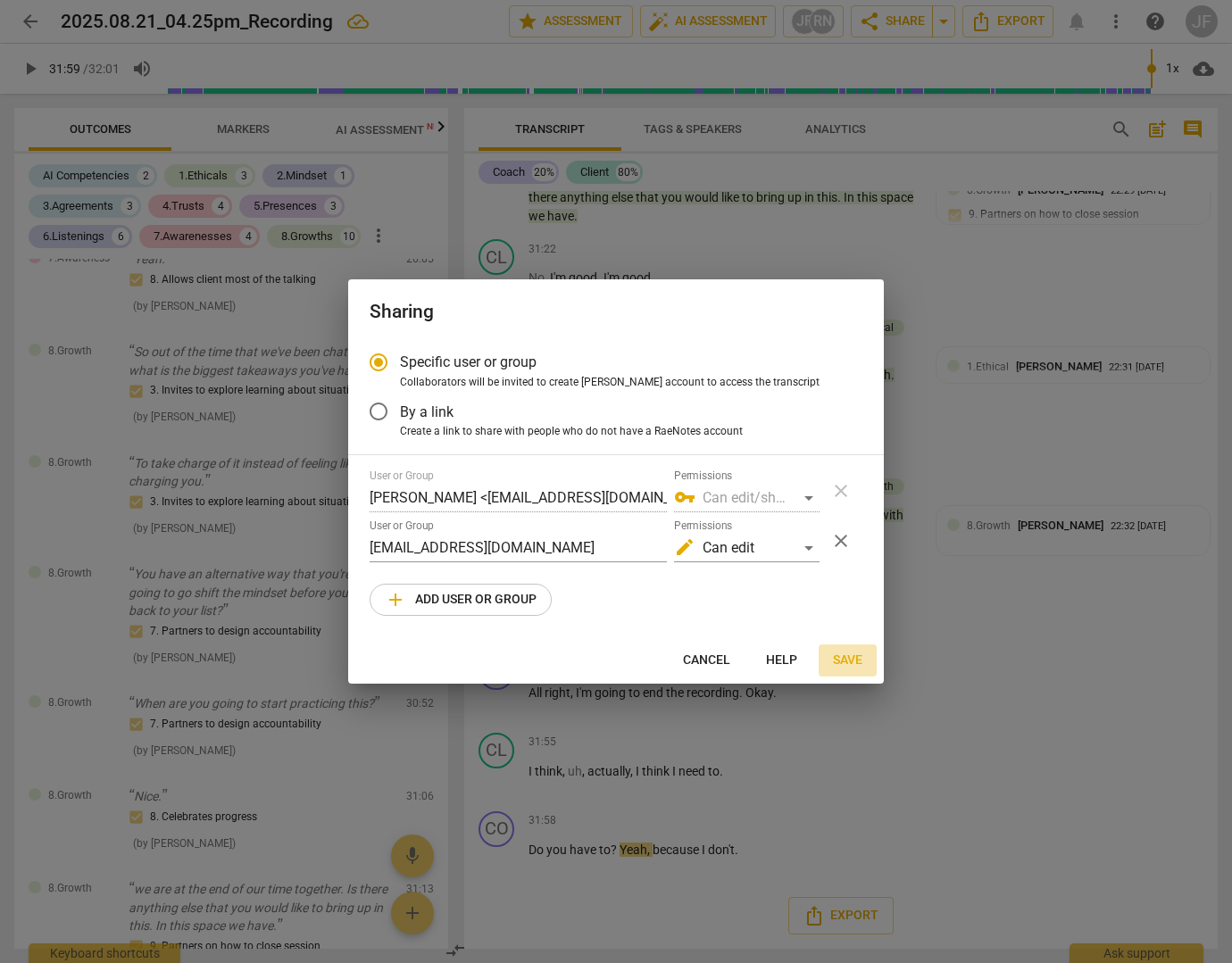
click at [835, 654] on span "Save" at bounding box center [848, 661] width 30 height 18
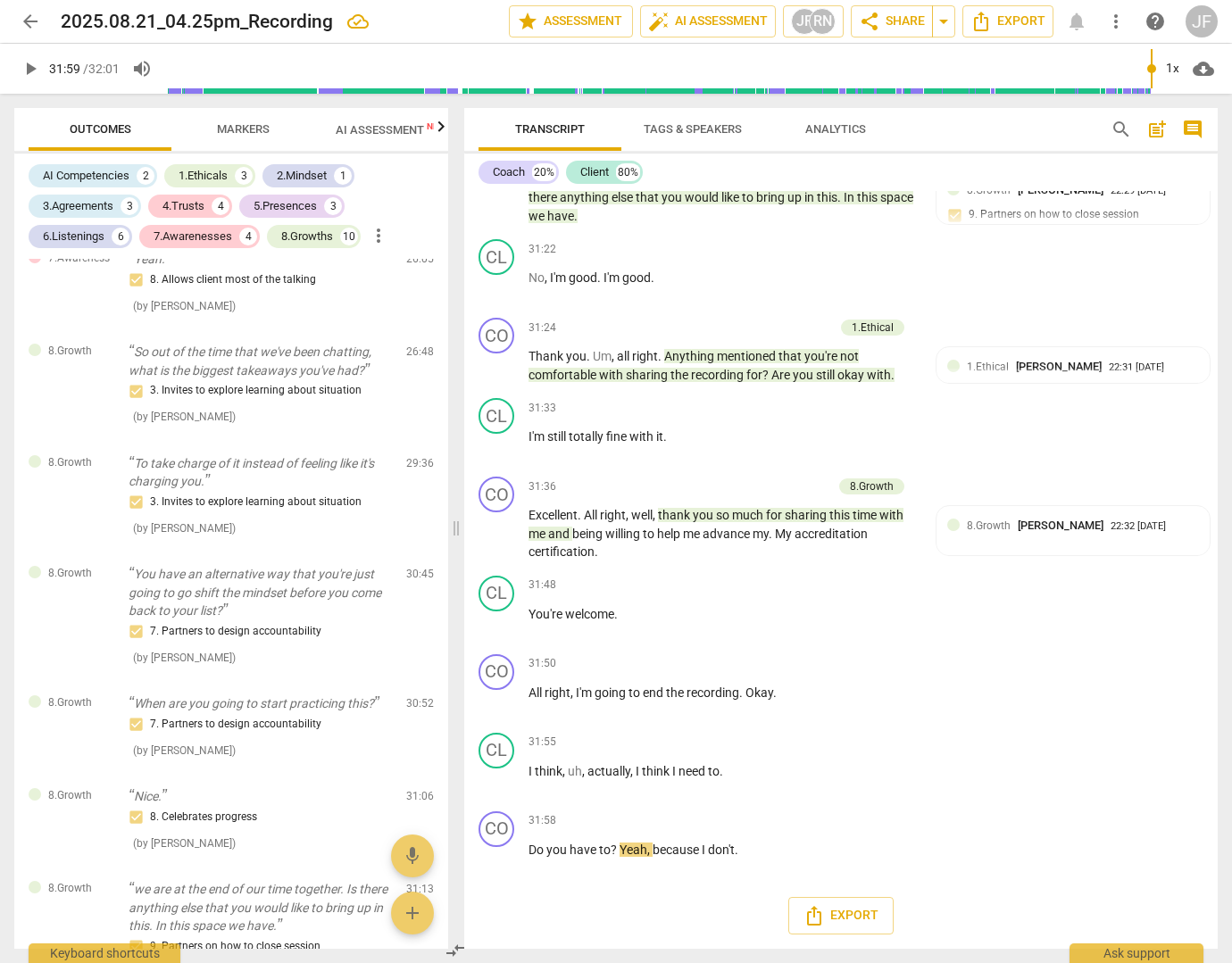
click at [227, 124] on span "Markers" at bounding box center [242, 129] width 52 height 14
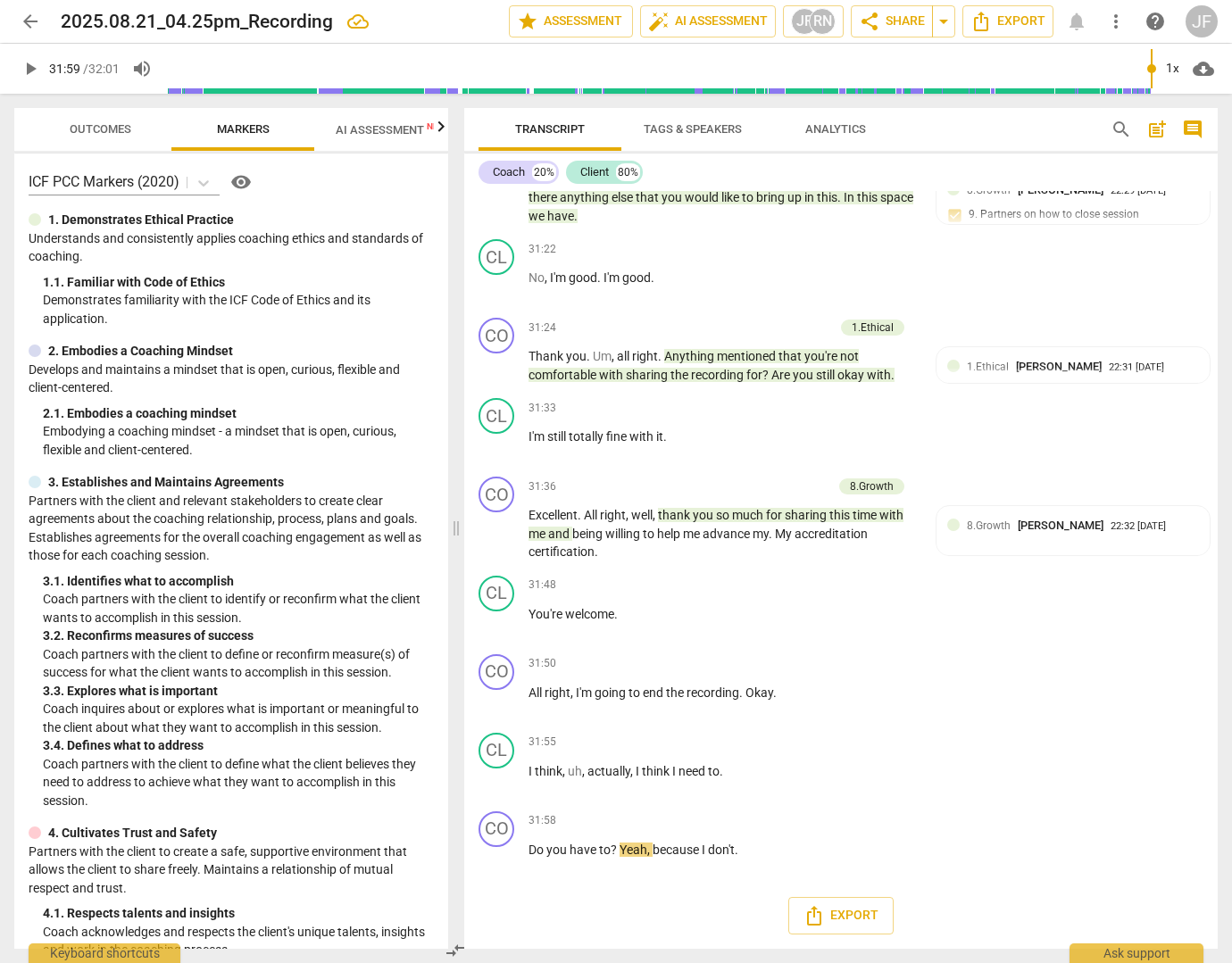
click at [352, 126] on span "AI Assessment New" at bounding box center [391, 130] width 110 height 14
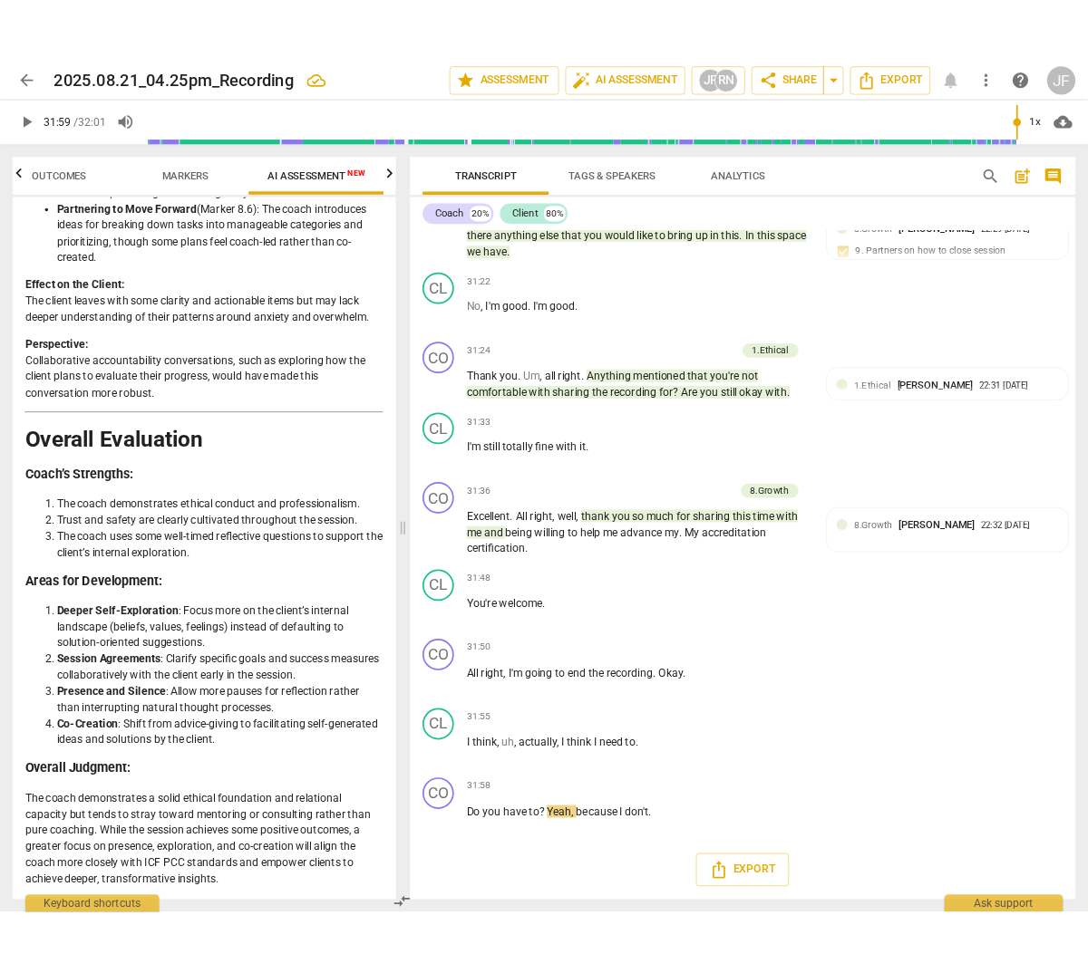
scroll to position [4039, 0]
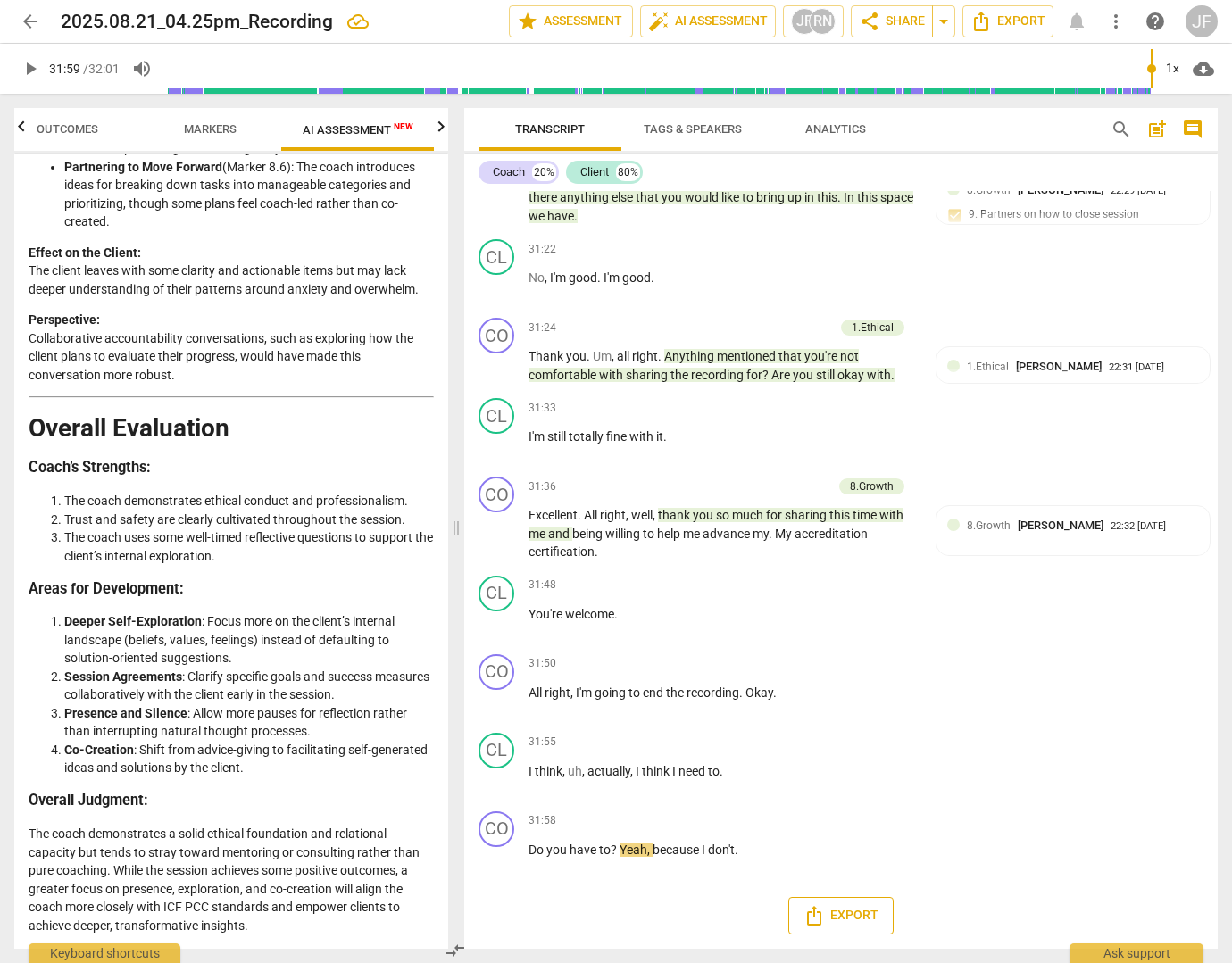
click at [845, 911] on span "Export" at bounding box center [841, 916] width 75 height 22
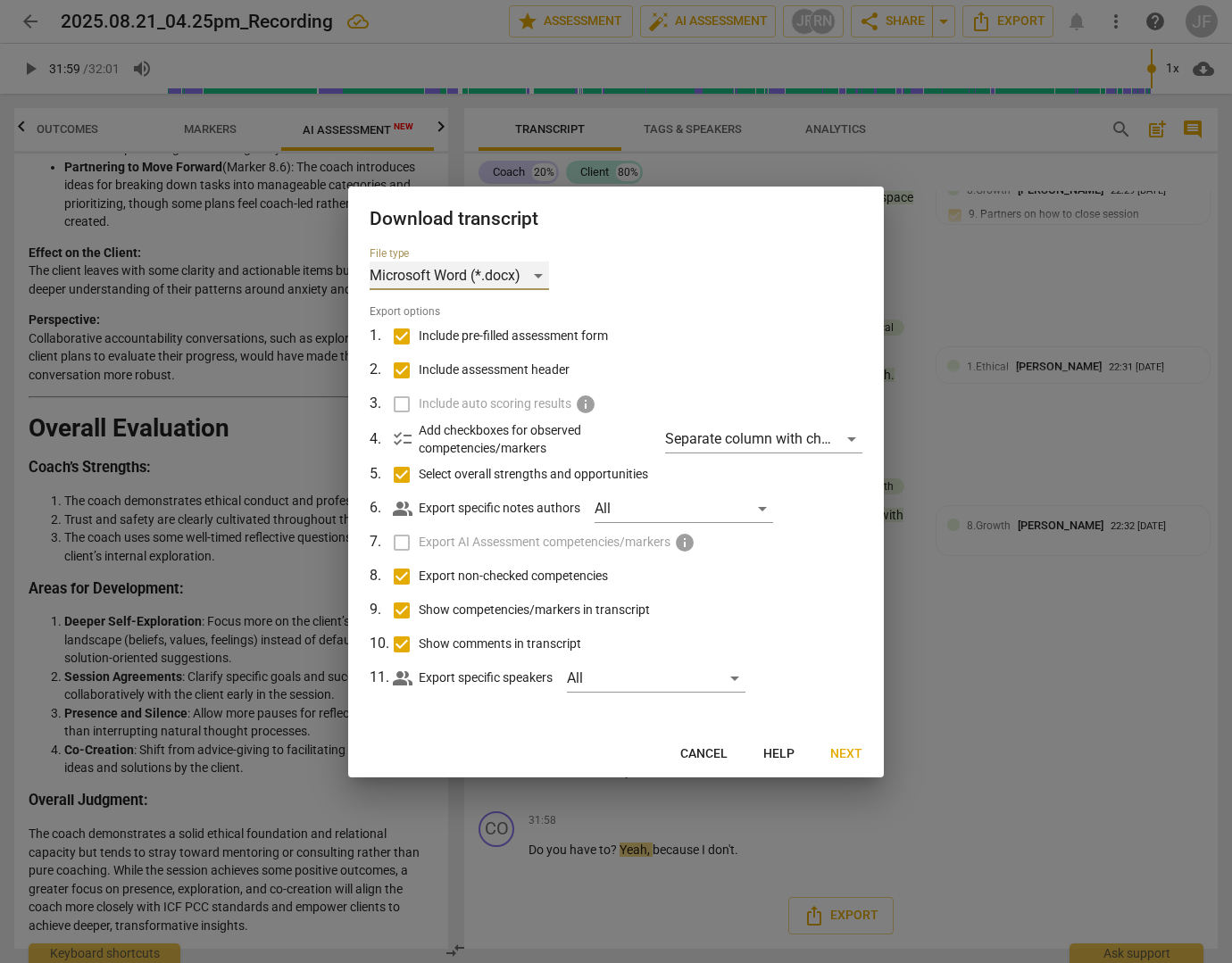
click at [539, 279] on div "Microsoft Word (*.docx)" at bounding box center [459, 276] width 179 height 29
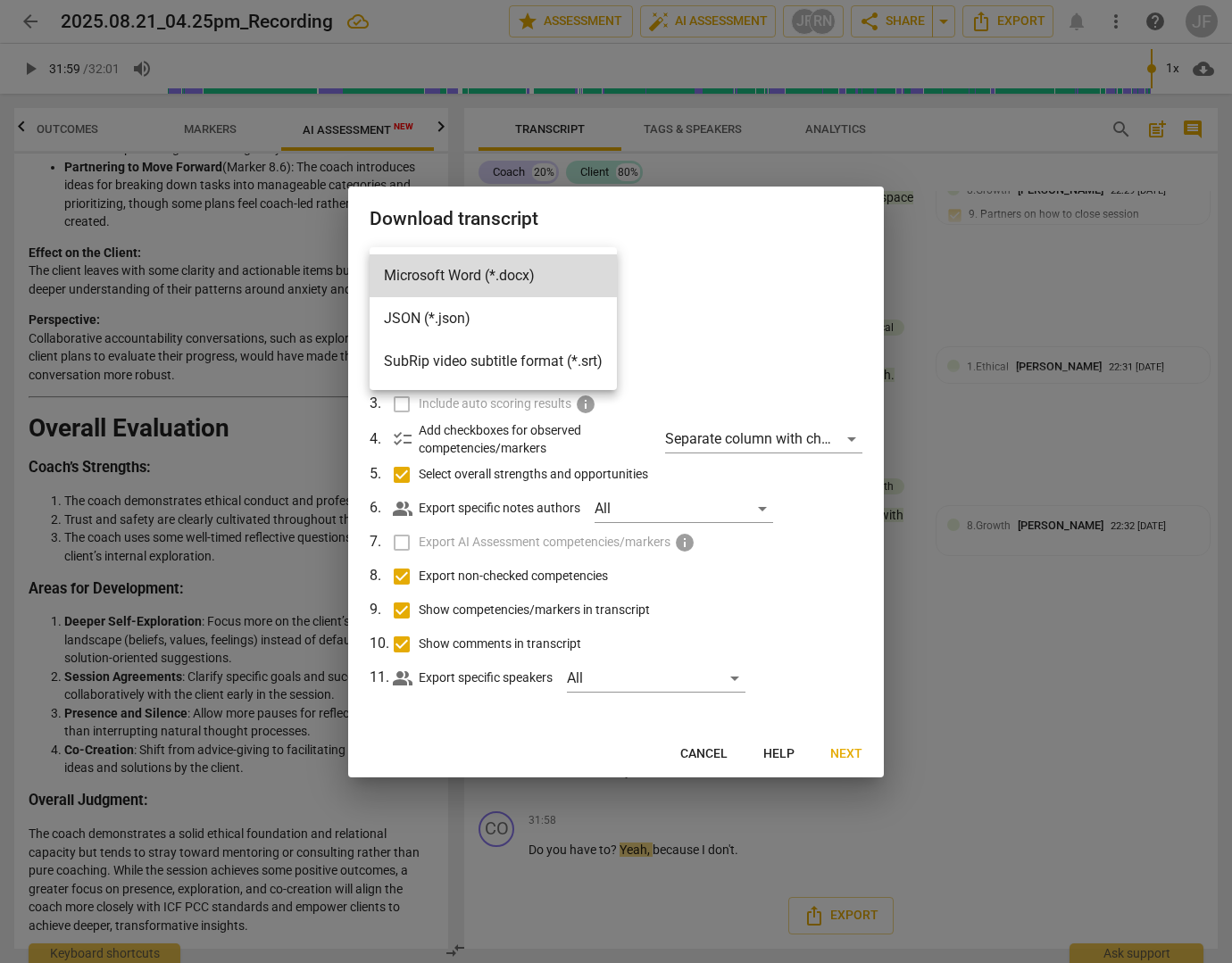
click at [692, 289] on div at bounding box center [616, 482] width 1232 height 963
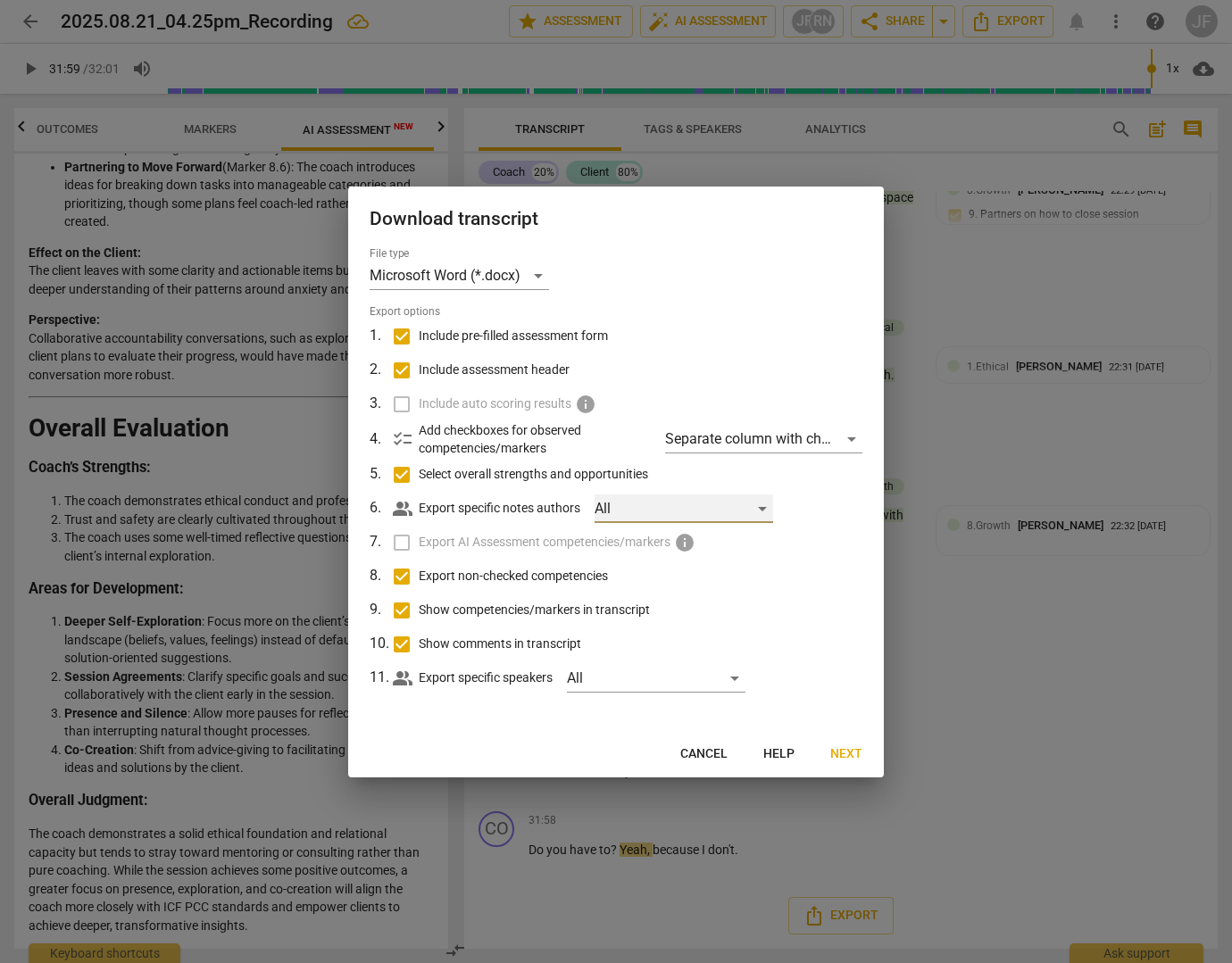
click at [603, 505] on div "All" at bounding box center [683, 508] width 178 height 29
click at [561, 502] on div at bounding box center [616, 482] width 1232 height 963
click at [403, 539] on label "Export AI Assessment competencies/markers info" at bounding box center [614, 543] width 468 height 33
click at [835, 750] on span "Next" at bounding box center [846, 754] width 32 height 18
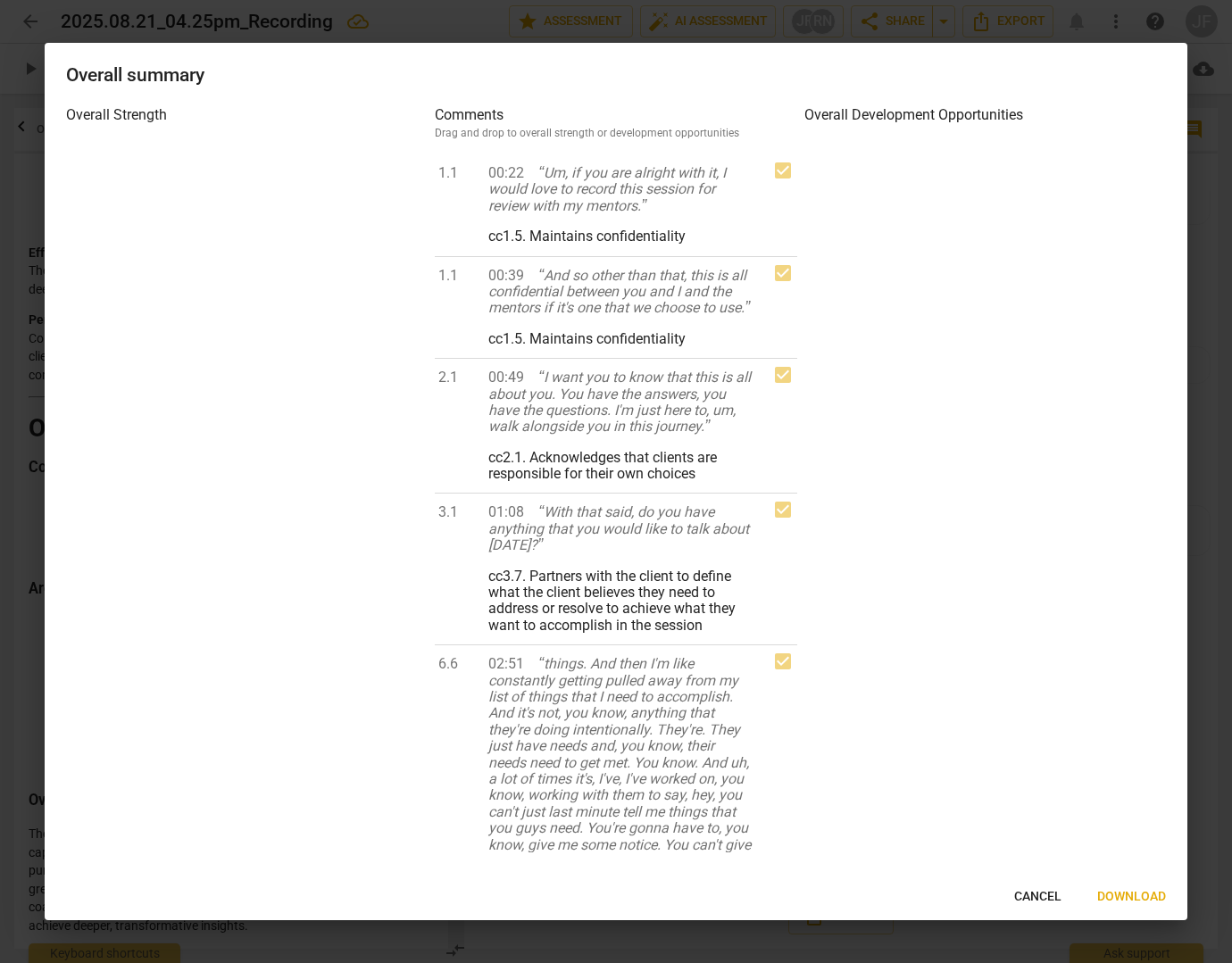
click at [1130, 899] on span "Download" at bounding box center [1132, 897] width 69 height 18
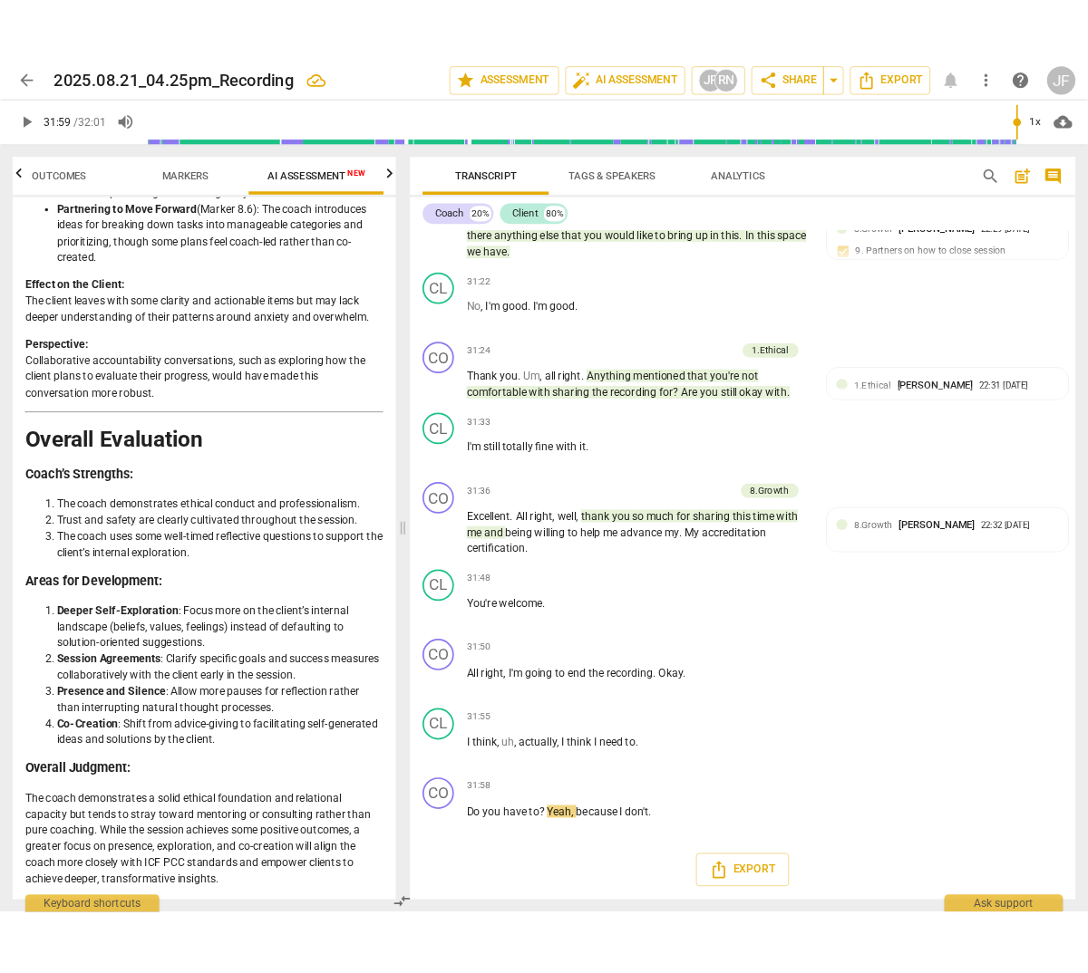
scroll to position [12631, 0]
